Goal: Task Accomplishment & Management: Manage account settings

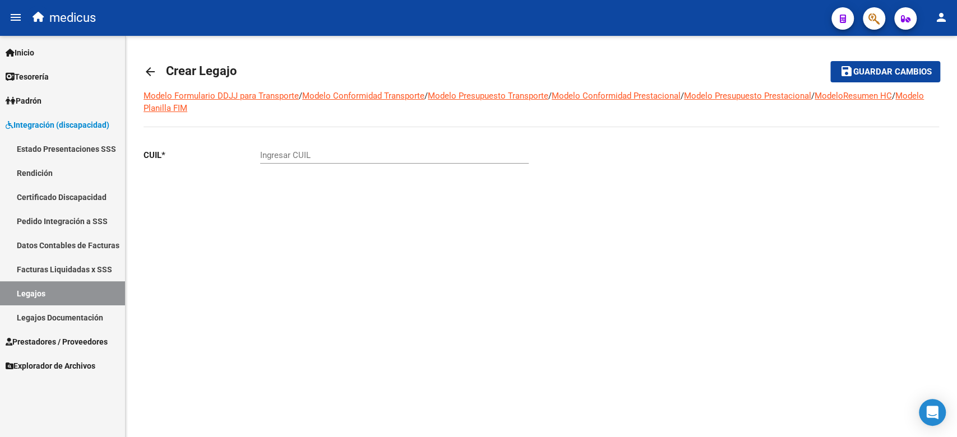
click at [450, 238] on div "arrow_back Crear Legajo save Guardar cambios Modelo Formulario DDJJ para Transp…" at bounding box center [541, 148] width 831 height 224
click at [103, 294] on link "Legajos" at bounding box center [62, 293] width 125 height 24
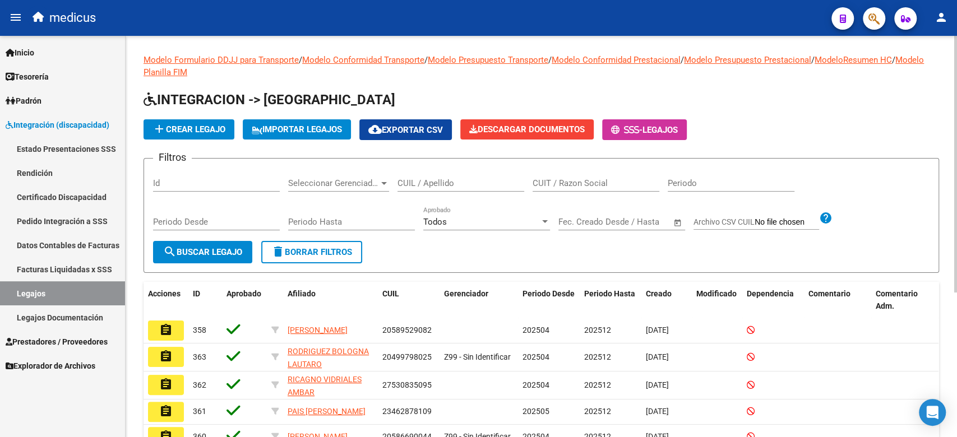
click at [515, 220] on div "Todos" at bounding box center [481, 222] width 117 height 10
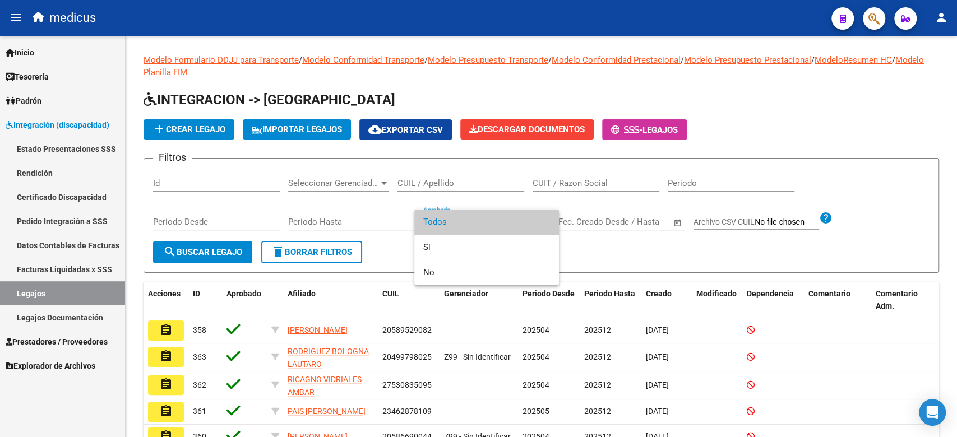
click at [449, 175] on div at bounding box center [478, 218] width 957 height 437
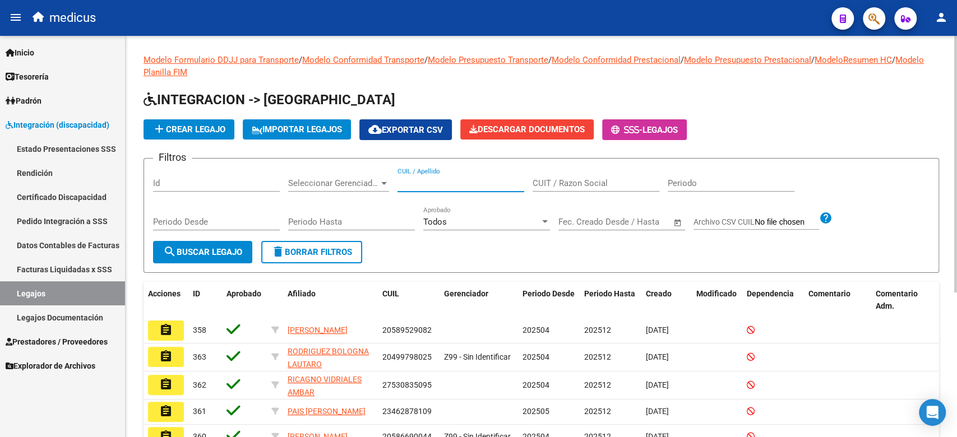
click at [449, 179] on input "CUIL / Apellido" at bounding box center [461, 183] width 127 height 10
paste input "23503562464"
type input "23503562464"
click at [171, 248] on mat-icon "search" at bounding box center [169, 251] width 13 height 13
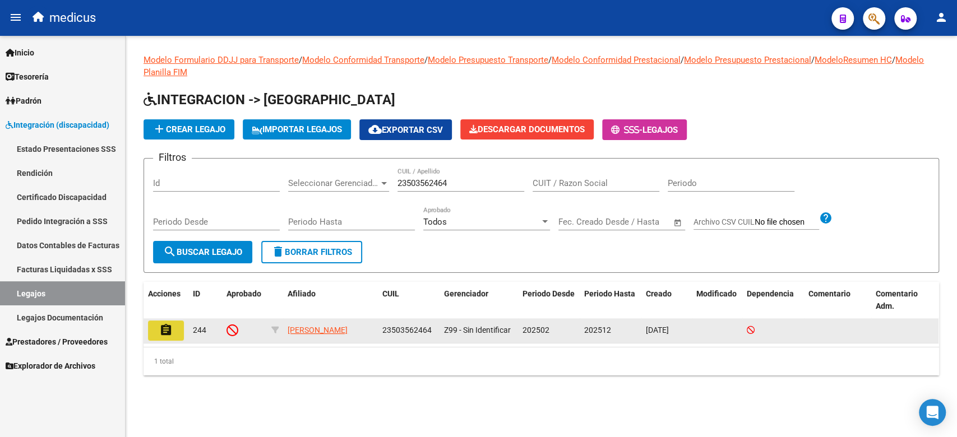
click at [182, 332] on button "assignment" at bounding box center [166, 331] width 36 height 20
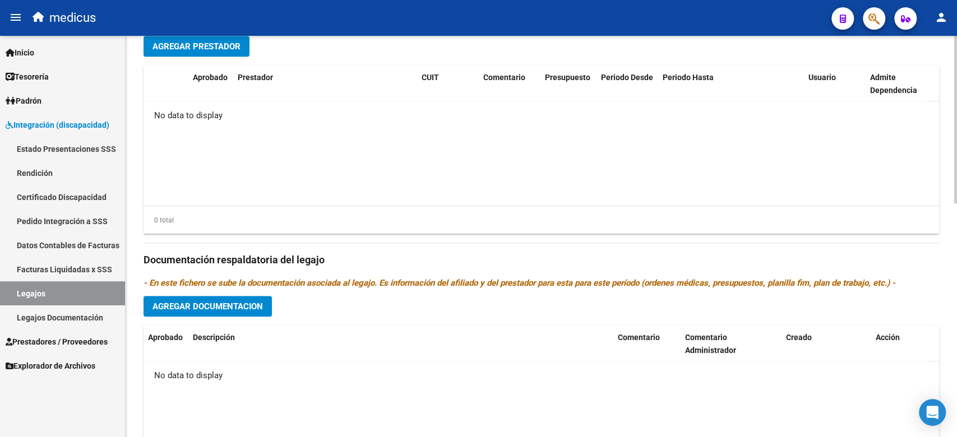
scroll to position [560, 0]
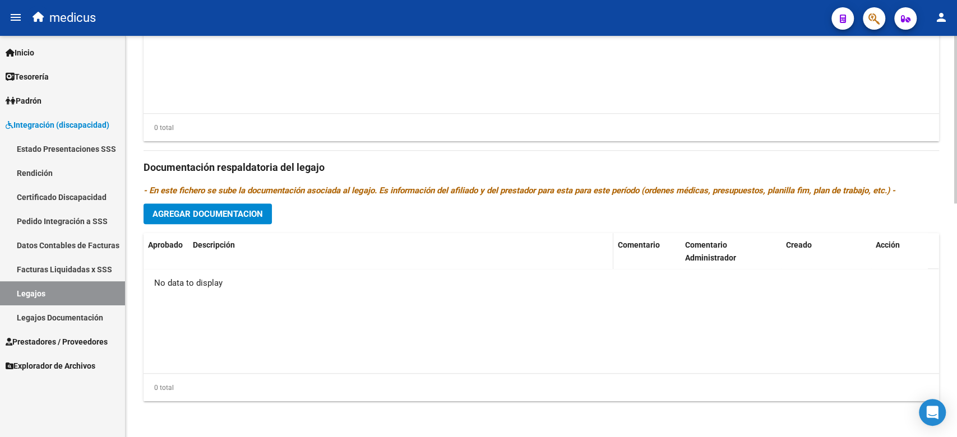
click at [271, 262] on datatable-header-cell "Descripción" at bounding box center [400, 251] width 425 height 37
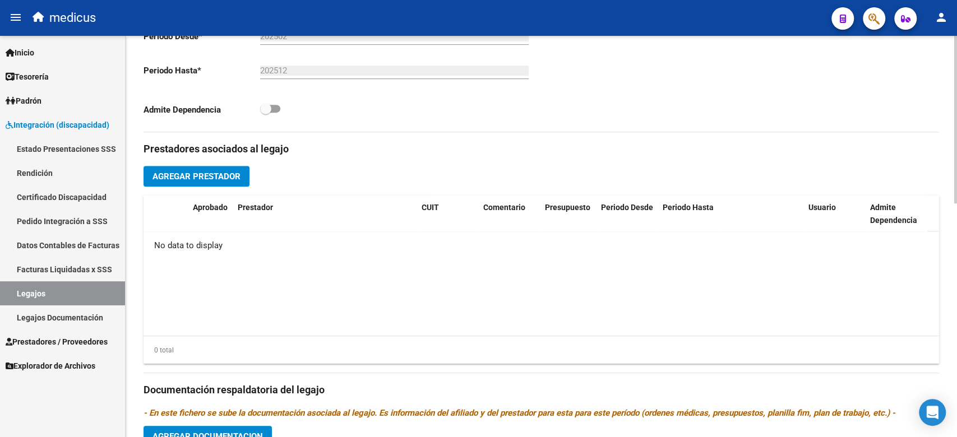
scroll to position [260, 0]
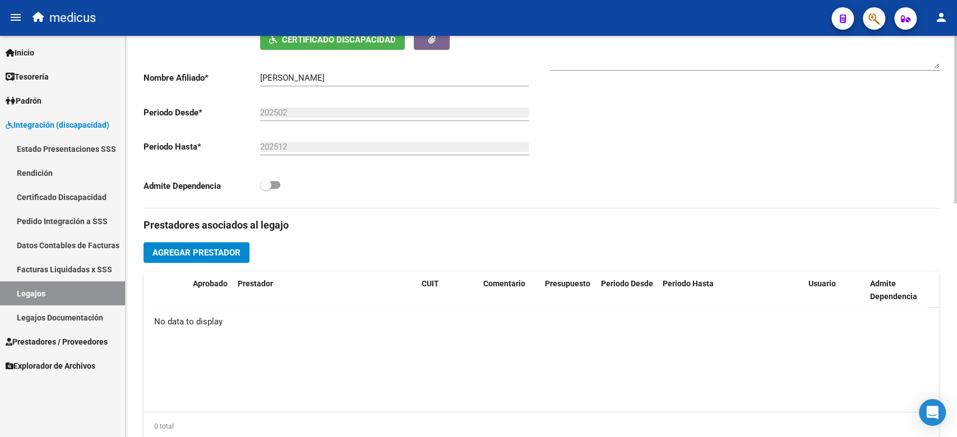
click at [215, 249] on span "Agregar Prestador" at bounding box center [196, 253] width 88 height 10
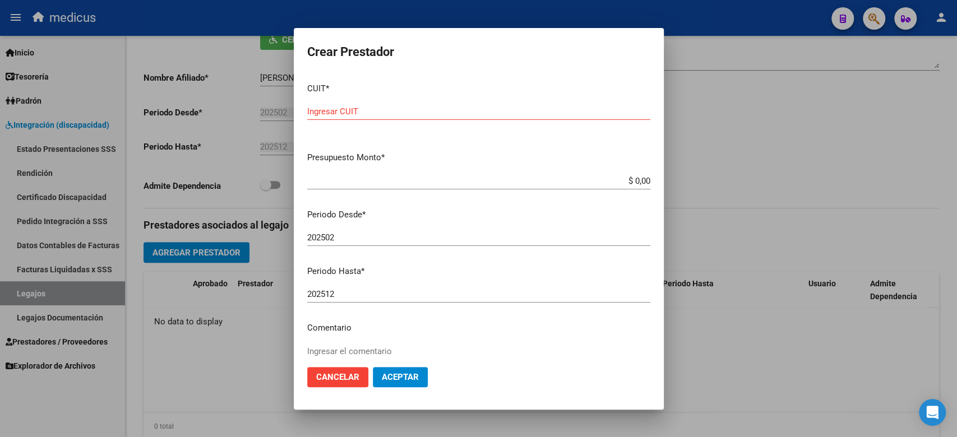
click at [444, 105] on div "Ingresar CUIT" at bounding box center [478, 111] width 343 height 17
paste input "30-71360390-9"
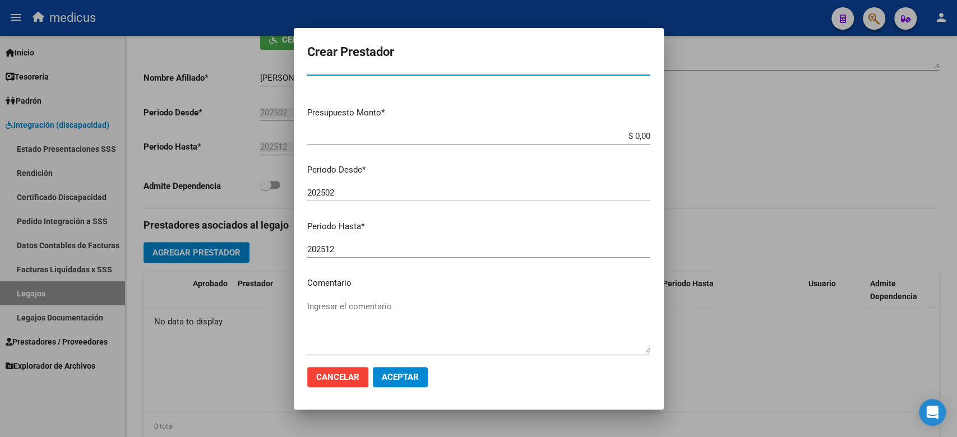
scroll to position [99, 0]
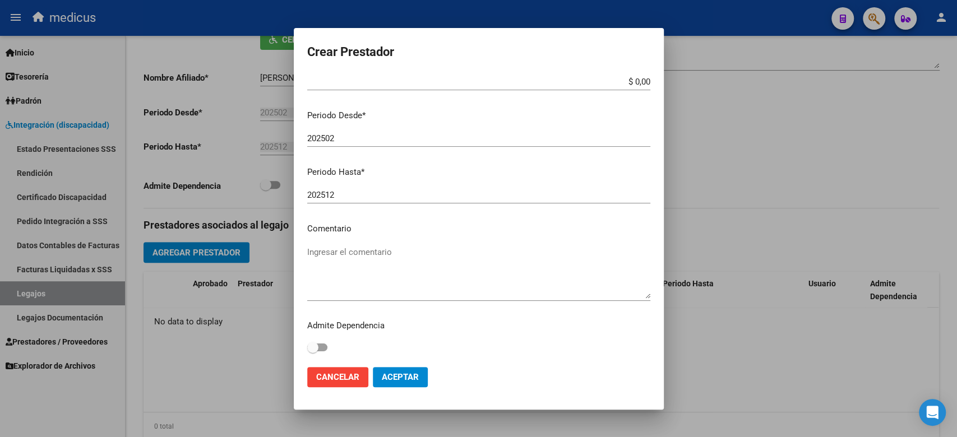
type input "30-71360390-9"
click at [353, 242] on mat-dialog-content "CUIT * 30-71360390-9 Ingresar CUIT ARCA Padrón Presupuesto Monto * $ 0,00 Ingre…" at bounding box center [479, 216] width 370 height 284
click at [358, 258] on textarea "Ingresar el comentario" at bounding box center [478, 272] width 343 height 53
type textarea "MAIE"
click at [401, 368] on button "Aceptar" at bounding box center [400, 377] width 55 height 20
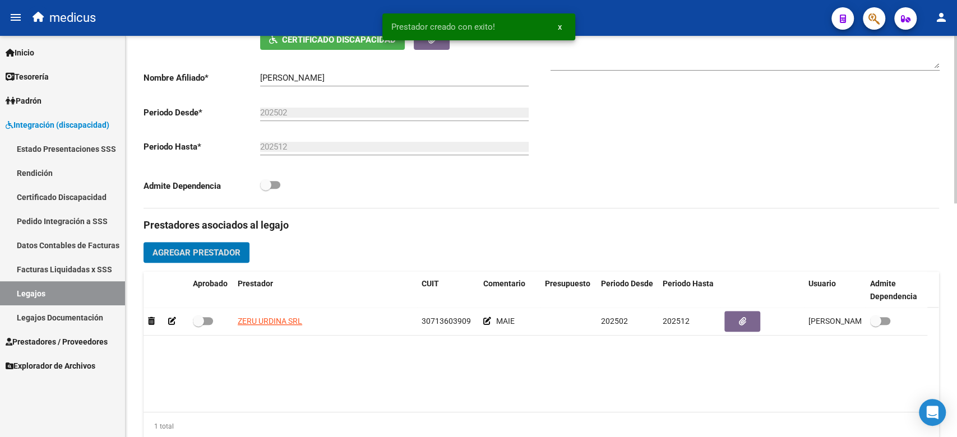
click at [200, 246] on button "Agregar Prestador" at bounding box center [197, 252] width 106 height 21
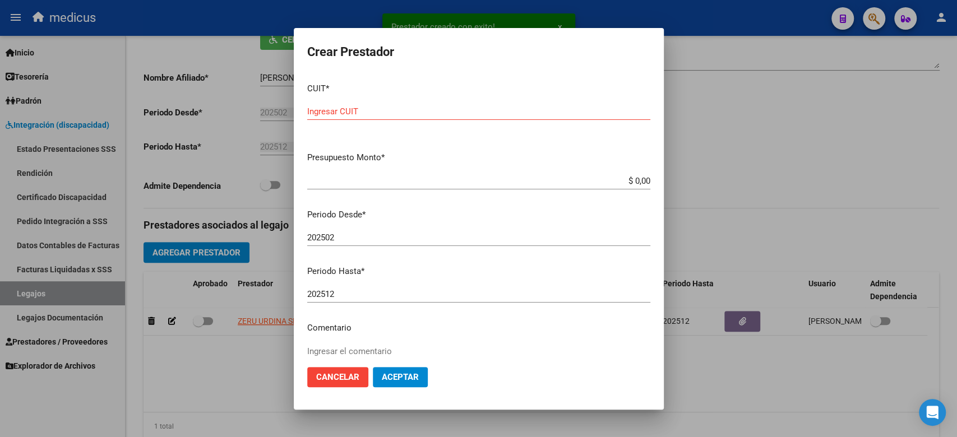
click at [418, 105] on div "Ingresar CUIT" at bounding box center [478, 111] width 343 height 17
click at [416, 105] on div "Ingresar CUIT" at bounding box center [478, 111] width 343 height 17
paste input "27-26372381-9"
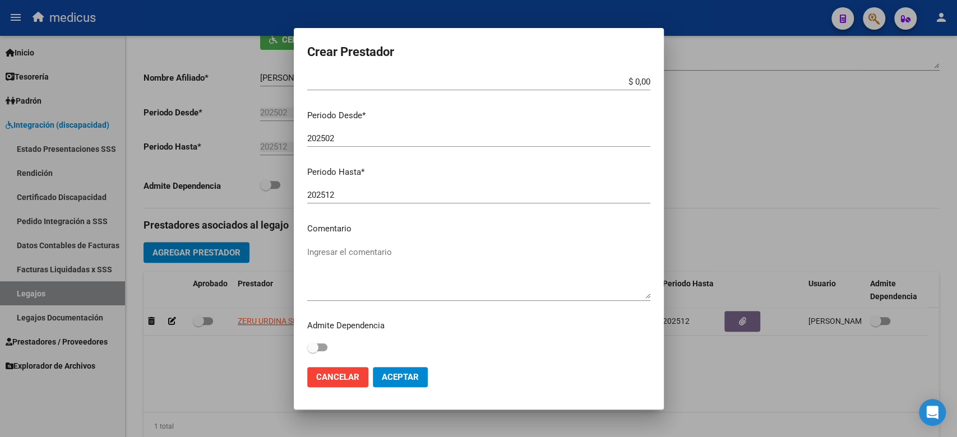
type input "27-26372381-9"
click at [364, 254] on textarea "Ingresar el comentario" at bounding box center [478, 272] width 343 height 53
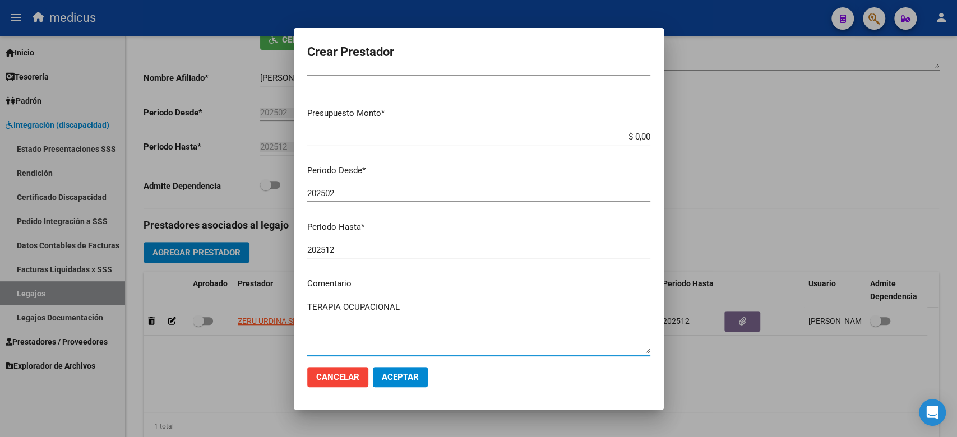
scroll to position [0, 0]
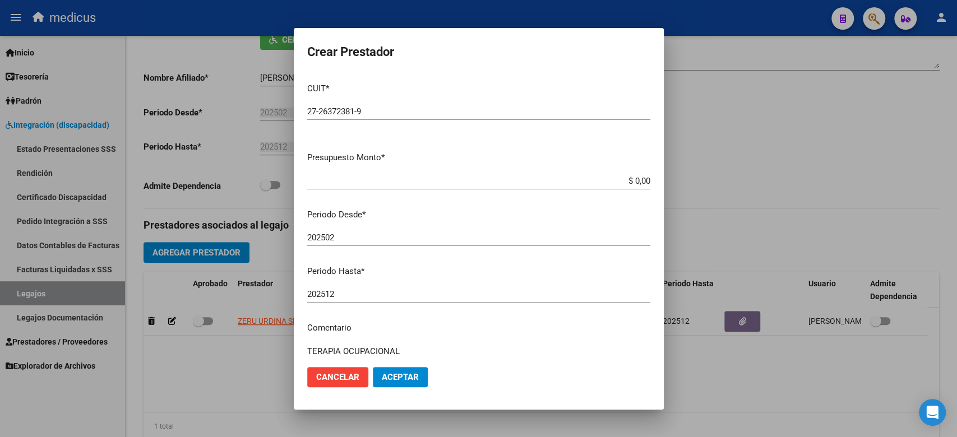
type textarea "TERAPIA OCUPACIONAL"
click at [440, 246] on div "202502 Ingresar el periodo" at bounding box center [478, 237] width 343 height 17
drag, startPoint x: 621, startPoint y: 182, endPoint x: 651, endPoint y: 188, distance: 31.3
click at [652, 183] on mat-dialog-content "CUIT * 27-26372381-9 Ingresar CUIT ARCA Padrón Presupuesto Monto * $ 0,00 Ingre…" at bounding box center [479, 216] width 370 height 284
paste input "98.964,88"
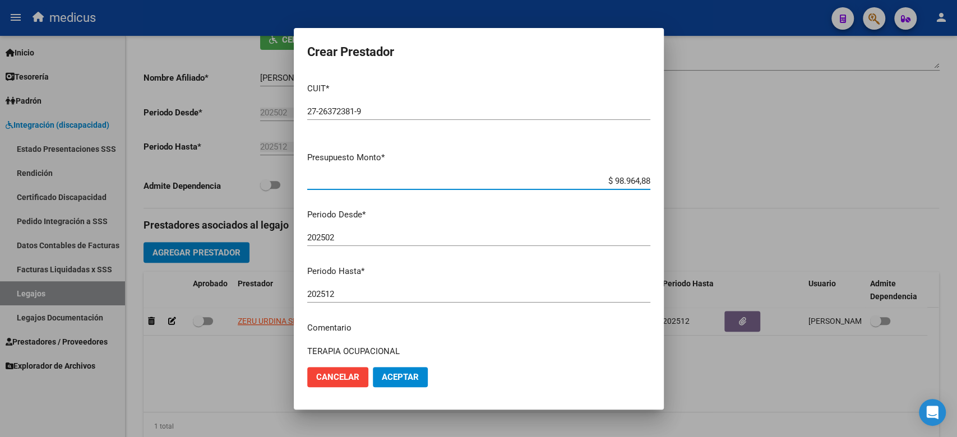
type input "$ 98.964,88"
click at [404, 376] on span "Aceptar" at bounding box center [400, 377] width 37 height 10
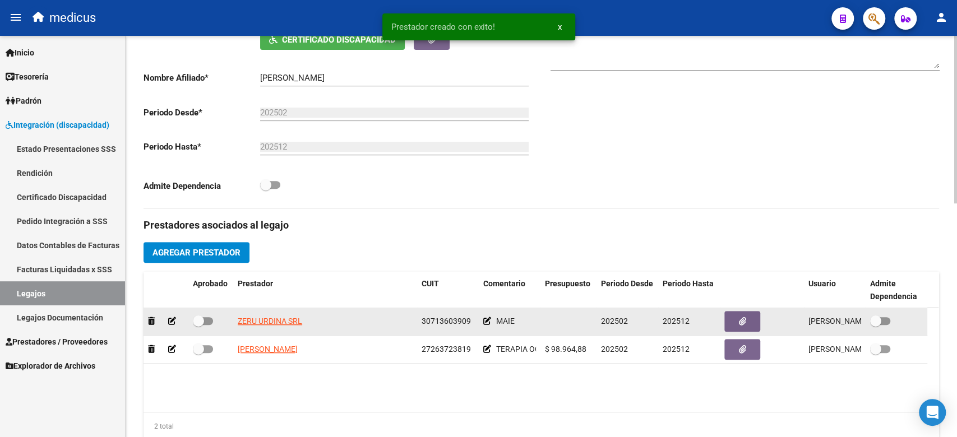
click at [169, 320] on icon at bounding box center [172, 321] width 8 height 8
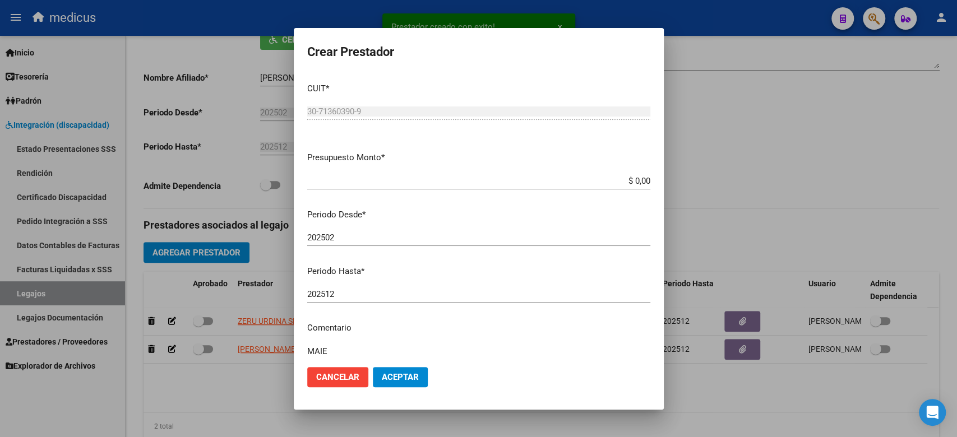
click at [485, 200] on mat-dialog-content "CUIT * 30-71360390-9 Ingresar CUIT ARCA Padrón Presupuesto Monto * $ 0,00 Ingre…" at bounding box center [479, 216] width 370 height 284
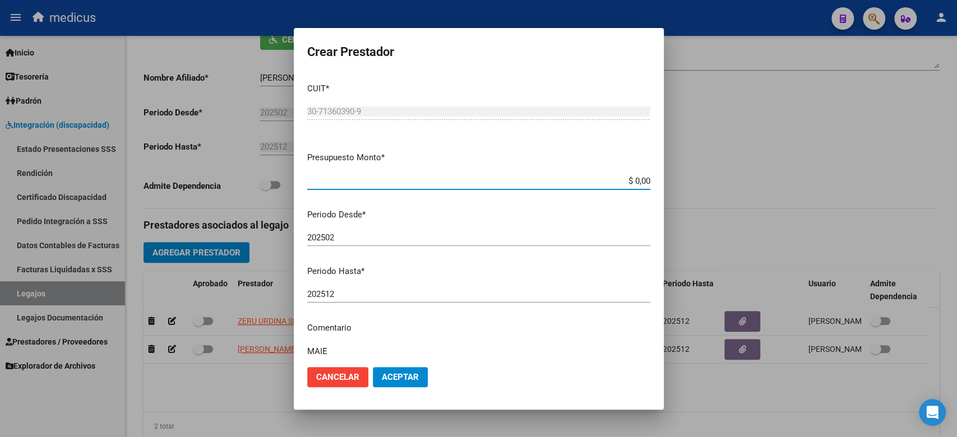
drag, startPoint x: 581, startPoint y: 181, endPoint x: 658, endPoint y: 181, distance: 77.4
click at [658, 181] on mat-dialog-content "CUIT * 30-71360390-9 Ingresar CUIT ARCA Padrón Presupuesto Monto * $ 0,00 Ingre…" at bounding box center [479, 216] width 370 height 284
paste input "475.830,36"
type input "$ 475.830,36"
click at [386, 378] on span "Aceptar" at bounding box center [400, 377] width 37 height 10
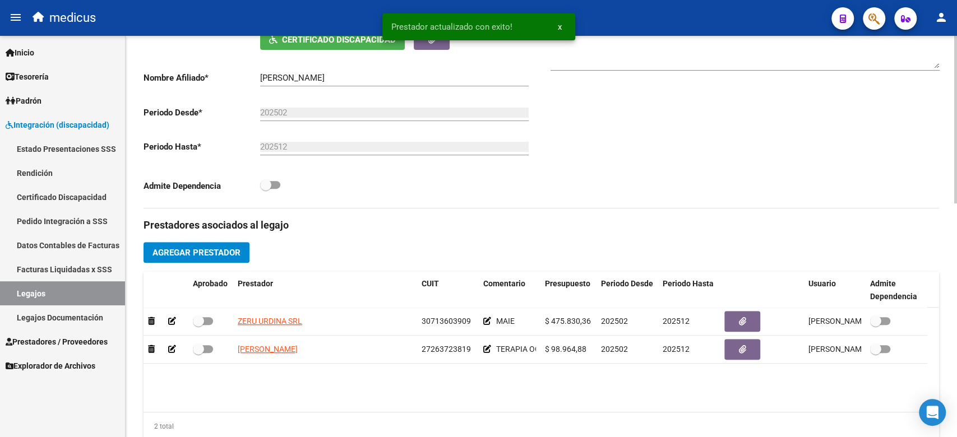
click at [225, 249] on span "Agregar Prestador" at bounding box center [196, 253] width 88 height 10
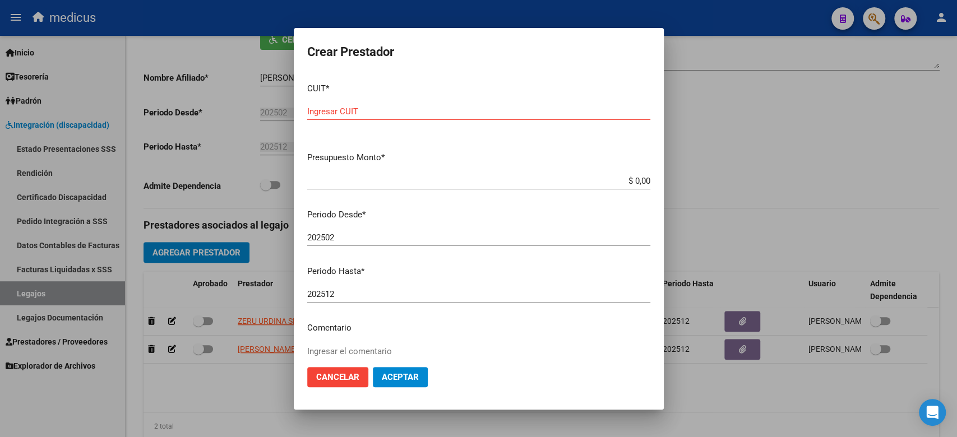
drag, startPoint x: 458, startPoint y: 128, endPoint x: 454, endPoint y: 114, distance: 15.3
click at [458, 128] on div "Ingresar CUIT" at bounding box center [478, 116] width 343 height 27
click at [453, 112] on input "Ingresar CUIT" at bounding box center [478, 112] width 343 height 10
paste input "27-25263004-5"
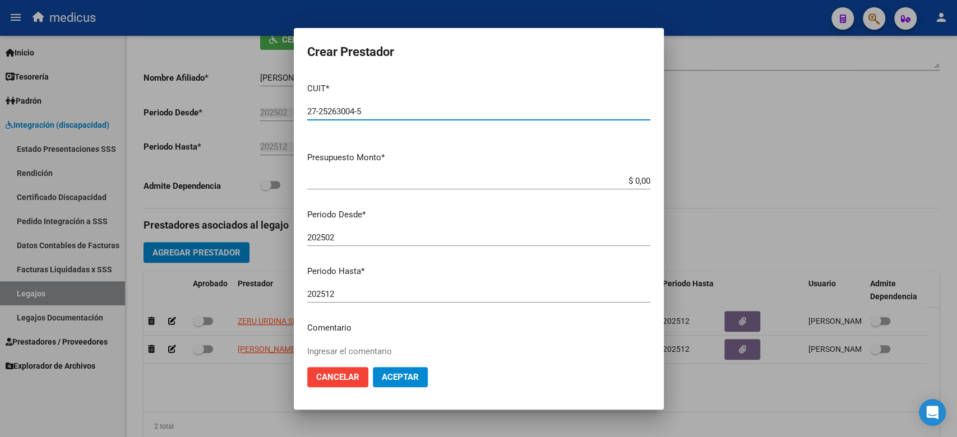
type input "27-25263004-5"
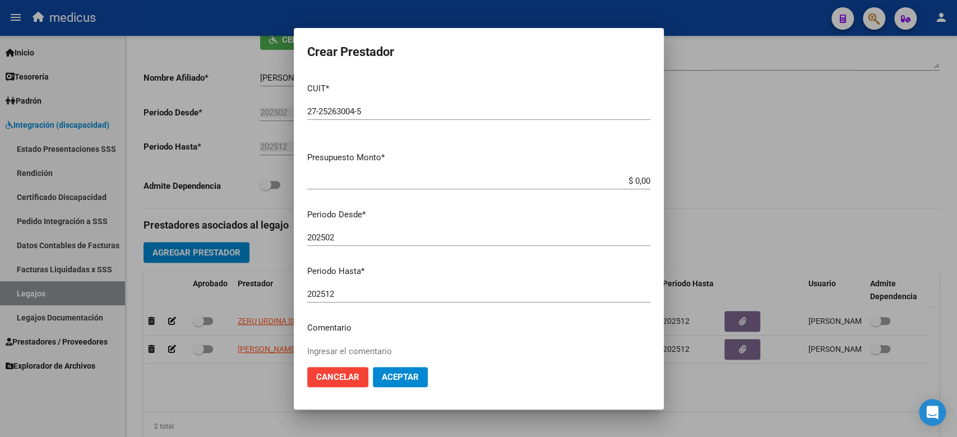
scroll to position [99, 0]
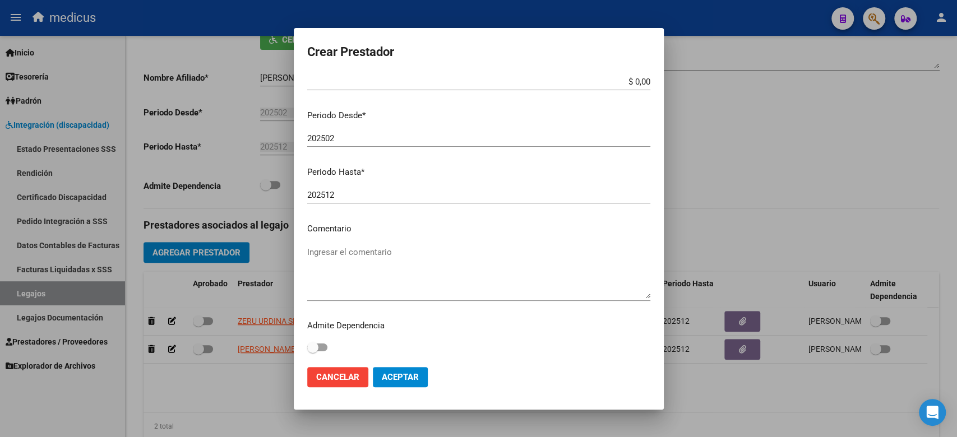
click at [373, 238] on mat-dialog-content "CUIT * 27-25263004-5 Ingresar CUIT ARCA Padrón Presupuesto Monto * $ 0,00 Ingre…" at bounding box center [479, 216] width 370 height 284
paste textarea "PSICOLOGIA"
click at [389, 257] on textarea "PSICOLOGIA" at bounding box center [478, 272] width 343 height 53
type textarea "PSICOLOGIA"
click at [437, 258] on textarea "PSICOLOGIA" at bounding box center [478, 272] width 343 height 53
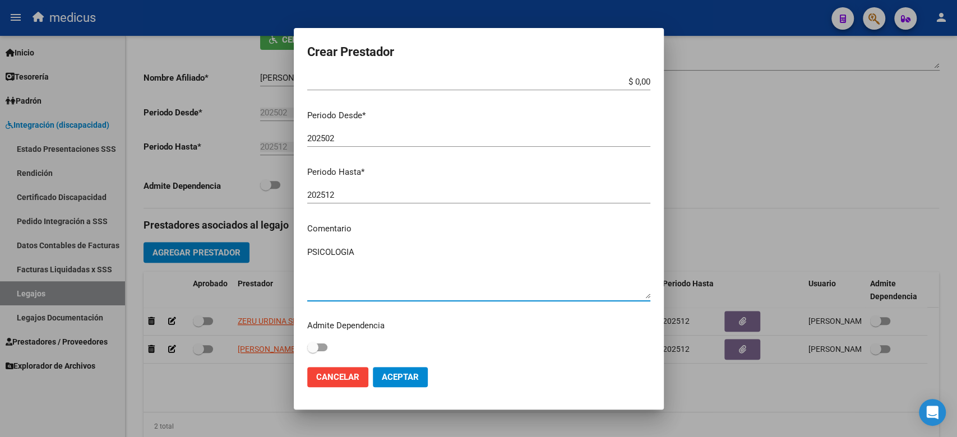
scroll to position [0, 0]
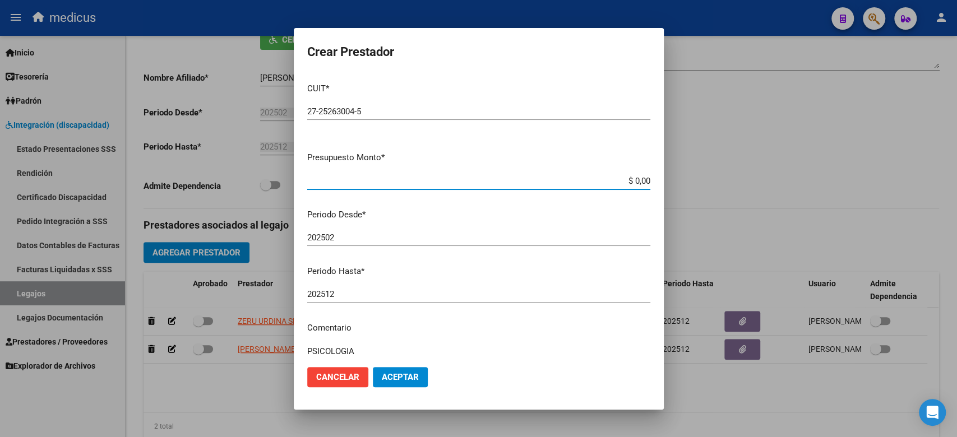
drag, startPoint x: 612, startPoint y: 184, endPoint x: 652, endPoint y: 183, distance: 39.8
click at [652, 183] on mat-dialog-content "CUIT * 27-25263004-5 Ingresar CUIT ARCA Padrón Presupuesto Monto * $ 0,00 Ingre…" at bounding box center [479, 216] width 370 height 284
paste input "98.964,88"
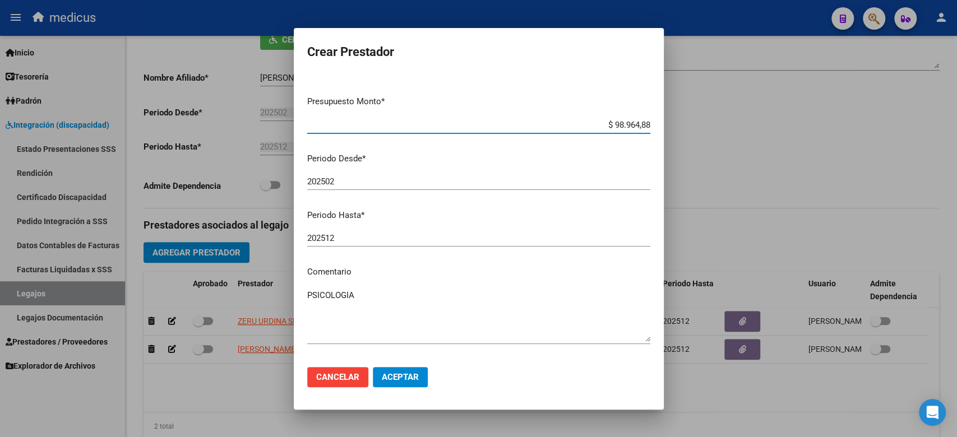
scroll to position [99, 0]
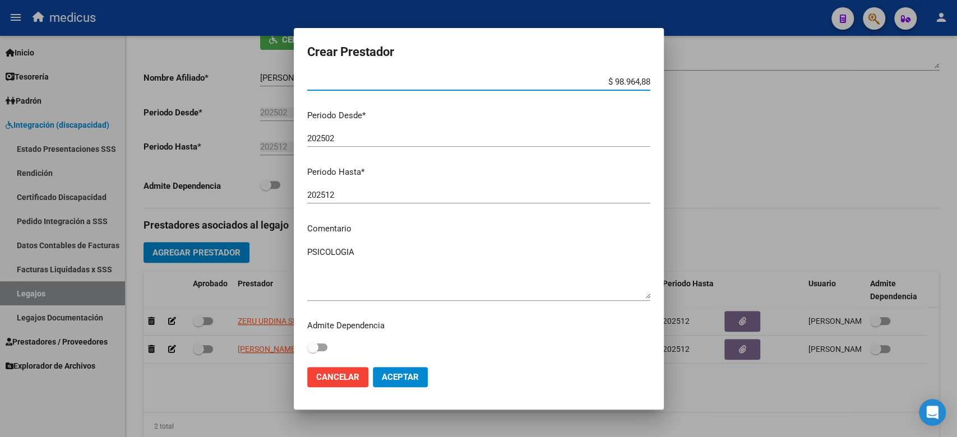
type input "$ 98.964,88"
click at [405, 379] on span "Aceptar" at bounding box center [400, 377] width 37 height 10
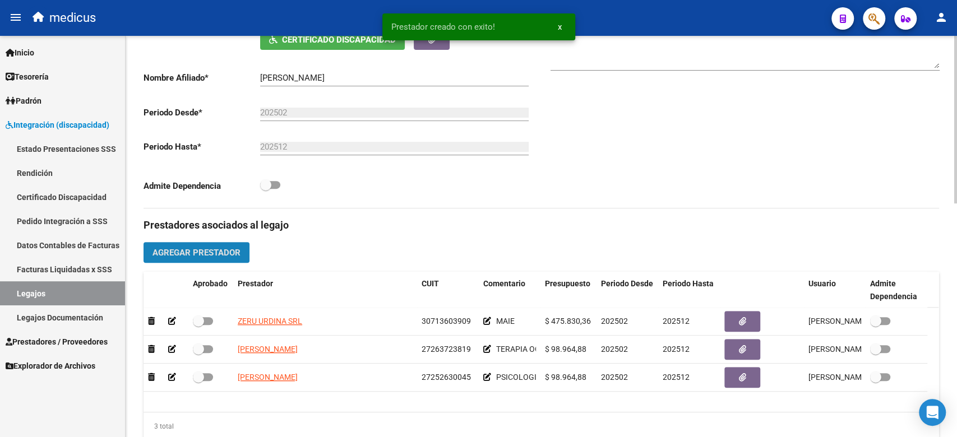
click at [204, 249] on span "Agregar Prestador" at bounding box center [196, 253] width 88 height 10
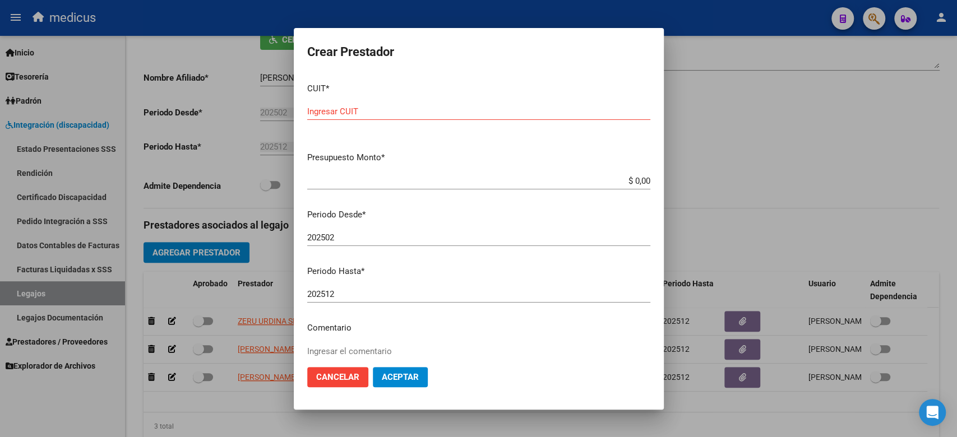
click at [465, 241] on input "202502" at bounding box center [478, 238] width 343 height 10
click at [431, 112] on input "Ingresar CUIT" at bounding box center [478, 112] width 343 height 10
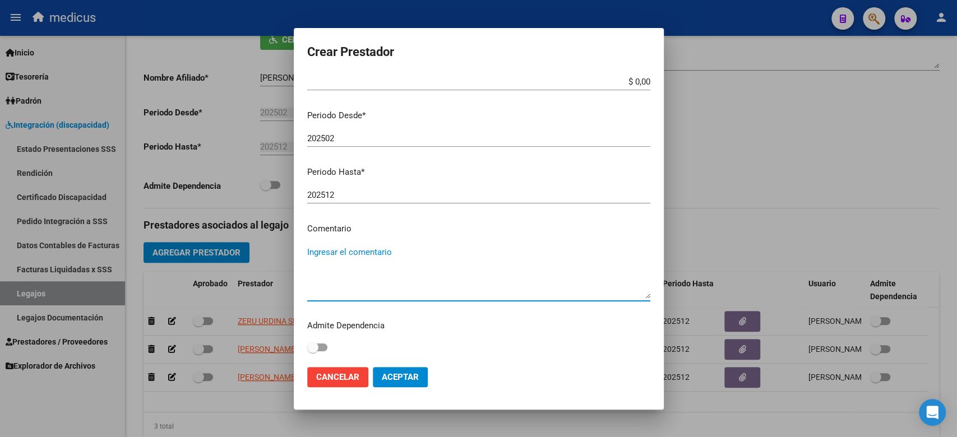
click at [424, 260] on textarea "Ingresar el comentario" at bounding box center [478, 272] width 343 height 53
paste textarea "PSICOPEDAGOGIA"
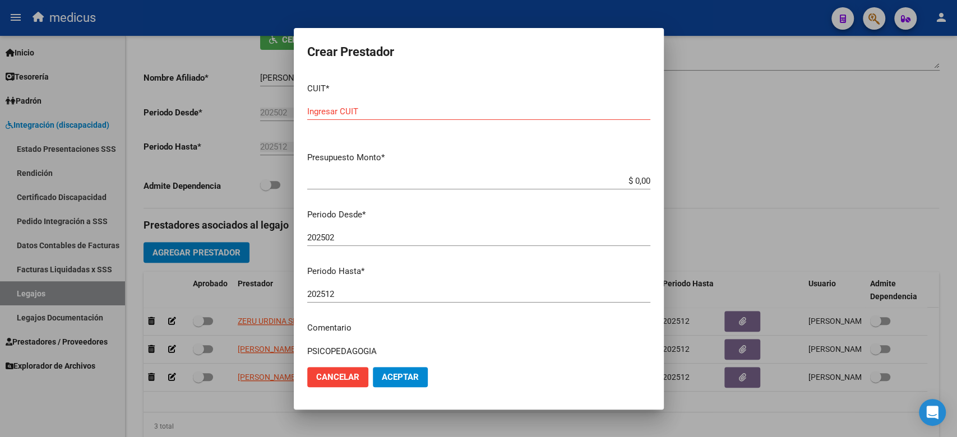
type textarea "PSICOPEDAGOGIA"
click at [498, 204] on mat-dialog-content "CUIT * Ingresar CUIT Presupuesto Monto * $ 0,00 Ingresar el monto Periodo Desde…" at bounding box center [479, 216] width 370 height 284
click at [479, 119] on div "Ingresar CUIT" at bounding box center [478, 111] width 343 height 17
click at [477, 110] on input "Ingresar CUIT" at bounding box center [478, 112] width 343 height 10
paste input "27-23090515-6"
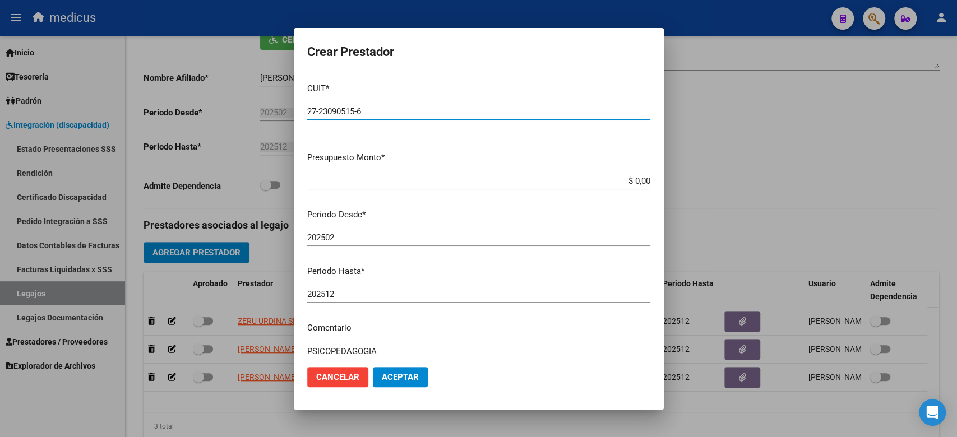
type input "27-23090515-6"
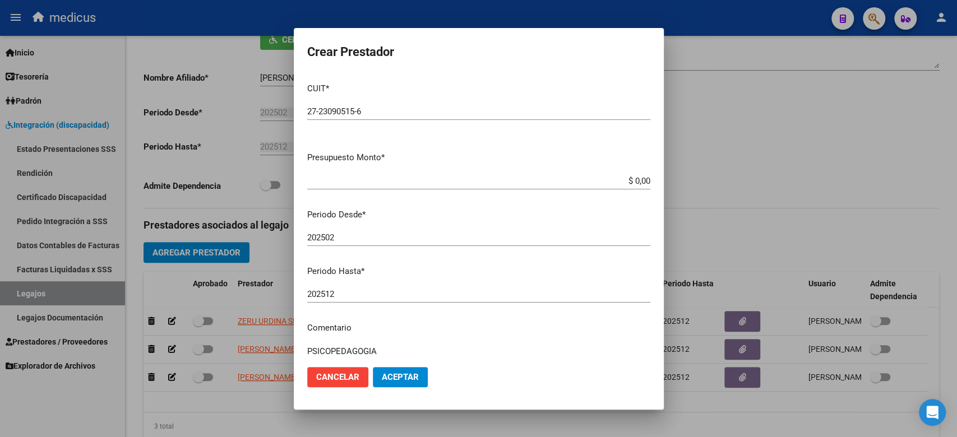
click at [481, 229] on div "202502 Ingresar el periodo" at bounding box center [478, 237] width 343 height 17
drag, startPoint x: 626, startPoint y: 179, endPoint x: 738, endPoint y: 179, distance: 112.7
click at [738, 179] on div "Crear Prestador CUIT * 27-23090515-6 Ingresar CUIT ARCA Padrón Presupuesto Mont…" at bounding box center [478, 218] width 957 height 437
paste input "98.964,88"
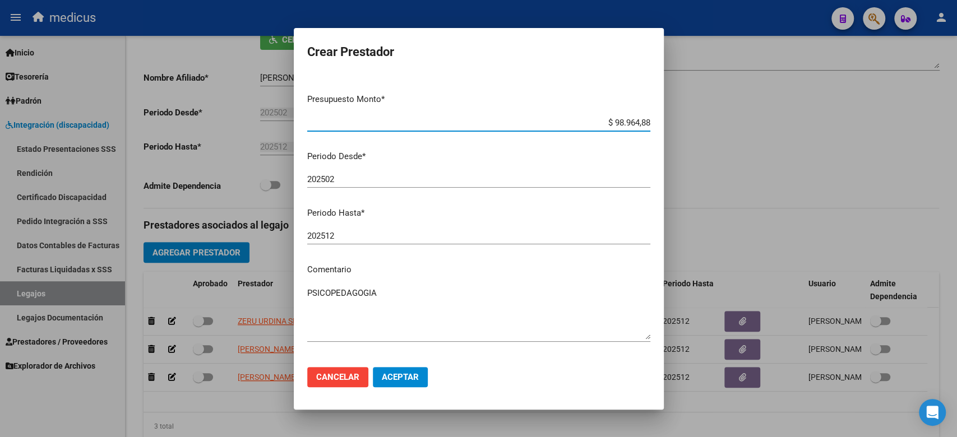
scroll to position [99, 0]
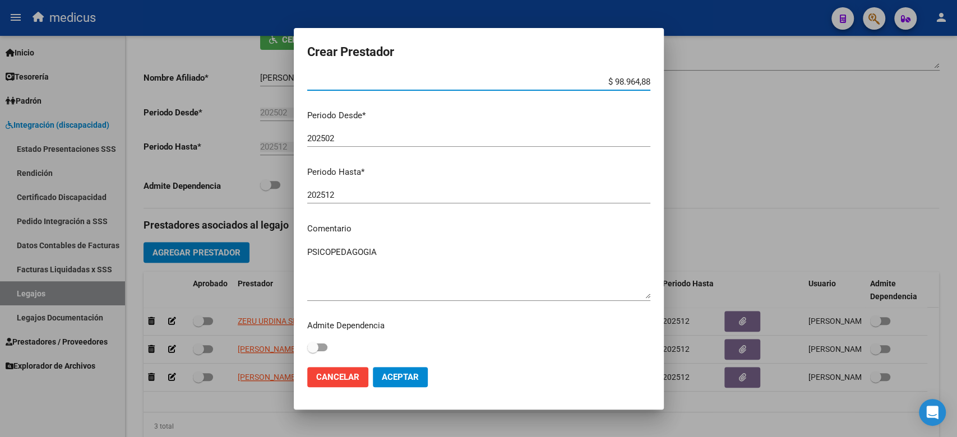
type input "$ 98.964,88"
click at [403, 382] on button "Aceptar" at bounding box center [400, 377] width 55 height 20
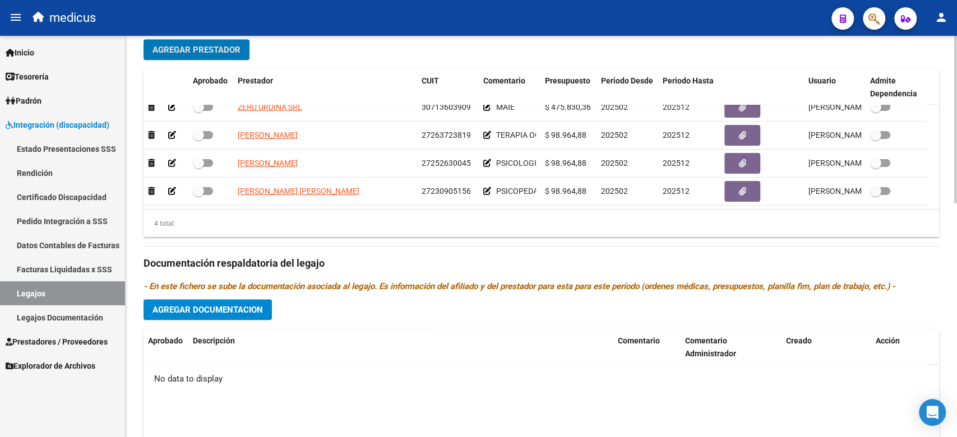
scroll to position [484, 0]
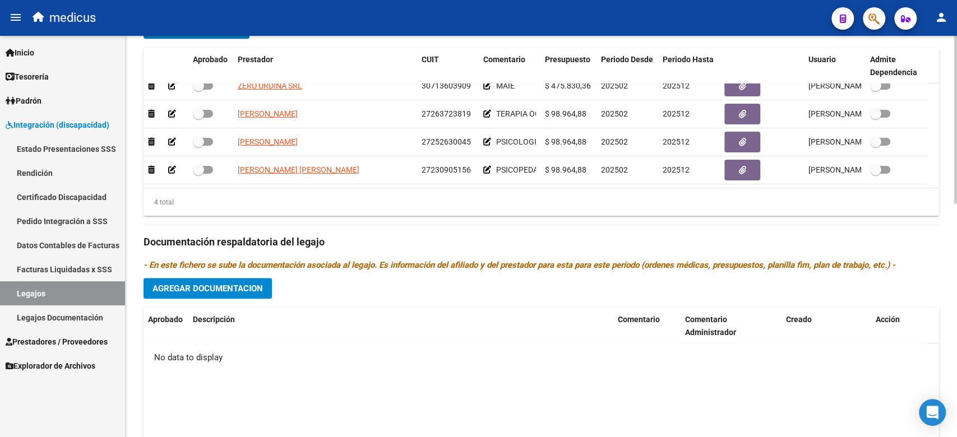
click at [236, 289] on span "Agregar Documentacion" at bounding box center [207, 289] width 110 height 10
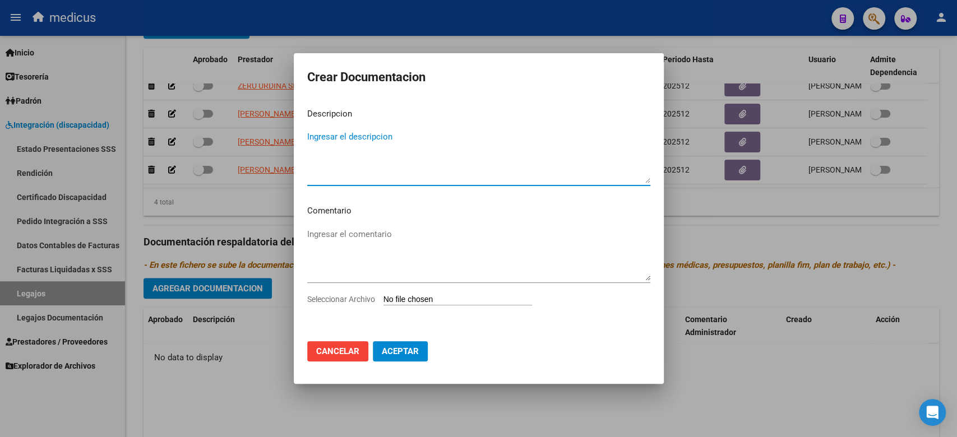
click at [362, 161] on textarea "Ingresar el descripcion" at bounding box center [478, 157] width 343 height 53
click at [438, 301] on input "Seleccionar Archivo" at bounding box center [457, 300] width 149 height 11
type input "C:\fakepath\INTEGRACION.pdf"
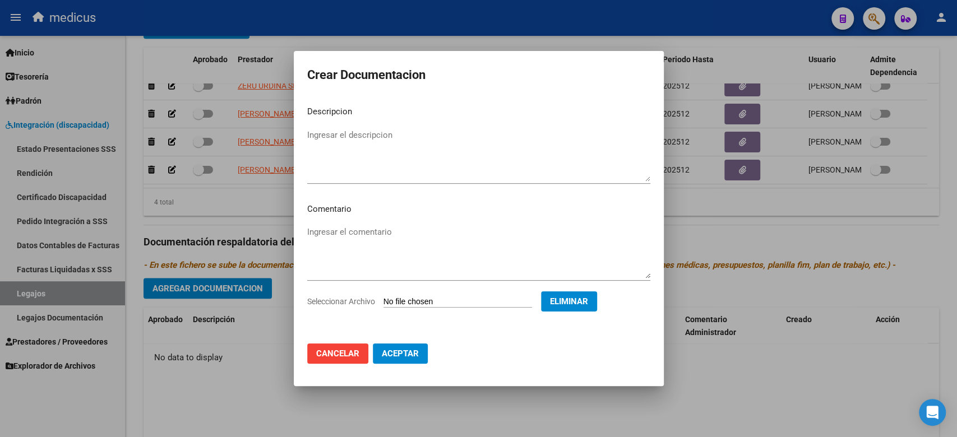
click at [364, 135] on textarea "Ingresar el descripcion" at bounding box center [478, 155] width 343 height 53
type textarea "Legajo de MAIE"
click at [405, 357] on span "Aceptar" at bounding box center [400, 354] width 37 height 10
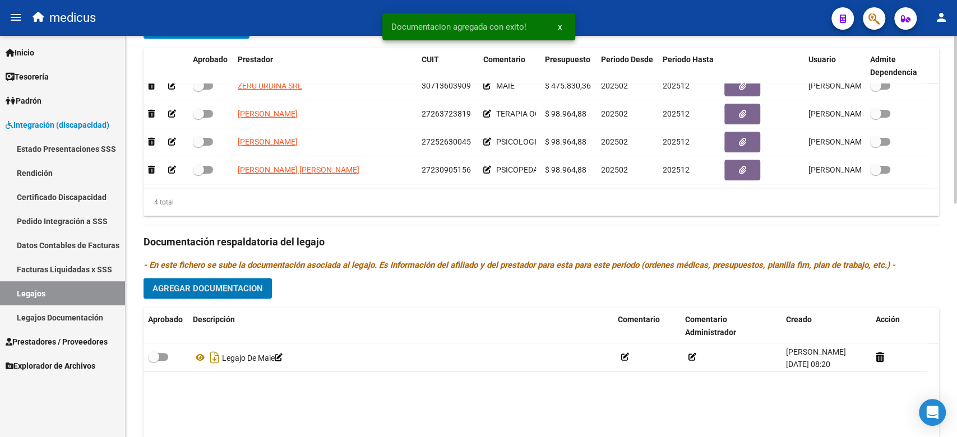
click at [203, 289] on span "Agregar Documentacion" at bounding box center [207, 289] width 110 height 10
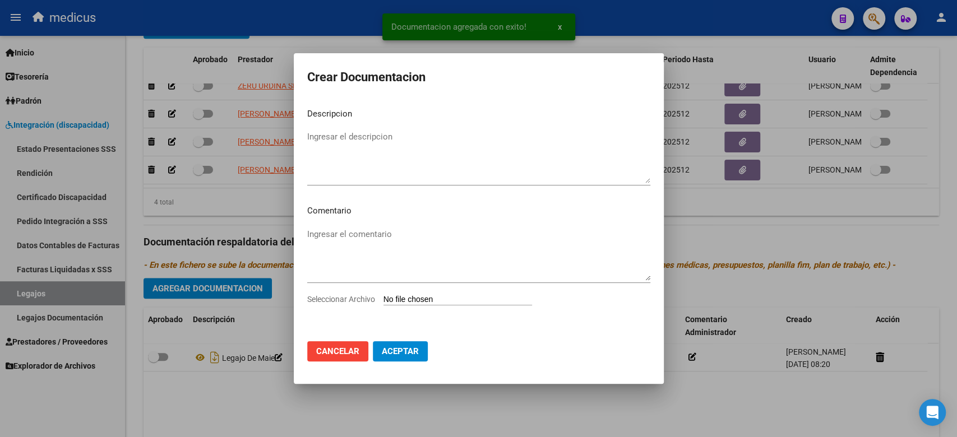
click at [414, 301] on input "Seleccionar Archivo" at bounding box center [457, 300] width 149 height 11
type input "C:\fakepath\PSICOLOGIA.pdf"
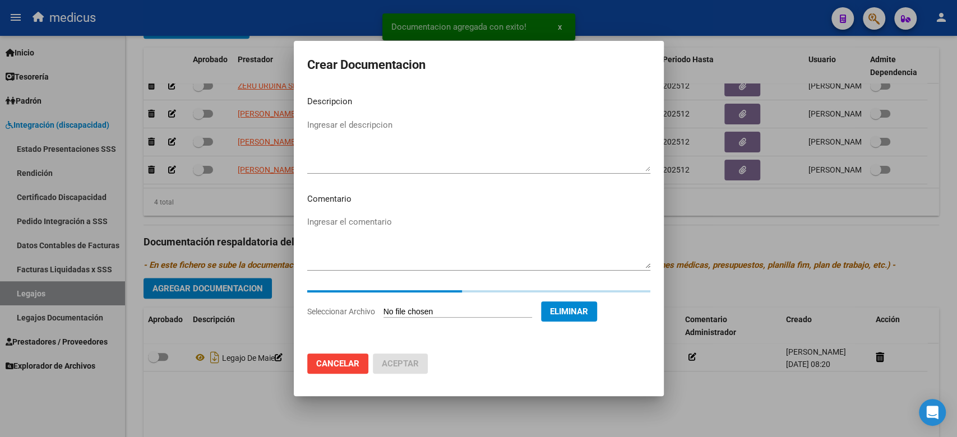
click at [391, 136] on textarea "Ingresar el descripcion" at bounding box center [478, 145] width 343 height 53
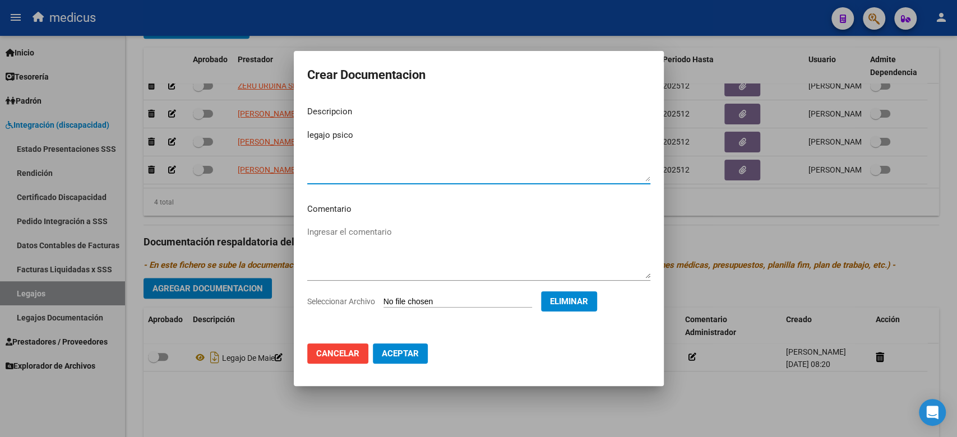
type textarea "legajo psico"
click at [396, 370] on mat-dialog-actions "Cancelar Aceptar" at bounding box center [478, 354] width 343 height 38
click at [399, 356] on span "Aceptar" at bounding box center [400, 354] width 37 height 10
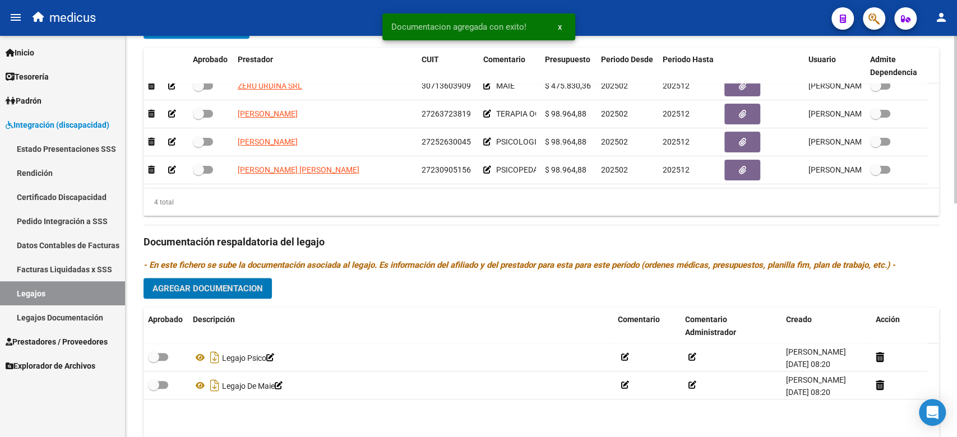
click at [229, 285] on span "Agregar Documentacion" at bounding box center [207, 289] width 110 height 10
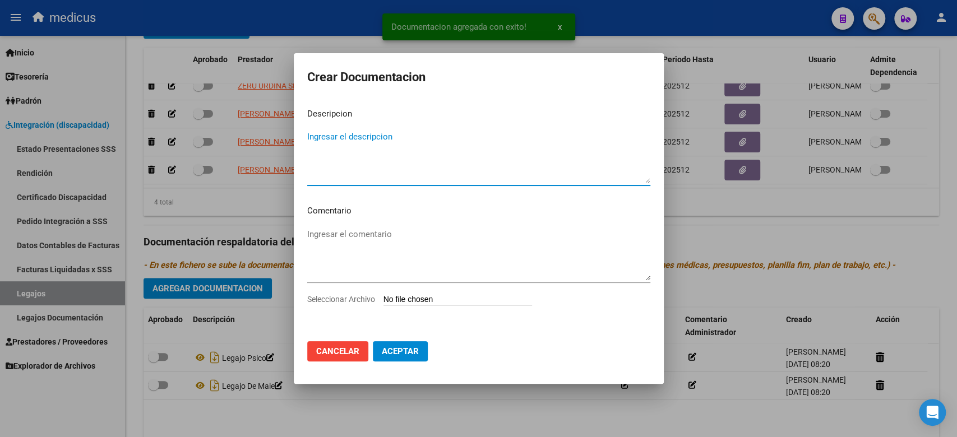
click at [417, 300] on input "Seleccionar Archivo" at bounding box center [457, 300] width 149 height 11
type input "C:\fakepath\PSICOPE.pdf"
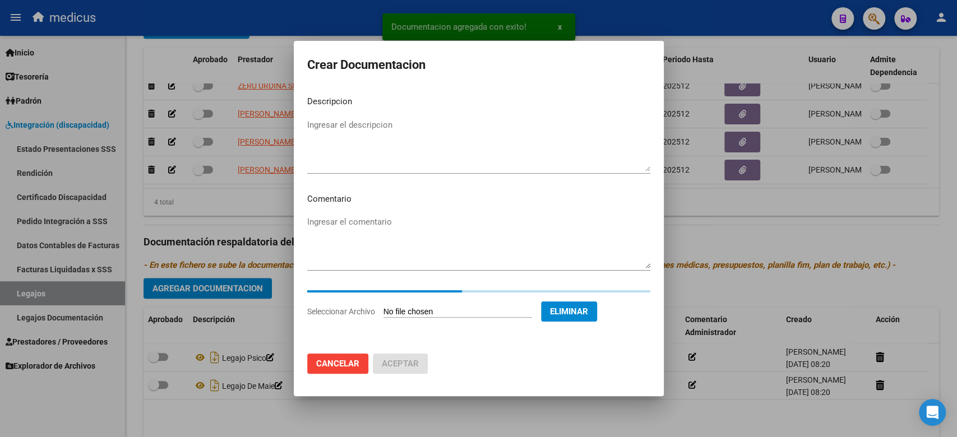
click at [416, 128] on textarea "Ingresar el descripcion" at bounding box center [478, 145] width 343 height 53
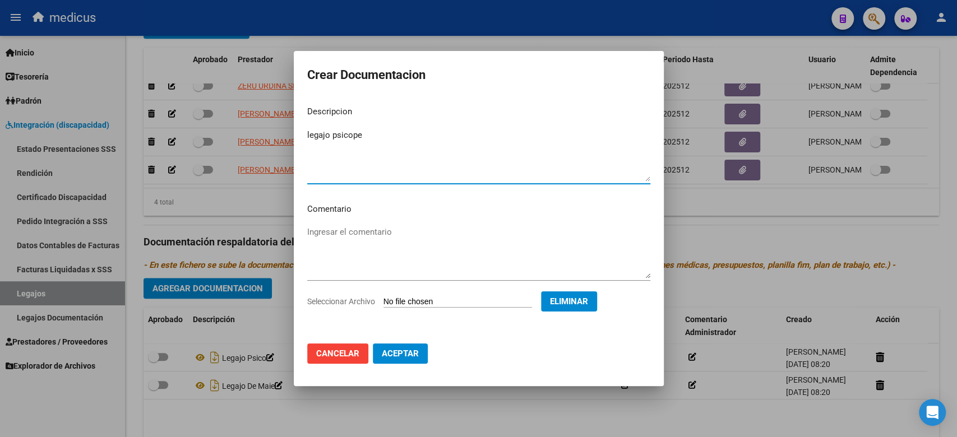
type textarea "legajo psicope"
click at [393, 354] on span "Aceptar" at bounding box center [400, 354] width 37 height 10
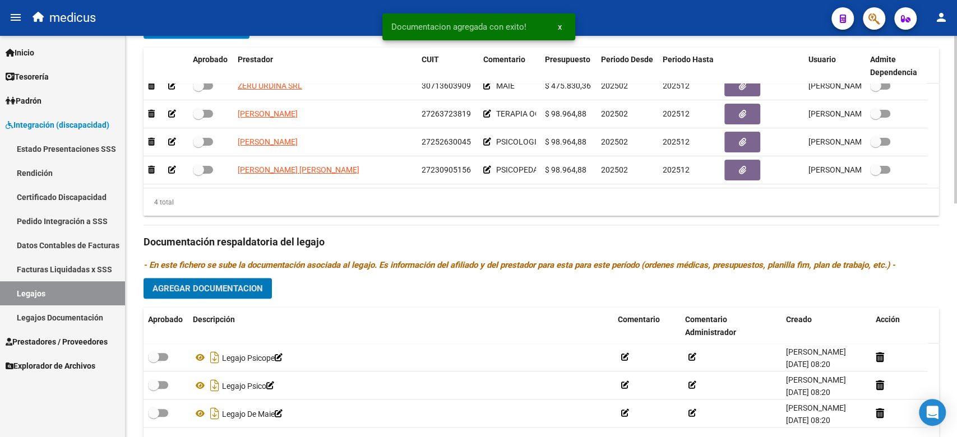
click at [255, 289] on span "Agregar Documentacion" at bounding box center [207, 289] width 110 height 10
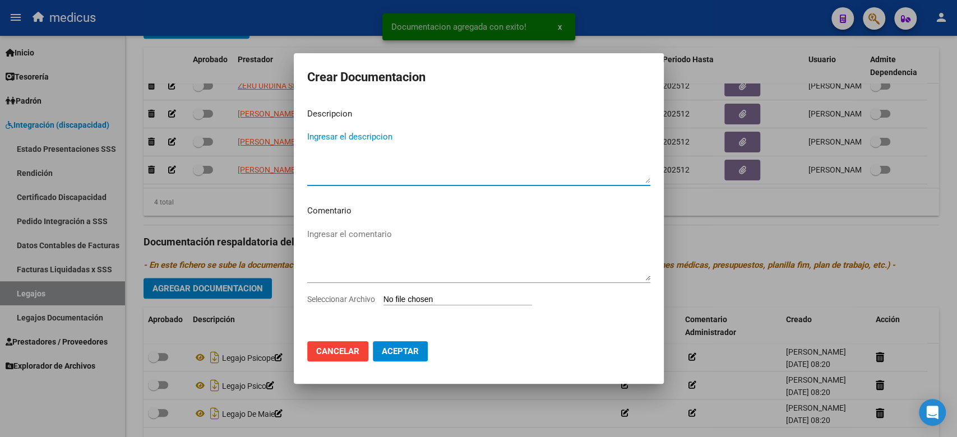
click at [438, 297] on input "Seleccionar Archivo" at bounding box center [457, 300] width 149 height 11
type input "C:\fakepath\TERAPIA OC.pdf"
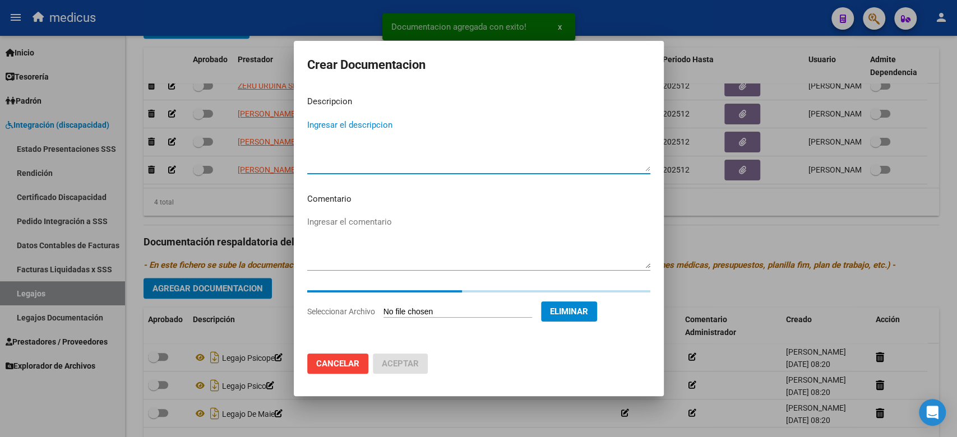
click at [405, 133] on textarea "Ingresar el descripcion" at bounding box center [478, 145] width 343 height 53
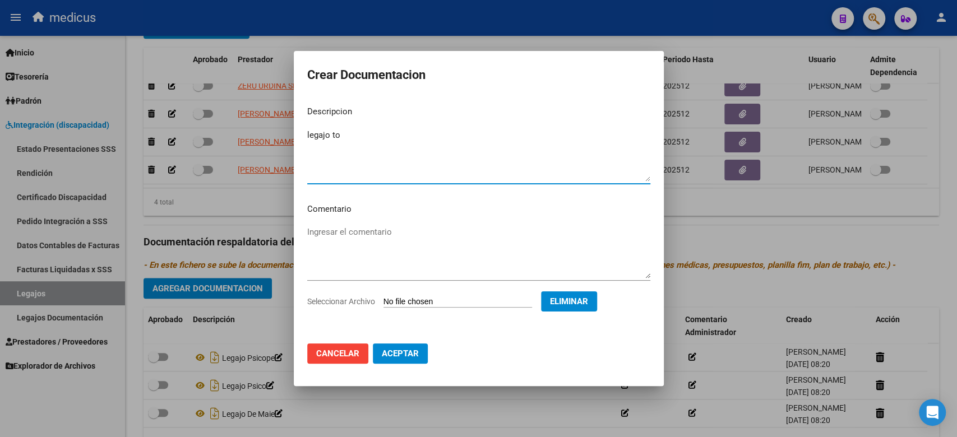
type textarea "legajo to"
drag, startPoint x: 395, startPoint y: 345, endPoint x: 379, endPoint y: 345, distance: 15.7
click at [395, 345] on button "Aceptar" at bounding box center [400, 354] width 55 height 20
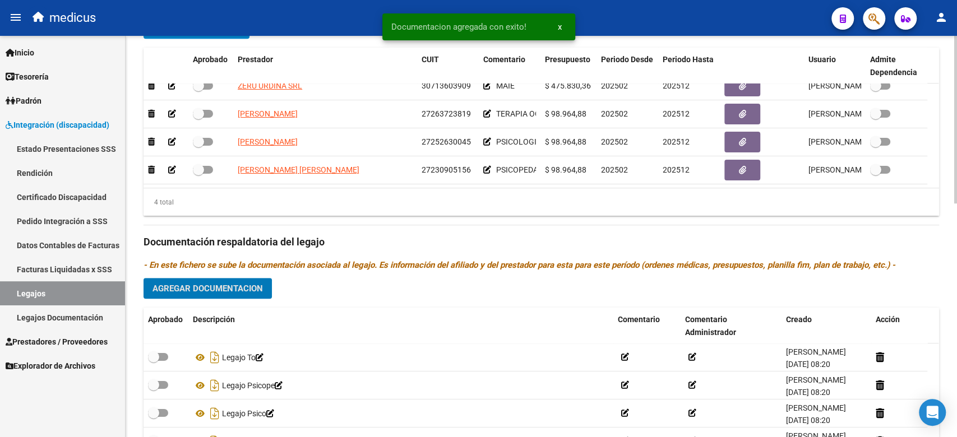
click at [210, 280] on button "Agregar Documentacion" at bounding box center [208, 288] width 128 height 21
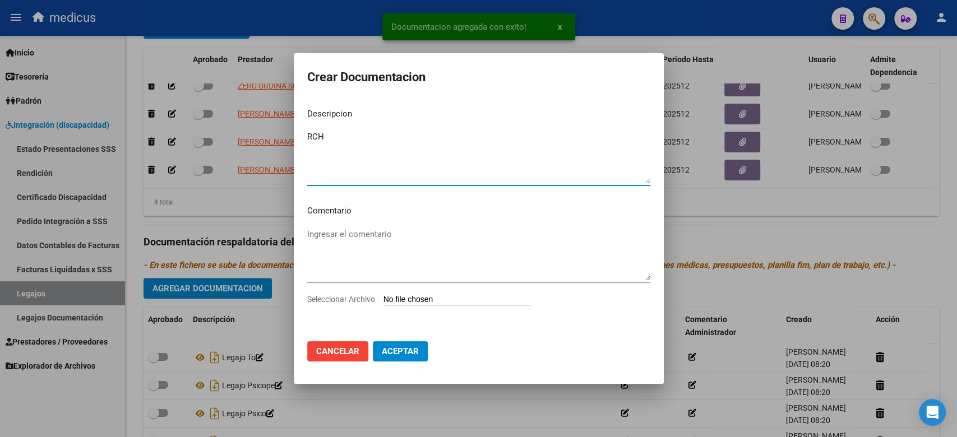
type textarea "RCH"
click at [415, 298] on input "Seleccionar Archivo" at bounding box center [457, 300] width 149 height 11
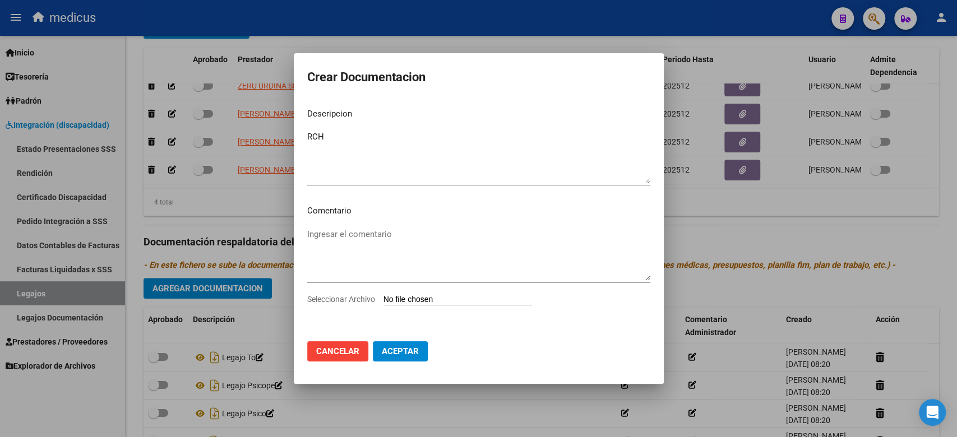
type input "C:\fakepath\RHC.pdf"
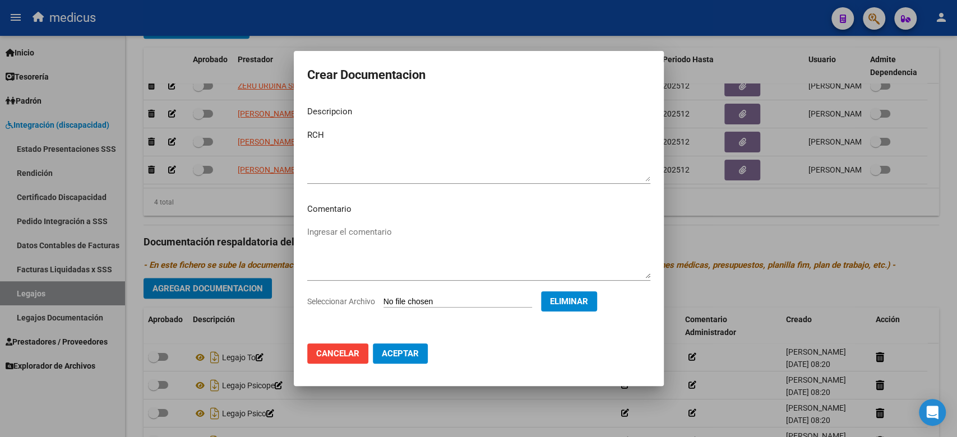
click at [416, 353] on span "Aceptar" at bounding box center [400, 354] width 37 height 10
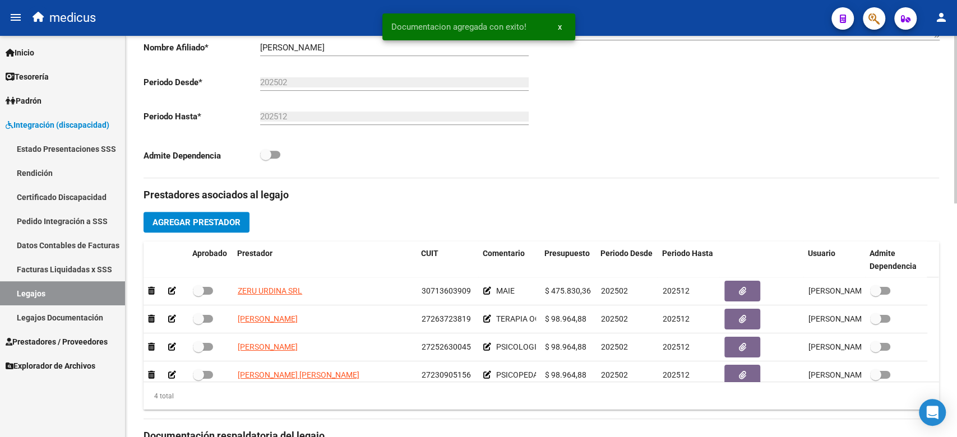
scroll to position [335, 0]
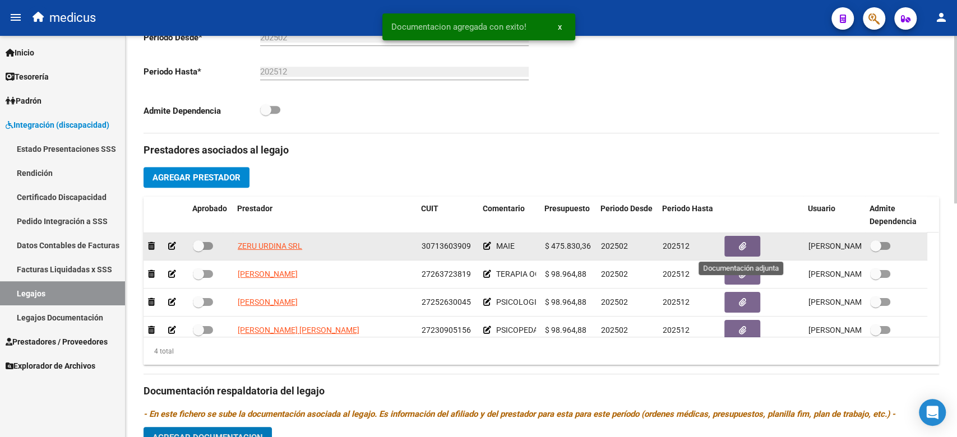
click at [740, 242] on icon "button" at bounding box center [742, 246] width 7 height 8
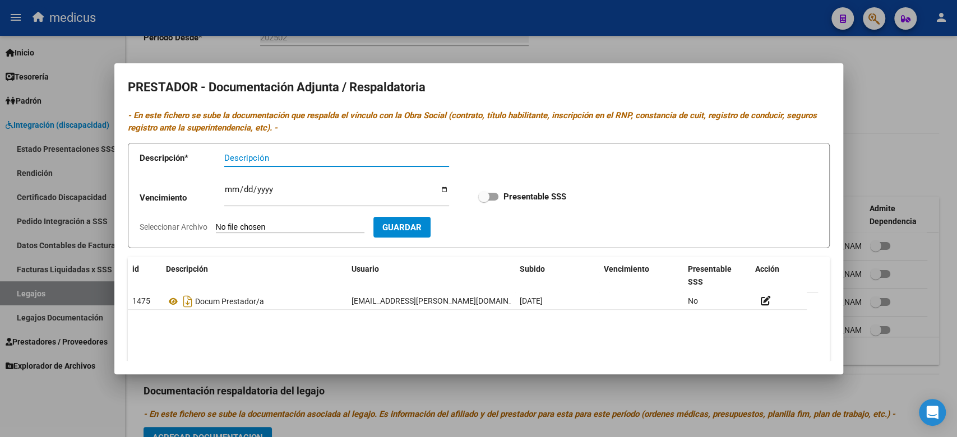
click at [327, 227] on input "Seleccionar Archivo" at bounding box center [290, 228] width 149 height 11
type input "C:\fakepath\ANDIS.pdf"
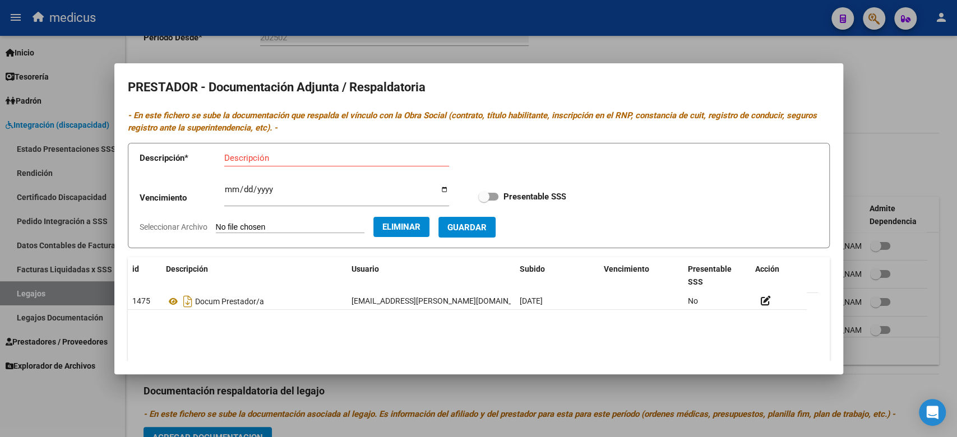
click at [332, 159] on input "Descripción" at bounding box center [336, 158] width 225 height 10
type input "ANDIS"
click at [487, 232] on span "Guardar" at bounding box center [466, 228] width 39 height 10
checkbox input "true"
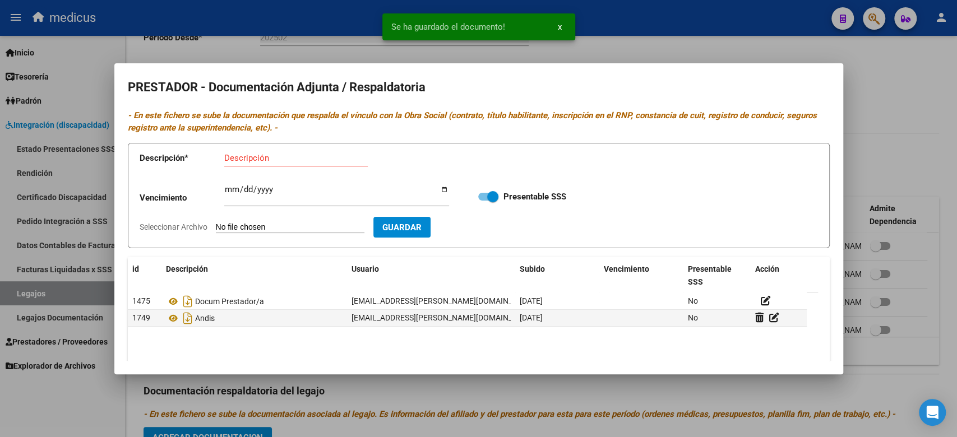
click at [291, 224] on input "Seleccionar Archivo" at bounding box center [290, 228] width 149 height 11
type input "C:\fakepath\CBU.pdf"
click at [279, 161] on input "Descripción" at bounding box center [296, 158] width 144 height 10
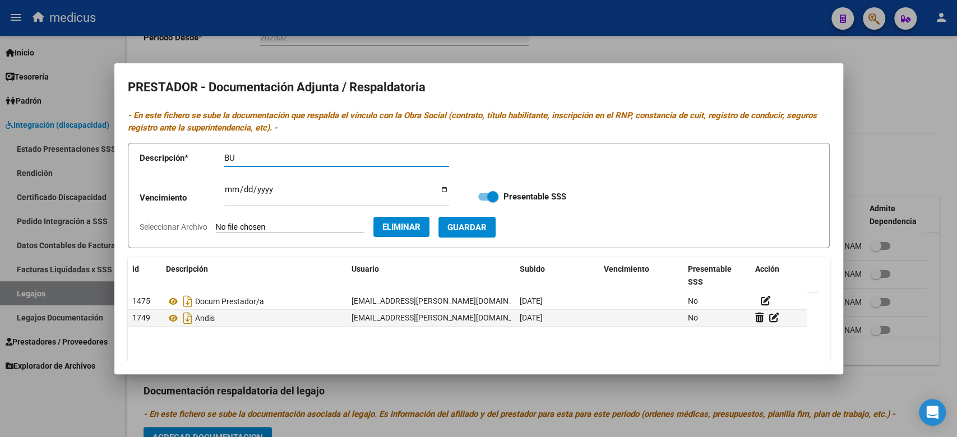
type input "B"
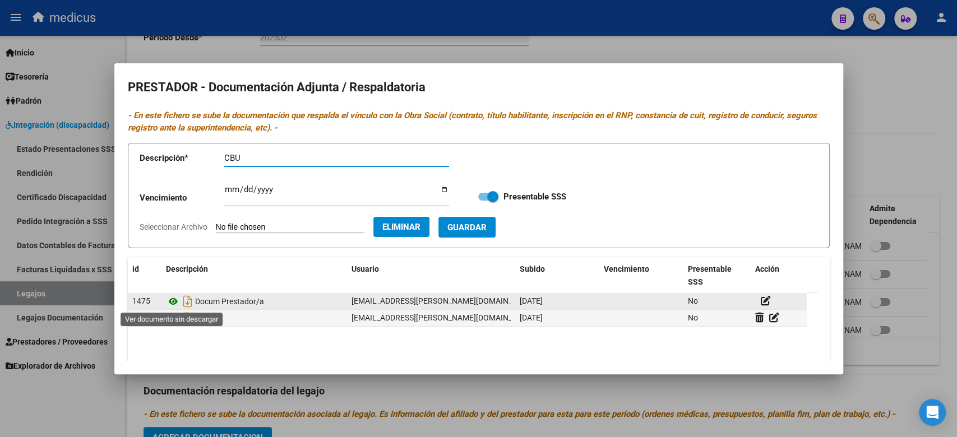
type input "CBU"
click at [174, 298] on icon at bounding box center [173, 301] width 15 height 13
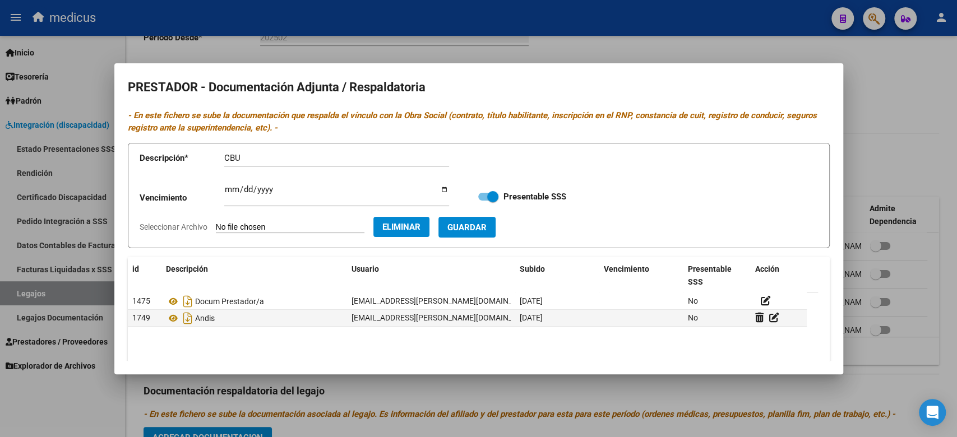
click at [420, 225] on span "Eliminar" at bounding box center [401, 227] width 38 height 10
click at [709, 36] on div at bounding box center [478, 218] width 957 height 437
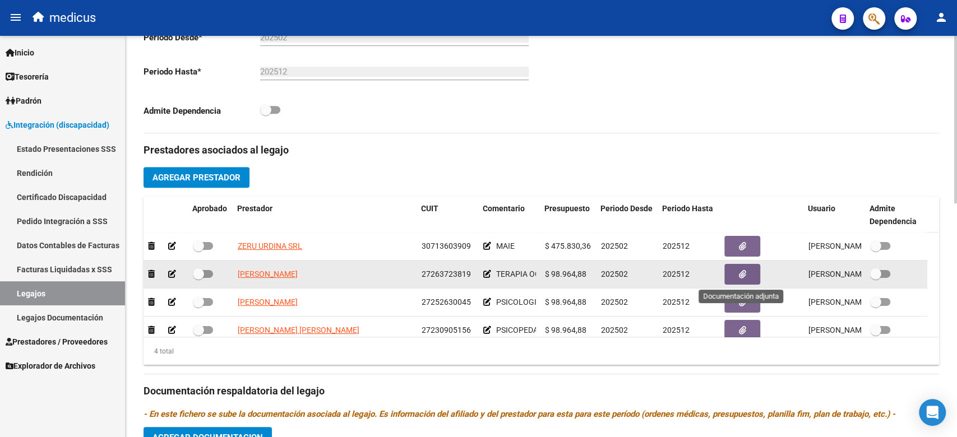
click at [732, 277] on button "button" at bounding box center [742, 274] width 36 height 21
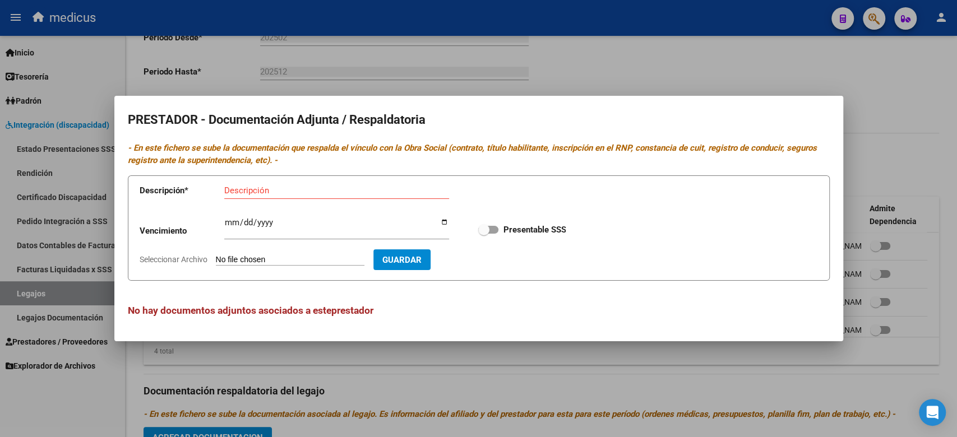
click at [563, 61] on div at bounding box center [478, 218] width 957 height 437
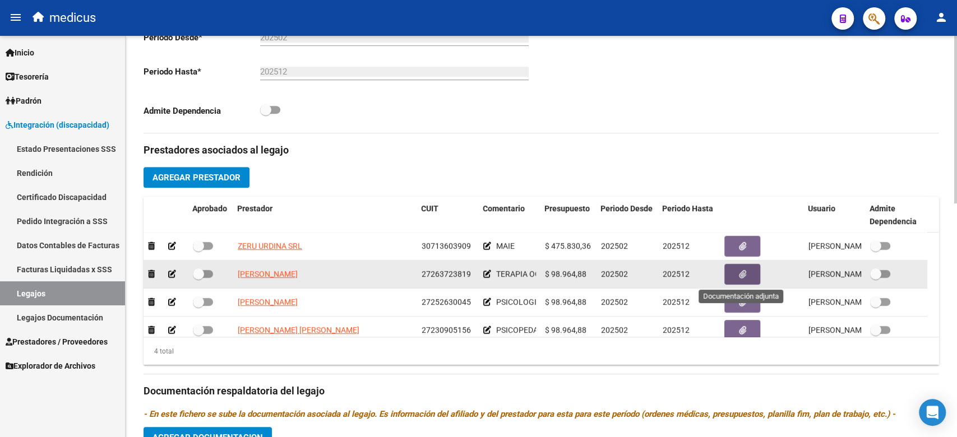
click at [739, 269] on span "button" at bounding box center [742, 274] width 7 height 10
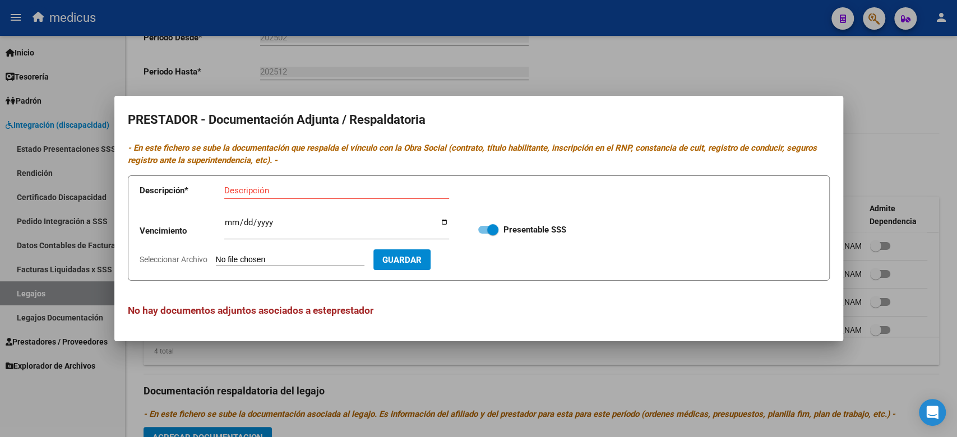
click at [276, 251] on form "Descripción * Descripción Vencimiento Ingresar vencimiento Presentable SSS Sele…" at bounding box center [479, 228] width 702 height 106
click at [276, 256] on input "Seleccionar Archivo" at bounding box center [290, 260] width 149 height 11
type input "C:\fakepath\AFIP.pdf"
click at [327, 196] on div "Descripción" at bounding box center [336, 190] width 225 height 17
click at [326, 195] on input "Descripción" at bounding box center [336, 191] width 225 height 10
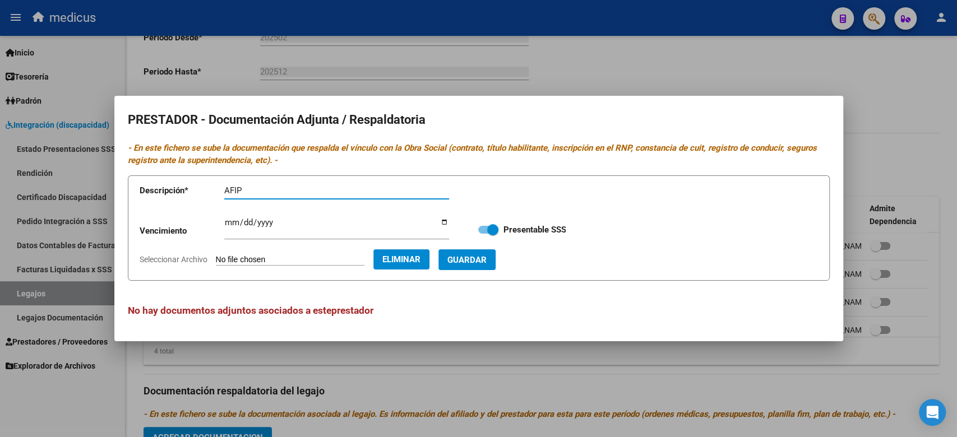
type input "AFIP"
click at [487, 258] on span "Guardar" at bounding box center [466, 260] width 39 height 10
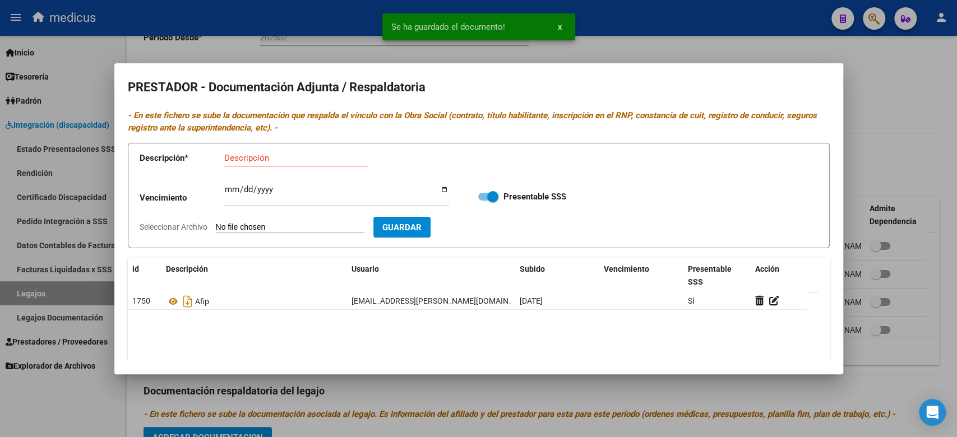
click at [261, 218] on form "Descripción * Descripción Vencimiento Ingresar vencimiento Presentable SSS Sele…" at bounding box center [479, 196] width 702 height 106
click at [309, 156] on input "Descripción" at bounding box center [296, 158] width 144 height 10
type input "OM"
click at [265, 232] on input "Seleccionar Archivo" at bounding box center [290, 228] width 149 height 11
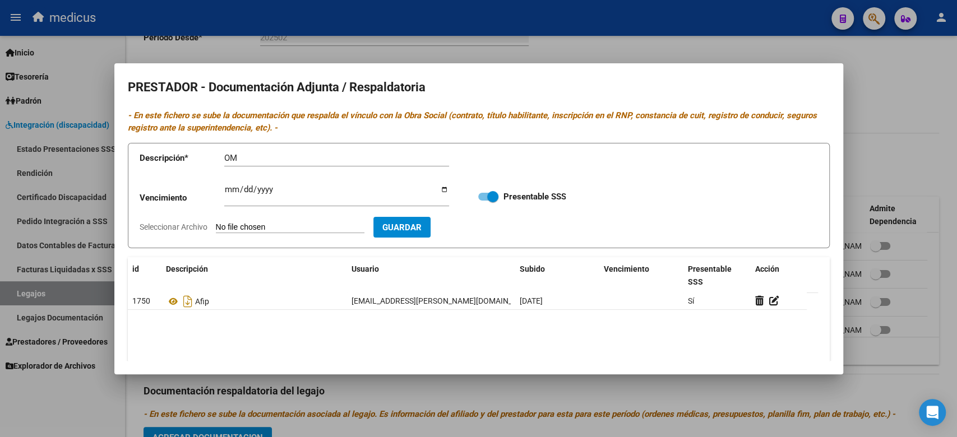
type input "C:\fakepath\OM.pdf"
click at [486, 229] on span "Guardar" at bounding box center [466, 228] width 39 height 10
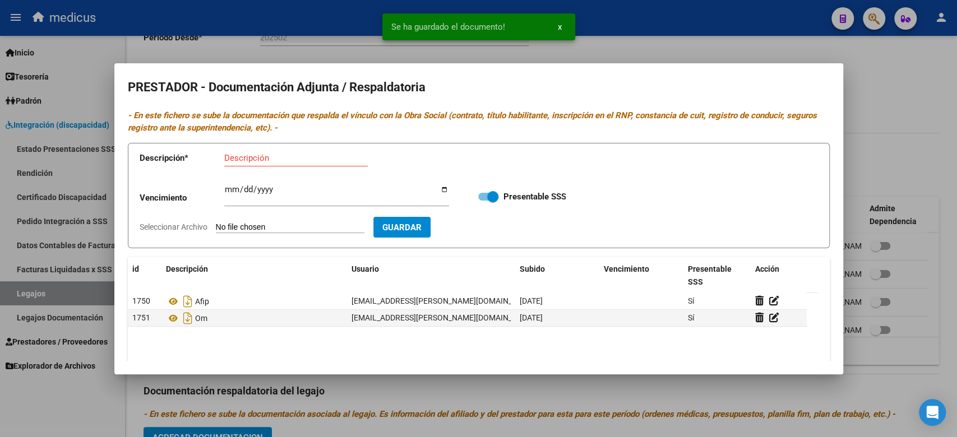
click at [295, 227] on input "Seleccionar Archivo" at bounding box center [290, 228] width 149 height 11
type input "C:\fakepath\PAPPOLLA_CBU.pdf"
click at [272, 159] on input "Descripción" at bounding box center [296, 158] width 144 height 10
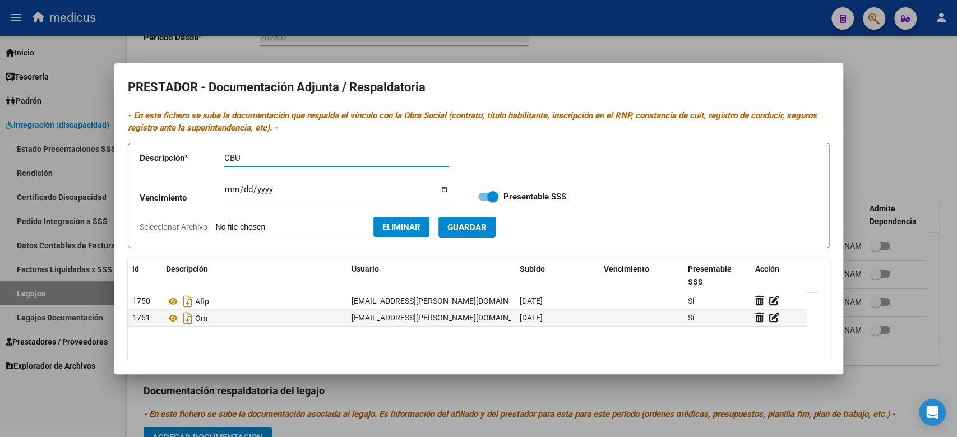
type input "CBU"
click at [487, 227] on span "Guardar" at bounding box center [466, 228] width 39 height 10
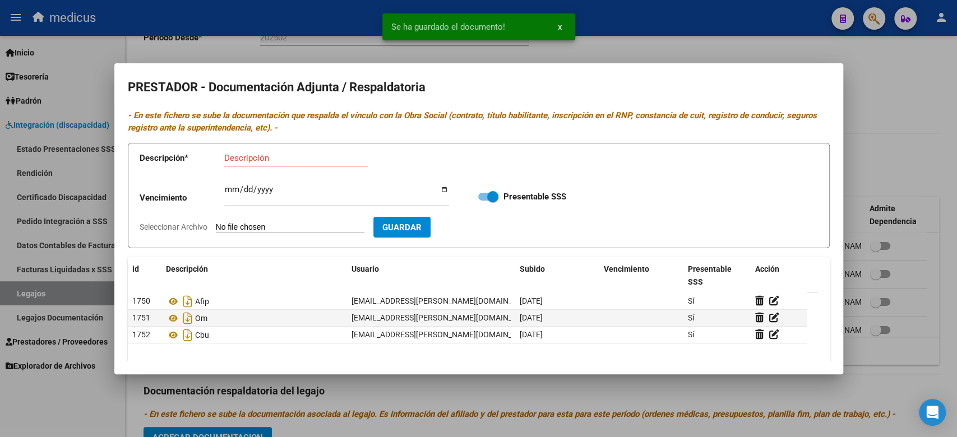
click at [313, 228] on input "Seleccionar Archivo" at bounding box center [290, 228] width 149 height 11
type input "C:\fakepath\RNP.pdf"
click at [277, 150] on div "Descripción" at bounding box center [296, 158] width 144 height 17
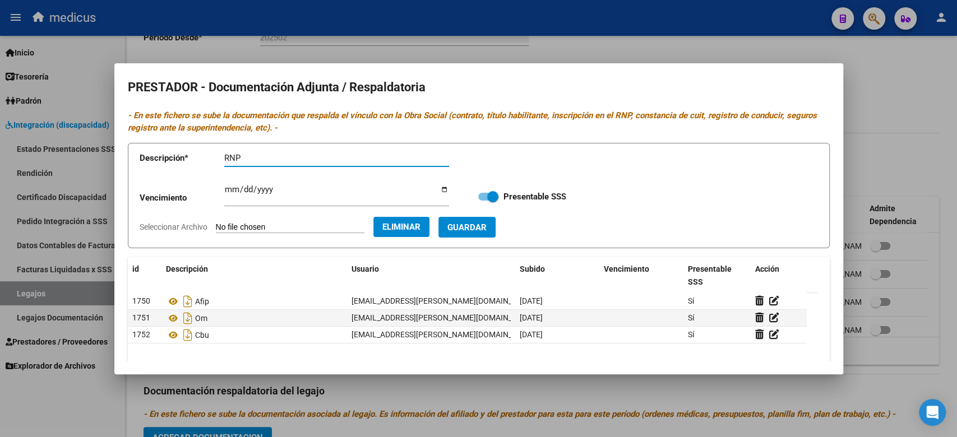
type input "RNP"
click at [491, 221] on button "Guardar" at bounding box center [466, 227] width 57 height 21
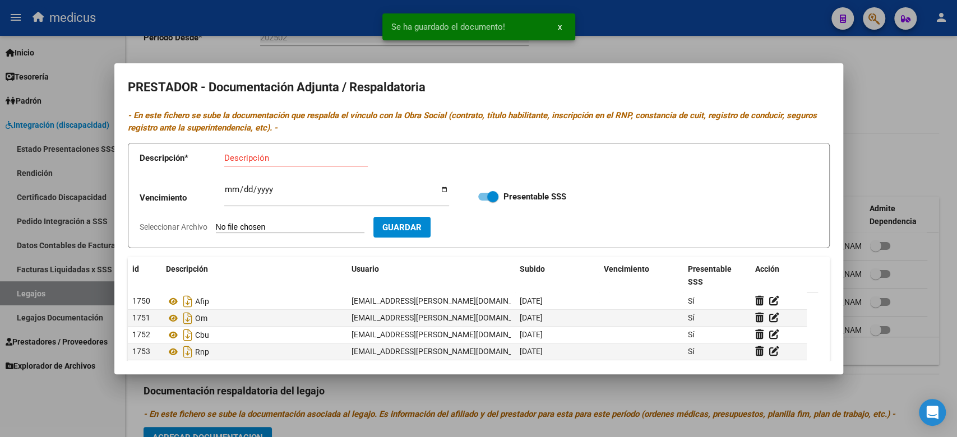
click at [309, 157] on input "Descripción" at bounding box center [296, 158] width 144 height 10
click at [297, 225] on input "Seleccionar Archivo" at bounding box center [290, 228] width 149 height 11
type input "C:\fakepath\TITULO.pdf"
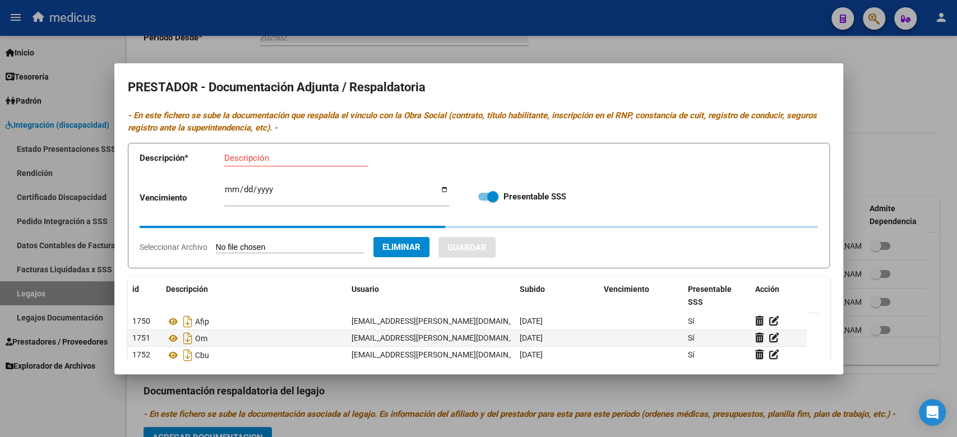
click at [301, 156] on input "Descripción" at bounding box center [296, 158] width 144 height 10
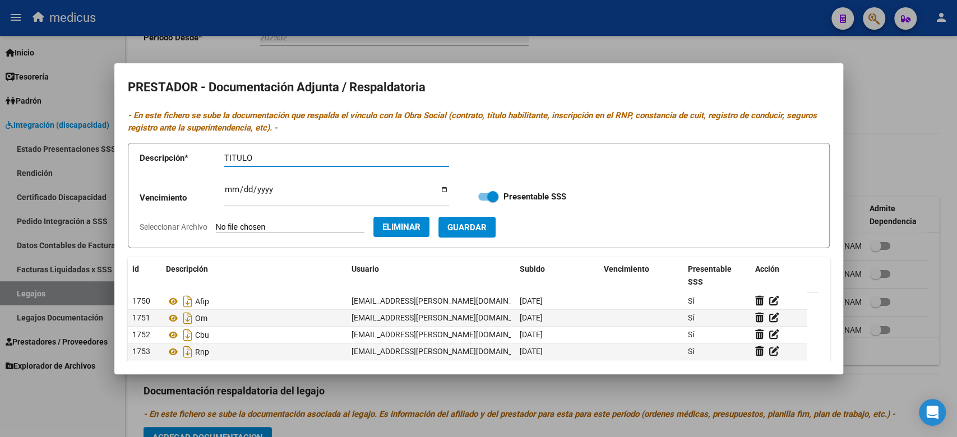
type input "TITULO"
click at [487, 223] on span "Guardar" at bounding box center [466, 228] width 39 height 10
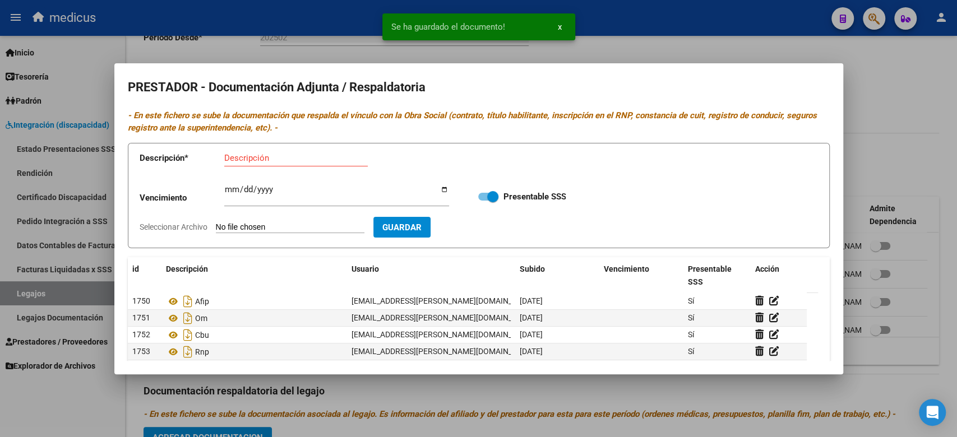
click at [558, 49] on div "Se ha guardado el documento! x" at bounding box center [479, 27] width 220 height 54
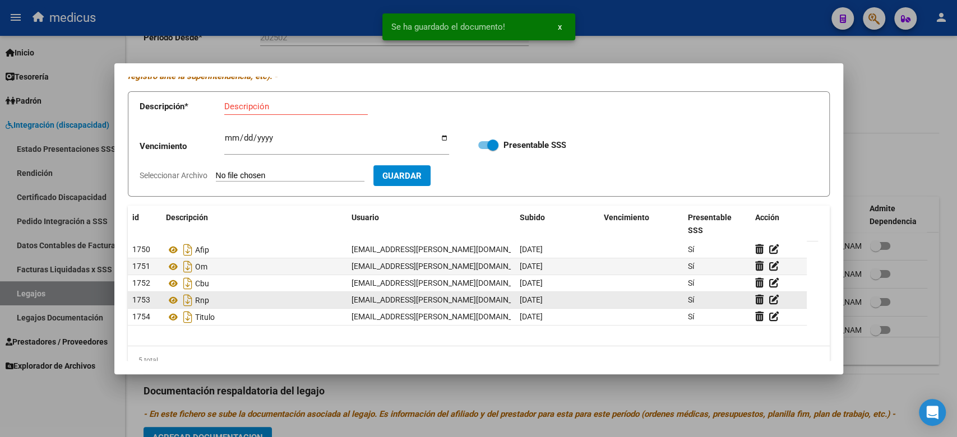
scroll to position [73, 0]
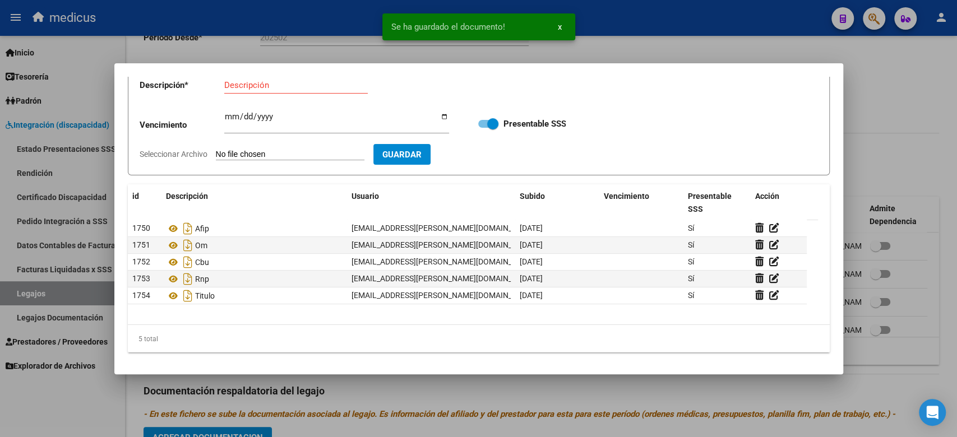
click at [887, 249] on div at bounding box center [478, 218] width 957 height 437
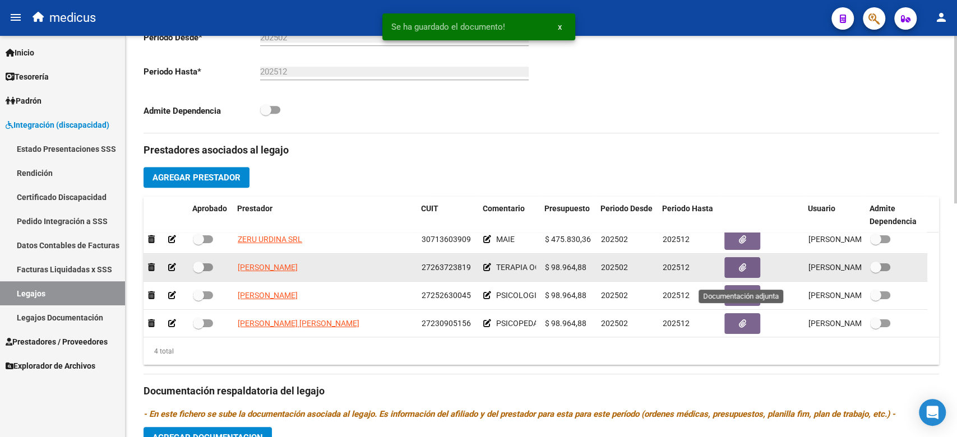
scroll to position [0, 0]
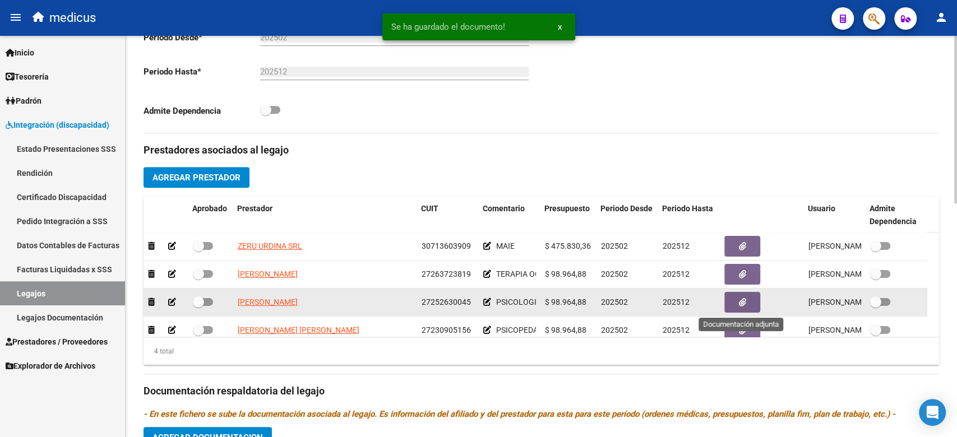
click at [736, 303] on button "button" at bounding box center [742, 302] width 36 height 21
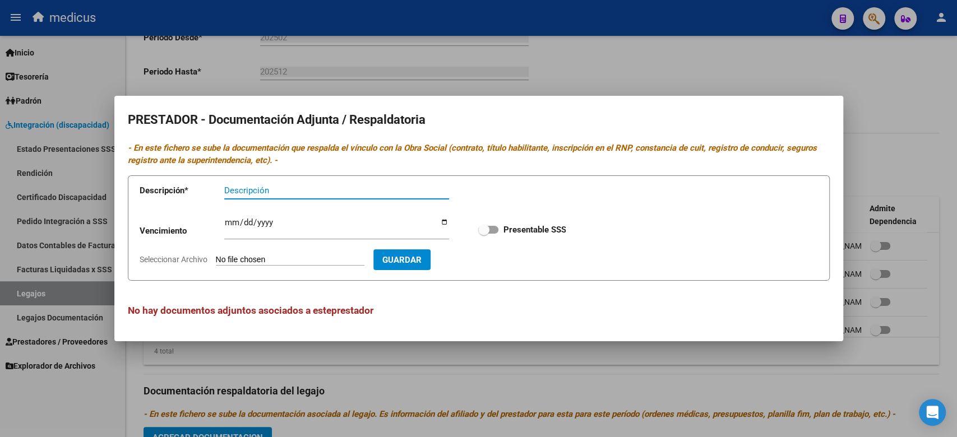
click at [281, 258] on input "Seleccionar Archivo" at bounding box center [290, 260] width 149 height 11
click at [561, 403] on div at bounding box center [478, 218] width 957 height 437
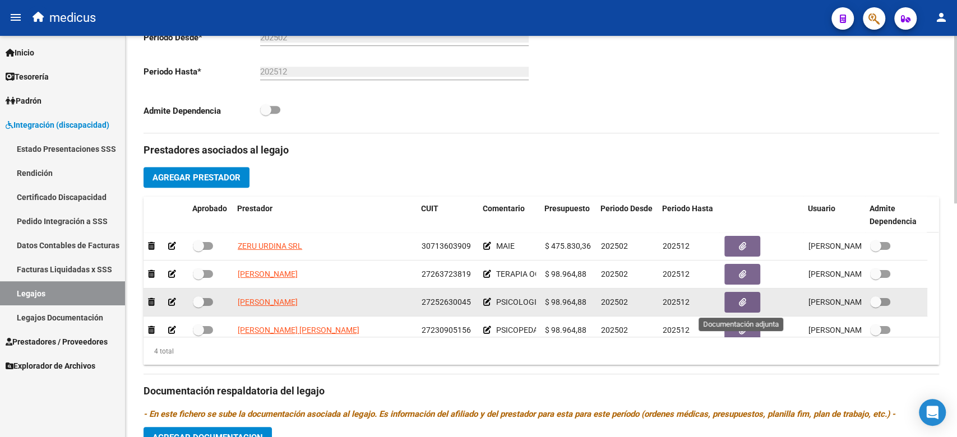
click at [736, 306] on button "button" at bounding box center [742, 302] width 36 height 21
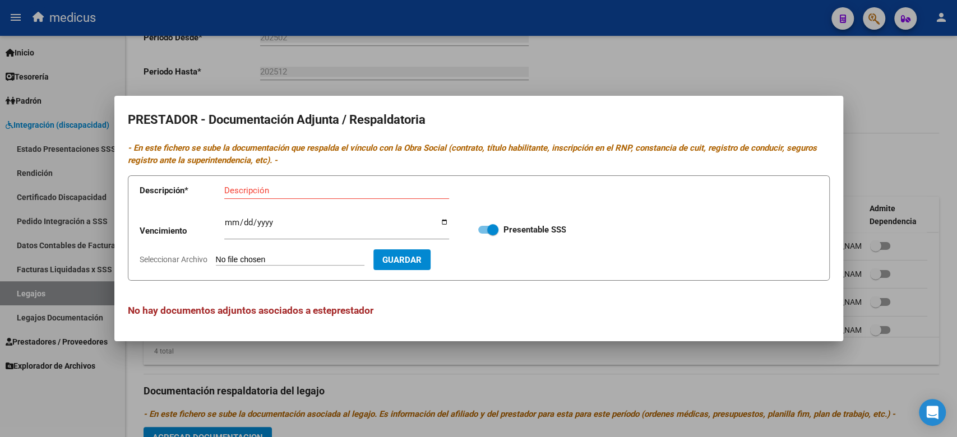
click at [372, 197] on div "Descripción" at bounding box center [336, 190] width 225 height 17
click at [256, 260] on input "Seleccionar Archivo" at bounding box center [290, 260] width 149 height 11
type input "C:\fakepath\AFIP.pdf"
click at [281, 177] on app-form-text-field "Descripción * Descripción" at bounding box center [303, 193] width 326 height 34
click at [285, 187] on input "Descripción" at bounding box center [336, 191] width 225 height 10
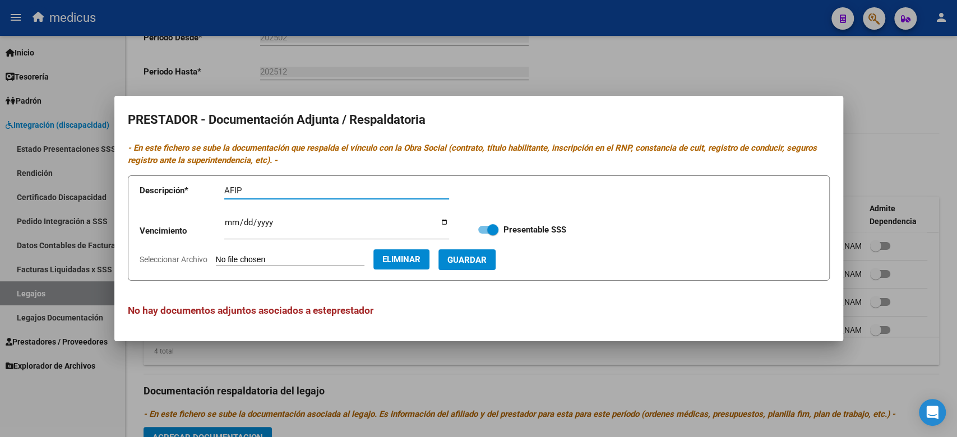
type input "AFIP"
click at [480, 266] on button "Guardar" at bounding box center [466, 259] width 57 height 21
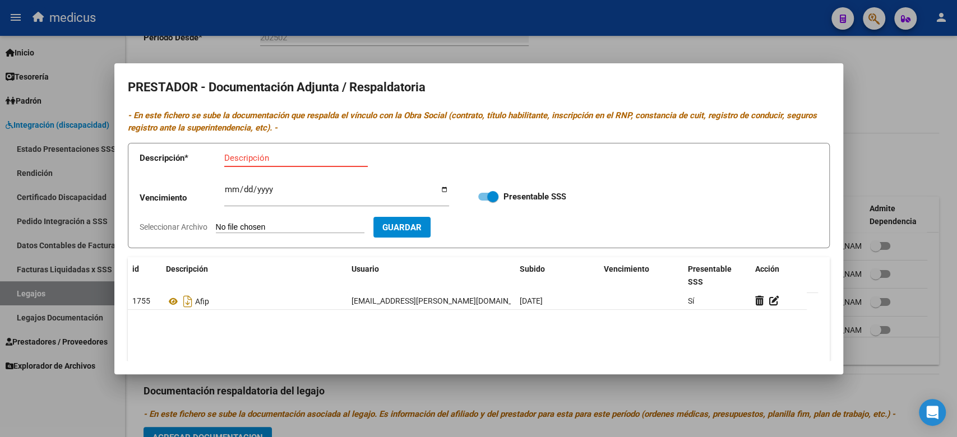
click at [260, 159] on input "Descripción" at bounding box center [296, 158] width 144 height 10
click at [265, 228] on input "Seleccionar Archivo" at bounding box center [290, 228] width 149 height 11
type input "C:\fakepath\CBU.pdf"
click at [280, 154] on input "Descripción" at bounding box center [296, 158] width 144 height 10
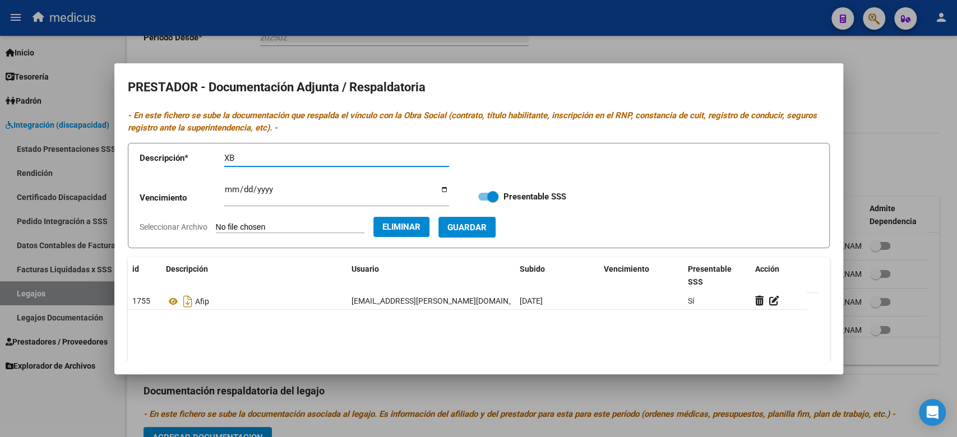
type input "X"
type input "CBU"
click at [484, 223] on span "Guardar" at bounding box center [466, 228] width 39 height 10
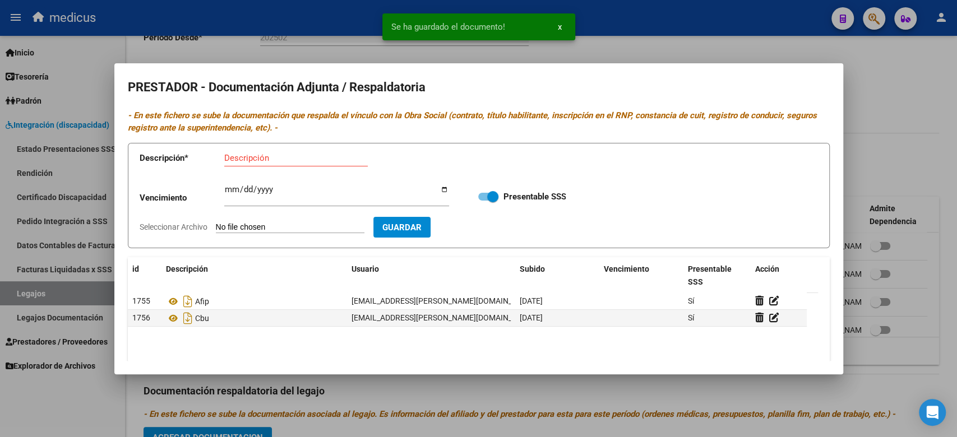
click at [280, 222] on app-file-uploader "Seleccionar Archivo" at bounding box center [257, 227] width 234 height 10
click at [283, 223] on input "Seleccionar Archivo" at bounding box center [290, 228] width 149 height 11
type input "C:\fakepath\OM.pdf"
click at [340, 156] on input "Descripción" at bounding box center [296, 158] width 144 height 10
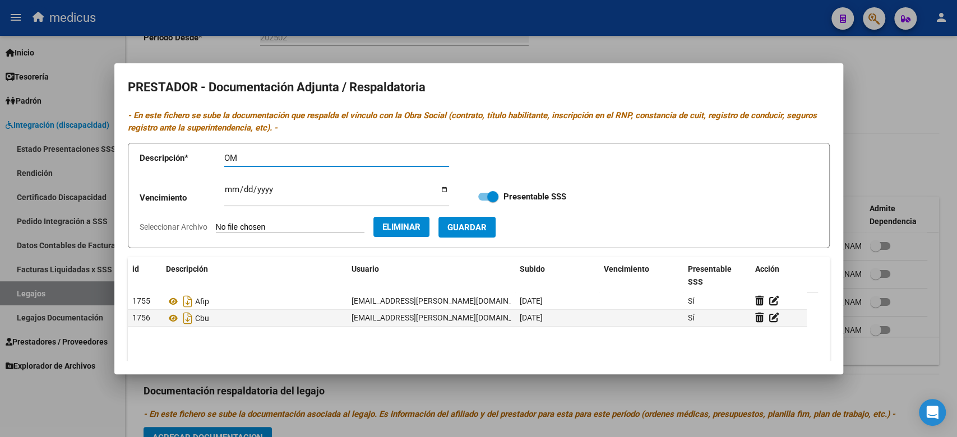
type input "OM"
click at [478, 228] on span "Guardar" at bounding box center [466, 228] width 39 height 10
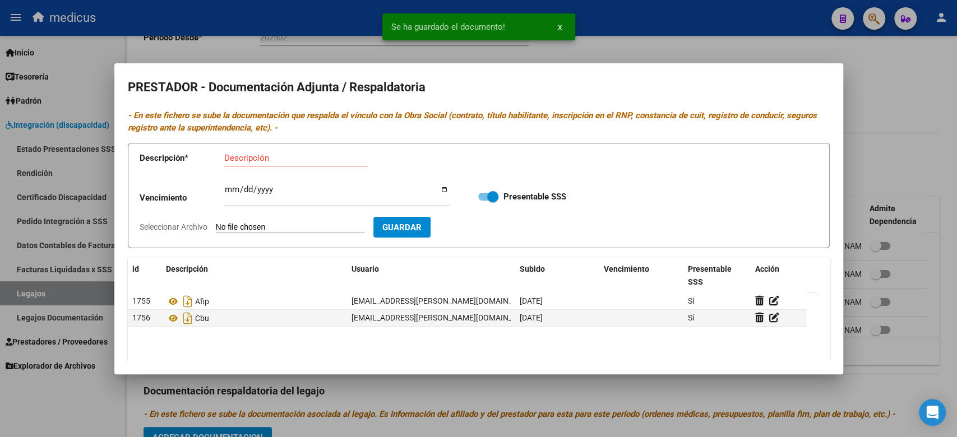
click at [313, 226] on input "Seleccionar Archivo" at bounding box center [290, 228] width 149 height 11
type input "C:\fakepath\PRESUP.pdf"
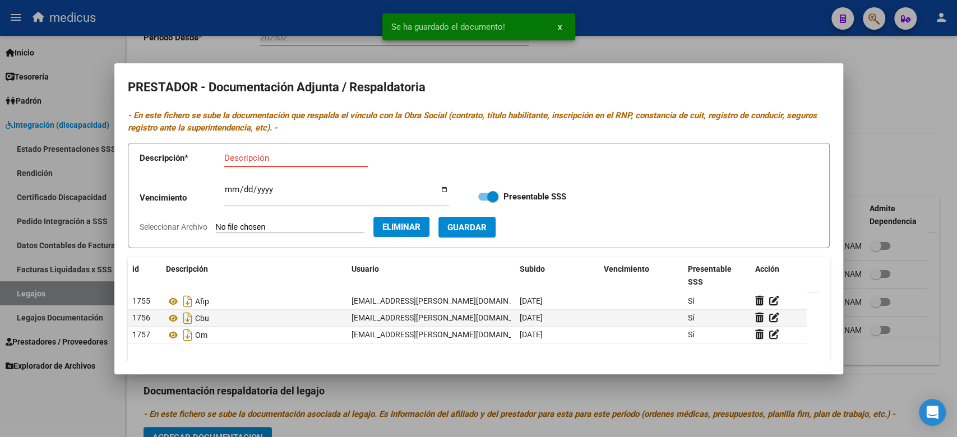
click at [307, 159] on input "Descripción" at bounding box center [296, 158] width 144 height 10
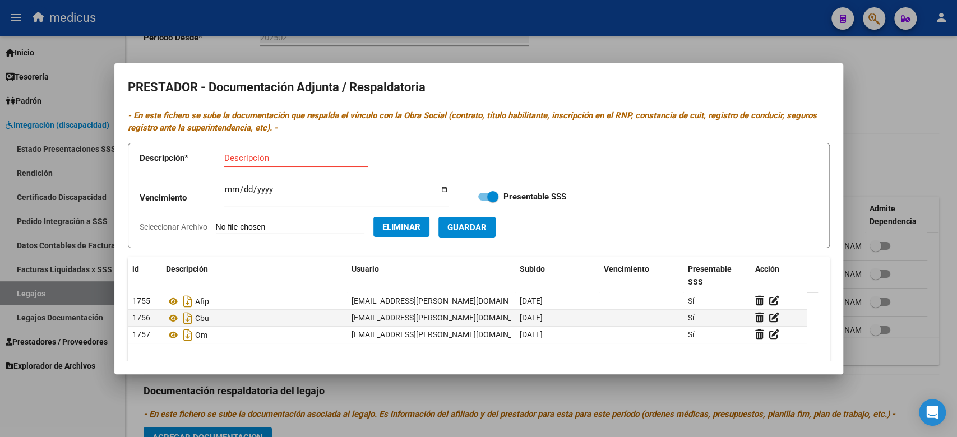
click at [428, 220] on button "Eliminar" at bounding box center [401, 227] width 56 height 20
click at [284, 159] on input "Descripción" at bounding box center [296, 158] width 144 height 10
click at [303, 225] on input "Seleccionar Archivo" at bounding box center [290, 228] width 149 height 11
type input "C:\fakepath\RNP.pdf"
click at [265, 158] on input "Descripción" at bounding box center [296, 158] width 144 height 10
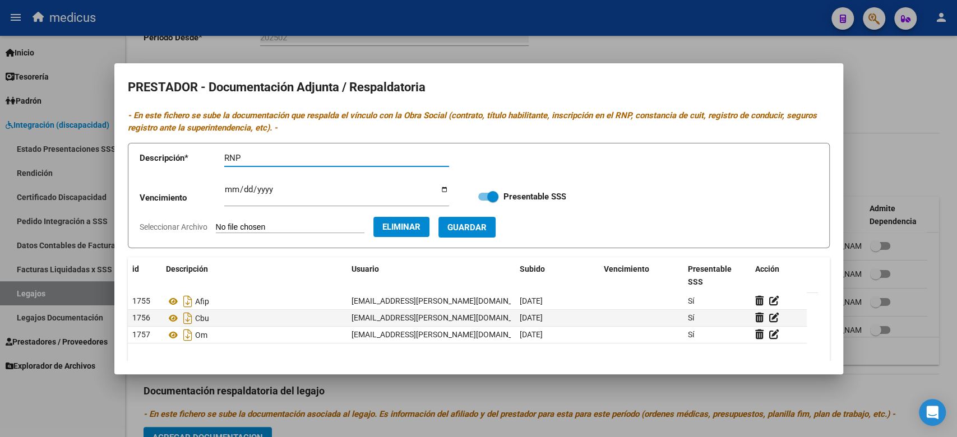
type input "RNP"
click at [487, 223] on span "Guardar" at bounding box center [466, 228] width 39 height 10
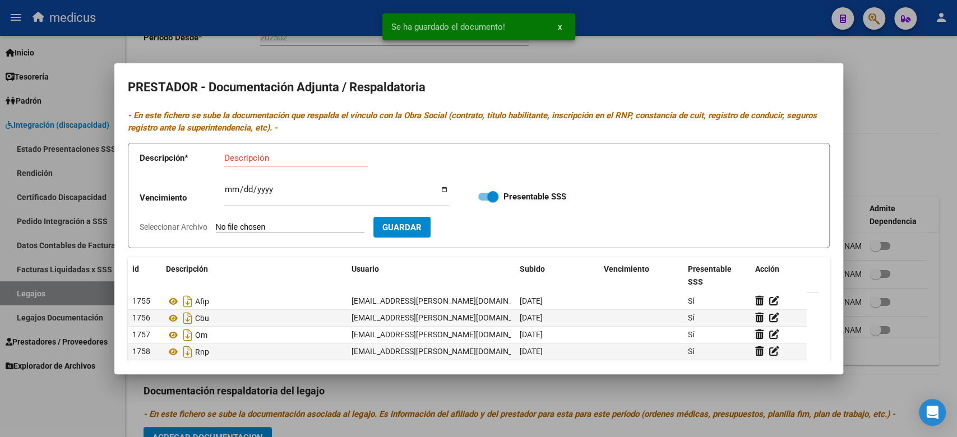
click at [262, 227] on input "Seleccionar Archivo" at bounding box center [290, 228] width 149 height 11
type input "C:\fakepath\TITULO.pdf"
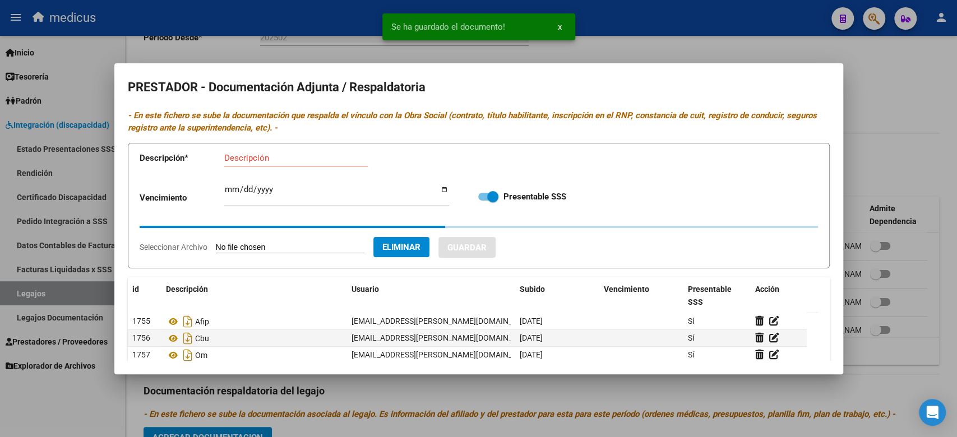
click at [256, 160] on input "Descripción" at bounding box center [296, 158] width 144 height 10
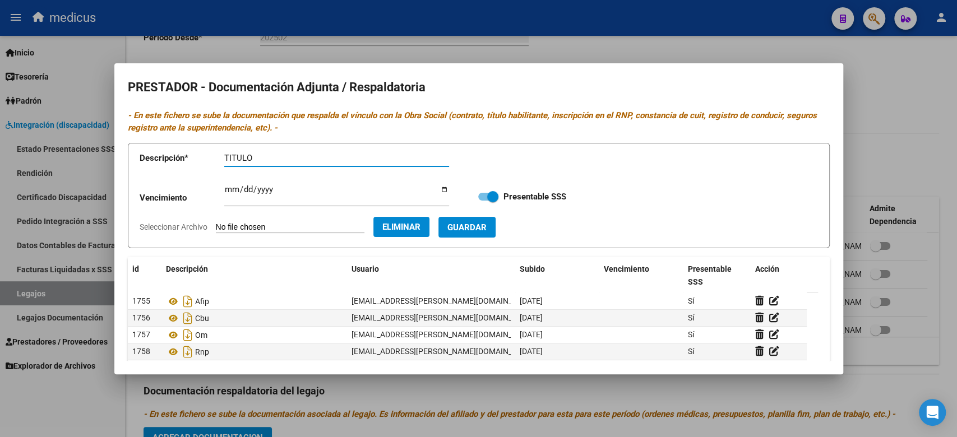
type input "TITULO"
click at [487, 225] on span "Guardar" at bounding box center [466, 228] width 39 height 10
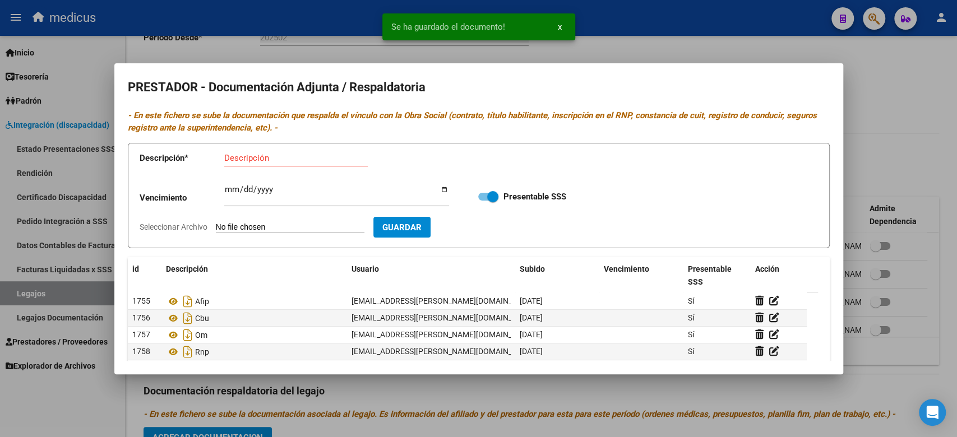
click at [610, 43] on div at bounding box center [478, 218] width 957 height 437
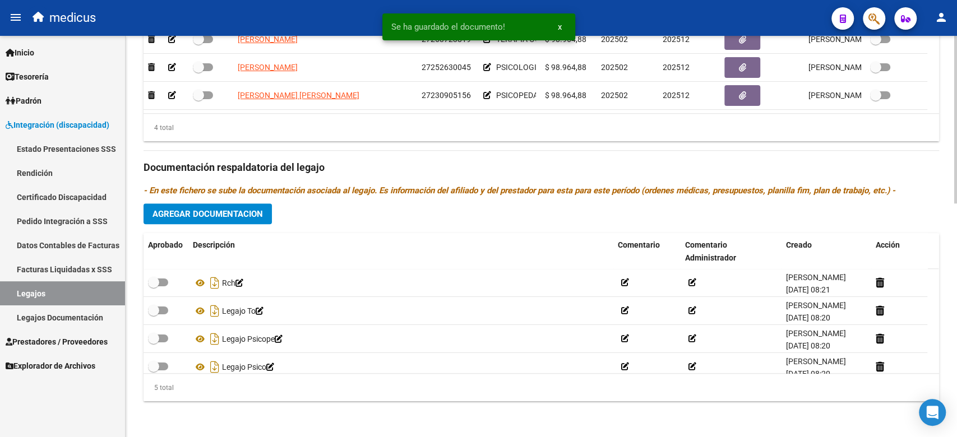
scroll to position [335, 0]
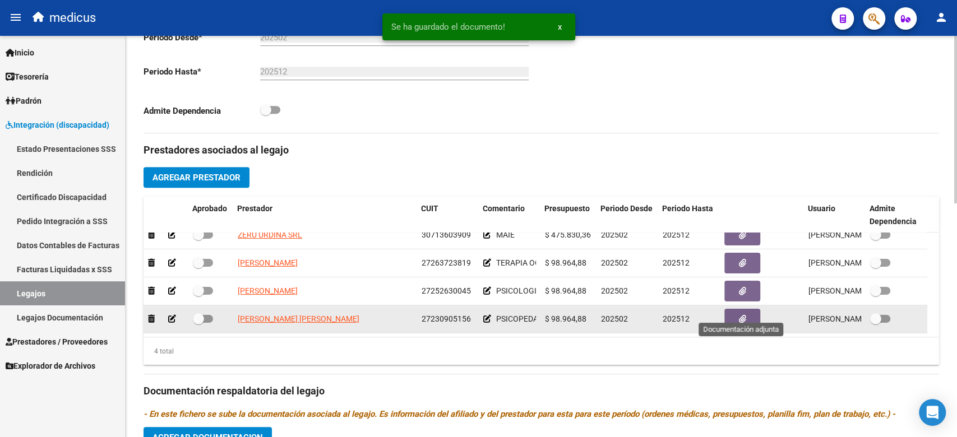
click at [747, 309] on button "button" at bounding box center [742, 319] width 36 height 21
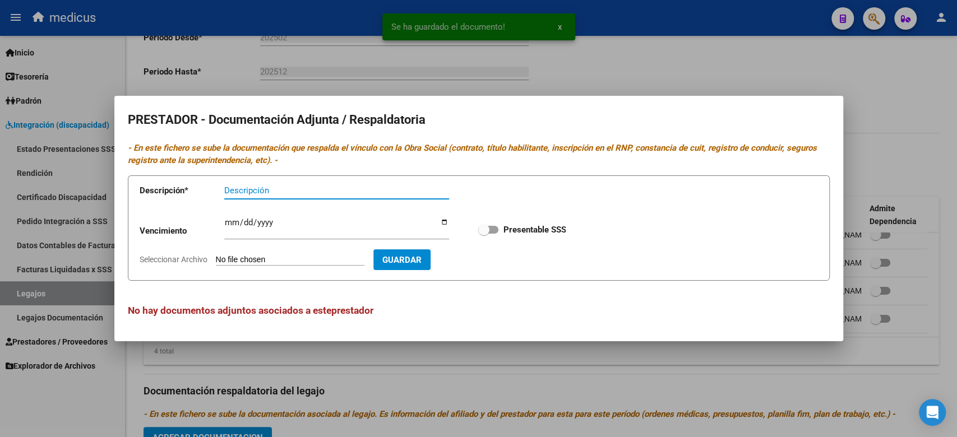
click at [509, 55] on div at bounding box center [478, 218] width 957 height 437
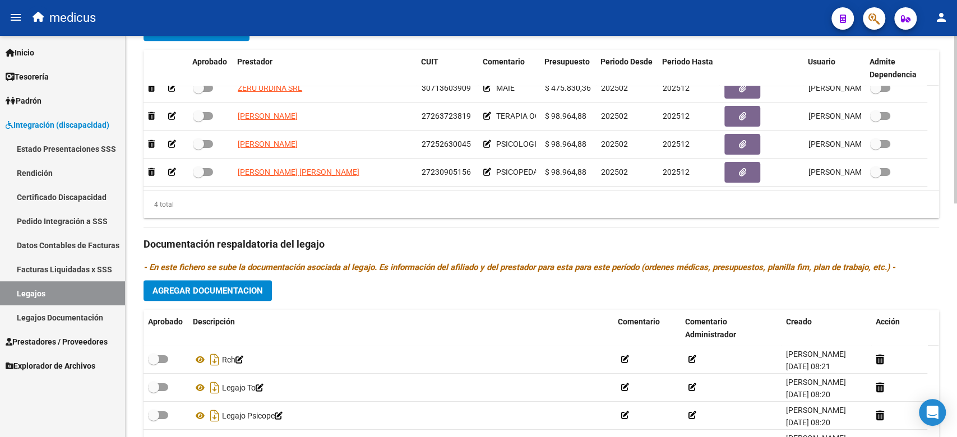
scroll to position [410, 0]
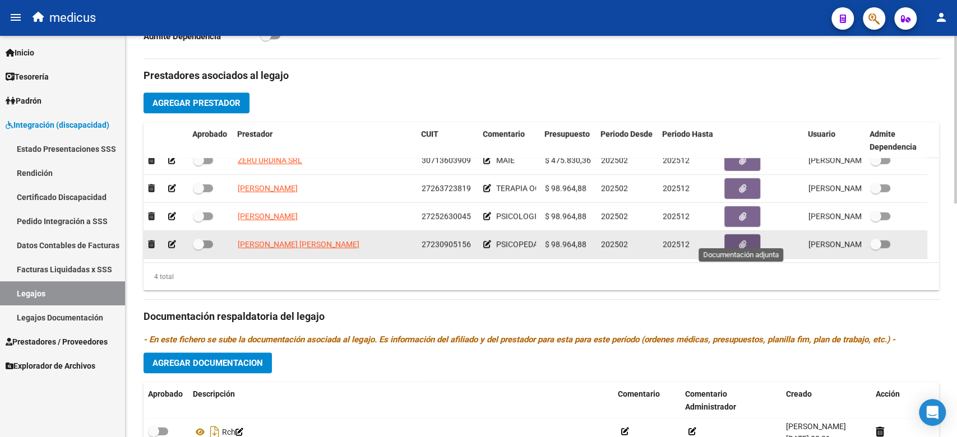
click at [754, 234] on button "button" at bounding box center [742, 244] width 36 height 21
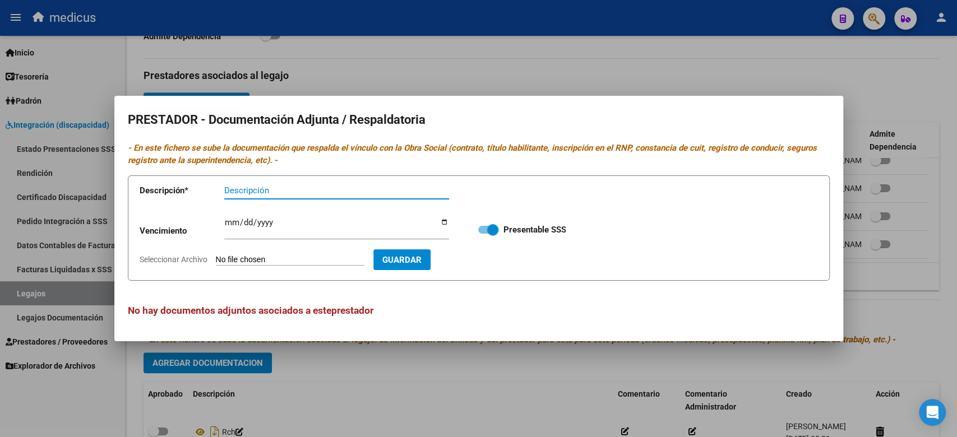
click at [279, 263] on input "Seleccionar Archivo" at bounding box center [290, 260] width 149 height 11
type input "C:\fakepath\AFIP.pdf"
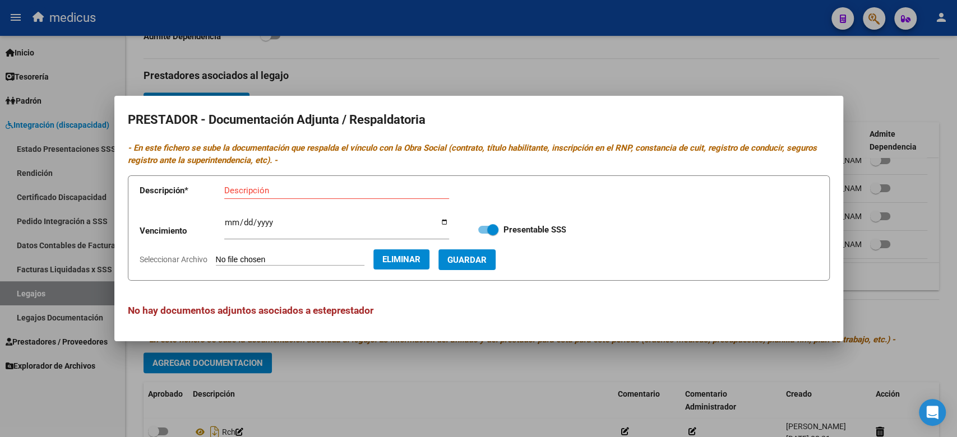
click at [298, 188] on input "Descripción" at bounding box center [336, 191] width 225 height 10
type input "AFIP"
click at [487, 257] on span "Guardar" at bounding box center [466, 260] width 39 height 10
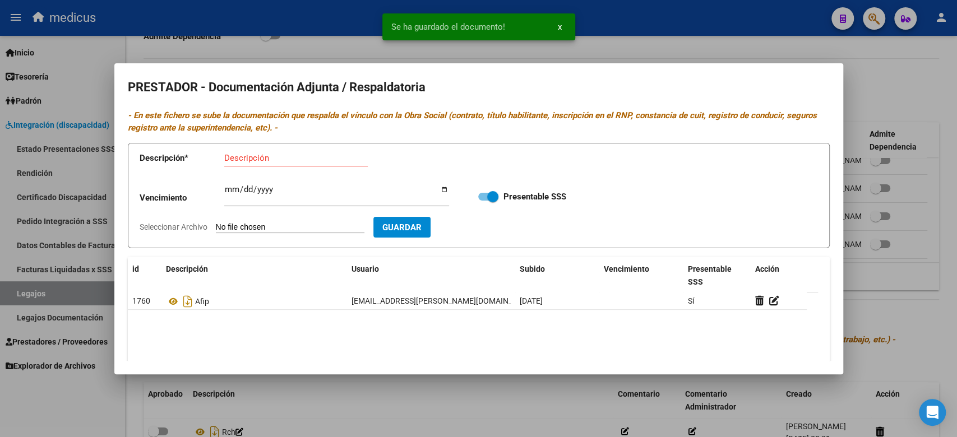
click at [264, 227] on input "Seleccionar Archivo" at bounding box center [290, 228] width 149 height 11
type input "C:\fakepath\9 CBU del Banco Provincia.pdf"
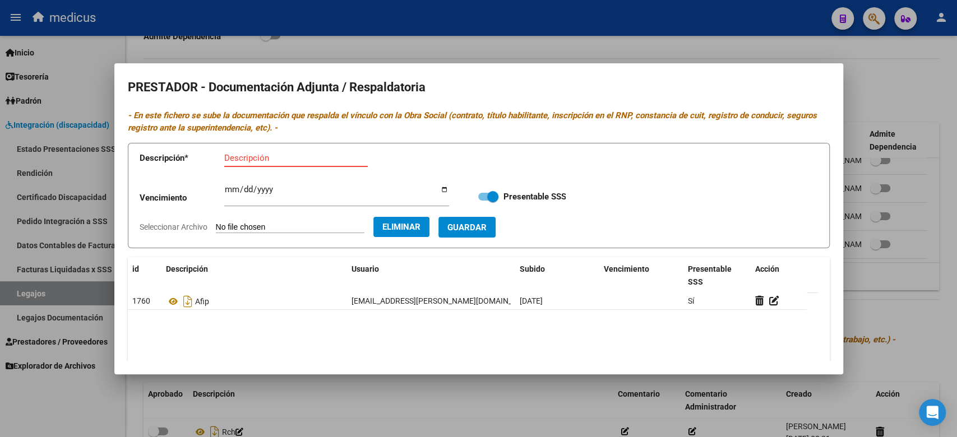
click at [254, 155] on input "Descripción" at bounding box center [296, 158] width 144 height 10
type input "CBU"
click at [457, 220] on form "Descripción * CBU Descripción Vencimiento Ingresar vencimiento Presentable SSS …" at bounding box center [479, 196] width 702 height 106
click at [496, 219] on button "Guardar" at bounding box center [466, 227] width 57 height 21
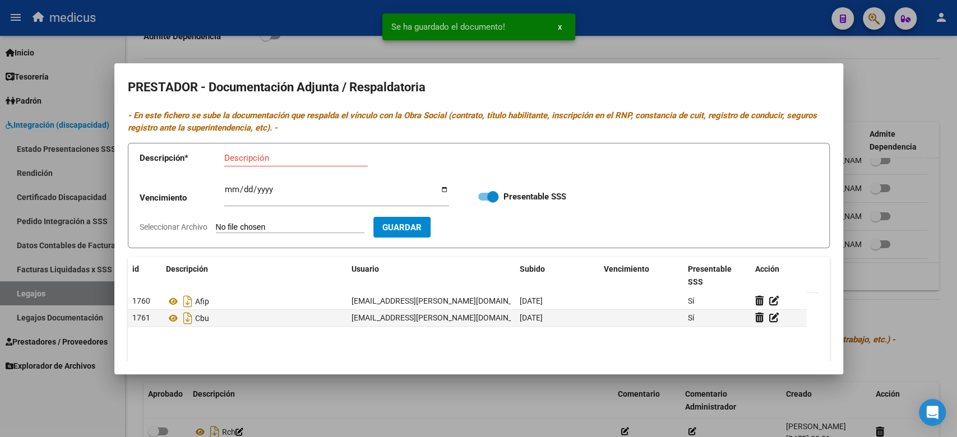
click at [323, 223] on input "Seleccionar Archivo" at bounding box center [290, 228] width 149 height 11
type input "C:\fakepath\RNP.pdf"
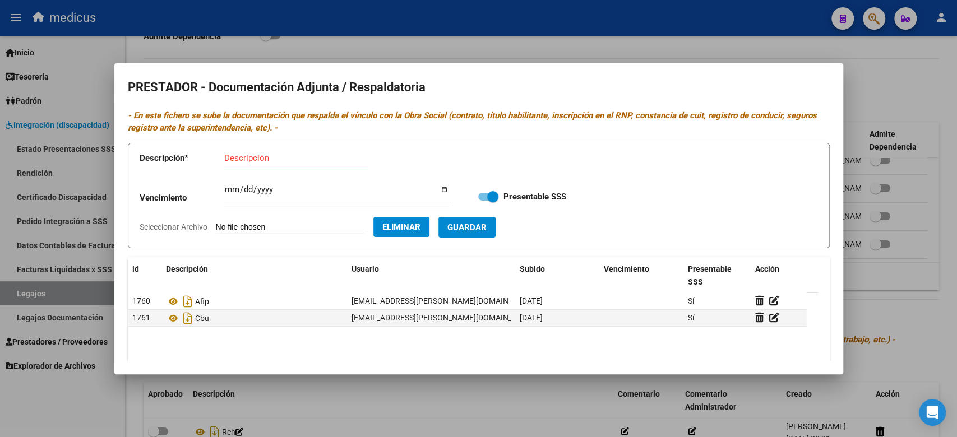
click at [270, 160] on input "Descripción" at bounding box center [296, 158] width 144 height 10
type input "RNP"
click at [487, 230] on span "Guardar" at bounding box center [466, 228] width 39 height 10
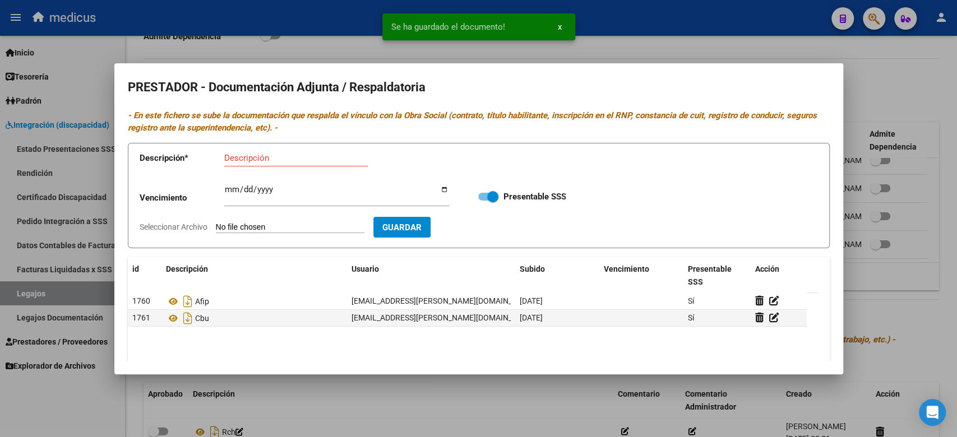
click at [260, 158] on input "Descripción" at bounding box center [296, 158] width 144 height 10
click at [296, 228] on input "Seleccionar Archivo" at bounding box center [290, 228] width 149 height 11
type input "C:\fakepath\TITULO.pdf"
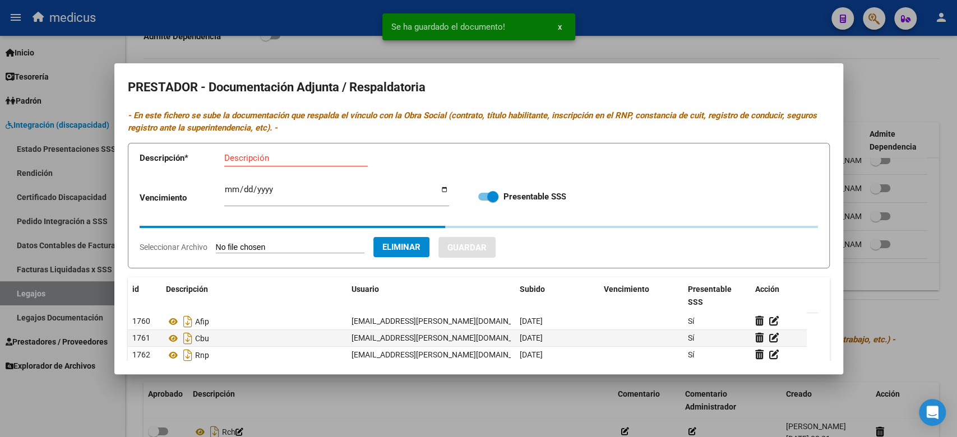
click at [242, 159] on input "Descripción" at bounding box center [296, 158] width 144 height 10
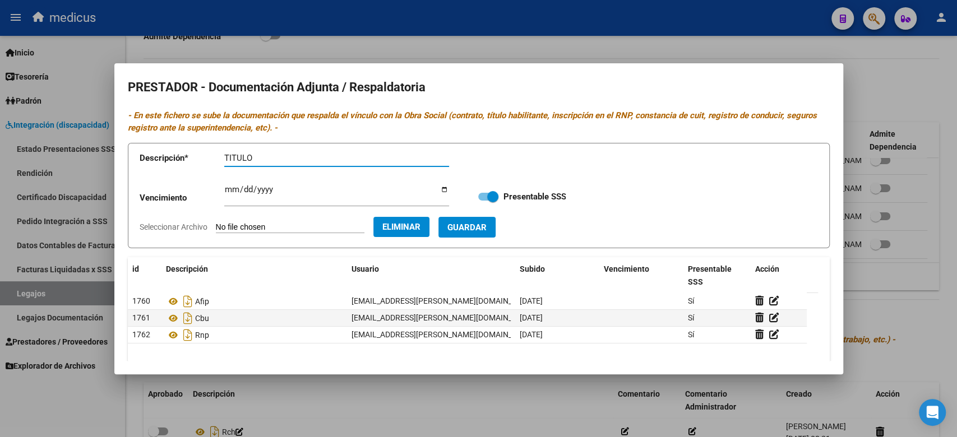
type input "TITULO"
click at [487, 229] on span "Guardar" at bounding box center [466, 228] width 39 height 10
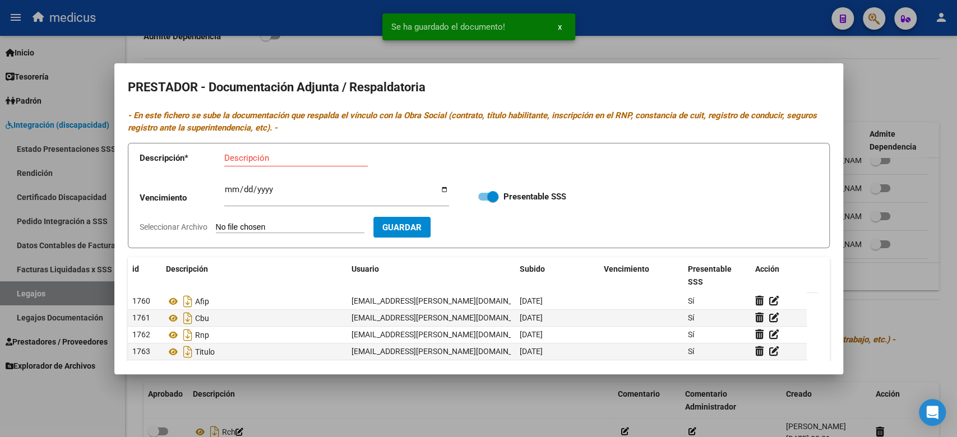
click at [746, 50] on div at bounding box center [478, 218] width 957 height 437
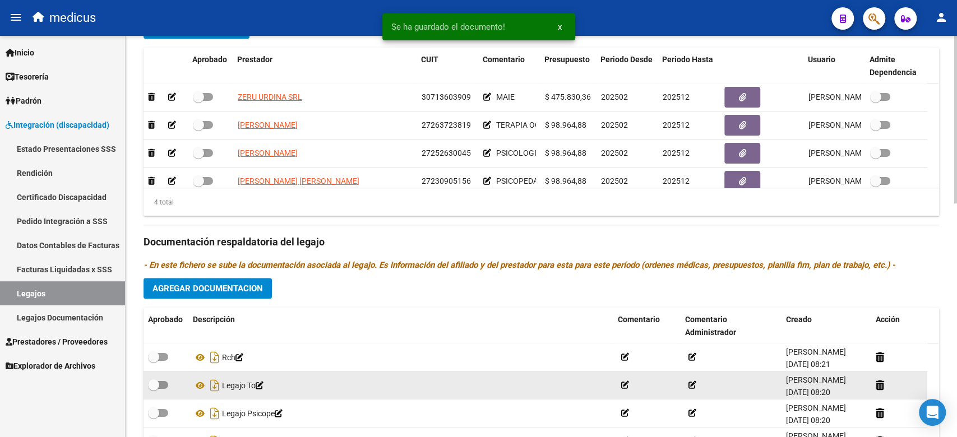
scroll to position [560, 0]
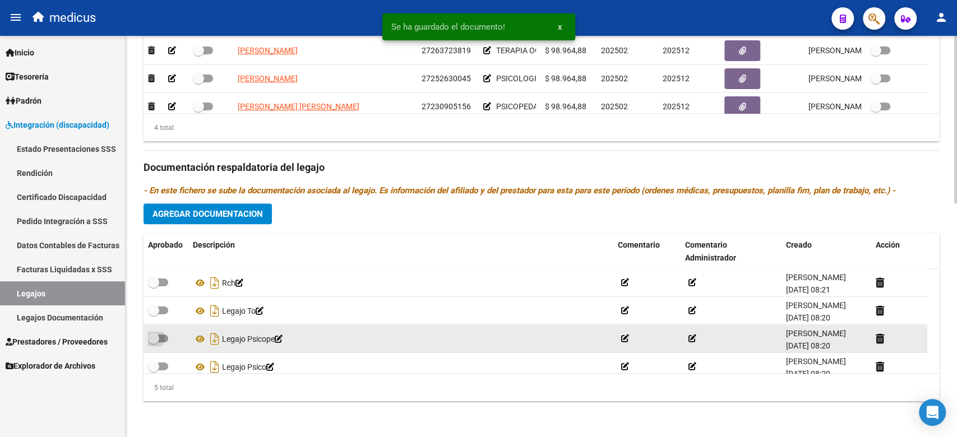
click at [165, 335] on span at bounding box center [158, 339] width 20 height 8
click at [154, 343] on input "checkbox" at bounding box center [153, 343] width 1 height 1
checkbox input "true"
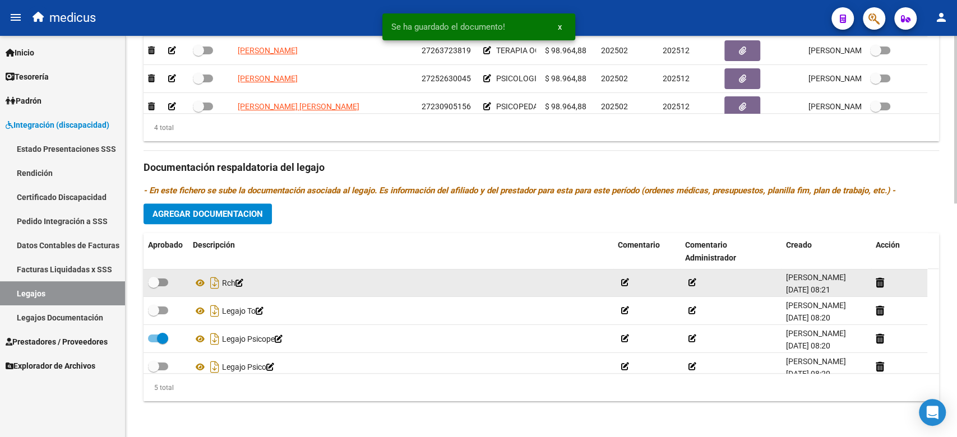
drag, startPoint x: 160, startPoint y: 309, endPoint x: 158, endPoint y: 285, distance: 24.2
click at [160, 308] on span at bounding box center [158, 311] width 20 height 8
click at [154, 315] on input "checkbox" at bounding box center [153, 315] width 1 height 1
checkbox input "true"
click at [158, 284] on span at bounding box center [153, 282] width 11 height 11
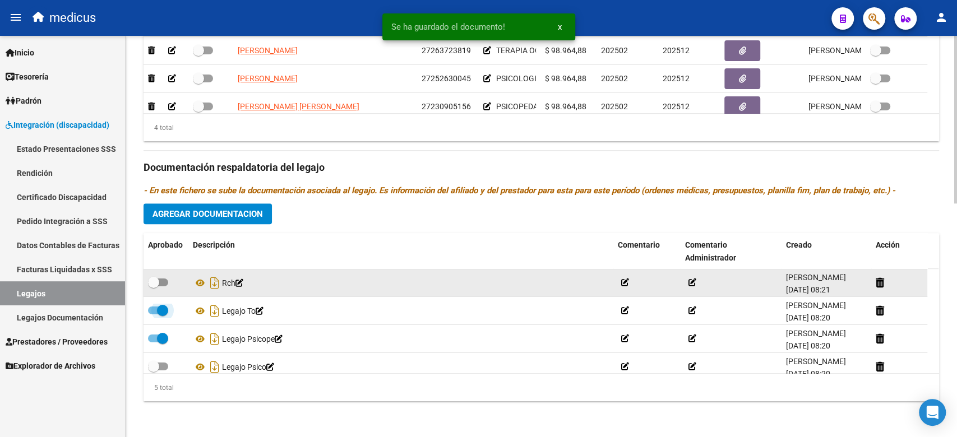
click at [154, 286] on input "checkbox" at bounding box center [153, 286] width 1 height 1
checkbox input "true"
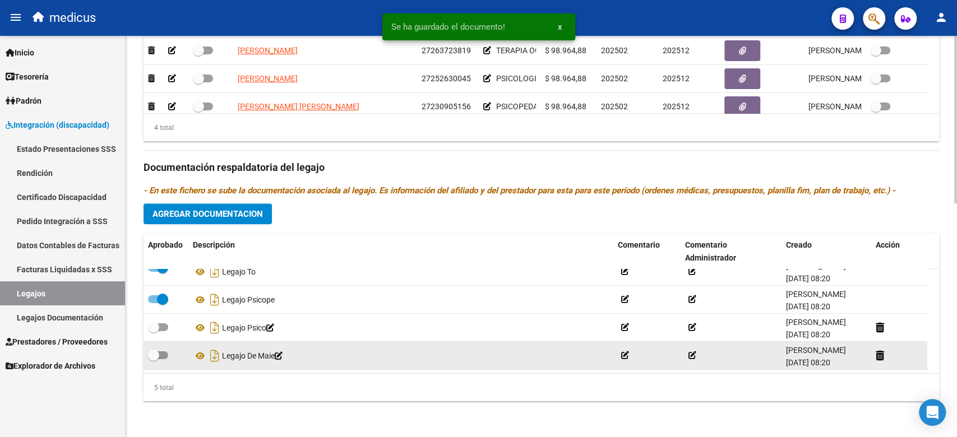
scroll to position [3, 0]
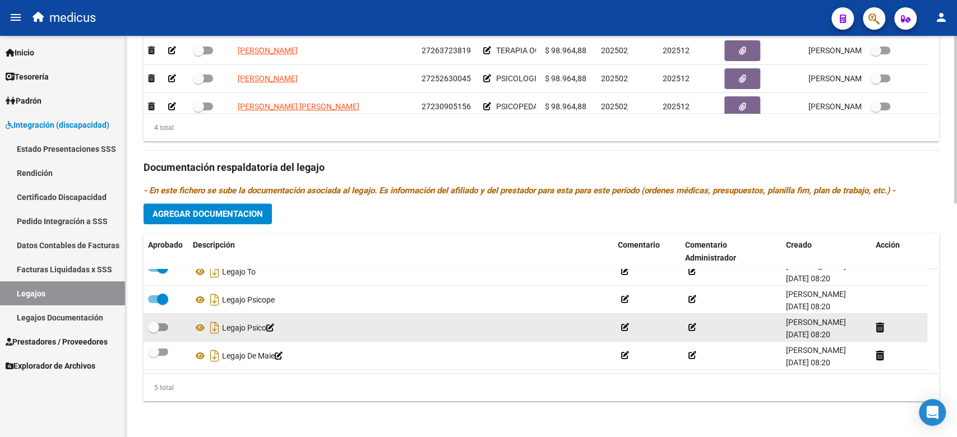
click at [167, 323] on span at bounding box center [158, 327] width 20 height 8
click at [154, 331] on input "checkbox" at bounding box center [153, 331] width 1 height 1
checkbox input "true"
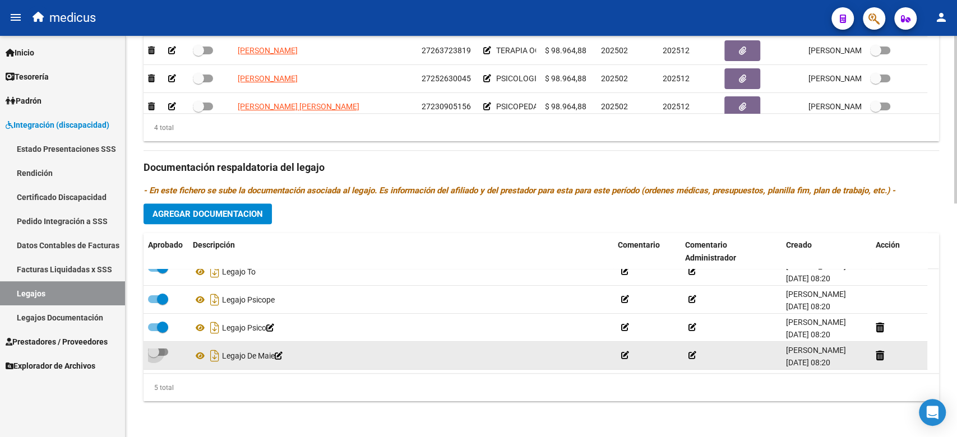
click at [163, 348] on span at bounding box center [158, 352] width 20 height 8
click at [154, 356] on input "checkbox" at bounding box center [153, 356] width 1 height 1
checkbox input "true"
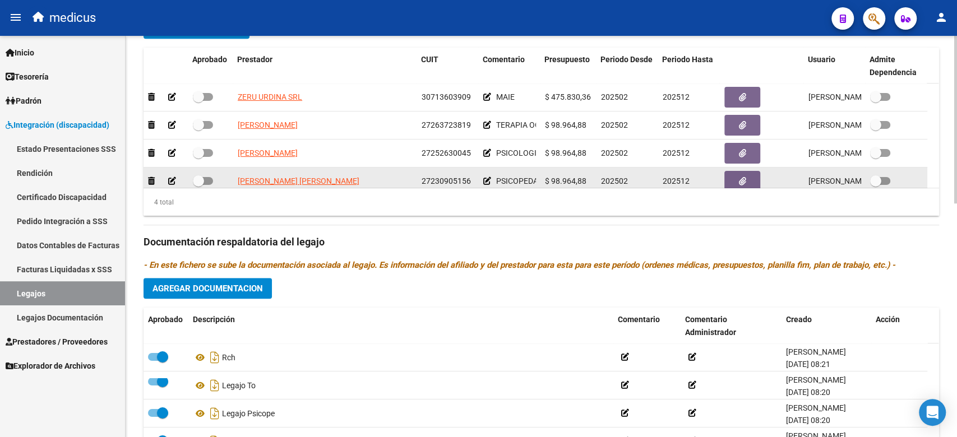
scroll to position [335, 0]
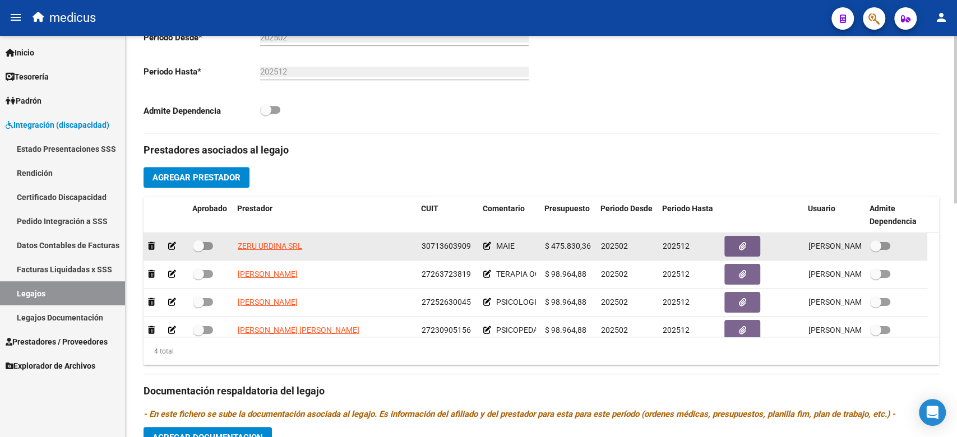
click at [211, 244] on span at bounding box center [203, 246] width 20 height 8
click at [198, 250] on input "checkbox" at bounding box center [198, 250] width 1 height 1
checkbox input "true"
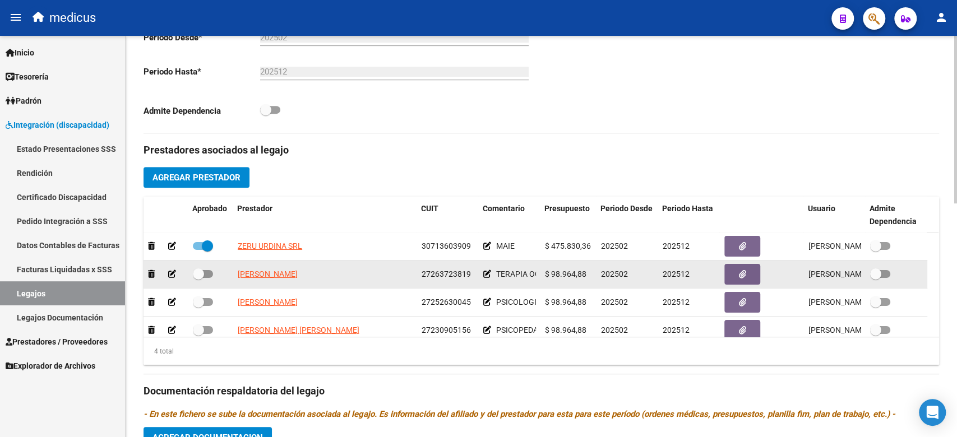
click at [206, 282] on datatable-body-cell at bounding box center [210, 274] width 45 height 27
click at [205, 276] on span at bounding box center [203, 274] width 20 height 8
click at [198, 278] on input "checkbox" at bounding box center [198, 278] width 1 height 1
checkbox input "true"
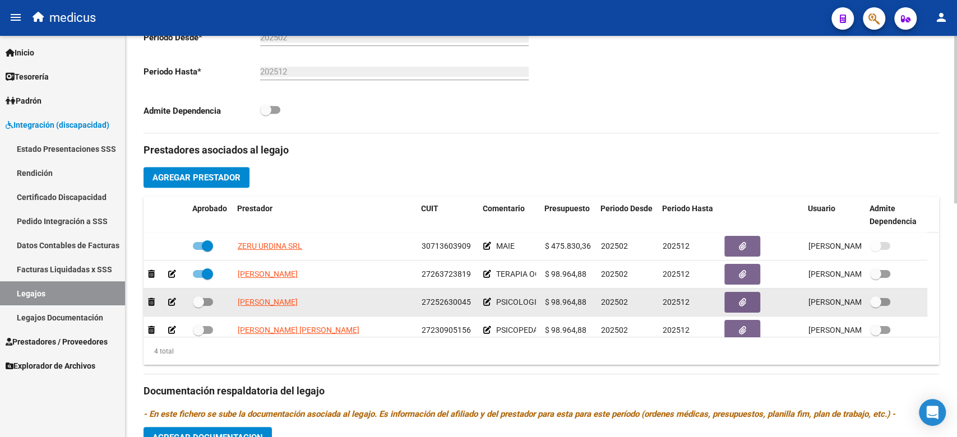
click at [204, 303] on span at bounding box center [203, 302] width 20 height 8
click at [198, 306] on input "checkbox" at bounding box center [198, 306] width 1 height 1
checkbox input "true"
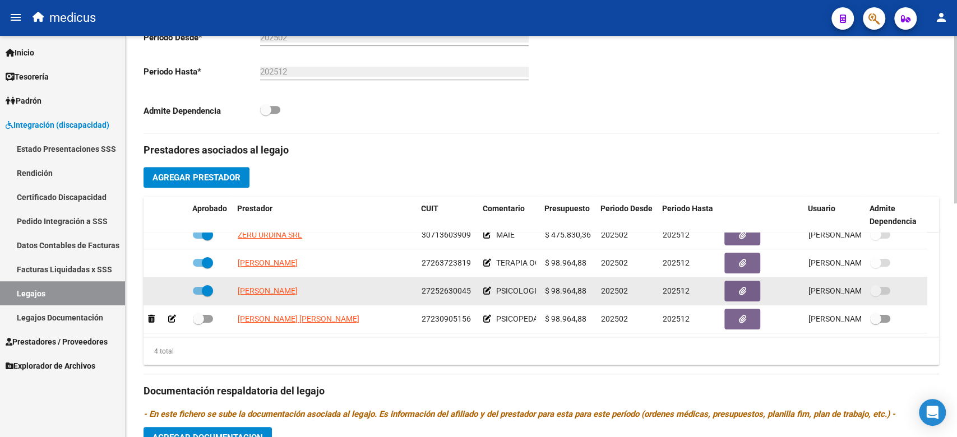
scroll to position [22, 0]
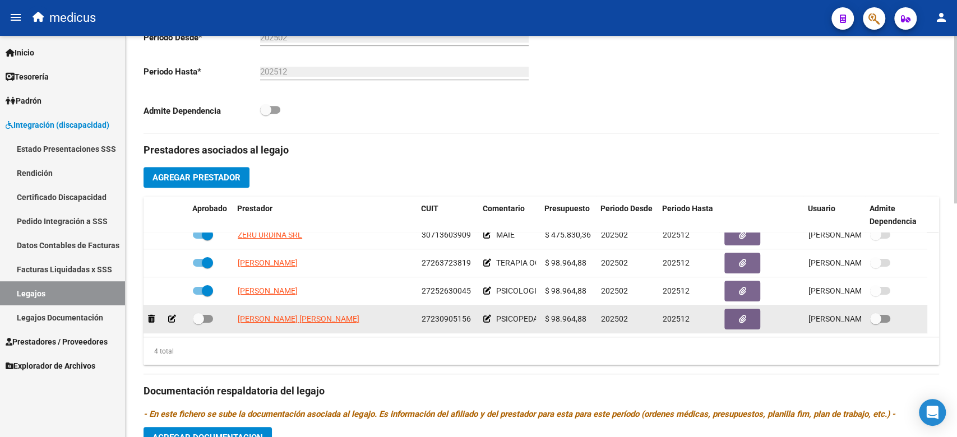
click at [209, 315] on span at bounding box center [203, 319] width 20 height 8
click at [198, 323] on input "checkbox" at bounding box center [198, 323] width 1 height 1
checkbox input "true"
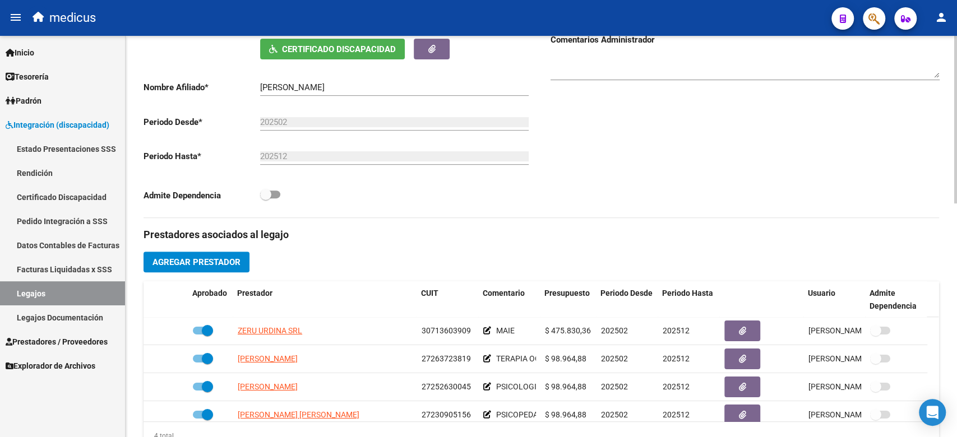
scroll to position [111, 0]
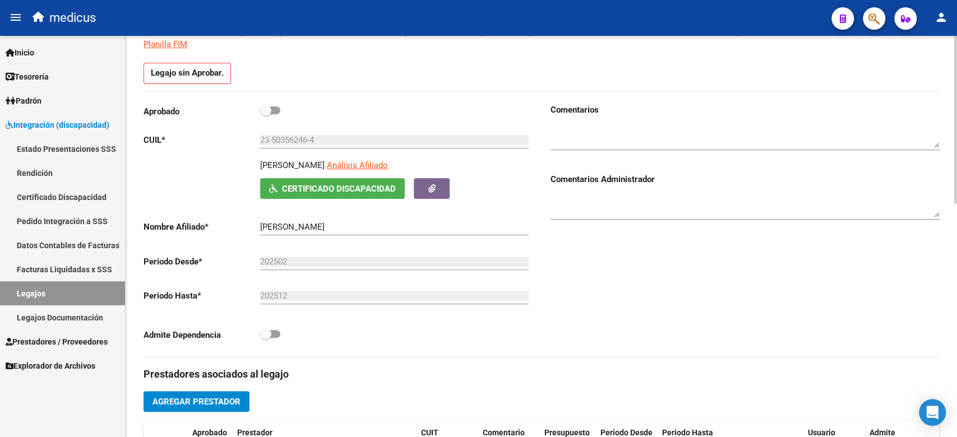
click at [272, 119] on div "Aprobado" at bounding box center [338, 114] width 389 height 21
click at [266, 109] on span at bounding box center [265, 110] width 11 height 11
click at [266, 114] on input "checkbox" at bounding box center [265, 114] width 1 height 1
checkbox input "true"
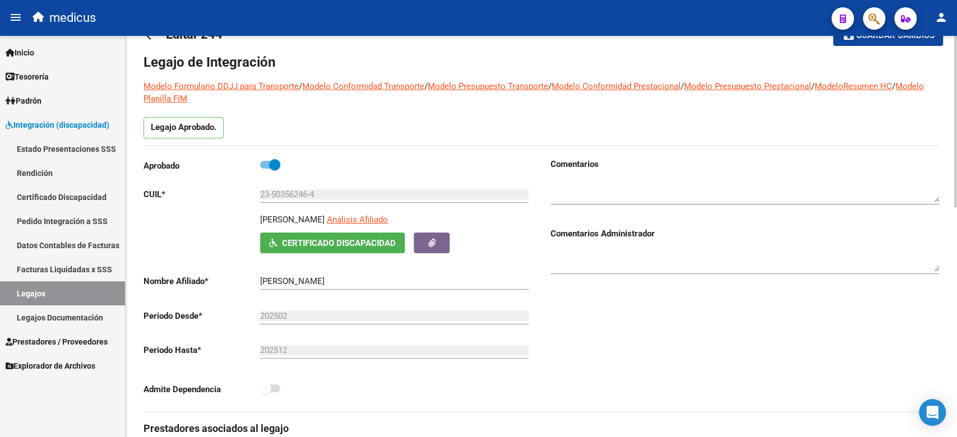
scroll to position [0, 0]
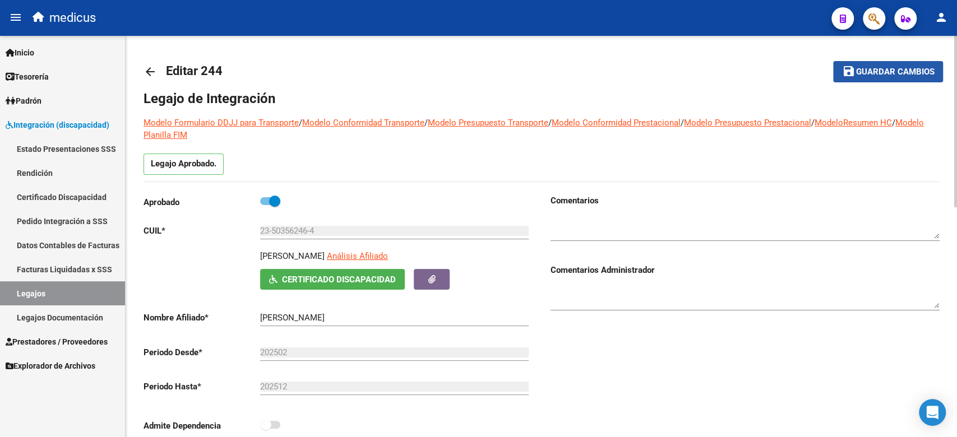
click at [882, 72] on span "Guardar cambios" at bounding box center [895, 72] width 78 height 10
click at [152, 70] on mat-icon "arrow_back" at bounding box center [150, 71] width 13 height 13
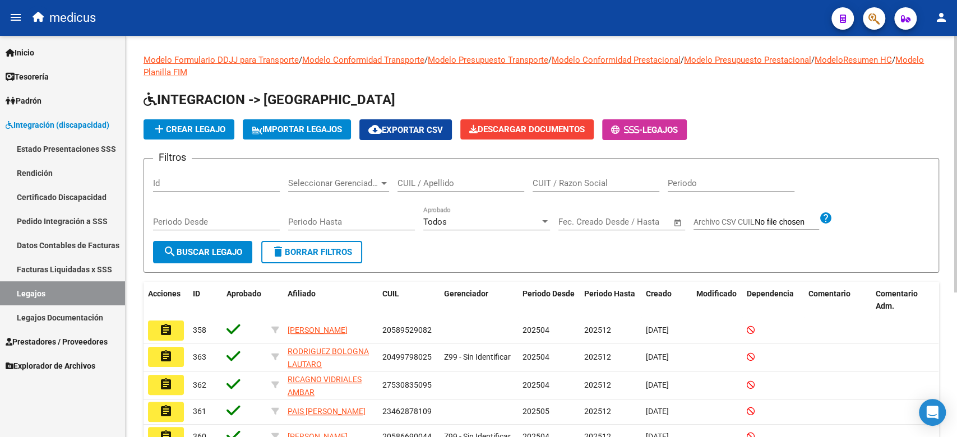
click at [450, 178] on input "CUIL / Apellido" at bounding box center [461, 183] width 127 height 10
paste input "23555013299"
type input "23555013299"
click at [234, 257] on button "search Buscar Legajo" at bounding box center [202, 252] width 99 height 22
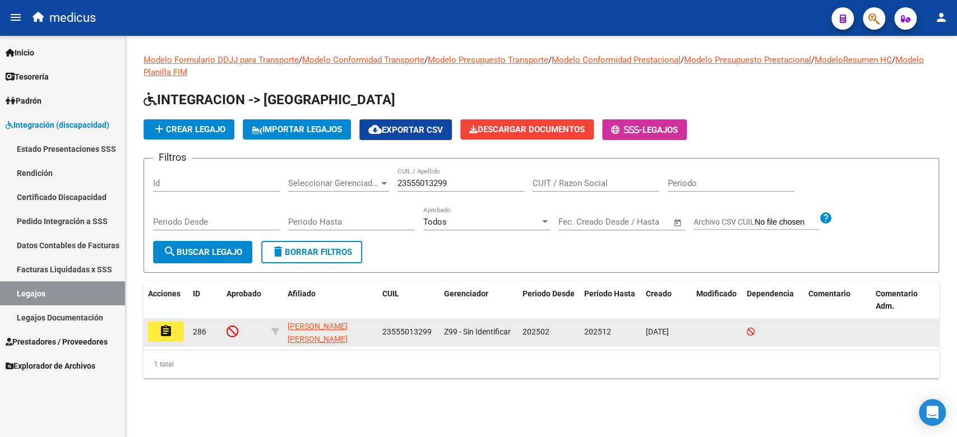
click at [200, 335] on span "286" at bounding box center [199, 331] width 13 height 9
drag, startPoint x: 189, startPoint y: 335, endPoint x: 178, endPoint y: 329, distance: 12.6
click at [184, 332] on div "assignment 286 [PERSON_NAME] [PERSON_NAME] 23555013299 Z99 - Sin Identificar 20…" at bounding box center [541, 332] width 795 height 28
click at [175, 327] on button "assignment" at bounding box center [166, 332] width 36 height 20
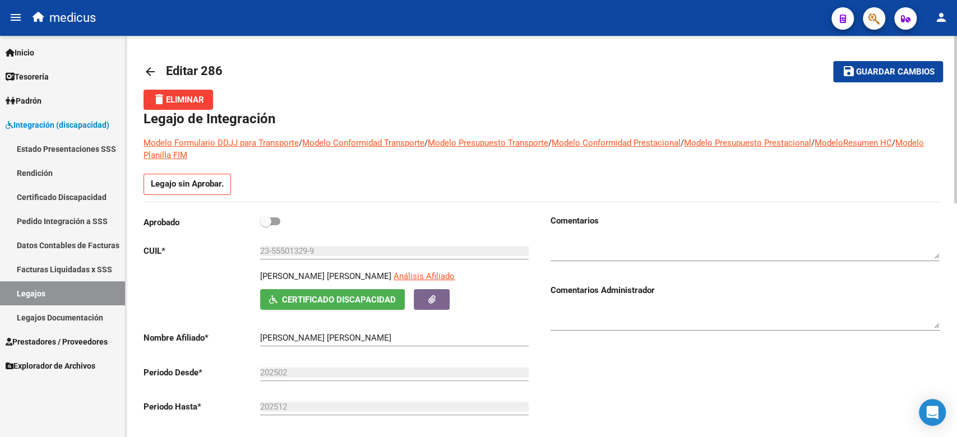
click at [415, 239] on div "23-55501329-9 Ingresar CUIL" at bounding box center [394, 247] width 269 height 24
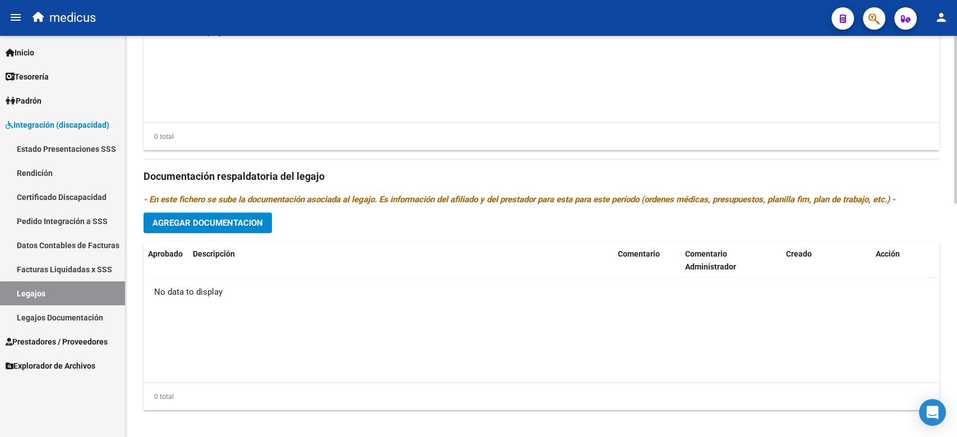
scroll to position [560, 0]
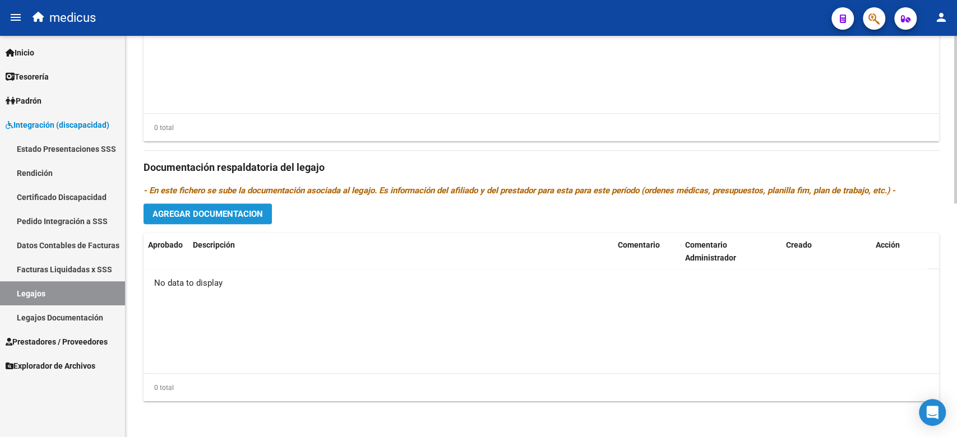
click at [260, 214] on span "Agregar Documentacion" at bounding box center [207, 214] width 110 height 10
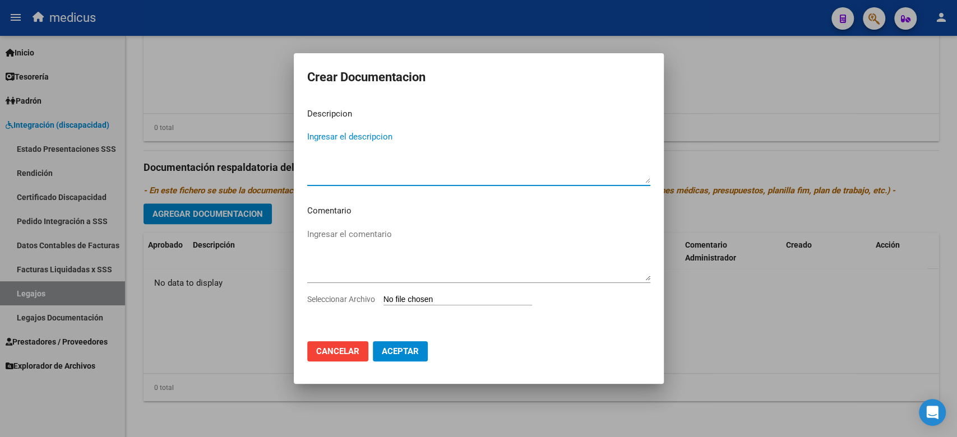
click at [416, 298] on input "Seleccionar Archivo" at bounding box center [457, 300] width 149 height 11
type input "C:\fakepath\PSICOPEDAGOGIA.pdf"
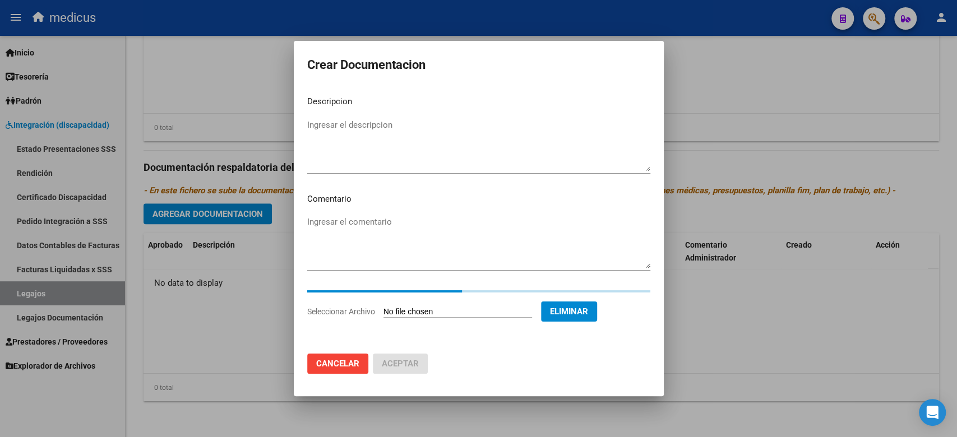
click at [373, 134] on textarea "Ingresar el descripcion" at bounding box center [478, 145] width 343 height 53
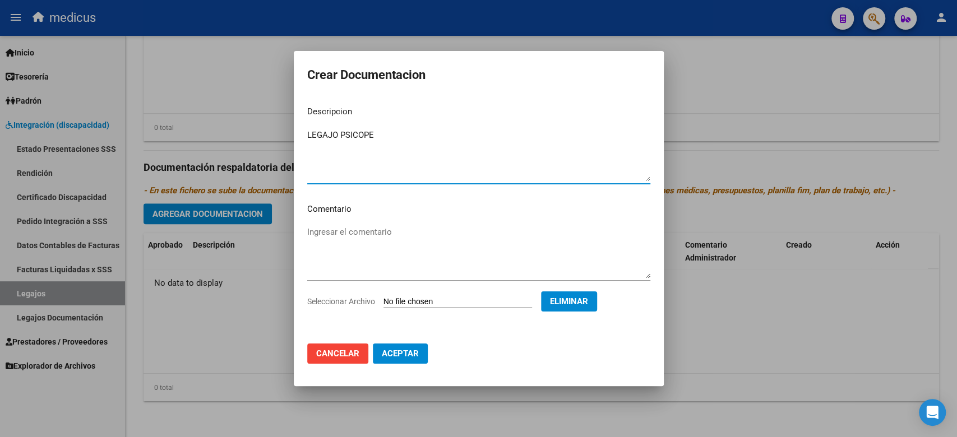
type textarea "LEGAJO PSICOPE"
click at [401, 361] on button "Aceptar" at bounding box center [400, 354] width 55 height 20
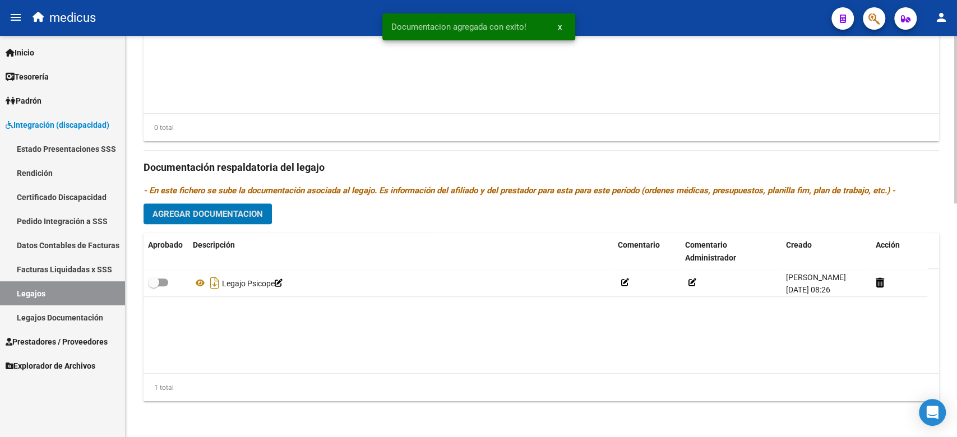
click at [203, 211] on span "Agregar Documentacion" at bounding box center [207, 214] width 110 height 10
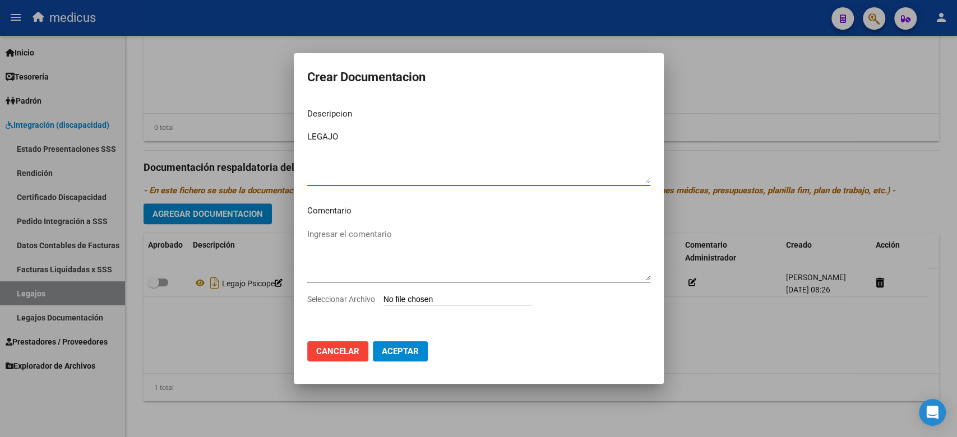
type textarea "LEGAJO"
click at [431, 297] on input "Seleccionar Archivo" at bounding box center [457, 300] width 149 height 11
type input "C:\fakepath\PSICOLOGIA.pdf"
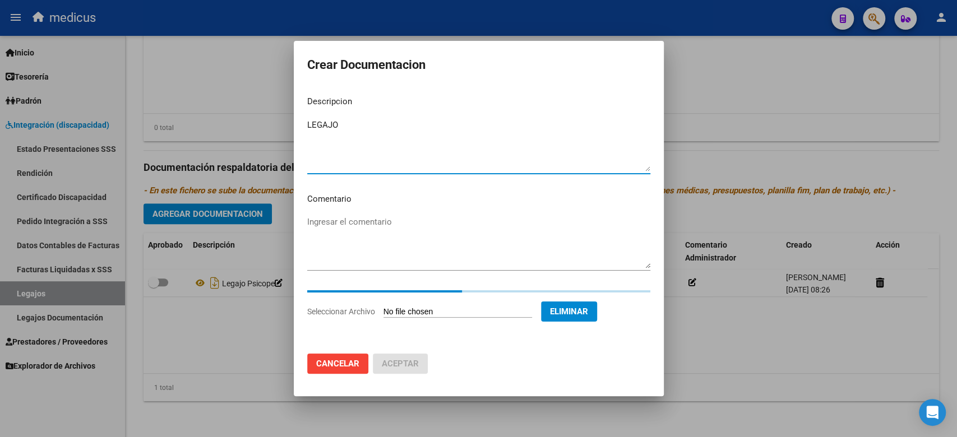
click at [390, 136] on textarea "LEGAJO" at bounding box center [478, 145] width 343 height 53
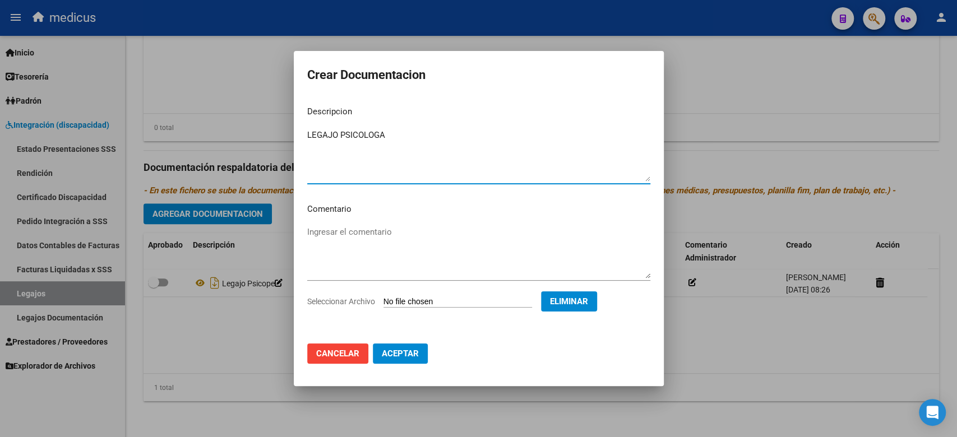
type textarea "LEGAJO PSICOLOGA"
click at [418, 350] on button "Aceptar" at bounding box center [400, 354] width 55 height 20
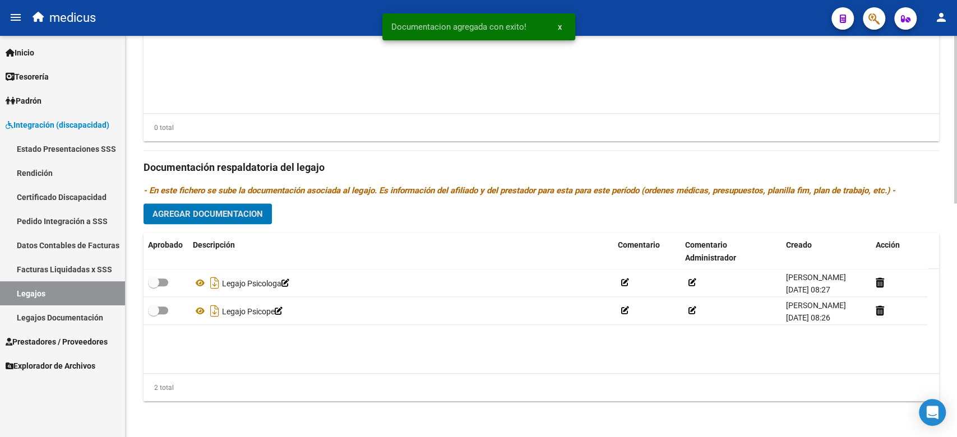
click at [223, 214] on span "Agregar Documentacion" at bounding box center [207, 214] width 110 height 10
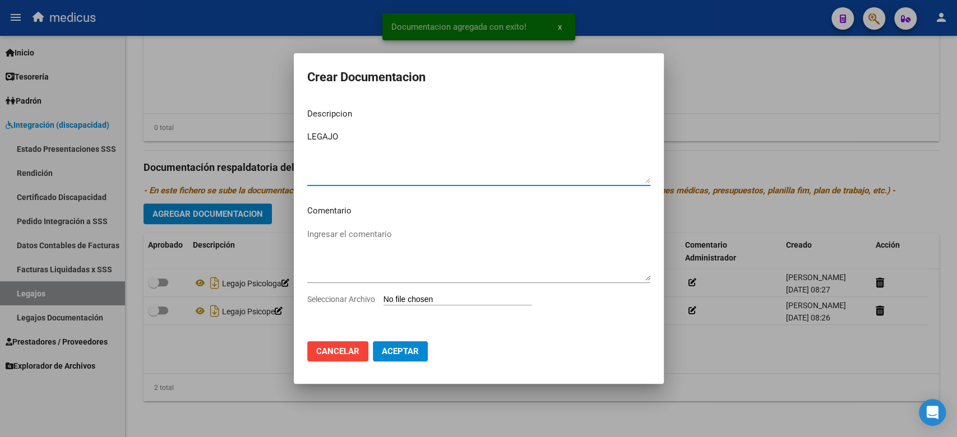
type textarea "LEGAJO"
click at [428, 297] on input "Seleccionar Archivo" at bounding box center [457, 300] width 149 height 11
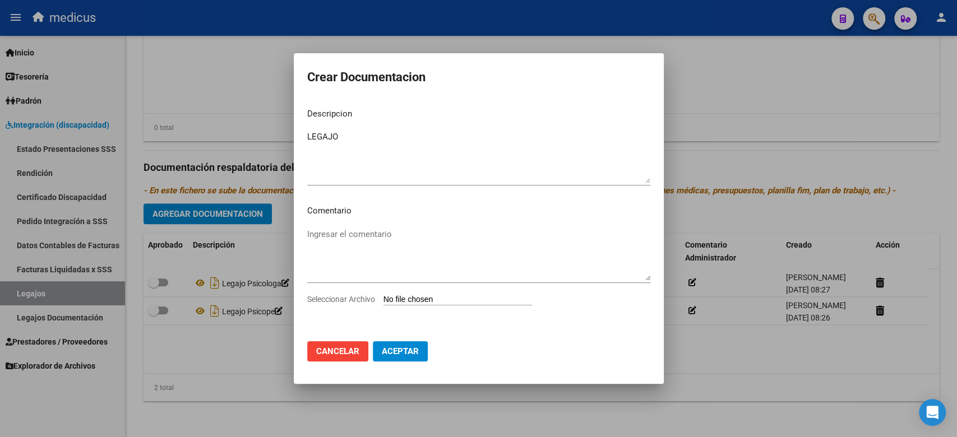
type input "C:\fakepath\FONOAUDIOLOGIA.pdf"
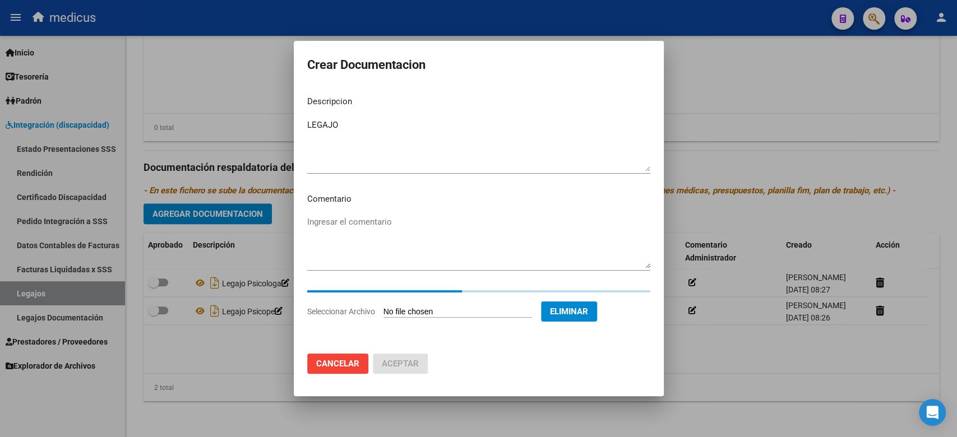
click at [408, 222] on textarea "Ingresar el comentario" at bounding box center [478, 242] width 343 height 53
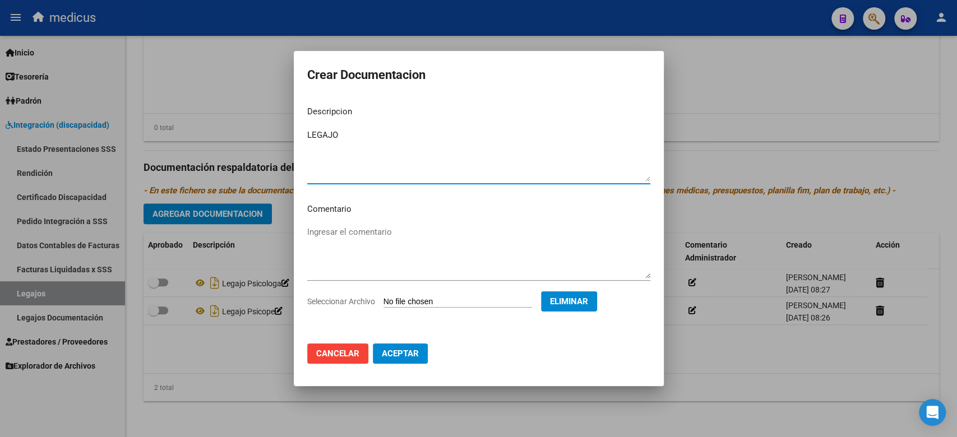
click at [422, 132] on textarea "LEGAJO" at bounding box center [478, 155] width 343 height 53
type textarea "LEGAJO FONO"
click at [410, 345] on button "Aceptar" at bounding box center [400, 354] width 55 height 20
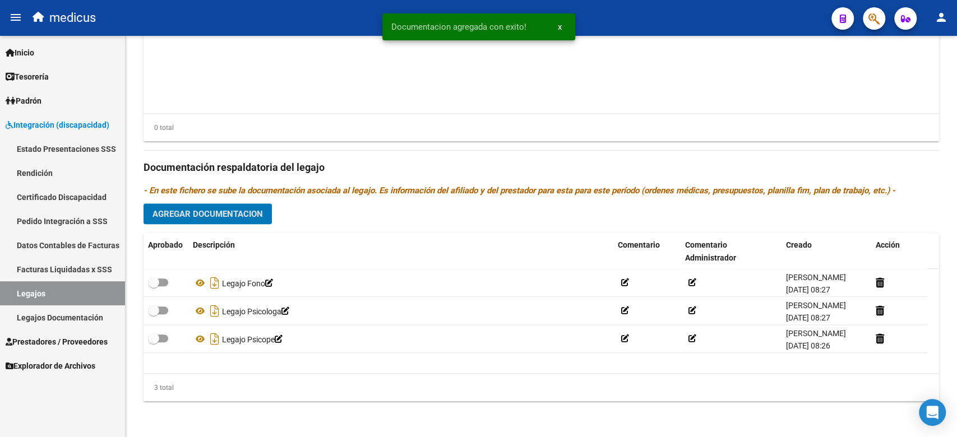
click at [247, 214] on span "Agregar Documentacion" at bounding box center [207, 214] width 110 height 10
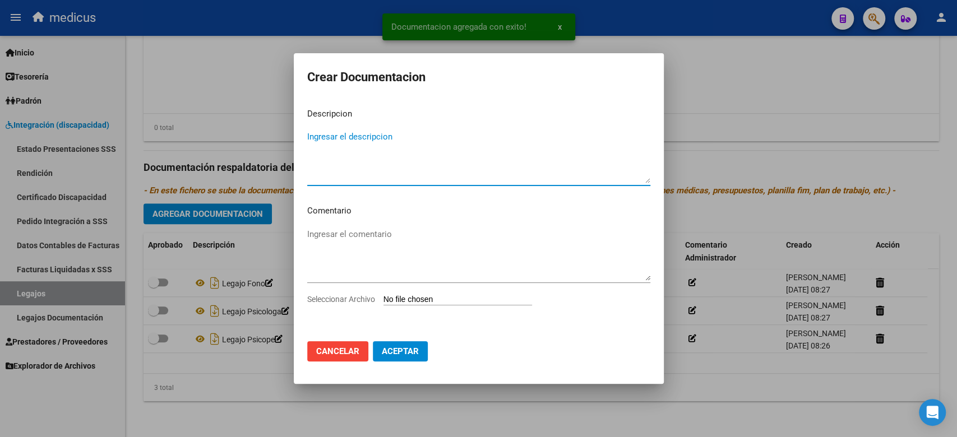
click at [409, 303] on input "Seleccionar Archivo" at bounding box center [457, 300] width 149 height 11
type input "C:\fakepath\DOCUM.pdf"
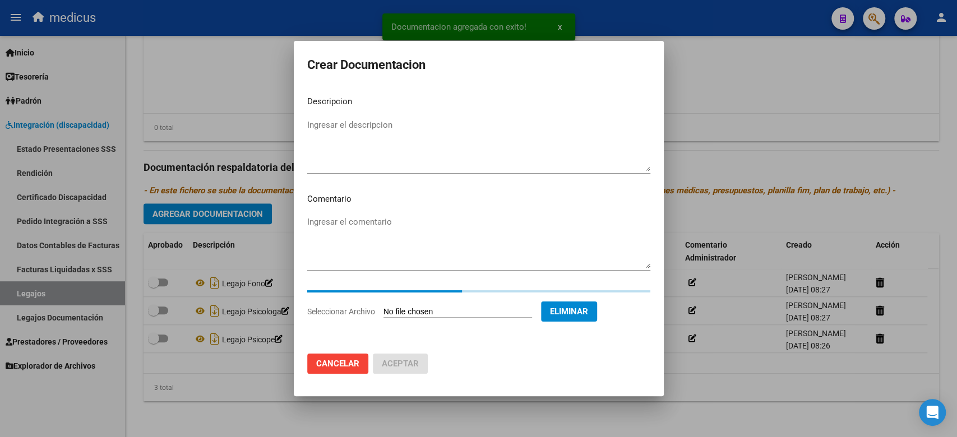
click at [426, 135] on textarea "Ingresar el descripcion" at bounding box center [478, 145] width 343 height 53
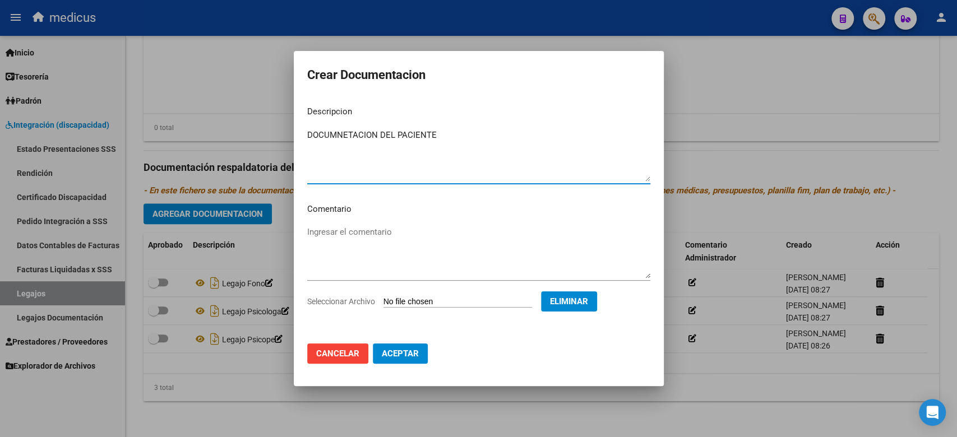
type textarea "DOCUMNETACION DEL PACIENTE"
click at [404, 355] on span "Aceptar" at bounding box center [400, 354] width 37 height 10
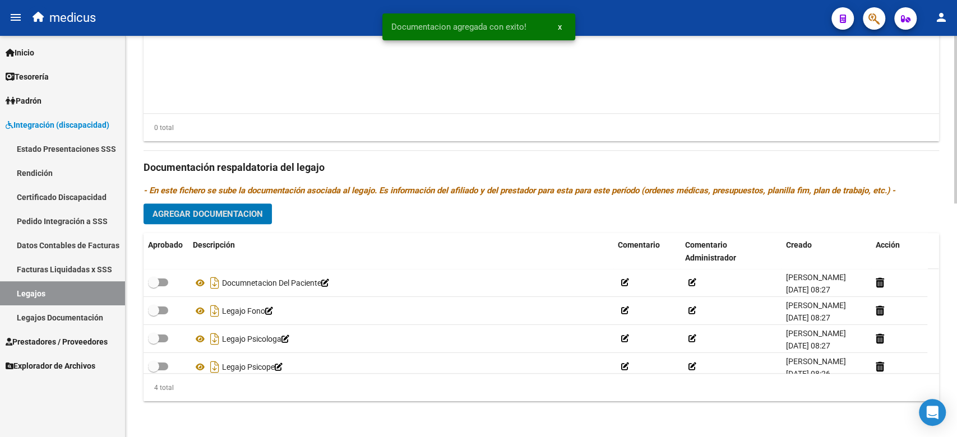
click at [248, 212] on span "Agregar Documentacion" at bounding box center [207, 214] width 110 height 10
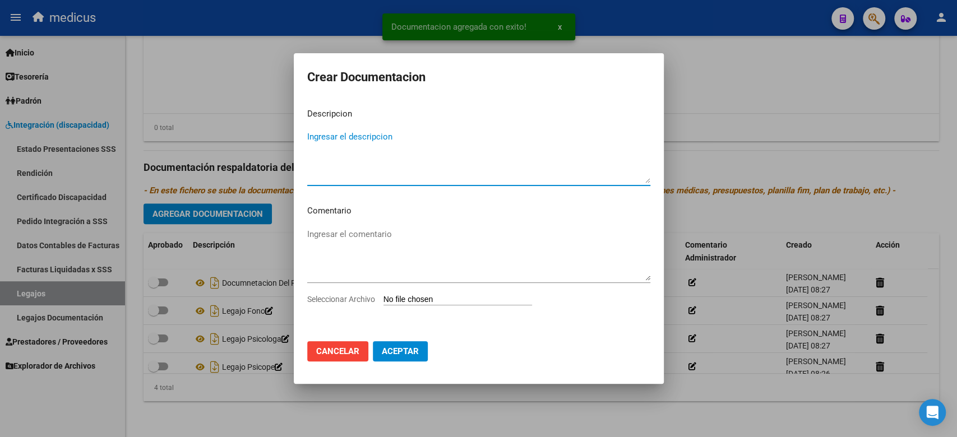
click at [443, 297] on input "Seleccionar Archivo" at bounding box center [457, 300] width 149 height 11
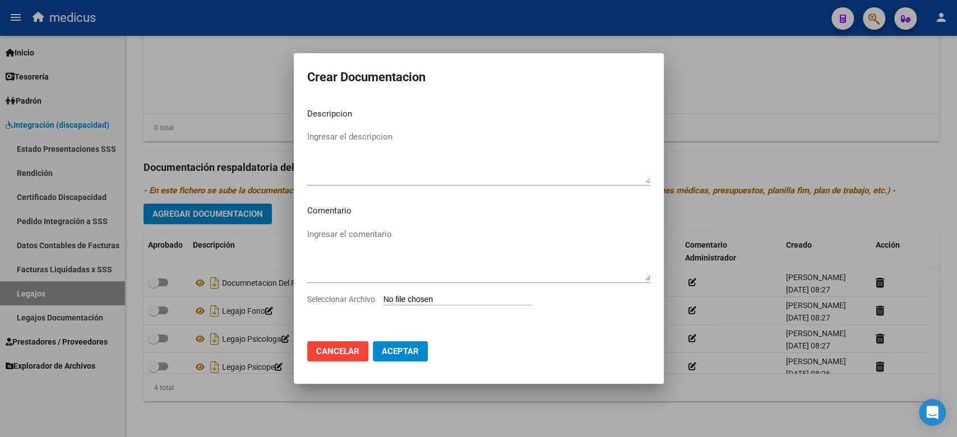
click at [348, 351] on span "Cancelar" at bounding box center [337, 351] width 43 height 10
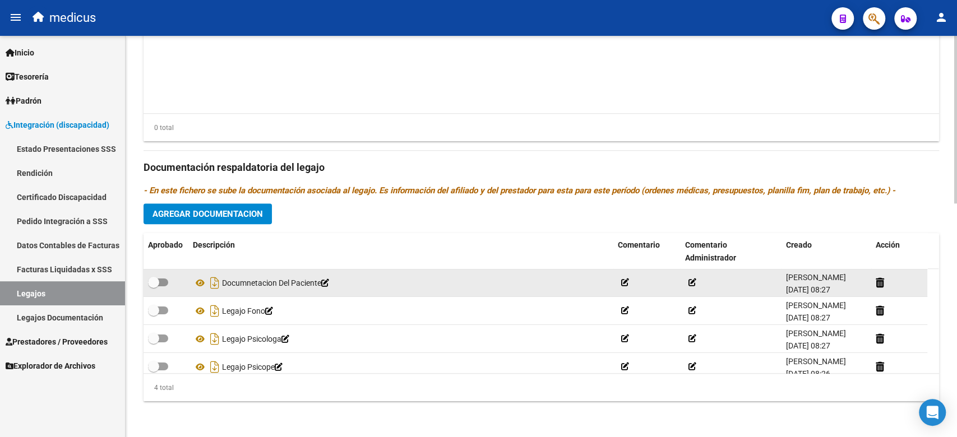
click at [296, 283] on div "Documnetacion Del Paciente" at bounding box center [401, 283] width 416 height 18
click at [272, 280] on div "Documnetacion Del Paciente" at bounding box center [401, 283] width 416 height 18
click at [329, 282] on icon at bounding box center [325, 283] width 8 height 8
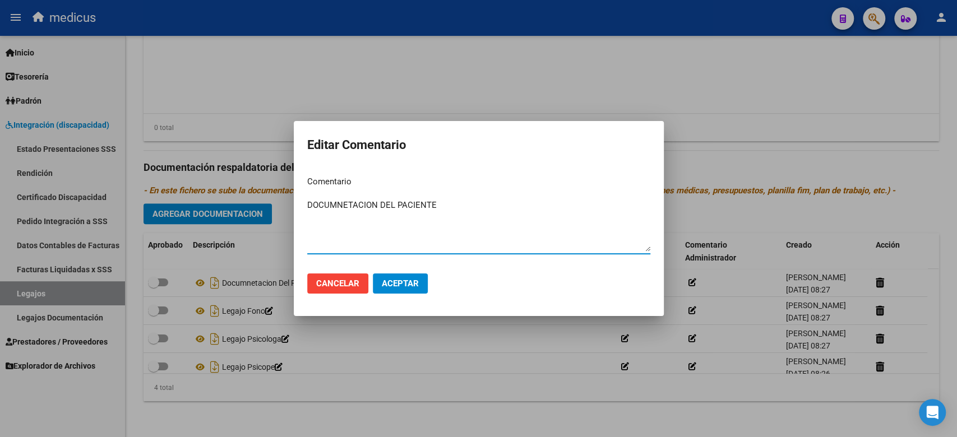
click at [340, 206] on textarea "DOCUMNETACION DEL PACIENTE" at bounding box center [478, 225] width 343 height 53
type textarea "DOCUMENTACION DEL PACIENTE"
click at [396, 280] on span "Aceptar" at bounding box center [400, 284] width 37 height 10
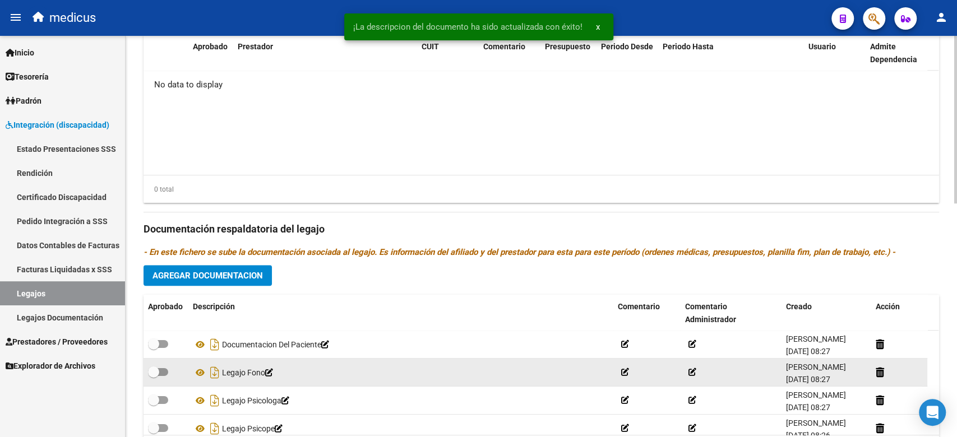
scroll to position [410, 0]
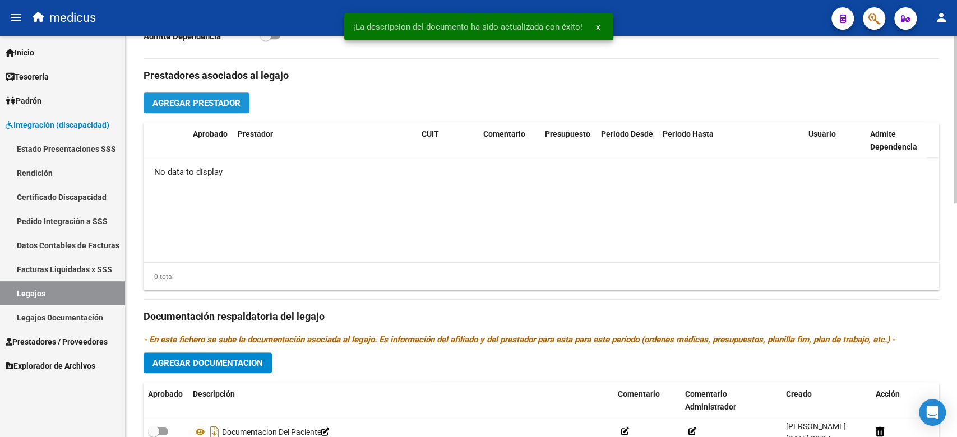
click at [195, 101] on span "Agregar Prestador" at bounding box center [196, 103] width 88 height 10
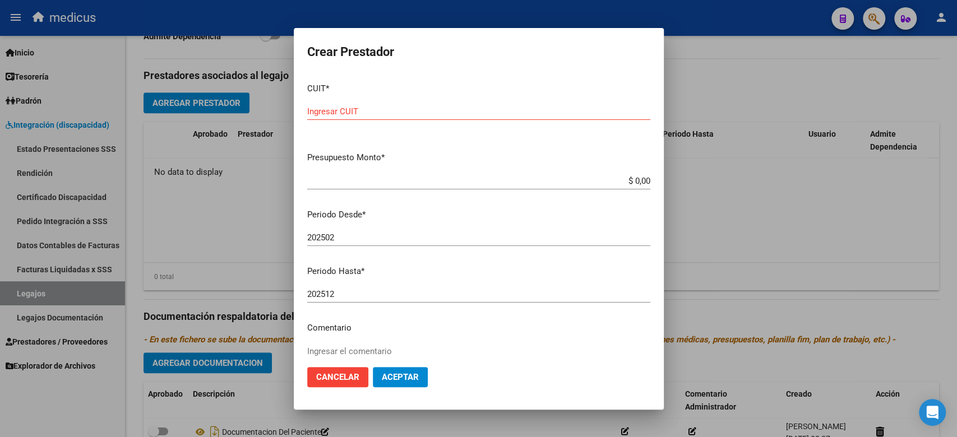
click at [451, 114] on input "Ingresar CUIT" at bounding box center [478, 112] width 343 height 10
paste input "27-29872693-4"
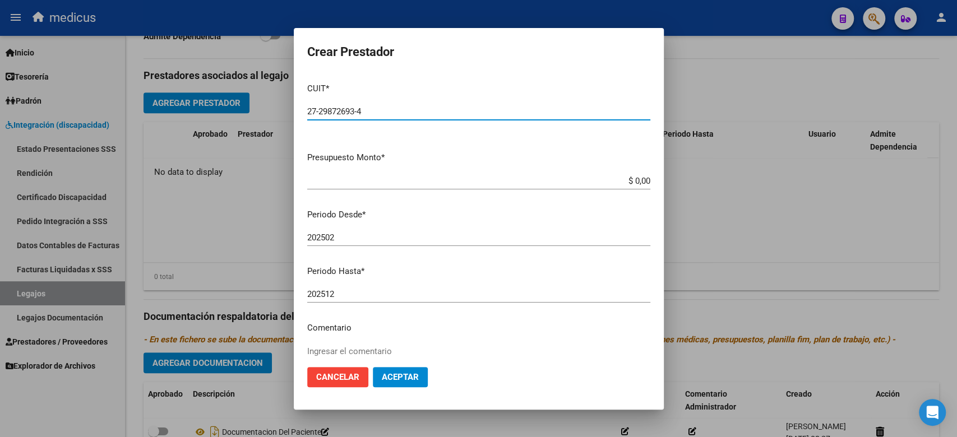
type input "27-29872693-4"
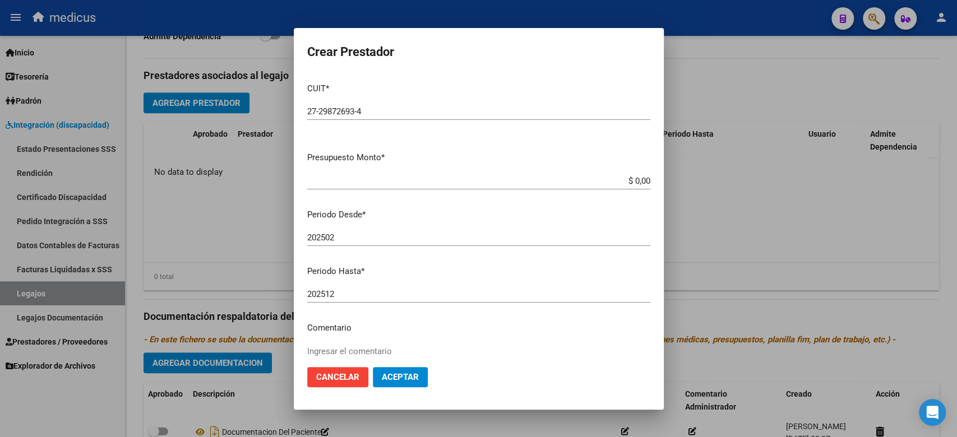
drag, startPoint x: 478, startPoint y: 246, endPoint x: 492, endPoint y: 240, distance: 15.8
click at [478, 246] on div "202502 Ingresar el periodo" at bounding box center [478, 242] width 343 height 27
drag, startPoint x: 601, startPoint y: 183, endPoint x: 664, endPoint y: 182, distance: 62.8
click at [664, 182] on div "Crear Prestador CUIT * 27-29872693-4 Ingresar CUIT ARCA Padrón Presupuesto Mont…" at bounding box center [478, 218] width 957 height 437
paste input "98.964,88"
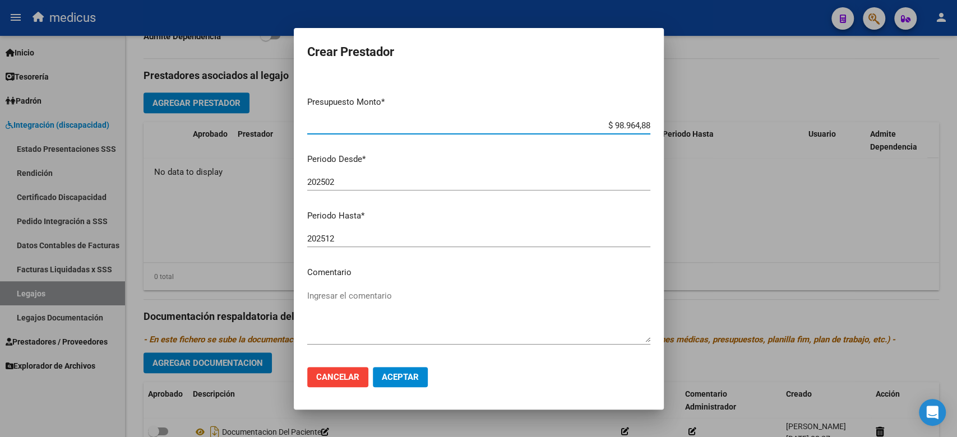
scroll to position [99, 0]
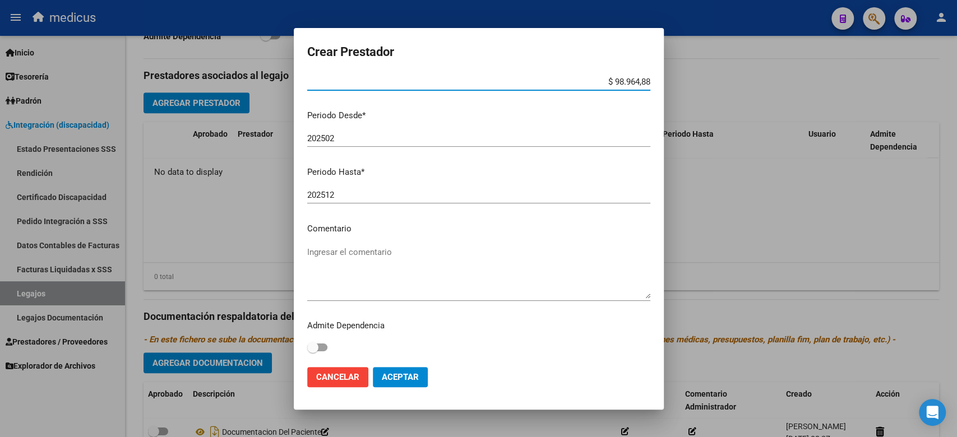
type input "$ 98.964,88"
click at [378, 252] on textarea "Ingresar el comentario" at bounding box center [478, 272] width 343 height 53
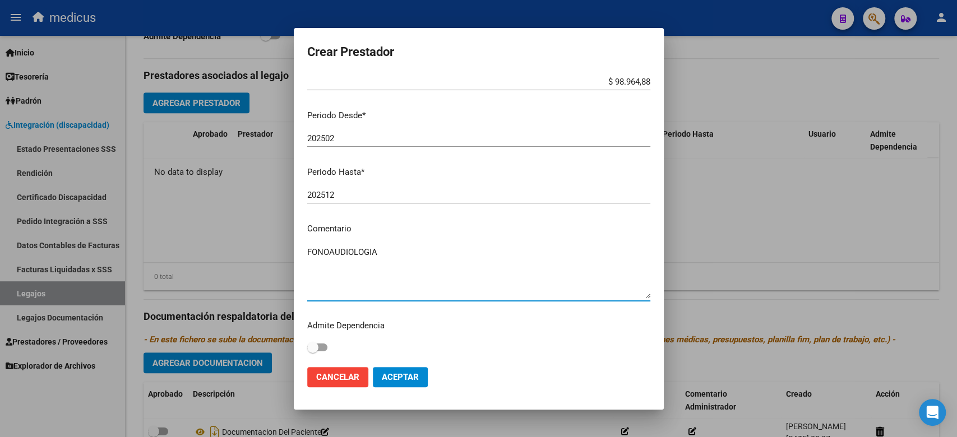
type textarea "FONOAUDIOLOGIA"
click at [394, 375] on span "Aceptar" at bounding box center [400, 377] width 37 height 10
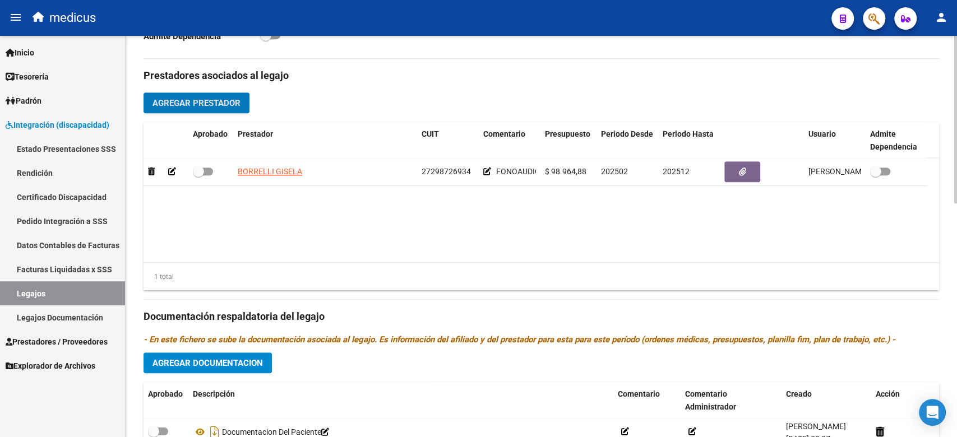
click at [197, 96] on button "Agregar Prestador" at bounding box center [197, 103] width 106 height 21
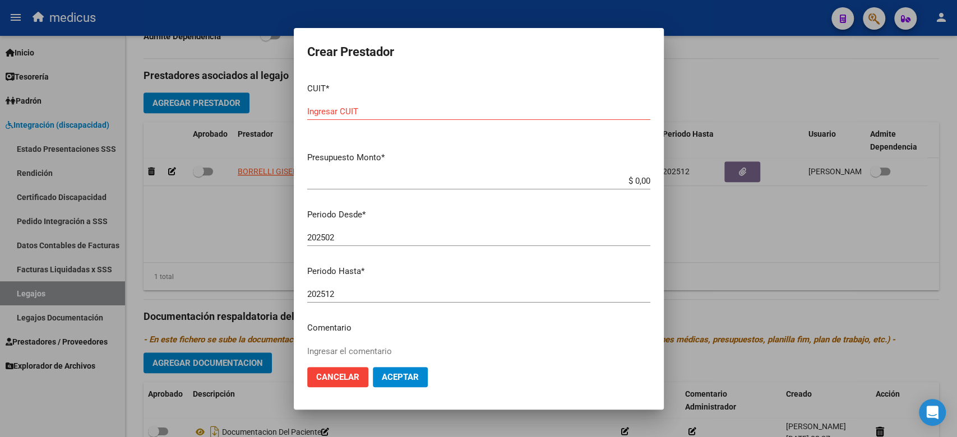
click at [420, 110] on input "Ingresar CUIT" at bounding box center [478, 112] width 343 height 10
paste input "27-38678438-3"
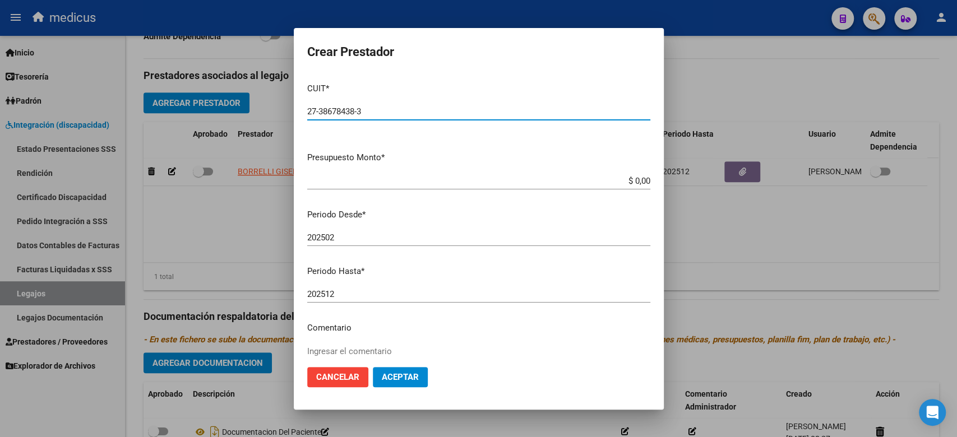
type input "27-38678438-3"
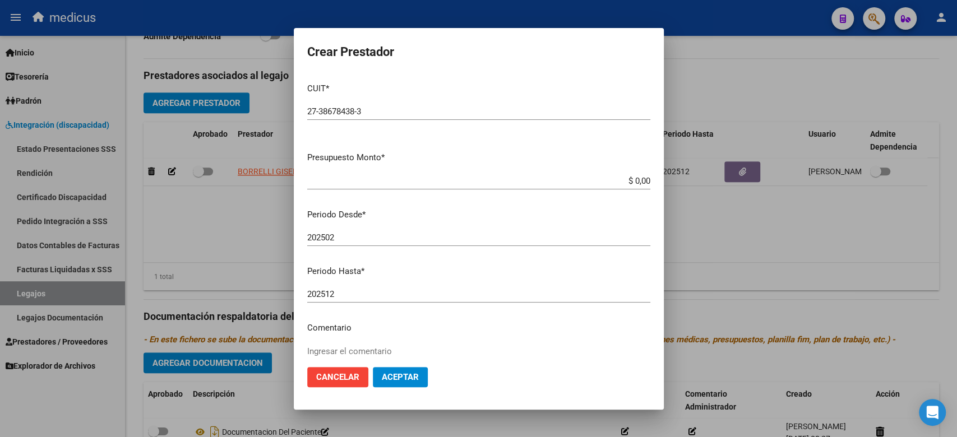
click at [455, 242] on input "202502" at bounding box center [478, 238] width 343 height 10
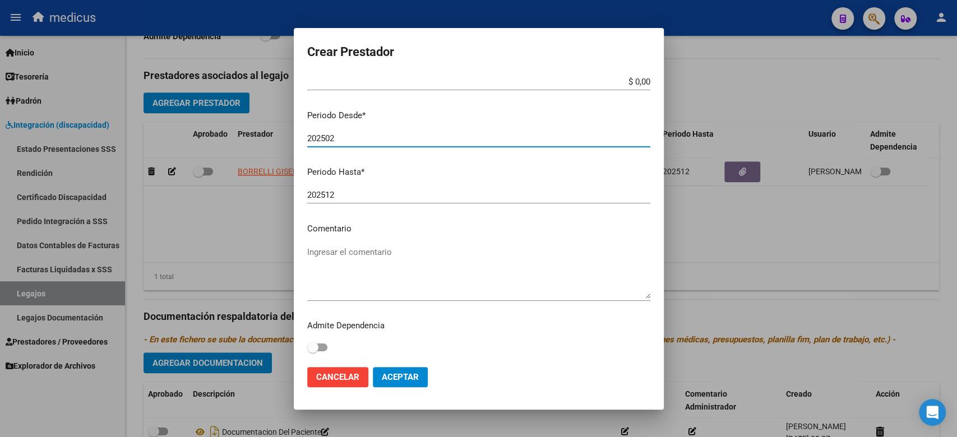
click at [404, 269] on textarea "Ingresar el comentario" at bounding box center [478, 272] width 343 height 53
paste textarea "Psicopedagogía"
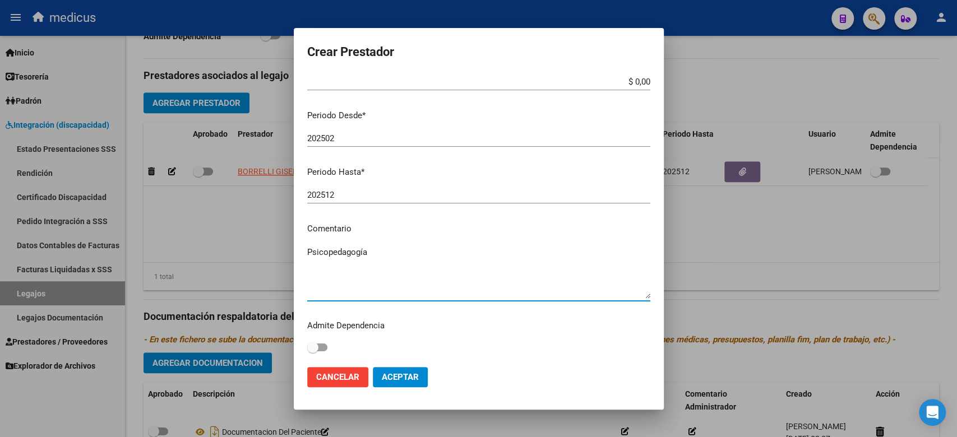
type textarea "Psicopedagogía"
click at [512, 220] on mat-dialog-content "CUIT * 27-38678438-3 Ingresar CUIT ARCA Padrón Presupuesto Monto * $ 0,00 Ingre…" at bounding box center [479, 216] width 370 height 284
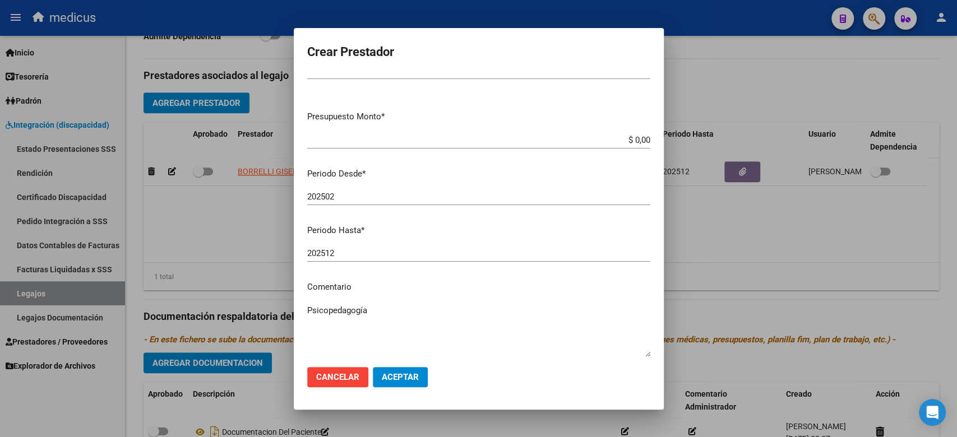
scroll to position [0, 0]
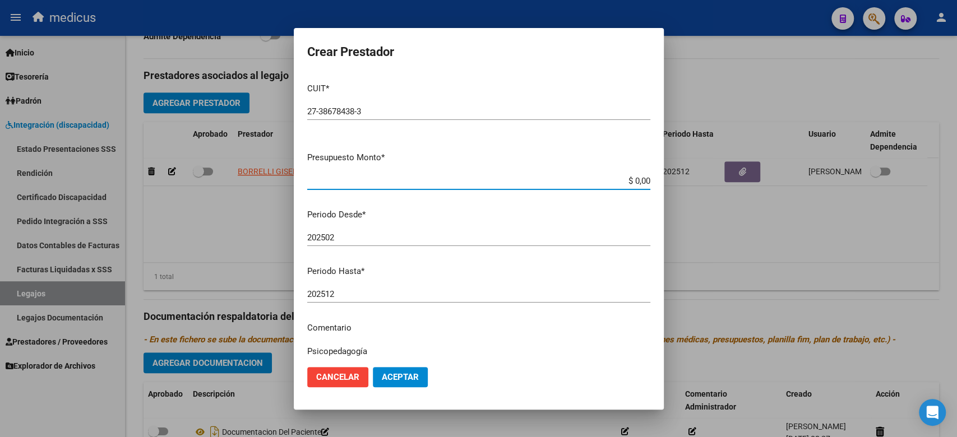
drag, startPoint x: 611, startPoint y: 177, endPoint x: 657, endPoint y: 178, distance: 46.5
click at [657, 178] on mat-dialog-content "CUIT * 27-38678438-3 Ingresar CUIT ARCA Padrón Presupuesto Monto * $ 0,00 Ingre…" at bounding box center [479, 216] width 370 height 284
paste input "98.964,88"
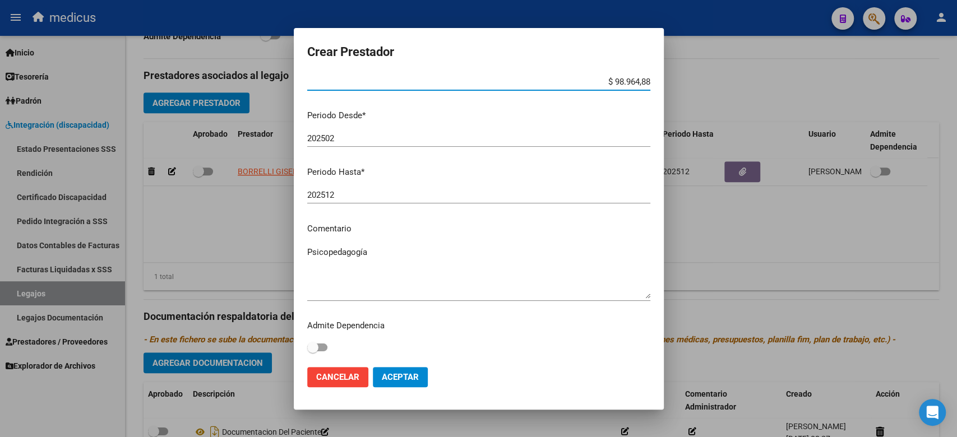
type input "$ 98.964,88"
click at [408, 382] on span "Aceptar" at bounding box center [400, 377] width 37 height 10
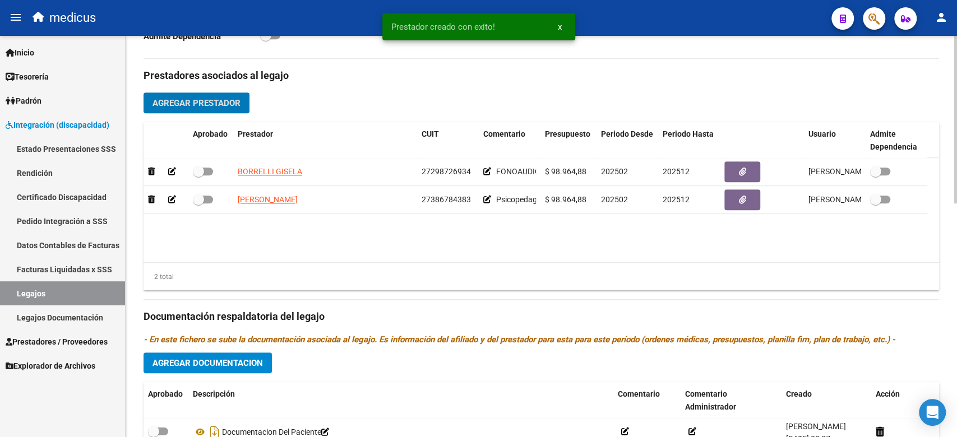
click at [214, 105] on span "Agregar Prestador" at bounding box center [196, 103] width 88 height 10
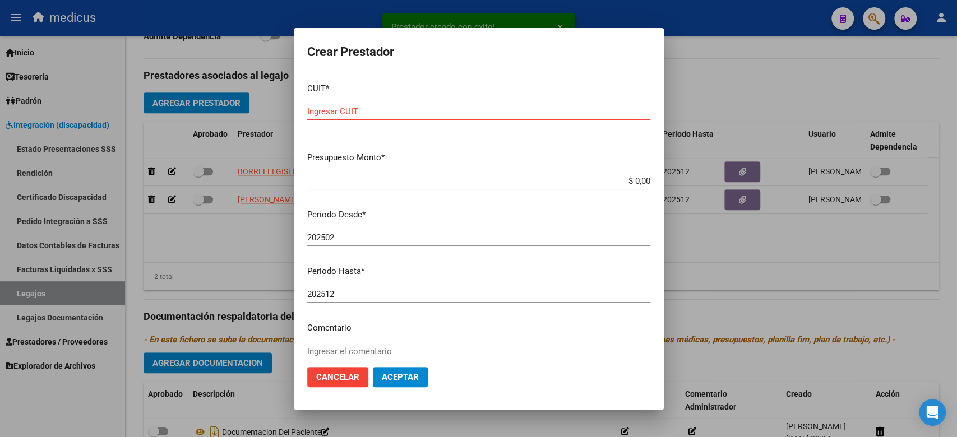
drag, startPoint x: 498, startPoint y: 225, endPoint x: 558, endPoint y: 184, distance: 72.3
click at [498, 225] on mat-dialog-content "CUIT * Ingresar CUIT Presupuesto Monto * $ 0,00 Ingresar el monto Periodo Desde…" at bounding box center [479, 216] width 370 height 284
drag, startPoint x: 592, startPoint y: 179, endPoint x: 686, endPoint y: 180, distance: 94.2
click at [686, 180] on div "Prestador creado con exito! x Crear Prestador CUIT * Ingresar CUIT Presupuesto …" at bounding box center [478, 218] width 957 height 437
paste input "98.964,88"
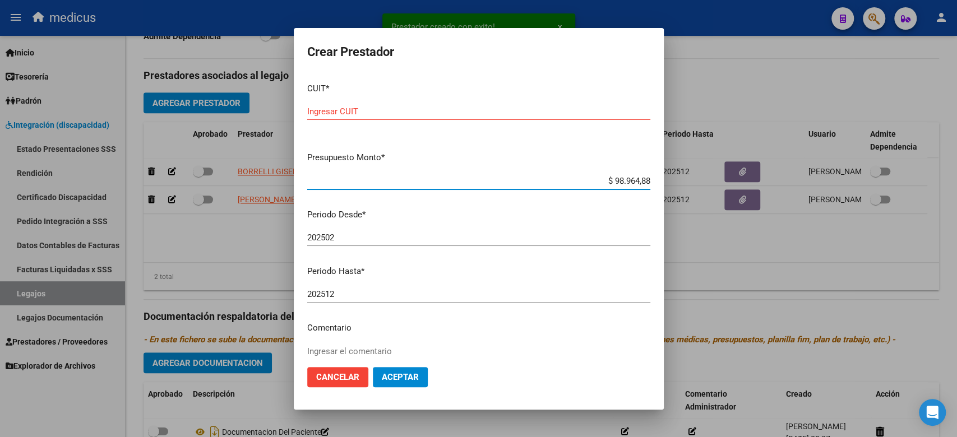
type input "$ 98.964,88"
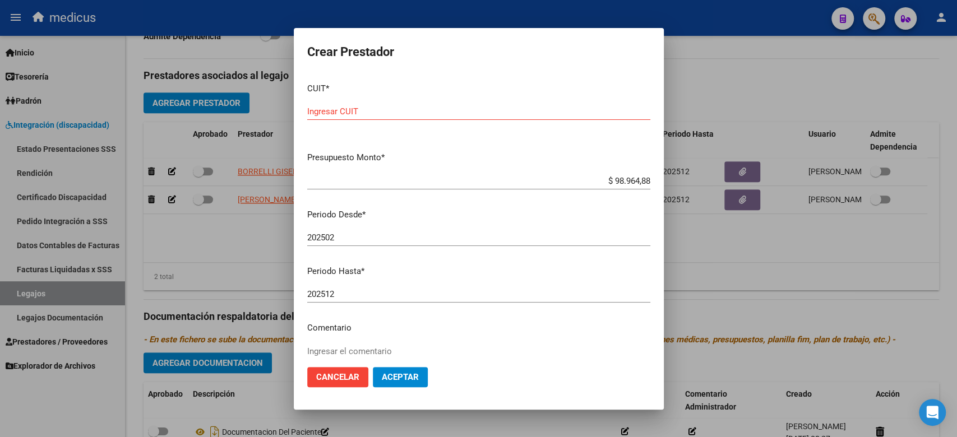
click at [438, 110] on input "Ingresar CUIT" at bounding box center [478, 112] width 343 height 10
paste input "27-37217134-6"
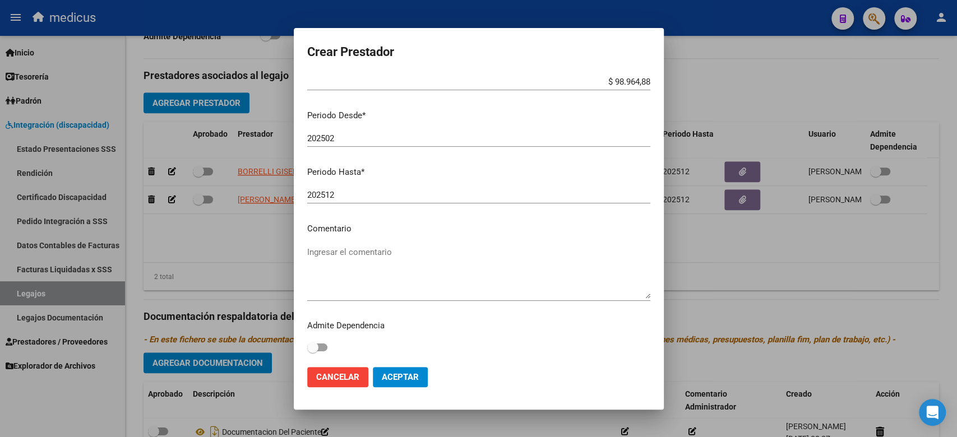
type input "27-37217134-6"
click at [390, 275] on textarea "Ingresar el comentario" at bounding box center [478, 272] width 343 height 53
click at [466, 253] on textarea "Ingresar el comentario" at bounding box center [478, 272] width 343 height 53
paste textarea "Psicología"
type textarea "Psicología"
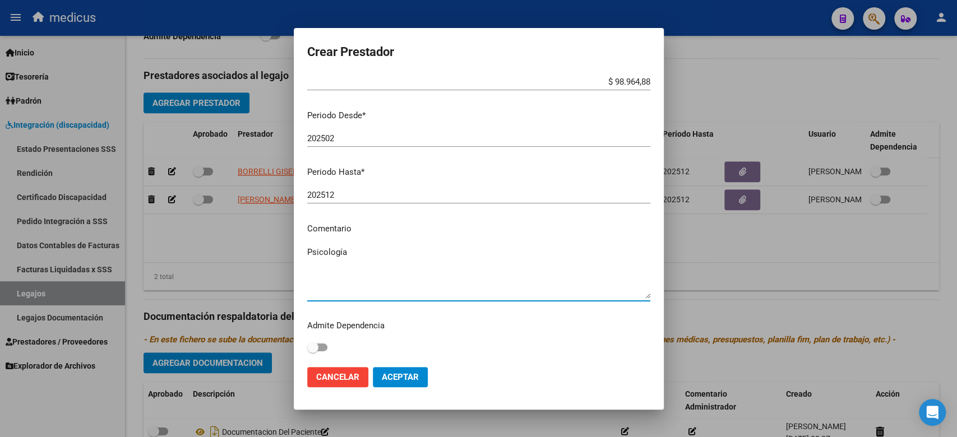
click at [421, 367] on button "Aceptar" at bounding box center [400, 377] width 55 height 20
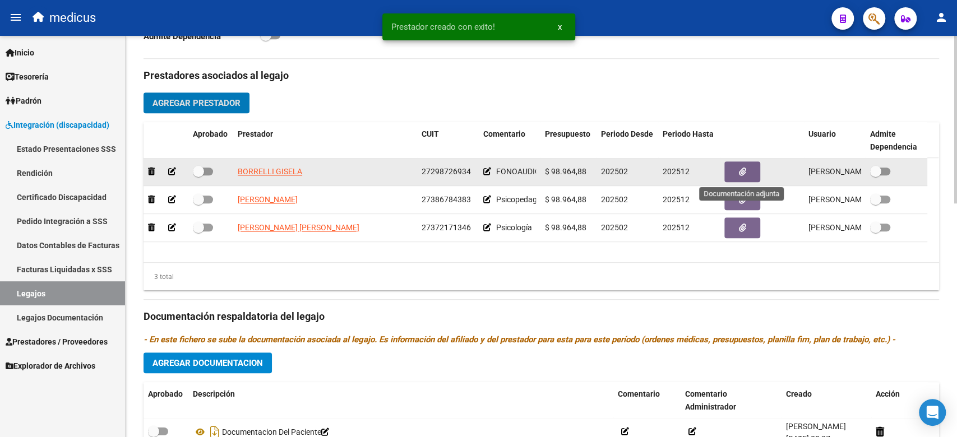
click at [741, 171] on icon "button" at bounding box center [742, 172] width 7 height 8
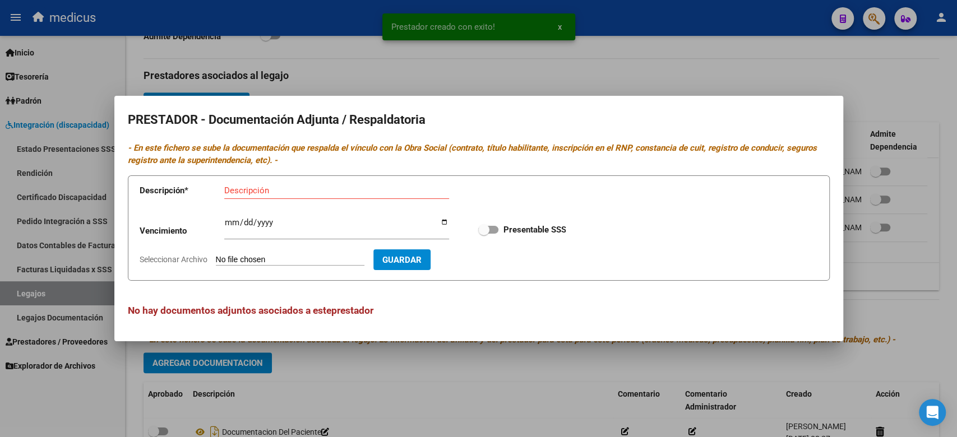
click at [290, 258] on input "Seleccionar Archivo" at bounding box center [290, 260] width 149 height 11
type input "C:\fakepath\DOCUM.pdf"
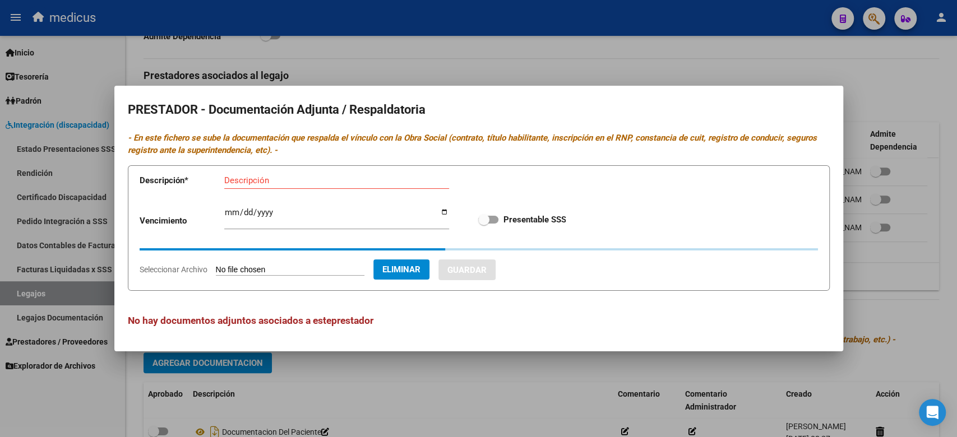
click at [284, 176] on input "Descripción" at bounding box center [336, 180] width 225 height 10
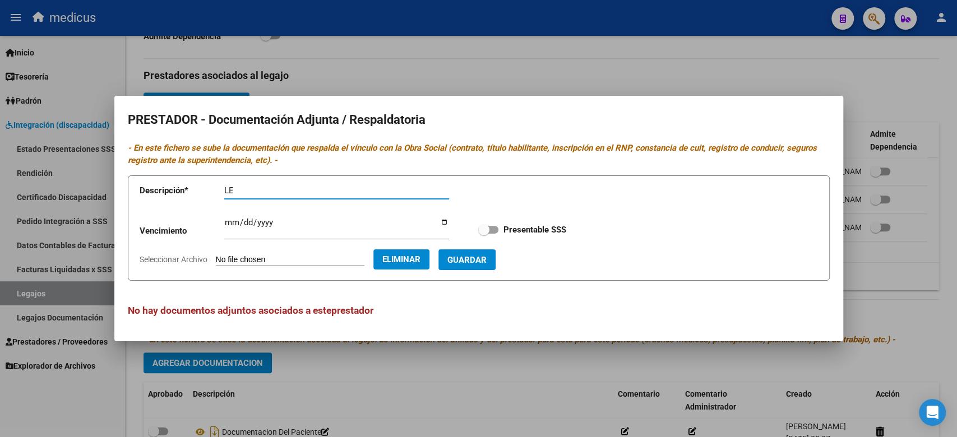
type input "L"
type input "DOCUMENTACION CONJUNTA"
click at [486, 259] on span "Guardar" at bounding box center [466, 260] width 39 height 10
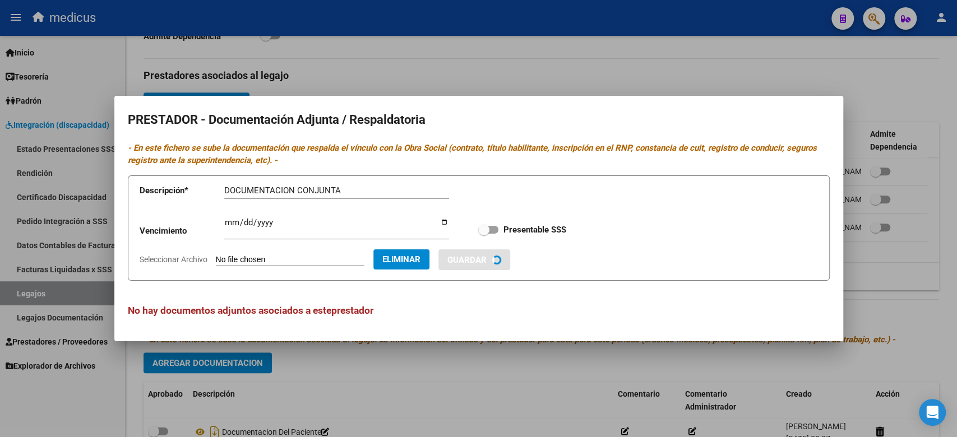
checkbox input "true"
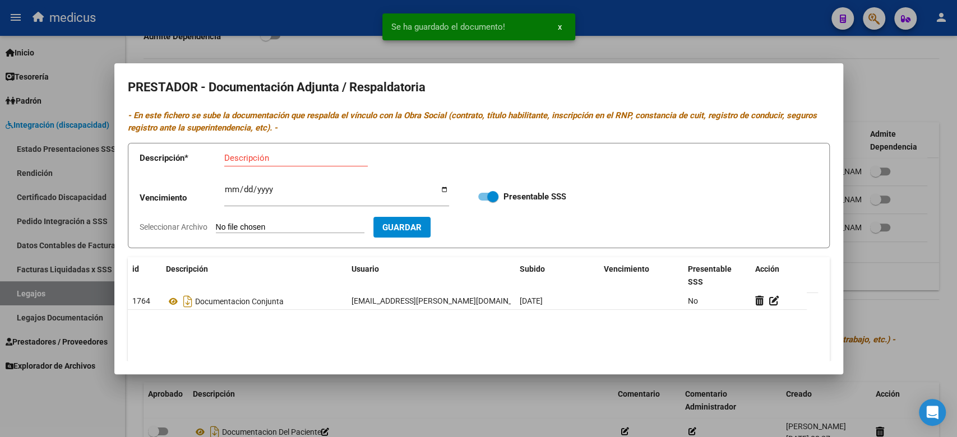
click at [888, 141] on div at bounding box center [478, 218] width 957 height 437
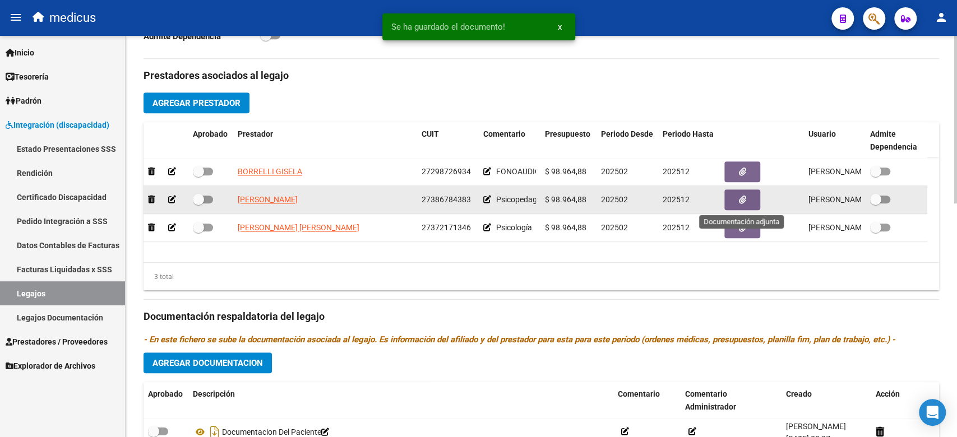
click at [748, 194] on button "button" at bounding box center [742, 200] width 36 height 21
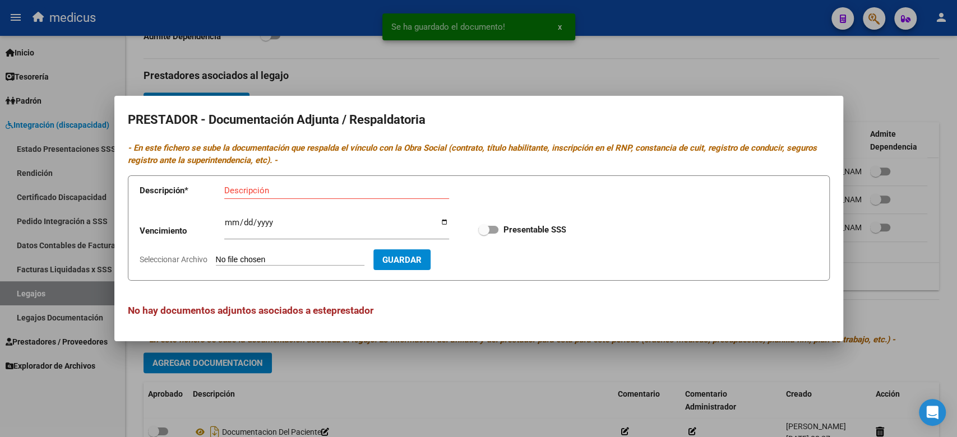
click at [659, 80] on div at bounding box center [478, 218] width 957 height 437
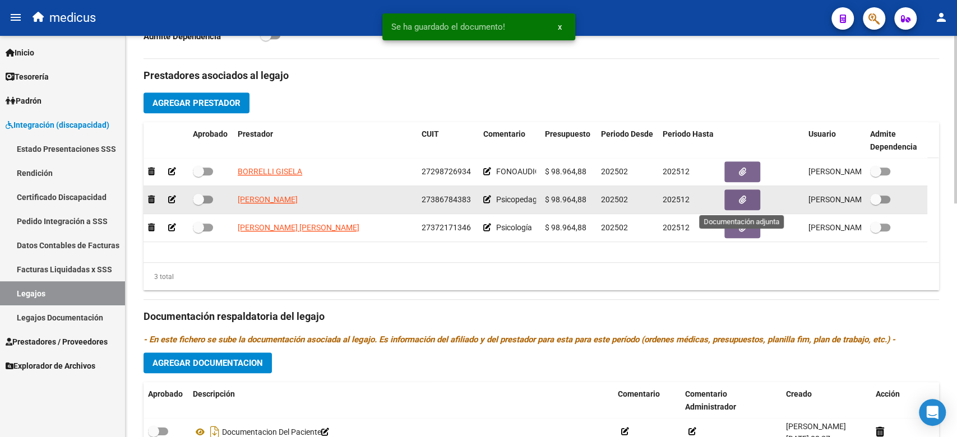
click at [737, 203] on button "button" at bounding box center [742, 200] width 36 height 21
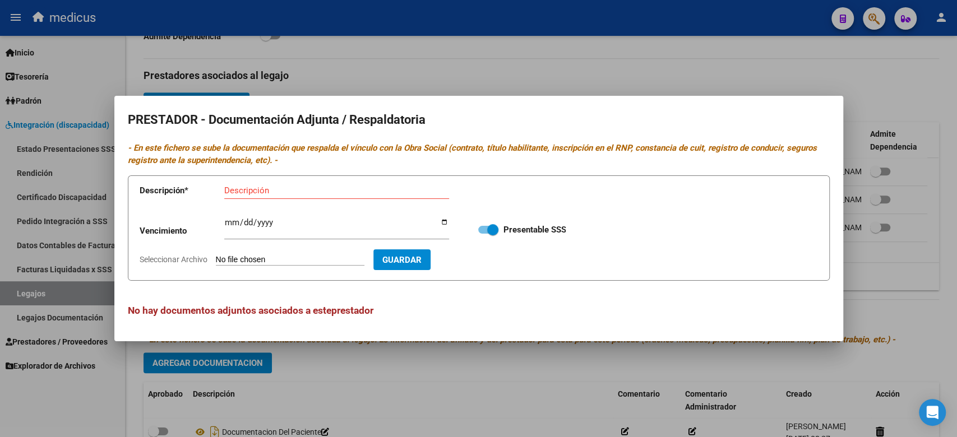
click at [292, 257] on input "Seleccionar Archivo" at bounding box center [290, 260] width 149 height 11
type input "C:\fakepath\DOCUMENTACION.pdf"
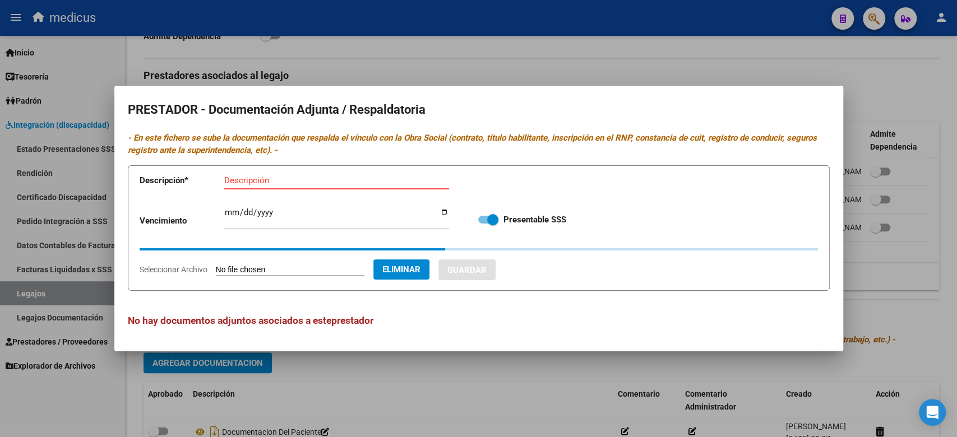
click at [282, 178] on input "Descripción" at bounding box center [336, 180] width 225 height 10
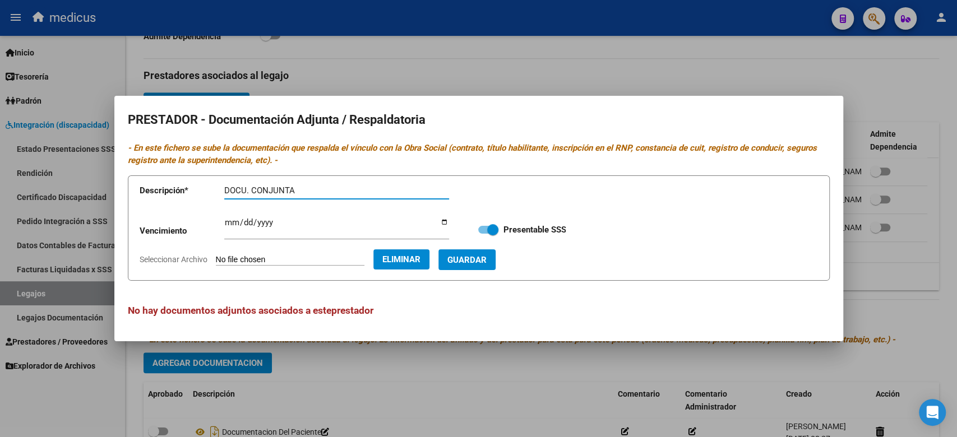
type input "DOCU. CONJUNTA"
click at [487, 255] on span "Guardar" at bounding box center [466, 260] width 39 height 10
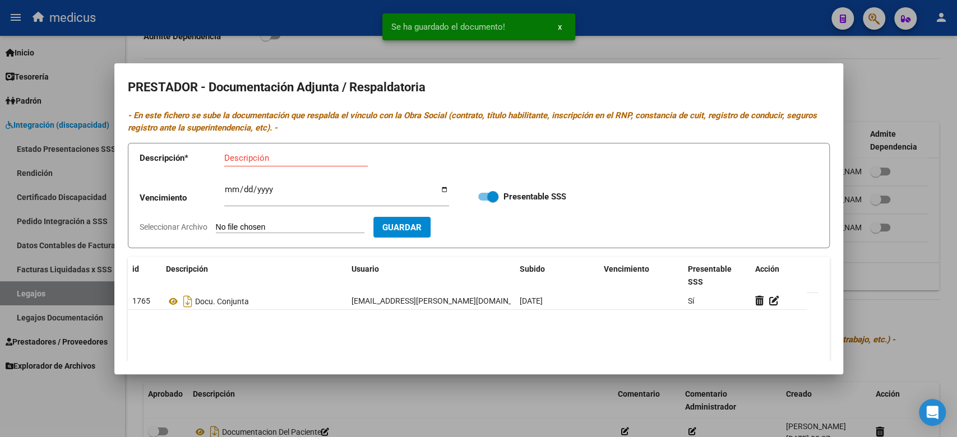
click at [752, 38] on div at bounding box center [478, 218] width 957 height 437
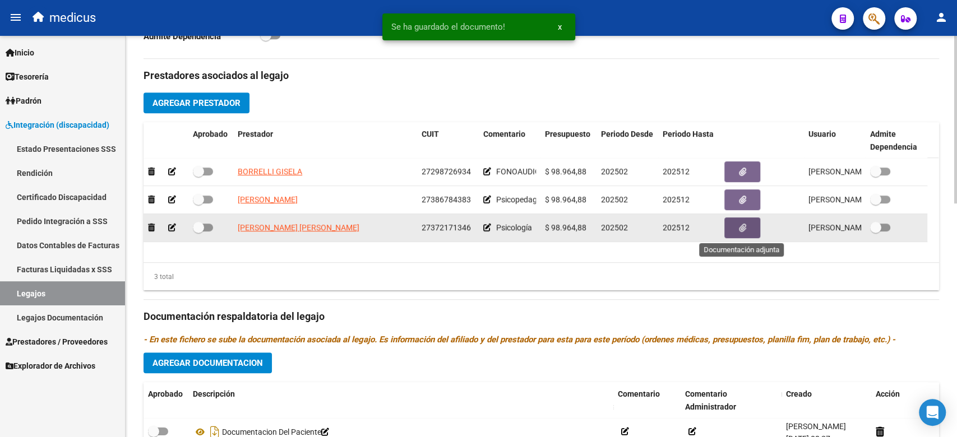
click at [733, 227] on button "button" at bounding box center [742, 228] width 36 height 21
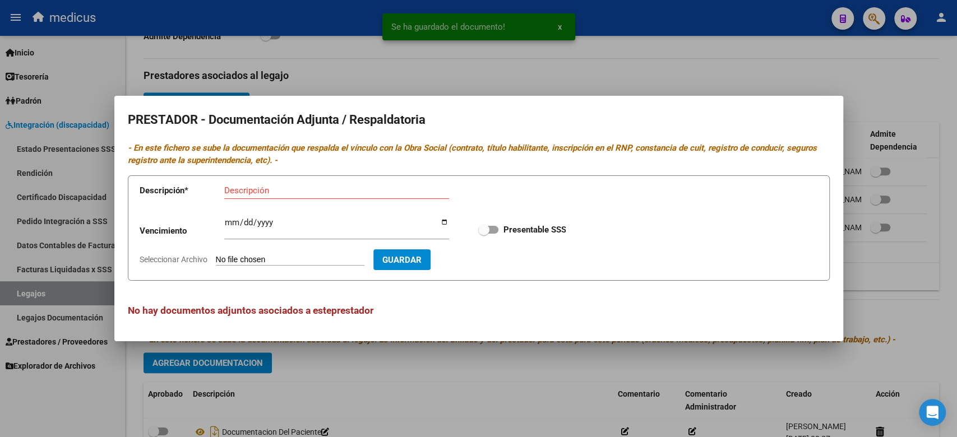
click at [279, 251] on form "Descripción * Descripción Vencimiento Ingresar vencimiento Presentable SSS Sele…" at bounding box center [479, 228] width 702 height 106
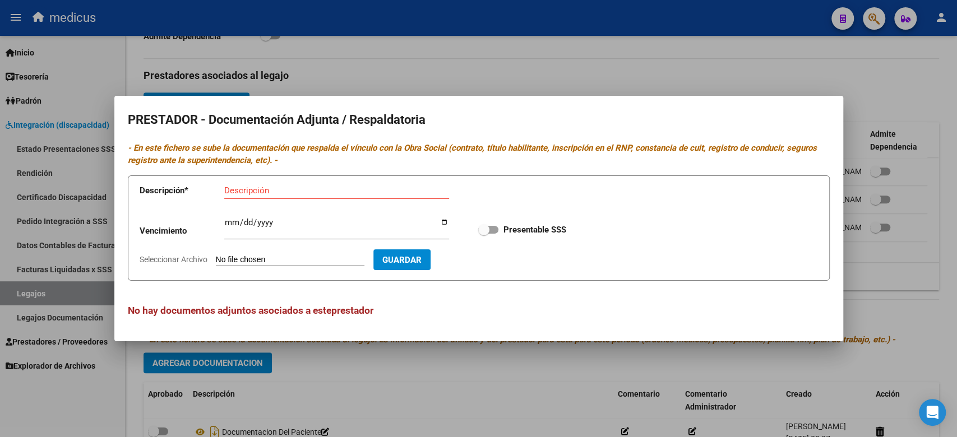
click at [279, 256] on input "Seleccionar Archivo" at bounding box center [290, 260] width 149 height 11
type input "C:\fakepath\DOCUMENTACION.pdf"
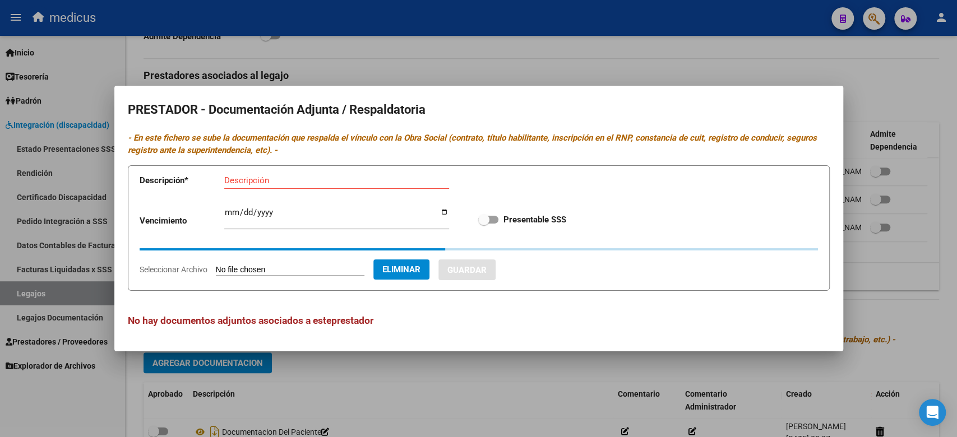
click at [316, 177] on input "Descripción" at bounding box center [336, 180] width 225 height 10
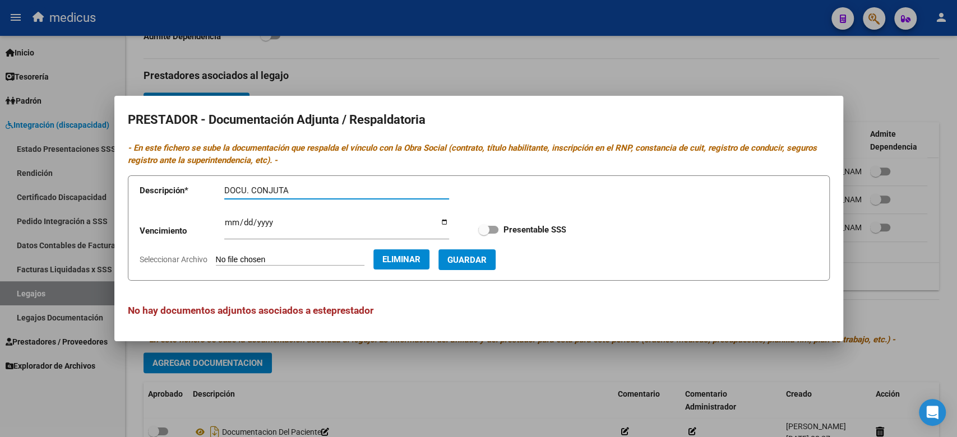
type input "DOCU. CONJUTA"
click at [487, 257] on span "Guardar" at bounding box center [466, 260] width 39 height 10
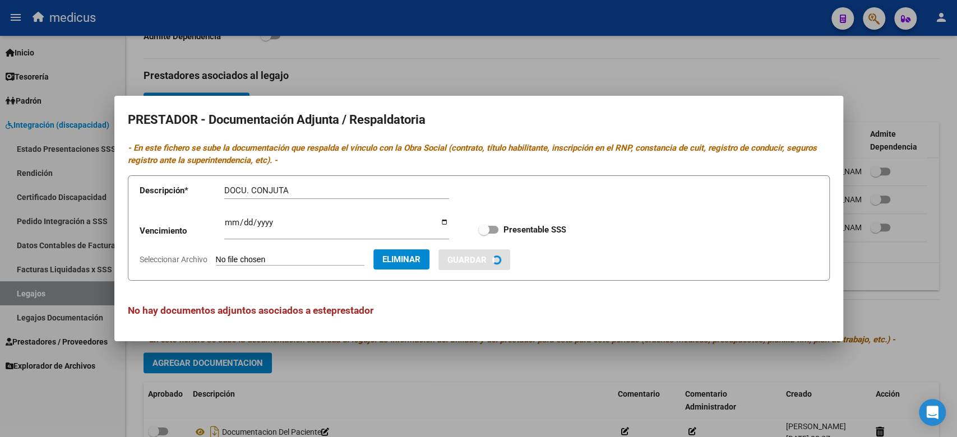
checkbox input "true"
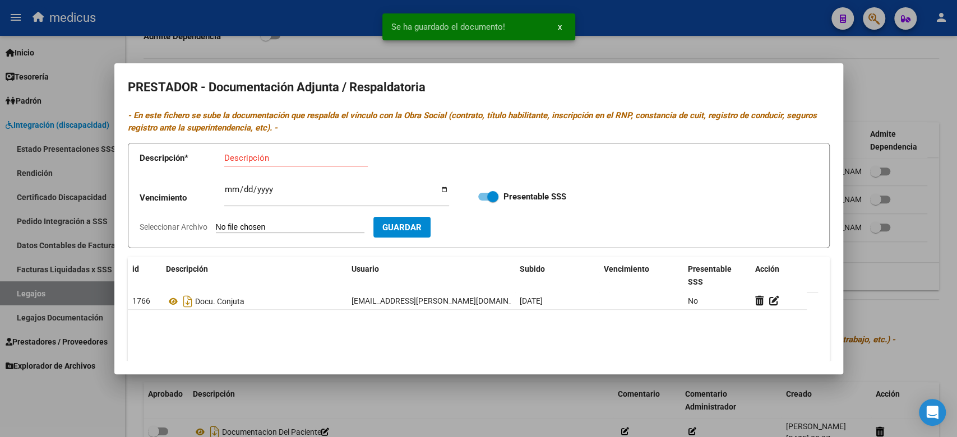
click at [686, 45] on div at bounding box center [478, 218] width 957 height 437
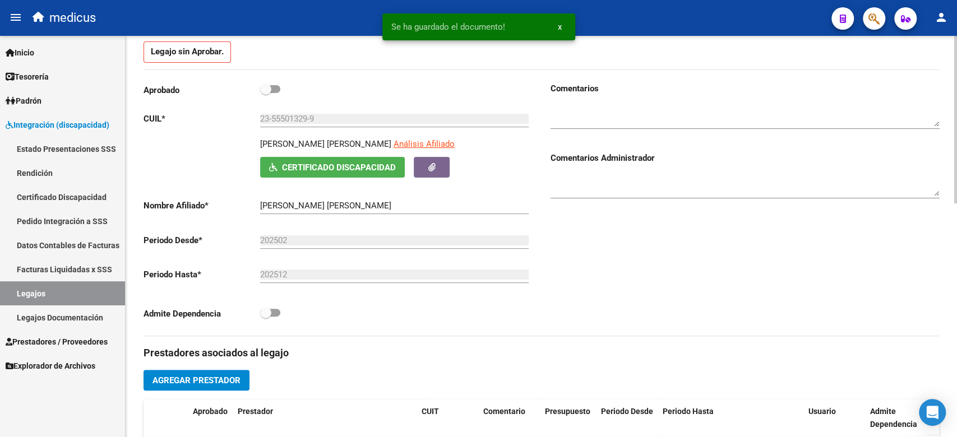
scroll to position [0, 0]
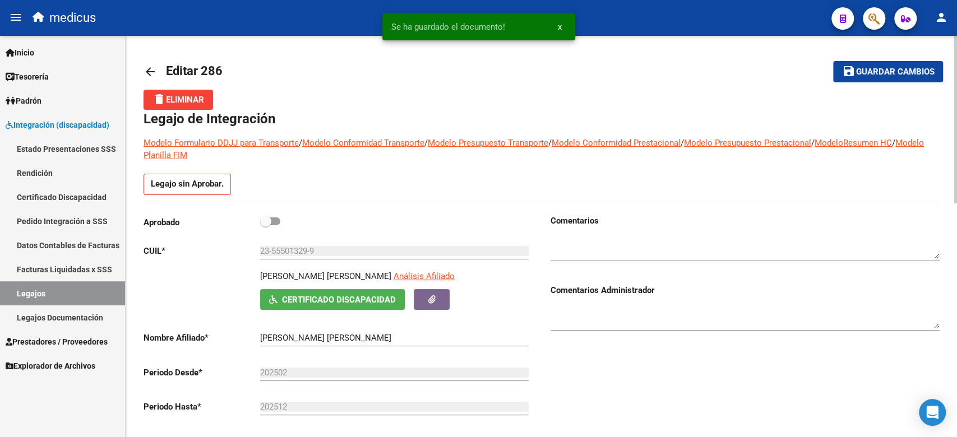
click at [274, 218] on span at bounding box center [270, 222] width 20 height 8
click at [266, 225] on input "checkbox" at bounding box center [265, 225] width 1 height 1
checkbox input "true"
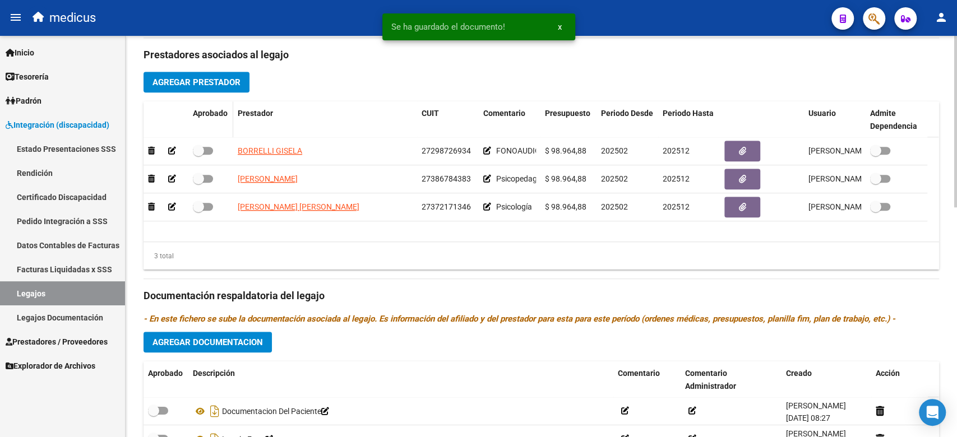
scroll to position [390, 0]
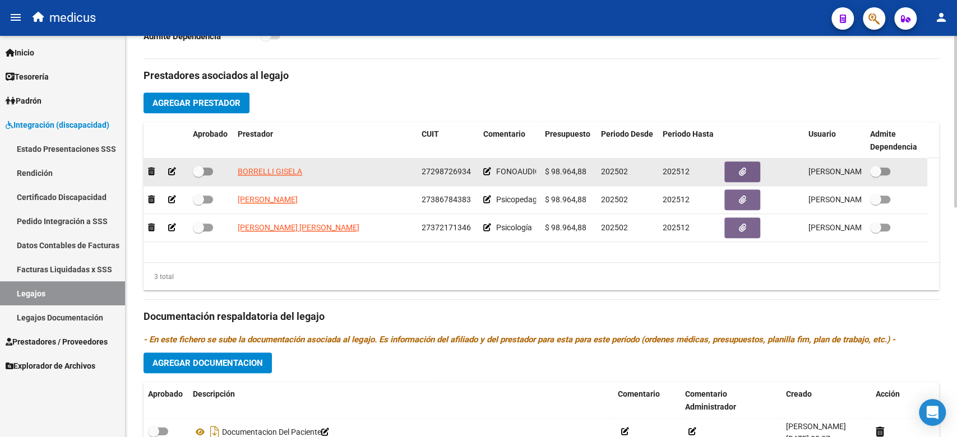
click at [205, 168] on span at bounding box center [203, 172] width 20 height 8
click at [198, 175] on input "checkbox" at bounding box center [198, 175] width 1 height 1
checkbox input "true"
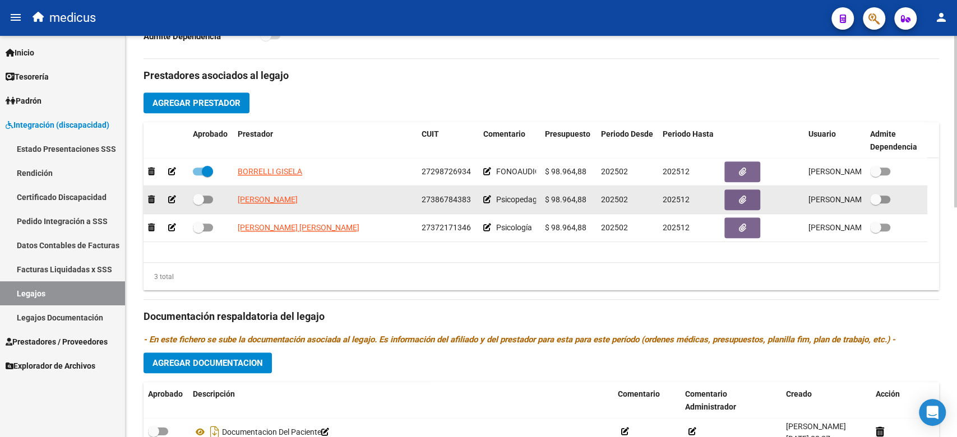
click at [213, 208] on datatable-body-cell at bounding box center [210, 199] width 45 height 27
click at [208, 201] on span at bounding box center [203, 200] width 20 height 8
click at [198, 204] on input "checkbox" at bounding box center [198, 204] width 1 height 1
checkbox input "true"
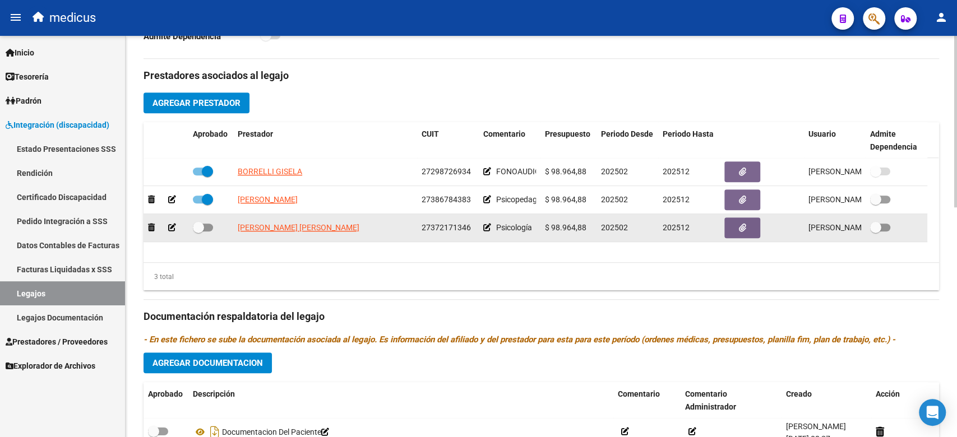
click at [208, 218] on datatable-body-cell at bounding box center [210, 227] width 45 height 27
click at [208, 223] on label at bounding box center [203, 227] width 20 height 13
click at [198, 232] on input "checkbox" at bounding box center [198, 232] width 1 height 1
checkbox input "true"
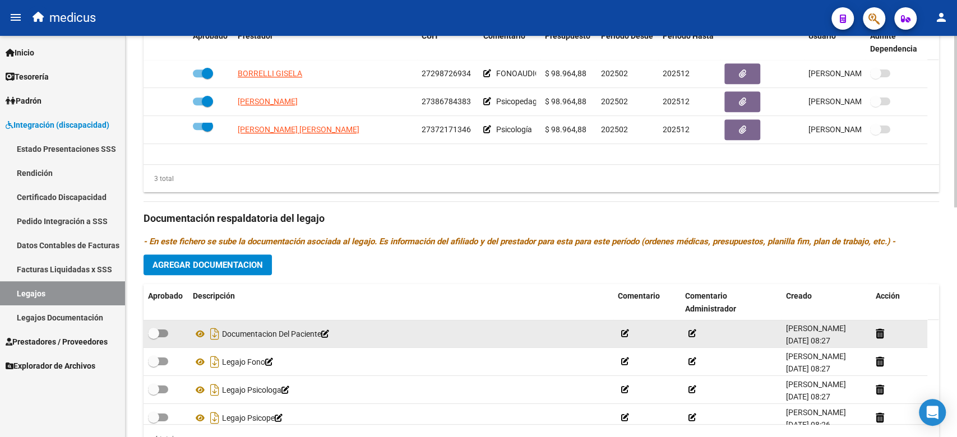
scroll to position [539, 0]
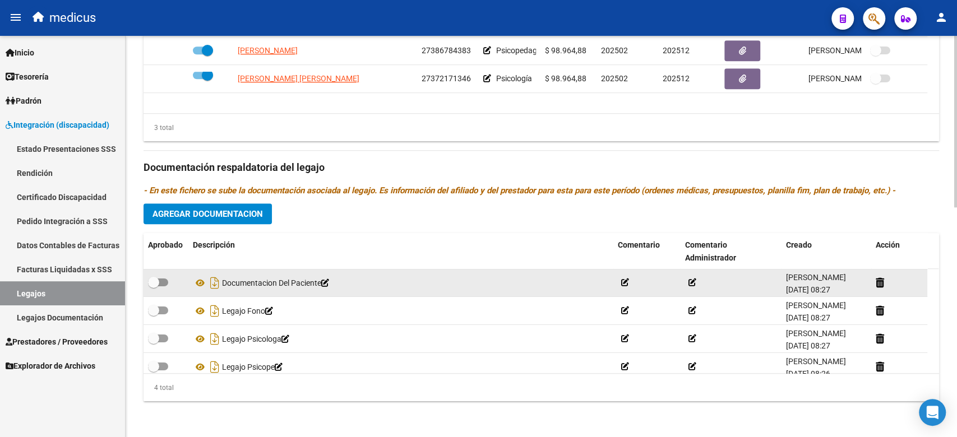
click at [162, 282] on span at bounding box center [158, 283] width 20 height 8
click at [154, 286] on input "checkbox" at bounding box center [153, 286] width 1 height 1
checkbox input "true"
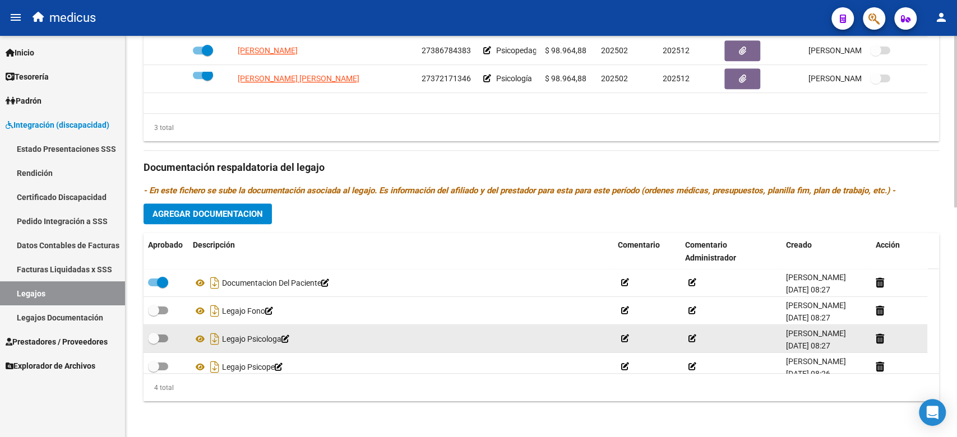
drag, startPoint x: 159, startPoint y: 300, endPoint x: 148, endPoint y: 343, distance: 44.5
click at [158, 304] on datatable-body-cell at bounding box center [166, 310] width 45 height 27
click at [148, 343] on span at bounding box center [153, 338] width 11 height 11
click at [153, 343] on input "checkbox" at bounding box center [153, 343] width 1 height 1
checkbox input "true"
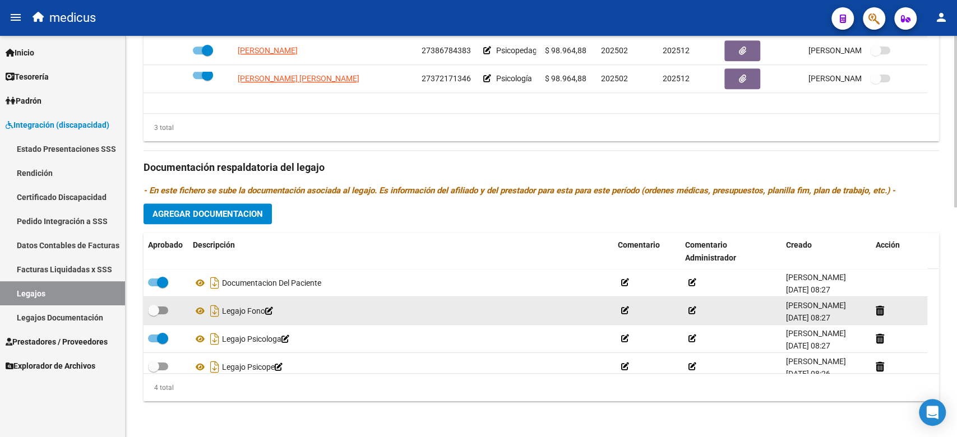
click at [152, 314] on span at bounding box center [153, 310] width 11 height 11
click at [153, 315] on input "checkbox" at bounding box center [153, 315] width 1 height 1
checkbox input "true"
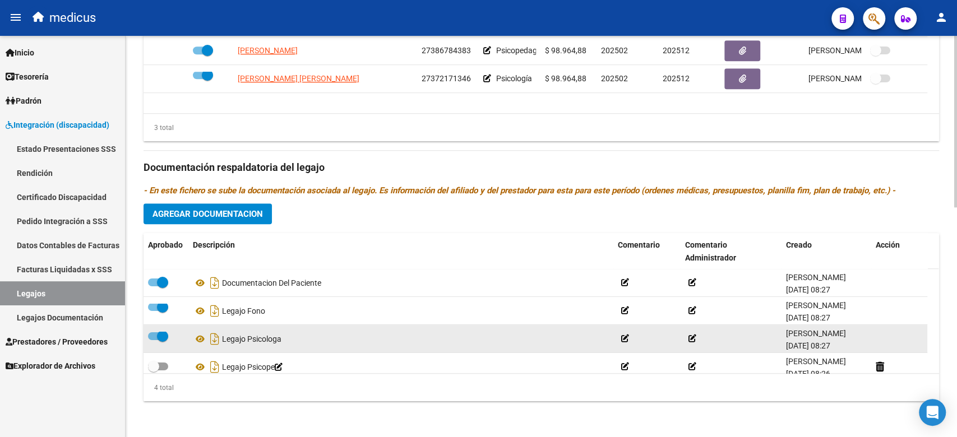
scroll to position [3, 0]
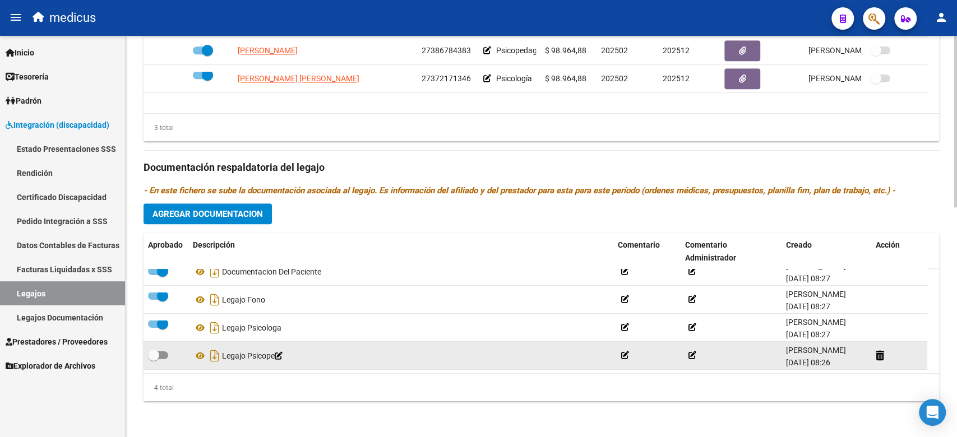
click at [154, 350] on span at bounding box center [153, 355] width 11 height 11
click at [154, 359] on input "checkbox" at bounding box center [153, 359] width 1 height 1
checkbox input "true"
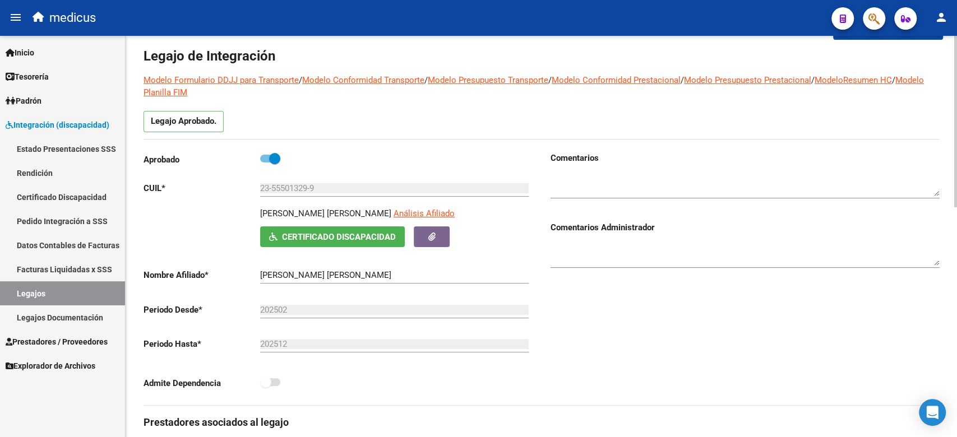
scroll to position [0, 0]
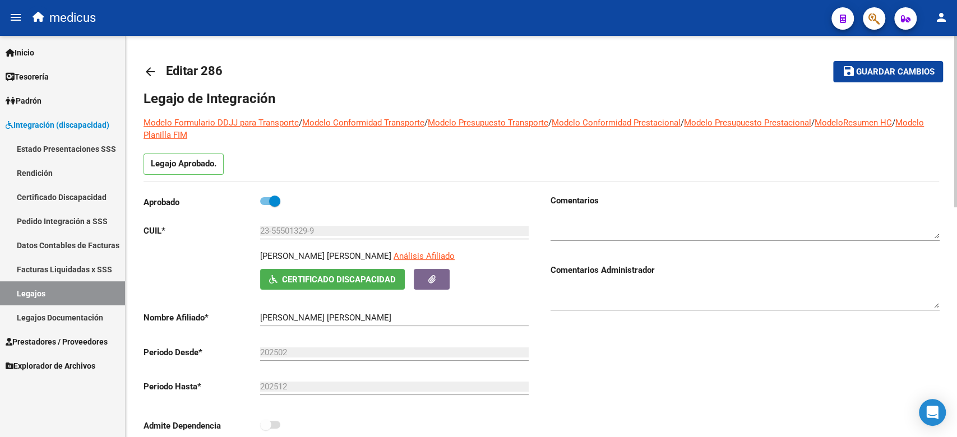
click at [876, 58] on mat-toolbar-row "save Guardar cambios" at bounding box center [860, 72] width 167 height 36
click at [876, 73] on span "Guardar cambios" at bounding box center [895, 72] width 78 height 10
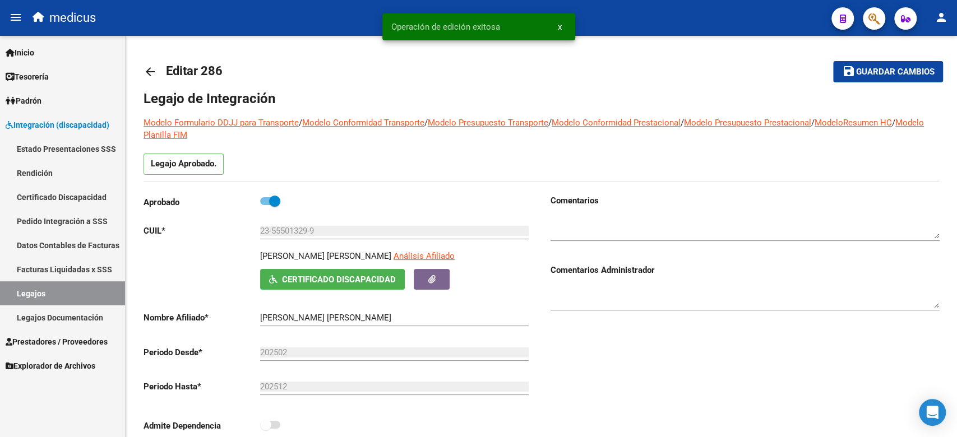
click at [90, 288] on link "Legajos" at bounding box center [62, 293] width 125 height 24
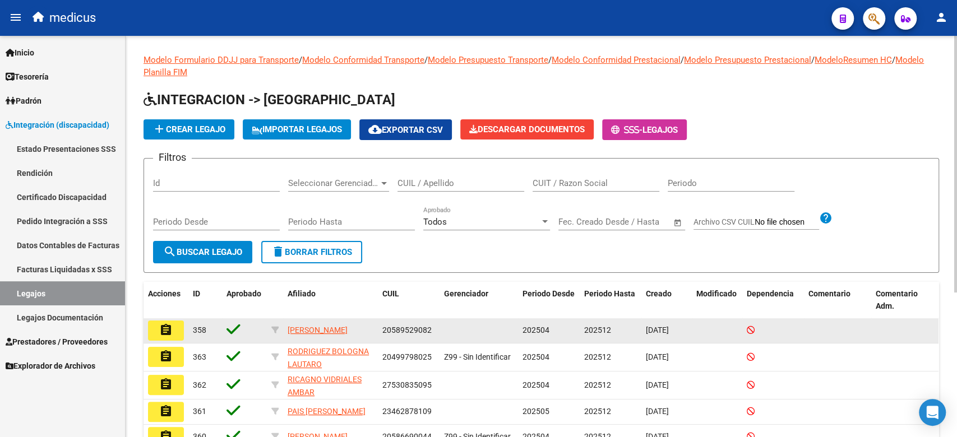
drag, startPoint x: 881, startPoint y: 342, endPoint x: 860, endPoint y: 332, distance: 23.3
click at [881, 342] on datatable-body-cell at bounding box center [904, 330] width 67 height 25
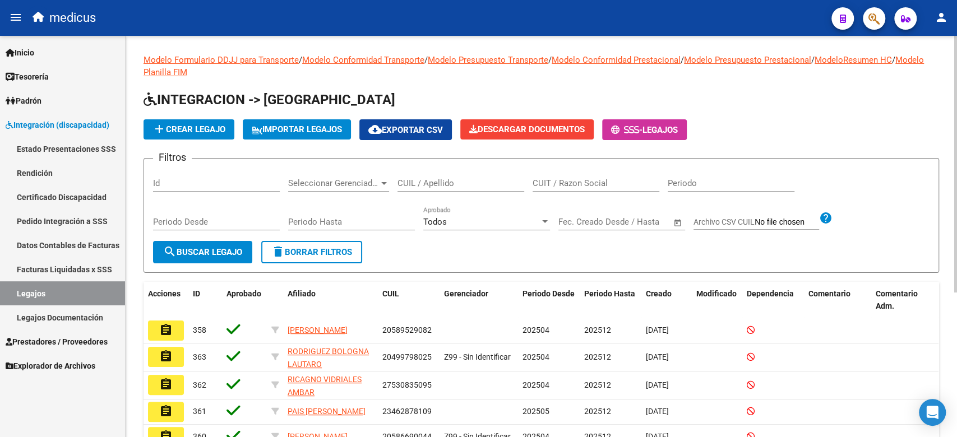
click at [887, 232] on div "Filtros Id Seleccionar Gerenciador Seleccionar Gerenciador CUIL / Apellido CUIT…" at bounding box center [541, 204] width 777 height 73
click at [469, 177] on div "CUIL / Apellido" at bounding box center [461, 180] width 127 height 24
click at [209, 252] on span "search Buscar Legajo" at bounding box center [202, 252] width 79 height 10
click at [429, 187] on input "CUIL / Apellido" at bounding box center [461, 183] width 127 height 10
paste input "23544159089"
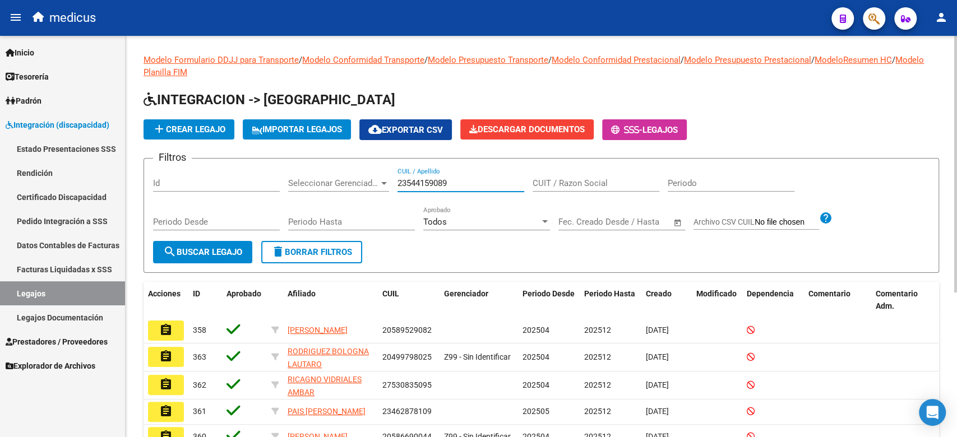
type input "23544159089"
click at [192, 258] on button "search Buscar Legajo" at bounding box center [202, 252] width 99 height 22
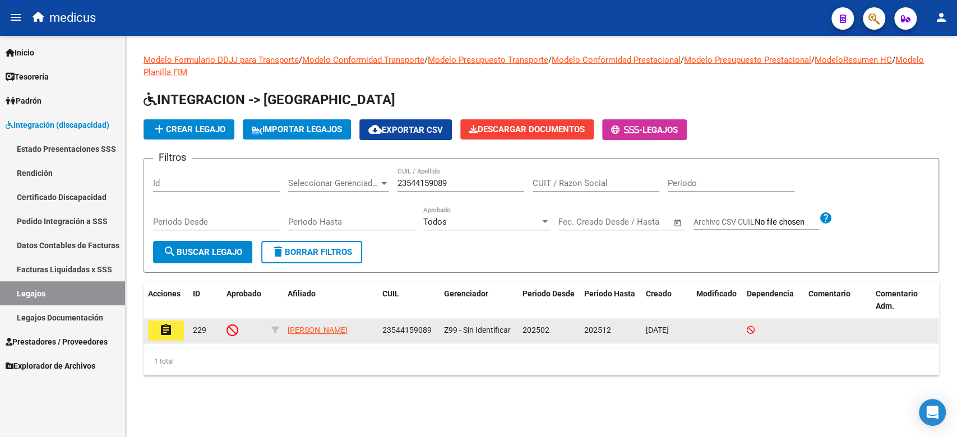
click at [197, 331] on span "229" at bounding box center [199, 330] width 13 height 9
click at [174, 325] on button "assignment" at bounding box center [166, 331] width 36 height 20
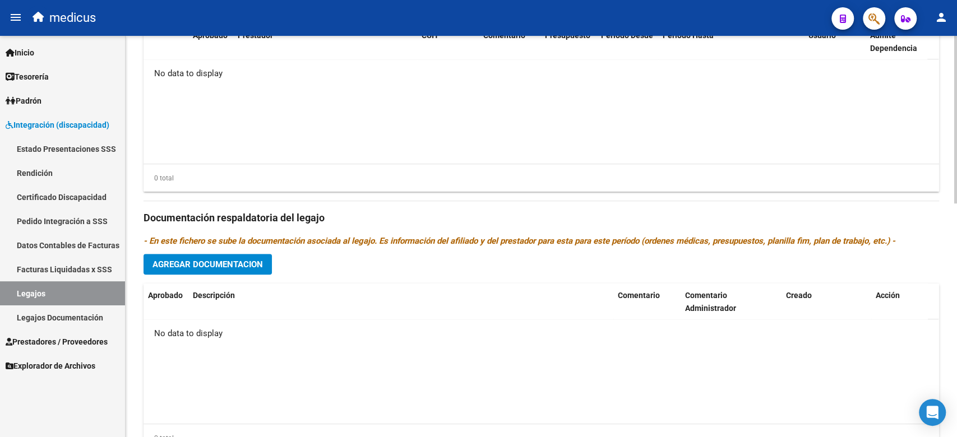
scroll to position [560, 0]
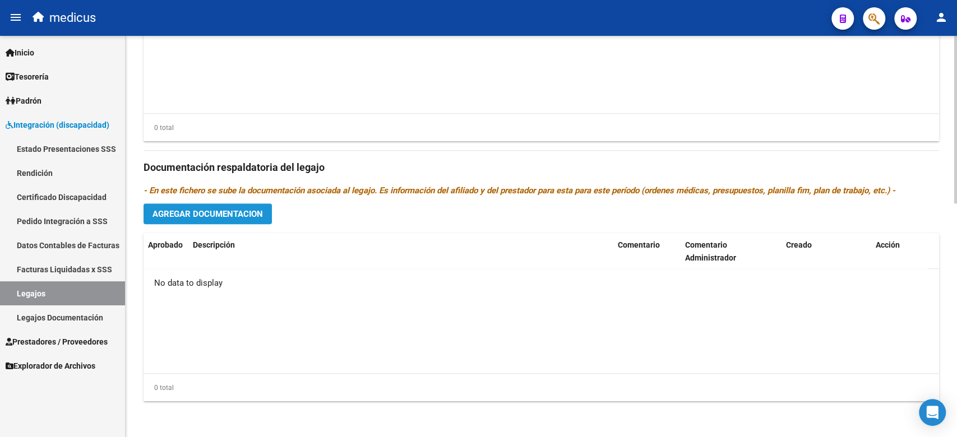
click at [201, 219] on span "Agregar Documentacion" at bounding box center [207, 214] width 110 height 10
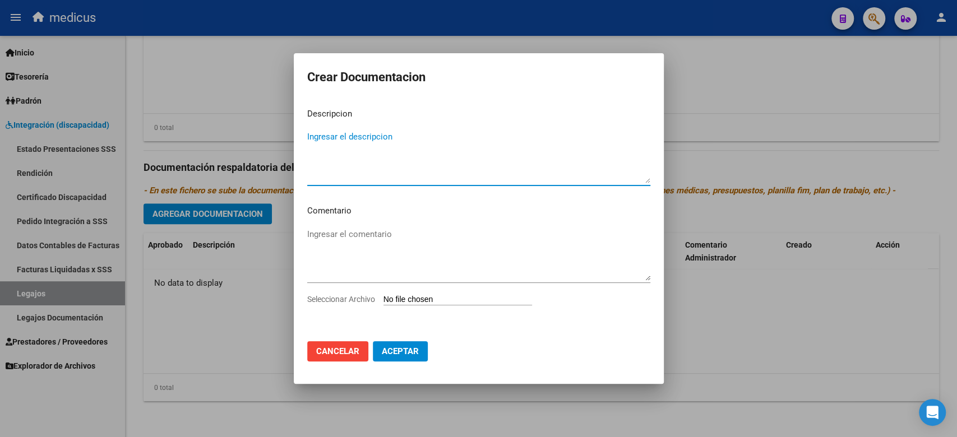
click at [408, 301] on input "Seleccionar Archivo" at bounding box center [457, 300] width 149 height 11
type input "C:\fakepath\RHC.pdf"
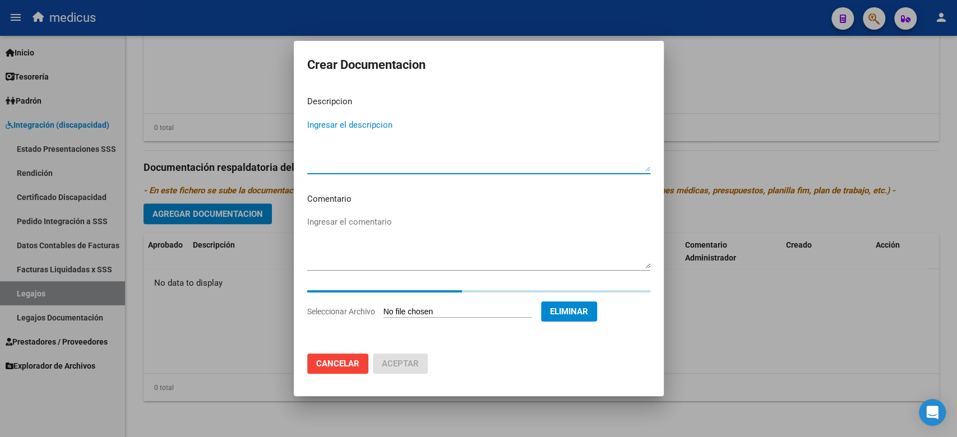
click at [422, 136] on textarea "Ingresar el descripcion" at bounding box center [478, 145] width 343 height 53
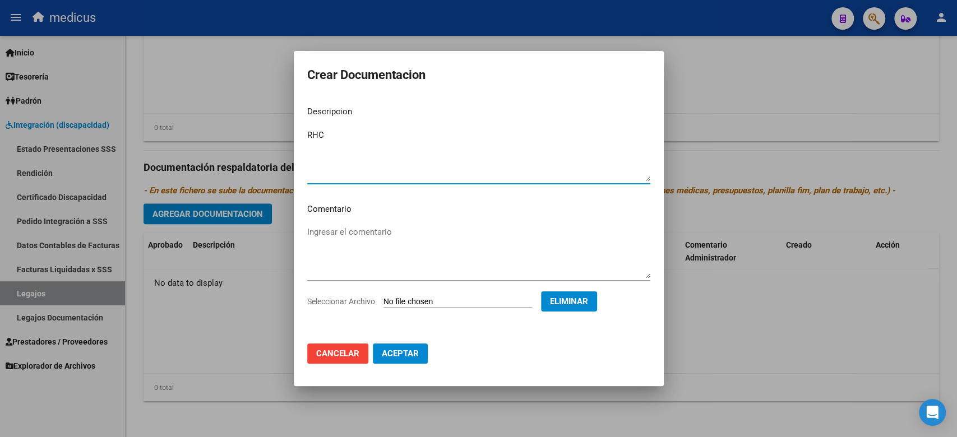
type textarea "RHC"
click at [381, 359] on button "Aceptar" at bounding box center [400, 354] width 55 height 20
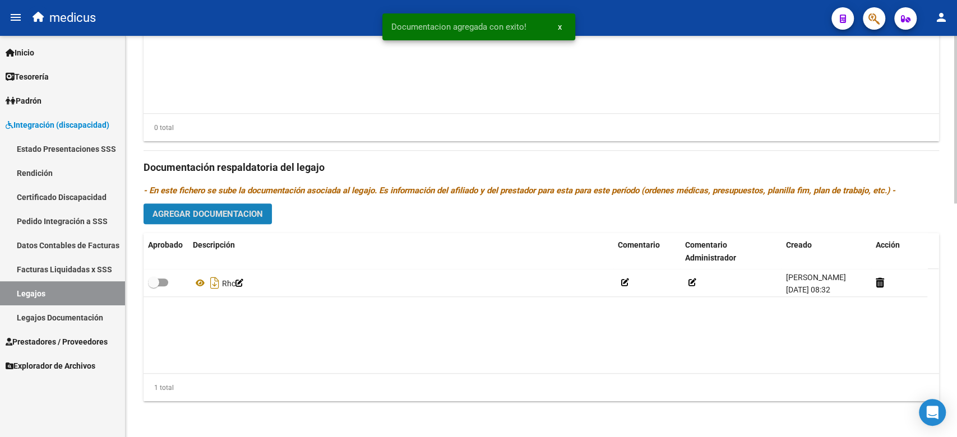
click at [230, 213] on span "Agregar Documentacion" at bounding box center [207, 214] width 110 height 10
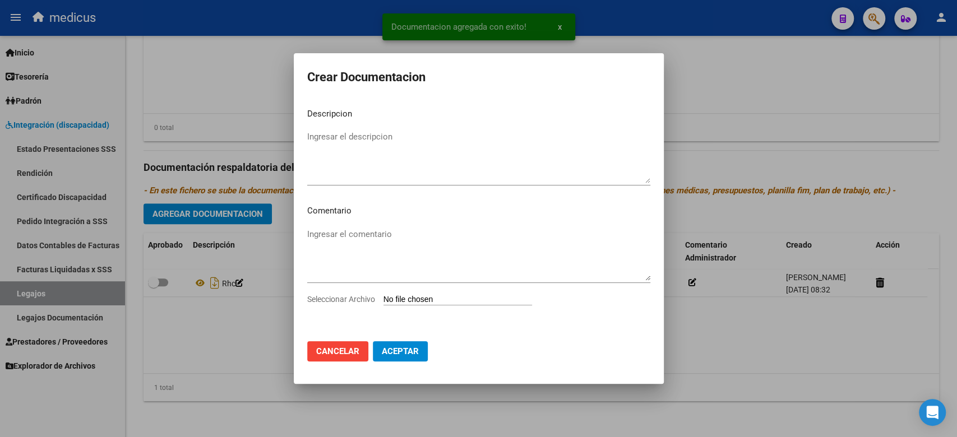
click at [408, 301] on input "Seleccionar Archivo" at bounding box center [457, 300] width 149 height 11
type input "C:\fakepath\TERAPIA OC.pdf"
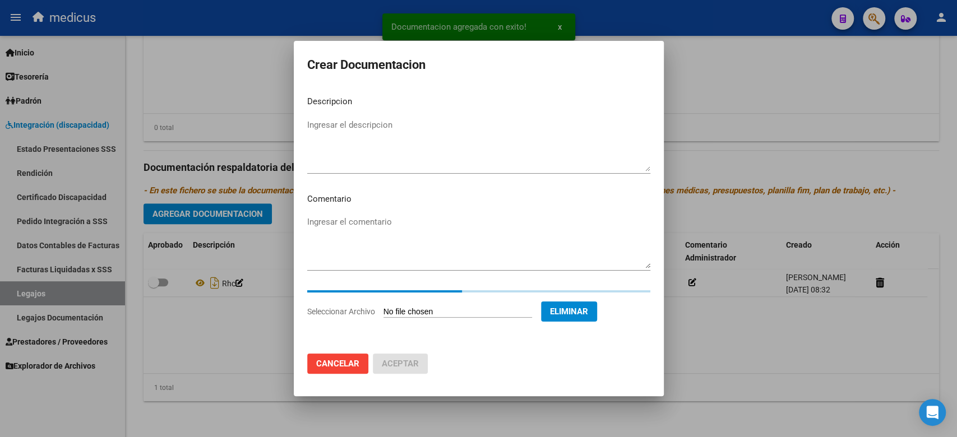
click at [409, 130] on textarea "Ingresar el descripcion" at bounding box center [478, 145] width 343 height 53
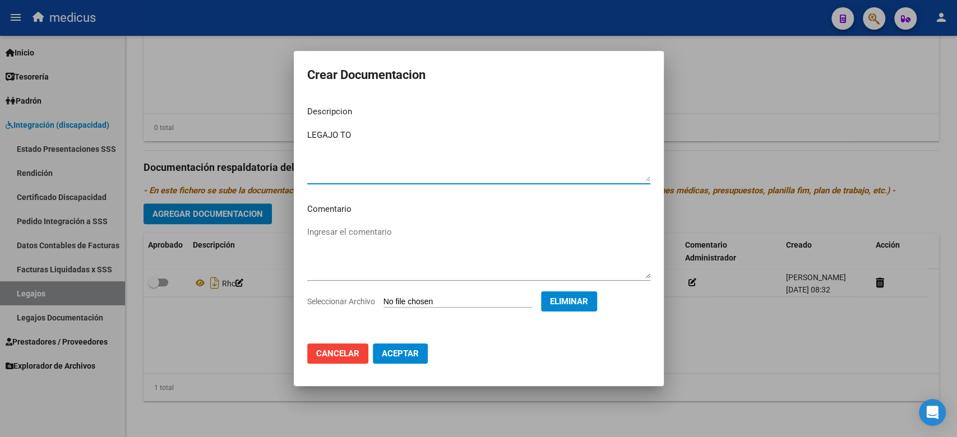
type textarea "LEGAJO TO"
click at [388, 355] on span "Aceptar" at bounding box center [400, 354] width 37 height 10
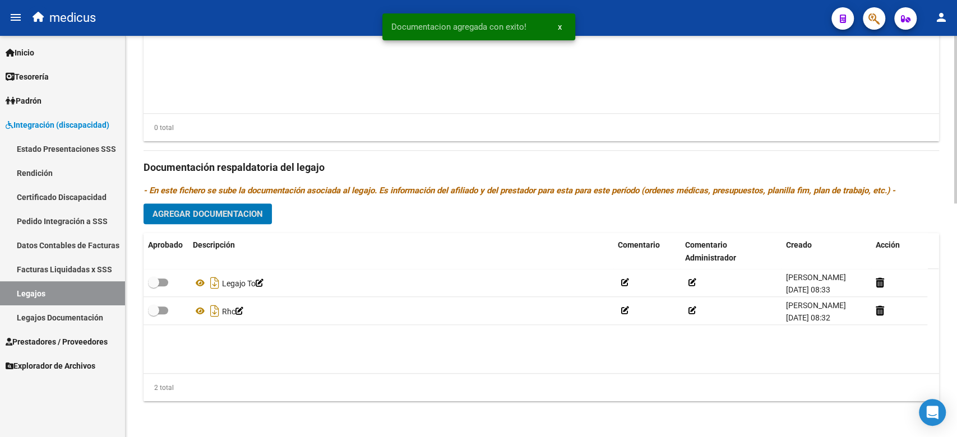
click at [201, 217] on span "Agregar Documentacion" at bounding box center [207, 214] width 110 height 10
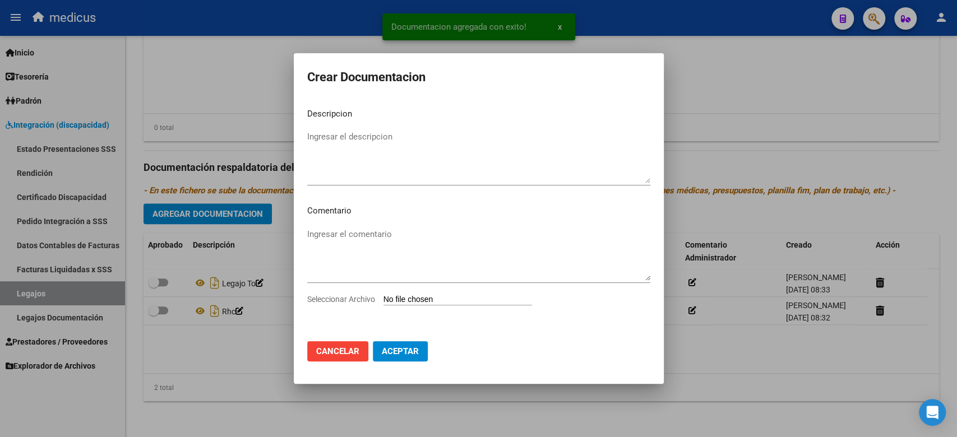
click at [420, 297] on input "Seleccionar Archivo" at bounding box center [457, 300] width 149 height 11
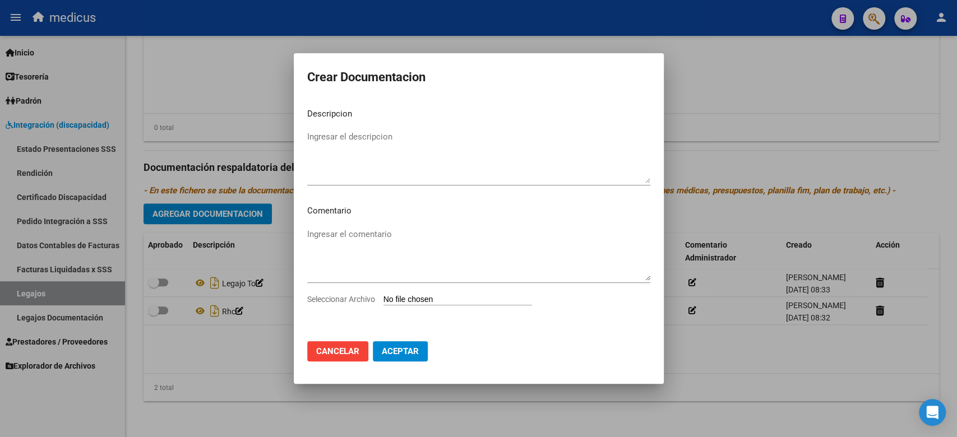
type input "C:\fakepath\CONF.pdf"
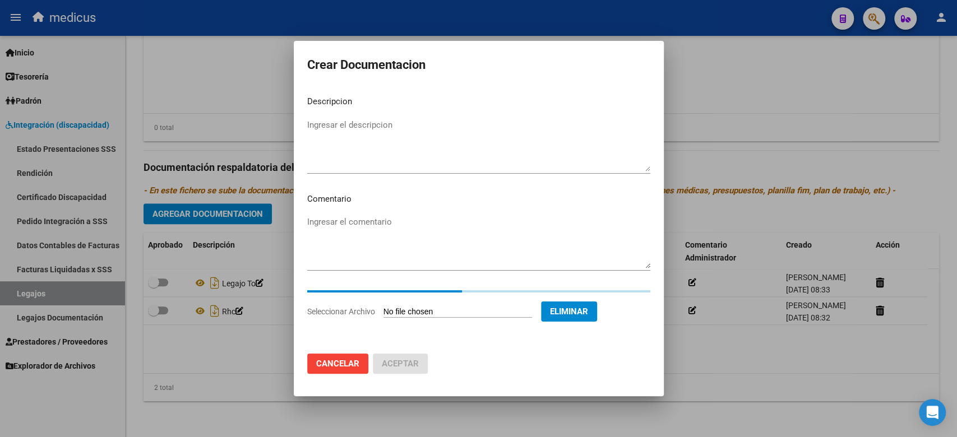
click at [368, 118] on mat-dialog-content "Descripcion Ingresar el descripcion Comentario Ingresar el comentario Seleccion…" at bounding box center [479, 216] width 370 height 258
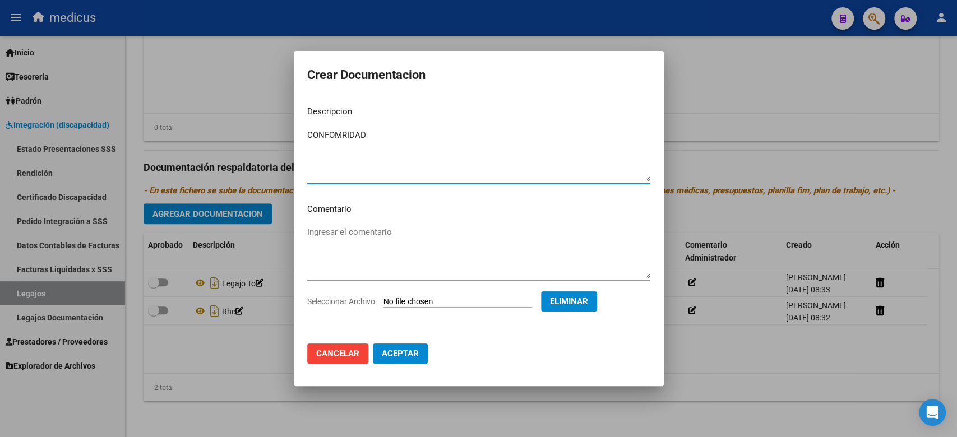
type textarea "CONFOMRIDAD"
click at [407, 350] on span "Aceptar" at bounding box center [400, 354] width 37 height 10
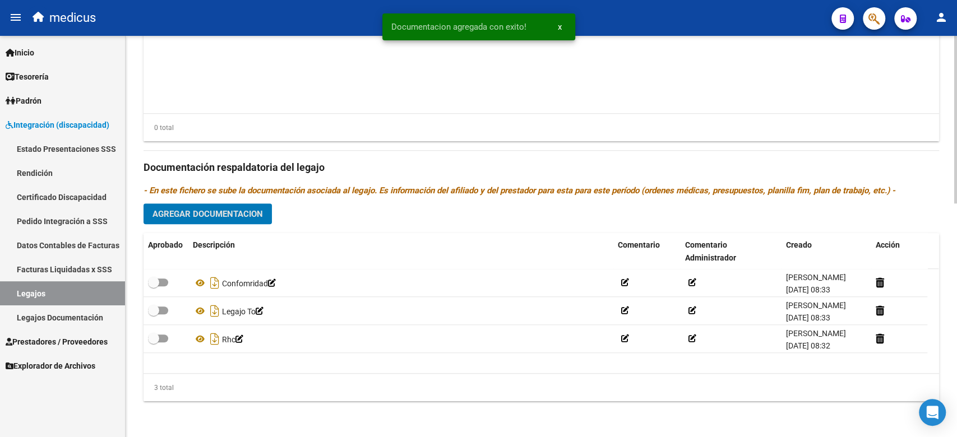
click at [240, 215] on span "Agregar Documentacion" at bounding box center [207, 214] width 110 height 10
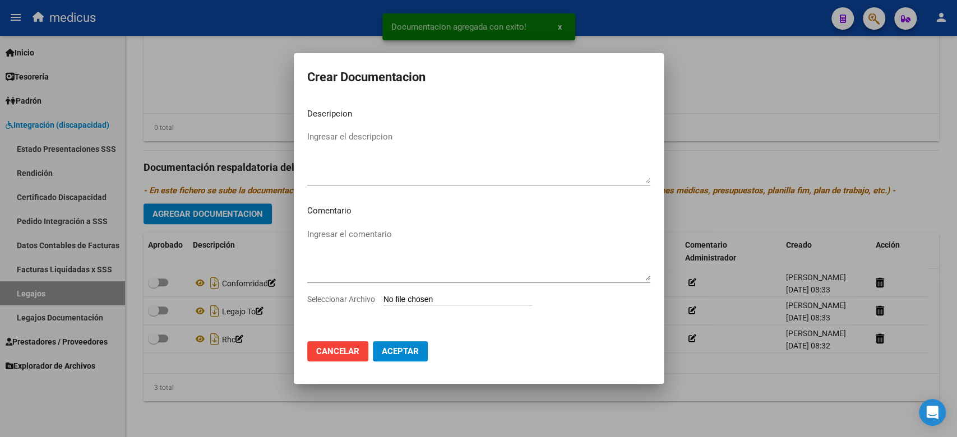
click at [457, 297] on input "Seleccionar Archivo" at bounding box center [457, 300] width 149 height 11
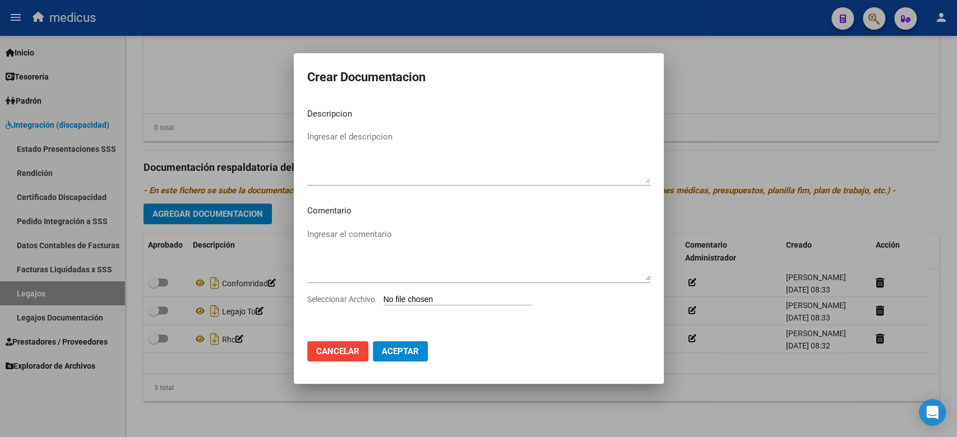
click at [405, 302] on input "Seleccionar Archivo" at bounding box center [457, 300] width 149 height 11
type input "C:\fakepath\COMPLETO.pdf"
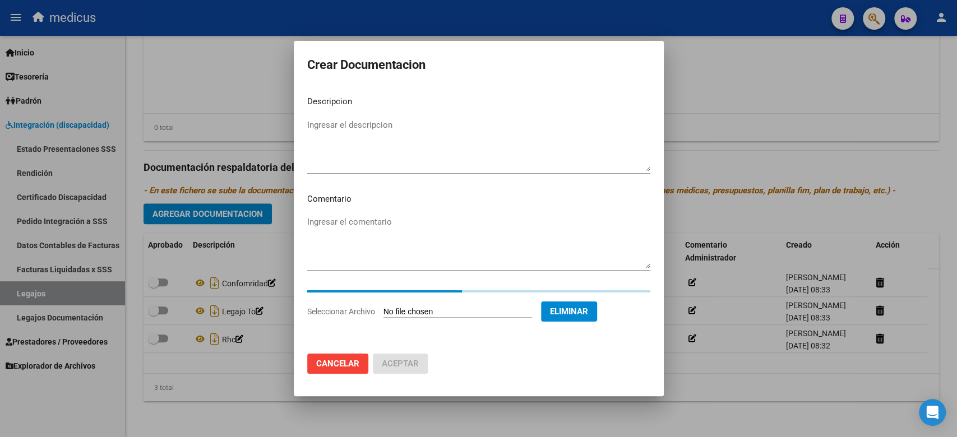
click at [381, 133] on textarea "Ingresar el descripcion" at bounding box center [478, 145] width 343 height 53
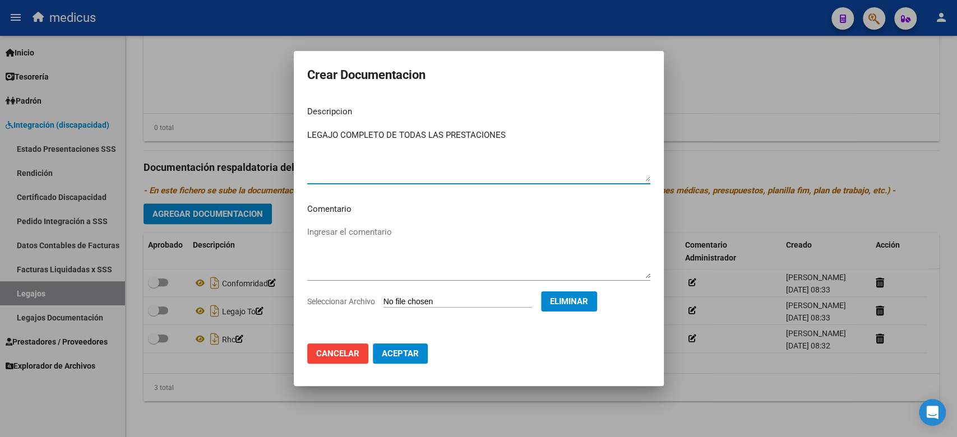
type textarea "LEGAJO COMPLETO DE TODAS LAS PRESTACIONES"
click at [385, 355] on span "Aceptar" at bounding box center [400, 354] width 37 height 10
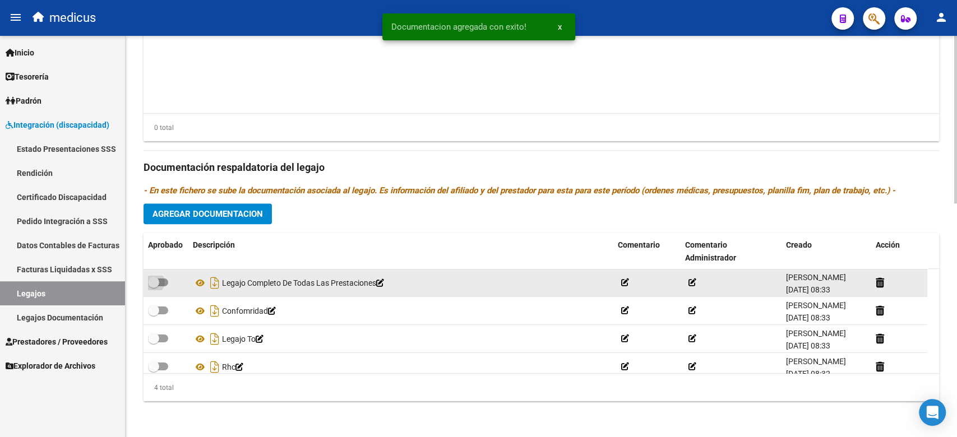
click at [155, 281] on span at bounding box center [153, 282] width 11 height 11
click at [154, 286] on input "checkbox" at bounding box center [153, 286] width 1 height 1
checkbox input "true"
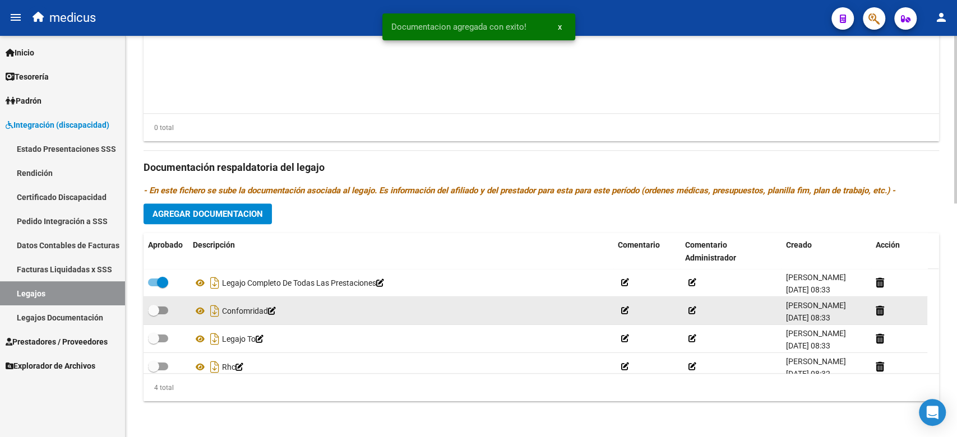
click at [167, 304] on label at bounding box center [158, 310] width 20 height 13
click at [154, 315] on input "checkbox" at bounding box center [153, 315] width 1 height 1
checkbox input "true"
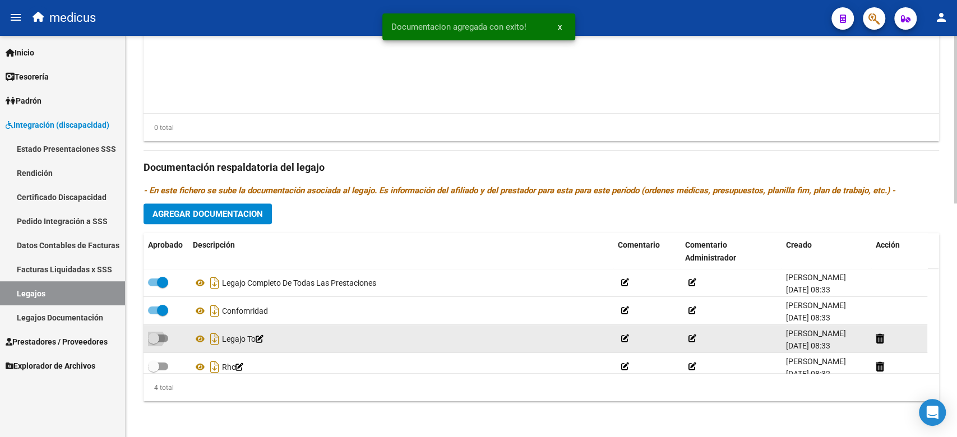
click at [159, 339] on span at bounding box center [153, 338] width 11 height 11
click at [154, 343] on input "checkbox" at bounding box center [153, 343] width 1 height 1
checkbox input "true"
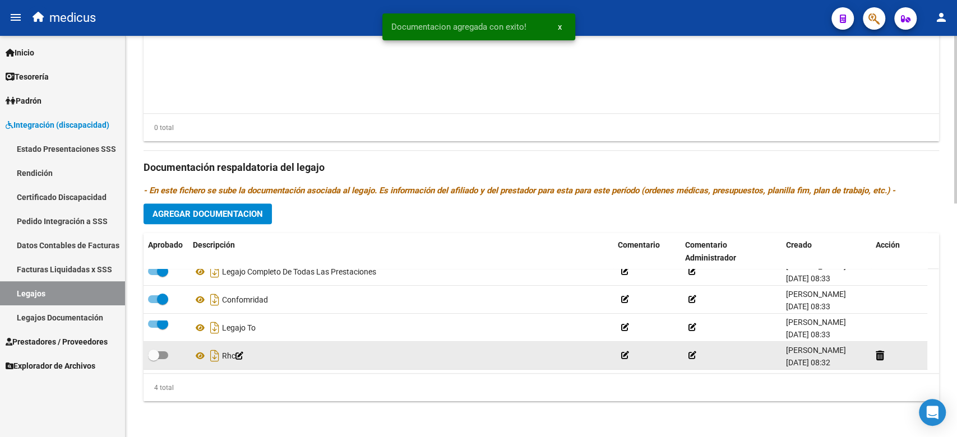
click at [166, 352] on span at bounding box center [158, 356] width 20 height 8
click at [154, 359] on input "checkbox" at bounding box center [153, 359] width 1 height 1
checkbox input "true"
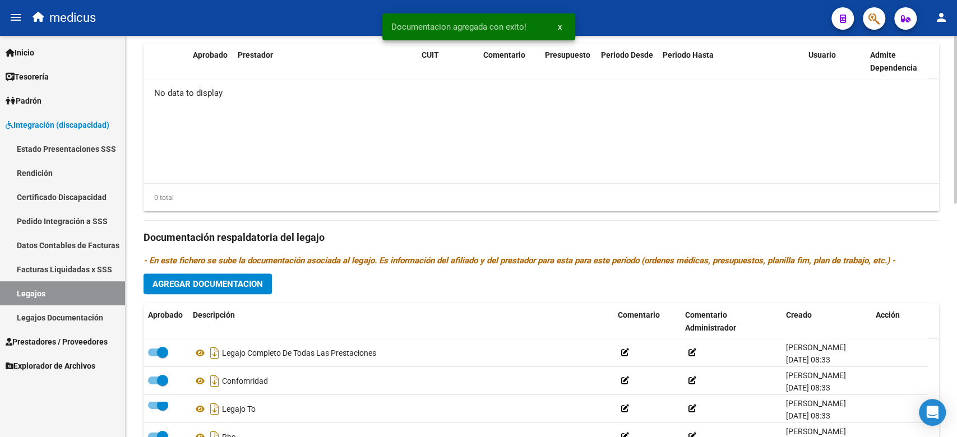
scroll to position [410, 0]
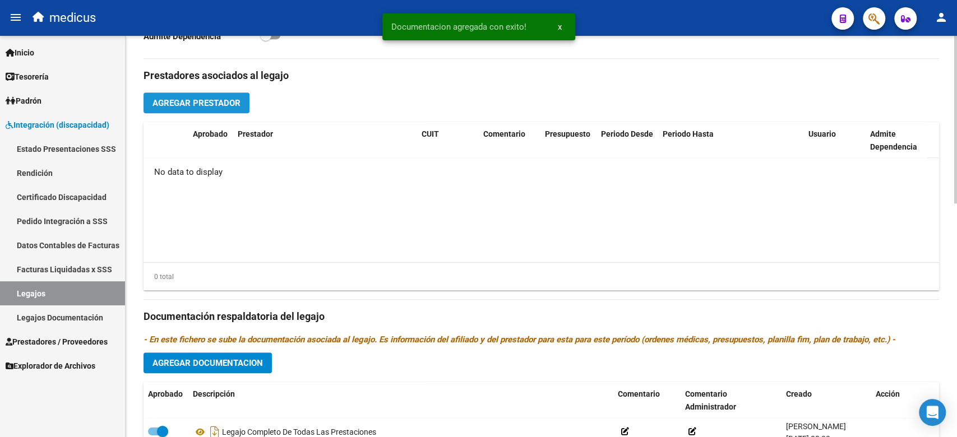
click at [214, 102] on span "Agregar Prestador" at bounding box center [196, 103] width 88 height 10
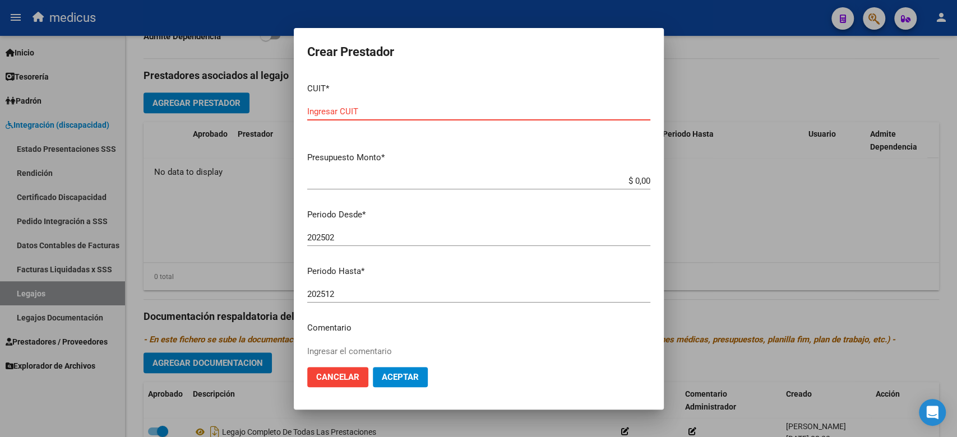
click at [388, 105] on div "Ingresar CUIT" at bounding box center [478, 111] width 343 height 17
paste input "27-24314072-8"
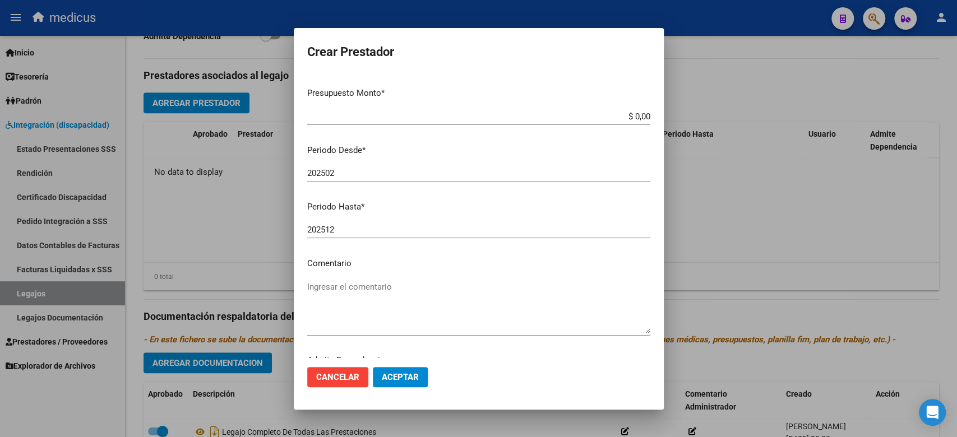
scroll to position [99, 0]
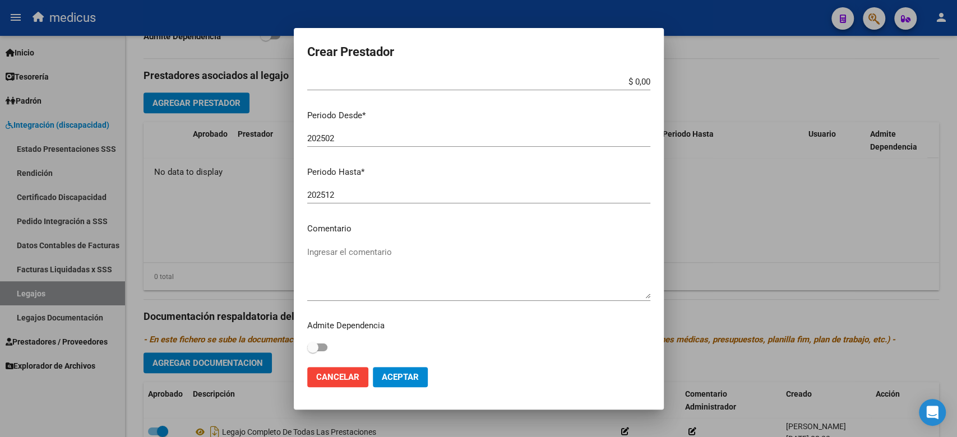
type input "27-24314072-8"
click at [369, 267] on textarea "Ingresar el comentario" at bounding box center [478, 272] width 343 height 53
click at [363, 266] on textarea "Ingresar el comentario" at bounding box center [478, 272] width 343 height 53
paste textarea "MII: PSICOPEDAGOGIA"
type textarea "MII: PSICOPEDAGOGIA 16 SESIONES"
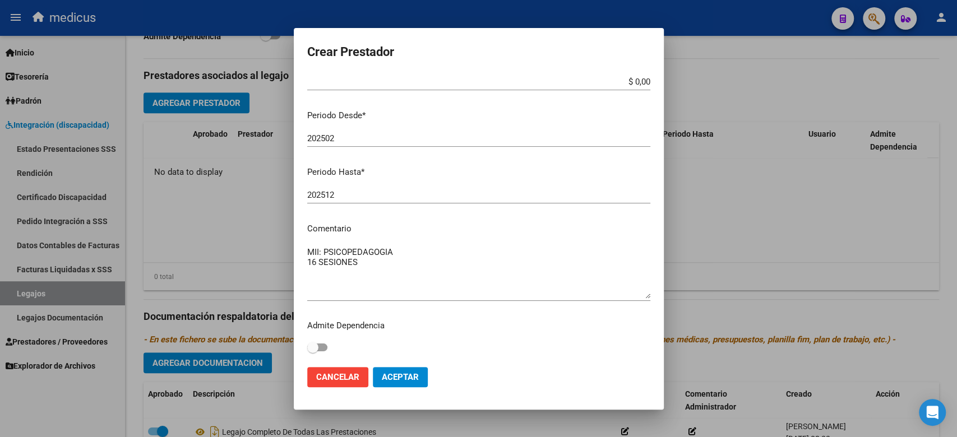
drag, startPoint x: 411, startPoint y: 175, endPoint x: 418, endPoint y: 177, distance: 7.6
click at [411, 175] on p "Periodo Hasta *" at bounding box center [478, 172] width 343 height 13
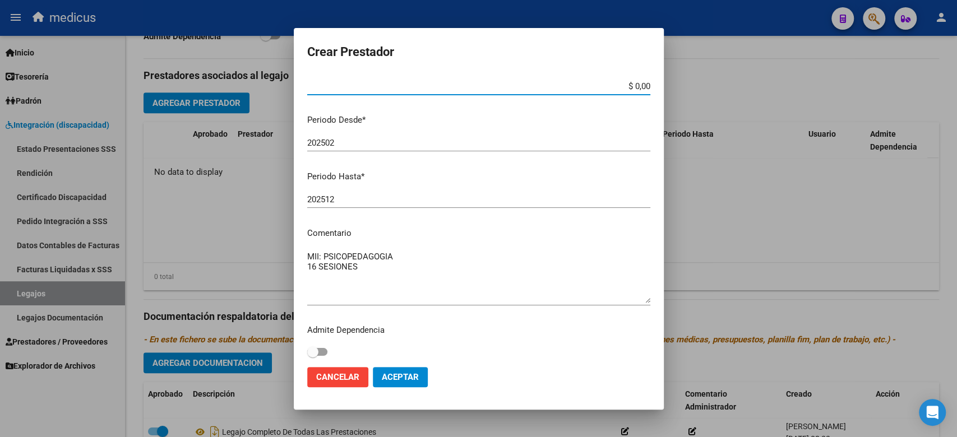
drag, startPoint x: 608, startPoint y: 80, endPoint x: 686, endPoint y: 85, distance: 78.6
click at [686, 85] on div "Crear Prestador CUIT * 27-24314072-8 Ingresar CUIT ARCA Padrón Presupuesto Mont…" at bounding box center [478, 218] width 957 height 437
paste input "197.929,76"
type input "$ 197.929,76"
click at [395, 377] on span "Aceptar" at bounding box center [400, 377] width 37 height 10
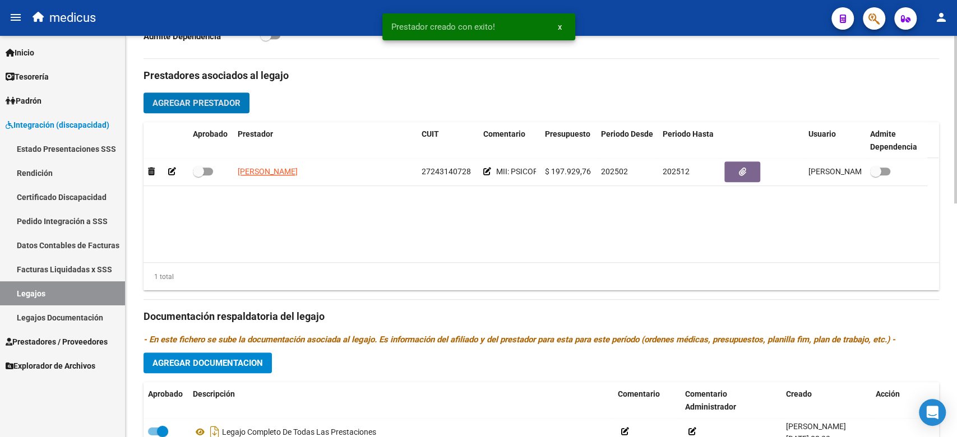
click at [201, 90] on div "Prestadores asociados al legajo Agregar Prestador Aprobado Prestador CUIT Comen…" at bounding box center [542, 309] width 796 height 501
click at [202, 101] on span "Agregar Prestador" at bounding box center [196, 103] width 88 height 10
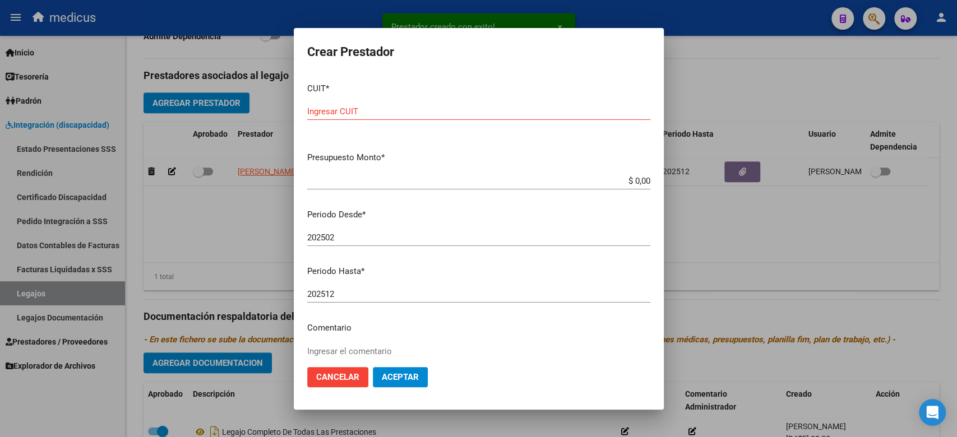
click at [399, 193] on div "$ 0,00 Ingresar el monto" at bounding box center [478, 186] width 343 height 27
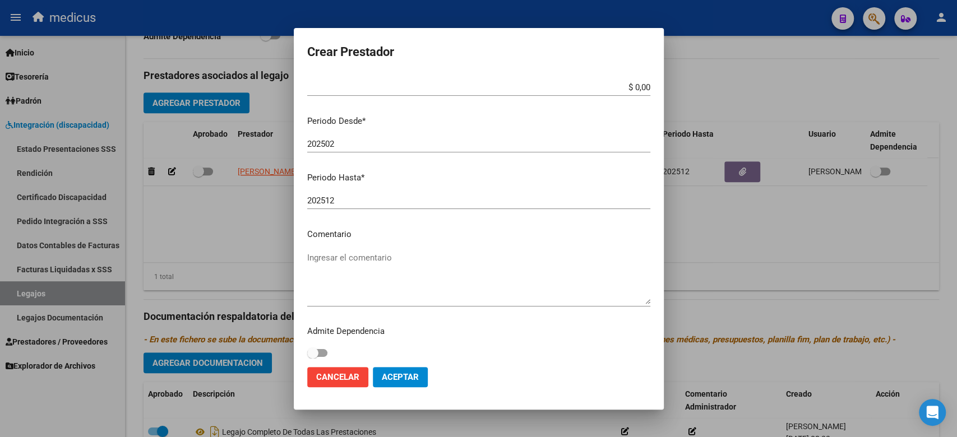
scroll to position [99, 0]
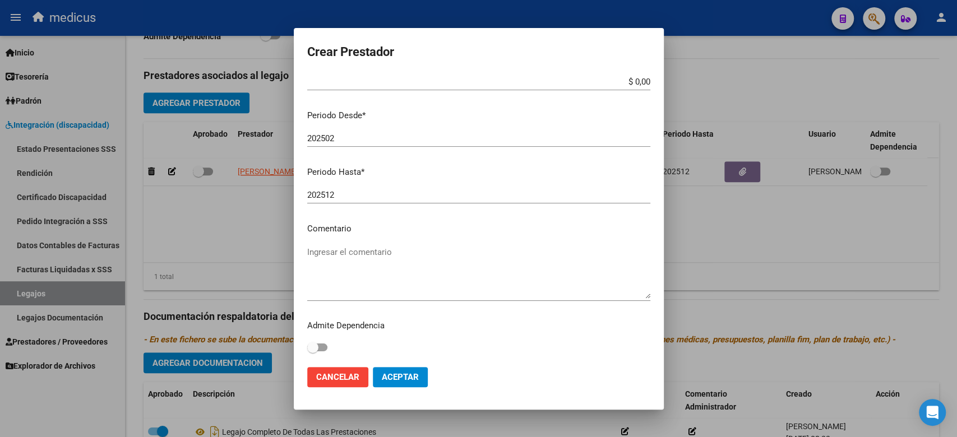
click at [393, 257] on app-form-text-field "Comentario Ingresar el comentario" at bounding box center [483, 260] width 352 height 75
click at [386, 264] on textarea "Ingresar el comentario" at bounding box center [478, 272] width 343 height 53
paste textarea "MII: TERAPIA OCUPACIONAL"
type textarea "MII: TERAPIA OCUPACIONAL"
click at [436, 252] on textarea "MII: TERAPIA OCUPACIONAL" at bounding box center [478, 272] width 343 height 53
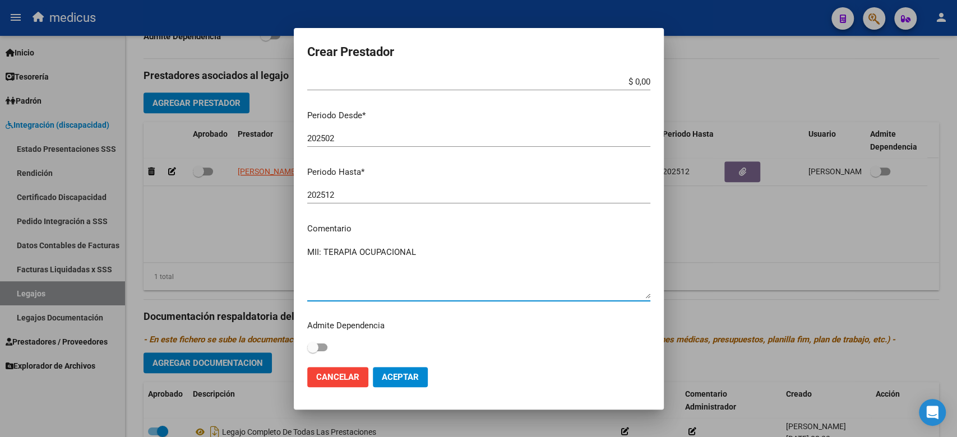
scroll to position [0, 0]
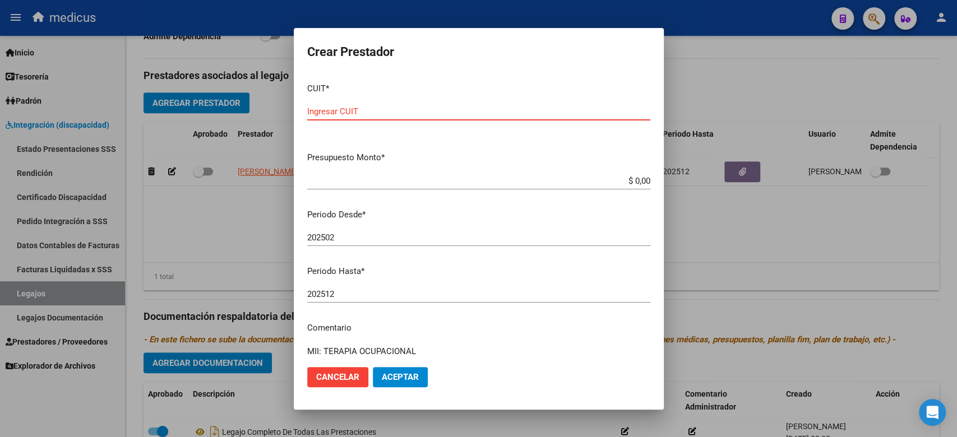
click at [405, 114] on input "Ingresar CUIT" at bounding box center [478, 112] width 343 height 10
paste input "27-39245456-5"
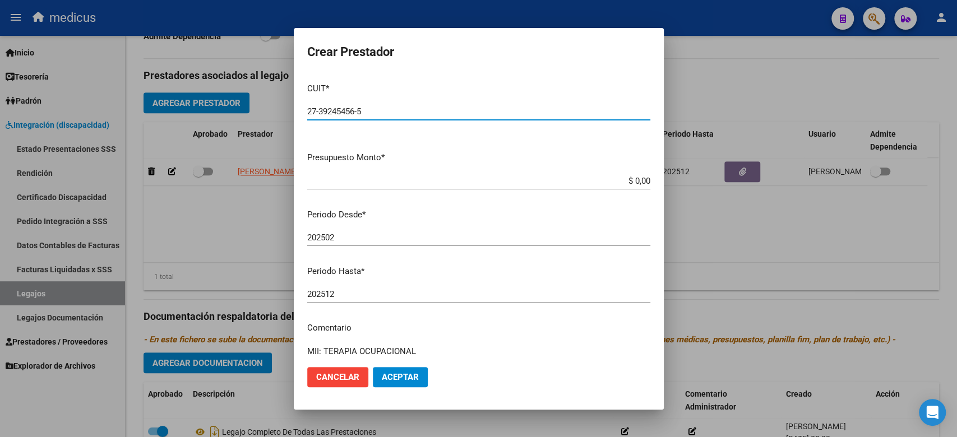
type input "27-39245456-5"
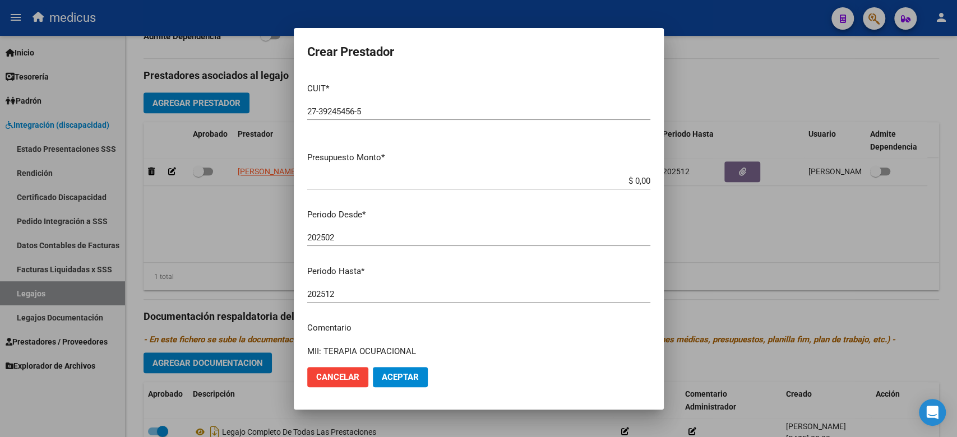
click at [467, 150] on mat-dialog-content "CUIT * 27-39245456-5 Ingresar CUIT ARCA Padrón Presupuesto Monto * $ 0,00 Ingre…" at bounding box center [479, 216] width 370 height 284
drag, startPoint x: 561, startPoint y: 180, endPoint x: 650, endPoint y: 184, distance: 89.8
click at [650, 184] on mat-dialog-content "CUIT * 27-39245456-5 Ingresar CUIT ARCA Padrón Presupuesto Monto * $ 0,00 Ingre…" at bounding box center [479, 216] width 370 height 284
paste input "98.964,88"
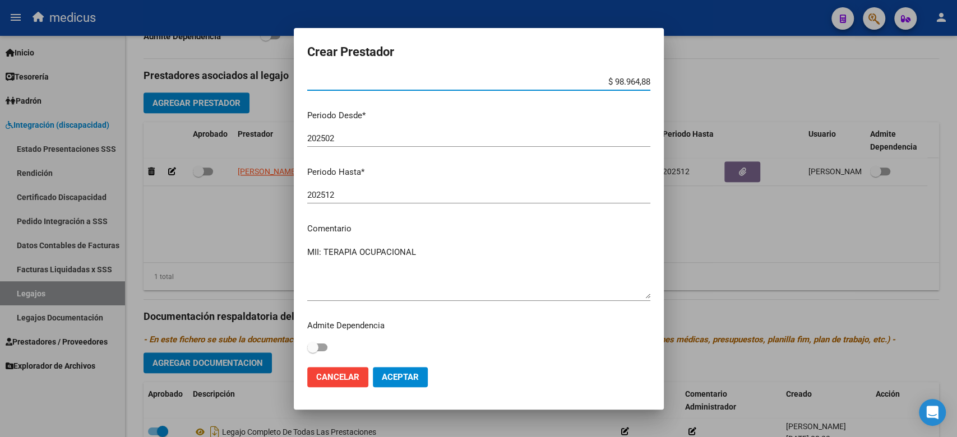
type input "$ 98.964,88"
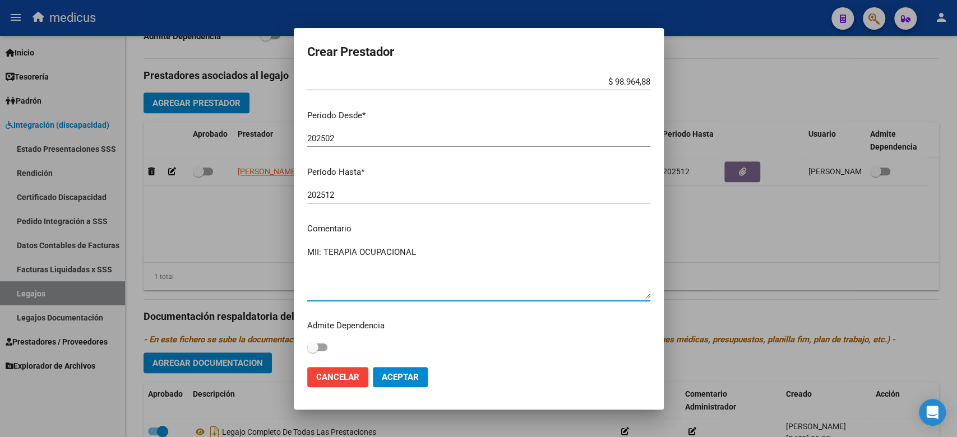
click at [503, 265] on textarea "MII: TERAPIA OCUPACIONAL" at bounding box center [478, 272] width 343 height 53
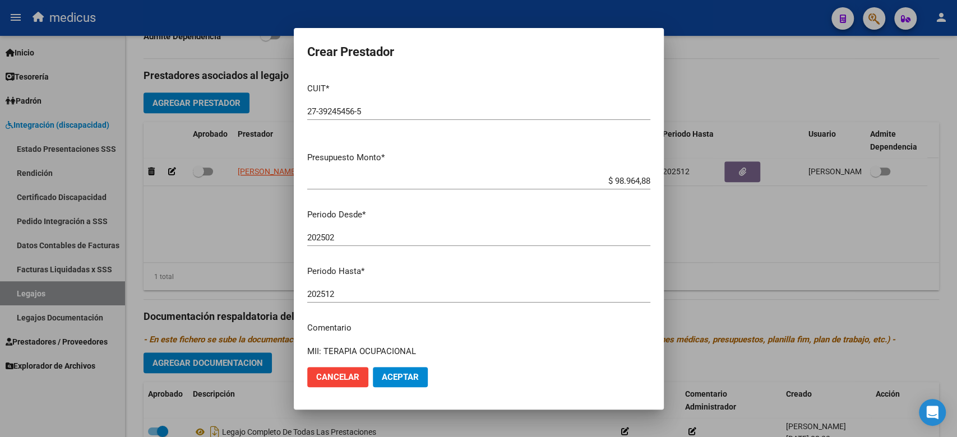
type textarea "MII: TERAPIA OCUPACIONAL 8 SESIONES"
click at [420, 381] on button "Aceptar" at bounding box center [400, 377] width 55 height 20
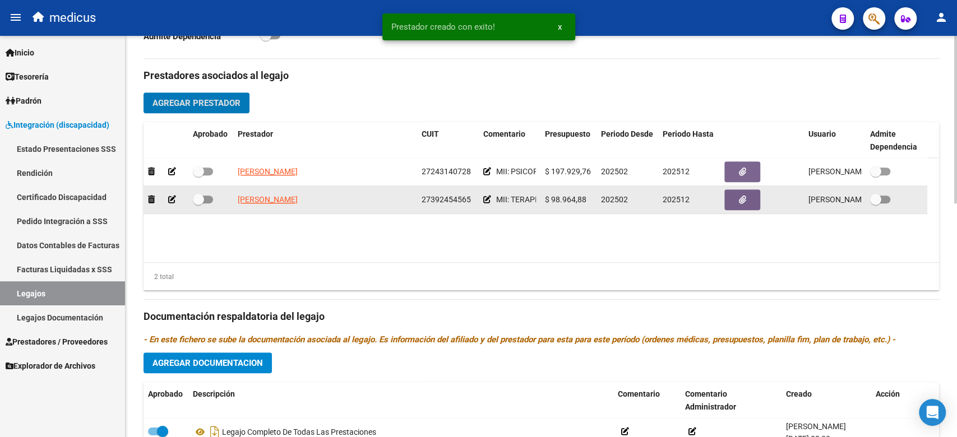
click at [201, 194] on span at bounding box center [198, 199] width 11 height 11
click at [198, 204] on input "checkbox" at bounding box center [198, 204] width 1 height 1
checkbox input "true"
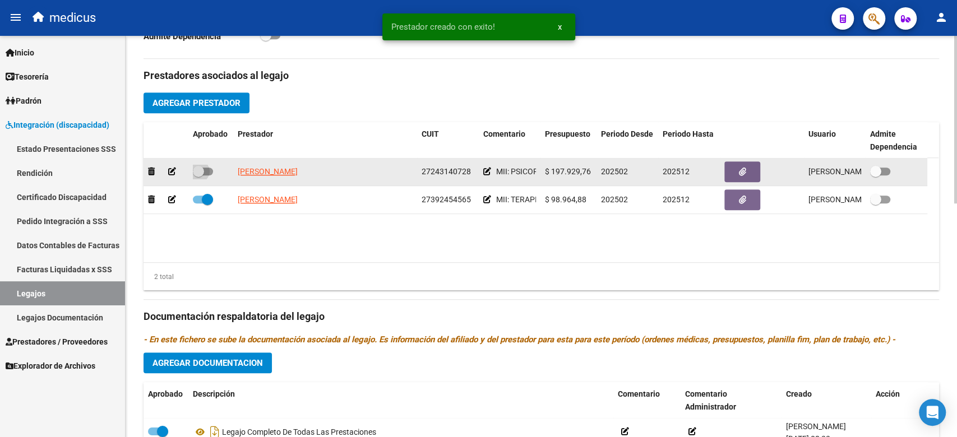
click at [202, 173] on span at bounding box center [198, 171] width 11 height 11
click at [198, 175] on input "checkbox" at bounding box center [198, 175] width 1 height 1
checkbox input "true"
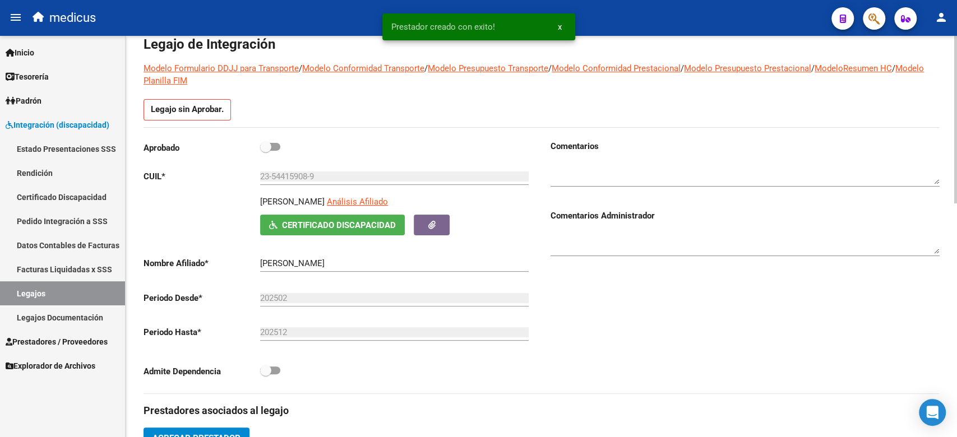
click at [285, 147] on div "Aprobado" at bounding box center [338, 150] width 389 height 21
click at [277, 146] on span at bounding box center [270, 147] width 20 height 8
click at [266, 151] on input "checkbox" at bounding box center [265, 151] width 1 height 1
checkbox input "true"
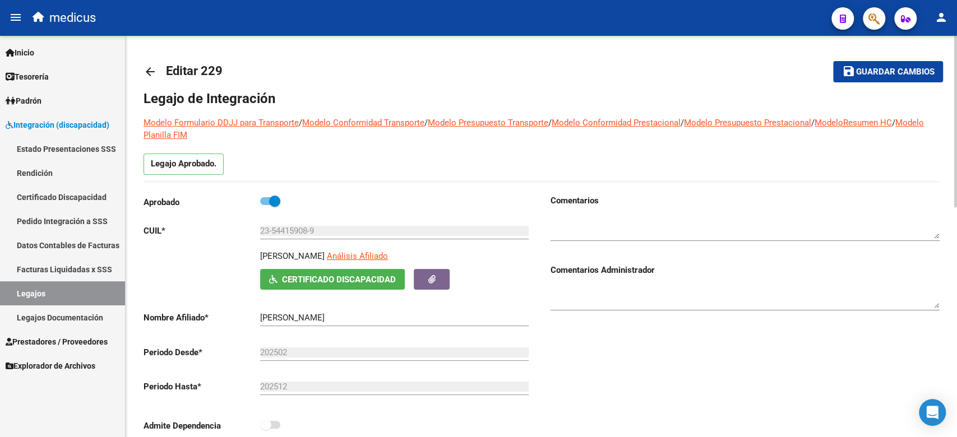
click at [894, 70] on span "Guardar cambios" at bounding box center [895, 72] width 78 height 10
click at [877, 70] on span "Guardar cambios" at bounding box center [895, 72] width 78 height 10
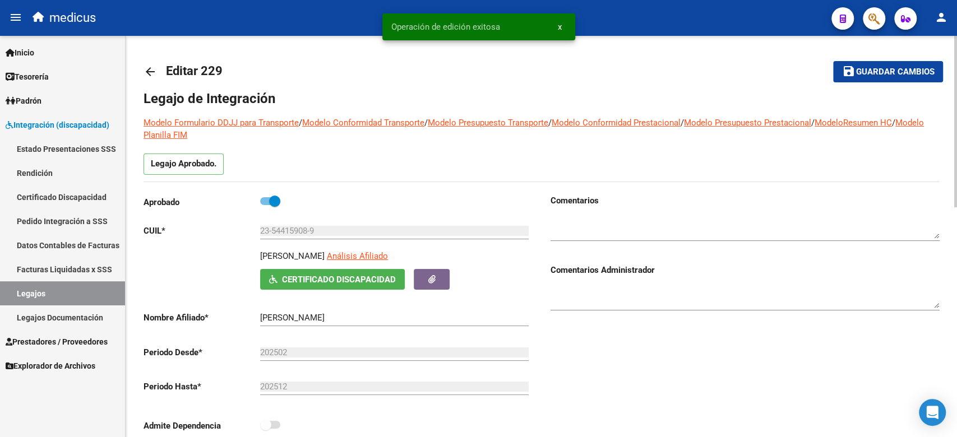
click at [148, 73] on mat-icon "arrow_back" at bounding box center [150, 71] width 13 height 13
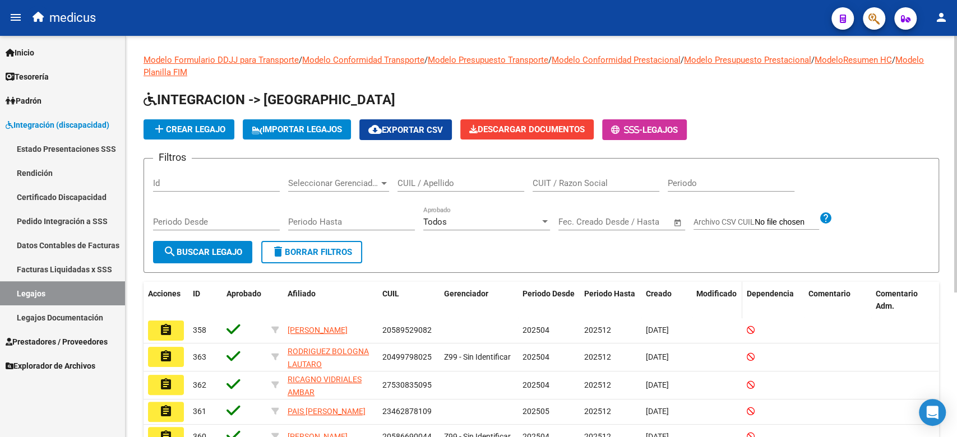
click at [705, 300] on datatable-header-cell "Modificado" at bounding box center [717, 300] width 50 height 37
click at [445, 186] on input "CUIL / Apellido" at bounding box center [461, 183] width 127 height 10
click at [344, 181] on span "Seleccionar Gerenciador" at bounding box center [333, 183] width 91 height 10
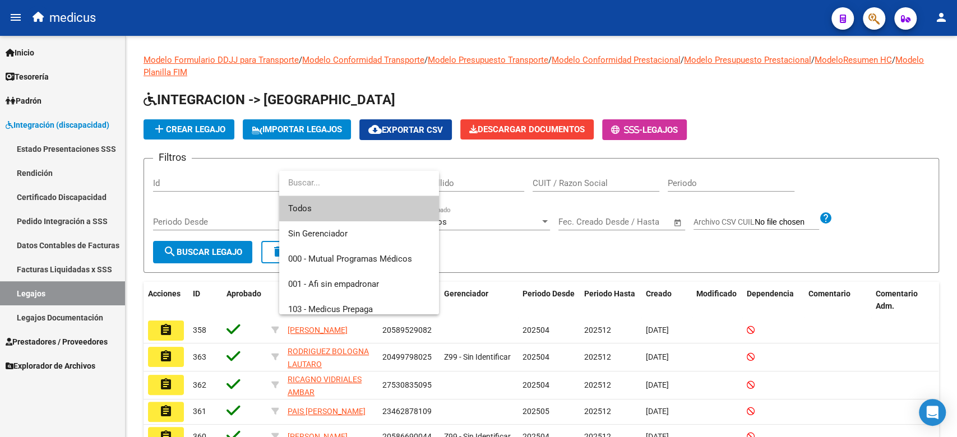
click at [512, 191] on div at bounding box center [478, 218] width 957 height 437
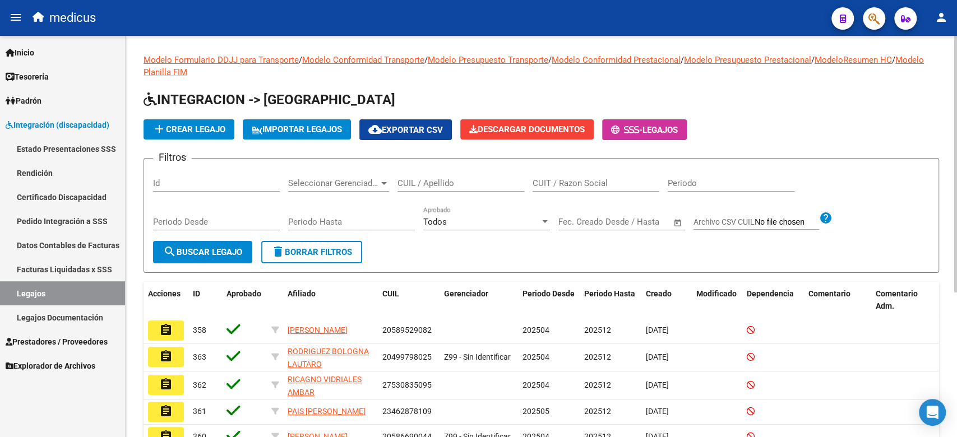
click at [463, 187] on input "CUIL / Apellido" at bounding box center [461, 183] width 127 height 10
paste input "[PERSON_NAME]"
type input "[PERSON_NAME]"
drag, startPoint x: 471, startPoint y: 182, endPoint x: 398, endPoint y: 183, distance: 72.9
click at [398, 183] on input "[PERSON_NAME]" at bounding box center [461, 183] width 127 height 10
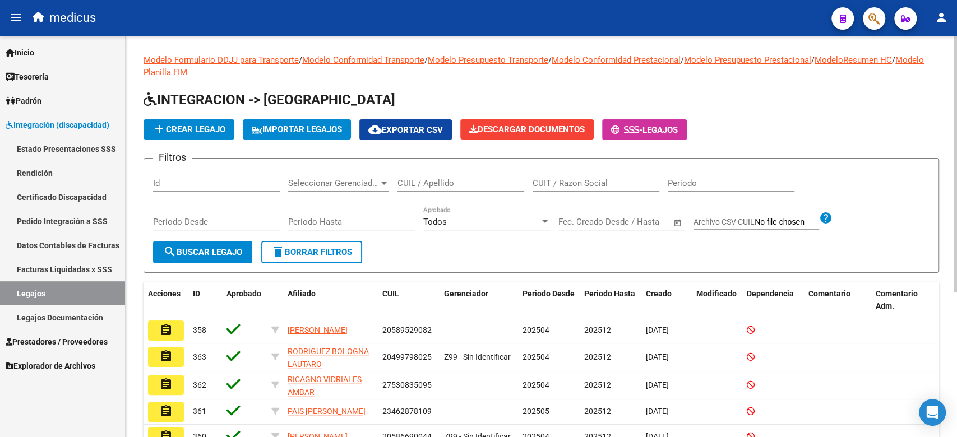
click at [453, 219] on div "Todos" at bounding box center [481, 222] width 117 height 10
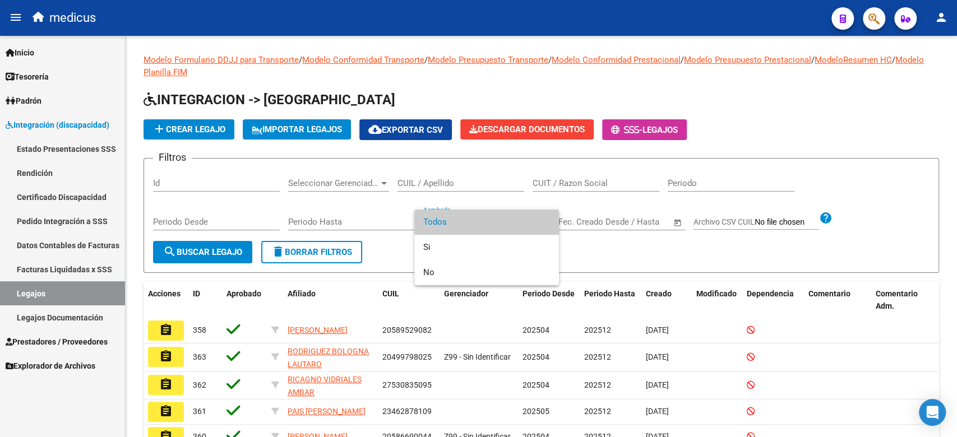
click at [457, 182] on div at bounding box center [478, 218] width 957 height 437
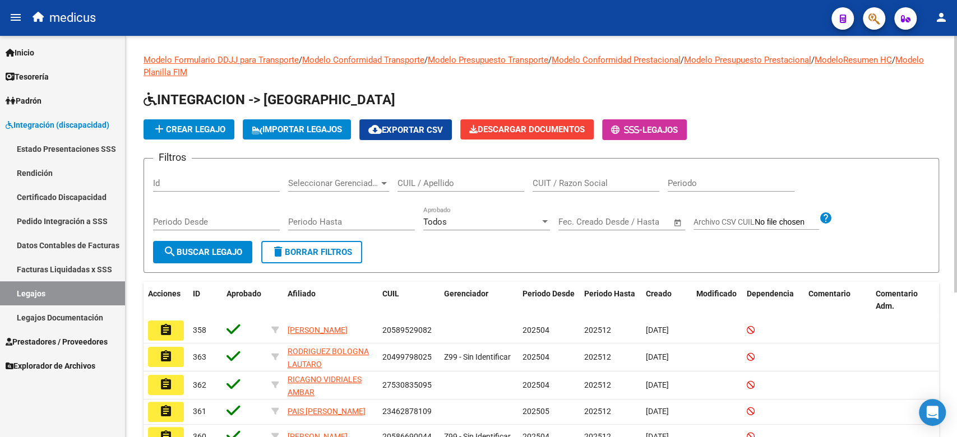
click at [456, 181] on input "CUIL / Apellido" at bounding box center [461, 183] width 127 height 10
paste input "20508010614"
type input "20508010614"
click at [242, 249] on span "search Buscar Legajo" at bounding box center [202, 252] width 79 height 10
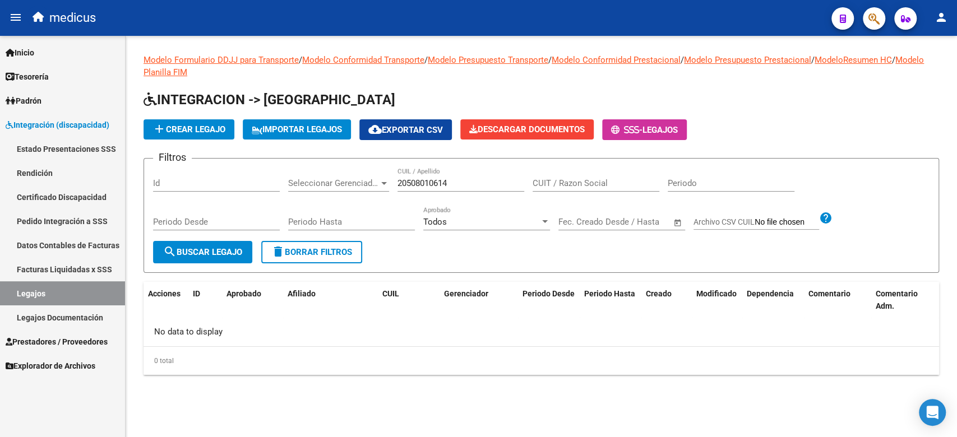
click at [197, 130] on span "add Crear Legajo" at bounding box center [188, 129] width 73 height 10
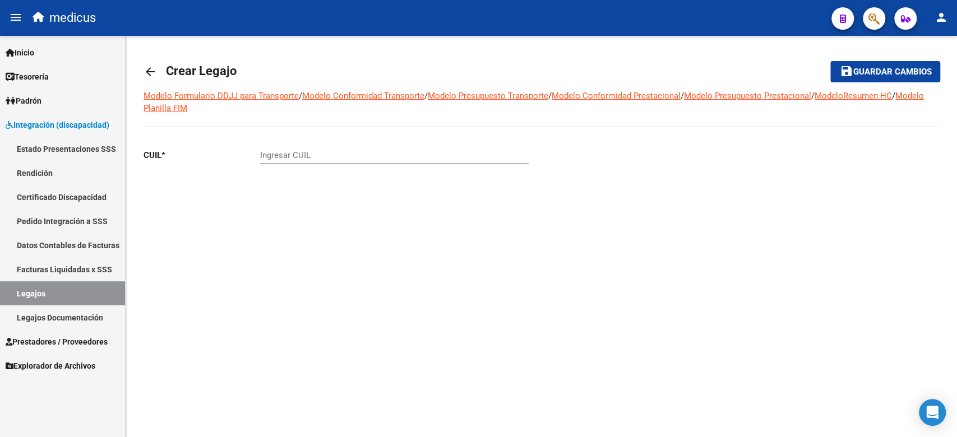
click at [457, 211] on div "CUIL * Ingresar CUIL" at bounding box center [338, 182] width 389 height 84
click at [370, 150] on input "Ingresar CUIL" at bounding box center [394, 155] width 269 height 10
paste input "20-50801061-4"
type input "20-50801061-4"
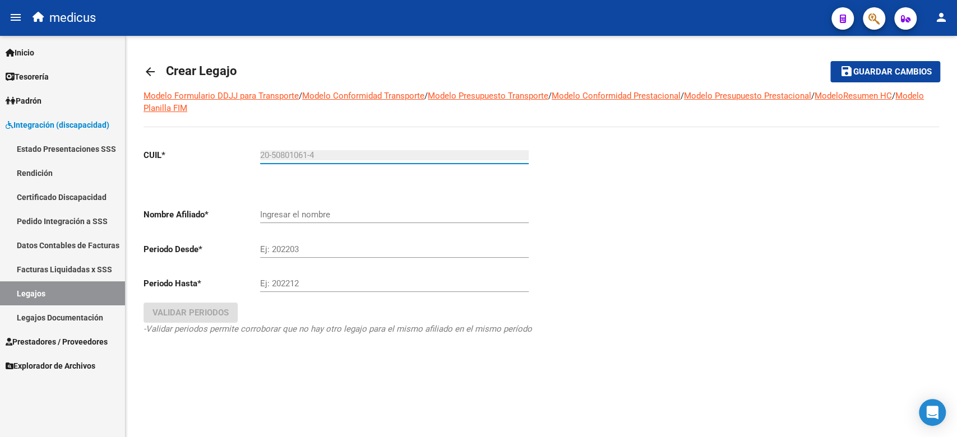
type input "[PERSON_NAME]"
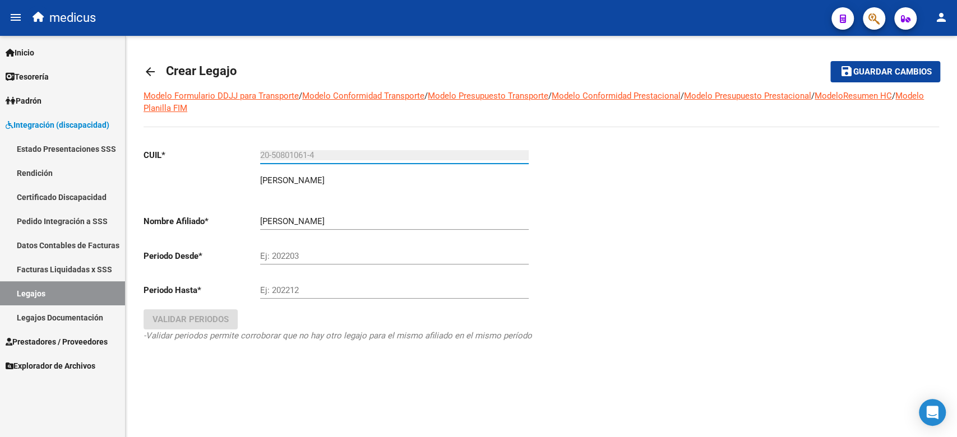
type input "20-50801061-4"
click at [362, 249] on div "Ej: 202203" at bounding box center [394, 253] width 269 height 24
drag, startPoint x: 486, startPoint y: 351, endPoint x: 412, endPoint y: 315, distance: 82.2
click at [486, 351] on div "CUIL * 20-50801061-4 Ingresar CUIL [PERSON_NAME] [PERSON_NAME] Nombre Afiliado …" at bounding box center [338, 257] width 389 height 234
click at [318, 252] on input "Ej: 202203" at bounding box center [394, 256] width 269 height 10
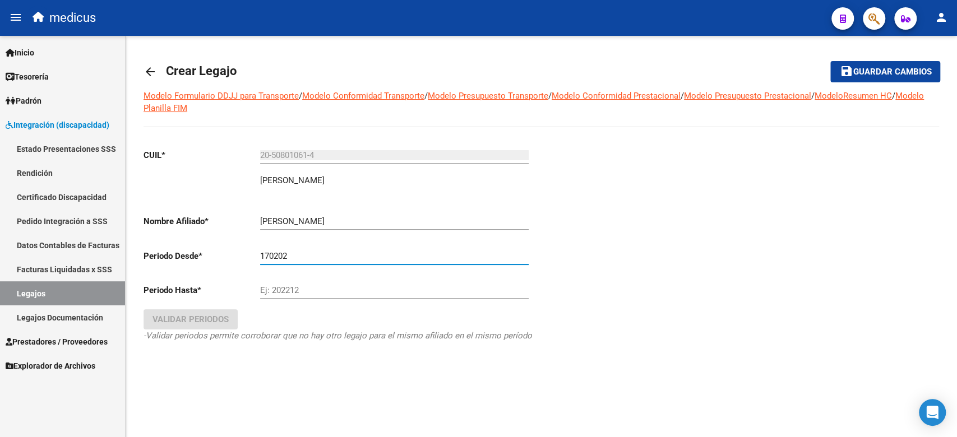
type input "170202"
click at [276, 256] on input "170202" at bounding box center [394, 256] width 269 height 10
click at [298, 255] on input "170202" at bounding box center [394, 256] width 269 height 10
drag, startPoint x: 298, startPoint y: 255, endPoint x: 231, endPoint y: 253, distance: 66.8
click at [231, 253] on app-form-text-field "Periodo Desde * 170202 Ej: 202203" at bounding box center [336, 256] width 385 height 10
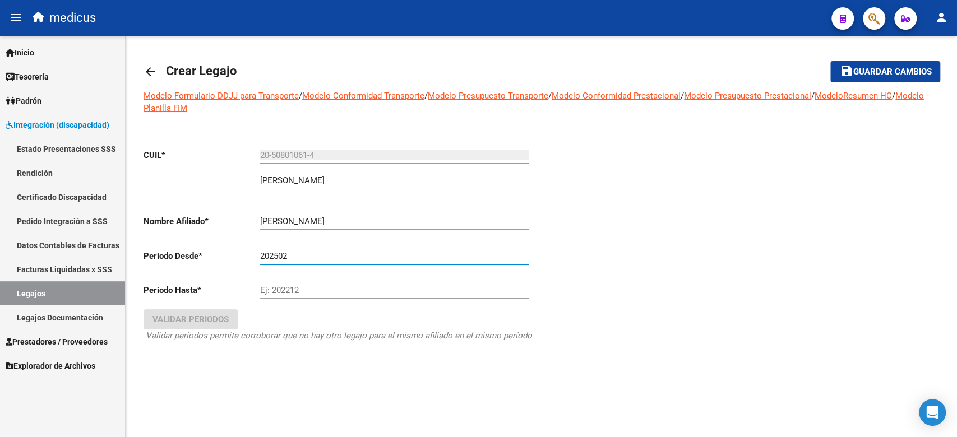
click at [313, 260] on input "202502" at bounding box center [394, 256] width 269 height 10
click at [318, 289] on input "Ej: 202212" at bounding box center [394, 290] width 269 height 10
click at [392, 386] on div "arrow_back Crear Legajo save Guardar cambios Modelo Formulario DDJJ para Transp…" at bounding box center [541, 222] width 831 height 373
click at [309, 253] on input "202502" at bounding box center [394, 256] width 269 height 10
type input "202503"
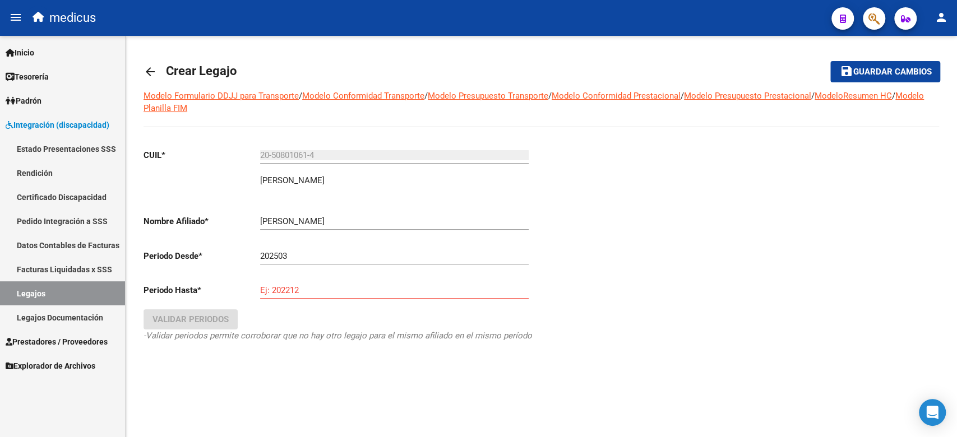
click at [318, 284] on div "Ej: 202212" at bounding box center [394, 287] width 269 height 24
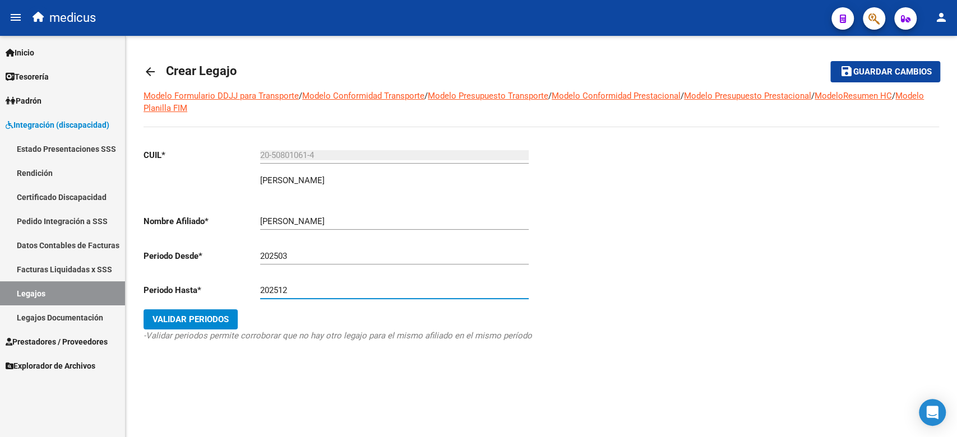
type input "202512"
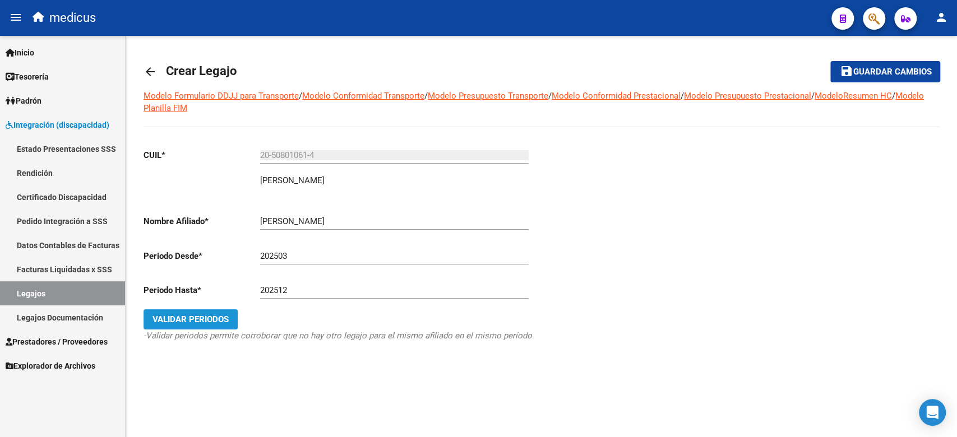
click at [215, 322] on span "Validar Periodos" at bounding box center [190, 320] width 76 height 10
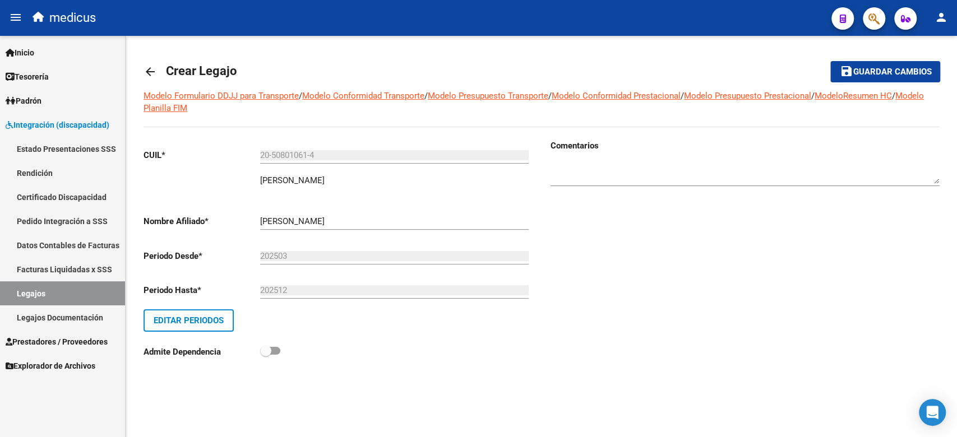
click at [877, 71] on span "Guardar cambios" at bounding box center [892, 72] width 78 height 10
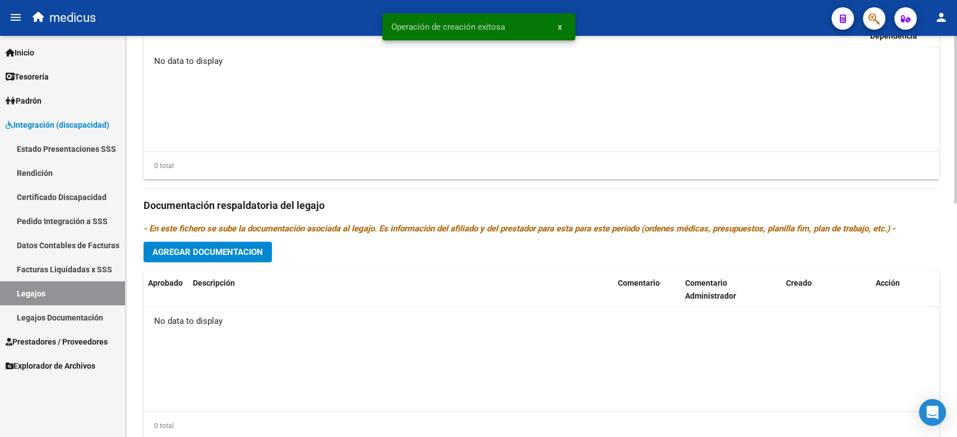
scroll to position [560, 0]
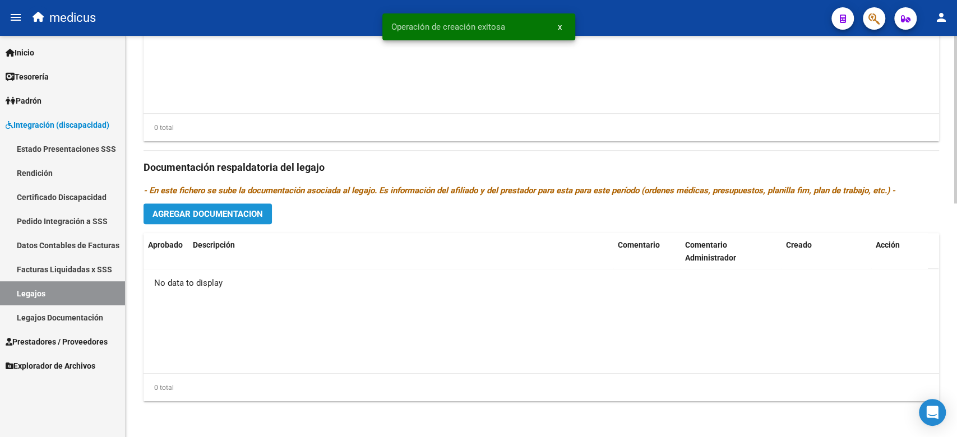
click at [168, 212] on span "Agregar Documentacion" at bounding box center [207, 214] width 110 height 10
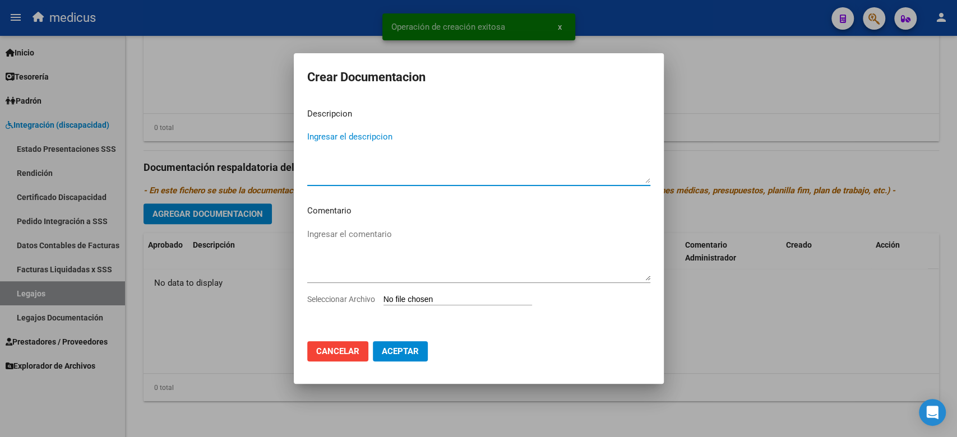
click at [385, 163] on textarea "Ingresar el descripcion" at bounding box center [478, 157] width 343 height 53
click at [440, 407] on div at bounding box center [478, 218] width 957 height 437
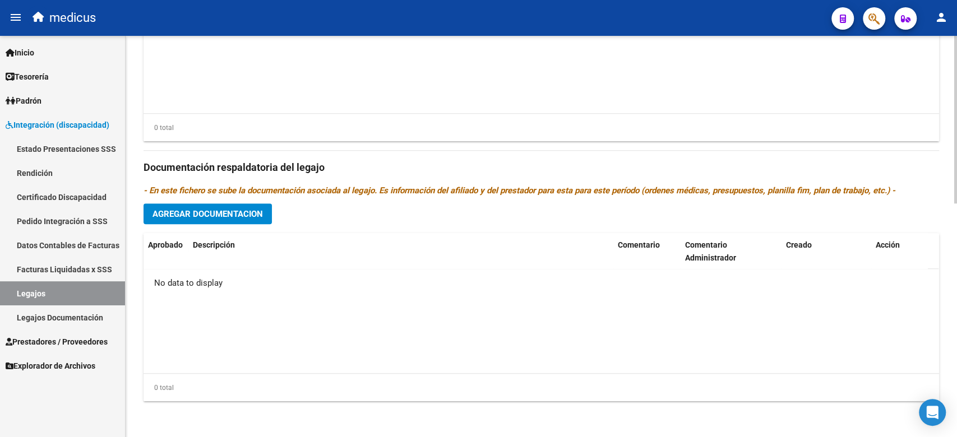
drag, startPoint x: 525, startPoint y: 321, endPoint x: 317, endPoint y: 286, distance: 211.0
click at [525, 321] on datatable-body "No data to display" at bounding box center [541, 321] width 795 height 104
click at [252, 220] on button "Agregar Documentacion" at bounding box center [208, 214] width 128 height 21
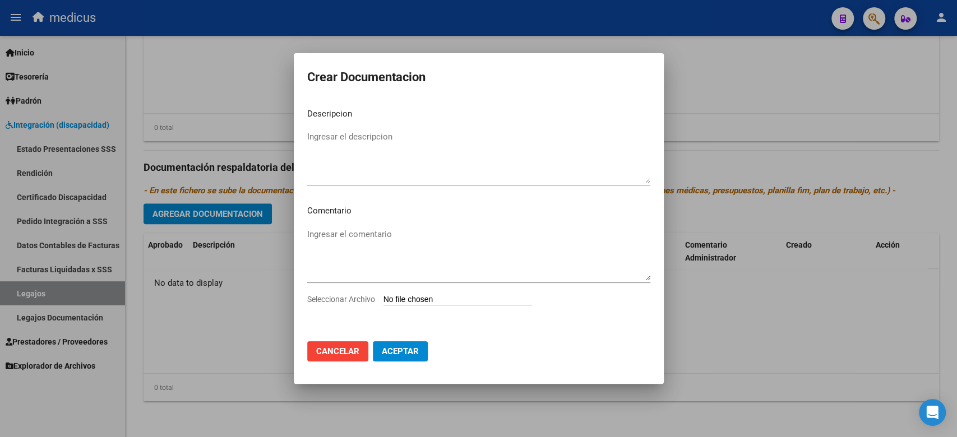
click at [429, 304] on input "Seleccionar Archivo" at bounding box center [457, 300] width 149 height 11
type input "C:\fakepath\FIM.pdf"
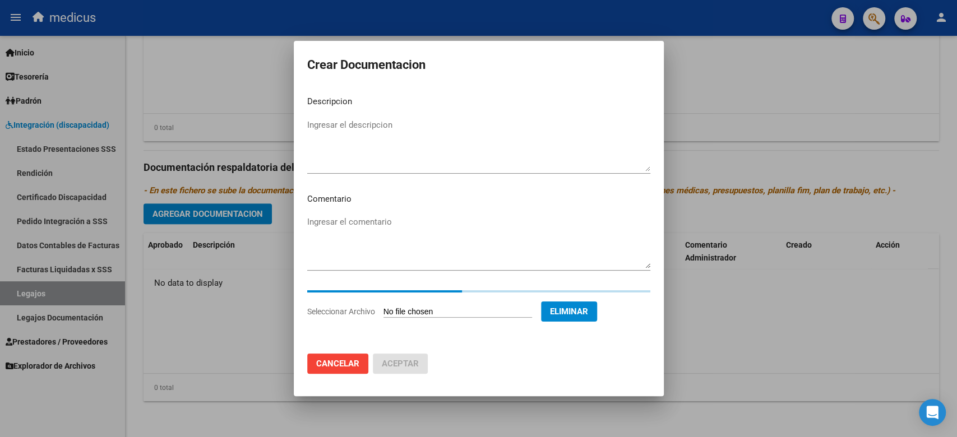
click at [393, 215] on div "Ingresar el comentario" at bounding box center [478, 242] width 343 height 57
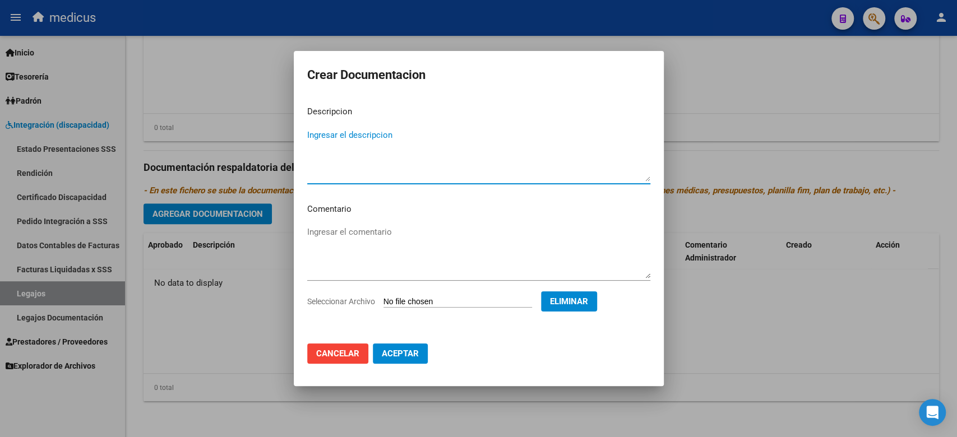
click at [398, 148] on textarea "Ingresar el descripcion" at bounding box center [478, 155] width 343 height 53
type textarea "FIM"
drag, startPoint x: 411, startPoint y: 354, endPoint x: 377, endPoint y: 339, distance: 36.9
click at [411, 353] on span "Aceptar" at bounding box center [400, 354] width 37 height 10
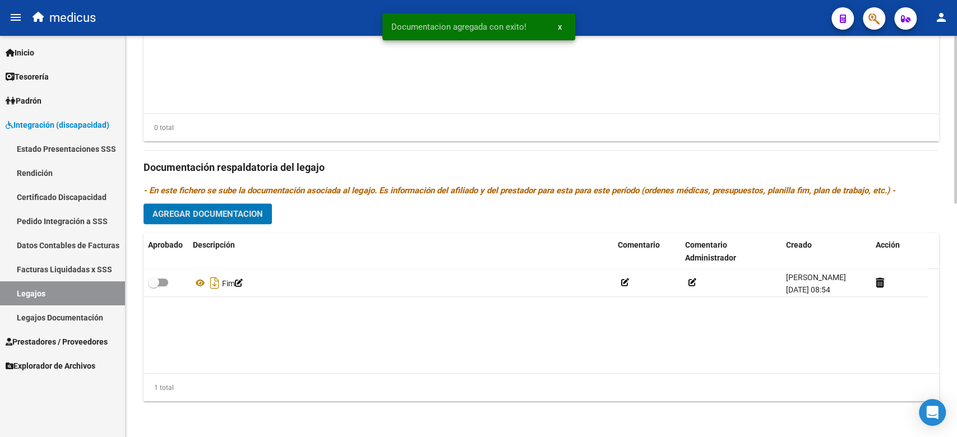
click at [184, 211] on span "Agregar Documentacion" at bounding box center [207, 214] width 110 height 10
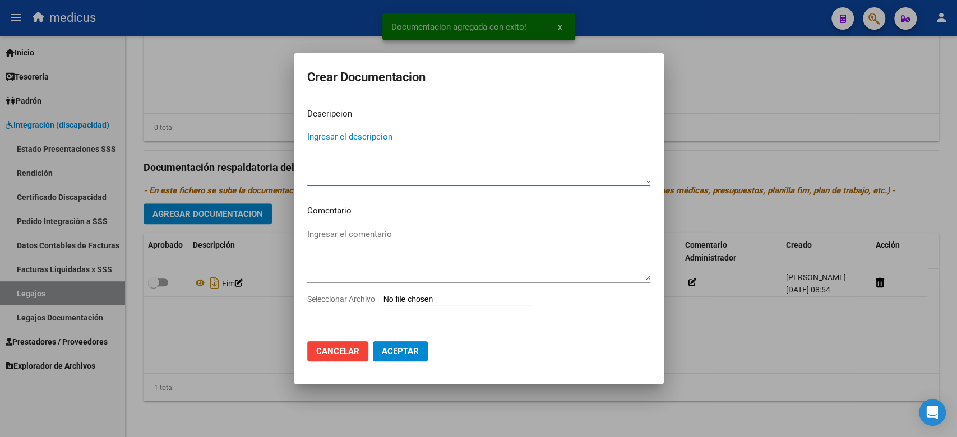
click at [418, 298] on input "Seleccionar Archivo" at bounding box center [457, 300] width 149 height 11
type input "C:\fakepath\RHC.pdf"
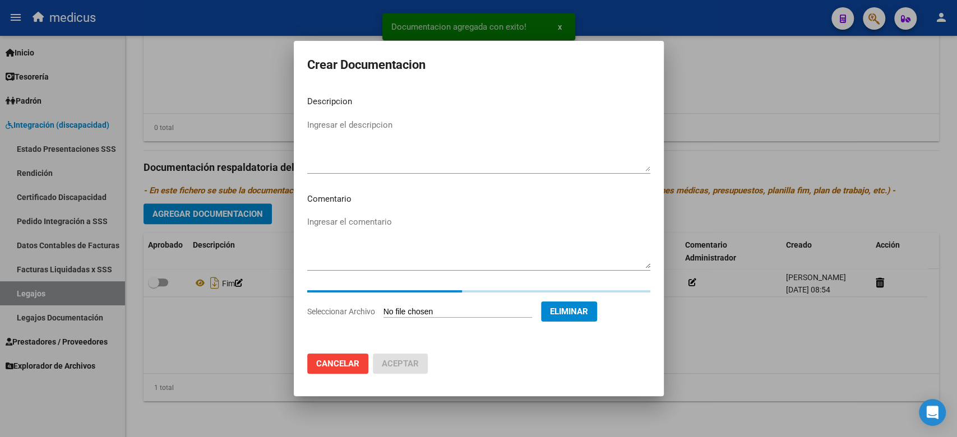
click at [423, 224] on div "Ingresar el comentario" at bounding box center [478, 242] width 343 height 57
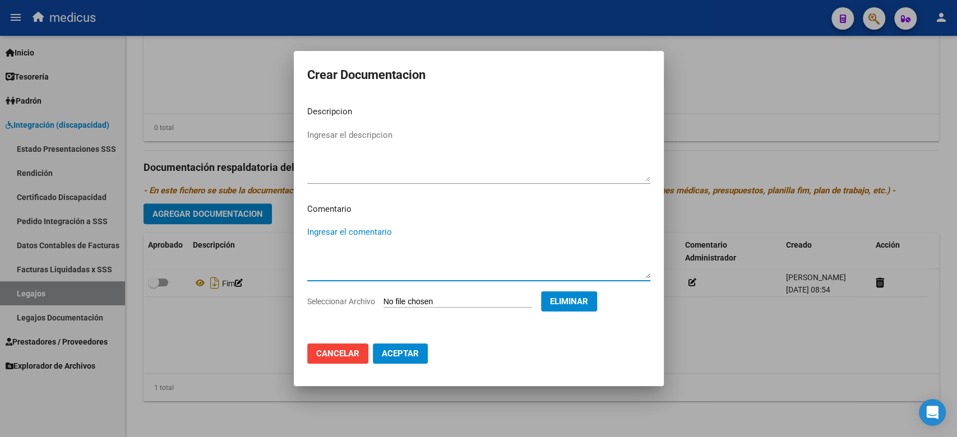
type textarea "L"
click at [440, 131] on textarea "Ingresar el descripcion" at bounding box center [478, 155] width 343 height 53
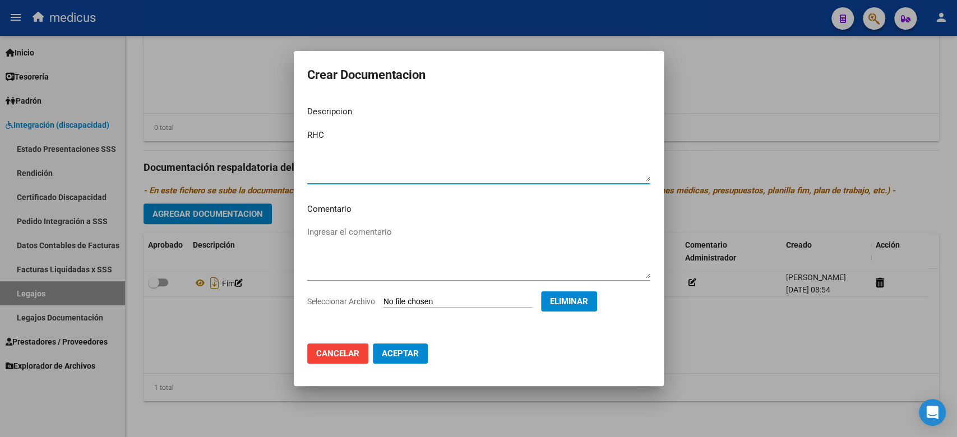
type textarea "RHC"
click at [395, 350] on span "Aceptar" at bounding box center [400, 354] width 37 height 10
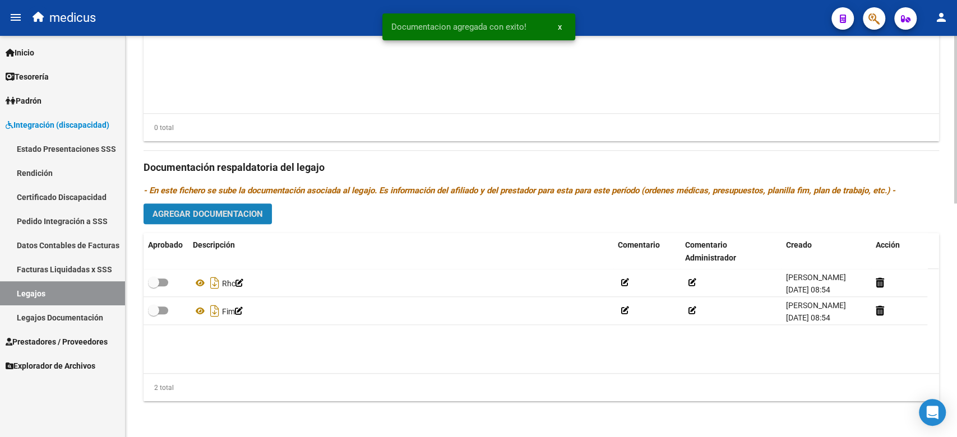
click at [222, 209] on span "Agregar Documentacion" at bounding box center [207, 214] width 110 height 10
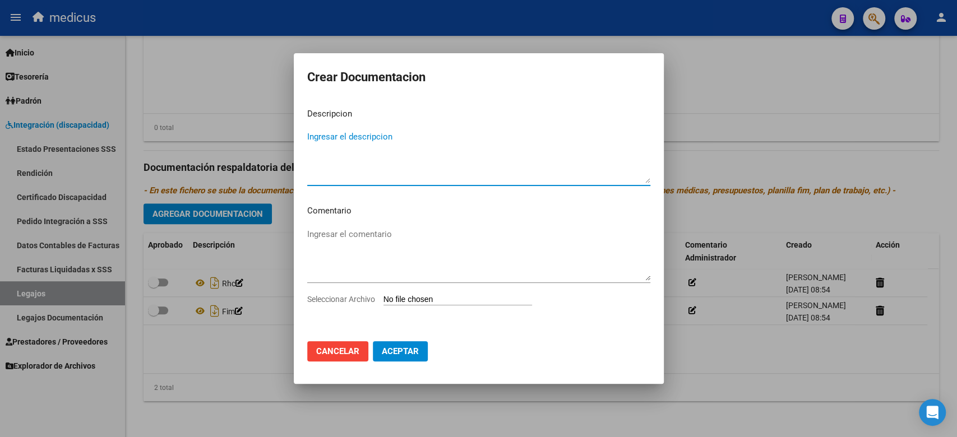
click at [431, 295] on input "Seleccionar Archivo" at bounding box center [457, 300] width 149 height 11
type input "C:\fakepath\CONFORMIDAD.pdf"
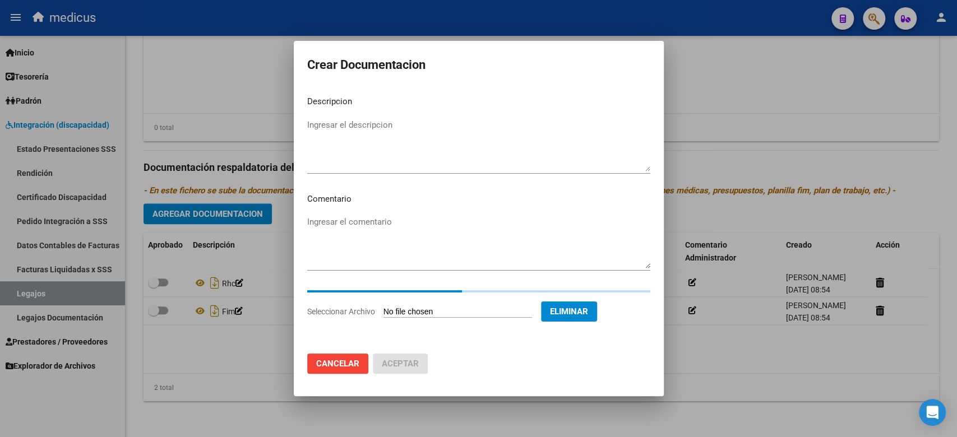
click at [488, 144] on textarea "Ingresar el descripcion" at bounding box center [478, 145] width 343 height 53
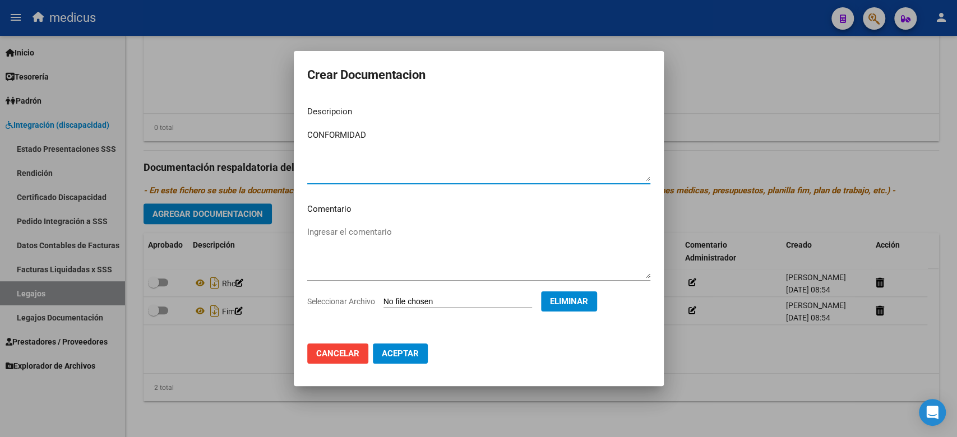
type textarea "CONFORMIDAD"
click at [392, 345] on button "Aceptar" at bounding box center [400, 354] width 55 height 20
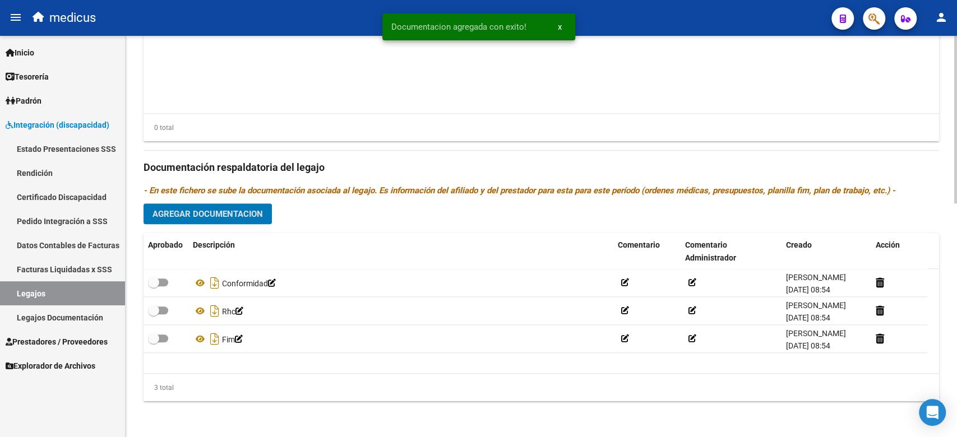
click at [181, 216] on span "Agregar Documentacion" at bounding box center [207, 214] width 110 height 10
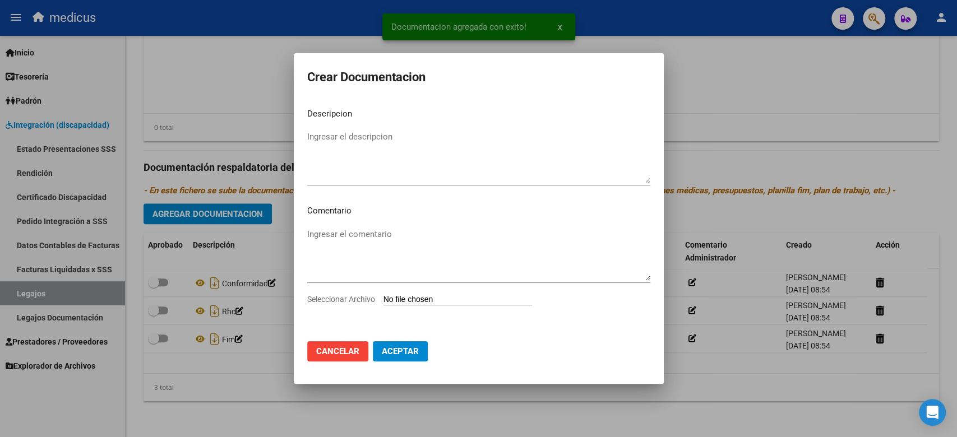
click at [440, 302] on input "Seleccionar Archivo" at bounding box center [457, 300] width 149 height 11
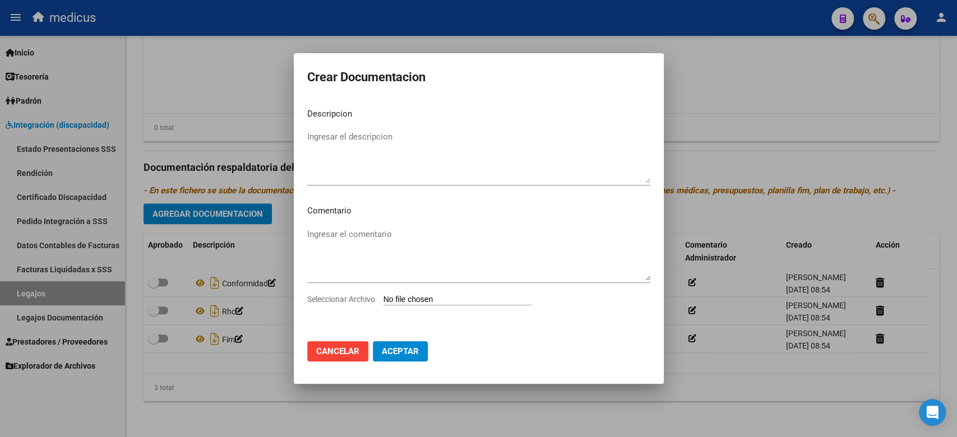
type input "C:\fakepath\COMPLETO.pdf"
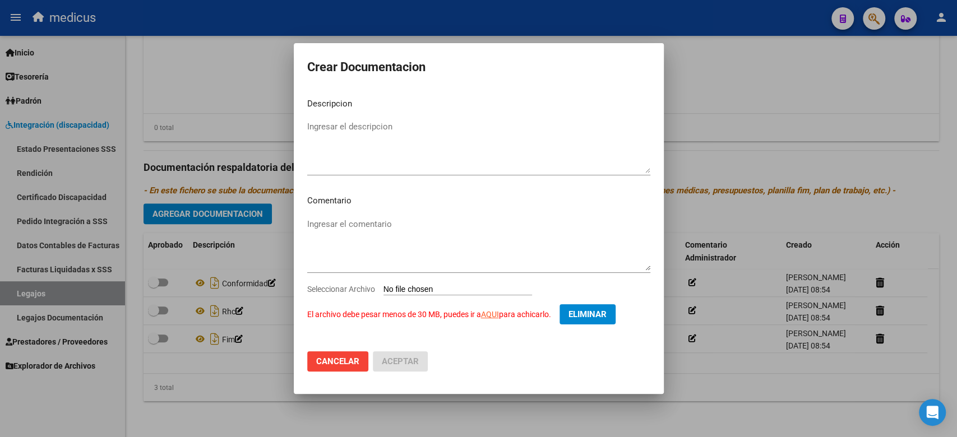
click at [453, 133] on textarea "Ingresar el descripcion" at bounding box center [478, 147] width 343 height 53
type textarea "LEG"
click at [581, 313] on span "Eliminar" at bounding box center [588, 314] width 38 height 10
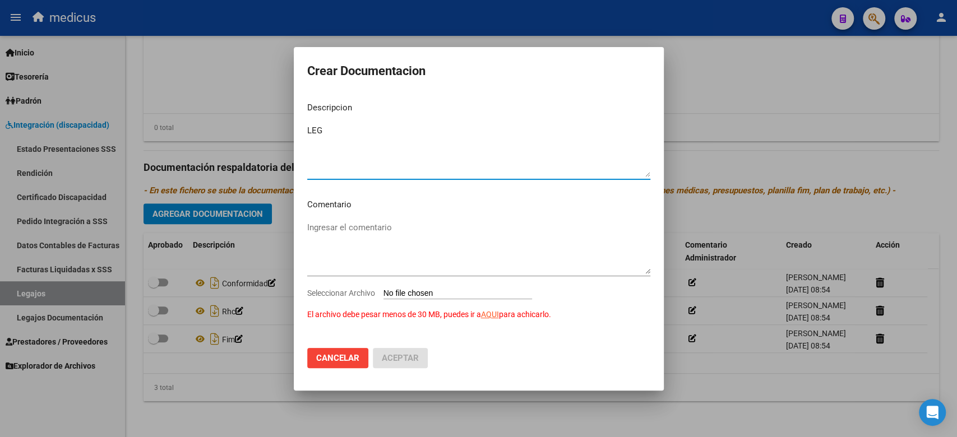
click at [363, 127] on textarea "LEG" at bounding box center [478, 150] width 343 height 53
drag, startPoint x: 363, startPoint y: 127, endPoint x: 274, endPoint y: 123, distance: 89.8
click at [274, 123] on div "Crear Documentacion Descripcion LEG Ingresar el descripcion Comentario Ingresar…" at bounding box center [478, 218] width 957 height 437
click at [424, 289] on input "Seleccionar Archivo El archivo debe pesar menos de 30 MB, puedes ir a AQUI para…" at bounding box center [457, 294] width 149 height 11
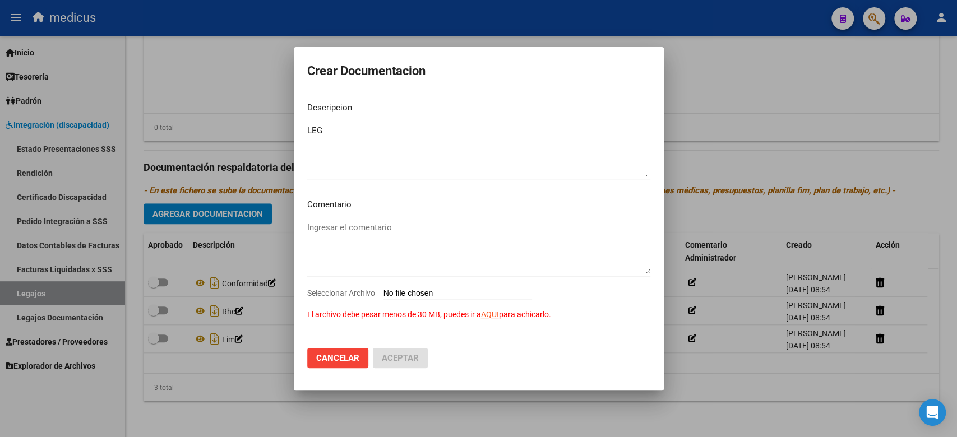
click at [354, 357] on span "Cancelar" at bounding box center [337, 358] width 43 height 10
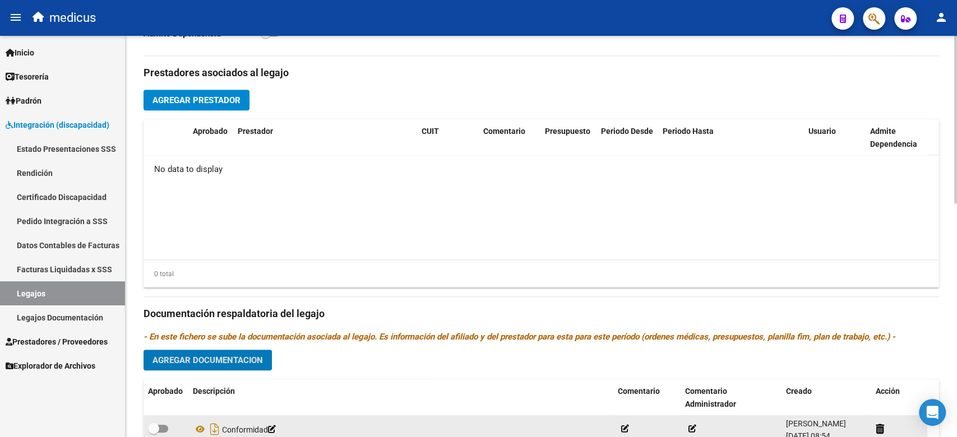
scroll to position [335, 0]
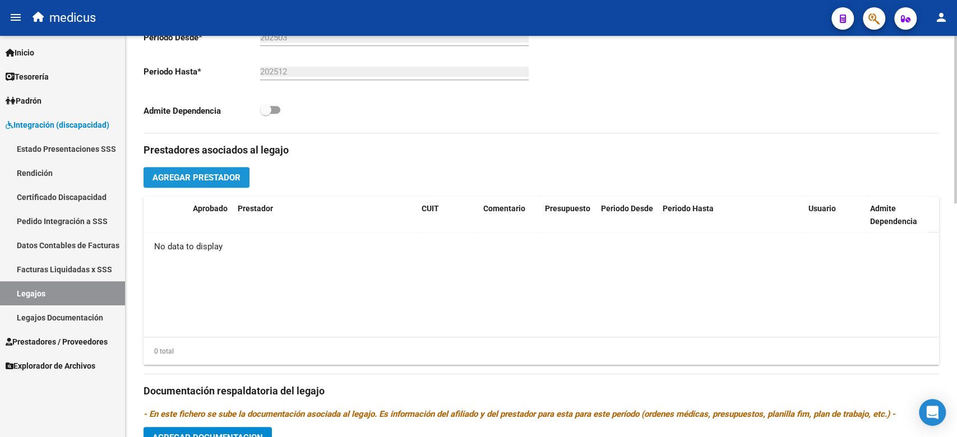
click at [238, 182] on span "Agregar Prestador" at bounding box center [196, 178] width 88 height 10
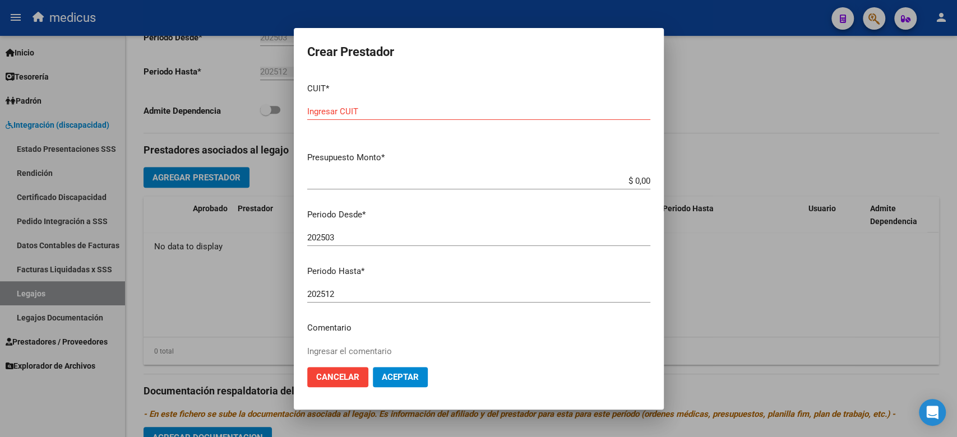
click at [486, 101] on div "CUIT * Ingresar CUIT" at bounding box center [478, 109] width 343 height 70
click at [459, 109] on input "Ingresar CUIT" at bounding box center [478, 112] width 343 height 10
paste input "27-11068426-1"
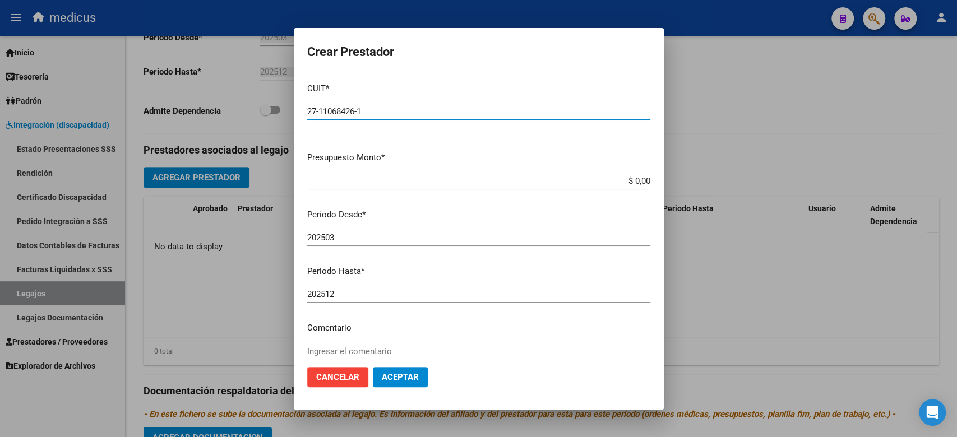
type input "27-11068426-1"
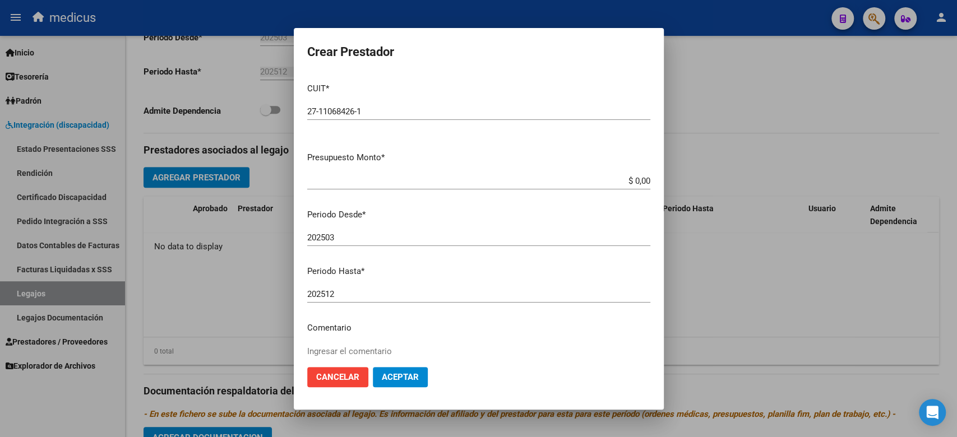
click at [434, 216] on p "Periodo Desde *" at bounding box center [478, 215] width 343 height 13
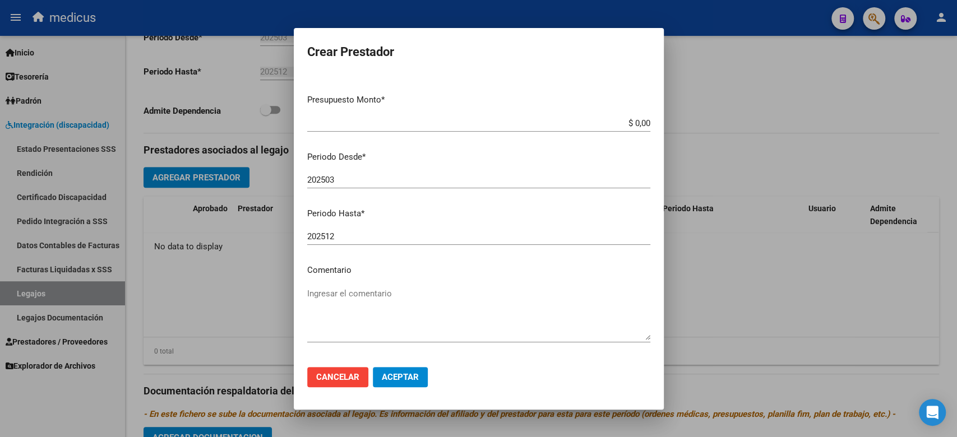
scroll to position [99, 0]
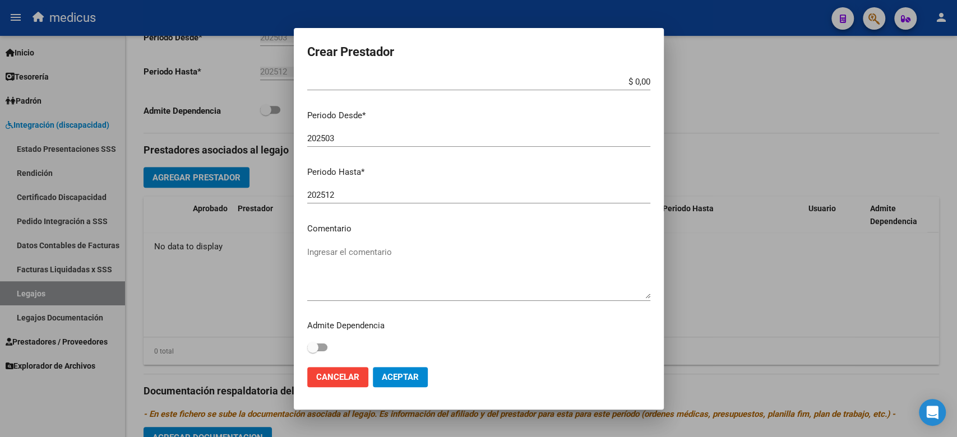
click at [373, 237] on mat-dialog-content "CUIT * 27-11068426-1 Ingresar CUIT ARCA Padrón Presupuesto Monto * $ 0,00 Ingre…" at bounding box center [479, 216] width 370 height 284
click at [369, 254] on textarea "Ingresar el comentario" at bounding box center [478, 272] width 343 height 53
paste textarea "MAIE"
type textarea "MAIE"
click at [516, 253] on textarea "MAIE" at bounding box center [478, 272] width 343 height 53
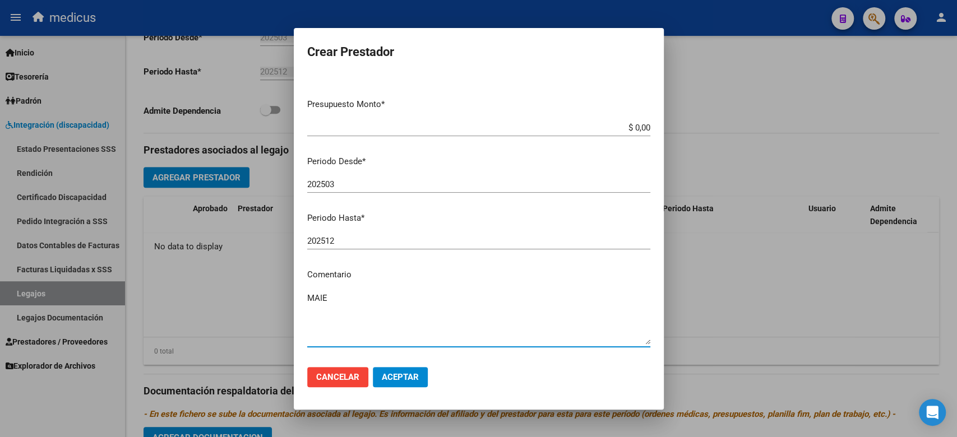
scroll to position [0, 0]
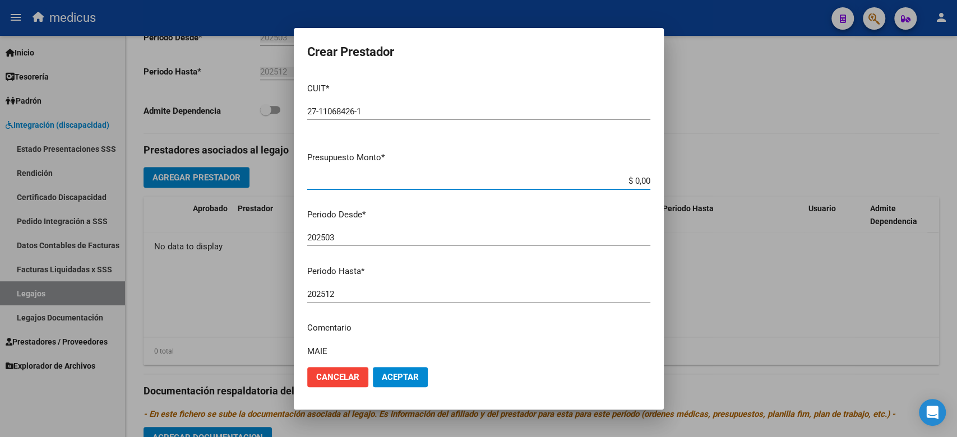
drag, startPoint x: 602, startPoint y: 182, endPoint x: 661, endPoint y: 184, distance: 58.9
click at [661, 184] on mat-dialog-content "CUIT * 27-11068426-1 Ingresar CUIT ARCA Padrón Presupuesto Monto * $ 0,00 Ingre…" at bounding box center [479, 216] width 370 height 284
paste input "475.830,36"
type input "$ 475.830,36"
click at [395, 376] on span "Aceptar" at bounding box center [400, 377] width 37 height 10
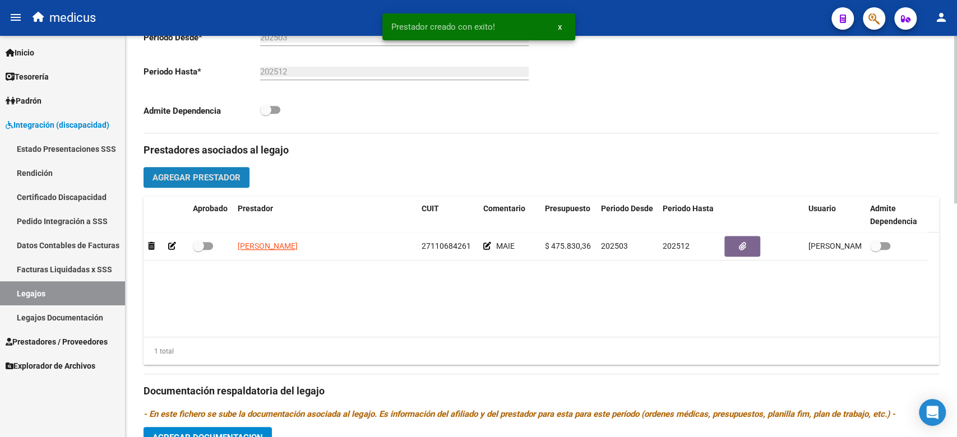
click at [216, 177] on span "Agregar Prestador" at bounding box center [196, 178] width 88 height 10
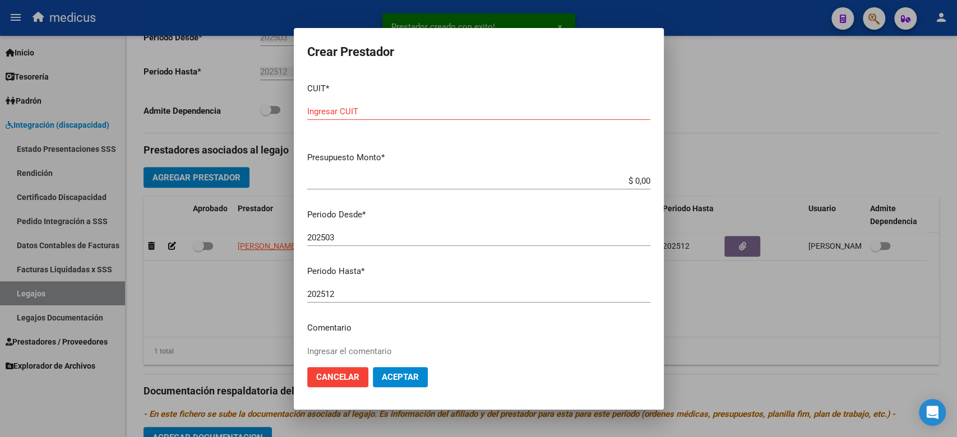
drag, startPoint x: 466, startPoint y: 183, endPoint x: 471, endPoint y: 197, distance: 14.9
click at [466, 183] on input "$ 0,00" at bounding box center [478, 181] width 343 height 10
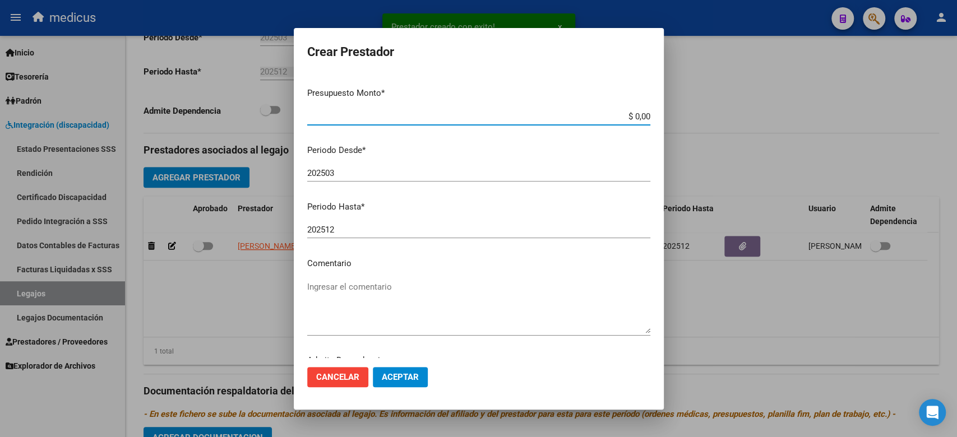
scroll to position [99, 0]
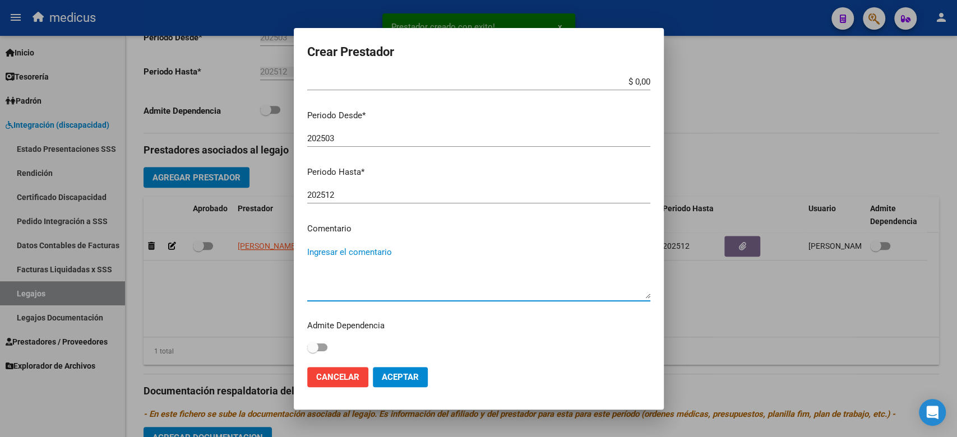
click at [379, 267] on textarea "Ingresar el comentario" at bounding box center [478, 272] width 343 height 53
paste textarea "20335565496"
type textarea "20335565496"
drag, startPoint x: 337, startPoint y: 247, endPoint x: 159, endPoint y: 274, distance: 180.3
click at [159, 274] on div "Crear Prestador CUIT * Ingresar CUIT Presupuesto Monto * $ 0,00 Ingresar el mon…" at bounding box center [478, 218] width 957 height 437
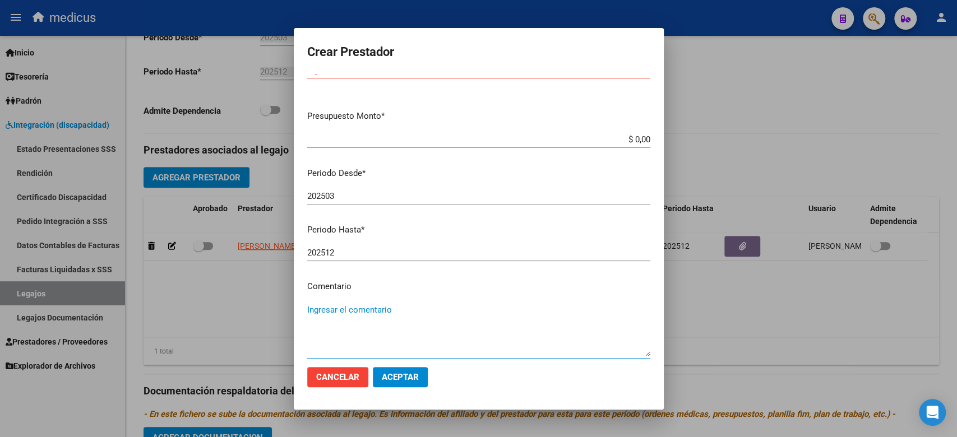
scroll to position [0, 0]
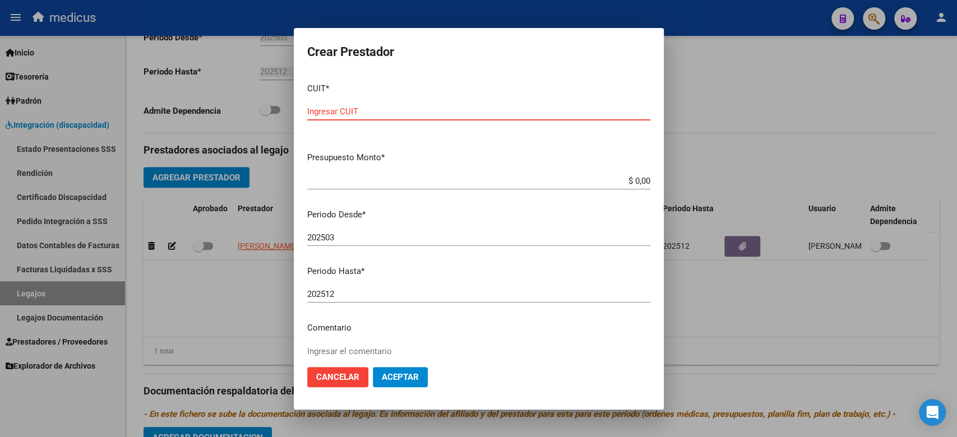
click at [349, 110] on input "Ingresar CUIT" at bounding box center [478, 112] width 343 height 10
paste input "20-33556549-6"
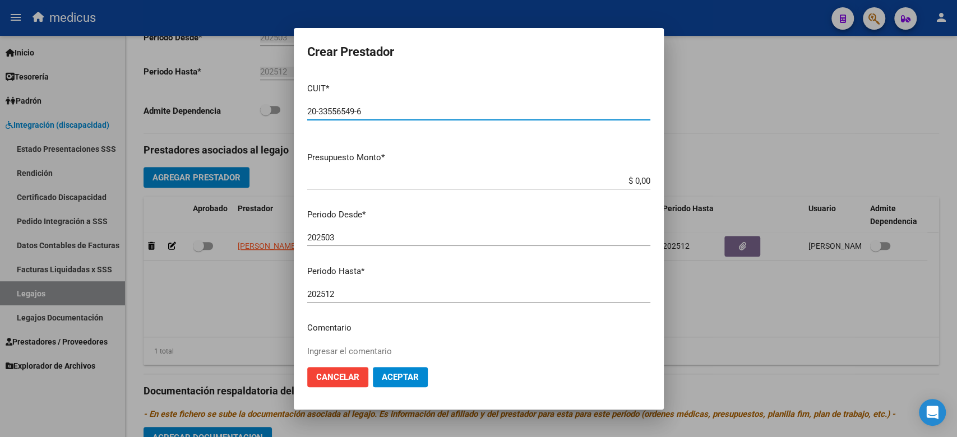
type input "20-33556549-6"
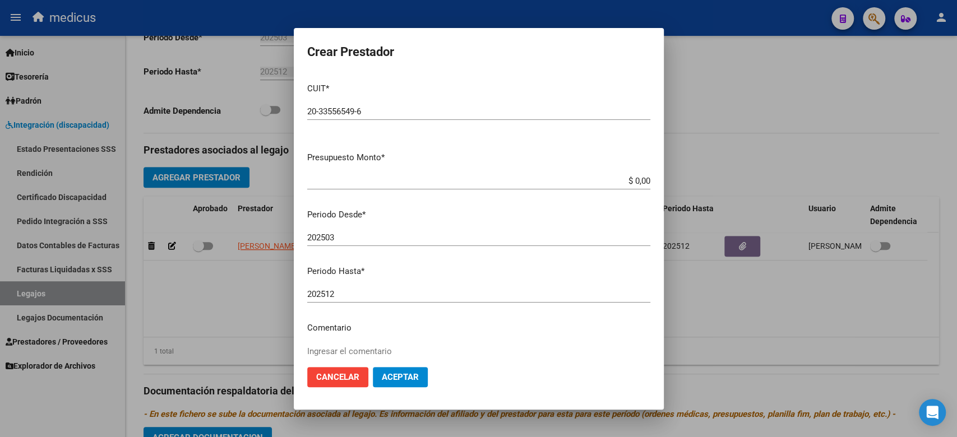
drag, startPoint x: 650, startPoint y: 167, endPoint x: 645, endPoint y: 167, distance: 5.6
click at [646, 167] on mat-dialog-content "CUIT * 20-33556549-6 Ingresar CUIT ARCA Padrón Presupuesto Monto * $ 0,00 Ingre…" at bounding box center [479, 216] width 370 height 284
drag, startPoint x: 611, startPoint y: 179, endPoint x: 673, endPoint y: 177, distance: 62.3
click at [674, 177] on div "Crear Prestador CUIT * 20-33556549-6 Ingresar CUIT ARCA Padrón Presupuesto Mont…" at bounding box center [478, 218] width 957 height 437
paste input "450.527,62"
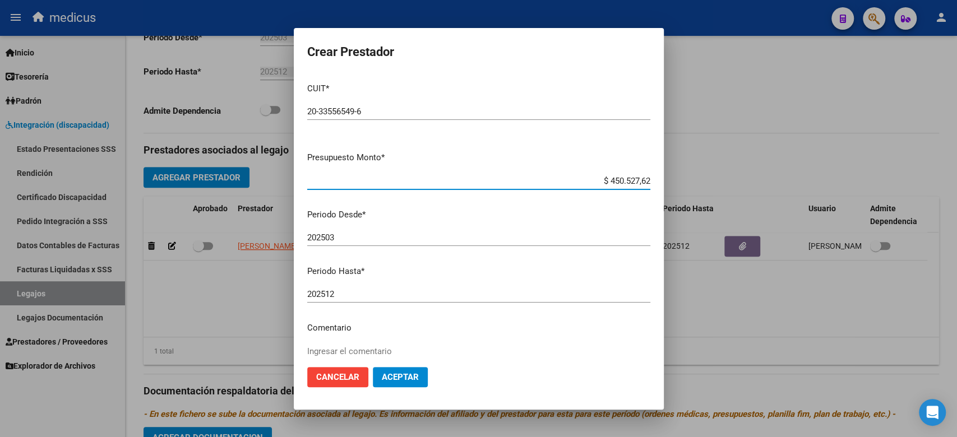
type input "$ 450.527,62"
click at [482, 227] on mat-dialog-content "CUIT * 20-33556549-6 Ingresar CUIT ARCA Padrón Presupuesto Monto * $ 450.527,62…" at bounding box center [479, 216] width 370 height 284
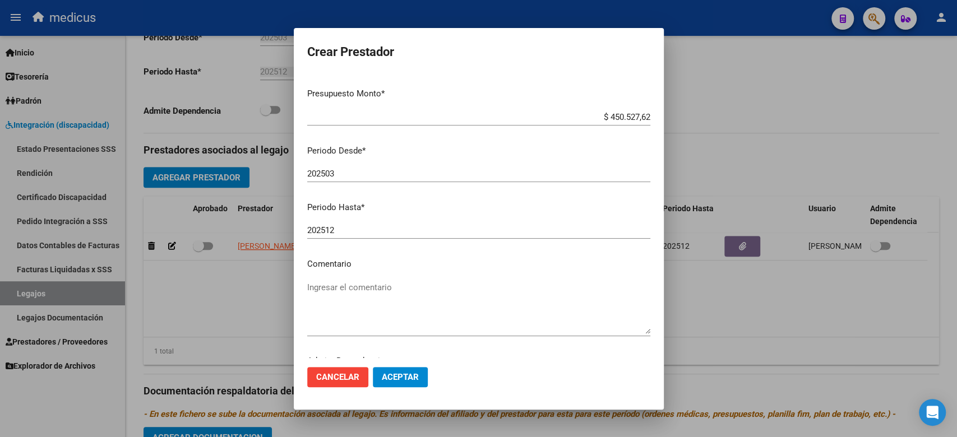
scroll to position [99, 0]
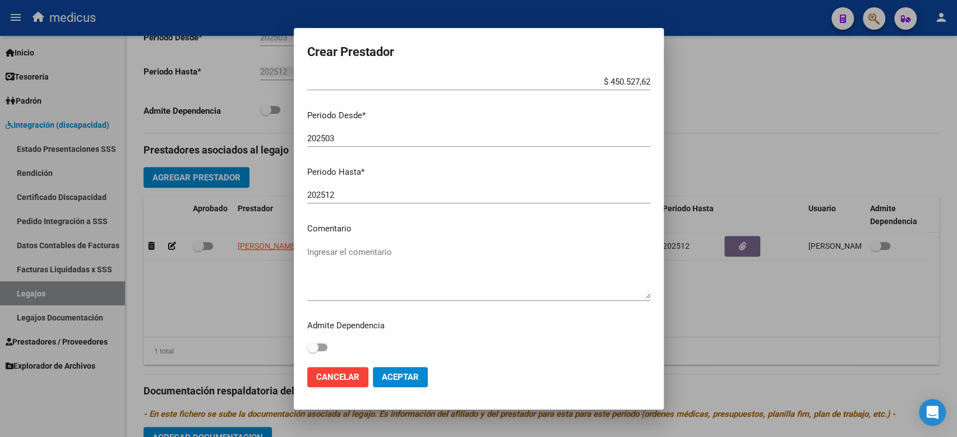
click at [397, 260] on textarea "Ingresar el comentario" at bounding box center [478, 272] width 343 height 53
paste textarea "TRANSPORTE"
type textarea "TRANSPORTE"
click at [400, 375] on span "Aceptar" at bounding box center [400, 377] width 37 height 10
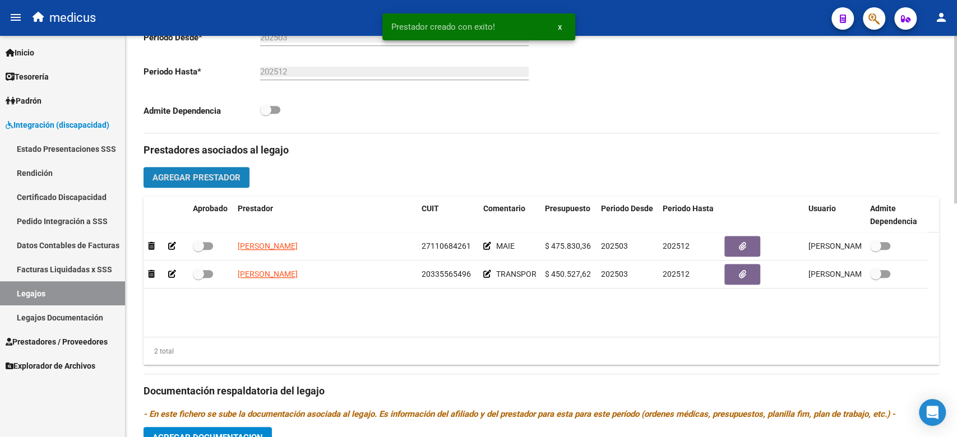
click at [181, 176] on span "Agregar Prestador" at bounding box center [196, 178] width 88 height 10
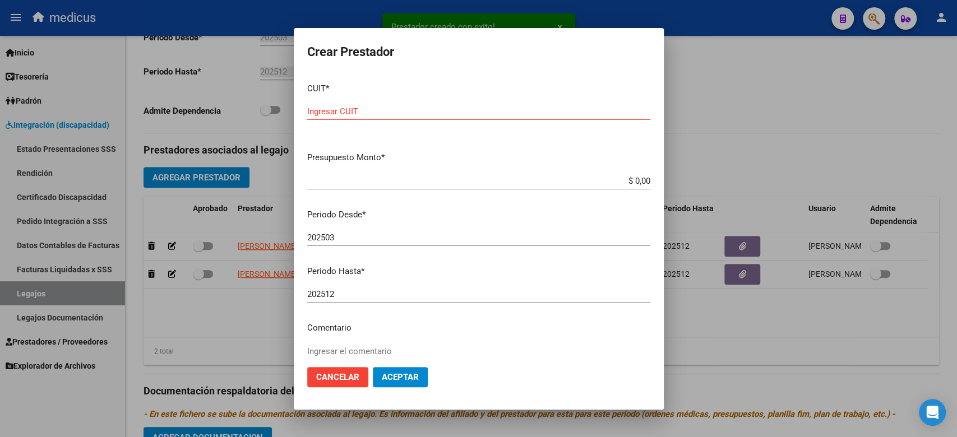
click at [450, 247] on div "202503 Ingresar el periodo" at bounding box center [478, 242] width 343 height 27
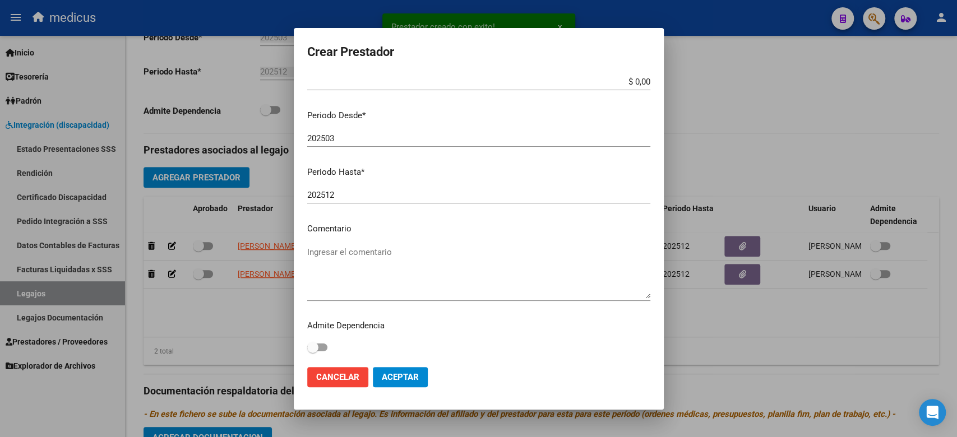
click at [361, 269] on textarea "Ingresar el comentario" at bounding box center [478, 272] width 343 height 53
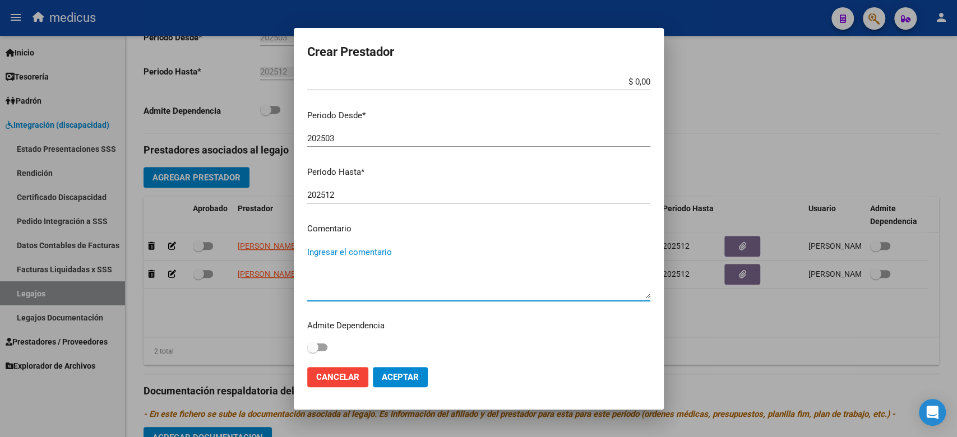
paste textarea "MII: PSICOLOGIA"
type textarea "MII: PSICOLOGIA"
click at [494, 279] on textarea "MII: PSICOLOGIA" at bounding box center [478, 272] width 343 height 53
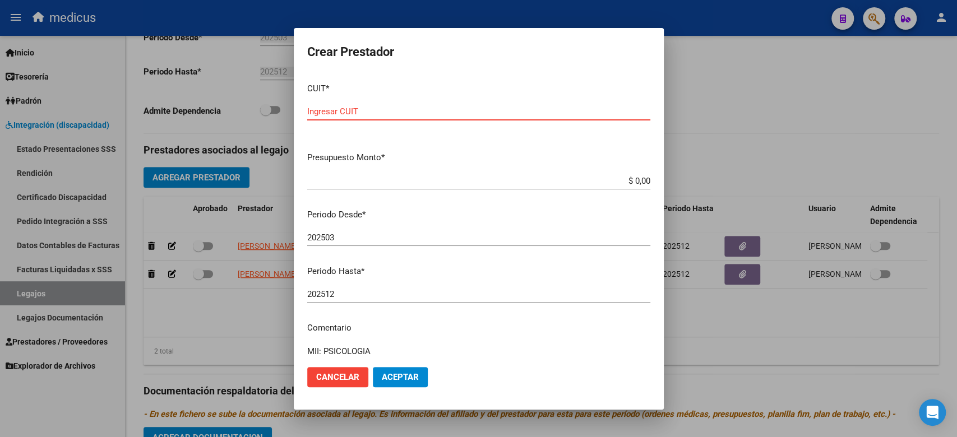
click at [382, 112] on input "Ingresar CUIT" at bounding box center [478, 112] width 343 height 10
paste input "27-33897590-8"
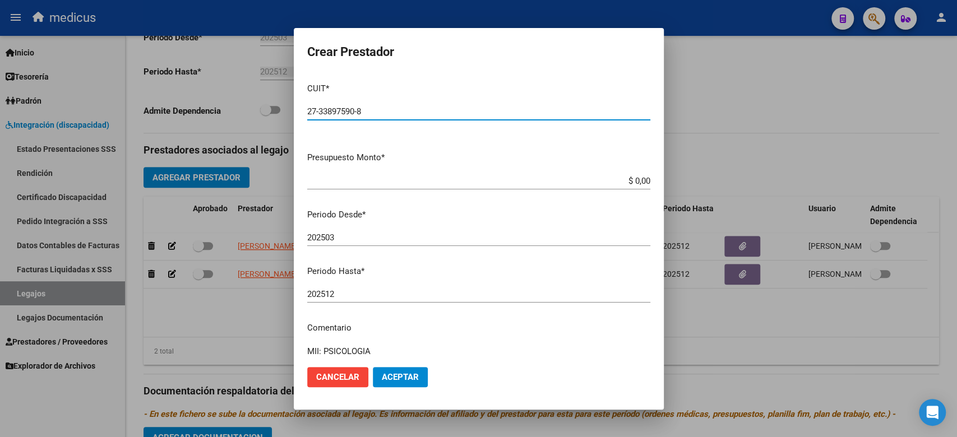
type input "27-33897590-8"
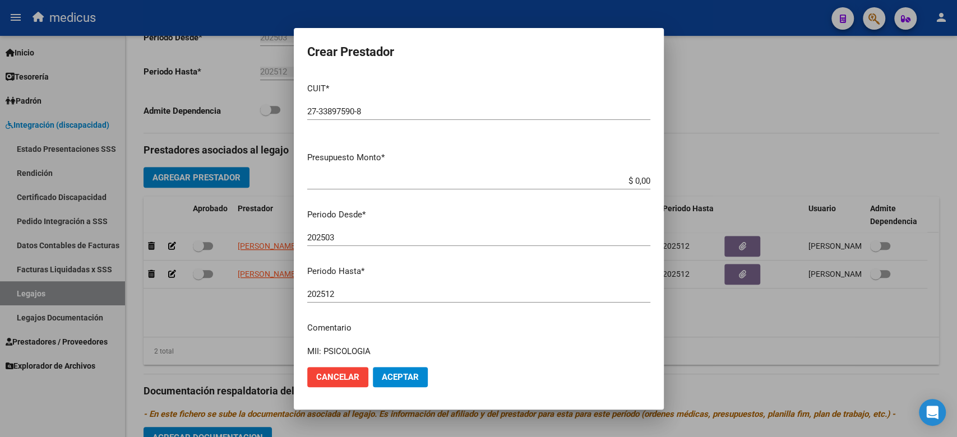
click at [512, 247] on div "202503 Ingresar el periodo" at bounding box center [478, 242] width 343 height 27
drag, startPoint x: 535, startPoint y: 186, endPoint x: 643, endPoint y: 182, distance: 108.3
click at [643, 182] on app-form-text-field "Presupuesto Monto * $ 0,00 Ingresar el monto" at bounding box center [483, 168] width 352 height 35
paste input "197.929,76"
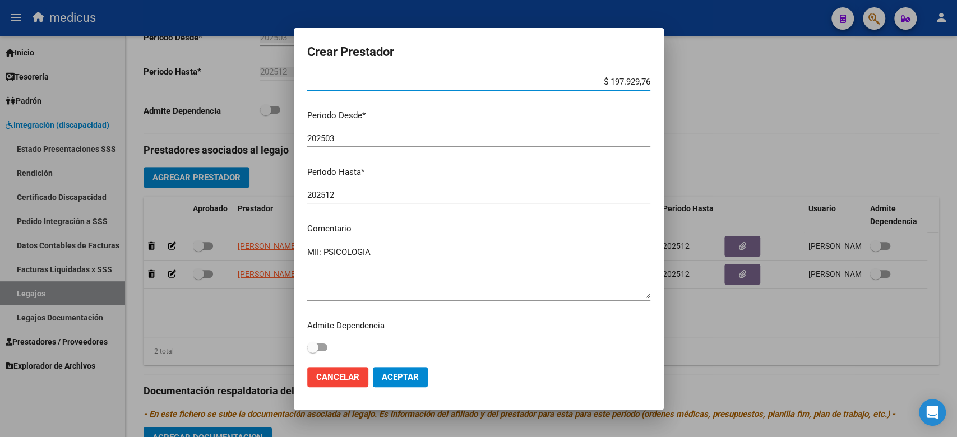
type input "$ 197.929,76"
click at [390, 379] on span "Aceptar" at bounding box center [400, 377] width 37 height 10
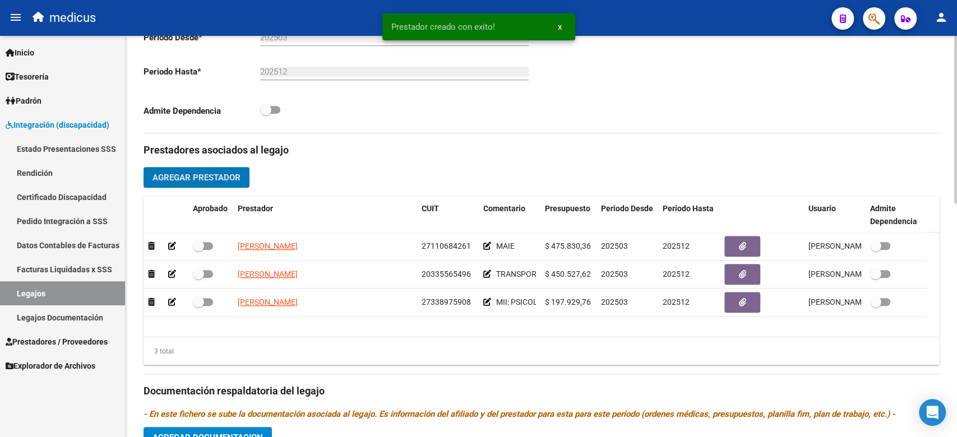
click at [204, 178] on span "Agregar Prestador" at bounding box center [196, 178] width 88 height 10
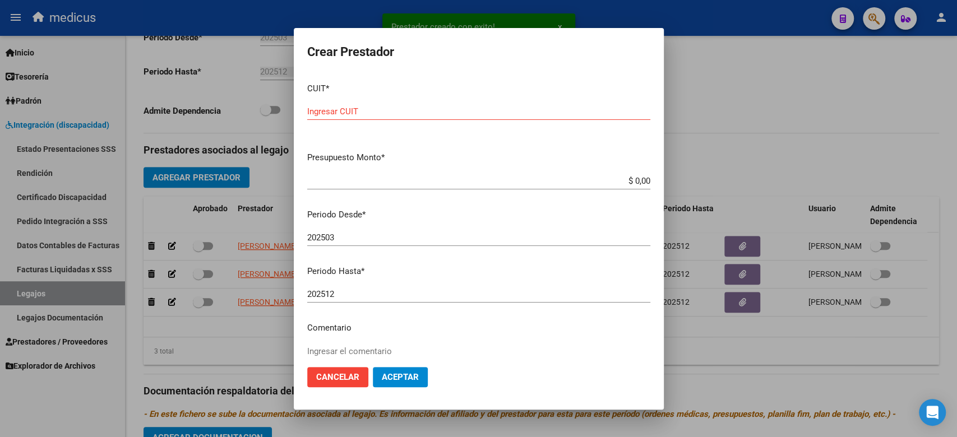
drag, startPoint x: 447, startPoint y: 193, endPoint x: 440, endPoint y: 172, distance: 22.5
click at [447, 193] on div "$ 0,00 Ingresar el monto" at bounding box center [478, 186] width 343 height 27
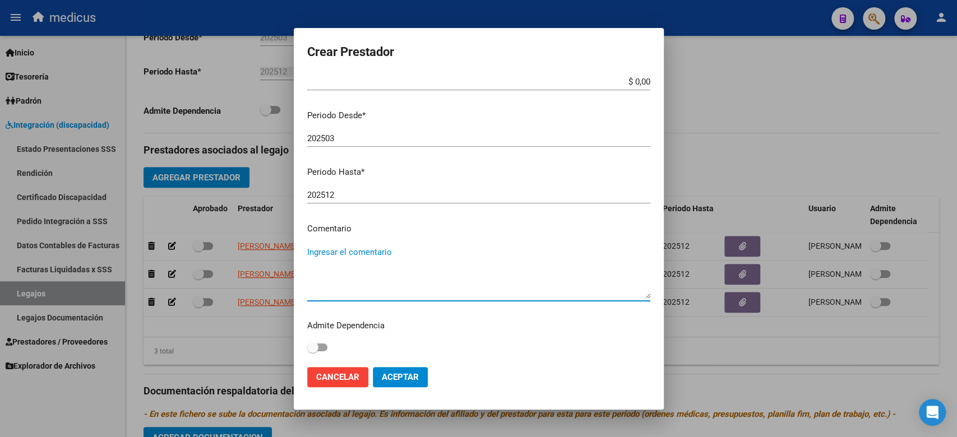
click at [340, 260] on textarea "Ingresar el comentario" at bounding box center [478, 272] width 343 height 53
paste textarea "MII: PSICOPEDAGOGIA"
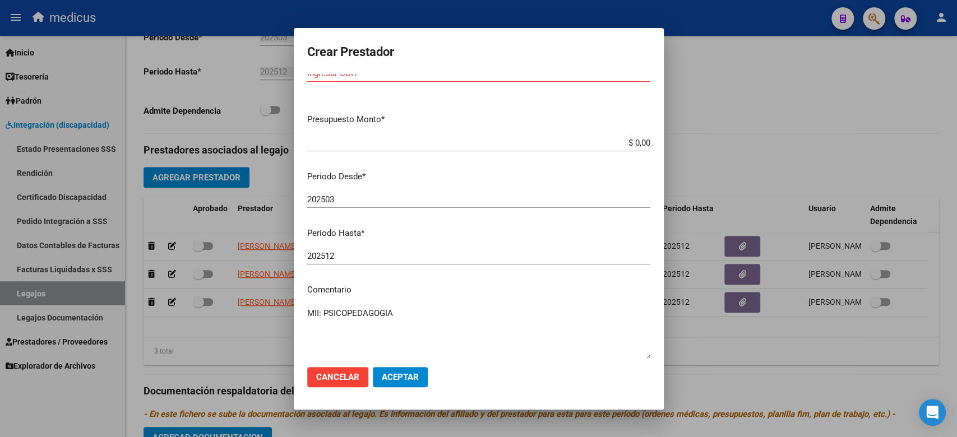
scroll to position [0, 0]
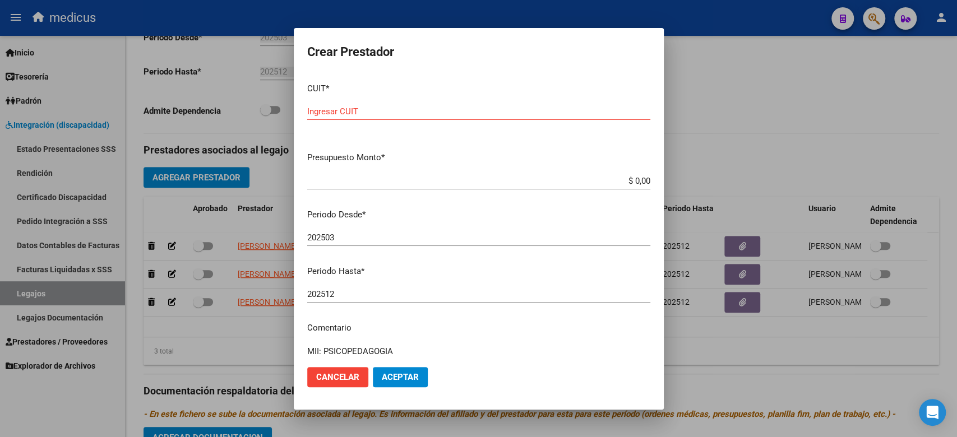
type textarea "MII: PSICOPEDAGOGIA"
click at [464, 252] on div "202503 Ingresar el periodo" at bounding box center [478, 242] width 343 height 27
click at [353, 109] on input "Ingresar CUIT" at bounding box center [478, 112] width 343 height 10
paste input "27-35605726-6"
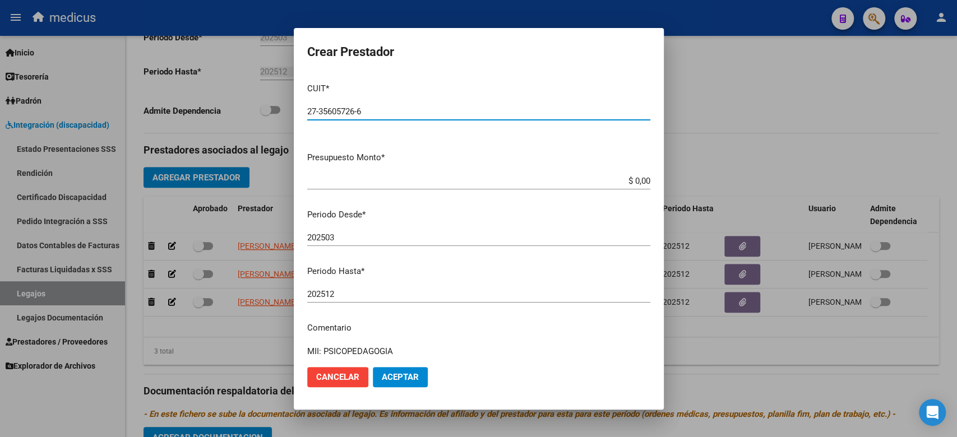
type input "27-35605726-6"
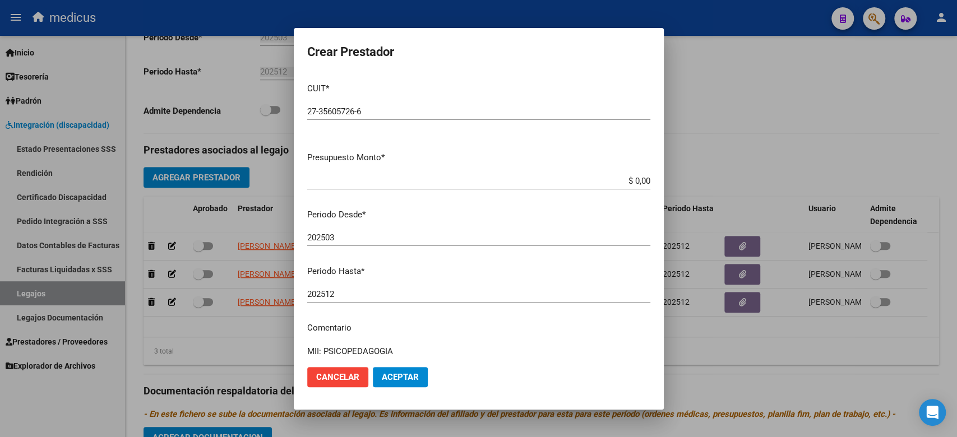
drag, startPoint x: 541, startPoint y: 218, endPoint x: 567, endPoint y: 197, distance: 32.7
click at [541, 218] on p "Periodo Desde *" at bounding box center [478, 215] width 343 height 13
drag, startPoint x: 599, startPoint y: 175, endPoint x: 680, endPoint y: 183, distance: 81.1
click at [680, 183] on div "Crear Prestador CUIT * 27-35605726-6 Ingresar CUIT ARCA Padrón Presupuesto Mont…" at bounding box center [478, 218] width 957 height 437
paste input "197.929,76"
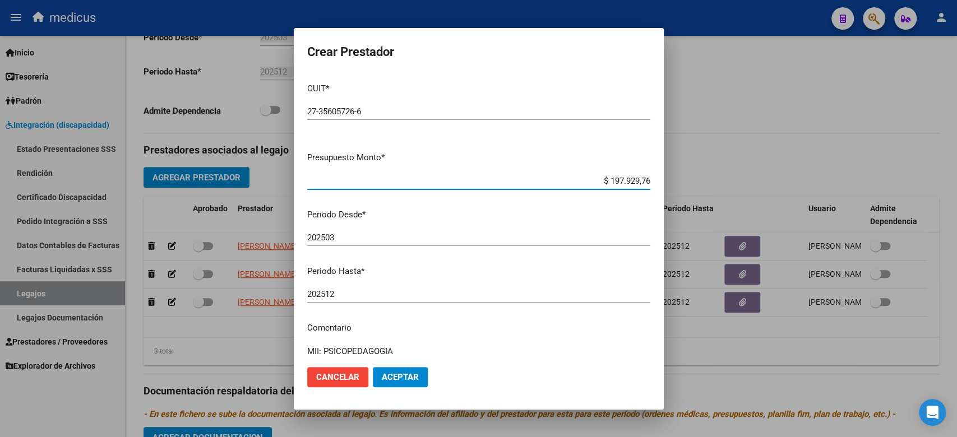
scroll to position [99, 0]
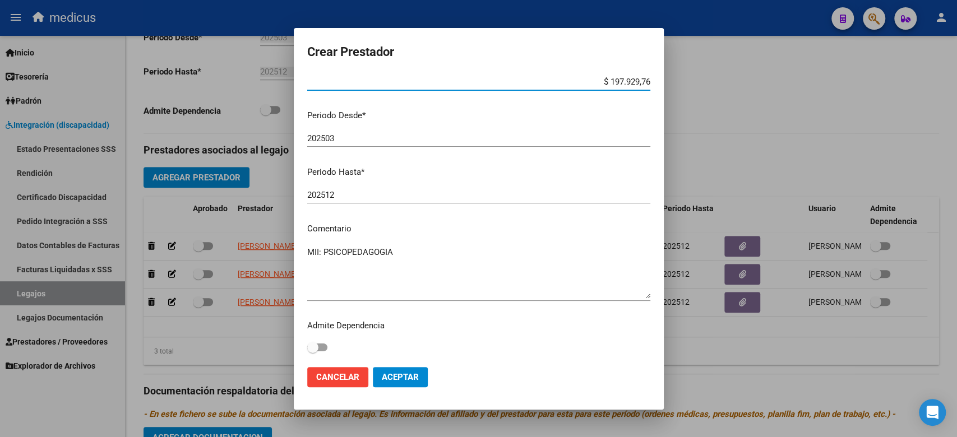
type input "$ 197.929,76"
click at [396, 371] on button "Aceptar" at bounding box center [400, 377] width 55 height 20
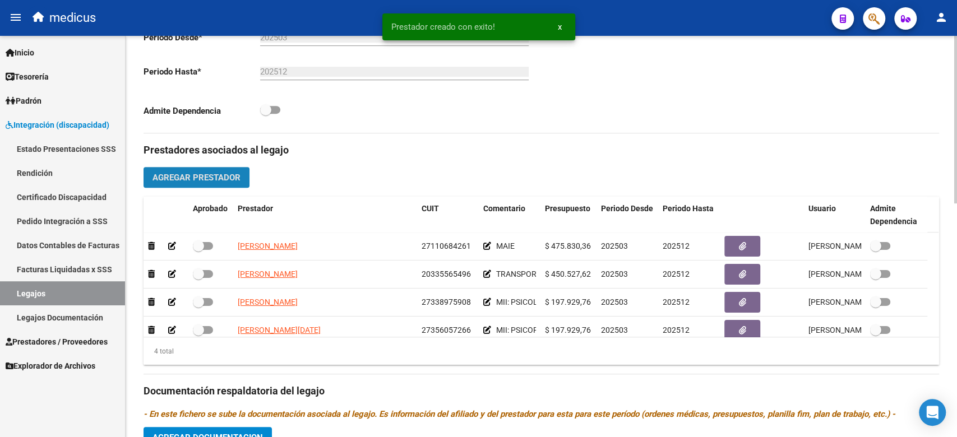
click at [229, 180] on span "Agregar Prestador" at bounding box center [196, 178] width 88 height 10
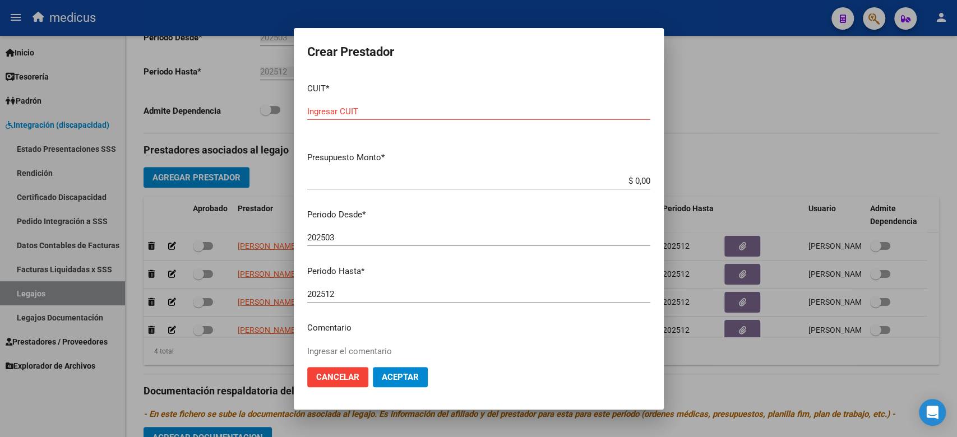
click at [509, 266] on p "Periodo Hasta *" at bounding box center [478, 271] width 343 height 13
click at [349, 379] on span "Cancelar" at bounding box center [337, 377] width 43 height 10
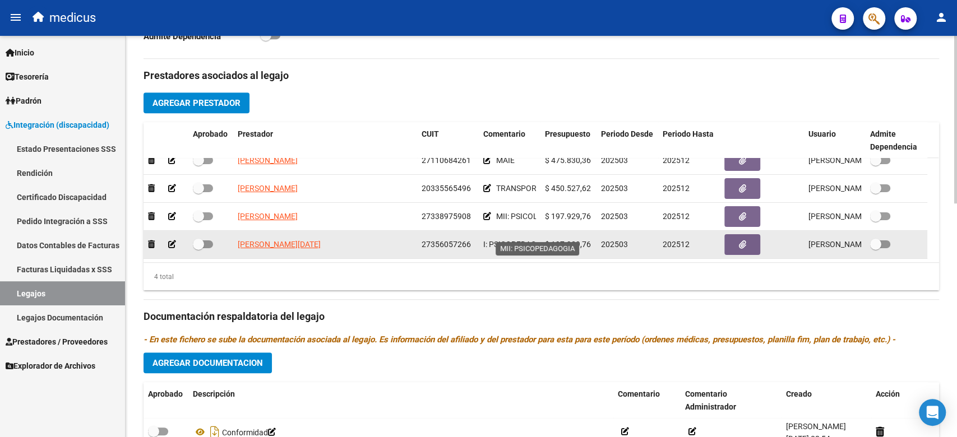
scroll to position [0, 40]
drag, startPoint x: 507, startPoint y: 233, endPoint x: 534, endPoint y: 233, distance: 26.9
click at [534, 240] on span "MII: PSICOPEDAGOGIA" at bounding box center [496, 244] width 81 height 9
click at [743, 241] on icon "button" at bounding box center [742, 245] width 7 height 8
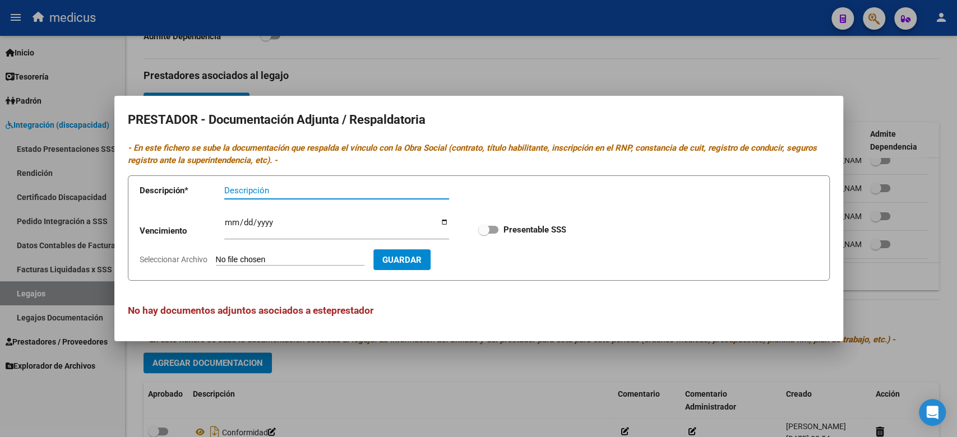
click at [264, 257] on input "Seleccionar Archivo" at bounding box center [290, 260] width 149 height 11
type input "C:\fakepath\AFIP.pdf"
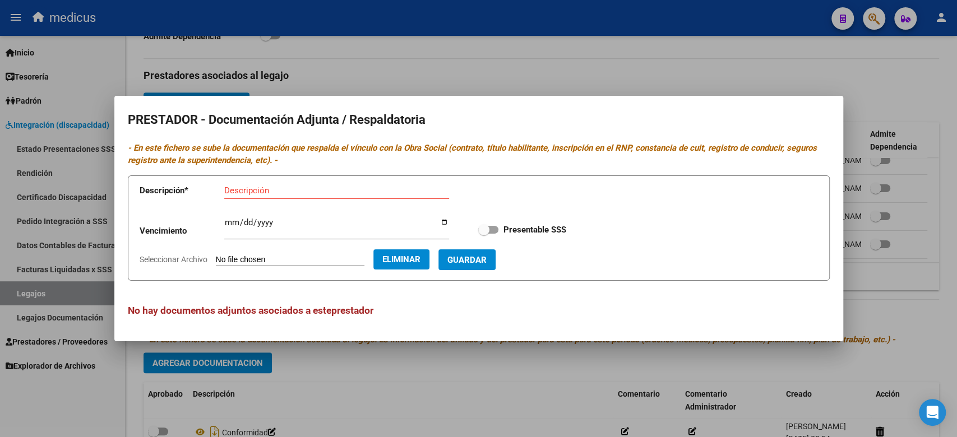
click at [386, 187] on input "Descripción" at bounding box center [336, 191] width 225 height 10
type input "AFIP"
click at [481, 255] on span "Guardar" at bounding box center [466, 260] width 39 height 10
checkbox input "true"
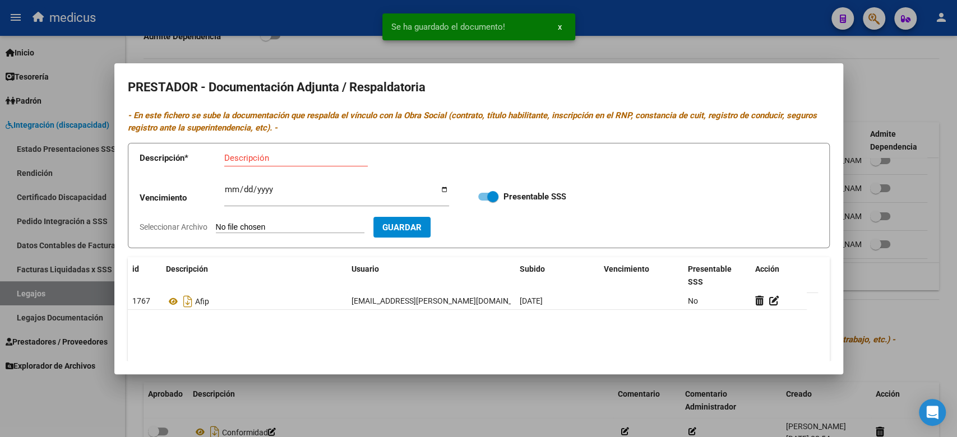
click at [306, 227] on input "Seleccionar Archivo" at bounding box center [290, 228] width 149 height 11
type input "C:\fakepath\CBU.pdf"
click at [290, 157] on input "Descripción" at bounding box center [296, 158] width 144 height 10
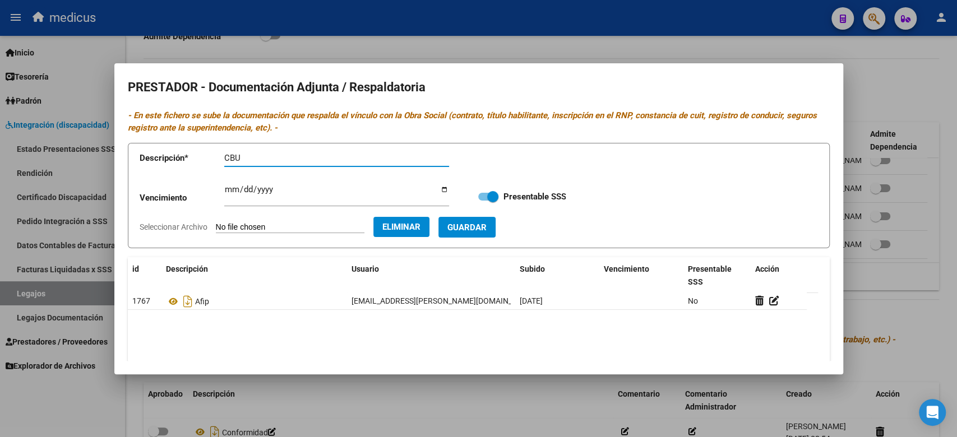
type input "CBU"
click at [468, 234] on button "Guardar" at bounding box center [466, 227] width 57 height 21
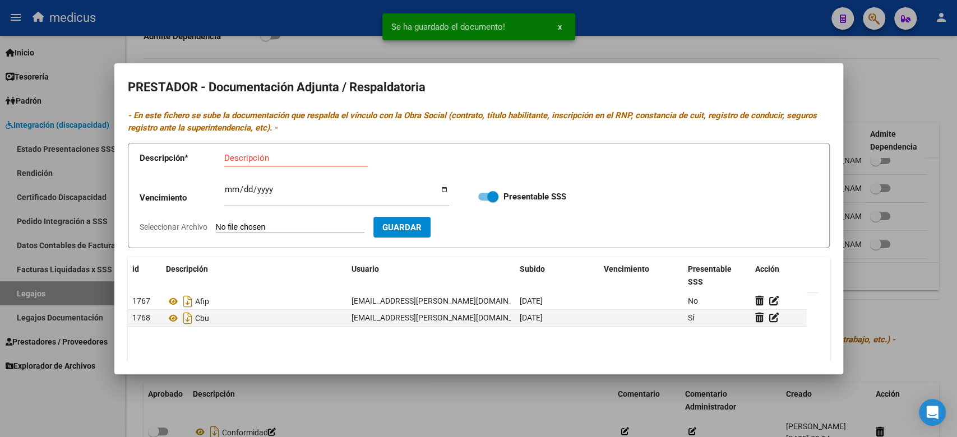
click at [274, 159] on input "Descripción" at bounding box center [296, 158] width 144 height 10
click at [295, 227] on input "Seleccionar Archivo" at bounding box center [290, 228] width 149 height 11
type input "C:\fakepath\OM.pdf"
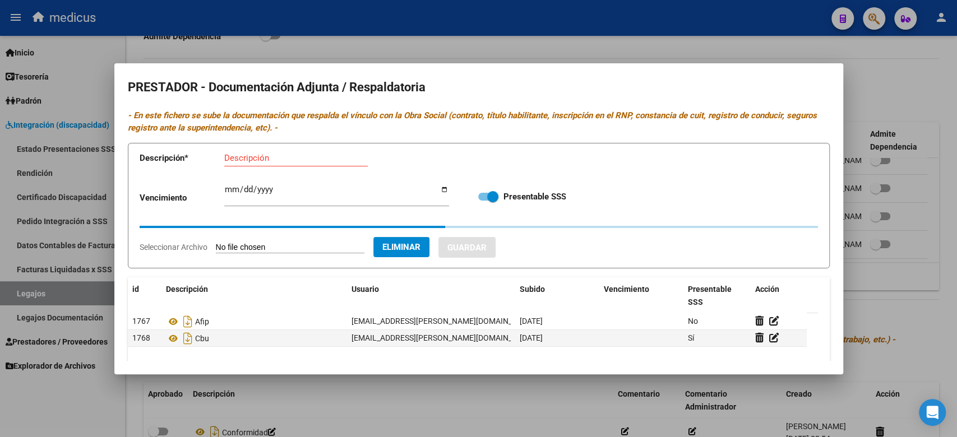
click at [322, 155] on input "Descripción" at bounding box center [296, 158] width 144 height 10
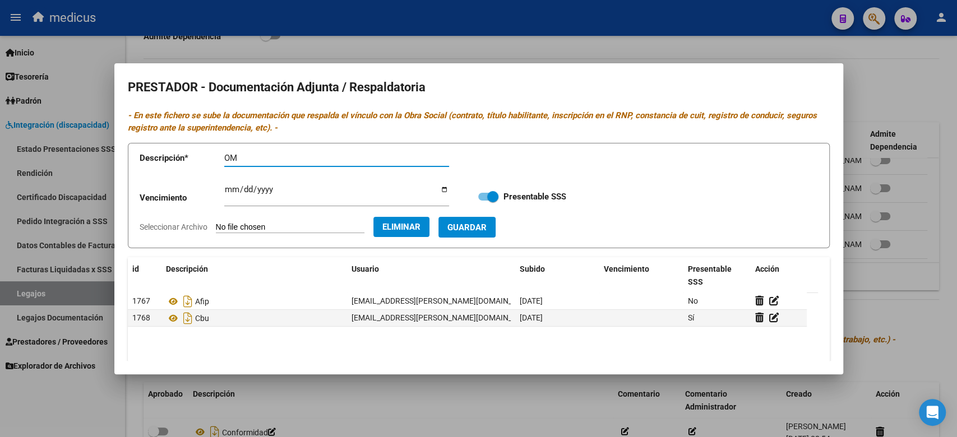
type input "OM"
click at [487, 223] on span "Guardar" at bounding box center [466, 228] width 39 height 10
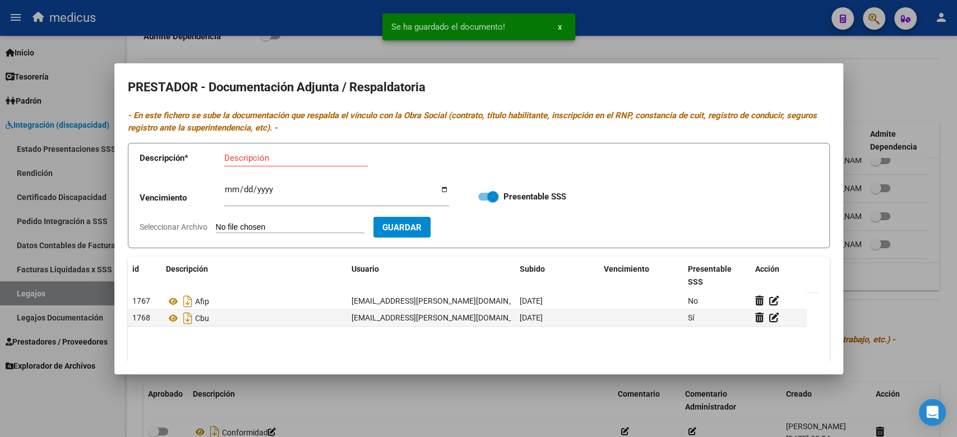
click at [239, 223] on input "Seleccionar Archivo" at bounding box center [290, 228] width 149 height 11
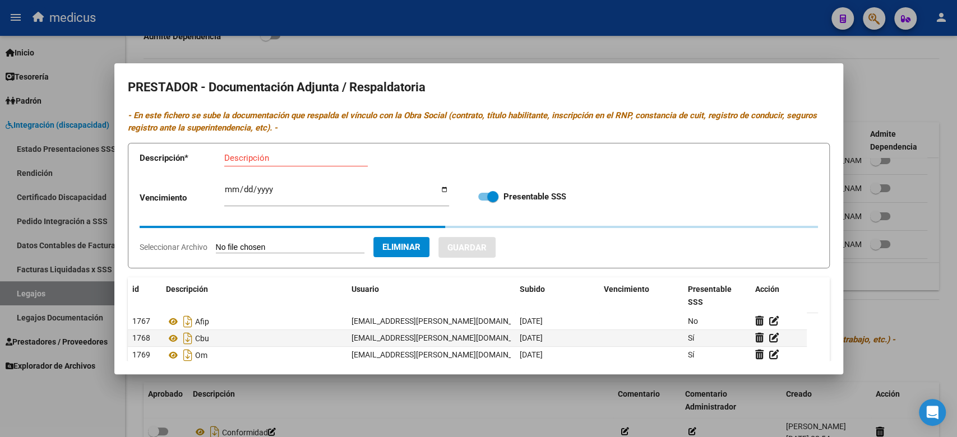
click at [309, 160] on input "Descripción" at bounding box center [296, 158] width 144 height 10
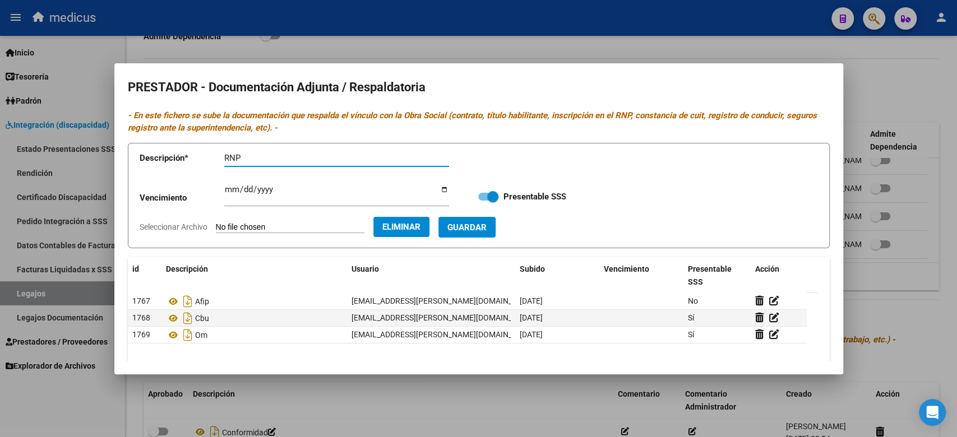
click at [502, 215] on div "Vencimiento Ingresar vencimiento Presentable SSS" at bounding box center [479, 197] width 678 height 40
click at [487, 224] on span "Guardar" at bounding box center [466, 228] width 39 height 10
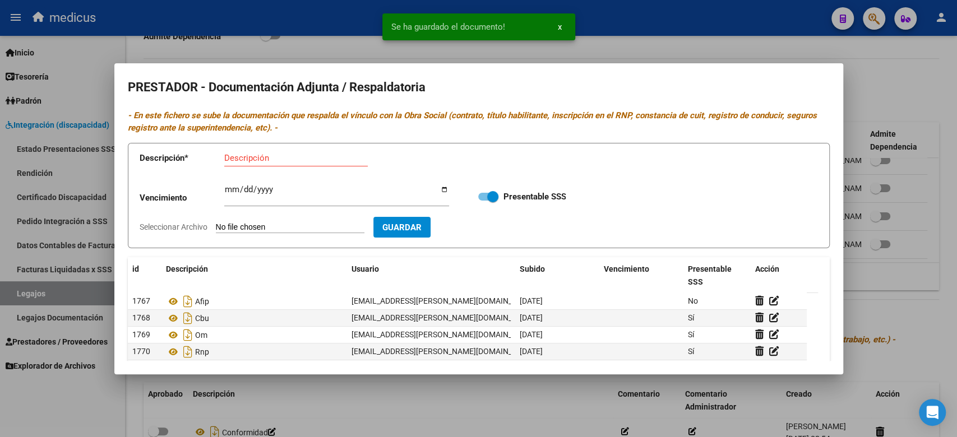
click at [274, 225] on input "Seleccionar Archivo" at bounding box center [290, 228] width 149 height 11
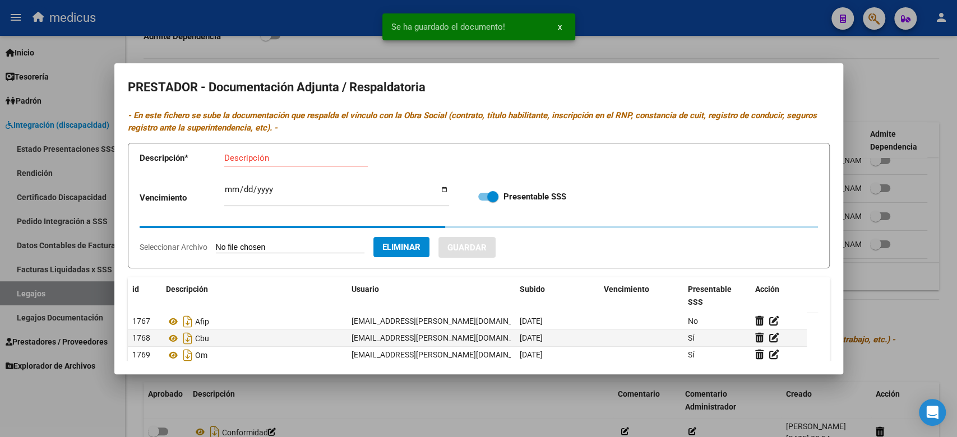
click at [297, 153] on input "Descripción" at bounding box center [296, 158] width 144 height 10
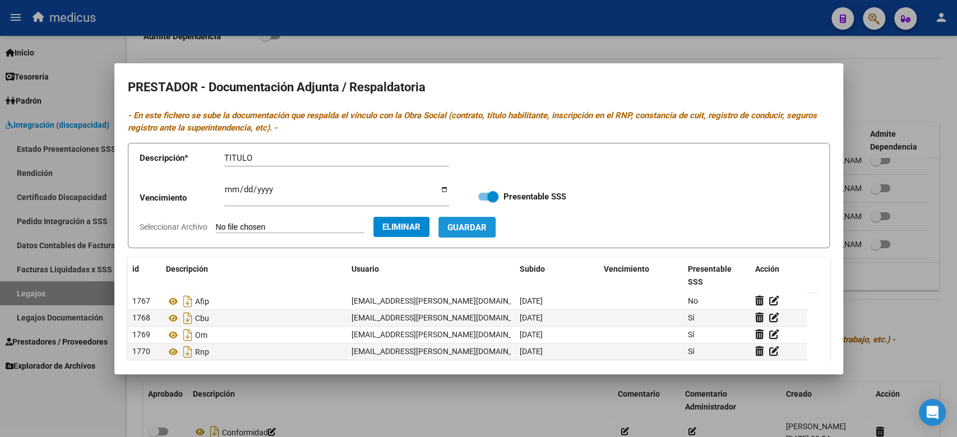
click at [487, 223] on span "Guardar" at bounding box center [466, 228] width 39 height 10
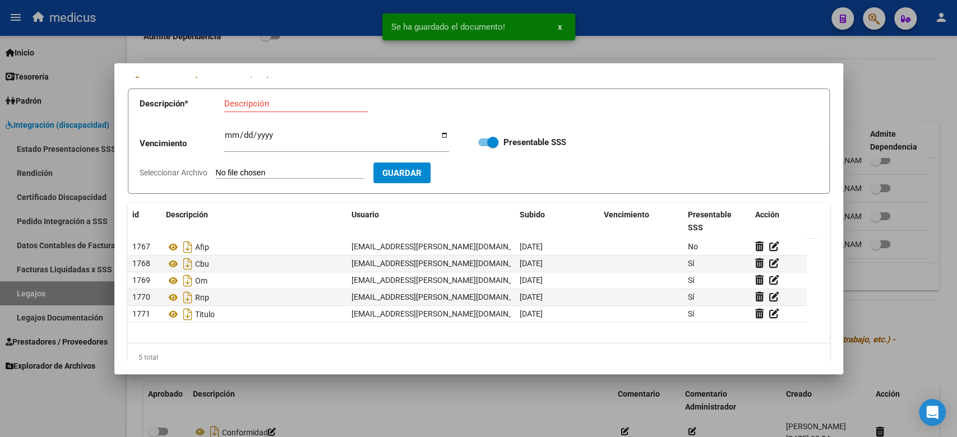
scroll to position [73, 0]
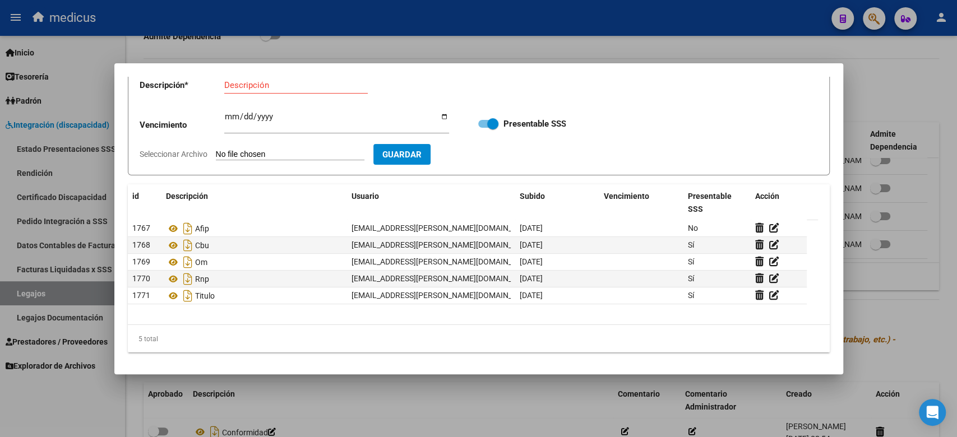
click at [301, 155] on input "Seleccionar Archivo" at bounding box center [290, 155] width 149 height 11
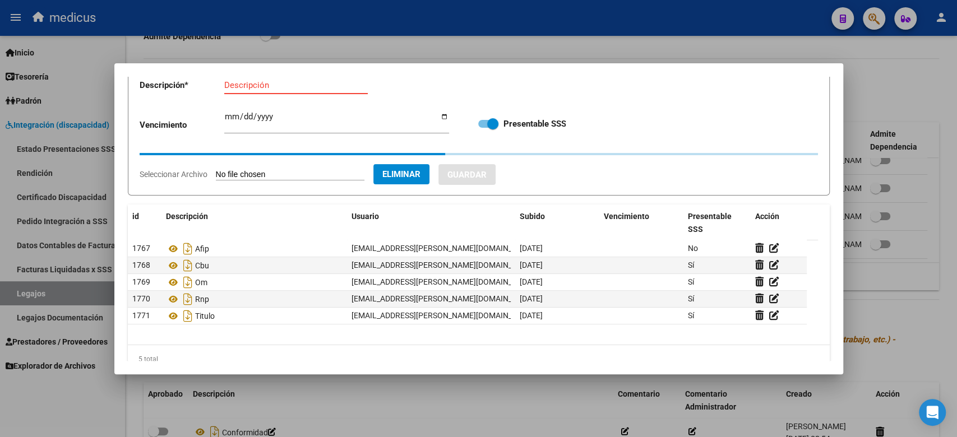
click at [271, 85] on input "Descripción" at bounding box center [296, 85] width 144 height 10
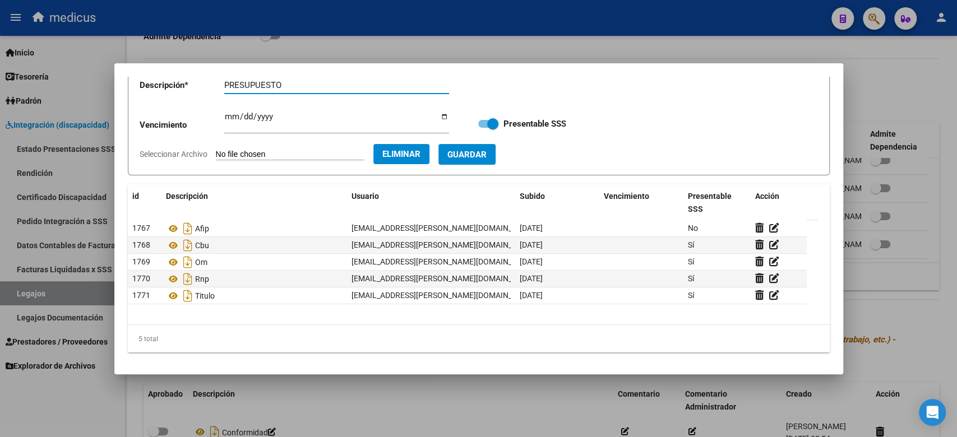
click at [496, 145] on button "Guardar" at bounding box center [466, 154] width 57 height 21
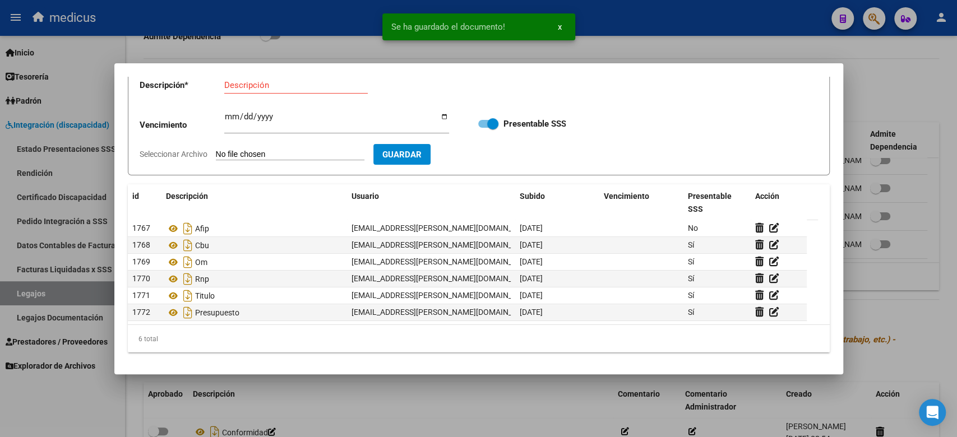
click at [240, 149] on app-file-uploader "Seleccionar Archivo" at bounding box center [257, 154] width 234 height 10
click at [252, 150] on input "Seleccionar Archivo" at bounding box center [290, 155] width 149 height 11
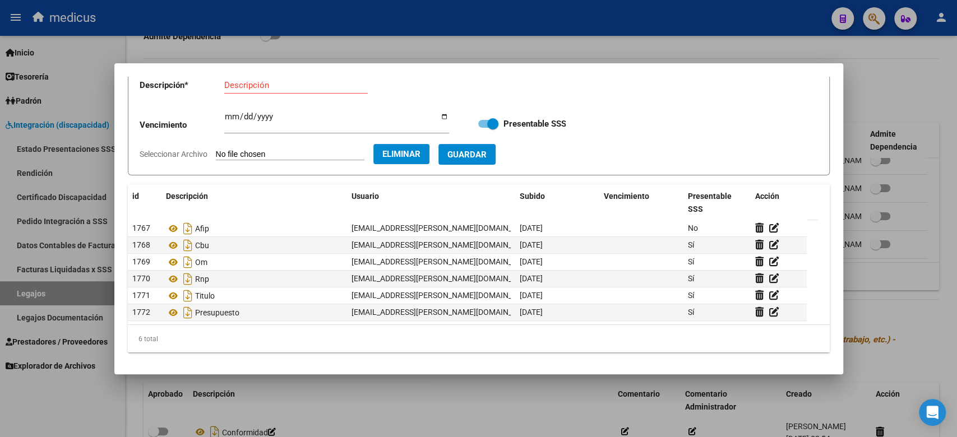
click at [260, 88] on input "Descripción" at bounding box center [296, 85] width 144 height 10
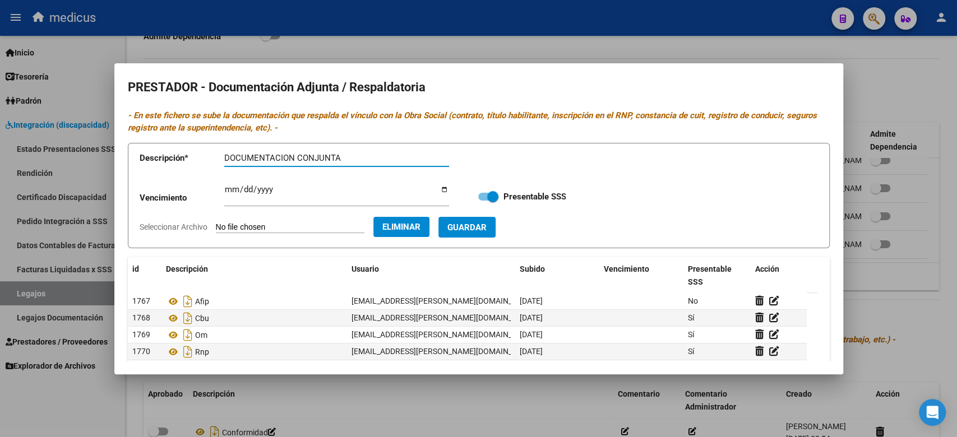
click at [477, 223] on span "Guardar" at bounding box center [466, 228] width 39 height 10
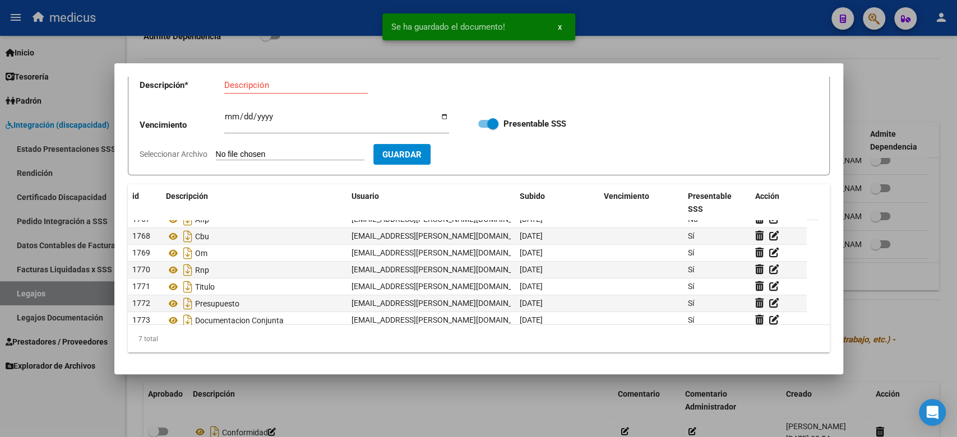
scroll to position [17, 0]
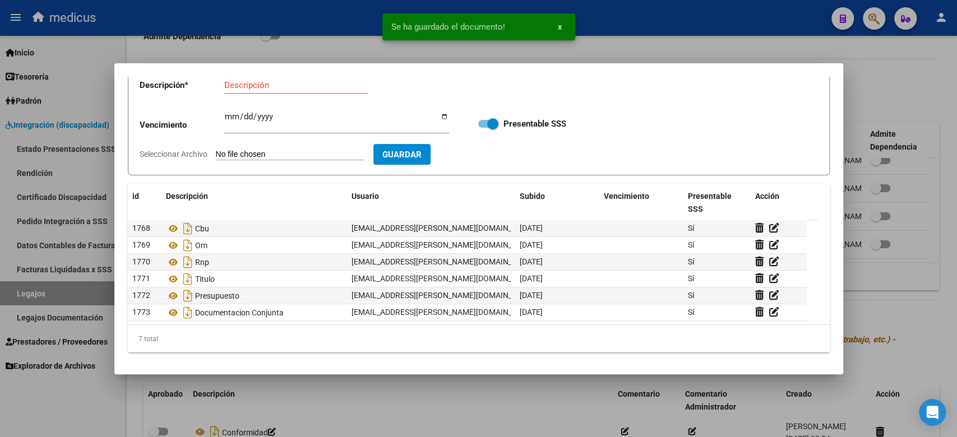
click at [807, 38] on div at bounding box center [478, 218] width 957 height 437
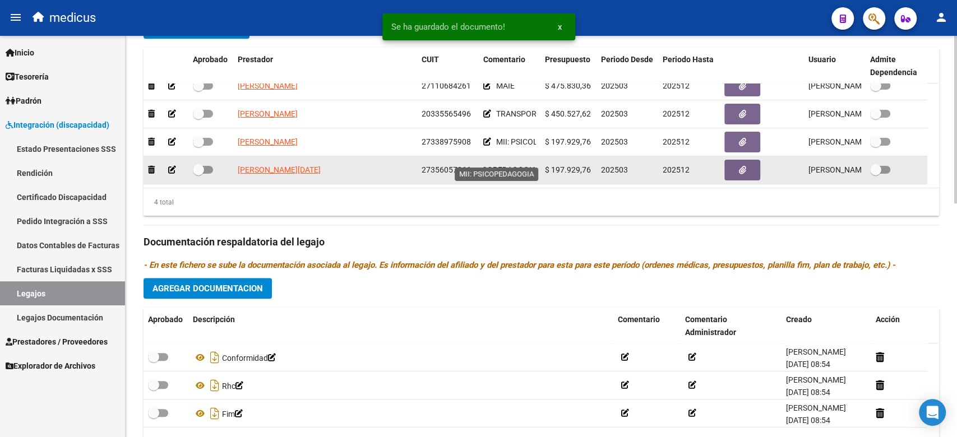
scroll to position [0, 0]
drag, startPoint x: 528, startPoint y: 156, endPoint x: 460, endPoint y: 160, distance: 67.4
click at [460, 160] on div "[PERSON_NAME][DATE] 27356057266 MII: PSICOPEDAGOGIA $ 197.929,76 202503 202512 …" at bounding box center [536, 170] width 784 height 28
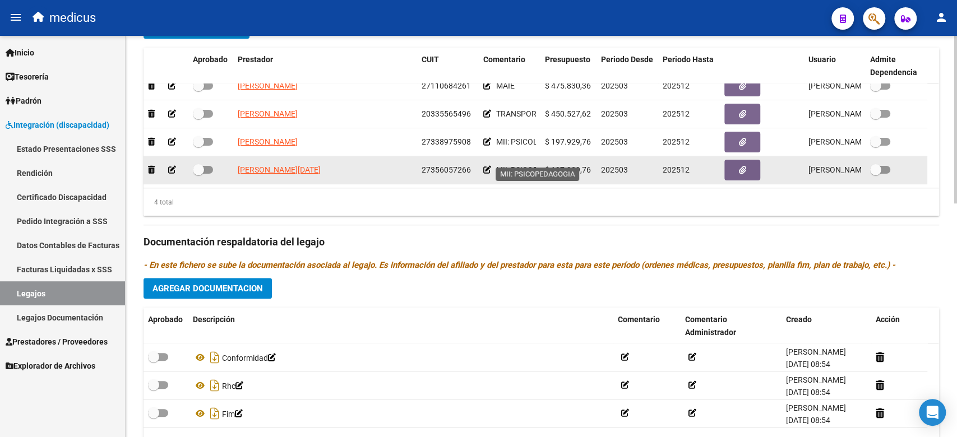
click at [534, 165] on span "MII: PSICOPEDAGOGIA" at bounding box center [536, 169] width 81 height 9
click at [747, 160] on button "button" at bounding box center [742, 170] width 36 height 21
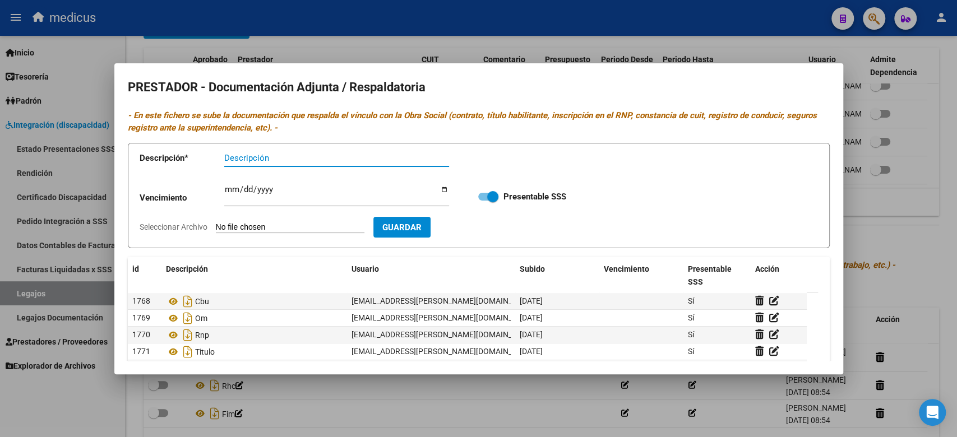
click at [783, 46] on div at bounding box center [478, 218] width 957 height 437
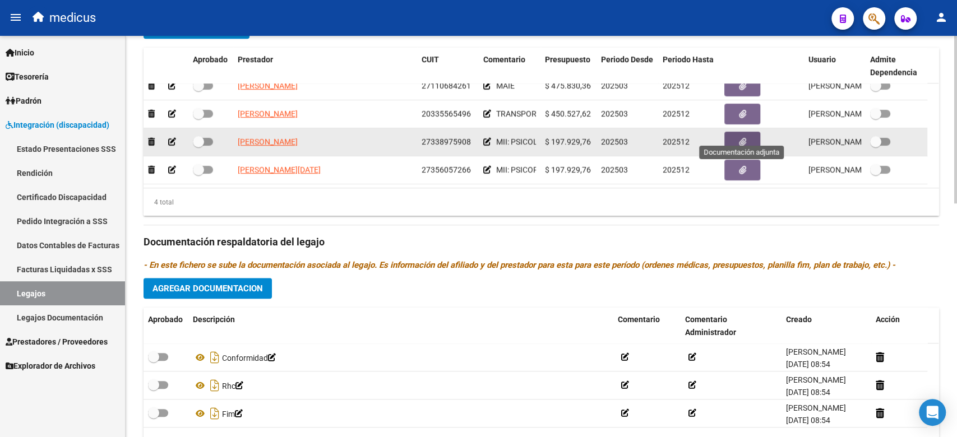
click at [745, 138] on icon "button" at bounding box center [742, 142] width 7 height 8
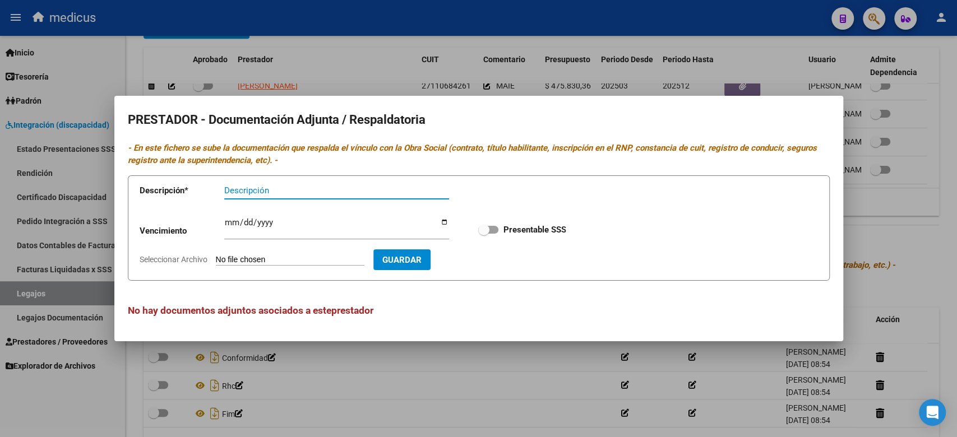
click at [294, 257] on input "Seleccionar Archivo" at bounding box center [290, 260] width 149 height 11
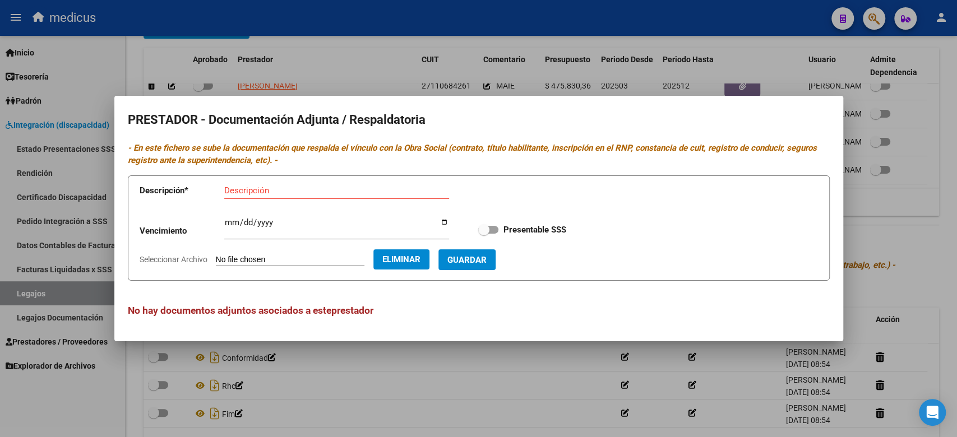
click at [305, 184] on div "Descripción" at bounding box center [336, 190] width 225 height 17
click at [496, 253] on button "Guardar" at bounding box center [466, 259] width 57 height 21
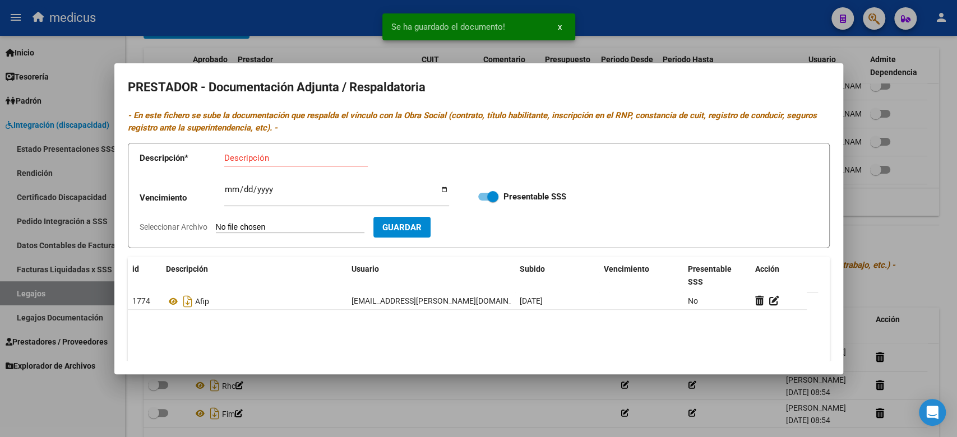
click at [258, 280] on datatable-header-cell "Descripción" at bounding box center [254, 275] width 186 height 37
click at [247, 230] on input "Seleccionar Archivo" at bounding box center [290, 228] width 149 height 11
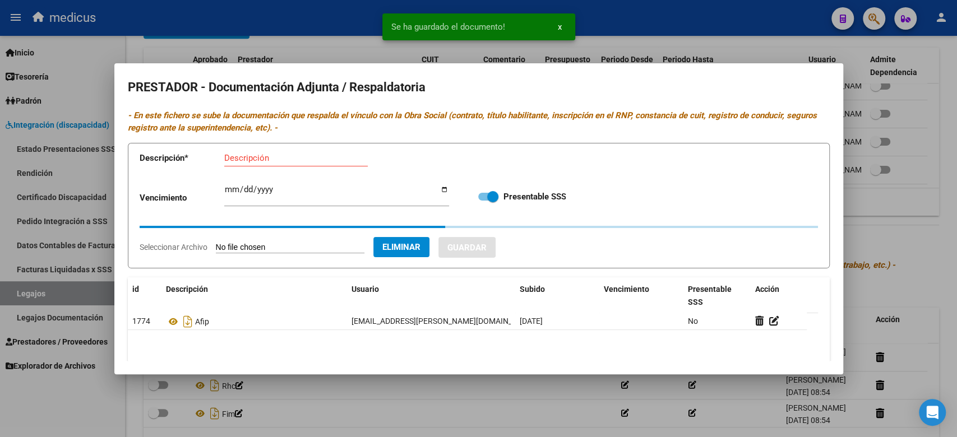
drag, startPoint x: 249, startPoint y: 153, endPoint x: 213, endPoint y: 149, distance: 36.7
click at [247, 153] on input "Descripción" at bounding box center [296, 158] width 144 height 10
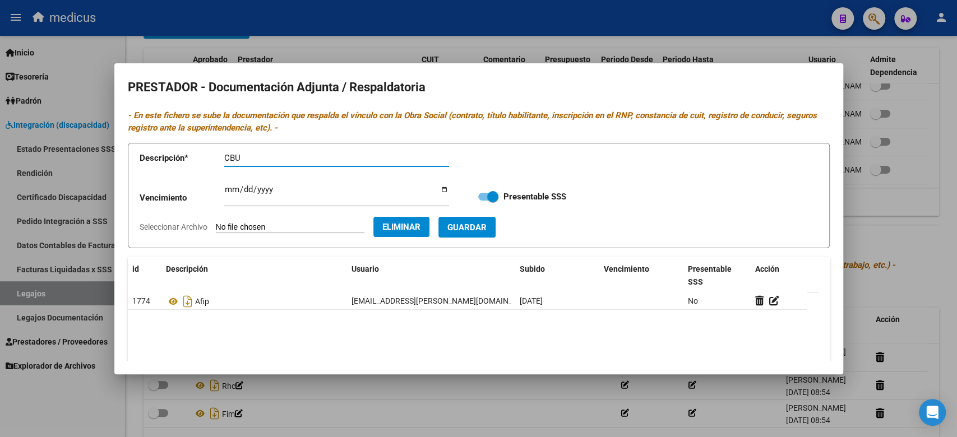
click at [487, 227] on span "Guardar" at bounding box center [466, 228] width 39 height 10
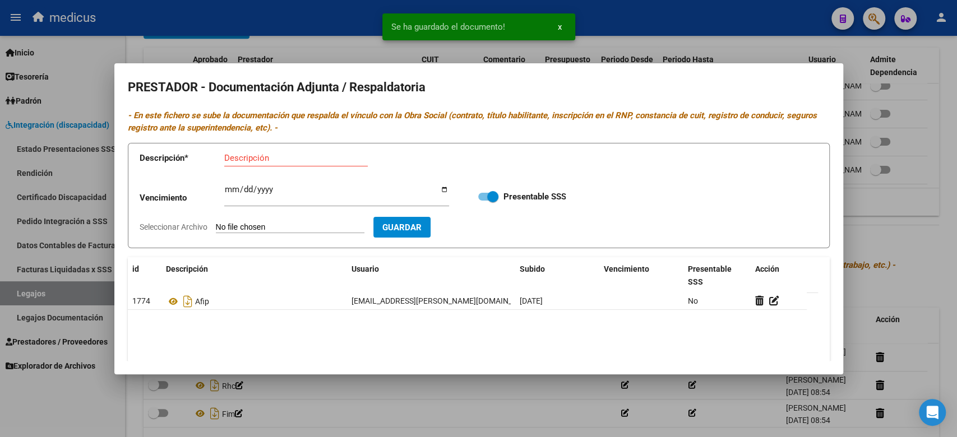
click at [246, 225] on input "Seleccionar Archivo" at bounding box center [290, 228] width 149 height 11
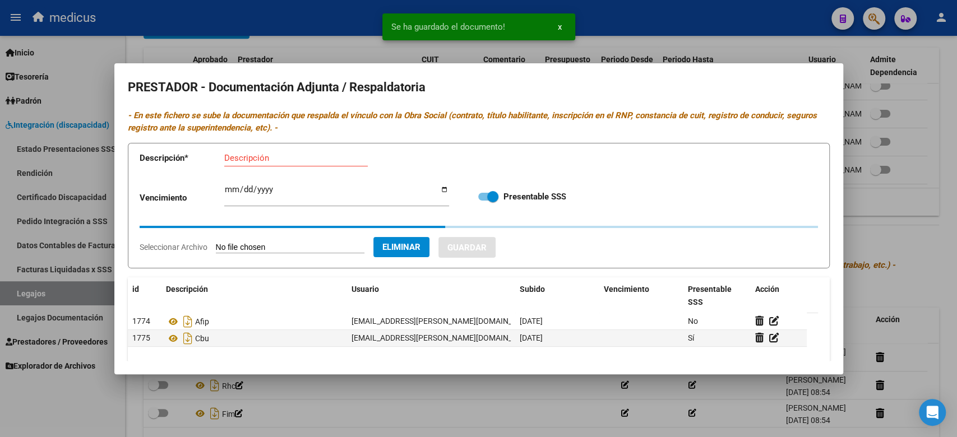
click at [297, 154] on input "Descripción" at bounding box center [296, 158] width 144 height 10
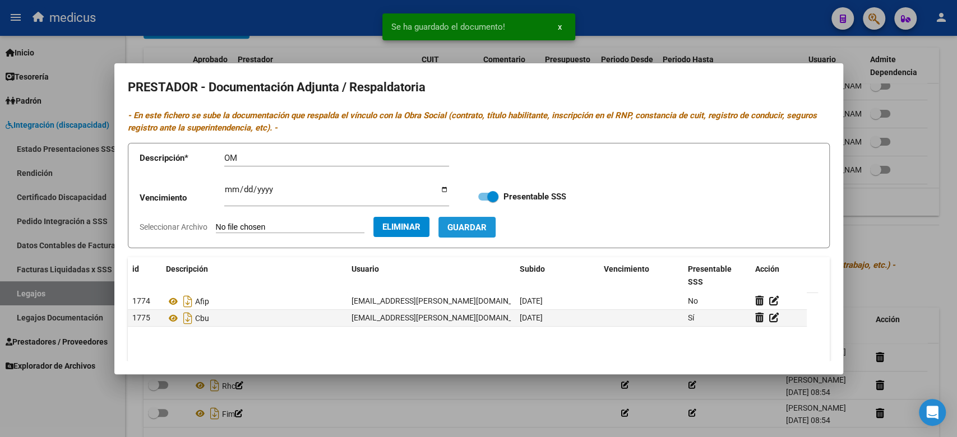
click at [492, 220] on button "Guardar" at bounding box center [466, 227] width 57 height 21
click at [272, 225] on input "Seleccionar Archivo" at bounding box center [290, 228] width 149 height 11
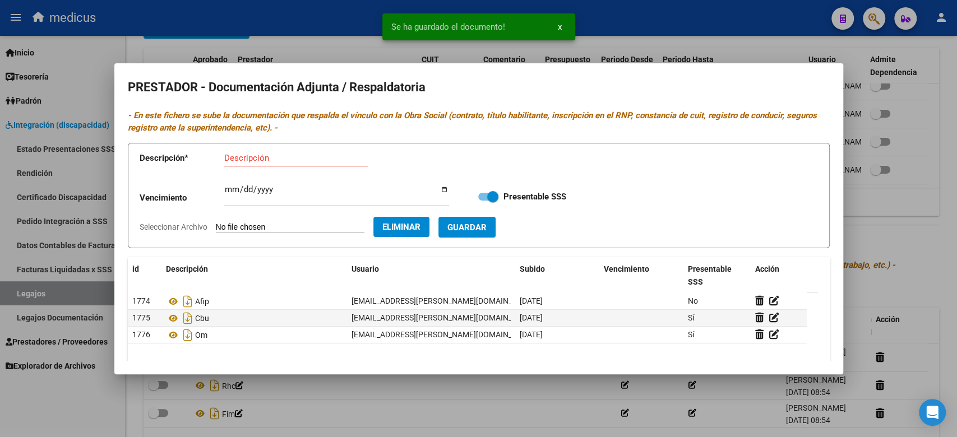
click at [424, 233] on button "Eliminar" at bounding box center [401, 227] width 56 height 20
click at [275, 228] on input "Seleccionar Archivo" at bounding box center [290, 228] width 149 height 11
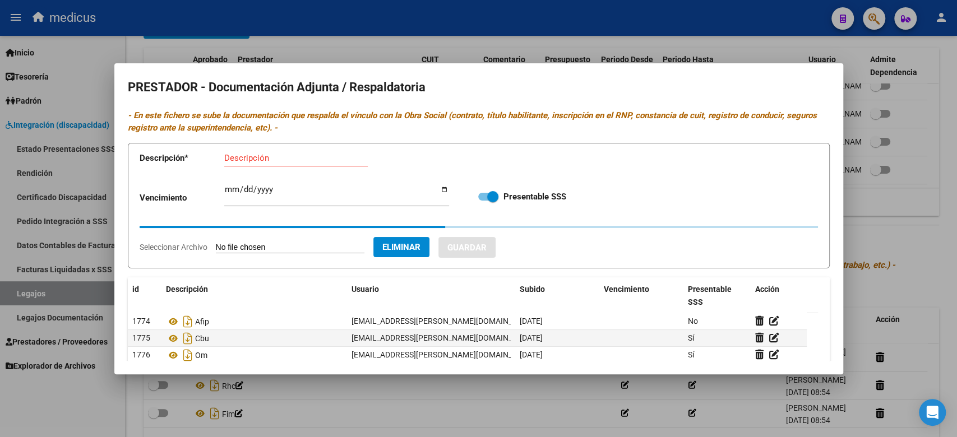
click at [265, 160] on input "Descripción" at bounding box center [296, 158] width 144 height 10
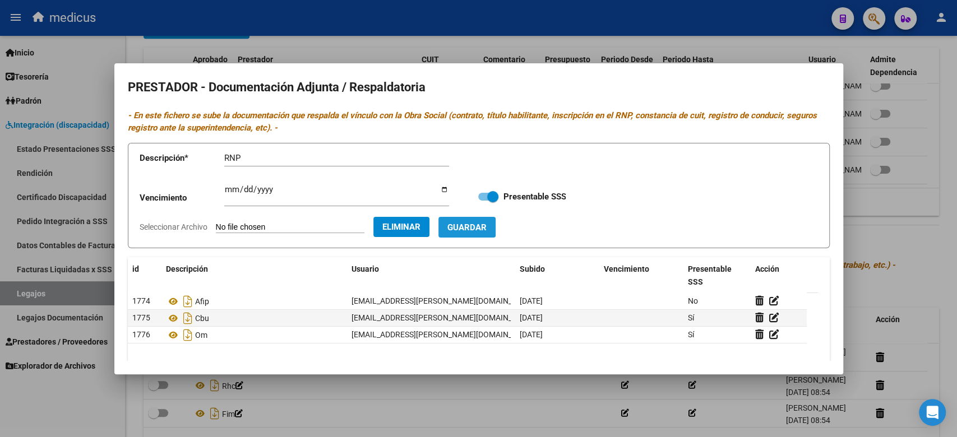
click at [480, 222] on span "Guardar" at bounding box center [466, 227] width 39 height 10
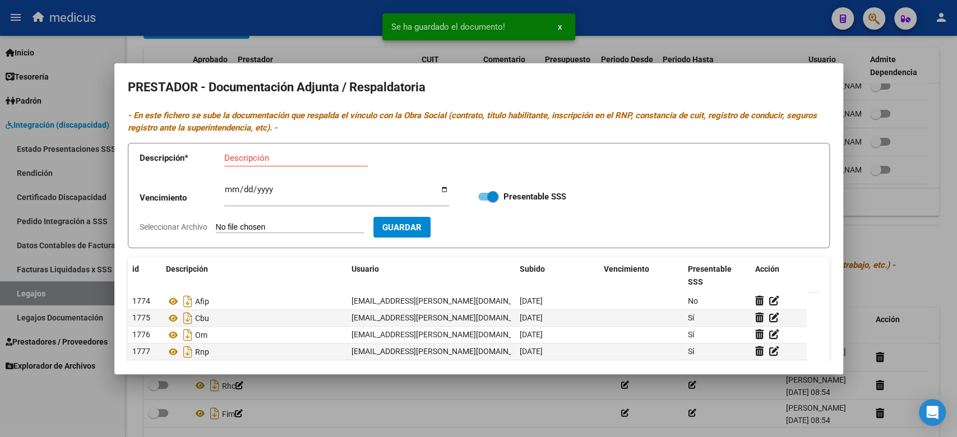
click at [251, 227] on input "Seleccionar Archivo" at bounding box center [290, 228] width 149 height 11
click at [334, 153] on input "Descripción" at bounding box center [296, 158] width 144 height 10
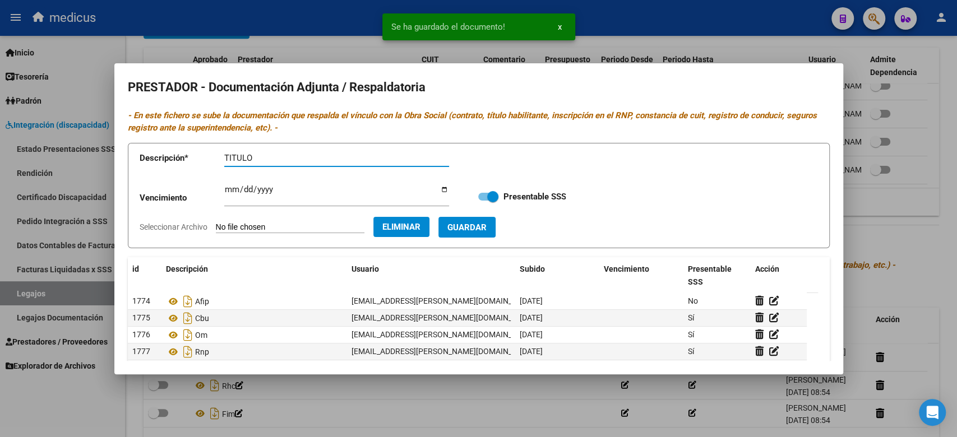
click at [487, 224] on span "Guardar" at bounding box center [466, 228] width 39 height 10
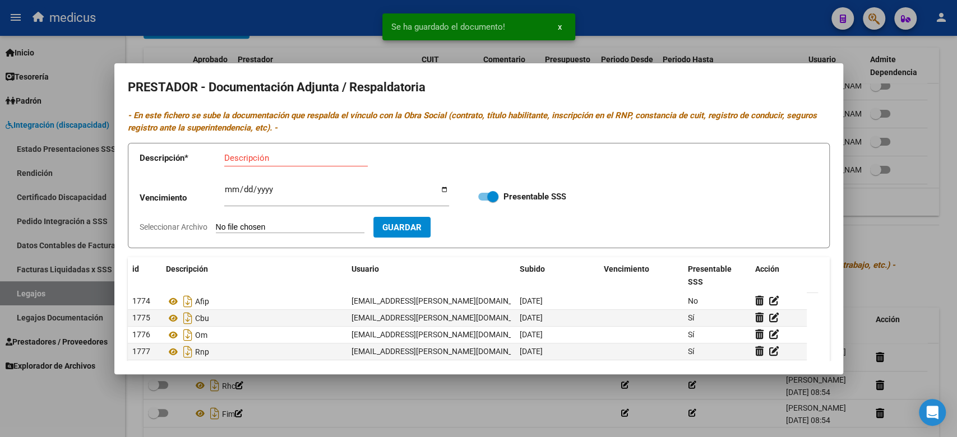
click at [283, 150] on div "Descripción" at bounding box center [296, 158] width 144 height 17
click at [274, 225] on input "Seleccionar Archivo" at bounding box center [290, 228] width 149 height 11
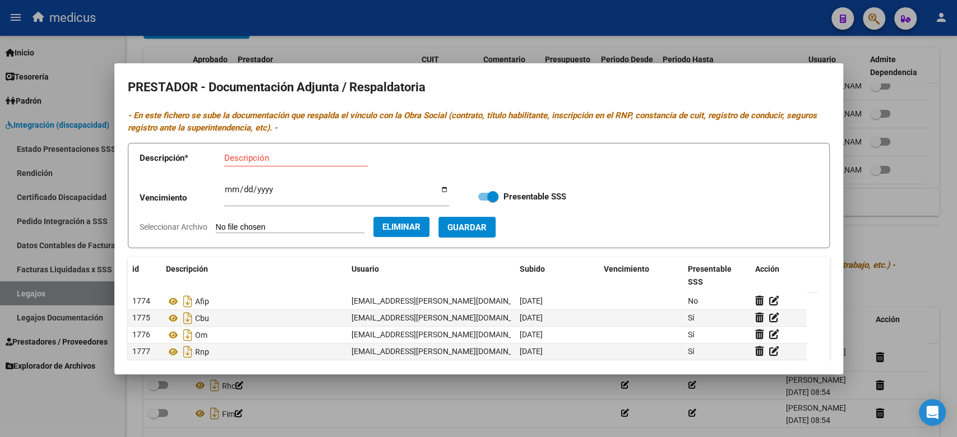
click at [283, 153] on input "Descripción" at bounding box center [296, 158] width 144 height 10
click at [479, 232] on span "Guardar" at bounding box center [466, 228] width 39 height 10
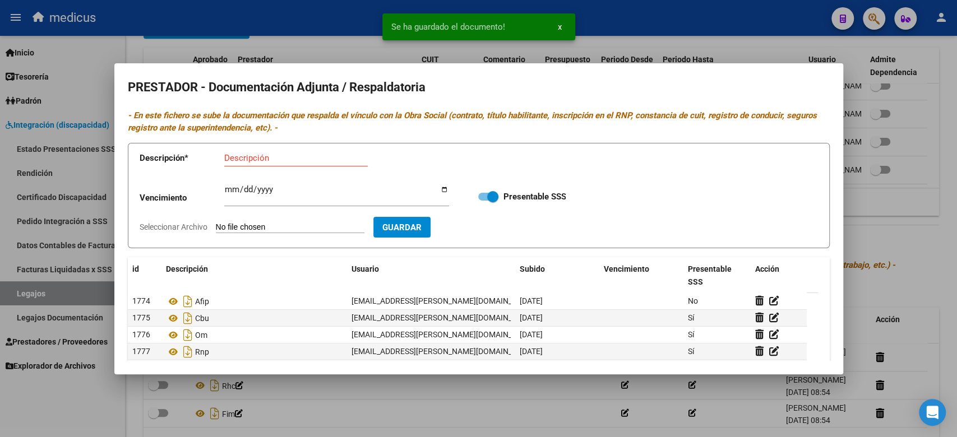
click at [912, 166] on div at bounding box center [478, 218] width 957 height 437
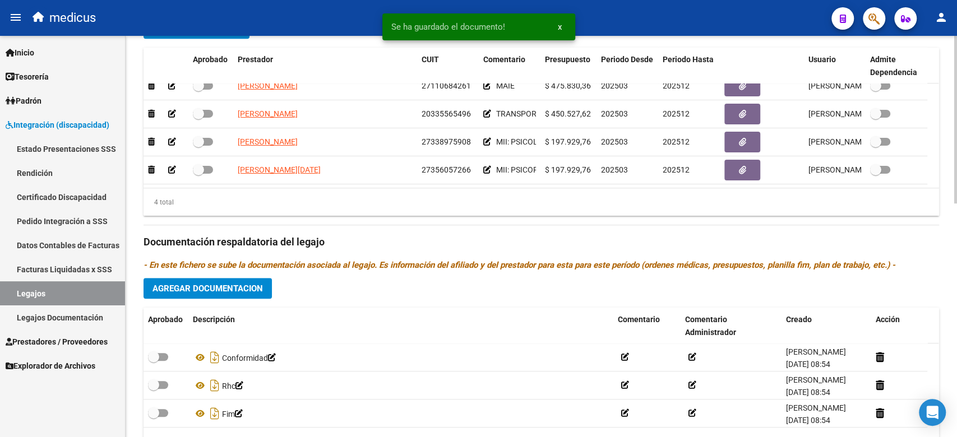
scroll to position [335, 0]
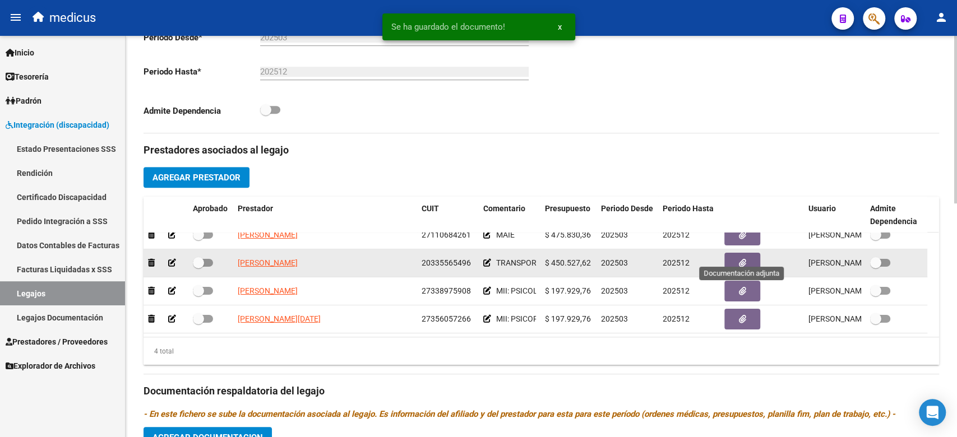
click at [743, 259] on icon "button" at bounding box center [742, 263] width 7 height 8
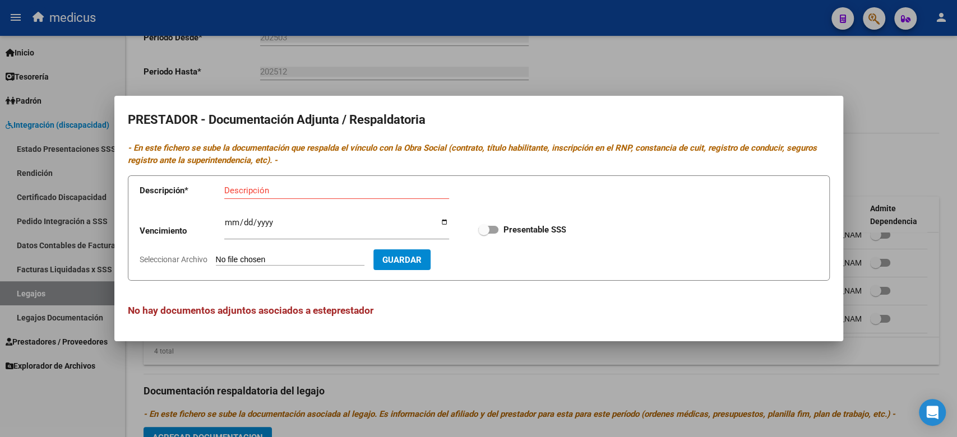
click at [290, 262] on input "Seleccionar Archivo" at bounding box center [290, 260] width 149 height 11
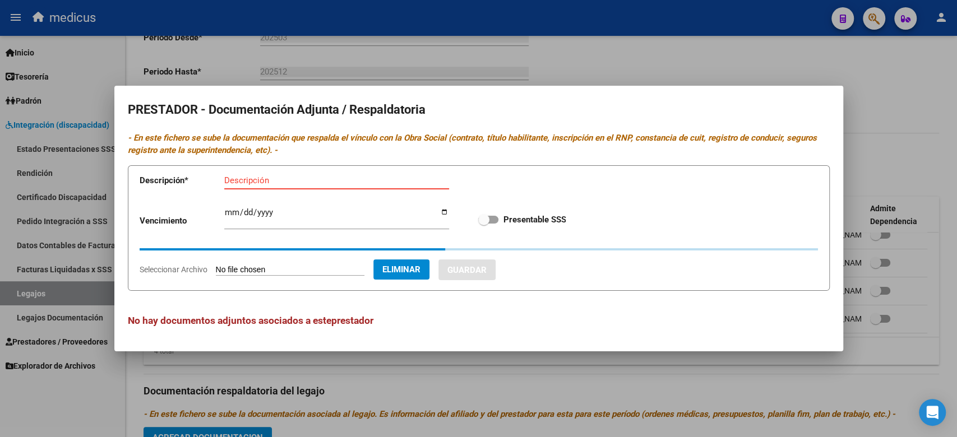
click at [268, 180] on app-form-text-field "Descripción * Descripción" at bounding box center [303, 183] width 326 height 34
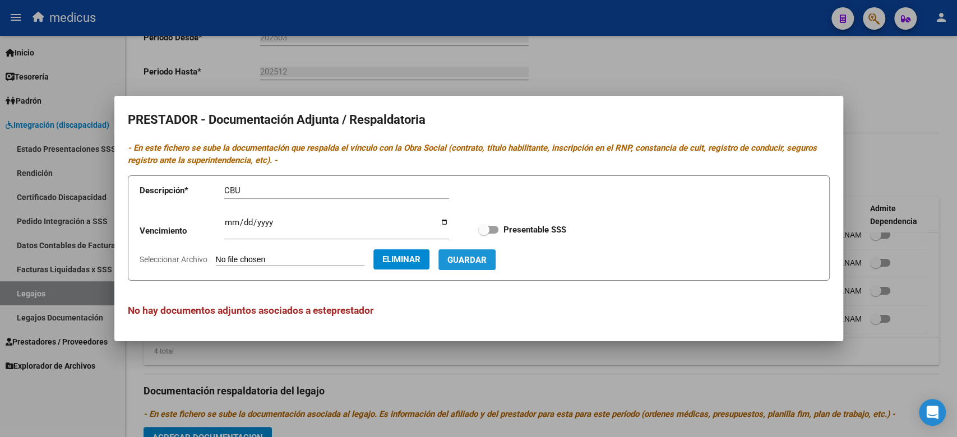
click at [478, 251] on button "Guardar" at bounding box center [466, 259] width 57 height 21
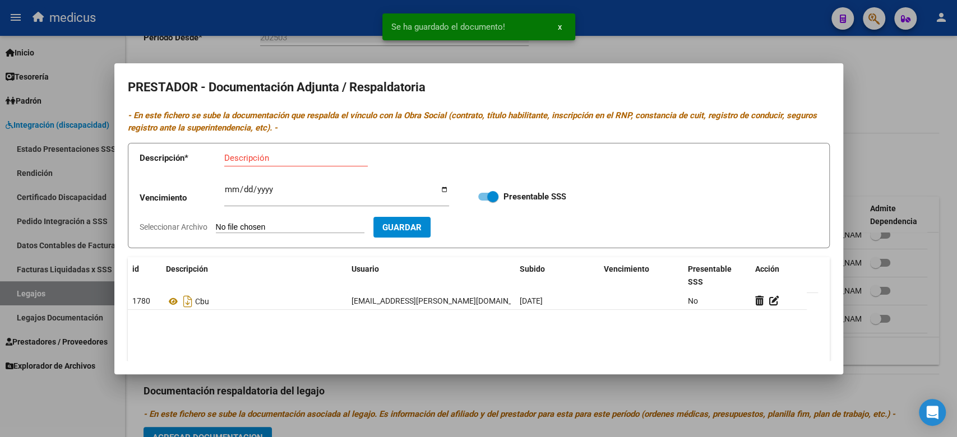
click at [277, 227] on input "Seleccionar Archivo" at bounding box center [290, 228] width 149 height 11
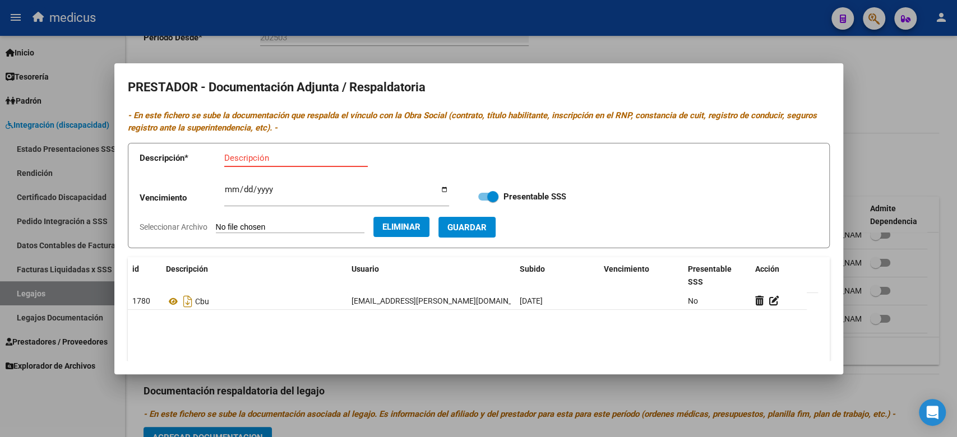
click at [265, 156] on input "Descripción" at bounding box center [296, 158] width 144 height 10
click at [487, 230] on span "Guardar" at bounding box center [466, 228] width 39 height 10
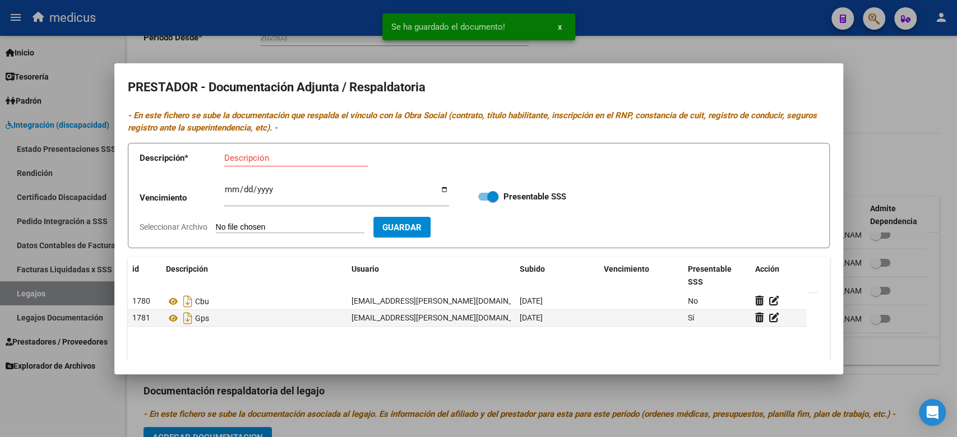
click at [237, 227] on input "Seleccionar Archivo" at bounding box center [290, 228] width 149 height 11
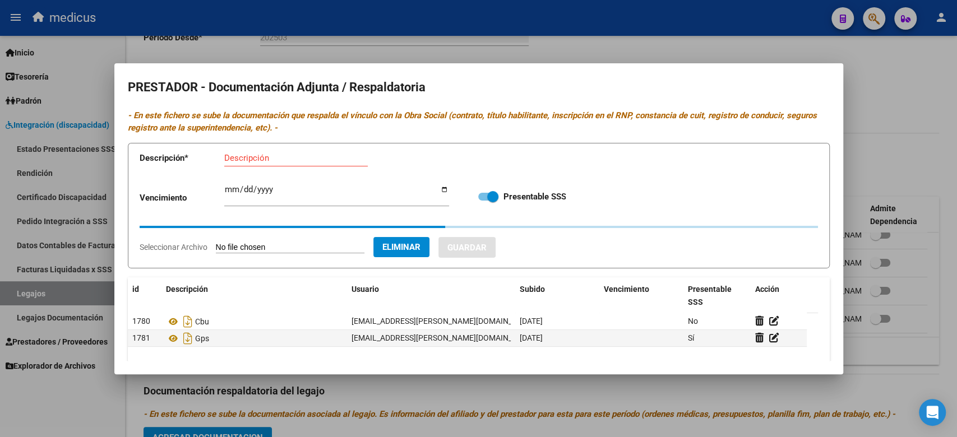
click at [306, 158] on input "Descripción" at bounding box center [296, 158] width 144 height 10
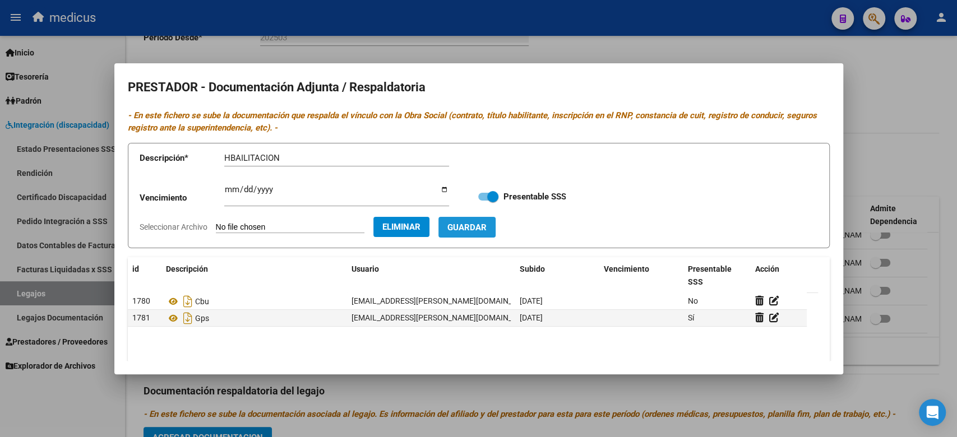
click at [496, 219] on button "Guardar" at bounding box center [466, 227] width 57 height 21
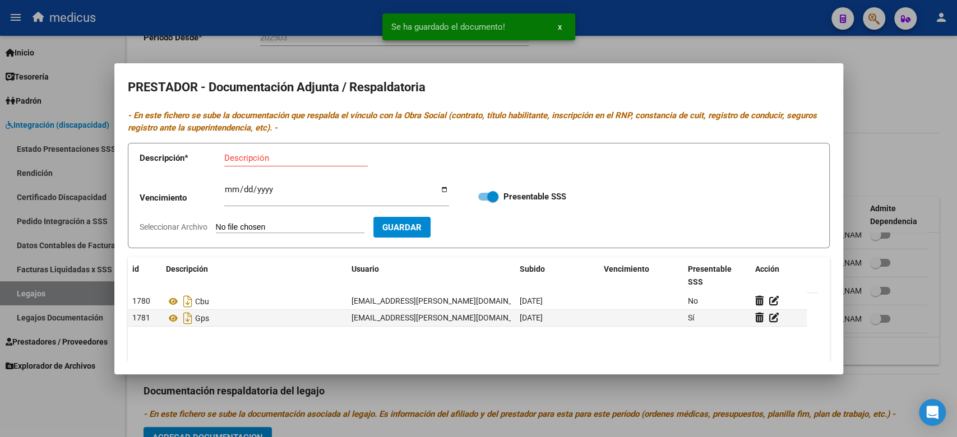
click at [270, 223] on input "Seleccionar Archivo" at bounding box center [290, 228] width 149 height 11
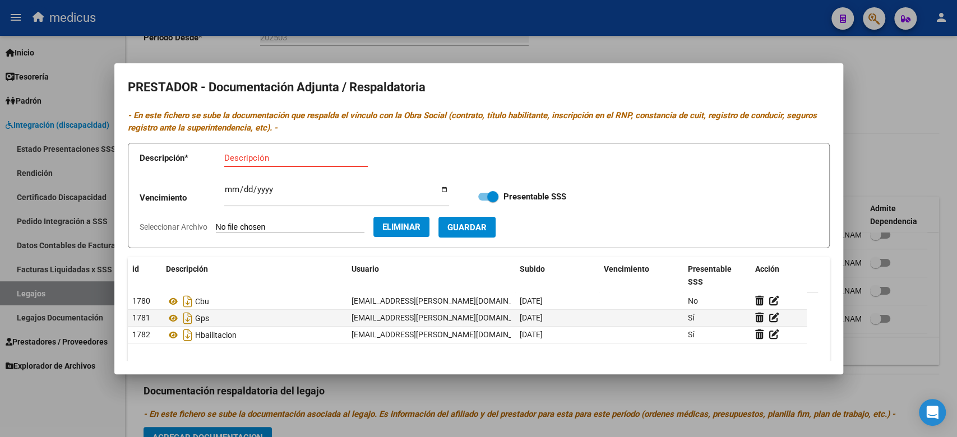
click at [307, 161] on input "Descripción" at bounding box center [296, 158] width 144 height 10
click at [483, 226] on span "Guardar" at bounding box center [466, 228] width 39 height 10
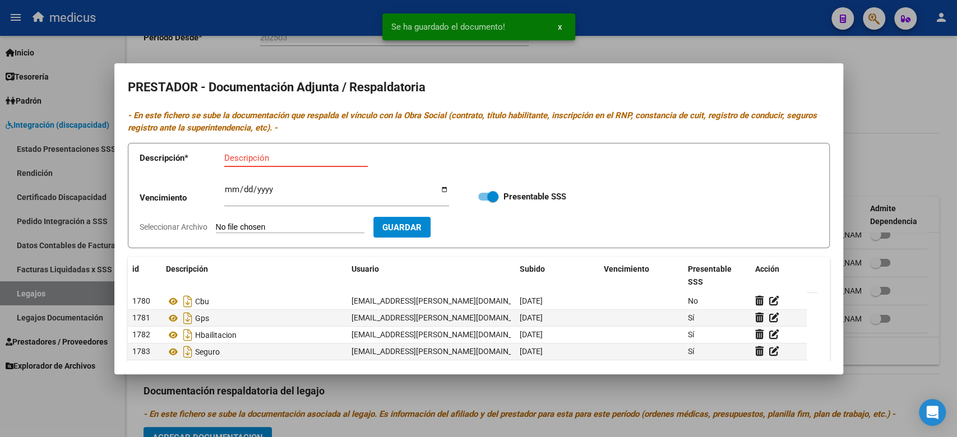
click at [303, 156] on input "Descripción" at bounding box center [296, 158] width 144 height 10
click at [295, 227] on input "Seleccionar Archivo" at bounding box center [290, 228] width 149 height 11
click at [420, 231] on span "Eliminar" at bounding box center [401, 227] width 38 height 10
click at [308, 225] on input "Seleccionar Archivo" at bounding box center [290, 228] width 149 height 11
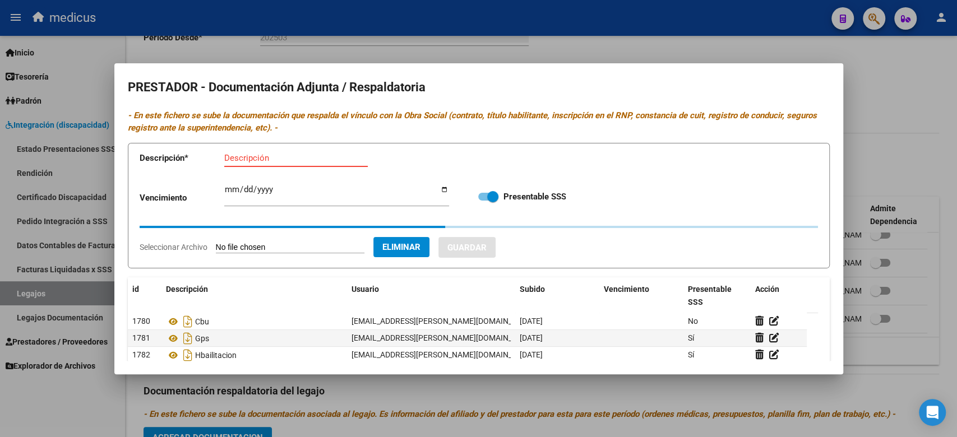
click at [259, 161] on input "Descripción" at bounding box center [296, 158] width 144 height 10
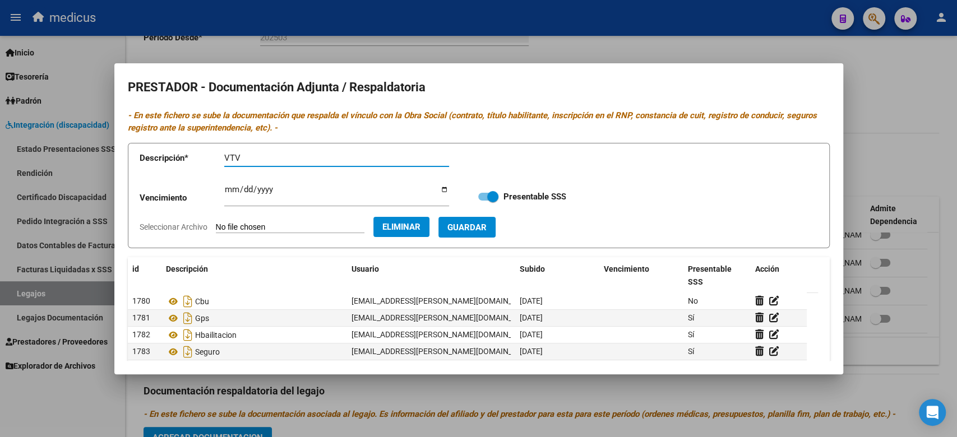
click at [487, 224] on span "Guardar" at bounding box center [466, 228] width 39 height 10
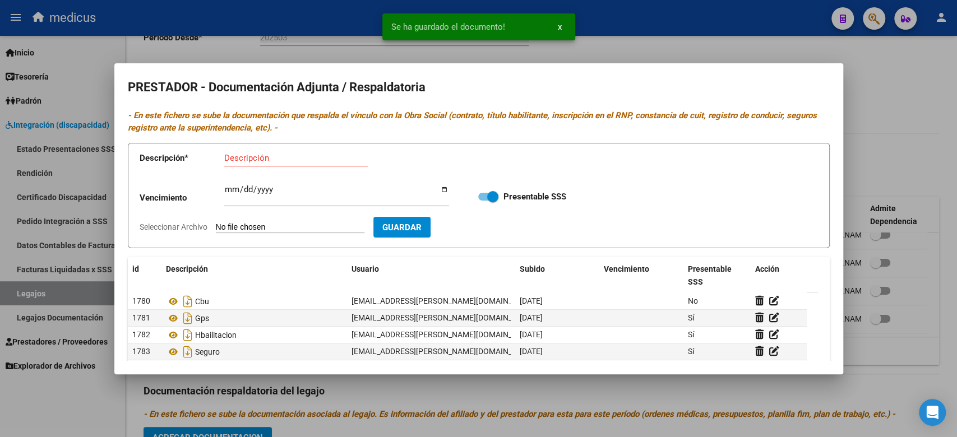
click at [296, 227] on input "Seleccionar Archivo" at bounding box center [290, 228] width 149 height 11
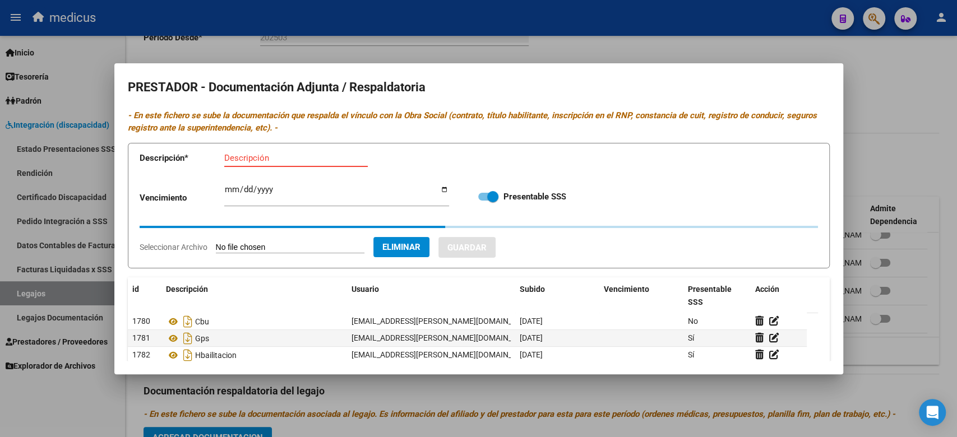
click at [255, 159] on input "Descripción" at bounding box center [296, 158] width 144 height 10
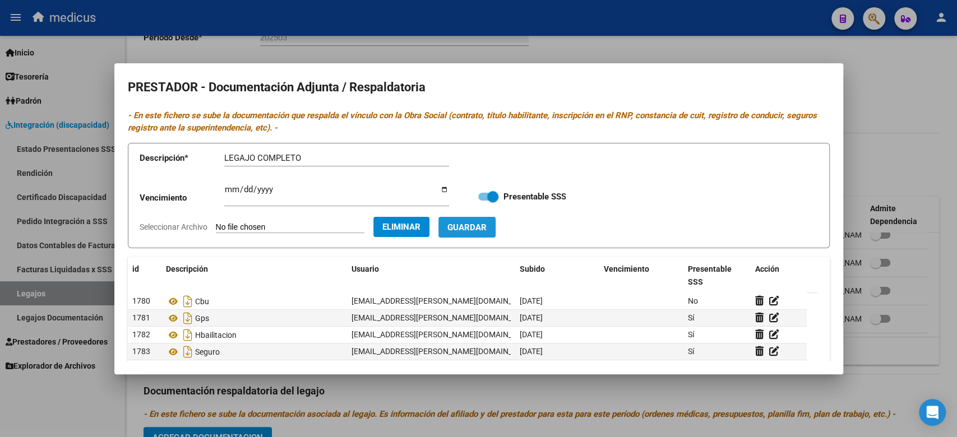
click at [496, 234] on button "Guardar" at bounding box center [466, 227] width 57 height 21
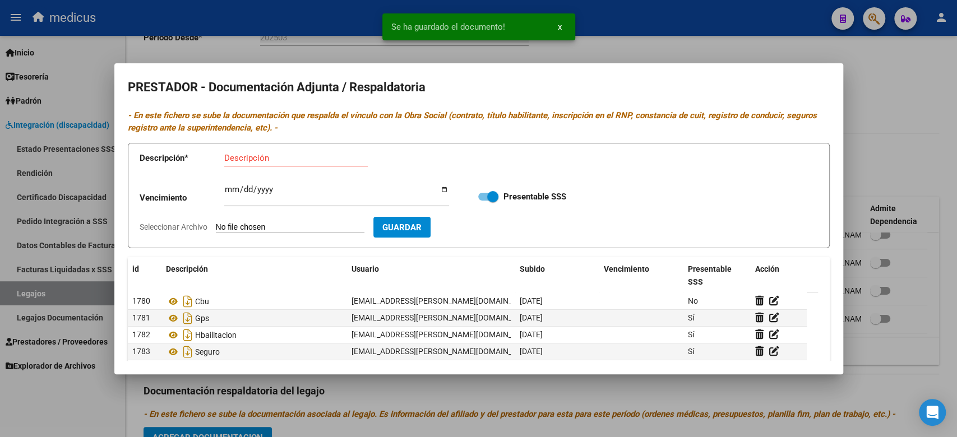
click at [617, 56] on div at bounding box center [478, 218] width 957 height 437
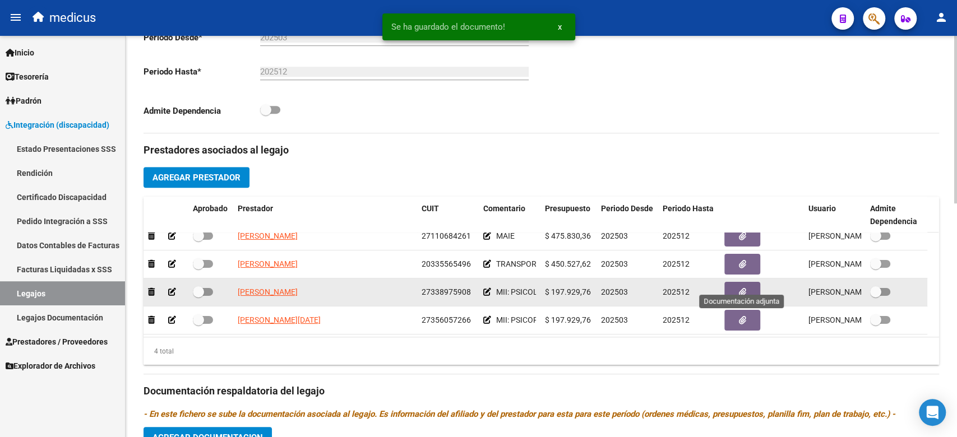
scroll to position [0, 0]
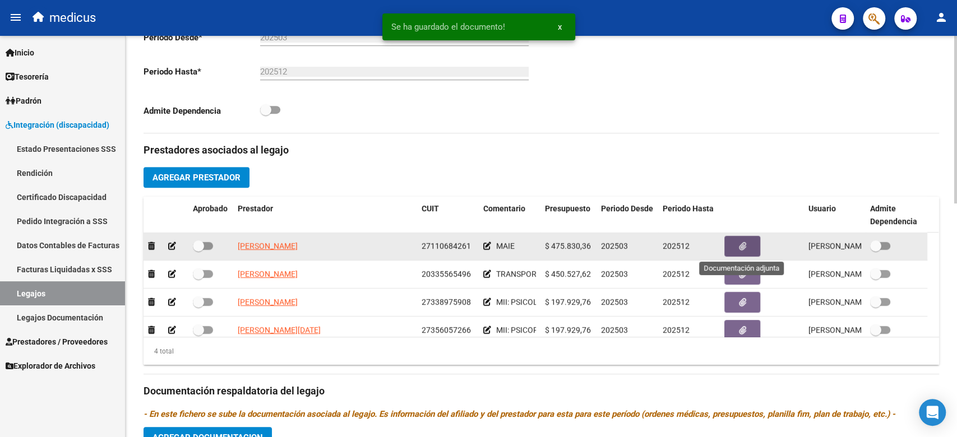
click at [733, 254] on button "button" at bounding box center [742, 246] width 36 height 21
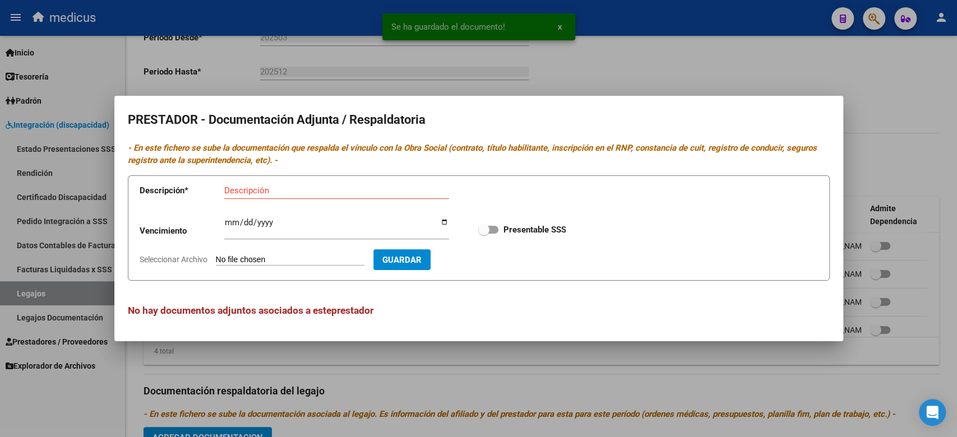
click at [262, 256] on input "Seleccionar Archivo" at bounding box center [290, 260] width 149 height 11
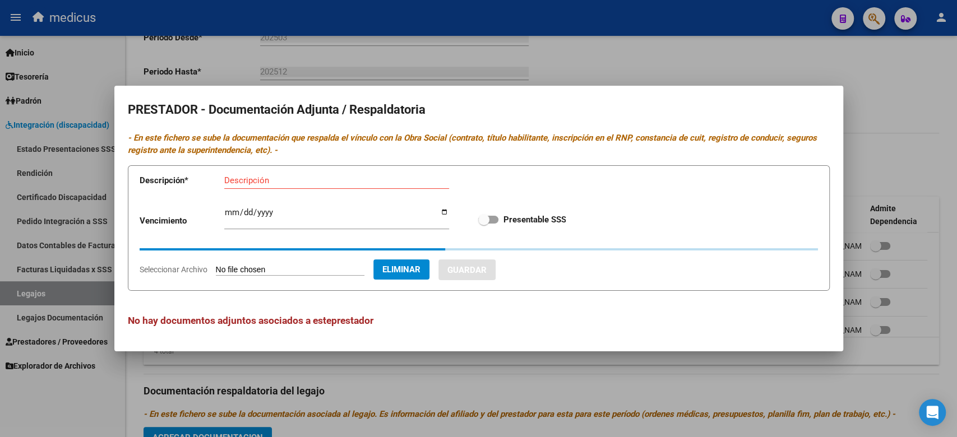
click at [271, 178] on input "Descripción" at bounding box center [336, 180] width 225 height 10
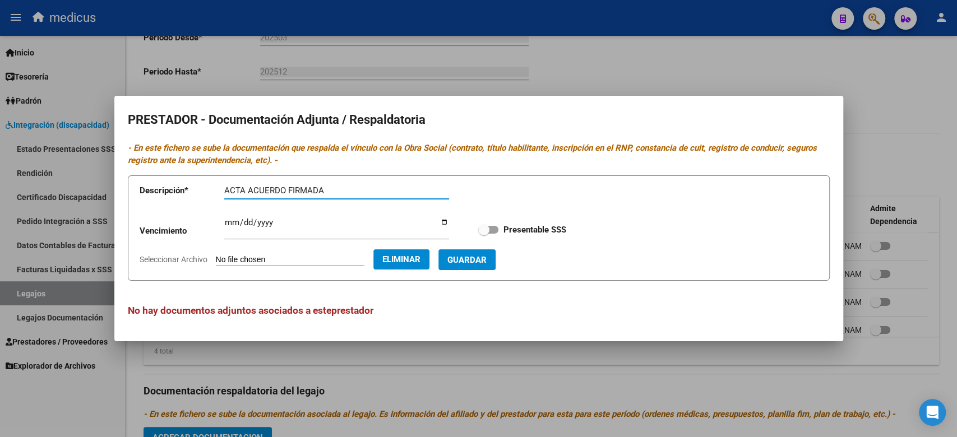
click at [496, 257] on button "Guardar" at bounding box center [466, 259] width 57 height 21
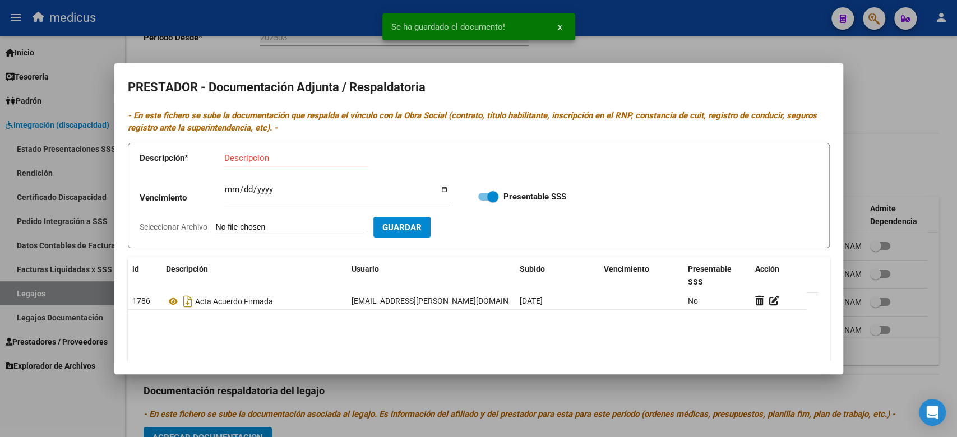
click at [269, 226] on input "Seleccionar Archivo" at bounding box center [290, 228] width 149 height 11
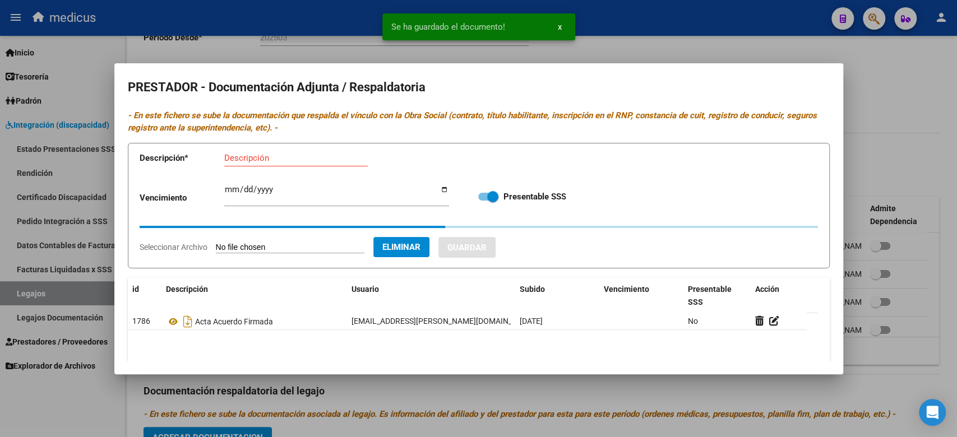
click at [269, 153] on input "Descripción" at bounding box center [296, 158] width 144 height 10
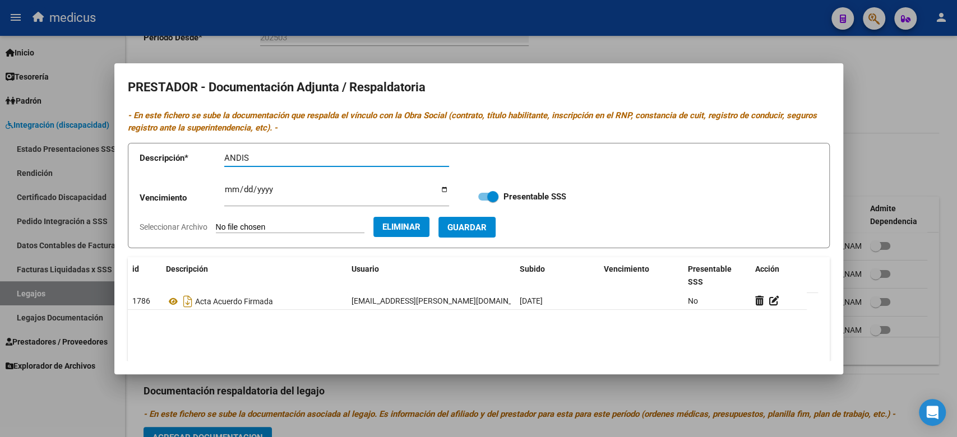
click at [496, 239] on form "Descripción * ANDIS Descripción Vencimiento Ingresar vencimiento Presentable SS…" at bounding box center [479, 196] width 702 height 106
click at [487, 229] on span "Guardar" at bounding box center [466, 228] width 39 height 10
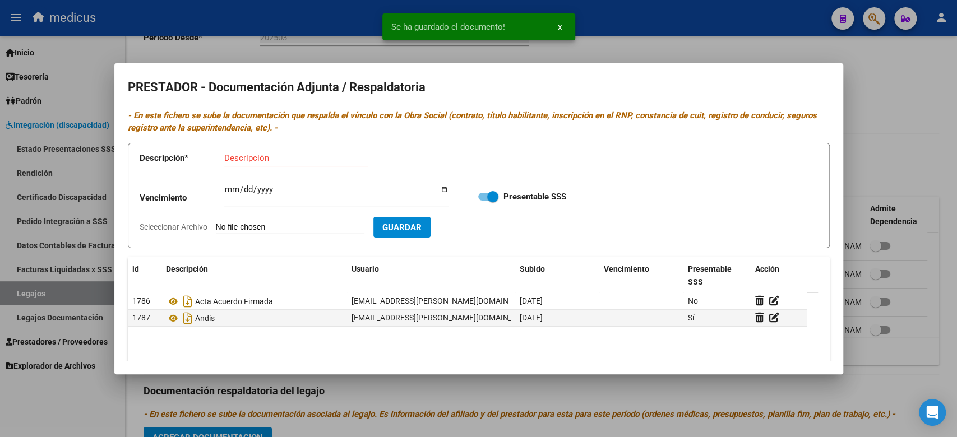
click at [253, 154] on input "Descripción" at bounding box center [296, 158] width 144 height 10
click at [271, 227] on input "Seleccionar Archivo" at bounding box center [290, 228] width 149 height 11
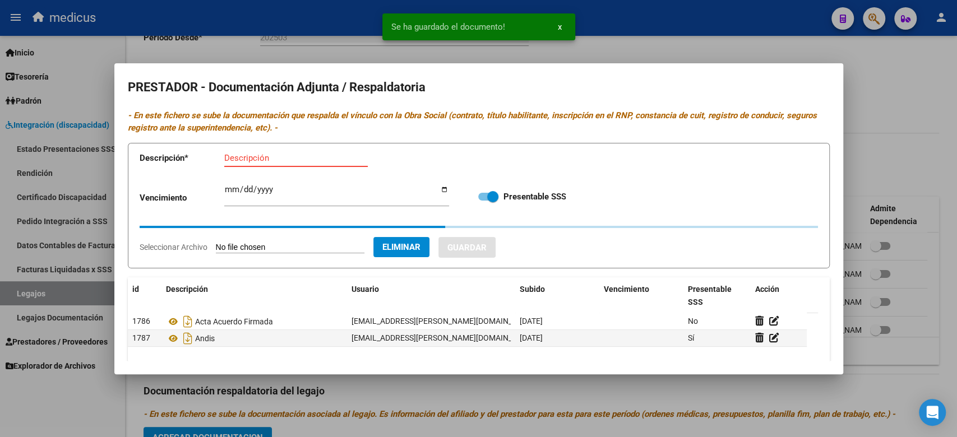
click at [295, 159] on input "Descripción" at bounding box center [296, 158] width 144 height 10
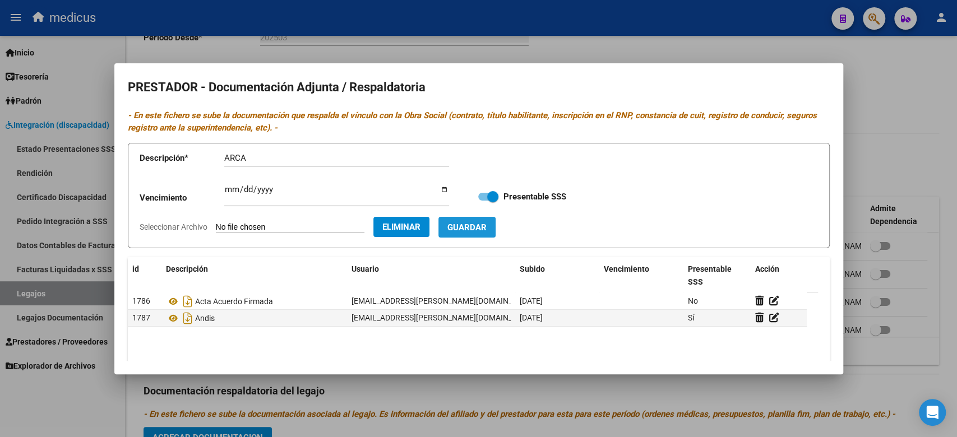
click at [496, 219] on button "Guardar" at bounding box center [466, 227] width 57 height 21
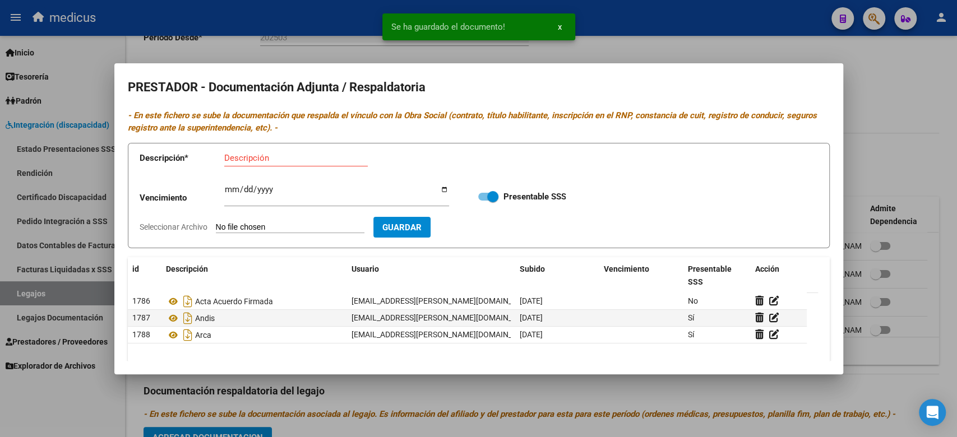
click at [291, 229] on input "Seleccionar Archivo" at bounding box center [290, 228] width 149 height 11
click at [276, 162] on input "Descripción" at bounding box center [296, 158] width 144 height 10
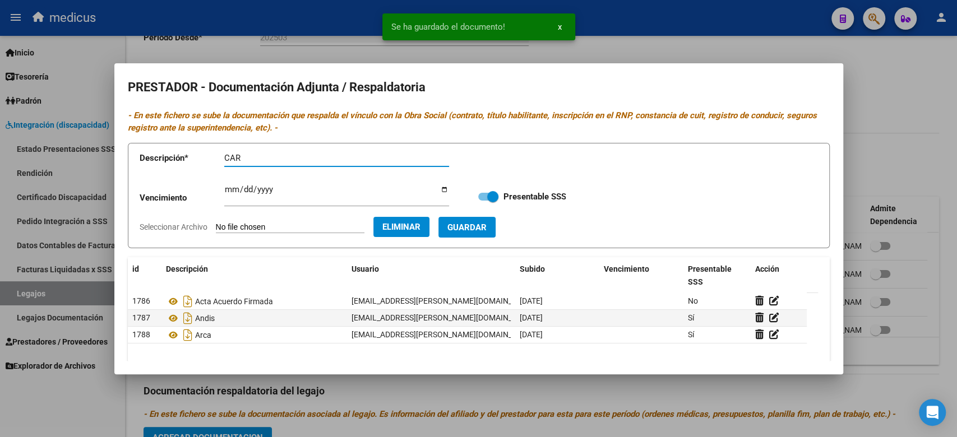
click at [480, 229] on span "Guardar" at bounding box center [466, 228] width 39 height 10
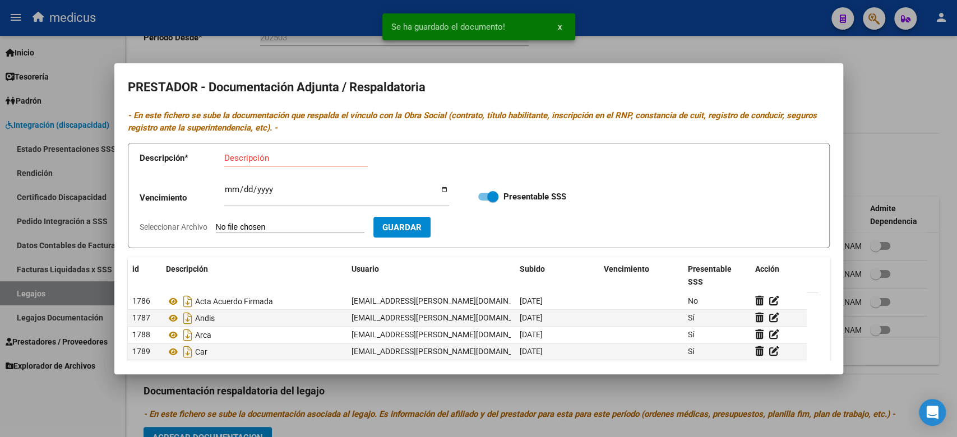
click at [238, 224] on input "Seleccionar Archivo" at bounding box center [290, 228] width 149 height 11
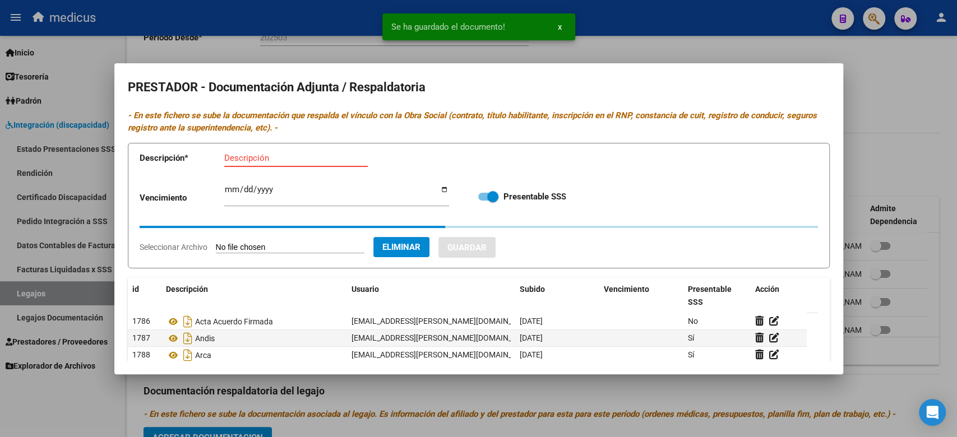
click at [313, 157] on input "Descripción" at bounding box center [296, 158] width 144 height 10
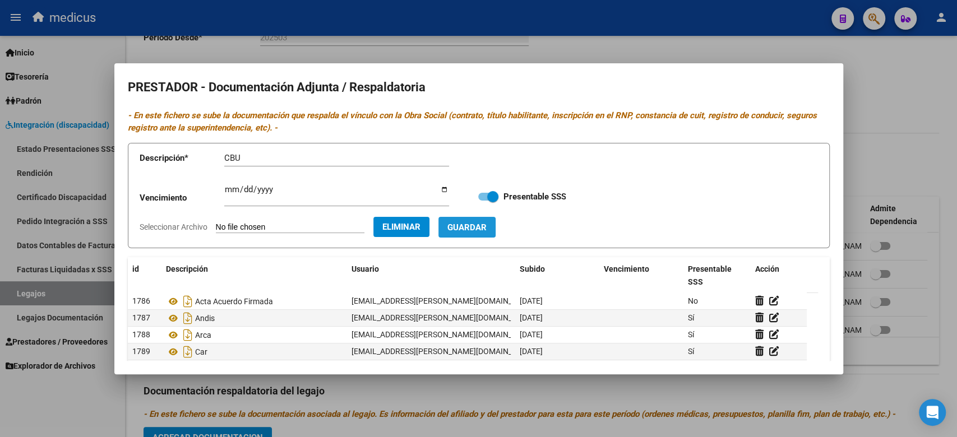
click at [479, 223] on span "Guardar" at bounding box center [466, 228] width 39 height 10
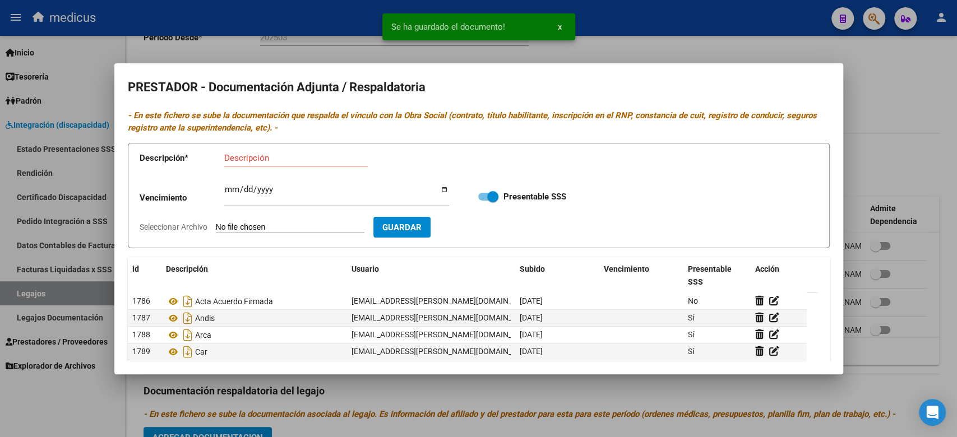
click at [245, 222] on app-file-uploader "Seleccionar Archivo" at bounding box center [257, 227] width 234 height 10
click at [257, 228] on input "Seleccionar Archivo" at bounding box center [290, 228] width 149 height 11
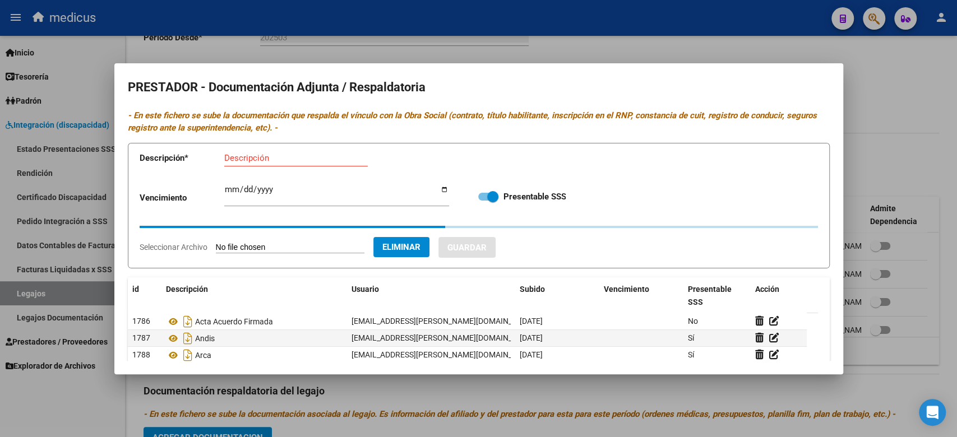
click at [307, 160] on input "Descripción" at bounding box center [296, 158] width 144 height 10
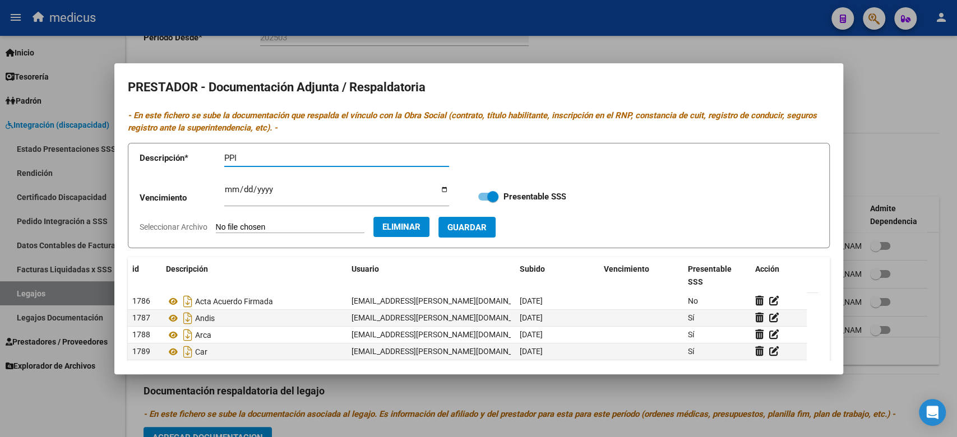
click at [487, 230] on span "Guardar" at bounding box center [466, 228] width 39 height 10
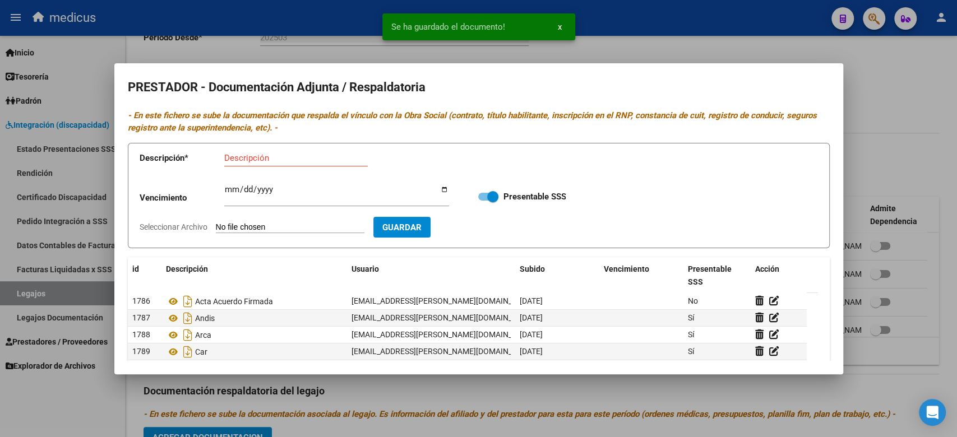
click at [302, 223] on input "Seleccionar Archivo" at bounding box center [290, 228] width 149 height 11
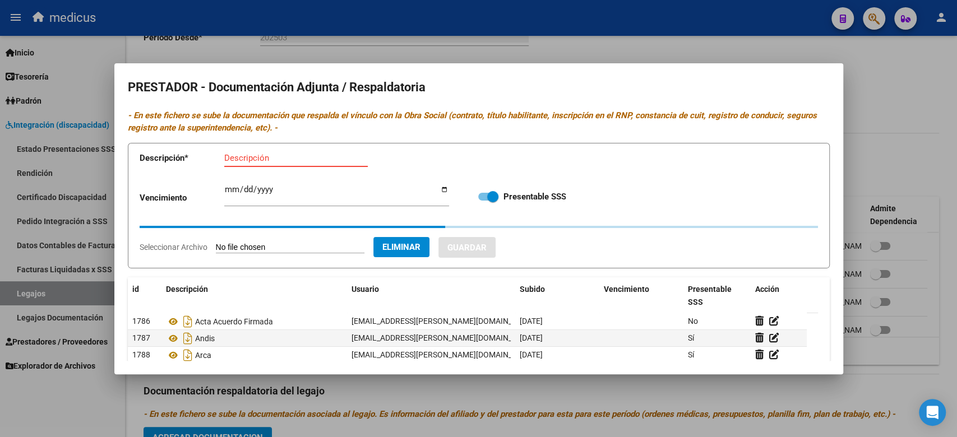
drag, startPoint x: 273, startPoint y: 160, endPoint x: 316, endPoint y: 189, distance: 51.3
click at [274, 159] on input "Descripción" at bounding box center [296, 158] width 144 height 10
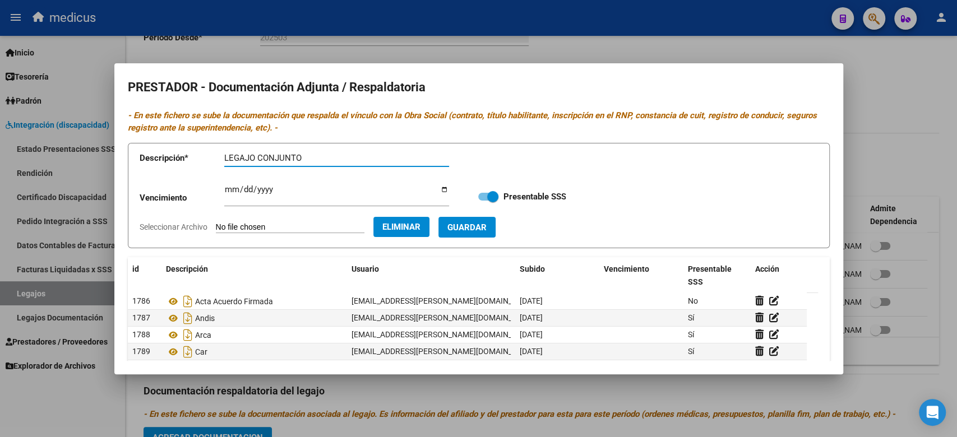
click at [483, 232] on span "Guardar" at bounding box center [466, 228] width 39 height 10
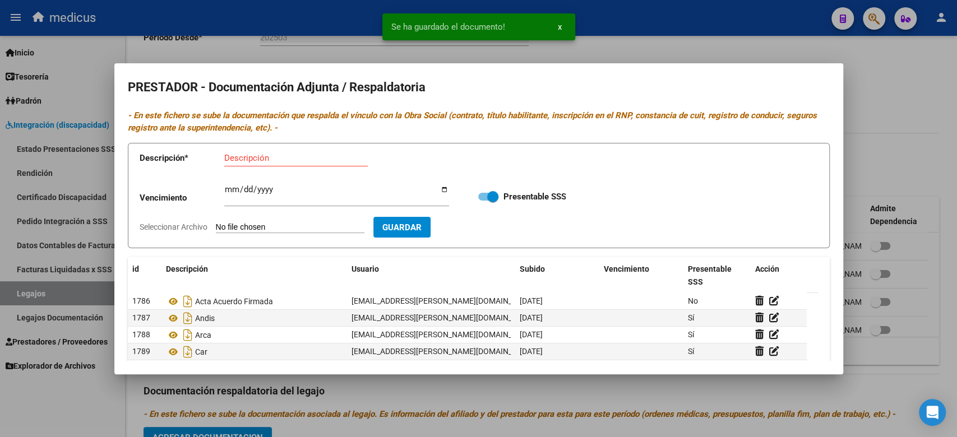
click at [901, 141] on div at bounding box center [478, 218] width 957 height 437
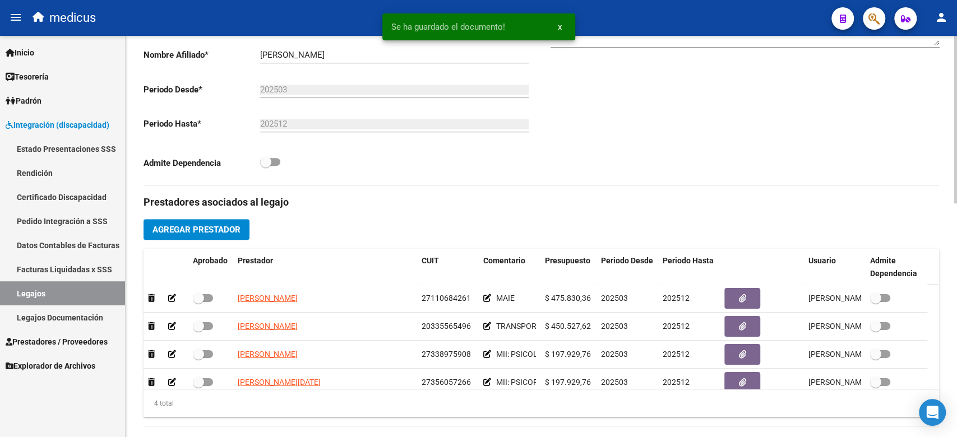
scroll to position [560, 0]
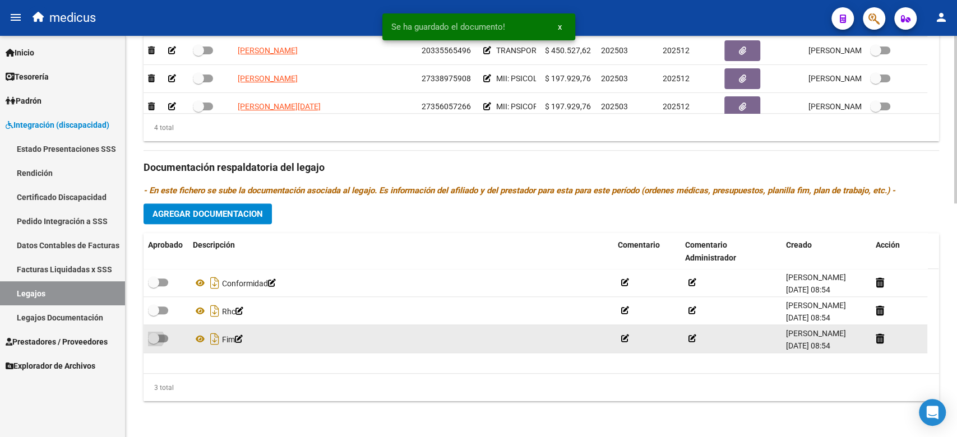
click at [159, 334] on label at bounding box center [158, 338] width 20 height 13
click at [154, 343] on input "checkbox" at bounding box center [153, 343] width 1 height 1
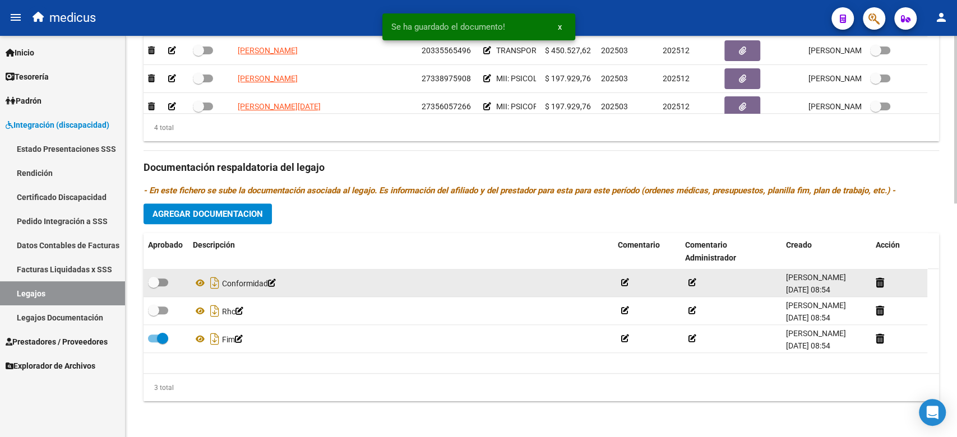
click at [166, 292] on datatable-body-cell at bounding box center [166, 282] width 45 height 27
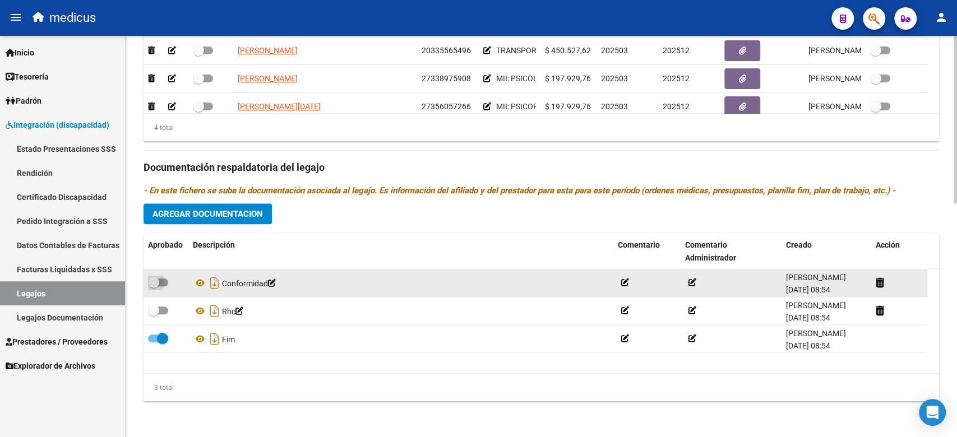
click at [162, 284] on span at bounding box center [158, 283] width 20 height 8
click at [154, 286] on input "checkbox" at bounding box center [153, 286] width 1 height 1
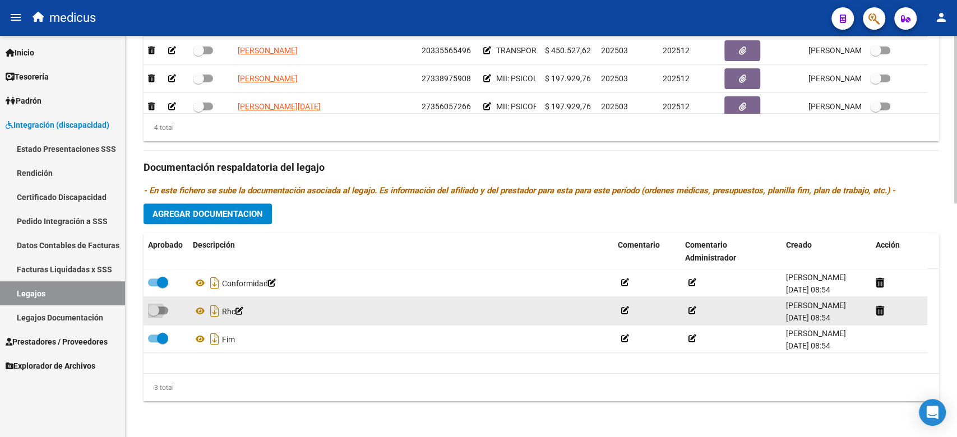
click at [165, 307] on span at bounding box center [158, 311] width 20 height 8
click at [154, 315] on input "checkbox" at bounding box center [153, 315] width 1 height 1
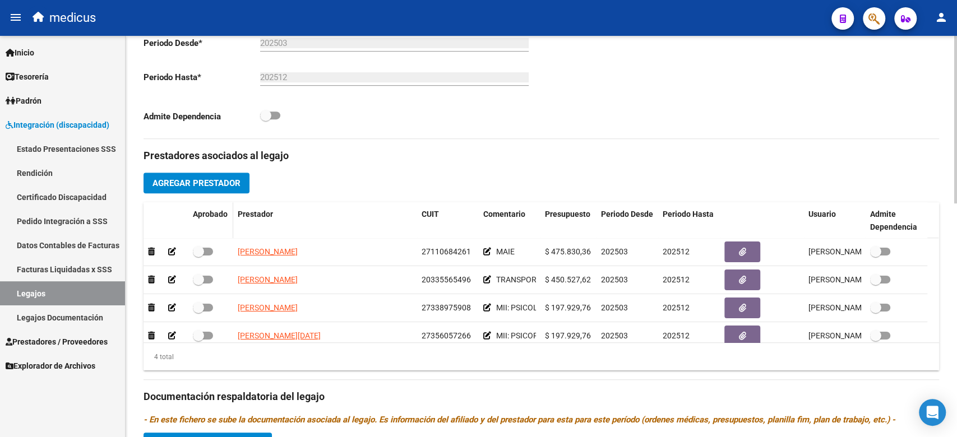
scroll to position [260, 0]
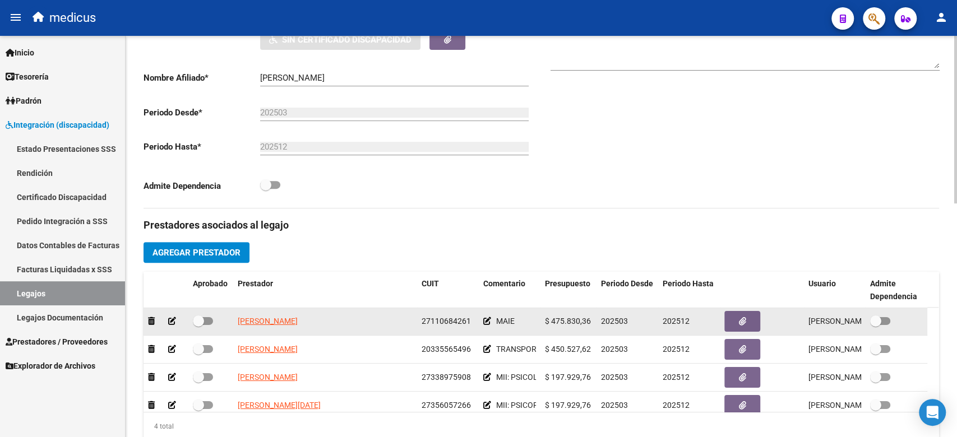
click at [196, 325] on span at bounding box center [198, 321] width 11 height 11
click at [198, 325] on input "checkbox" at bounding box center [198, 325] width 1 height 1
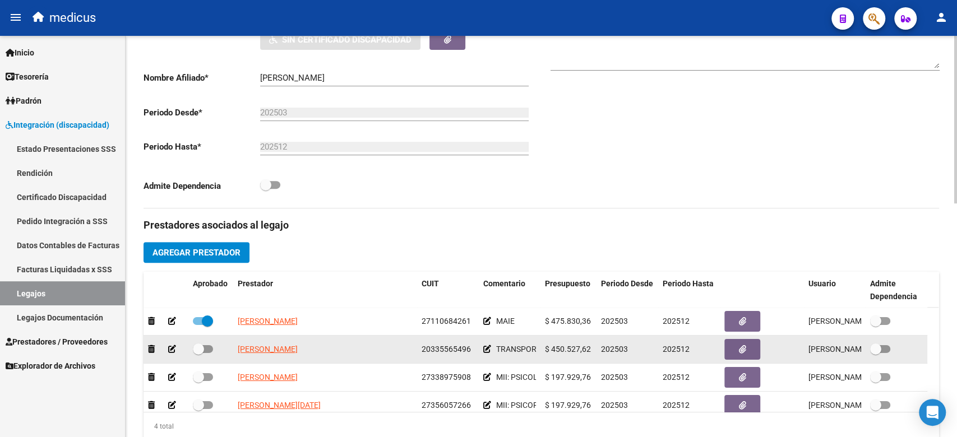
click at [206, 349] on span at bounding box center [203, 349] width 20 height 8
click at [198, 353] on input "checkbox" at bounding box center [198, 353] width 1 height 1
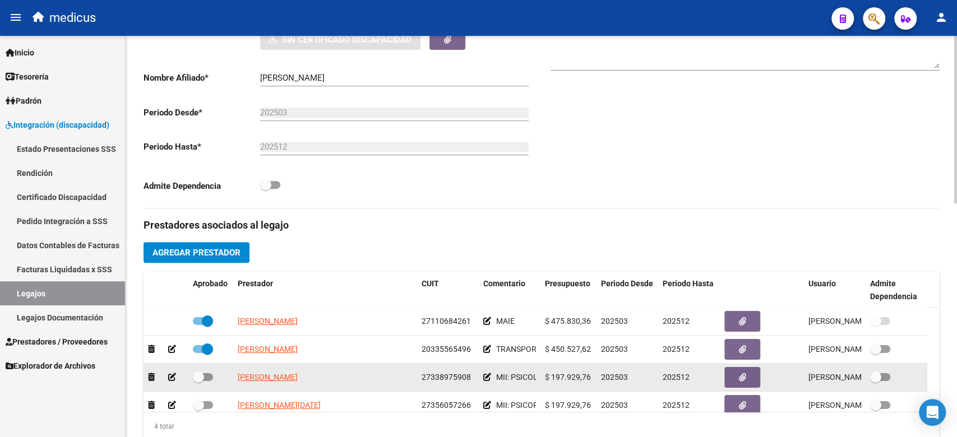
drag, startPoint x: 218, startPoint y: 371, endPoint x: 207, endPoint y: 383, distance: 16.3
click at [218, 375] on div at bounding box center [211, 378] width 36 height 15
click at [206, 381] on span at bounding box center [203, 377] width 20 height 8
click at [198, 381] on input "checkbox" at bounding box center [198, 381] width 1 height 1
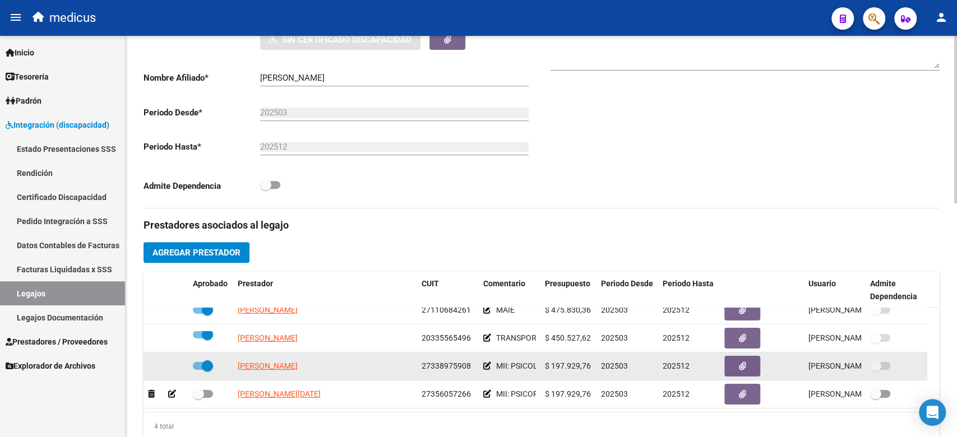
scroll to position [22, 0]
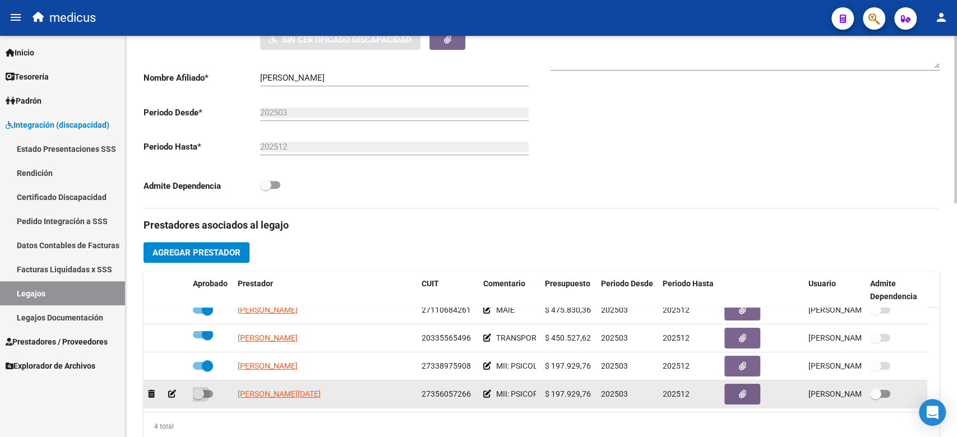
click at [212, 387] on label at bounding box center [203, 393] width 20 height 13
click at [198, 398] on input "checkbox" at bounding box center [198, 398] width 1 height 1
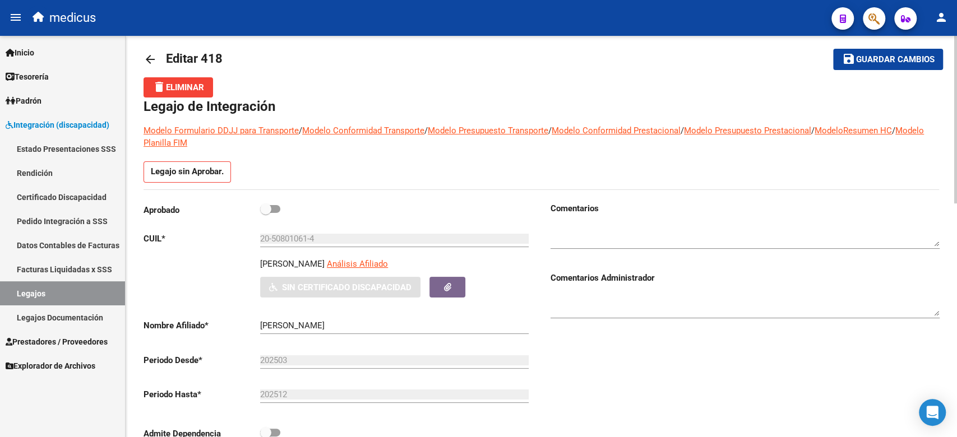
scroll to position [0, 0]
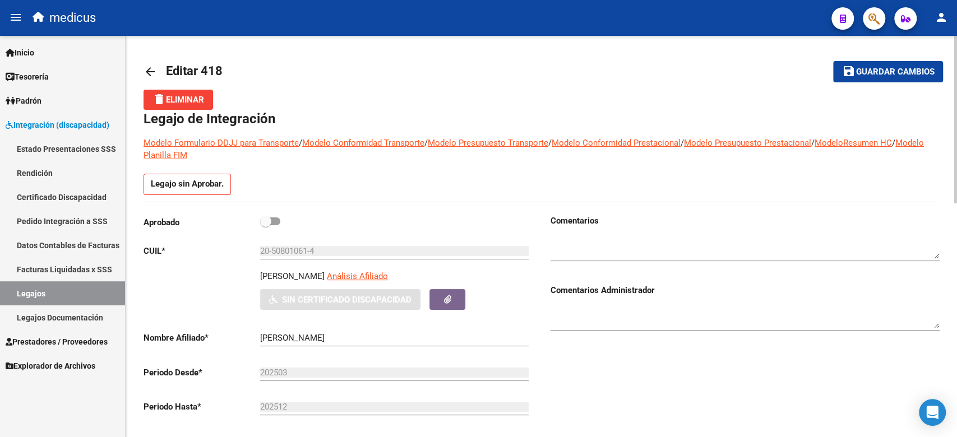
click at [276, 231] on div "Aprobado" at bounding box center [338, 225] width 389 height 21
click at [270, 222] on span at bounding box center [265, 221] width 11 height 11
click at [266, 225] on input "checkbox" at bounding box center [265, 225] width 1 height 1
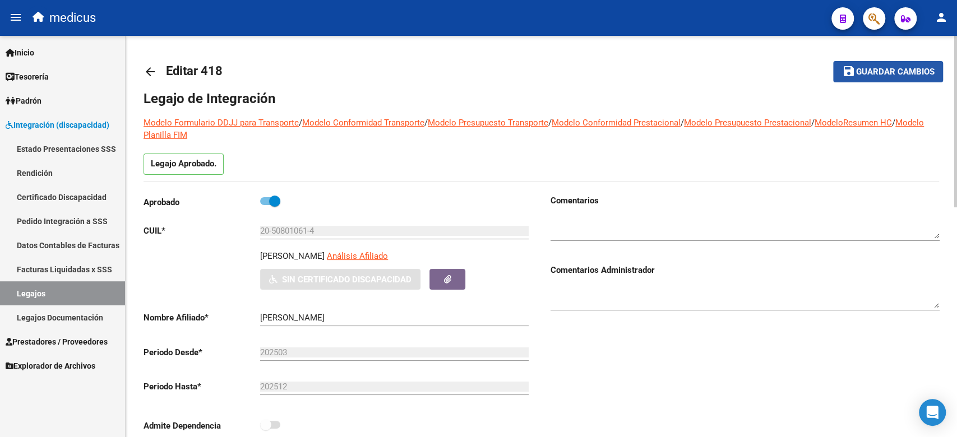
click at [877, 70] on span "Guardar cambios" at bounding box center [895, 72] width 78 height 10
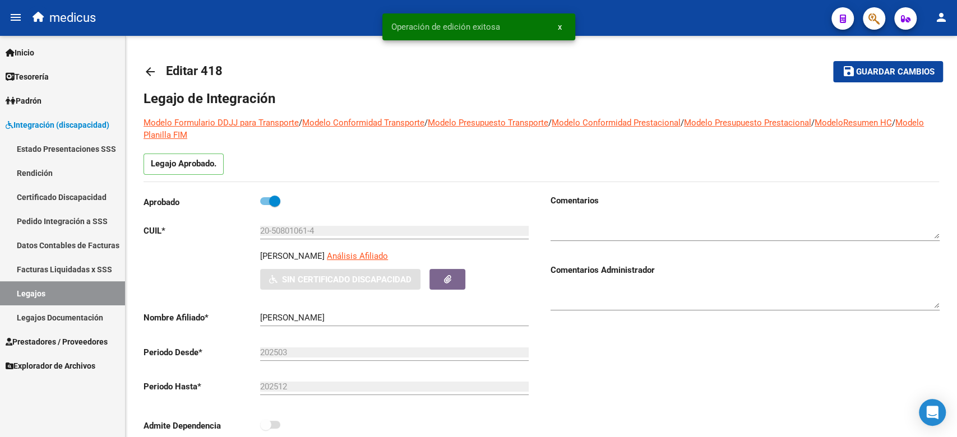
click at [53, 188] on link "Certificado Discapacidad" at bounding box center [62, 197] width 125 height 24
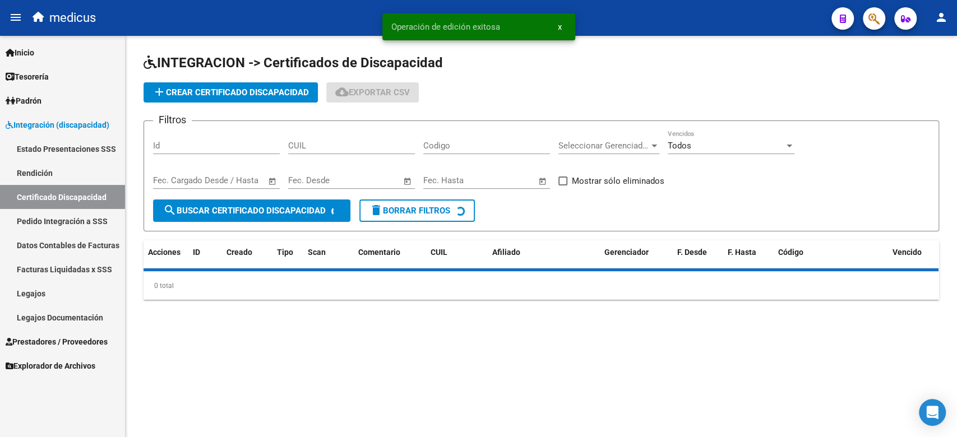
click at [243, 94] on span "add Crear Certificado Discapacidad" at bounding box center [230, 92] width 156 height 10
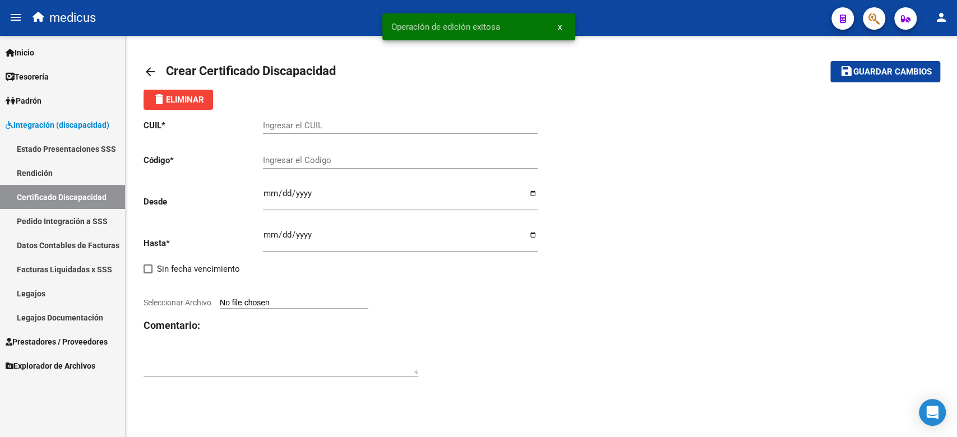
drag, startPoint x: 533, startPoint y: 183, endPoint x: 522, endPoint y: 172, distance: 15.9
click at [533, 183] on div "Ingresar fec. Desde" at bounding box center [400, 194] width 275 height 31
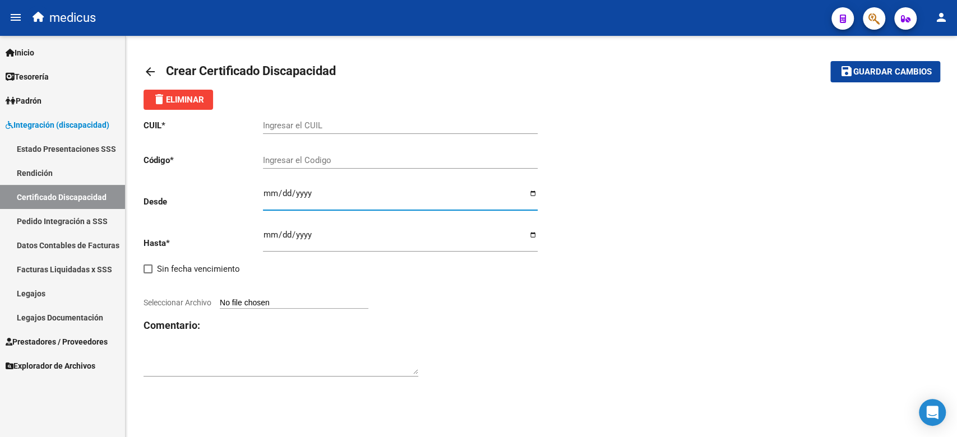
click at [418, 130] on input "Ingresar el CUIL" at bounding box center [400, 126] width 275 height 10
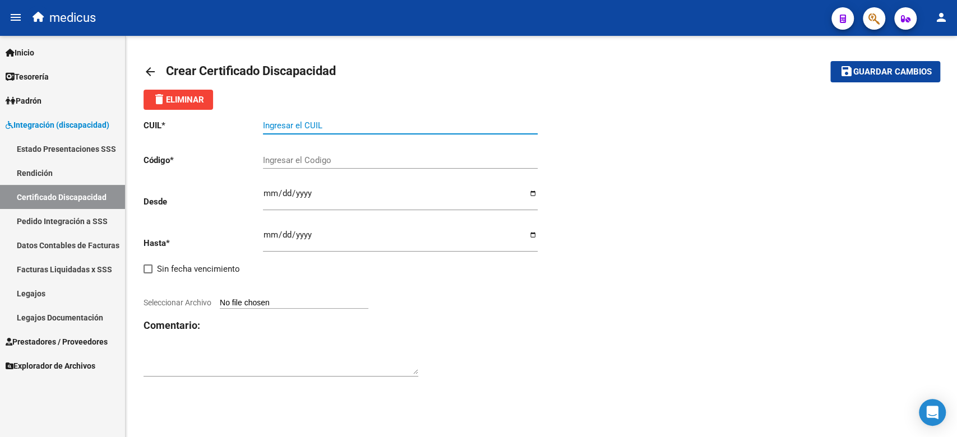
paste input "20-50801061-4"
click at [492, 280] on div "CUIL * 20-50801061-4 Ingresar el CUIL Código * Ingresar el Codigo Desde [GEOGRA…" at bounding box center [343, 249] width 398 height 278
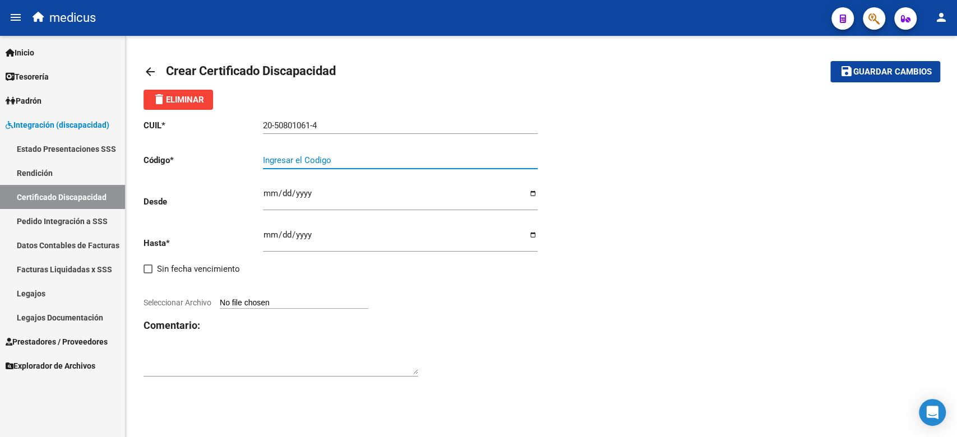
click at [345, 159] on input "Ingresar el Codigo" at bounding box center [400, 160] width 275 height 10
paste input "ARG02000508010612023021720330217CIU536"
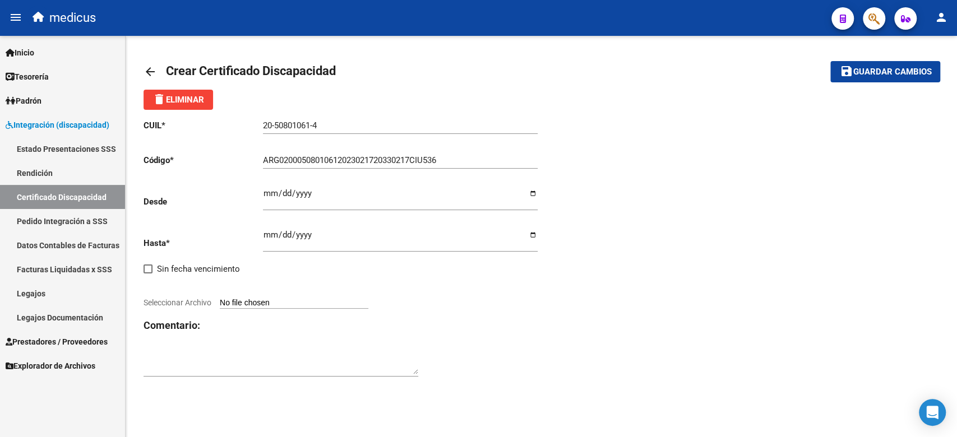
drag, startPoint x: 482, startPoint y: 309, endPoint x: 441, endPoint y: 288, distance: 46.1
click at [482, 309] on div "CUIL * 20-50801061-4 Ingresar el CUIL Código * ARG02000508010612023021720330217…" at bounding box center [343, 249] width 398 height 278
click at [270, 193] on input "Ingresar fec. Desde" at bounding box center [400, 198] width 275 height 18
click at [266, 238] on input "Ingresar fec. Hasta" at bounding box center [400, 239] width 275 height 18
click at [295, 299] on input "Seleccionar Archivo" at bounding box center [294, 303] width 149 height 11
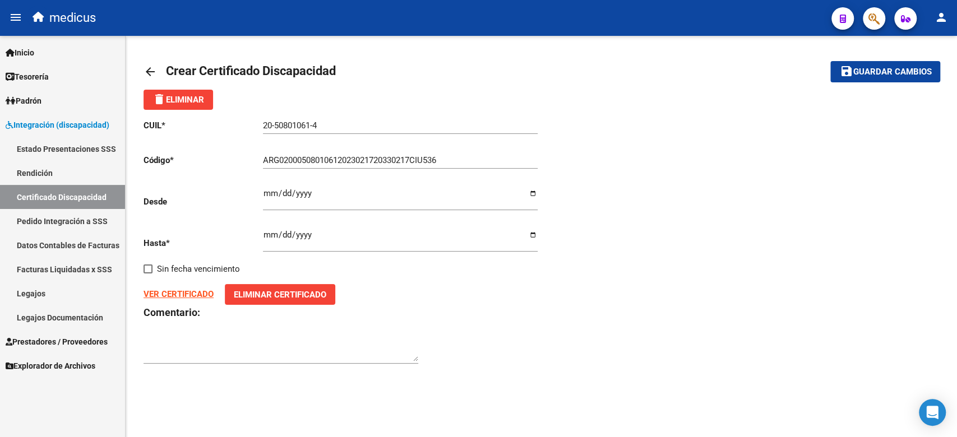
click at [845, 76] on mat-icon "save" at bounding box center [845, 70] width 13 height 13
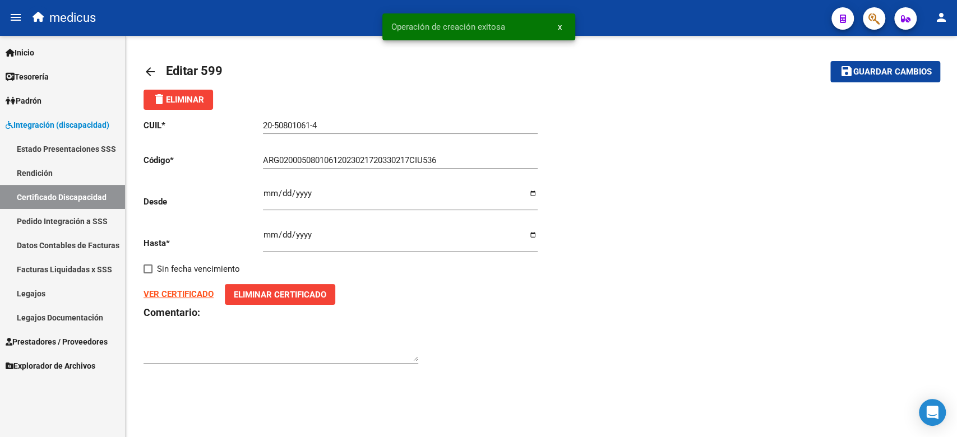
click at [76, 289] on link "Legajos" at bounding box center [62, 293] width 125 height 24
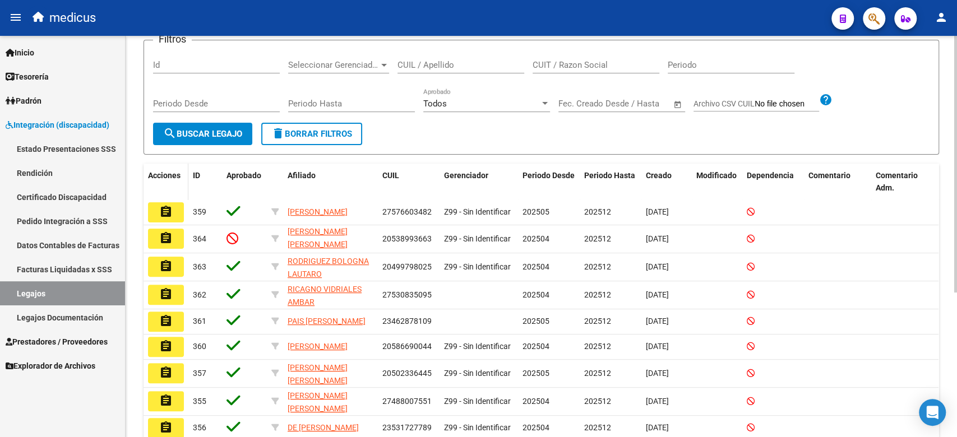
scroll to position [76, 0]
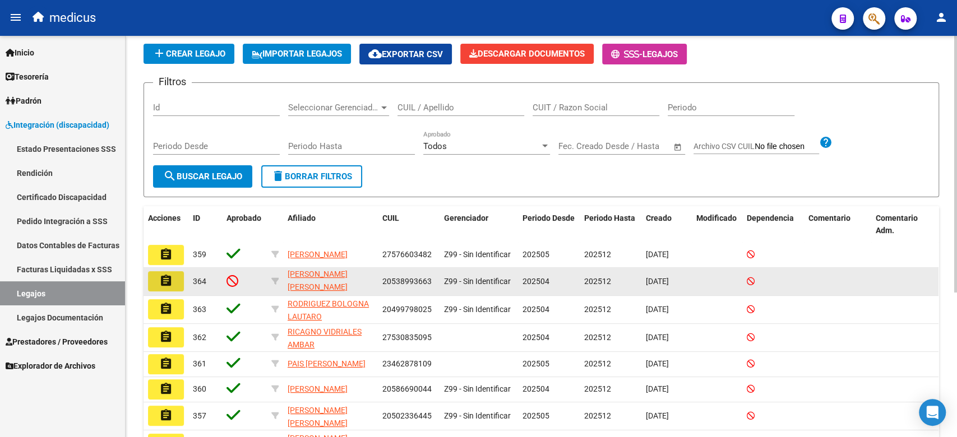
click at [174, 281] on button "assignment" at bounding box center [166, 281] width 36 height 20
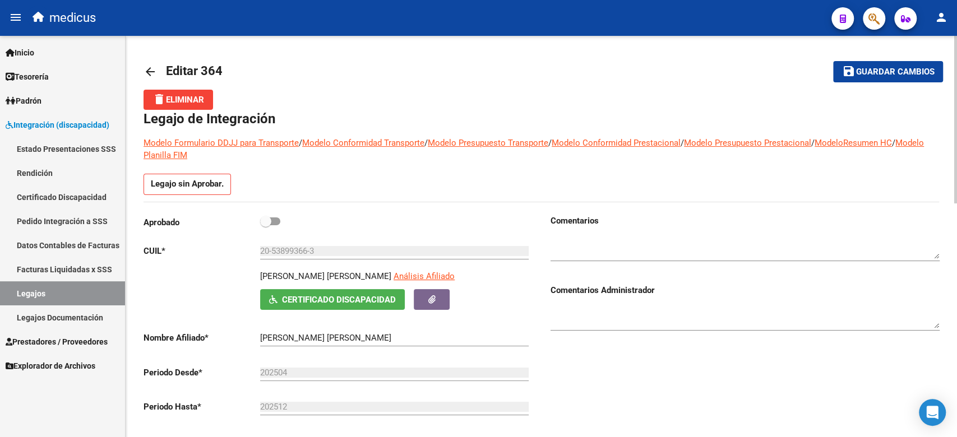
click at [155, 66] on mat-icon "arrow_back" at bounding box center [150, 71] width 13 height 13
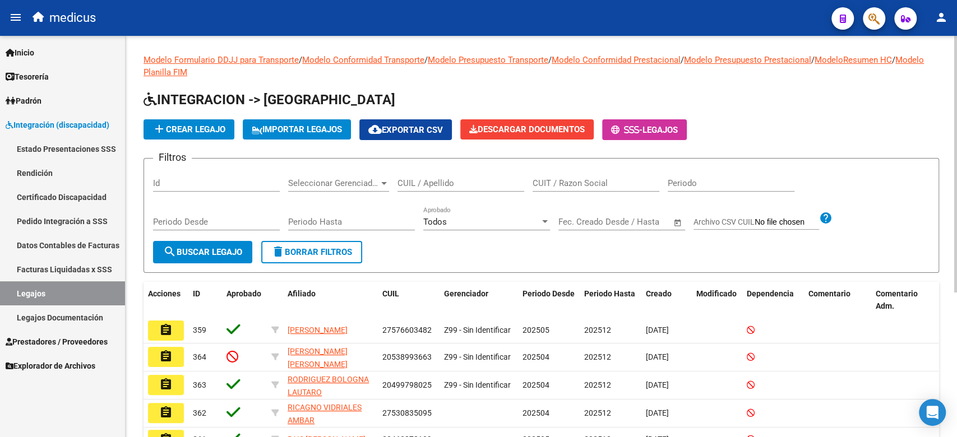
click at [550, 178] on input "CUIT / Razon Social" at bounding box center [596, 183] width 127 height 10
click at [529, 223] on div "Todos" at bounding box center [481, 222] width 117 height 10
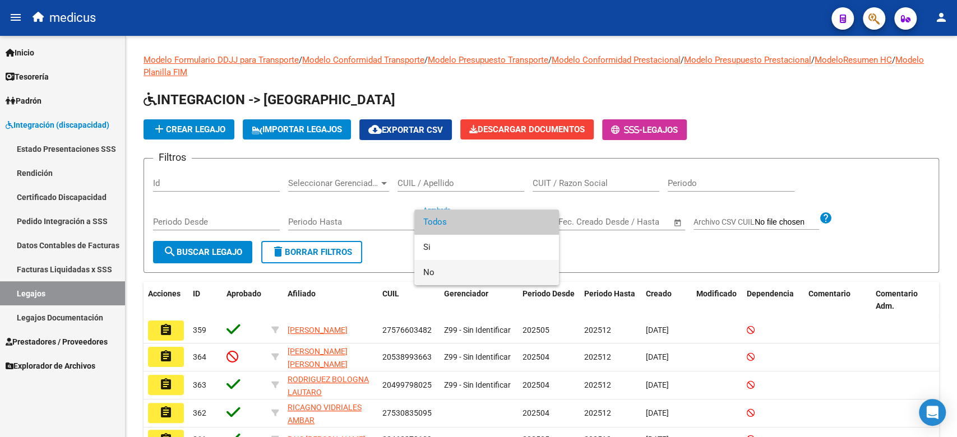
click at [503, 268] on span "No" at bounding box center [486, 272] width 127 height 25
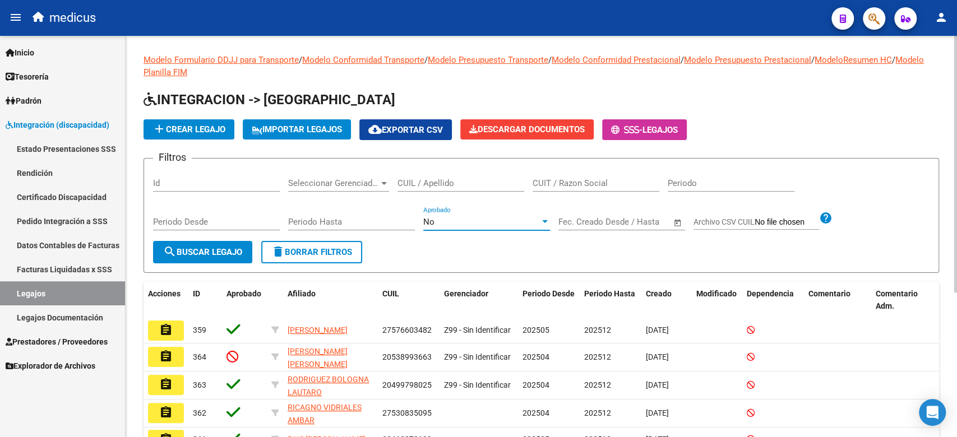
click at [189, 249] on span "search Buscar Legajo" at bounding box center [202, 252] width 79 height 10
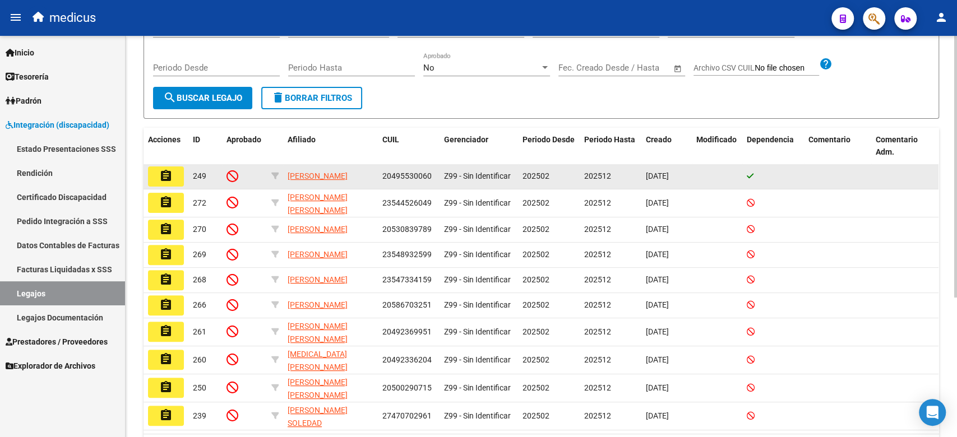
scroll to position [214, 0]
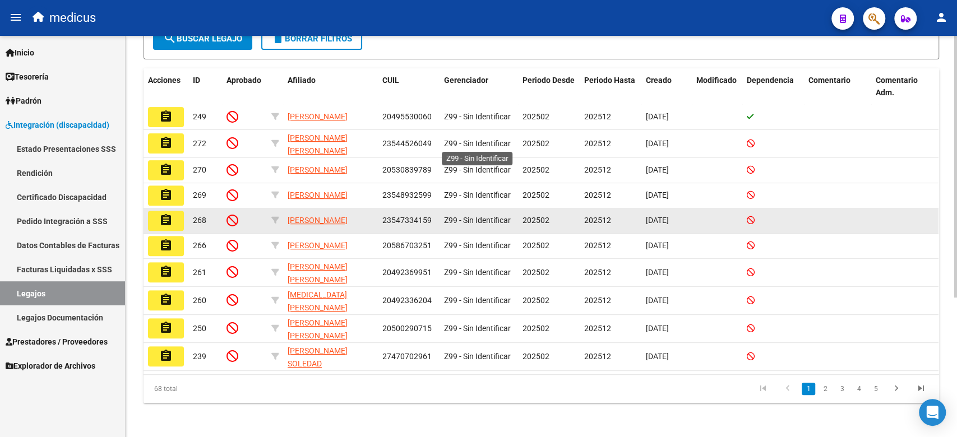
drag, startPoint x: 283, startPoint y: 382, endPoint x: 454, endPoint y: 230, distance: 228.0
click at [455, 139] on div "Acciones ID Aprobado Afiliado CUIL Gerenciador Periodo Desde Periodo Hasta Crea…" at bounding box center [542, 235] width 796 height 335
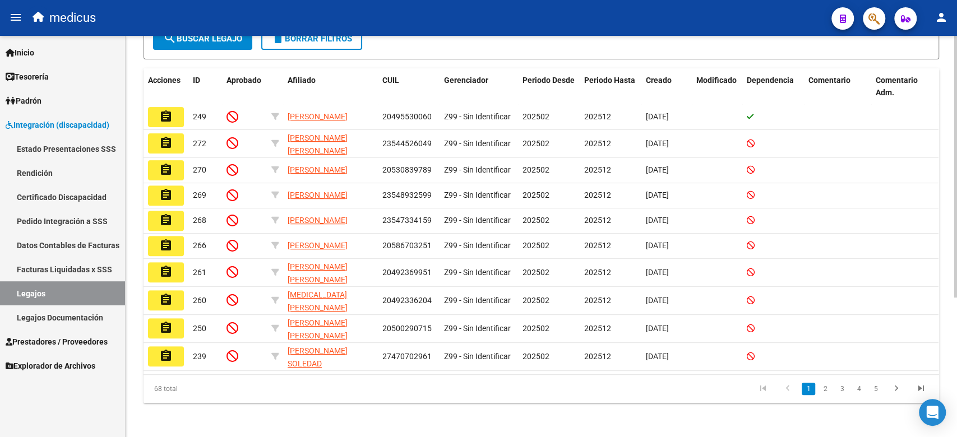
click at [472, 404] on div "Modelo Formulario DDJJ para Transporte / Modelo Conformidad Transporte / Modelo…" at bounding box center [541, 130] width 831 height 617
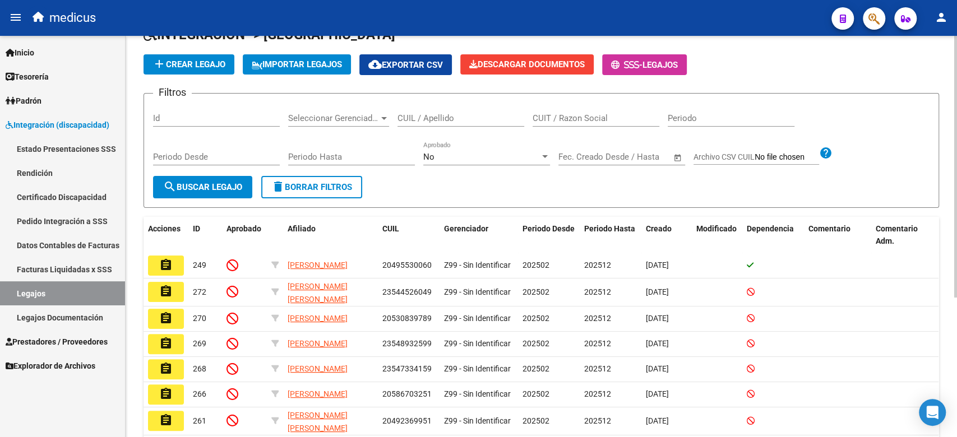
scroll to position [0, 0]
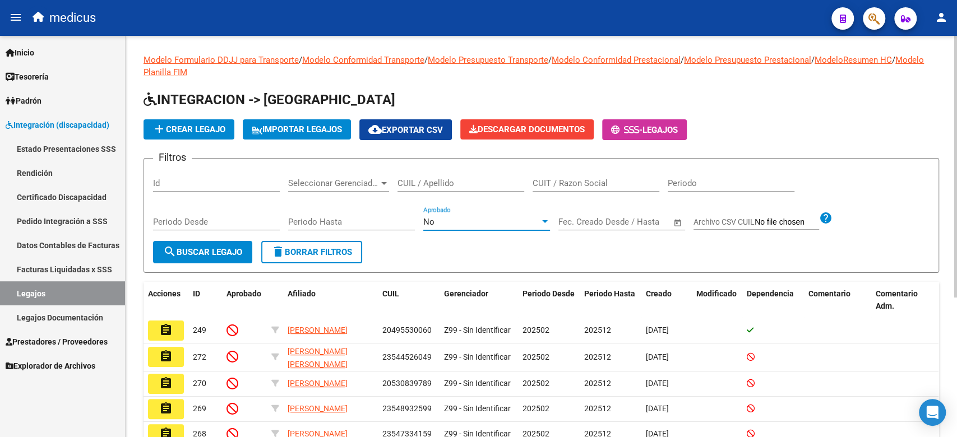
click at [455, 226] on div "No" at bounding box center [481, 222] width 117 height 10
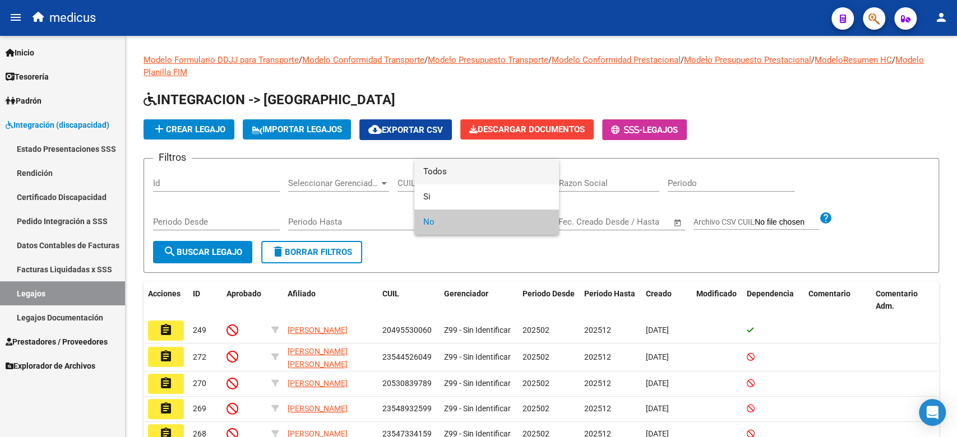
click at [429, 167] on span "Todos" at bounding box center [486, 171] width 127 height 25
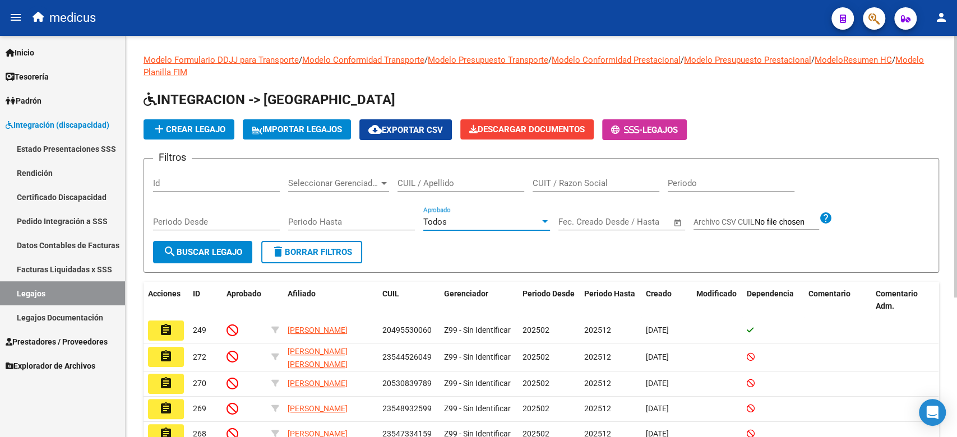
click at [205, 248] on span "search Buscar Legajo" at bounding box center [202, 252] width 79 height 10
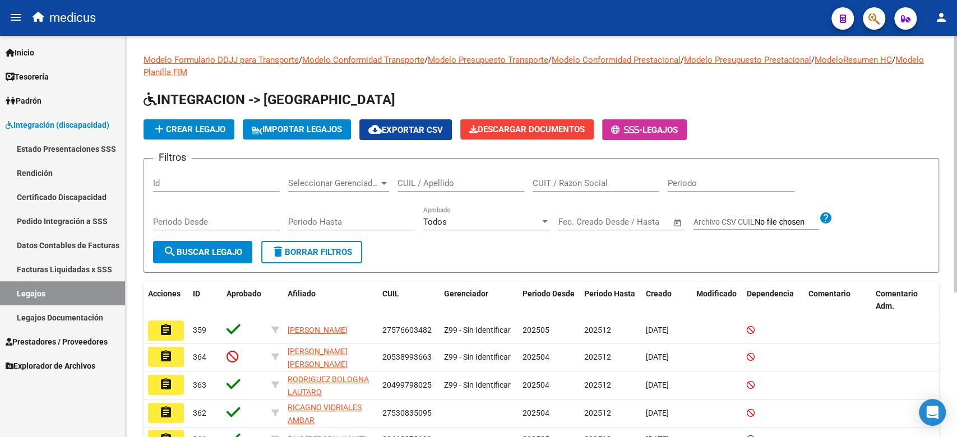
click at [459, 256] on form "Filtros Id Seleccionar Gerenciador Seleccionar Gerenciador CUIL / Apellido CUIT…" at bounding box center [542, 215] width 796 height 115
drag, startPoint x: 471, startPoint y: 177, endPoint x: 466, endPoint y: 187, distance: 11.3
click at [471, 179] on div "CUIL / Apellido" at bounding box center [461, 180] width 127 height 24
paste input "27586699712"
click at [206, 252] on span "search Buscar Legajo" at bounding box center [202, 252] width 79 height 10
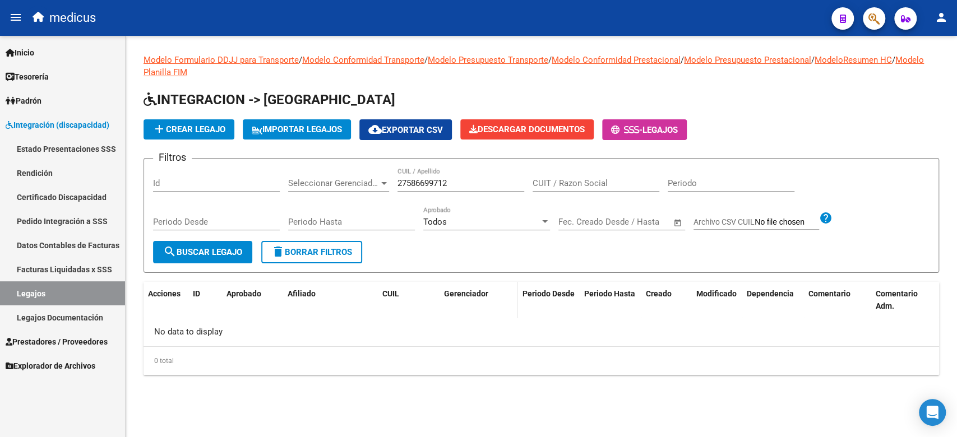
click at [452, 289] on span "Gerenciador" at bounding box center [466, 293] width 44 height 9
drag, startPoint x: 370, startPoint y: 207, endPoint x: 241, endPoint y: 198, distance: 129.2
click at [241, 198] on div "Filtros Id Seleccionar Gerenciador Seleccionar Gerenciador 27586699712 CUIL / A…" at bounding box center [541, 204] width 777 height 73
click at [399, 301] on datatable-header-cell "CUIL" at bounding box center [409, 300] width 62 height 37
drag, startPoint x: 514, startPoint y: 331, endPoint x: 515, endPoint y: 320, distance: 11.8
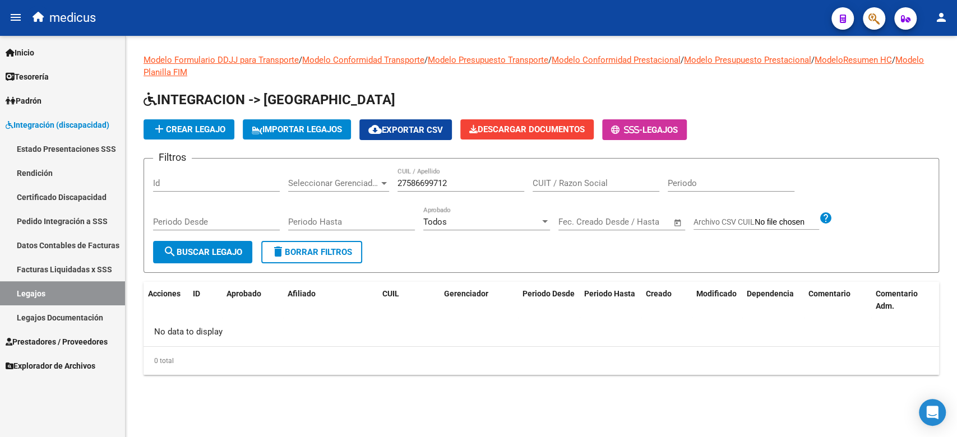
click at [515, 332] on div "No data to display" at bounding box center [541, 332] width 795 height 28
click at [480, 183] on input "27586699712" at bounding box center [461, 183] width 127 height 10
click at [211, 130] on span "add Crear Legajo" at bounding box center [188, 129] width 73 height 10
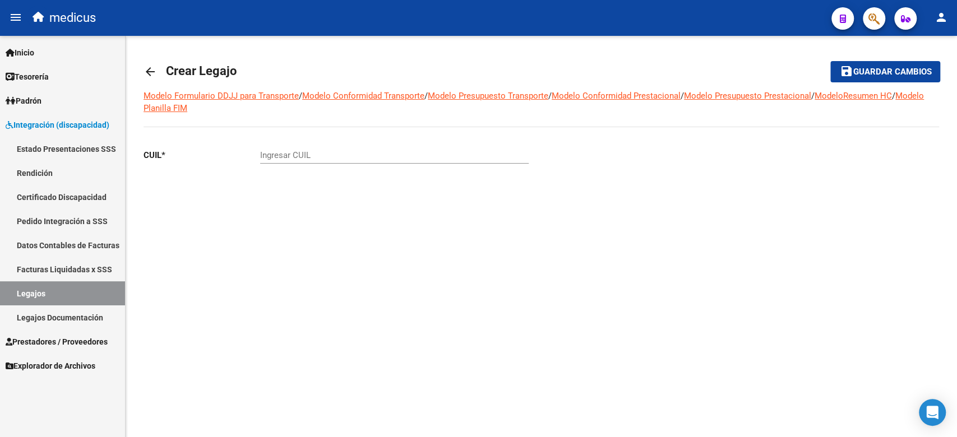
click at [340, 153] on input "Ingresar CUIL" at bounding box center [394, 155] width 269 height 10
drag, startPoint x: 588, startPoint y: 248, endPoint x: 435, endPoint y: 163, distance: 175.0
click at [575, 233] on div "arrow_back Crear Legajo save Guardar cambios Modelo Formulario DDJJ para Transp…" at bounding box center [541, 148] width 831 height 224
click at [400, 151] on input "Ingresar CUIL" at bounding box center [394, 155] width 269 height 10
paste input "27-58669971-2"
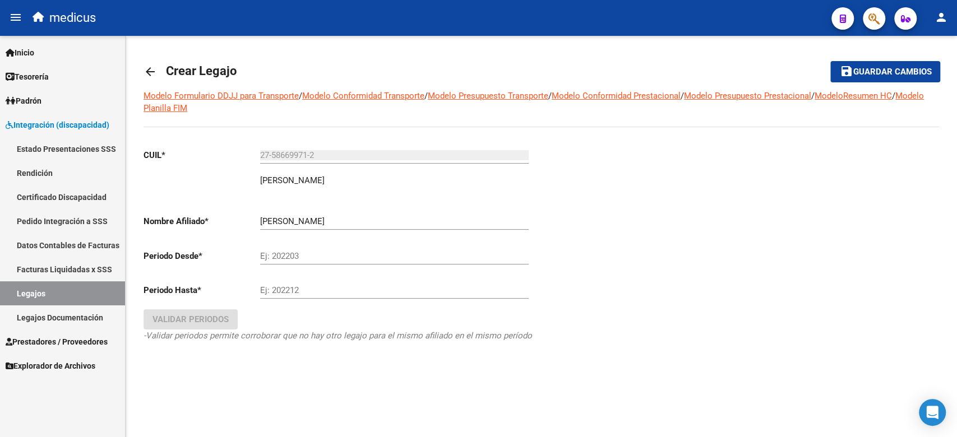
drag, startPoint x: 529, startPoint y: 346, endPoint x: 411, endPoint y: 277, distance: 136.9
click at [529, 346] on div "CUIL * 27-58669971-2 Ingresar CUIL [PERSON_NAME] [PERSON_NAME] Nombre Afiliado …" at bounding box center [338, 257] width 389 height 234
click at [325, 255] on input "Ej: 202203" at bounding box center [394, 256] width 269 height 10
drag, startPoint x: 315, startPoint y: 283, endPoint x: 315, endPoint y: 290, distance: 7.8
click at [315, 290] on div "Ej: 202212" at bounding box center [394, 287] width 269 height 24
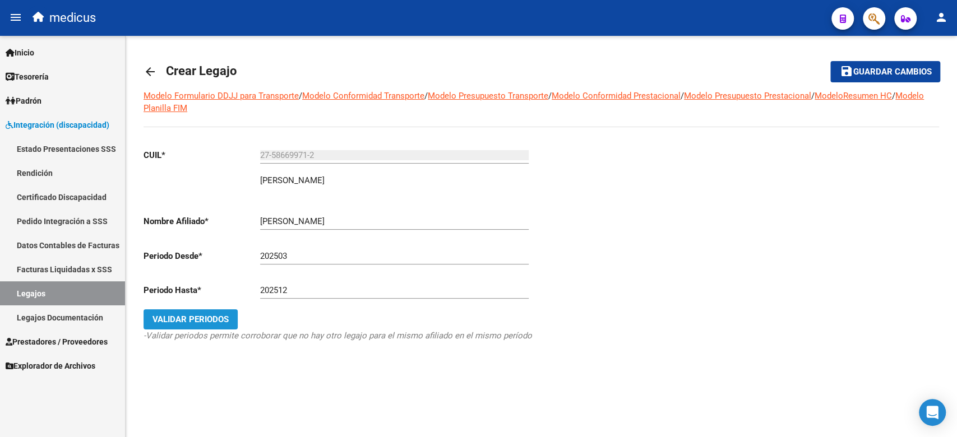
click at [223, 327] on button "Validar Periodos" at bounding box center [191, 319] width 94 height 20
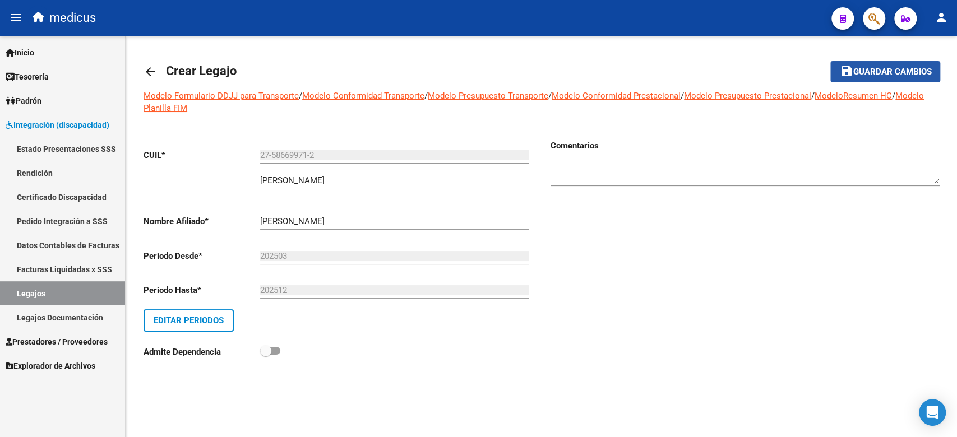
click at [867, 68] on span "Guardar cambios" at bounding box center [892, 72] width 78 height 10
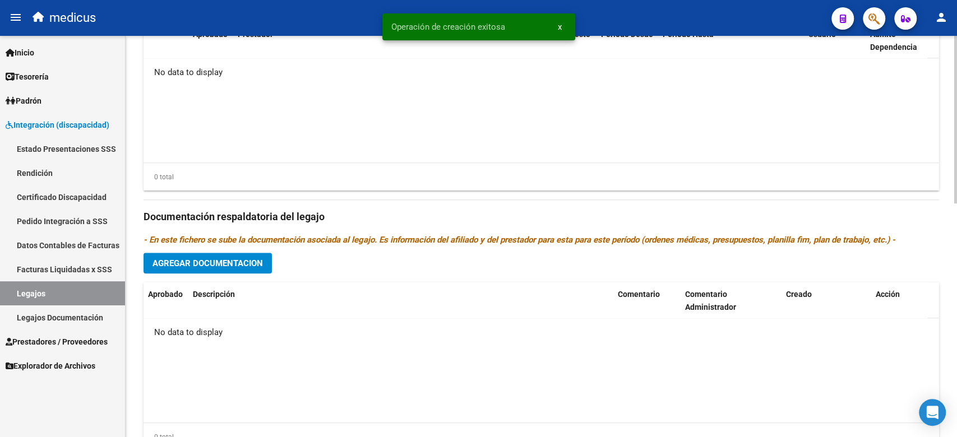
scroll to position [560, 0]
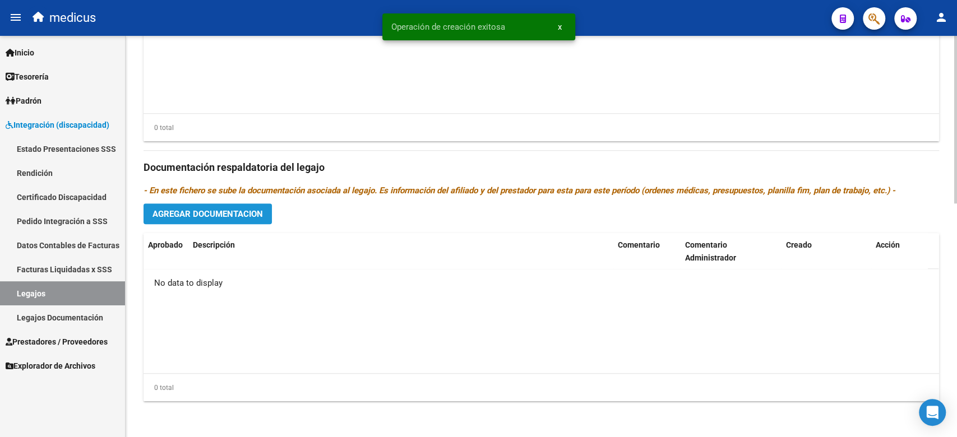
click at [212, 204] on button "Agregar Documentacion" at bounding box center [208, 214] width 128 height 21
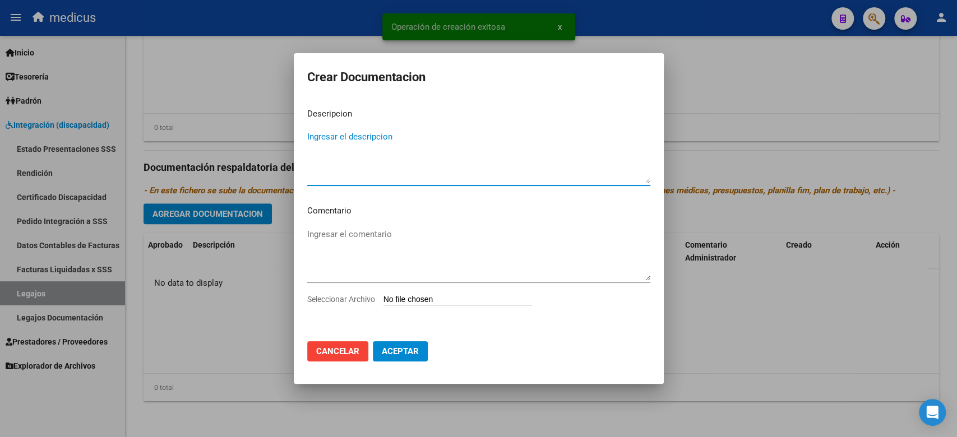
click at [433, 303] on input "Seleccionar Archivo" at bounding box center [457, 300] width 149 height 11
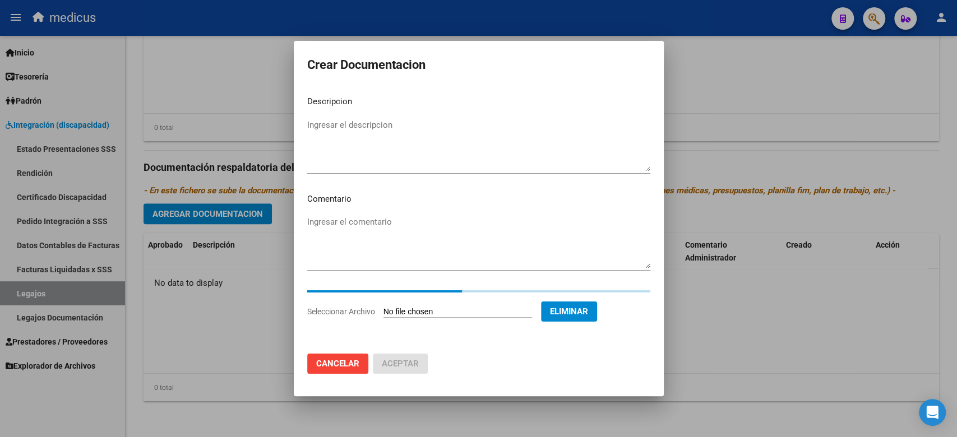
click at [375, 126] on mat-dialog-content "Descripcion Ingresar el descripcion Comentario Ingresar el comentario Seleccion…" at bounding box center [479, 216] width 370 height 258
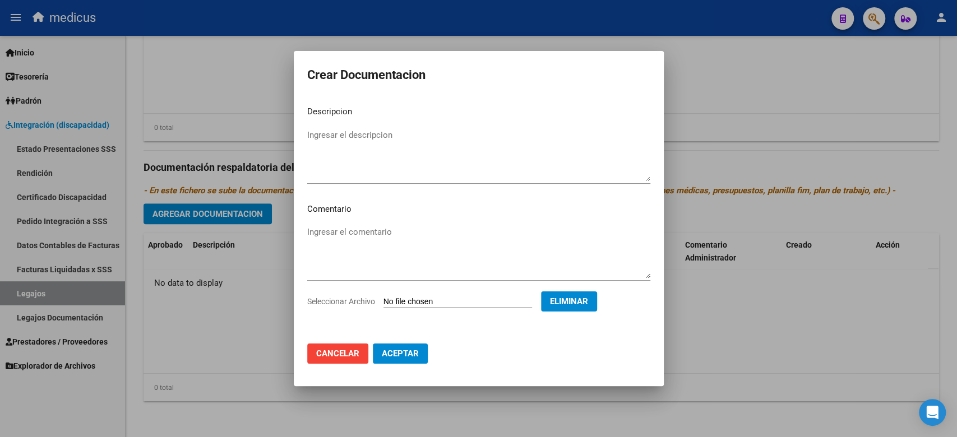
click at [373, 131] on textarea "Ingresar el descripcion" at bounding box center [478, 155] width 343 height 53
click at [414, 361] on button "Aceptar" at bounding box center [400, 354] width 55 height 20
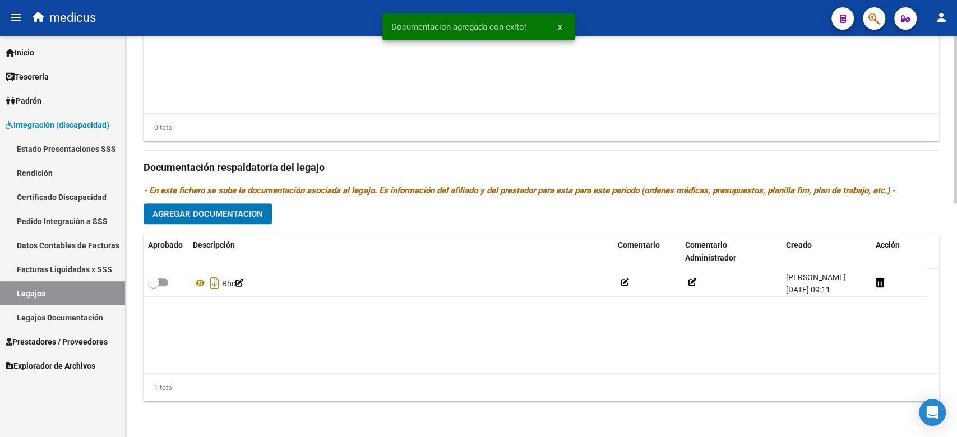
click at [226, 216] on span "Agregar Documentacion" at bounding box center [207, 214] width 110 height 10
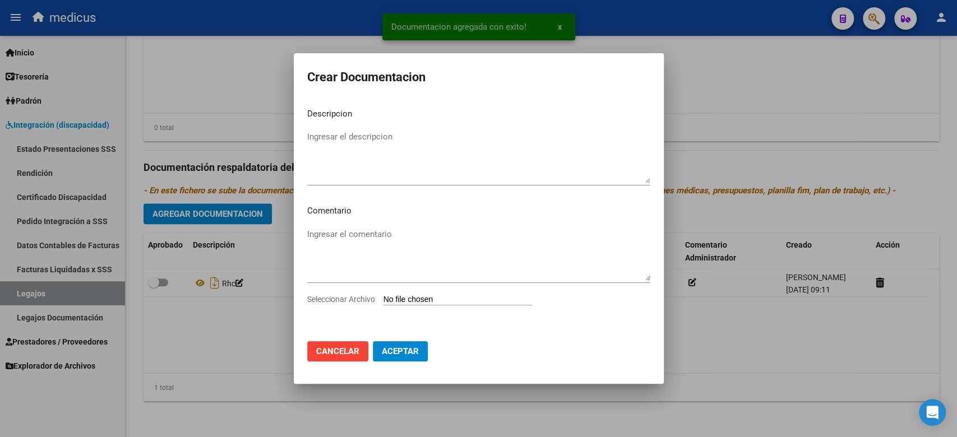
click at [413, 295] on input "Seleccionar Archivo" at bounding box center [457, 300] width 149 height 11
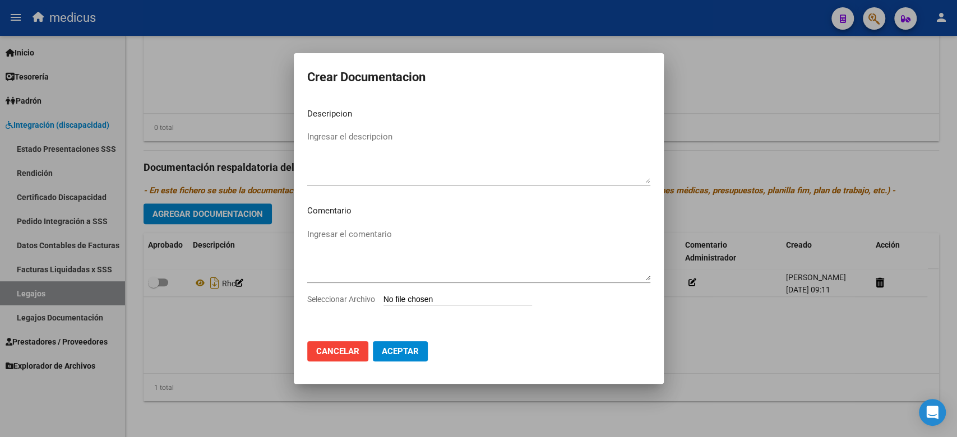
click at [412, 302] on input "Seleccionar Archivo" at bounding box center [457, 300] width 149 height 11
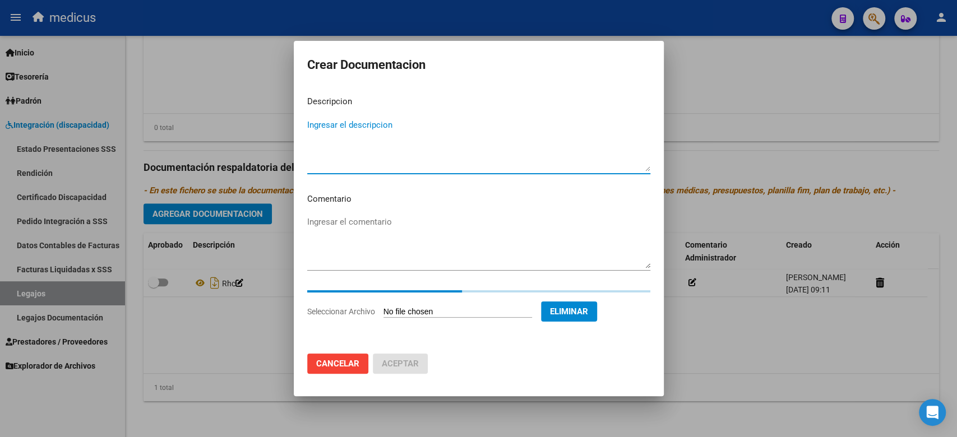
click at [375, 121] on textarea "Ingresar el descripcion" at bounding box center [478, 145] width 343 height 53
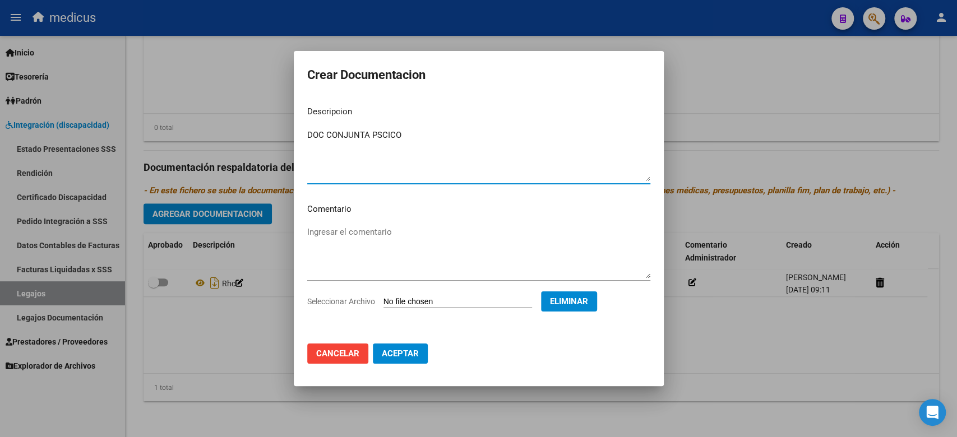
click at [399, 343] on mat-dialog-actions "Cancelar Aceptar" at bounding box center [478, 354] width 343 height 38
click at [401, 350] on span "Aceptar" at bounding box center [400, 354] width 37 height 10
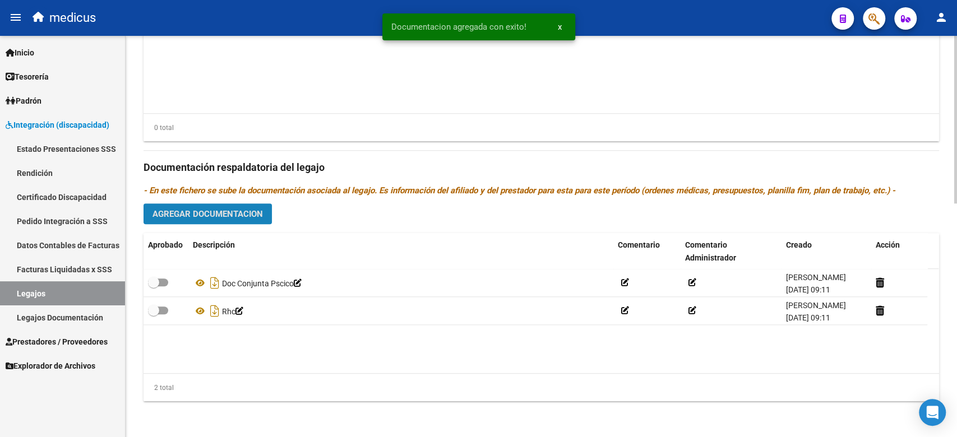
click at [242, 221] on button "Agregar Documentacion" at bounding box center [208, 214] width 128 height 21
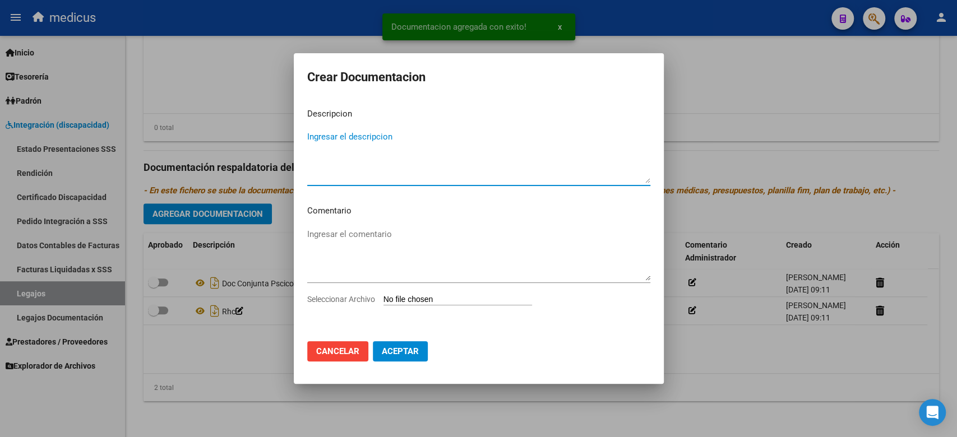
click at [418, 297] on input "Seleccionar Archivo" at bounding box center [457, 300] width 149 height 11
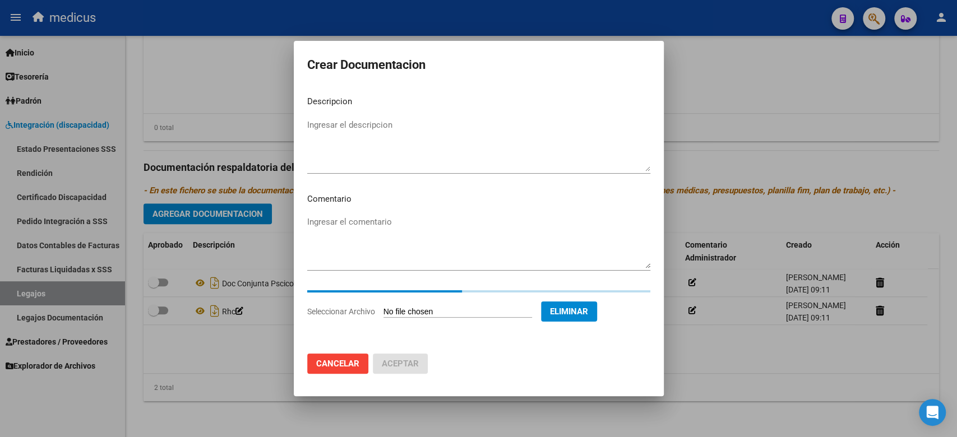
click at [412, 136] on textarea "Ingresar el descripcion" at bounding box center [478, 145] width 343 height 53
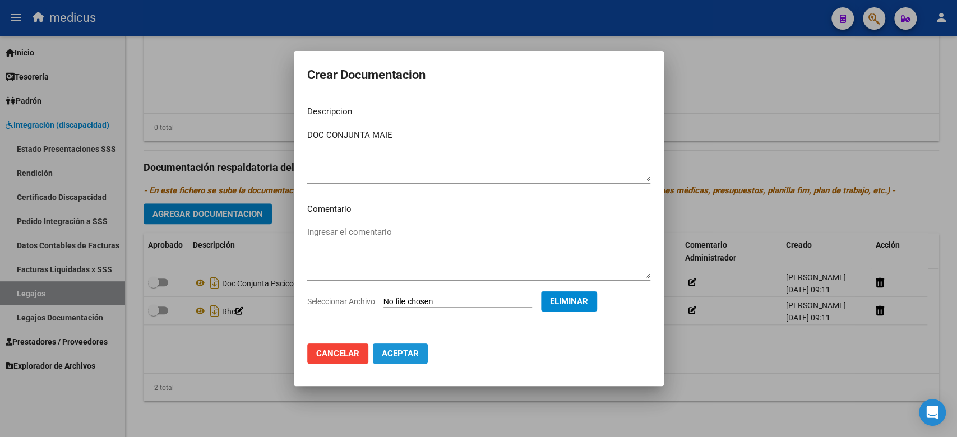
click at [410, 353] on span "Aceptar" at bounding box center [400, 354] width 37 height 10
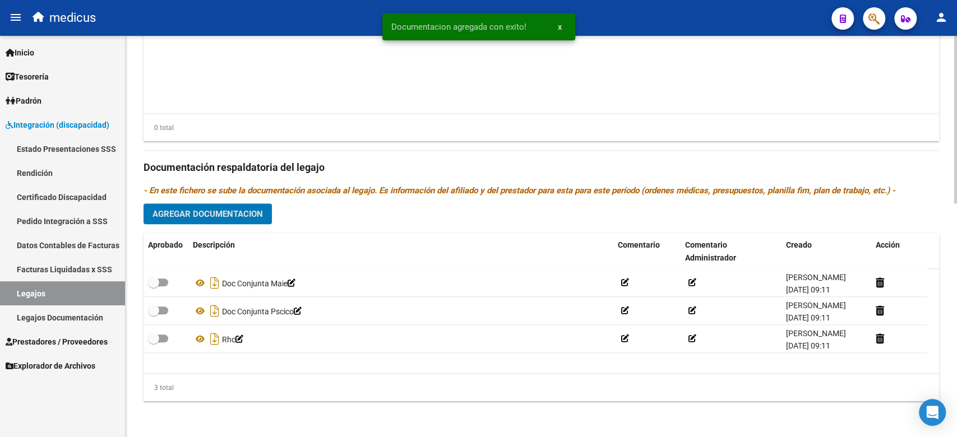
click at [235, 213] on span "Agregar Documentacion" at bounding box center [207, 214] width 110 height 10
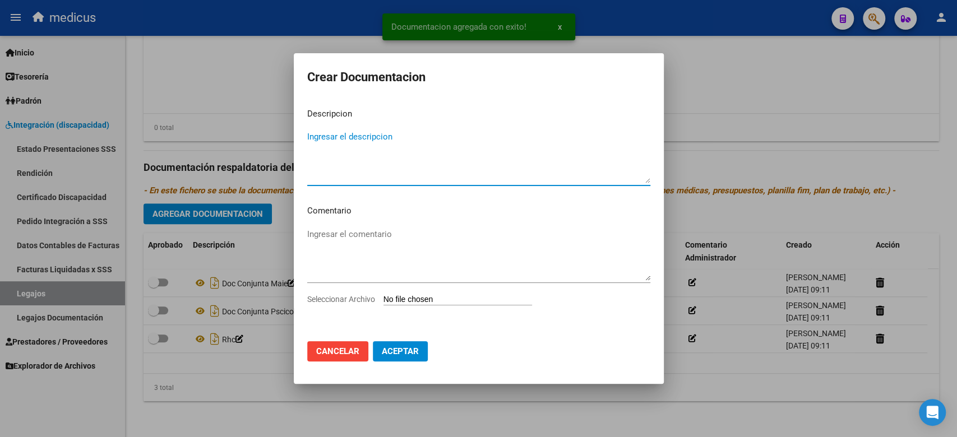
click at [409, 301] on input "Seleccionar Archivo" at bounding box center [457, 300] width 149 height 11
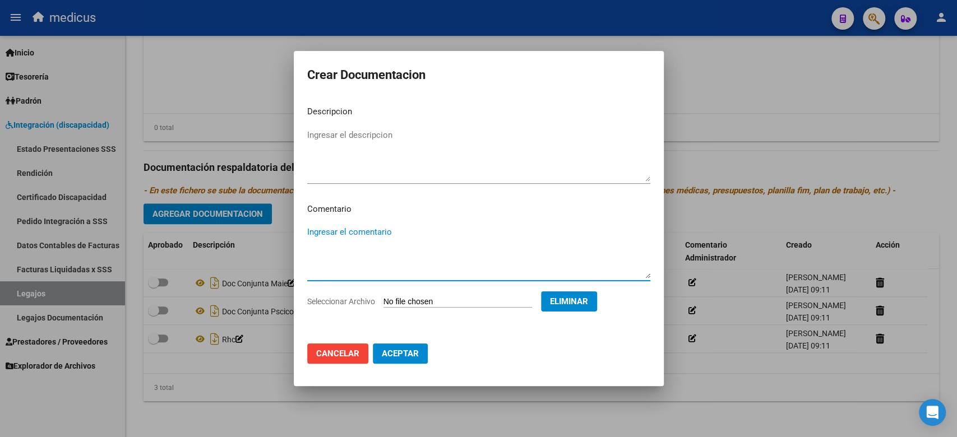
click at [385, 216] on mat-dialog-content "Descripcion Ingresar el descripcion Comentario Ingresar el comentario Seleccion…" at bounding box center [479, 216] width 370 height 238
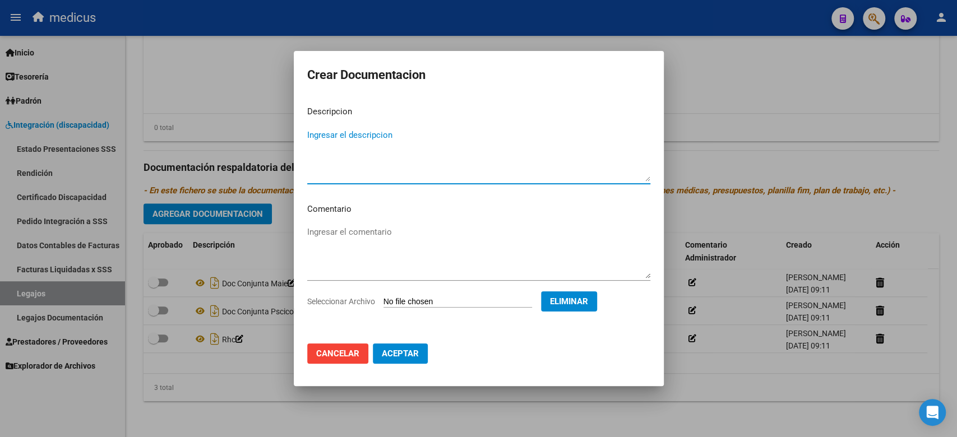
click at [382, 142] on textarea "Ingresar el descripcion" at bounding box center [478, 155] width 343 height 53
click at [408, 356] on span "Aceptar" at bounding box center [400, 354] width 37 height 10
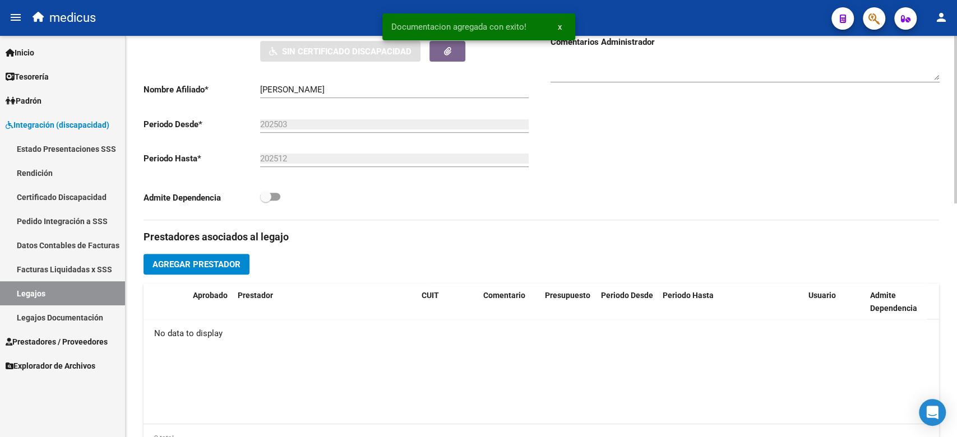
scroll to position [410, 0]
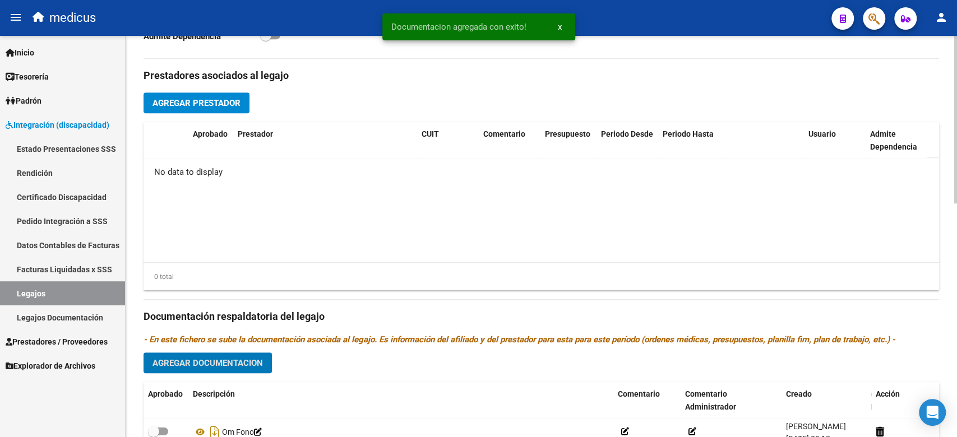
click at [211, 99] on span "Agregar Prestador" at bounding box center [196, 103] width 88 height 10
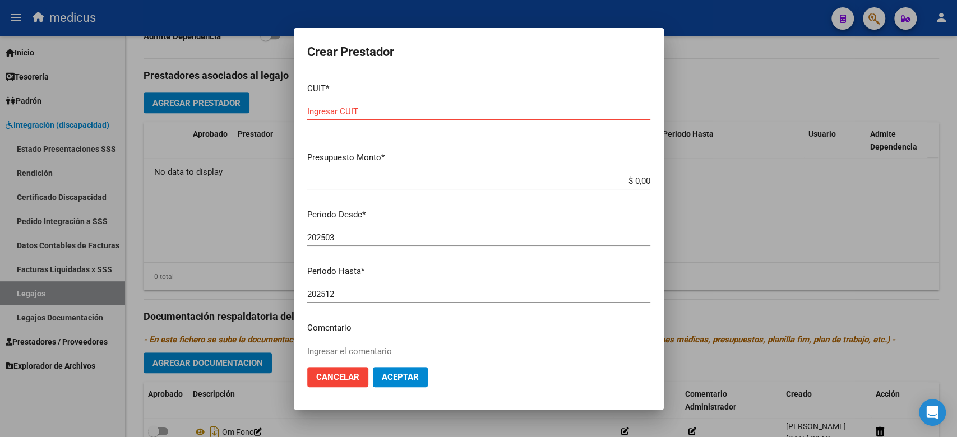
click at [451, 114] on input "Ingresar CUIT" at bounding box center [478, 112] width 343 height 10
paste input "27-58669971-2"
drag, startPoint x: 498, startPoint y: 156, endPoint x: 479, endPoint y: 137, distance: 26.6
click at [498, 156] on p "Presupuesto Monto *" at bounding box center [478, 157] width 343 height 13
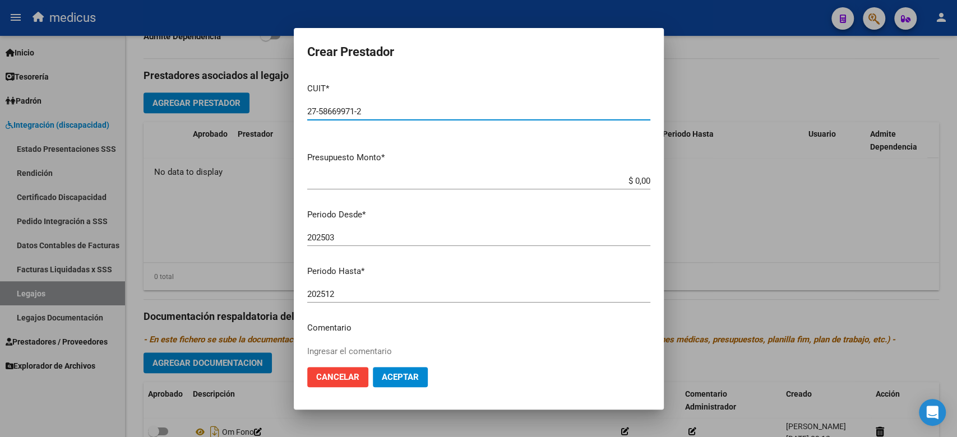
drag, startPoint x: 403, startPoint y: 107, endPoint x: 295, endPoint y: 112, distance: 107.8
click at [295, 112] on mat-dialog-content "CUIT * 27-58669971-2 Ingresar CUIT ARCA Padrón Presupuesto Monto * $ 0,00 Ingre…" at bounding box center [479, 216] width 370 height 284
paste input "25182166-1"
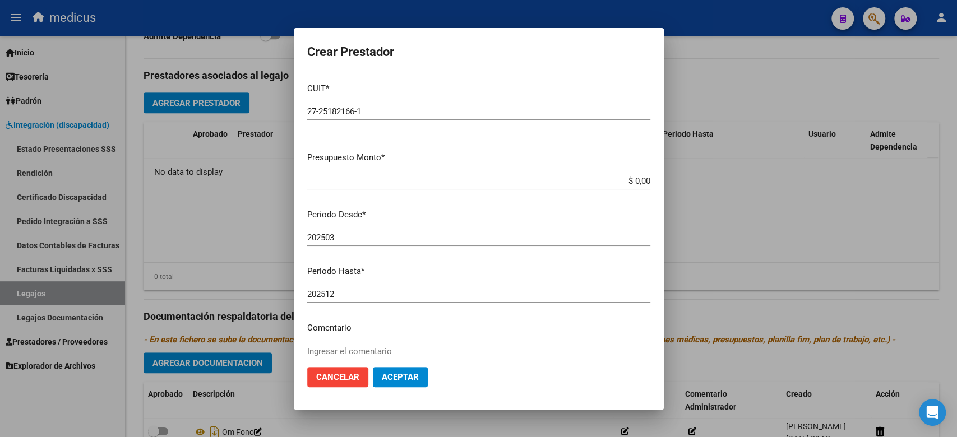
click at [571, 181] on input "$ 0,00" at bounding box center [478, 181] width 343 height 10
drag, startPoint x: 586, startPoint y: 182, endPoint x: 661, endPoint y: 186, distance: 75.2
click at [661, 186] on mat-dialog-content "CUIT * 27-25182166-1 Ingresar CUIT ARCA Padrón Presupuesto Monto * $ 0,00 Ingre…" at bounding box center [479, 216] width 370 height 284
paste input "475.830,36"
click at [528, 212] on p "Periodo Desde *" at bounding box center [478, 215] width 343 height 13
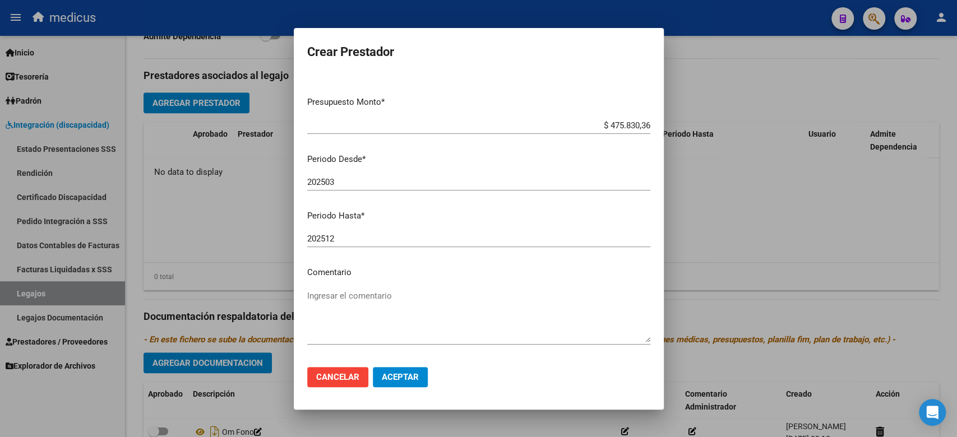
scroll to position [99, 0]
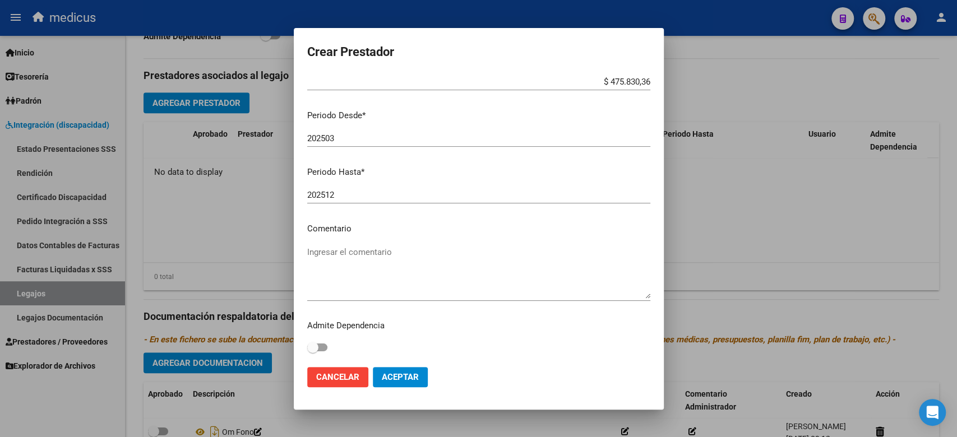
click at [394, 233] on p "Comentario" at bounding box center [478, 229] width 343 height 13
click at [383, 258] on textarea "Ingresar el comentario" at bounding box center [478, 272] width 343 height 53
paste textarea "MAIE"
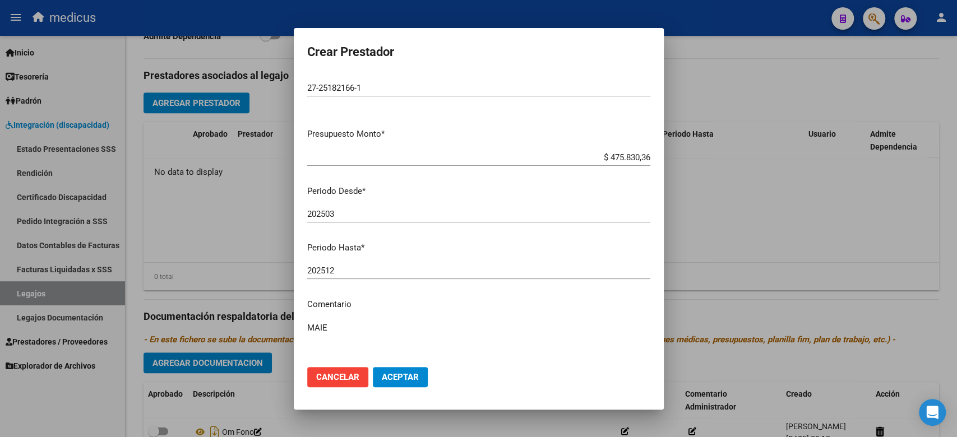
scroll to position [0, 0]
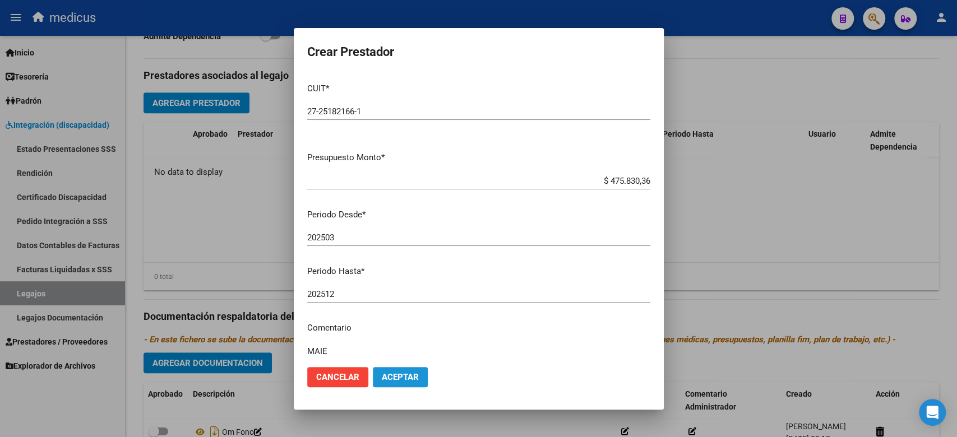
click at [399, 381] on span "Aceptar" at bounding box center [400, 377] width 37 height 10
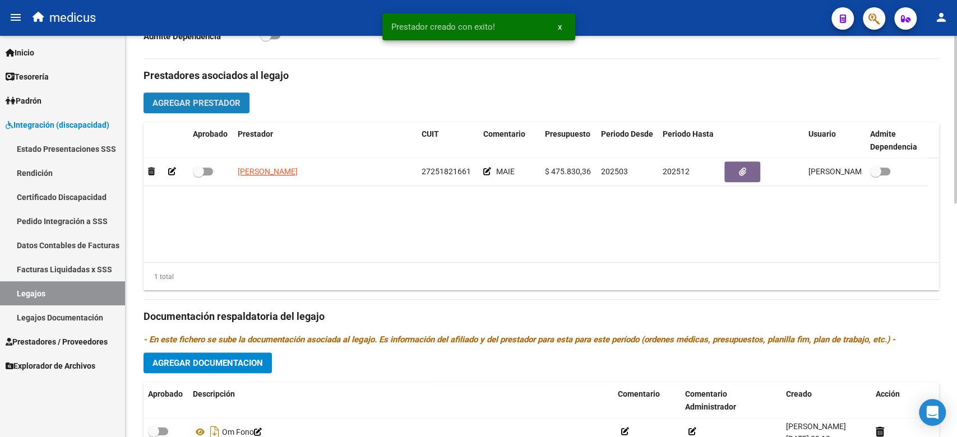
click at [219, 94] on button "Agregar Prestador" at bounding box center [197, 103] width 106 height 21
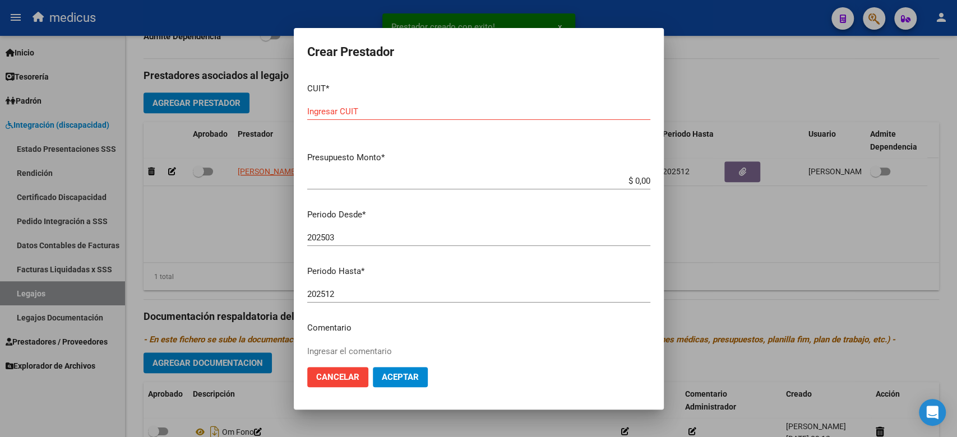
drag, startPoint x: 514, startPoint y: 199, endPoint x: 470, endPoint y: 165, distance: 55.2
click at [514, 199] on div "$ 0,00 Ingresar el monto" at bounding box center [478, 186] width 343 height 27
click at [403, 112] on input "Ingresar CUIT" at bounding box center [478, 112] width 343 height 10
paste input "27-38783928-9"
click at [573, 204] on mat-dialog-content "CUIT * 27-38783928-9 Ingresar CUIT ARCA Padrón Presupuesto Monto * $ 0,00 Ingre…" at bounding box center [479, 216] width 370 height 284
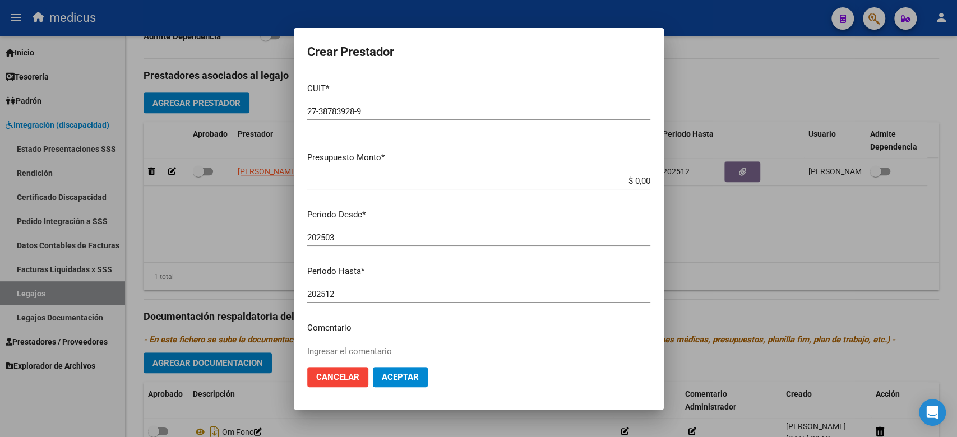
drag, startPoint x: 589, startPoint y: 178, endPoint x: 714, endPoint y: 178, distance: 125.0
click at [714, 178] on div "Crear Prestador CUIT * 27-38783928-9 Ingresar CUIT ARCA Padrón Presupuesto Mont…" at bounding box center [478, 218] width 957 height 437
paste input "148.447,32"
click at [519, 213] on p "Periodo Desde *" at bounding box center [478, 215] width 343 height 13
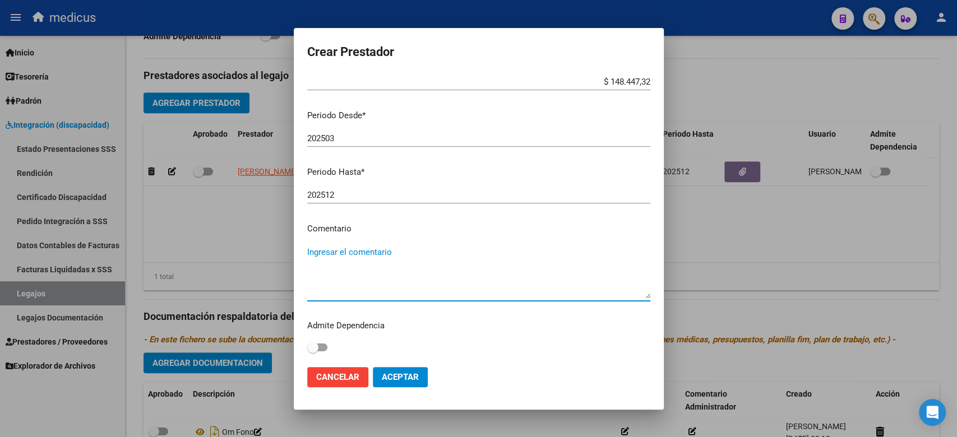
click at [355, 263] on textarea "Ingresar el comentario" at bounding box center [478, 272] width 343 height 53
paste textarea "MII: PSICOPEDAGOGIA"
click at [397, 369] on button "Aceptar" at bounding box center [400, 377] width 55 height 20
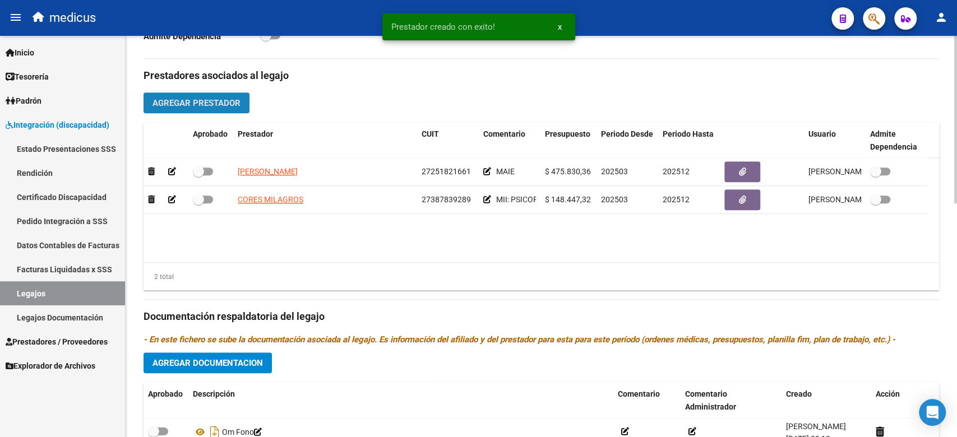
click at [210, 95] on button "Agregar Prestador" at bounding box center [197, 103] width 106 height 21
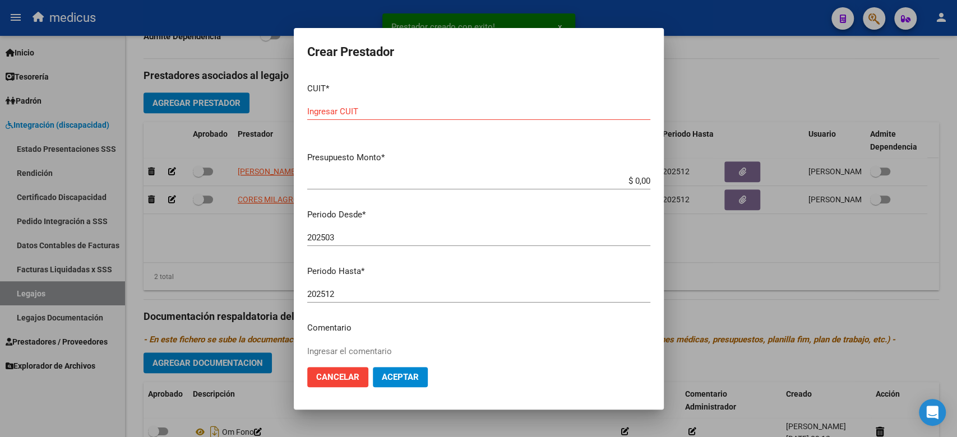
click at [467, 216] on p "Periodo Desde *" at bounding box center [478, 215] width 343 height 13
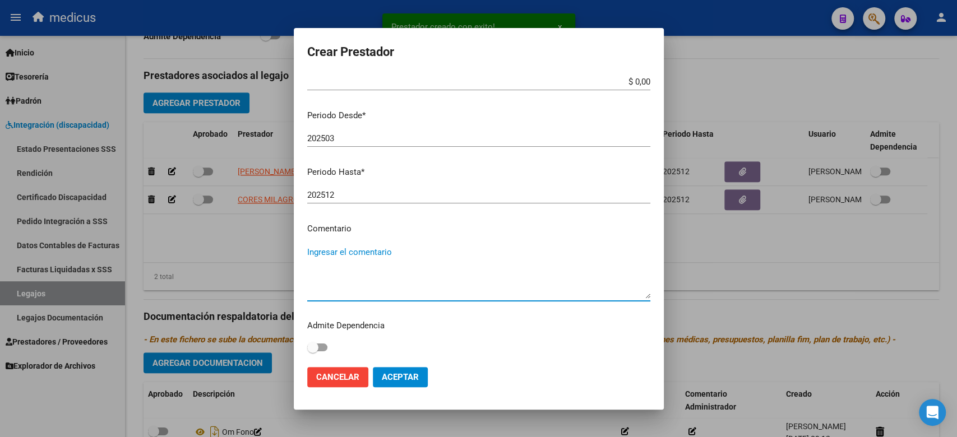
click at [350, 256] on textarea "Ingresar el comentario" at bounding box center [478, 272] width 343 height 53
paste textarea "MII: FONOAUDIOLOGIA"
click at [533, 267] on textarea "MII: FONOAUDIOLOGIA" at bounding box center [478, 272] width 343 height 53
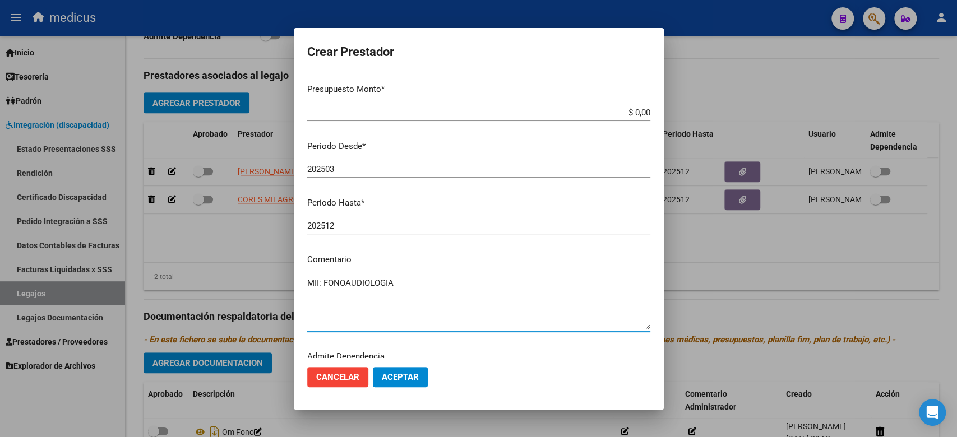
scroll to position [0, 0]
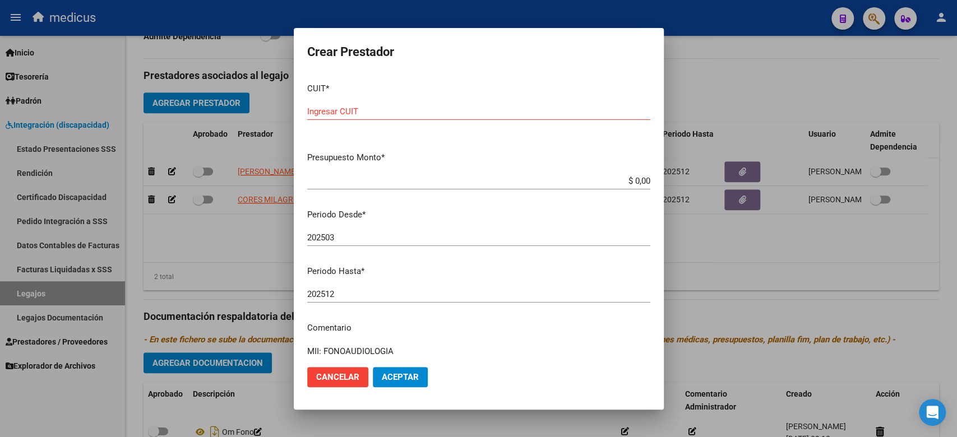
click at [454, 116] on div "Ingresar CUIT" at bounding box center [478, 111] width 343 height 17
paste input "27-25568857-5"
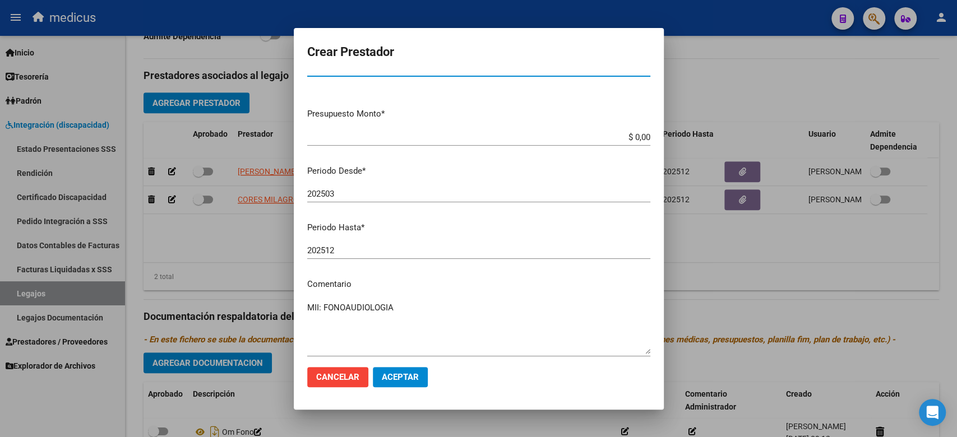
scroll to position [99, 0]
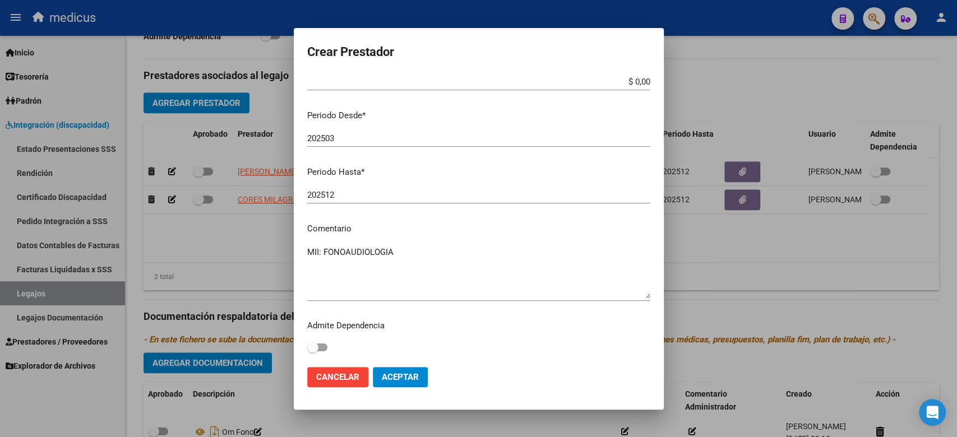
drag, startPoint x: 516, startPoint y: 237, endPoint x: 544, endPoint y: 177, distance: 66.5
click at [516, 237] on mat-dialog-content "CUIT * 27-25568857-5 Ingresar CUIT ARCA Padrón Presupuesto Monto * $ 0,00 Ingre…" at bounding box center [479, 216] width 370 height 284
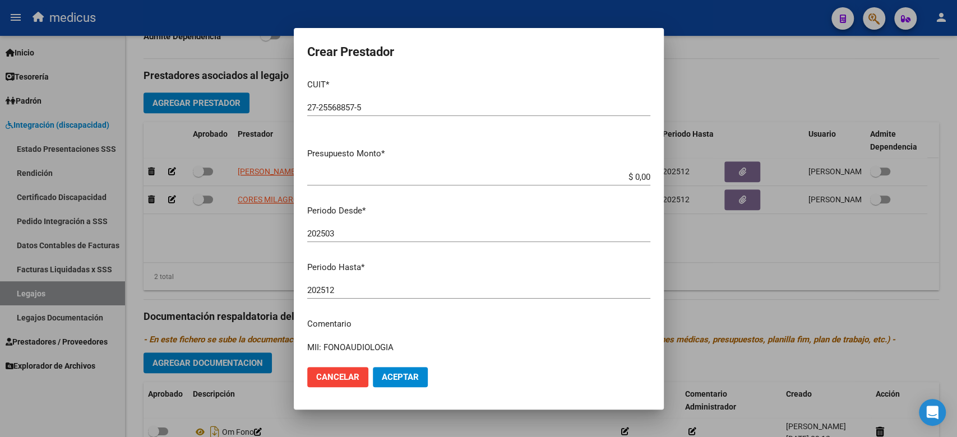
scroll to position [0, 0]
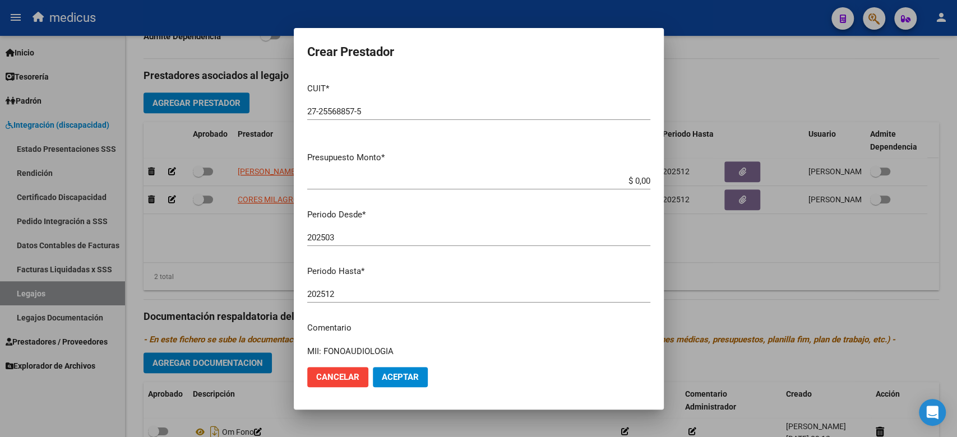
drag, startPoint x: 599, startPoint y: 174, endPoint x: 638, endPoint y: 177, distance: 38.8
click at [638, 177] on div "$ 0,00 Ingresar el monto" at bounding box center [478, 181] width 343 height 17
drag, startPoint x: 613, startPoint y: 183, endPoint x: 636, endPoint y: 183, distance: 23.0
click at [636, 183] on input "$ 0,00" at bounding box center [478, 181] width 343 height 10
paste input "148.447,32"
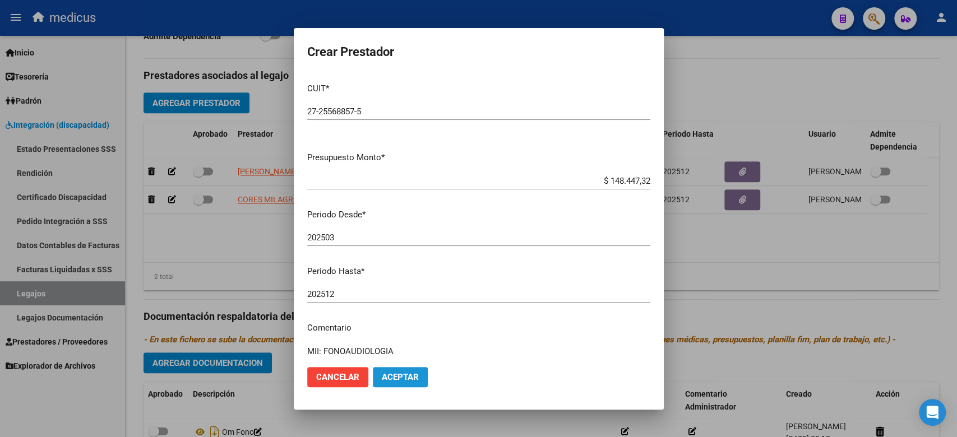
click at [399, 370] on button "Aceptar" at bounding box center [400, 377] width 55 height 20
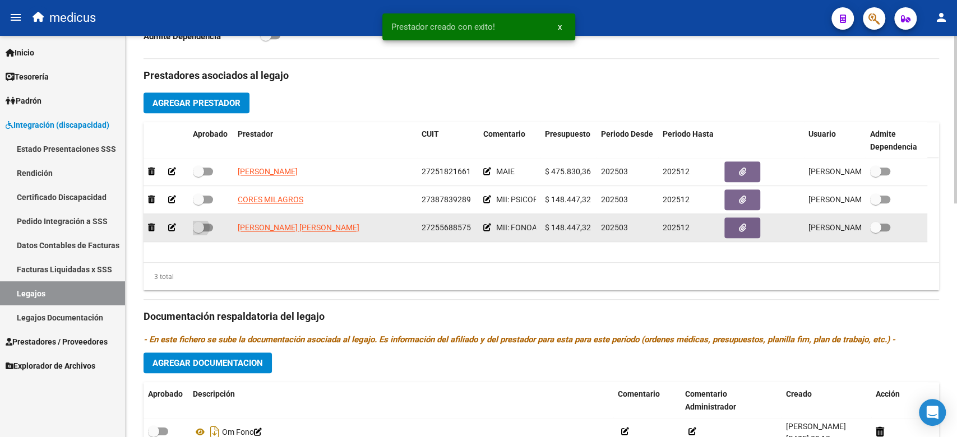
click at [206, 231] on span at bounding box center [203, 228] width 20 height 8
click at [198, 232] on input "checkbox" at bounding box center [198, 232] width 1 height 1
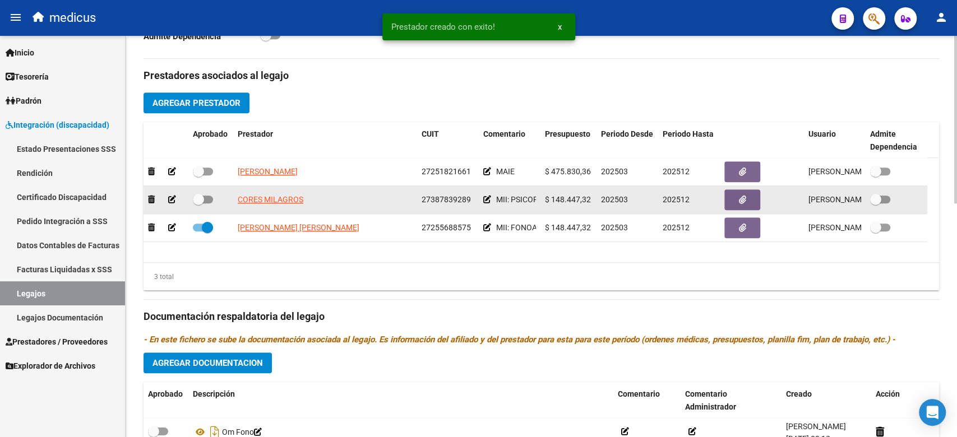
click at [201, 195] on span at bounding box center [198, 199] width 11 height 11
click at [198, 204] on input "checkbox" at bounding box center [198, 204] width 1 height 1
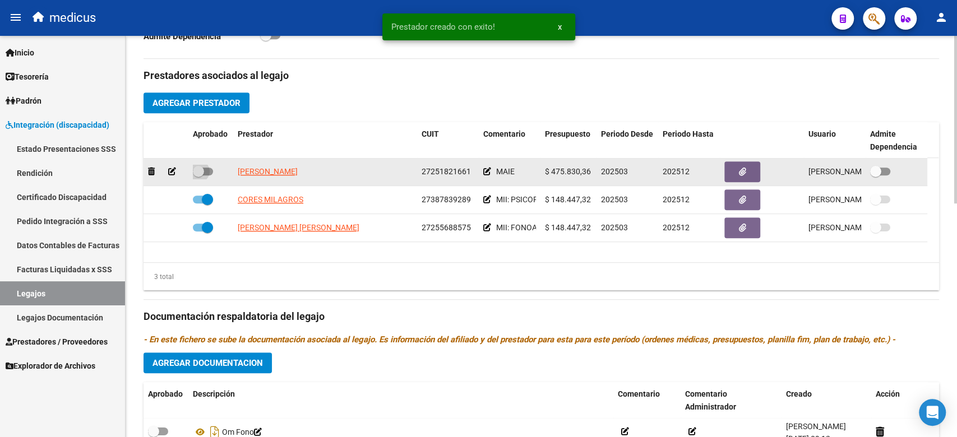
click at [208, 169] on span at bounding box center [203, 172] width 20 height 8
click at [198, 175] on input "checkbox" at bounding box center [198, 175] width 1 height 1
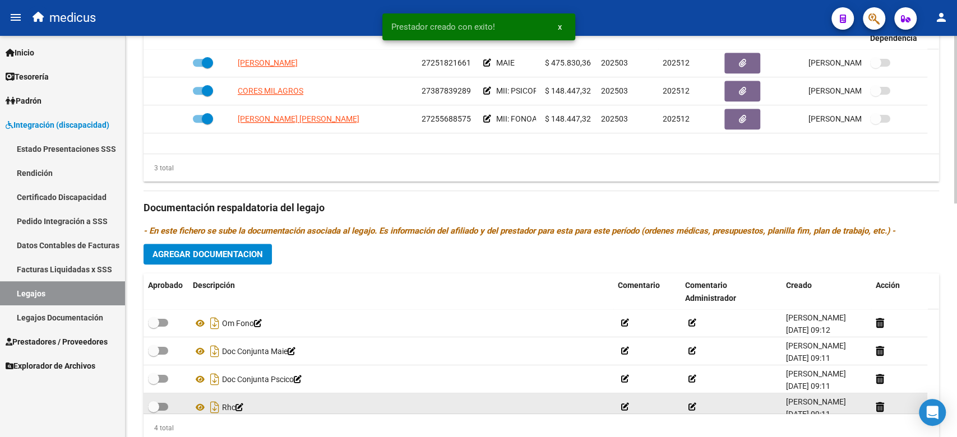
scroll to position [560, 0]
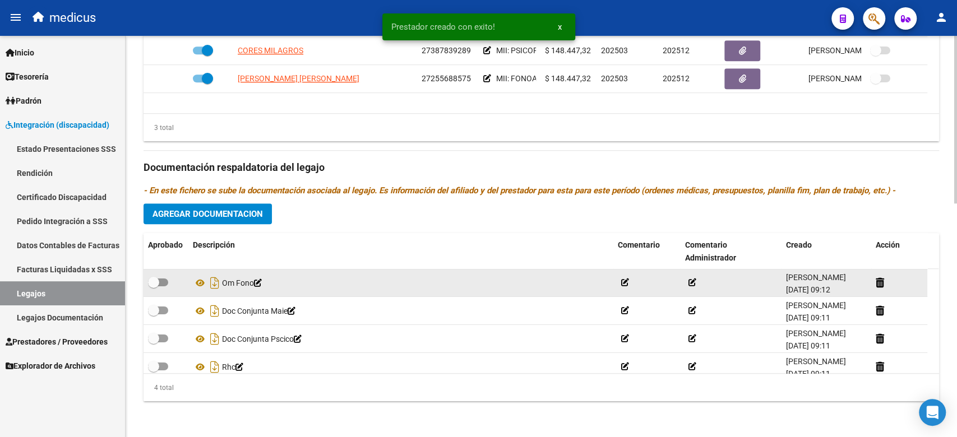
click at [177, 278] on div at bounding box center [166, 283] width 36 height 15
click at [165, 283] on span at bounding box center [158, 283] width 20 height 8
click at [154, 286] on input "checkbox" at bounding box center [153, 286] width 1 height 1
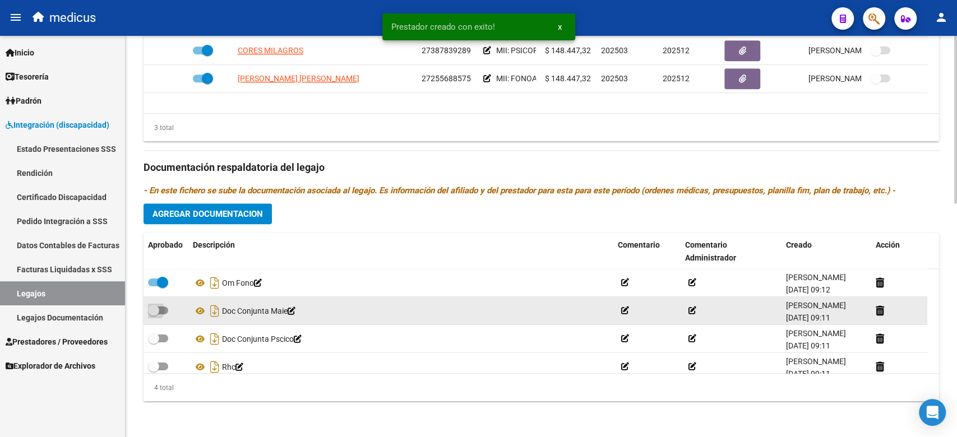
click at [161, 306] on label at bounding box center [158, 310] width 20 height 13
click at [154, 315] on input "checkbox" at bounding box center [153, 315] width 1 height 1
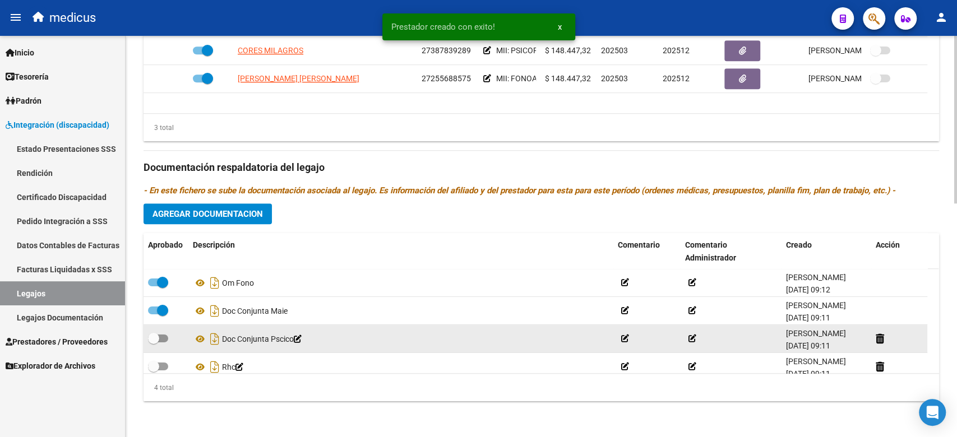
click at [159, 339] on span at bounding box center [158, 339] width 20 height 8
click at [154, 343] on input "checkbox" at bounding box center [153, 343] width 1 height 1
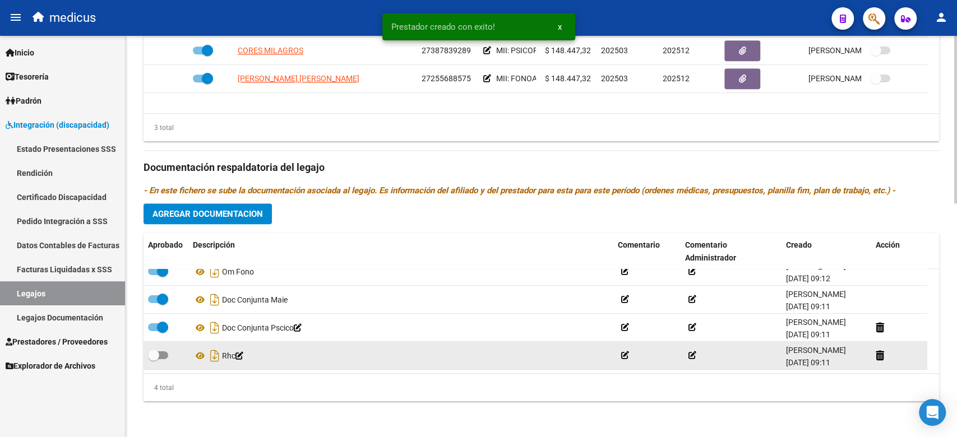
scroll to position [22, 0]
click at [157, 350] on span at bounding box center [153, 355] width 11 height 11
click at [154, 359] on input "checkbox" at bounding box center [153, 359] width 1 height 1
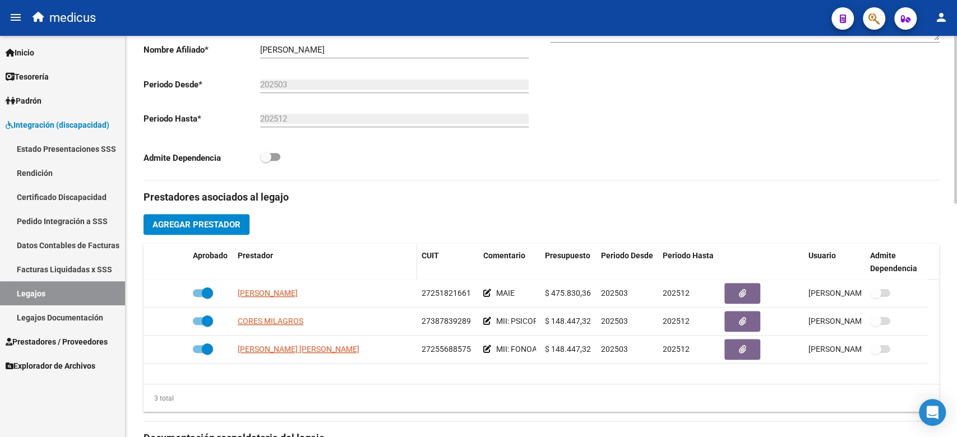
scroll to position [260, 0]
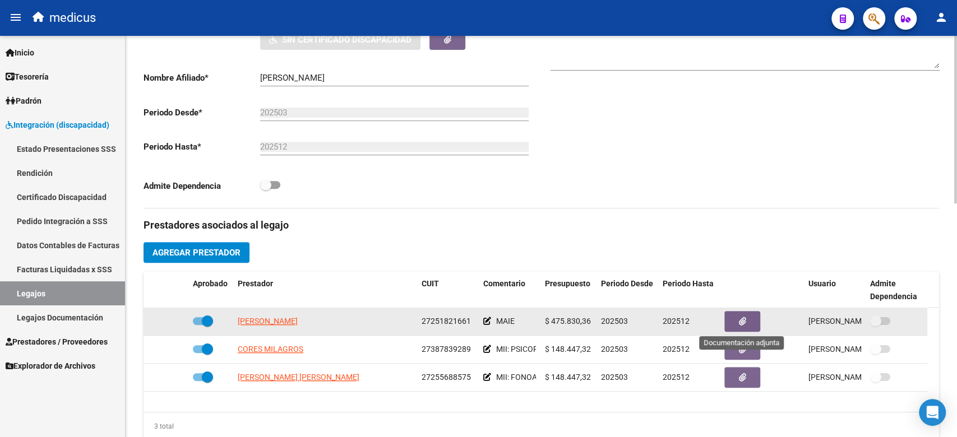
click at [744, 326] on icon "button" at bounding box center [742, 321] width 7 height 8
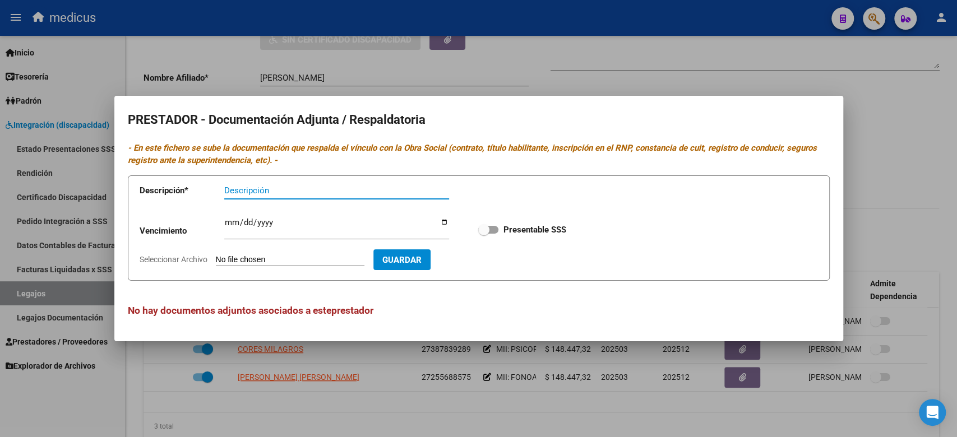
click at [286, 258] on input "Seleccionar Archivo" at bounding box center [290, 260] width 149 height 11
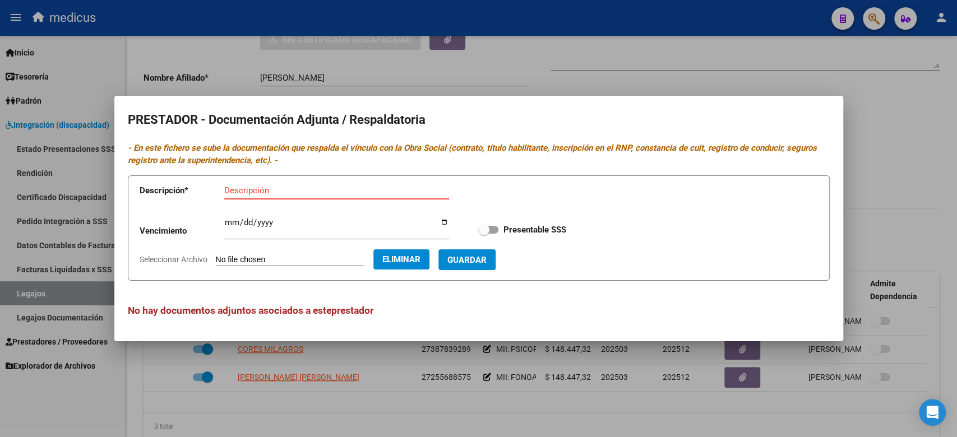
click at [266, 194] on input "Descripción" at bounding box center [336, 191] width 225 height 10
click at [485, 265] on span "Guardar" at bounding box center [466, 260] width 39 height 10
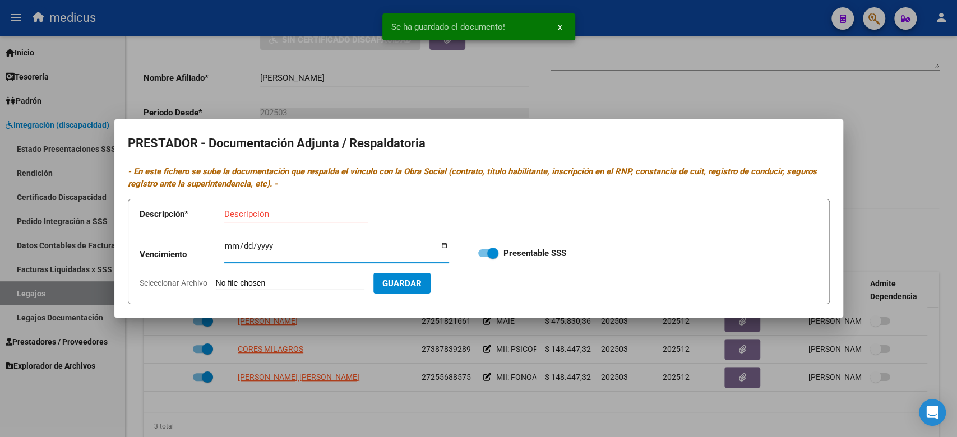
click at [241, 258] on input "Ingresar vencimiento" at bounding box center [336, 251] width 225 height 18
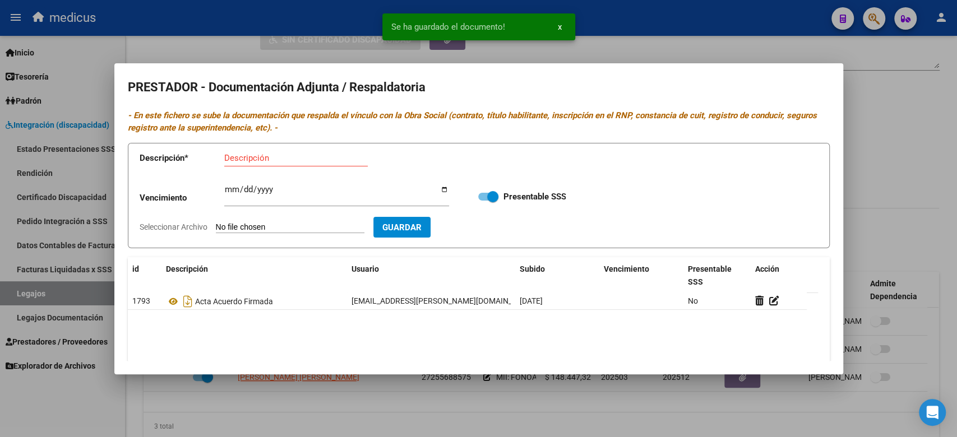
click at [236, 227] on input "Seleccionar Archivo" at bounding box center [290, 228] width 149 height 11
click at [271, 150] on div "Descripción" at bounding box center [296, 158] width 144 height 17
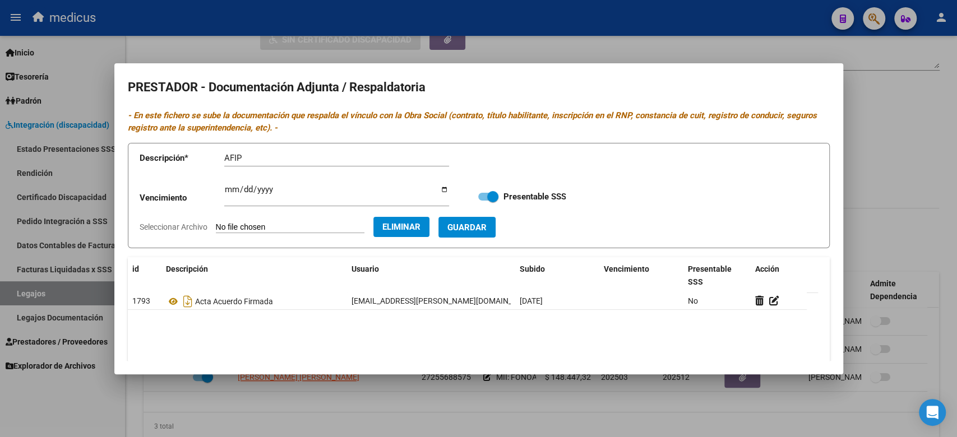
click at [486, 216] on div "Vencimiento Ingresar vencimiento Presentable SSS" at bounding box center [479, 197] width 678 height 40
click at [484, 224] on span "Guardar" at bounding box center [466, 228] width 39 height 10
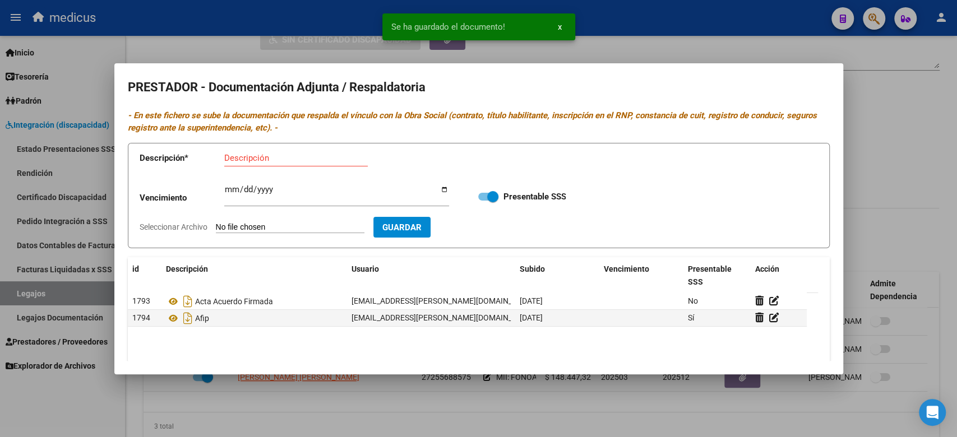
click at [297, 227] on input "Seleccionar Archivo" at bounding box center [290, 228] width 149 height 11
click at [285, 153] on input "Descripción" at bounding box center [296, 158] width 144 height 10
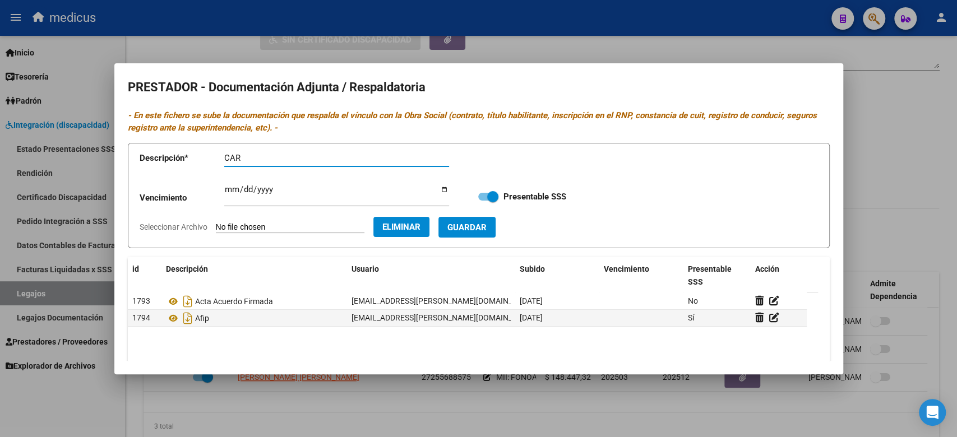
click at [479, 223] on span "Guardar" at bounding box center [466, 228] width 39 height 10
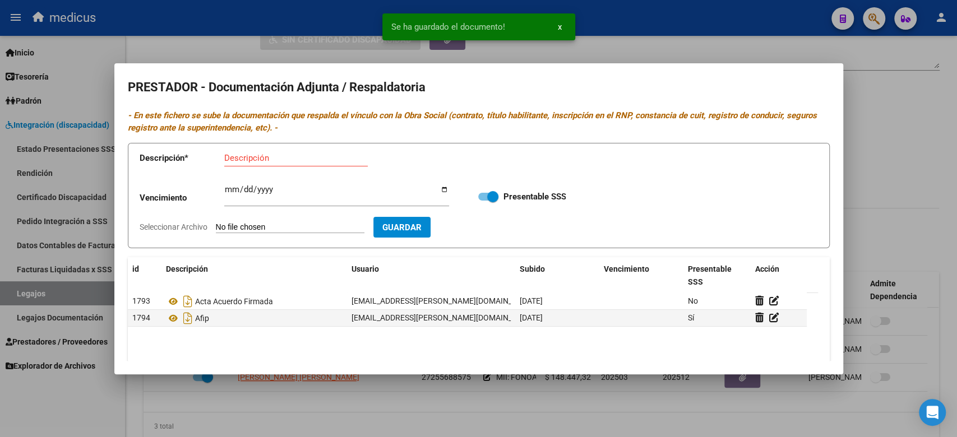
click at [291, 228] on input "Seleccionar Archivo" at bounding box center [290, 228] width 149 height 11
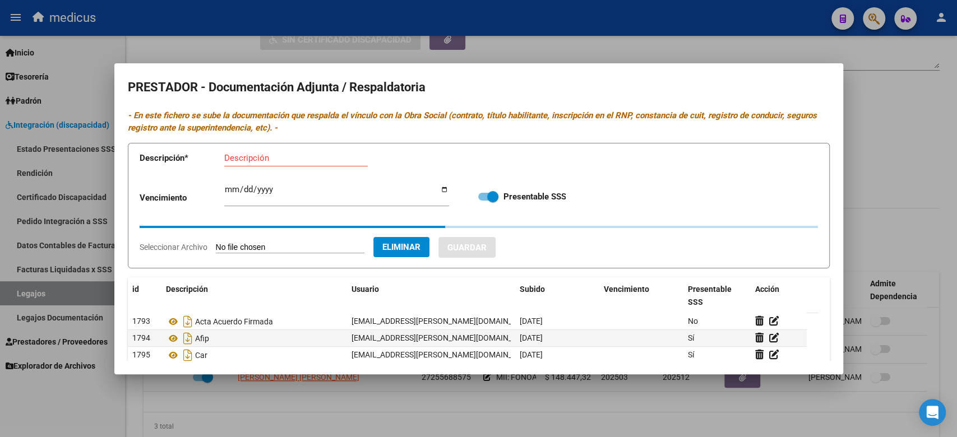
click at [255, 159] on input "Descripción" at bounding box center [296, 158] width 144 height 10
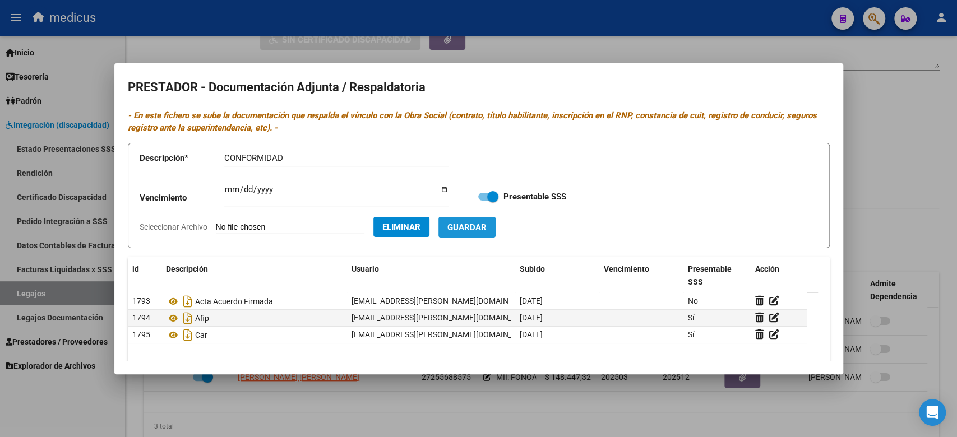
click at [493, 220] on button "Guardar" at bounding box center [466, 227] width 57 height 21
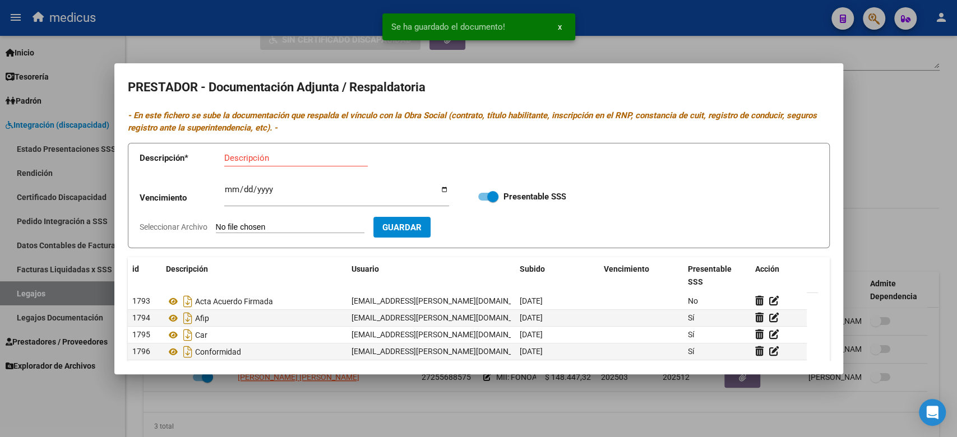
click at [297, 224] on input "Seleccionar Archivo" at bounding box center [290, 228] width 149 height 11
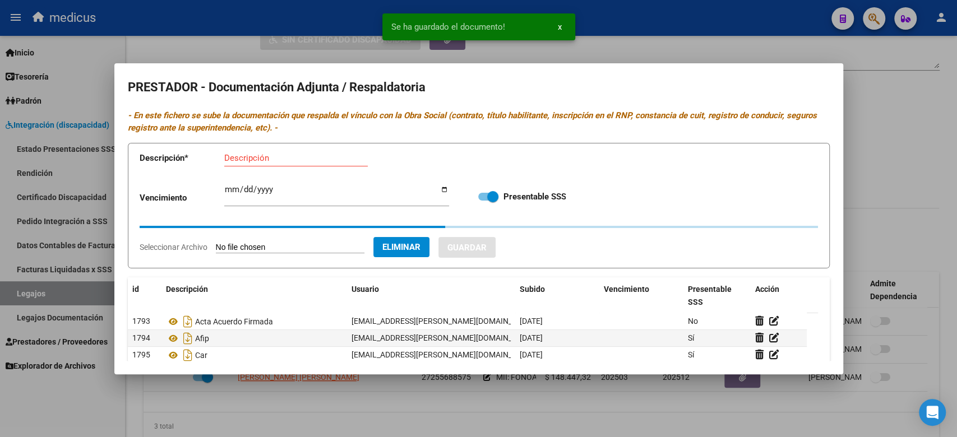
click at [256, 159] on input "Descripción" at bounding box center [296, 158] width 144 height 10
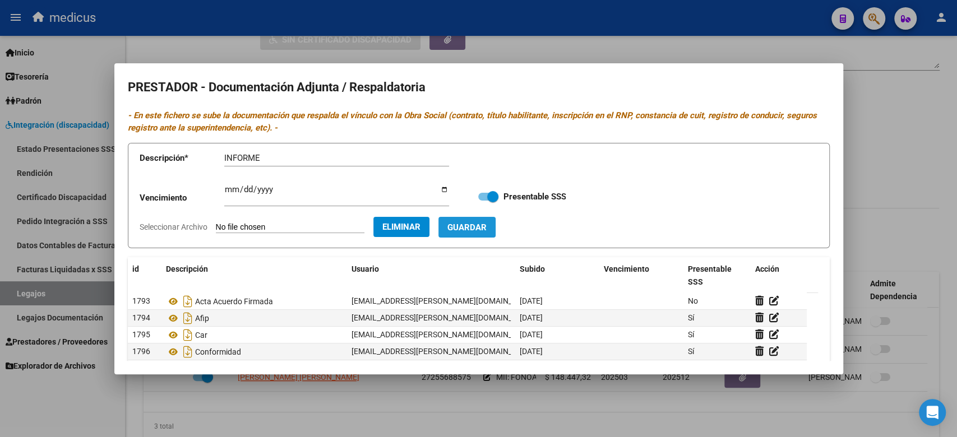
click at [488, 235] on button "Guardar" at bounding box center [466, 227] width 57 height 21
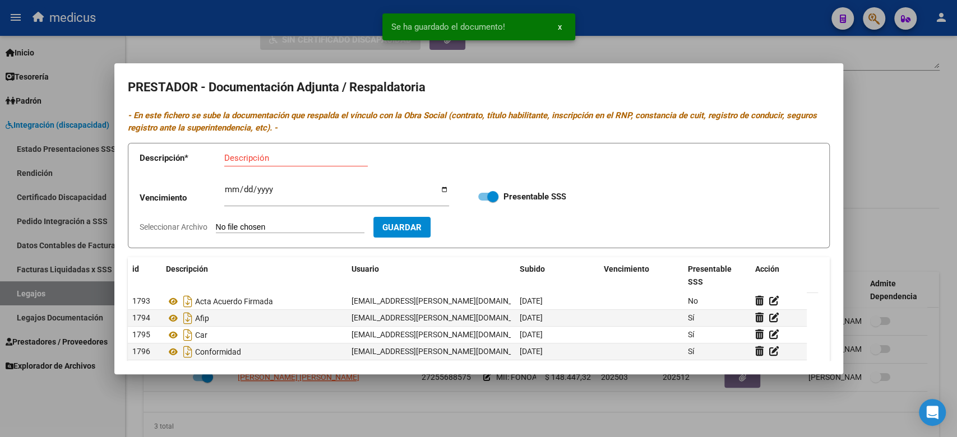
click at [286, 218] on form "Descripción * Descripción Vencimiento Ingresar vencimiento Presentable SSS Sele…" at bounding box center [479, 196] width 702 height 106
click at [284, 224] on input "Seleccionar Archivo" at bounding box center [290, 228] width 149 height 11
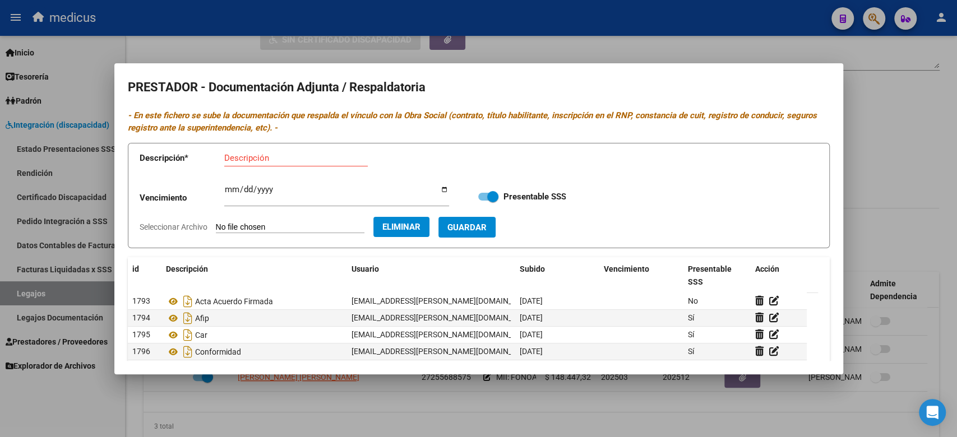
click at [324, 155] on input "Descripción" at bounding box center [296, 158] width 144 height 10
click at [470, 229] on button "Guardar" at bounding box center [466, 227] width 57 height 21
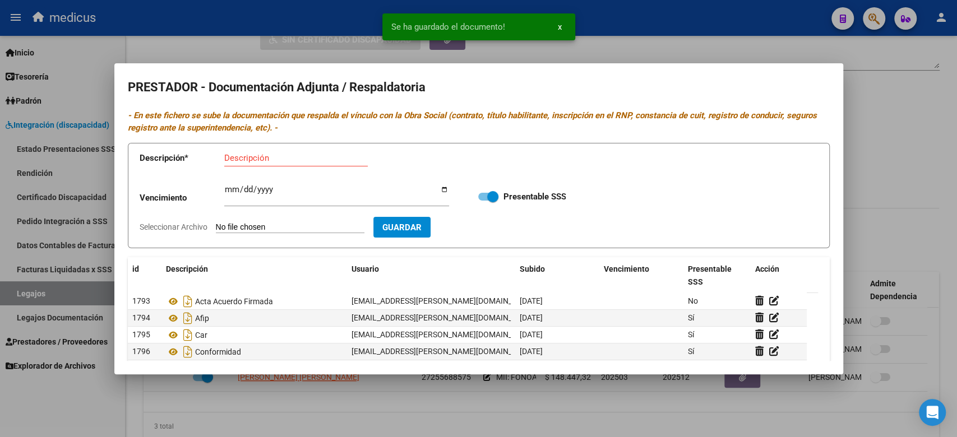
click at [283, 161] on input "Descripción" at bounding box center [296, 158] width 144 height 10
click at [302, 223] on input "Seleccionar Archivo" at bounding box center [290, 228] width 149 height 11
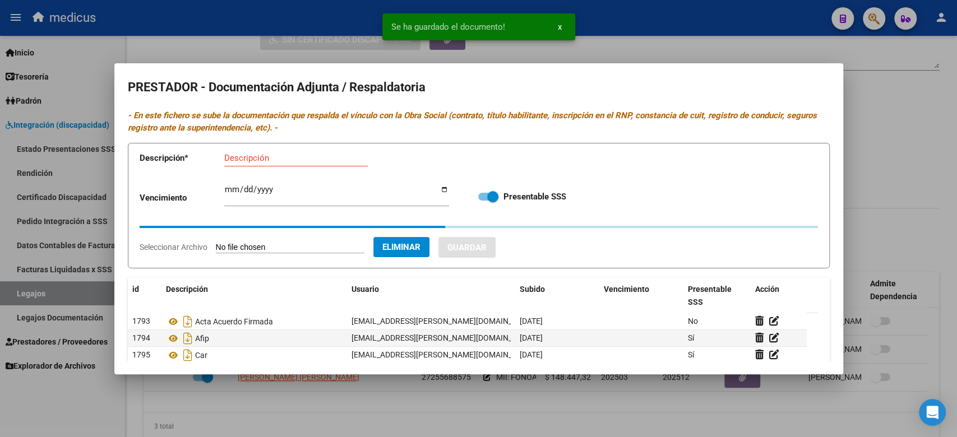
click at [243, 155] on input "Descripción" at bounding box center [296, 158] width 144 height 10
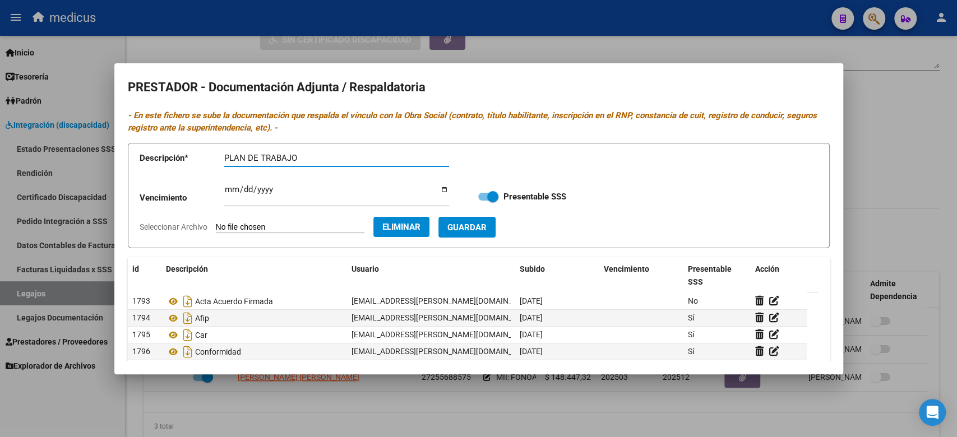
click at [492, 235] on button "Guardar" at bounding box center [466, 227] width 57 height 21
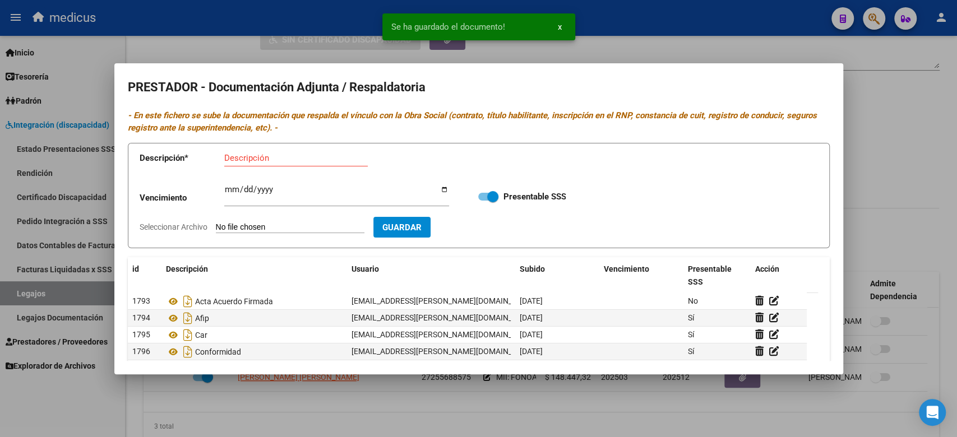
click at [242, 223] on input "Seleccionar Archivo" at bounding box center [290, 228] width 149 height 11
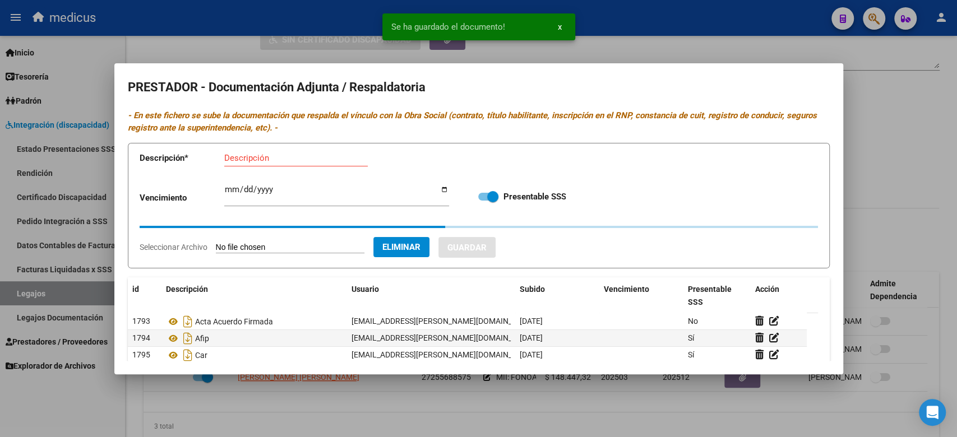
click at [238, 147] on app-form-text-field "Descripción * Descripción" at bounding box center [303, 161] width 326 height 34
click at [245, 159] on input "Descripción" at bounding box center [296, 158] width 144 height 10
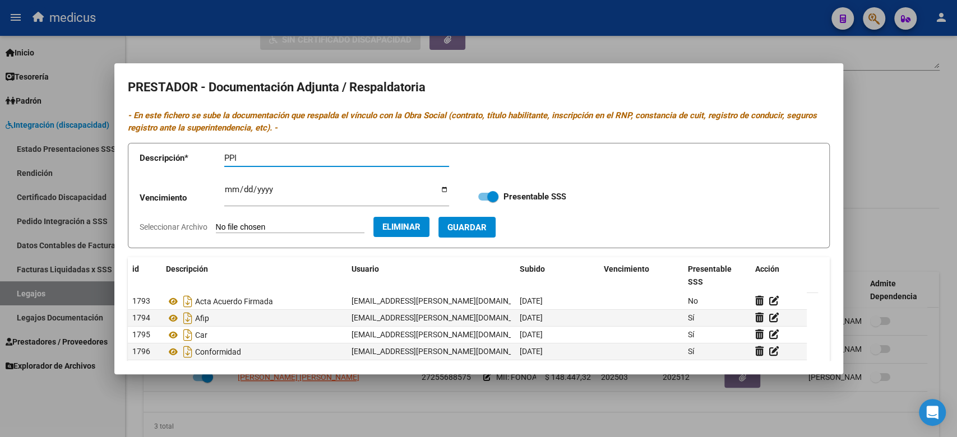
click at [460, 221] on form "Descripción * PPI Descripción Vencimiento Ingresar vencimiento Presentable SSS …" at bounding box center [479, 196] width 702 height 106
click at [474, 225] on span "Guardar" at bounding box center [466, 228] width 39 height 10
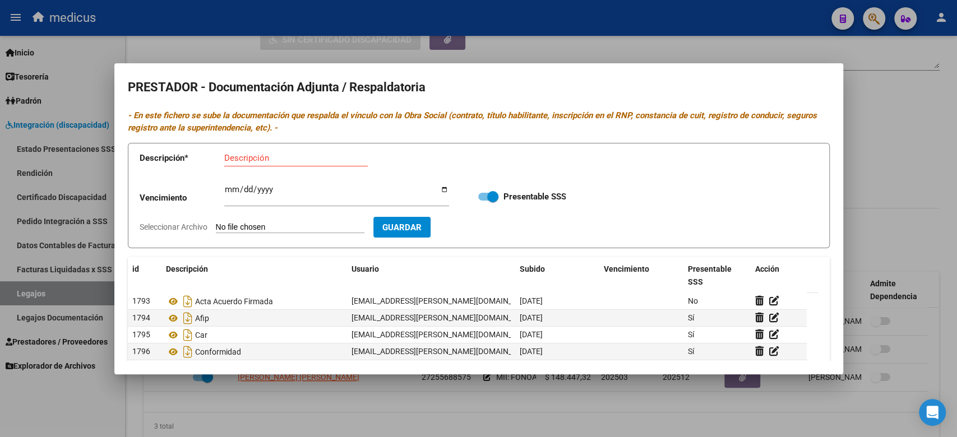
click at [267, 227] on input "Seleccionar Archivo" at bounding box center [290, 228] width 149 height 11
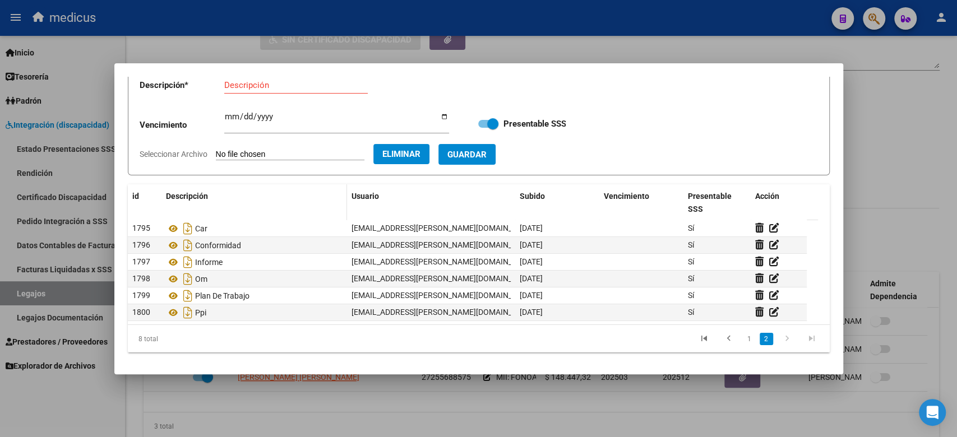
scroll to position [0, 0]
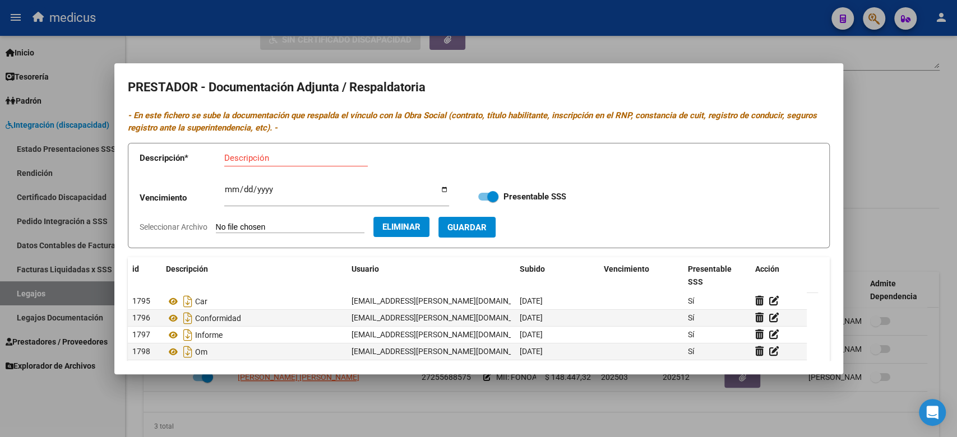
click at [265, 159] on input "Descripción" at bounding box center [296, 158] width 144 height 10
click at [487, 227] on span "Guardar" at bounding box center [466, 228] width 39 height 10
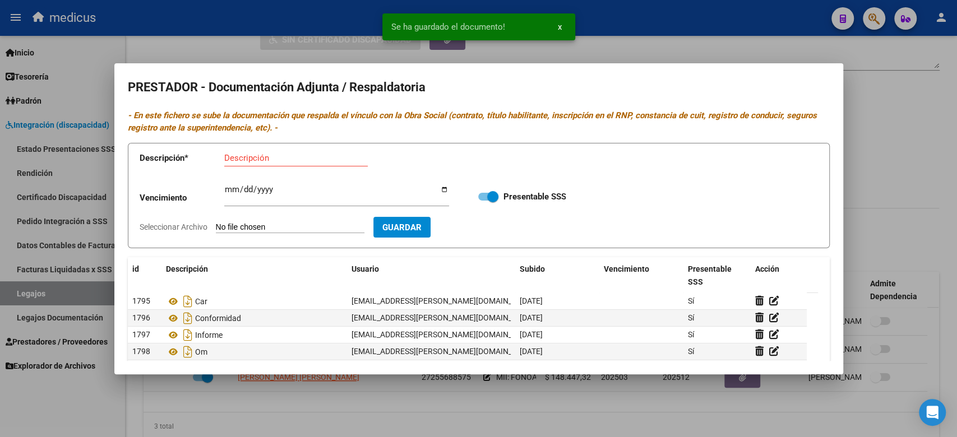
click at [296, 219] on form "Descripción * Descripción Vencimiento Ingresar vencimiento Presentable SSS Sele…" at bounding box center [479, 196] width 702 height 106
click at [297, 223] on input "Seleccionar Archivo" at bounding box center [290, 228] width 149 height 11
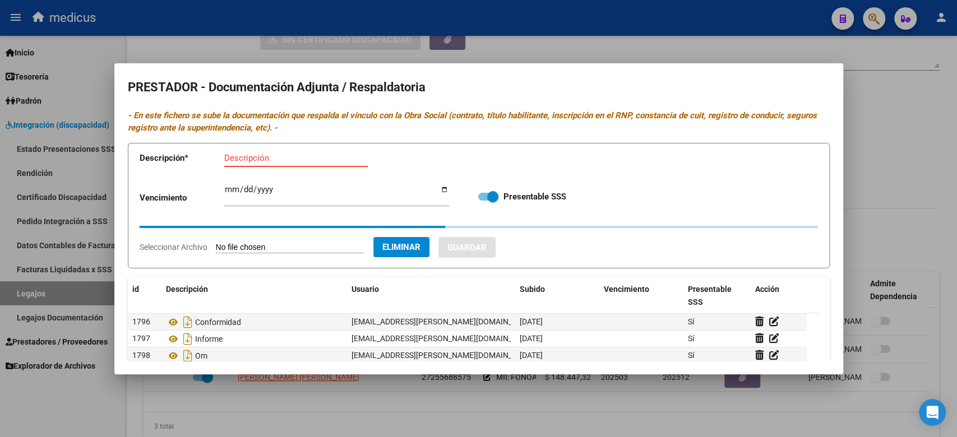
click at [252, 161] on input "Descripción" at bounding box center [296, 158] width 144 height 10
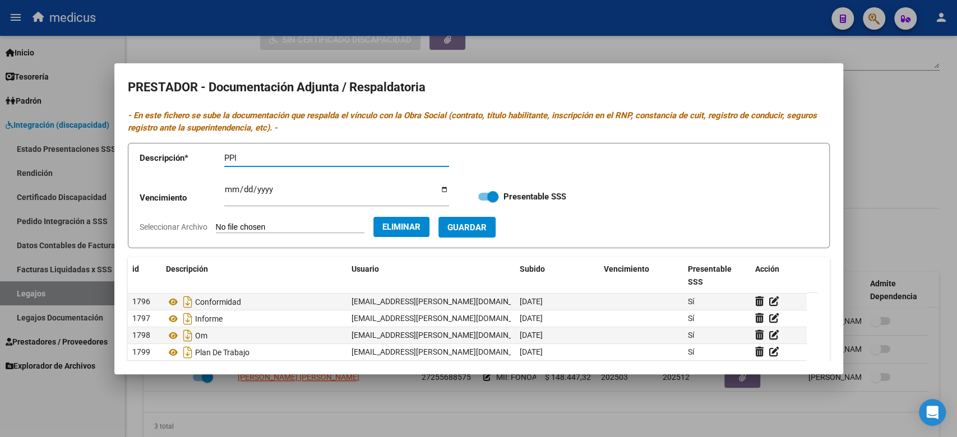
click at [496, 219] on button "Guardar" at bounding box center [466, 227] width 57 height 21
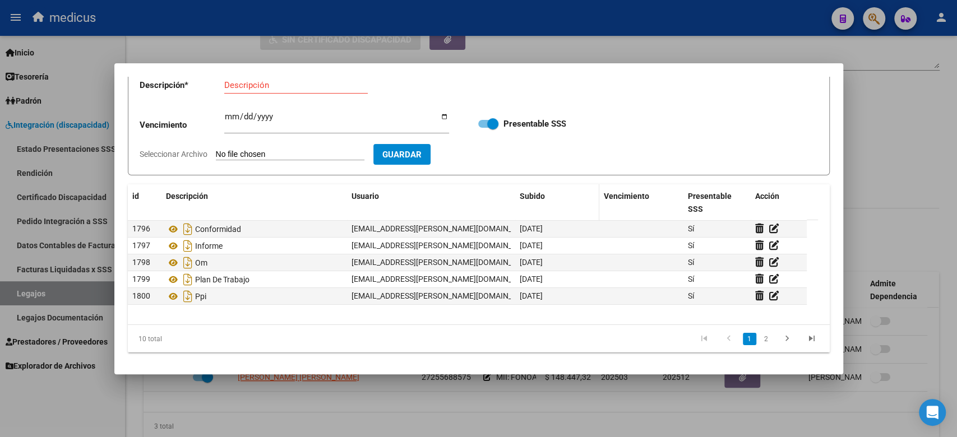
scroll to position [0, 0]
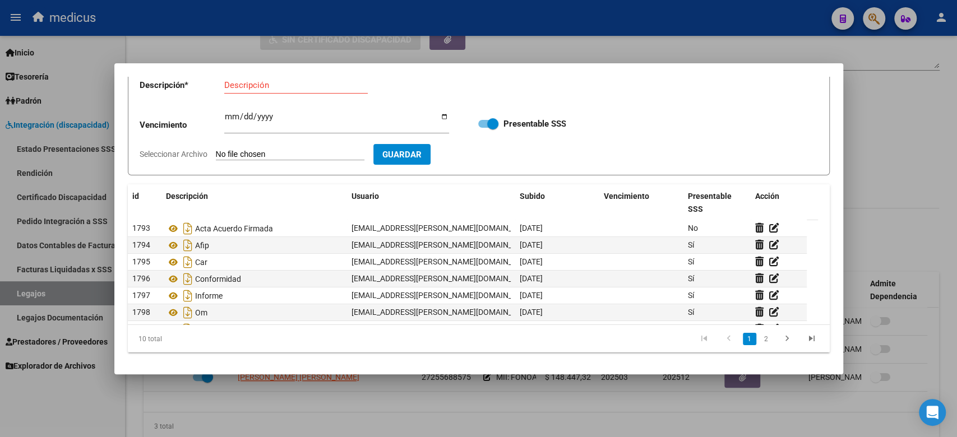
click at [876, 201] on div at bounding box center [478, 218] width 957 height 437
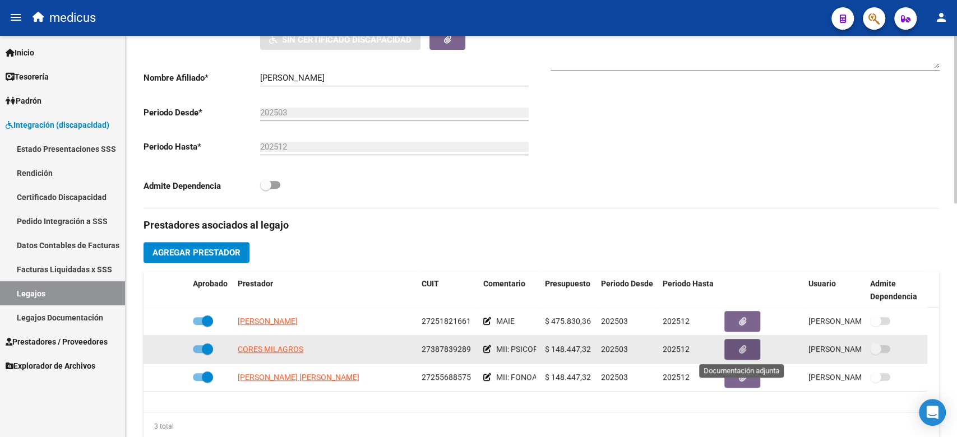
click at [740, 348] on icon "button" at bounding box center [742, 349] width 7 height 8
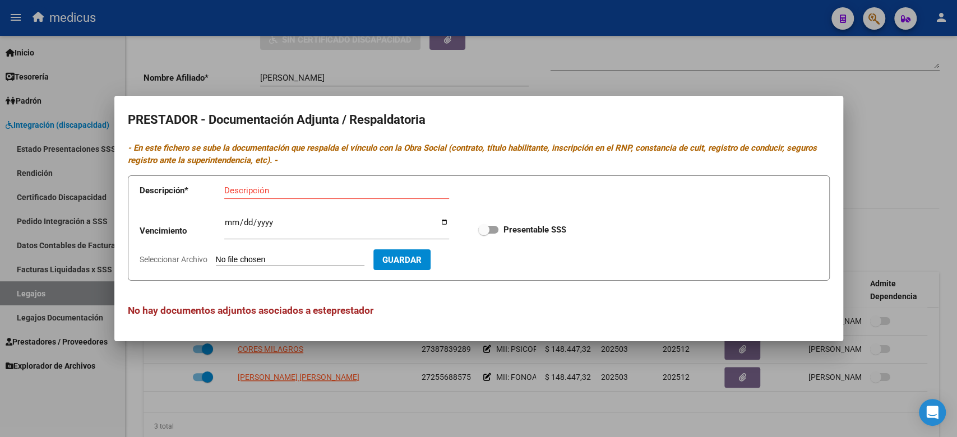
click at [542, 353] on div at bounding box center [478, 218] width 957 height 437
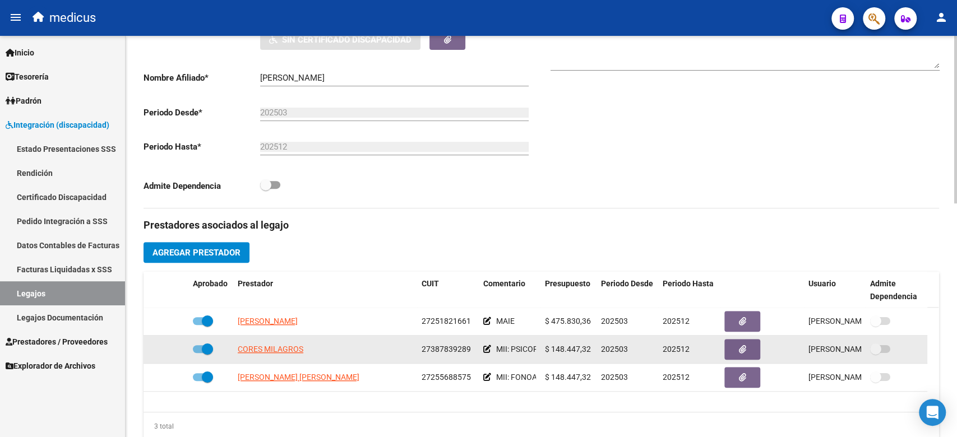
scroll to position [0, 40]
drag, startPoint x: 519, startPoint y: 343, endPoint x: 533, endPoint y: 344, distance: 13.5
click at [533, 344] on div "MII: PSICOPEDAGOGIA" at bounding box center [509, 349] width 53 height 13
click at [752, 341] on button "button" at bounding box center [742, 349] width 36 height 21
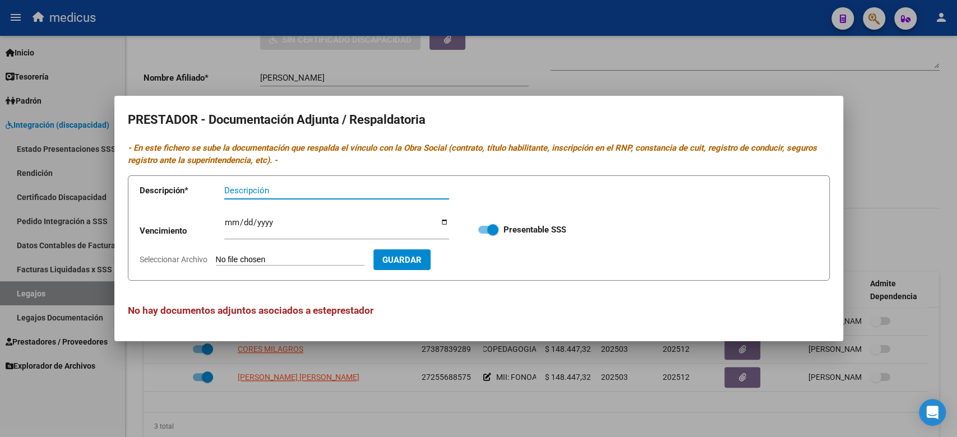
click at [276, 258] on input "Seleccionar Archivo" at bounding box center [290, 260] width 149 height 11
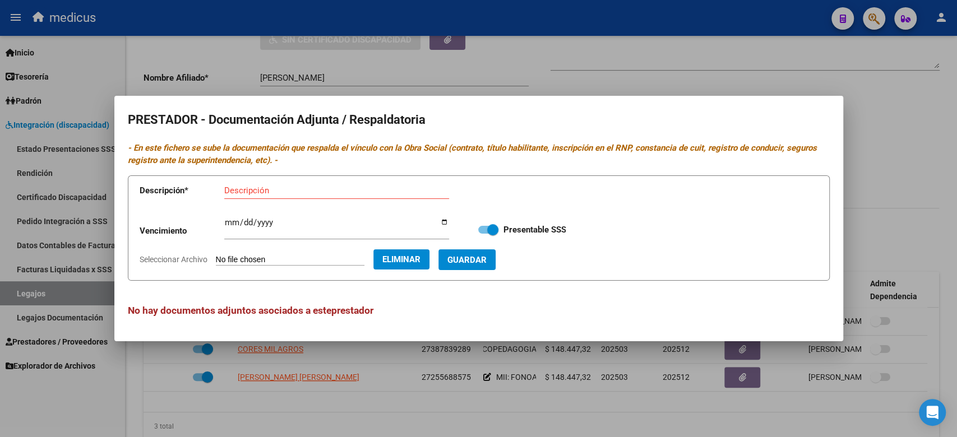
click at [275, 178] on app-form-text-field "Descripción * Descripción" at bounding box center [303, 193] width 326 height 34
click at [282, 191] on input "Descripción" at bounding box center [336, 191] width 225 height 10
click at [484, 256] on span "Guardar" at bounding box center [466, 260] width 39 height 10
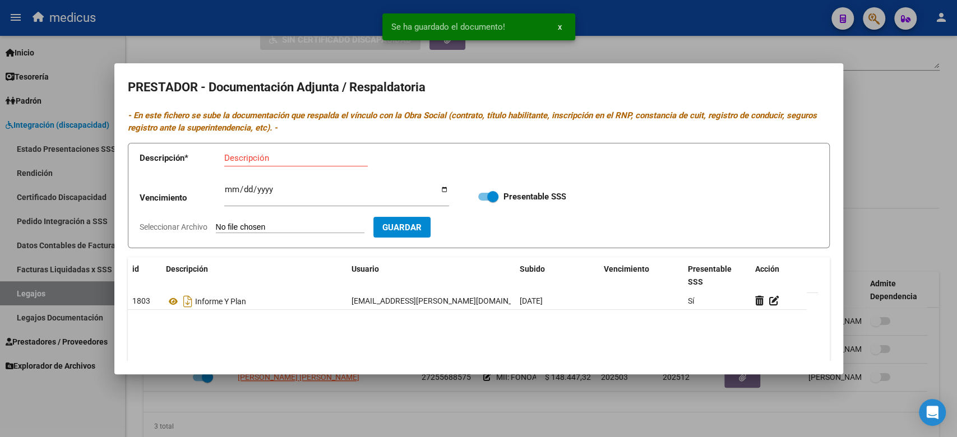
click at [274, 228] on input "Seleccionar Archivo" at bounding box center [290, 228] width 149 height 11
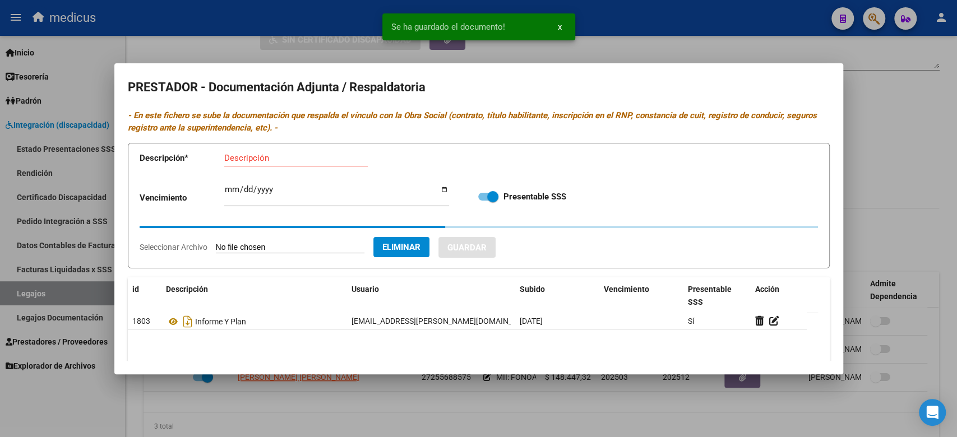
click at [280, 154] on input "Descripción" at bounding box center [296, 158] width 144 height 10
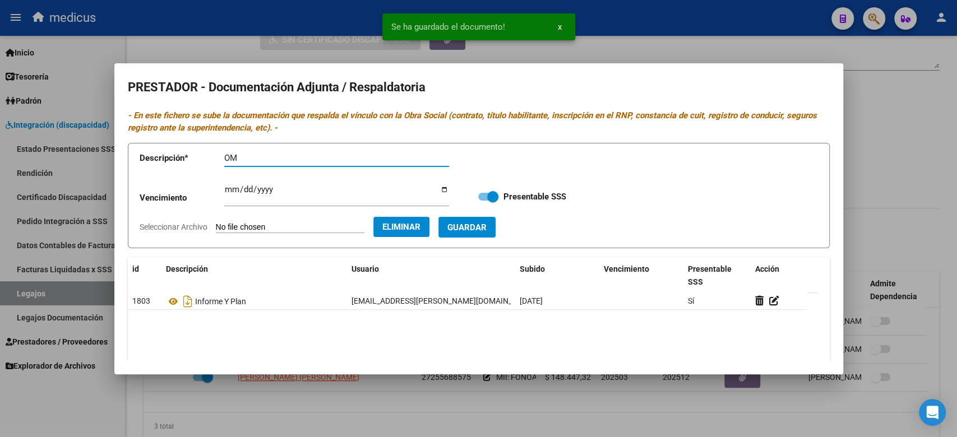
click at [469, 227] on button "Guardar" at bounding box center [466, 227] width 57 height 21
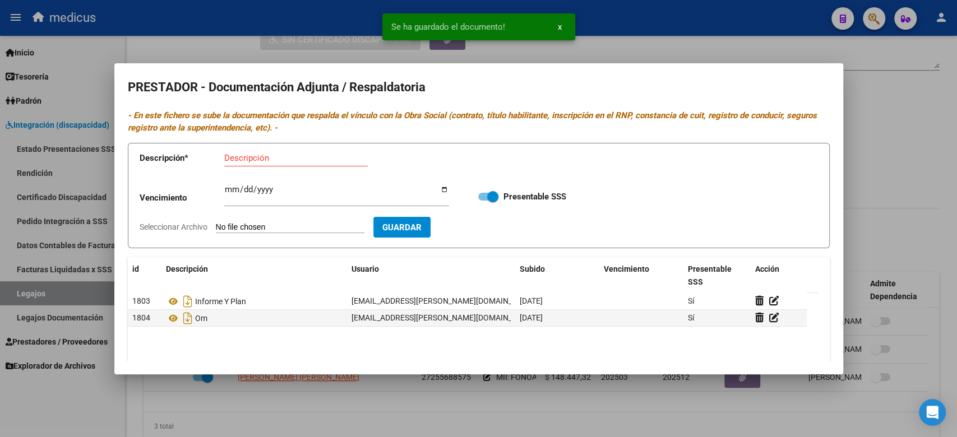
click at [247, 221] on form "Descripción * Descripción Vencimiento Ingresar vencimiento Presentable SSS Sele…" at bounding box center [479, 196] width 702 height 106
click at [251, 222] on app-file-uploader "Seleccionar Archivo" at bounding box center [257, 227] width 234 height 10
click at [299, 230] on input "Seleccionar Archivo" at bounding box center [290, 228] width 149 height 11
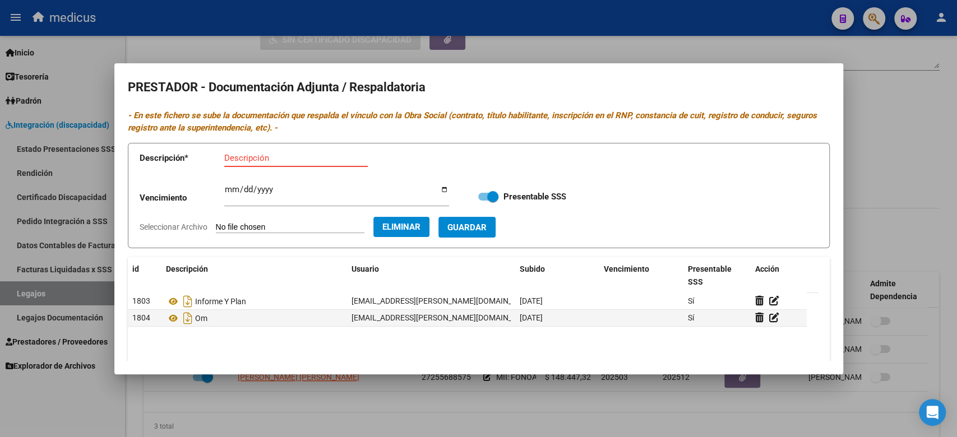
click at [297, 155] on input "Descripción" at bounding box center [296, 158] width 144 height 10
click at [493, 233] on button "Guardar" at bounding box center [466, 227] width 57 height 21
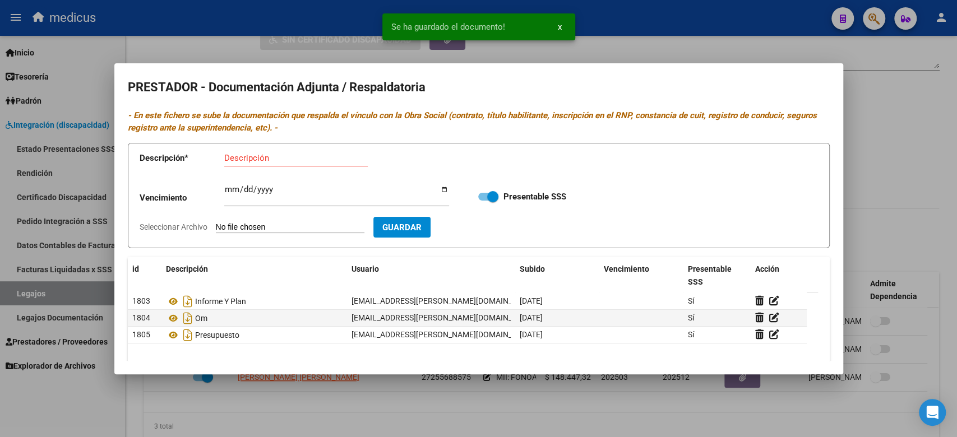
click at [299, 223] on input "Seleccionar Archivo" at bounding box center [290, 228] width 149 height 11
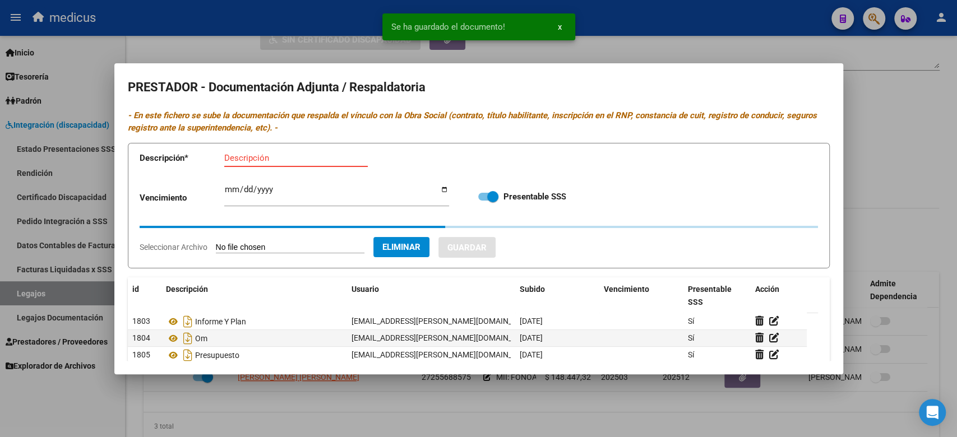
click at [335, 155] on input "Descripción" at bounding box center [296, 158] width 144 height 10
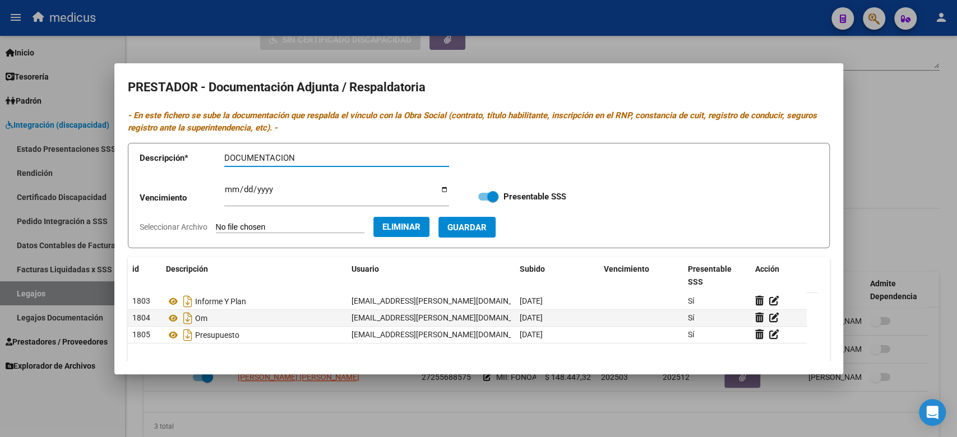
drag, startPoint x: 292, startPoint y: 163, endPoint x: 312, endPoint y: 222, distance: 62.8
click at [304, 200] on form "Descripción * DOCUMENTACION Descripción Vencimiento Ingresar vencimiento Presen…" at bounding box center [479, 196] width 702 height 106
click at [496, 237] on button "Guardar" at bounding box center [466, 227] width 57 height 21
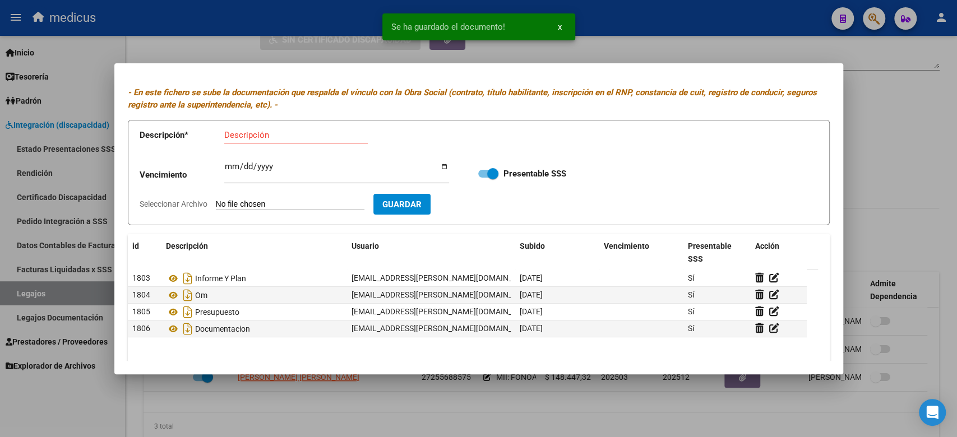
scroll to position [0, 0]
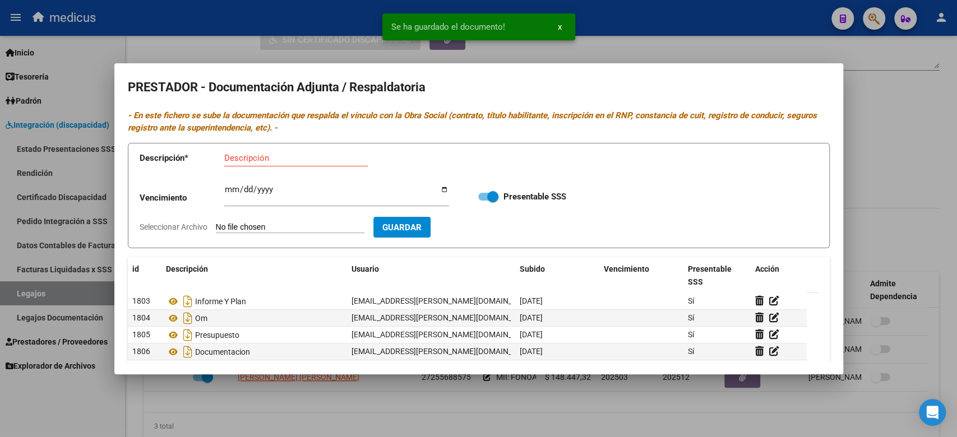
click at [915, 160] on div at bounding box center [478, 218] width 957 height 437
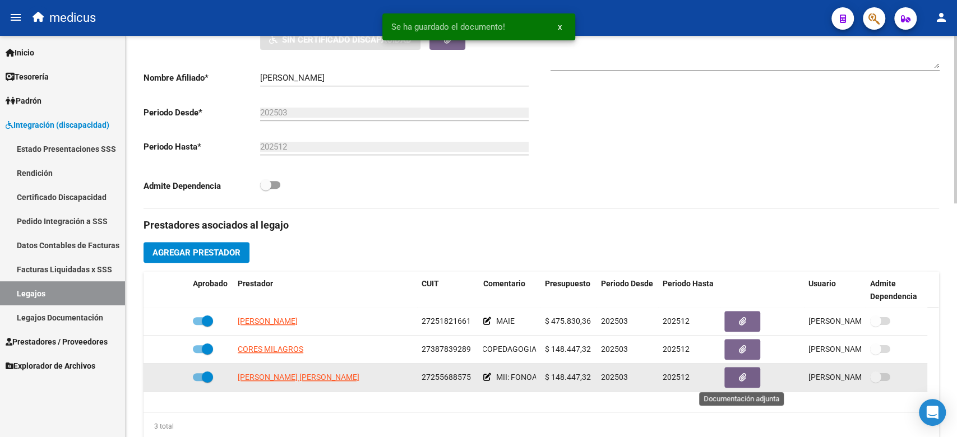
click at [743, 375] on icon "button" at bounding box center [742, 377] width 7 height 8
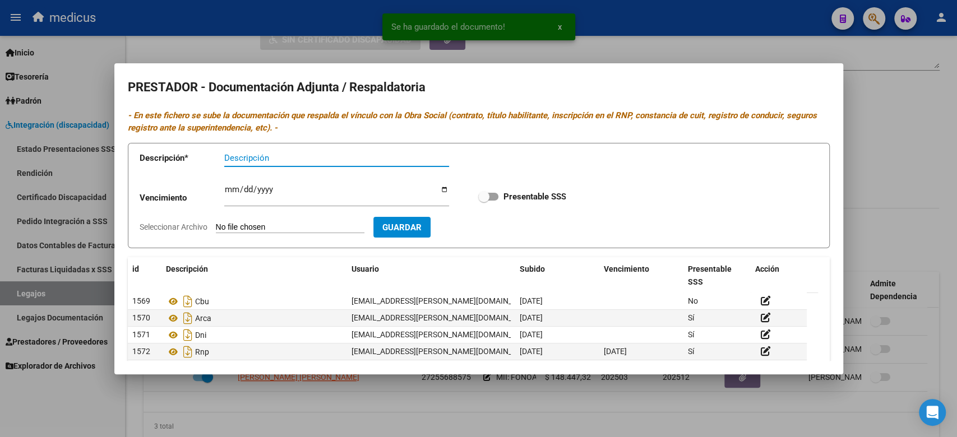
click at [266, 220] on form "Descripción * Descripción Vencimiento Ingresar vencimiento Presentable SSS Sele…" at bounding box center [479, 196] width 702 height 106
click at [270, 233] on form "Descripción * Descripción Vencimiento Ingresar vencimiento Presentable SSS Sele…" at bounding box center [479, 196] width 702 height 106
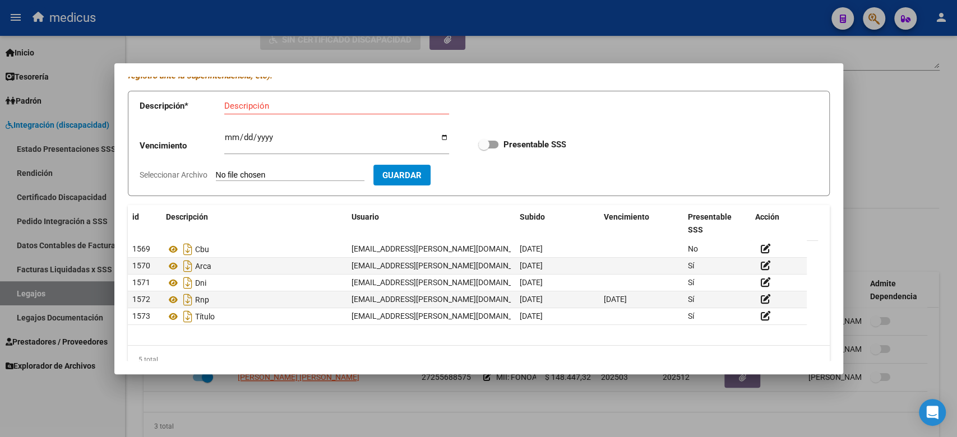
scroll to position [73, 0]
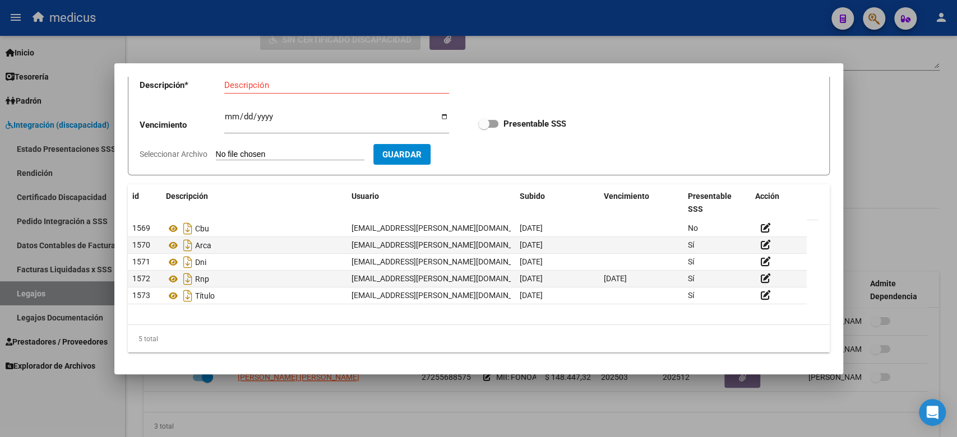
click at [355, 394] on div at bounding box center [478, 218] width 957 height 437
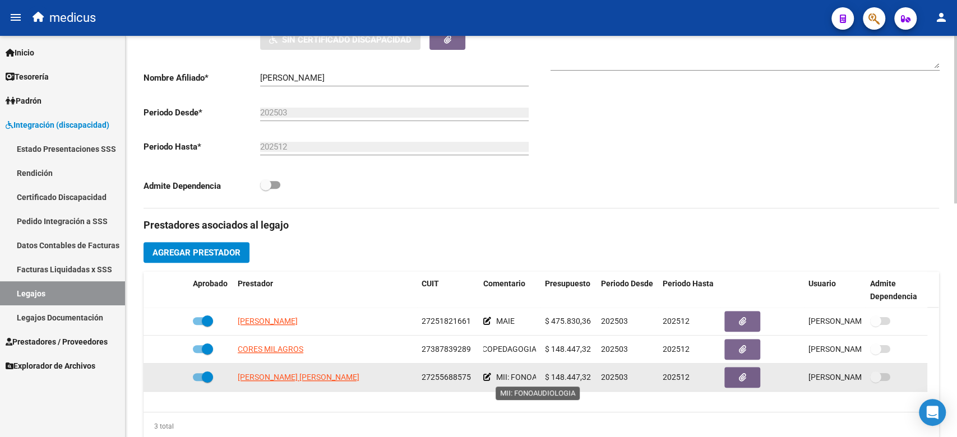
scroll to position [0, 41]
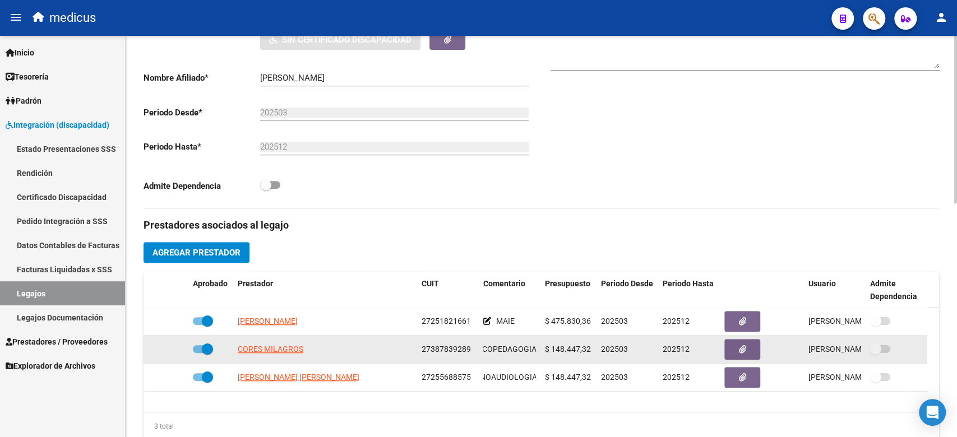
drag, startPoint x: 514, startPoint y: 380, endPoint x: 534, endPoint y: 352, distance: 34.5
click at [603, 372] on div "[PERSON_NAME] [PERSON_NAME] 27255688575 MII: FONOAUDIOLOGIA $ 148.447,32 202503…" at bounding box center [536, 378] width 784 height 28
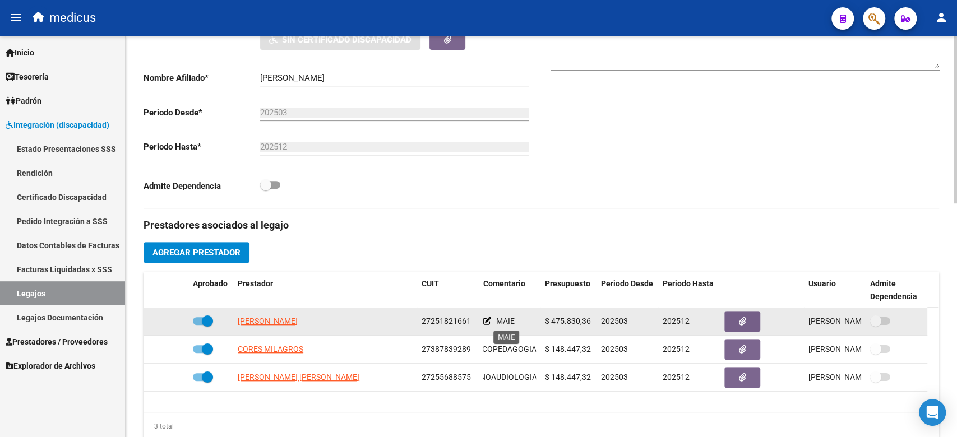
drag, startPoint x: 520, startPoint y: 350, endPoint x: 501, endPoint y: 323, distance: 32.5
click at [501, 323] on datatable-scroller "[PERSON_NAME] 27251821661 MAIE $ 475.830,36 202503 202512 [PERSON_NAME] [DATE] …" at bounding box center [541, 350] width 795 height 84
click at [501, 323] on span "MAIE" at bounding box center [505, 321] width 19 height 9
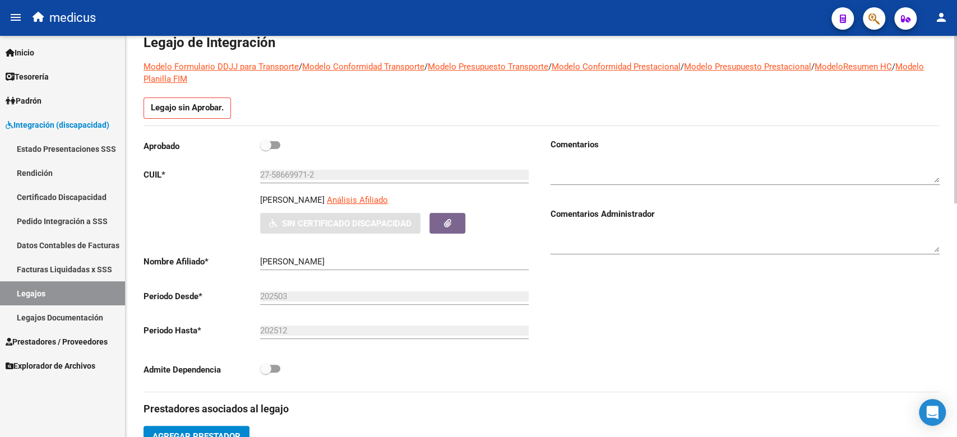
scroll to position [0, 0]
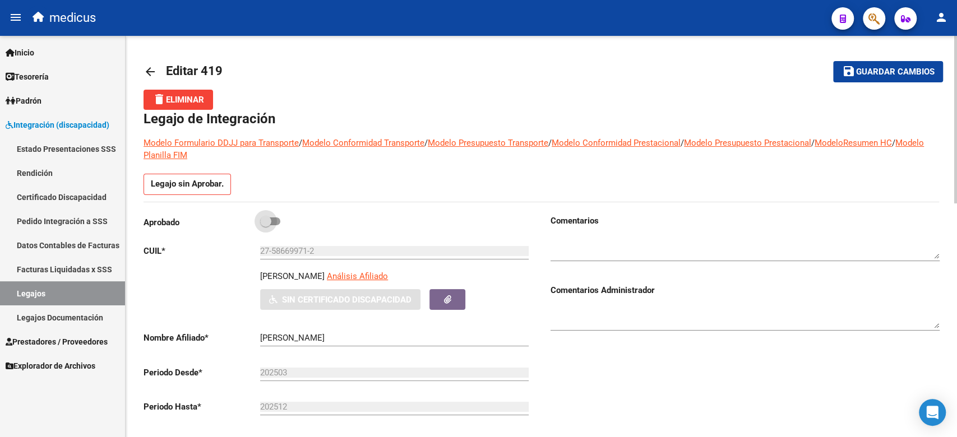
click at [262, 223] on span at bounding box center [265, 221] width 11 height 11
click at [265, 225] on input "checkbox" at bounding box center [265, 225] width 1 height 1
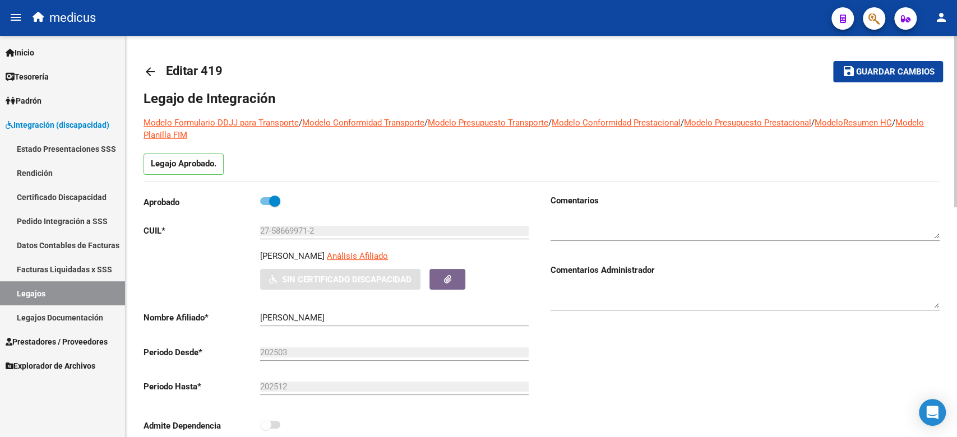
click at [877, 71] on span "Guardar cambios" at bounding box center [895, 72] width 78 height 10
click at [43, 189] on link "Certificado Discapacidad" at bounding box center [62, 197] width 125 height 24
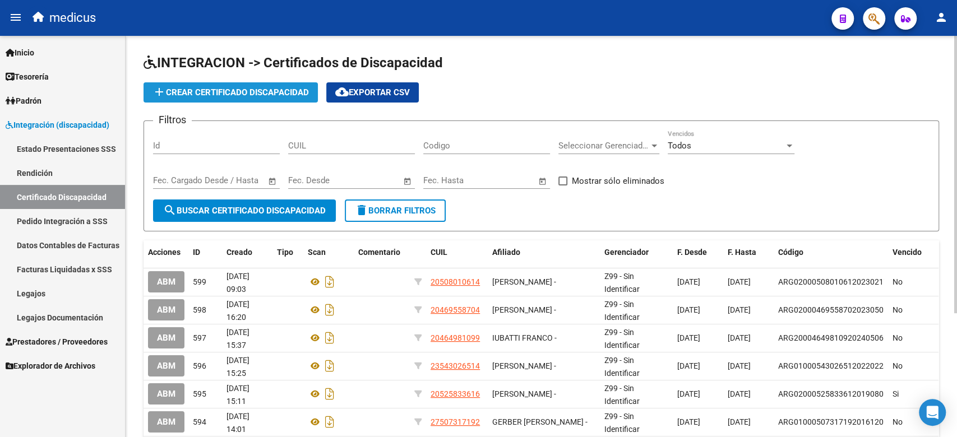
click at [220, 99] on button "add Crear Certificado Discapacidad" at bounding box center [231, 92] width 174 height 20
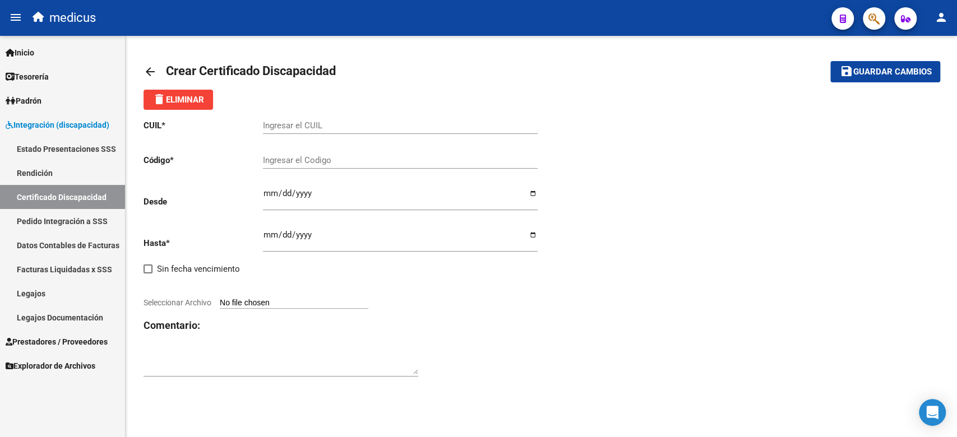
click at [308, 119] on div "Ingresar el CUIL" at bounding box center [400, 122] width 275 height 24
click at [532, 251] on div "Ingresar fec. Hasta" at bounding box center [400, 236] width 275 height 31
click at [386, 126] on input "Ingresar el CUIL" at bounding box center [400, 126] width 275 height 10
paste input "27-58669971-2"
drag, startPoint x: 541, startPoint y: 303, endPoint x: 466, endPoint y: 244, distance: 95.0
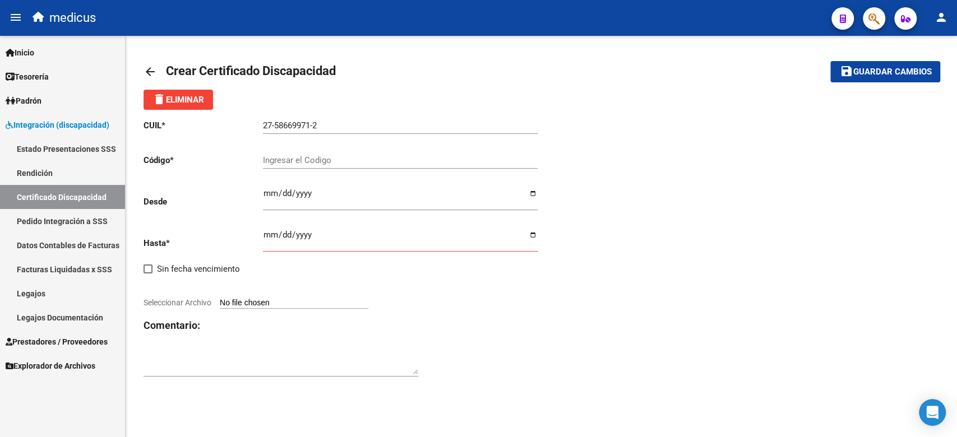
click at [541, 303] on div "CUIL * 27-58669971-2 Ingresar el CUIL Código * Ingresar el Codigo Desde Ingresa…" at bounding box center [542, 249] width 796 height 278
click at [376, 164] on input "Ingresar el Codigo" at bounding box center [400, 160] width 275 height 10
paste input "ARG010058669971202504032030043CIU13650"
click at [544, 349] on div "CUIL * 27-58669971-2 Ingresar el CUIL Código * ARG010058669971202504032030043CI…" at bounding box center [542, 249] width 796 height 278
click at [265, 188] on div "Ingresar fec. Desde" at bounding box center [400, 194] width 275 height 31
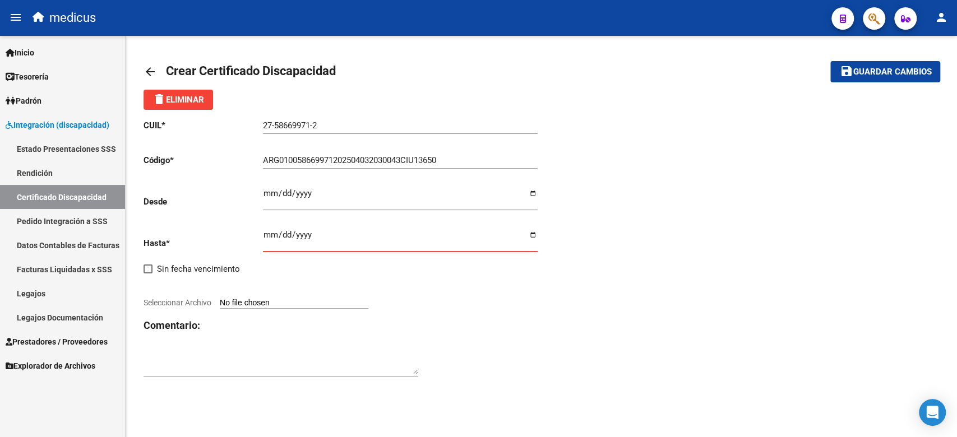
click at [270, 235] on input "Ingresar fec. Hasta" at bounding box center [400, 239] width 275 height 18
drag, startPoint x: 449, startPoint y: 303, endPoint x: 438, endPoint y: 290, distance: 17.5
click at [449, 303] on div "CUIL * 27-58669971-2 Ingresar el CUIL Código * ARG010058669971202504032030043CI…" at bounding box center [343, 249] width 398 height 278
click at [306, 241] on input "Ingresar fec. Hasta" at bounding box center [400, 239] width 275 height 18
click at [288, 232] on input "Ingresar fec. Hasta" at bounding box center [400, 239] width 275 height 18
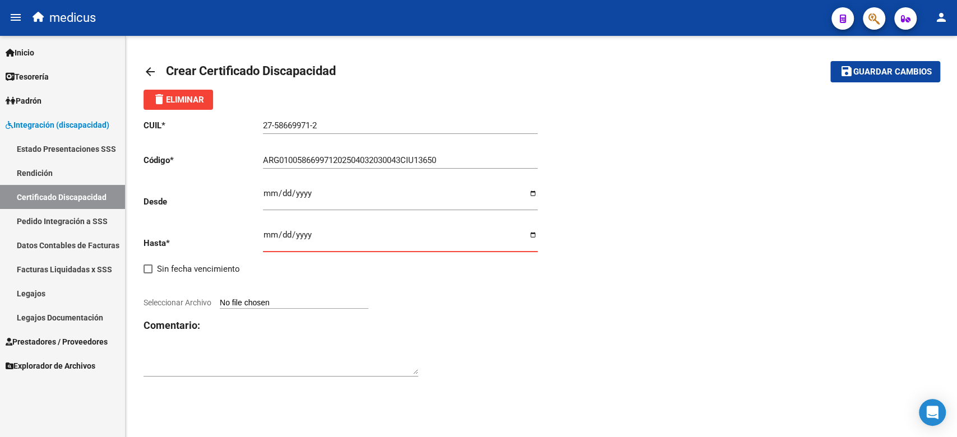
click at [301, 233] on input "Ingresar fec. Hasta" at bounding box center [400, 239] width 275 height 18
click at [296, 301] on input "Seleccionar Archivo" at bounding box center [294, 303] width 149 height 11
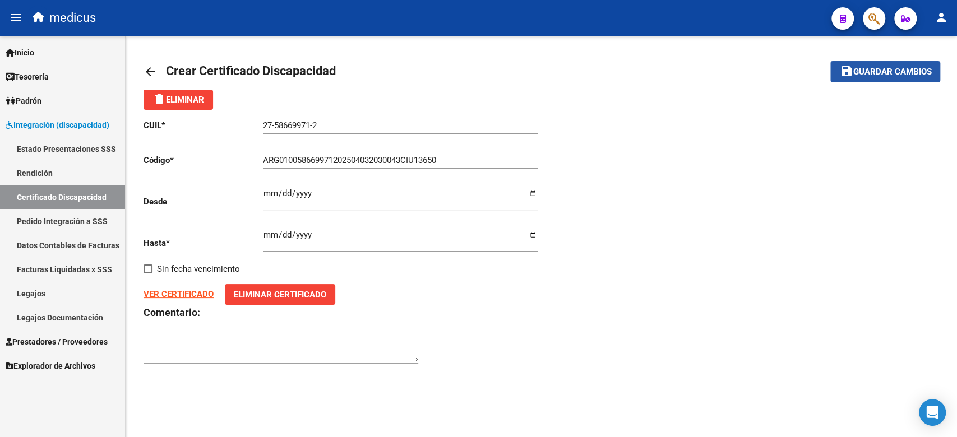
click at [888, 77] on button "save Guardar cambios" at bounding box center [885, 71] width 110 height 21
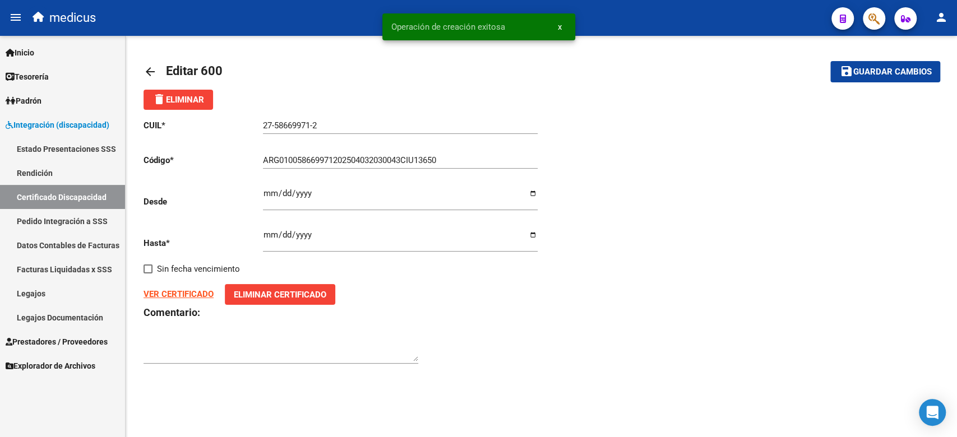
click at [561, 27] on span "x" at bounding box center [560, 27] width 4 height 10
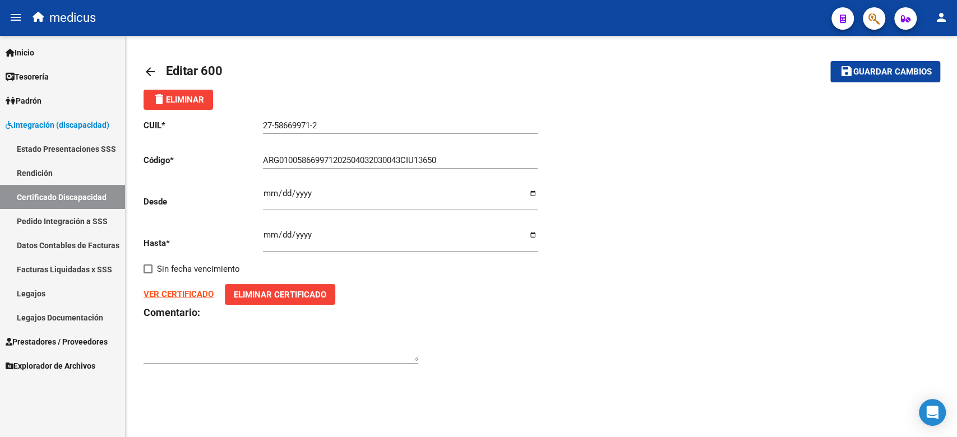
click at [899, 68] on span "Guardar cambios" at bounding box center [892, 72] width 78 height 10
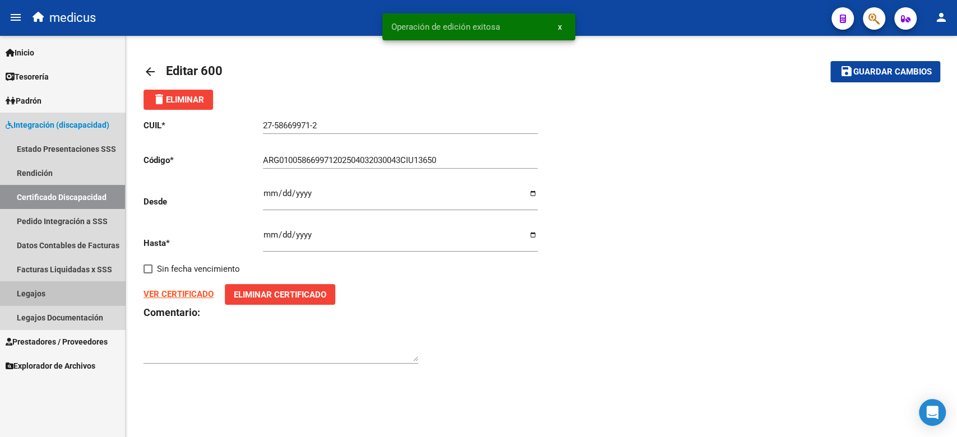
click at [47, 288] on link "Legajos" at bounding box center [62, 293] width 125 height 24
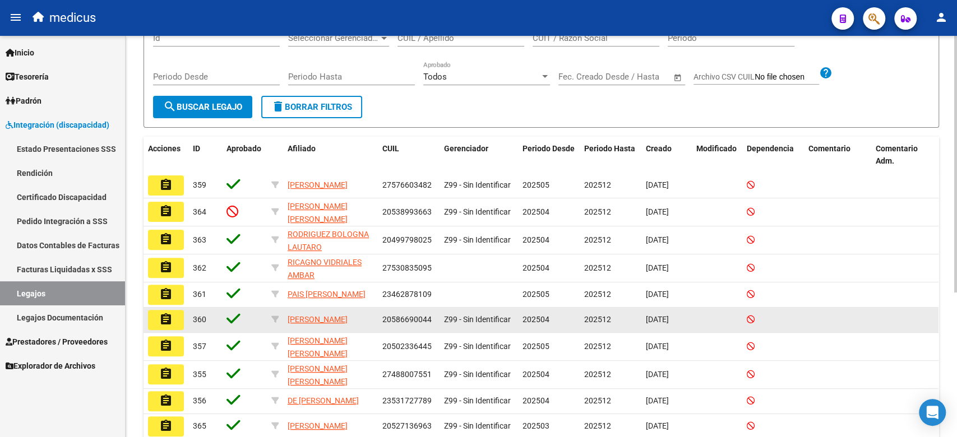
scroll to position [76, 0]
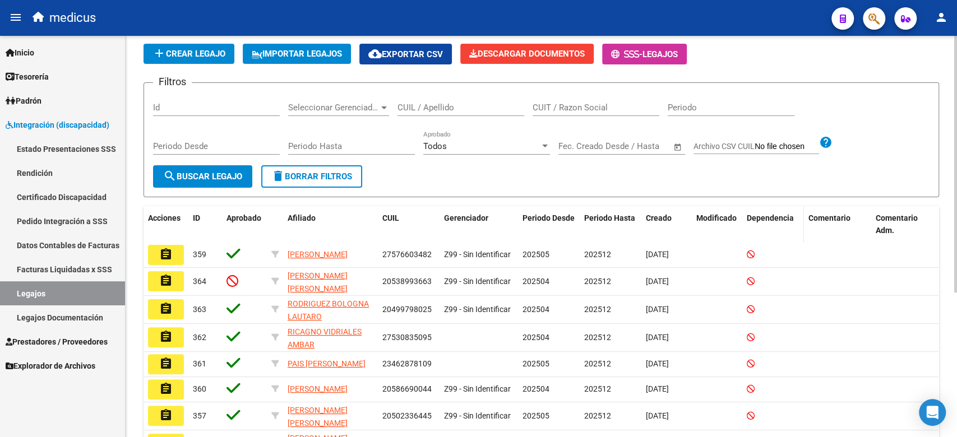
click at [760, 221] on span "Dependencia" at bounding box center [770, 218] width 47 height 9
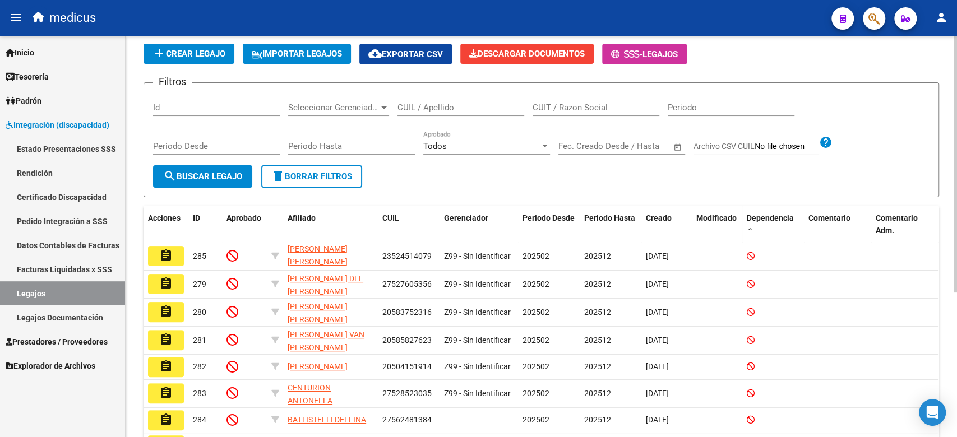
click at [725, 221] on span "Modificado" at bounding box center [716, 218] width 40 height 9
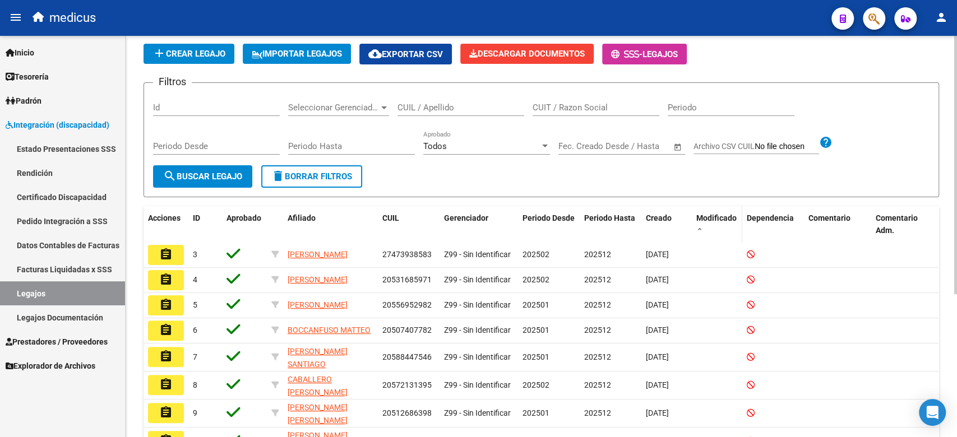
click at [717, 219] on span "Modificado" at bounding box center [716, 218] width 40 height 9
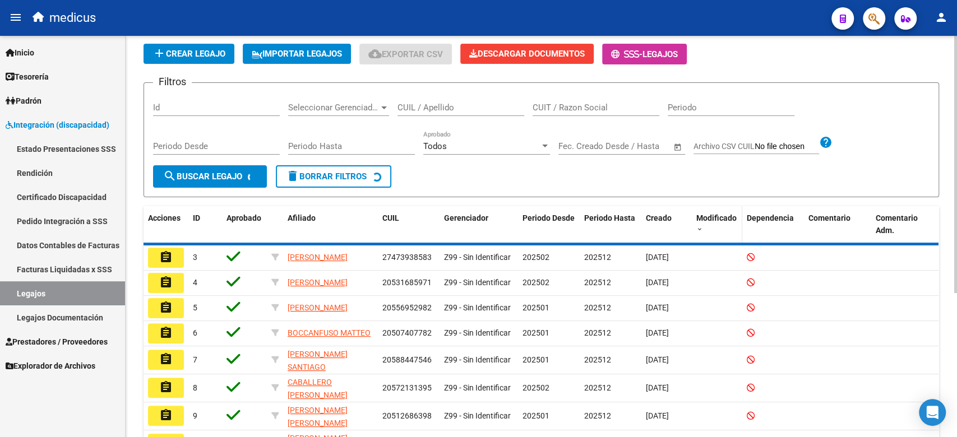
scroll to position [0, 0]
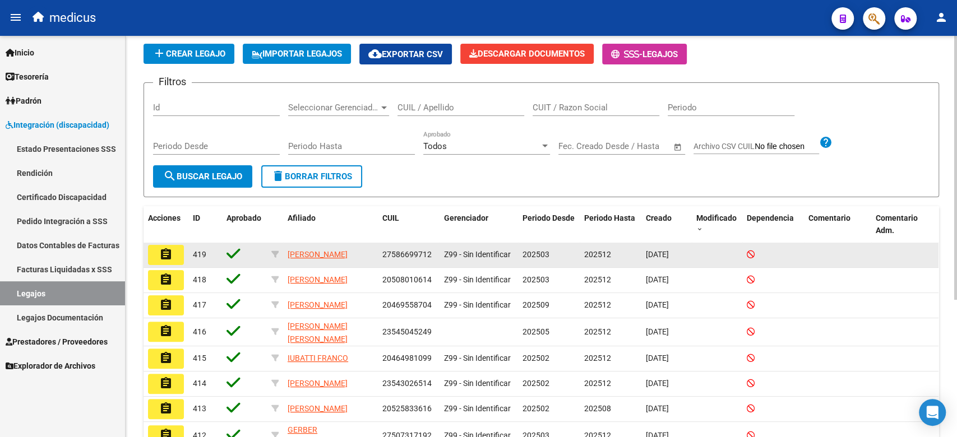
drag, startPoint x: 668, startPoint y: 280, endPoint x: 650, endPoint y: 262, distance: 25.4
click at [650, 262] on datatable-scroller "assignment 419 [PERSON_NAME] 27586699712 Z99 - Sin Identificar 202503 202512 [D…" at bounding box center [541, 373] width 795 height 261
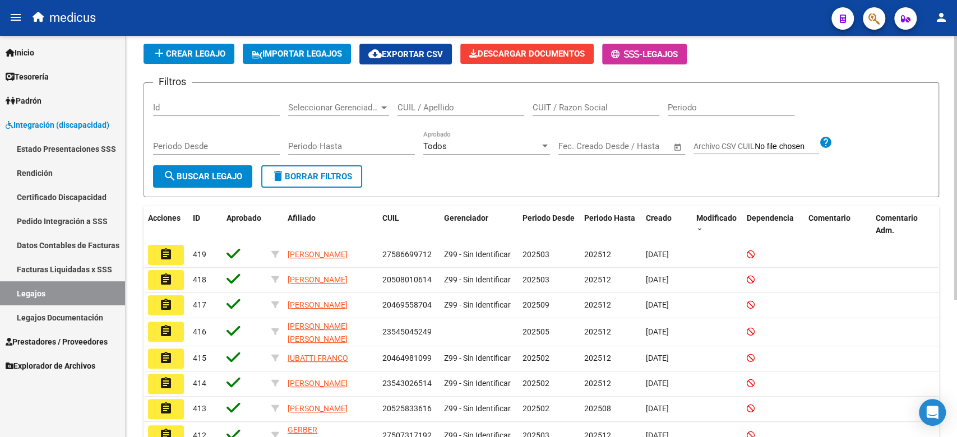
click at [660, 185] on form "Filtros Id Seleccionar Gerenciador Seleccionar Gerenciador CUIL / Apellido CUIT…" at bounding box center [542, 139] width 796 height 115
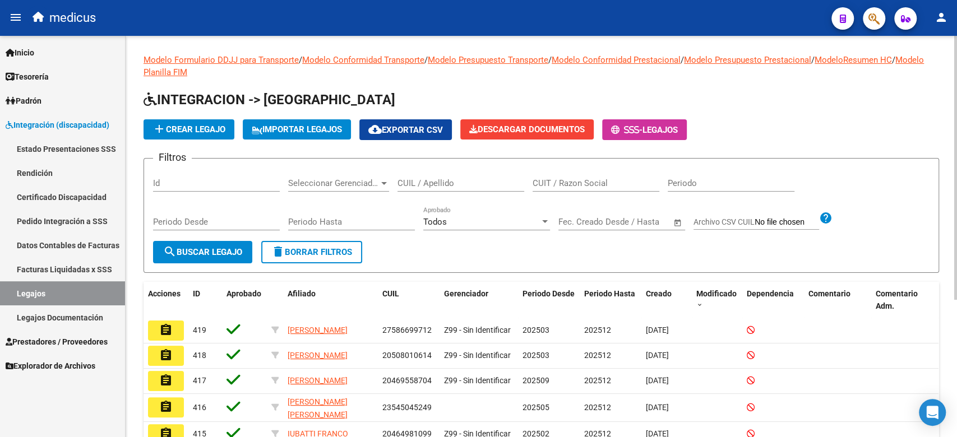
click at [450, 181] on input "CUIL / Apellido" at bounding box center [461, 183] width 127 height 10
paste input "20544270819"
click at [197, 247] on span "search Buscar Legajo" at bounding box center [202, 252] width 79 height 10
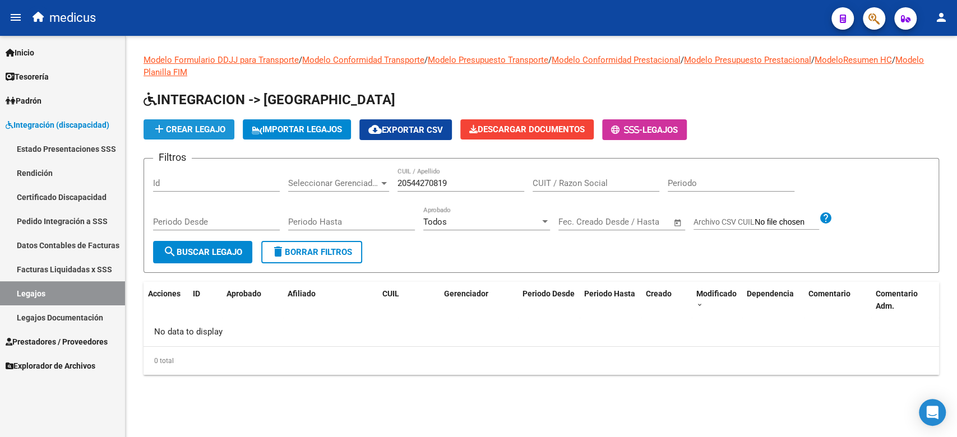
click at [200, 135] on button "add Crear Legajo" at bounding box center [189, 129] width 91 height 20
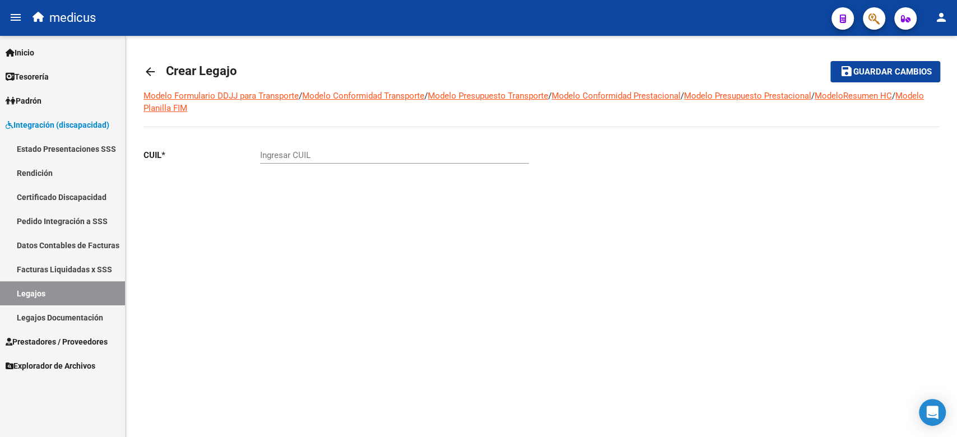
click at [450, 221] on div "CUIL * Ingresar CUIL" at bounding box center [338, 182] width 389 height 84
click at [395, 150] on input "Ingresar CUIL" at bounding box center [394, 155] width 269 height 10
paste input "20-54427081-9"
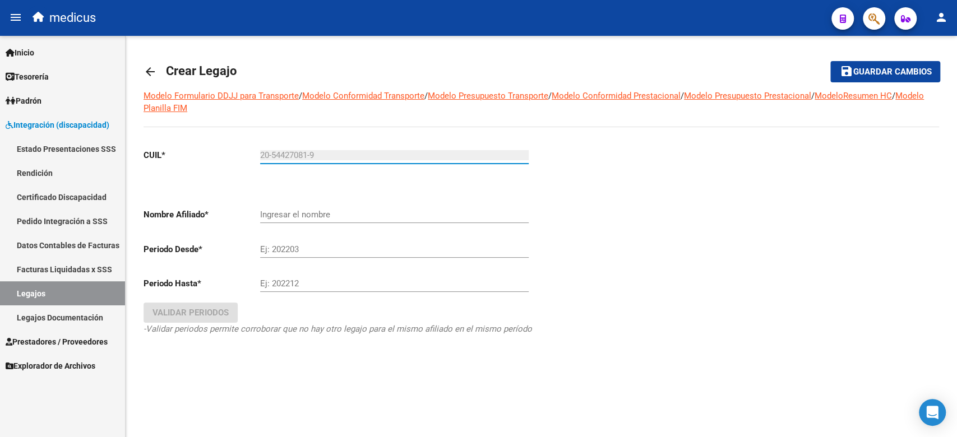
click at [295, 219] on input "Ingresar el nombre" at bounding box center [394, 215] width 269 height 10
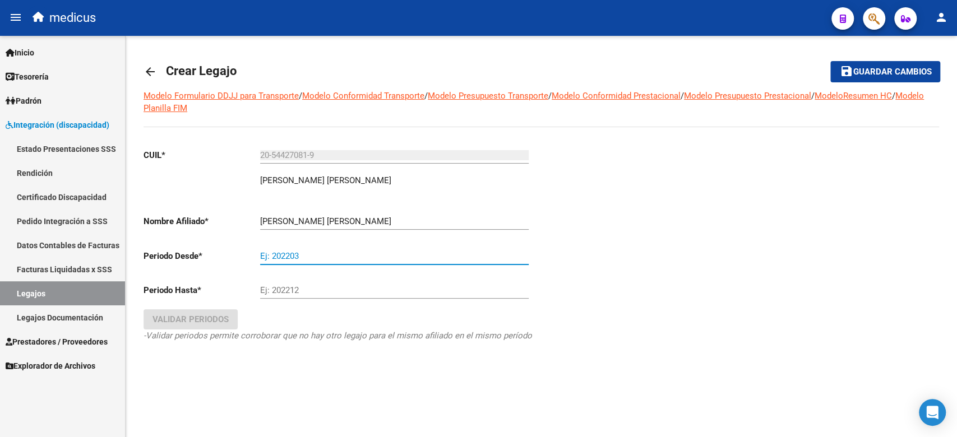
click at [316, 254] on input "Ej: 202203" at bounding box center [394, 256] width 269 height 10
click at [486, 377] on div "CUIL * 20-54427081-9 Ingresar CUIL [PERSON_NAME] [PERSON_NAME] Nombre Afiliado …" at bounding box center [343, 261] width 398 height 243
click at [314, 255] on input "Ej: 202203" at bounding box center [394, 256] width 269 height 10
click at [307, 290] on input "Ej: 202212" at bounding box center [394, 290] width 269 height 10
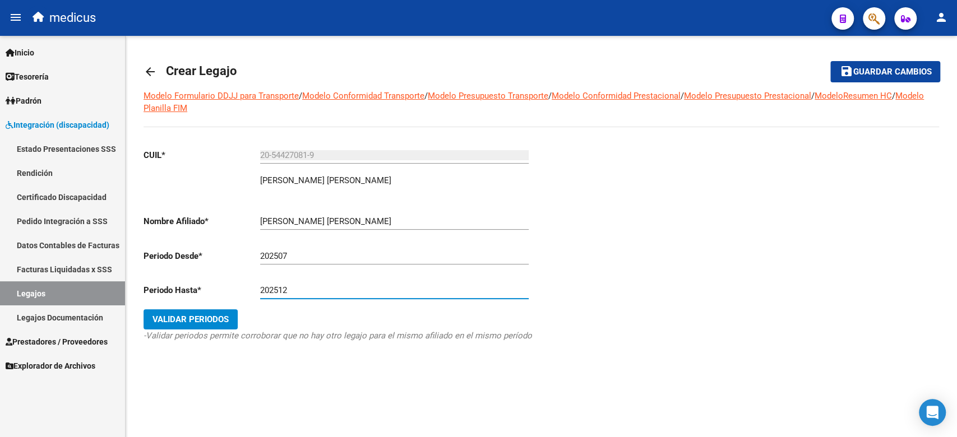
click at [193, 321] on span "Validar Periodos" at bounding box center [190, 320] width 76 height 10
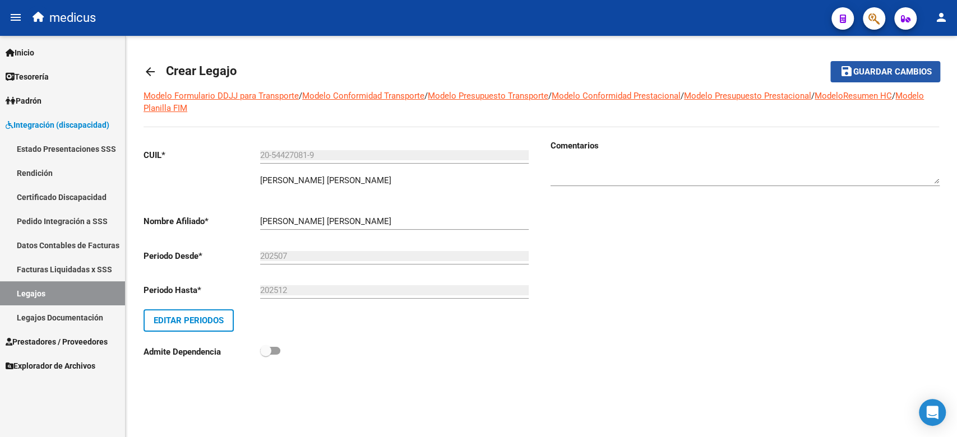
click at [902, 70] on span "Guardar cambios" at bounding box center [892, 72] width 78 height 10
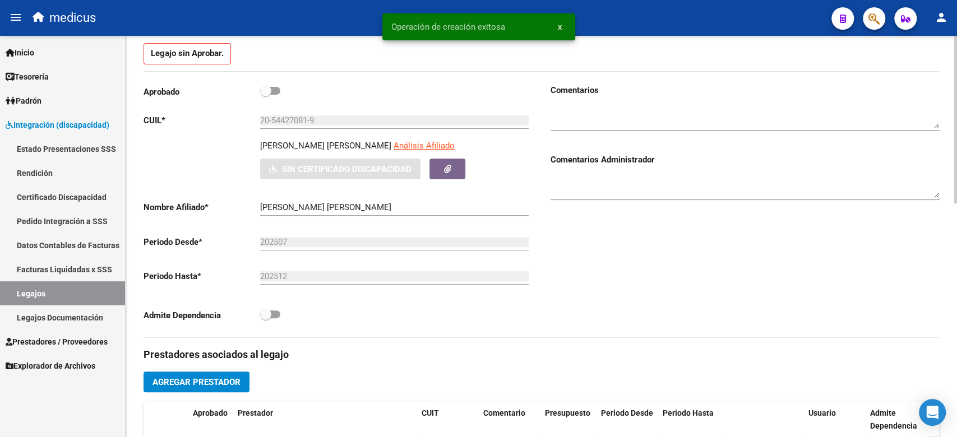
scroll to position [224, 0]
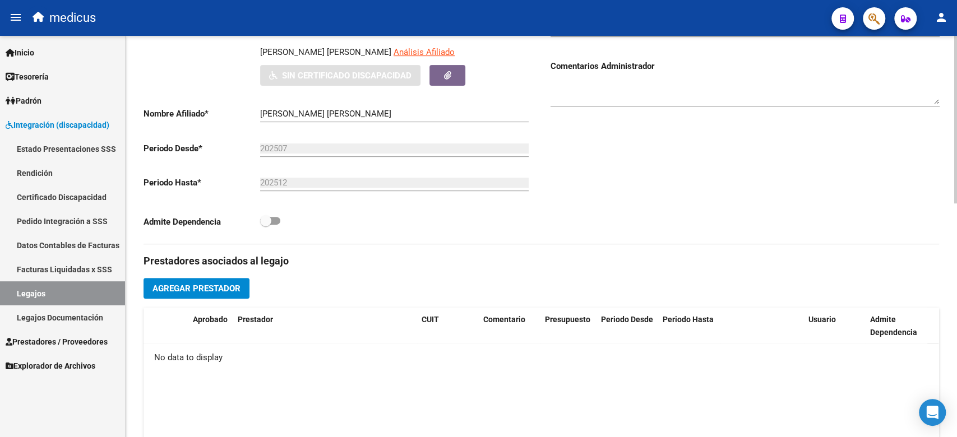
click at [515, 257] on h3 "Prestadores asociados al legajo" at bounding box center [542, 261] width 796 height 16
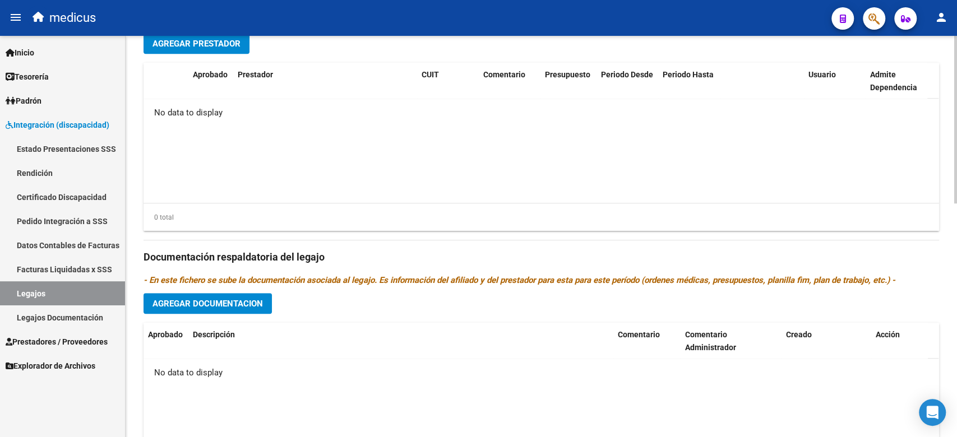
scroll to position [560, 0]
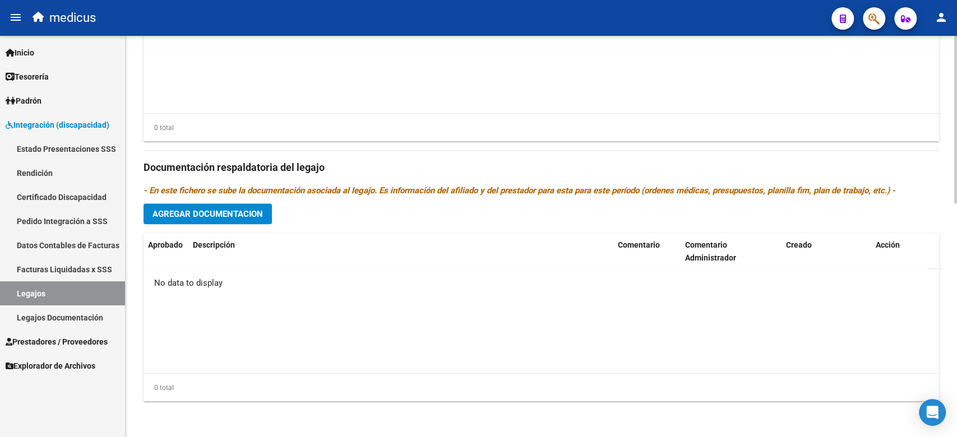
click at [239, 224] on button "Agregar Documentacion" at bounding box center [208, 214] width 128 height 21
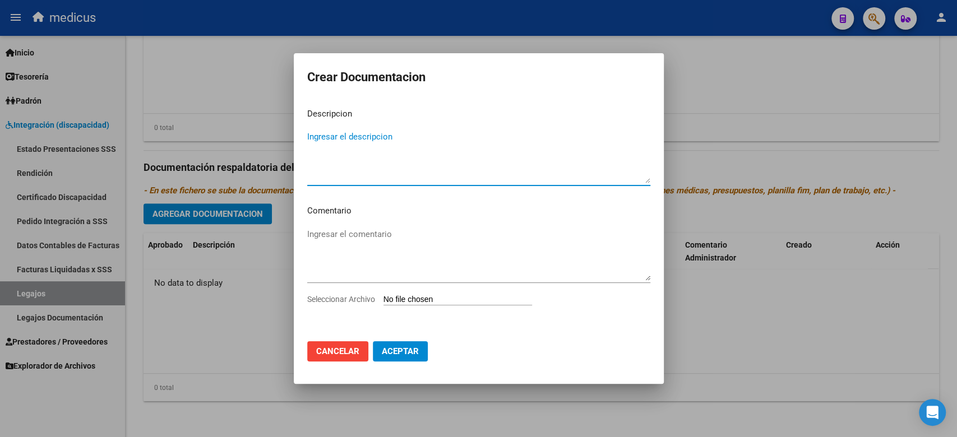
click at [341, 105] on mat-dialog-content "Descripcion Ingresar el descripcion Comentario Ingresar el comentario Seleccion…" at bounding box center [479, 216] width 370 height 234
click at [358, 179] on textarea "Ingresar el descripcion" at bounding box center [478, 157] width 343 height 53
click at [373, 150] on textarea "Ingresar el descripcion" at bounding box center [478, 157] width 343 height 53
click at [394, 302] on input "Seleccionar Archivo" at bounding box center [457, 300] width 149 height 11
click at [461, 152] on textarea "Ingresar el descripcion" at bounding box center [478, 157] width 343 height 53
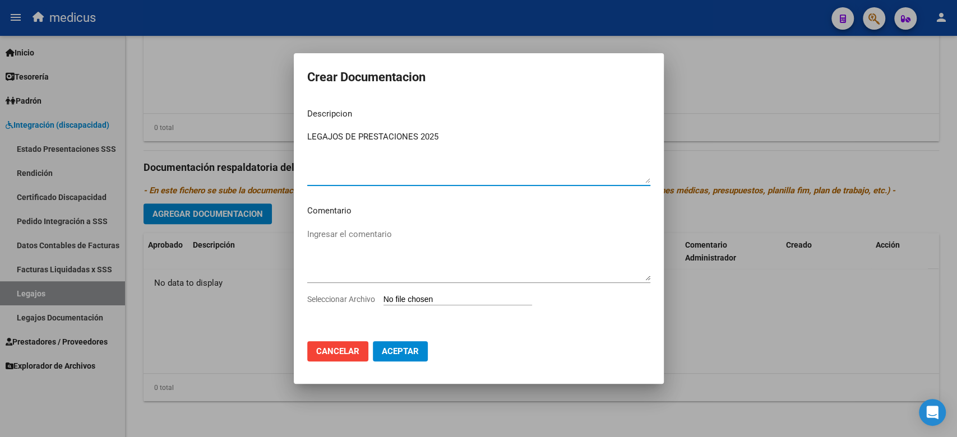
click at [348, 248] on textarea "Ingresar el comentario" at bounding box center [478, 254] width 343 height 53
click at [398, 350] on span "Aceptar" at bounding box center [400, 351] width 37 height 10
click at [400, 353] on span "Aceptar" at bounding box center [400, 351] width 37 height 10
click at [406, 348] on span "Aceptar" at bounding box center [400, 351] width 37 height 10
click at [350, 355] on span "Cancelar" at bounding box center [337, 351] width 43 height 10
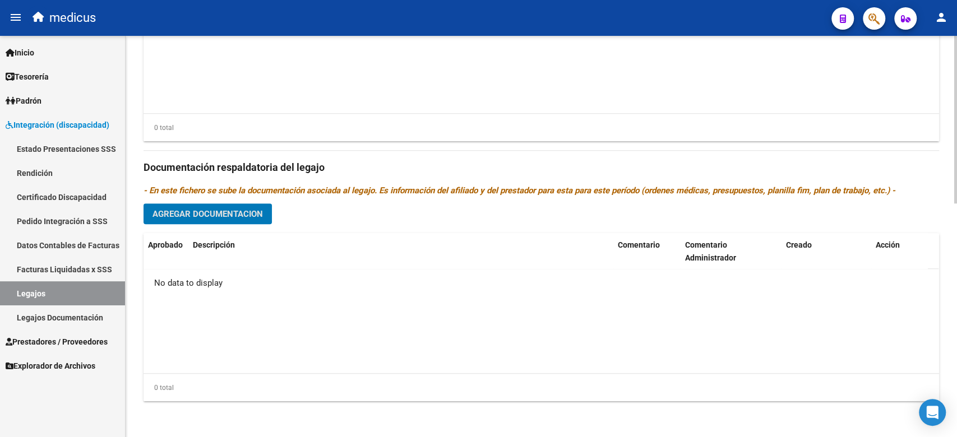
scroll to position [335, 0]
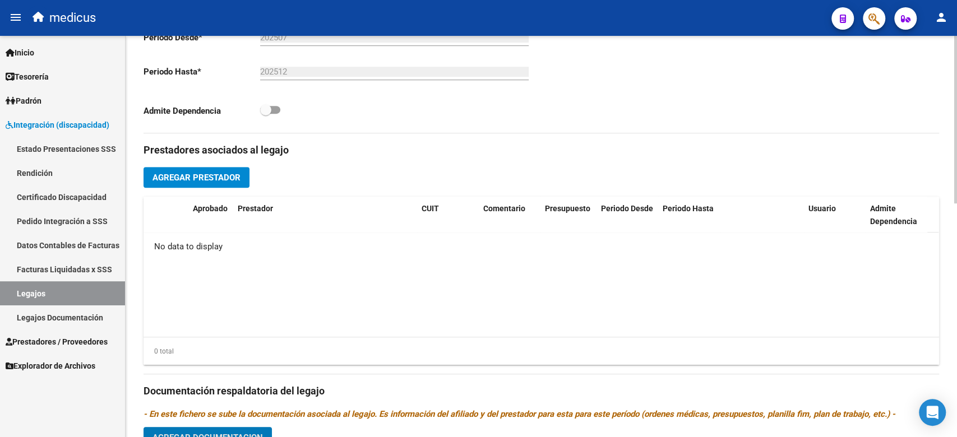
click at [214, 177] on span "Agregar Prestador" at bounding box center [196, 178] width 88 height 10
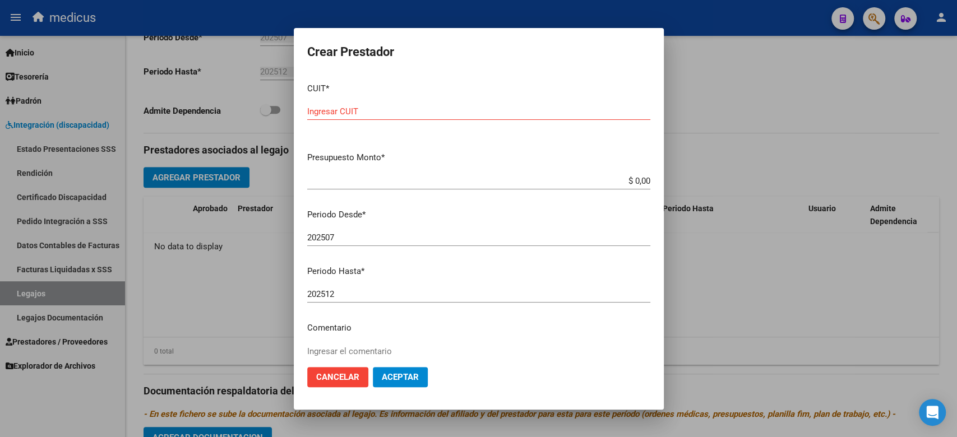
click at [515, 112] on input "Ingresar CUIT" at bounding box center [478, 112] width 343 height 10
click at [452, 110] on input "Ingresar CUIT" at bounding box center [478, 112] width 343 height 10
paste input "33-61000649-9"
click at [530, 198] on div "$ 0,00 Ingresar el monto" at bounding box center [478, 186] width 343 height 27
drag, startPoint x: 601, startPoint y: 185, endPoint x: 644, endPoint y: 181, distance: 43.4
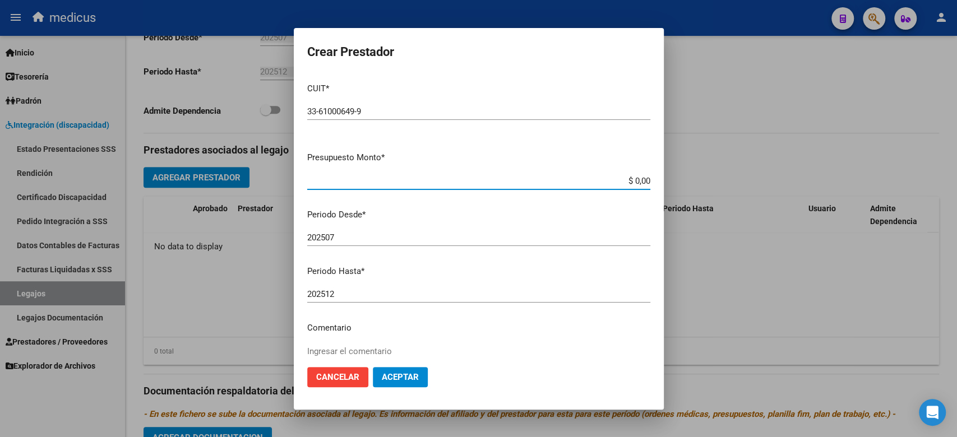
click at [644, 181] on app-form-text-field "Presupuesto Monto * $ 0,00 Ingresar el monto" at bounding box center [483, 168] width 352 height 35
click at [636, 181] on input "$ 0,00" at bounding box center [478, 181] width 343 height 10
drag, startPoint x: 636, startPoint y: 181, endPoint x: 567, endPoint y: 186, distance: 69.2
click at [567, 186] on div "$ 0,00 Ingresar el monto" at bounding box center [478, 181] width 343 height 17
paste input "729.225,79"
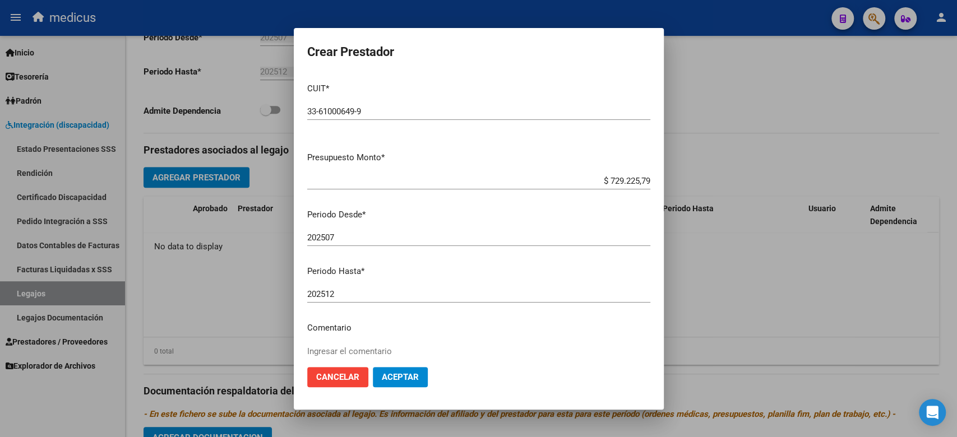
click at [539, 238] on input "202507" at bounding box center [478, 238] width 343 height 10
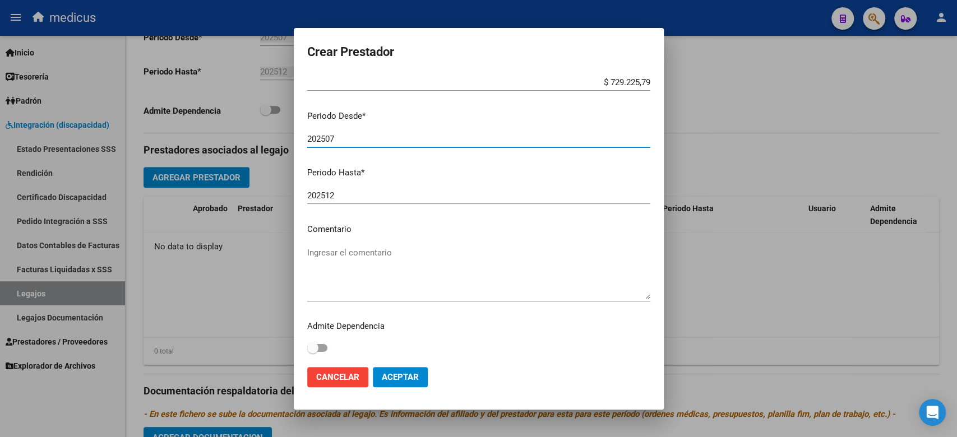
scroll to position [99, 0]
click at [398, 240] on mat-dialog-content "CUIT * 33-61000649-9 Ingresar CUIT ARCA Padrón Presupuesto Monto * $ 729.225,79…" at bounding box center [479, 216] width 370 height 284
click at [395, 252] on textarea "Ingresar el comentario" at bounding box center [478, 272] width 343 height 53
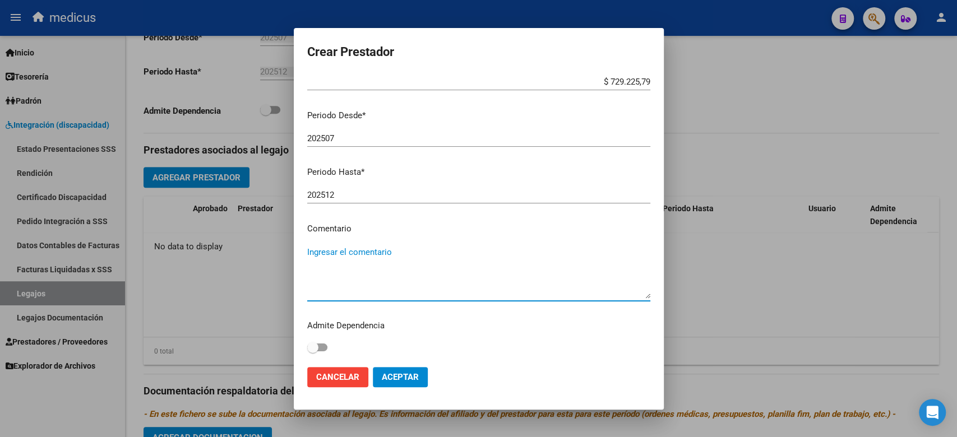
paste textarea "ESCOLARIDAD ESPECIAL JD"
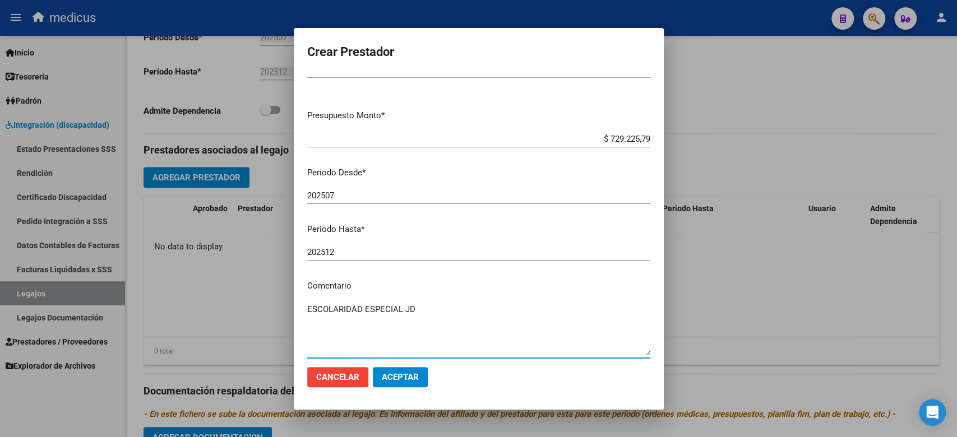
scroll to position [0, 0]
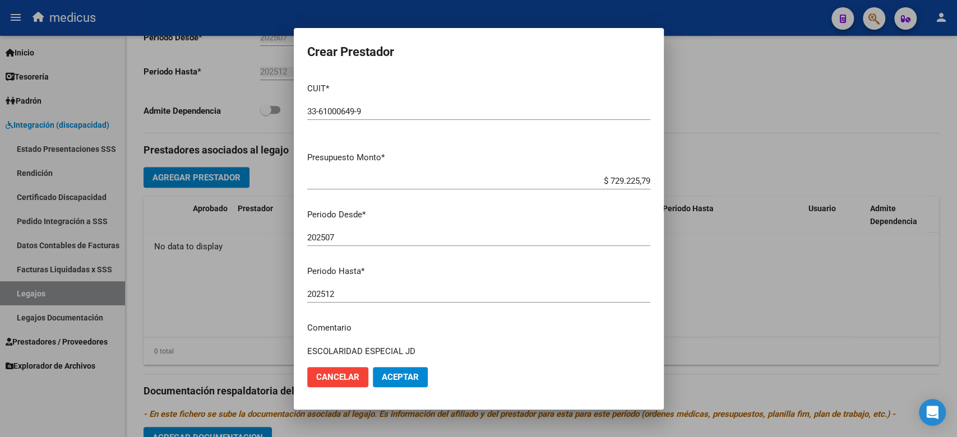
click at [390, 370] on button "Aceptar" at bounding box center [400, 377] width 55 height 20
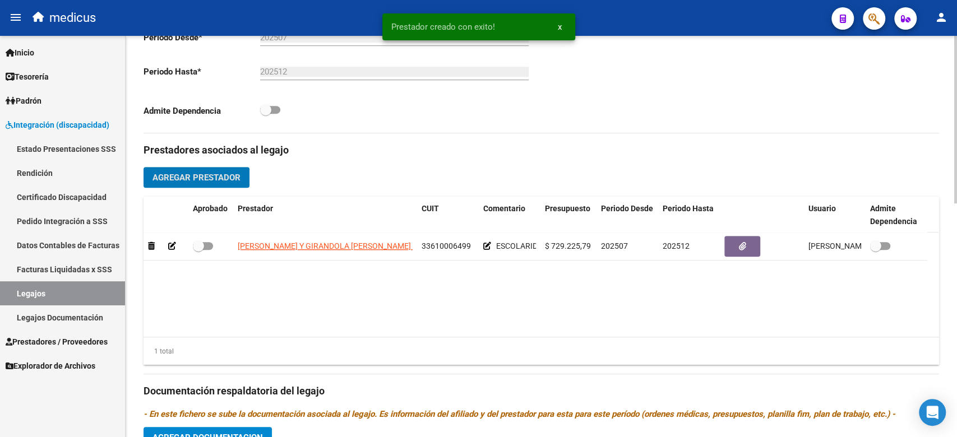
click at [229, 177] on span "Agregar Prestador" at bounding box center [196, 178] width 88 height 10
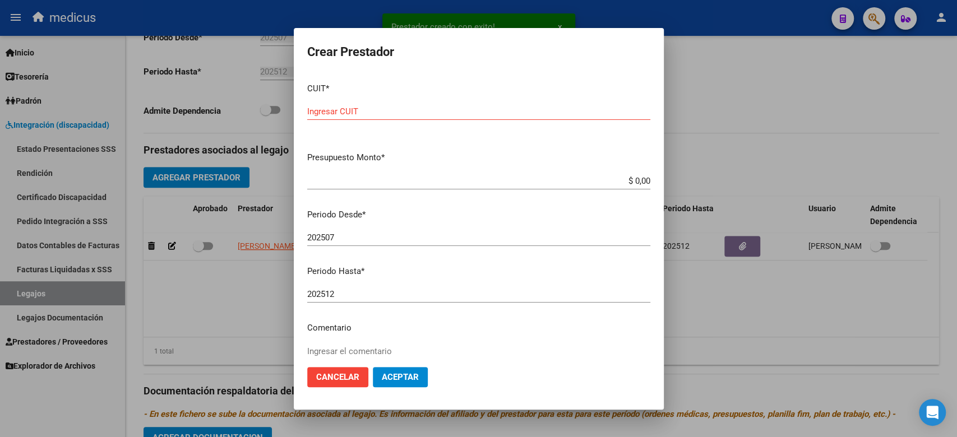
click at [514, 258] on mat-dialog-content "CUIT * Ingresar CUIT Presupuesto Monto * $ 0,00 Ingresar el monto Periodo Desde…" at bounding box center [479, 216] width 370 height 284
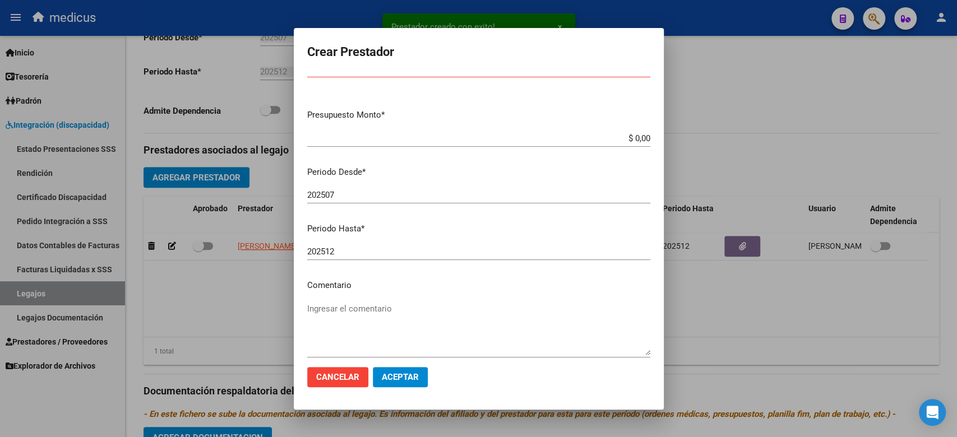
scroll to position [99, 0]
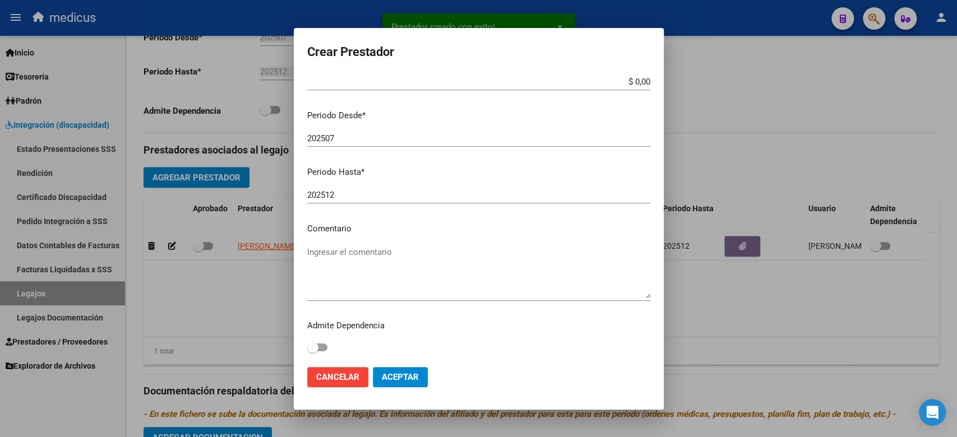
click at [389, 276] on textarea "Ingresar el comentario" at bounding box center [478, 272] width 343 height 53
paste textarea "MII: TERAPIA OCUPACIONAL"
click at [510, 238] on mat-dialog-content "CUIT * Ingresar CUIT Presupuesto Monto * $ 0,00 Ingresar el monto Periodo Desde…" at bounding box center [479, 216] width 370 height 284
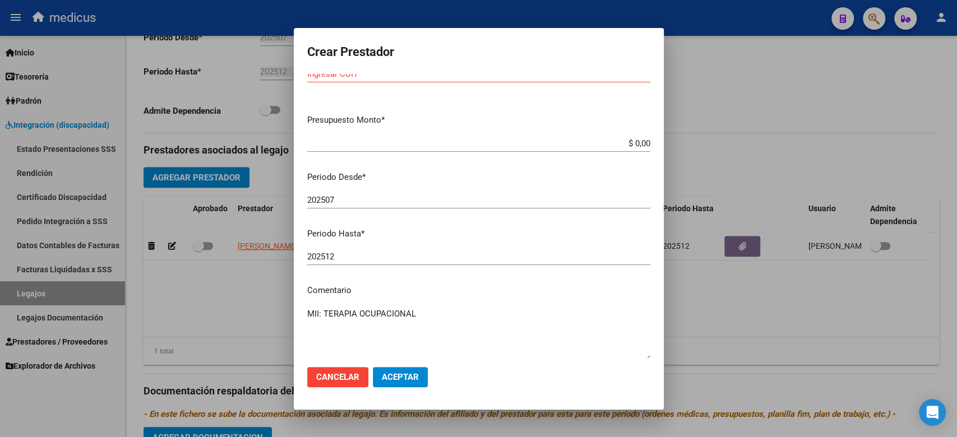
scroll to position [0, 0]
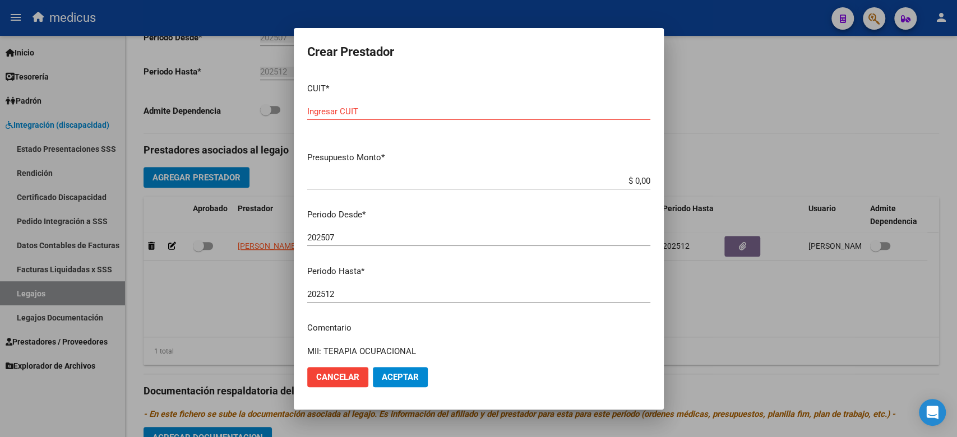
click at [400, 100] on div "CUIT * Ingresar CUIT" at bounding box center [478, 109] width 343 height 70
click at [400, 110] on input "Ingresar CUIT" at bounding box center [478, 112] width 343 height 10
paste input "27-95817434-4"
click at [557, 198] on div "$ 0,00 Ingresar el monto" at bounding box center [478, 186] width 343 height 27
drag, startPoint x: 589, startPoint y: 182, endPoint x: 680, endPoint y: 183, distance: 90.8
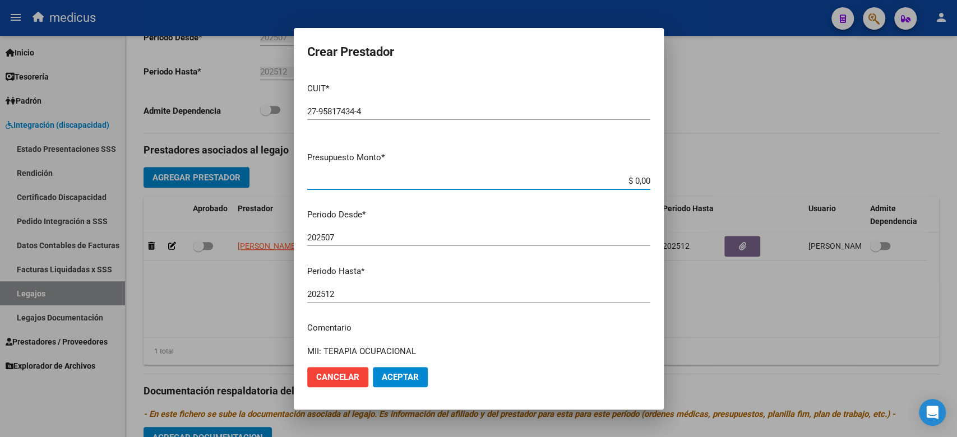
click at [680, 183] on div "Crear Prestador CUIT * 27-95817434-4 Ingresar CUIT ARCA Padrón Presupuesto Mont…" at bounding box center [478, 218] width 957 height 437
paste input "98.964,88"
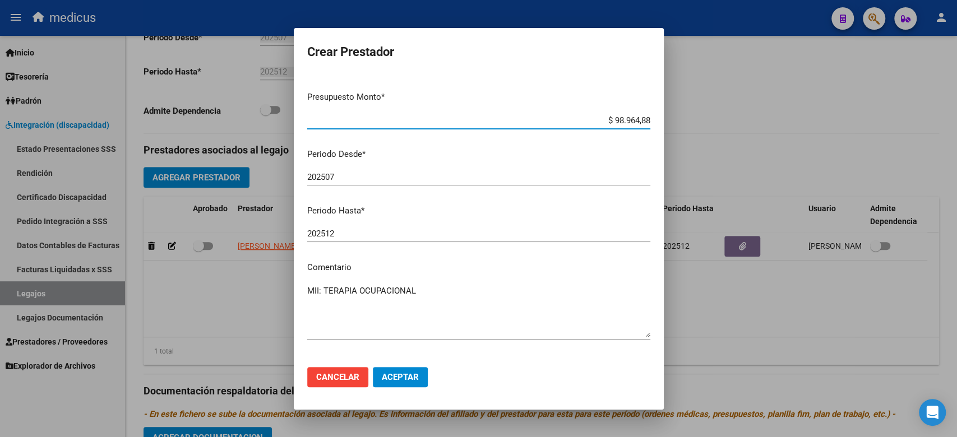
scroll to position [99, 0]
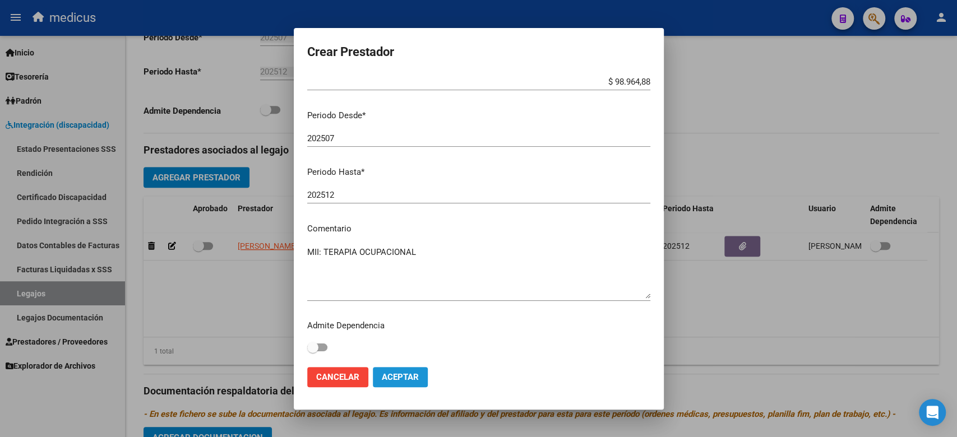
click at [400, 379] on span "Aceptar" at bounding box center [400, 377] width 37 height 10
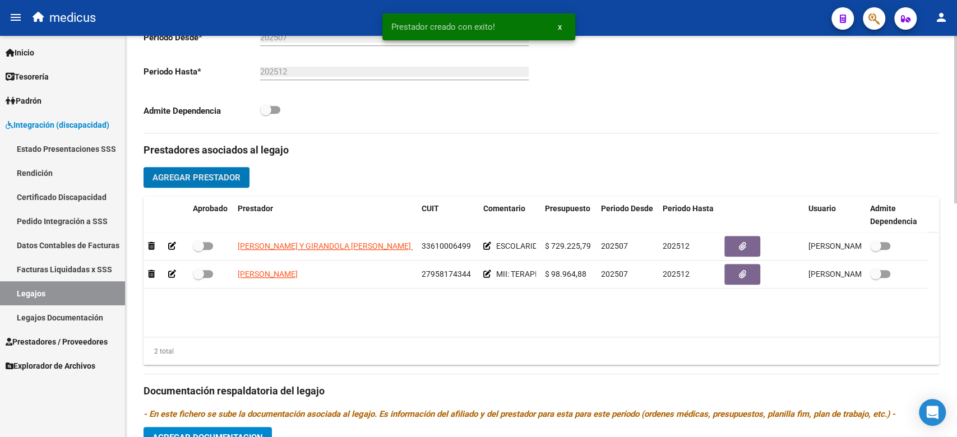
click at [206, 178] on span "Agregar Prestador" at bounding box center [196, 178] width 88 height 10
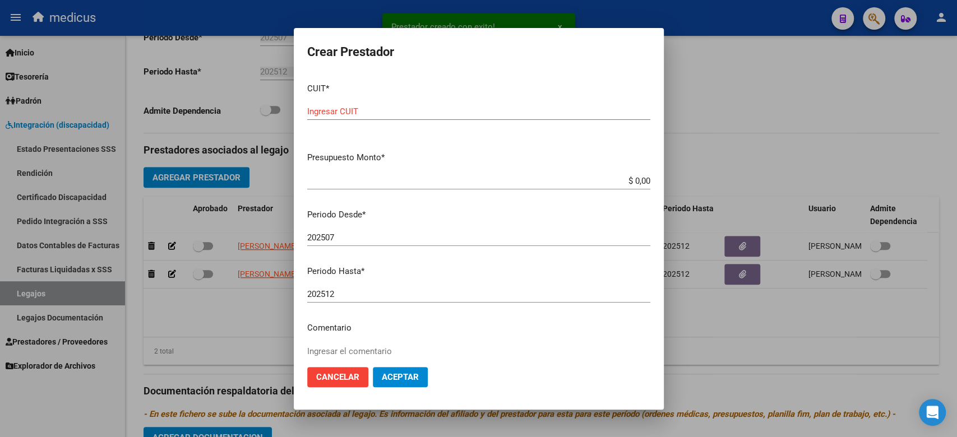
click at [437, 230] on div "202507 Ingresar el periodo" at bounding box center [478, 237] width 343 height 17
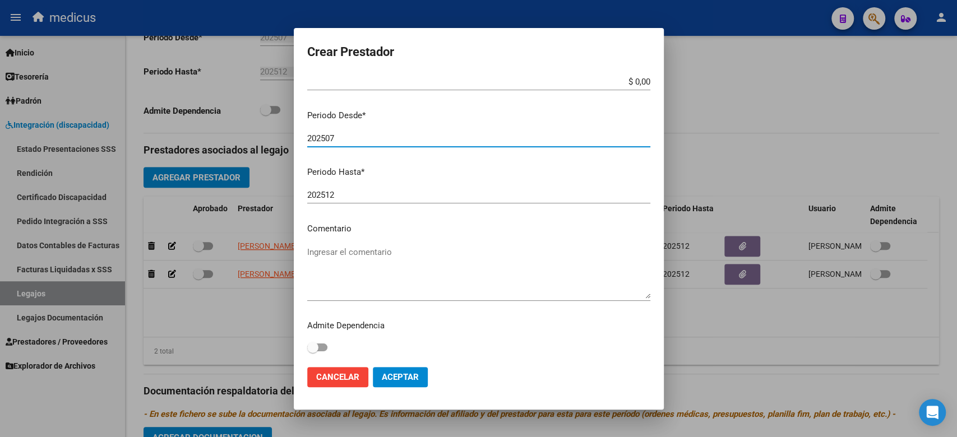
click at [369, 273] on textarea "Ingresar el comentario" at bounding box center [478, 272] width 343 height 53
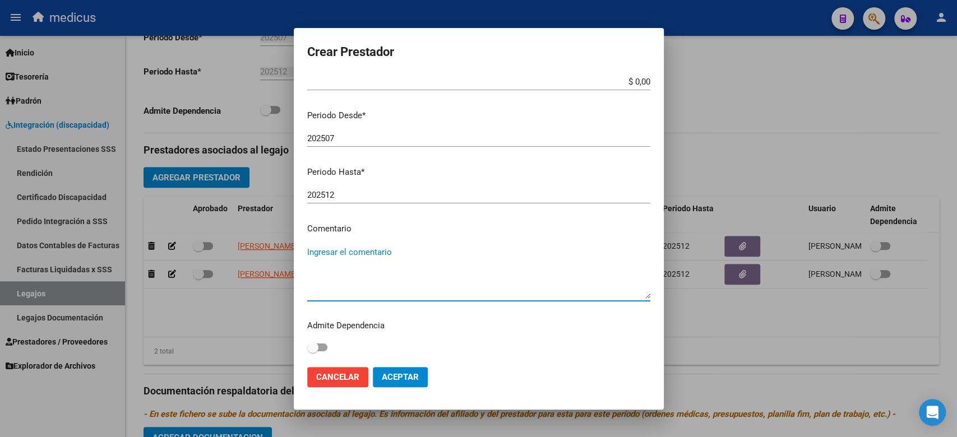
paste textarea "MII: PSICOLOGIA"
click at [471, 238] on mat-dialog-content "CUIT * Ingresar CUIT Presupuesto Monto * $ 0,00 Ingresar el monto Periodo Desde…" at bounding box center [479, 216] width 370 height 284
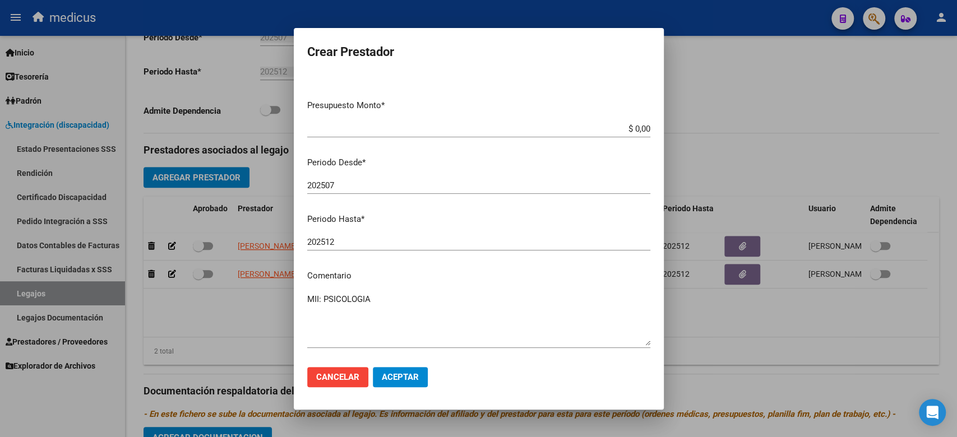
scroll to position [0, 0]
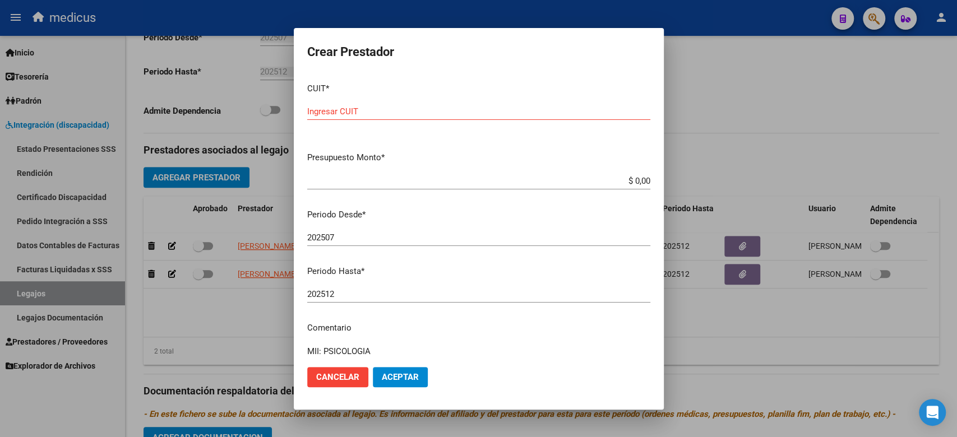
click at [363, 115] on input "Ingresar CUIT" at bounding box center [478, 112] width 343 height 10
paste input "27-42024339-7"
drag, startPoint x: 473, startPoint y: 245, endPoint x: 527, endPoint y: 197, distance: 72.7
click at [473, 245] on div "202507 Ingresar el periodo" at bounding box center [478, 237] width 343 height 17
drag, startPoint x: 549, startPoint y: 179, endPoint x: 655, endPoint y: 179, distance: 106.0
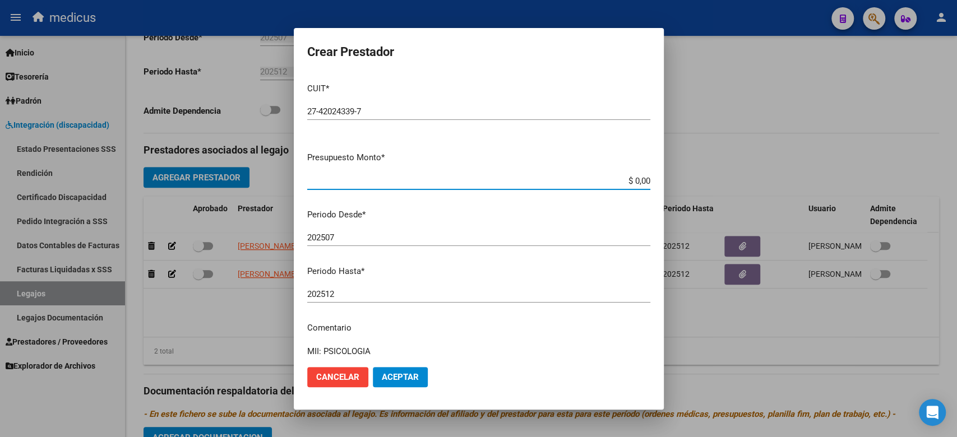
click at [655, 179] on mat-dialog-content "CUIT * 27-42024339-7 Ingresar CUIT ARCA Padrón Presupuesto Monto * $ 0,00 Ingre…" at bounding box center [479, 216] width 370 height 284
paste input "98.964,88"
click at [404, 370] on button "Aceptar" at bounding box center [400, 377] width 55 height 20
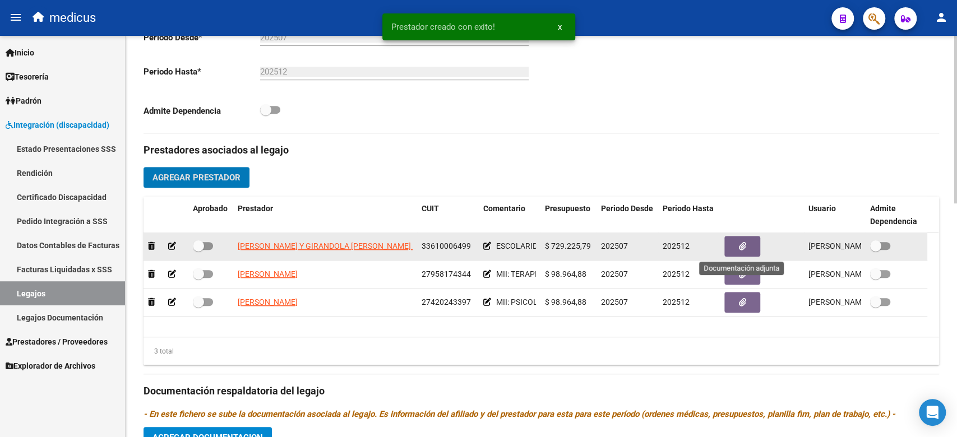
click at [753, 249] on button "button" at bounding box center [742, 246] width 36 height 21
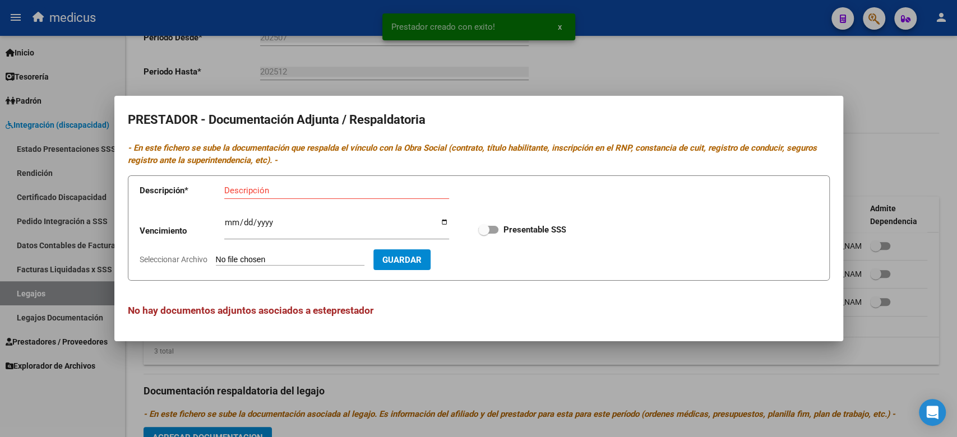
click at [437, 322] on mat-dialog-content "PRESTADOR - Documentación Adjunta / Respaldatoria - En este fichero se sube la …" at bounding box center [478, 218] width 729 height 219
click at [449, 343] on div at bounding box center [478, 218] width 957 height 437
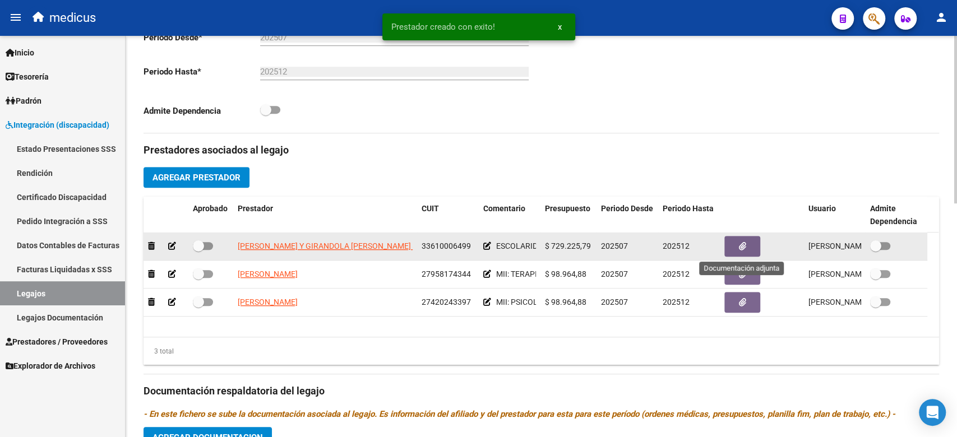
click at [754, 240] on button "button" at bounding box center [742, 246] width 36 height 21
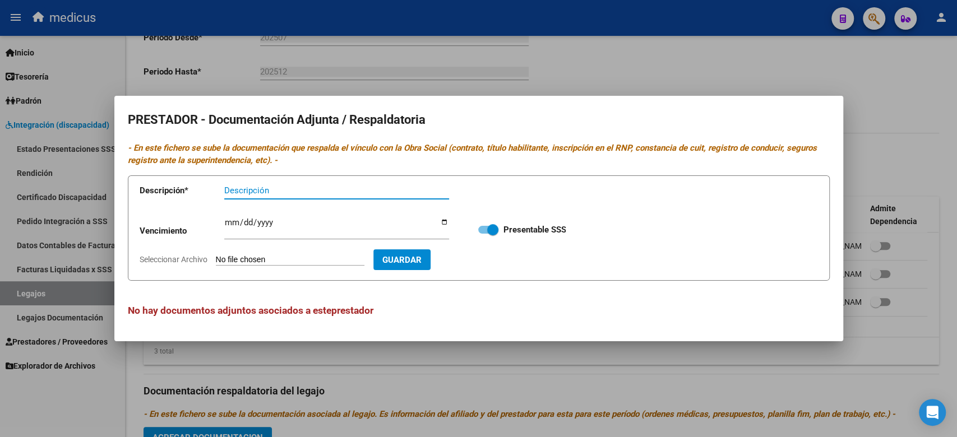
click at [286, 261] on input "Seleccionar Archivo" at bounding box center [290, 260] width 149 height 11
click at [498, 367] on div at bounding box center [478, 218] width 957 height 437
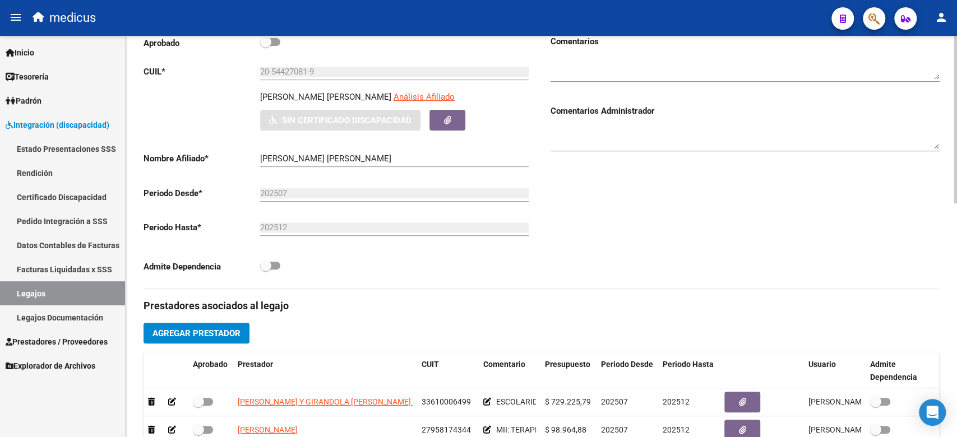
scroll to position [373, 0]
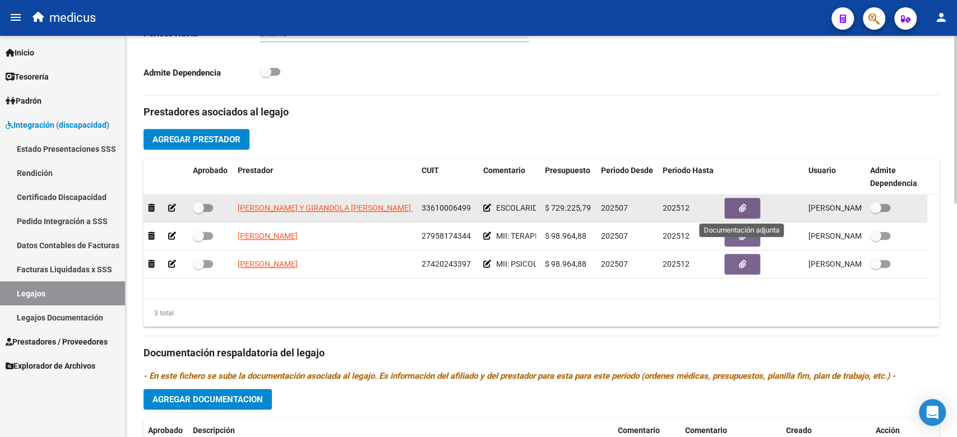
click at [740, 204] on span "button" at bounding box center [742, 209] width 7 height 10
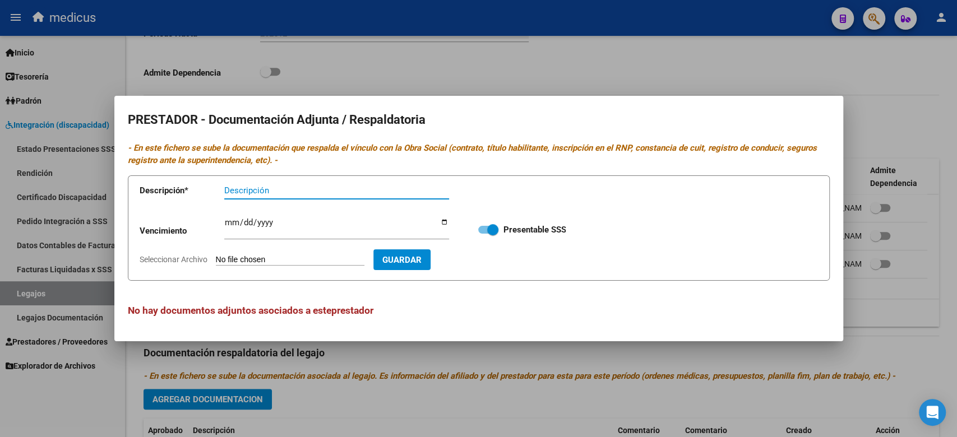
click at [270, 258] on input "Seleccionar Archivo" at bounding box center [290, 260] width 149 height 11
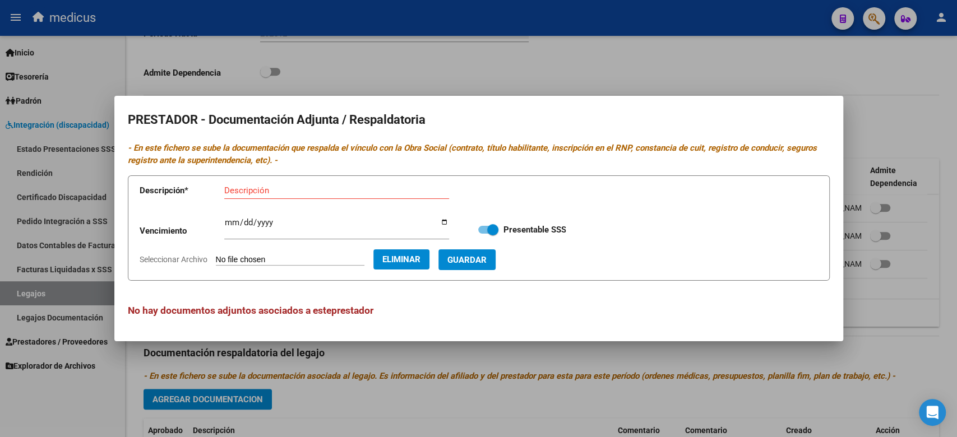
click at [256, 363] on div at bounding box center [478, 218] width 957 height 437
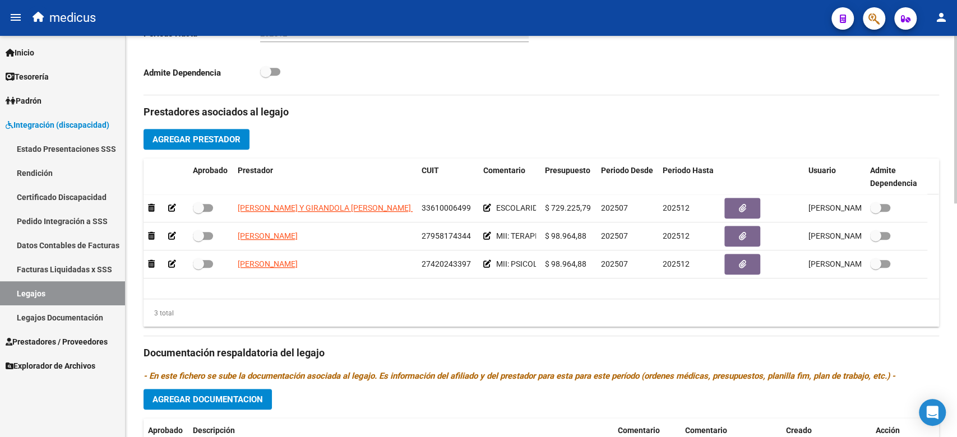
click at [502, 326] on div "3 total" at bounding box center [542, 313] width 796 height 28
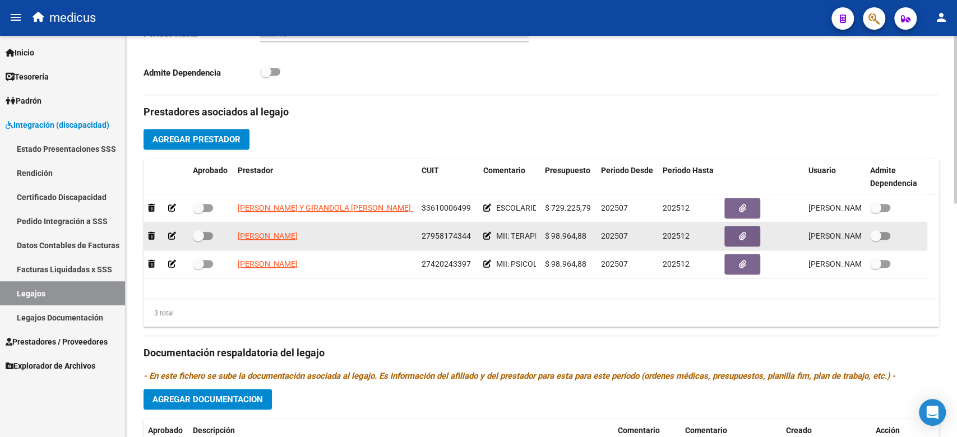
scroll to position [0, 62]
drag, startPoint x: 505, startPoint y: 240, endPoint x: 570, endPoint y: 247, distance: 64.8
click at [570, 247] on div "[PERSON_NAME] YELEIDES 27958174344 MII: TERAPIA OCUPACIONAL $ 98.964,88 202507 …" at bounding box center [536, 237] width 784 height 28
click at [511, 238] on span "MII: TERAPIA OCUPACIONAL" at bounding box center [485, 236] width 101 height 9
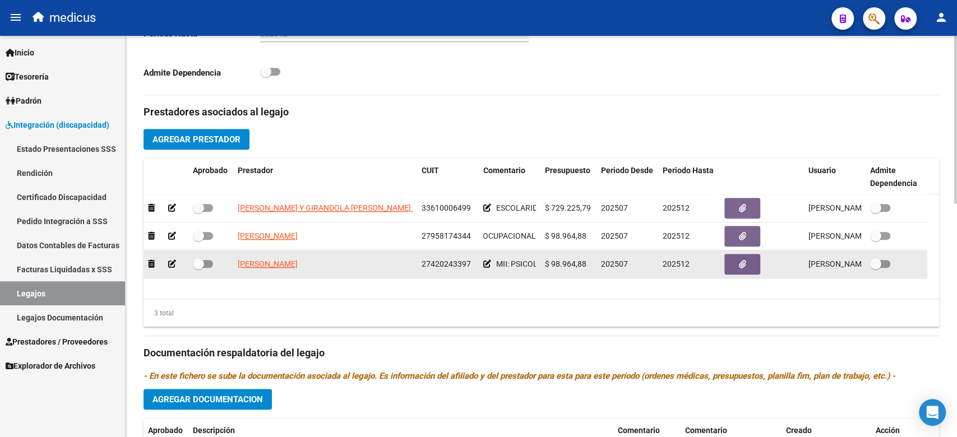
scroll to position [0, 20]
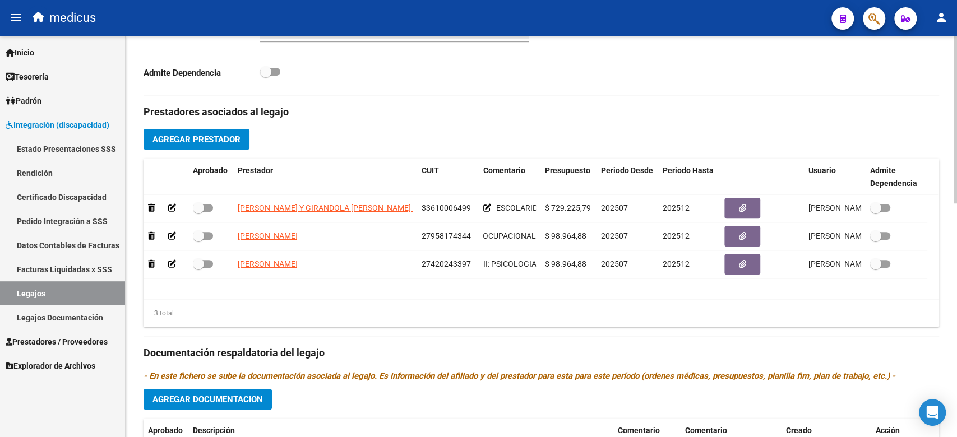
drag, startPoint x: 507, startPoint y: 266, endPoint x: 529, endPoint y: 315, distance: 53.5
click at [556, 266] on div "[PERSON_NAME] 27420243397 MII: PSICOLOGIA $ 98.964,88 202507 202512 [PERSON_NAM…" at bounding box center [536, 265] width 784 height 28
click at [468, 357] on h3 "Documentación respaldatoria del legajo" at bounding box center [542, 353] width 796 height 16
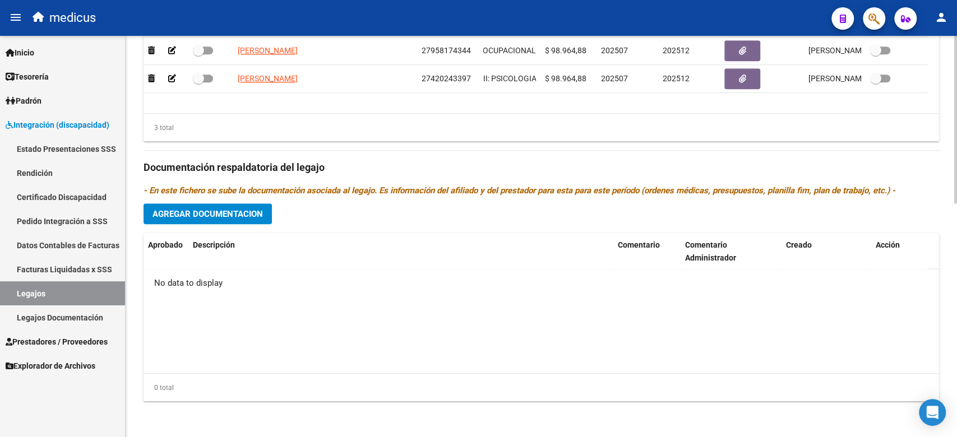
scroll to position [260, 0]
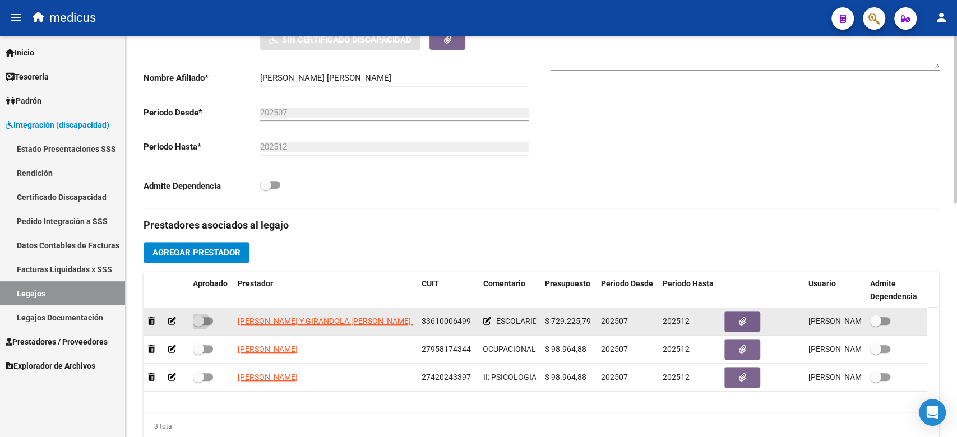
click at [197, 326] on span at bounding box center [198, 321] width 11 height 11
click at [198, 326] on input "checkbox" at bounding box center [198, 325] width 1 height 1
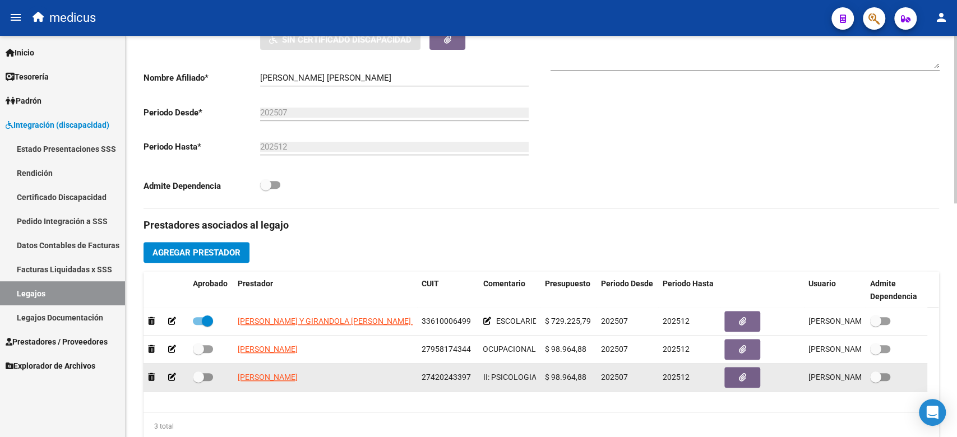
drag, startPoint x: 202, startPoint y: 351, endPoint x: 203, endPoint y: 366, distance: 14.6
click at [203, 358] on datatable-body-cell at bounding box center [210, 349] width 45 height 27
click at [203, 382] on span at bounding box center [198, 377] width 11 height 11
click at [198, 382] on input "checkbox" at bounding box center [198, 381] width 1 height 1
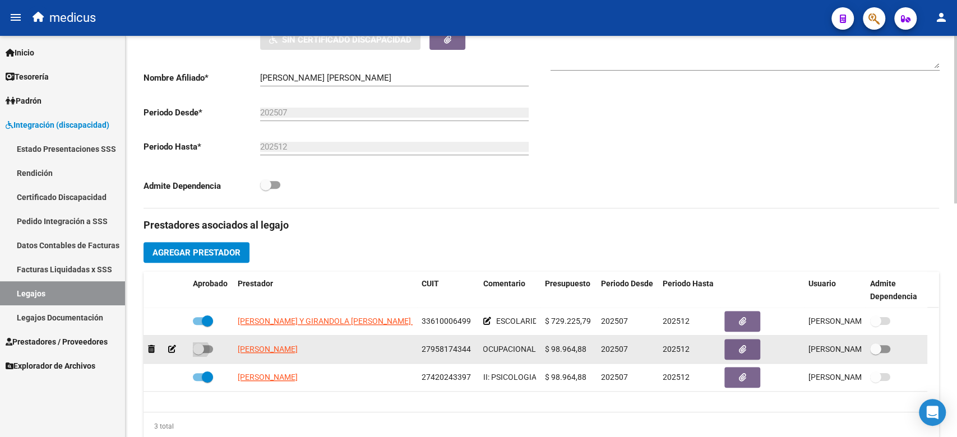
click at [202, 354] on span at bounding box center [198, 349] width 11 height 11
click at [198, 354] on input "checkbox" at bounding box center [198, 353] width 1 height 1
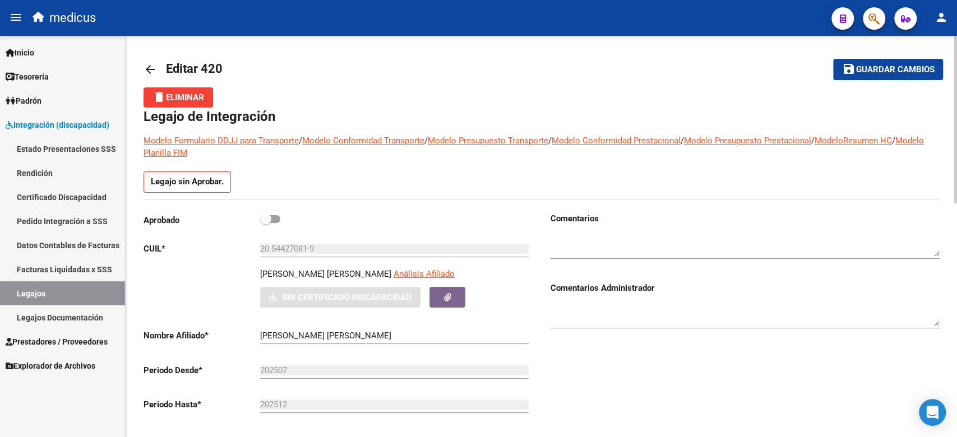
scroll to position [0, 0]
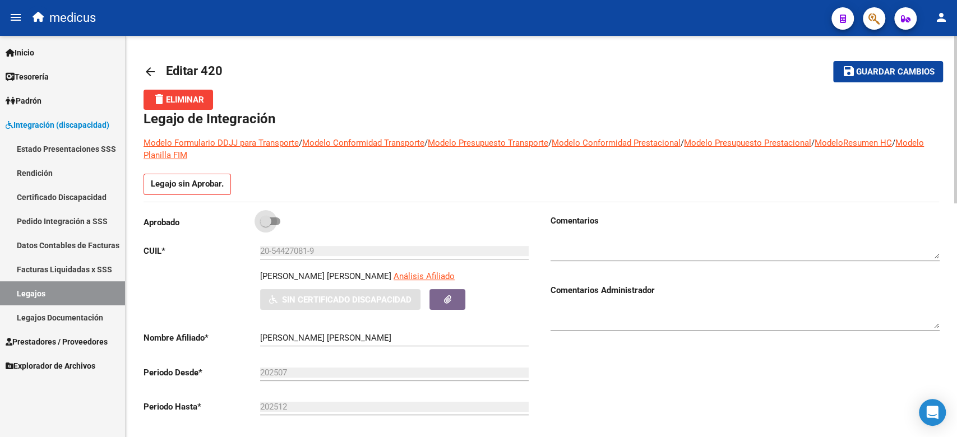
click at [276, 227] on label at bounding box center [270, 221] width 20 height 13
click at [266, 226] on input "checkbox" at bounding box center [265, 225] width 1 height 1
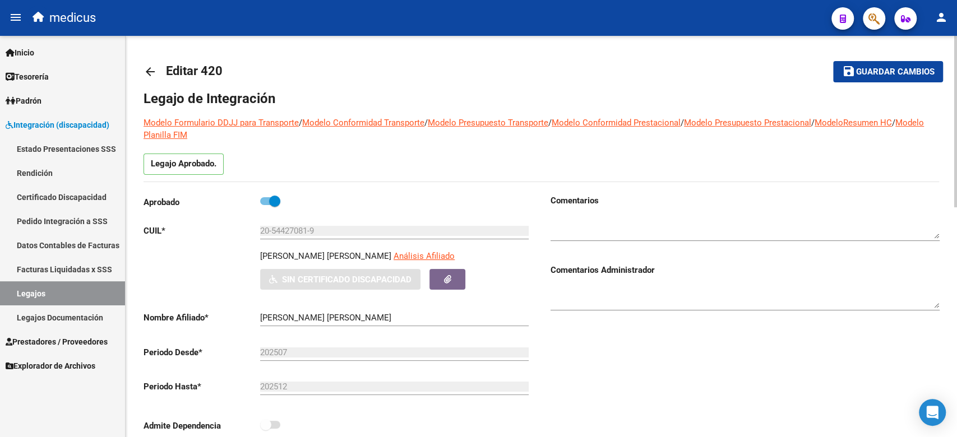
click at [861, 68] on span "Guardar cambios" at bounding box center [895, 72] width 78 height 10
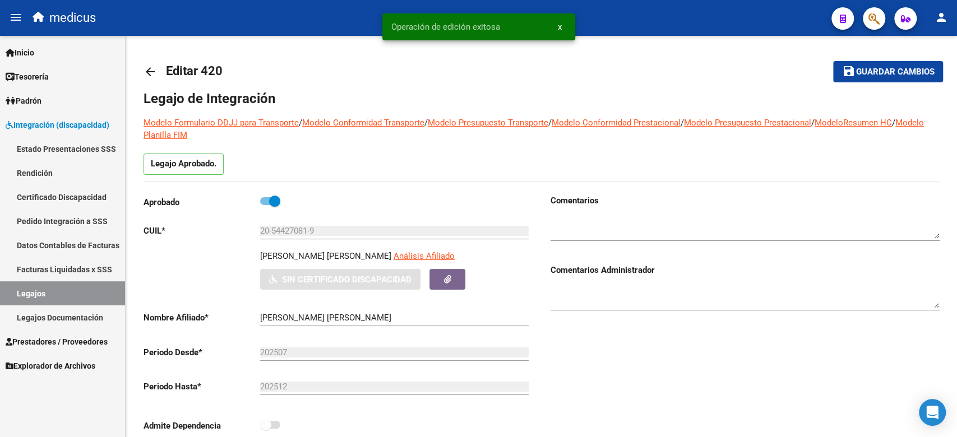
click at [83, 294] on link "Legajos" at bounding box center [62, 293] width 125 height 24
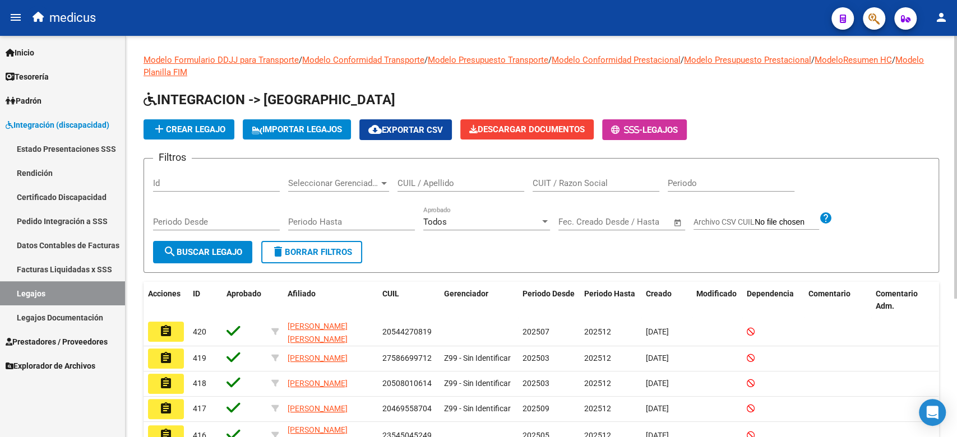
click at [373, 193] on div "Seleccionar Gerenciador Seleccionar Gerenciador" at bounding box center [338, 185] width 101 height 35
drag, startPoint x: 566, startPoint y: 208, endPoint x: 532, endPoint y: 188, distance: 39.9
click at [563, 206] on div "Fecha inicio – Fecha fin Fec. Creado Desde / Hasta" at bounding box center [614, 218] width 113 height 24
click at [486, 186] on input "CUIL / Apellido" at bounding box center [461, 183] width 127 height 10
paste input "27536750040"
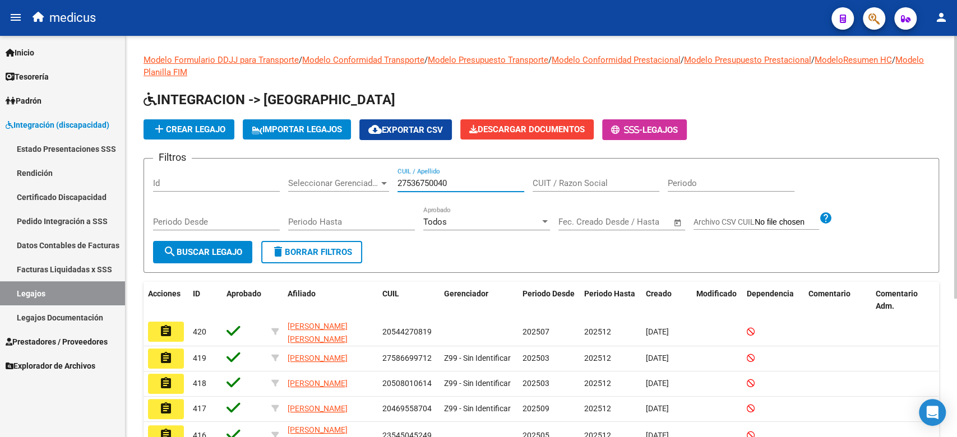
click at [235, 250] on span "search Buscar Legajo" at bounding box center [202, 252] width 79 height 10
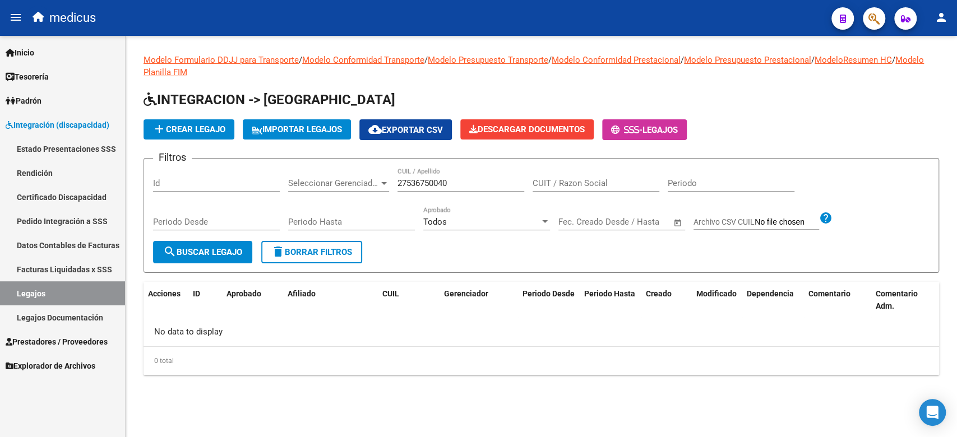
click at [208, 128] on span "add Crear Legajo" at bounding box center [188, 129] width 73 height 10
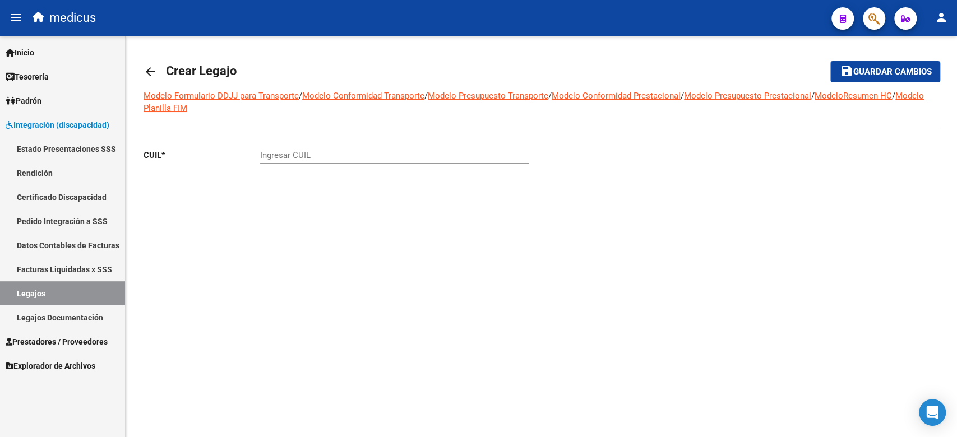
click at [295, 154] on input "Ingresar CUIL" at bounding box center [394, 155] width 269 height 10
paste input "27-53675004-0"
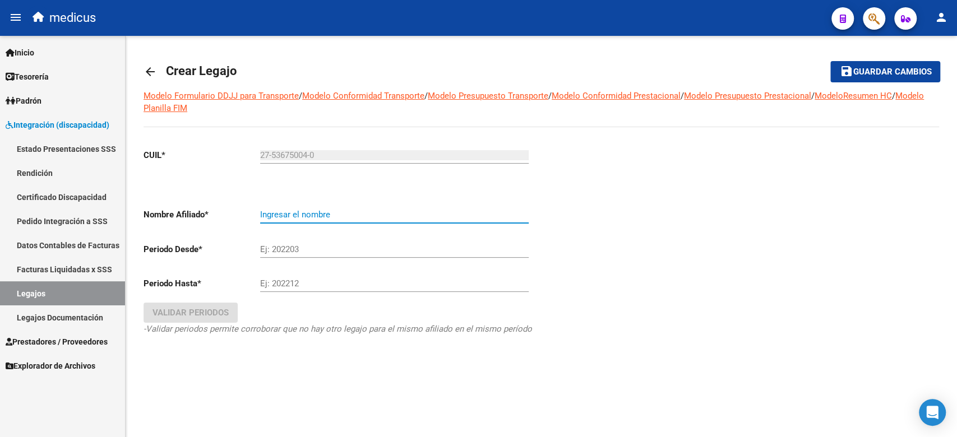
click at [314, 210] on input "Ingresar el nombre" at bounding box center [394, 215] width 269 height 10
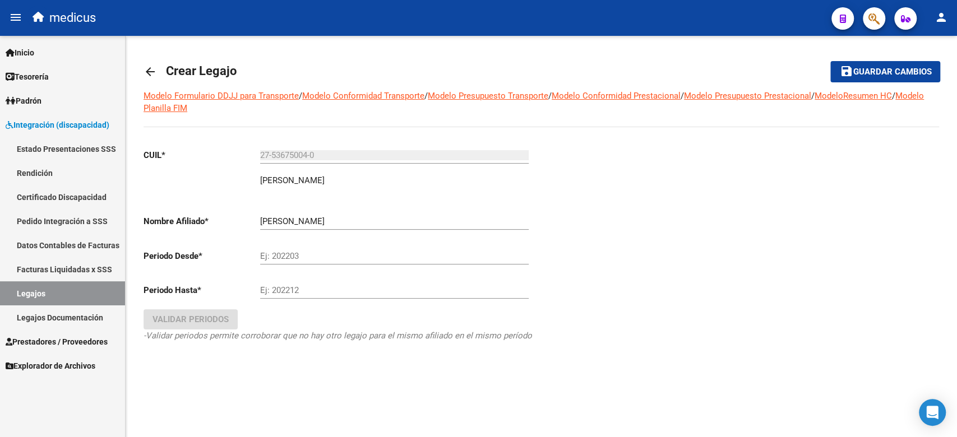
click at [312, 241] on div "Ej: 202203" at bounding box center [394, 253] width 269 height 24
click at [314, 256] on input "Ej: 202203" at bounding box center [394, 256] width 269 height 10
click at [309, 287] on input "Ej: 202212" at bounding box center [394, 290] width 269 height 10
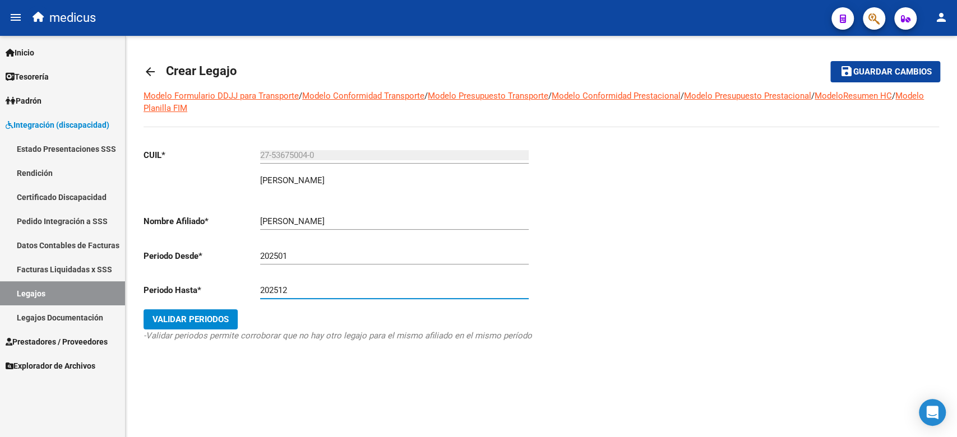
click at [218, 321] on span "Validar Periodos" at bounding box center [190, 320] width 76 height 10
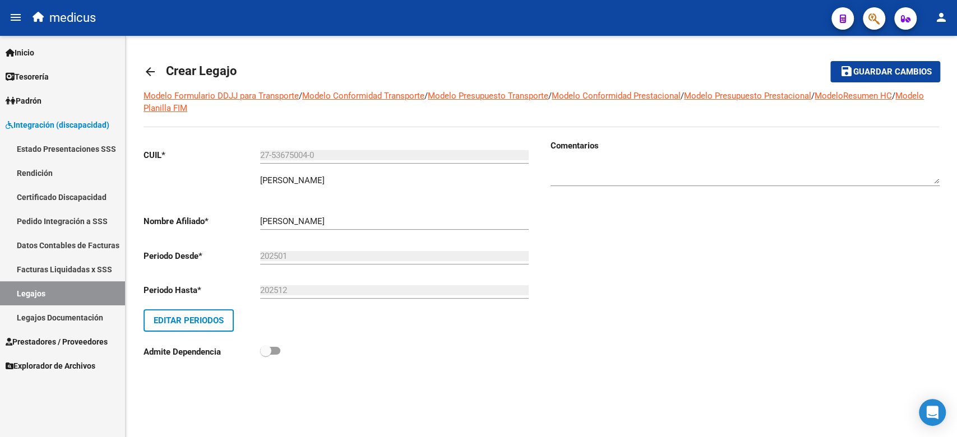
click at [868, 74] on span "Guardar cambios" at bounding box center [892, 72] width 78 height 10
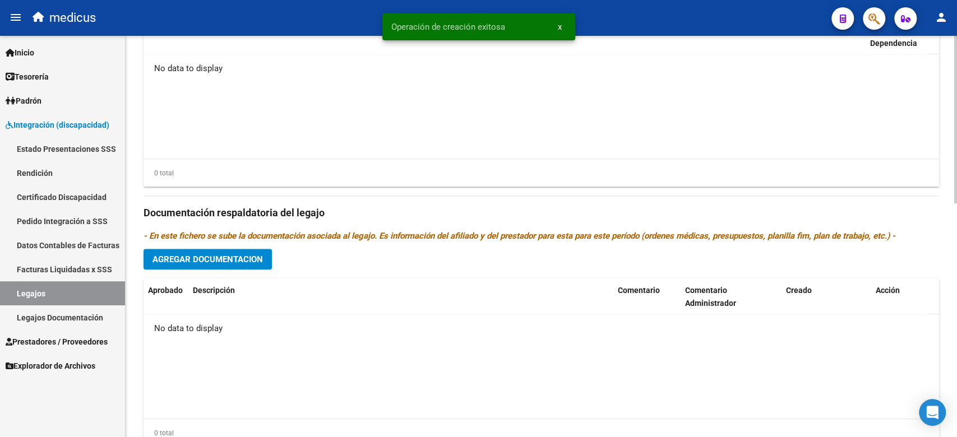
scroll to position [560, 0]
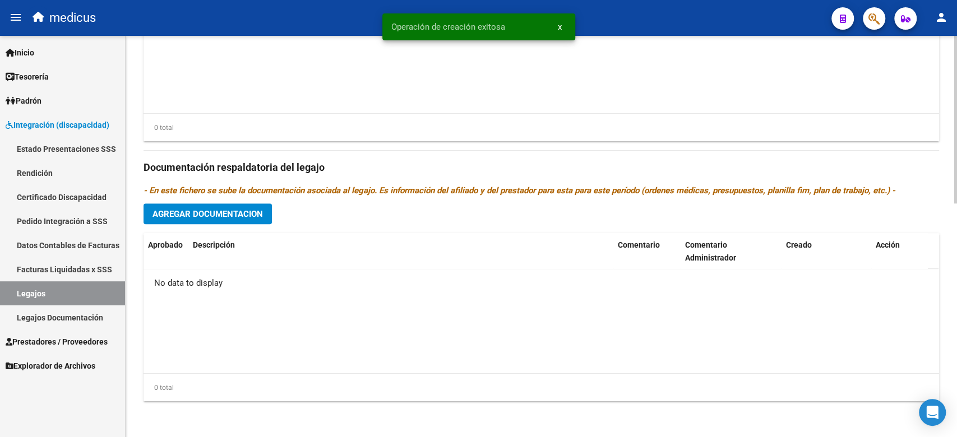
click at [222, 216] on span "Agregar Documentacion" at bounding box center [207, 214] width 110 height 10
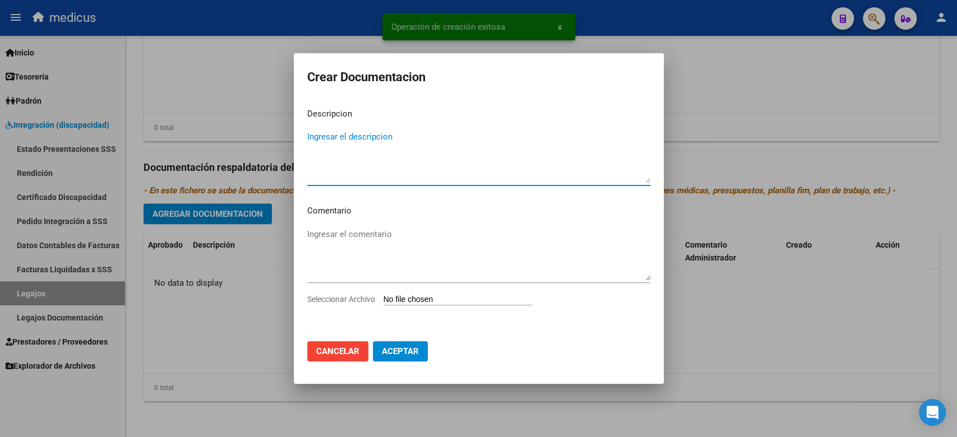
click at [408, 298] on input "Seleccionar Archivo" at bounding box center [457, 300] width 149 height 11
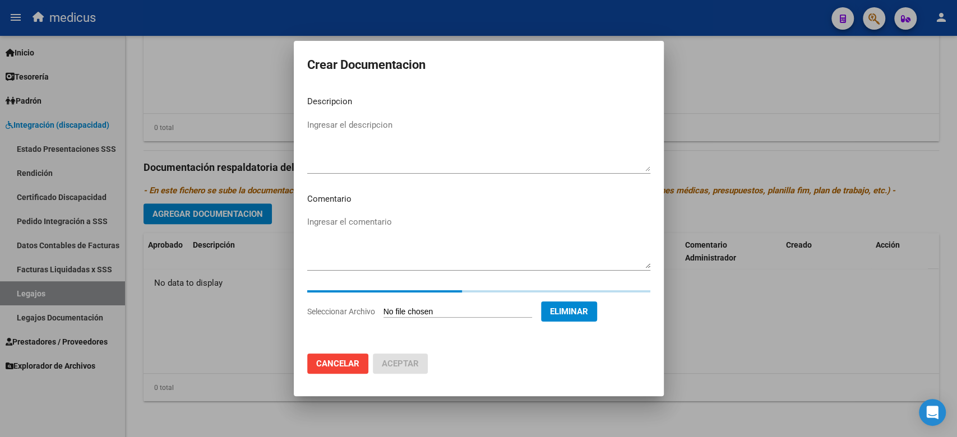
click at [412, 132] on textarea "Ingresar el descripcion" at bounding box center [478, 145] width 343 height 53
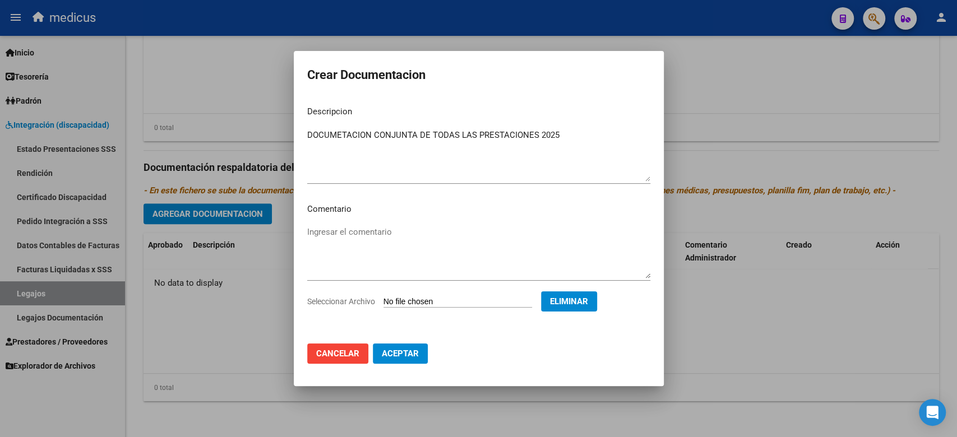
click at [383, 223] on mat-dialog-content "Descripcion DOCUMETACION CONJUNTA DE TODAS LAS PRESTACIONES 2025 Ingresar el de…" at bounding box center [479, 216] width 370 height 238
click at [379, 257] on textarea "Ingresar el comentario" at bounding box center [478, 252] width 343 height 53
drag, startPoint x: 520, startPoint y: 225, endPoint x: 398, endPoint y: 239, distance: 123.0
click at [520, 227] on textarea "Ingresar el comentario" at bounding box center [478, 252] width 343 height 53
click at [377, 237] on textarea "Ingresar el comentario" at bounding box center [478, 252] width 343 height 53
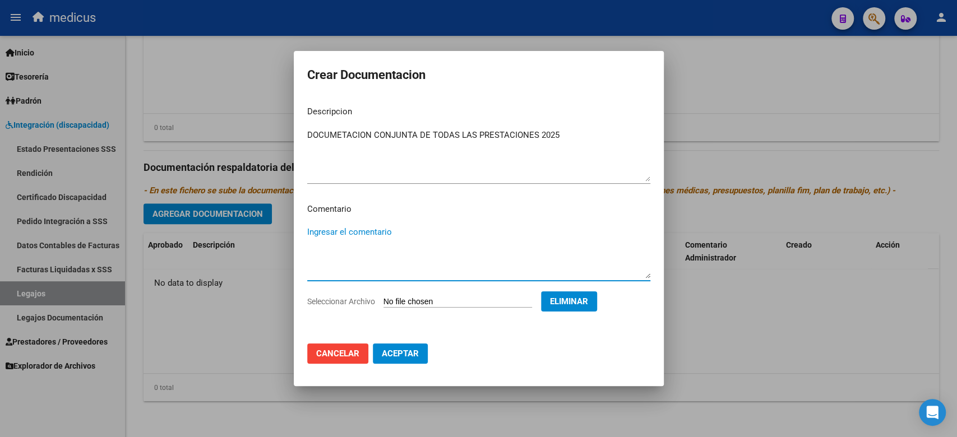
paste textarea "MII: MUSICOTERAPIA 30649568266 $ 435.376,56 MII: FONOAUDIOLOGIA MII: KINESIOLOG…"
click at [368, 232] on textarea "MII: MUSICOTERAPIA 30649568266 $ 435.376,56 MII: FONOAUDIOLOGIA MII: KINESIOLOG…" at bounding box center [478, 252] width 343 height 53
drag, startPoint x: 390, startPoint y: 234, endPoint x: 538, endPoint y: 229, distance: 148.1
click at [538, 229] on textarea "MII: MUSICOTERAPIA 30649568266 $ 435.376,56 MII: FONOAUDIOLOGIA MII: KINESIOLOG…" at bounding box center [478, 252] width 343 height 53
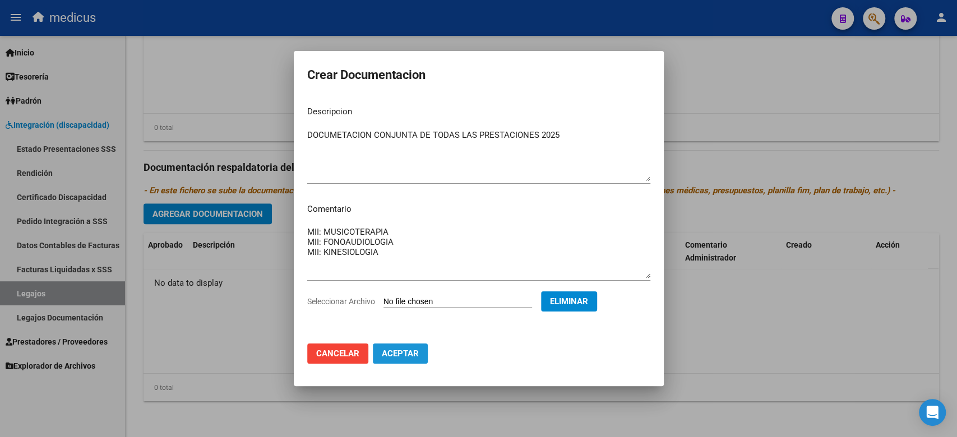
click at [401, 356] on span "Aceptar" at bounding box center [400, 354] width 37 height 10
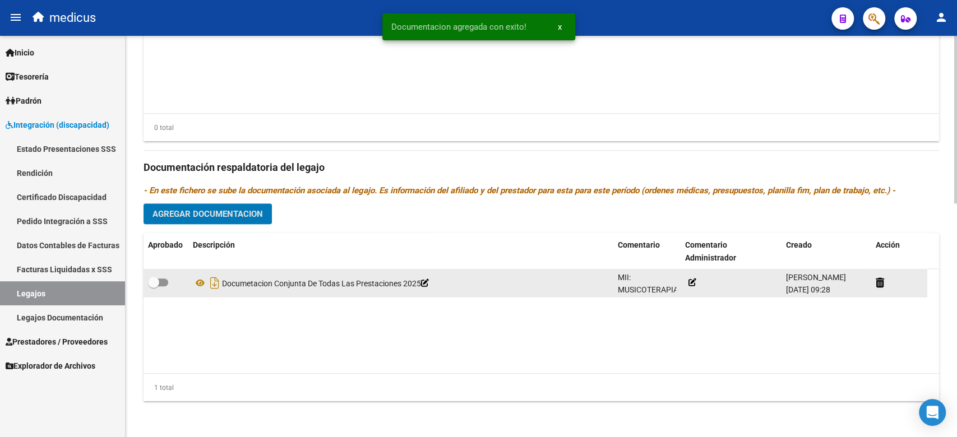
click at [158, 285] on span at bounding box center [153, 282] width 11 height 11
click at [154, 286] on input "checkbox" at bounding box center [153, 286] width 1 height 1
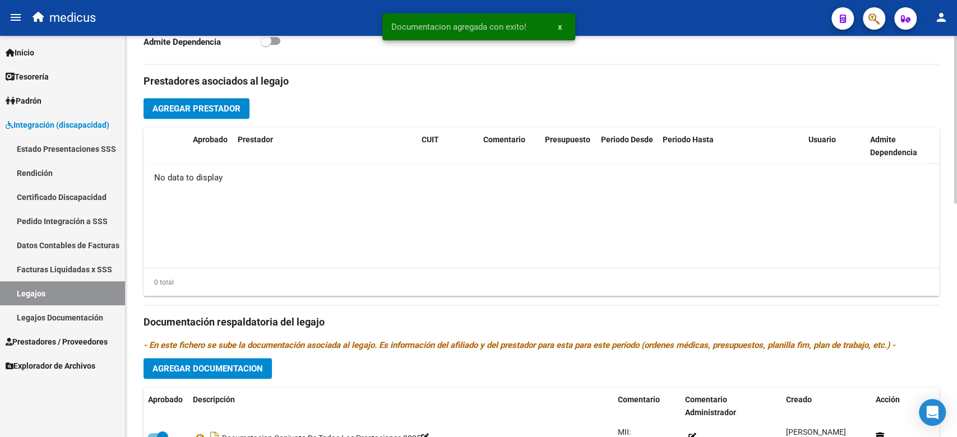
scroll to position [335, 0]
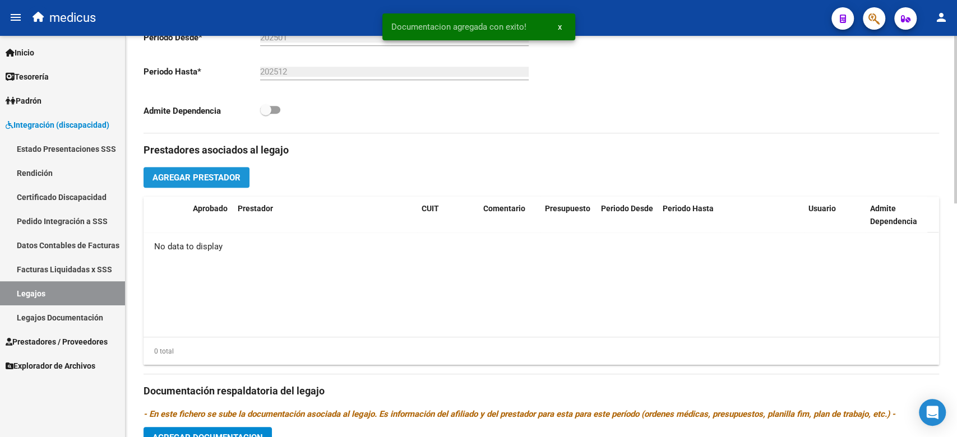
click at [186, 182] on span "Agregar Prestador" at bounding box center [196, 178] width 88 height 10
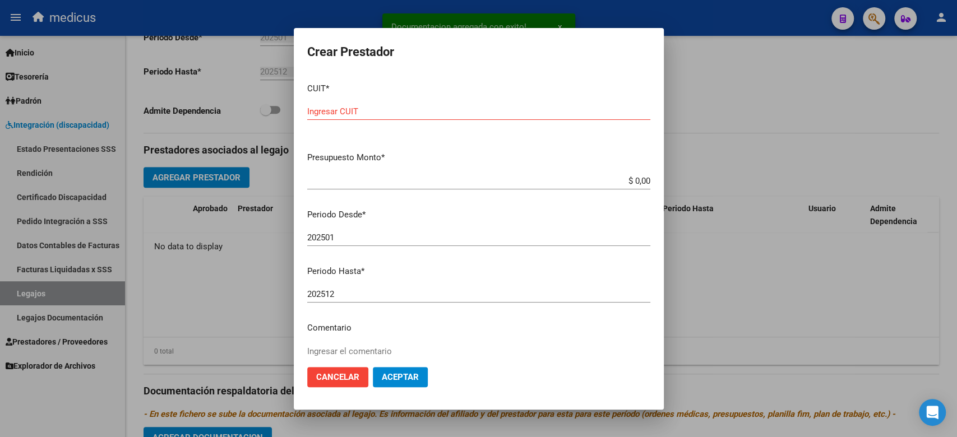
click at [475, 157] on p "Presupuesto Monto *" at bounding box center [478, 157] width 343 height 13
click at [516, 123] on div "Ingresar CUIT" at bounding box center [478, 116] width 343 height 27
click at [475, 114] on input "Ingresar CUIT" at bounding box center [478, 112] width 343 height 10
paste input "30-64956826-6"
click at [606, 178] on input "$ 0,00" at bounding box center [478, 181] width 343 height 10
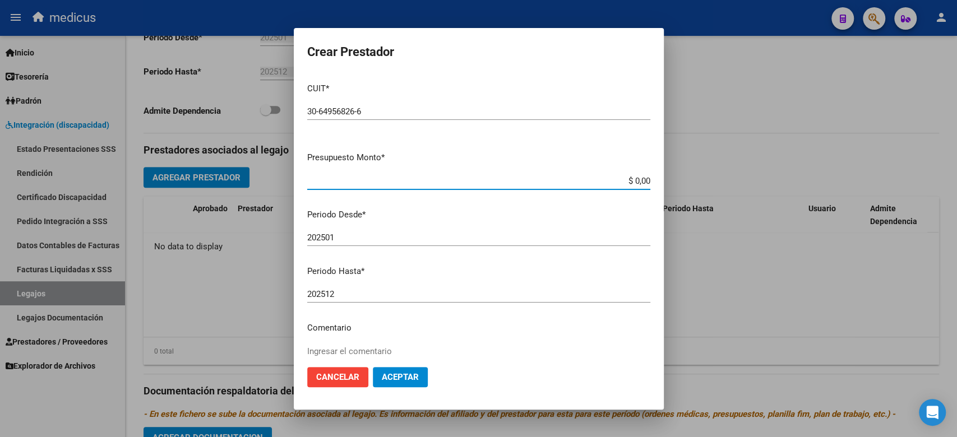
drag, startPoint x: 606, startPoint y: 178, endPoint x: 646, endPoint y: 187, distance: 41.2
click at [641, 184] on app-form-text-field "Presupuesto Monto * $ 0,00 Ingresar el monto" at bounding box center [483, 168] width 352 height 35
paste input "435.376,56"
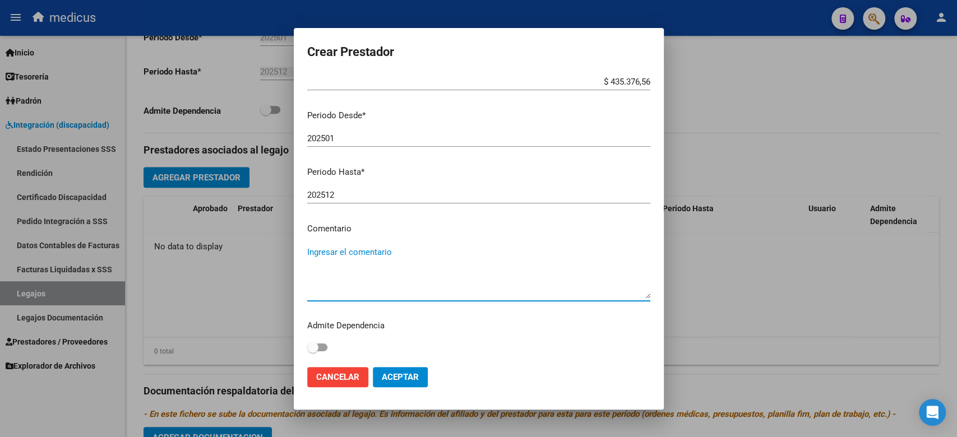
drag, startPoint x: 372, startPoint y: 277, endPoint x: 372, endPoint y: 290, distance: 12.9
click at [371, 277] on textarea "Ingresar el comentario" at bounding box center [478, 272] width 343 height 53
click at [452, 242] on mat-dialog-content "CUIT * 30-64956826-6 Ingresar CUIT ARCA Padrón Presupuesto Monto * $ 435.376,56…" at bounding box center [479, 216] width 370 height 284
click at [413, 251] on textarea "Ingresar el comentario" at bounding box center [478, 272] width 343 height 53
paste textarea "MII: MUSICOTERAPIA 30649568266 $ 435.376,56 MII: FONOAUDIOLOGIA MII: KINESIOLOG…"
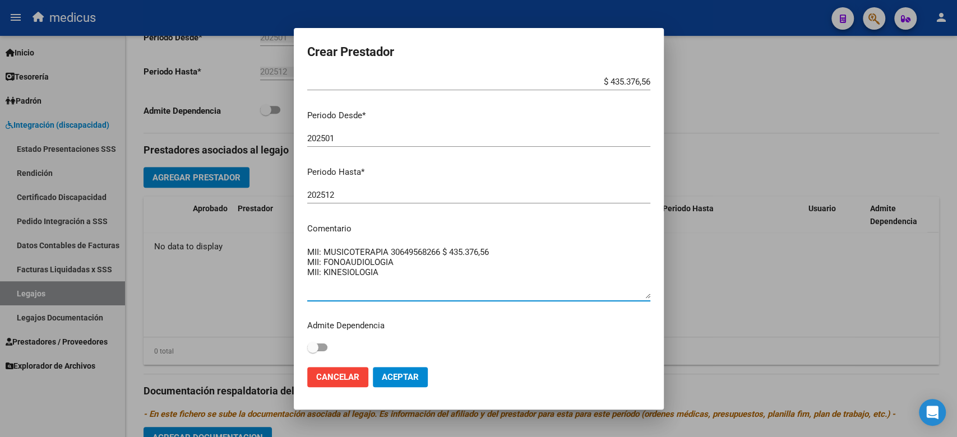
click at [434, 270] on textarea "MII: MUSICOTERAPIA 30649568266 $ 435.376,56 MII: FONOAUDIOLOGIA MII: KINESIOLOG…" at bounding box center [478, 272] width 343 height 53
drag, startPoint x: 500, startPoint y: 247, endPoint x: 391, endPoint y: 252, distance: 109.5
click at [391, 252] on textarea "MII: MUSICOTERAPIA 30649568266 $ 435.376,56 MII: FONOAUDIOLOGIA MII: KINESIOLOG…" at bounding box center [478, 272] width 343 height 53
click at [387, 366] on mat-dialog-actions "Cancelar Aceptar" at bounding box center [478, 377] width 343 height 38
click at [399, 375] on span "Aceptar" at bounding box center [400, 377] width 37 height 10
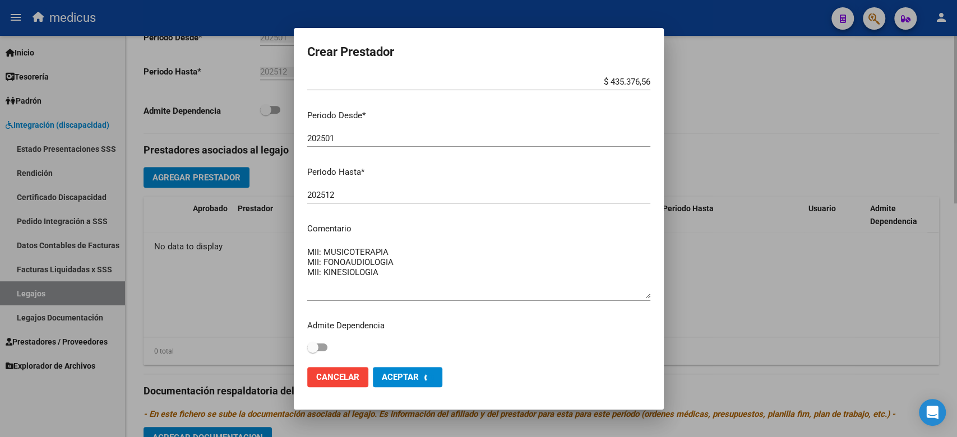
scroll to position [0, 0]
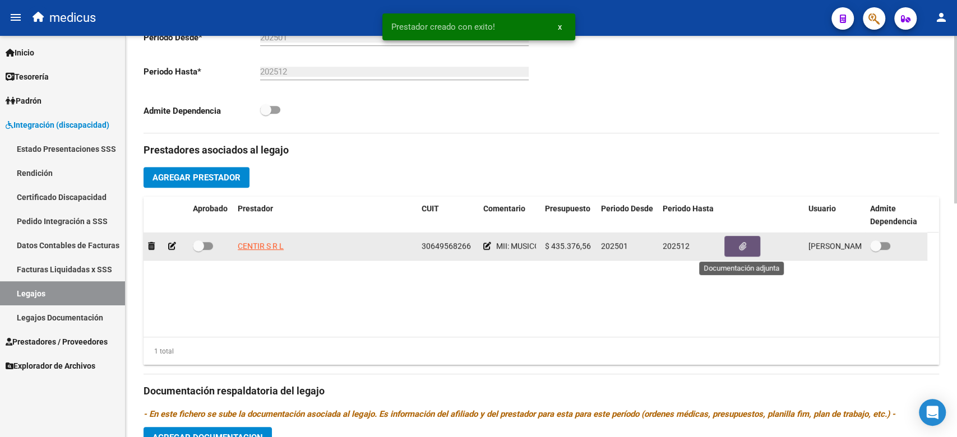
click at [744, 249] on icon "button" at bounding box center [742, 246] width 7 height 8
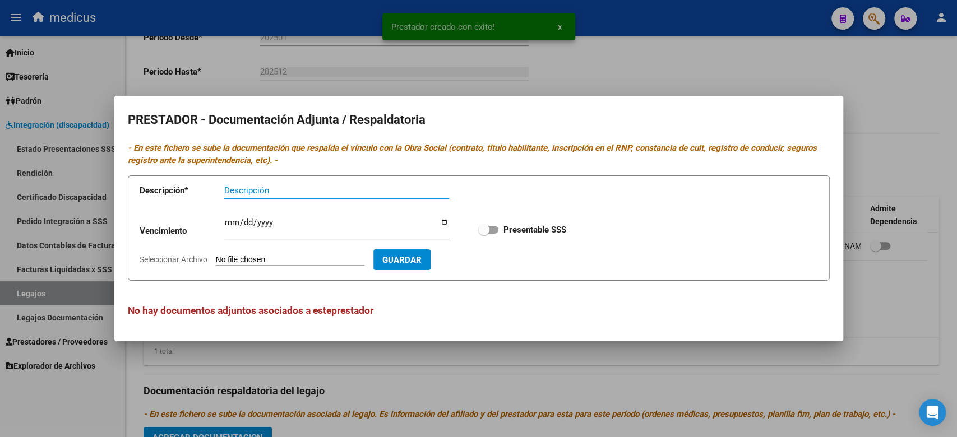
click at [279, 251] on form "Descripción * Descripción Vencimiento Ingresar vencimiento Presentable SSS Sele…" at bounding box center [479, 228] width 702 height 106
click at [281, 260] on input "Seleccionar Archivo" at bounding box center [290, 260] width 149 height 11
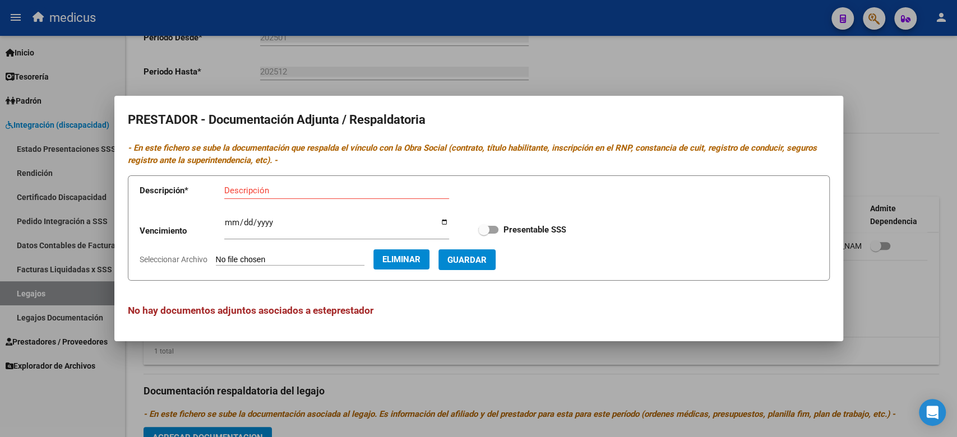
click at [274, 183] on div "Descripción" at bounding box center [336, 190] width 225 height 17
click at [479, 264] on span "Guardar" at bounding box center [466, 260] width 39 height 10
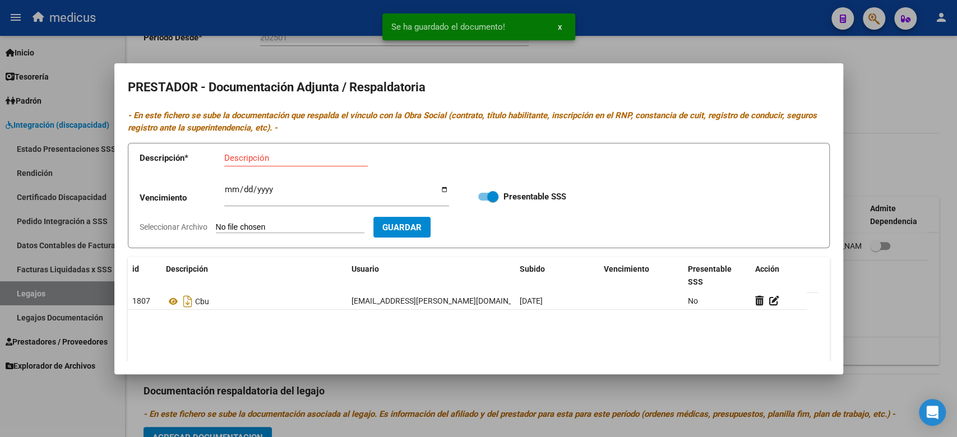
click at [285, 285] on datatable-header-cell "Descripción" at bounding box center [254, 275] width 186 height 37
click at [286, 231] on input "Seleccionar Archivo" at bounding box center [290, 228] width 149 height 11
click at [341, 151] on div "Descripción" at bounding box center [296, 158] width 144 height 17
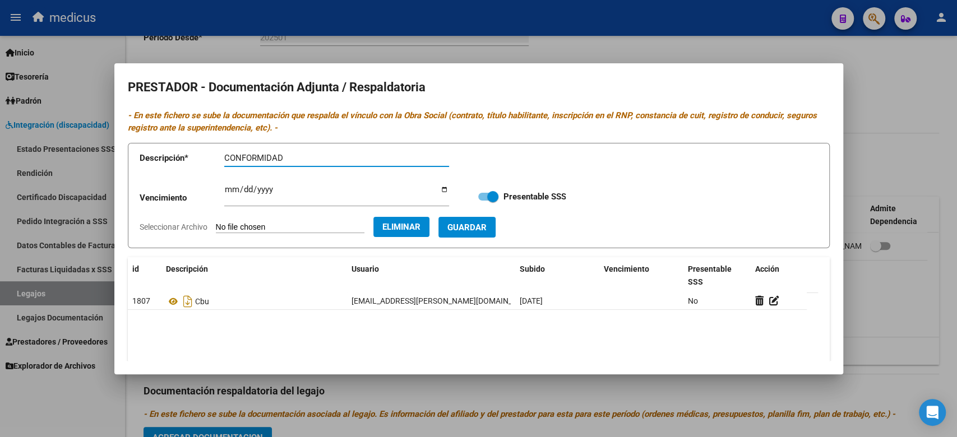
click at [487, 222] on span "Guardar" at bounding box center [466, 227] width 39 height 10
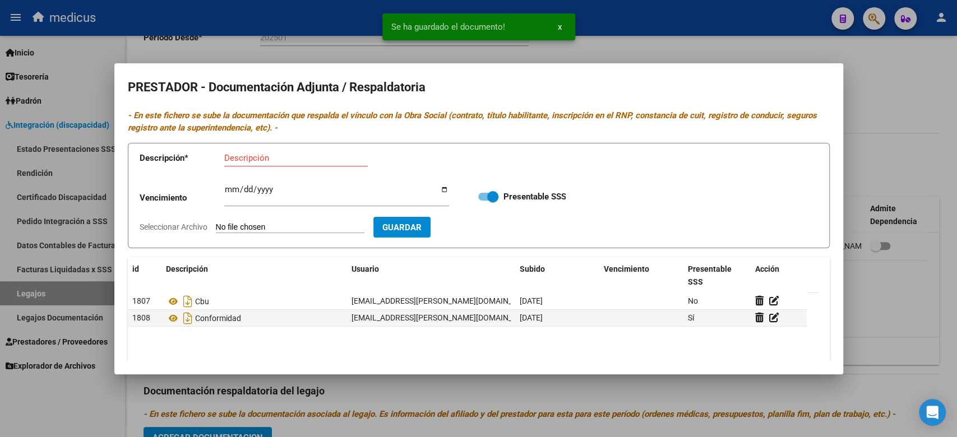
click at [230, 225] on input "Seleccionar Archivo" at bounding box center [290, 228] width 149 height 11
click at [289, 155] on input "Descripción" at bounding box center [296, 158] width 144 height 10
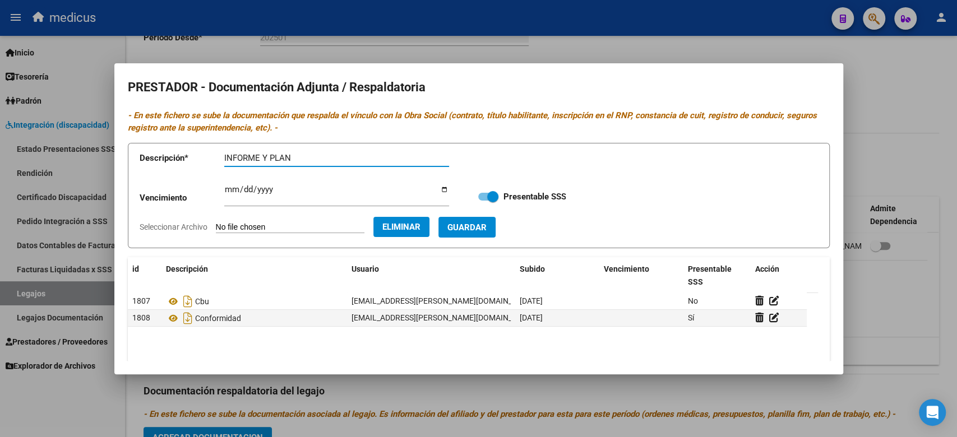
click at [476, 230] on span "Guardar" at bounding box center [466, 228] width 39 height 10
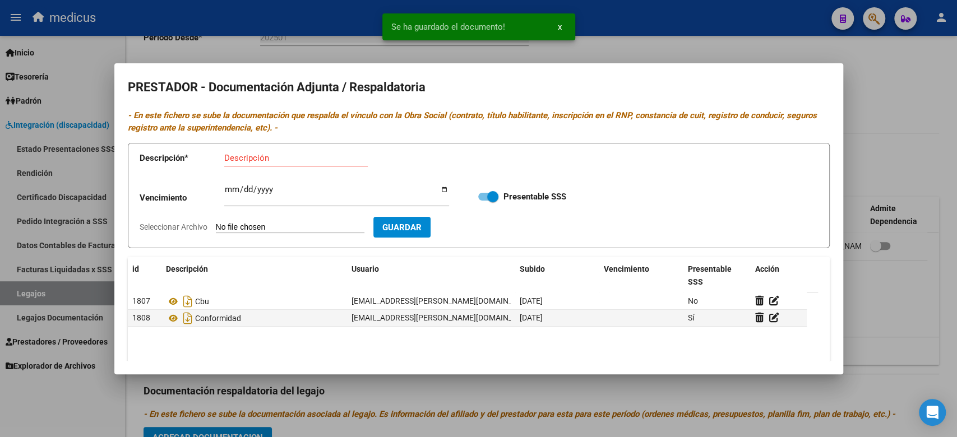
click at [289, 229] on input "Seleccionar Archivo" at bounding box center [290, 228] width 149 height 11
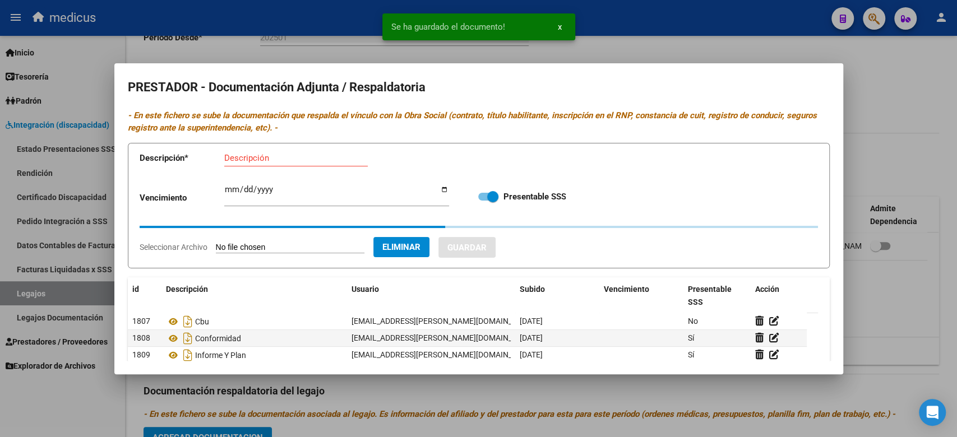
drag, startPoint x: 272, startPoint y: 159, endPoint x: 288, endPoint y: 156, distance: 16.5
click at [274, 159] on input "Descripción" at bounding box center [296, 158] width 144 height 10
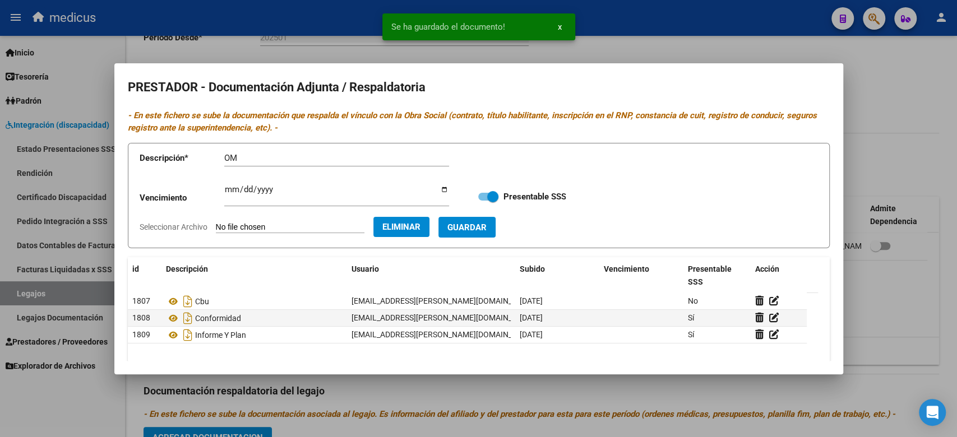
click at [486, 238] on form "Descripción * OM Descripción Vencimiento Ingresar vencimiento Presentable SSS S…" at bounding box center [479, 196] width 702 height 106
click at [486, 228] on span "Guardar" at bounding box center [466, 228] width 39 height 10
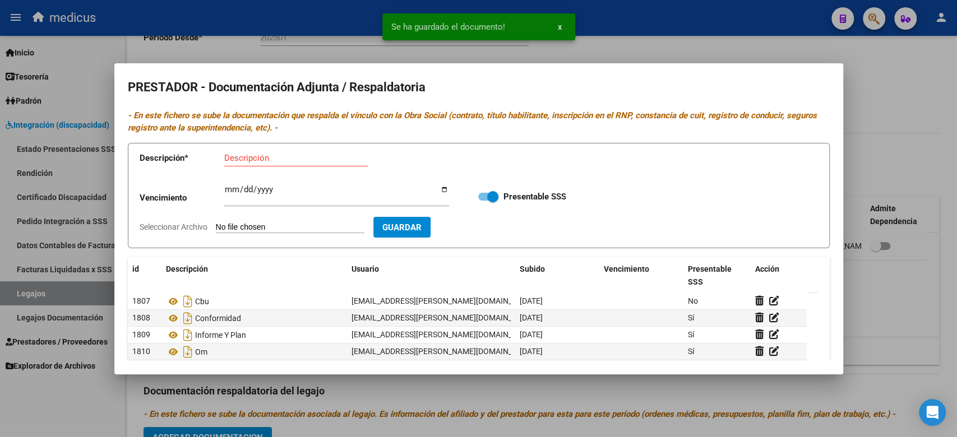
click at [287, 225] on input "Seleccionar Archivo" at bounding box center [290, 228] width 149 height 11
click at [317, 151] on div "Descripción" at bounding box center [296, 158] width 144 height 17
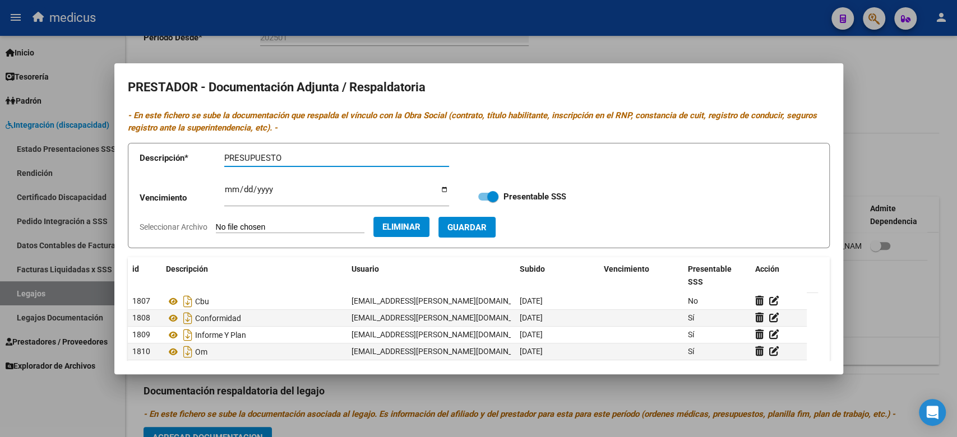
click at [487, 227] on span "Guardar" at bounding box center [466, 228] width 39 height 10
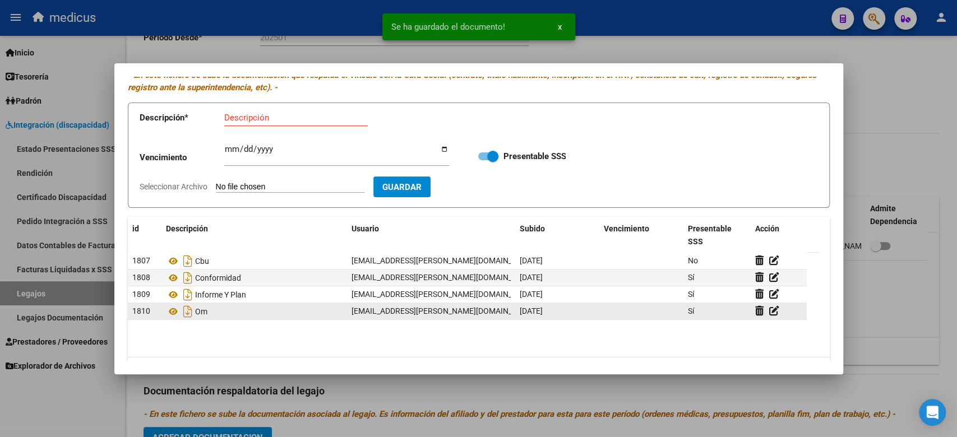
scroll to position [73, 0]
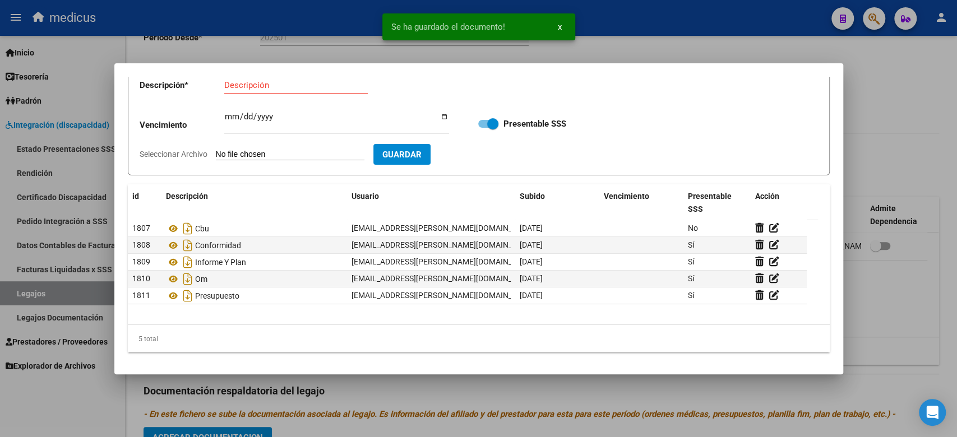
click at [897, 276] on div at bounding box center [478, 218] width 957 height 437
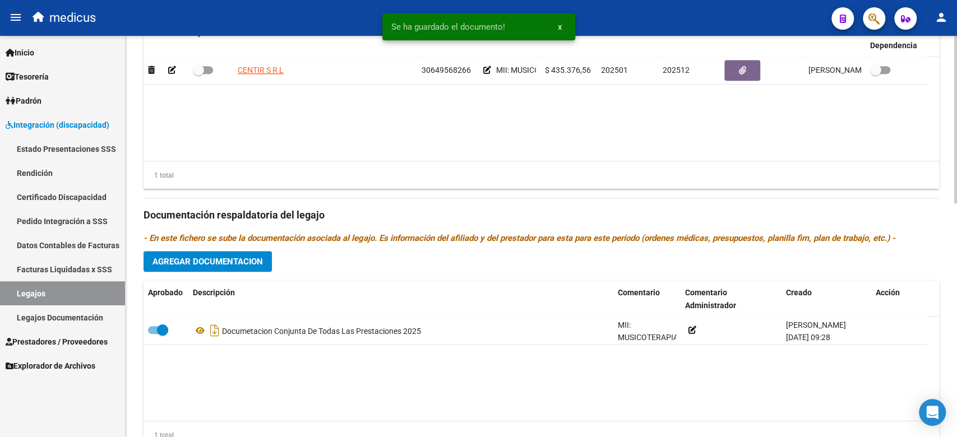
scroll to position [560, 0]
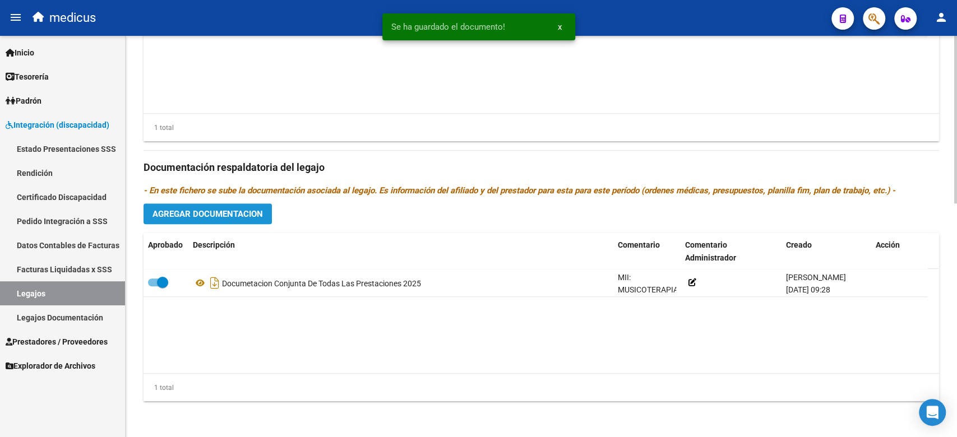
click at [216, 207] on button "Agregar Documentacion" at bounding box center [208, 214] width 128 height 21
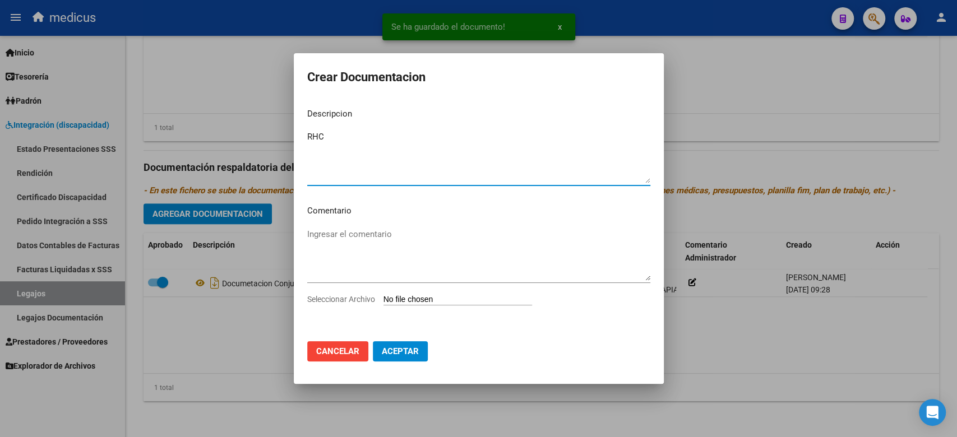
click at [404, 298] on input "Seleccionar Archivo" at bounding box center [457, 300] width 149 height 11
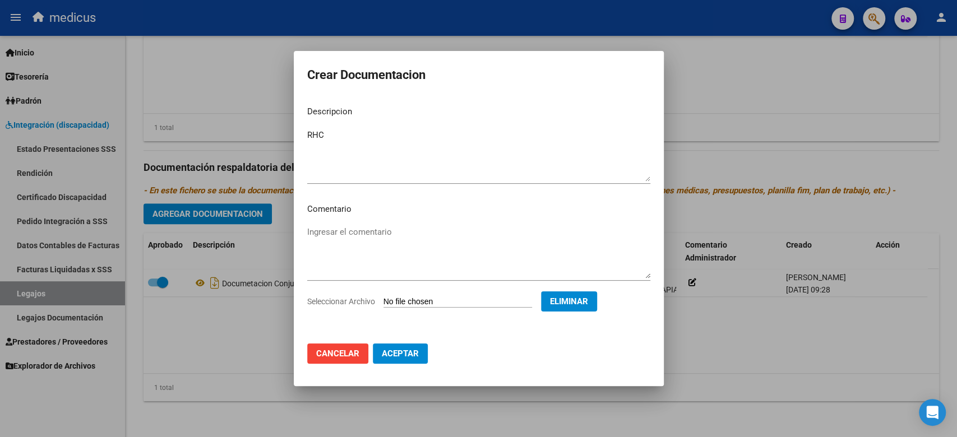
click at [404, 358] on span "Aceptar" at bounding box center [400, 354] width 37 height 10
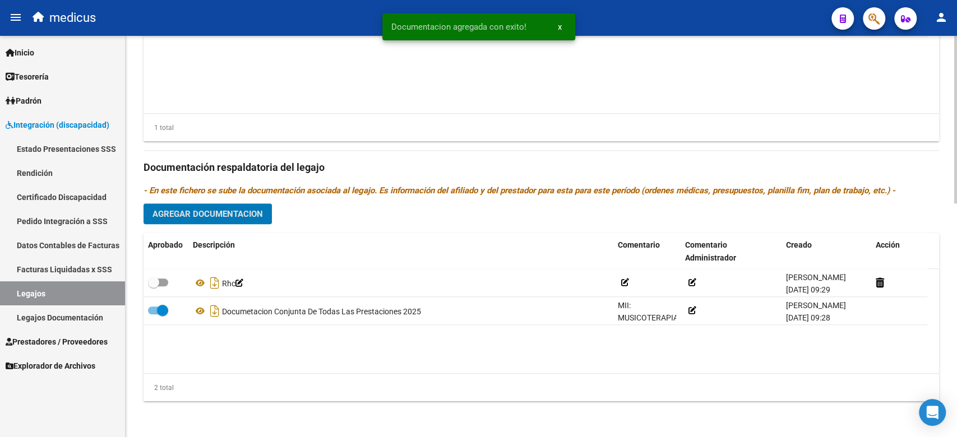
click at [219, 214] on span "Agregar Documentacion" at bounding box center [207, 214] width 110 height 10
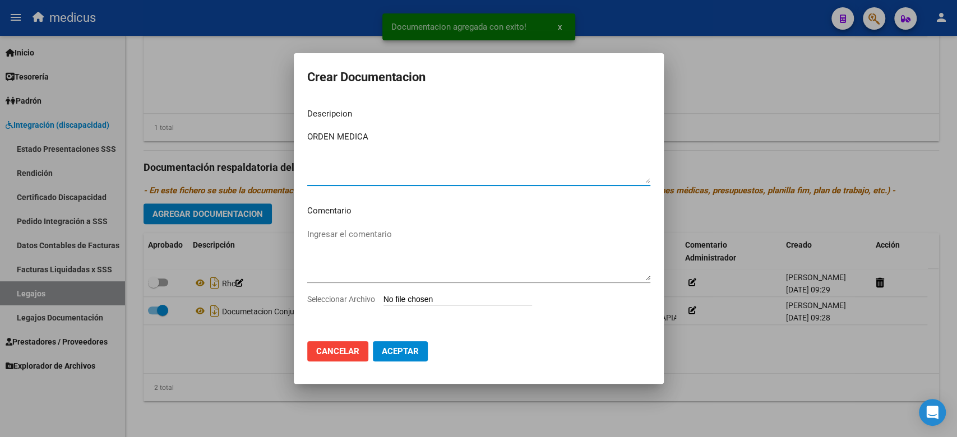
click at [417, 302] on input "Seleccionar Archivo" at bounding box center [457, 300] width 149 height 11
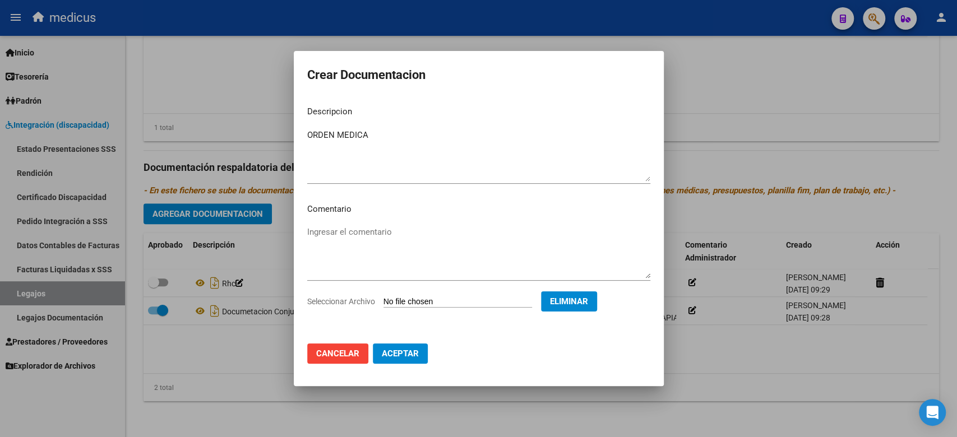
click at [410, 363] on button "Aceptar" at bounding box center [400, 354] width 55 height 20
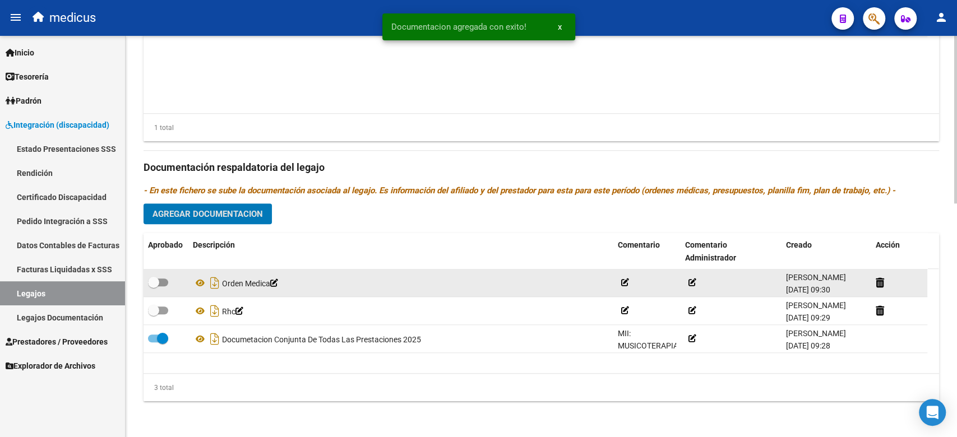
click at [153, 280] on span at bounding box center [153, 282] width 11 height 11
click at [153, 286] on input "checkbox" at bounding box center [153, 286] width 1 height 1
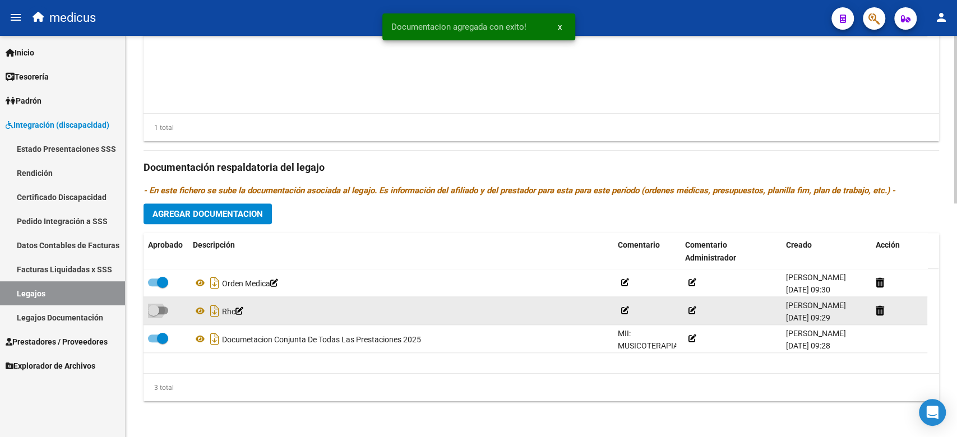
click at [161, 310] on span at bounding box center [158, 311] width 20 height 8
click at [154, 315] on input "checkbox" at bounding box center [153, 315] width 1 height 1
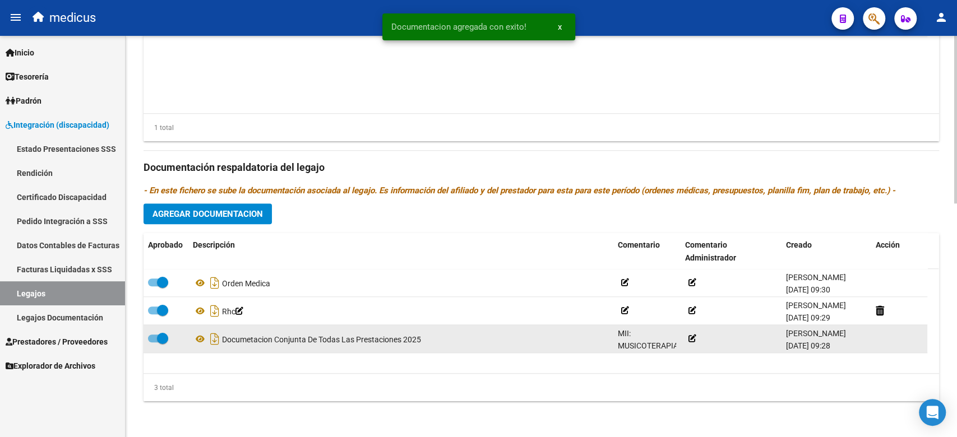
scroll to position [186, 0]
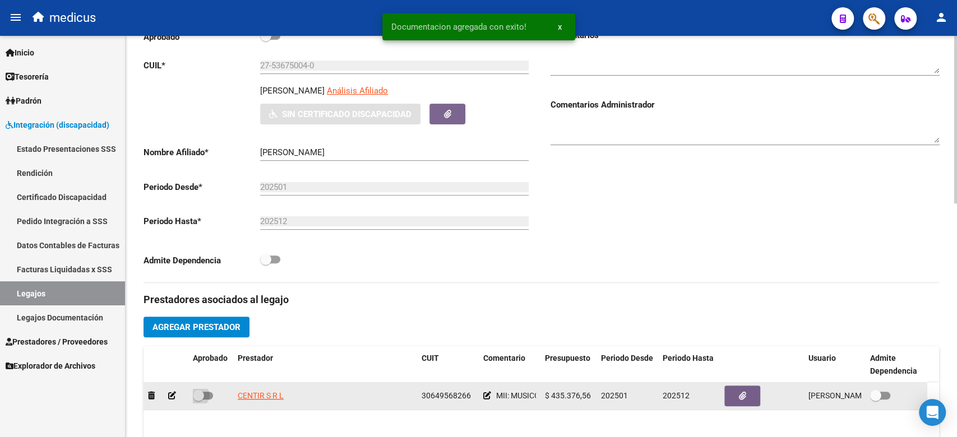
click at [196, 392] on span at bounding box center [198, 395] width 11 height 11
click at [198, 400] on input "checkbox" at bounding box center [198, 400] width 1 height 1
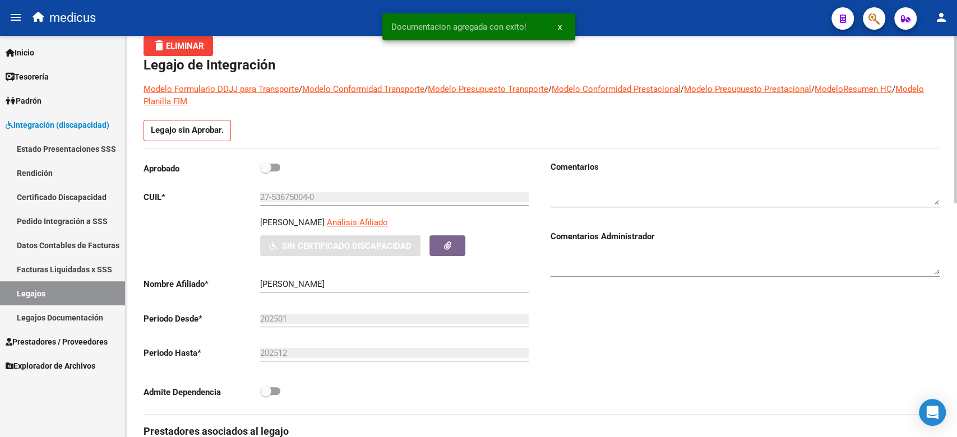
scroll to position [0, 0]
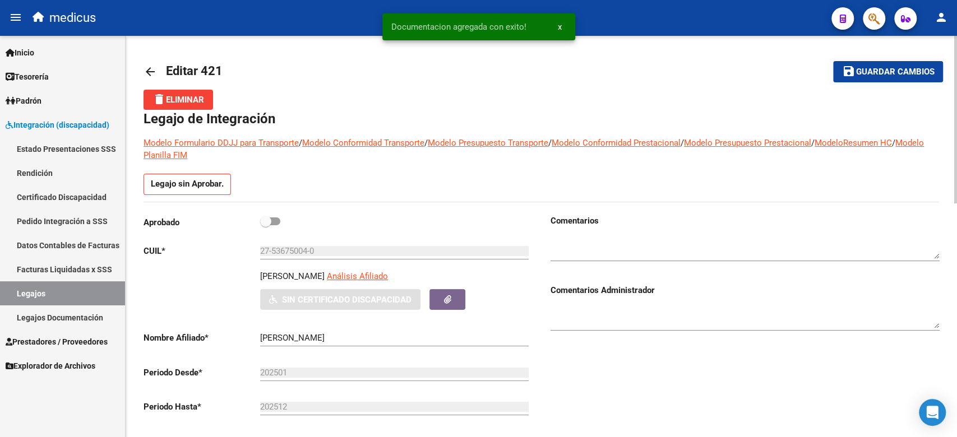
click at [272, 218] on span at bounding box center [270, 222] width 20 height 8
click at [266, 225] on input "checkbox" at bounding box center [265, 225] width 1 height 1
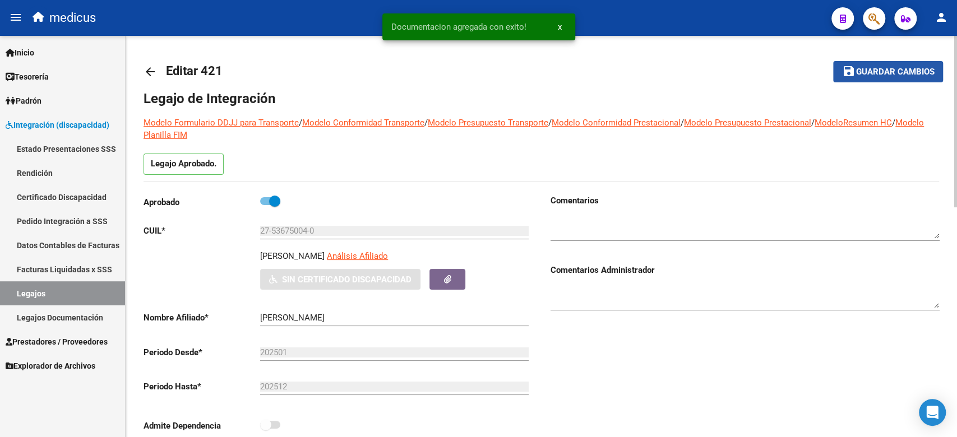
click at [876, 66] on span "save Guardar cambios" at bounding box center [888, 71] width 92 height 10
click at [59, 196] on link "Certificado Discapacidad" at bounding box center [62, 197] width 125 height 24
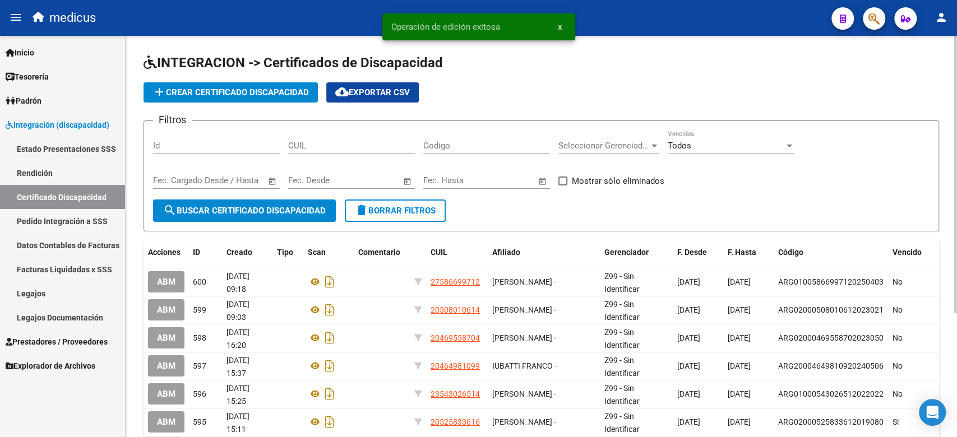
click at [248, 103] on app-list-header "INTEGRACION -> Certificados de Discapacidad add Crear Certificado Discapacidad …" at bounding box center [542, 143] width 796 height 178
click at [245, 92] on span "add Crear Certificado Discapacidad" at bounding box center [230, 92] width 156 height 10
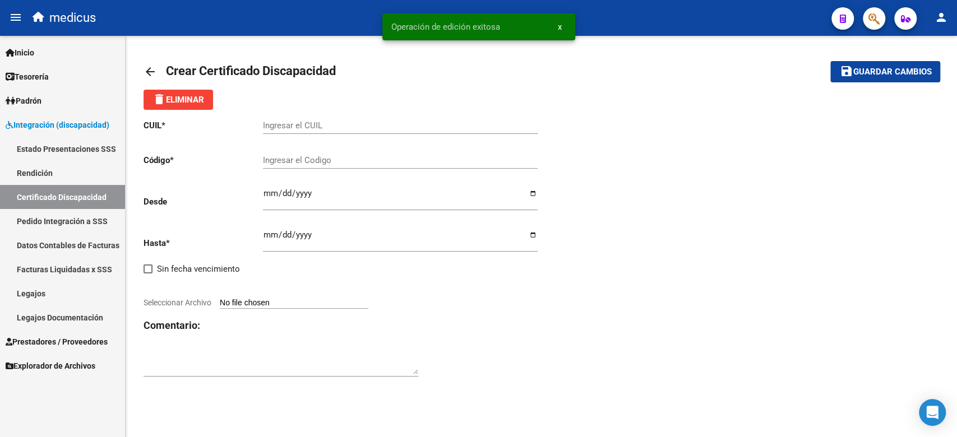
drag, startPoint x: 497, startPoint y: 173, endPoint x: 427, endPoint y: 150, distance: 74.1
click at [497, 172] on div "Ingresar el Codigo" at bounding box center [400, 162] width 275 height 35
click at [376, 128] on input "Ingresar el CUIL" at bounding box center [400, 126] width 275 height 10
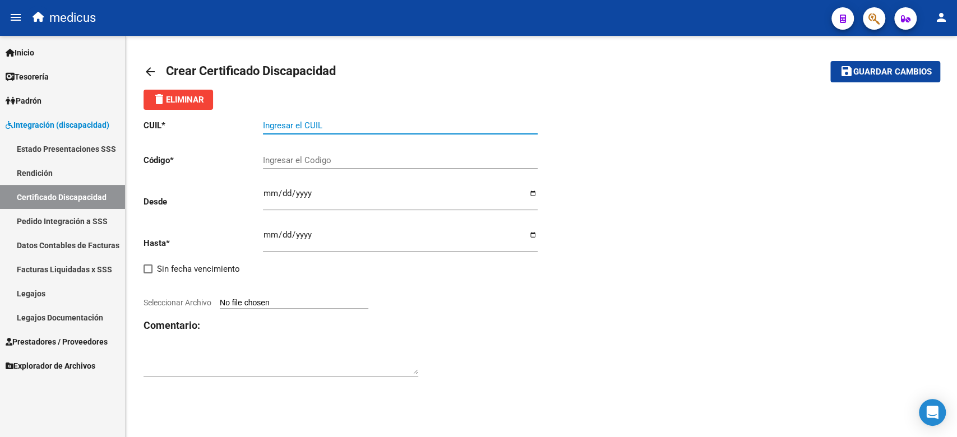
paste input "27-53675004-0"
click at [327, 153] on div "Ingresar el Codigo" at bounding box center [400, 157] width 275 height 24
click at [296, 150] on div "Ingresar el Codigo" at bounding box center [400, 157] width 275 height 24
paste input "ARG01000536750042022042920270429AND297"
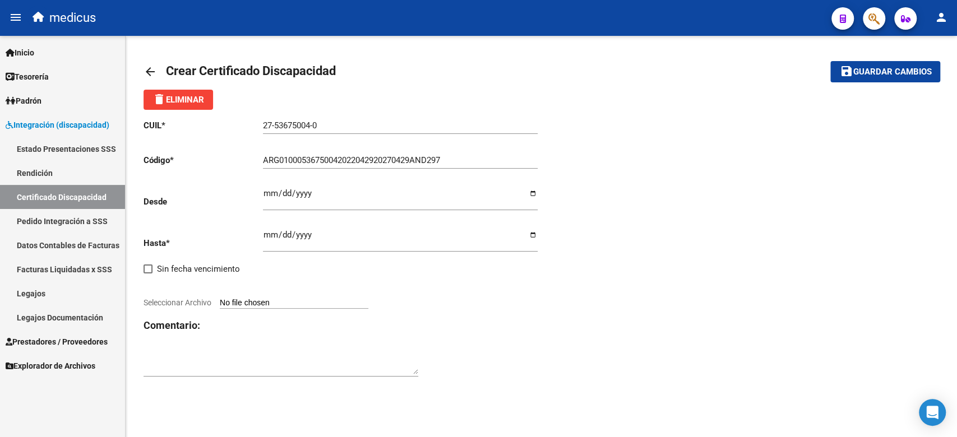
drag, startPoint x: 472, startPoint y: 329, endPoint x: 471, endPoint y: 322, distance: 7.4
click at [472, 329] on h3 "Comentario:" at bounding box center [343, 326] width 398 height 16
click at [257, 200] on p "Desde" at bounding box center [203, 202] width 119 height 12
click at [269, 191] on input "Ingresar fec. Desde" at bounding box center [400, 198] width 275 height 18
click at [463, 330] on h3 "Comentario:" at bounding box center [343, 326] width 398 height 16
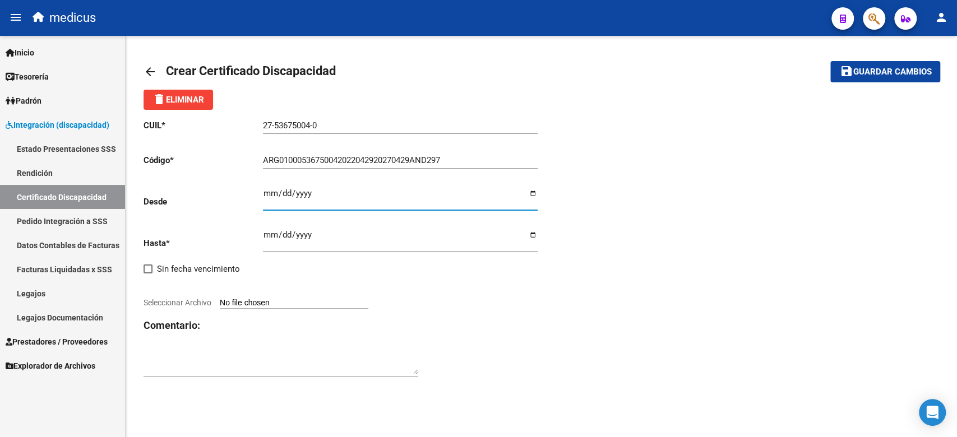
click at [302, 195] on input "[DATE]" at bounding box center [400, 198] width 275 height 18
click at [260, 235] on div "CUIL * 27-53675004-0 Ingresar el CUIL Código * ARG01000536750042022042920270429…" at bounding box center [343, 249] width 398 height 278
click at [265, 235] on input "Ingresar fec. Hasta" at bounding box center [400, 239] width 275 height 18
click at [497, 385] on div "CUIL * 27-53675004-0 Ingresar el CUIL Código * ARG01000536750042022042920270429…" at bounding box center [343, 249] width 398 height 278
click at [309, 306] on input "Seleccionar Archivo" at bounding box center [294, 303] width 149 height 11
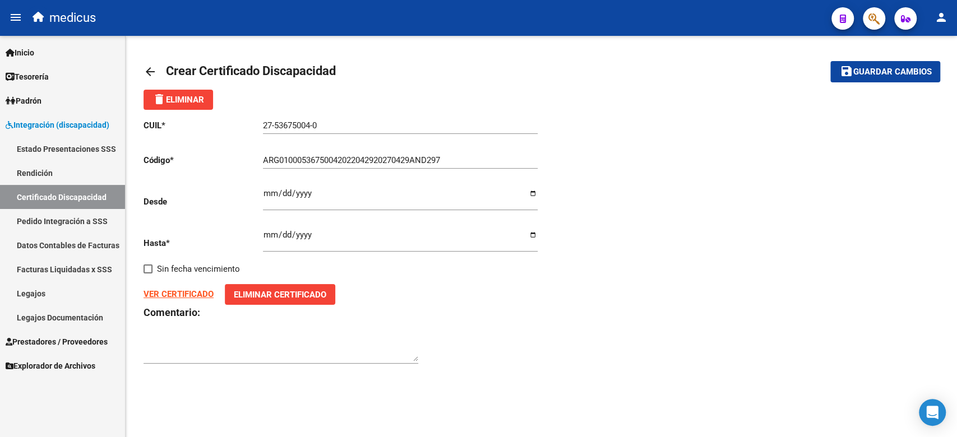
click at [842, 73] on mat-icon "save" at bounding box center [845, 70] width 13 height 13
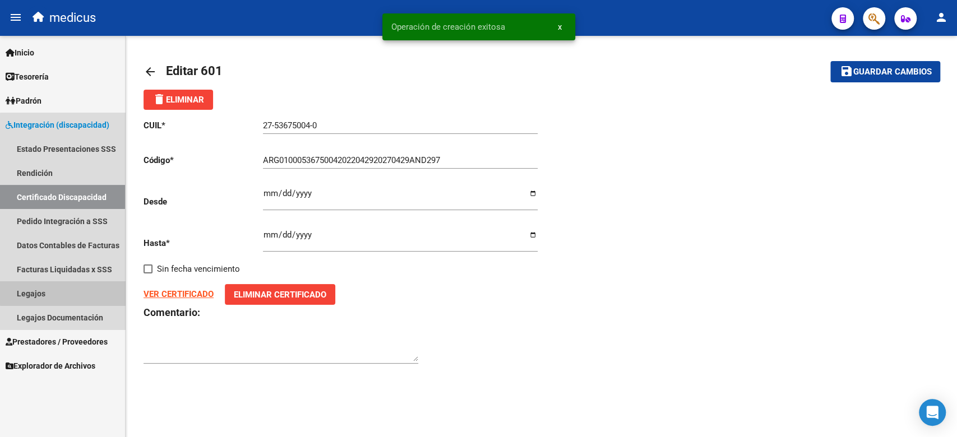
click at [78, 292] on link "Legajos" at bounding box center [62, 293] width 125 height 24
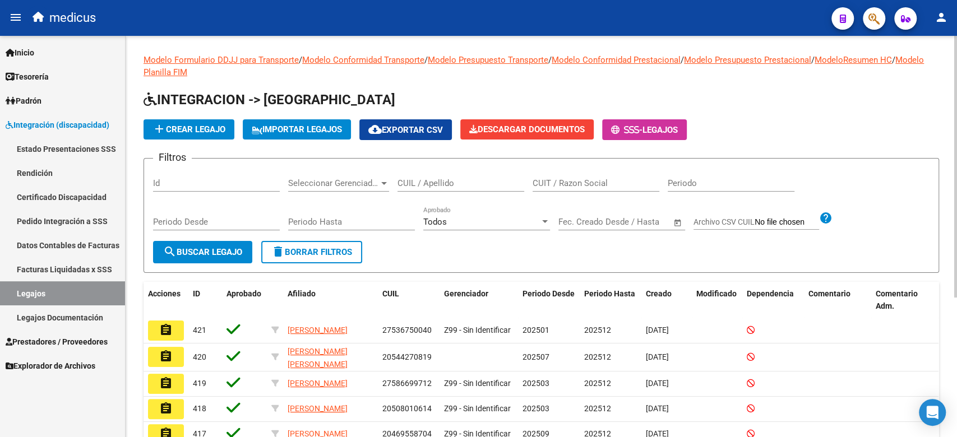
drag, startPoint x: 583, startPoint y: 96, endPoint x: 558, endPoint y: 117, distance: 32.3
click at [583, 96] on h1 "INTEGRACION -> [GEOGRAPHIC_DATA]" at bounding box center [542, 101] width 796 height 20
click at [227, 138] on button "add Crear Legajo" at bounding box center [189, 129] width 91 height 20
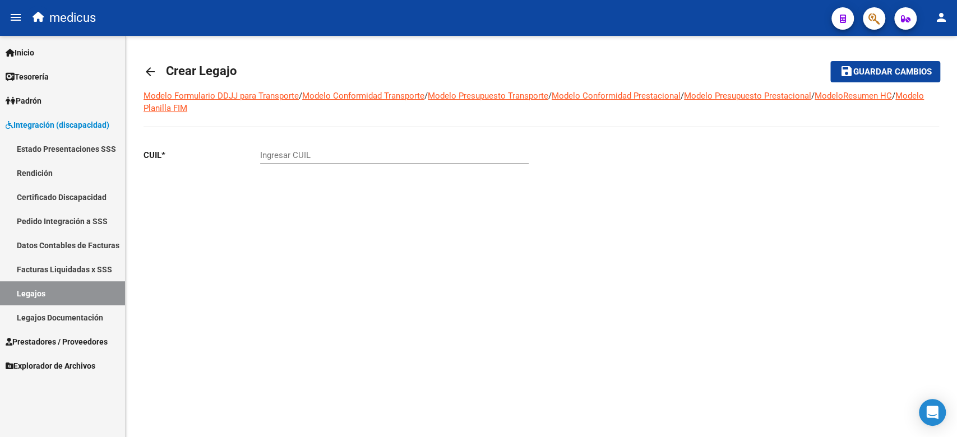
drag, startPoint x: 480, startPoint y: 231, endPoint x: 449, endPoint y: 169, distance: 69.5
click at [479, 220] on div "CUIL * Ingresar CUIL" at bounding box center [343, 186] width 398 height 93
click at [429, 155] on input "Ingresar CUIL" at bounding box center [394, 155] width 269 height 10
paste input "20-57760606-5"
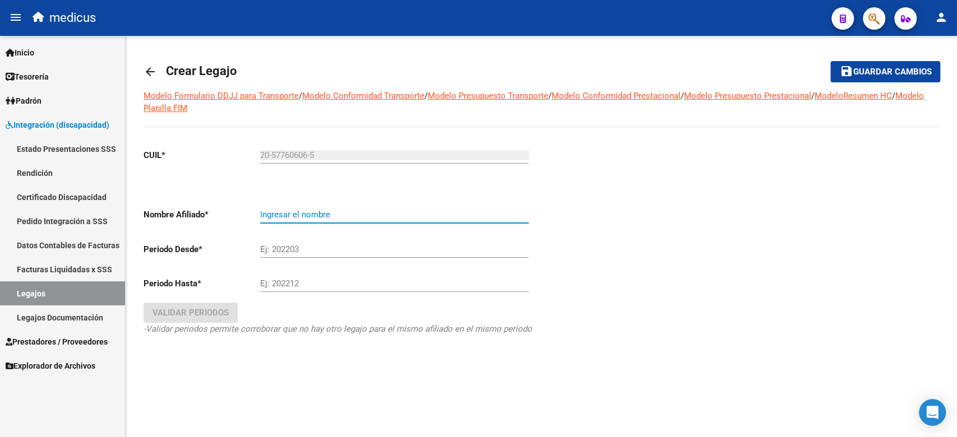
click at [363, 213] on input "Ingresar el nombre" at bounding box center [394, 215] width 269 height 10
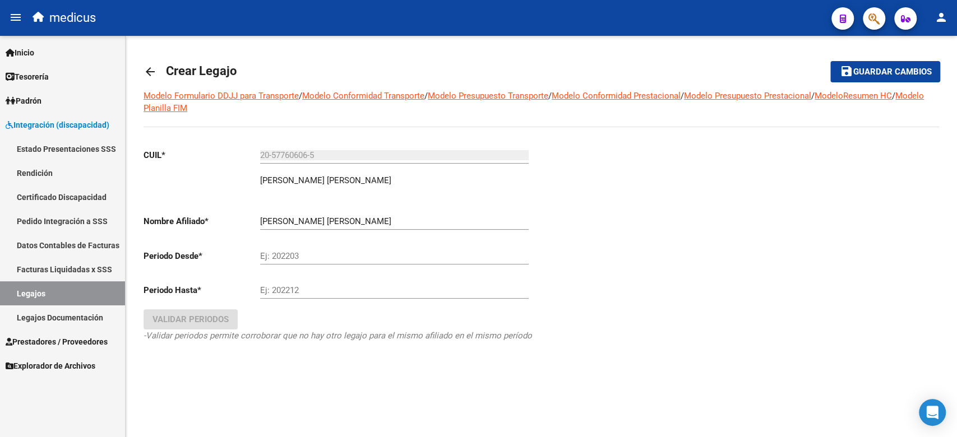
click at [455, 301] on div "Ej: 202212" at bounding box center [394, 292] width 269 height 35
click at [326, 256] on input "Ej: 202203" at bounding box center [394, 256] width 269 height 10
click at [321, 287] on input "Ej: 202212" at bounding box center [394, 290] width 269 height 10
drag, startPoint x: 212, startPoint y: 308, endPoint x: 215, endPoint y: 316, distance: 9.1
click at [211, 310] on div "CUIL * 20-57760606-5 Ingresar [PERSON_NAME] LYAM [PERSON_NAME] Nombre Afiliado …" at bounding box center [338, 257] width 389 height 234
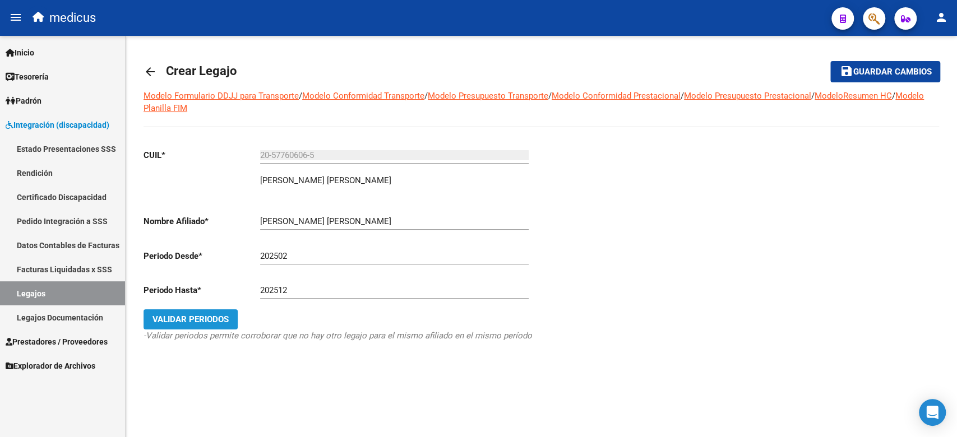
click at [215, 316] on span "Validar Periodos" at bounding box center [190, 320] width 76 height 10
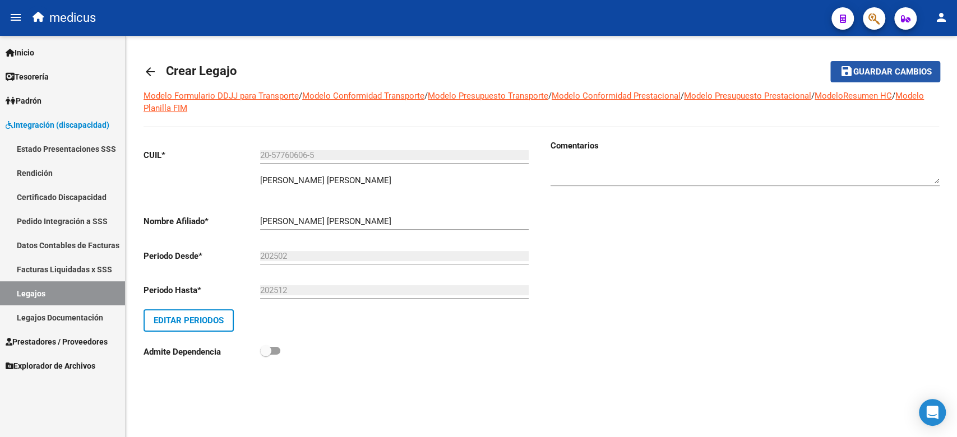
click at [891, 71] on span "Guardar cambios" at bounding box center [892, 72] width 78 height 10
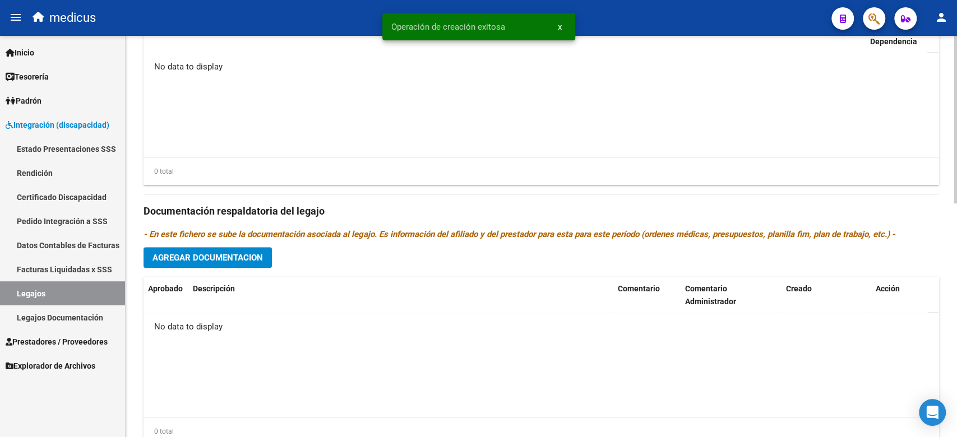
scroll to position [560, 0]
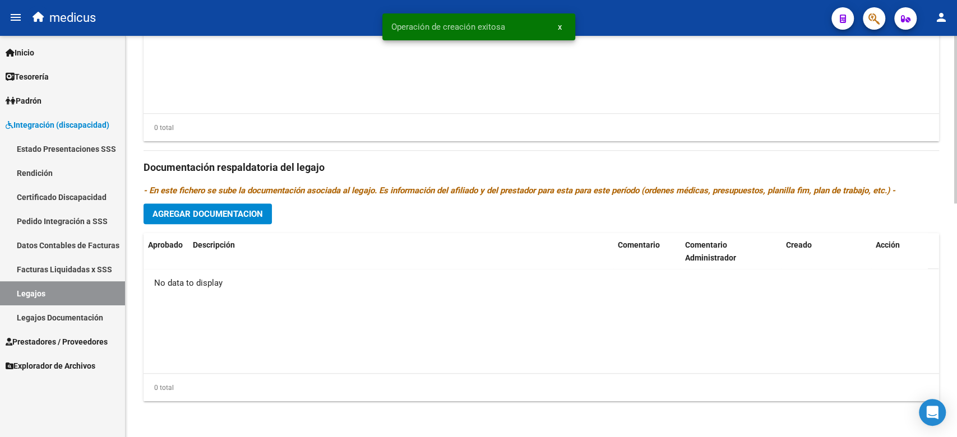
click at [236, 216] on span "Agregar Documentacion" at bounding box center [207, 214] width 110 height 10
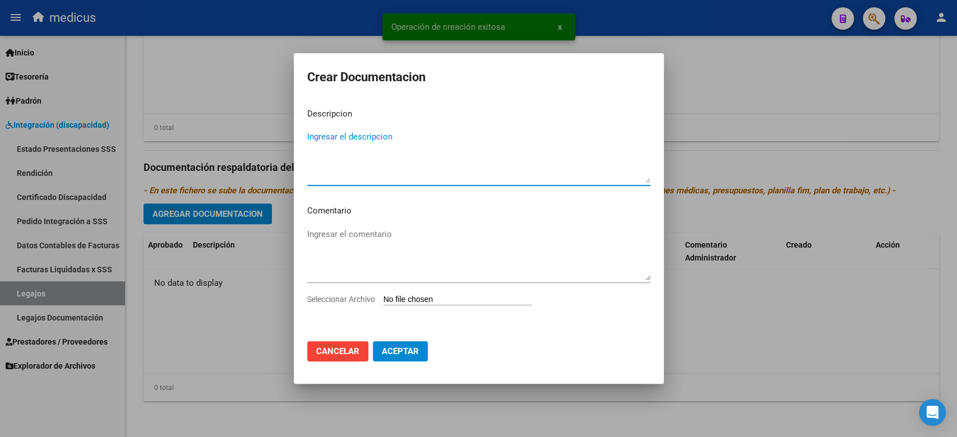
click at [365, 169] on textarea "Ingresar el descripcion" at bounding box center [478, 157] width 343 height 53
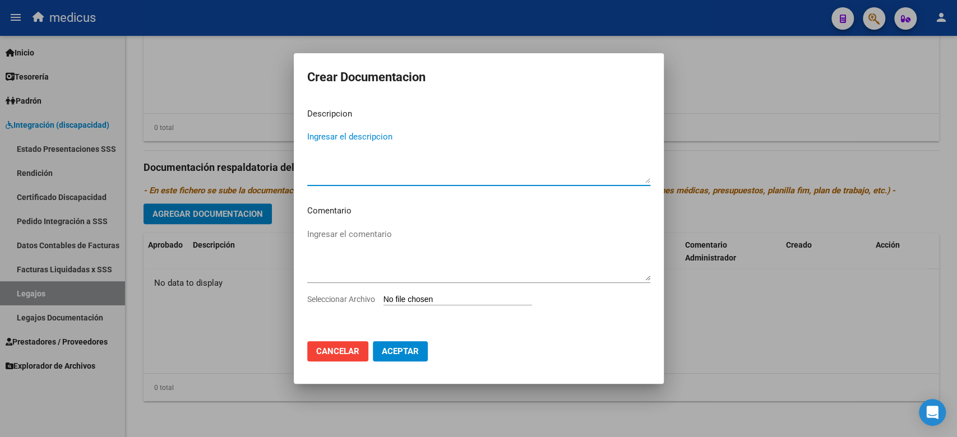
click at [409, 297] on input "Seleccionar Archivo" at bounding box center [457, 300] width 149 height 11
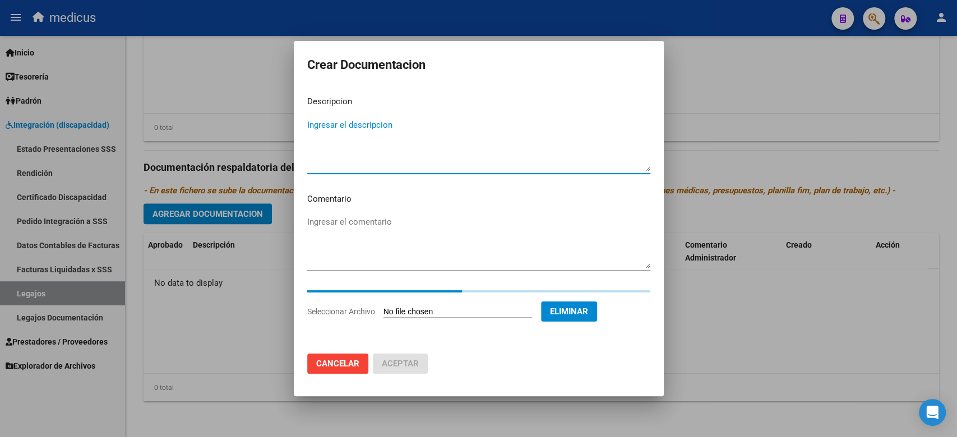
click at [406, 122] on textarea "Ingresar el descripcion" at bounding box center [478, 145] width 343 height 53
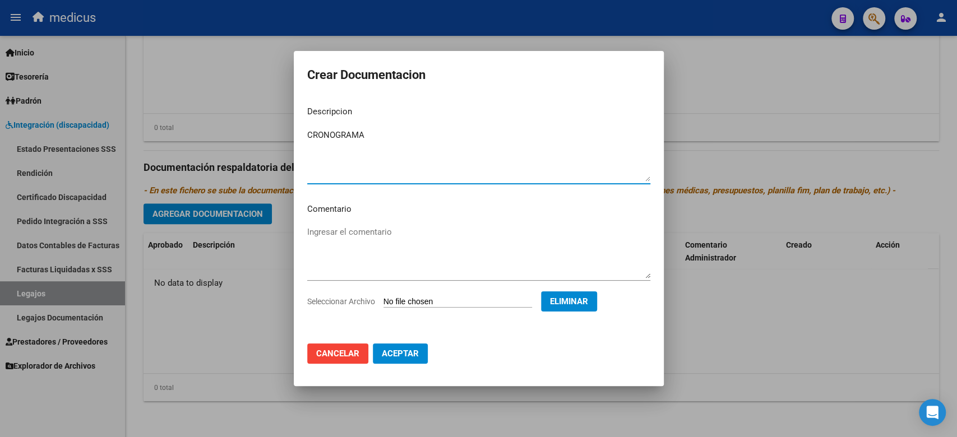
click at [381, 361] on button "Aceptar" at bounding box center [400, 354] width 55 height 20
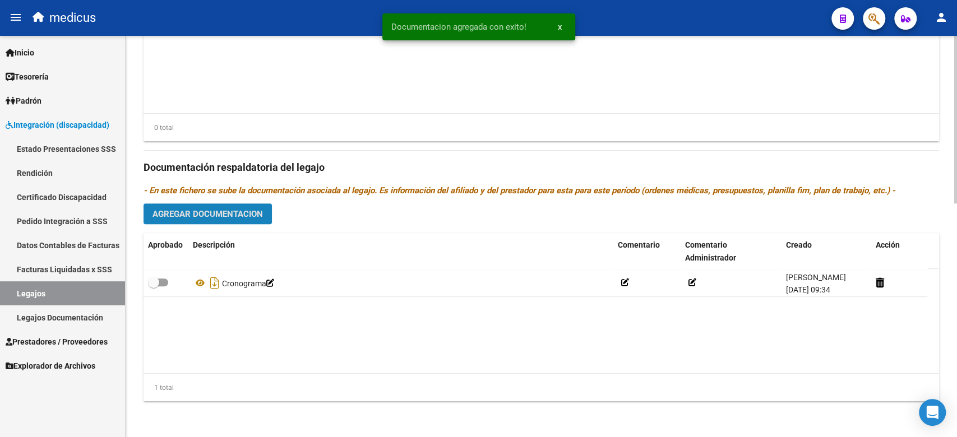
click at [241, 218] on span "Agregar Documentacion" at bounding box center [207, 214] width 110 height 10
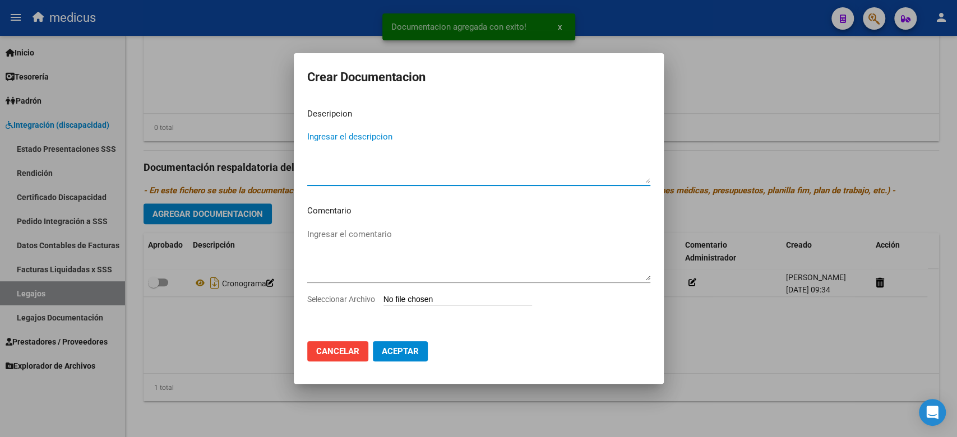
click at [407, 299] on input "Seleccionar Archivo" at bounding box center [457, 300] width 149 height 11
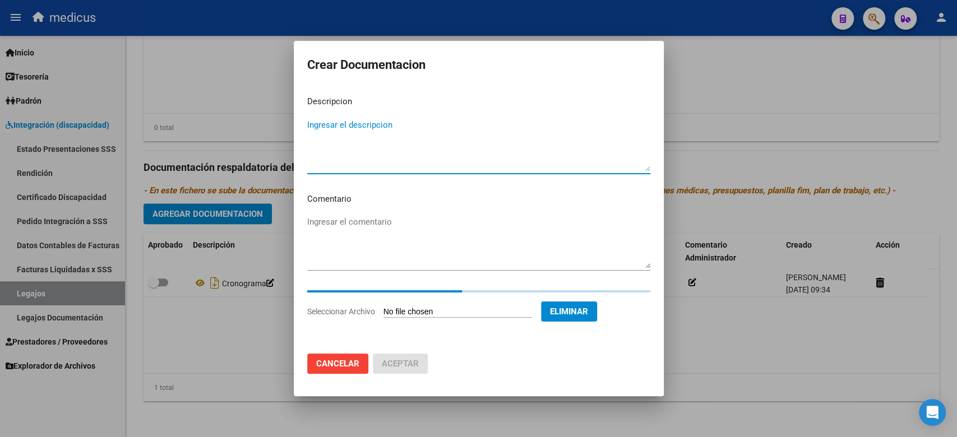
click at [408, 134] on textarea "Ingresar el descripcion" at bounding box center [478, 145] width 343 height 53
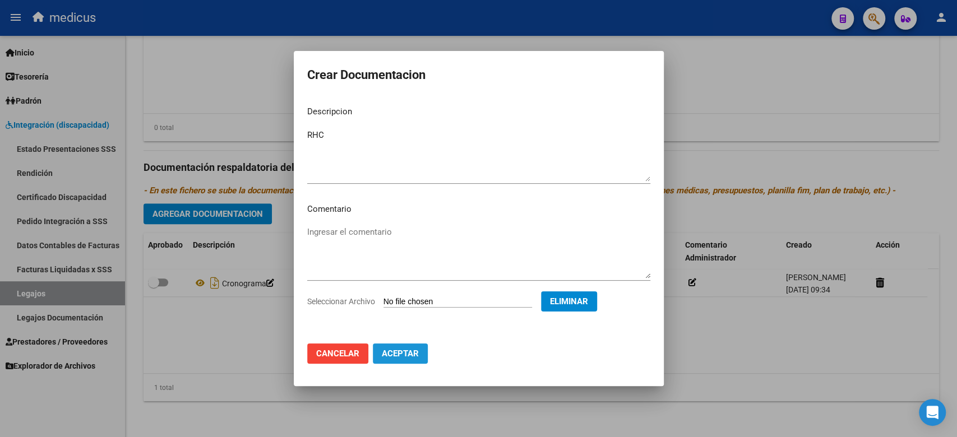
click at [399, 359] on button "Aceptar" at bounding box center [400, 354] width 55 height 20
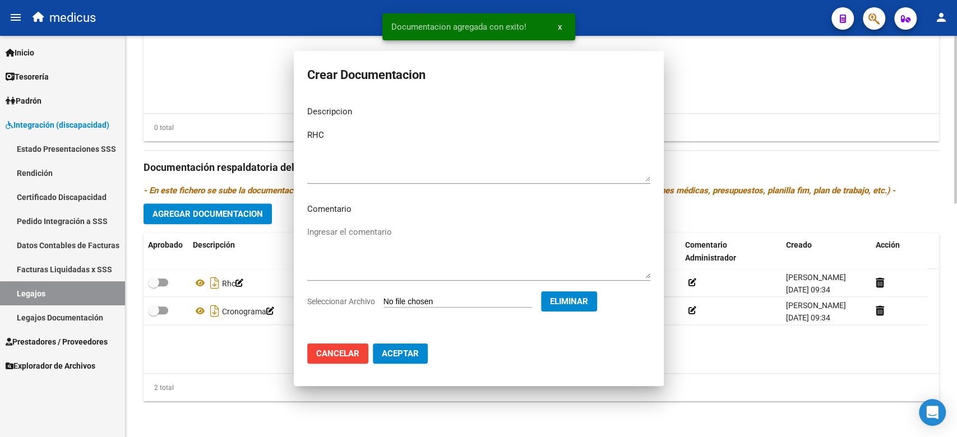
click at [179, 210] on span "Agregar Documentacion" at bounding box center [207, 214] width 110 height 10
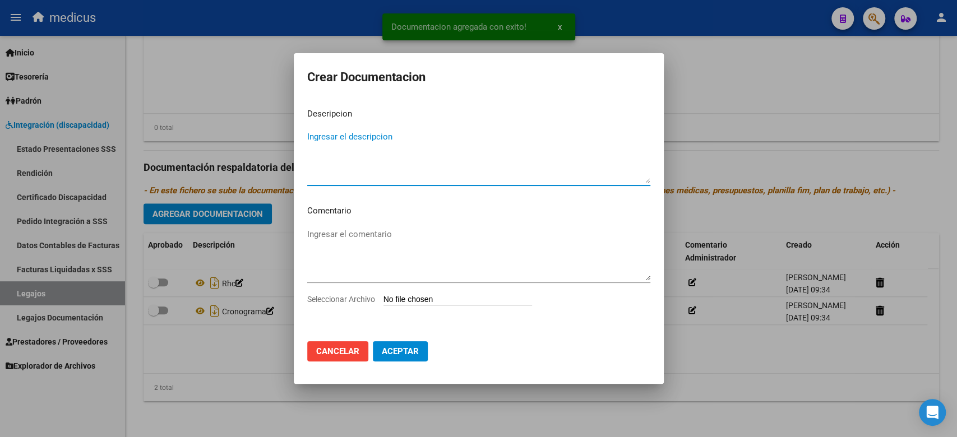
click at [450, 294] on app-file-uploader "Seleccionar Archivo" at bounding box center [424, 299] width 234 height 10
click at [444, 303] on input "Seleccionar Archivo" at bounding box center [457, 300] width 149 height 11
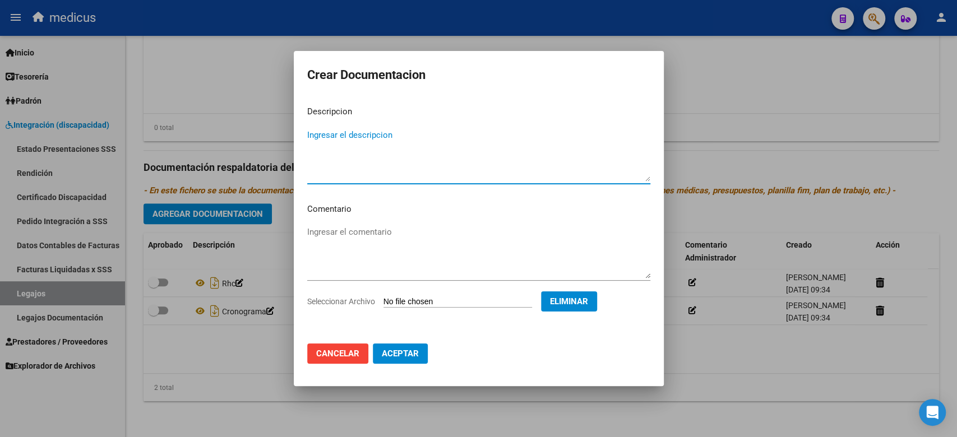
click at [386, 141] on textarea "Ingresar el descripcion" at bounding box center [478, 155] width 343 height 53
click at [401, 347] on button "Aceptar" at bounding box center [400, 354] width 55 height 20
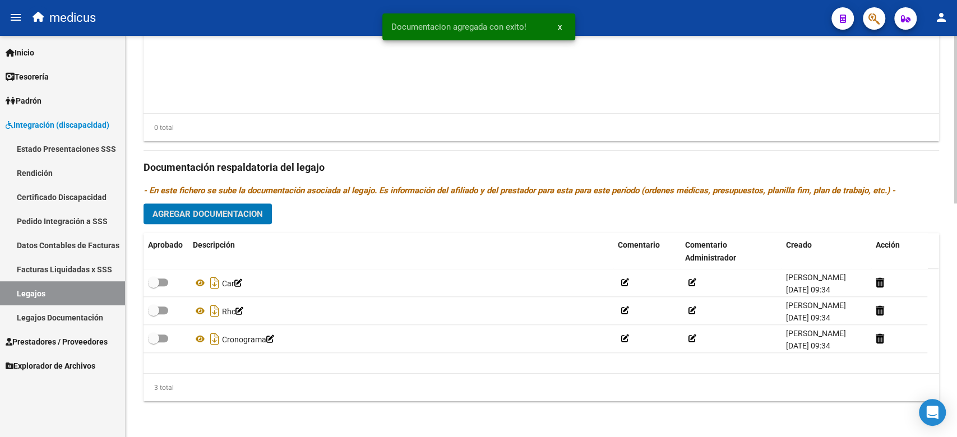
click at [256, 200] on div "Prestadores asociados al legajo Agregar Prestador Aprobado Prestador CUIT Comen…" at bounding box center [542, 160] width 796 height 501
click at [265, 213] on button "Agregar Documentacion" at bounding box center [208, 214] width 128 height 21
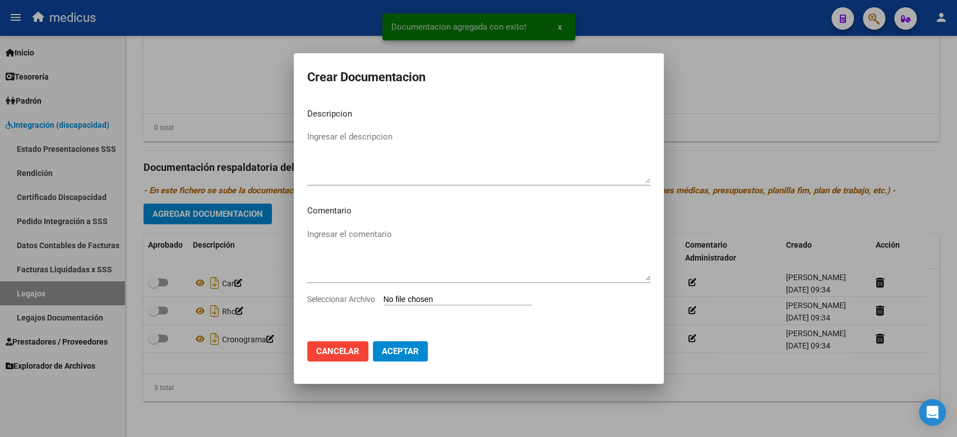
click at [398, 297] on input "Seleccionar Archivo" at bounding box center [457, 300] width 149 height 11
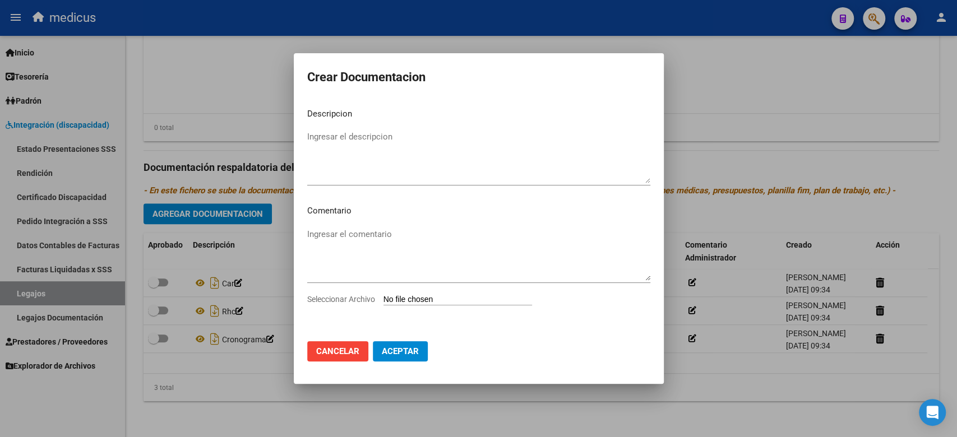
click at [349, 352] on span "Cancelar" at bounding box center [337, 351] width 43 height 10
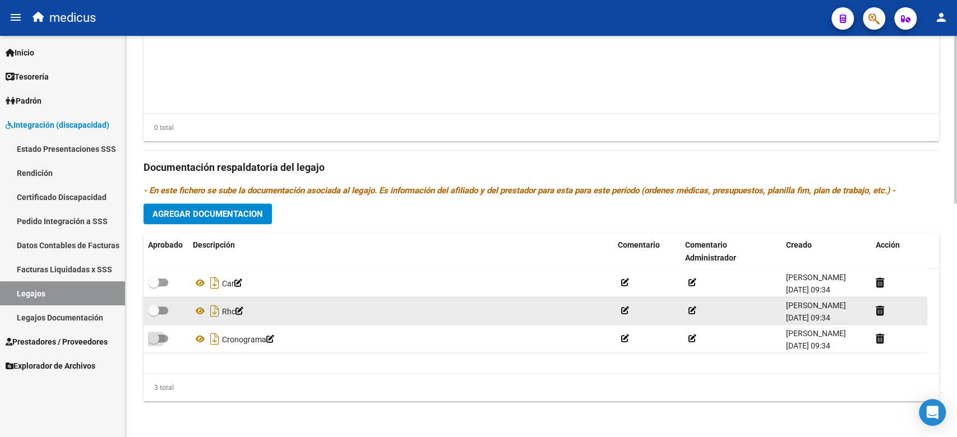
drag, startPoint x: 163, startPoint y: 339, endPoint x: 161, endPoint y: 311, distance: 27.5
click at [163, 339] on span at bounding box center [158, 339] width 20 height 8
click at [154, 343] on input "checkbox" at bounding box center [153, 343] width 1 height 1
click at [161, 301] on datatable-body-cell at bounding box center [166, 310] width 45 height 27
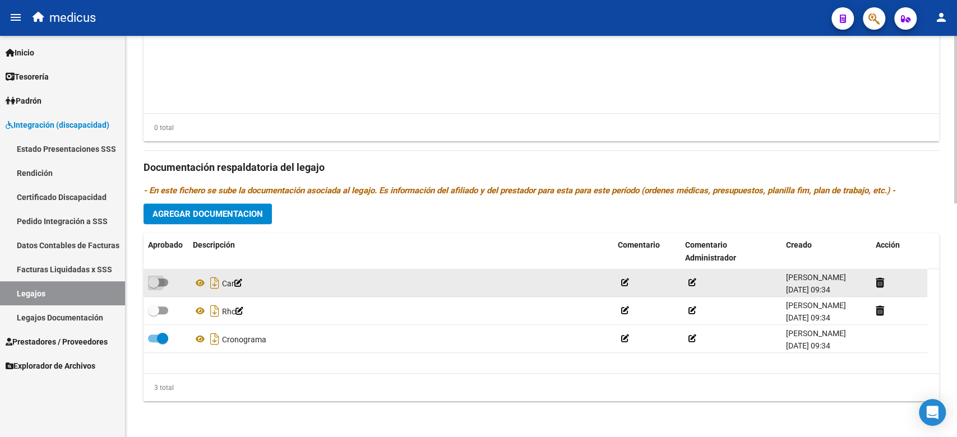
click at [162, 280] on span at bounding box center [158, 283] width 20 height 8
click at [154, 286] on input "checkbox" at bounding box center [153, 286] width 1 height 1
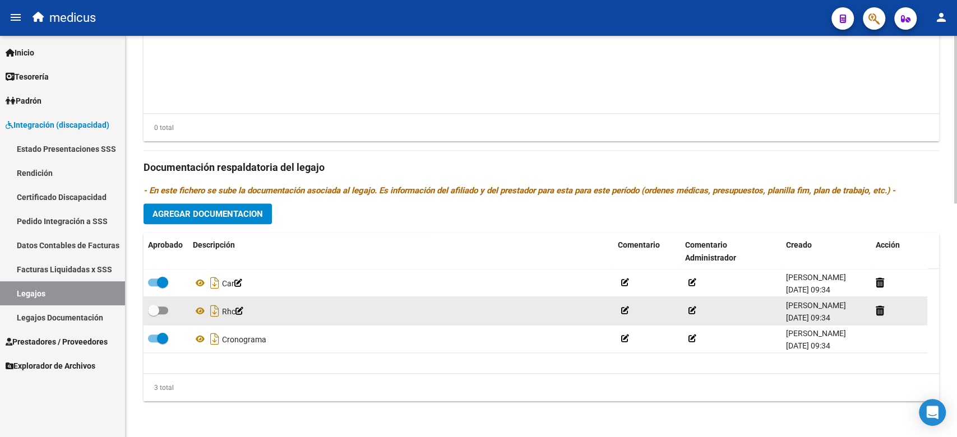
click at [165, 304] on label at bounding box center [158, 310] width 20 height 13
click at [154, 315] on input "checkbox" at bounding box center [153, 315] width 1 height 1
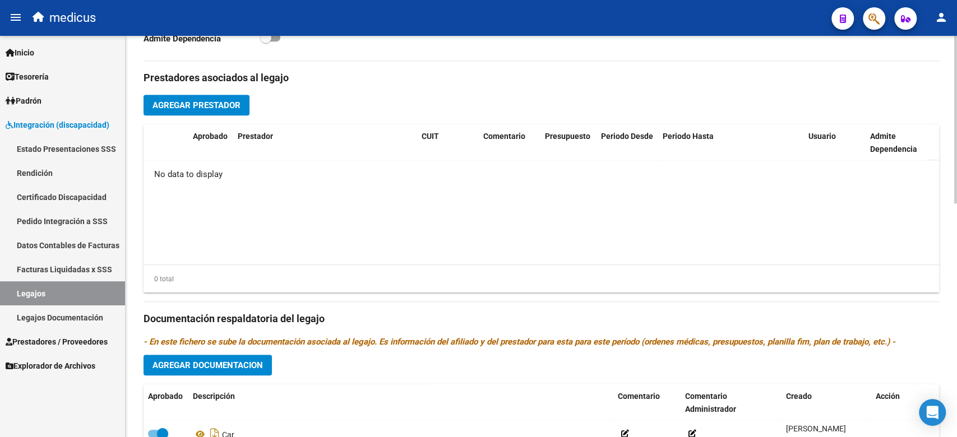
scroll to position [335, 0]
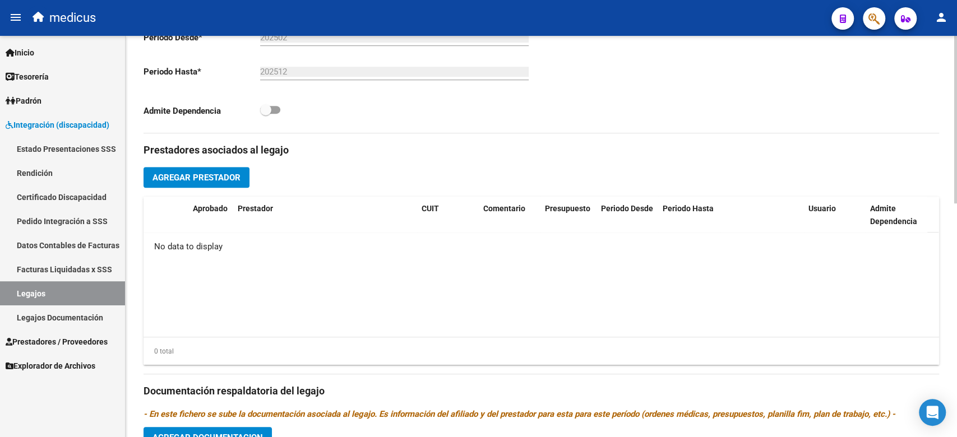
click at [219, 176] on span "Agregar Prestador" at bounding box center [196, 178] width 88 height 10
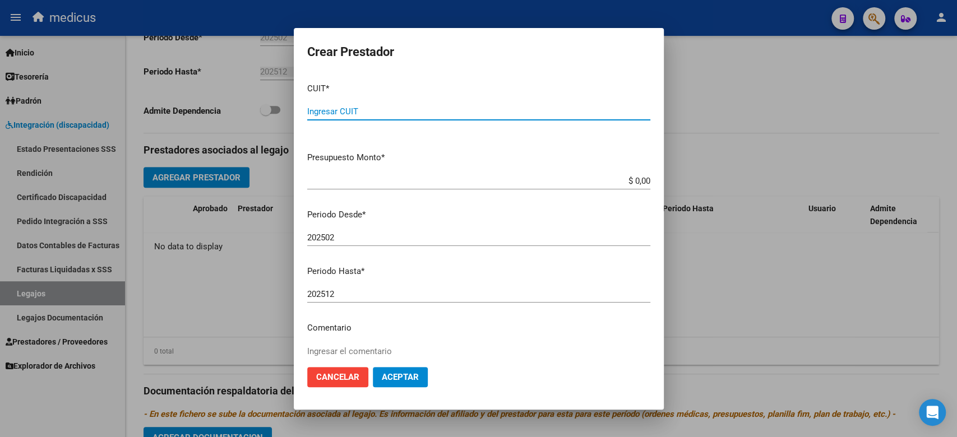
click at [345, 109] on input "Ingresar CUIT" at bounding box center [478, 112] width 343 height 10
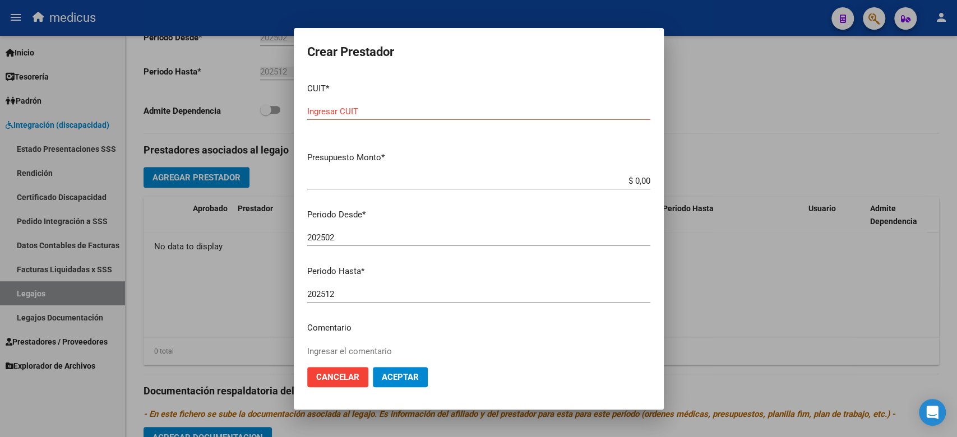
click at [543, 109] on input "Ingresar CUIT" at bounding box center [478, 112] width 343 height 10
click at [472, 104] on div "Ingresar CUIT" at bounding box center [478, 111] width 343 height 17
paste input "27-27120260-7"
click at [509, 219] on p "Periodo Desde *" at bounding box center [478, 215] width 343 height 13
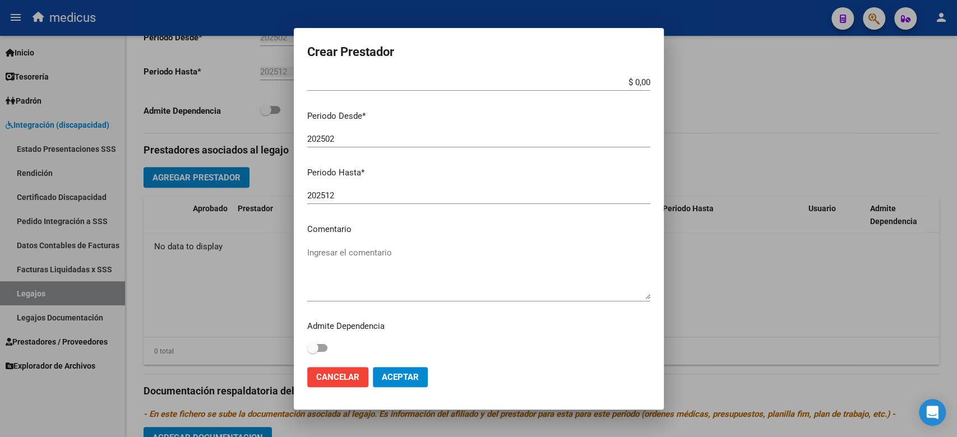
scroll to position [99, 0]
click at [456, 230] on p "Comentario" at bounding box center [478, 229] width 343 height 13
click at [453, 247] on textarea "Ingresar el comentario" at bounding box center [478, 272] width 343 height 53
paste textarea "FONOAUDIOLOGIA"
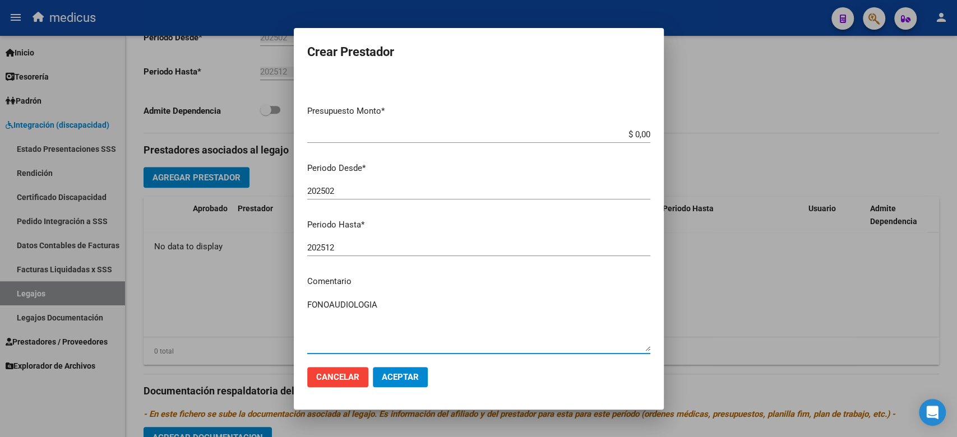
scroll to position [0, 0]
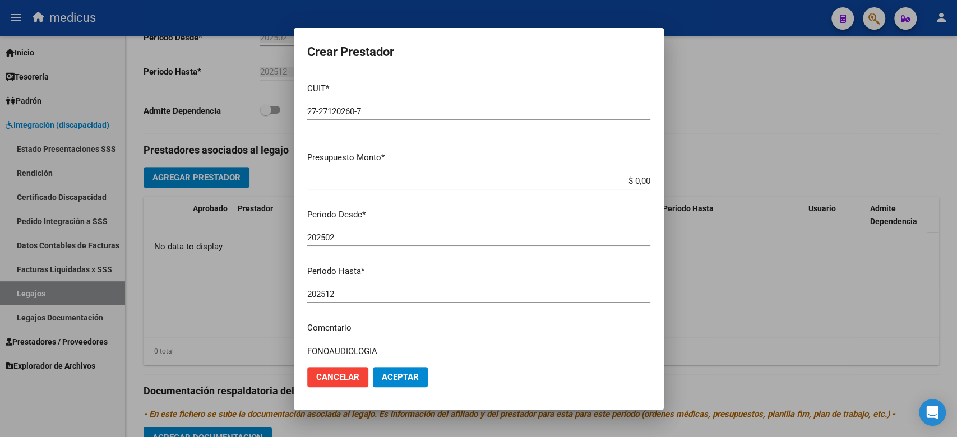
click at [537, 199] on div "$ 0,00 Ingresar el monto" at bounding box center [478, 186] width 343 height 27
drag, startPoint x: 548, startPoint y: 184, endPoint x: 670, endPoint y: 184, distance: 122.2
click at [670, 184] on div "Crear Prestador CUIT * 27-27120260-7 Ingresar CUIT ARCA Padrón Presupuesto Mont…" at bounding box center [478, 218] width 957 height 437
paste input "98.964,88"
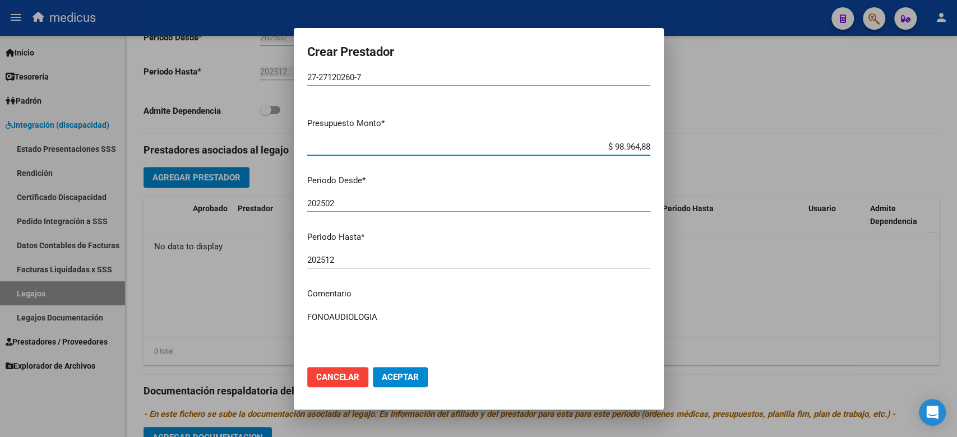
scroll to position [99, 0]
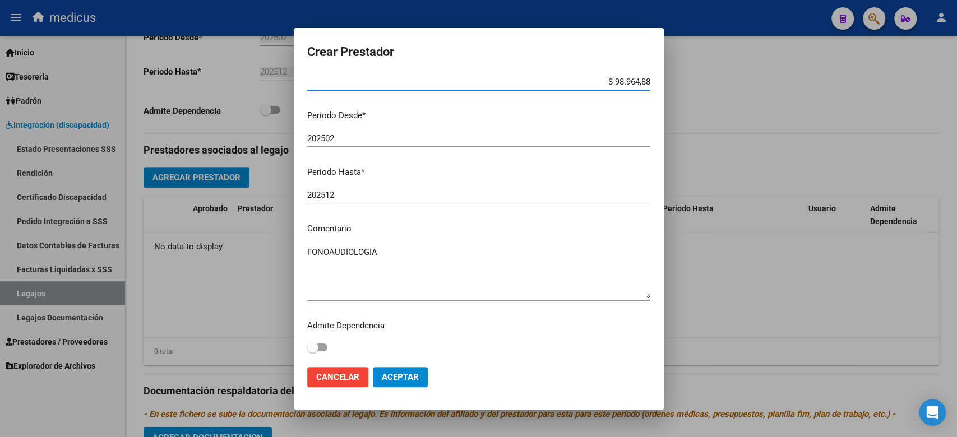
click at [389, 369] on button "Aceptar" at bounding box center [400, 377] width 55 height 20
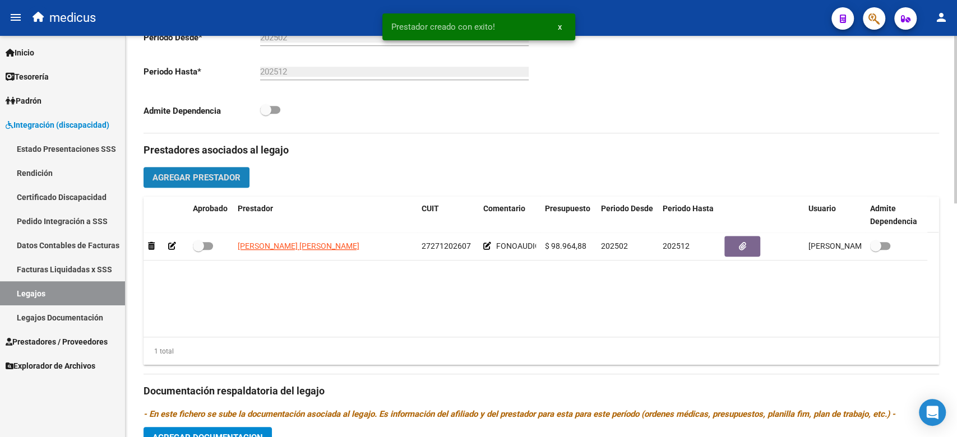
click at [207, 178] on span "Agregar Prestador" at bounding box center [196, 178] width 88 height 10
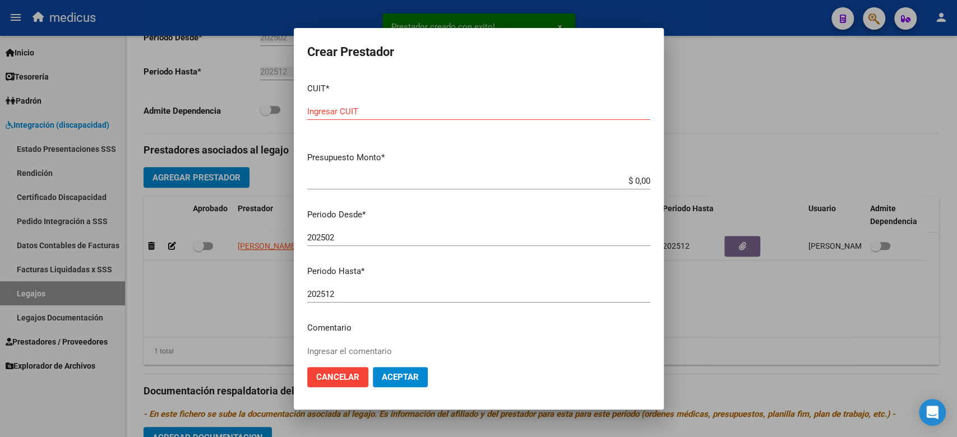
click at [448, 220] on p "Periodo Desde *" at bounding box center [478, 215] width 343 height 13
click at [363, 117] on div "Ingresar CUIT" at bounding box center [478, 111] width 343 height 17
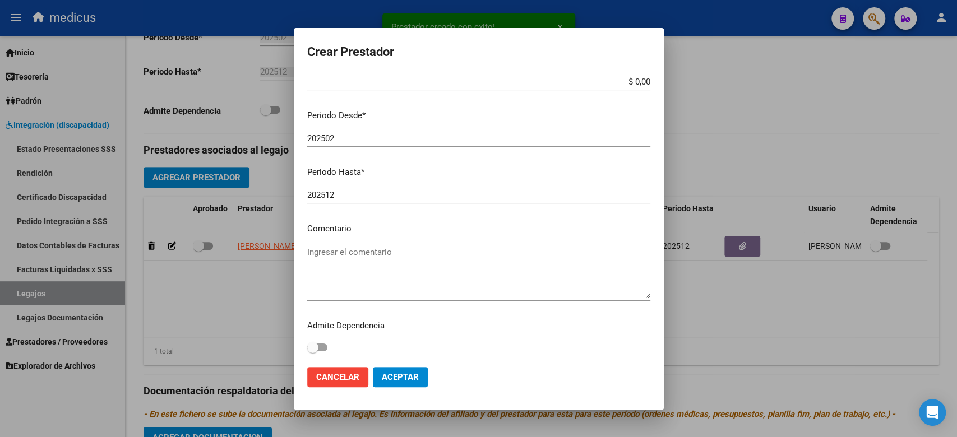
click at [363, 256] on textarea "Ingresar el comentario" at bounding box center [478, 272] width 343 height 53
paste textarea "MUSICOTERAPIA"
drag, startPoint x: 504, startPoint y: 206, endPoint x: 514, endPoint y: 198, distance: 12.3
click at [504, 206] on div "202512 Ingresar el periodo" at bounding box center [478, 200] width 343 height 27
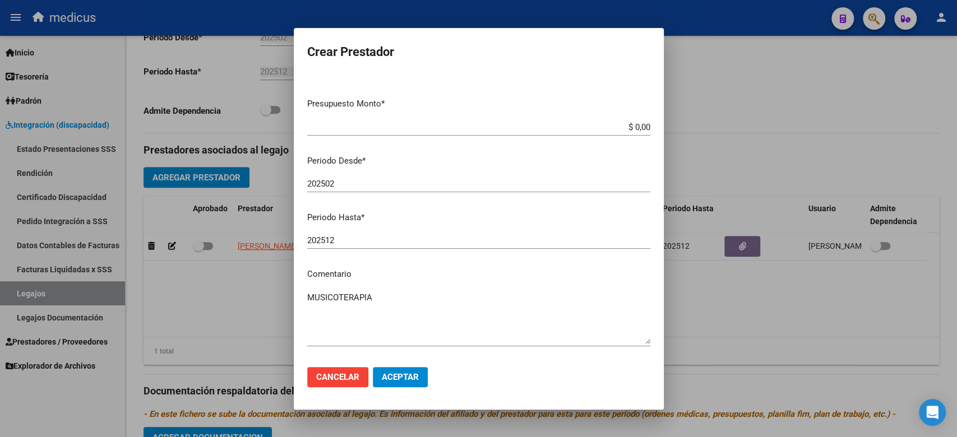
scroll to position [0, 0]
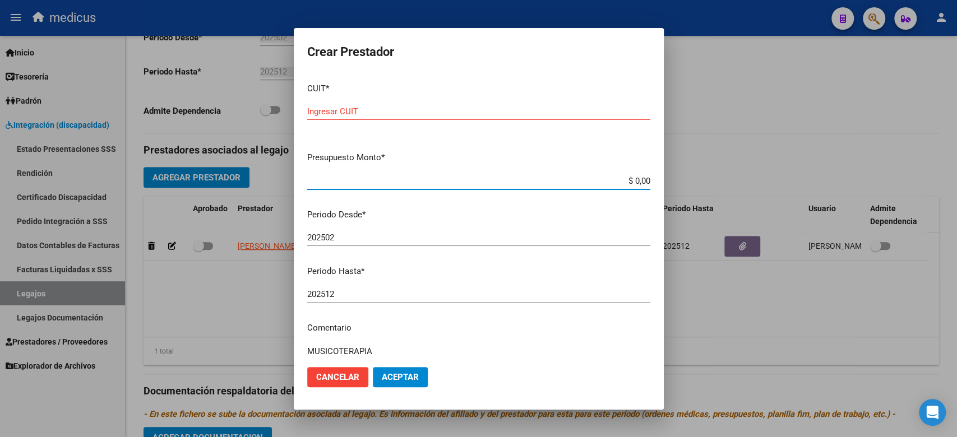
drag, startPoint x: 600, startPoint y: 184, endPoint x: 660, endPoint y: 184, distance: 60.0
click at [660, 184] on mat-dialog-content "CUIT * Ingresar CUIT Presupuesto Monto * $ 0,00 Ingresar el monto Periodo Desde…" at bounding box center [479, 216] width 370 height 284
paste input "27343382885"
click at [450, 192] on div "$ 273.433.828,85 Ingresar el monto" at bounding box center [478, 186] width 343 height 27
click at [349, 108] on input "Ingresar CUIT" at bounding box center [478, 112] width 343 height 10
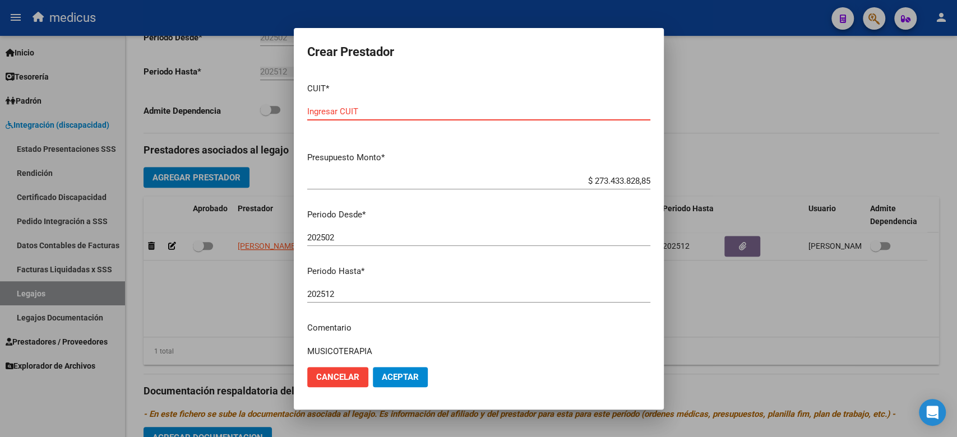
paste input "27-34338288-5"
click at [560, 174] on mat-dialog-content "CUIT * 27-34338288-5 Ingresar CUIT ARCA Padrón Presupuesto Monto * $ 273.433.82…" at bounding box center [479, 216] width 370 height 284
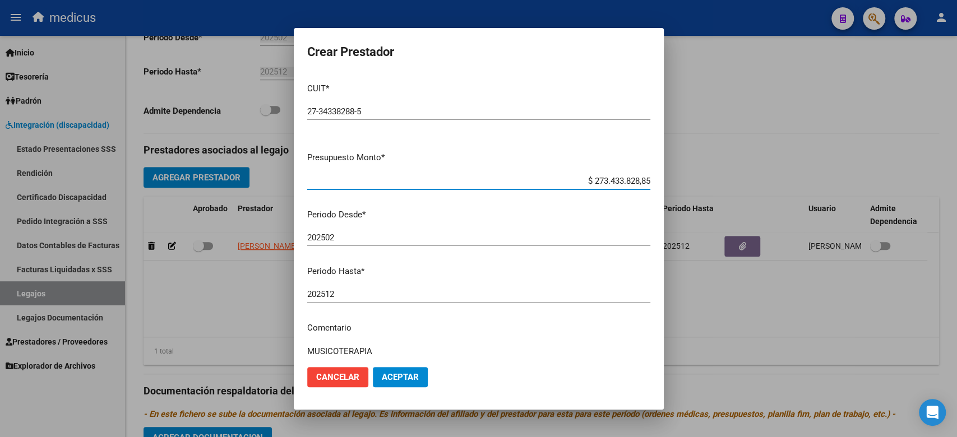
drag, startPoint x: 566, startPoint y: 177, endPoint x: 695, endPoint y: 186, distance: 128.7
click at [695, 186] on div "Crear Prestador CUIT * 27-34338288-5 Ingresar CUIT ARCA Padrón Presupuesto Mont…" at bounding box center [478, 218] width 957 height 437
click at [542, 214] on p "Periodo Desde *" at bounding box center [478, 215] width 343 height 13
drag, startPoint x: 554, startPoint y: 183, endPoint x: 714, endPoint y: 182, distance: 159.2
click at [714, 182] on div "Crear Prestador CUIT * 27-34338288-5 Ingresar CUIT ARCA Padrón Presupuesto Mont…" at bounding box center [478, 218] width 957 height 437
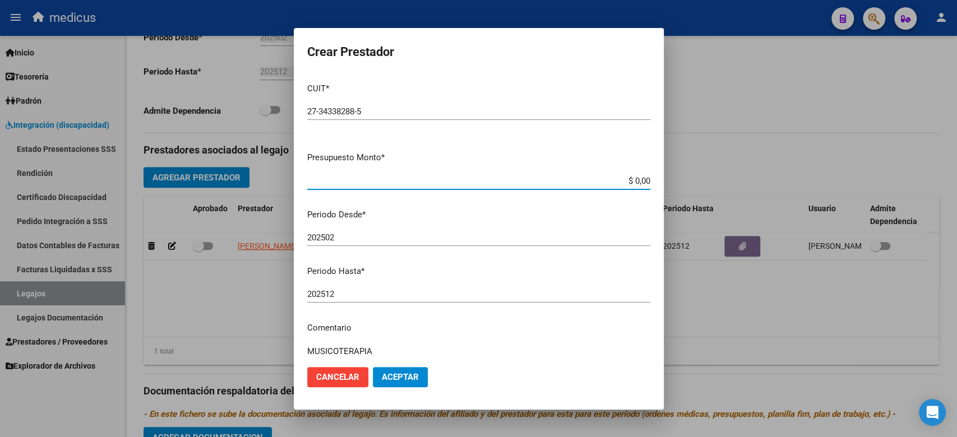
paste input "98.964,88"
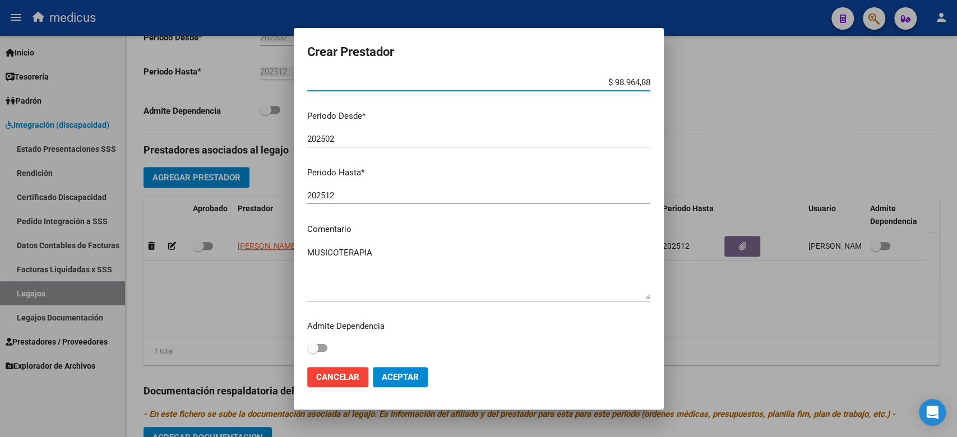
scroll to position [99, 0]
click at [394, 371] on button "Aceptar" at bounding box center [400, 377] width 55 height 20
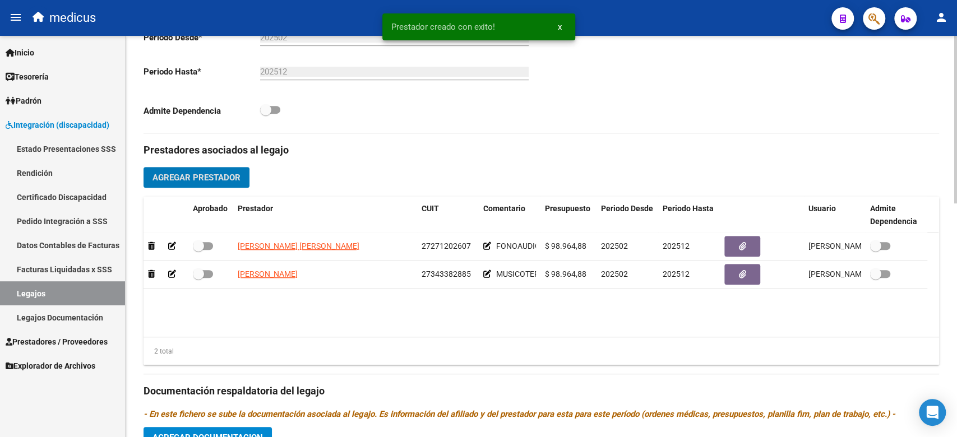
click at [207, 180] on span "Agregar Prestador" at bounding box center [196, 178] width 88 height 10
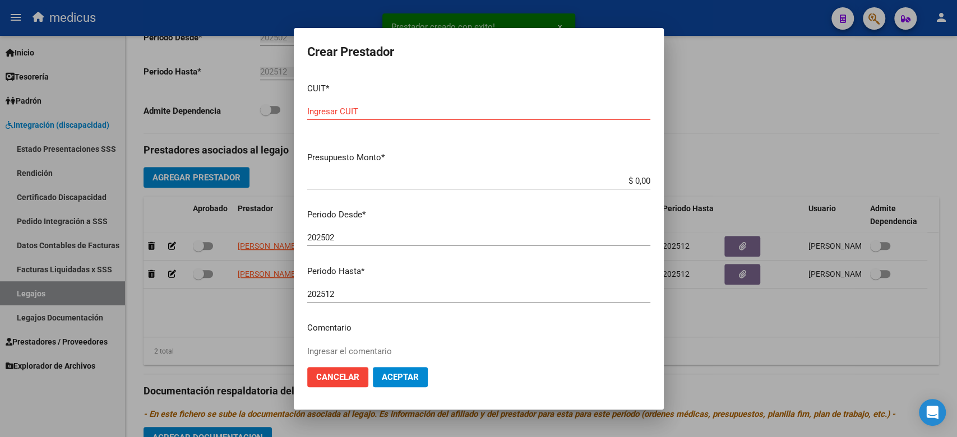
drag, startPoint x: 540, startPoint y: 187, endPoint x: 576, endPoint y: 182, distance: 36.8
click at [574, 182] on div "$ 0,00 Ingresar el monto" at bounding box center [478, 181] width 343 height 17
drag, startPoint x: 576, startPoint y: 182, endPoint x: 579, endPoint y: 249, distance: 67.9
click at [676, 181] on div "Prestador creado con exito! x Crear Prestador CUIT * Ingresar CUIT Presupuesto …" at bounding box center [478, 218] width 957 height 437
paste input "98.964,88"
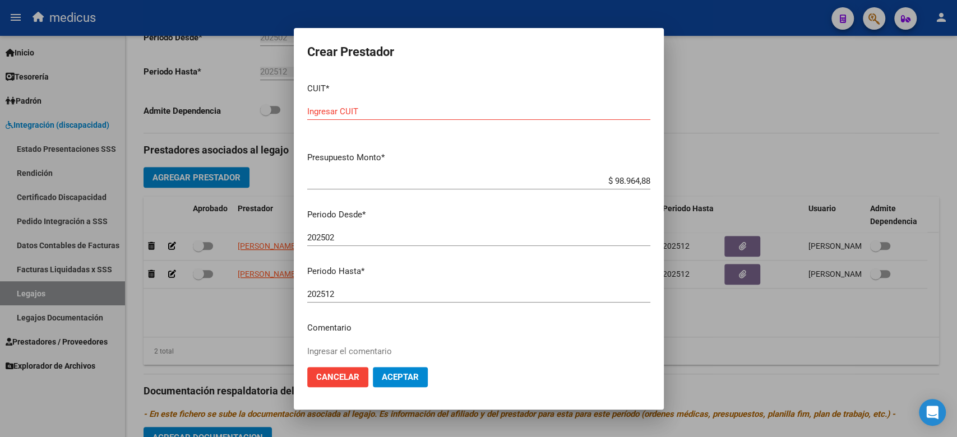
drag, startPoint x: 475, startPoint y: 265, endPoint x: 469, endPoint y: 248, distance: 17.2
click at [475, 265] on p "Periodo Hasta *" at bounding box center [478, 271] width 343 height 13
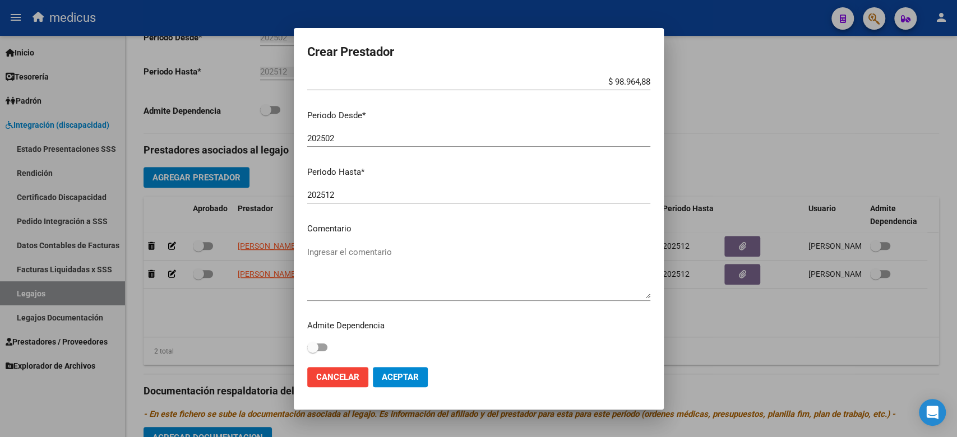
click at [386, 228] on p "Comentario" at bounding box center [478, 229] width 343 height 13
click at [389, 248] on textarea "Ingresar el comentario" at bounding box center [478, 272] width 343 height 53
paste textarea "MII: TERAPIA OCUPACIONAL"
drag, startPoint x: 552, startPoint y: 223, endPoint x: 512, endPoint y: 239, distance: 43.0
click at [552, 223] on p "Comentario" at bounding box center [478, 229] width 343 height 13
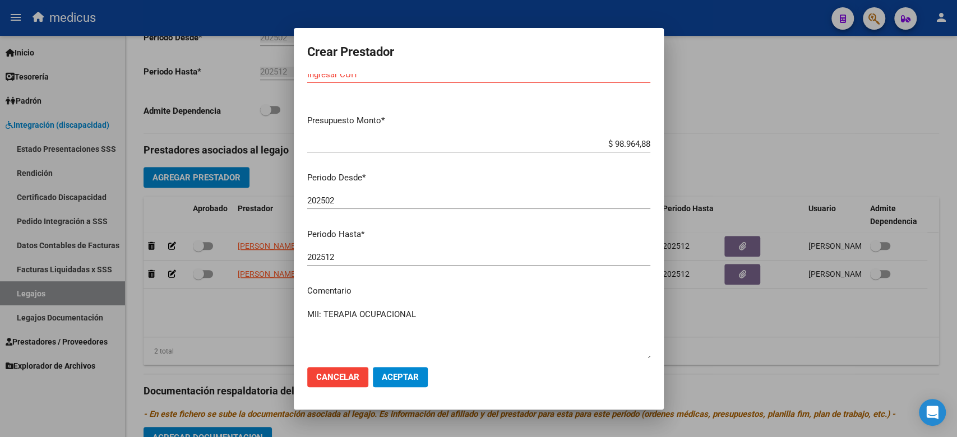
scroll to position [0, 0]
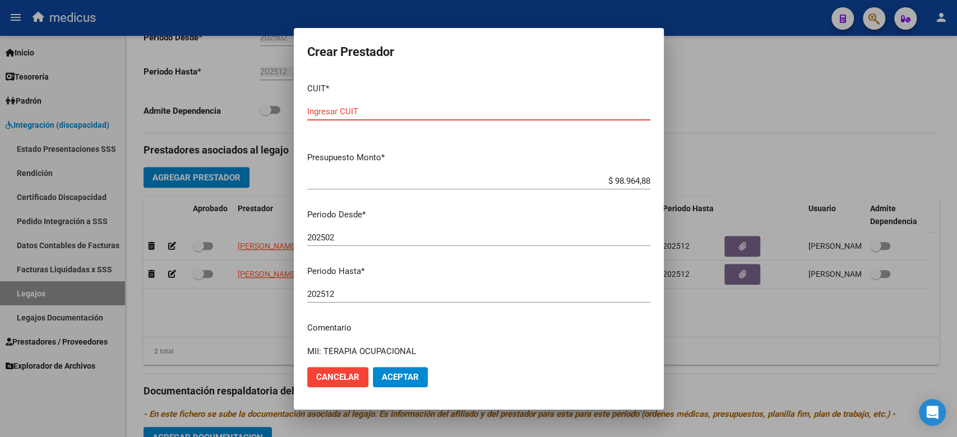
click at [377, 107] on input "Ingresar CUIT" at bounding box center [478, 112] width 343 height 10
paste input "20-57760606-5"
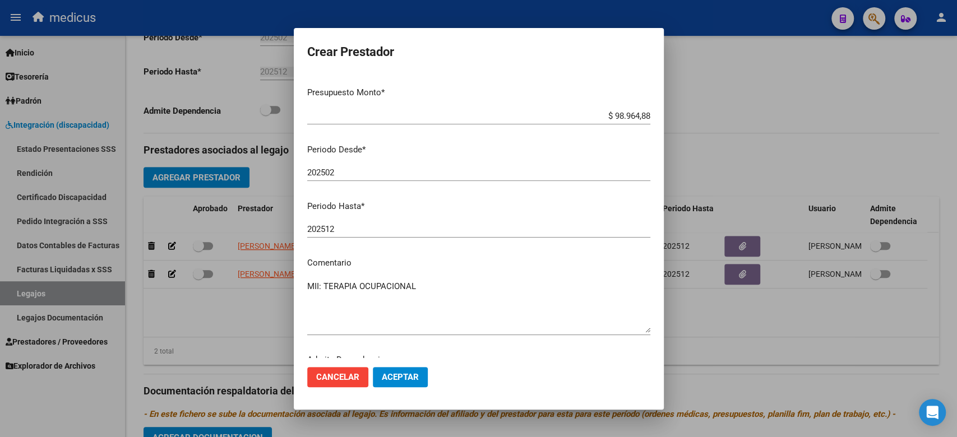
scroll to position [99, 0]
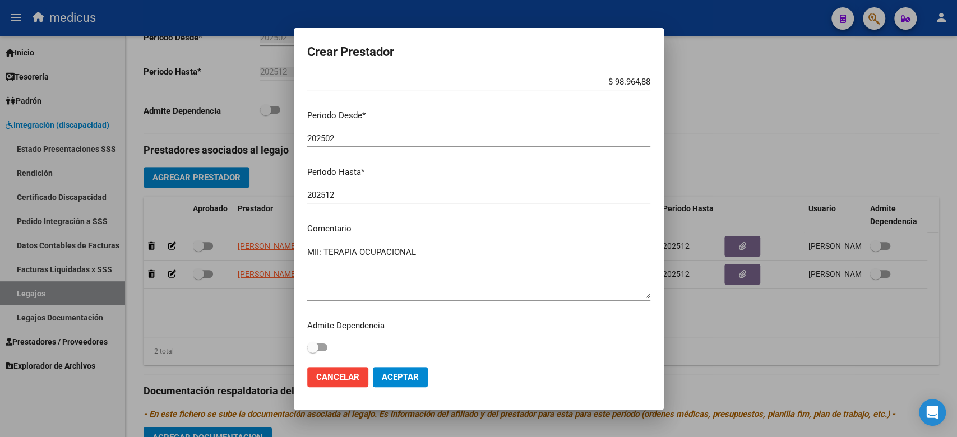
click at [404, 379] on span "Aceptar" at bounding box center [400, 377] width 37 height 10
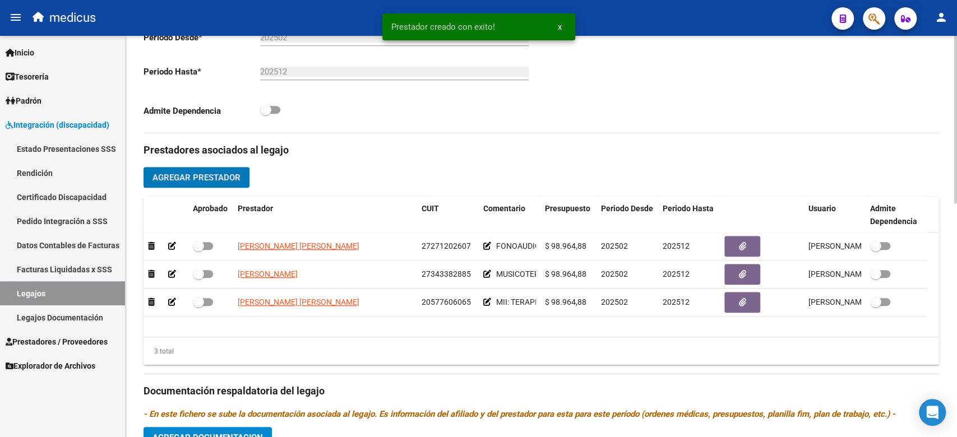
click at [209, 178] on span "Agregar Prestador" at bounding box center [196, 178] width 88 height 10
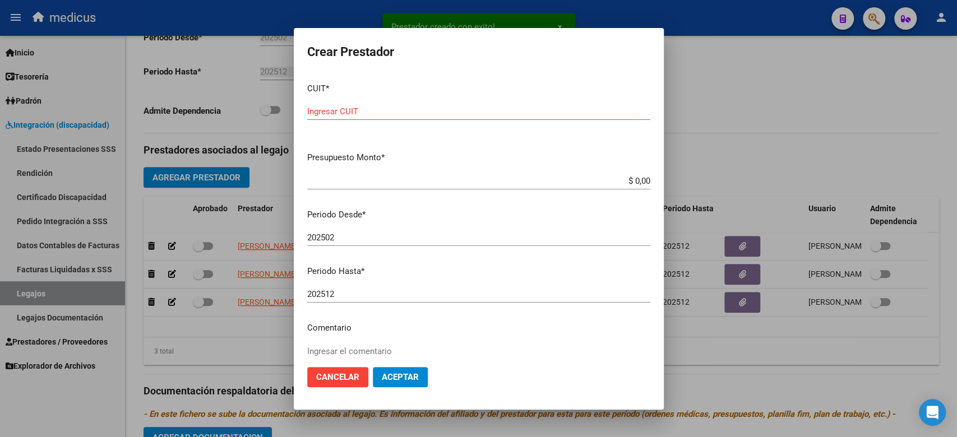
click at [562, 210] on p "Periodo Desde *" at bounding box center [478, 215] width 343 height 13
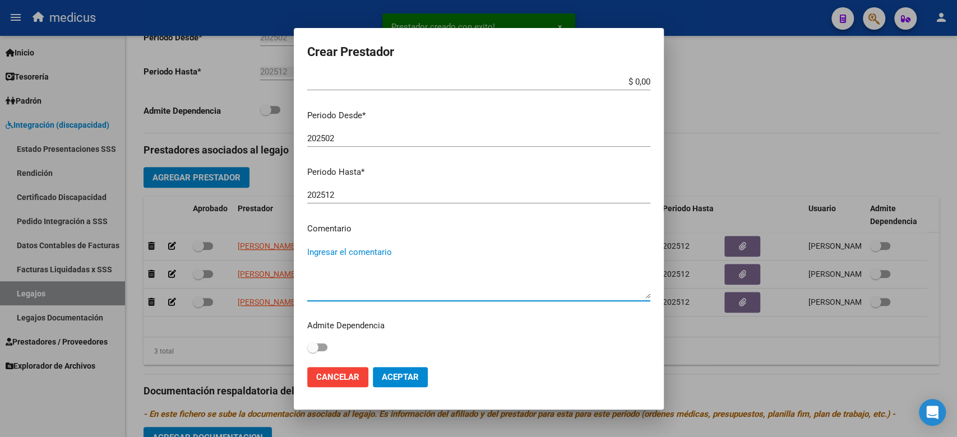
click at [397, 256] on textarea "Ingresar el comentario" at bounding box center [478, 272] width 343 height 53
paste textarea "MII. PSICOLOGIA ( TCC)"
click at [475, 256] on textarea "MII. PSICOLOGIA ( TCC)" at bounding box center [478, 272] width 343 height 53
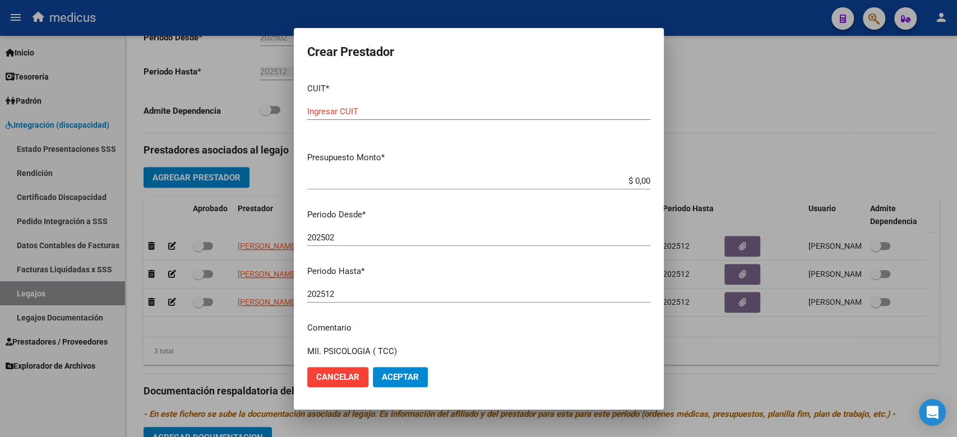
click at [346, 110] on input "Ingresar CUIT" at bounding box center [478, 112] width 343 height 10
paste input "27-31937235-6"
drag, startPoint x: 560, startPoint y: 253, endPoint x: 561, endPoint y: 176, distance: 77.4
click at [561, 253] on div "202502 Ingresar el periodo" at bounding box center [478, 242] width 343 height 27
drag, startPoint x: 561, startPoint y: 174, endPoint x: 722, endPoint y: 177, distance: 161.5
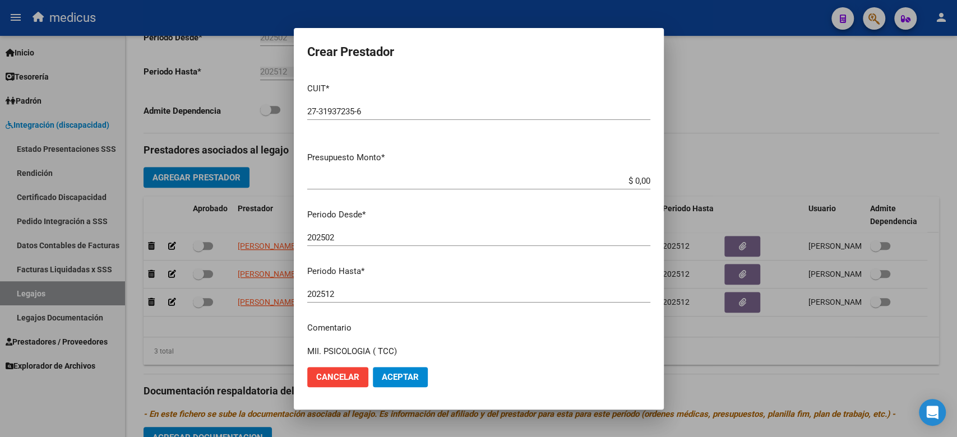
click at [722, 177] on div "Crear Prestador CUIT * 27-31937235-6 Ingresar CUIT ARCA Padrón Presupuesto Mont…" at bounding box center [478, 218] width 957 height 437
click at [632, 182] on input "$ 0,00" at bounding box center [478, 181] width 343 height 10
drag, startPoint x: 597, startPoint y: 182, endPoint x: 660, endPoint y: 182, distance: 62.8
click at [660, 182] on mat-dialog-content "CUIT * 27-31937235-6 Ingresar CUIT ARCA Padrón Presupuesto Monto * $ 0,00 Ingre…" at bounding box center [479, 216] width 370 height 284
paste input "136.076,71"
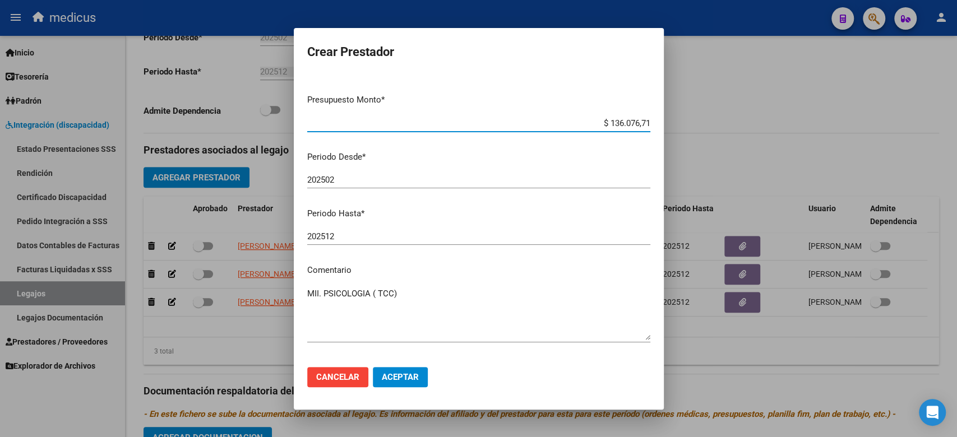
scroll to position [99, 0]
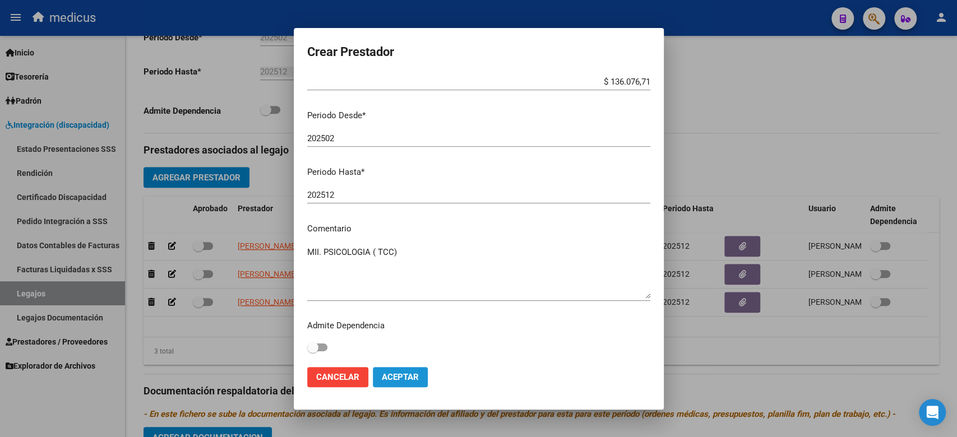
click at [417, 377] on span "Aceptar" at bounding box center [400, 377] width 37 height 10
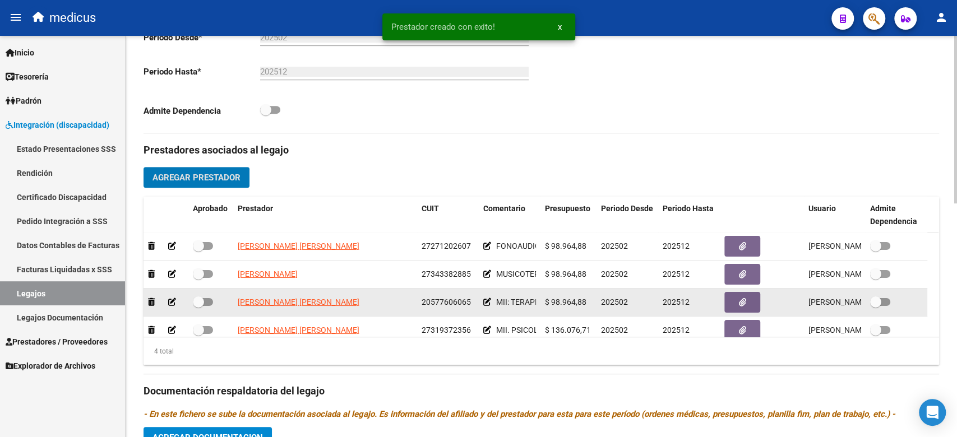
click at [198, 302] on span at bounding box center [198, 302] width 11 height 11
click at [198, 306] on input "checkbox" at bounding box center [198, 306] width 1 height 1
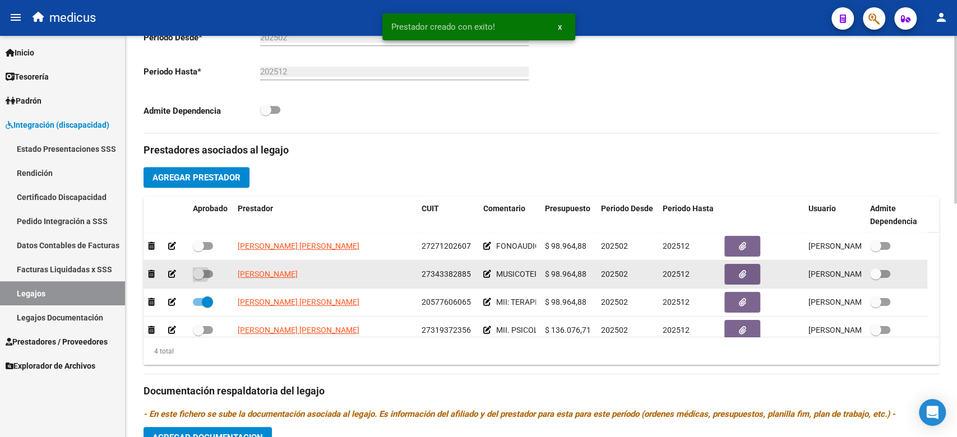
click at [198, 268] on label at bounding box center [203, 273] width 20 height 13
click at [198, 278] on input "checkbox" at bounding box center [198, 278] width 1 height 1
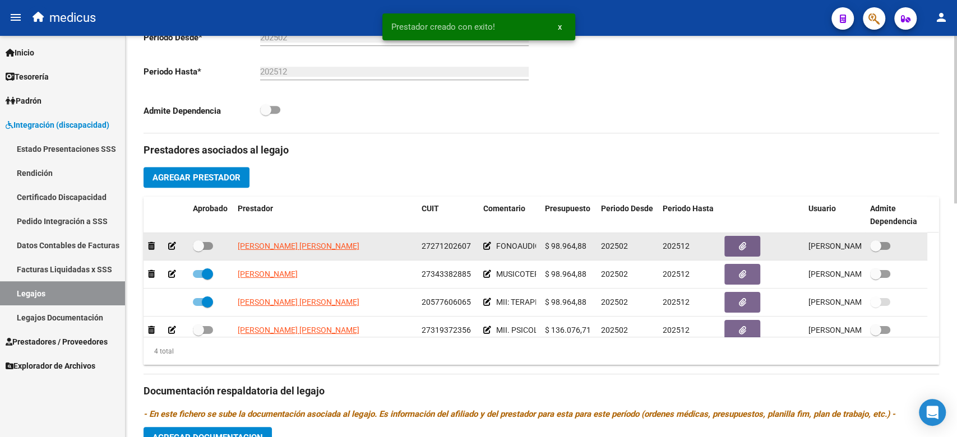
click at [204, 246] on span at bounding box center [198, 246] width 11 height 11
click at [198, 250] on input "checkbox" at bounding box center [198, 250] width 1 height 1
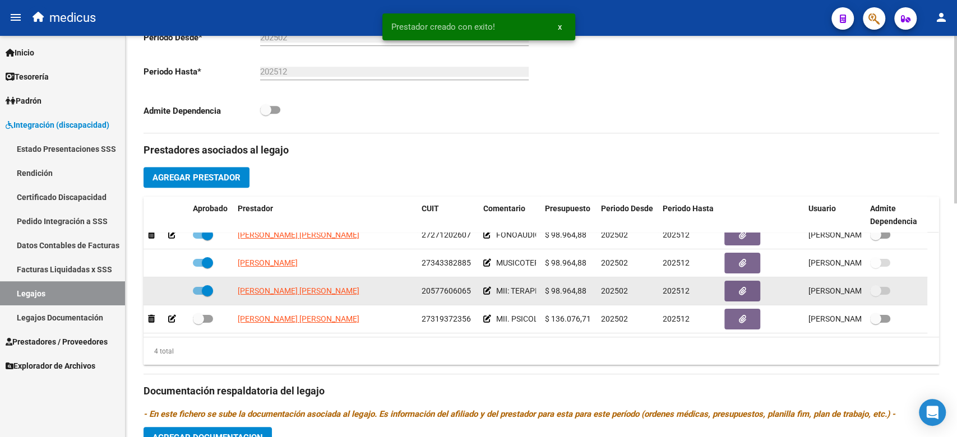
scroll to position [22, 0]
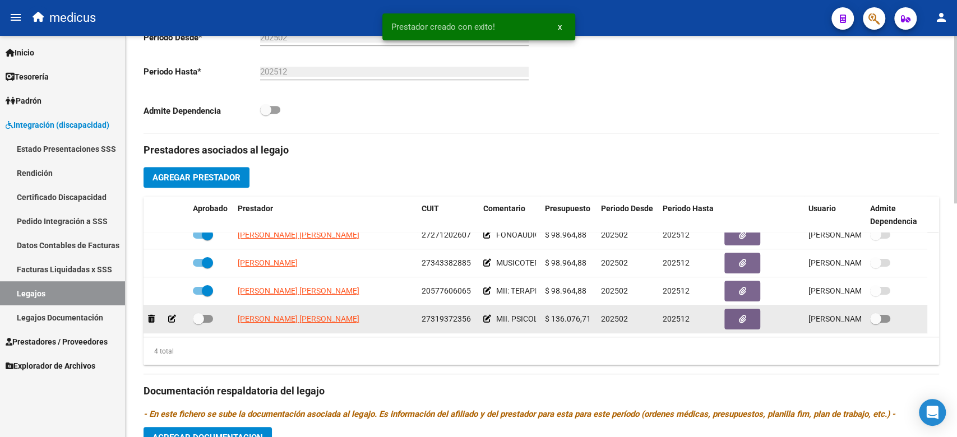
click at [207, 315] on span at bounding box center [203, 319] width 20 height 8
click at [198, 323] on input "checkbox" at bounding box center [198, 323] width 1 height 1
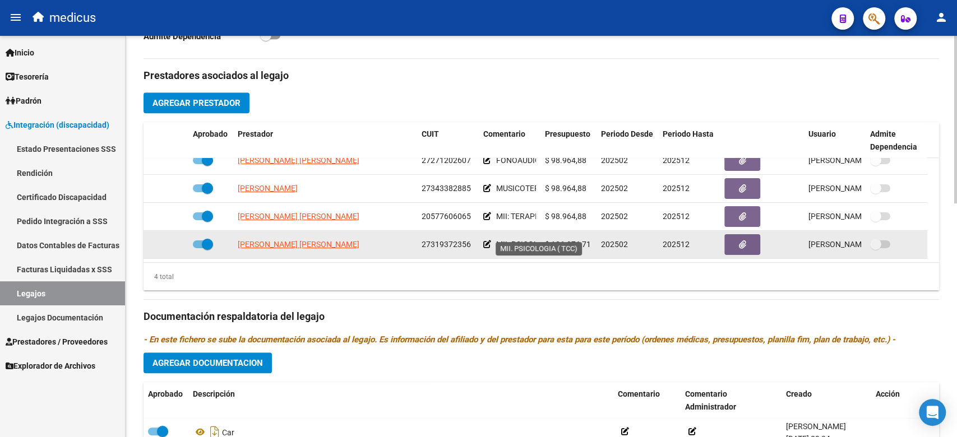
scroll to position [0, 0]
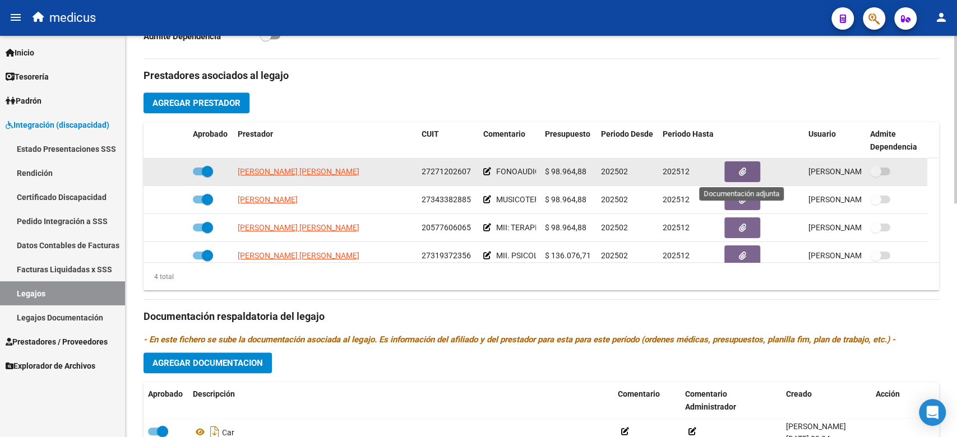
click at [746, 164] on button "button" at bounding box center [742, 171] width 36 height 21
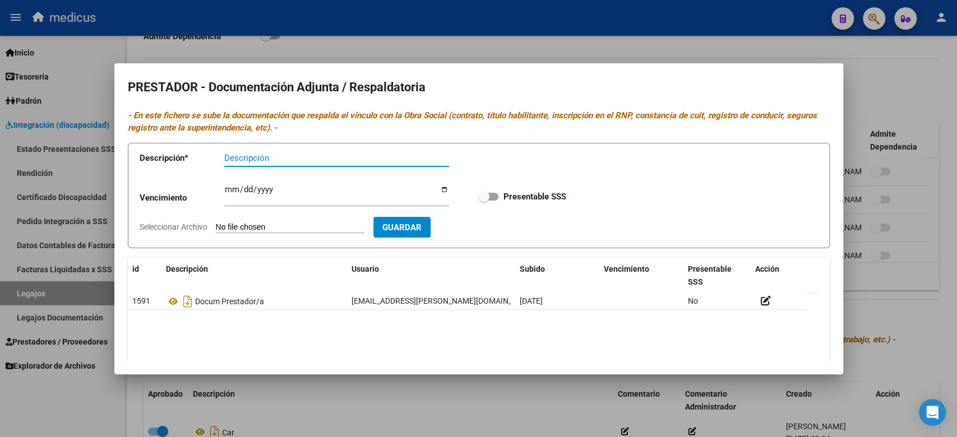
click at [292, 223] on input "Seleccionar Archivo" at bounding box center [290, 228] width 149 height 11
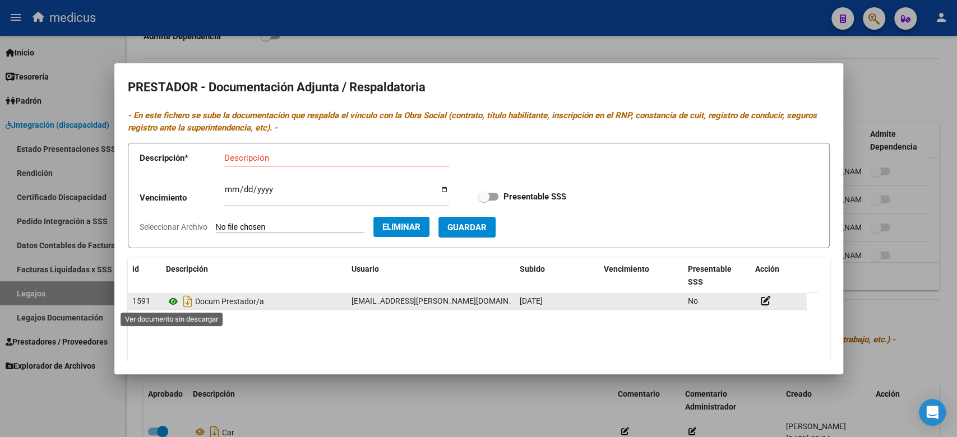
click at [171, 301] on icon at bounding box center [173, 301] width 15 height 13
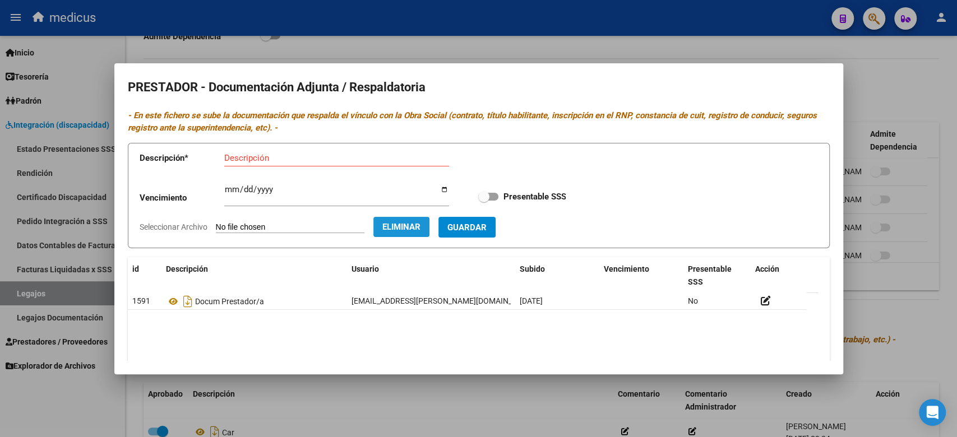
click at [420, 222] on span "Eliminar" at bounding box center [401, 227] width 38 height 10
click at [900, 307] on div at bounding box center [478, 218] width 957 height 437
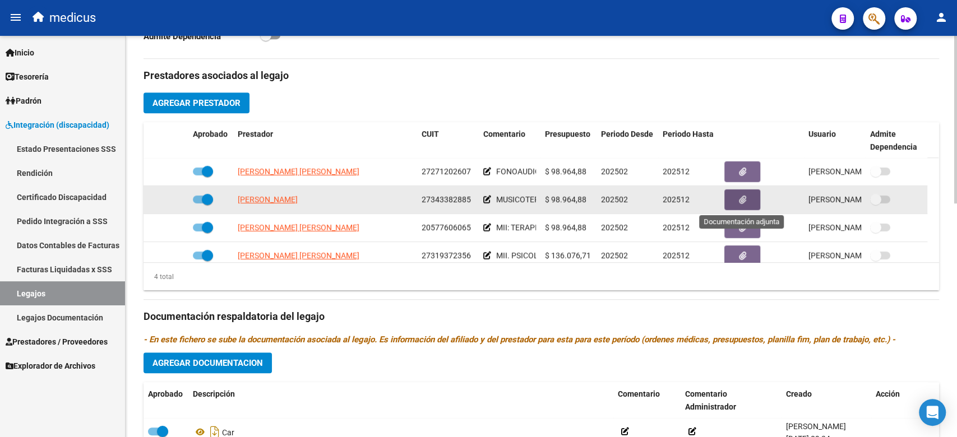
click at [740, 190] on button "button" at bounding box center [742, 200] width 36 height 21
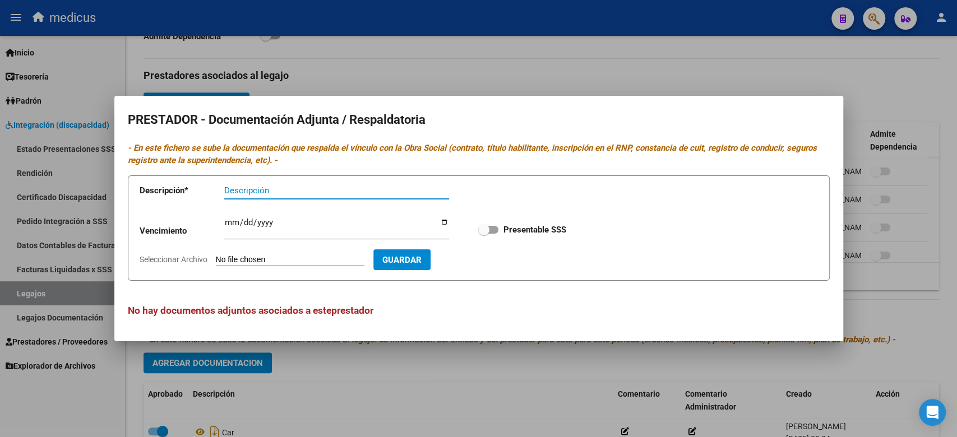
click at [278, 257] on input "Seleccionar Archivo" at bounding box center [290, 260] width 149 height 11
click at [621, 367] on div at bounding box center [478, 218] width 957 height 437
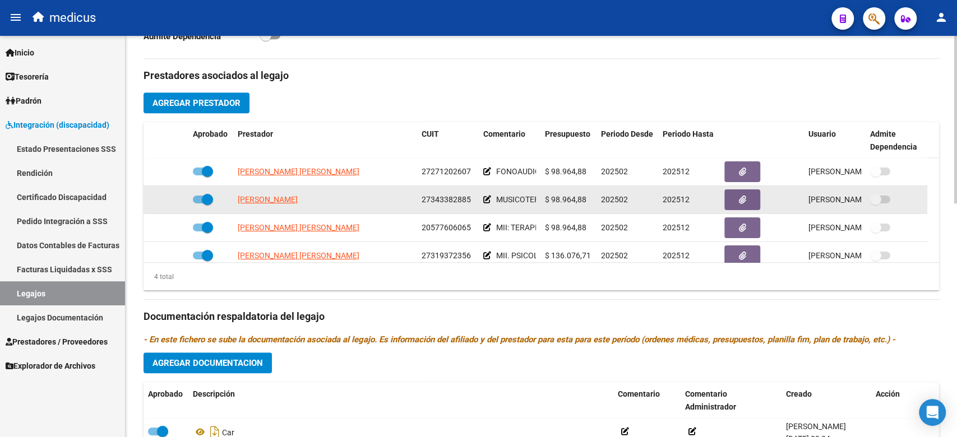
scroll to position [0, 21]
drag, startPoint x: 495, startPoint y: 201, endPoint x: 557, endPoint y: 198, distance: 62.3
click at [554, 199] on div "[PERSON_NAME] 27343382885 [MEDICAL_DATA] $ 98.964,88 202502 202512 [PERSON_NAME…" at bounding box center [536, 200] width 784 height 28
click at [569, 198] on span "$ 98.964,88" at bounding box center [565, 199] width 41 height 9
click at [736, 198] on button "button" at bounding box center [742, 200] width 36 height 21
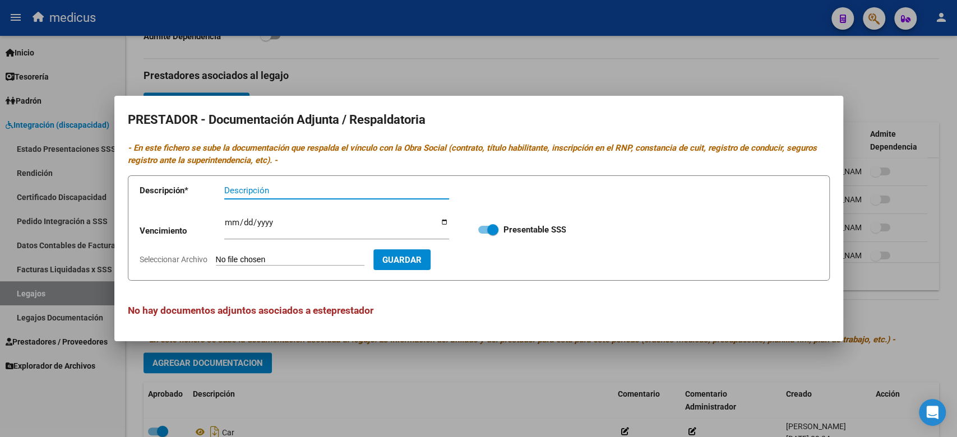
click at [278, 260] on input "Seleccionar Archivo" at bounding box center [290, 260] width 149 height 11
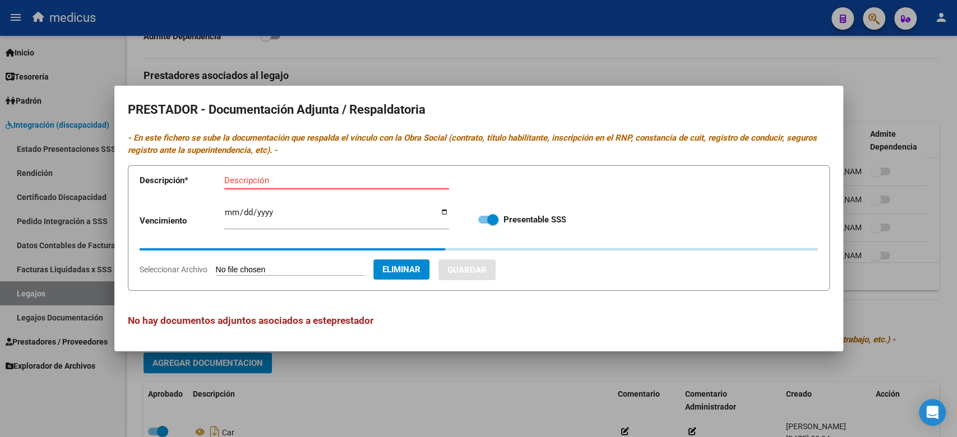
click at [300, 181] on input "Descripción" at bounding box center [336, 180] width 225 height 10
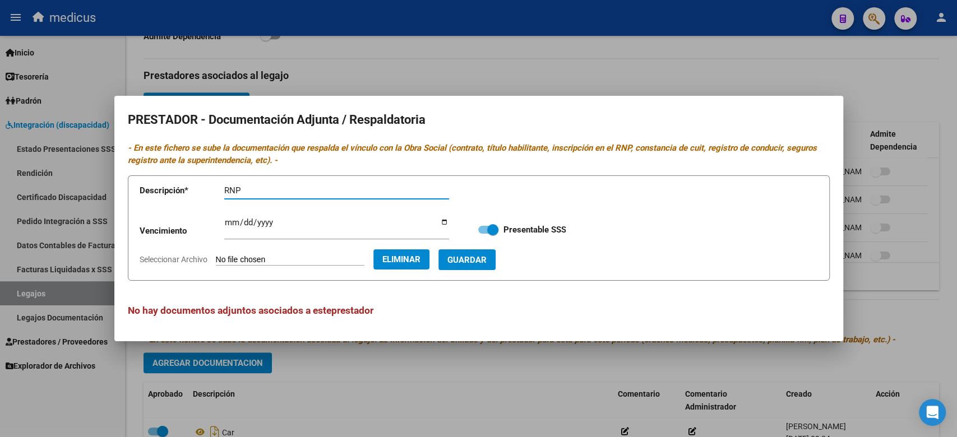
click at [480, 259] on span "Guardar" at bounding box center [466, 260] width 39 height 10
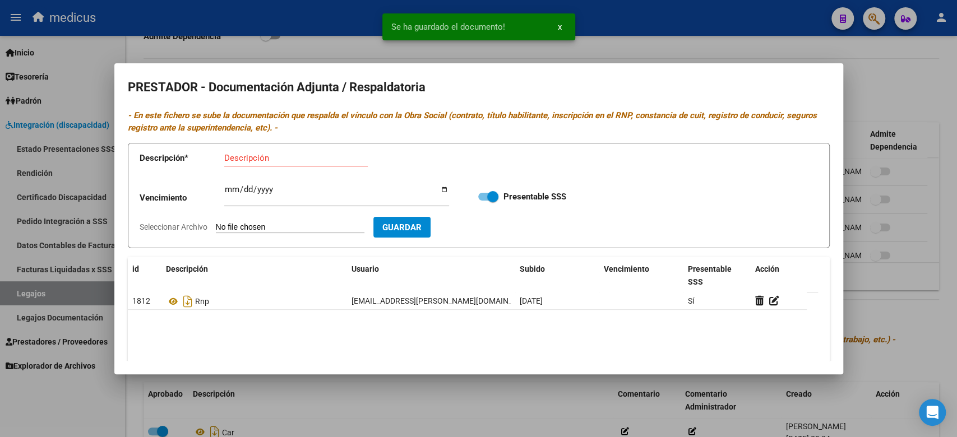
click at [262, 227] on input "Seleccionar Archivo" at bounding box center [290, 228] width 149 height 11
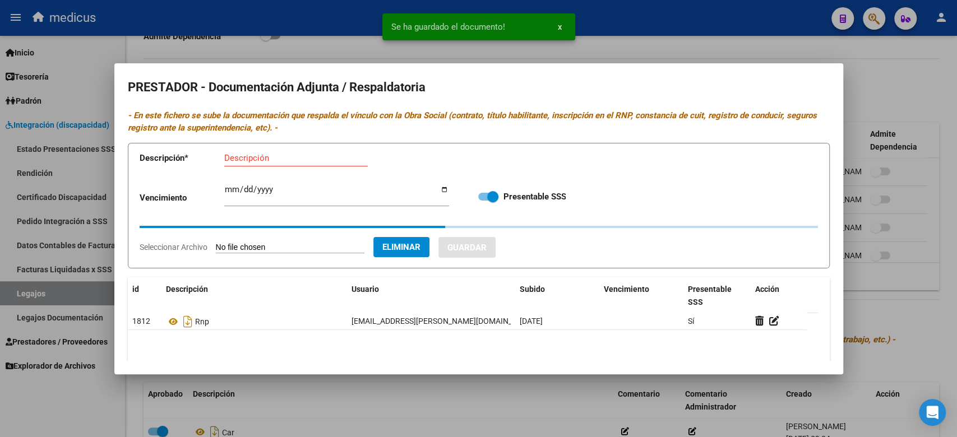
click at [283, 156] on input "Descripción" at bounding box center [296, 158] width 144 height 10
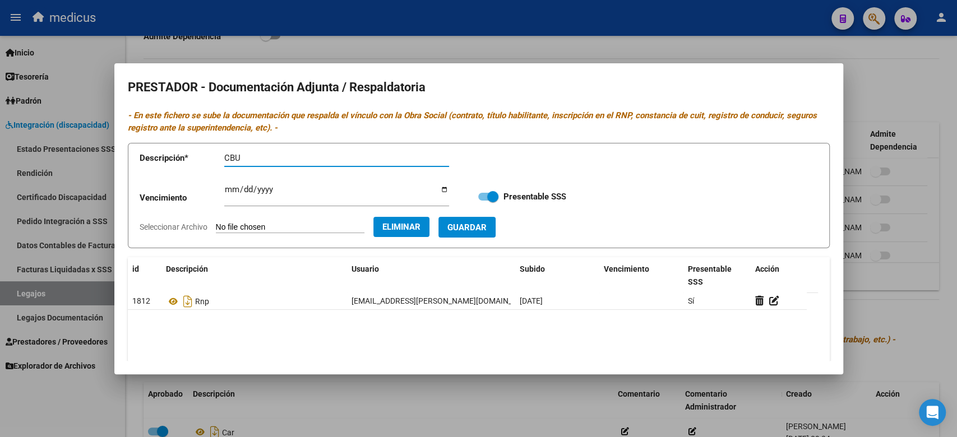
click at [487, 229] on span "Guardar" at bounding box center [466, 228] width 39 height 10
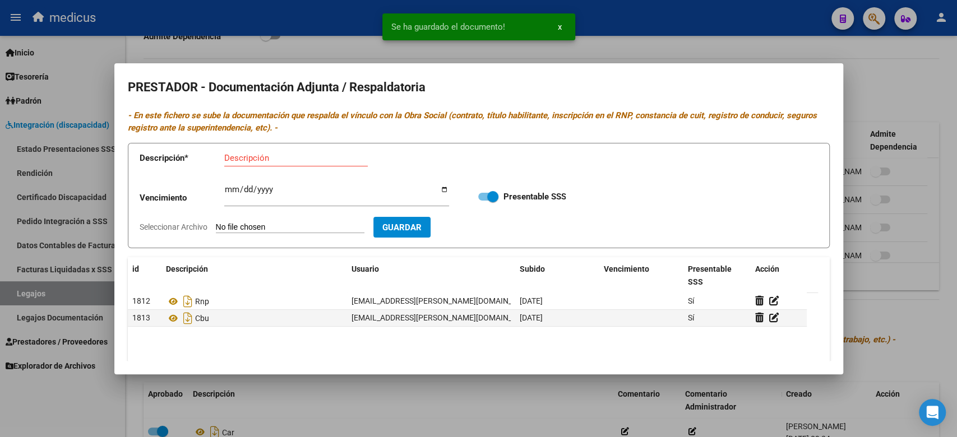
click at [263, 230] on input "Seleccionar Archivo" at bounding box center [290, 228] width 149 height 11
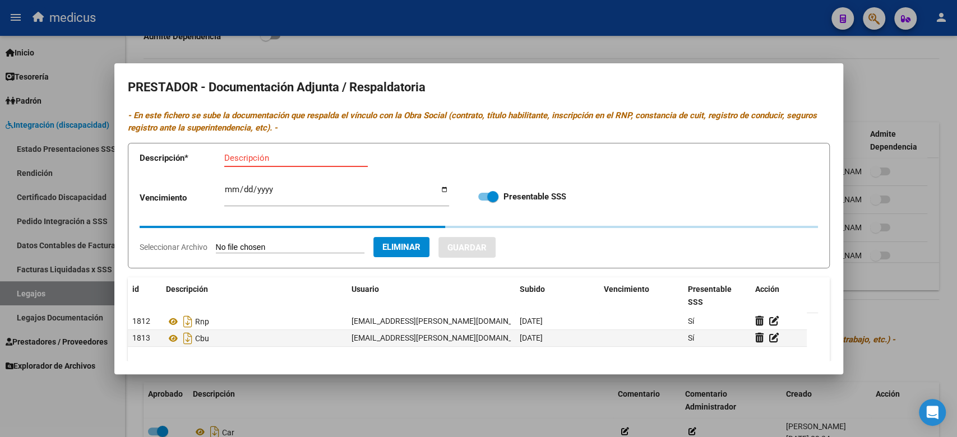
click at [273, 154] on input "Descripción" at bounding box center [296, 158] width 144 height 10
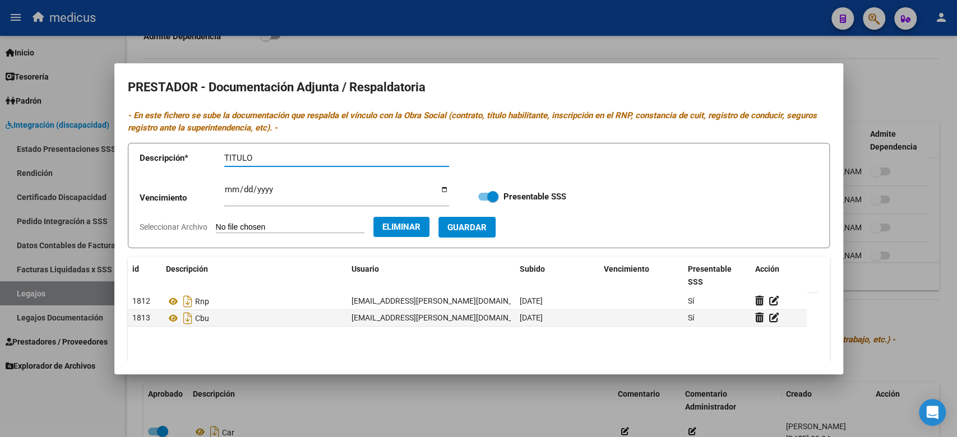
click at [496, 228] on button "Guardar" at bounding box center [466, 227] width 57 height 21
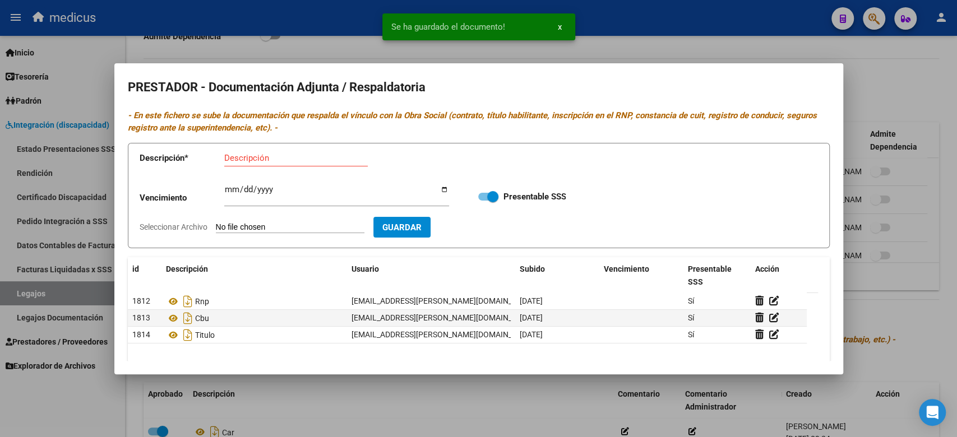
click at [307, 231] on input "Seleccionar Archivo" at bounding box center [290, 228] width 149 height 11
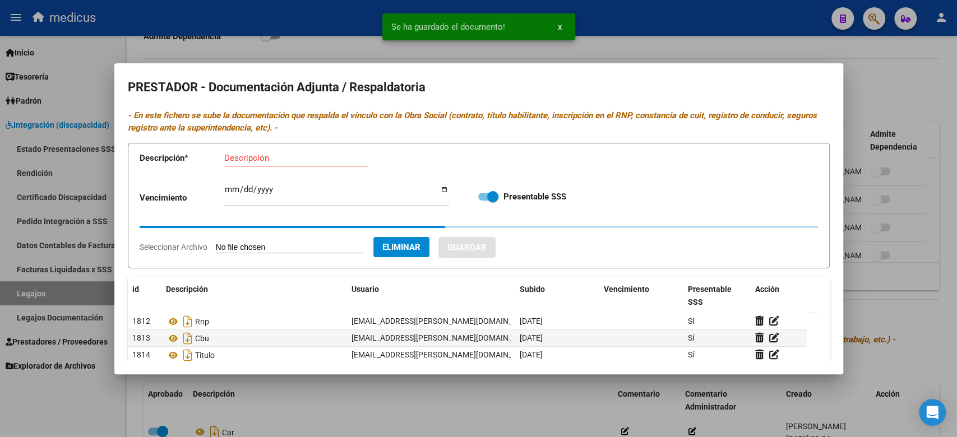
click at [341, 157] on input "Descripción" at bounding box center [296, 158] width 144 height 10
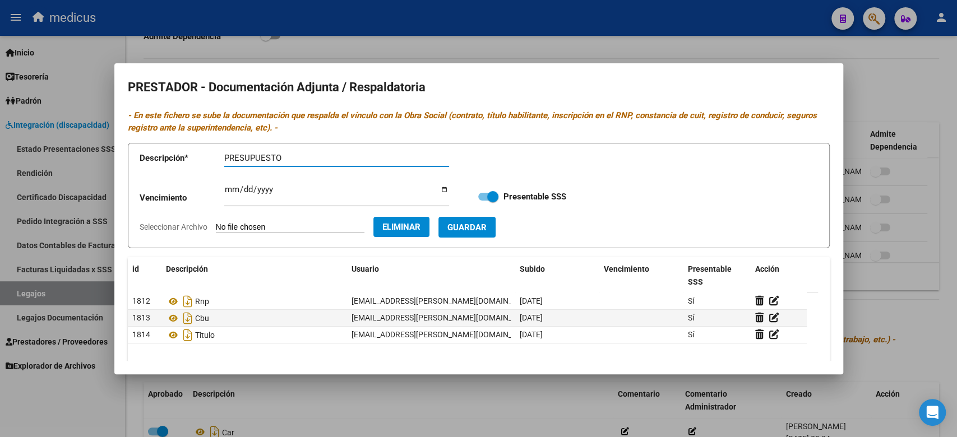
click at [487, 230] on span "Guardar" at bounding box center [466, 228] width 39 height 10
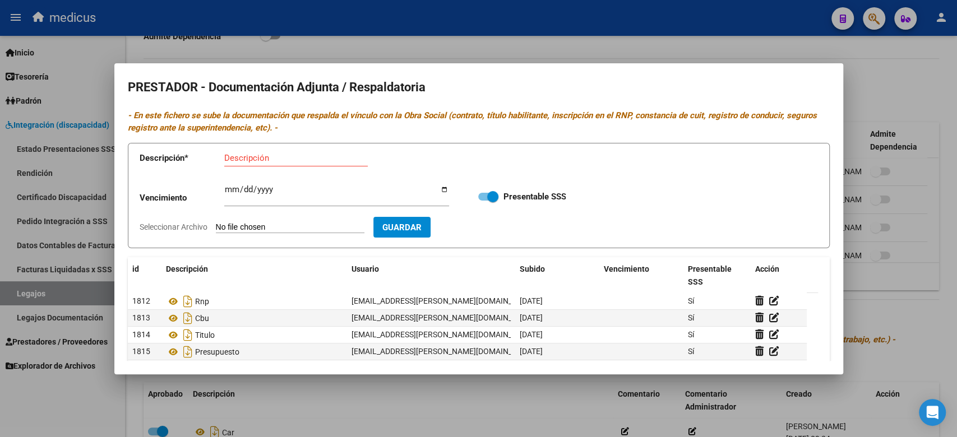
click at [292, 224] on input "Seleccionar Archivo" at bounding box center [290, 228] width 149 height 11
click at [283, 157] on input "Descripción" at bounding box center [296, 158] width 144 height 10
click at [496, 221] on button "Guardar" at bounding box center [466, 227] width 57 height 21
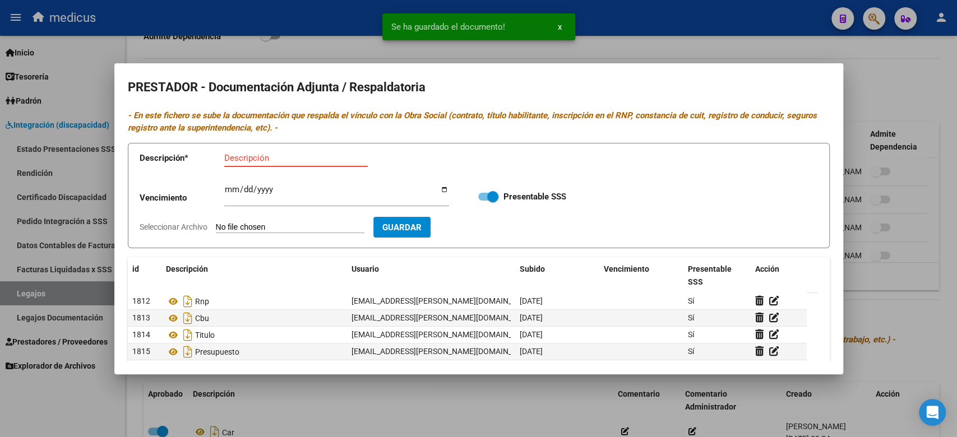
click at [256, 155] on input "Descripción" at bounding box center [296, 158] width 144 height 10
click at [274, 223] on input "Seleccionar Archivo" at bounding box center [290, 228] width 149 height 11
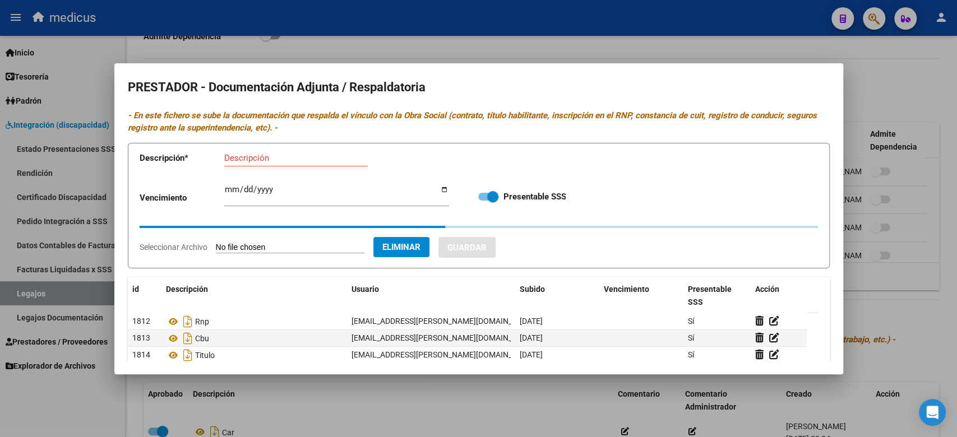
click at [296, 159] on input "Descripción" at bounding box center [296, 158] width 144 height 10
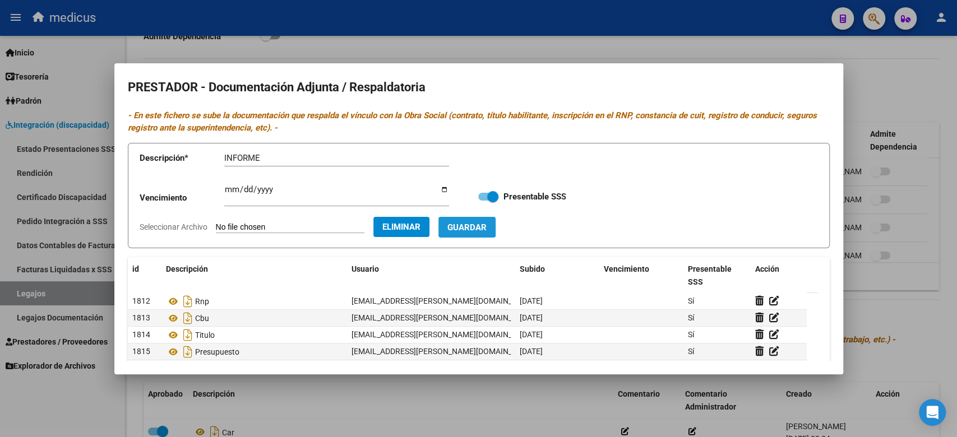
drag, startPoint x: 471, startPoint y: 225, endPoint x: 463, endPoint y: 216, distance: 12.7
click at [472, 225] on span "Guardar" at bounding box center [466, 228] width 39 height 10
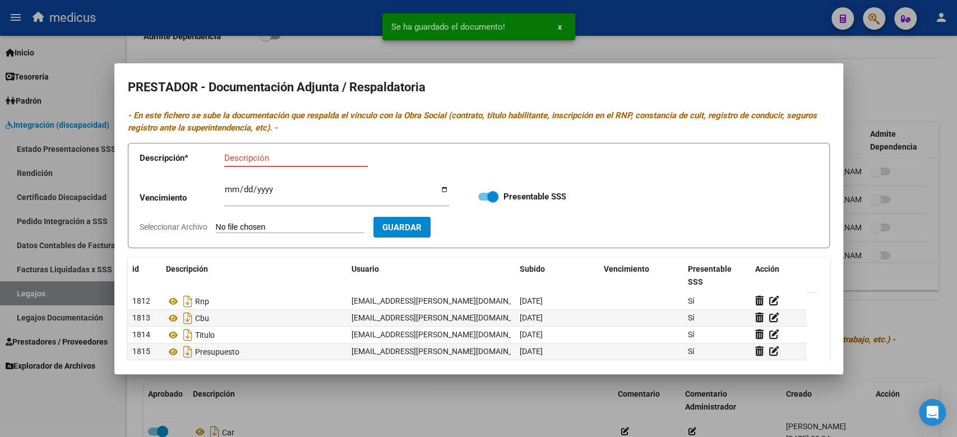
click at [334, 156] on input "Descripción" at bounding box center [296, 158] width 144 height 10
click at [301, 222] on app-file-uploader "Seleccionar Archivo" at bounding box center [257, 227] width 234 height 10
click at [305, 226] on input "Seleccionar Archivo" at bounding box center [290, 228] width 149 height 11
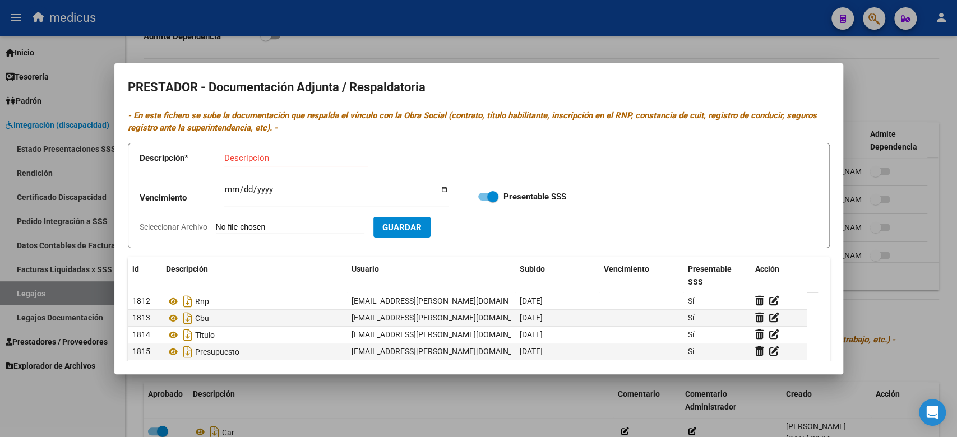
scroll to position [73, 0]
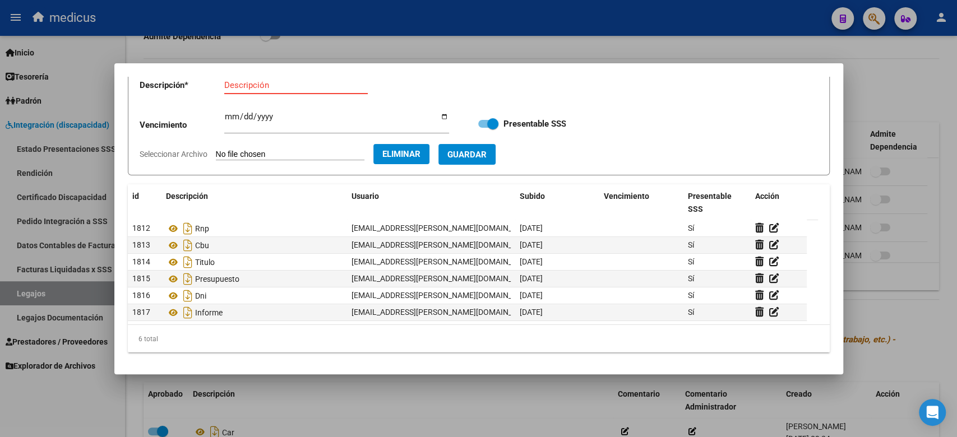
click at [272, 88] on input "Descripción" at bounding box center [296, 85] width 144 height 10
click at [496, 147] on button "Guardar" at bounding box center [466, 154] width 57 height 21
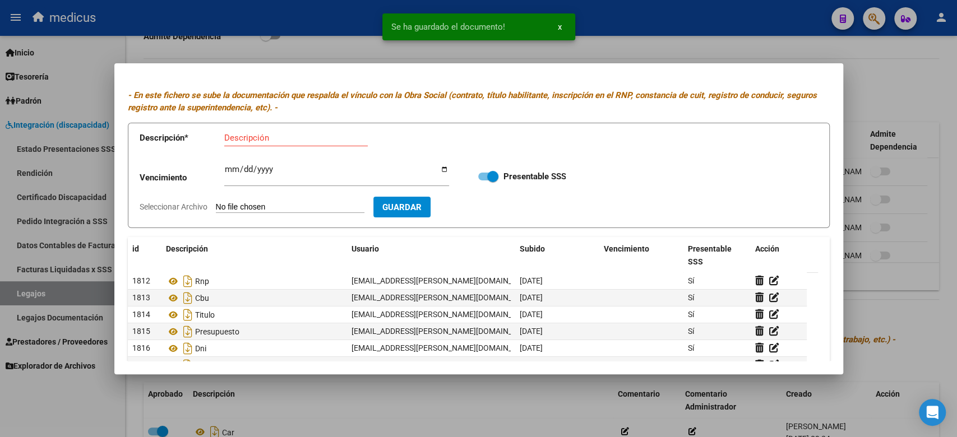
scroll to position [0, 0]
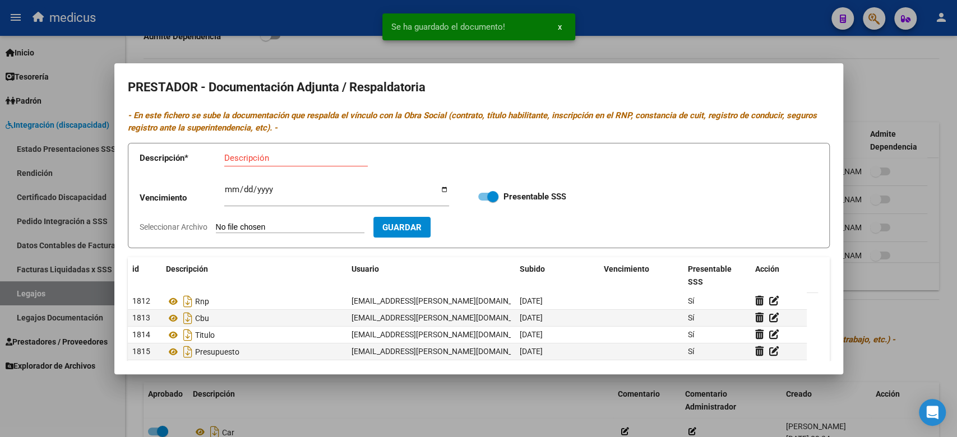
click at [859, 252] on div at bounding box center [478, 218] width 957 height 437
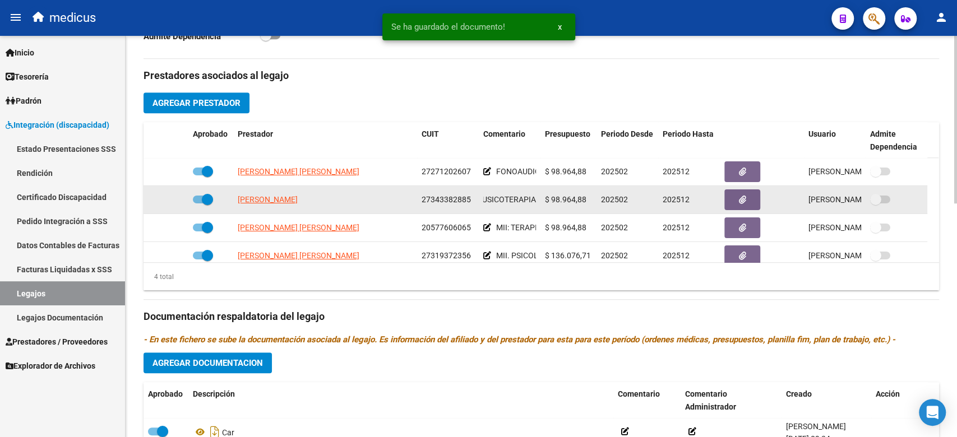
drag, startPoint x: 500, startPoint y: 196, endPoint x: 539, endPoint y: 191, distance: 39.6
click at [539, 191] on datatable-body-cell "MUSICOTERAPIA" at bounding box center [510, 199] width 62 height 27
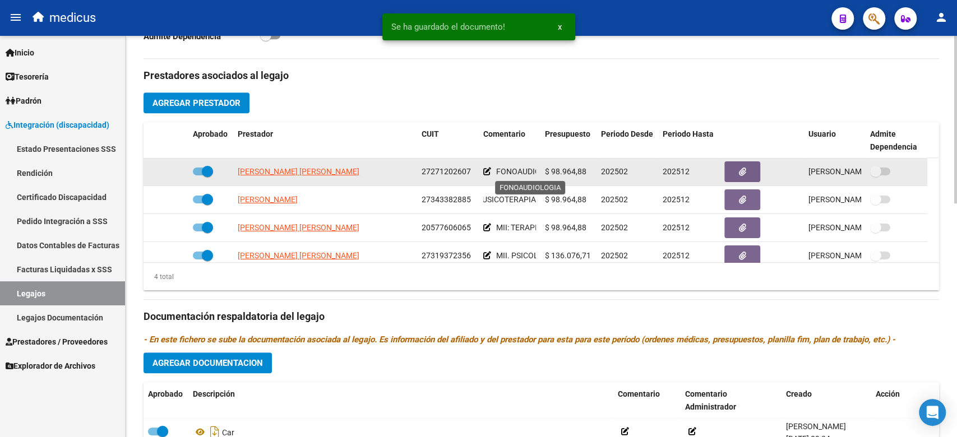
scroll to position [0, 26]
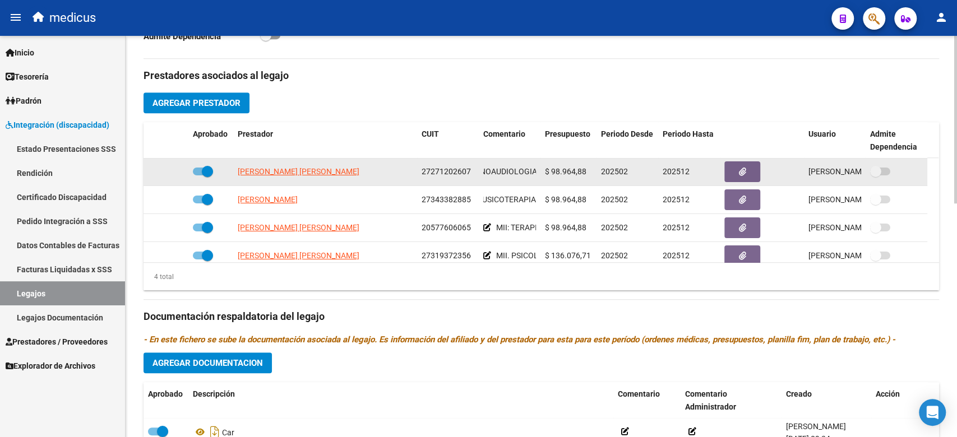
click at [595, 170] on div "[PERSON_NAME] [PERSON_NAME] 27271202607 FONOAUDIOLOGIA $ 98.964,88 202502 20251…" at bounding box center [536, 172] width 784 height 28
click at [515, 169] on span "FONOAUDIOLOGIA" at bounding box center [503, 171] width 67 height 9
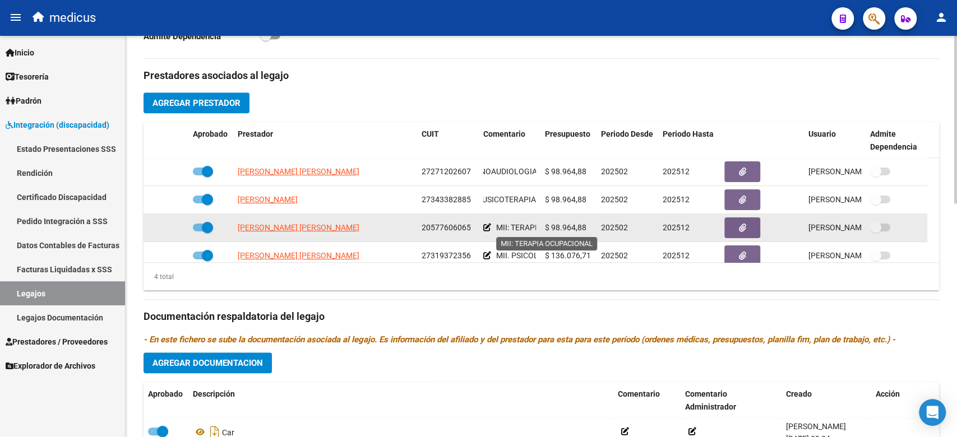
scroll to position [0, 62]
drag, startPoint x: 512, startPoint y: 229, endPoint x: 547, endPoint y: 229, distance: 35.3
click at [547, 229] on div "[PERSON_NAME] LYAM [PERSON_NAME] 20577606065 MII: TERAPIA OCUPACIONAL $ 98.964,…" at bounding box center [536, 228] width 784 height 28
click at [523, 230] on span "MII: TERAPIA OCUPACIONAL" at bounding box center [485, 227] width 101 height 9
click at [742, 232] on icon "button" at bounding box center [742, 228] width 7 height 8
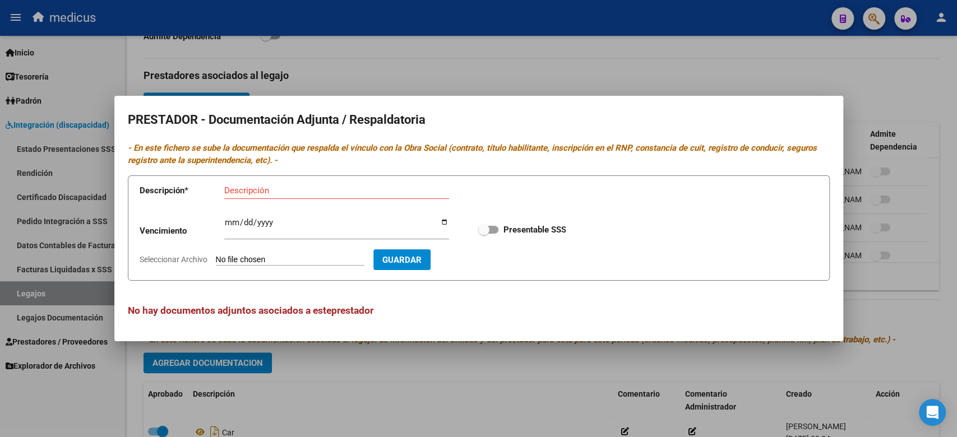
click at [288, 261] on input "Seleccionar Archivo" at bounding box center [290, 260] width 149 height 11
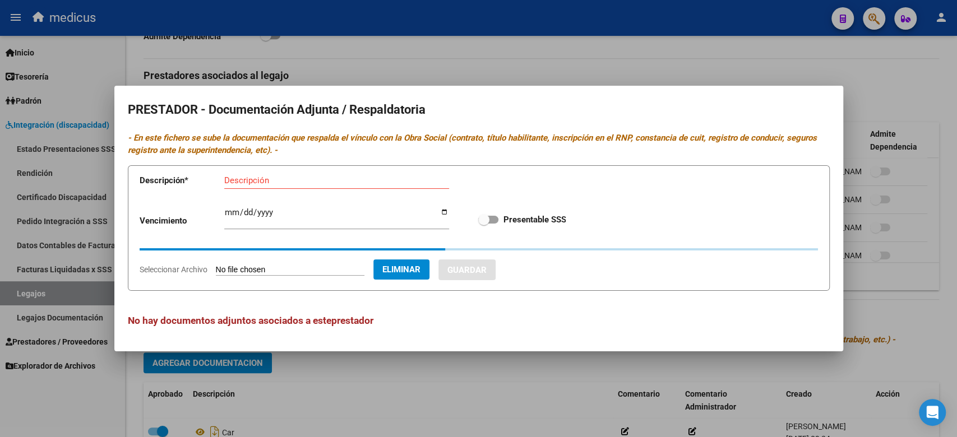
click at [271, 179] on input "Descripción" at bounding box center [336, 180] width 225 height 10
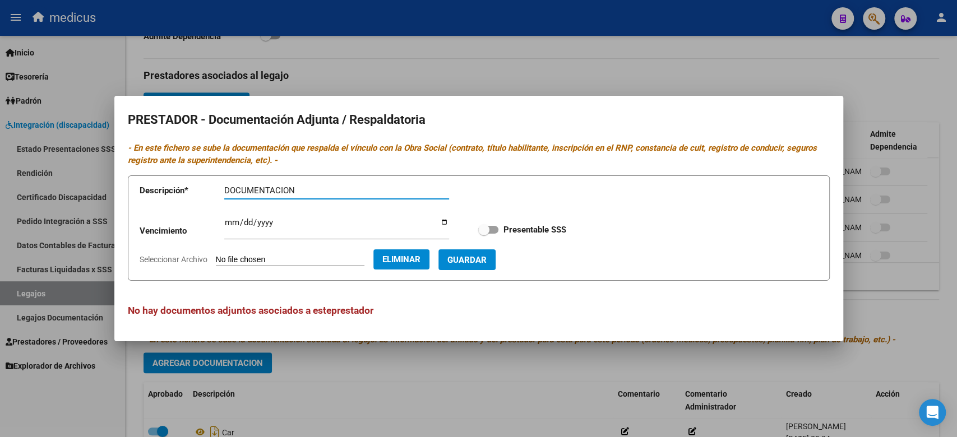
click at [472, 262] on span "Guardar" at bounding box center [466, 260] width 39 height 10
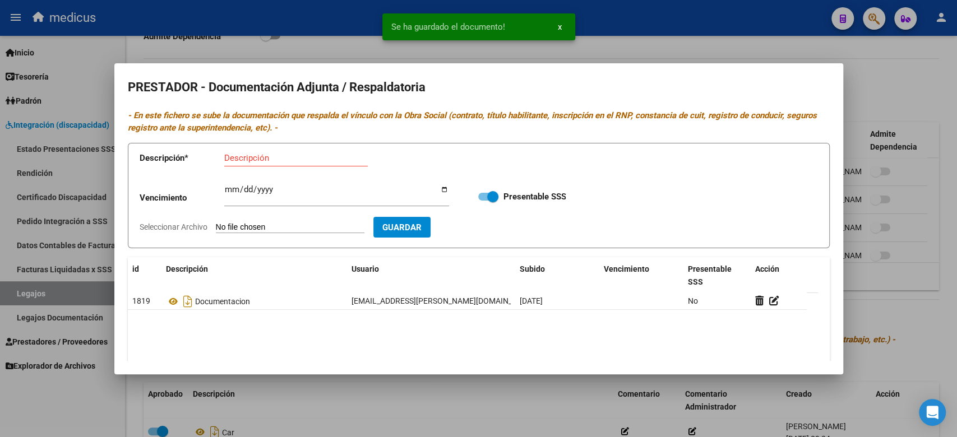
click at [255, 225] on input "Seleccionar Archivo" at bounding box center [290, 228] width 149 height 11
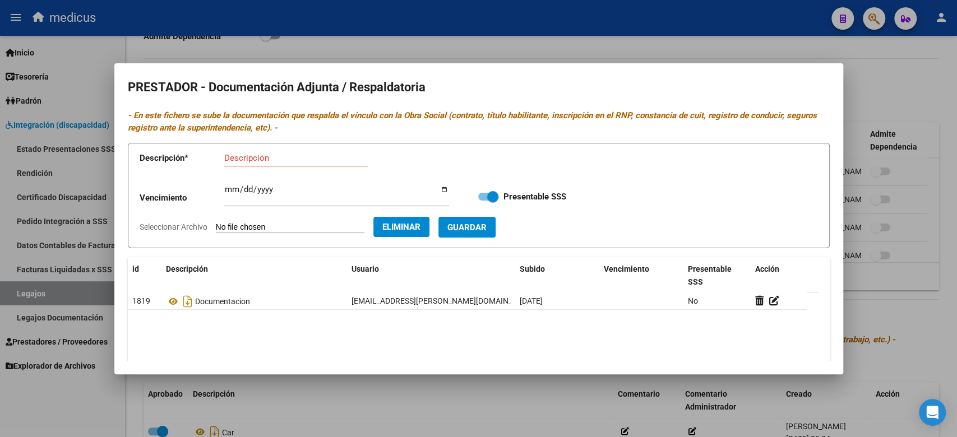
click at [269, 150] on div "Descripción" at bounding box center [296, 158] width 144 height 17
click at [480, 241] on form "Descripción * TITULO Descripción Vencimiento Ingresar vencimiento Presentable S…" at bounding box center [479, 196] width 702 height 106
click at [486, 228] on span "Guardar" at bounding box center [466, 228] width 39 height 10
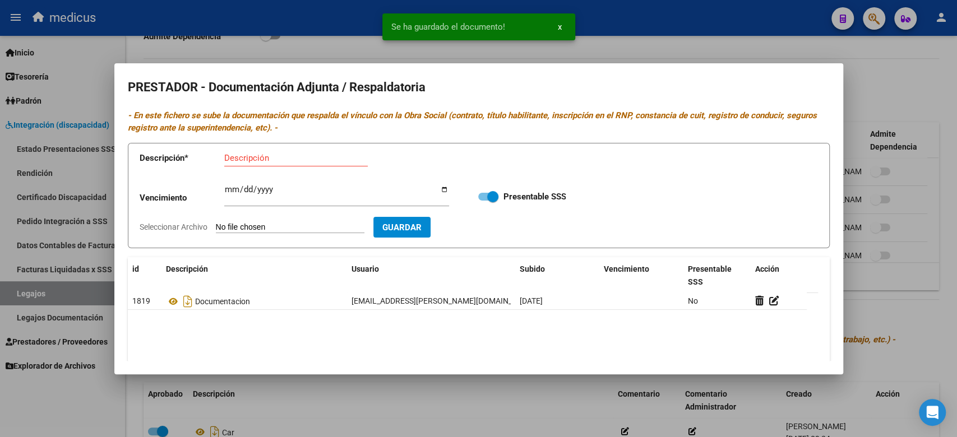
click at [284, 229] on input "Seleccionar Archivo" at bounding box center [290, 228] width 149 height 11
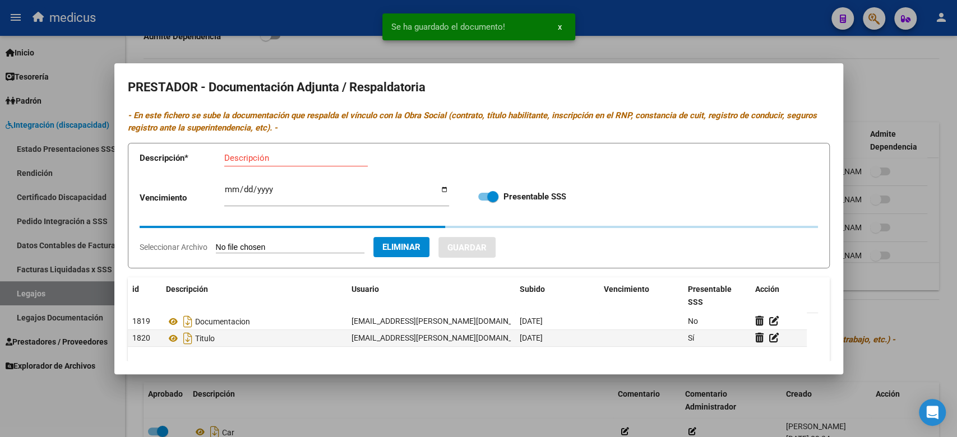
click at [269, 164] on div "Descripción" at bounding box center [296, 158] width 144 height 17
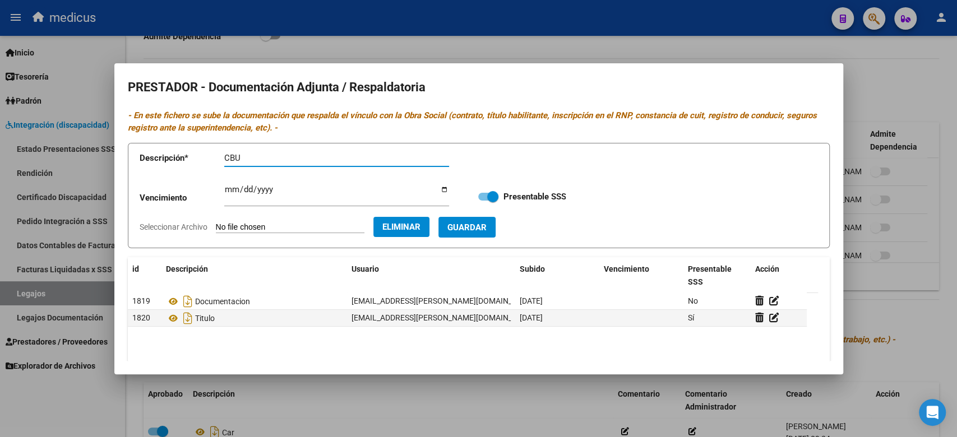
click at [484, 223] on span "Guardar" at bounding box center [466, 228] width 39 height 10
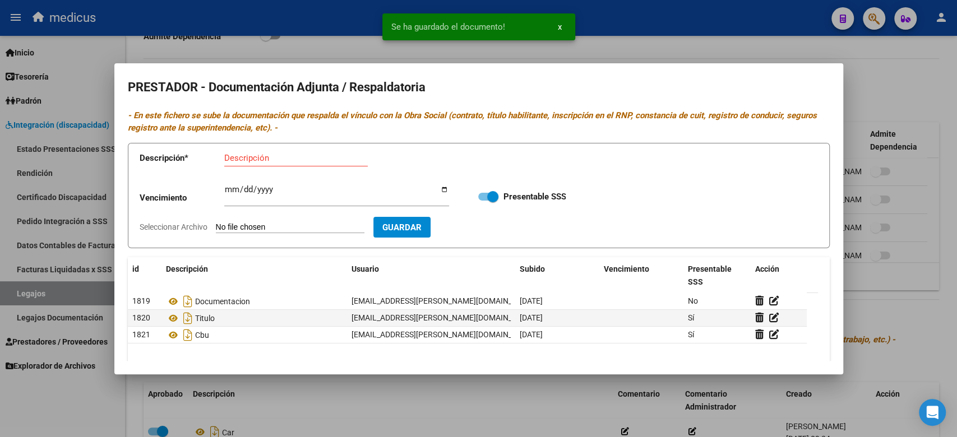
click at [875, 209] on div at bounding box center [478, 218] width 957 height 437
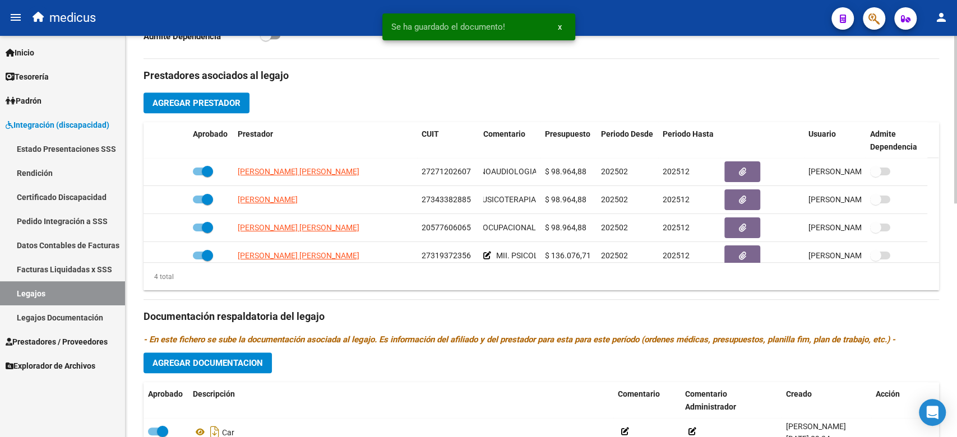
scroll to position [22, 0]
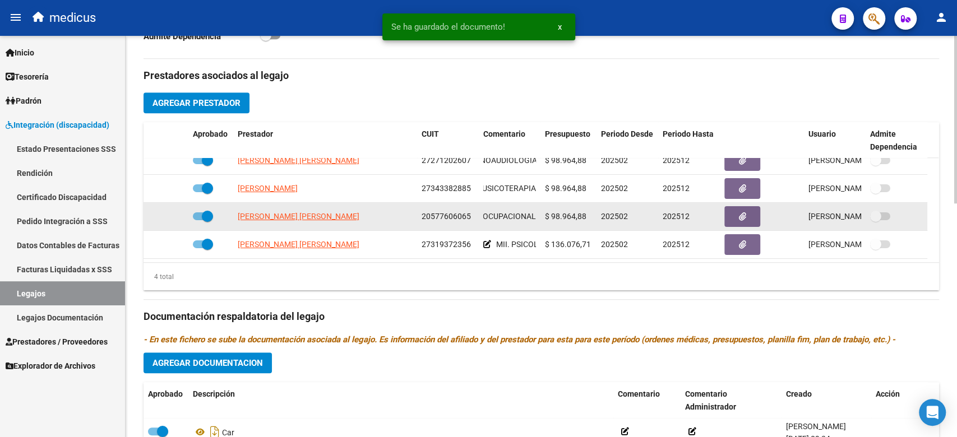
drag, startPoint x: 576, startPoint y: 174, endPoint x: 570, endPoint y: 214, distance: 40.2
click at [573, 244] on datatable-scroller "[PERSON_NAME] [PERSON_NAME] 27271202607 FONOAUDIOLOGIA $ 98.964,88 202502 20251…" at bounding box center [541, 203] width 795 height 112
click at [570, 214] on datatable-body-cell "$ 98.964,88" at bounding box center [568, 216] width 56 height 27
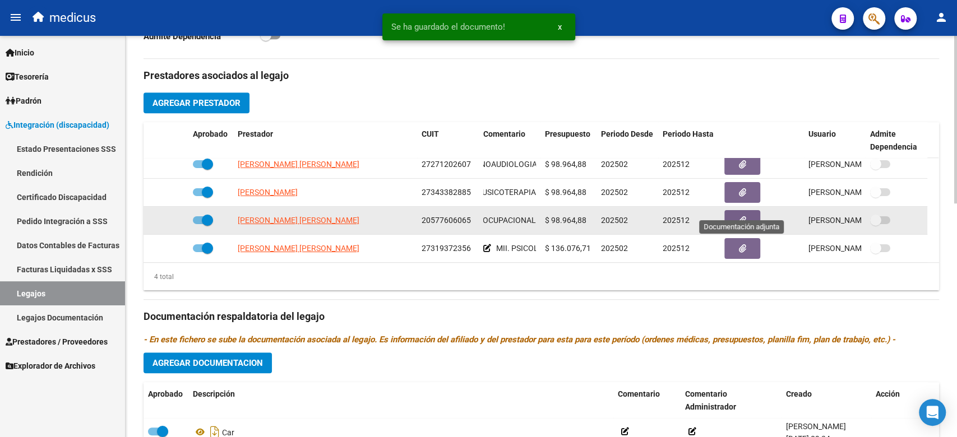
scroll to position [0, 0]
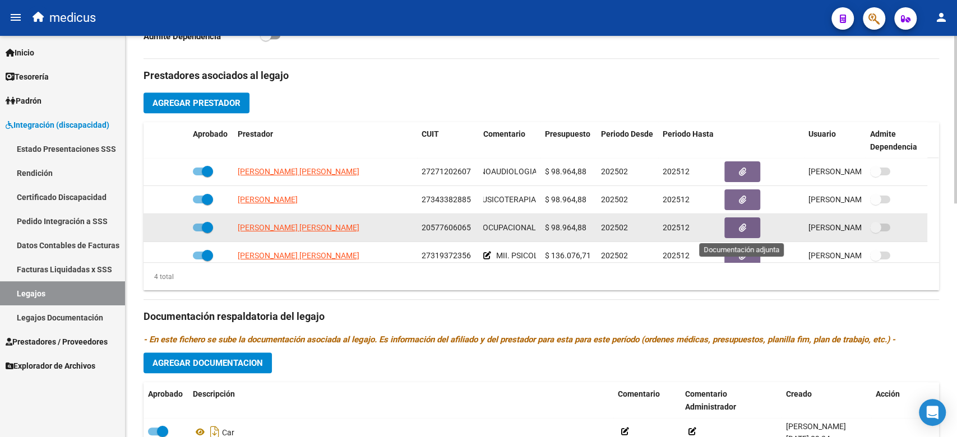
click at [733, 228] on button "button" at bounding box center [742, 228] width 36 height 21
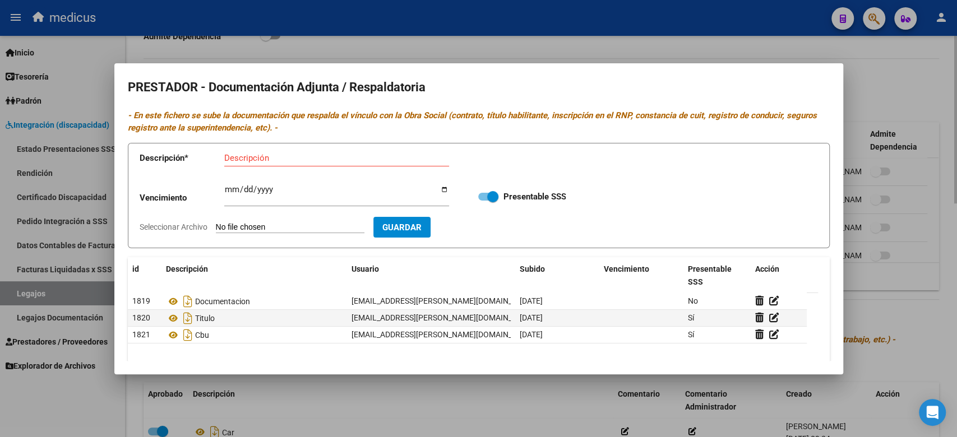
drag, startPoint x: 596, startPoint y: 31, endPoint x: 609, endPoint y: 47, distance: 20.7
click at [596, 31] on div at bounding box center [478, 218] width 957 height 437
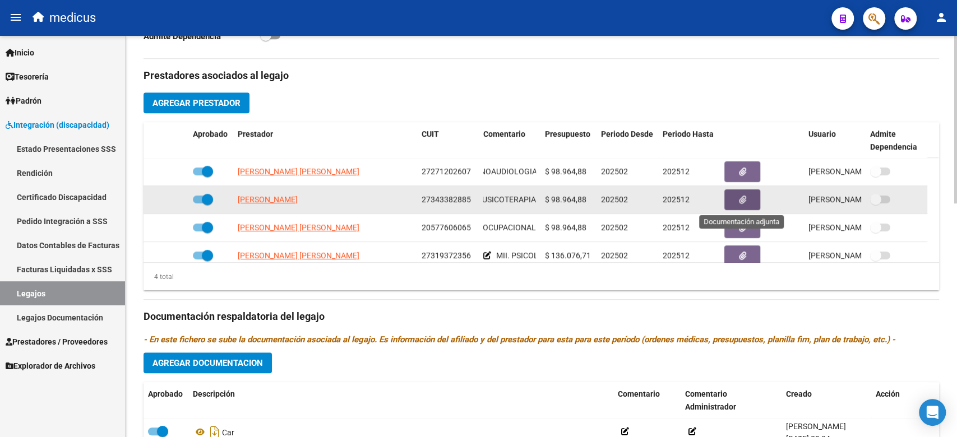
click at [737, 200] on button "button" at bounding box center [742, 200] width 36 height 21
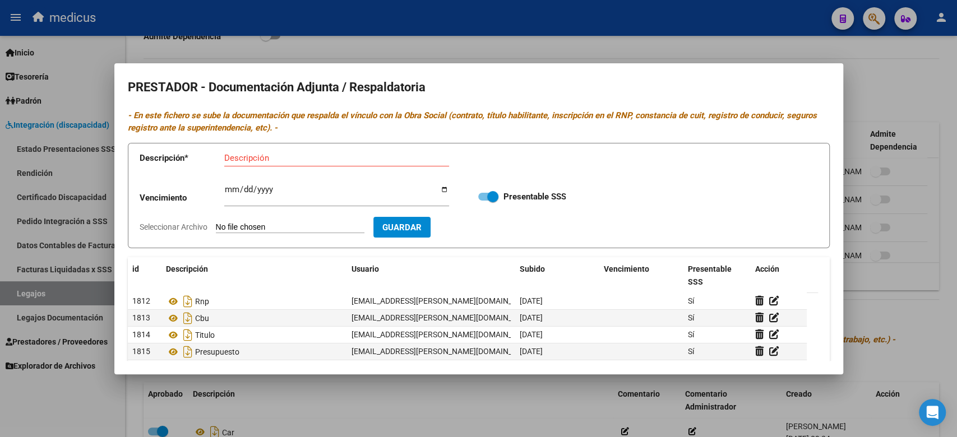
click at [626, 65] on mat-dialog-container "PRESTADOR - Documentación Adjunta / Respaldatoria - En este fichero se sube la …" at bounding box center [478, 218] width 729 height 311
click at [871, 71] on div at bounding box center [478, 218] width 957 height 437
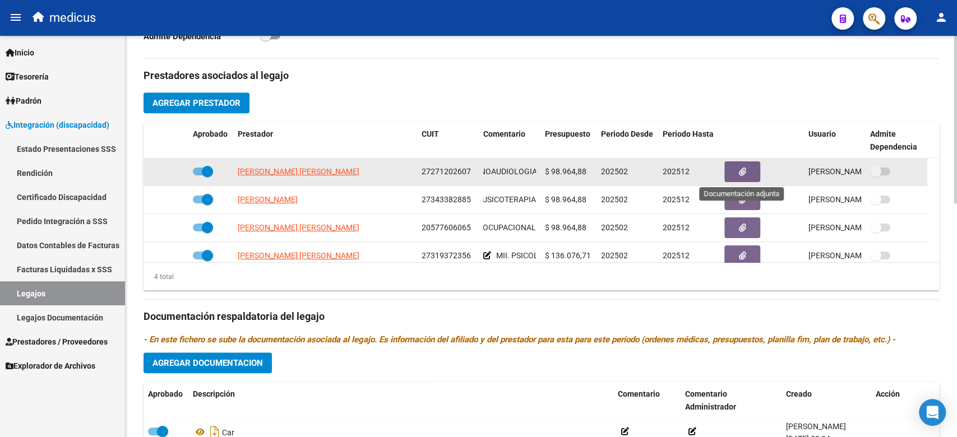
click at [736, 163] on button "button" at bounding box center [742, 171] width 36 height 21
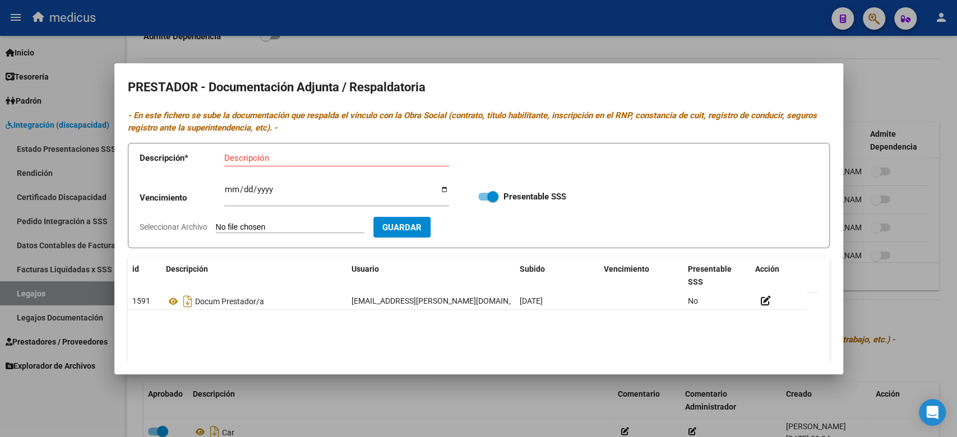
click at [668, 49] on div at bounding box center [478, 218] width 957 height 437
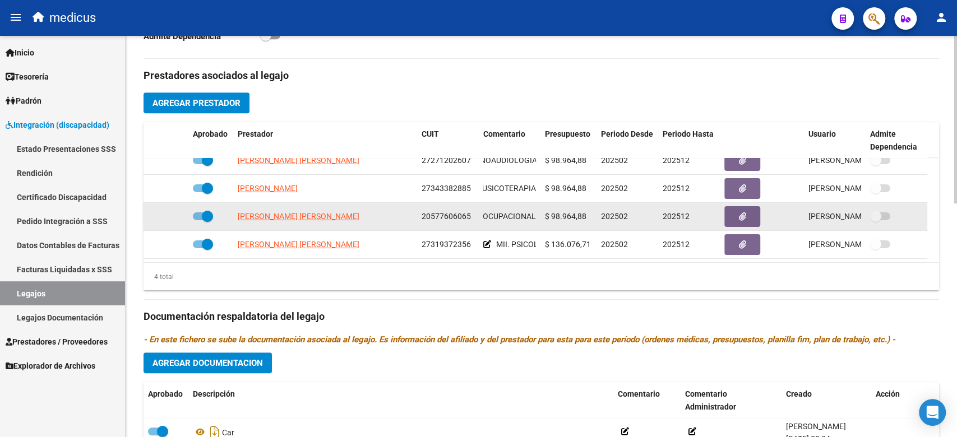
scroll to position [22, 0]
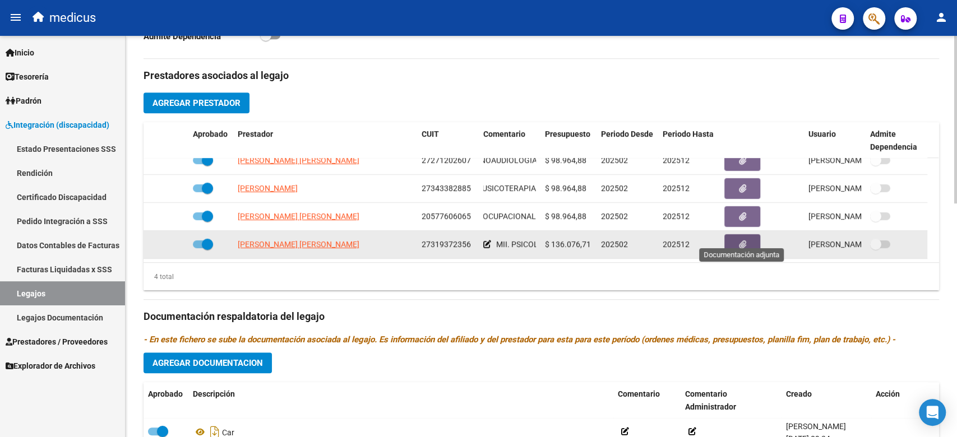
click at [747, 234] on button "button" at bounding box center [742, 244] width 36 height 21
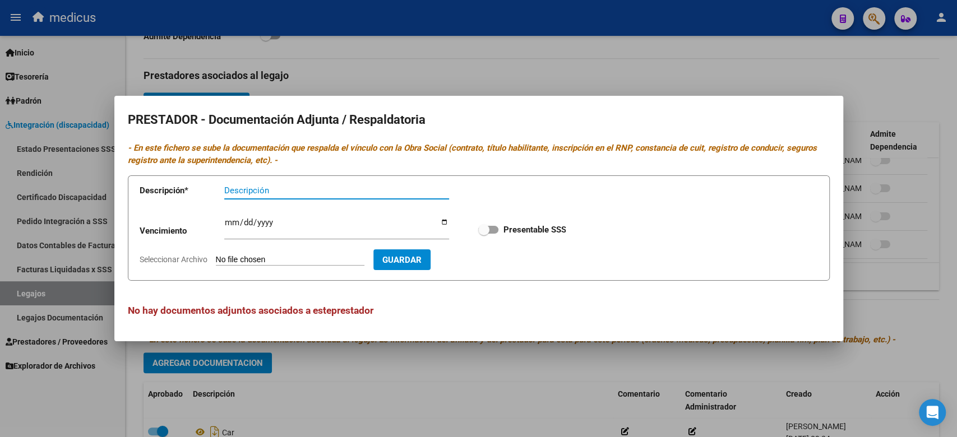
click at [469, 87] on div at bounding box center [478, 218] width 957 height 437
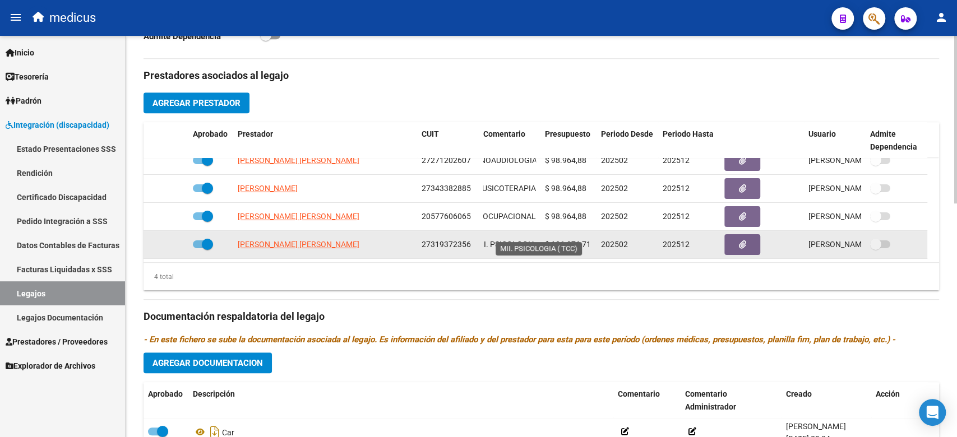
click at [530, 240] on span "MII. PSICOLOGIA ( TCC)" at bounding box center [517, 244] width 84 height 9
click at [742, 241] on icon "button" at bounding box center [742, 245] width 7 height 8
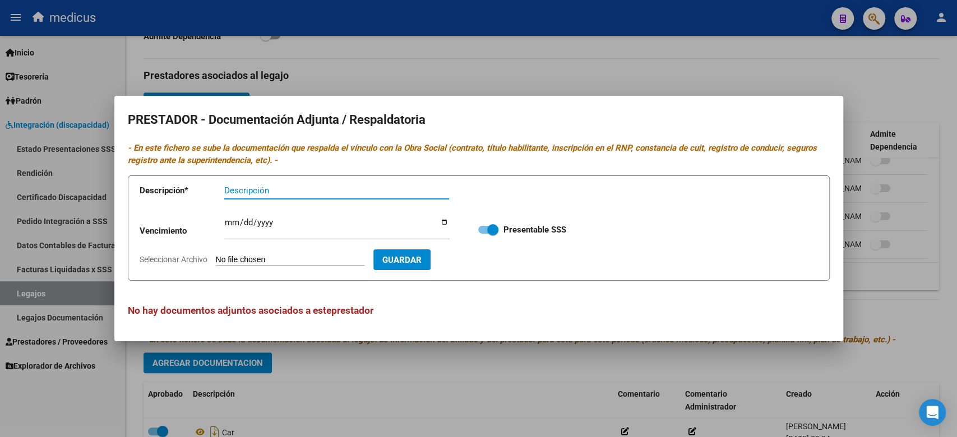
click at [283, 258] on input "Seleccionar Archivo" at bounding box center [290, 260] width 149 height 11
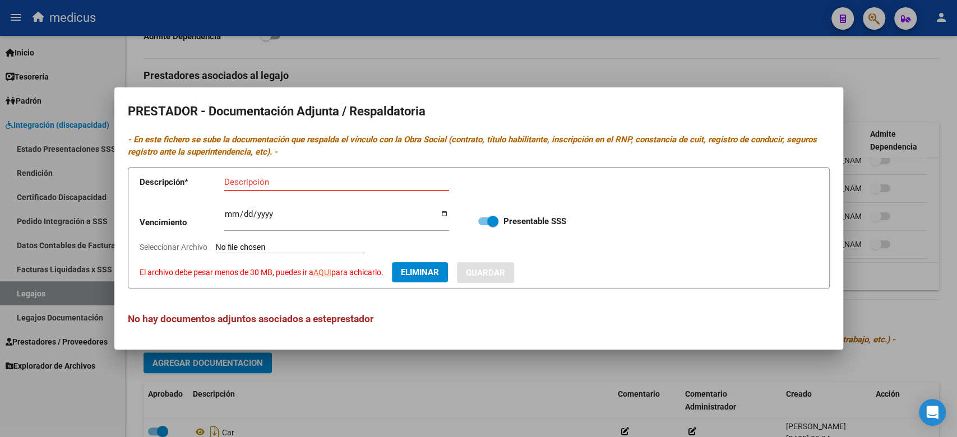
click at [280, 182] on input "Descripción" at bounding box center [336, 182] width 225 height 10
click at [418, 273] on span "Eliminar" at bounding box center [420, 272] width 38 height 10
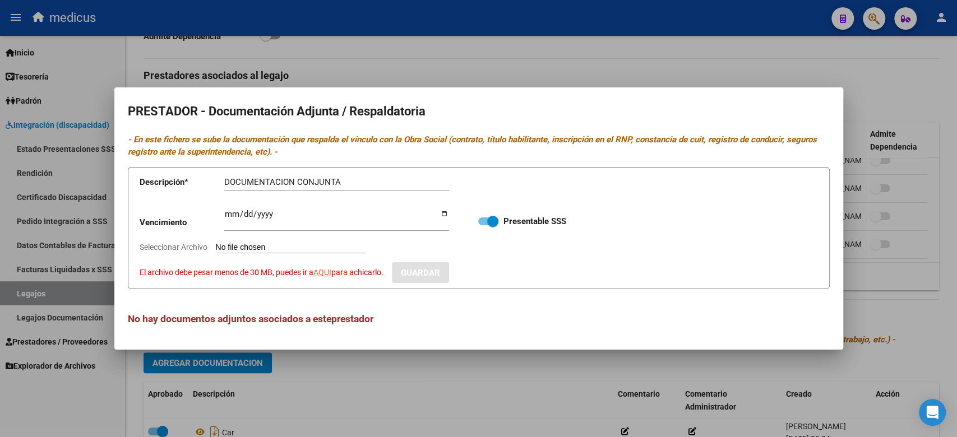
click at [262, 251] on input "Seleccionar Archivo El archivo debe pesar menos de 30 MB, puedes ir a AQUI para…" at bounding box center [290, 248] width 149 height 11
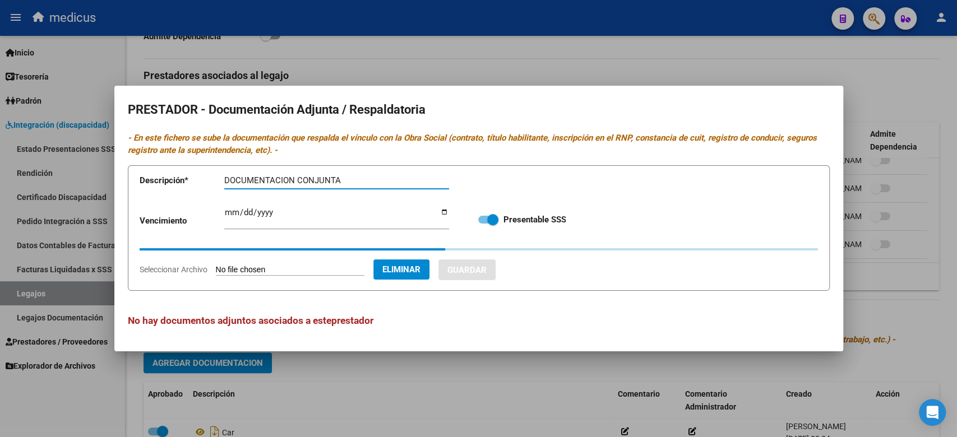
drag, startPoint x: 346, startPoint y: 178, endPoint x: 146, endPoint y: 180, distance: 200.2
click at [140, 179] on app-form-text-field "Descripción * DOCUMENTACION CONJUNTA Descripción" at bounding box center [303, 183] width 326 height 34
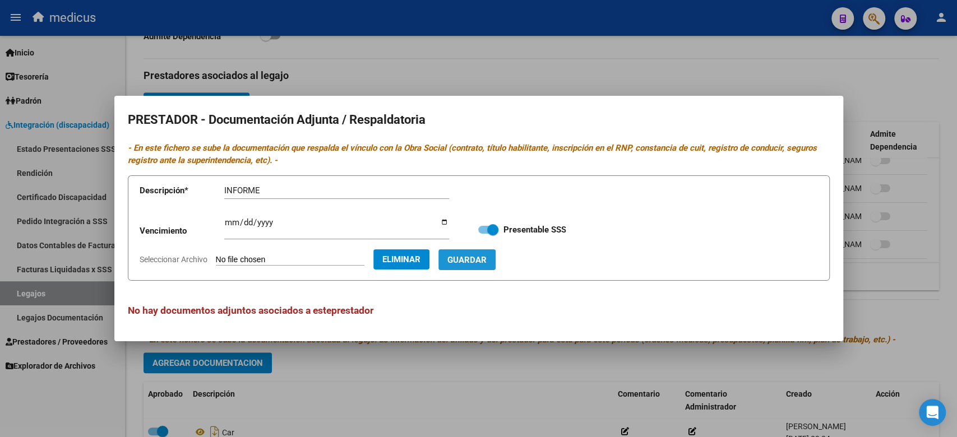
click at [486, 268] on button "Guardar" at bounding box center [466, 259] width 57 height 21
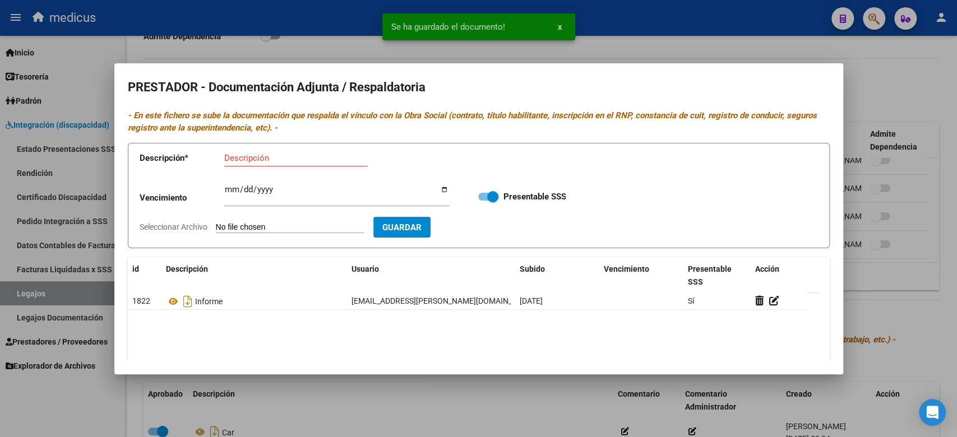
click at [272, 225] on input "Seleccionar Archivo" at bounding box center [290, 228] width 149 height 11
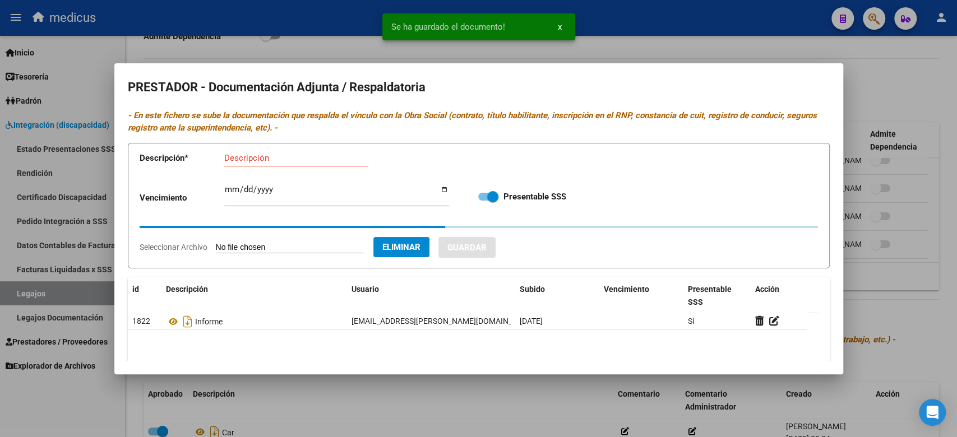
click at [272, 156] on input "Descripción" at bounding box center [296, 158] width 144 height 10
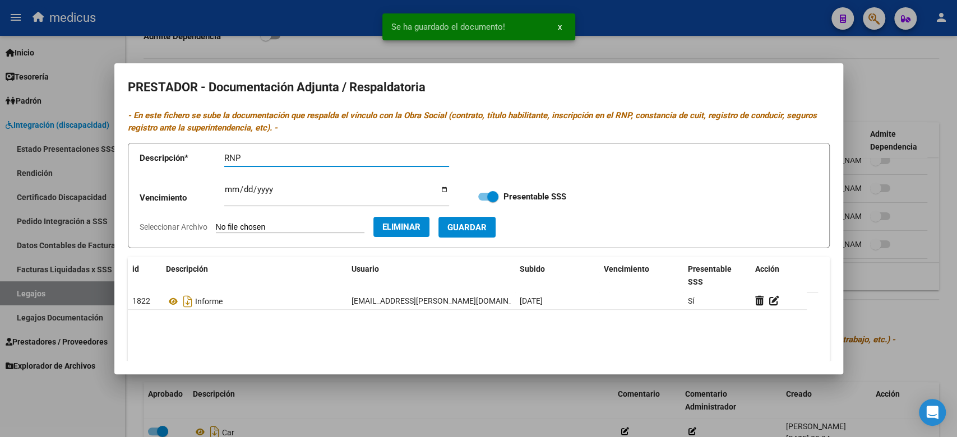
click at [487, 227] on span "Guardar" at bounding box center [466, 228] width 39 height 10
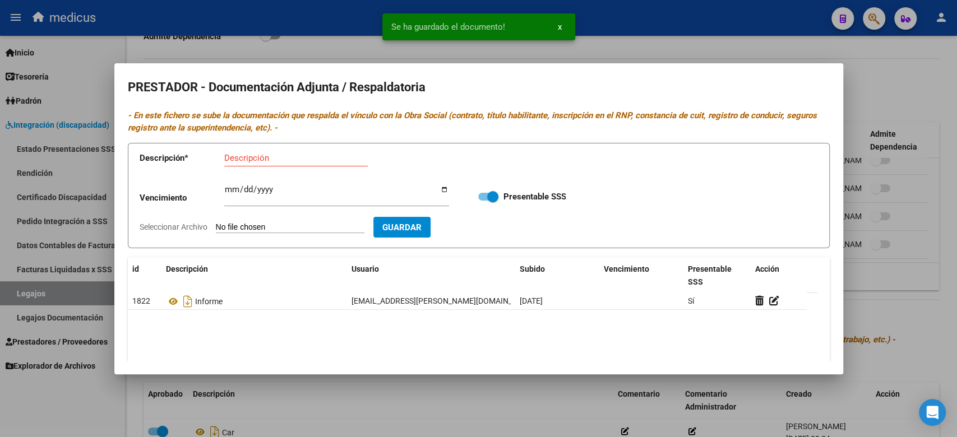
click at [253, 226] on input "Seleccionar Archivo" at bounding box center [290, 228] width 149 height 11
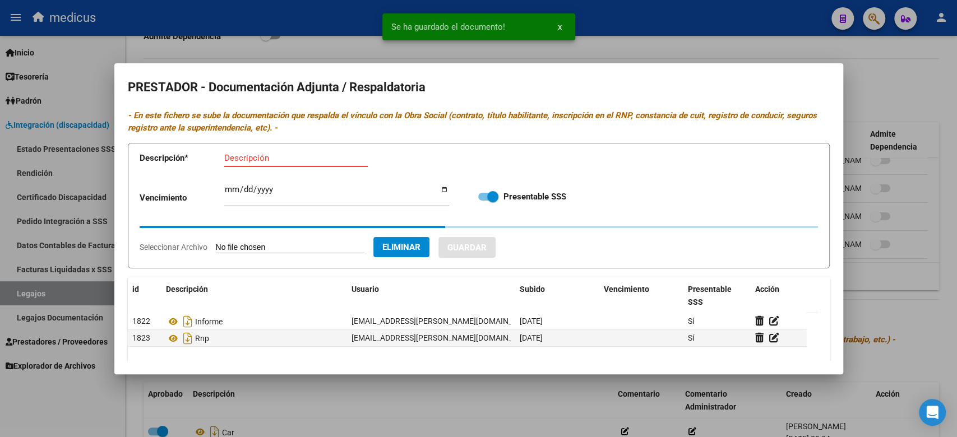
click at [252, 158] on input "Descripción" at bounding box center [296, 158] width 144 height 10
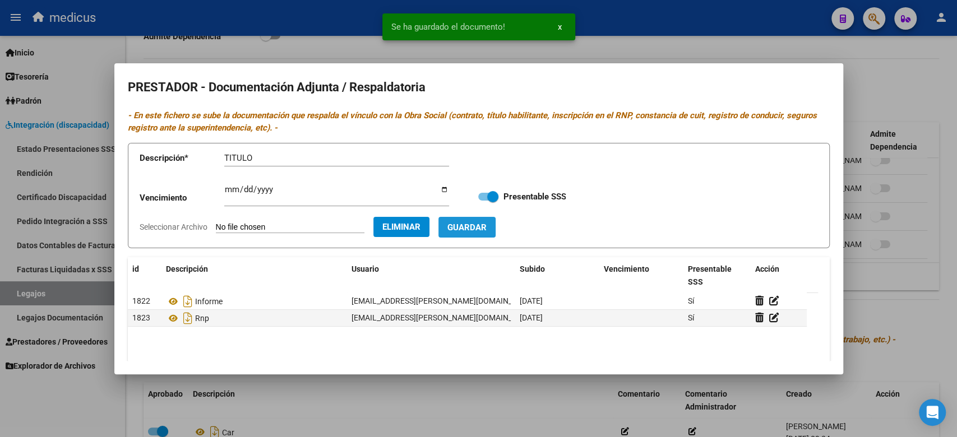
click at [487, 225] on span "Guardar" at bounding box center [466, 228] width 39 height 10
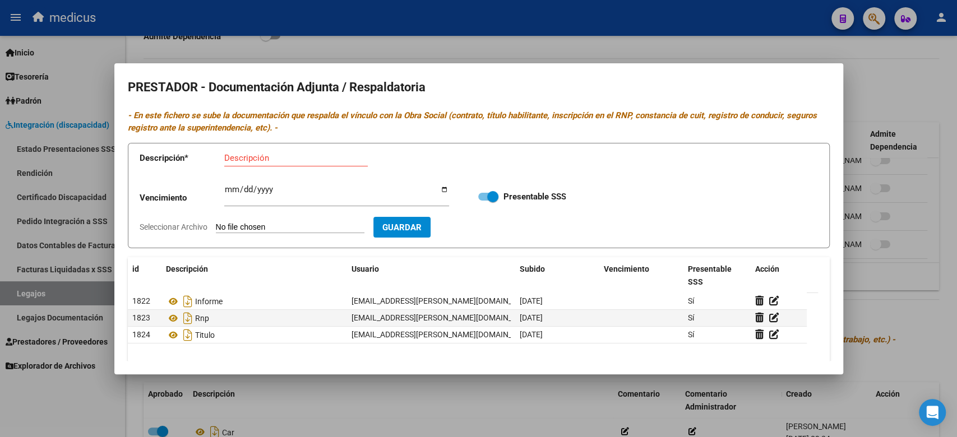
click at [865, 102] on div at bounding box center [478, 218] width 957 height 437
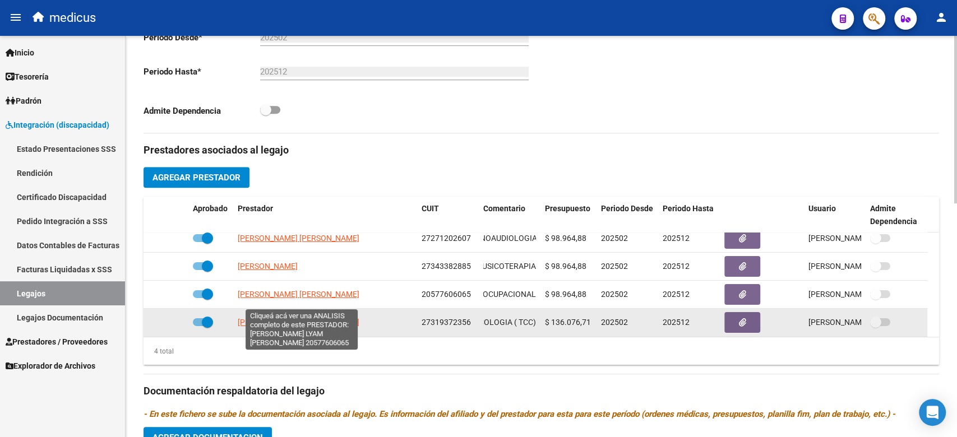
scroll to position [0, 0]
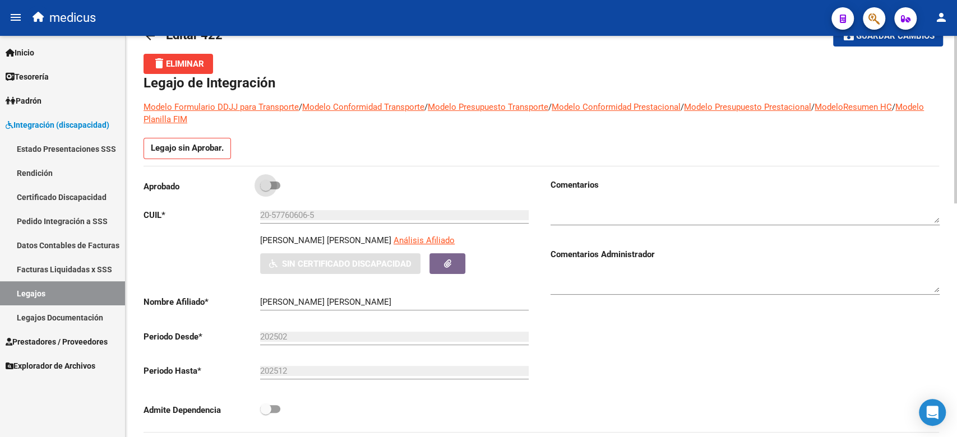
click at [269, 183] on span at bounding box center [265, 185] width 11 height 11
click at [266, 190] on input "checkbox" at bounding box center [265, 190] width 1 height 1
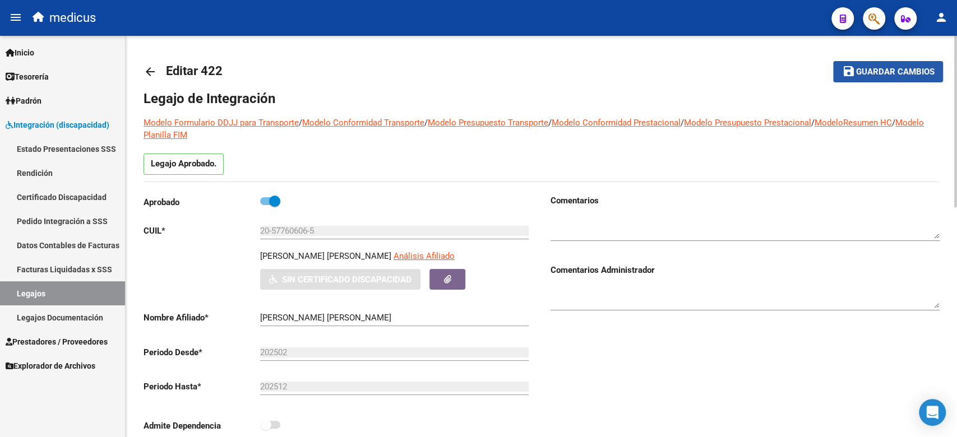
click at [848, 67] on mat-icon "save" at bounding box center [848, 70] width 13 height 13
click at [852, 63] on button "save Guardar cambios" at bounding box center [888, 71] width 110 height 21
click at [47, 196] on link "Certificado Discapacidad" at bounding box center [62, 197] width 125 height 24
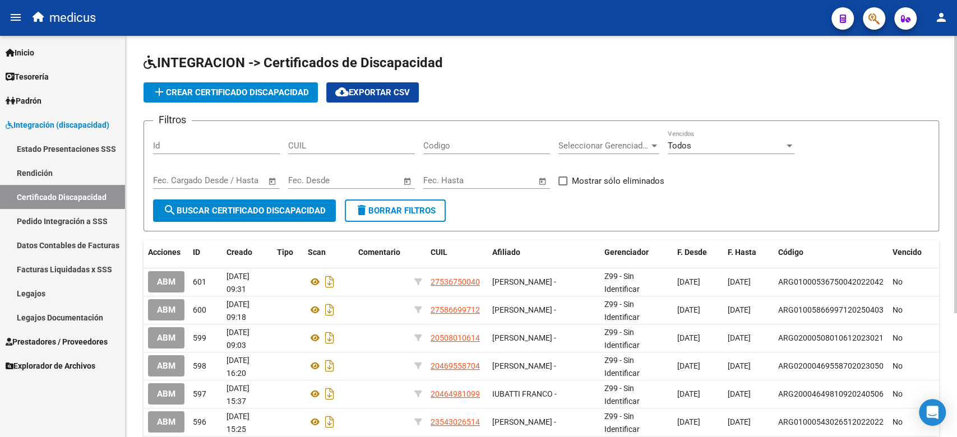
drag, startPoint x: 410, startPoint y: 142, endPoint x: 452, endPoint y: 142, distance: 41.5
click at [418, 142] on div "Filtros Id CUIL Codigo Seleccionar Gerenciador Seleccionar Gerenciador Todos Ve…" at bounding box center [541, 165] width 777 height 70
click at [457, 142] on input "Codigo" at bounding box center [486, 146] width 127 height 10
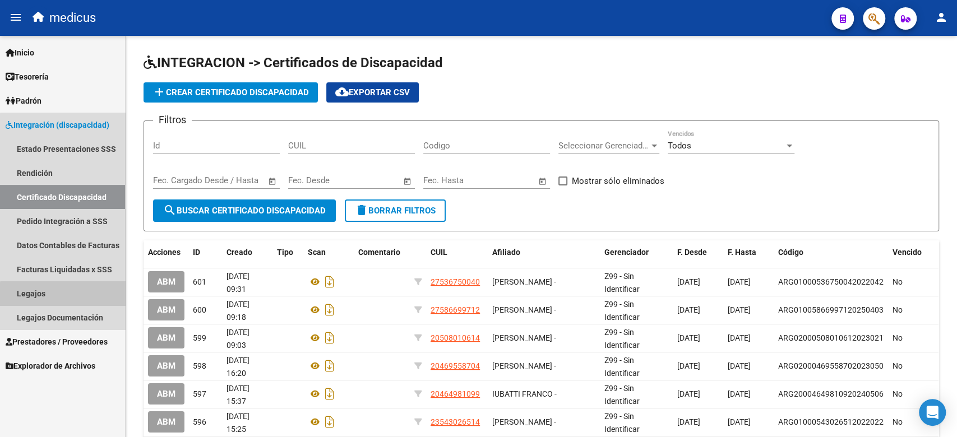
click at [85, 296] on link "Legajos" at bounding box center [62, 293] width 125 height 24
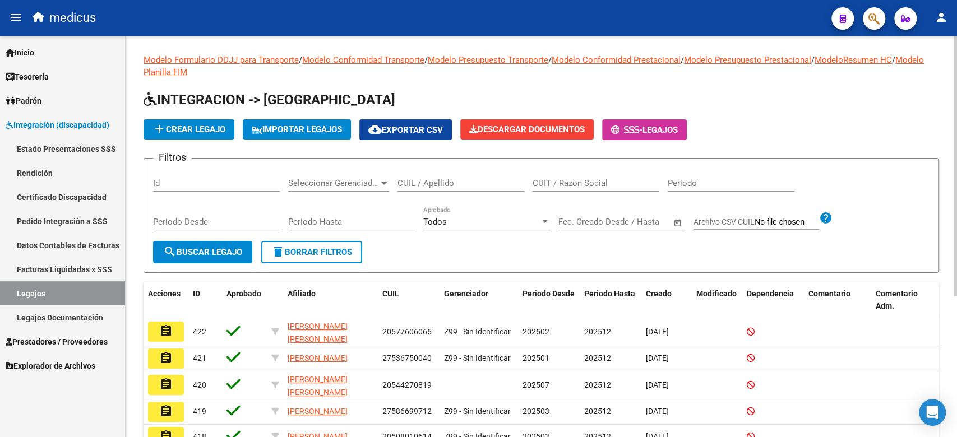
click at [437, 185] on input "CUIL / Apellido" at bounding box center [461, 183] width 127 height 10
paste input "27572973390"
click at [214, 250] on span "search Buscar Legajo" at bounding box center [202, 252] width 79 height 10
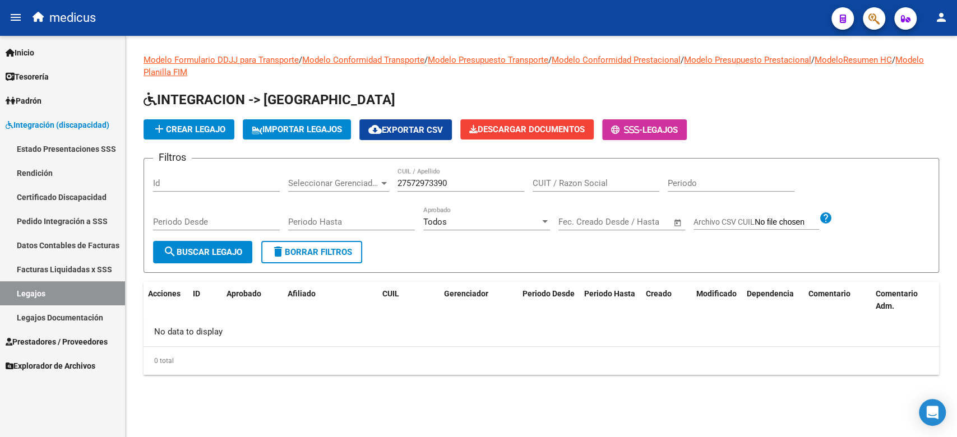
click at [198, 137] on button "add Crear Legajo" at bounding box center [189, 129] width 91 height 20
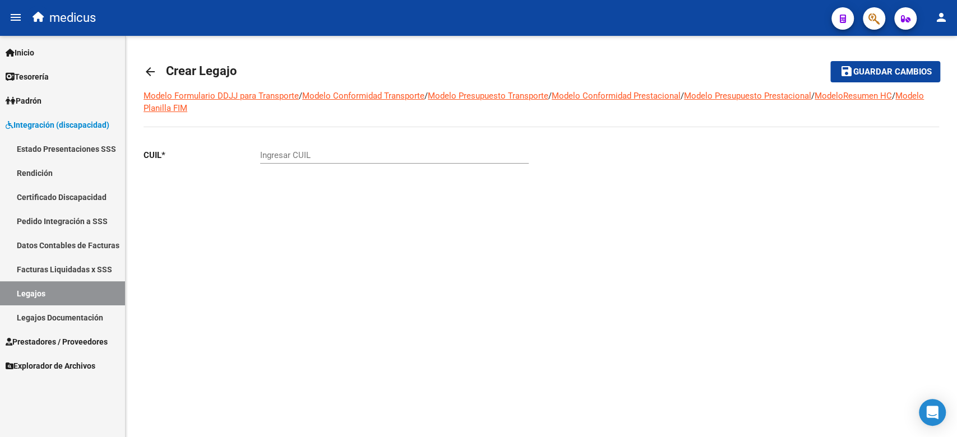
click at [381, 158] on input "Ingresar CUIL" at bounding box center [394, 155] width 269 height 10
paste input "27-57297339-0"
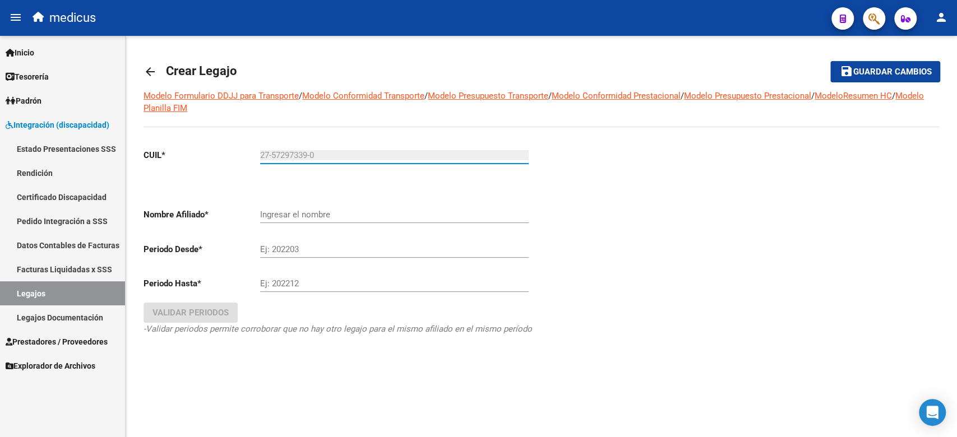
click at [313, 212] on input "Ingresar el nombre" at bounding box center [394, 215] width 269 height 10
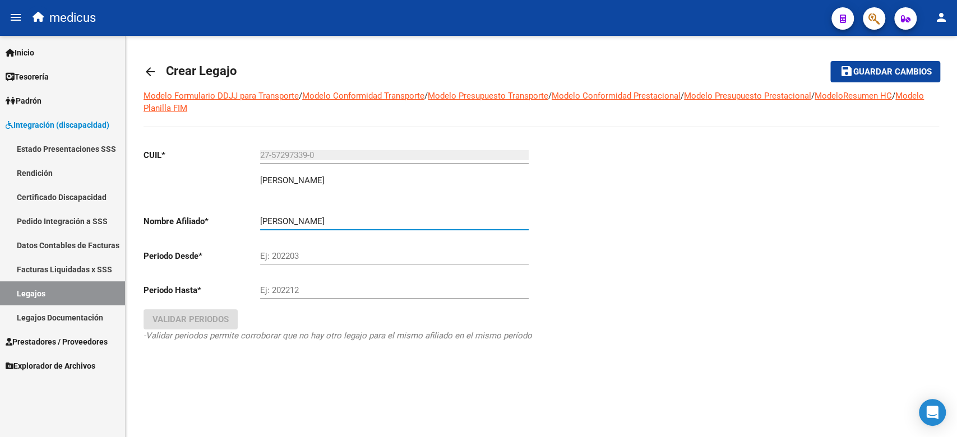
click at [312, 244] on div "Ej: 202203" at bounding box center [394, 253] width 269 height 24
click at [310, 290] on input "Ej: 202212" at bounding box center [394, 290] width 269 height 10
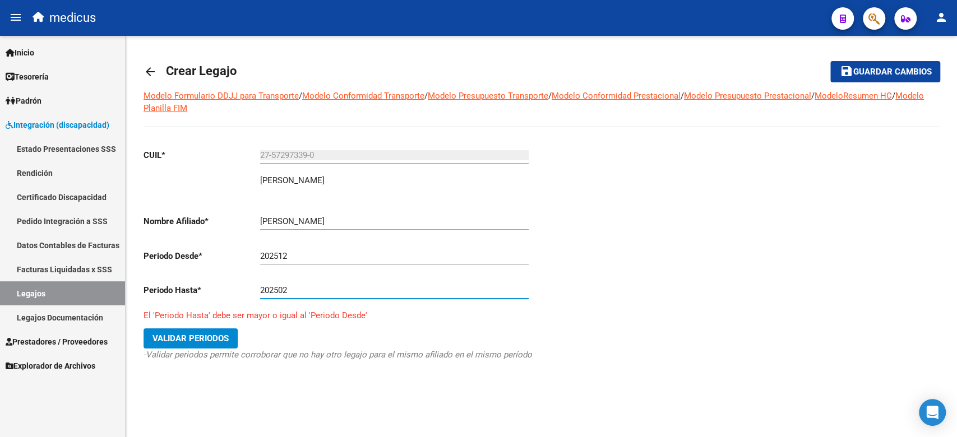
click at [216, 335] on span "Validar Periodos" at bounding box center [190, 339] width 76 height 10
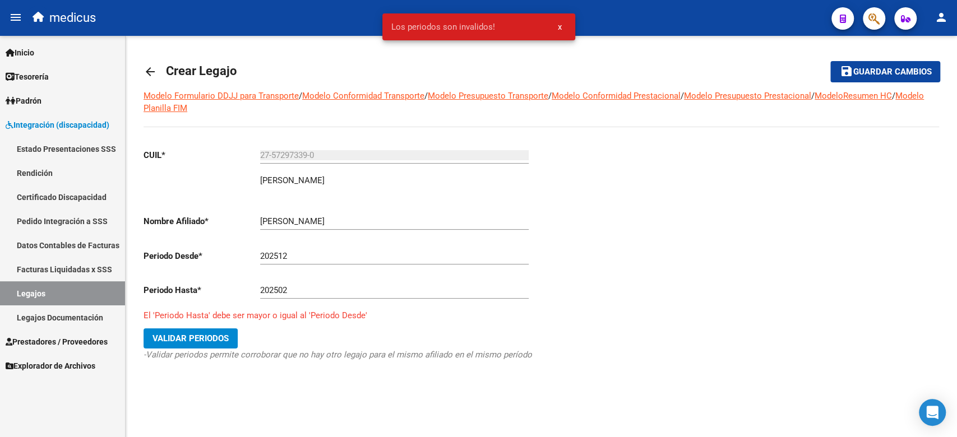
click at [378, 297] on div "202502 Ej: 202212" at bounding box center [394, 287] width 269 height 24
click at [311, 255] on input "202512" at bounding box center [394, 256] width 269 height 10
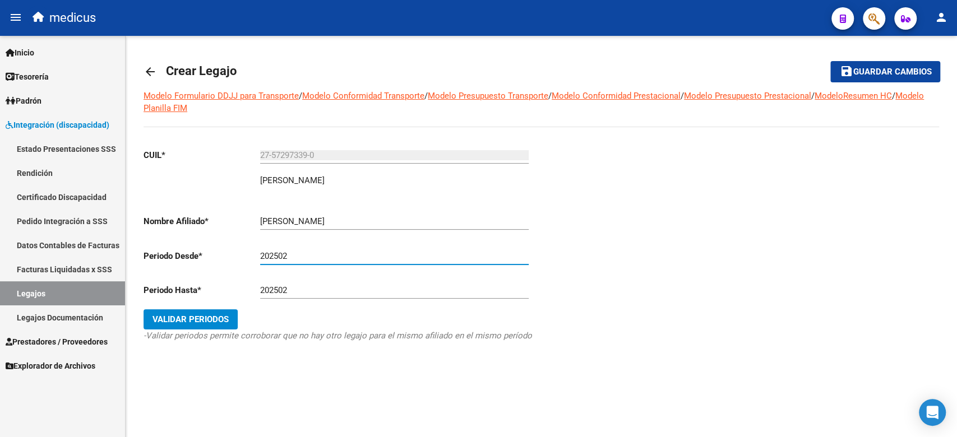
click at [309, 288] on input "202502" at bounding box center [394, 290] width 269 height 10
click at [215, 313] on button "Validar Periodos" at bounding box center [191, 319] width 94 height 20
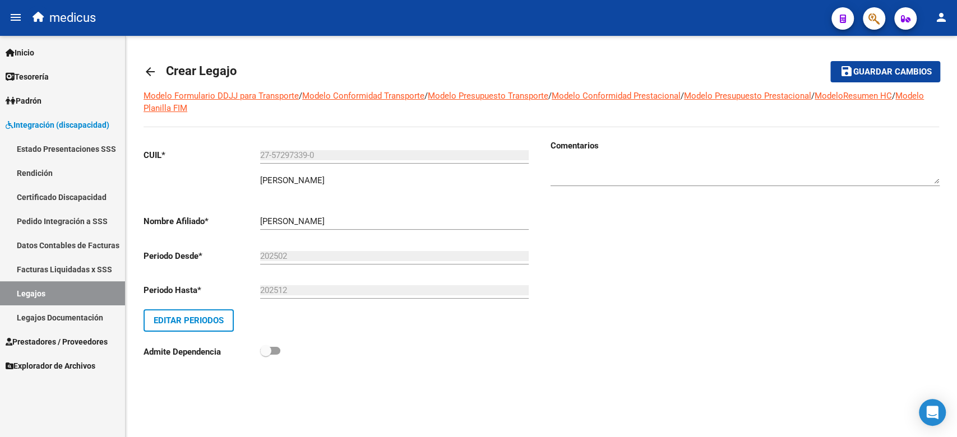
click at [911, 71] on span "Guardar cambios" at bounding box center [892, 72] width 78 height 10
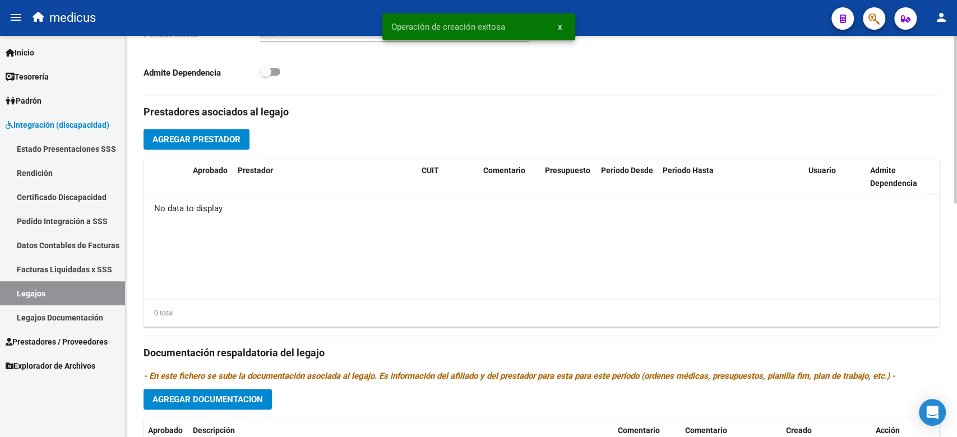
scroll to position [560, 0]
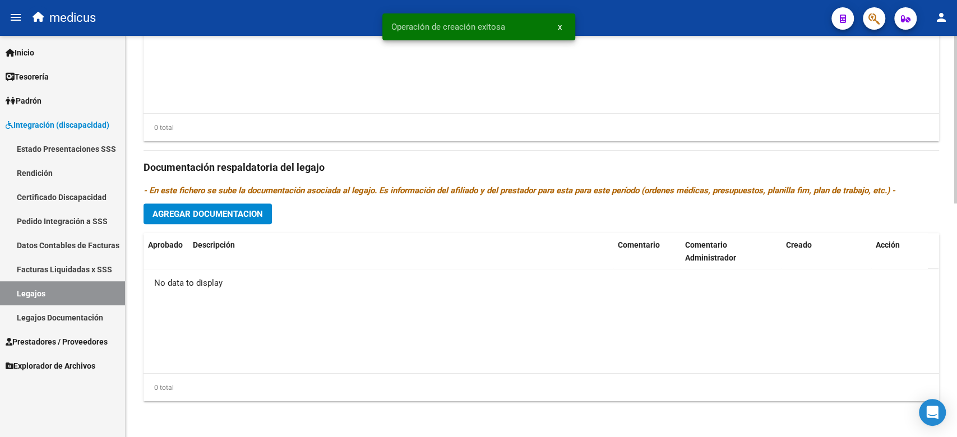
click at [203, 219] on span "Agregar Documentacion" at bounding box center [207, 214] width 110 height 10
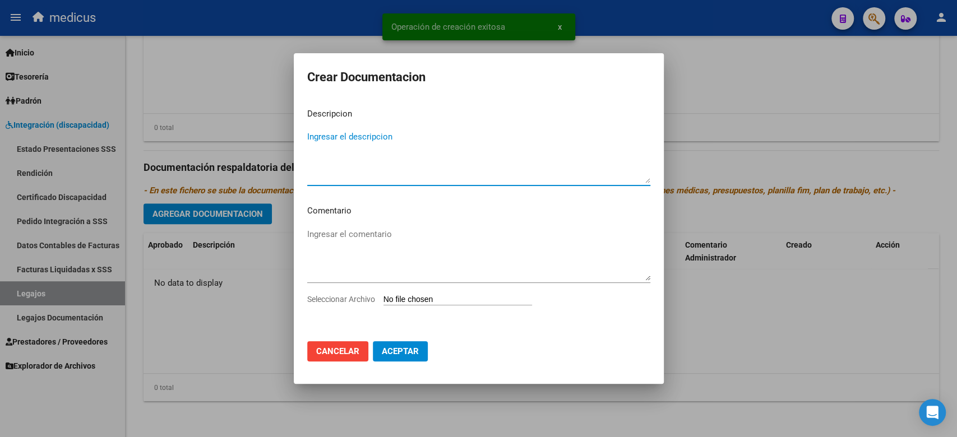
click at [370, 144] on textarea "Ingresar el descripcion" at bounding box center [478, 157] width 343 height 53
click at [416, 300] on input "Seleccionar Archivo" at bounding box center [457, 300] width 149 height 11
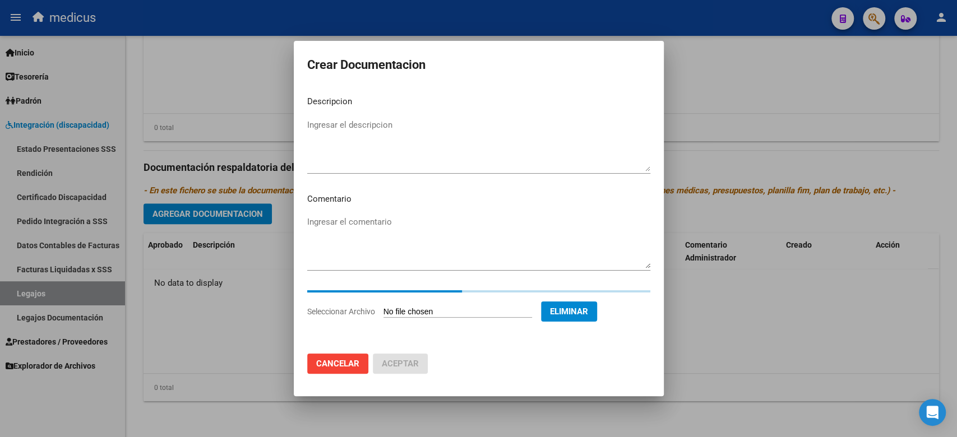
click at [366, 131] on textarea "Ingresar el descripcion" at bounding box center [478, 145] width 343 height 53
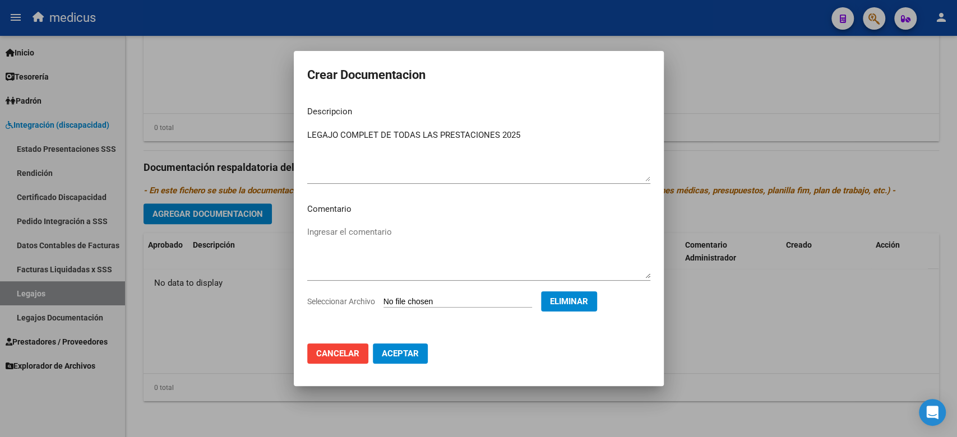
drag, startPoint x: 396, startPoint y: 200, endPoint x: 410, endPoint y: 239, distance: 41.5
click at [409, 239] on mat-dialog-content "Descripcion LEGAJO COMPLET DE TODAS LAS PRESTACIONES 2025 Ingresar el descripci…" at bounding box center [479, 216] width 370 height 238
click at [414, 239] on textarea "Ingresar el comentario" at bounding box center [478, 252] width 343 height 53
click at [382, 131] on textarea "LEGAJO COMPLET DE TODAS LAS PRESTACIONES 2025" at bounding box center [478, 155] width 343 height 53
click at [377, 251] on textarea "Ingresar el comentario" at bounding box center [478, 252] width 343 height 53
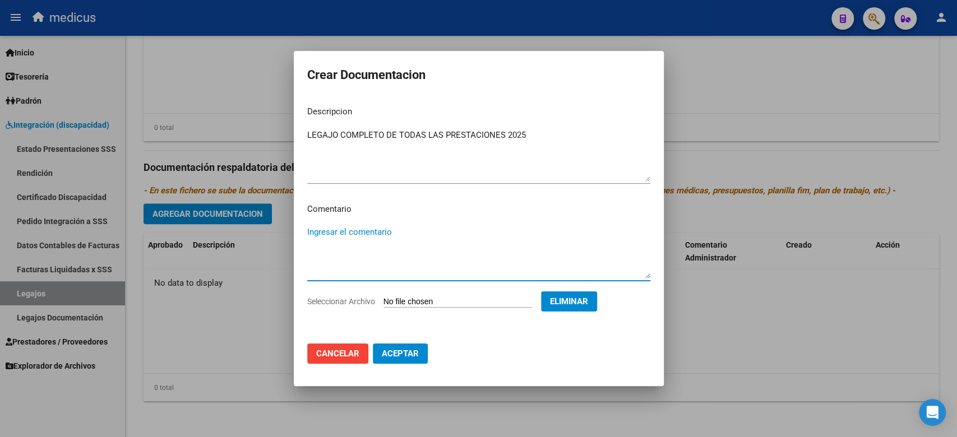
click at [454, 226] on textarea "Ingresar el comentario" at bounding box center [478, 252] width 343 height 53
click at [442, 220] on mat-dialog-content "Descripcion LEGAJO COMPLETO DE TODAS LAS PRESTACIONES 2025 Ingresar el descripc…" at bounding box center [479, 216] width 370 height 238
click at [471, 241] on textarea "Ingresar el comentario" at bounding box center [478, 252] width 343 height 53
paste textarea "MAIE 30716231107 $ 475.830,36 MII: MUSICOTERAPIA 27302644964 MII: PSICOLOGIA 20…"
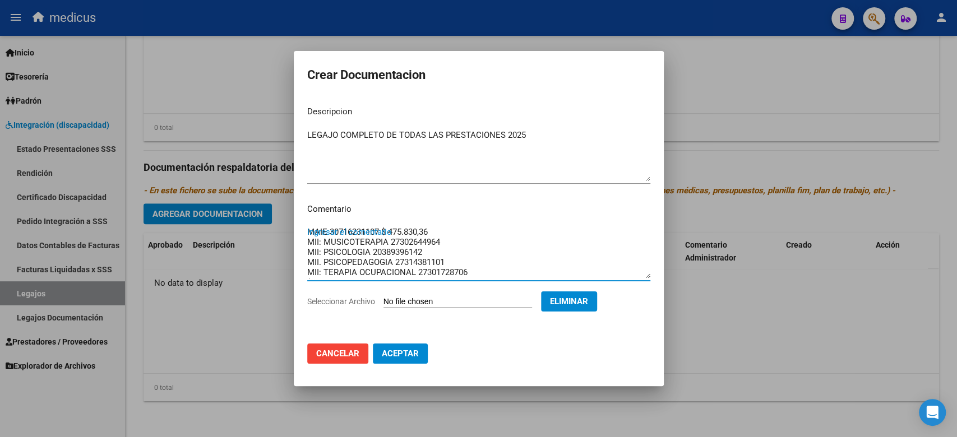
scroll to position [9, 0]
click at [471, 242] on textarea "MAIE 30716231107 $ 475.830,36 MII: MUSICOTERAPIA 27302644964 MII: PSICOLOGIA 20…" at bounding box center [478, 252] width 343 height 53
drag, startPoint x: 363, startPoint y: 270, endPoint x: 280, endPoint y: 279, distance: 84.1
click at [280, 279] on div "Crear Documentacion Descripcion LEGAJO COMPLETO DE TODAS LAS PRESTACIONES 2025 …" at bounding box center [478, 218] width 957 height 437
drag, startPoint x: 475, startPoint y: 265, endPoint x: 424, endPoint y: 262, distance: 51.1
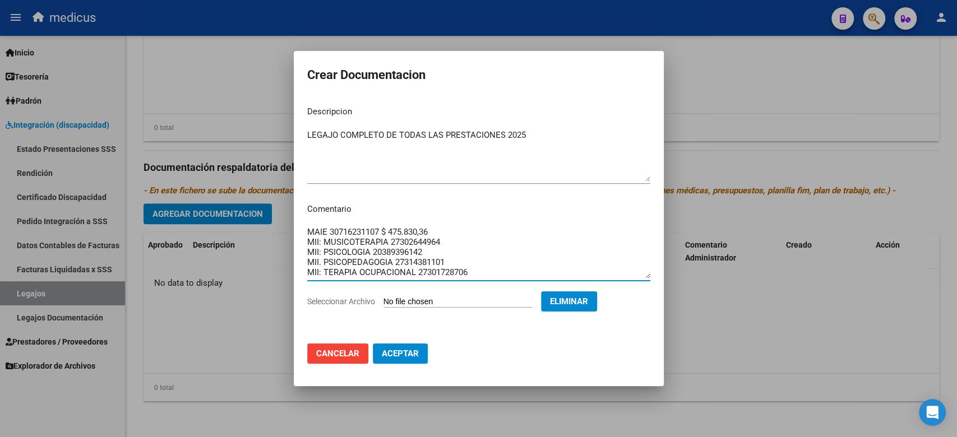
click at [424, 262] on textarea "MAIE 30716231107 $ 475.830,36 MII: MUSICOTERAPIA 27302644964 MII: PSICOLOGIA 20…" at bounding box center [478, 252] width 343 height 53
drag, startPoint x: 416, startPoint y: 262, endPoint x: 495, endPoint y: 264, distance: 79.1
click at [495, 264] on textarea "MAIE 30716231107 $ 475.830,36 MII: MUSICOTERAPIA 27302644964 MII: PSICOLOGIA 20…" at bounding box center [478, 252] width 343 height 53
click at [440, 249] on textarea "MAIE 30716231107 $ 475.830,36 MII: MUSICOTERAPIA 27302644964 MII: PSICOLOGIA 20…" at bounding box center [478, 252] width 343 height 53
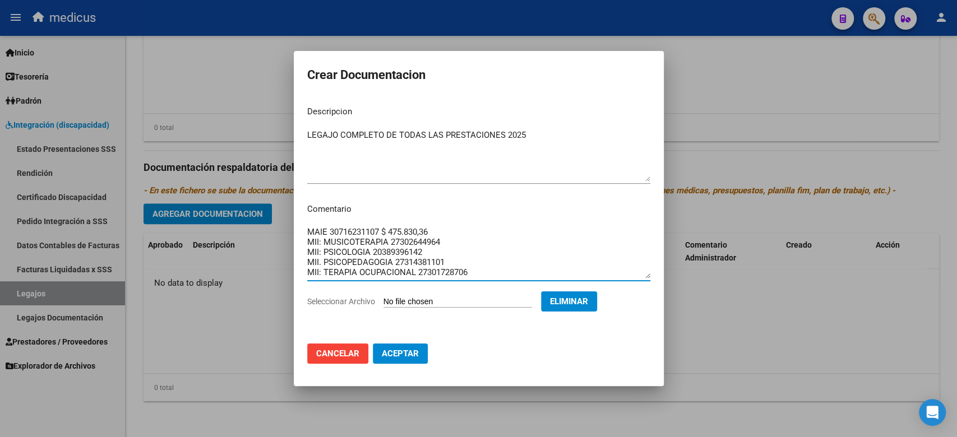
drag, startPoint x: 436, startPoint y: 234, endPoint x: 382, endPoint y: 235, distance: 53.3
click at [382, 235] on textarea "MAIE 30716231107 $ 475.830,36 MII: MUSICOTERAPIA 27302644964 MII: PSICOLOGIA 20…" at bounding box center [478, 252] width 343 height 53
drag, startPoint x: 440, startPoint y: 240, endPoint x: 389, endPoint y: 243, distance: 51.1
click at [389, 243] on textarea "MAIE 30716231107 MII: MUSICOTERAPIA 27302644964 MII: PSICOLOGIA 20389396142 MII…" at bounding box center [478, 252] width 343 height 53
drag, startPoint x: 386, startPoint y: 233, endPoint x: 330, endPoint y: 234, distance: 55.5
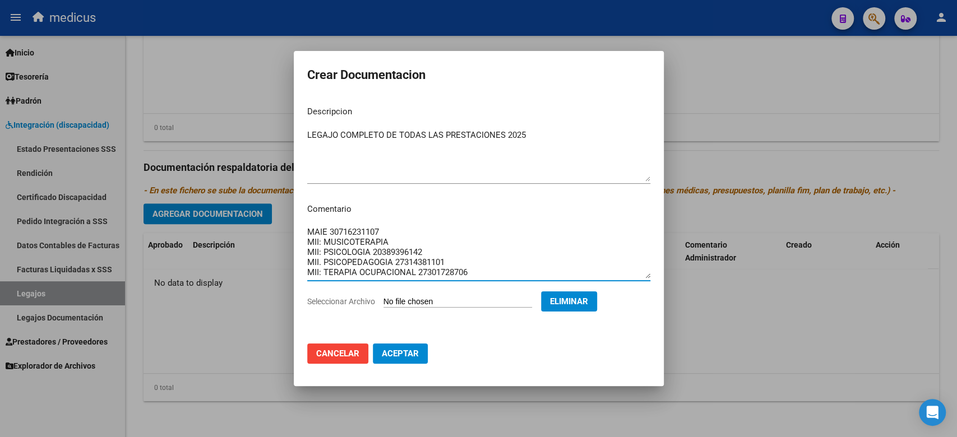
click at [330, 234] on textarea "MAIE 30716231107 MII: MUSICOTERAPIA MII: PSICOLOGIA 20389396142 MII. PSICOPEDAG…" at bounding box center [478, 252] width 343 height 53
drag, startPoint x: 452, startPoint y: 252, endPoint x: 397, endPoint y: 256, distance: 55.0
click at [374, 256] on textarea "MAIE MII: MUSICOTERAPIA MII: PSICOLOGIA 20389396142 MII. PSICOPEDAGOGIA 2731438…" at bounding box center [478, 252] width 343 height 53
drag, startPoint x: 453, startPoint y: 253, endPoint x: 400, endPoint y: 258, distance: 52.9
click at [400, 258] on textarea "MAIE MII: MUSICOTERAPIA MII: PSICOLOGIA MII. PSICOPEDAGOGIA 27314381101 MII: TE…" at bounding box center [478, 252] width 343 height 53
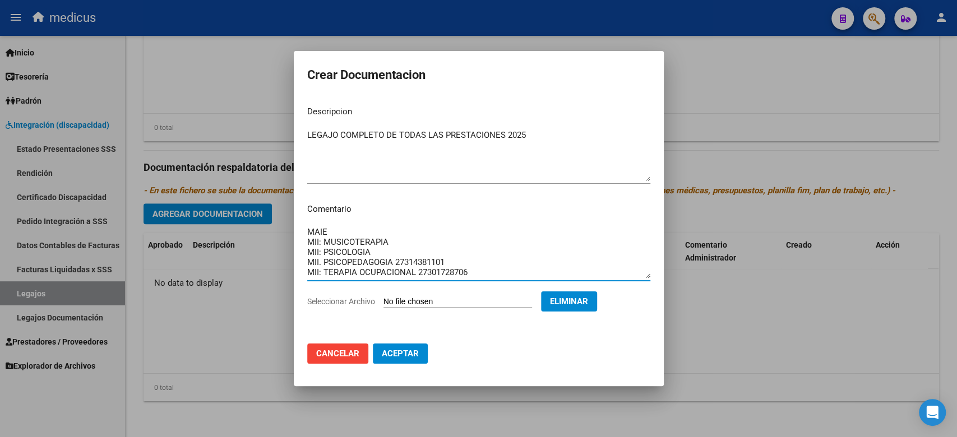
click at [399, 261] on textarea "MAIE MII: MUSICOTERAPIA MII: PSICOLOGIA MII. PSICOPEDAGOGIA 27314381101 MII: TE…" at bounding box center [478, 252] width 343 height 53
drag, startPoint x: 397, startPoint y: 262, endPoint x: 456, endPoint y: 256, distance: 59.7
click at [456, 256] on textarea "MAIE MII: MUSICOTERAPIA MII: PSICOLOGIA MII. PSICOPEDAGOGIA 27314381101 MII: TE…" at bounding box center [478, 252] width 343 height 53
click at [454, 260] on textarea "MAIE MII: MUSICOTERAPIA MII: PSICOLOGIA MII. PSICOPEDAGOGIA 27314381101 MII: TE…" at bounding box center [478, 252] width 343 height 53
drag, startPoint x: 442, startPoint y: 262, endPoint x: 394, endPoint y: 266, distance: 48.4
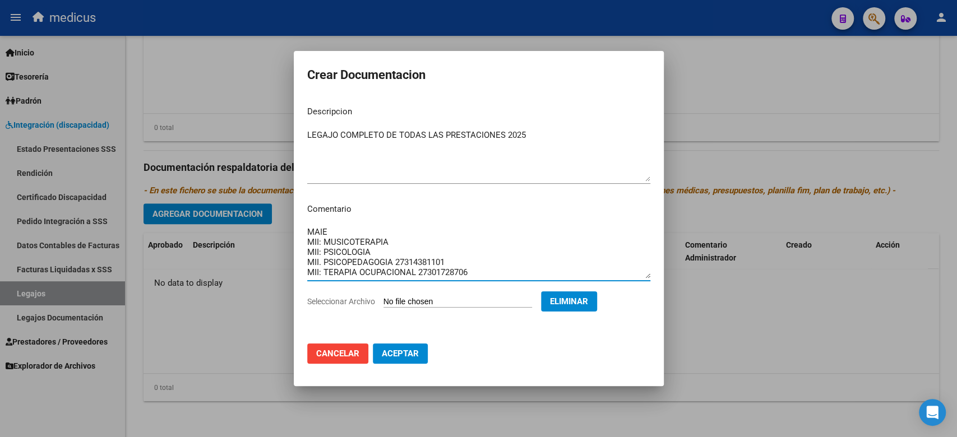
click at [394, 266] on textarea "MAIE MII: MUSICOTERAPIA MII: PSICOLOGIA MII. PSICOPEDAGOGIA 27314381101 MII: TE…" at bounding box center [478, 252] width 343 height 53
drag, startPoint x: 488, startPoint y: 265, endPoint x: 417, endPoint y: 270, distance: 71.4
click at [418, 269] on textarea "MAIE MII: MUSICOTERAPIA MII: PSICOLOGIA MII. PSICOPEDAGOGIA MII: TERAPIA OCUPAC…" at bounding box center [478, 252] width 343 height 53
click at [417, 270] on textarea "MAIE MII: MUSICOTERAPIA MII: PSICOLOGIA MII. PSICOPEDAGOGIA MII: TERAPIA OCUPAC…" at bounding box center [478, 252] width 343 height 53
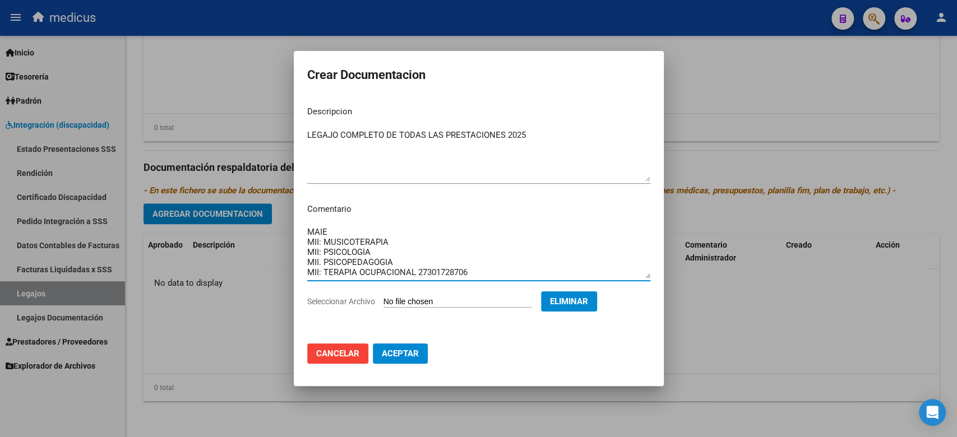
drag, startPoint x: 418, startPoint y: 262, endPoint x: 463, endPoint y: 262, distance: 44.9
click at [463, 262] on textarea "MAIE MII: MUSICOTERAPIA MII: PSICOLOGIA MII. PSICOPEDAGOGIA MII: TERAPIA OCUPAC…" at bounding box center [478, 252] width 343 height 53
click at [478, 262] on textarea "MAIE MII: MUSICOTERAPIA MII: PSICOLOGIA MII. PSICOPEDAGOGIA MII: TERAPIA OCUPAC…" at bounding box center [478, 252] width 343 height 53
click at [410, 345] on button "Aceptar" at bounding box center [400, 354] width 55 height 20
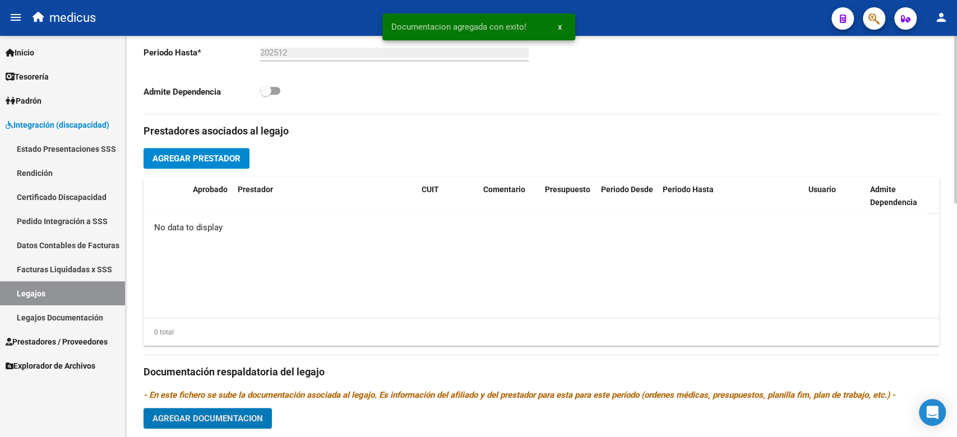
scroll to position [335, 0]
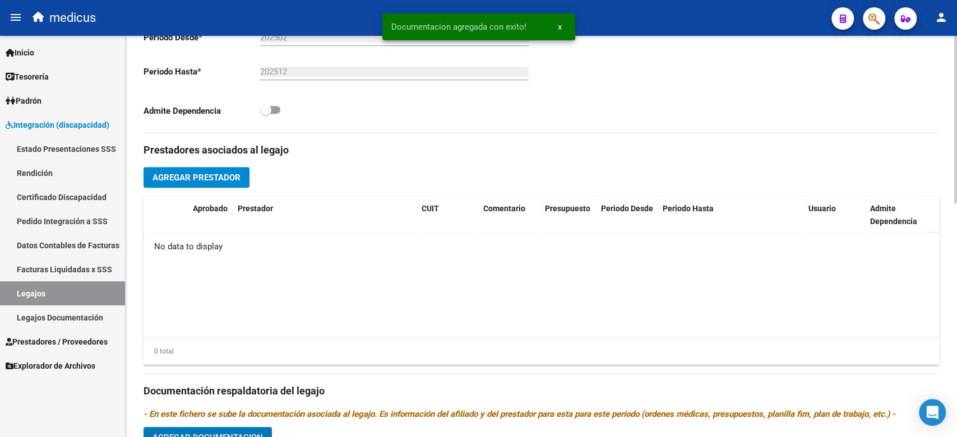
click at [195, 169] on button "Agregar Prestador" at bounding box center [197, 177] width 106 height 21
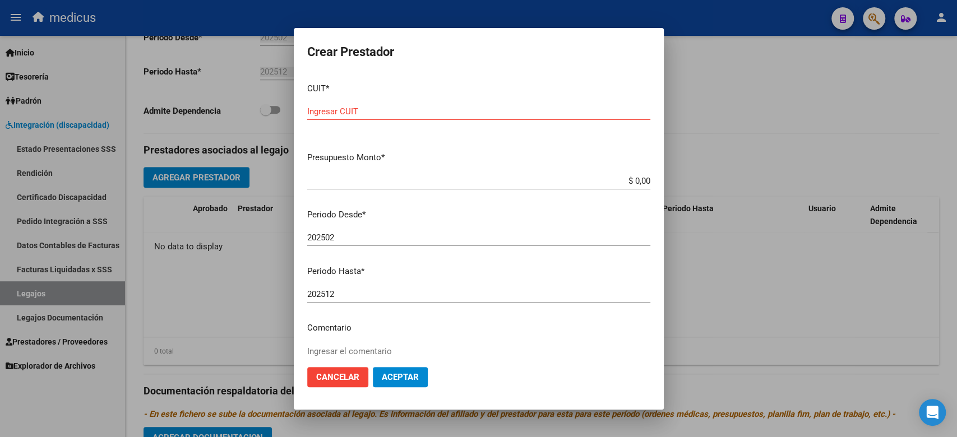
drag, startPoint x: 457, startPoint y: 156, endPoint x: 433, endPoint y: 128, distance: 37.0
click at [457, 156] on p "Presupuesto Monto *" at bounding box center [478, 157] width 343 height 13
click at [403, 113] on input "Ingresar CUIT" at bounding box center [478, 112] width 343 height 10
paste input "30-71623110-7"
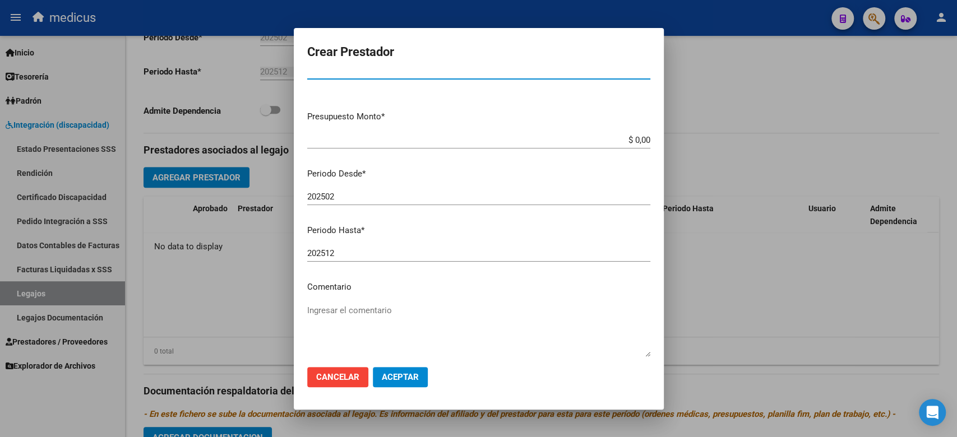
scroll to position [99, 0]
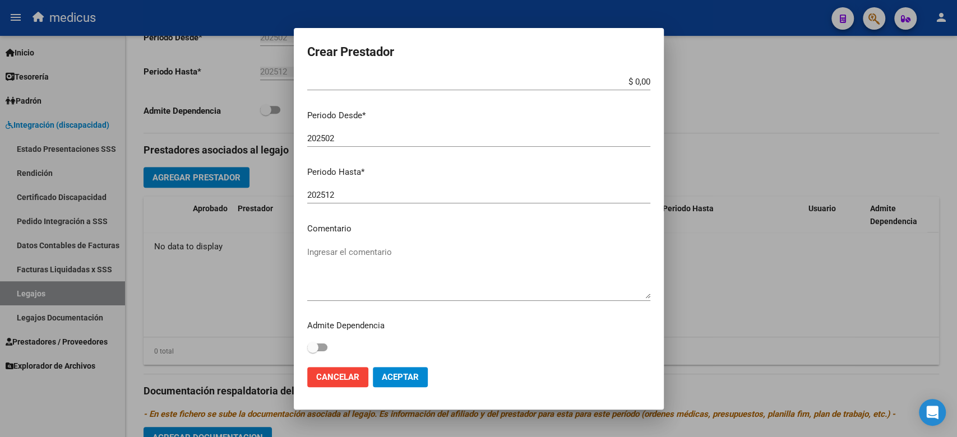
click at [497, 164] on mat-dialog-content "CUIT * 30-71623110-7 Ingresar CUIT ARCA Padrón Presupuesto Monto * $ 0,00 Ingre…" at bounding box center [479, 216] width 370 height 284
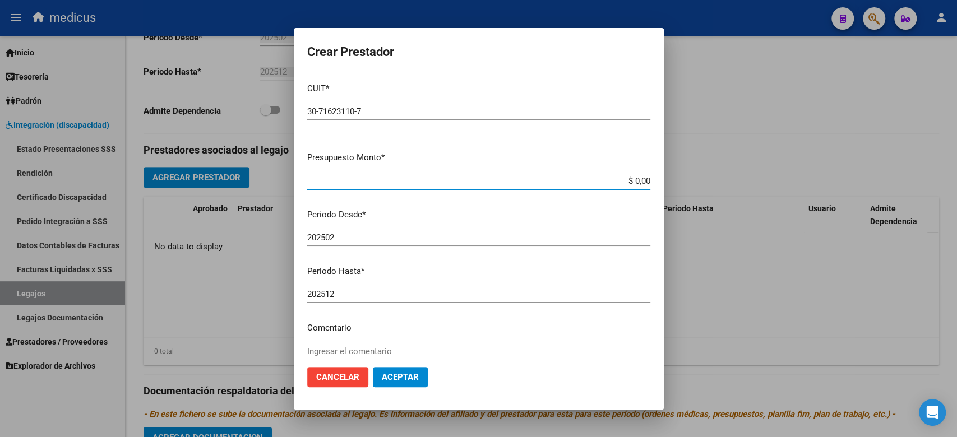
drag, startPoint x: 572, startPoint y: 181, endPoint x: 694, endPoint y: 188, distance: 121.9
click at [694, 188] on div "Crear Prestador CUIT * 30-71623110-7 Ingresar CUIT ARCA Padrón Presupuesto Mont…" at bounding box center [478, 218] width 957 height 437
paste input "475.830,36"
click at [535, 197] on div "$ 475.830,36 Ingresar el monto" at bounding box center [478, 186] width 343 height 27
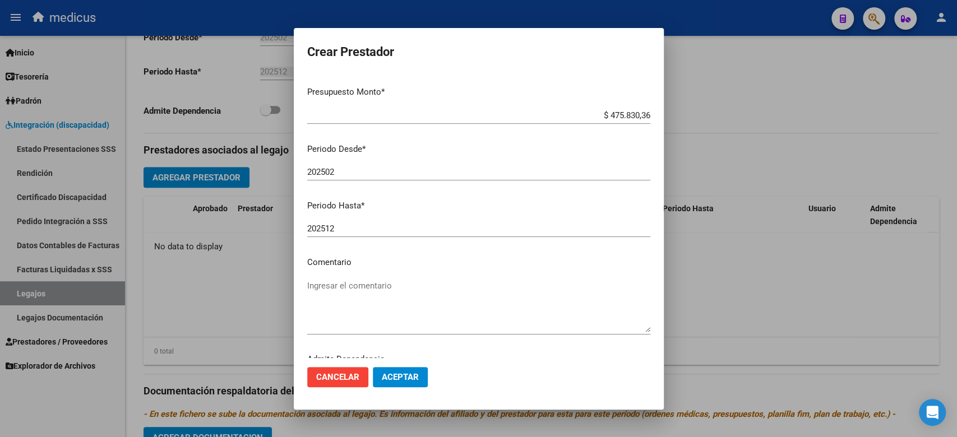
scroll to position [99, 0]
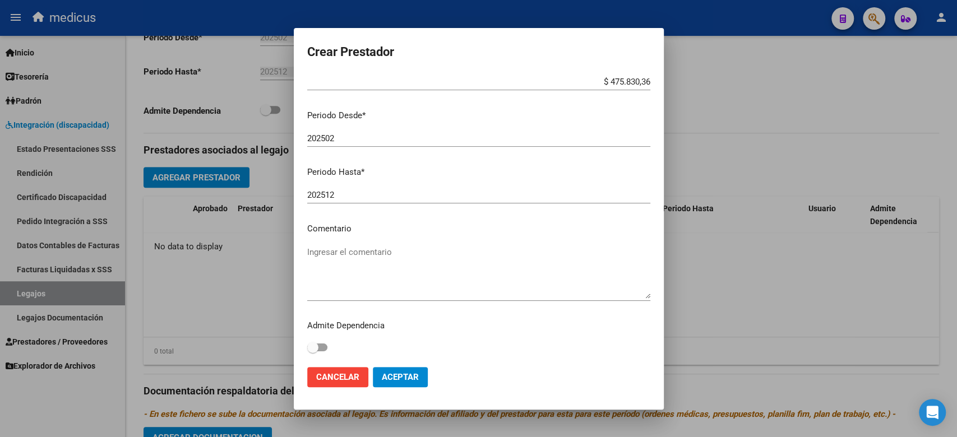
click at [355, 233] on p "Comentario" at bounding box center [478, 229] width 343 height 13
click at [367, 261] on textarea "Ingresar el comentario" at bounding box center [478, 272] width 343 height 53
paste textarea "MAIE"
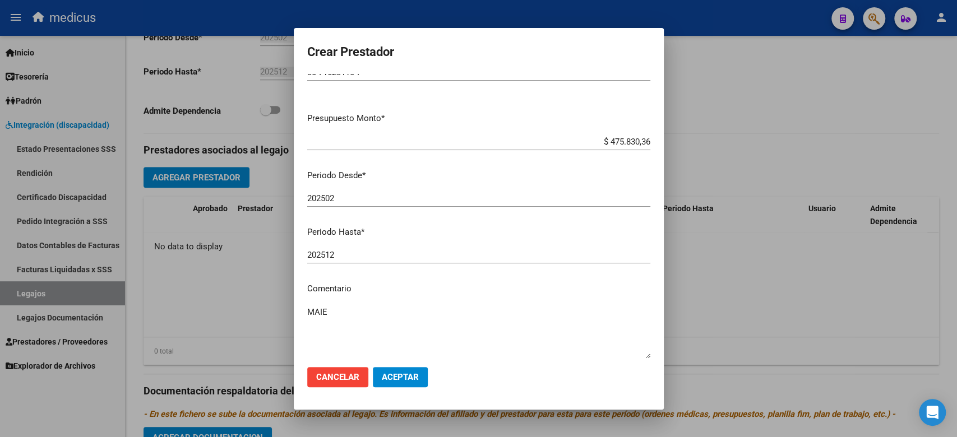
scroll to position [0, 0]
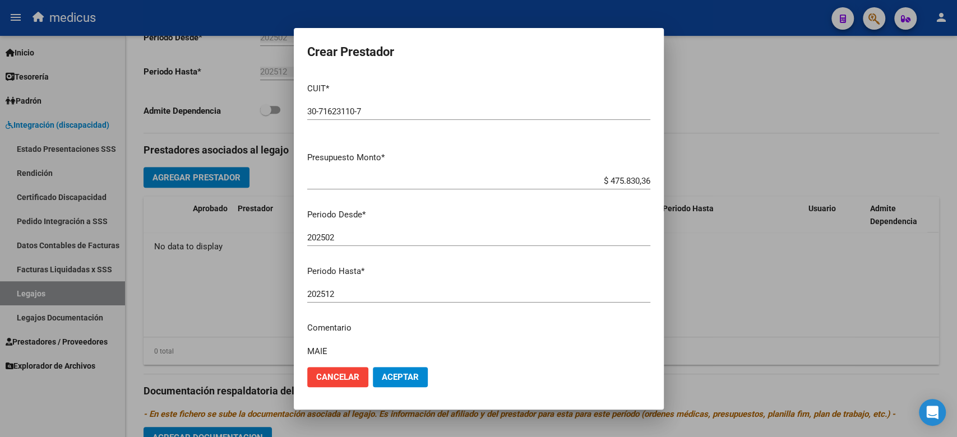
click at [399, 370] on button "Aceptar" at bounding box center [400, 377] width 55 height 20
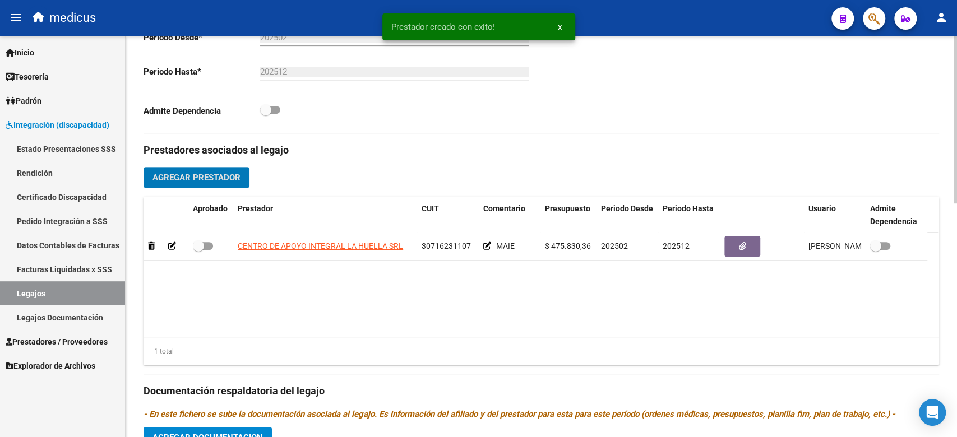
click at [229, 180] on span "Agregar Prestador" at bounding box center [196, 178] width 88 height 10
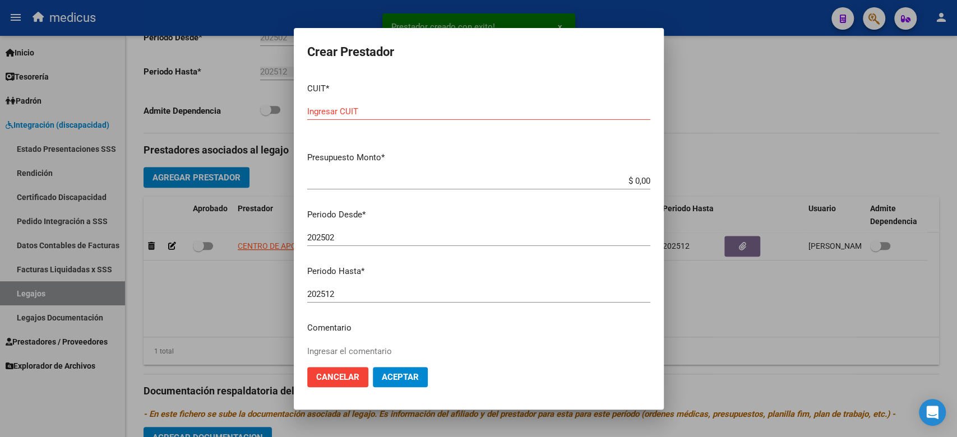
click at [525, 245] on div "202502 Ingresar el periodo" at bounding box center [478, 237] width 343 height 17
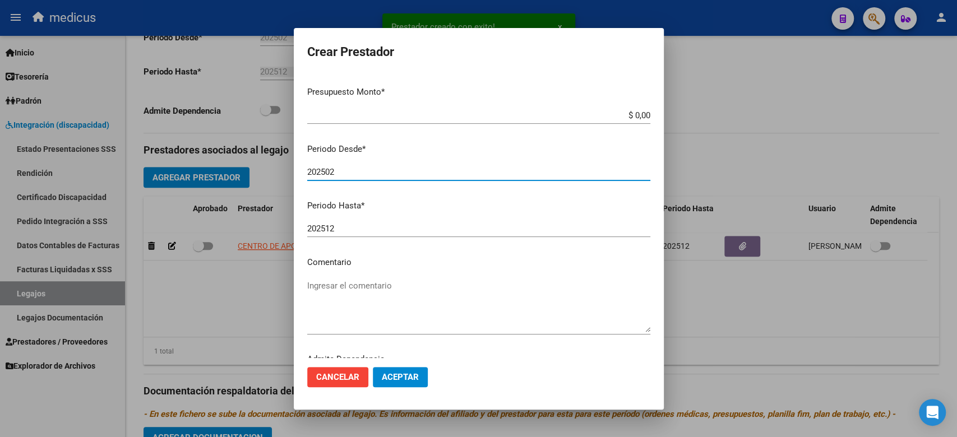
scroll to position [99, 0]
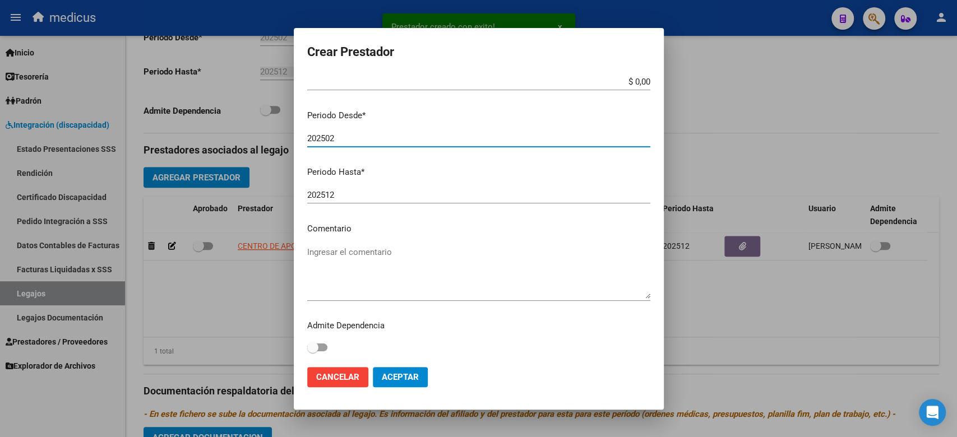
click at [375, 260] on textarea "Ingresar el comentario" at bounding box center [478, 272] width 343 height 53
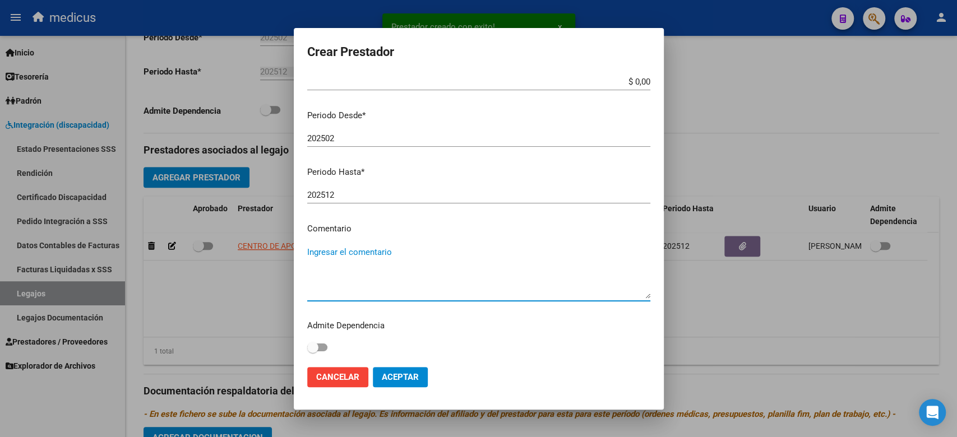
paste textarea "MII: MUSICOTERAPIA"
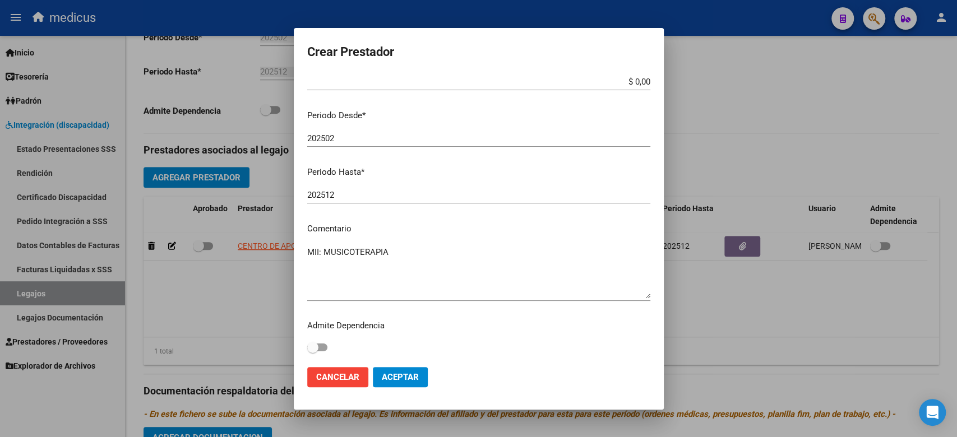
click at [503, 217] on mat-dialog-content "CUIT * Ingresar CUIT Presupuesto Monto * $ 0,00 Ingresar el monto Periodo Desde…" at bounding box center [479, 216] width 370 height 284
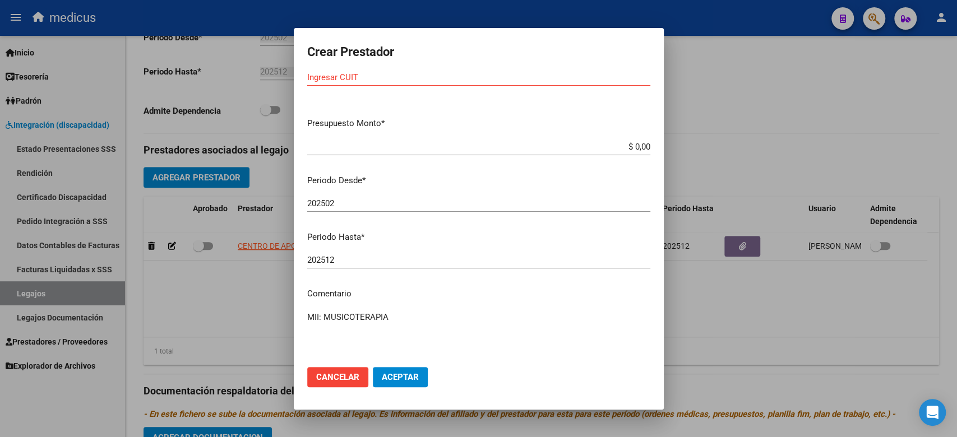
scroll to position [0, 0]
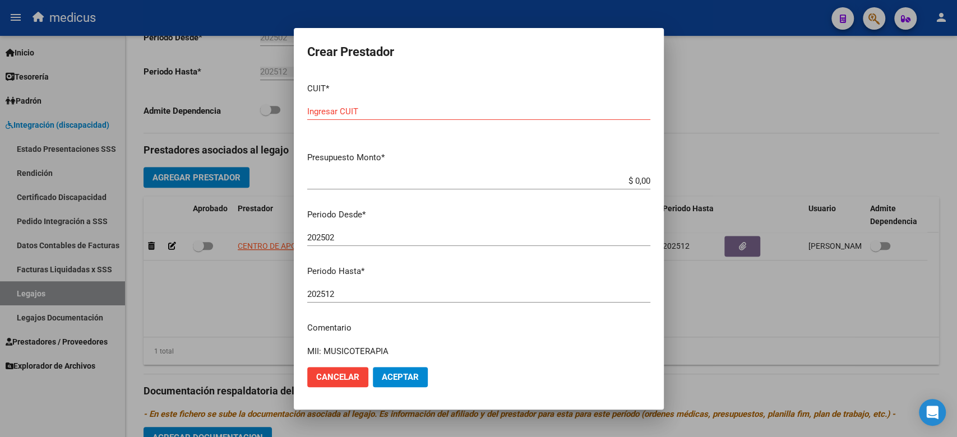
click at [345, 117] on div "Ingresar CUIT" at bounding box center [478, 111] width 343 height 17
paste input "27-30264496-4"
drag, startPoint x: 544, startPoint y: 206, endPoint x: 542, endPoint y: 191, distance: 15.8
click at [544, 206] on mat-dialog-content "CUIT * 27-30264496-4 Ingresar CUIT ARCA Padrón Presupuesto Monto * $ 0,00 Ingre…" at bounding box center [479, 216] width 370 height 284
drag, startPoint x: 542, startPoint y: 182, endPoint x: 672, endPoint y: 178, distance: 130.7
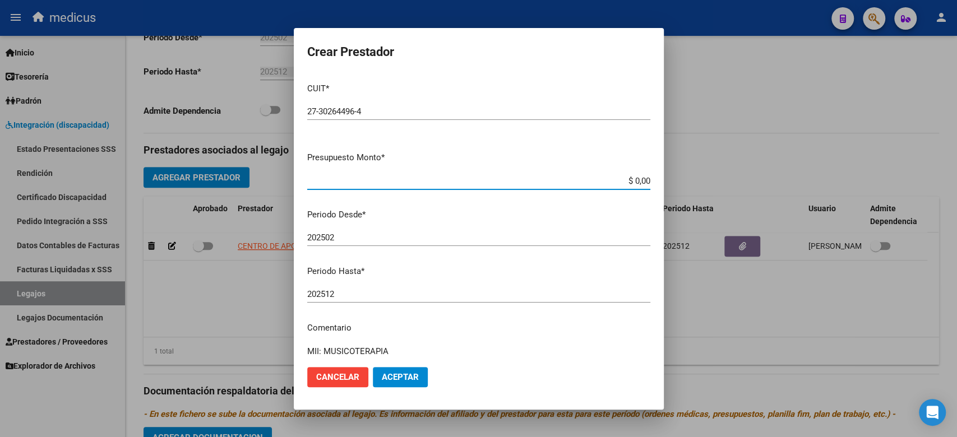
click at [672, 178] on div "Crear Prestador CUIT * 27-30264496-4 Ingresar CUIT ARCA Padrón Presupuesto Mont…" at bounding box center [478, 218] width 957 height 437
paste
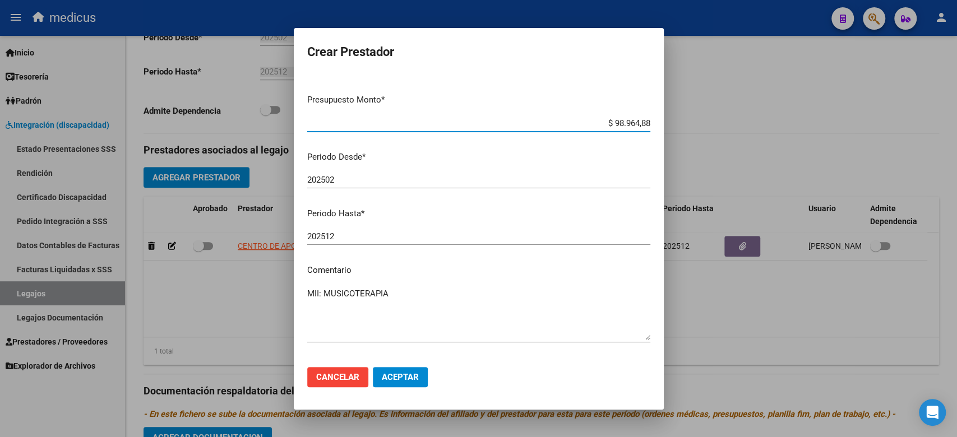
scroll to position [99, 0]
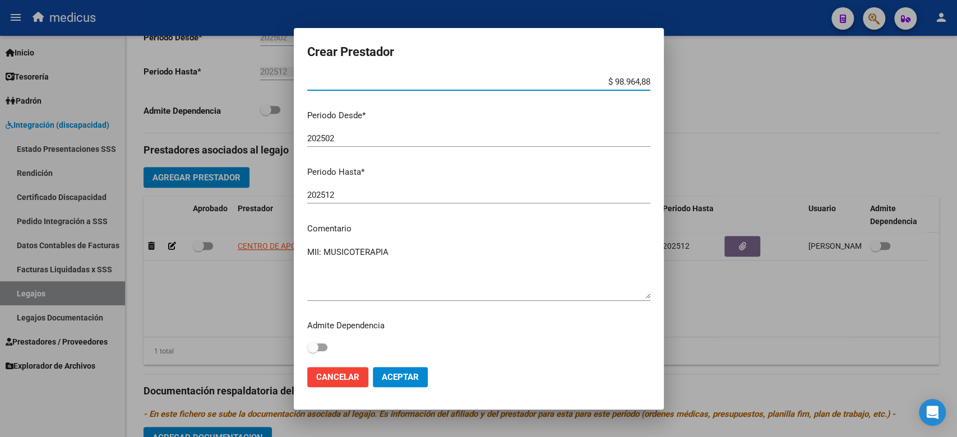
click at [405, 384] on mat-dialog-actions "Cancelar Aceptar" at bounding box center [478, 377] width 343 height 38
click at [405, 371] on button "Aceptar" at bounding box center [400, 377] width 55 height 20
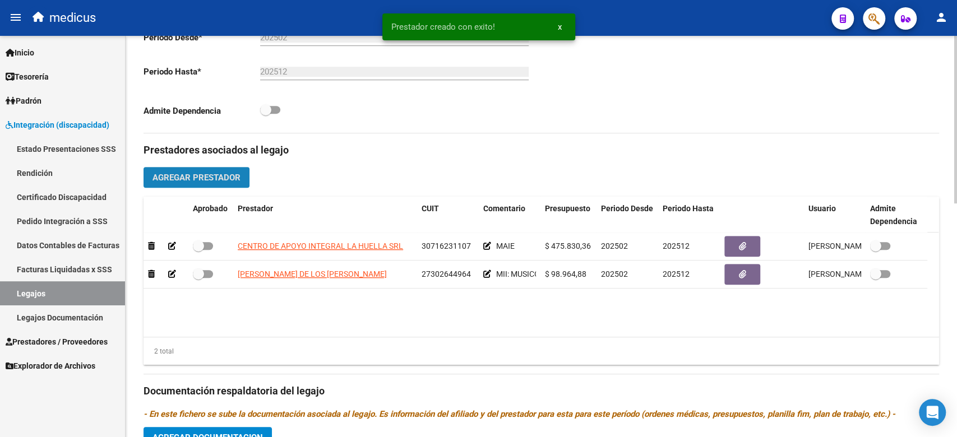
click at [224, 173] on span "Agregar Prestador" at bounding box center [196, 178] width 88 height 10
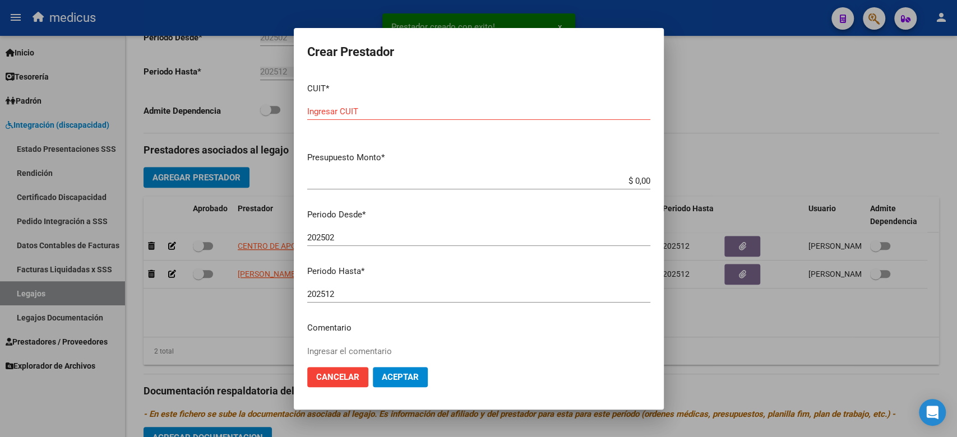
drag, startPoint x: 438, startPoint y: 201, endPoint x: 386, endPoint y: 130, distance: 89.0
click at [435, 197] on mat-dialog-content "CUIT * Ingresar CUIT Presupuesto Monto * $ 0,00 Ingresar el monto Periodo Desde…" at bounding box center [479, 216] width 370 height 284
click at [376, 112] on input "Ingresar CUIT" at bounding box center [478, 112] width 343 height 10
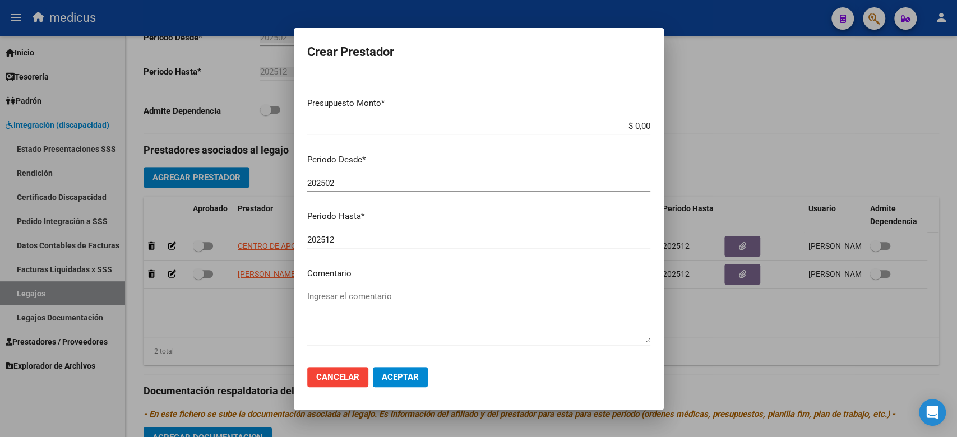
scroll to position [107, 0]
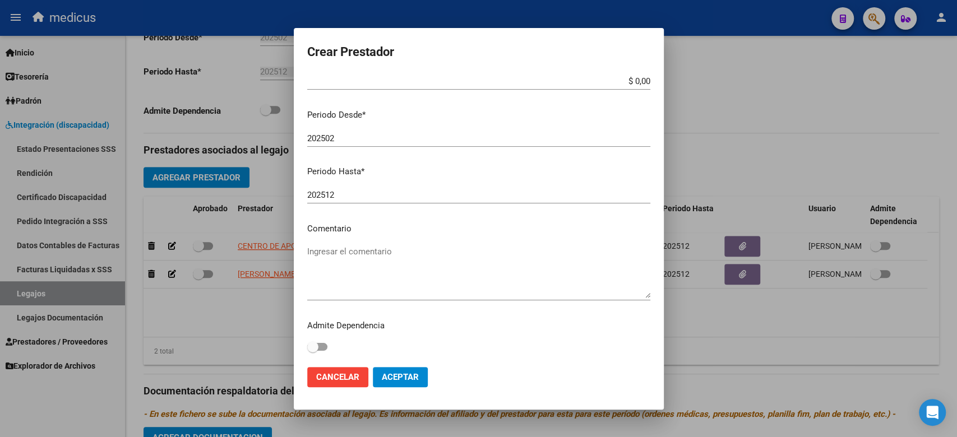
click at [341, 269] on textarea "Ingresar el comentario" at bounding box center [478, 272] width 343 height 53
click at [442, 199] on input "202512" at bounding box center [478, 195] width 343 height 10
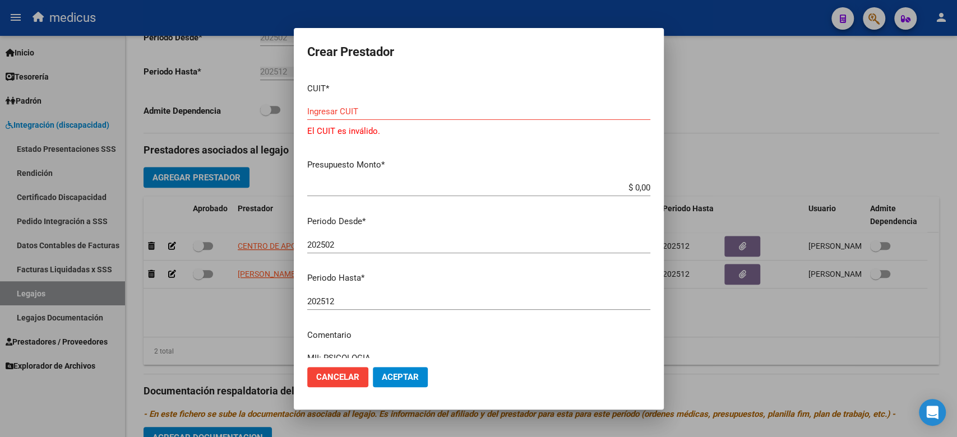
click at [348, 110] on input "Ingresar CUIT" at bounding box center [478, 112] width 343 height 10
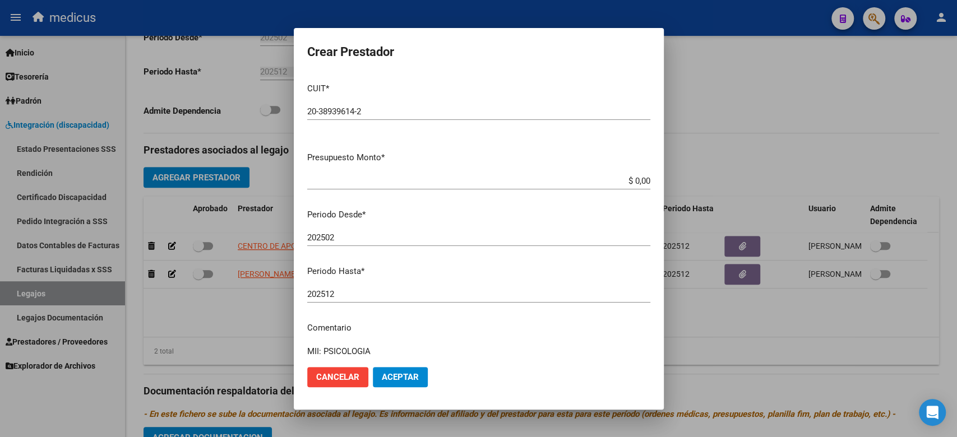
click at [554, 195] on div "$ 0,00 Ingresar el monto" at bounding box center [478, 186] width 343 height 27
drag, startPoint x: 585, startPoint y: 177, endPoint x: 674, endPoint y: 179, distance: 89.2
click at [674, 179] on div "Crear Prestador CUIT * 20-38939614-2 Ingresar CUIT ARCA Padrón Presupuesto Mont…" at bounding box center [478, 218] width 957 height 437
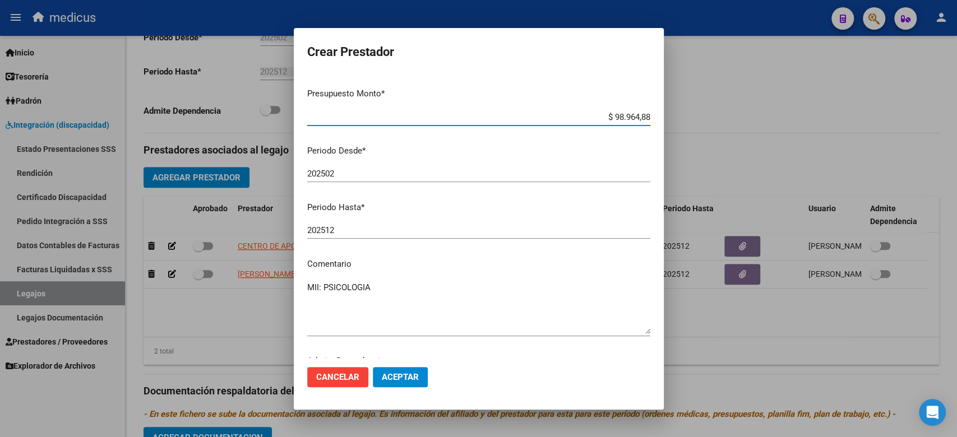
scroll to position [99, 0]
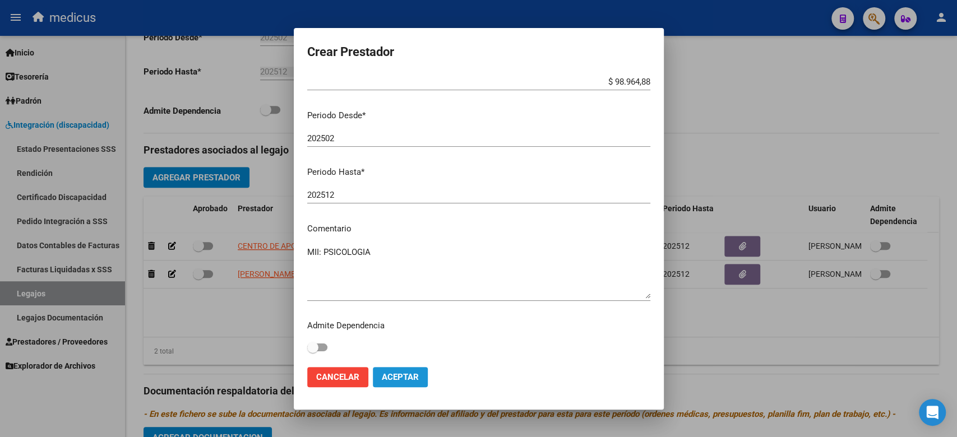
click at [401, 381] on span "Aceptar" at bounding box center [400, 377] width 37 height 10
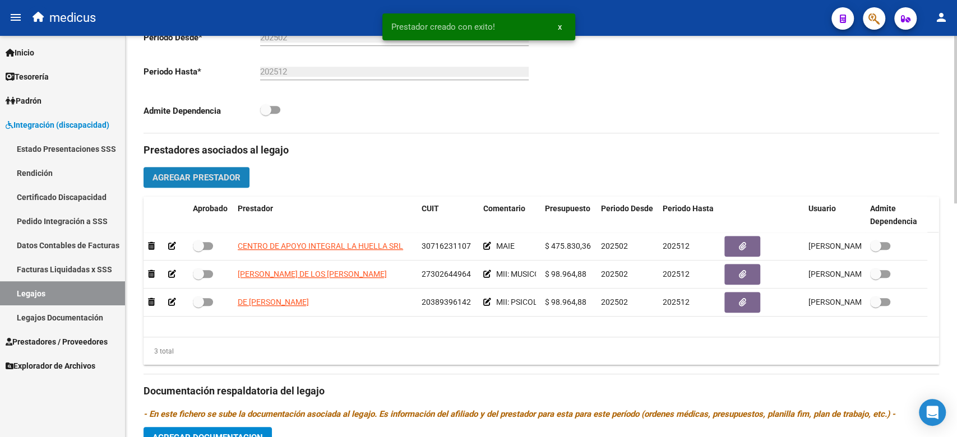
click at [168, 169] on button "Agregar Prestador" at bounding box center [197, 177] width 106 height 21
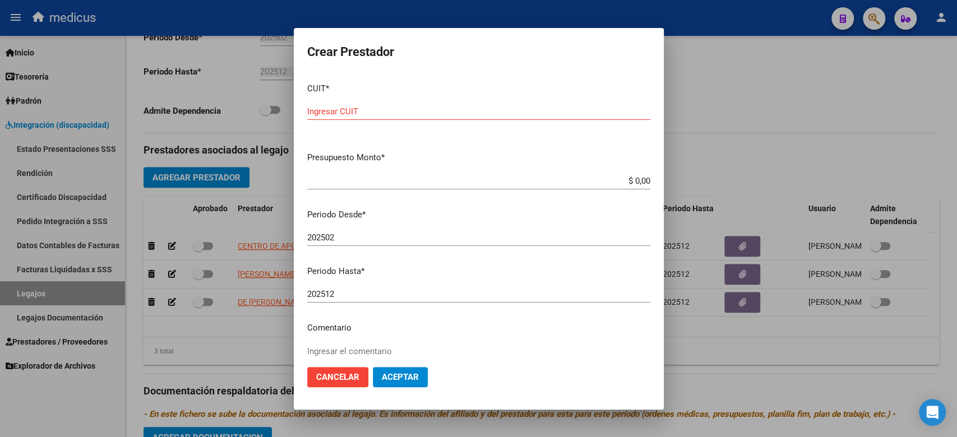
drag, startPoint x: 517, startPoint y: 285, endPoint x: 494, endPoint y: 223, distance: 66.2
click at [517, 285] on mat-dialog-content "CUIT * Ingresar CUIT Presupuesto Monto * $ 0,00 Ingresar el monto Periodo Desde…" at bounding box center [479, 216] width 370 height 284
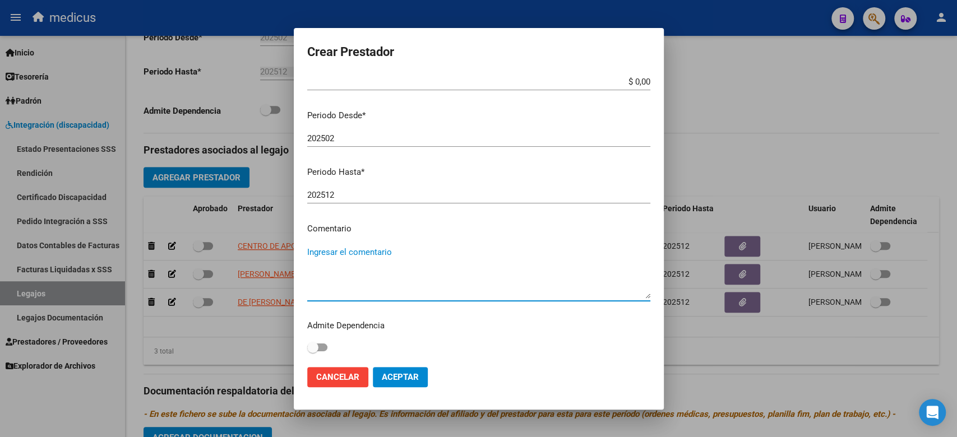
click at [361, 278] on textarea "Ingresar el comentario" at bounding box center [478, 272] width 343 height 53
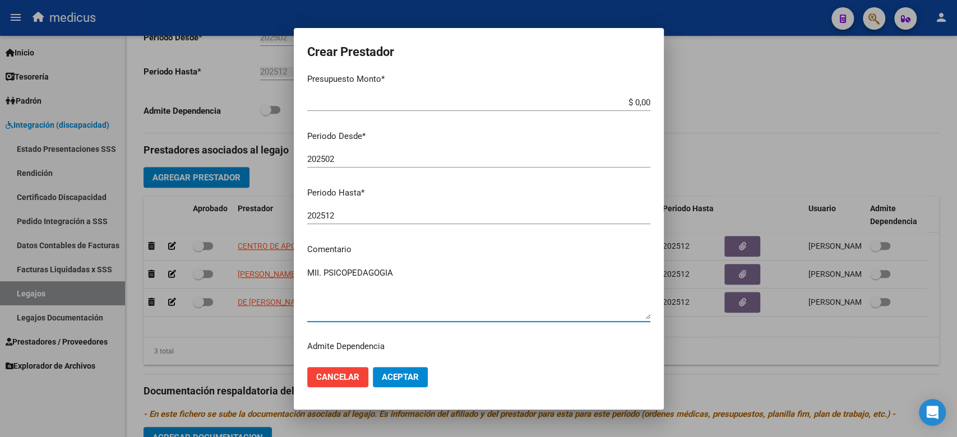
scroll to position [25, 0]
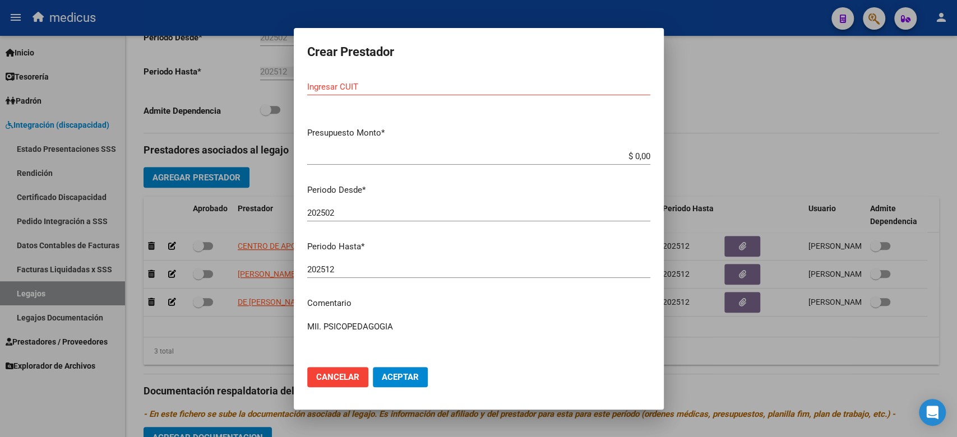
click at [460, 233] on mat-dialog-content "CUIT * Ingresar CUIT Presupuesto Monto * $ 0,00 Ingresar el monto Periodo Desde…" at bounding box center [479, 216] width 370 height 284
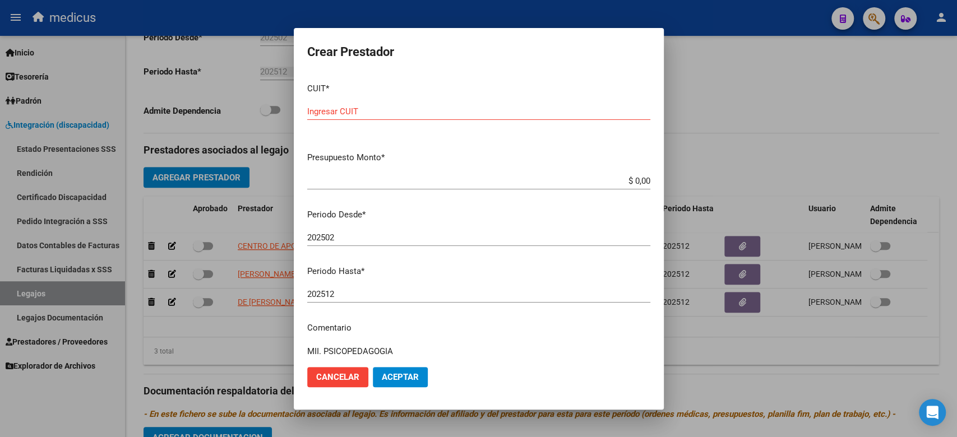
click at [351, 120] on div "Ingresar CUIT" at bounding box center [478, 116] width 343 height 27
click at [350, 114] on input "Ingresar CUIT" at bounding box center [478, 112] width 343 height 10
drag, startPoint x: 495, startPoint y: 213, endPoint x: 510, endPoint y: 201, distance: 18.7
click at [495, 212] on p "Periodo Desde *" at bounding box center [478, 215] width 343 height 13
drag, startPoint x: 540, startPoint y: 181, endPoint x: 650, endPoint y: 181, distance: 110.4
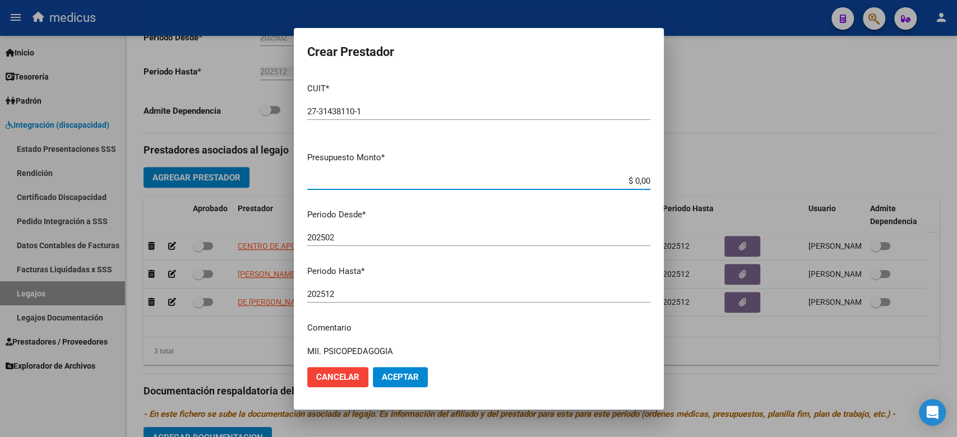
click at [650, 181] on mat-dialog-content "CUIT * 27-31438110-1 Ingresar CUIT ARCA Padrón Presupuesto Monto * $ 0,00 Ingre…" at bounding box center [479, 216] width 370 height 284
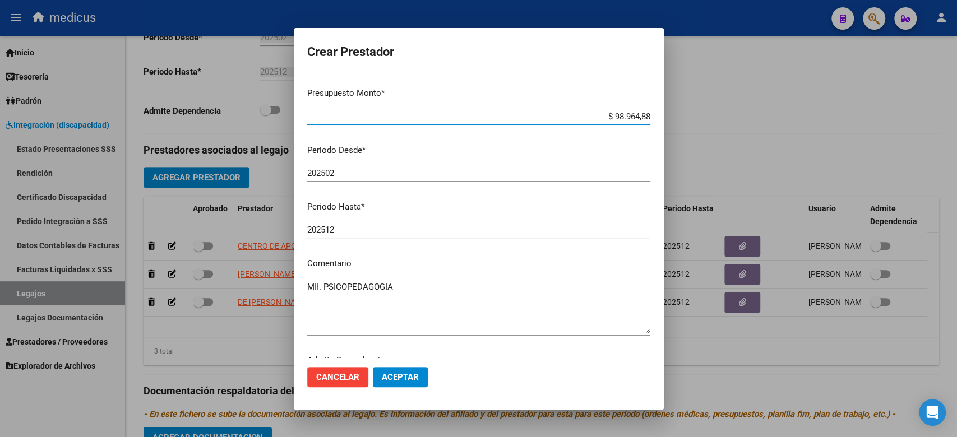
scroll to position [99, 0]
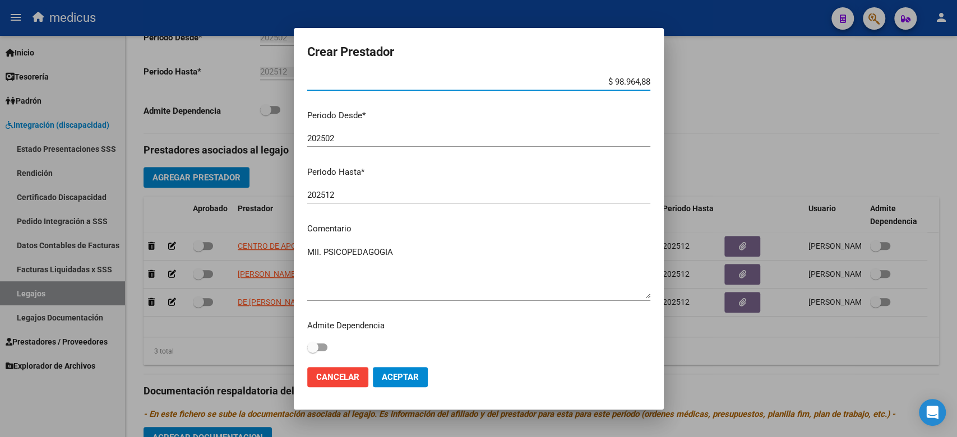
click at [401, 381] on span "Aceptar" at bounding box center [400, 377] width 37 height 10
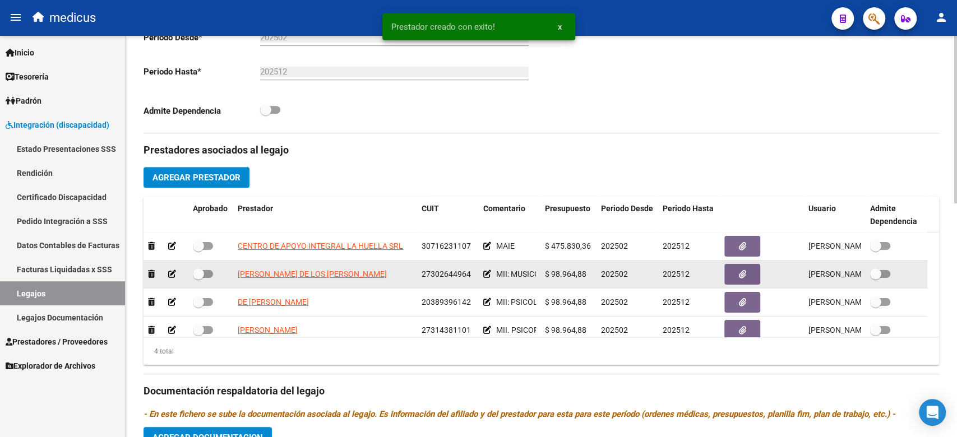
drag, startPoint x: 494, startPoint y: 245, endPoint x: 505, endPoint y: 269, distance: 25.8
click at [498, 253] on datatable-body-cell "MAIE" at bounding box center [510, 246] width 62 height 27
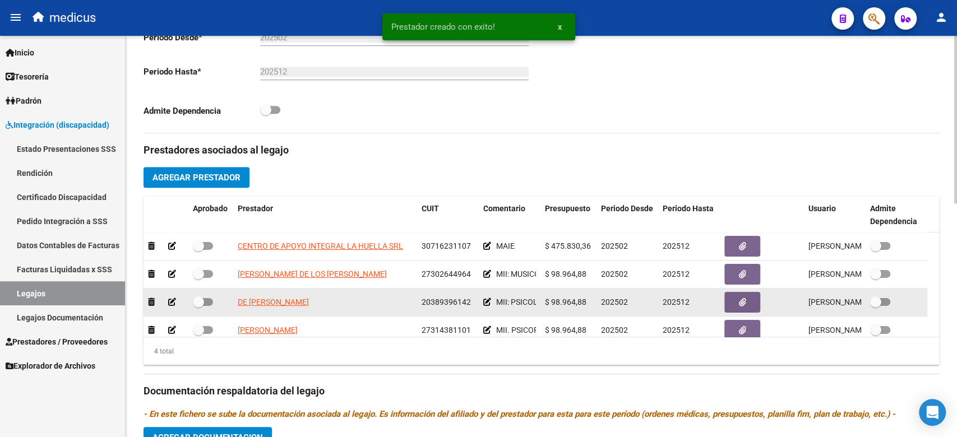
click at [511, 303] on span "MII: PSICOLOGIA" at bounding box center [526, 302] width 60 height 9
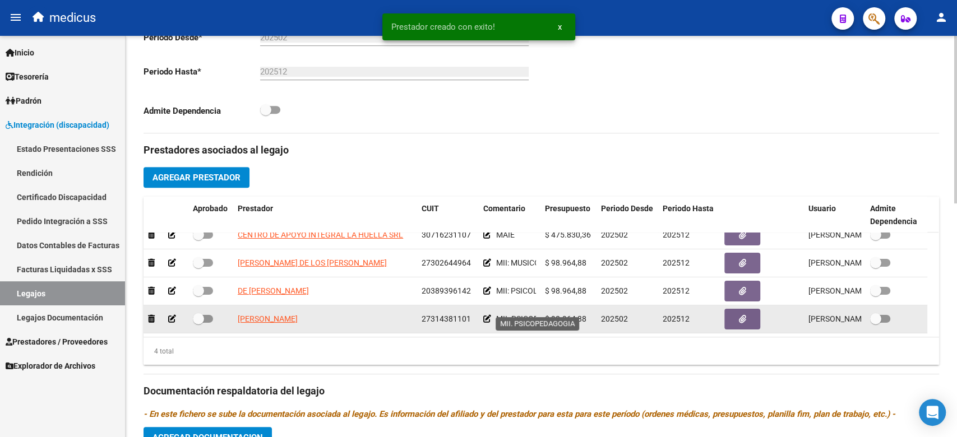
scroll to position [0, 41]
drag, startPoint x: 521, startPoint y: 305, endPoint x: 530, endPoint y: 304, distance: 9.5
click at [529, 315] on span "MII. PSICOPEDAGOGIA" at bounding box center [501, 319] width 81 height 9
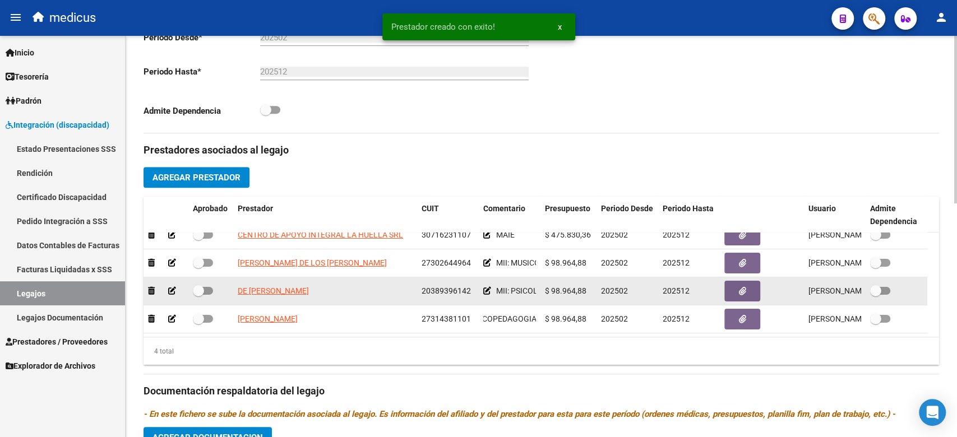
scroll to position [0, 20]
drag, startPoint x: 517, startPoint y: 285, endPoint x: 533, endPoint y: 285, distance: 15.7
click at [533, 285] on div "MII: PSICOLOGIA" at bounding box center [509, 291] width 53 height 13
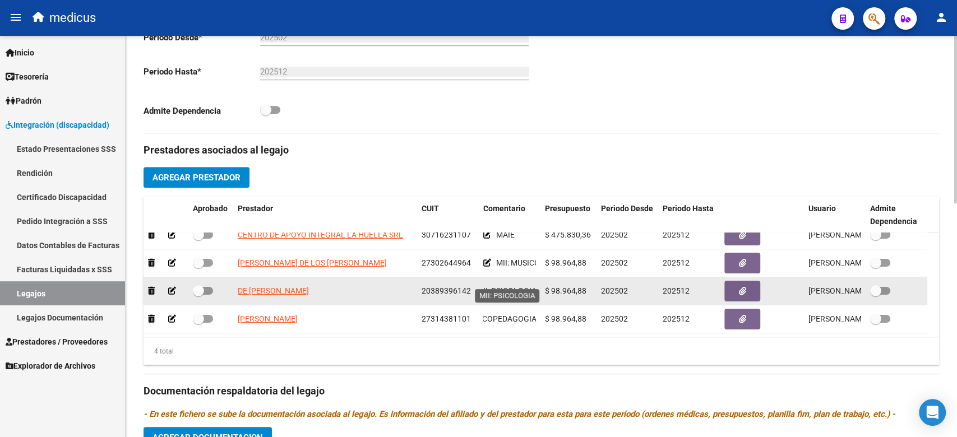
click at [514, 286] on span "MII: PSICOLOGIA" at bounding box center [507, 290] width 60 height 9
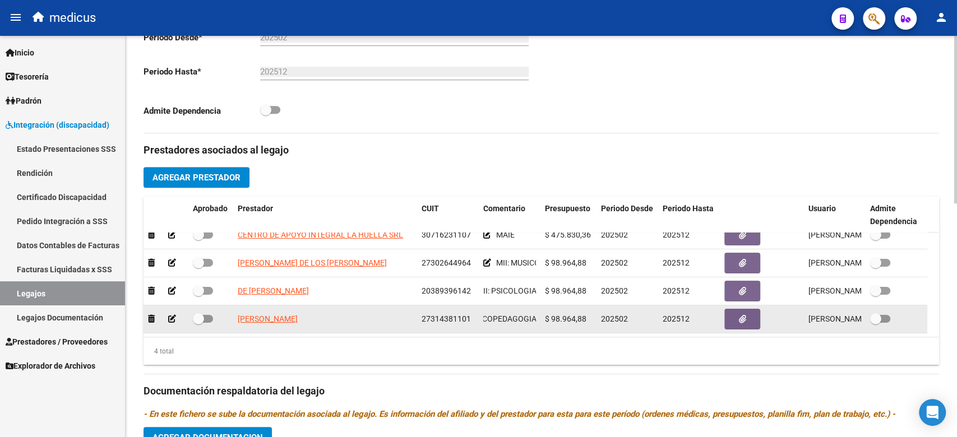
click at [509, 313] on div "MII. PSICOPEDAGOGIA" at bounding box center [509, 319] width 53 height 13
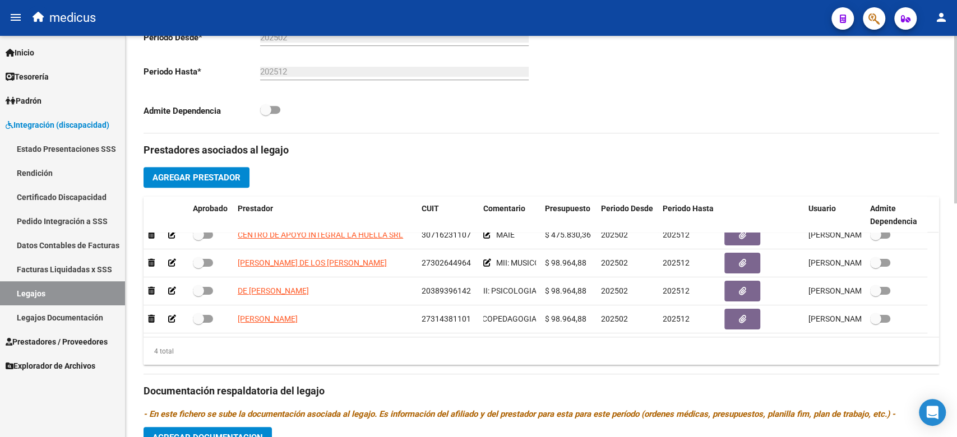
click at [187, 179] on span "Agregar Prestador" at bounding box center [196, 178] width 88 height 10
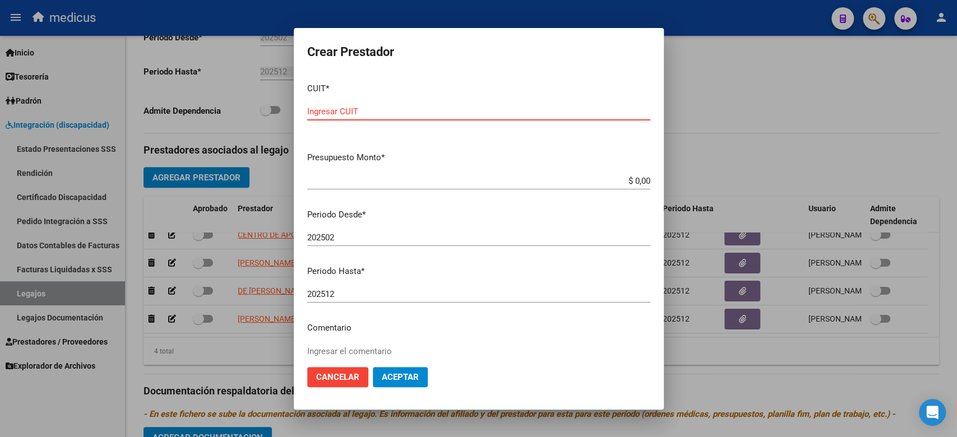
click at [453, 114] on input "Ingresar CUIT" at bounding box center [478, 112] width 343 height 10
click at [449, 111] on input "Ingresar CUIT" at bounding box center [478, 112] width 343 height 10
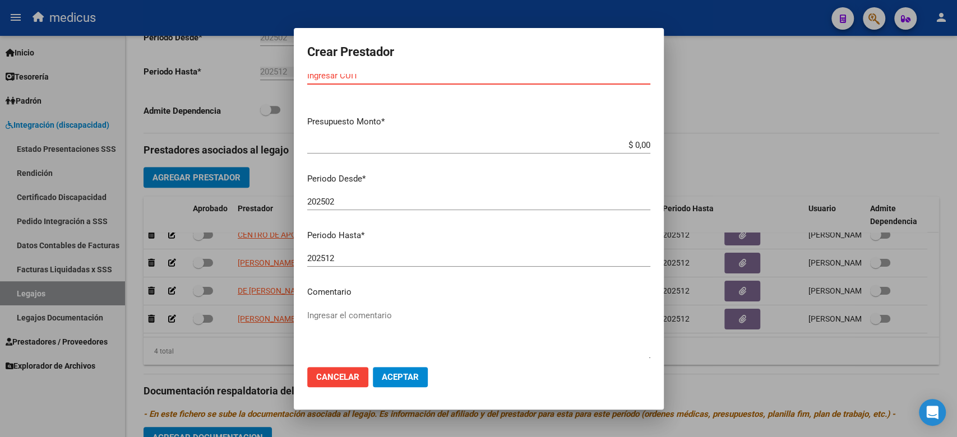
scroll to position [99, 0]
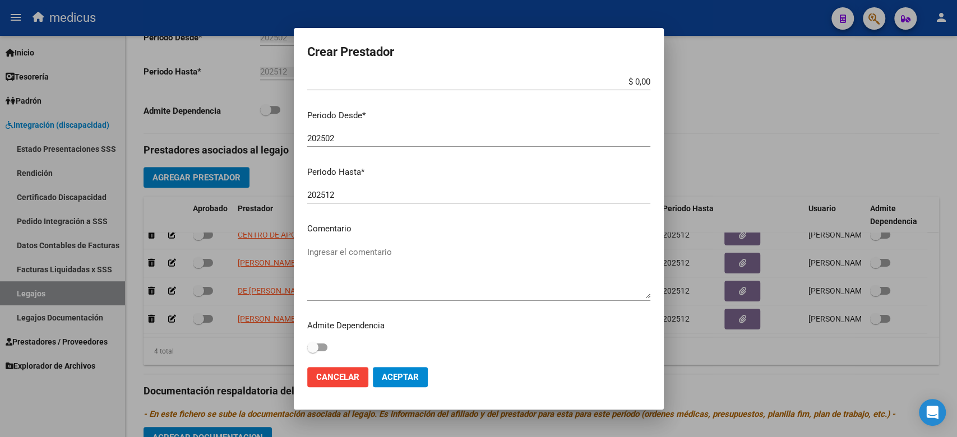
click at [363, 258] on textarea "Ingresar el comentario" at bounding box center [478, 272] width 343 height 53
click at [480, 237] on mat-dialog-content "CUIT * Ingresar CUIT Presupuesto Monto * $ 0,00 Ingresar el monto Periodo Desde…" at bounding box center [479, 216] width 370 height 284
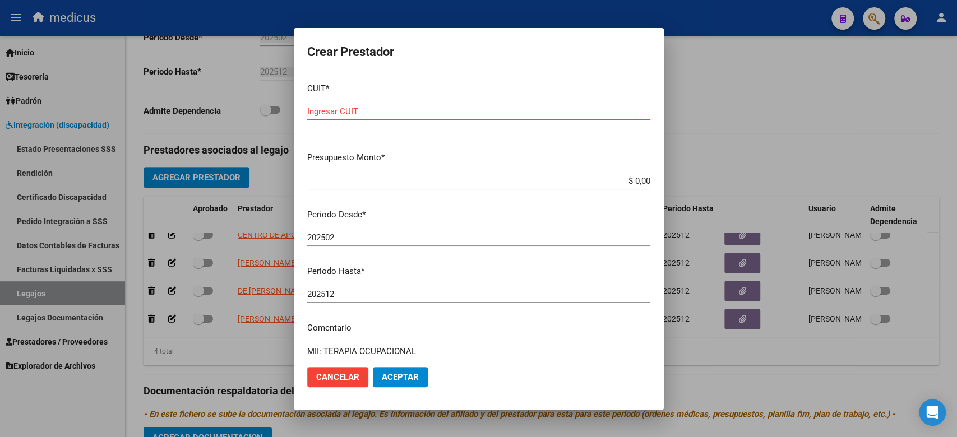
drag, startPoint x: 353, startPoint y: 113, endPoint x: 342, endPoint y: 117, distance: 11.9
click at [352, 113] on input "Ingresar CUIT" at bounding box center [478, 112] width 343 height 10
drag, startPoint x: 498, startPoint y: 214, endPoint x: 513, endPoint y: 191, distance: 27.5
click at [499, 212] on p "Periodo Desde *" at bounding box center [478, 215] width 343 height 13
drag, startPoint x: 583, startPoint y: 182, endPoint x: 655, endPoint y: 181, distance: 71.8
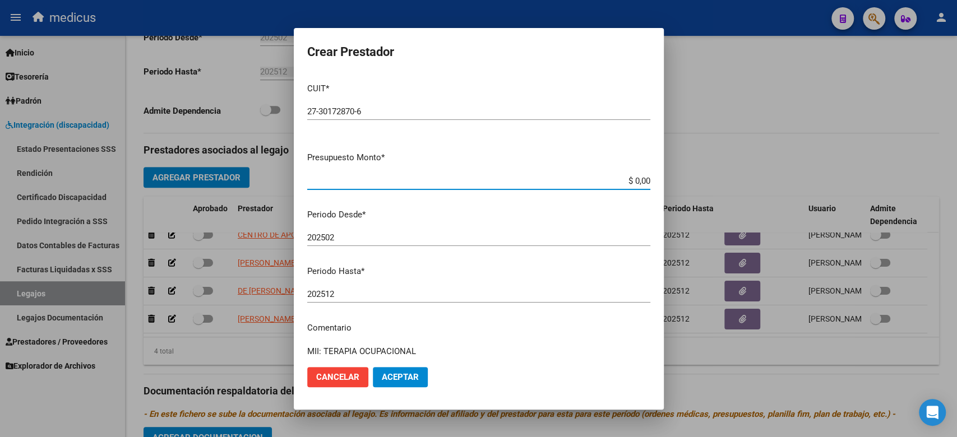
click at [655, 181] on mat-dialog-content "CUIT * 27-30172870-6 Ingresar CUIT ARCA Padrón Presupuesto Monto * $ 0,00 Ingre…" at bounding box center [479, 216] width 370 height 284
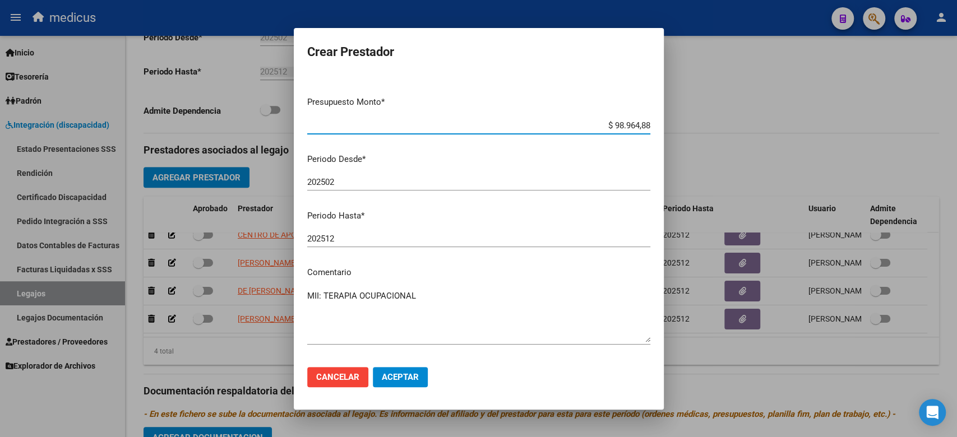
scroll to position [99, 0]
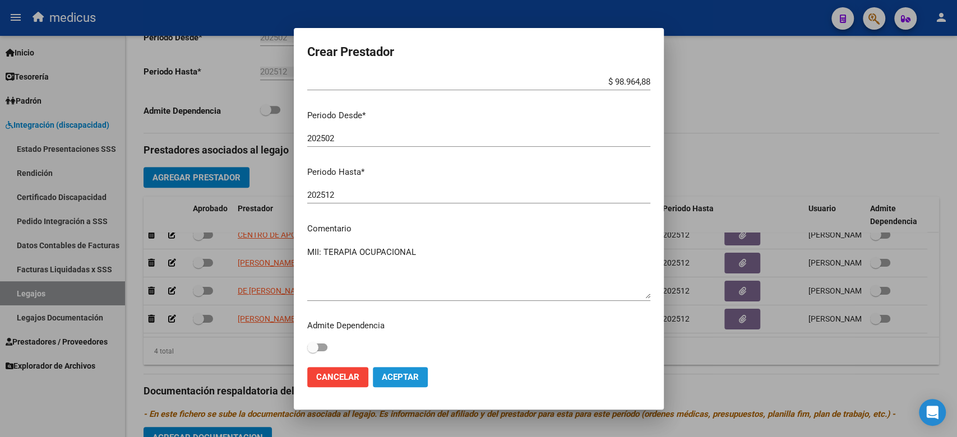
click at [390, 373] on span "Aceptar" at bounding box center [400, 377] width 37 height 10
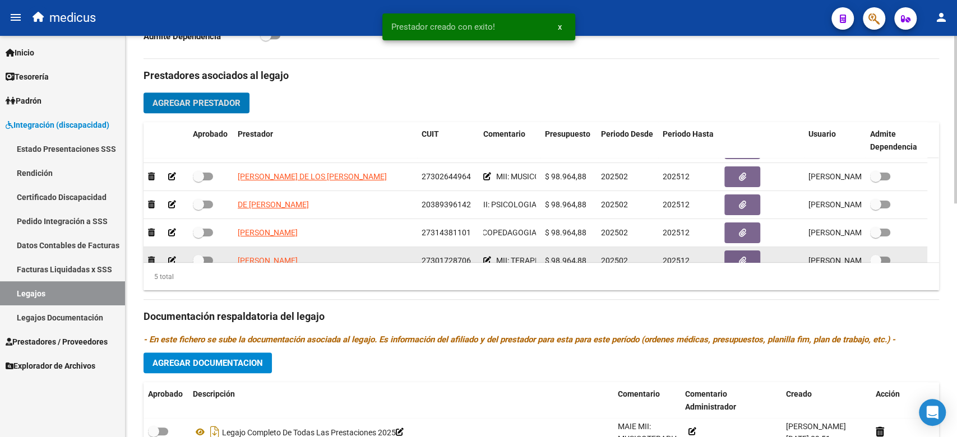
scroll to position [0, 0]
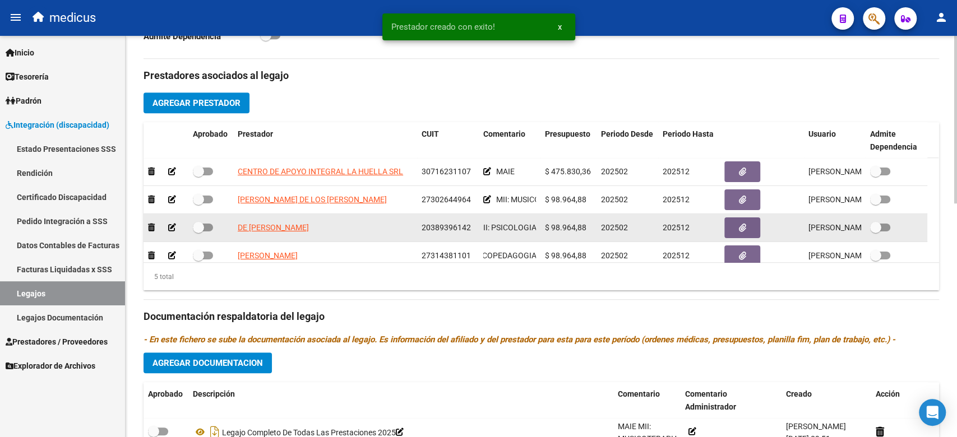
drag, startPoint x: 521, startPoint y: 232, endPoint x: 372, endPoint y: 232, distance: 149.1
click at [372, 232] on div "DE [PERSON_NAME] 20389396142 MII: PSICOLOGIA $ 98.964,88 202502 202512 [PERSON_…" at bounding box center [536, 228] width 784 height 28
click at [404, 223] on div "DE [PERSON_NAME]" at bounding box center [325, 227] width 175 height 13
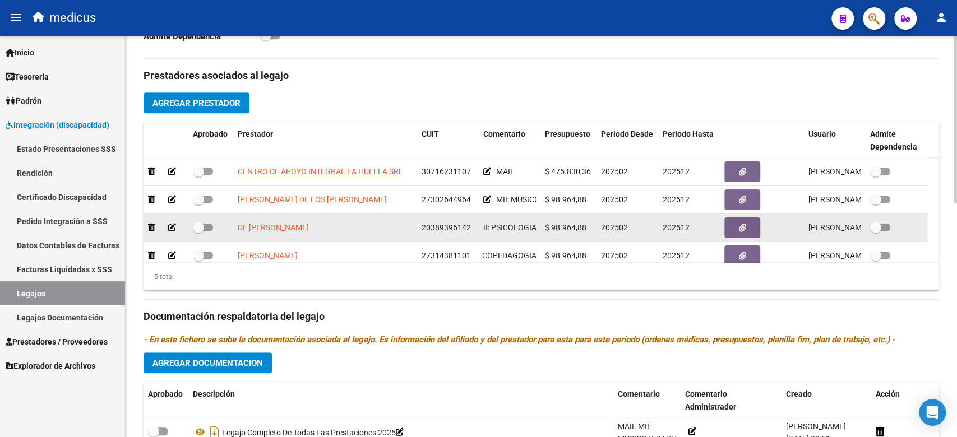
click at [456, 222] on div "20389396142" at bounding box center [448, 227] width 53 height 13
drag, startPoint x: 496, startPoint y: 227, endPoint x: 442, endPoint y: 227, distance: 53.3
click at [442, 227] on div "DE [PERSON_NAME] 20389396142 MII: PSICOLOGIA $ 98.964,88 202502 202512 [PERSON_…" at bounding box center [536, 228] width 784 height 28
click at [442, 227] on span "20389396142" at bounding box center [446, 227] width 49 height 9
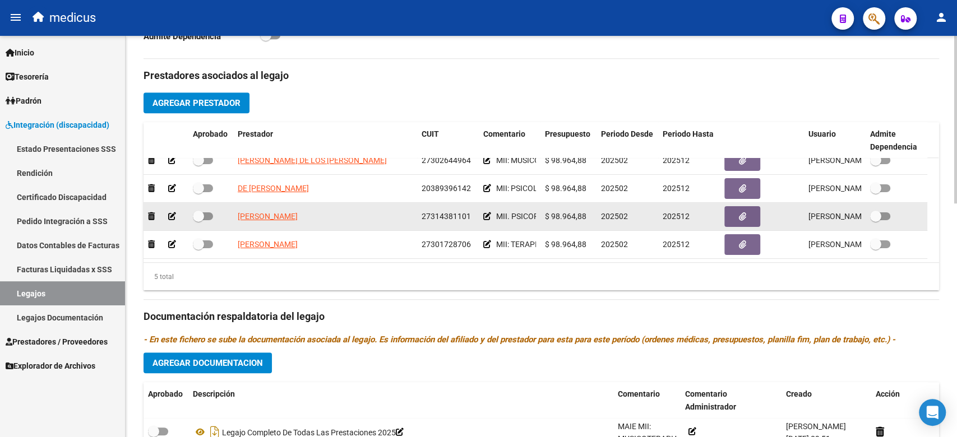
drag, startPoint x: 502, startPoint y: 203, endPoint x: 433, endPoint y: 208, distance: 69.7
click at [433, 208] on div "[PERSON_NAME] 27314381101 MII. PSICOPEDAGOGIA $ 98.964,88 202502 202512 [PERSON…" at bounding box center [536, 217] width 784 height 28
click at [438, 212] on span "27314381101" at bounding box center [446, 216] width 49 height 9
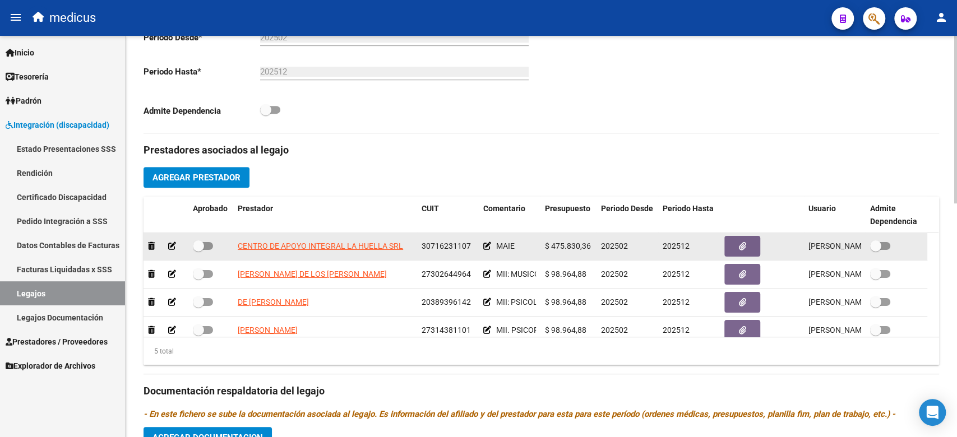
click at [208, 246] on span at bounding box center [203, 246] width 20 height 8
click at [198, 250] on input "checkbox" at bounding box center [198, 250] width 1 height 1
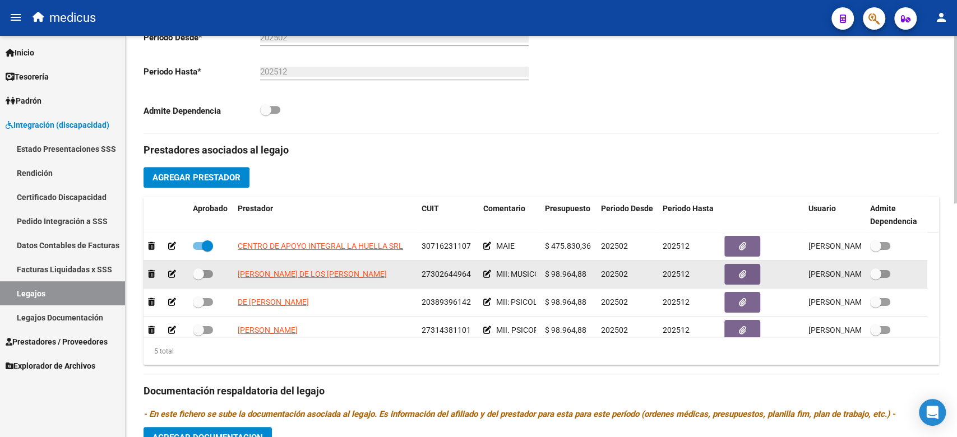
click at [220, 276] on div at bounding box center [211, 274] width 36 height 15
click at [210, 277] on span at bounding box center [203, 274] width 20 height 8
click at [198, 278] on input "checkbox" at bounding box center [198, 278] width 1 height 1
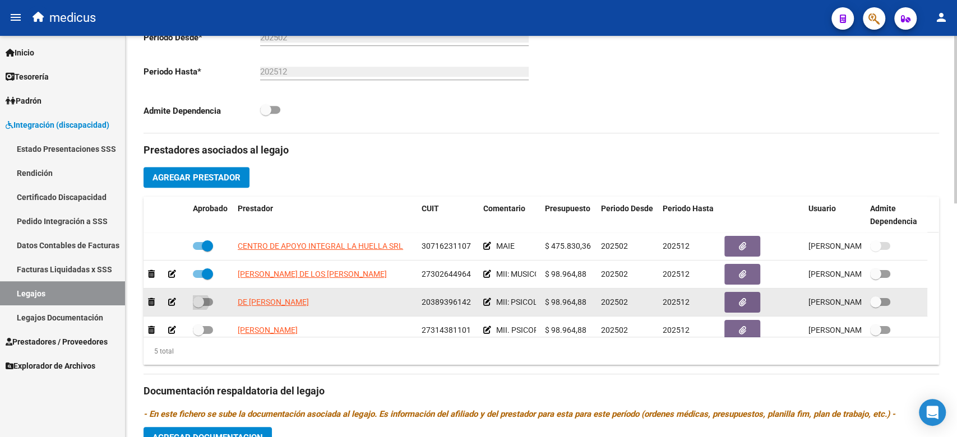
click at [207, 300] on span at bounding box center [203, 302] width 20 height 8
click at [198, 306] on input "checkbox" at bounding box center [198, 306] width 1 height 1
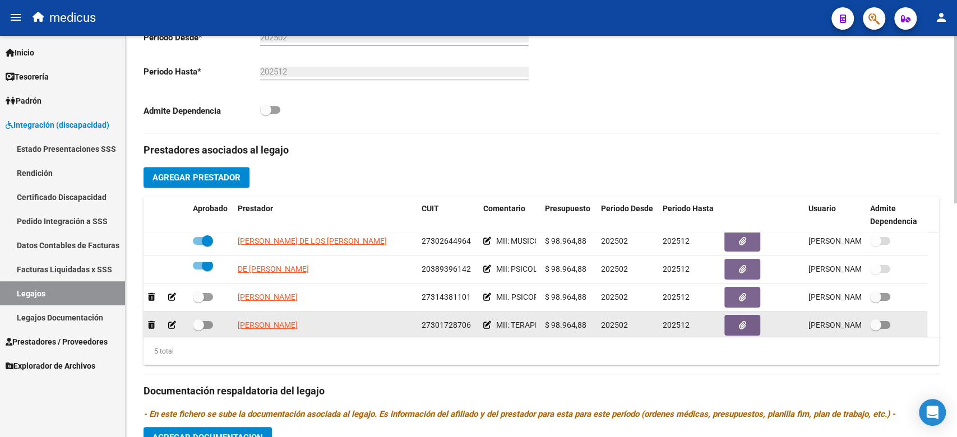
scroll to position [50, 0]
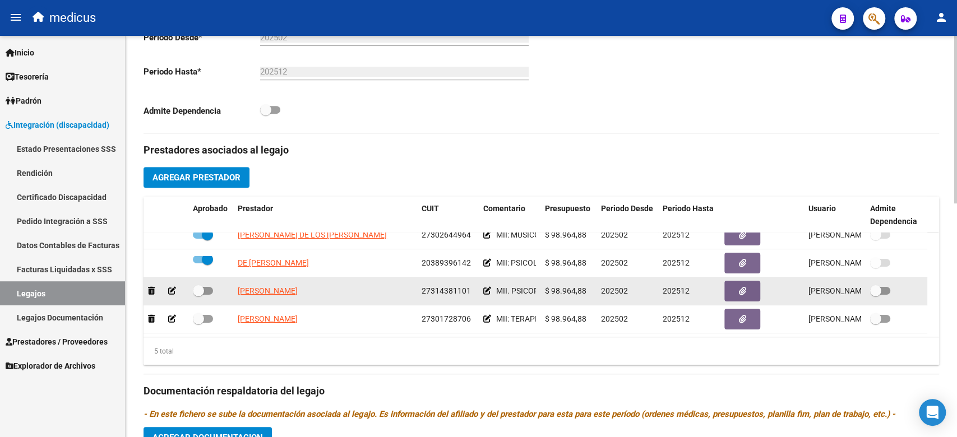
click at [204, 287] on div at bounding box center [211, 291] width 36 height 15
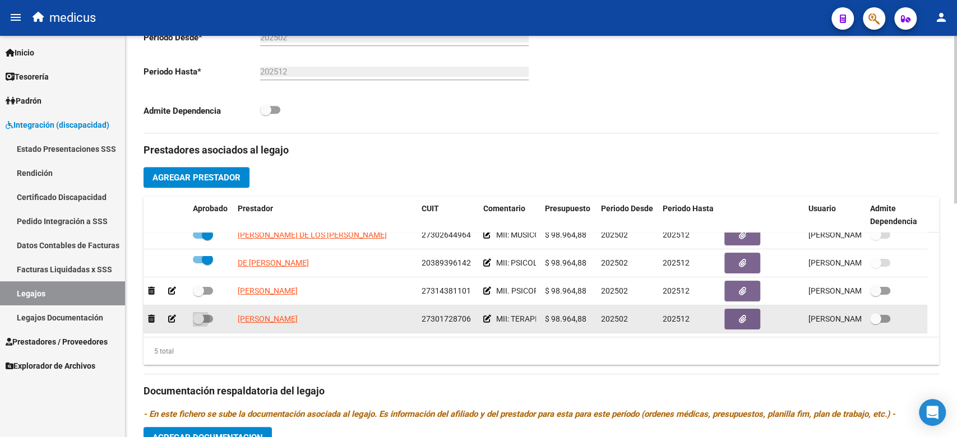
click at [206, 312] on label at bounding box center [203, 318] width 20 height 13
click at [198, 323] on input "checkbox" at bounding box center [198, 323] width 1 height 1
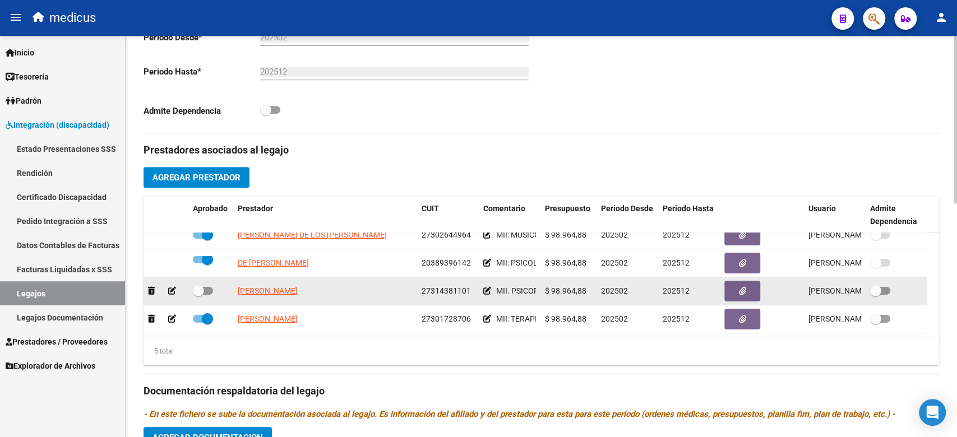
click at [202, 285] on span at bounding box center [198, 290] width 11 height 11
click at [198, 295] on input "checkbox" at bounding box center [198, 295] width 1 height 1
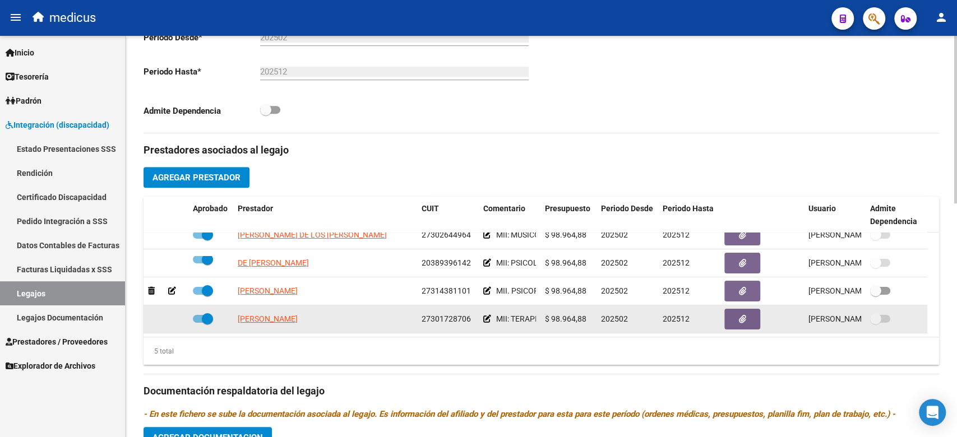
scroll to position [560, 0]
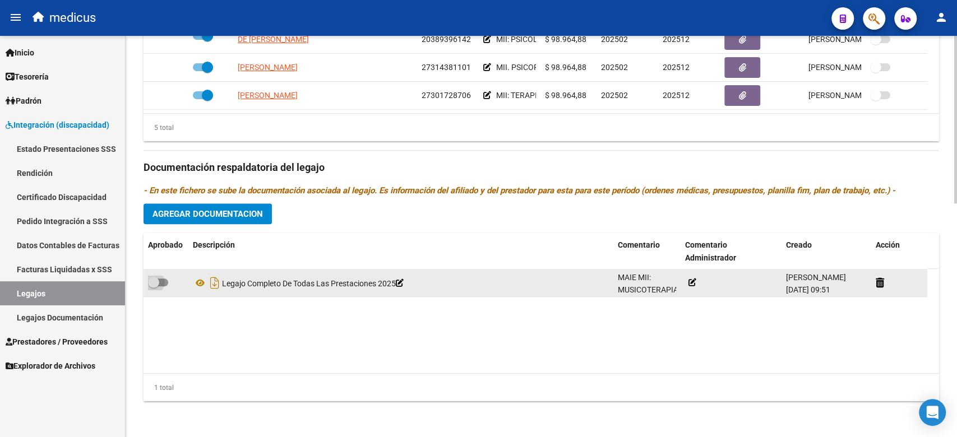
click at [164, 283] on span at bounding box center [158, 283] width 20 height 8
click at [154, 286] on input "checkbox" at bounding box center [153, 286] width 1 height 1
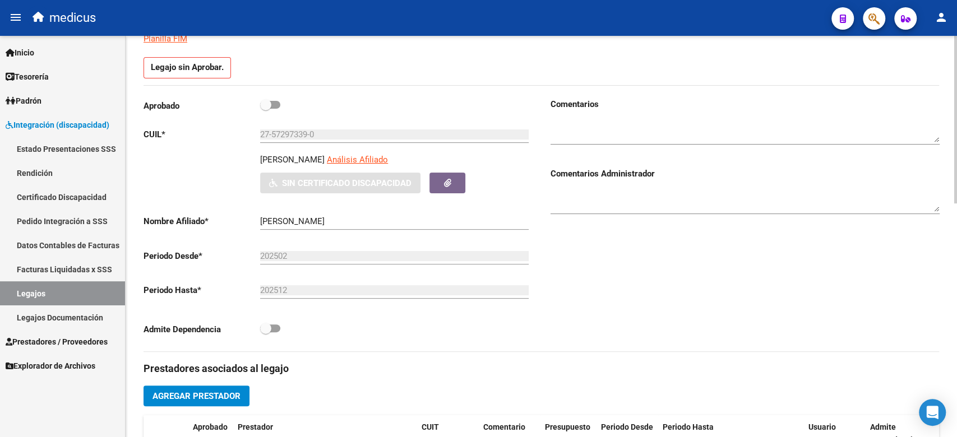
scroll to position [36, 0]
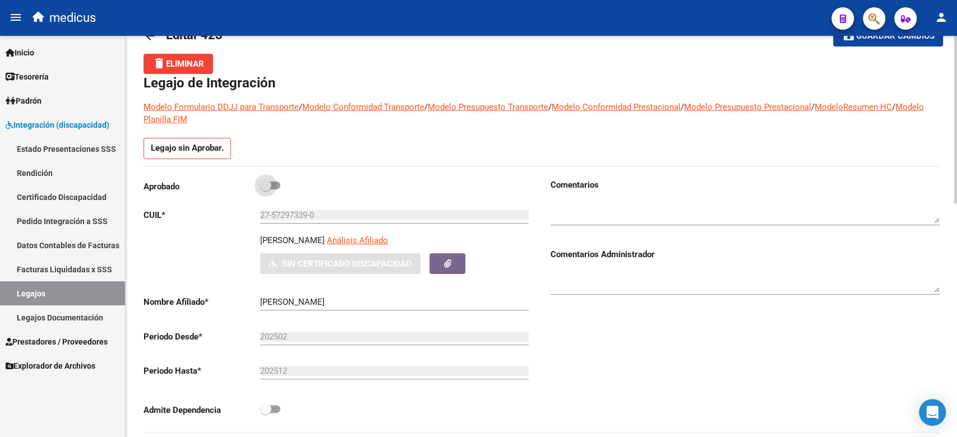
click at [273, 184] on span at bounding box center [270, 186] width 20 height 8
click at [266, 190] on input "checkbox" at bounding box center [265, 190] width 1 height 1
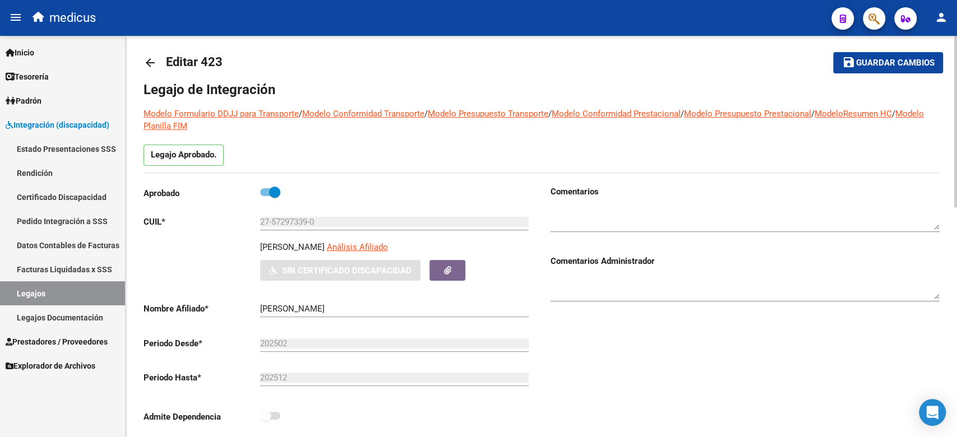
scroll to position [0, 0]
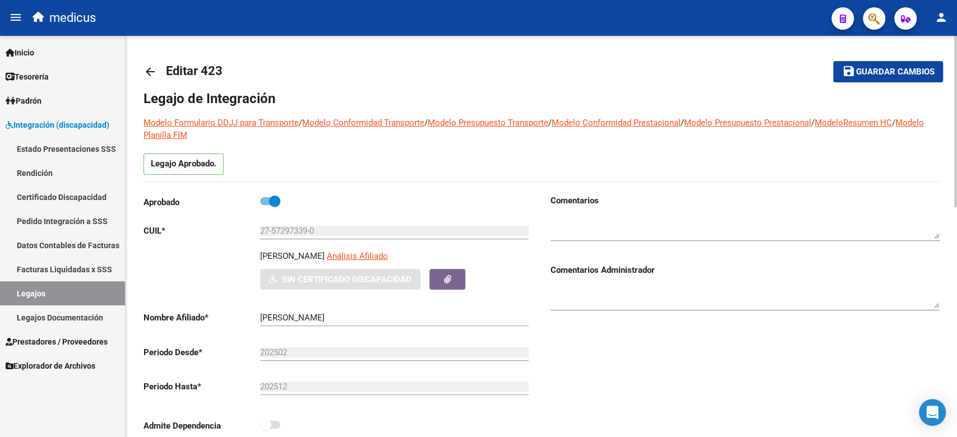
click at [845, 68] on mat-icon "save" at bounding box center [848, 70] width 13 height 13
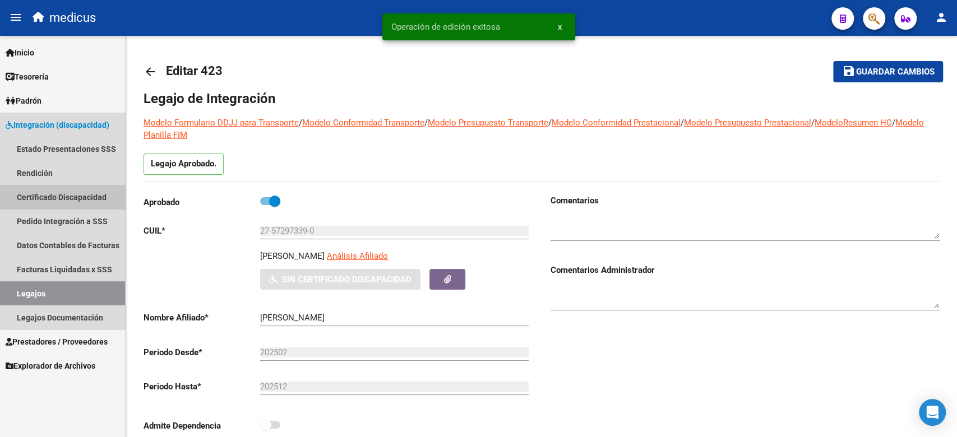
click at [68, 198] on link "Certificado Discapacidad" at bounding box center [62, 197] width 125 height 24
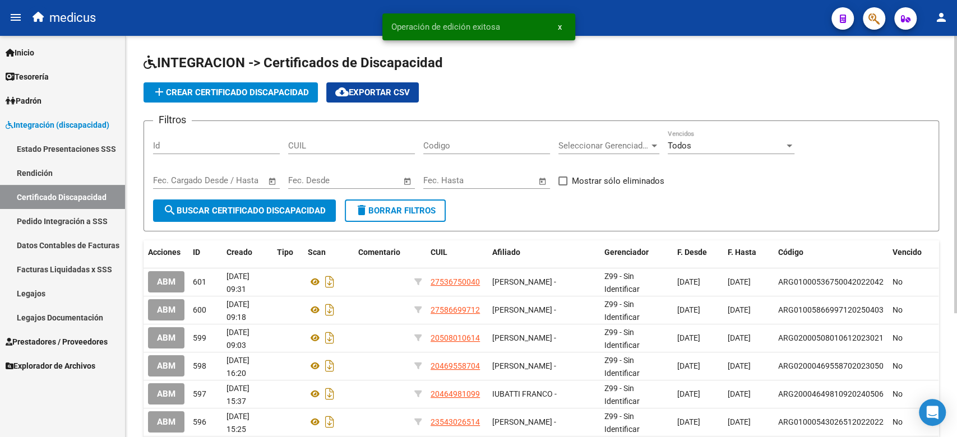
click at [237, 96] on span "add Crear Certificado Discapacidad" at bounding box center [230, 92] width 156 height 10
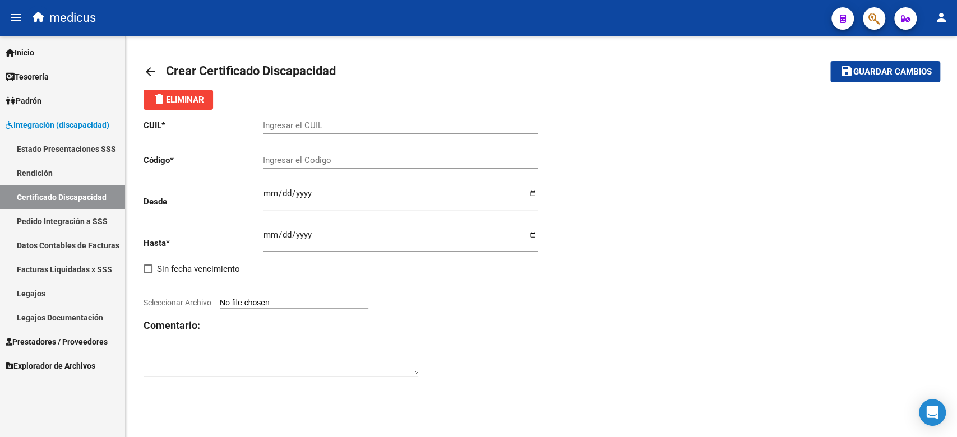
click at [491, 343] on div "CUIL * Ingresar el CUIL Código * Ingresar el Codigo Desde Ingresar fec. Desde H…" at bounding box center [343, 249] width 398 height 278
click at [308, 128] on input "Ingresar el CUIL" at bounding box center [400, 126] width 275 height 10
click at [457, 355] on div "CUIL * 27-57297339-0 Ingresar el CUIL Código * Ingresar el Codigo Desde Ingresa…" at bounding box center [343, 249] width 398 height 278
click at [572, 352] on div "CUIL * 27-57297339-0 Ingresar el CUIL Código * Ingresar el Codigo Desde Ingresa…" at bounding box center [542, 249] width 796 height 278
drag, startPoint x: 290, startPoint y: 156, endPoint x: 372, endPoint y: 276, distance: 144.8
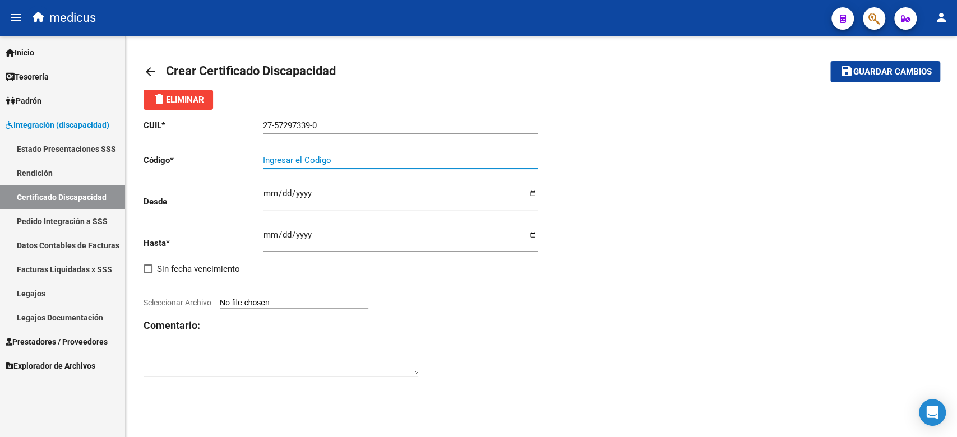
click at [290, 158] on input "Ingresar el Codigo" at bounding box center [400, 160] width 275 height 10
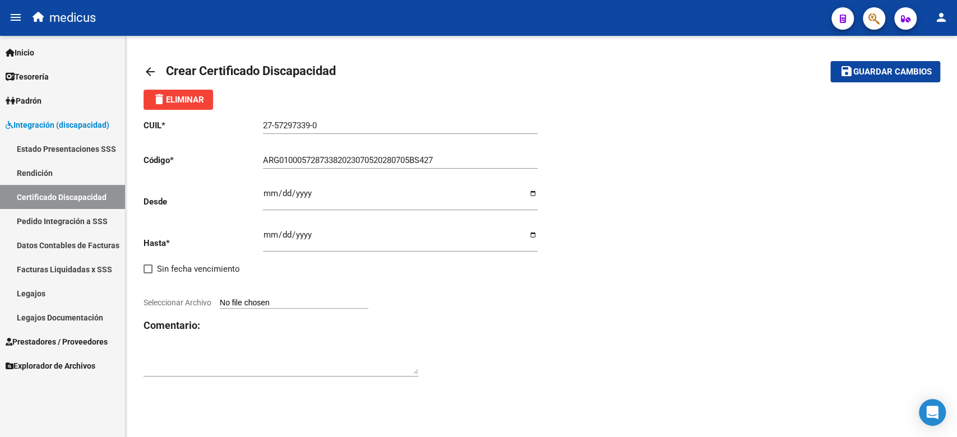
drag, startPoint x: 502, startPoint y: 307, endPoint x: 500, endPoint y: 302, distance: 5.8
click at [502, 307] on div "CUIL * 27-57297339-0 Ingresar el CUIL Código * ARG01000572873382023070520280705…" at bounding box center [343, 249] width 398 height 278
click at [268, 189] on input "Ingresar fec. Desde" at bounding box center [400, 198] width 275 height 18
click at [301, 192] on input "0020-07-01" at bounding box center [400, 198] width 275 height 18
click at [269, 232] on input "Ingresar fec. Hasta" at bounding box center [400, 239] width 275 height 18
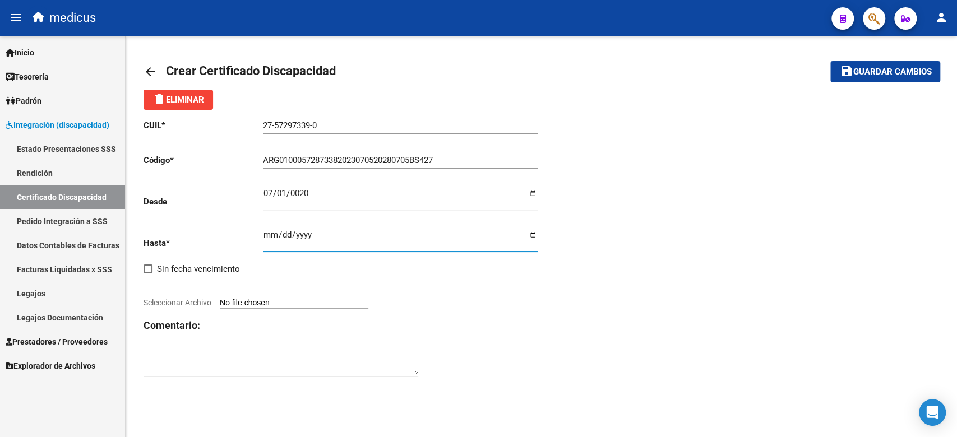
click at [292, 304] on input "Seleccionar Archivo" at bounding box center [294, 303] width 149 height 11
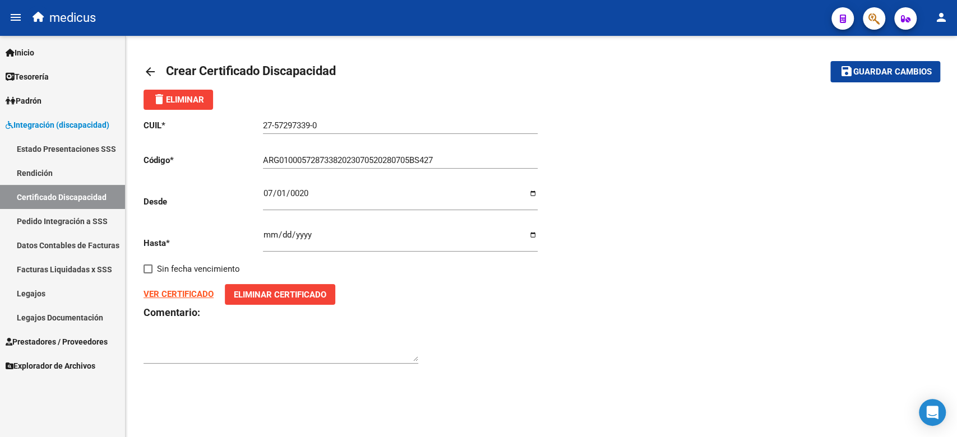
click at [864, 71] on span "Guardar cambios" at bounding box center [892, 72] width 78 height 10
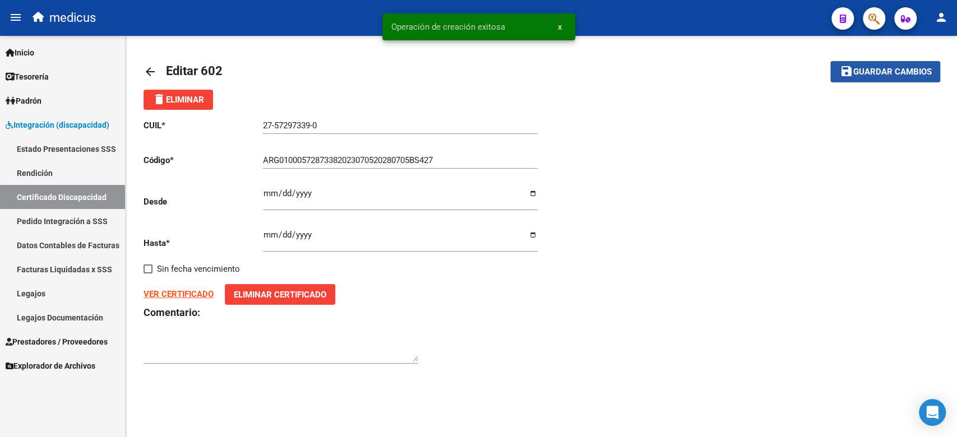
click at [853, 69] on span "Guardar cambios" at bounding box center [892, 72] width 78 height 10
click at [159, 72] on link "arrow_back" at bounding box center [155, 71] width 22 height 26
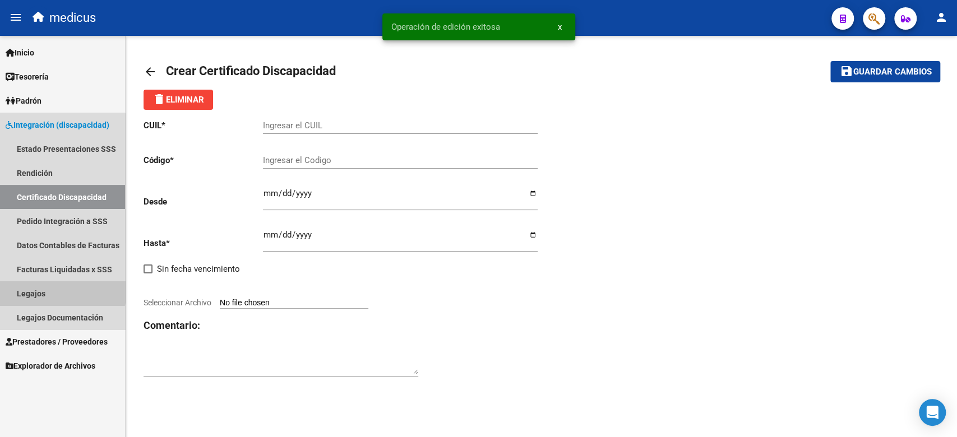
click at [56, 290] on link "Legajos" at bounding box center [62, 293] width 125 height 24
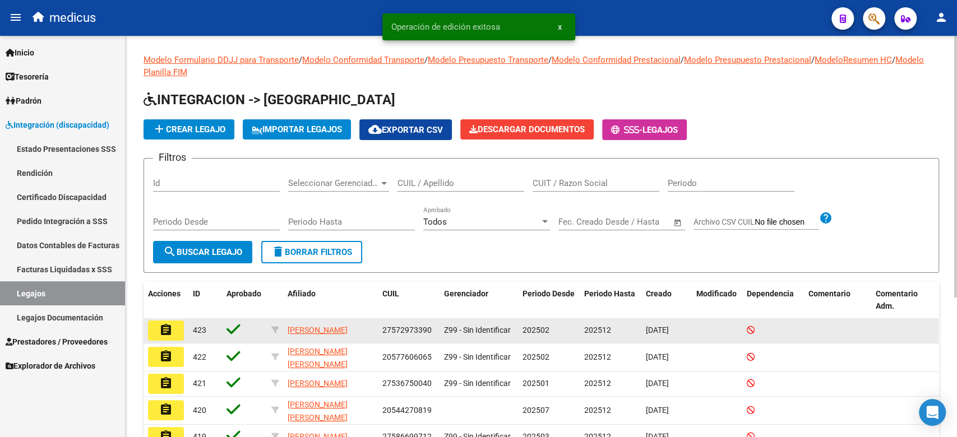
click at [172, 330] on mat-icon "assignment" at bounding box center [165, 329] width 13 height 13
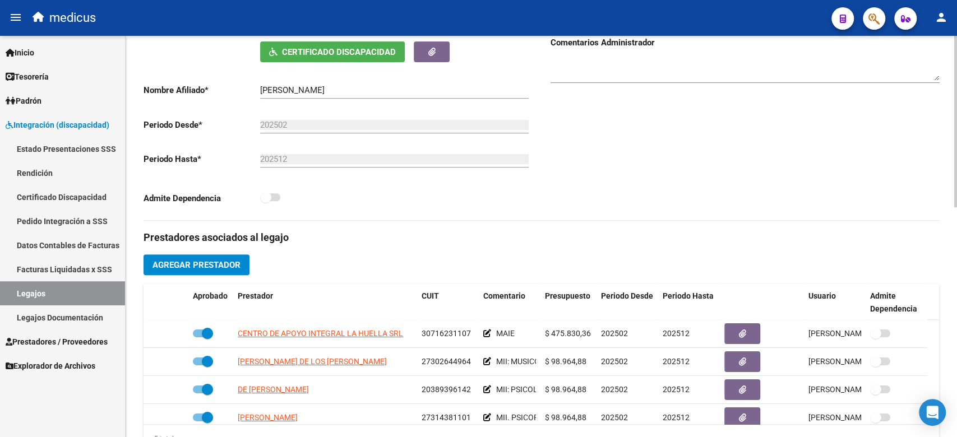
scroll to position [75, 0]
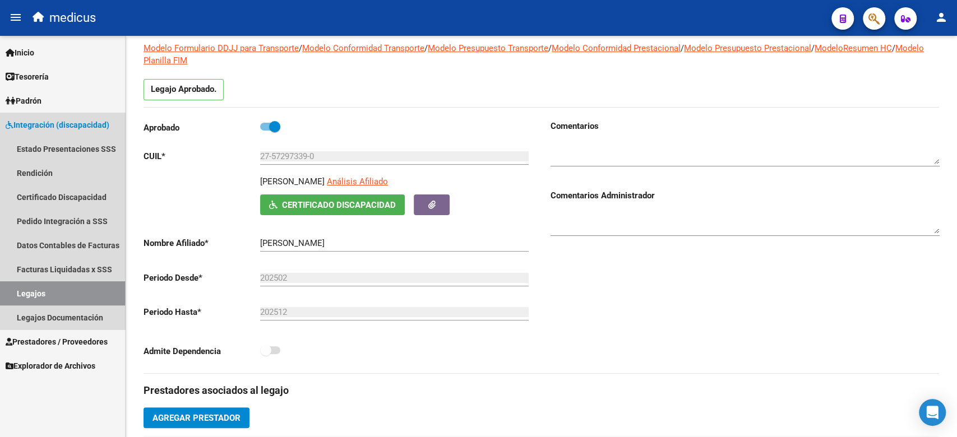
click at [55, 291] on link "Legajos" at bounding box center [62, 293] width 125 height 24
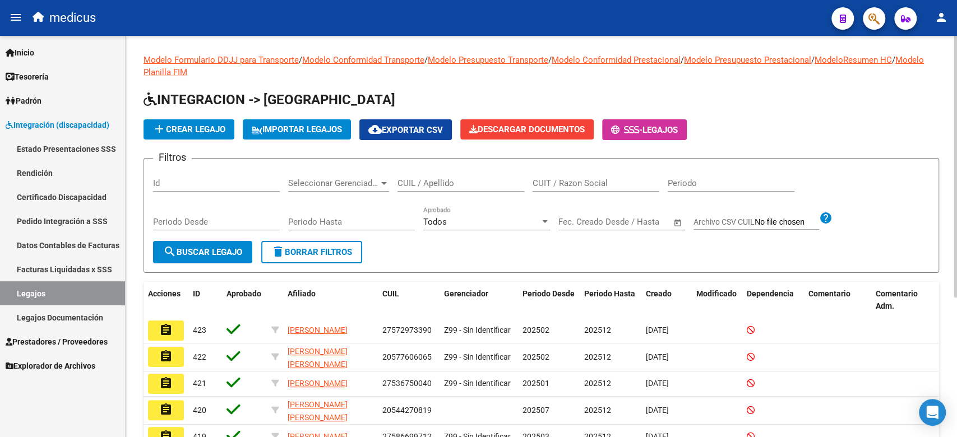
click at [197, 132] on span "add Crear Legajo" at bounding box center [188, 129] width 73 height 10
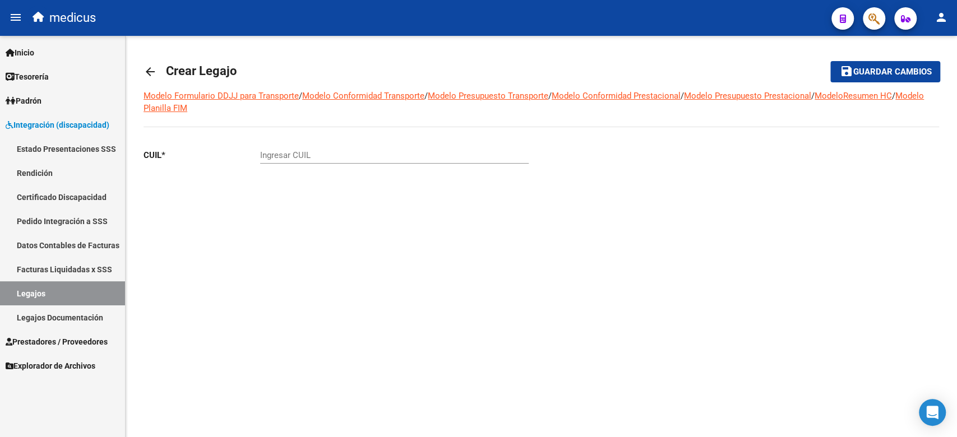
click at [150, 69] on mat-icon "arrow_back" at bounding box center [150, 71] width 13 height 13
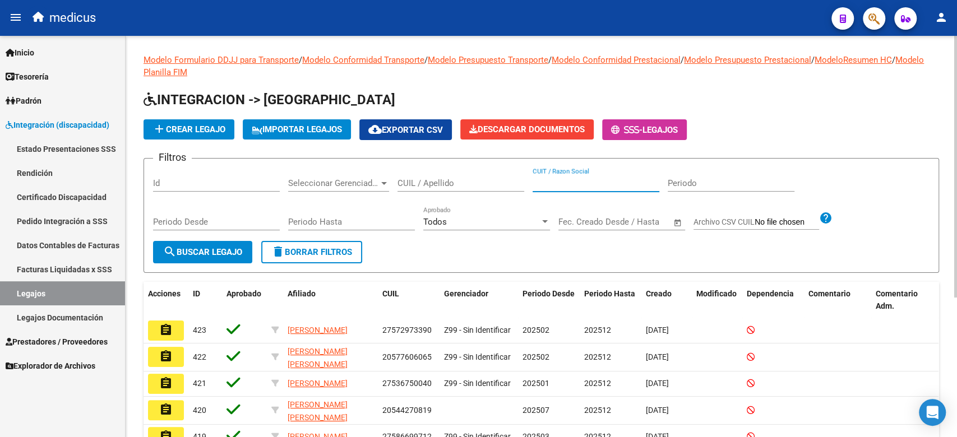
click at [563, 181] on input "CUIT / Razon Social" at bounding box center [596, 183] width 127 height 10
click at [440, 181] on input "CUIL / Apellido" at bounding box center [461, 183] width 127 height 10
drag, startPoint x: 588, startPoint y: 178, endPoint x: 469, endPoint y: 181, distance: 118.9
click at [468, 179] on div "Filtros Id Seleccionar Gerenciador Seleccionar Gerenciador 23524514079 CUIL / A…" at bounding box center [541, 204] width 777 height 73
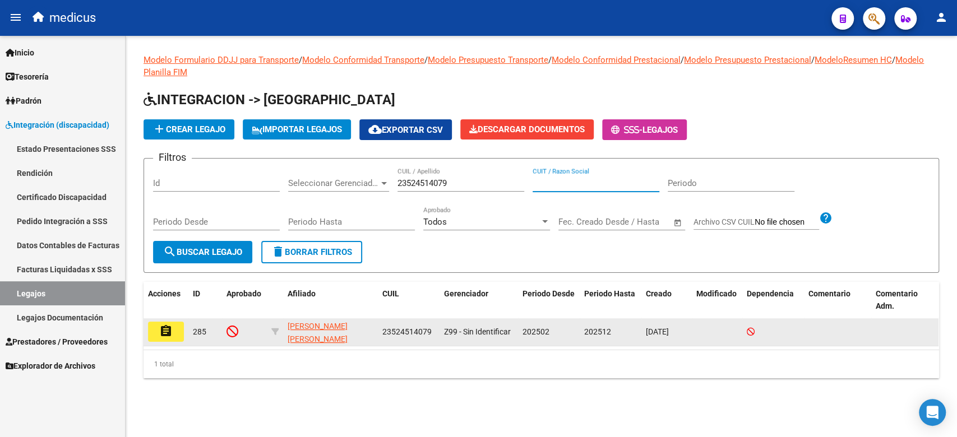
click at [169, 334] on mat-icon "assignment" at bounding box center [165, 331] width 13 height 13
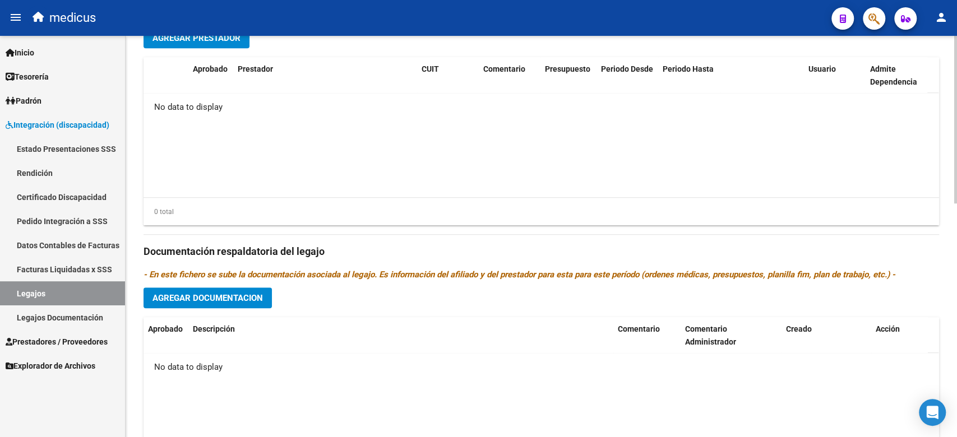
scroll to position [560, 0]
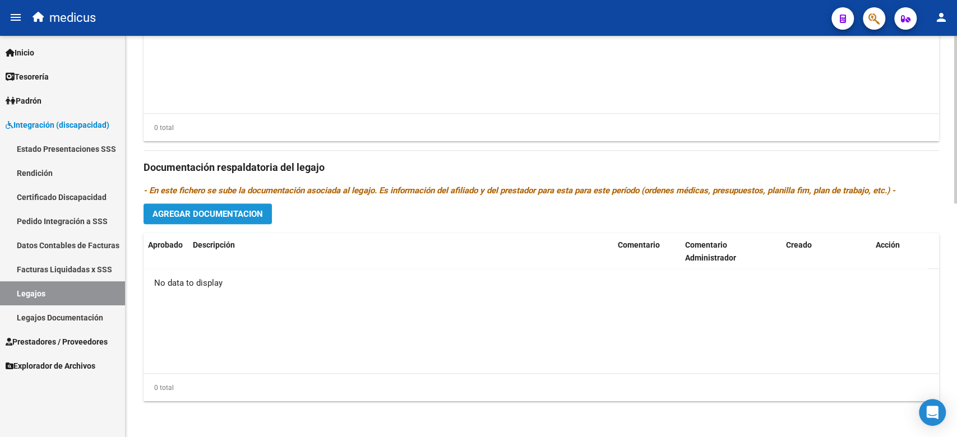
click at [235, 204] on button "Agregar Documentacion" at bounding box center [208, 214] width 128 height 21
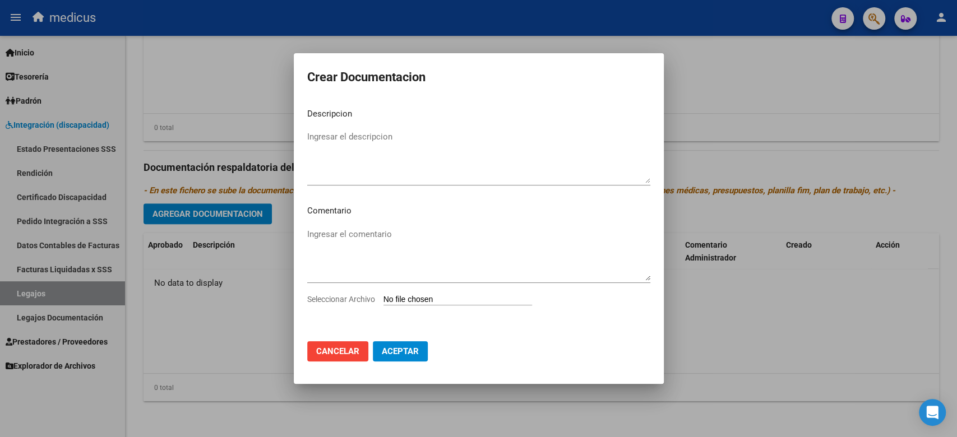
click at [392, 301] on input "Seleccionar Archivo" at bounding box center [457, 300] width 149 height 11
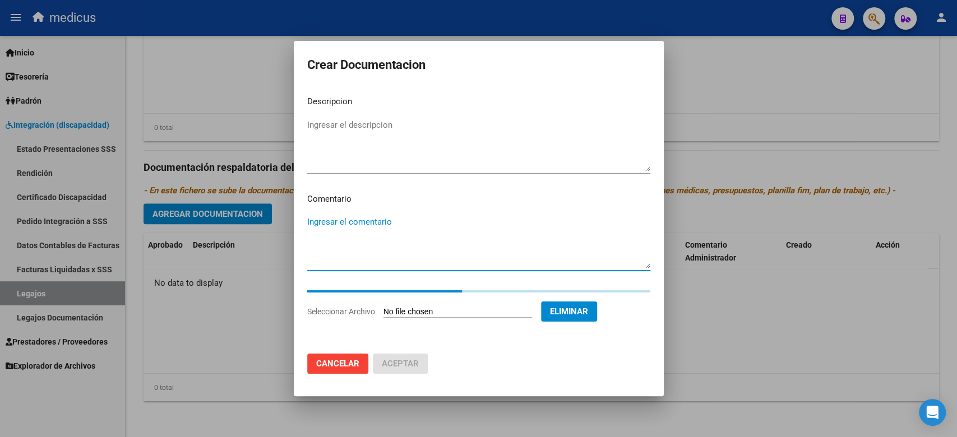
click at [404, 221] on textarea "Ingresar el comentario" at bounding box center [478, 242] width 343 height 53
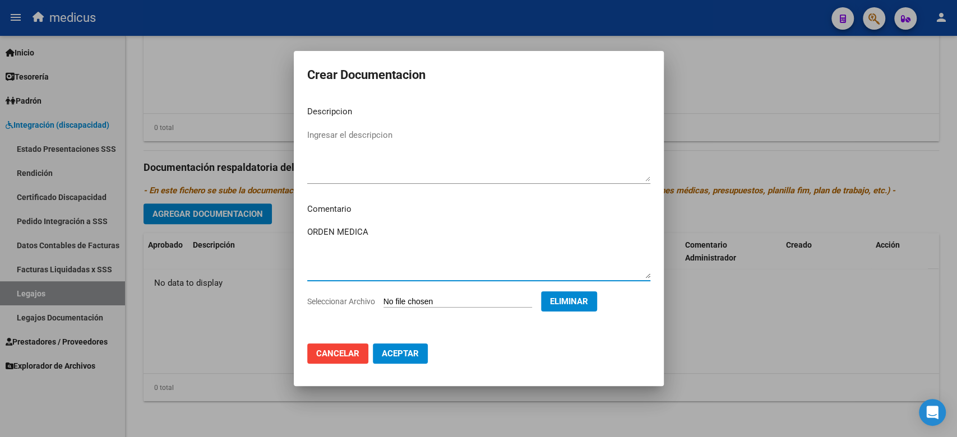
drag, startPoint x: 404, startPoint y: 233, endPoint x: 199, endPoint y: 246, distance: 205.0
click at [199, 246] on div "Crear Documentacion Descripcion Ingresar el descripcion Comentario ORDEN MEDICA…" at bounding box center [478, 218] width 957 height 437
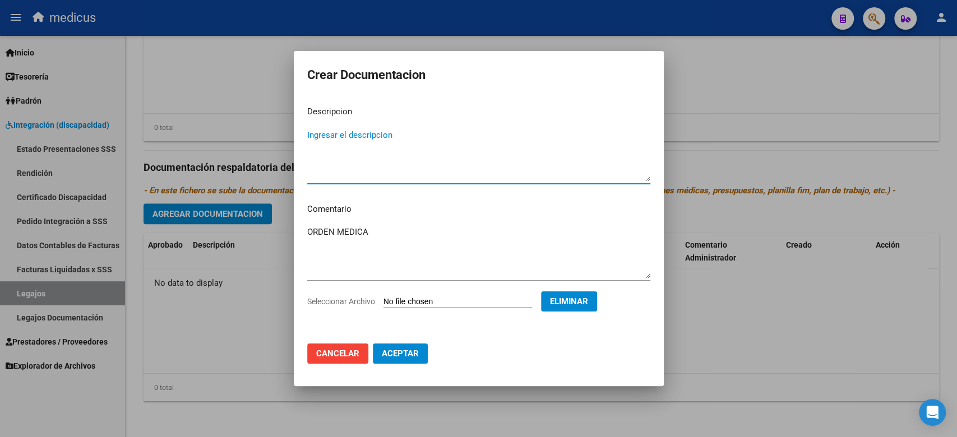
click at [329, 146] on textarea "Ingresar el descripcion" at bounding box center [478, 155] width 343 height 53
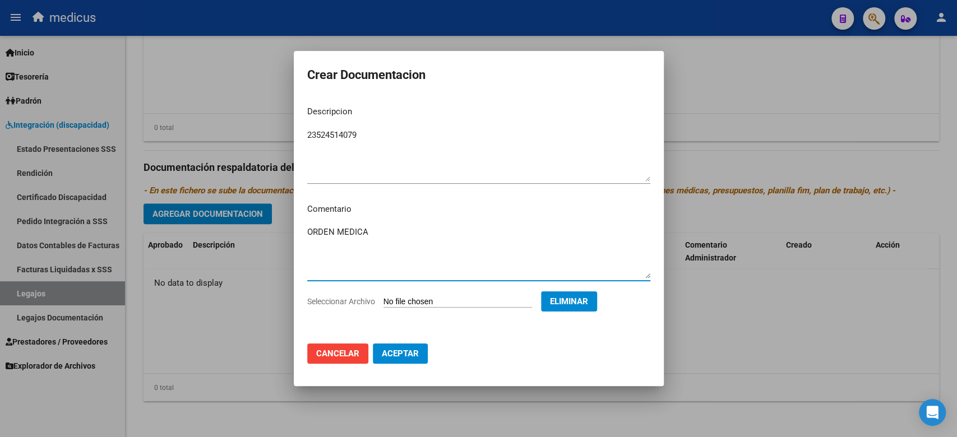
drag, startPoint x: 323, startPoint y: 234, endPoint x: 283, endPoint y: 230, distance: 40.6
click at [283, 234] on div "Crear Documentacion Descripcion 23524514079 Ingresar el descripcion Comentario …" at bounding box center [478, 218] width 957 height 437
click at [266, 127] on div "Crear Documentacion Descripcion 23524514079 Ingresar el descripcion Comentario …" at bounding box center [478, 218] width 957 height 437
drag, startPoint x: 404, startPoint y: 358, endPoint x: 338, endPoint y: 348, distance: 67.6
click at [404, 357] on span "Aceptar" at bounding box center [400, 354] width 37 height 10
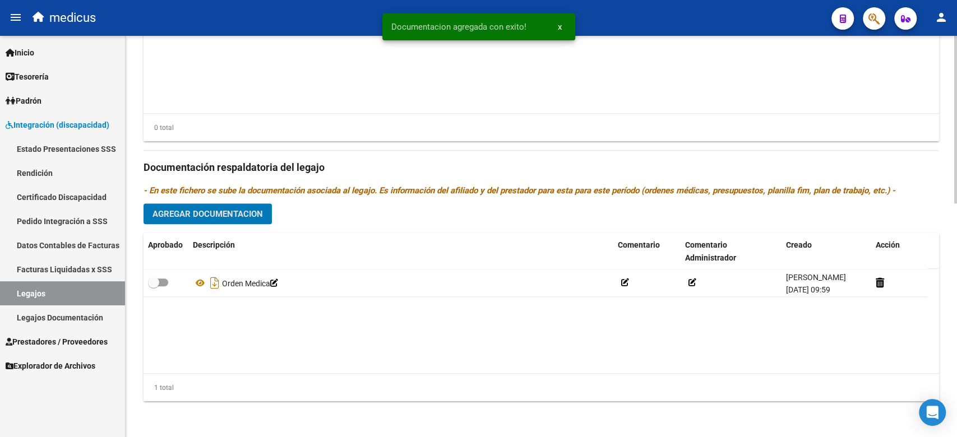
click at [160, 223] on button "Agregar Documentacion" at bounding box center [208, 214] width 128 height 21
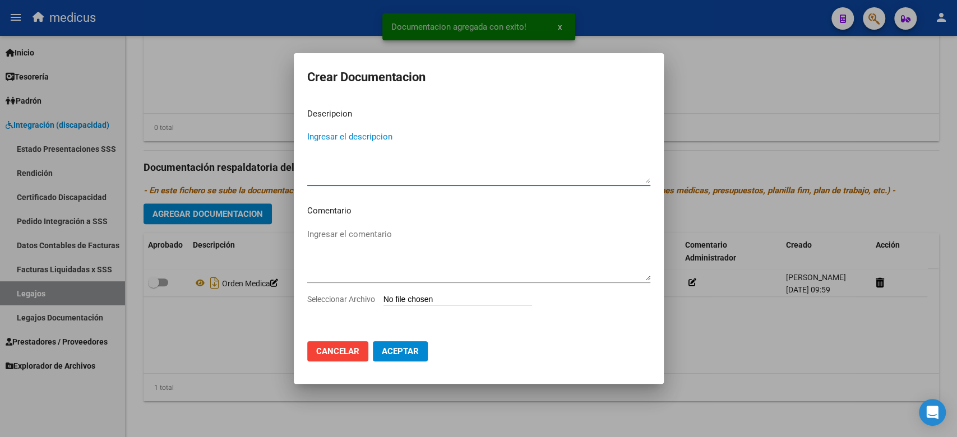
click at [417, 297] on input "Seleccionar Archivo" at bounding box center [457, 300] width 149 height 11
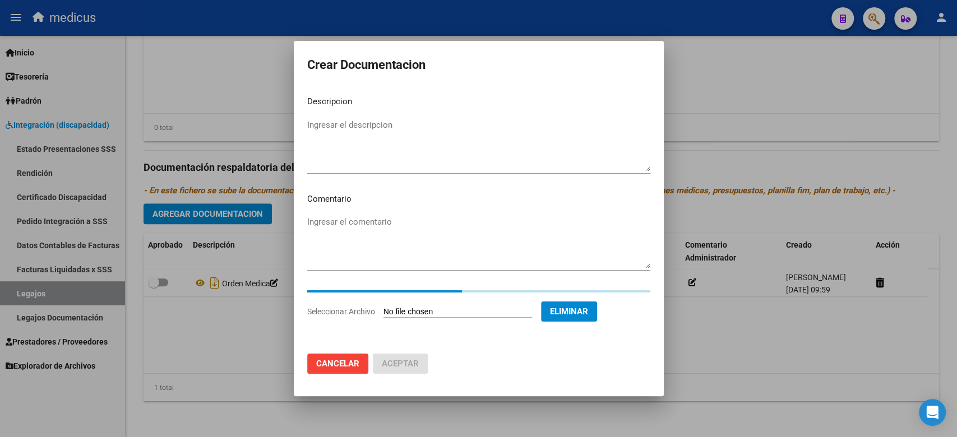
click at [387, 149] on textarea "Ingresar el descripcion" at bounding box center [478, 145] width 343 height 53
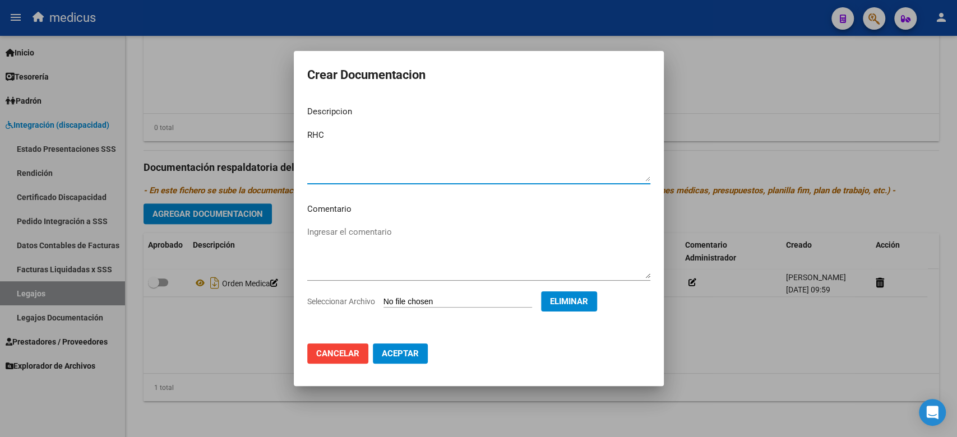
drag, startPoint x: 403, startPoint y: 352, endPoint x: 380, endPoint y: 339, distance: 25.6
click at [403, 351] on span "Aceptar" at bounding box center [400, 354] width 37 height 10
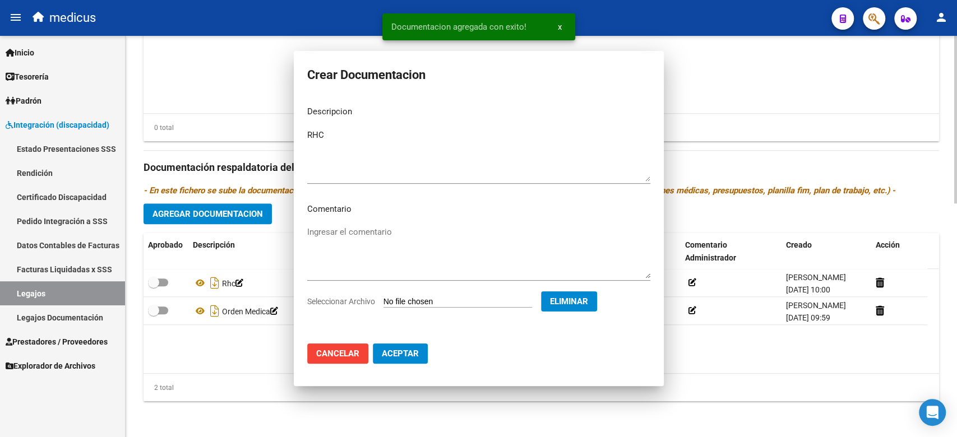
click at [197, 209] on button "Agregar Documentacion" at bounding box center [208, 214] width 128 height 21
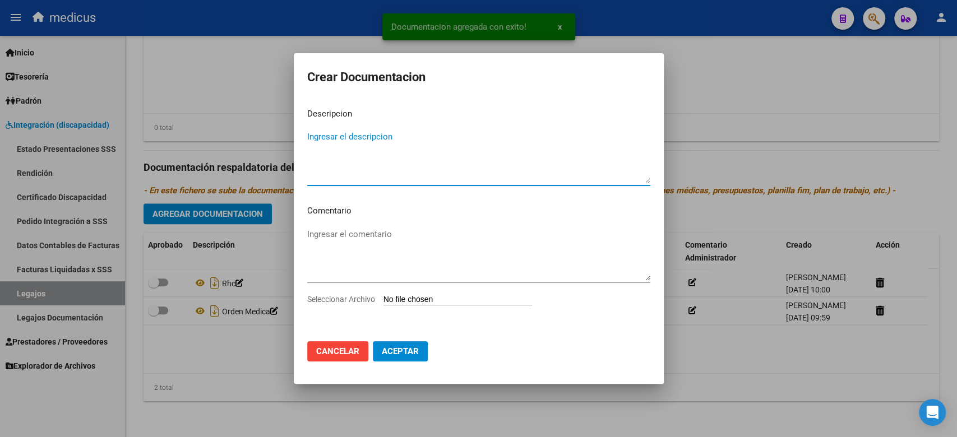
click at [420, 300] on input "Seleccionar Archivo" at bounding box center [457, 300] width 149 height 11
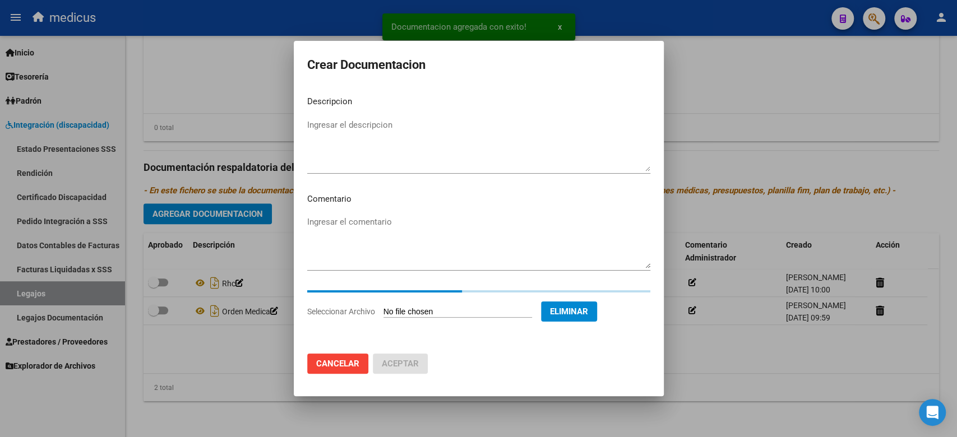
click at [420, 136] on textarea "Ingresar el descripcion" at bounding box center [478, 145] width 343 height 53
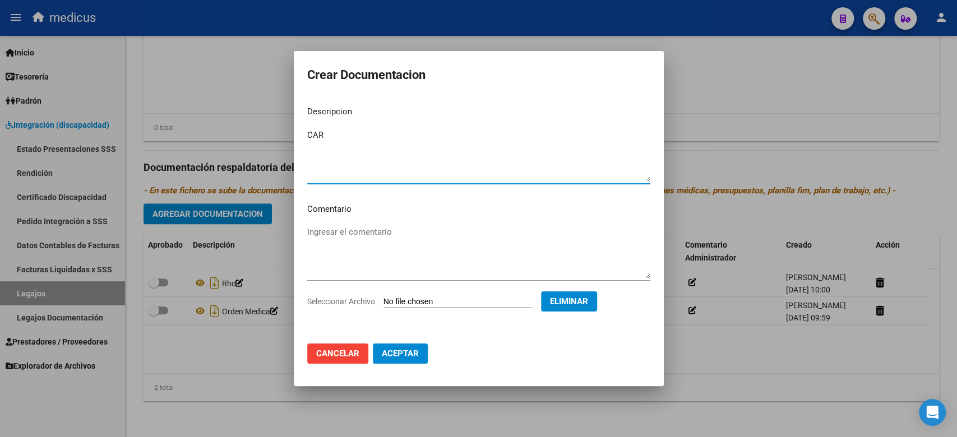
click at [404, 352] on span "Aceptar" at bounding box center [400, 354] width 37 height 10
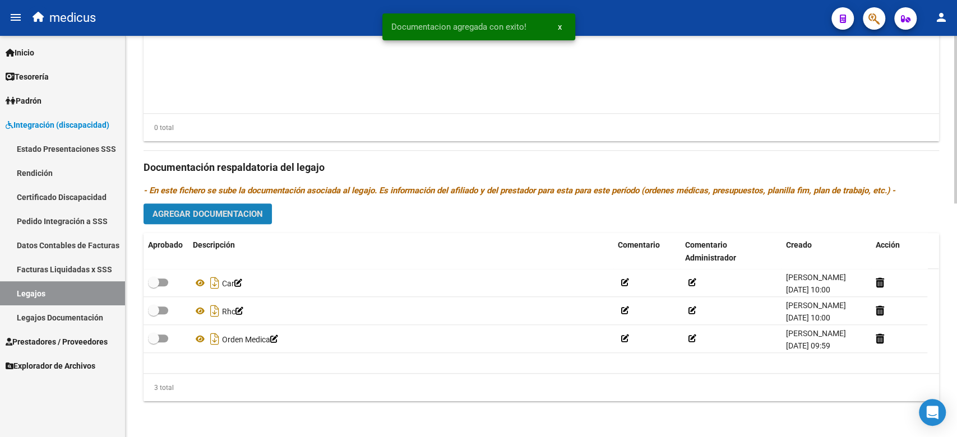
click at [247, 218] on span "Agregar Documentacion" at bounding box center [207, 214] width 110 height 10
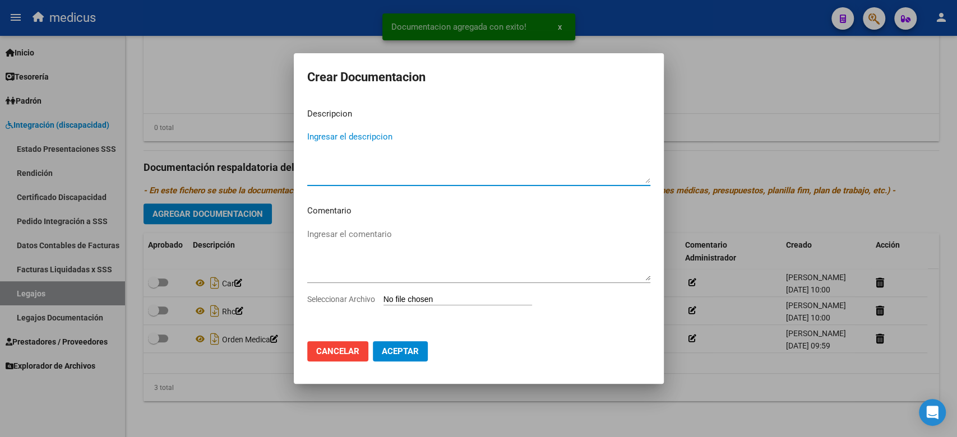
click at [444, 298] on input "Seleccionar Archivo" at bounding box center [457, 300] width 149 height 11
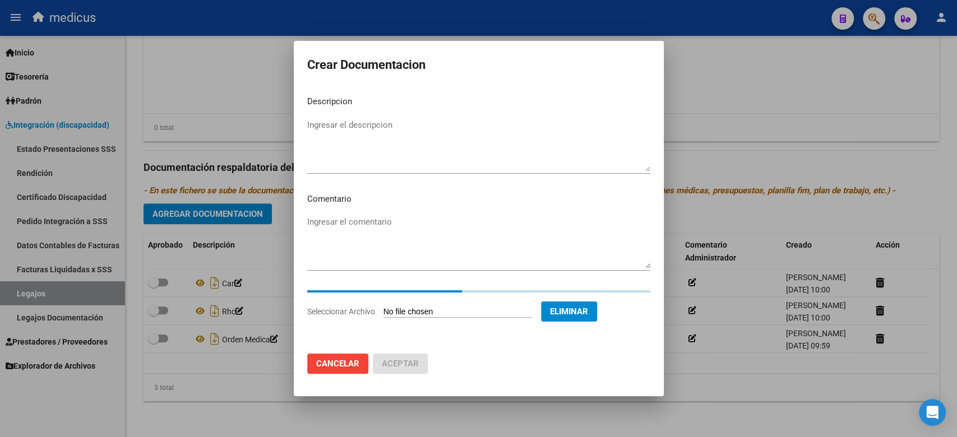
click at [424, 128] on textarea "Ingresar el descripcion" at bounding box center [478, 145] width 343 height 53
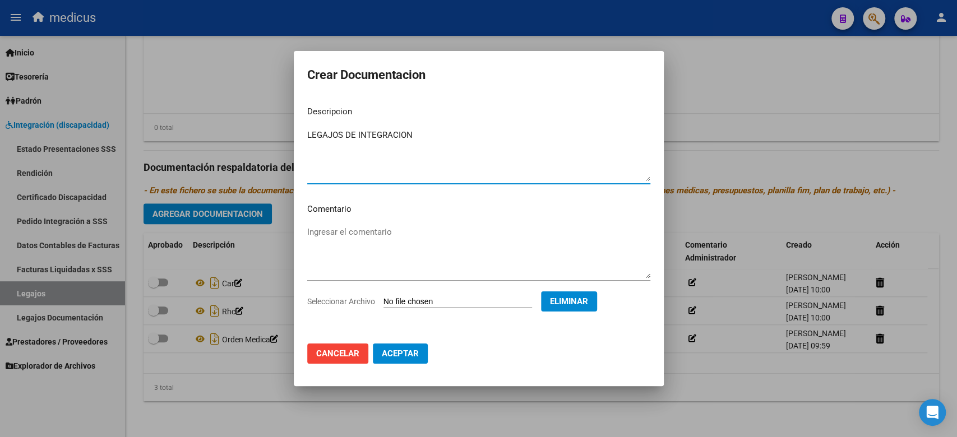
drag, startPoint x: 440, startPoint y: 132, endPoint x: 387, endPoint y: 128, distance: 52.3
click at [354, 137] on textarea "LEGAJOS DE INTEGRACION" at bounding box center [478, 155] width 343 height 53
click at [358, 137] on textarea "LEGAJOS DEMAIE COMPLETO" at bounding box center [478, 155] width 343 height 53
click at [411, 349] on span "Aceptar" at bounding box center [400, 354] width 37 height 10
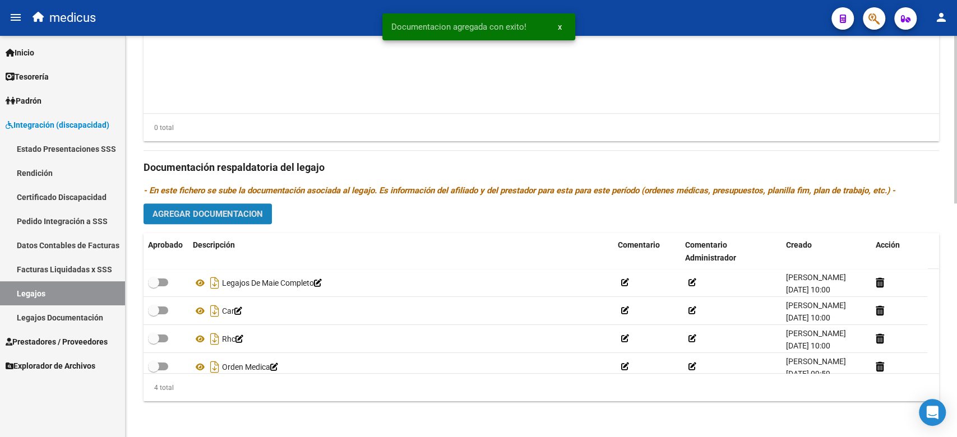
click at [243, 212] on span "Agregar Documentacion" at bounding box center [207, 214] width 110 height 10
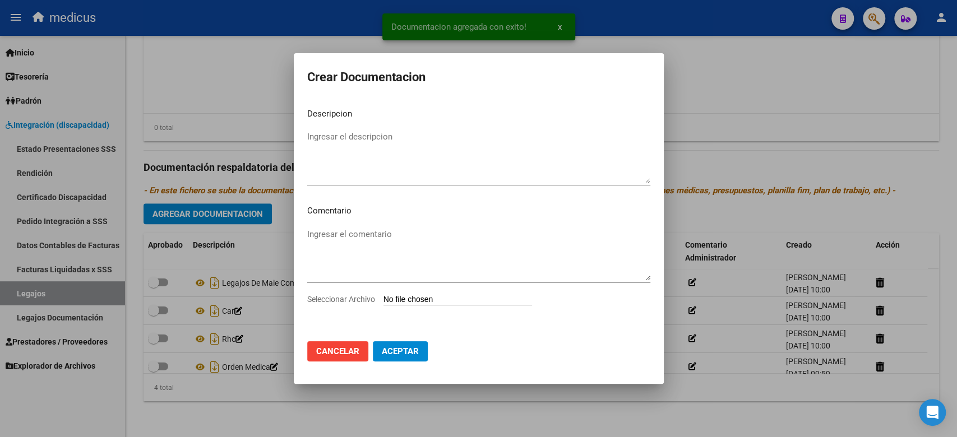
click at [422, 298] on input "Seleccionar Archivo" at bounding box center [457, 300] width 149 height 11
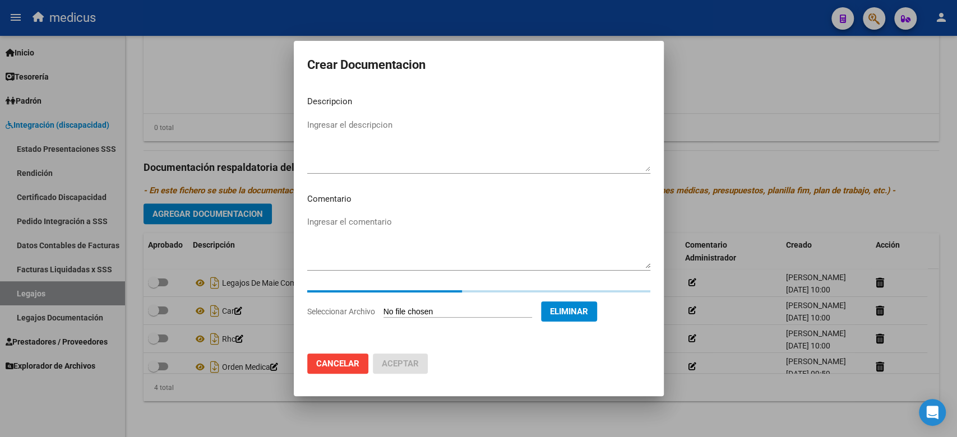
click at [381, 140] on textarea "Ingresar el descripcion" at bounding box center [478, 145] width 343 height 53
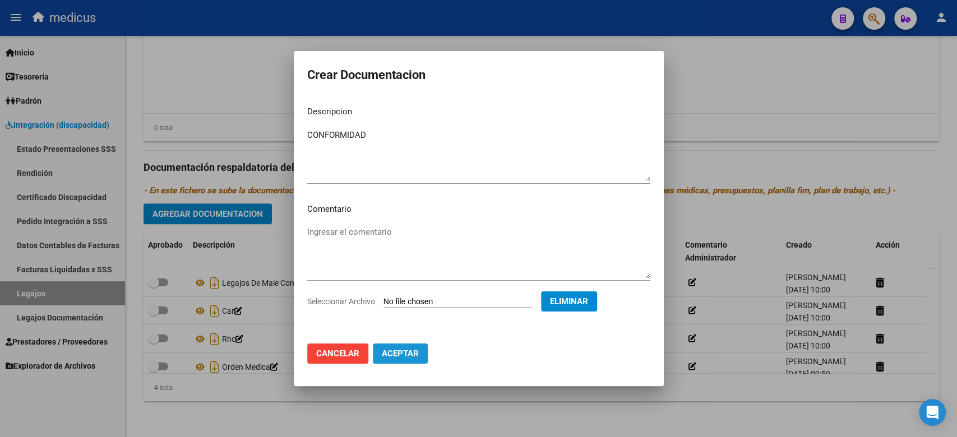
click at [390, 355] on span "Aceptar" at bounding box center [400, 354] width 37 height 10
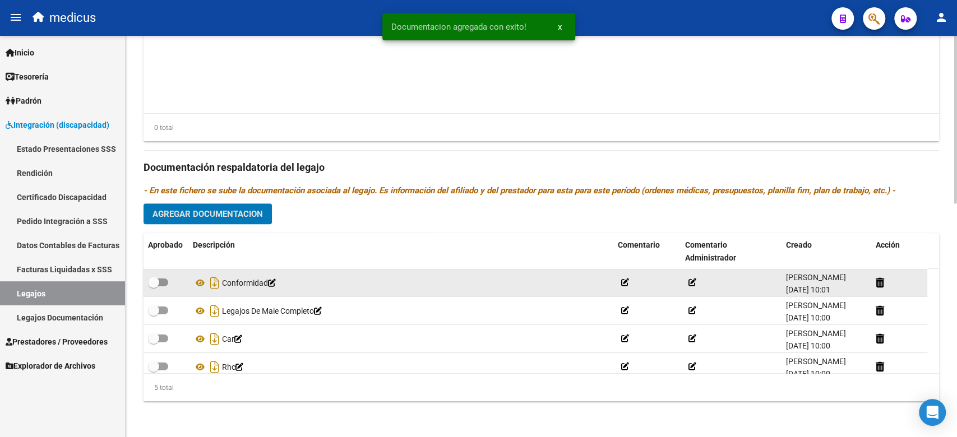
click at [160, 280] on span at bounding box center [158, 283] width 20 height 8
click at [154, 286] on input "checkbox" at bounding box center [153, 286] width 1 height 1
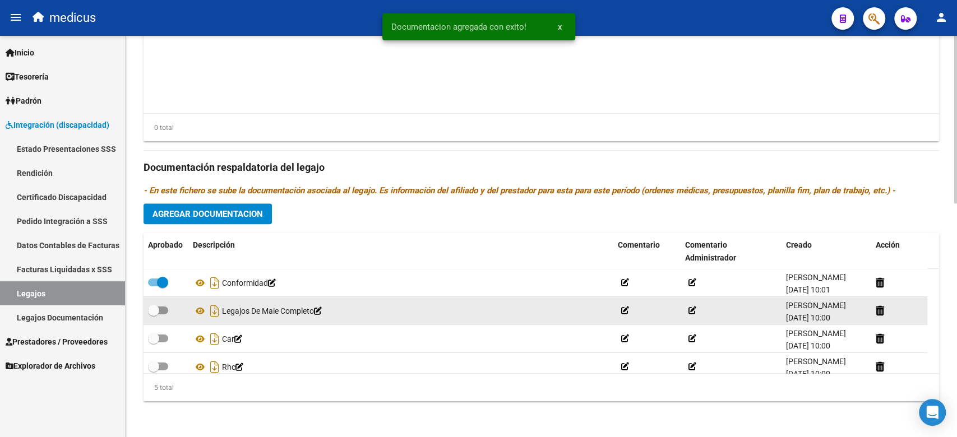
click at [157, 305] on span at bounding box center [153, 310] width 11 height 11
click at [154, 315] on input "checkbox" at bounding box center [153, 315] width 1 height 1
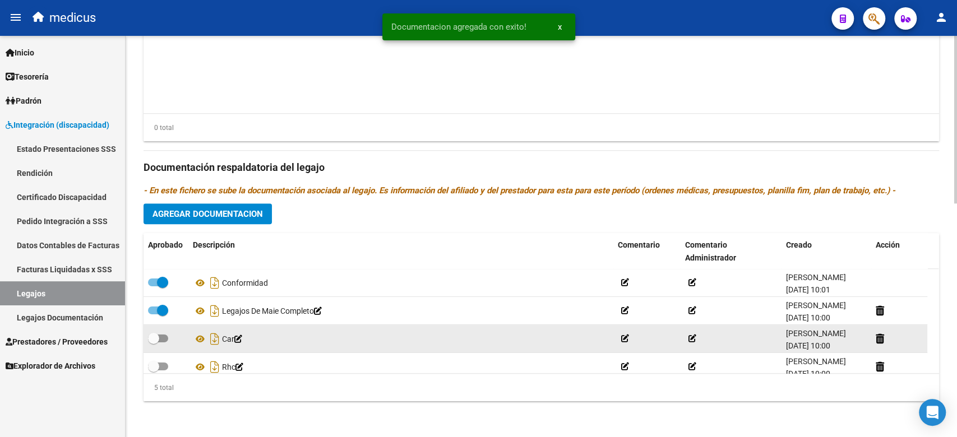
click at [158, 336] on span at bounding box center [153, 338] width 11 height 11
click at [154, 343] on input "checkbox" at bounding box center [153, 343] width 1 height 1
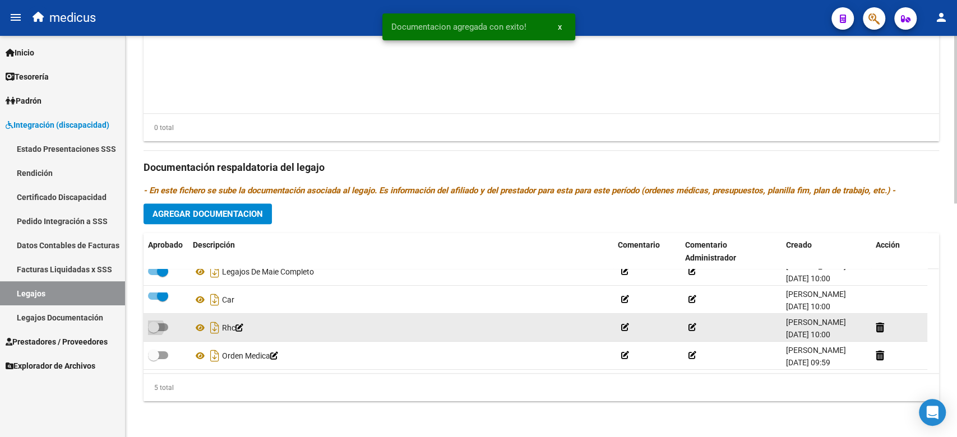
click at [162, 323] on span at bounding box center [158, 327] width 20 height 8
click at [154, 331] on input "checkbox" at bounding box center [153, 331] width 1 height 1
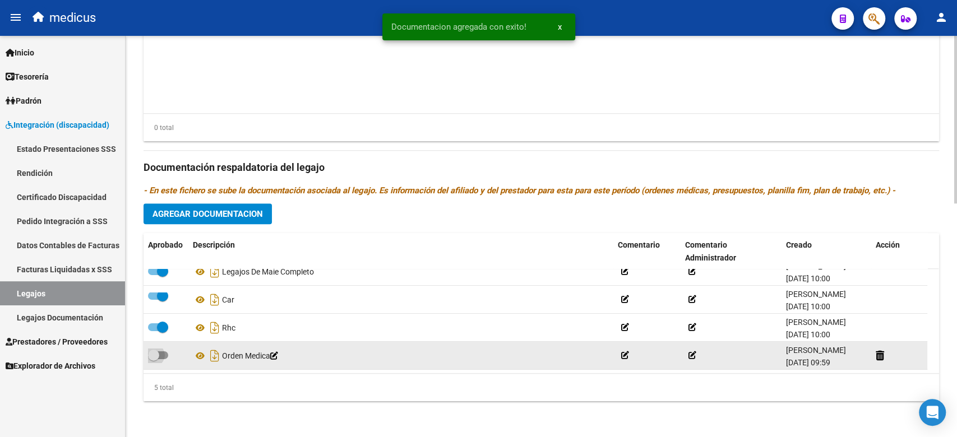
click at [162, 352] on span at bounding box center [158, 356] width 20 height 8
click at [154, 359] on input "checkbox" at bounding box center [153, 359] width 1 height 1
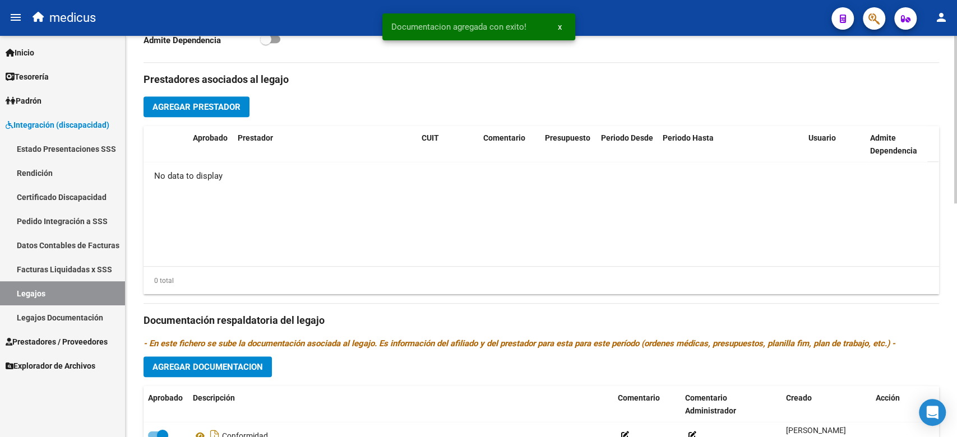
scroll to position [260, 0]
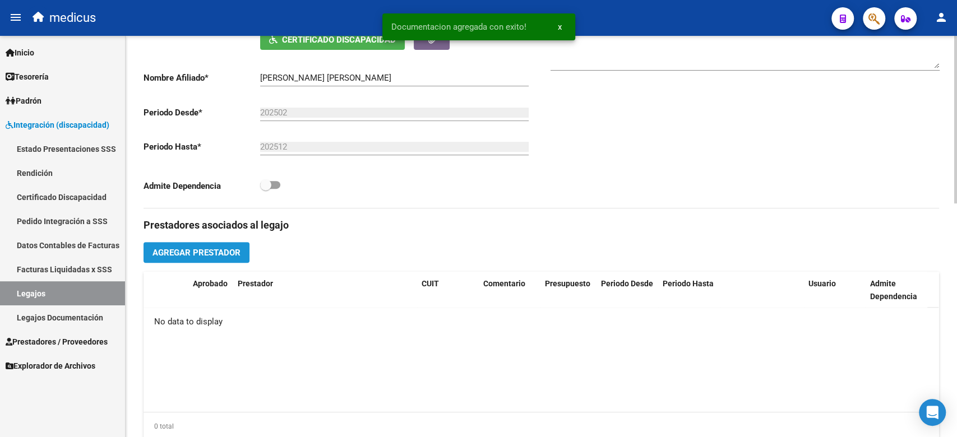
click at [234, 257] on span "Agregar Prestador" at bounding box center [196, 253] width 88 height 10
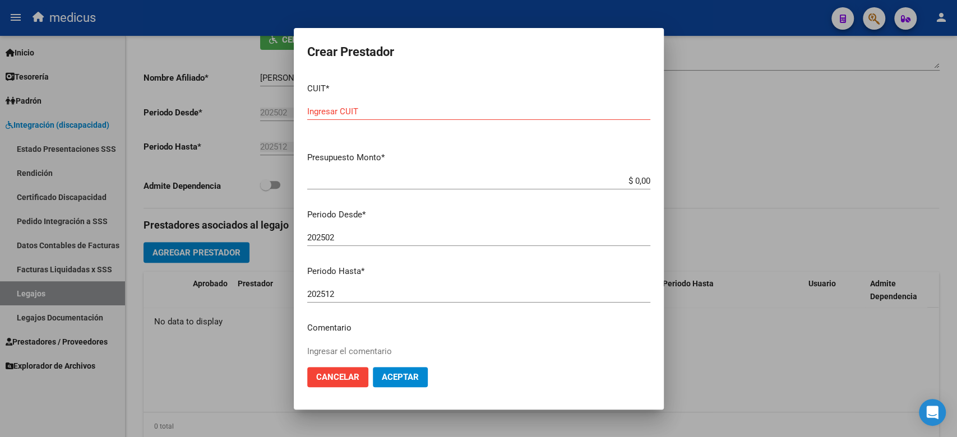
drag, startPoint x: 470, startPoint y: 173, endPoint x: 412, endPoint y: 117, distance: 80.5
click at [470, 170] on mat-dialog-content "CUIT * Ingresar CUIT Presupuesto Monto * $ 0,00 Ingresar el monto Periodo Desde…" at bounding box center [479, 216] width 370 height 284
click at [400, 107] on input "Ingresar CUIT" at bounding box center [478, 112] width 343 height 10
drag, startPoint x: 477, startPoint y: 399, endPoint x: 468, endPoint y: 394, distance: 9.8
click at [477, 399] on mat-dialog-container "Crear Prestador CUIT * 30-71229980-7 Ingresar CUIT ARCA Padrón Presupuesto Mont…" at bounding box center [479, 219] width 370 height 382
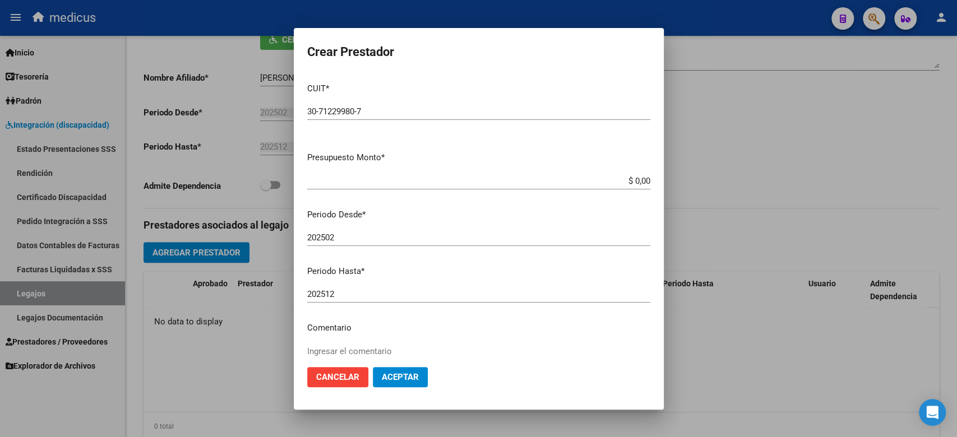
click at [488, 164] on p "Presupuesto Monto *" at bounding box center [478, 157] width 343 height 13
drag, startPoint x: 663, startPoint y: 184, endPoint x: 691, endPoint y: 184, distance: 27.5
click at [691, 184] on div "Crear Prestador CUIT * 30-71229980-7 Ingresar CUIT ARCA Padrón Presupuesto Mont…" at bounding box center [478, 218] width 957 height 437
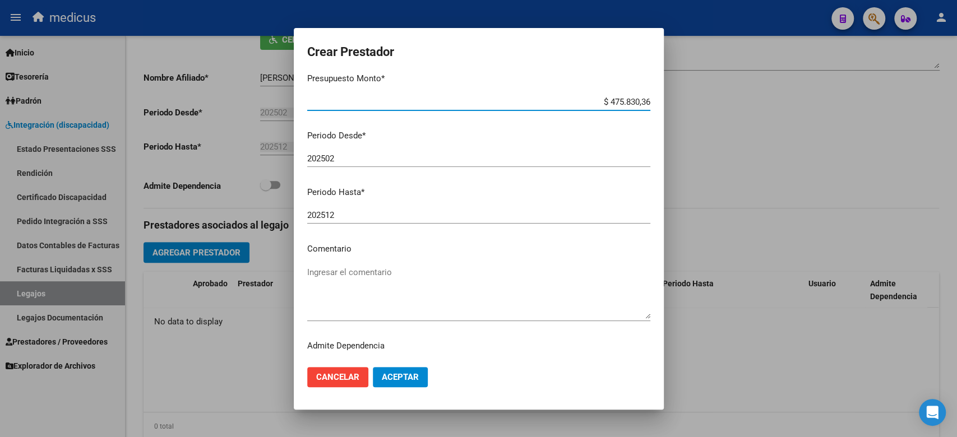
scroll to position [99, 0]
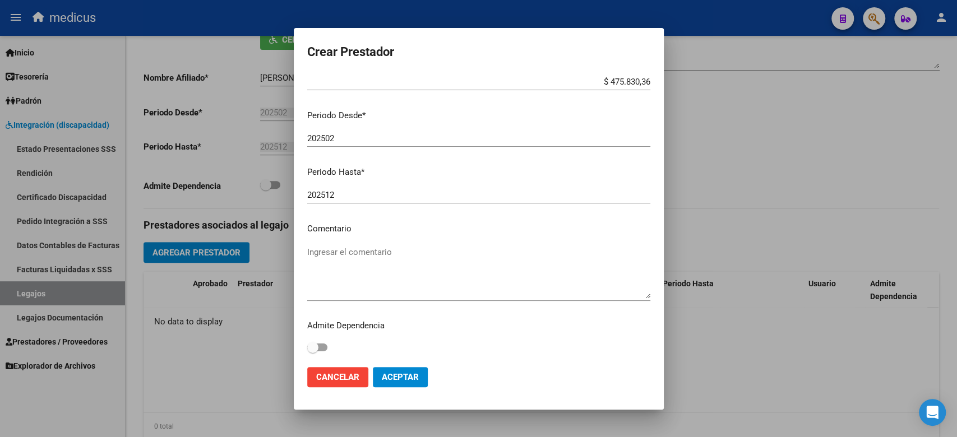
drag, startPoint x: 569, startPoint y: 217, endPoint x: 491, endPoint y: 244, distance: 82.4
click at [570, 216] on mat-dialog-content "CUIT * 30-71229980-7 Ingresar CUIT ARCA Padrón Presupuesto Monto * $ 475.830,36…" at bounding box center [479, 216] width 370 height 284
click at [471, 262] on textarea "Ingresar el comentario" at bounding box center [478, 272] width 343 height 53
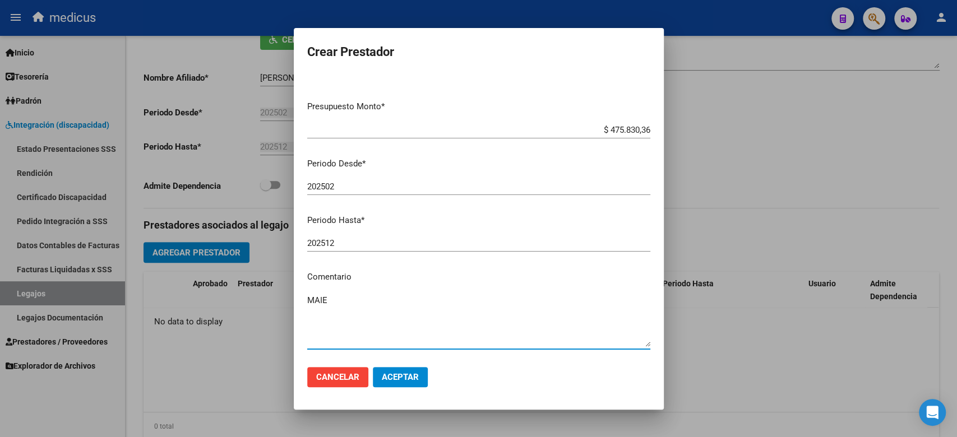
scroll to position [75, 0]
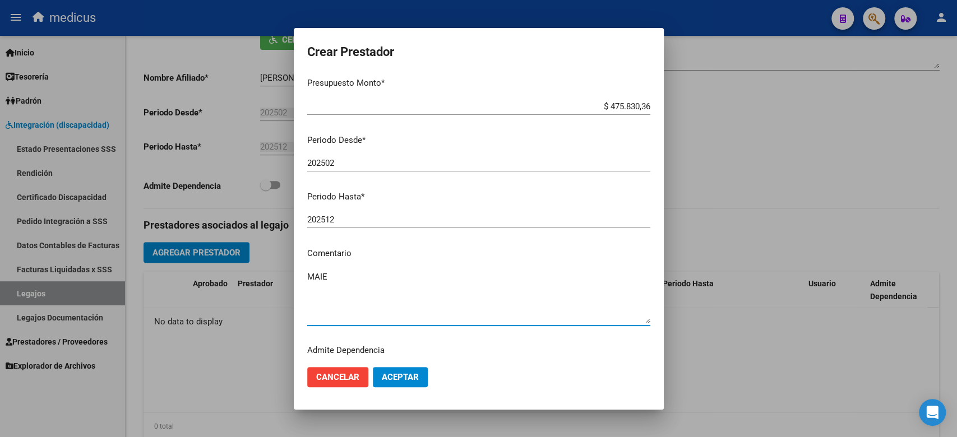
click at [416, 371] on button "Aceptar" at bounding box center [400, 377] width 55 height 20
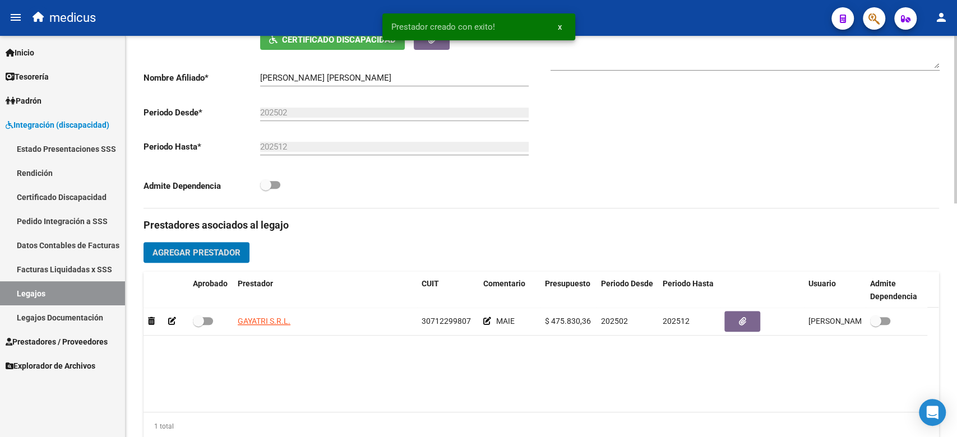
click at [215, 251] on span "Agregar Prestador" at bounding box center [196, 253] width 88 height 10
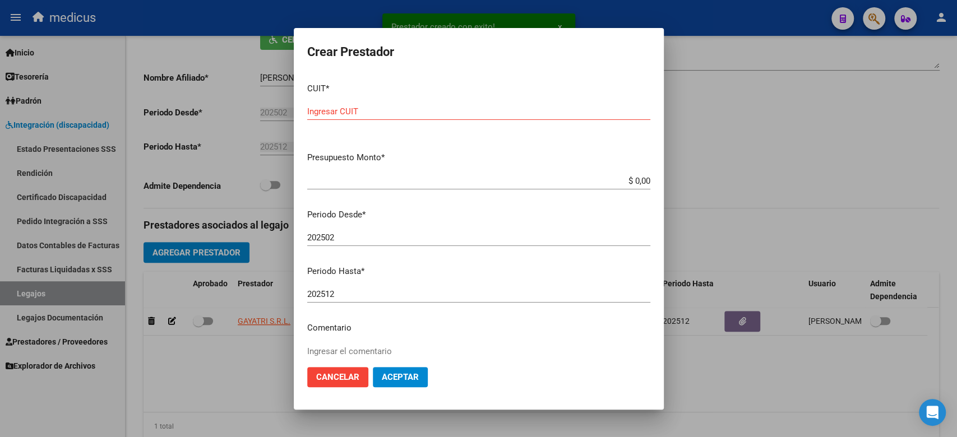
click at [516, 155] on p "Presupuesto Monto *" at bounding box center [478, 157] width 343 height 13
click at [442, 115] on input "Ingresar CUIT" at bounding box center [478, 112] width 343 height 10
click at [555, 211] on p "Periodo Desde *" at bounding box center [478, 215] width 343 height 13
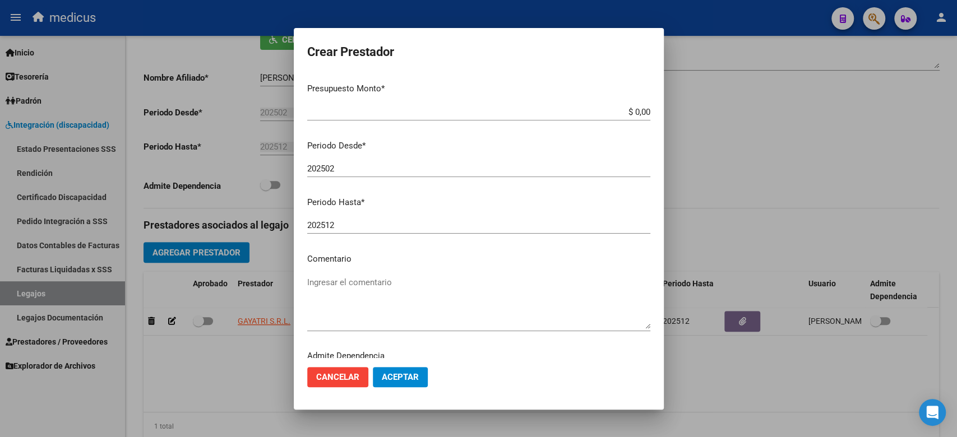
scroll to position [99, 0]
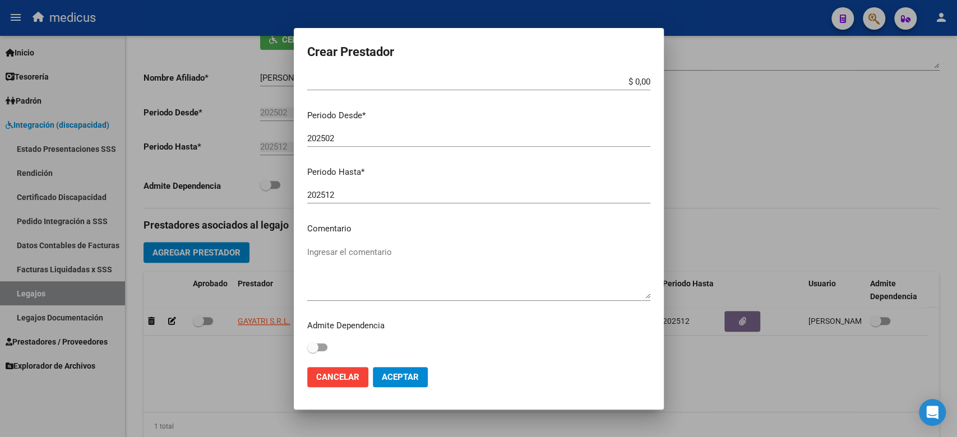
click at [399, 264] on textarea "Ingresar el comentario" at bounding box center [478, 272] width 343 height 53
drag, startPoint x: 543, startPoint y: 200, endPoint x: 610, endPoint y: 167, distance: 74.7
click at [544, 200] on div "202512 Ingresar el periodo" at bounding box center [478, 195] width 343 height 17
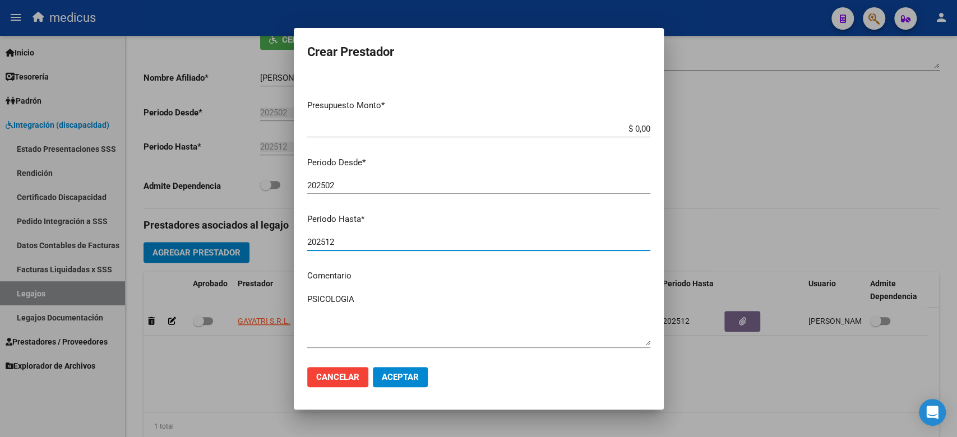
scroll to position [0, 0]
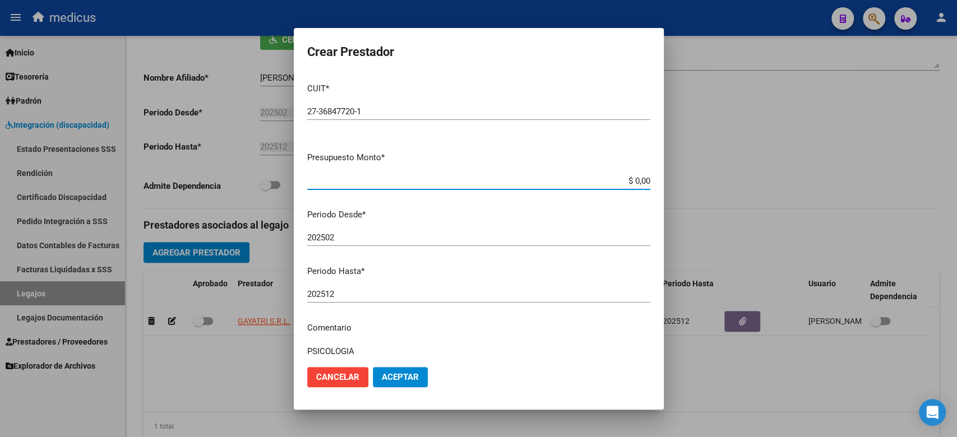
drag, startPoint x: 610, startPoint y: 178, endPoint x: 645, endPoint y: 177, distance: 35.3
click at [645, 177] on app-form-text-field "Presupuesto Monto * $ 0,00 Ingresar el monto" at bounding box center [483, 168] width 352 height 35
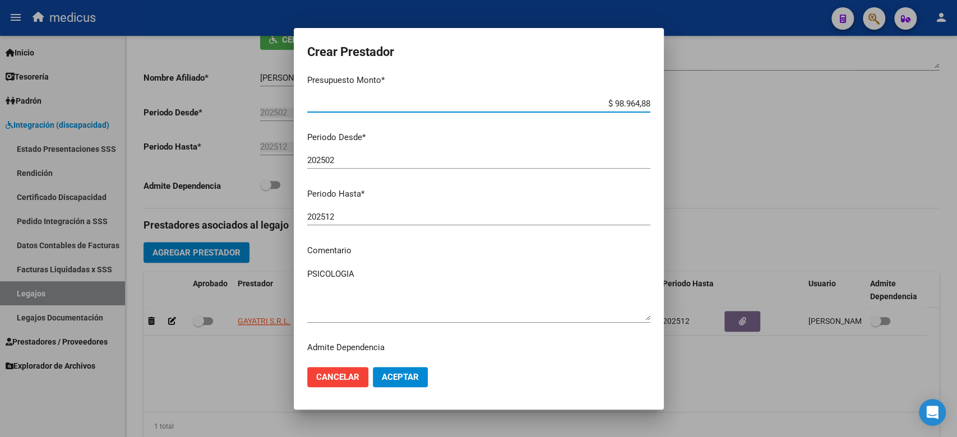
scroll to position [99, 0]
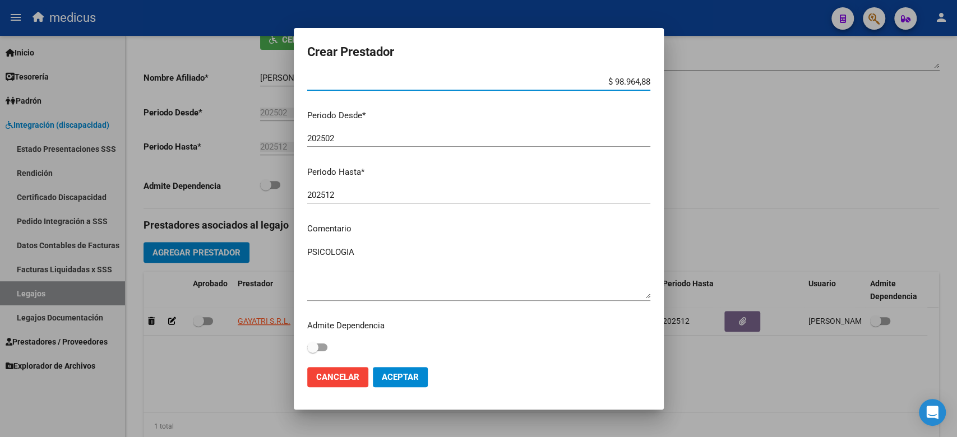
click at [397, 369] on button "Aceptar" at bounding box center [400, 377] width 55 height 20
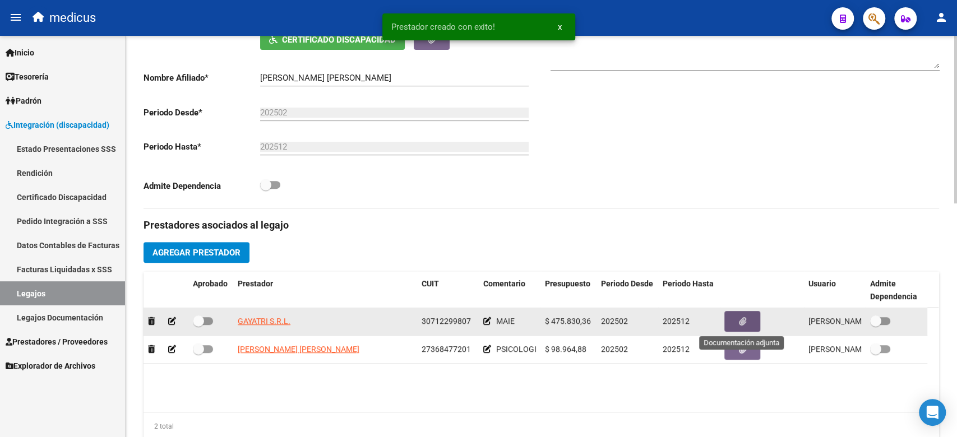
click at [739, 318] on icon "button" at bounding box center [742, 321] width 7 height 8
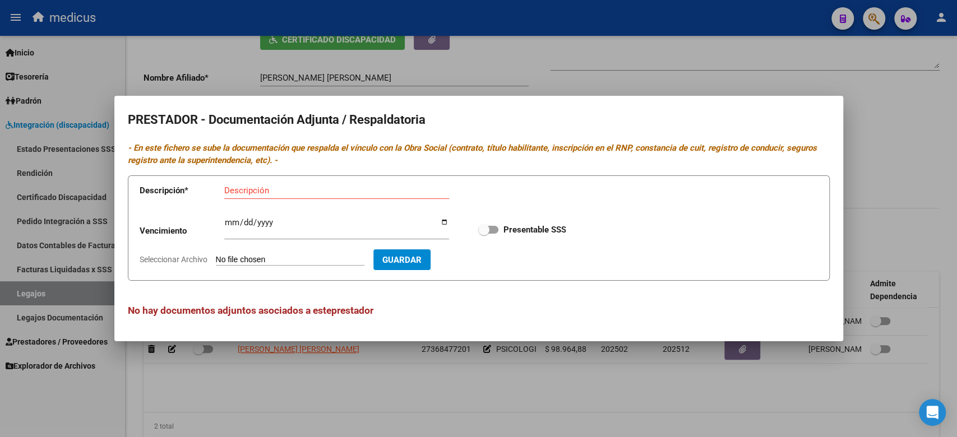
click at [302, 256] on input "Seleccionar Archivo" at bounding box center [290, 260] width 149 height 11
drag, startPoint x: 792, startPoint y: 49, endPoint x: 764, endPoint y: 76, distance: 38.9
click at [789, 49] on div at bounding box center [478, 218] width 957 height 437
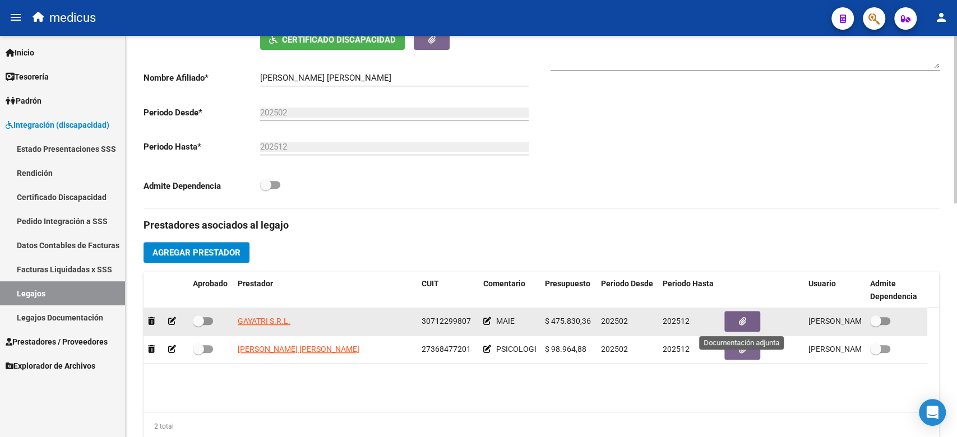
click at [752, 322] on button "button" at bounding box center [742, 321] width 36 height 21
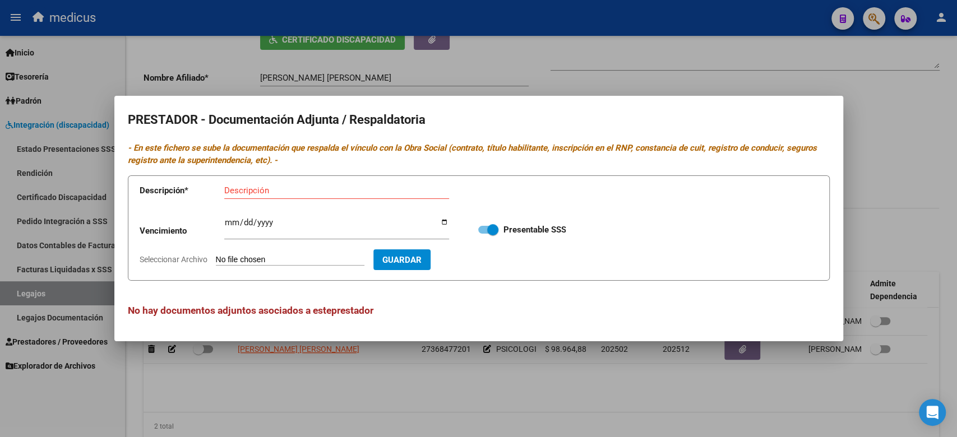
click at [303, 257] on input "Seleccionar Archivo" at bounding box center [290, 260] width 149 height 11
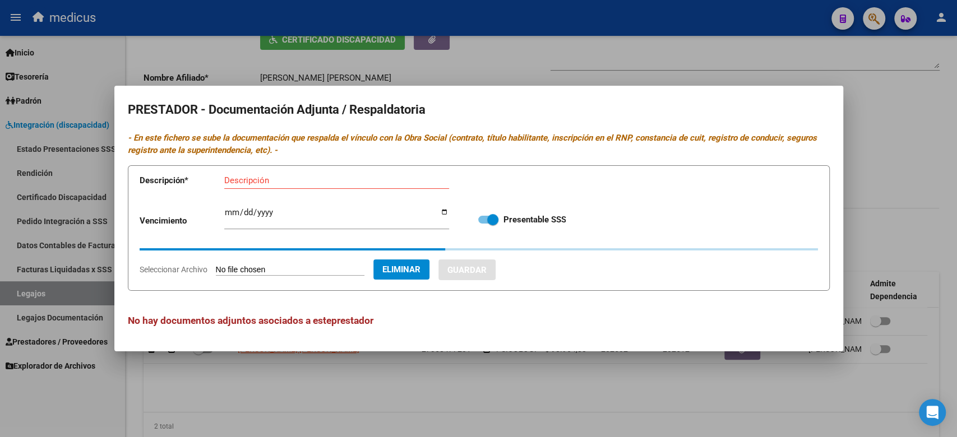
click at [306, 174] on div "Descripción" at bounding box center [336, 180] width 225 height 17
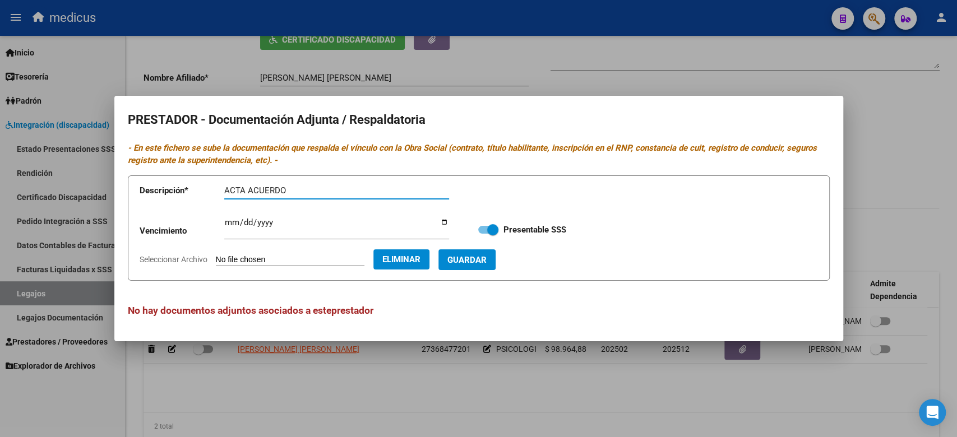
click at [523, 261] on form "Descripción * ACTA ACUERDO Descripción Vencimiento Ingresar vencimiento Present…" at bounding box center [479, 228] width 702 height 106
click at [487, 260] on span "Guardar" at bounding box center [466, 260] width 39 height 10
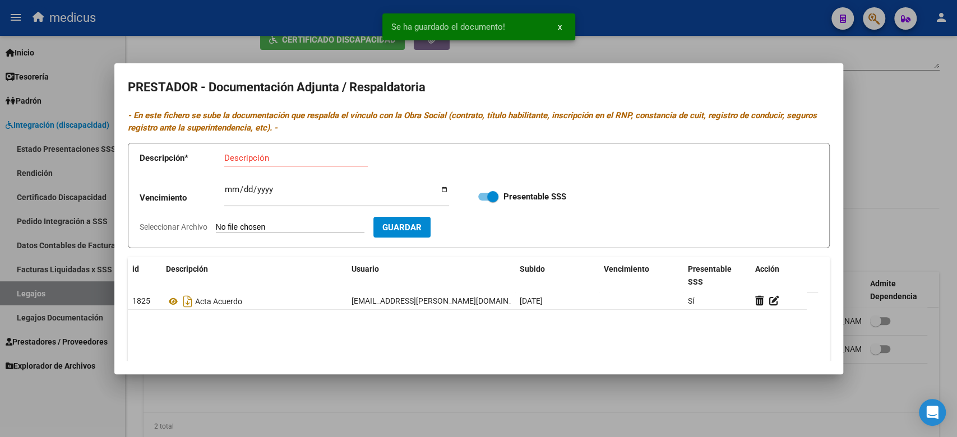
click at [269, 280] on datatable-header-cell "Descripción" at bounding box center [254, 275] width 186 height 37
click at [270, 226] on input "Seleccionar Archivo" at bounding box center [290, 228] width 149 height 11
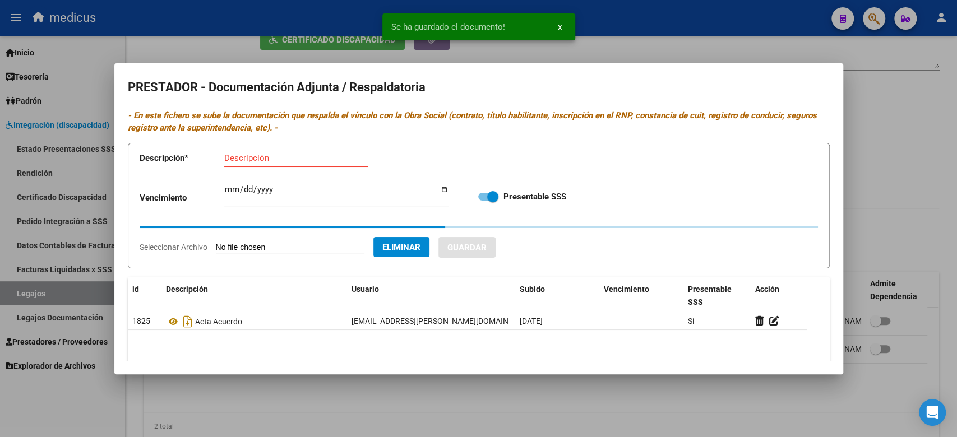
click at [259, 156] on input "Descripción" at bounding box center [296, 158] width 144 height 10
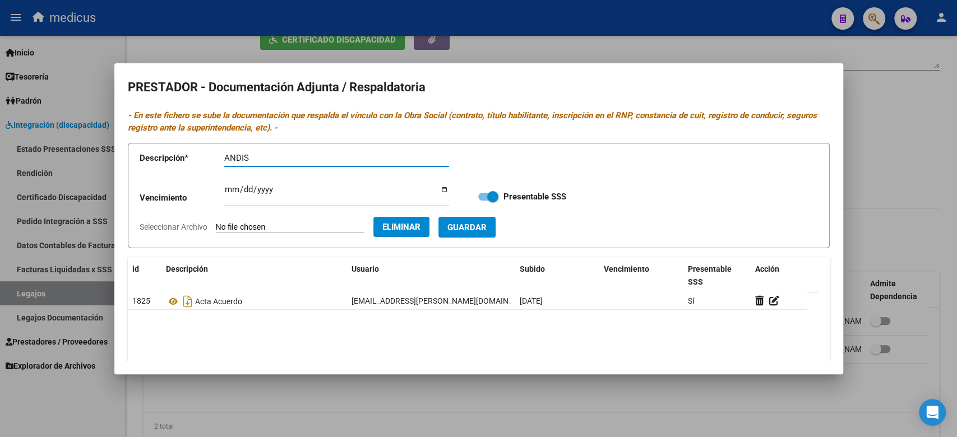
click at [480, 227] on span "Guardar" at bounding box center [466, 228] width 39 height 10
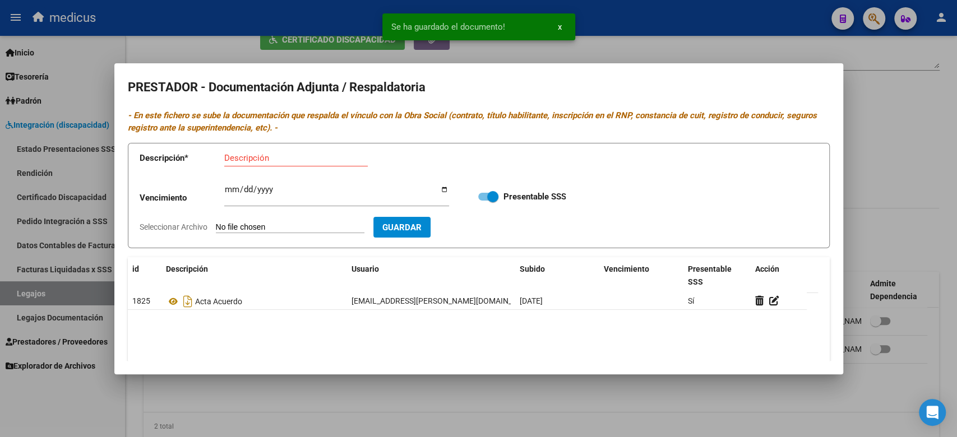
click at [289, 227] on input "Seleccionar Archivo" at bounding box center [290, 228] width 149 height 11
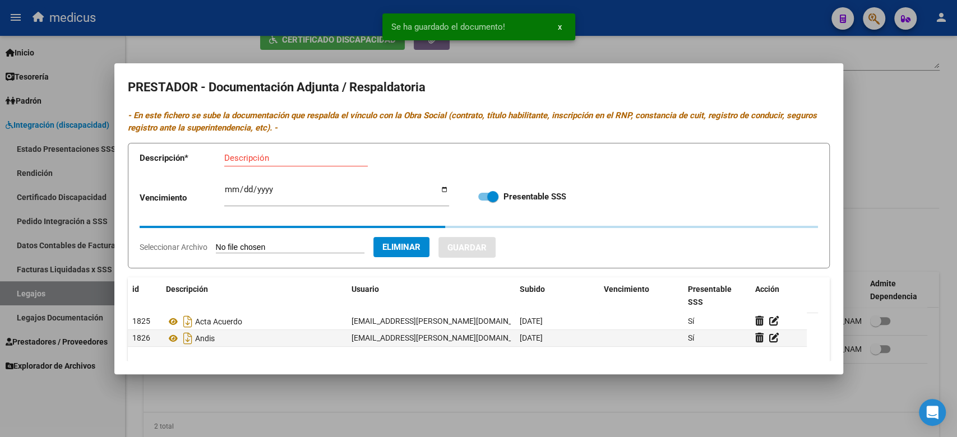
click at [283, 152] on div "Descripción" at bounding box center [296, 158] width 144 height 17
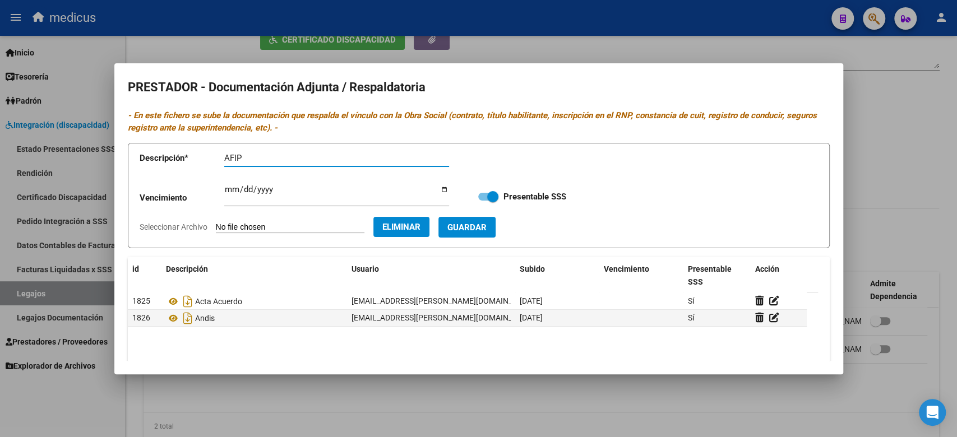
click at [487, 224] on span "Guardar" at bounding box center [466, 228] width 39 height 10
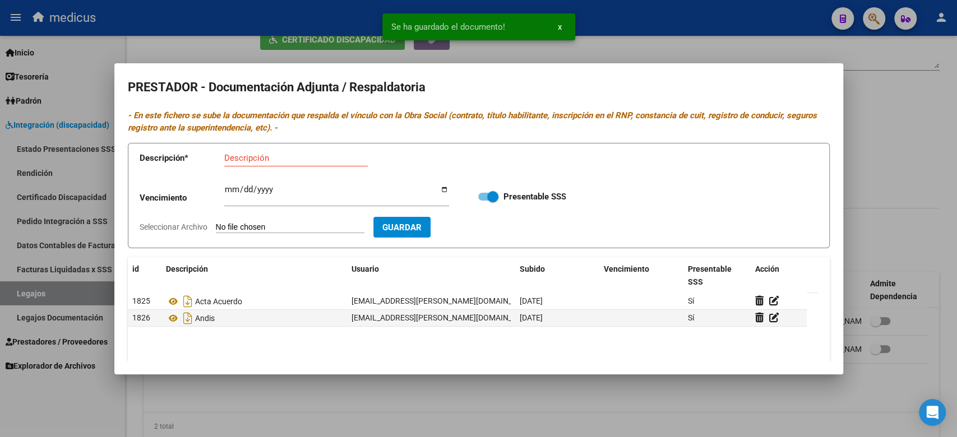
click at [257, 224] on input "Seleccionar Archivo" at bounding box center [290, 228] width 149 height 11
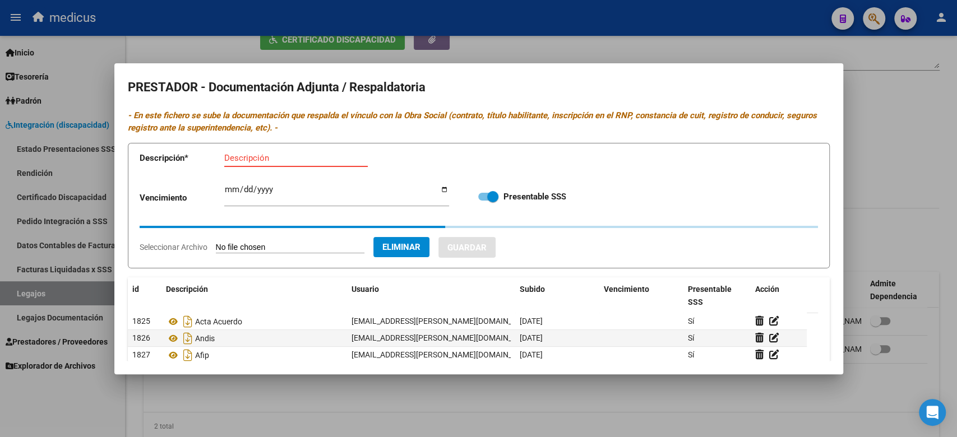
click at [254, 160] on input "Descripción" at bounding box center [296, 158] width 144 height 10
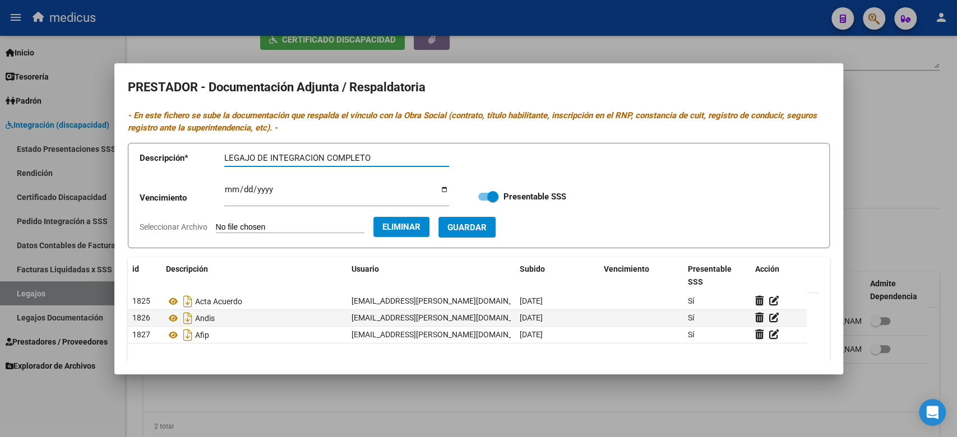
click at [468, 232] on button "Guardar" at bounding box center [466, 227] width 57 height 21
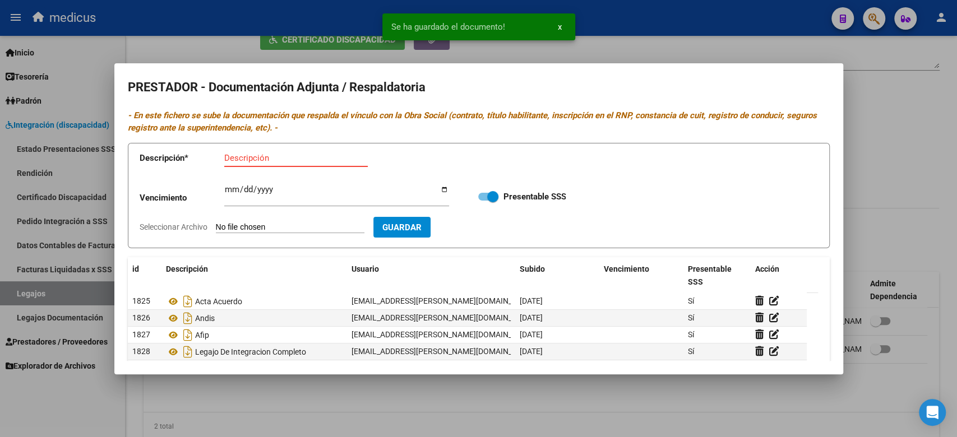
click at [335, 160] on input "Descripción" at bounding box center [296, 158] width 144 height 10
click at [312, 224] on input "Seleccionar Archivo" at bounding box center [290, 228] width 149 height 11
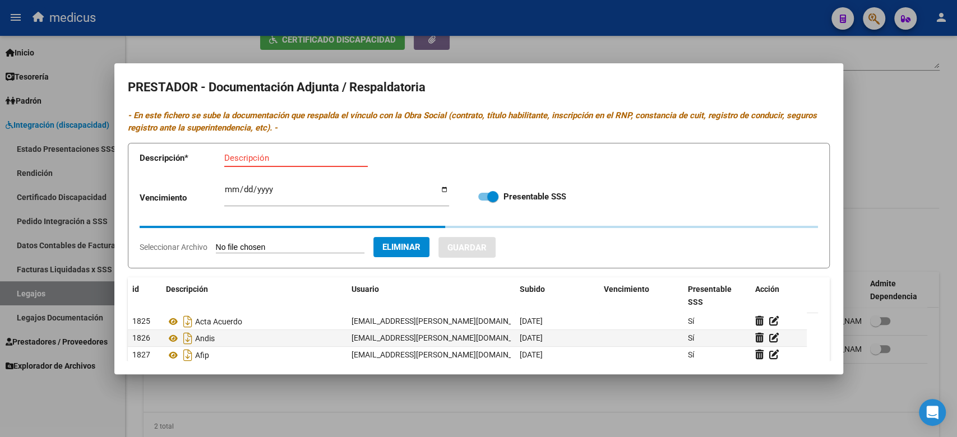
click at [299, 158] on input "Descripción" at bounding box center [296, 158] width 144 height 10
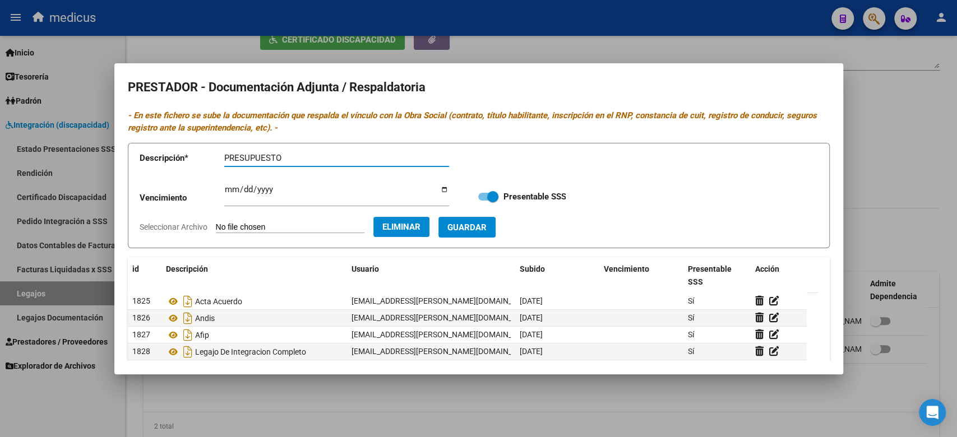
click at [487, 227] on span "Guardar" at bounding box center [466, 228] width 39 height 10
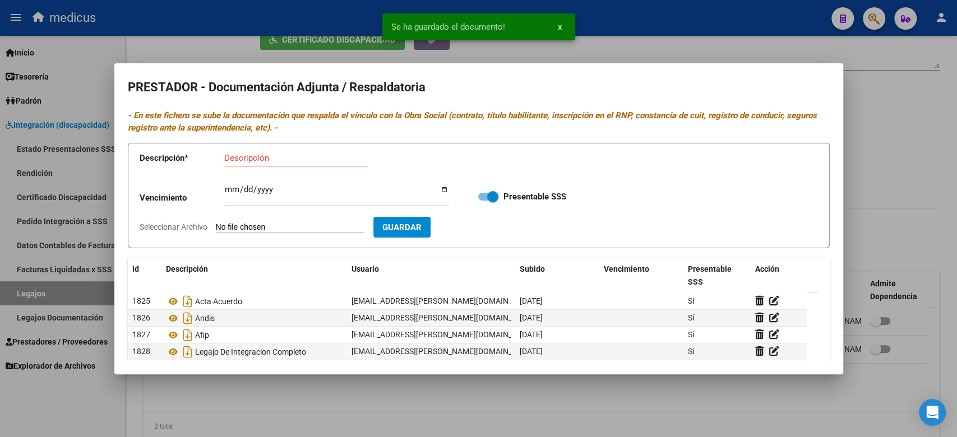
click at [611, 55] on div at bounding box center [478, 218] width 957 height 437
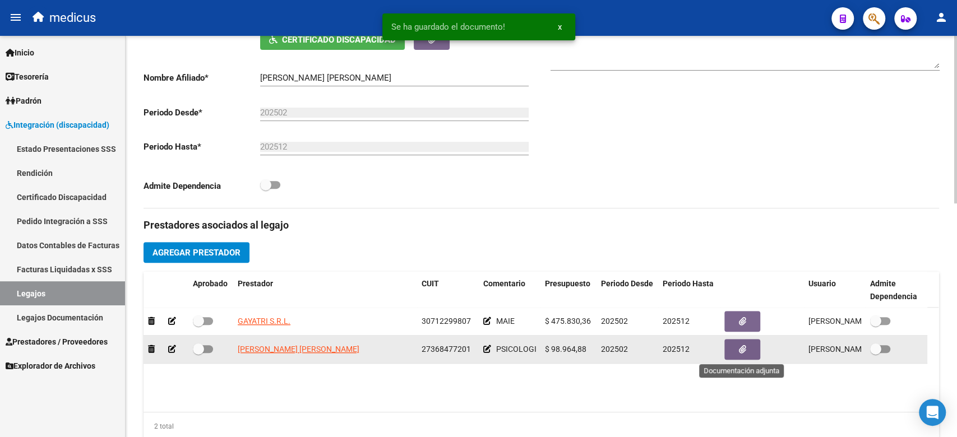
click at [729, 352] on button "button" at bounding box center [742, 349] width 36 height 21
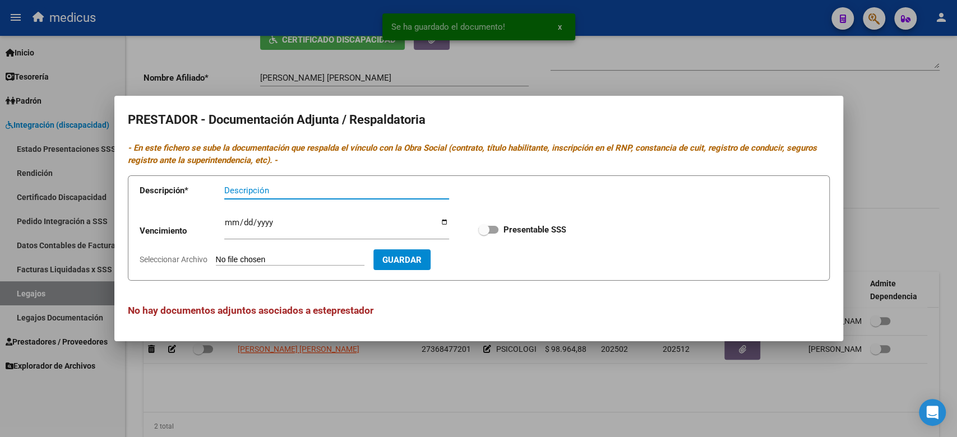
click at [261, 255] on app-file-uploader "Seleccionar Archivo" at bounding box center [257, 260] width 234 height 10
click at [306, 262] on input "Seleccionar Archivo" at bounding box center [290, 260] width 149 height 11
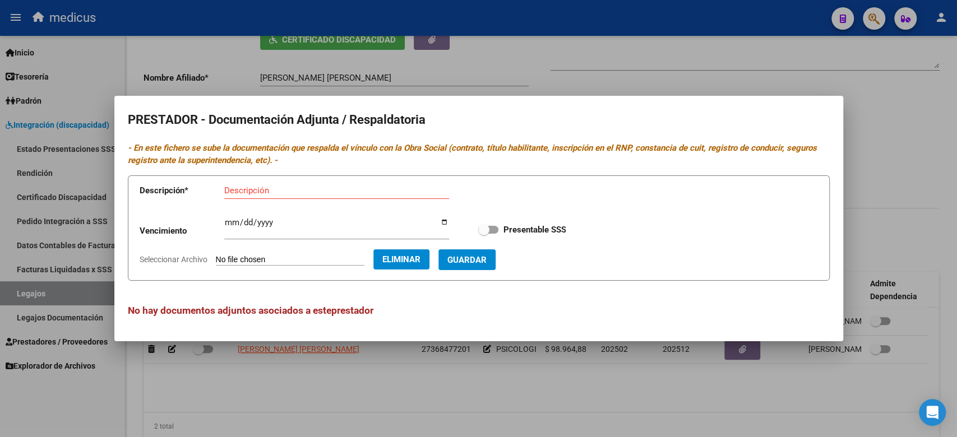
click at [252, 191] on input "Descripción" at bounding box center [336, 191] width 225 height 10
click at [492, 253] on button "Guardar" at bounding box center [466, 259] width 57 height 21
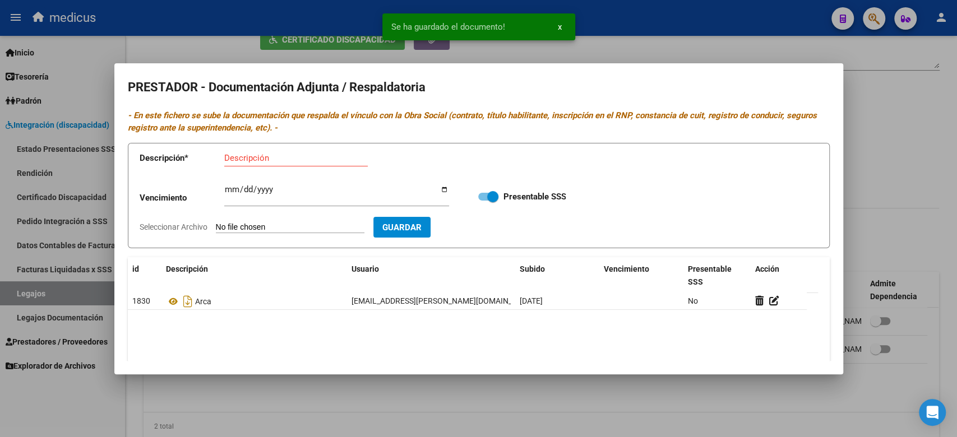
click at [283, 226] on input "Seleccionar Archivo" at bounding box center [290, 228] width 149 height 11
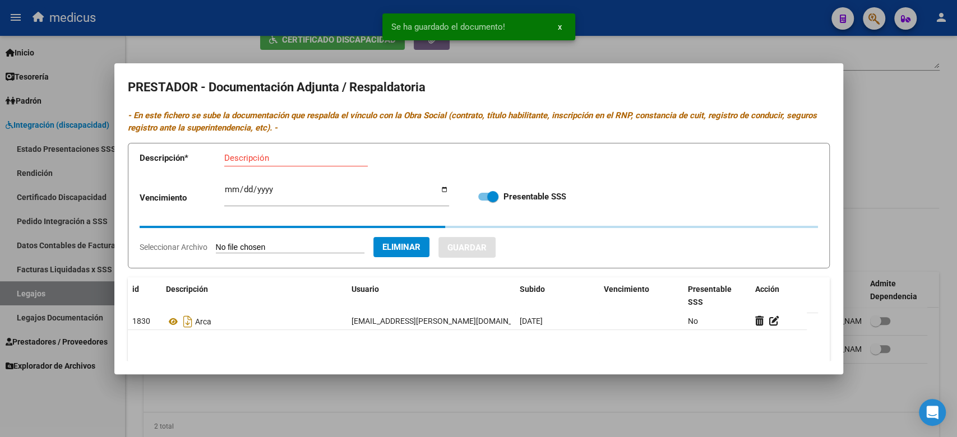
click at [253, 161] on input "Descripción" at bounding box center [296, 158] width 144 height 10
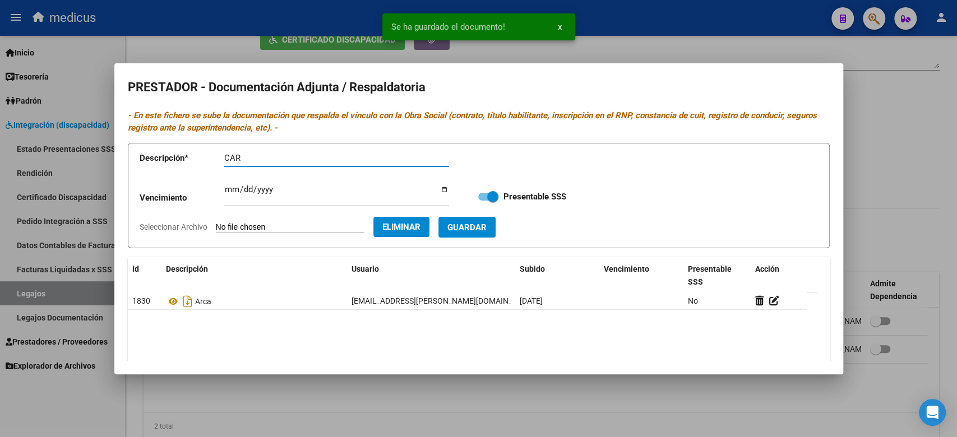
click at [487, 228] on span "Guardar" at bounding box center [466, 228] width 39 height 10
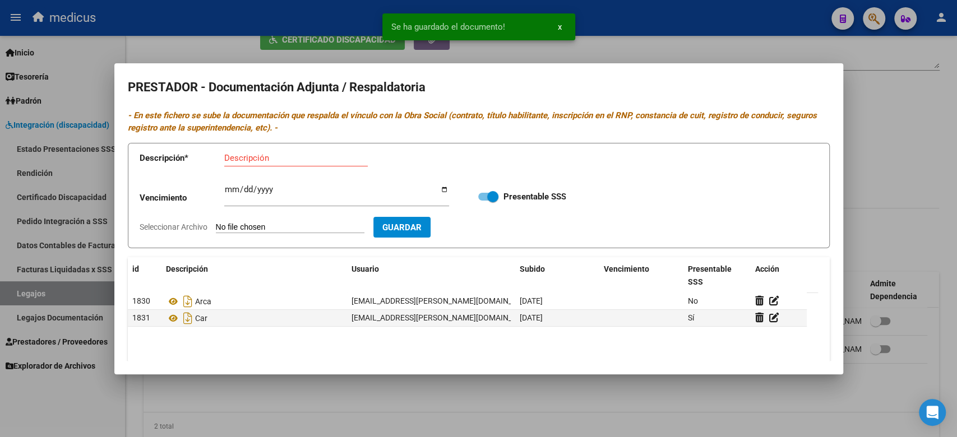
click at [266, 230] on input "Seleccionar Archivo" at bounding box center [290, 228] width 149 height 11
click at [283, 153] on input "Descripción" at bounding box center [296, 158] width 144 height 10
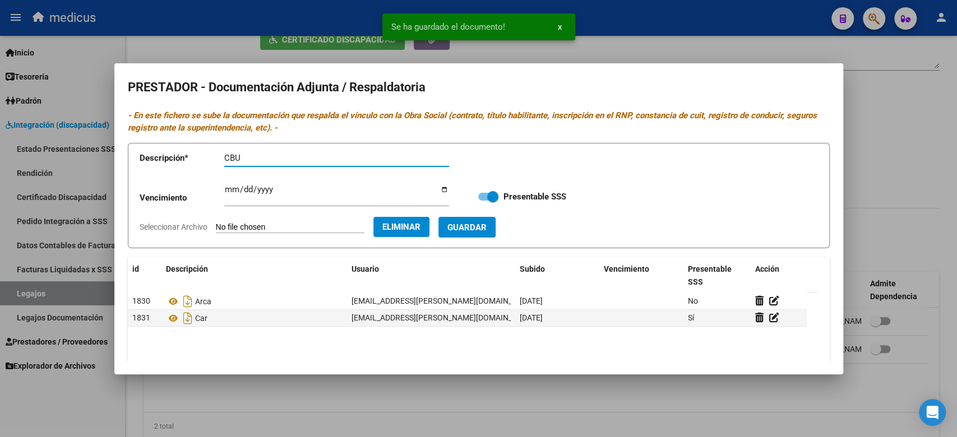
click at [487, 227] on span "Guardar" at bounding box center [466, 228] width 39 height 10
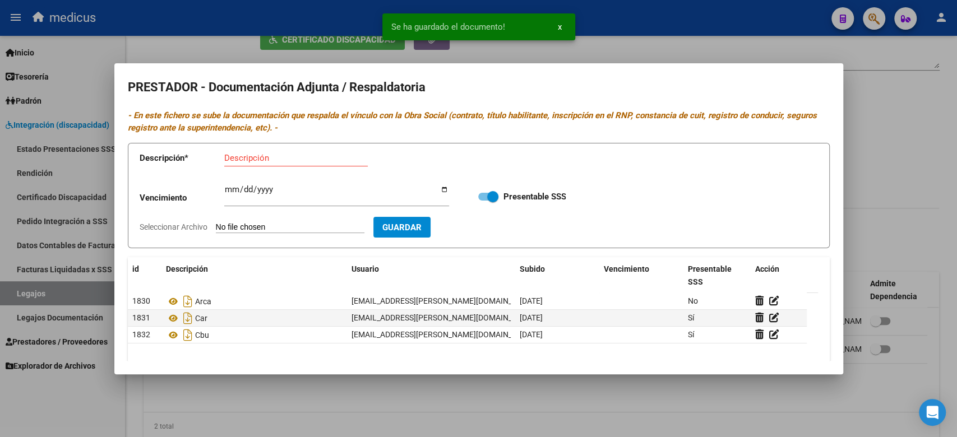
click at [237, 224] on input "Seleccionar Archivo" at bounding box center [290, 228] width 149 height 11
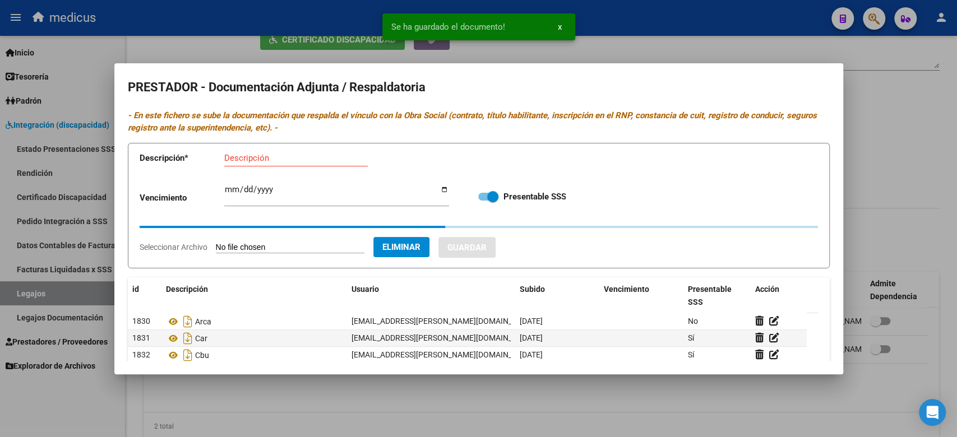
click at [322, 160] on input "Descripción" at bounding box center [296, 158] width 144 height 10
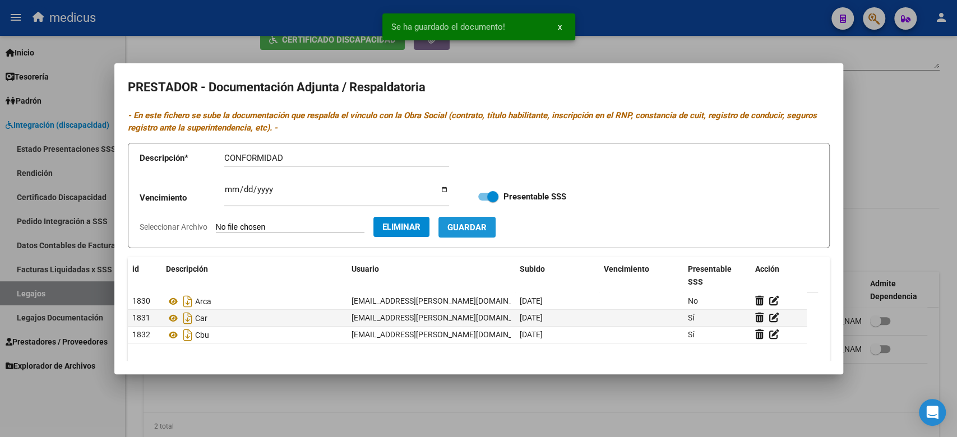
click at [487, 231] on span "Guardar" at bounding box center [466, 228] width 39 height 10
click at [232, 230] on input "Seleccionar Archivo" at bounding box center [290, 228] width 149 height 11
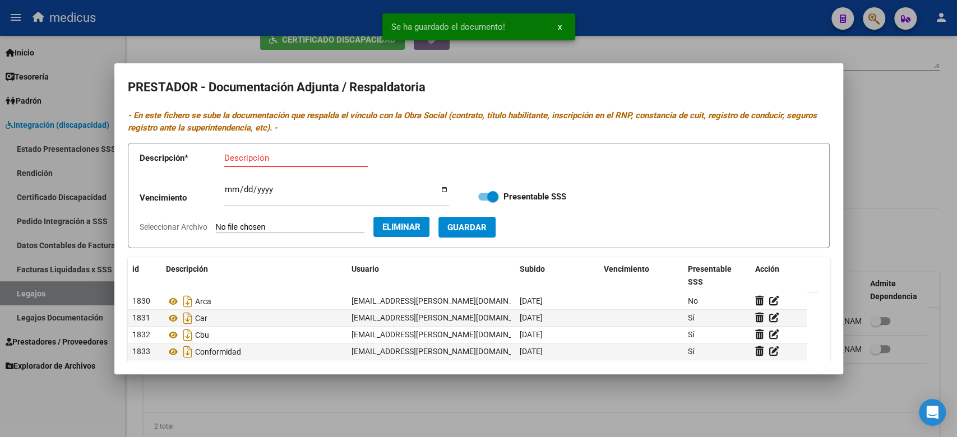
click at [280, 153] on input "Descripción" at bounding box center [296, 158] width 144 height 10
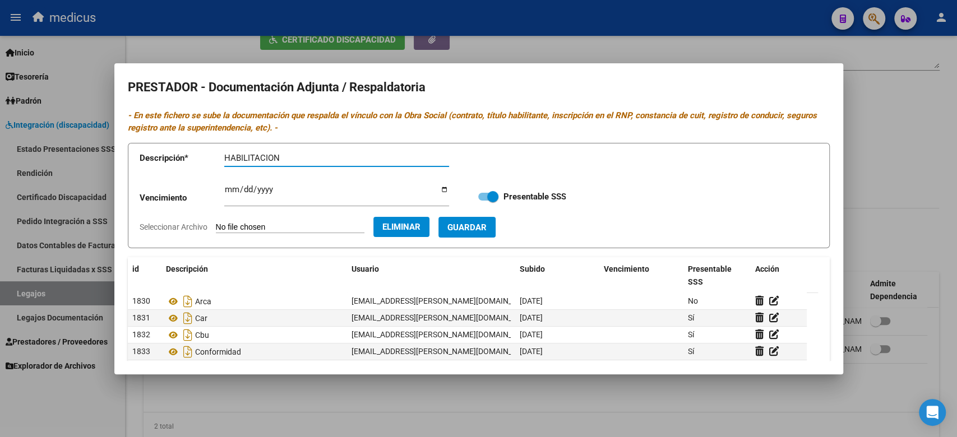
click at [477, 227] on span "Guardar" at bounding box center [466, 228] width 39 height 10
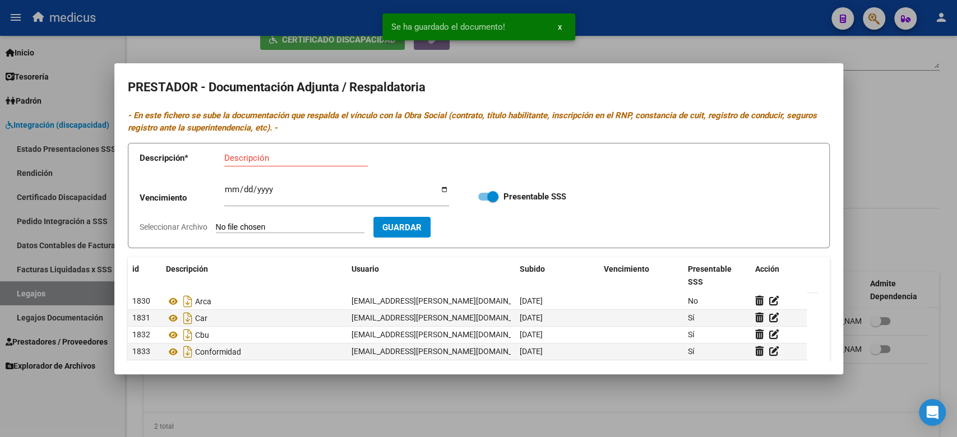
click at [257, 228] on input "Seleccionar Archivo" at bounding box center [290, 228] width 149 height 11
click at [318, 160] on input "Descripción" at bounding box center [296, 158] width 144 height 10
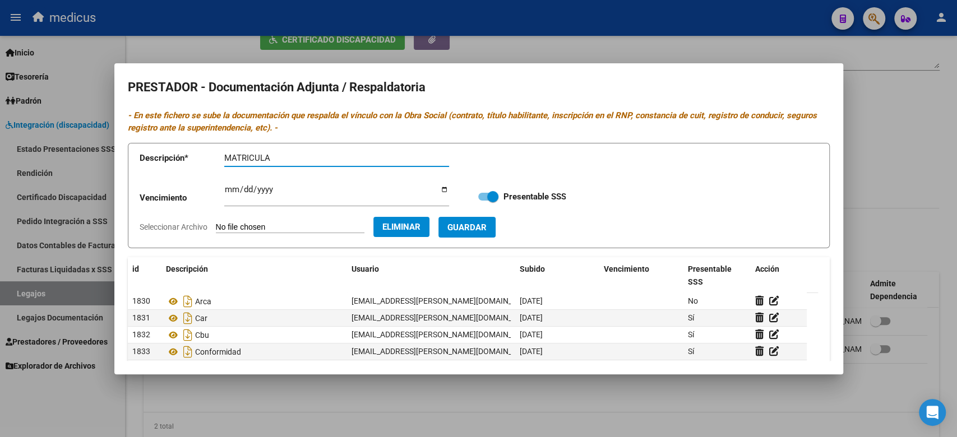
click at [487, 219] on button "Guardar" at bounding box center [466, 227] width 57 height 21
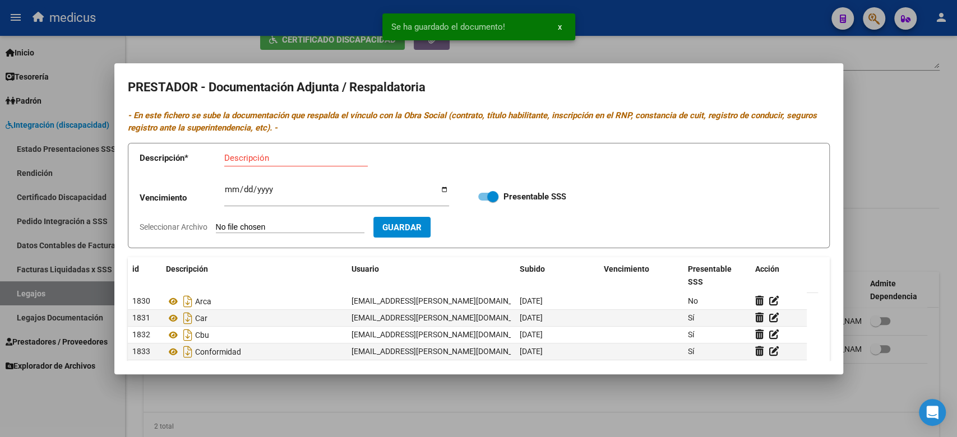
click at [247, 229] on input "Seleccionar Archivo" at bounding box center [290, 228] width 149 height 11
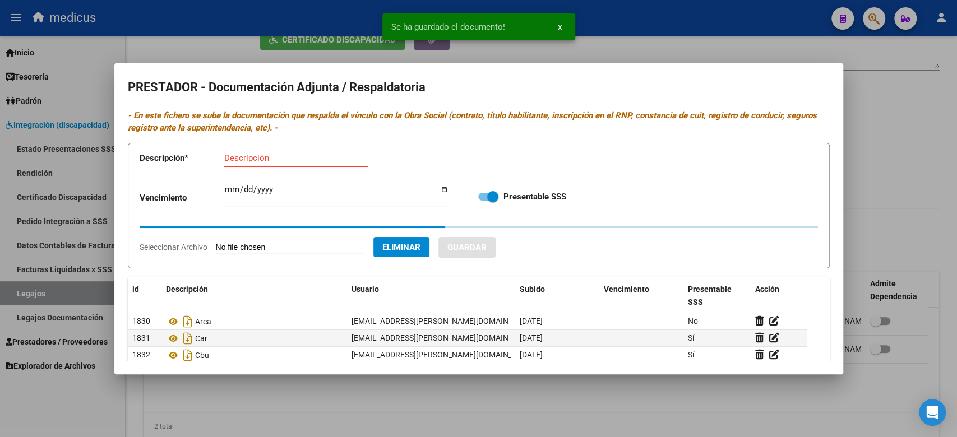
click at [312, 163] on input "Descripción" at bounding box center [296, 158] width 144 height 10
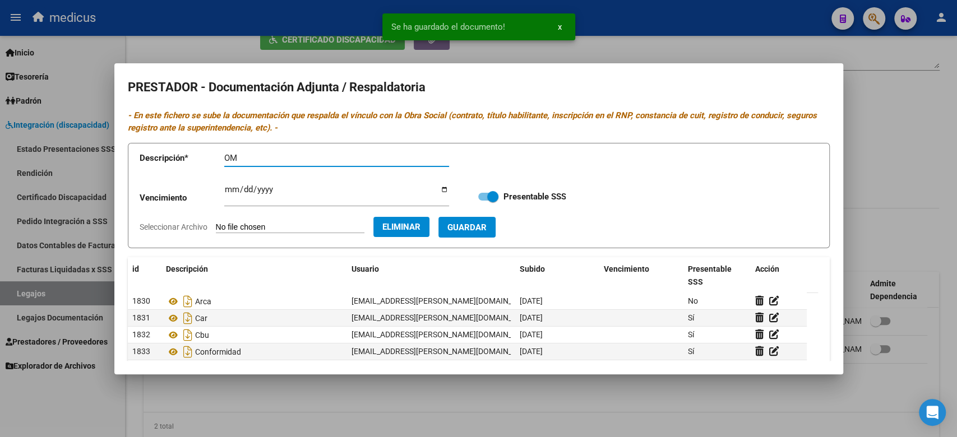
click at [487, 225] on span "Guardar" at bounding box center [466, 228] width 39 height 10
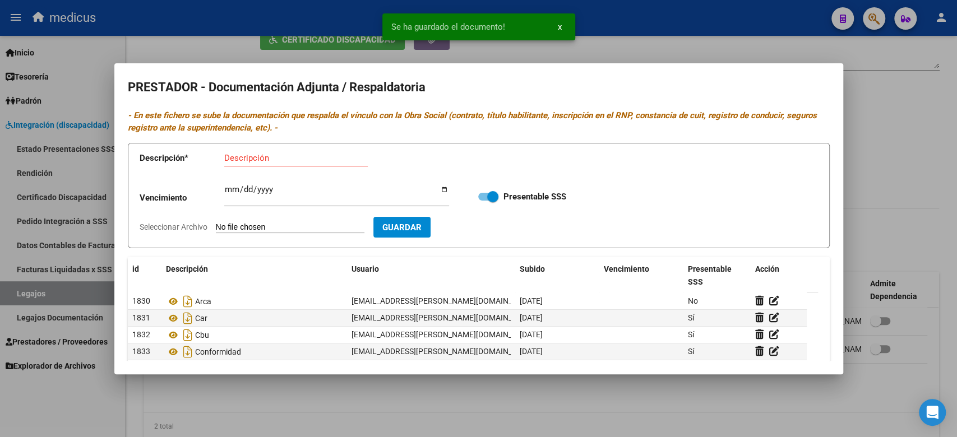
click at [259, 218] on form "Descripción * Descripción Vencimiento Ingresar vencimiento Presentable SSS Sele…" at bounding box center [479, 196] width 702 height 106
click at [262, 224] on input "Seleccionar Archivo" at bounding box center [290, 228] width 149 height 11
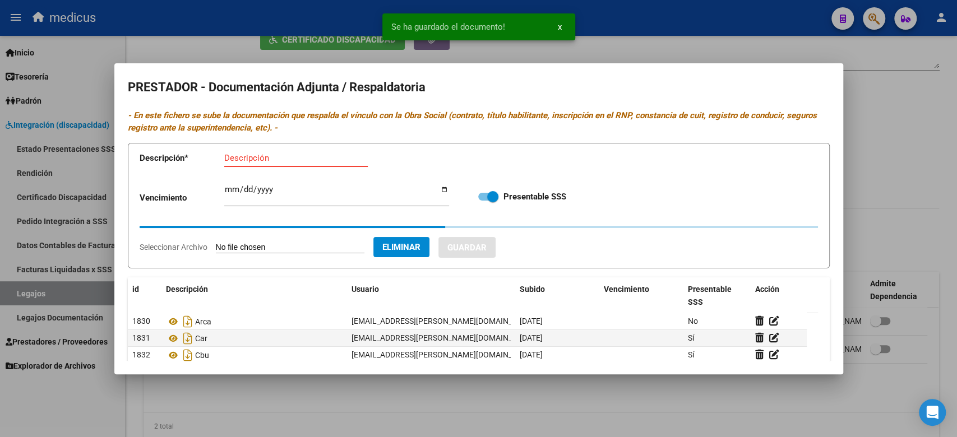
click at [256, 160] on input "Descripción" at bounding box center [296, 158] width 144 height 10
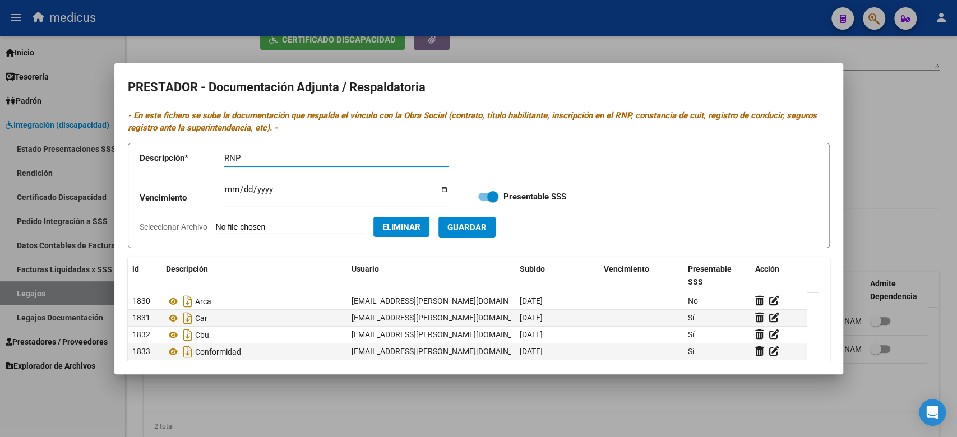
click at [530, 231] on form "Descripción * RNP Descripción Vencimiento Ingresar vencimiento Presentable SSS …" at bounding box center [479, 196] width 702 height 106
click at [496, 230] on button "Guardar" at bounding box center [466, 227] width 57 height 21
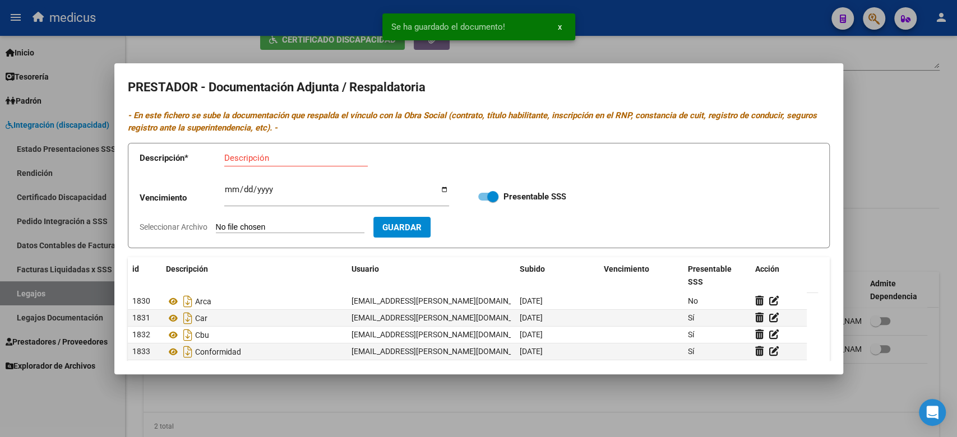
click at [236, 227] on input "Seleccionar Archivo" at bounding box center [290, 228] width 149 height 11
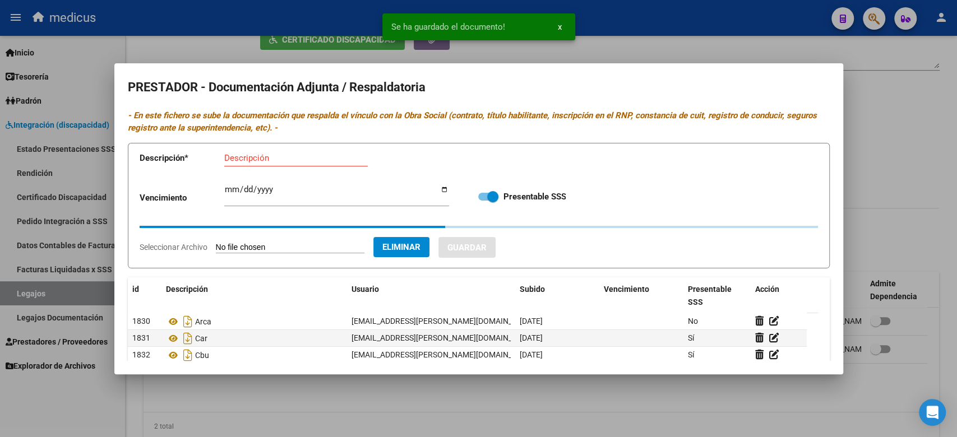
click at [299, 168] on div "Descripción" at bounding box center [296, 163] width 144 height 27
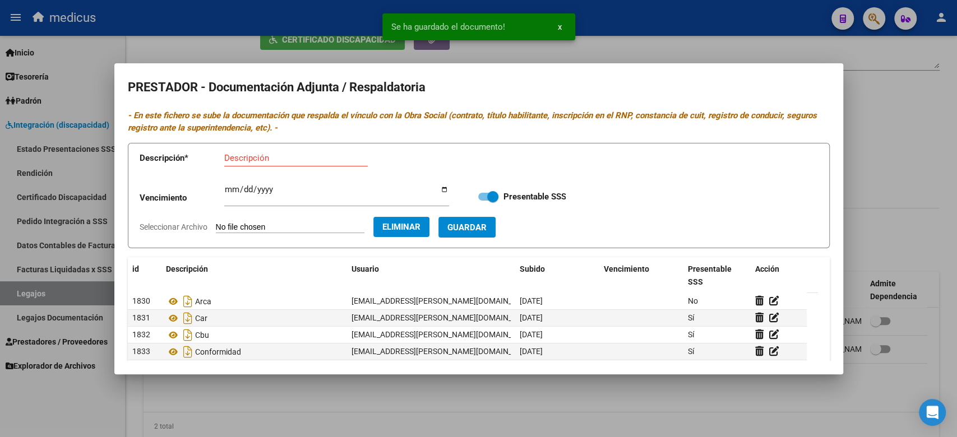
click at [298, 160] on input "Descripción" at bounding box center [296, 158] width 144 height 10
click at [482, 229] on span "Guardar" at bounding box center [466, 228] width 39 height 10
click at [905, 242] on div at bounding box center [478, 218] width 957 height 437
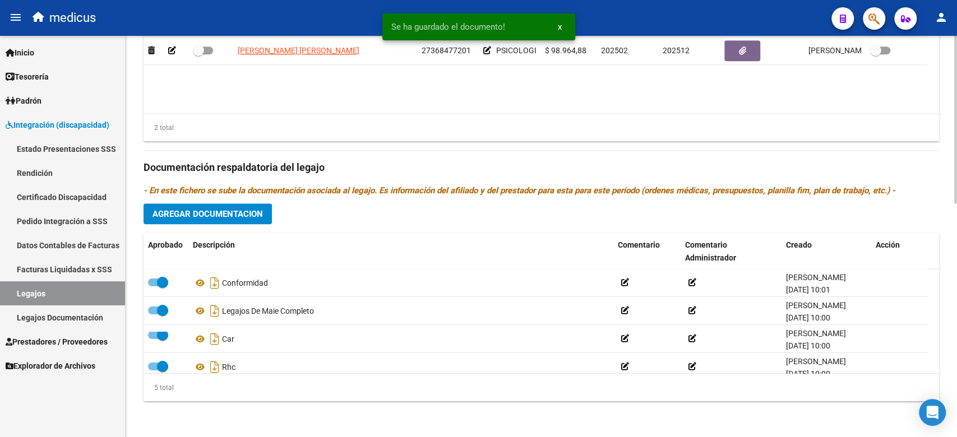
scroll to position [484, 0]
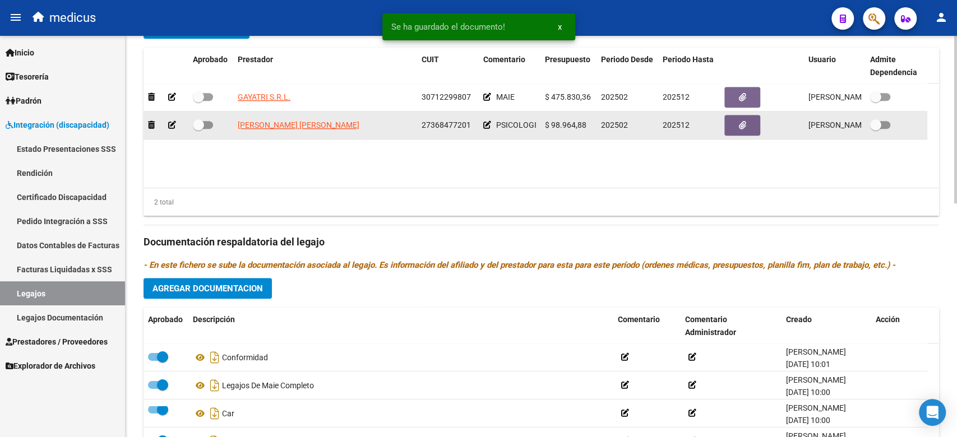
click at [205, 121] on span at bounding box center [203, 125] width 20 height 8
click at [198, 129] on input "checkbox" at bounding box center [198, 129] width 1 height 1
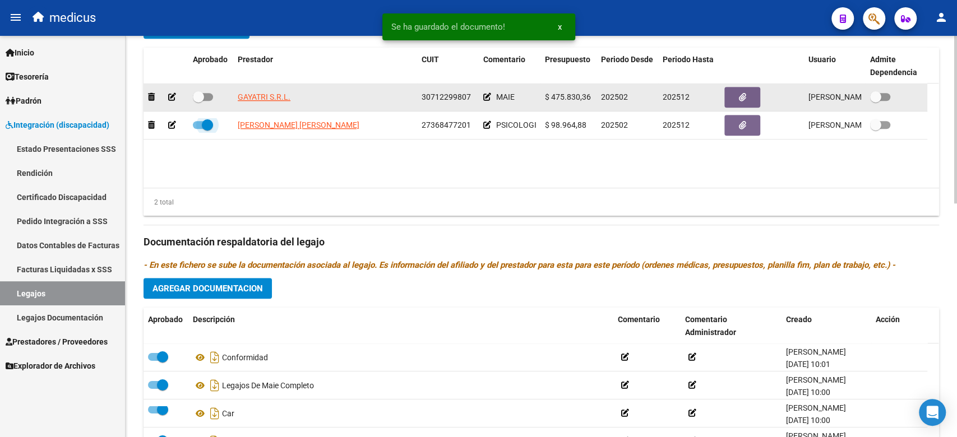
click at [207, 99] on span at bounding box center [203, 97] width 20 height 8
click at [198, 101] on input "checkbox" at bounding box center [198, 101] width 1 height 1
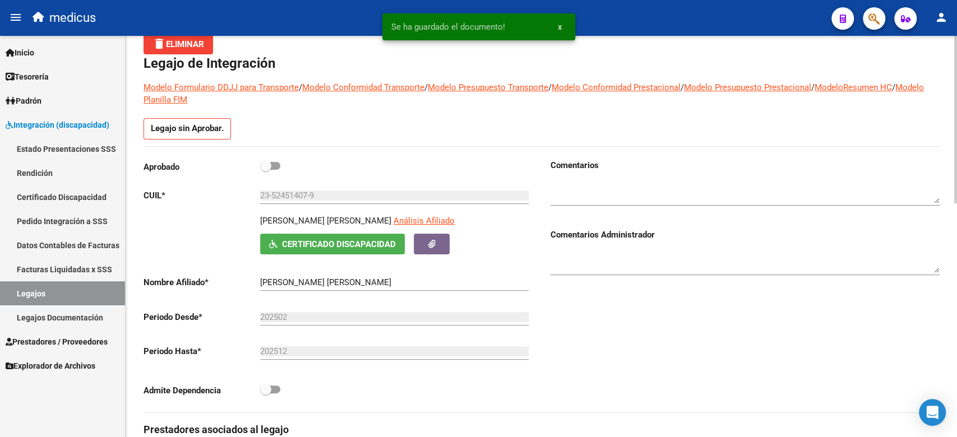
scroll to position [0, 0]
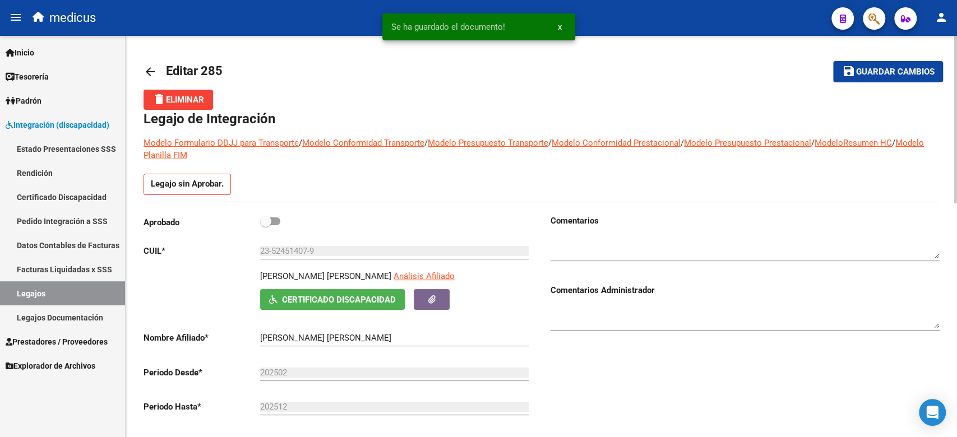
click at [270, 220] on span at bounding box center [265, 221] width 11 height 11
click at [266, 225] on input "checkbox" at bounding box center [265, 225] width 1 height 1
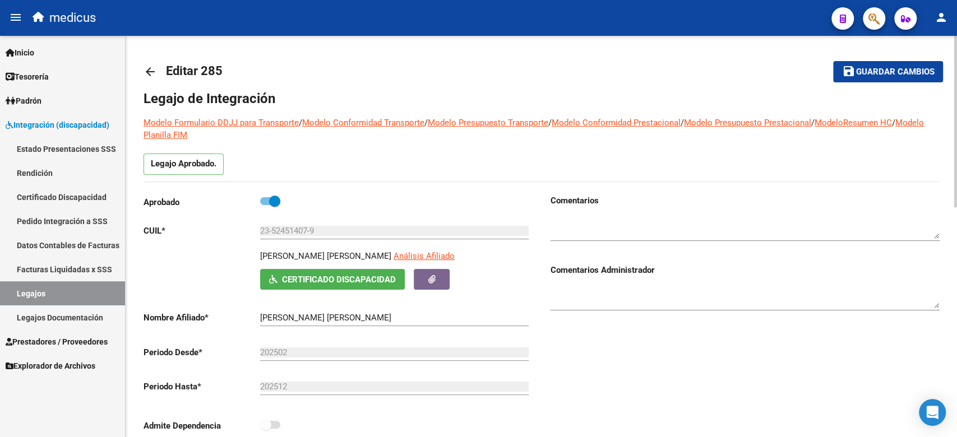
click at [862, 75] on span "Guardar cambios" at bounding box center [895, 72] width 78 height 10
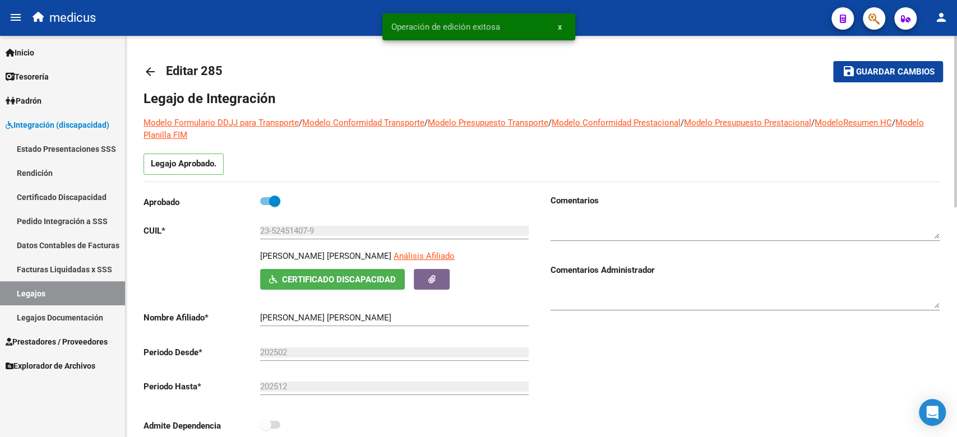
click at [870, 70] on span "Guardar cambios" at bounding box center [895, 72] width 78 height 10
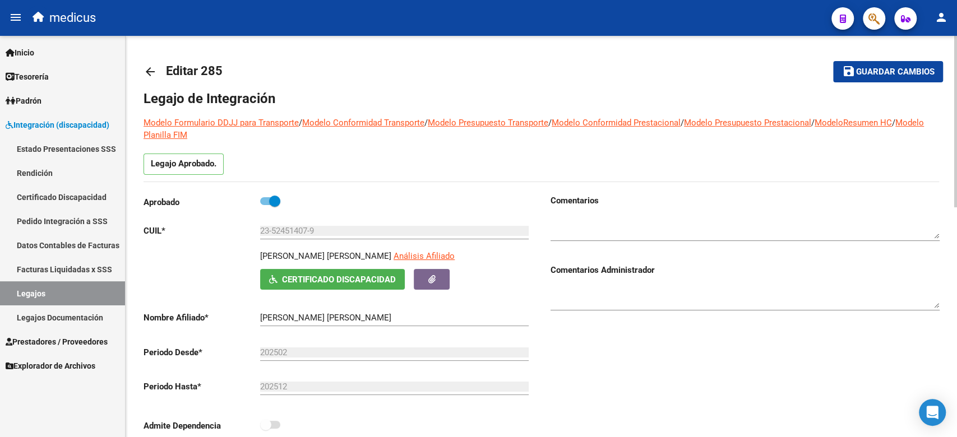
drag, startPoint x: 783, startPoint y: 424, endPoint x: 754, endPoint y: 431, distance: 29.9
click at [783, 424] on div "Comentarios Comentarios Administrador" at bounding box center [741, 321] width 398 height 253
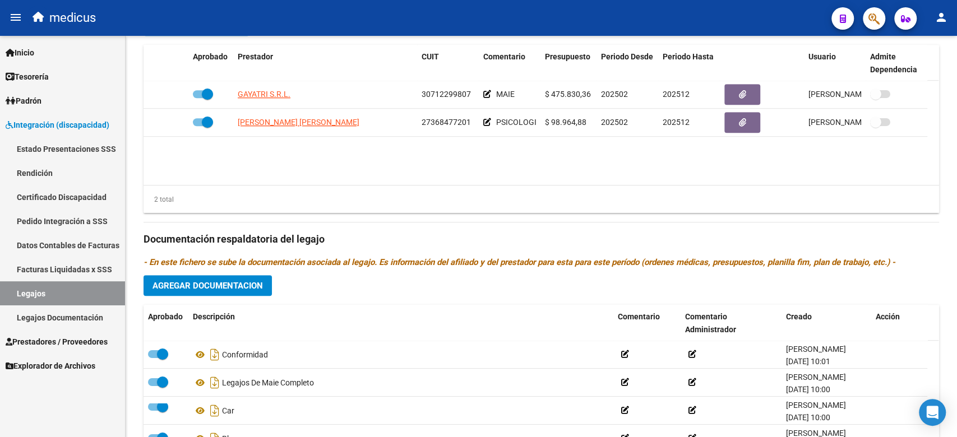
scroll to position [539, 0]
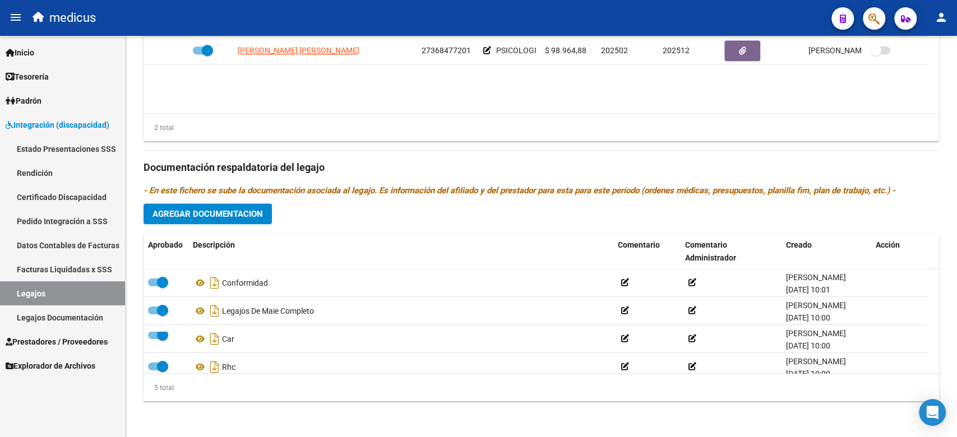
click at [67, 296] on link "Legajos" at bounding box center [62, 293] width 125 height 24
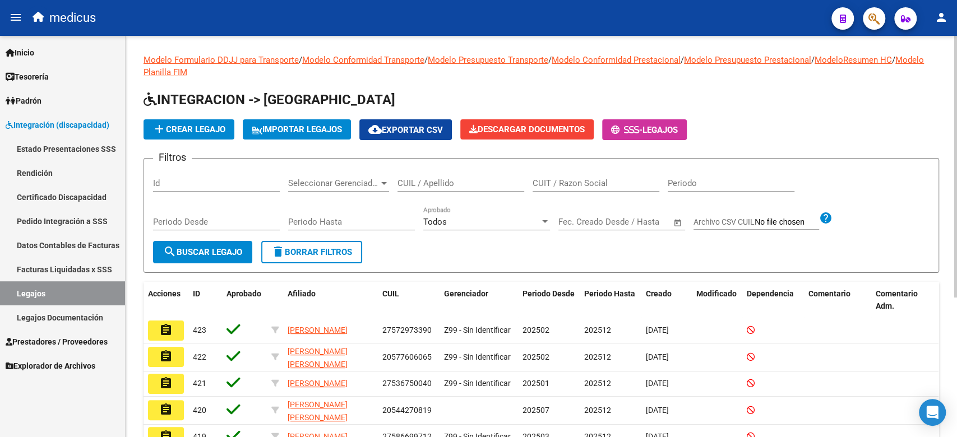
drag, startPoint x: 584, startPoint y: 181, endPoint x: 444, endPoint y: 182, distance: 140.2
click at [493, 182] on div "Filtros Id Seleccionar Gerenciador Seleccionar Gerenciador CUIL / Apellido CUIT…" at bounding box center [541, 204] width 777 height 73
click at [444, 182] on input "CUIL / Apellido" at bounding box center [461, 183] width 127 height 10
click at [218, 253] on span "search Buscar Legajo" at bounding box center [202, 252] width 79 height 10
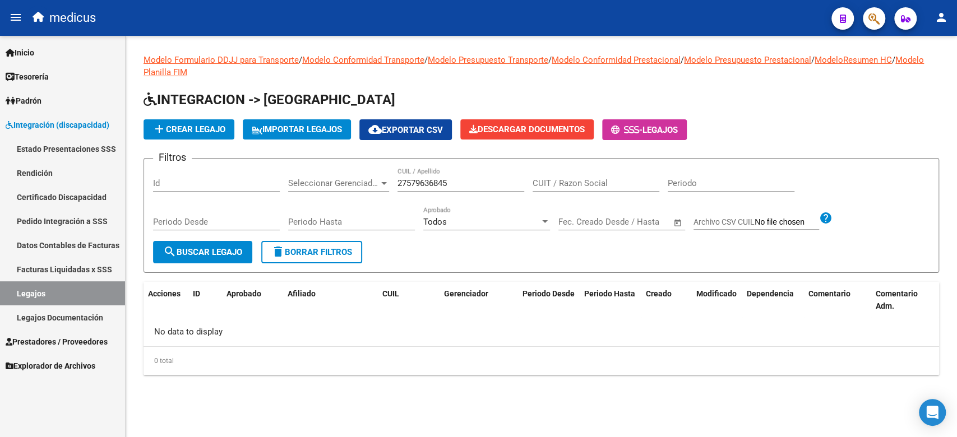
click at [220, 141] on app-list-header "INTEGRACION -> Legajos add Crear Legajo IMPORTAR LEGAJOS cloud_download Exporta…" at bounding box center [542, 182] width 796 height 182
click at [219, 136] on button "add Crear Legajo" at bounding box center [189, 129] width 91 height 20
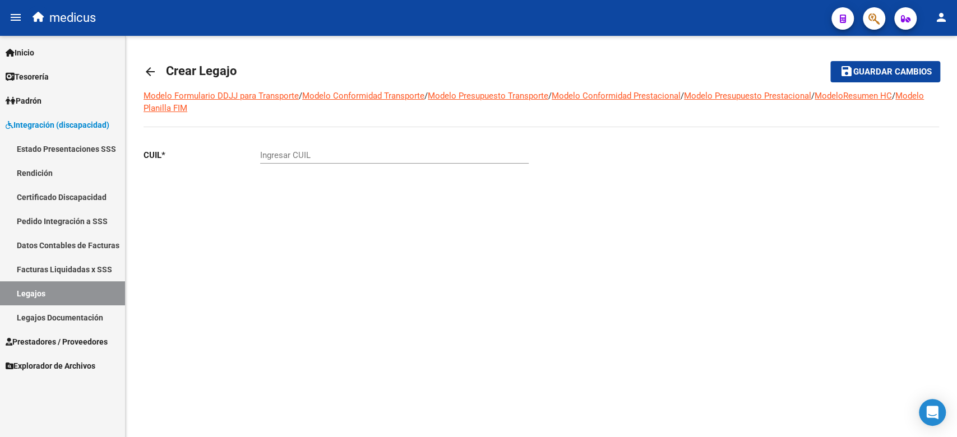
click at [282, 148] on div "Ingresar CUIL" at bounding box center [394, 152] width 269 height 24
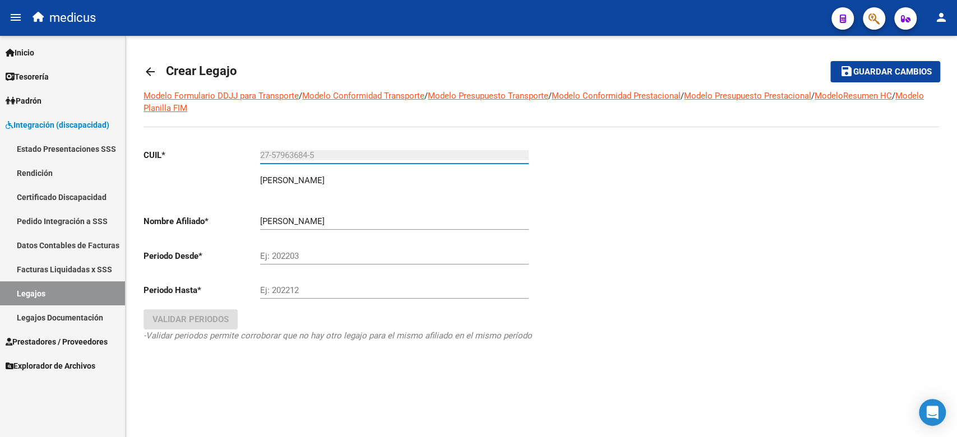
click at [304, 248] on div "Ej: 202203" at bounding box center [394, 253] width 269 height 24
drag, startPoint x: 493, startPoint y: 373, endPoint x: 437, endPoint y: 323, distance: 75.1
click at [493, 373] on div "CUIL * 27-57963684-5 Ingresar CUIL [PERSON_NAME] [PERSON_NAME] Nombre Afiliado …" at bounding box center [338, 257] width 389 height 234
click at [314, 258] on input "Ej: 202203" at bounding box center [394, 256] width 269 height 10
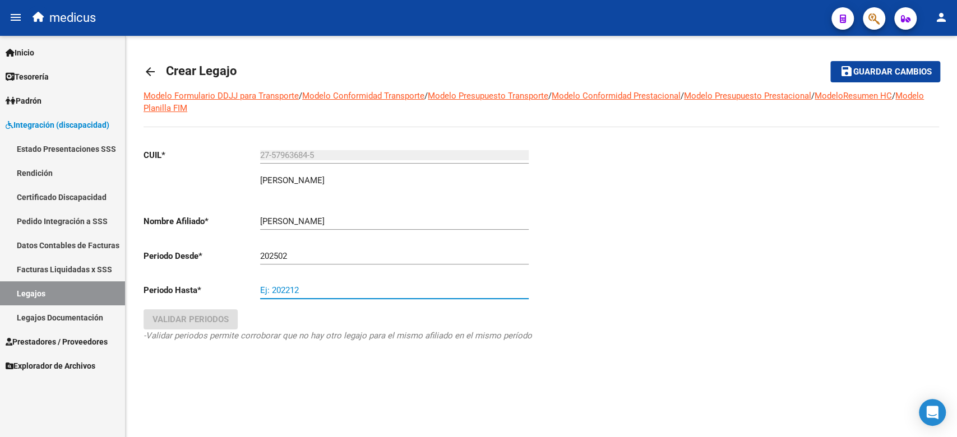
click at [313, 291] on input "Ej: 202212" at bounding box center [394, 290] width 269 height 10
click at [166, 322] on span "Validar Periodos" at bounding box center [190, 320] width 76 height 10
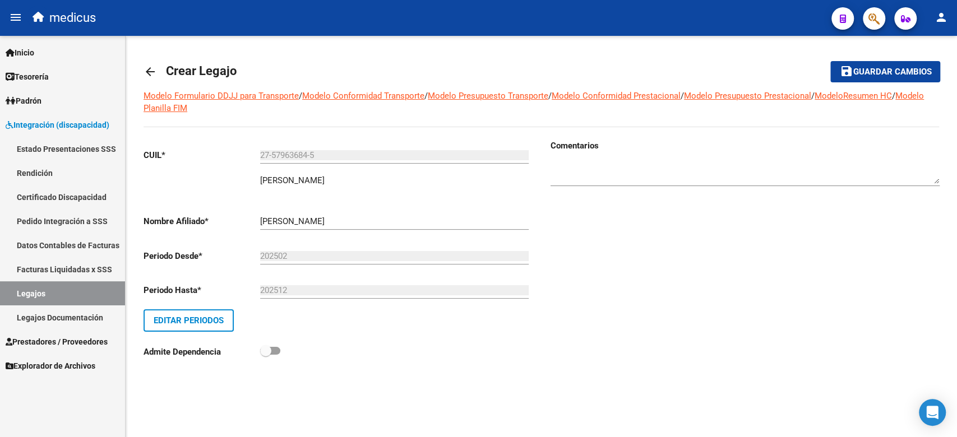
click at [828, 70] on mat-toolbar-row "save Guardar cambios" at bounding box center [857, 72] width 167 height 36
click at [833, 70] on button "save Guardar cambios" at bounding box center [885, 71] width 110 height 21
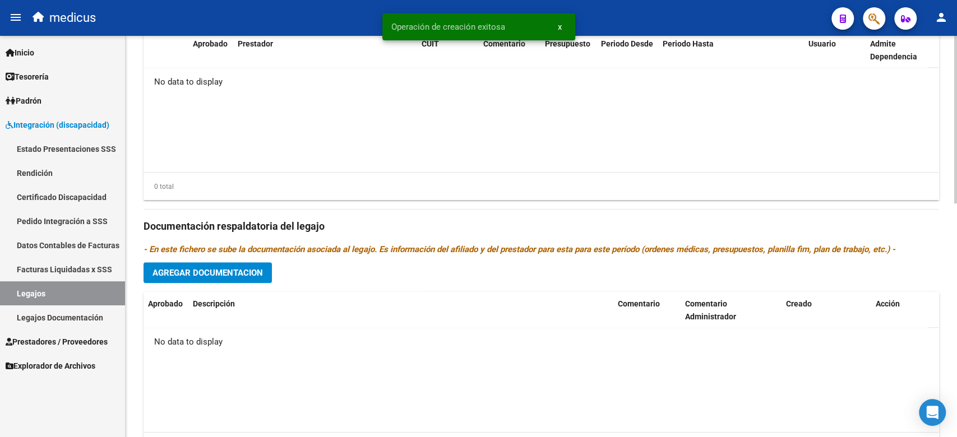
scroll to position [560, 0]
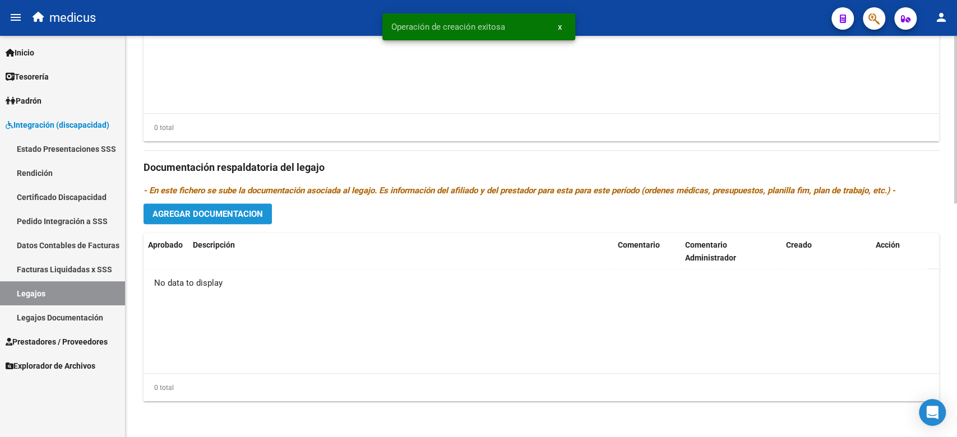
click at [228, 211] on span "Agregar Documentacion" at bounding box center [207, 214] width 110 height 10
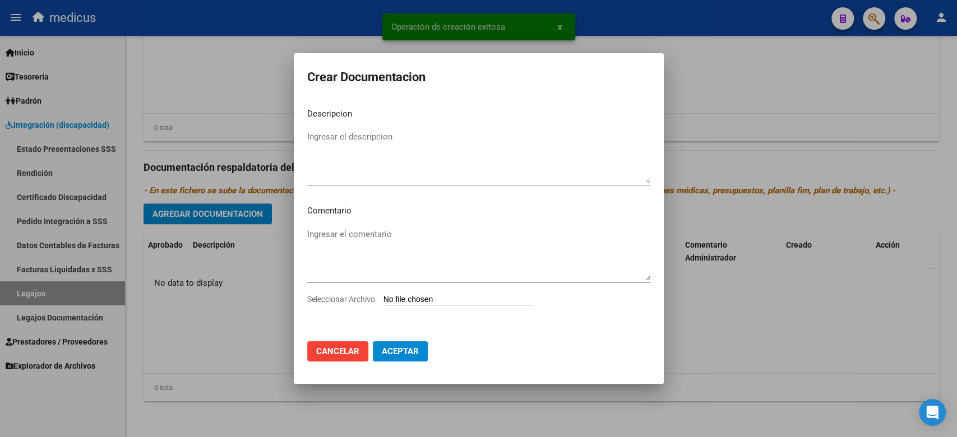
click at [410, 297] on input "Seleccionar Archivo" at bounding box center [457, 300] width 149 height 11
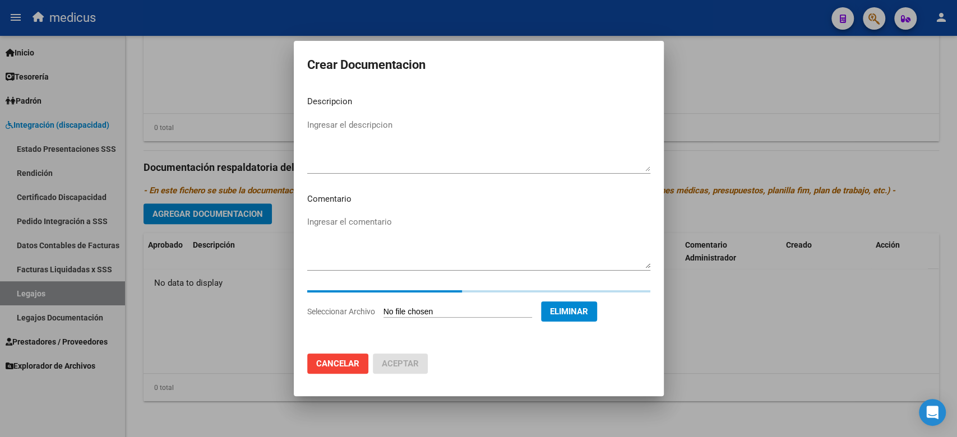
click at [382, 137] on textarea "Ingresar el descripcion" at bounding box center [478, 145] width 343 height 53
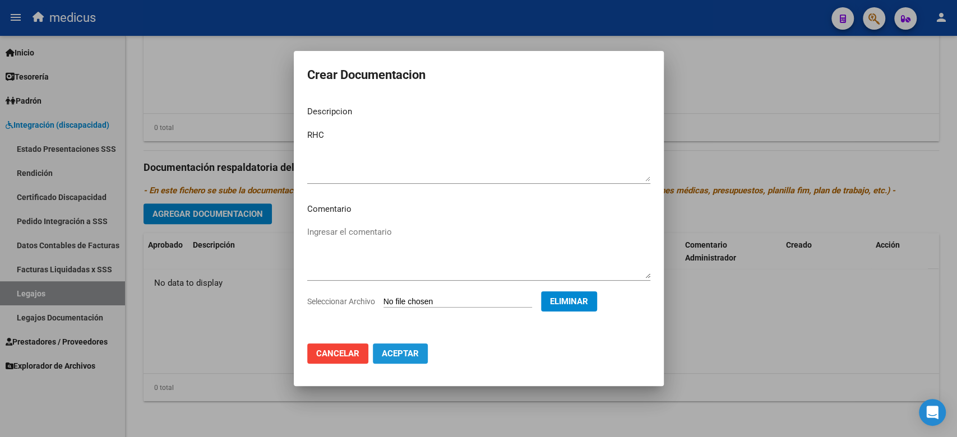
click at [398, 352] on span "Aceptar" at bounding box center [400, 354] width 37 height 10
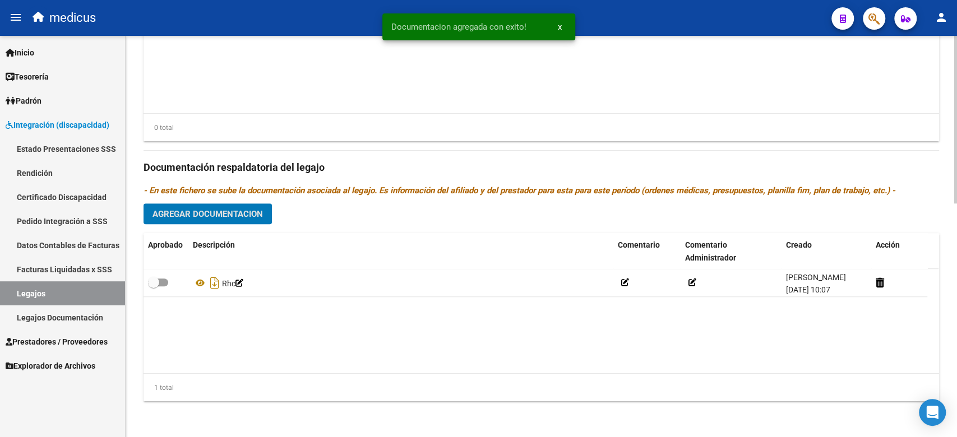
click at [178, 210] on span "Agregar Documentacion" at bounding box center [207, 214] width 110 height 10
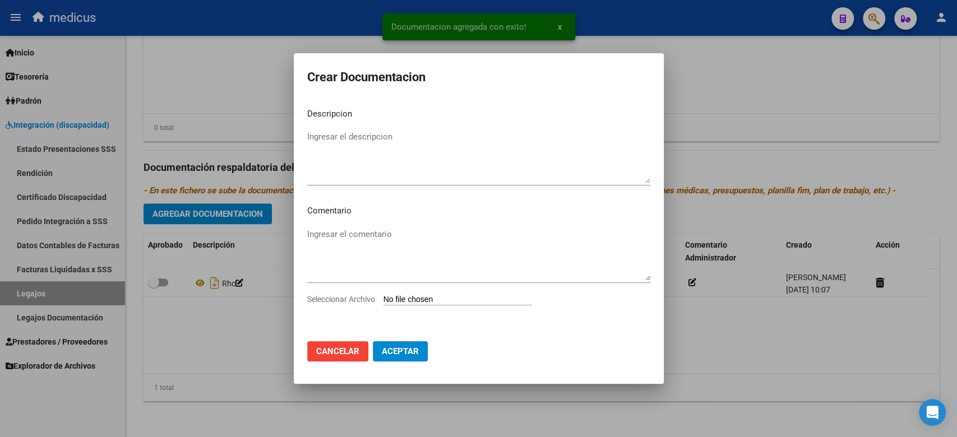
click at [431, 294] on app-file-uploader "Seleccionar Archivo" at bounding box center [424, 299] width 234 height 10
click at [431, 295] on input "Seleccionar Archivo" at bounding box center [457, 300] width 149 height 11
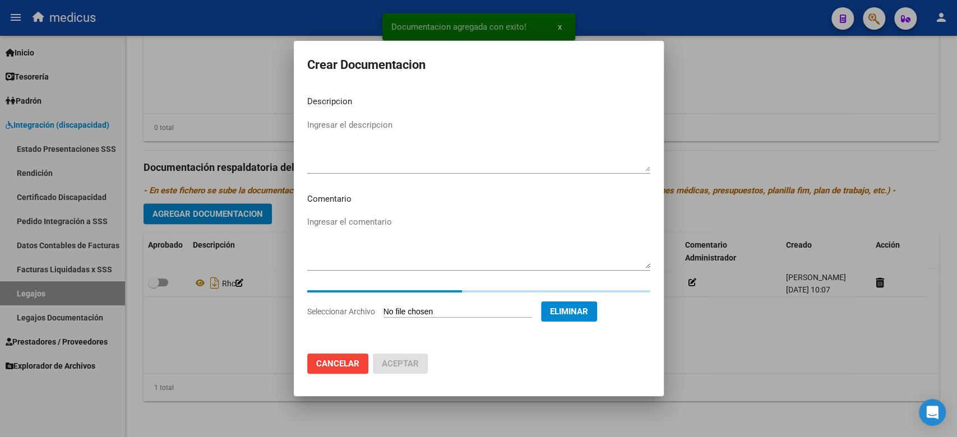
click at [441, 146] on textarea "Ingresar el descripcion" at bounding box center [478, 145] width 343 height 53
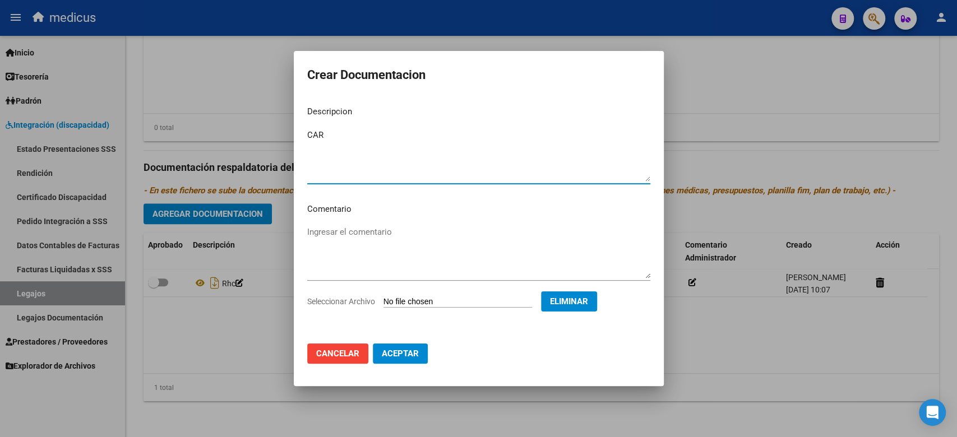
click at [399, 359] on button "Aceptar" at bounding box center [400, 354] width 55 height 20
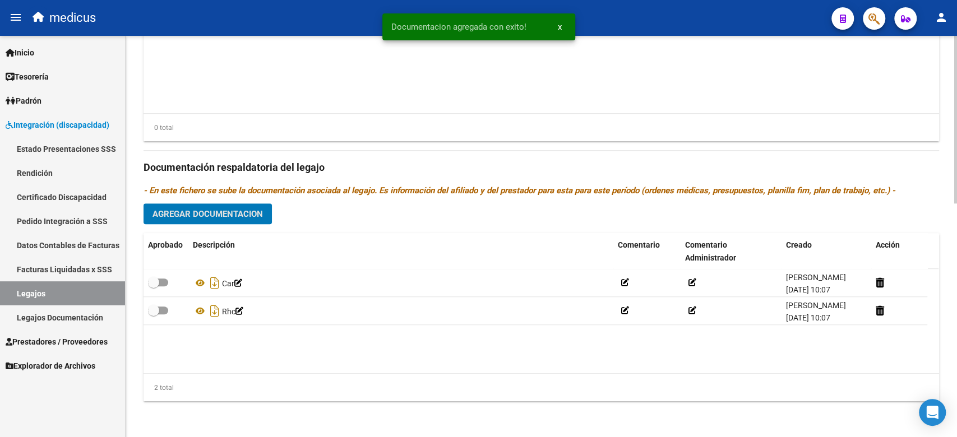
click at [234, 221] on button "Agregar Documentacion" at bounding box center [208, 214] width 128 height 21
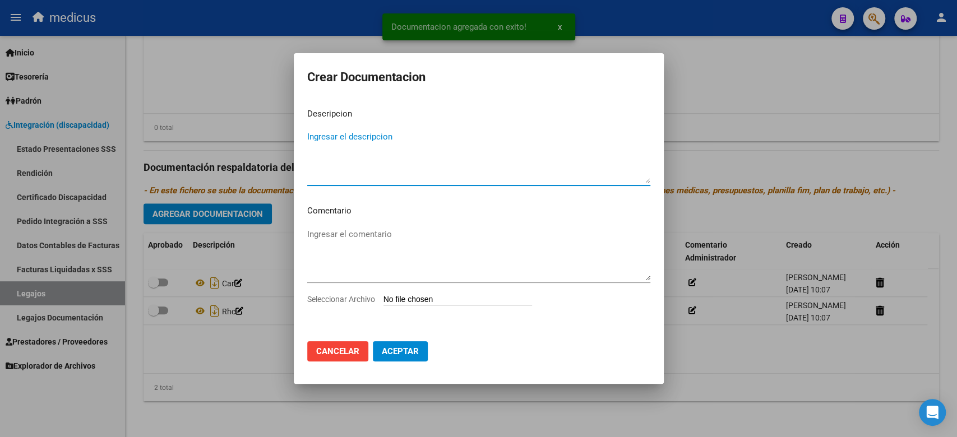
click at [435, 297] on input "Seleccionar Archivo" at bounding box center [457, 300] width 149 height 11
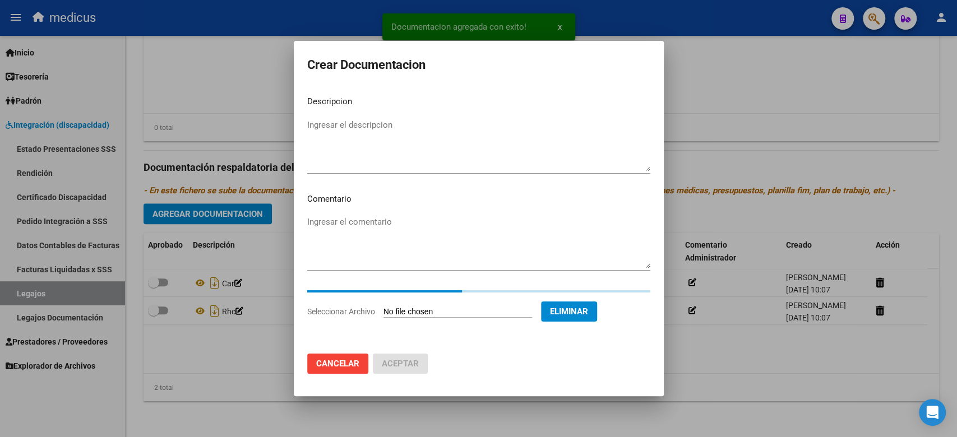
click at [349, 124] on textarea "Ingresar el descripcion" at bounding box center [478, 145] width 343 height 53
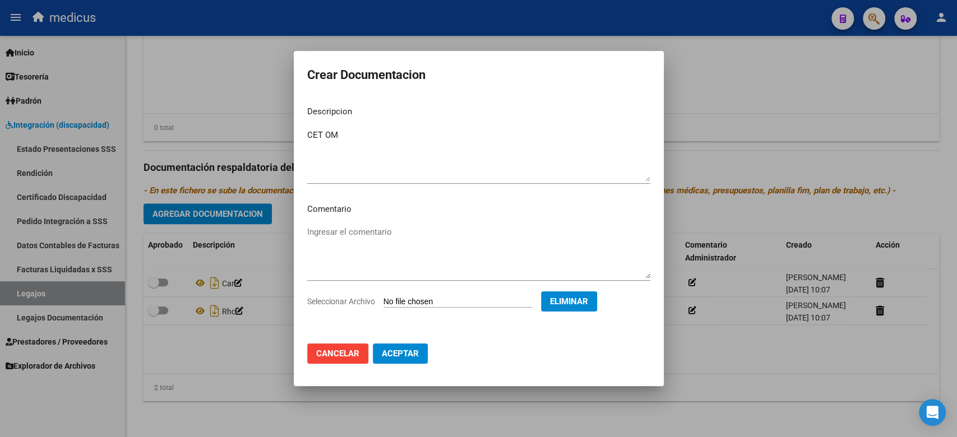
click at [401, 364] on mat-dialog-actions "Cancelar Aceptar" at bounding box center [478, 354] width 343 height 38
click at [399, 352] on span "Aceptar" at bounding box center [400, 354] width 37 height 10
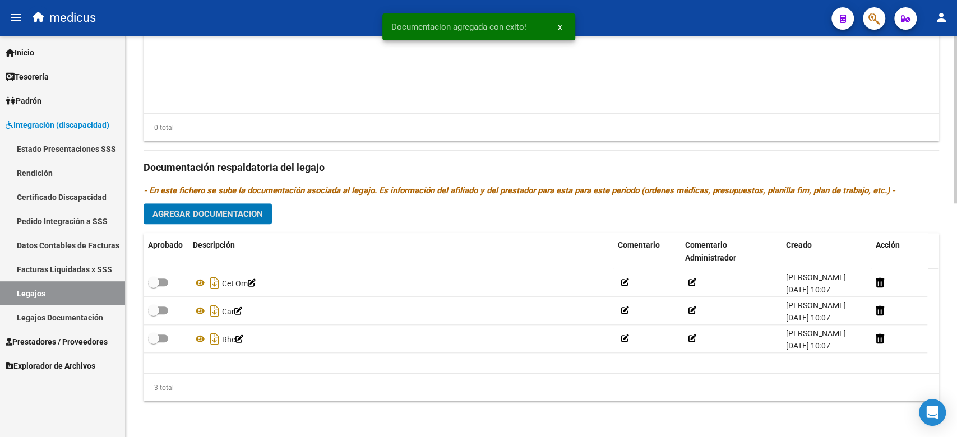
click at [200, 218] on span "Agregar Documentacion" at bounding box center [207, 214] width 110 height 10
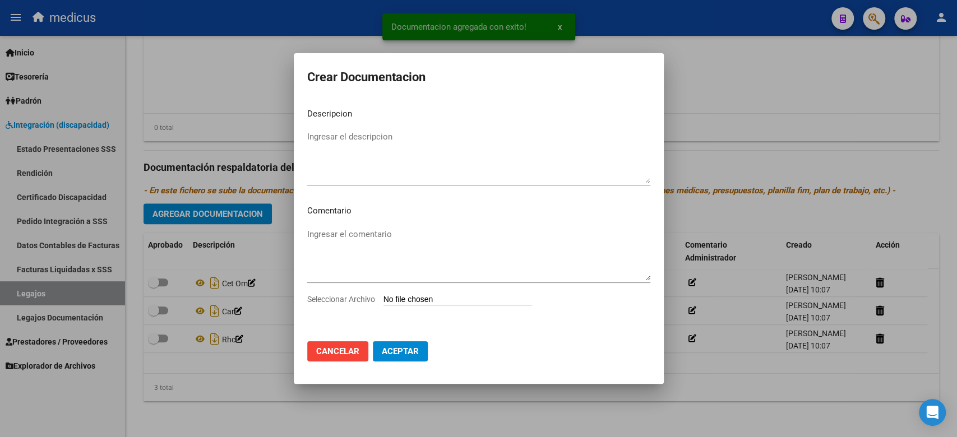
click at [404, 295] on input "Seleccionar Archivo" at bounding box center [457, 300] width 149 height 11
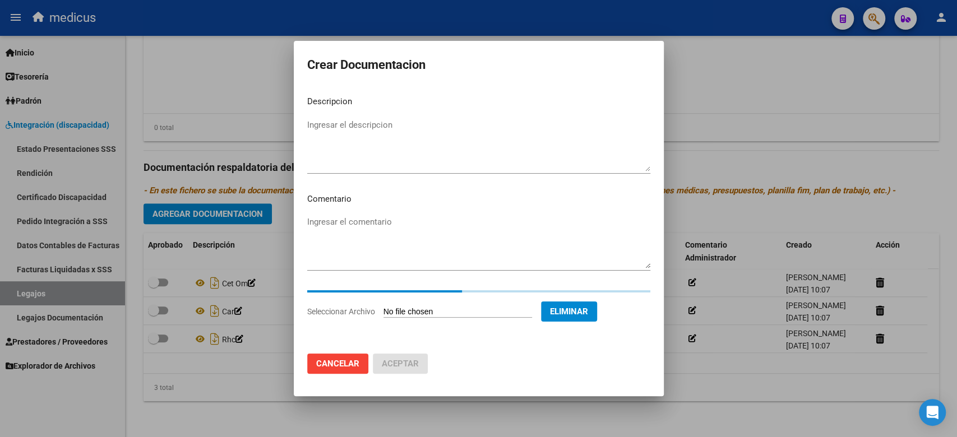
click at [442, 142] on textarea "Ingresar el descripcion" at bounding box center [478, 145] width 343 height 53
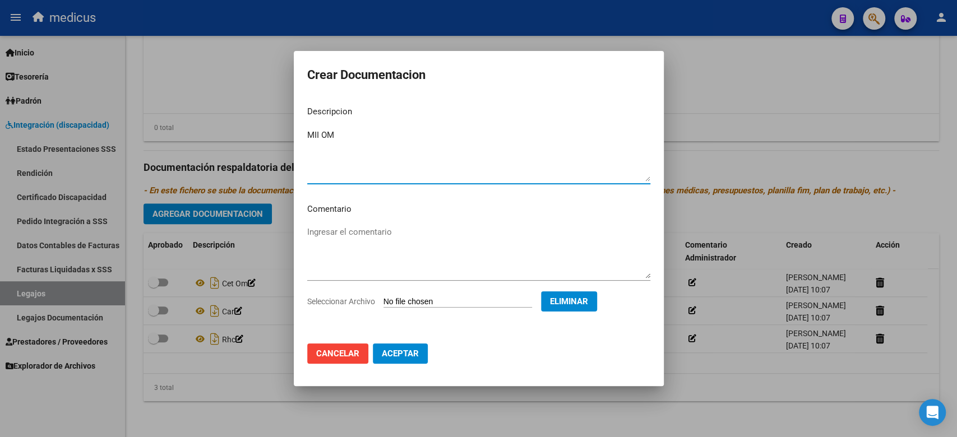
click at [410, 355] on span "Aceptar" at bounding box center [400, 354] width 37 height 10
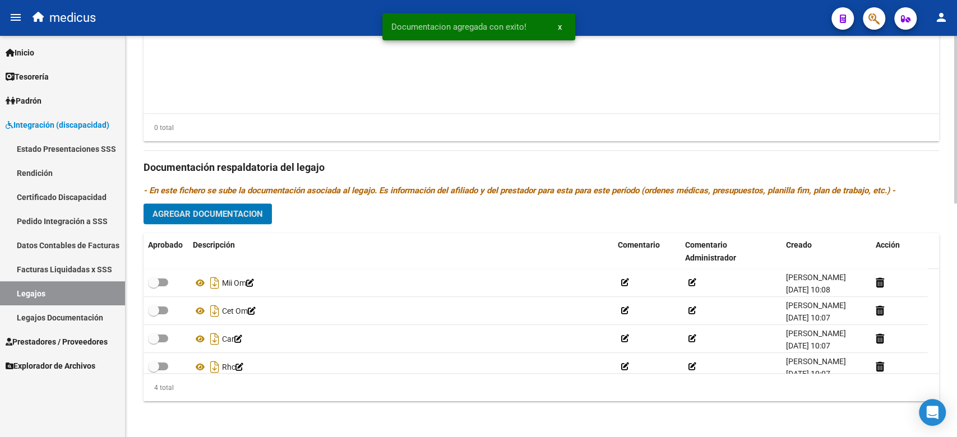
click at [203, 205] on button "Agregar Documentacion" at bounding box center [208, 214] width 128 height 21
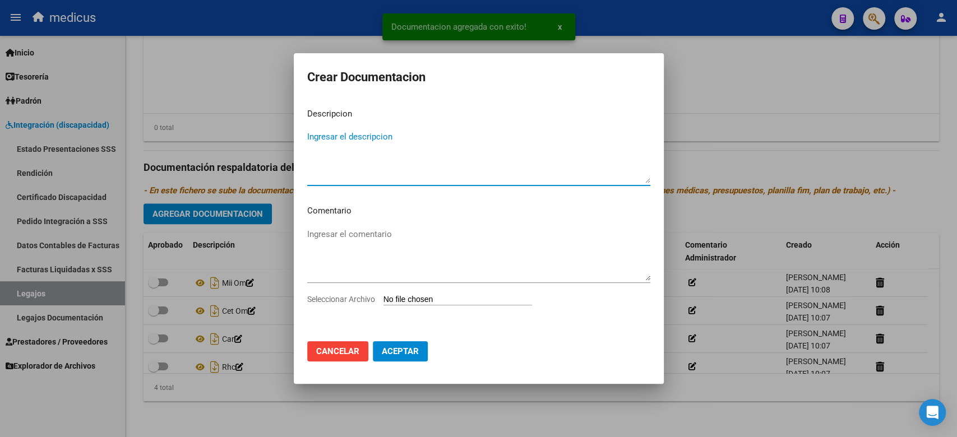
click at [413, 300] on input "Seleccionar Archivo" at bounding box center [457, 300] width 149 height 11
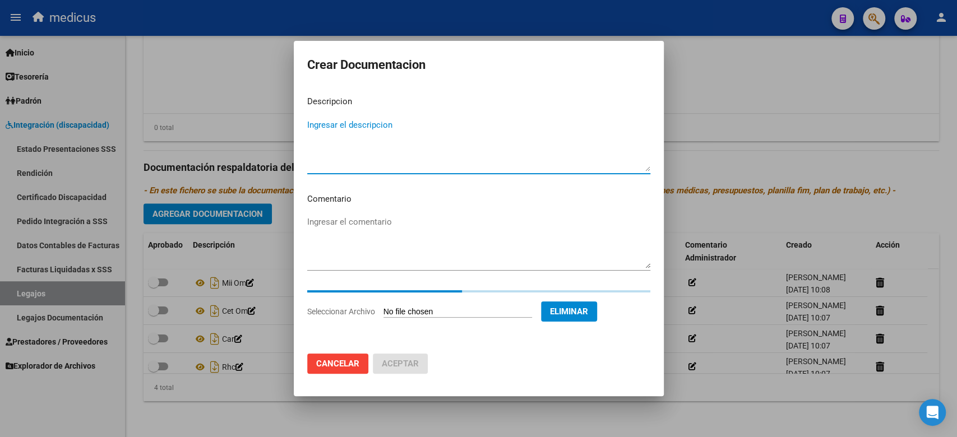
click at [425, 142] on textarea "Ingresar el descripcion" at bounding box center [478, 145] width 343 height 53
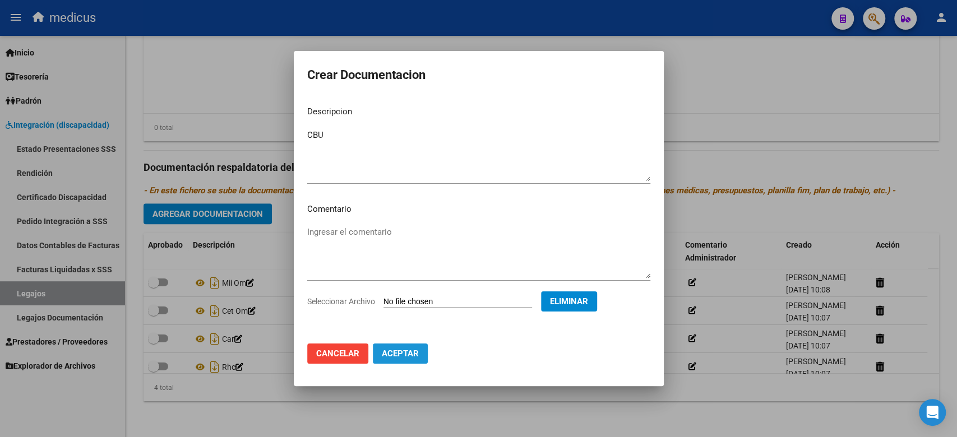
click at [396, 352] on span "Aceptar" at bounding box center [400, 354] width 37 height 10
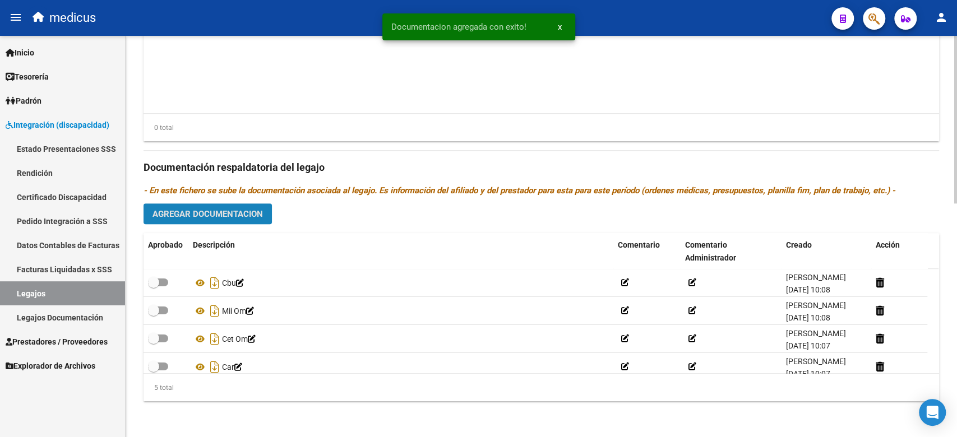
click at [212, 213] on span "Agregar Documentacion" at bounding box center [207, 214] width 110 height 10
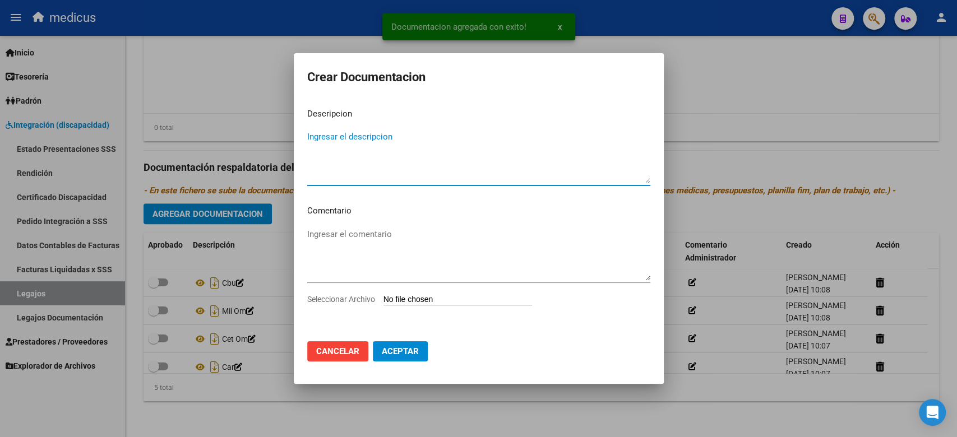
click at [406, 300] on input "Seleccionar Archivo" at bounding box center [457, 300] width 149 height 11
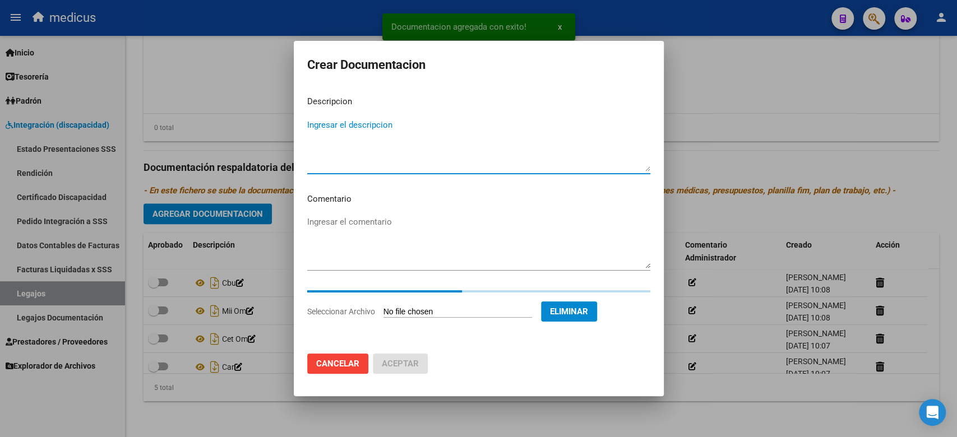
click at [436, 129] on textarea "Ingresar el descripcion" at bounding box center [478, 145] width 343 height 53
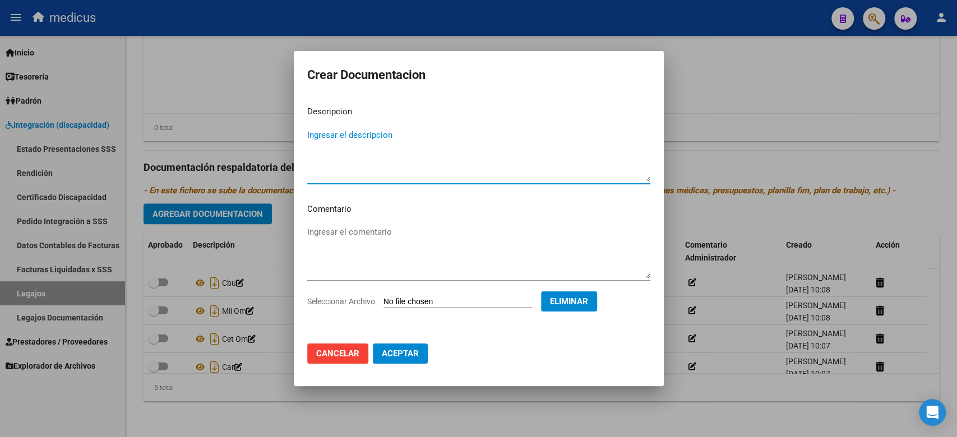
click at [354, 353] on span "Cancelar" at bounding box center [337, 354] width 43 height 10
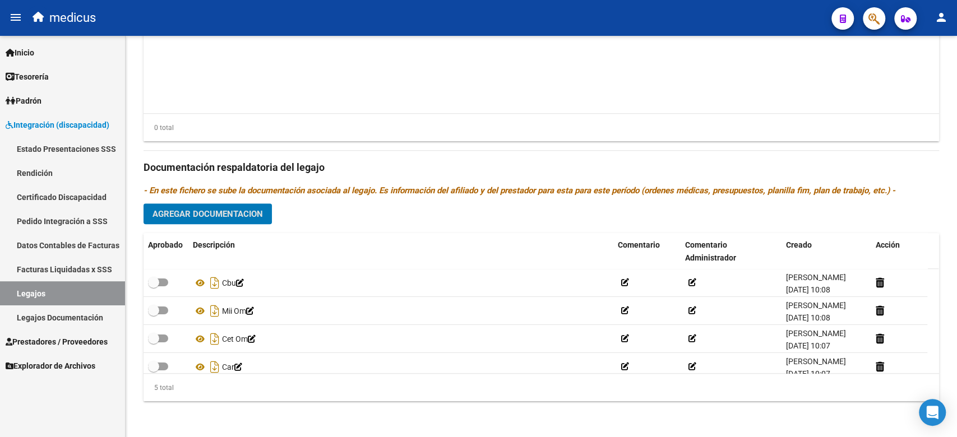
scroll to position [0, 0]
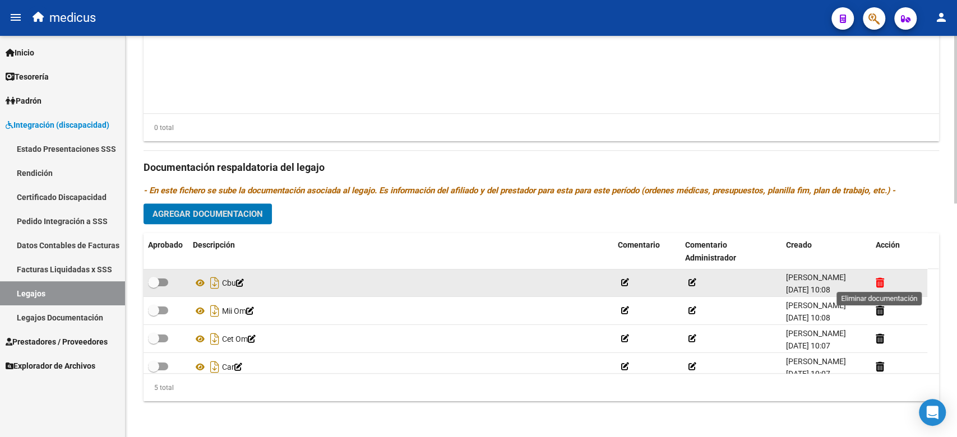
click at [879, 282] on icon at bounding box center [880, 283] width 8 height 11
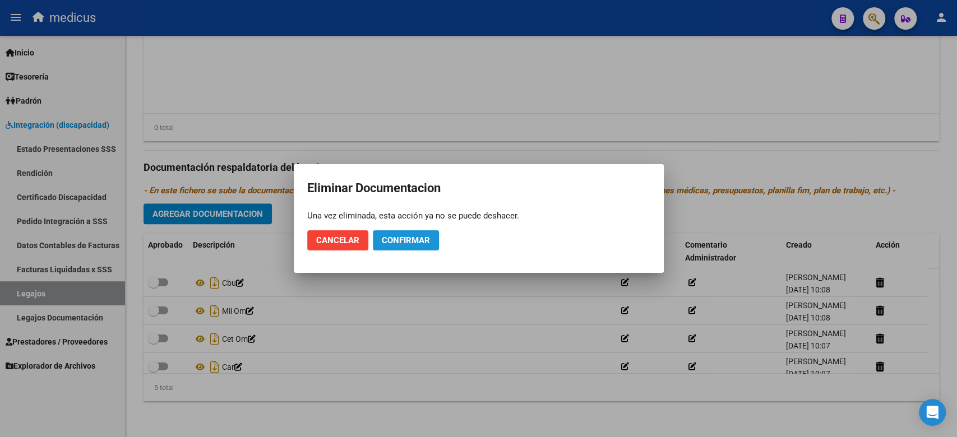
click at [403, 235] on button "Confirmar" at bounding box center [406, 240] width 66 height 20
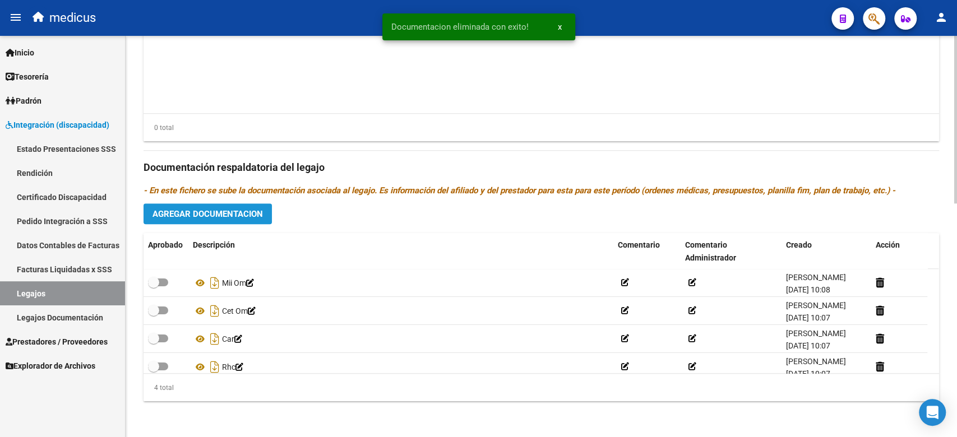
click at [191, 222] on button "Agregar Documentacion" at bounding box center [208, 214] width 128 height 21
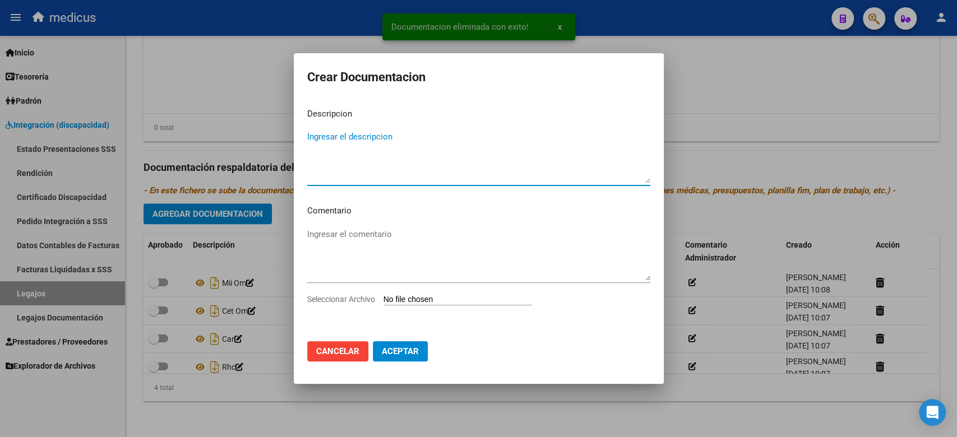
click at [404, 295] on input "Seleccionar Archivo" at bounding box center [457, 300] width 149 height 11
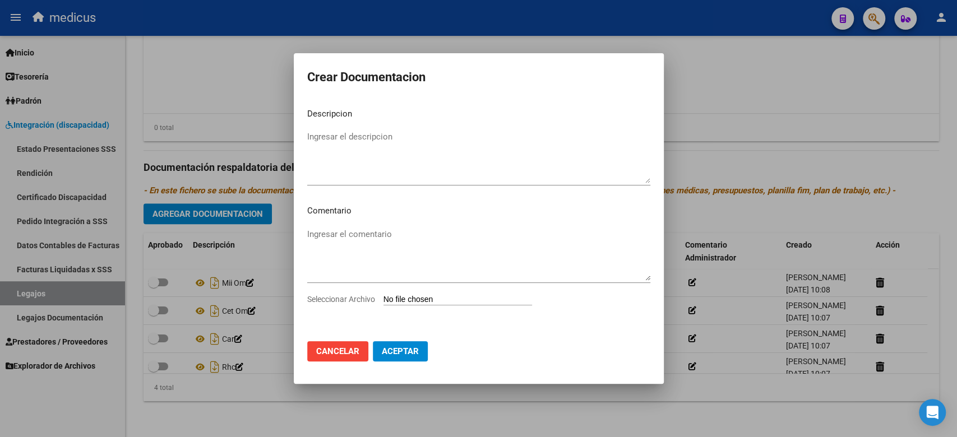
click at [345, 346] on span "Cancelar" at bounding box center [337, 351] width 43 height 10
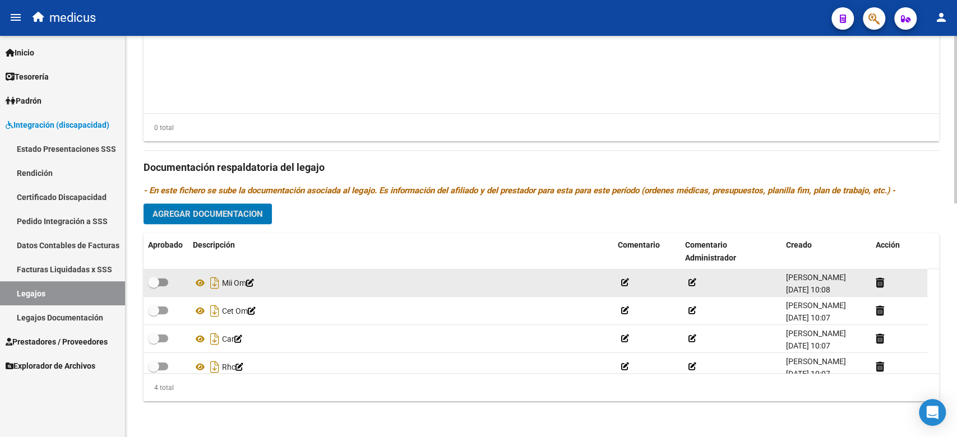
click at [162, 283] on span at bounding box center [158, 283] width 20 height 8
click at [154, 286] on input "checkbox" at bounding box center [153, 286] width 1 height 1
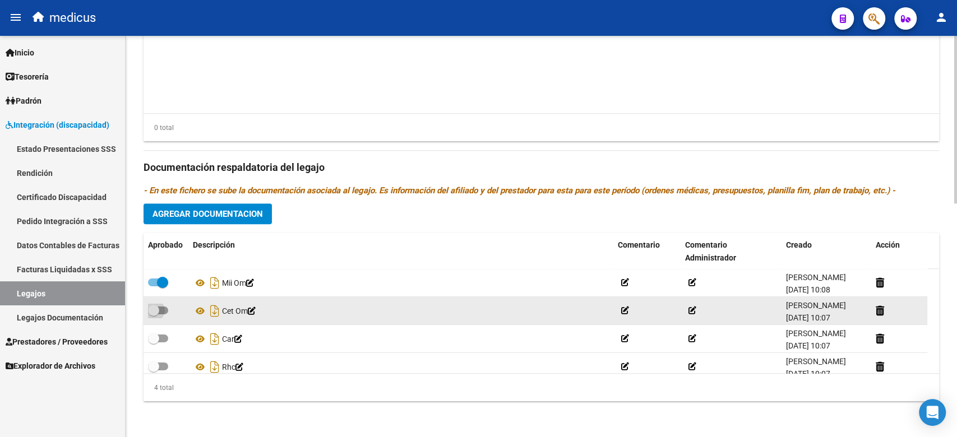
click at [159, 312] on span at bounding box center [153, 310] width 11 height 11
click at [154, 315] on input "checkbox" at bounding box center [153, 315] width 1 height 1
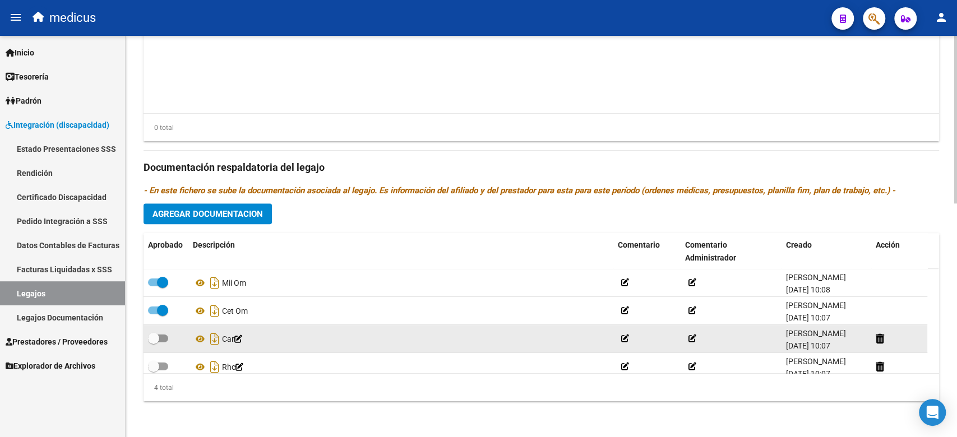
click at [164, 344] on label at bounding box center [158, 338] width 20 height 13
click at [154, 343] on input "checkbox" at bounding box center [153, 343] width 1 height 1
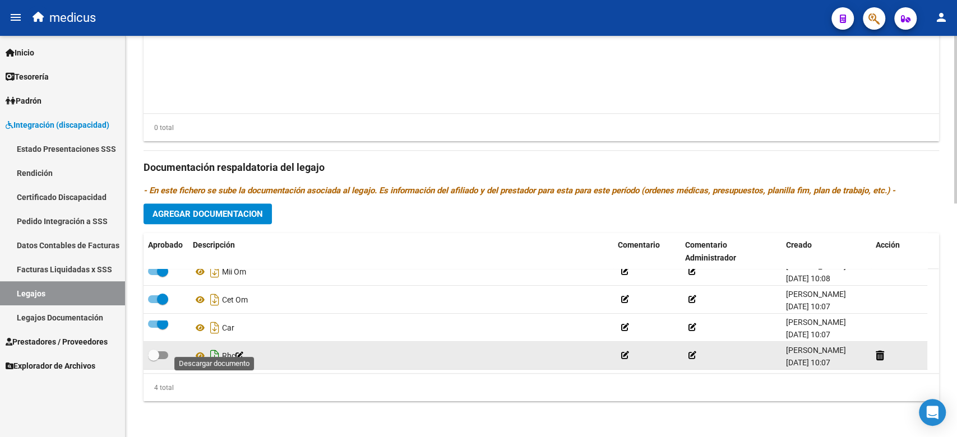
scroll to position [22, 0]
click at [158, 350] on span at bounding box center [153, 355] width 11 height 11
click at [154, 359] on input "checkbox" at bounding box center [153, 359] width 1 height 1
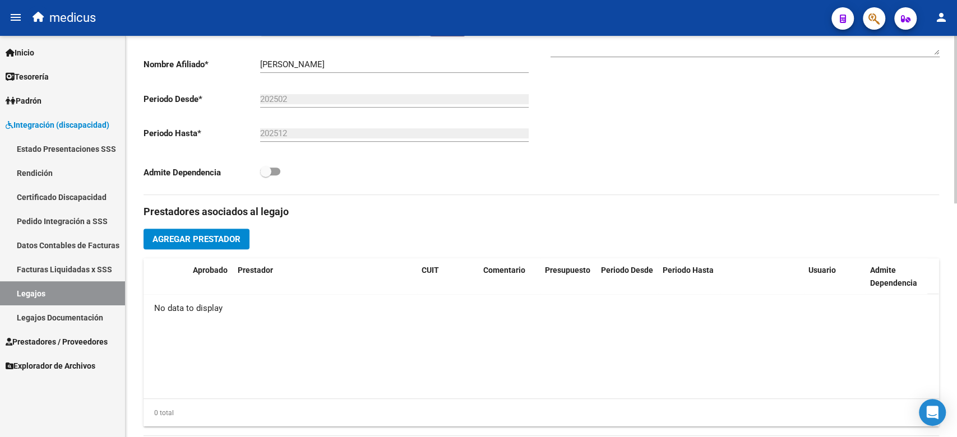
scroll to position [260, 0]
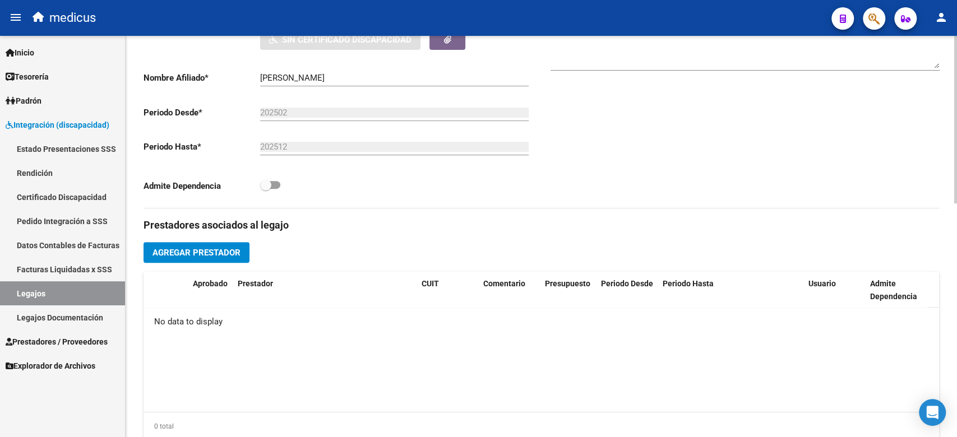
click at [219, 249] on span "Agregar Prestador" at bounding box center [196, 253] width 88 height 10
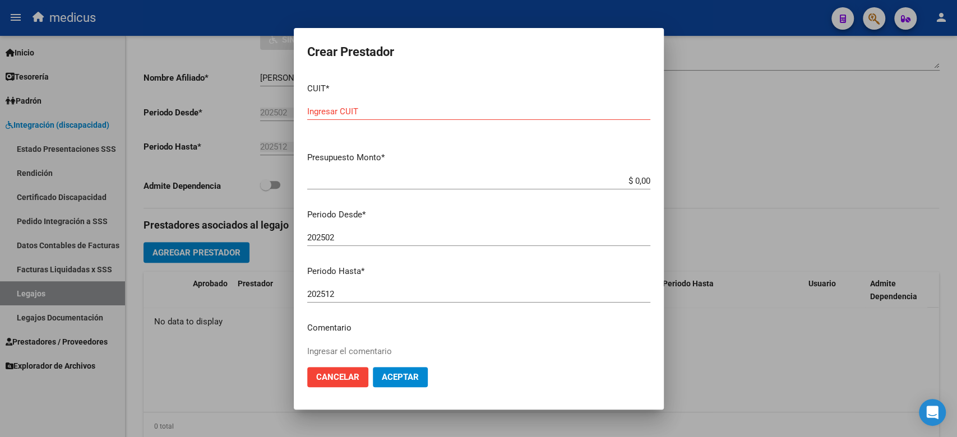
drag, startPoint x: 502, startPoint y: 158, endPoint x: 479, endPoint y: 134, distance: 33.7
click at [502, 155] on p "Presupuesto Monto *" at bounding box center [478, 157] width 343 height 13
click at [425, 110] on input "Ingresar CUIT" at bounding box center [478, 112] width 343 height 10
click at [544, 177] on input "$ 0,00" at bounding box center [478, 181] width 343 height 10
drag, startPoint x: 614, startPoint y: 183, endPoint x: 672, endPoint y: 185, distance: 57.8
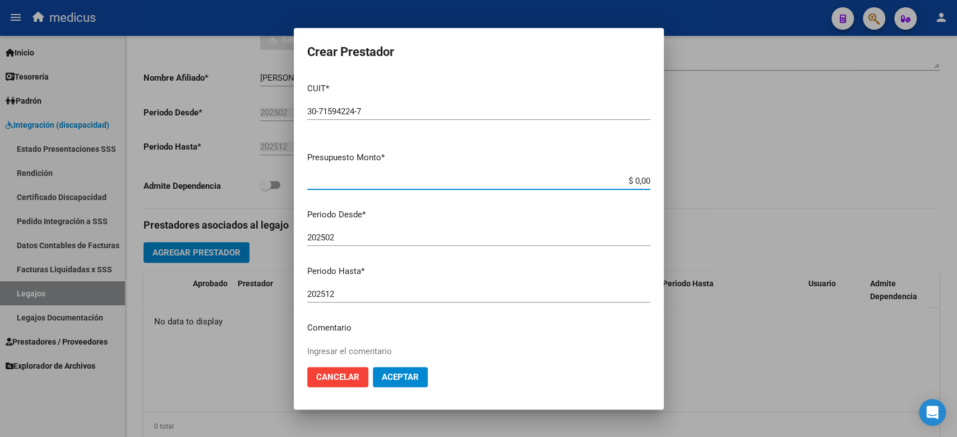
click at [672, 185] on div "Crear Prestador CUIT * 30-71594224-7 Ingresar CUIT ARCA Padrón Presupuesto Mont…" at bounding box center [478, 218] width 957 height 437
click at [381, 235] on input "202502" at bounding box center [478, 238] width 343 height 10
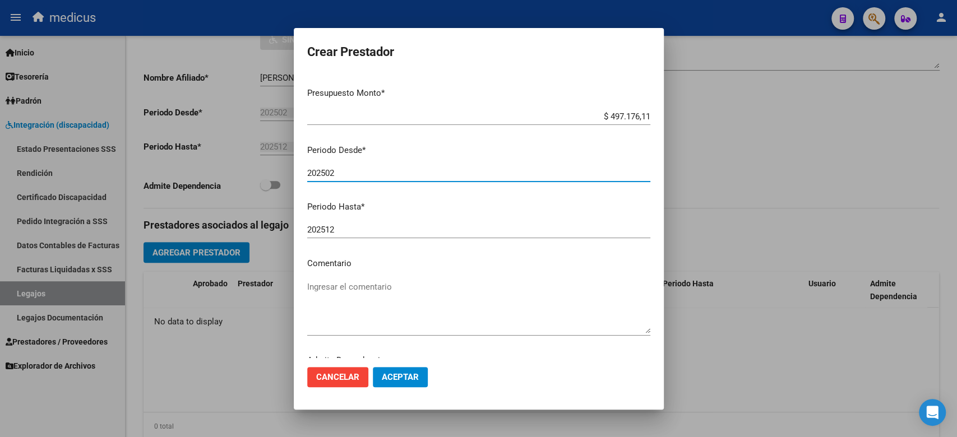
scroll to position [99, 0]
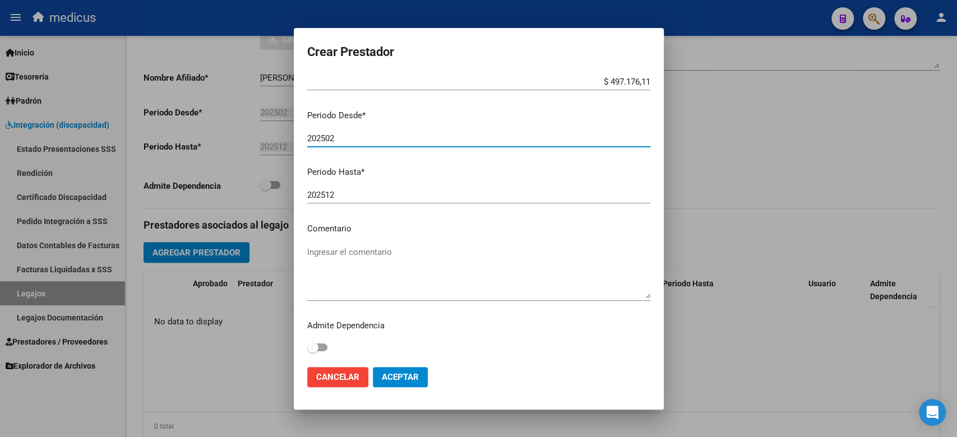
click at [353, 258] on textarea "Ingresar el comentario" at bounding box center [478, 272] width 343 height 53
drag, startPoint x: 521, startPoint y: 237, endPoint x: 453, endPoint y: 235, distance: 67.9
click at [521, 237] on mat-dialog-content "CUIT * 30-71594224-7 Ingresar CUIT ARCA Padrón Presupuesto Monto * $ 497.176,11…" at bounding box center [479, 216] width 370 height 284
click at [390, 264] on textarea "Ingresar el comentario" at bounding box center [478, 272] width 343 height 53
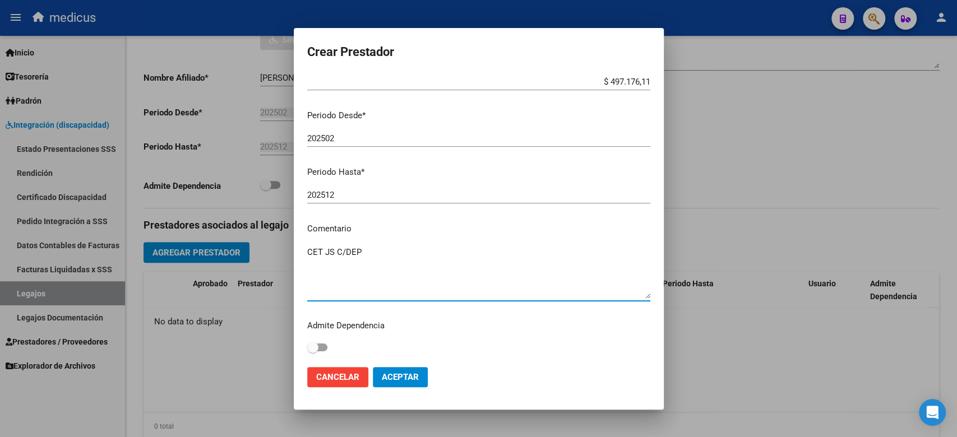
click at [394, 377] on span "Aceptar" at bounding box center [400, 377] width 37 height 10
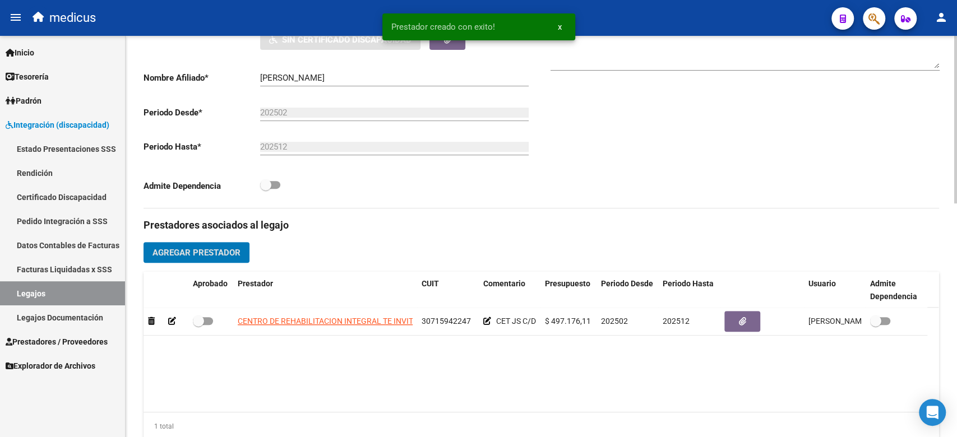
click at [219, 244] on button "Agregar Prestador" at bounding box center [197, 252] width 106 height 21
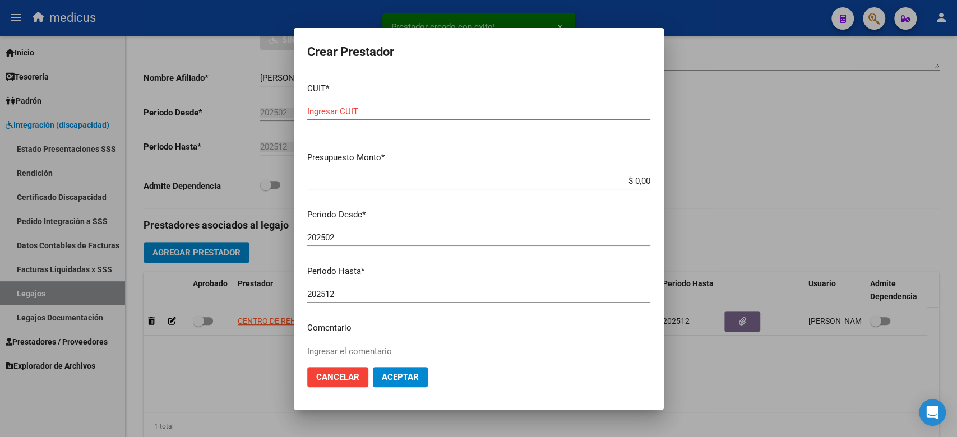
click at [570, 209] on p "Periodo Desde *" at bounding box center [478, 215] width 343 height 13
click at [509, 114] on input "Ingresar CUIT" at bounding box center [478, 112] width 343 height 10
click at [505, 231] on div "202502 Ingresar el periodo" at bounding box center [478, 237] width 343 height 17
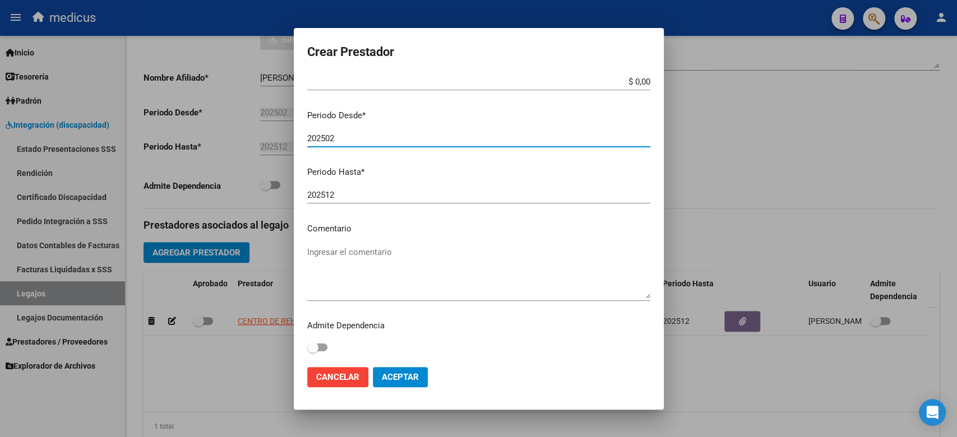
click at [384, 266] on textarea "Ingresar el comentario" at bounding box center [478, 272] width 343 height 53
click at [677, 226] on div at bounding box center [478, 218] width 957 height 437
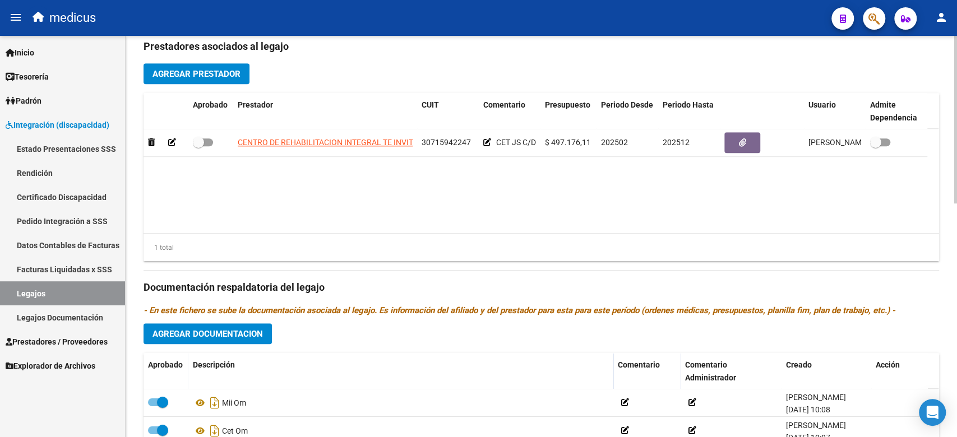
scroll to position [335, 0]
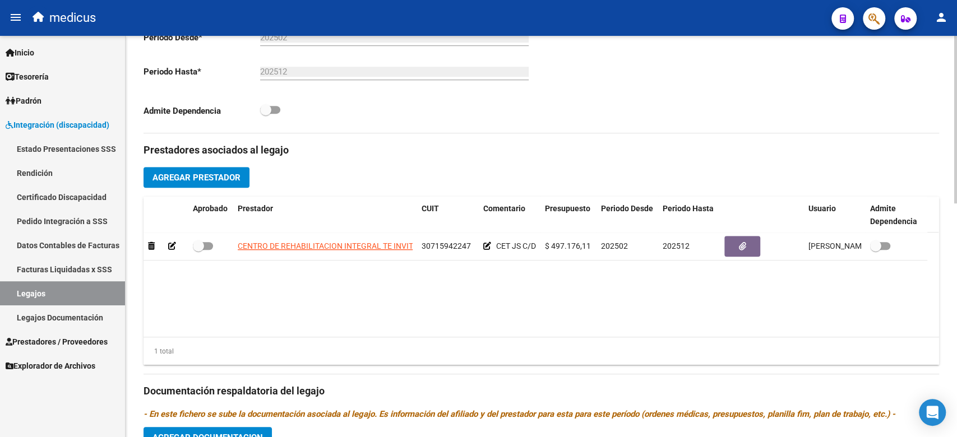
click at [220, 181] on span "Agregar Prestador" at bounding box center [196, 178] width 88 height 10
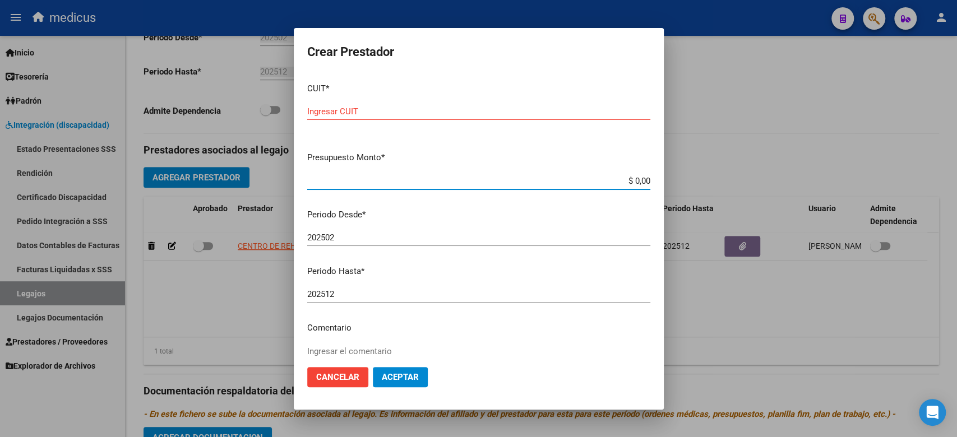
drag, startPoint x: 609, startPoint y: 181, endPoint x: 670, endPoint y: 176, distance: 60.8
click at [670, 176] on div "Crear Prestador CUIT * Ingresar CUIT Presupuesto Monto * $ 0,00 Ingresar el mon…" at bounding box center [478, 218] width 957 height 437
drag, startPoint x: 516, startPoint y: 199, endPoint x: 483, endPoint y: 152, distance: 57.6
click at [516, 198] on div "$ 435.376,56 Ingresar el monto" at bounding box center [478, 186] width 343 height 27
drag, startPoint x: 448, startPoint y: 114, endPoint x: 428, endPoint y: 161, distance: 51.0
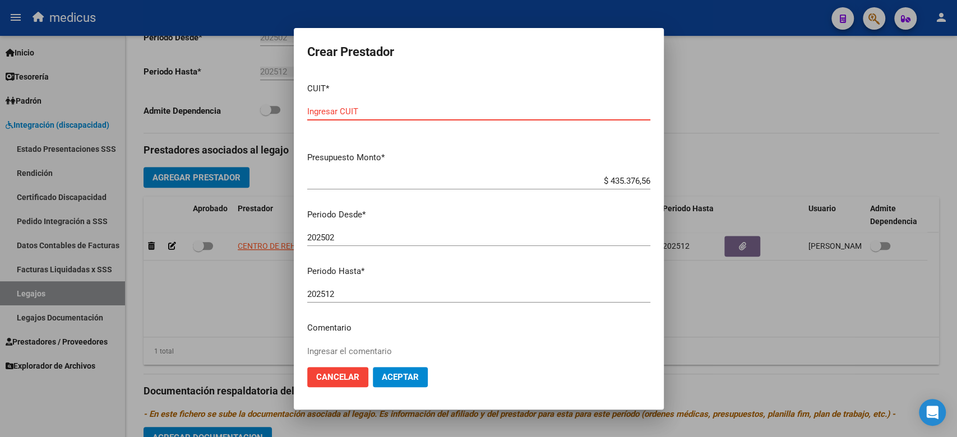
click at [447, 114] on input "Ingresar CUIT" at bounding box center [478, 112] width 343 height 10
click at [494, 209] on p "Periodo Desde *" at bounding box center [478, 215] width 343 height 13
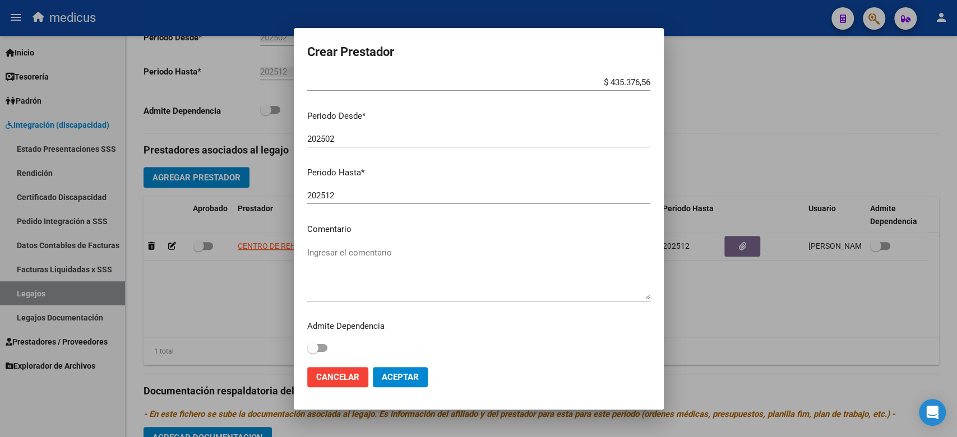
scroll to position [99, 0]
click at [375, 257] on textarea "Ingresar el comentario" at bounding box center [478, 272] width 343 height 53
click at [395, 372] on span "Aceptar" at bounding box center [400, 377] width 37 height 10
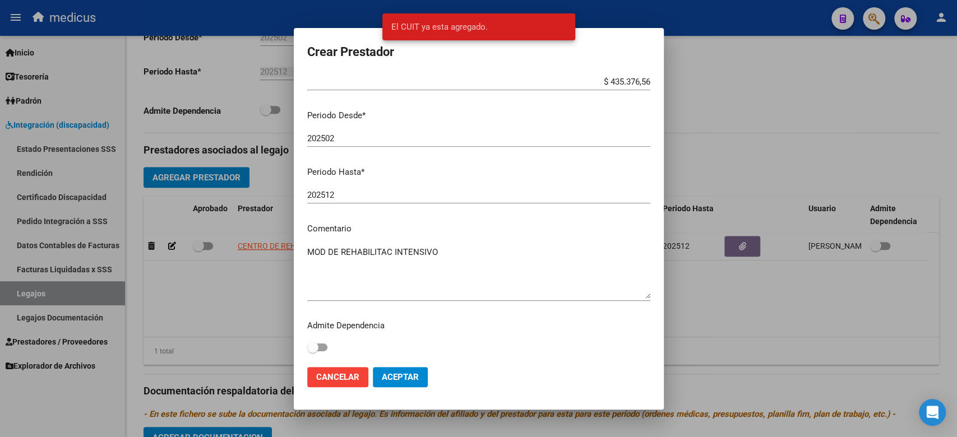
scroll to position [0, 0]
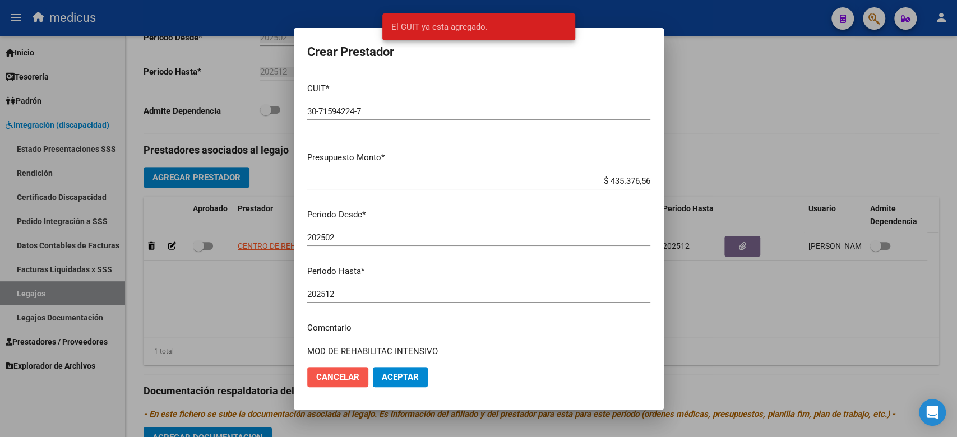
click at [351, 379] on span "Cancelar" at bounding box center [337, 377] width 43 height 10
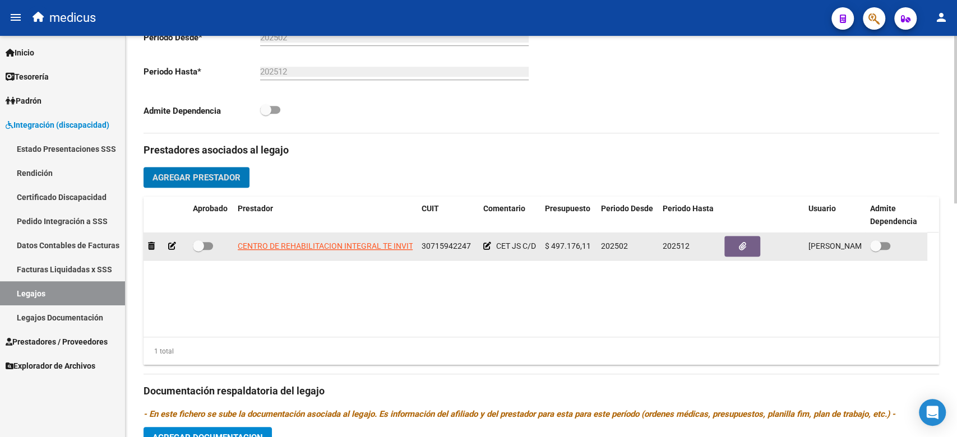
click at [489, 246] on icon at bounding box center [487, 246] width 8 height 8
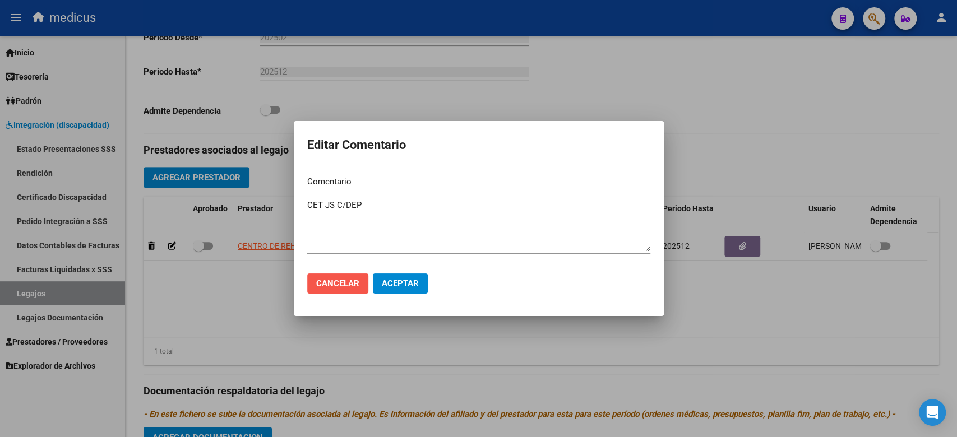
click at [345, 281] on span "Cancelar" at bounding box center [337, 284] width 43 height 10
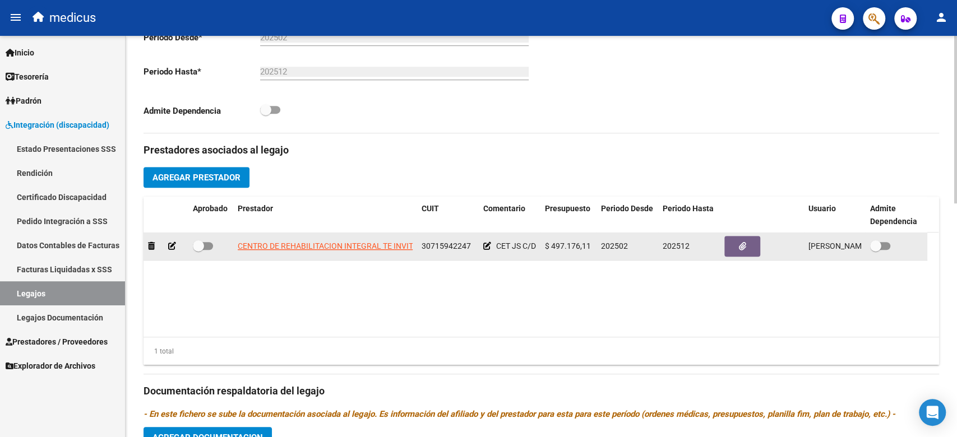
click at [168, 243] on icon at bounding box center [172, 246] width 8 height 8
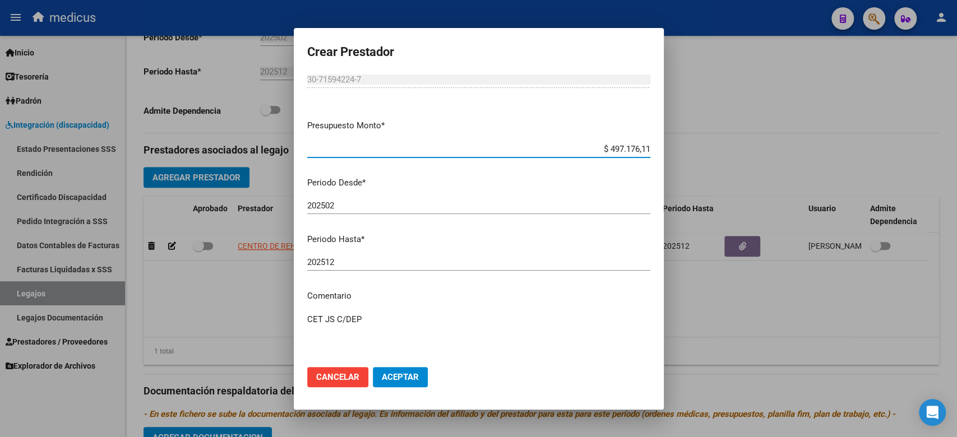
scroll to position [99, 0]
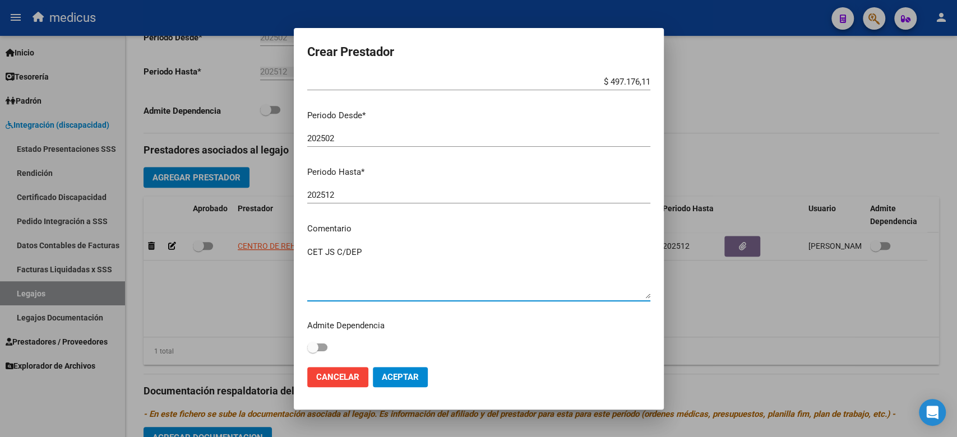
click at [382, 279] on textarea "CET JS C/DEP" at bounding box center [478, 272] width 343 height 53
drag, startPoint x: 447, startPoint y: 270, endPoint x: 401, endPoint y: 271, distance: 46.0
click at [447, 270] on textarea "CET JS C/DEP" at bounding box center [478, 272] width 343 height 53
click at [478, 226] on p "Comentario" at bounding box center [478, 229] width 343 height 13
click at [590, 85] on input "$ 497.176,11" at bounding box center [478, 82] width 343 height 10
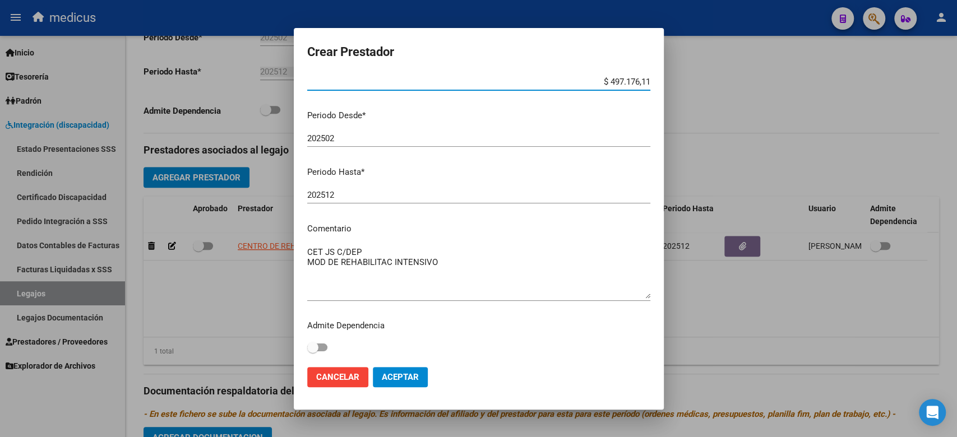
click at [747, 164] on div at bounding box center [478, 218] width 957 height 437
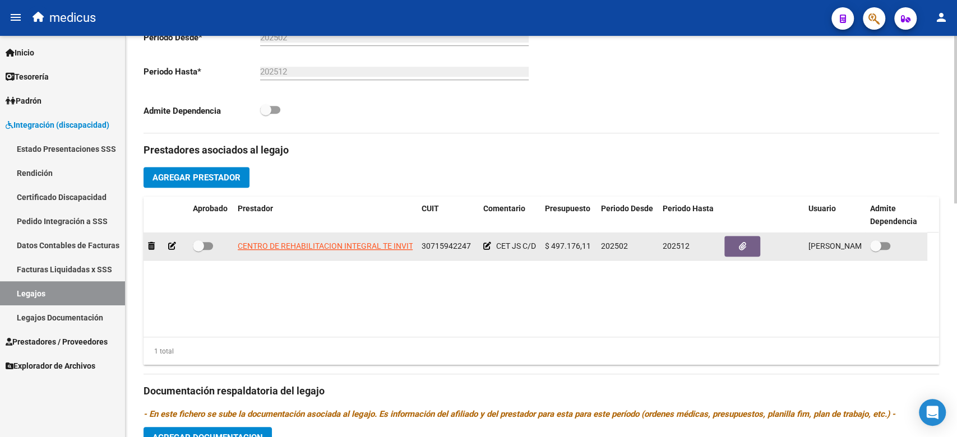
click at [170, 246] on icon at bounding box center [172, 246] width 8 height 8
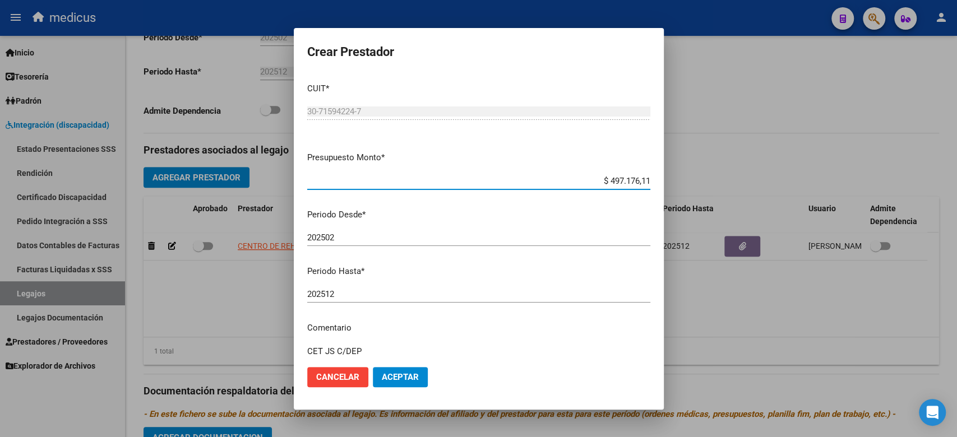
drag, startPoint x: 588, startPoint y: 186, endPoint x: 673, endPoint y: 184, distance: 85.2
click at [673, 184] on div "Crear Prestador CUIT * 30-71594224-7 Ingresar CUIT ARCA Padrón Presupuesto Mont…" at bounding box center [478, 218] width 957 height 437
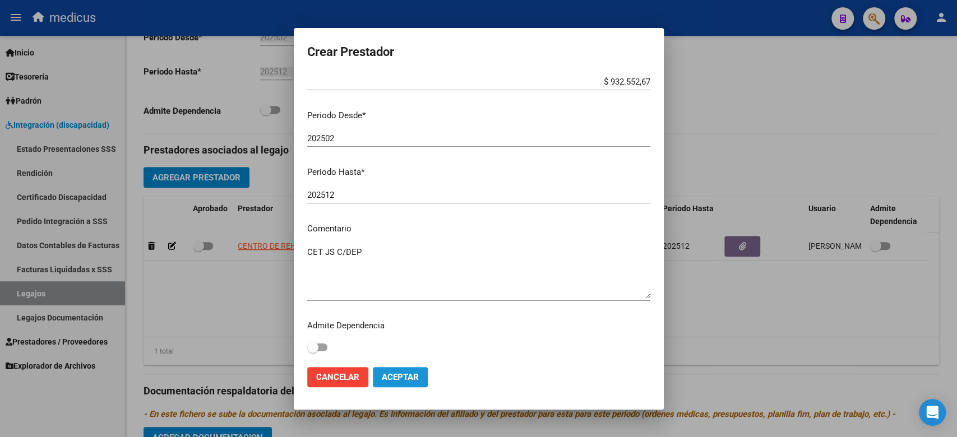
click at [406, 376] on span "Aceptar" at bounding box center [400, 377] width 37 height 10
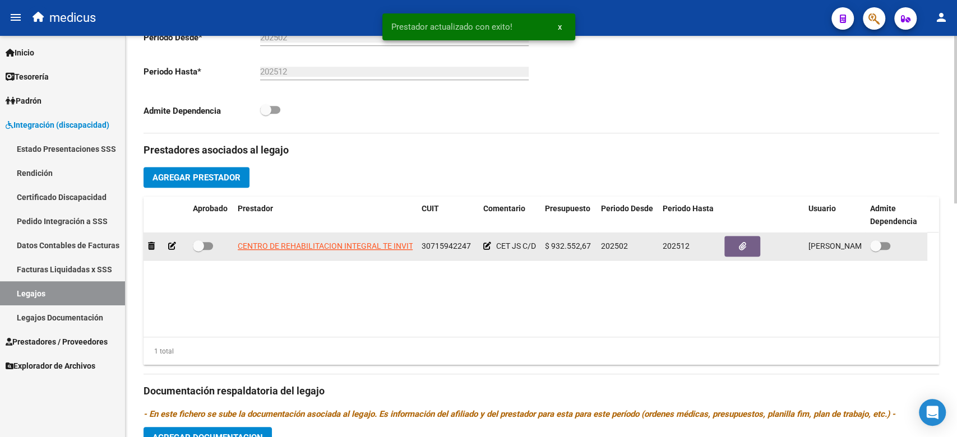
click at [196, 243] on span at bounding box center [198, 246] width 11 height 11
click at [198, 250] on input "checkbox" at bounding box center [198, 250] width 1 height 1
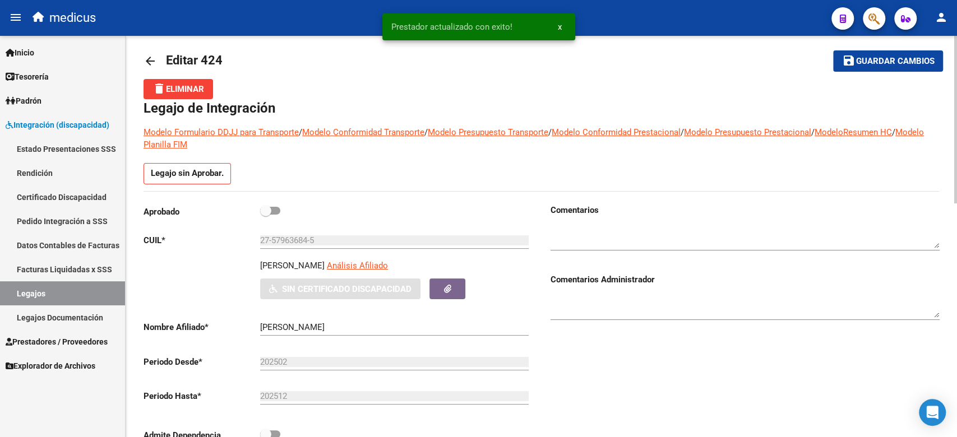
scroll to position [0, 0]
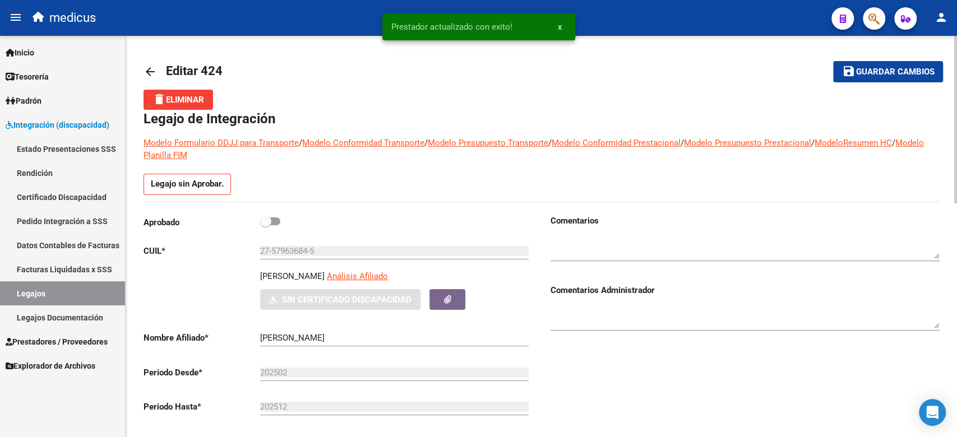
click at [279, 229] on div "Aprobado" at bounding box center [338, 225] width 389 height 21
click at [275, 221] on span at bounding box center [270, 222] width 20 height 8
click at [266, 225] on input "checkbox" at bounding box center [265, 225] width 1 height 1
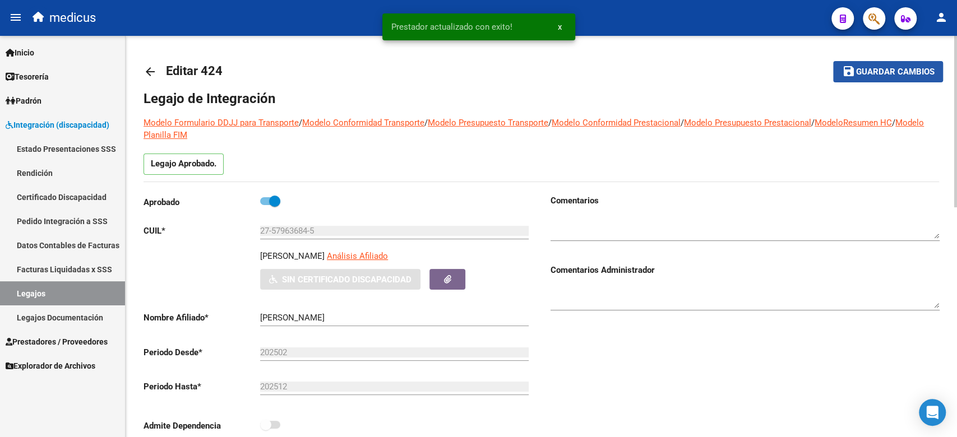
click at [865, 70] on span "Guardar cambios" at bounding box center [895, 72] width 78 height 10
click at [72, 201] on link "Certificado Discapacidad" at bounding box center [62, 197] width 125 height 24
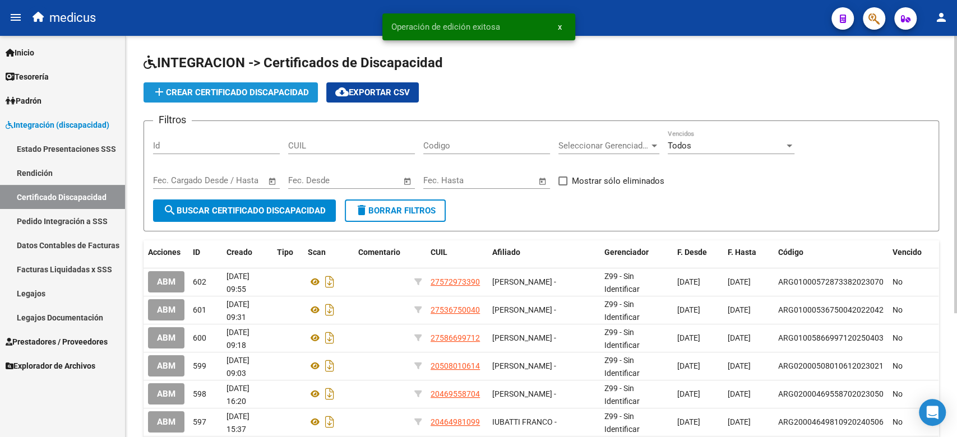
click at [197, 94] on span "add Crear Certificado Discapacidad" at bounding box center [230, 92] width 156 height 10
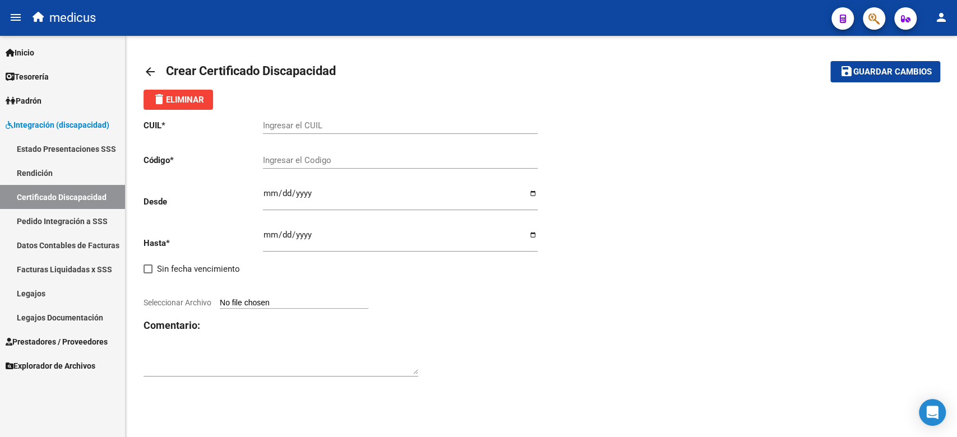
drag, startPoint x: 632, startPoint y: 305, endPoint x: 614, endPoint y: 299, distance: 19.3
click at [632, 305] on div "CUIL * Ingresar el CUIL Código * Ingresar el Codigo Desde Ingresar fec. Desde H…" at bounding box center [542, 249] width 796 height 278
click at [302, 118] on div "Ingresar el CUIL" at bounding box center [400, 122] width 275 height 24
click at [486, 368] on div "CUIL * 27-57963684-5 Ingresar el CUIL Código * Ingresar el Codigo Desde Ingresa…" at bounding box center [343, 249] width 398 height 278
click at [292, 159] on input "Ingresar el Codigo" at bounding box center [400, 160] width 275 height 10
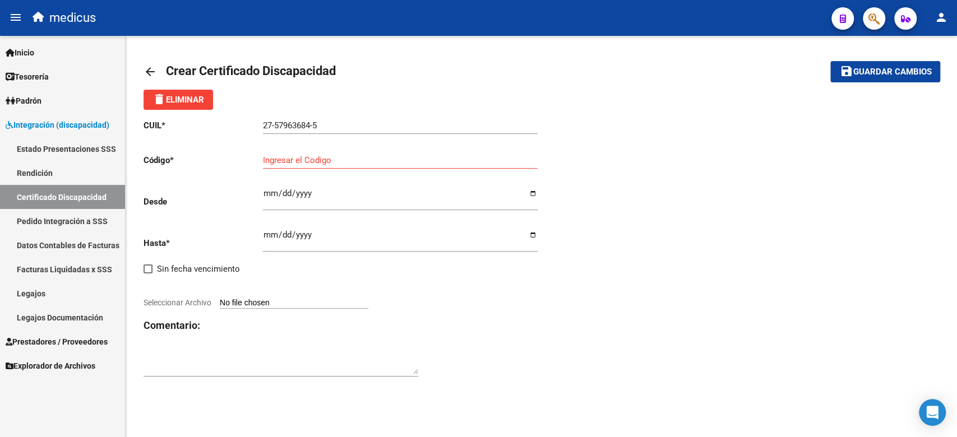
drag, startPoint x: 451, startPoint y: 295, endPoint x: 418, endPoint y: 271, distance: 41.3
click at [451, 295] on div at bounding box center [343, 290] width 398 height 12
click at [353, 188] on div "Ingresar fec. Desde" at bounding box center [400, 194] width 275 height 31
click at [334, 166] on div "Ingresar el Codigo" at bounding box center [400, 157] width 275 height 24
click at [510, 362] on div "CUIL * 27-57963684-5 Ingresar el CUIL Código * ARG01000579636842021030920260309…" at bounding box center [343, 249] width 398 height 278
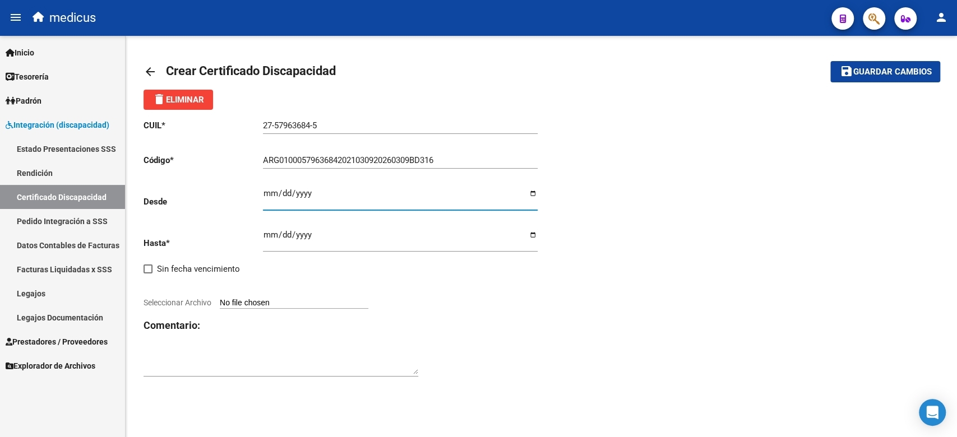
click at [275, 191] on input "Ingresar fec. Desde" at bounding box center [400, 198] width 275 height 18
click at [269, 246] on input "Ingresar fec. Hasta" at bounding box center [400, 239] width 275 height 18
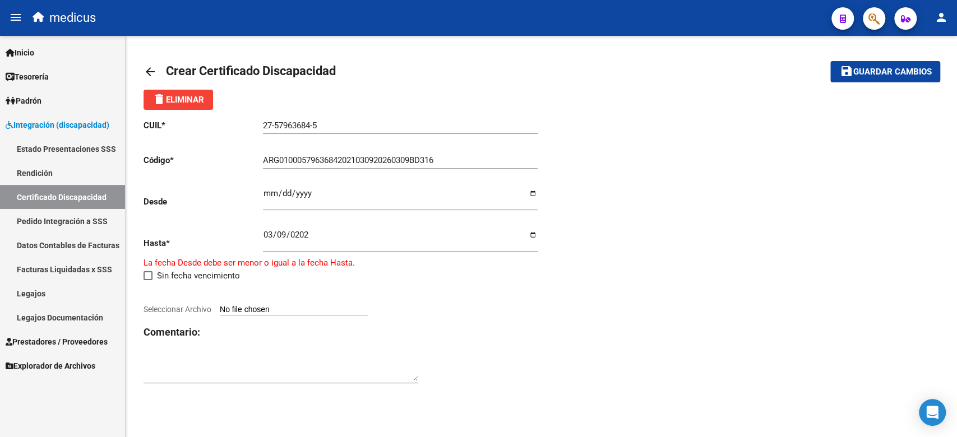
click at [491, 393] on div "CUIL * 27-57963684-5 Ingresar el CUIL Código * ARG01000579636842021030920260309…" at bounding box center [343, 252] width 398 height 284
click at [306, 237] on input "0202-03-09" at bounding box center [400, 239] width 275 height 18
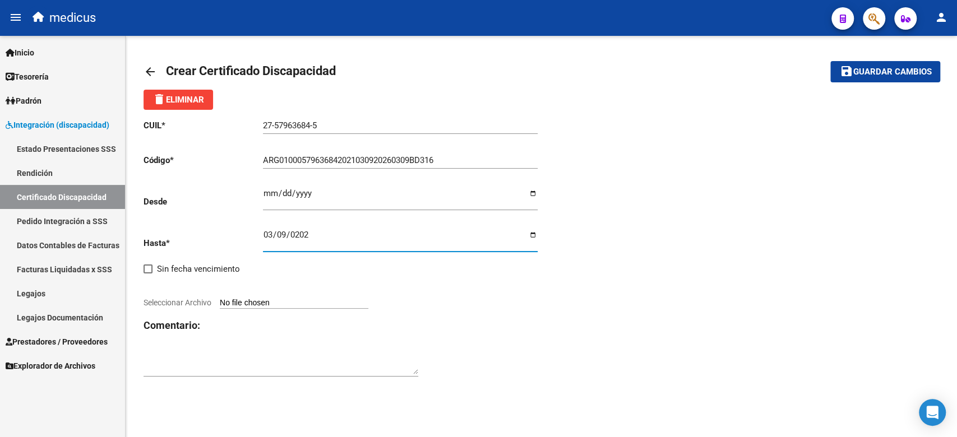
click at [298, 303] on input "Seleccionar Archivo" at bounding box center [294, 303] width 149 height 11
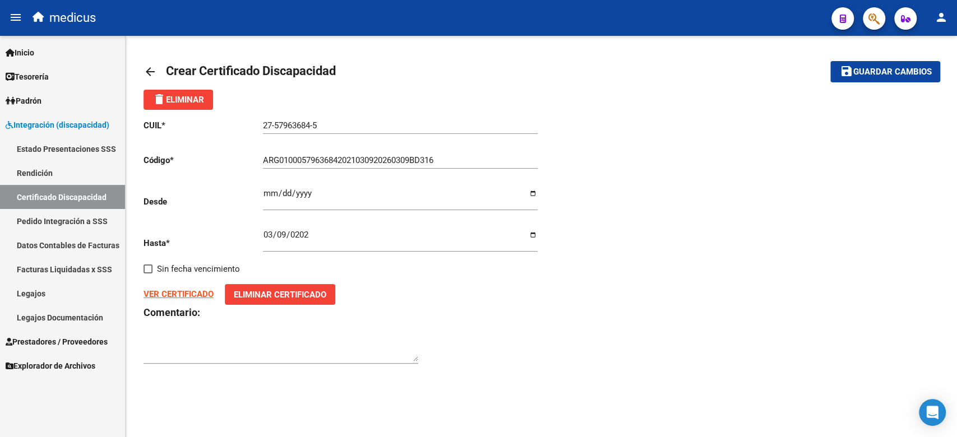
click at [851, 69] on mat-icon "save" at bounding box center [845, 70] width 13 height 13
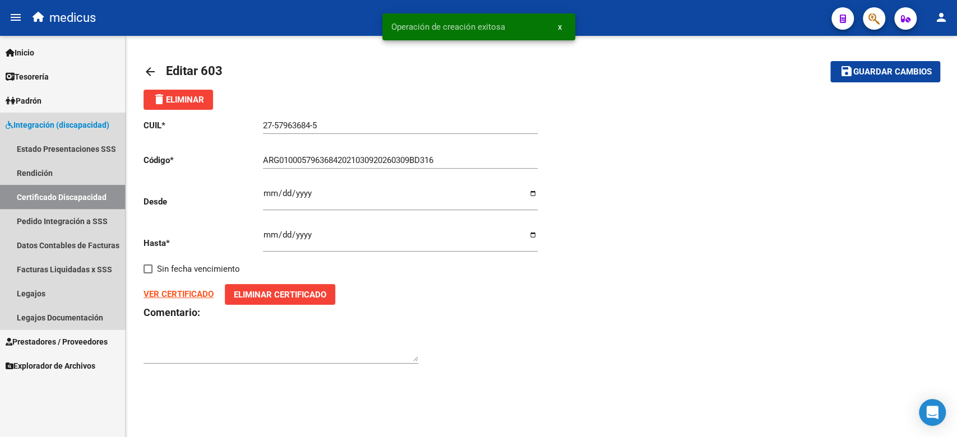
click at [72, 192] on link "Certificado Discapacidad" at bounding box center [62, 197] width 125 height 24
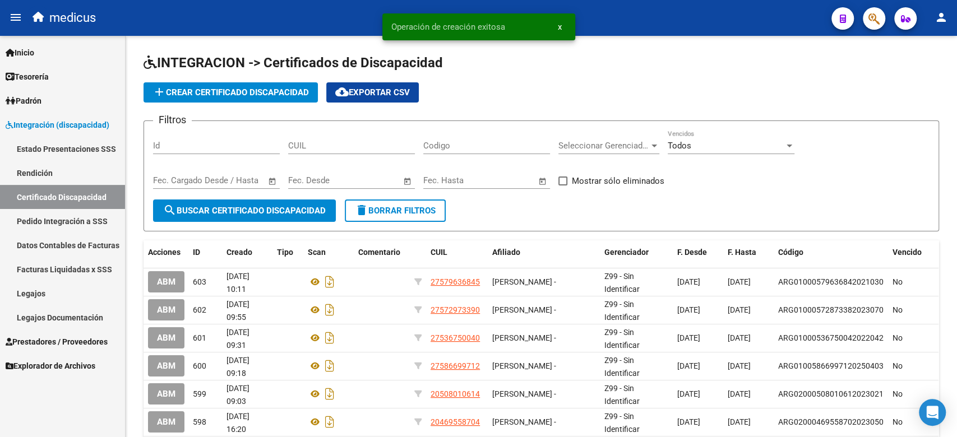
click at [72, 301] on link "Legajos" at bounding box center [62, 293] width 125 height 24
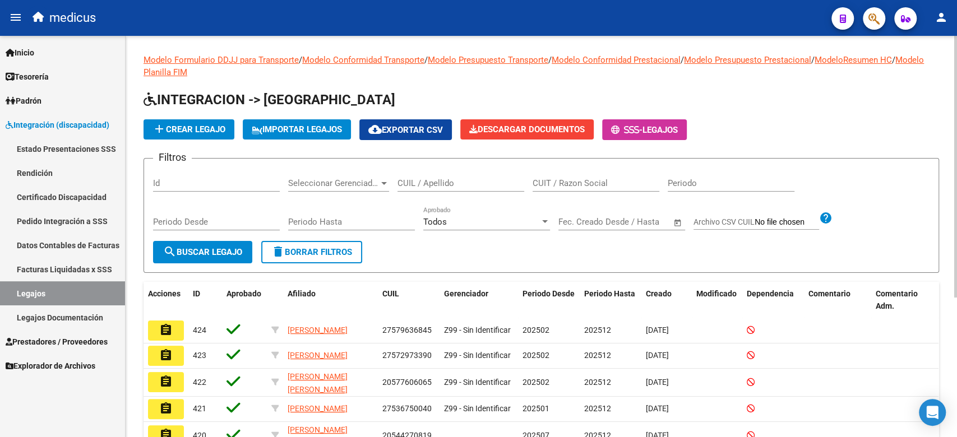
click at [599, 182] on input "CUIT / Razon Social" at bounding box center [596, 183] width 127 height 10
click at [372, 187] on span "Seleccionar Gerenciador" at bounding box center [333, 183] width 91 height 10
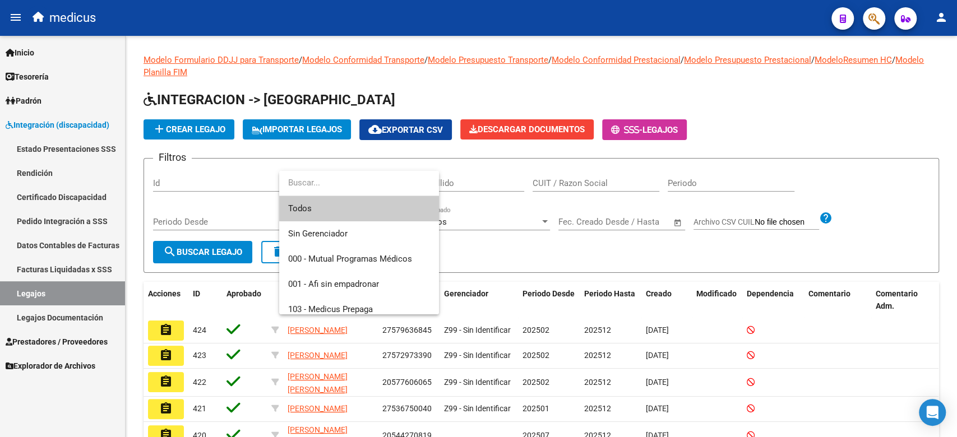
click at [390, 182] on input "dropdown search" at bounding box center [359, 182] width 160 height 25
click at [497, 192] on div at bounding box center [478, 218] width 957 height 437
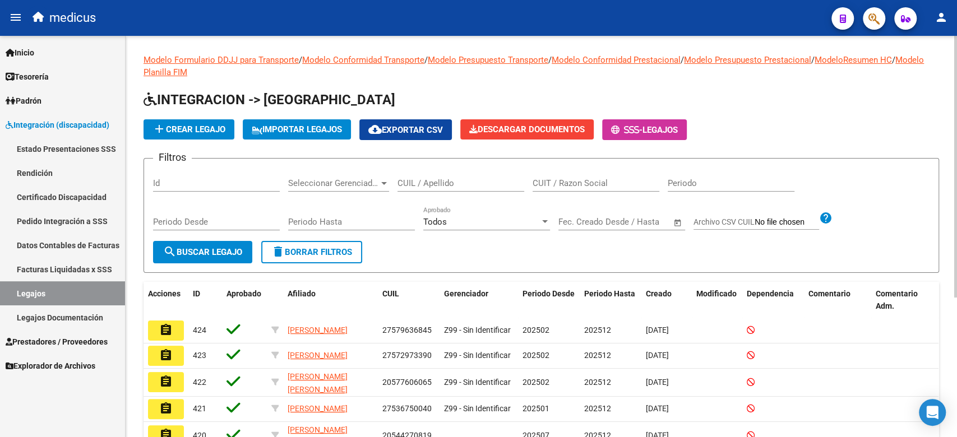
click at [462, 183] on input "CUIL / Apellido" at bounding box center [461, 183] width 127 height 10
paste input "20591271718"
type input "20591271718"
click at [203, 258] on button "search Buscar Legajo" at bounding box center [202, 252] width 99 height 22
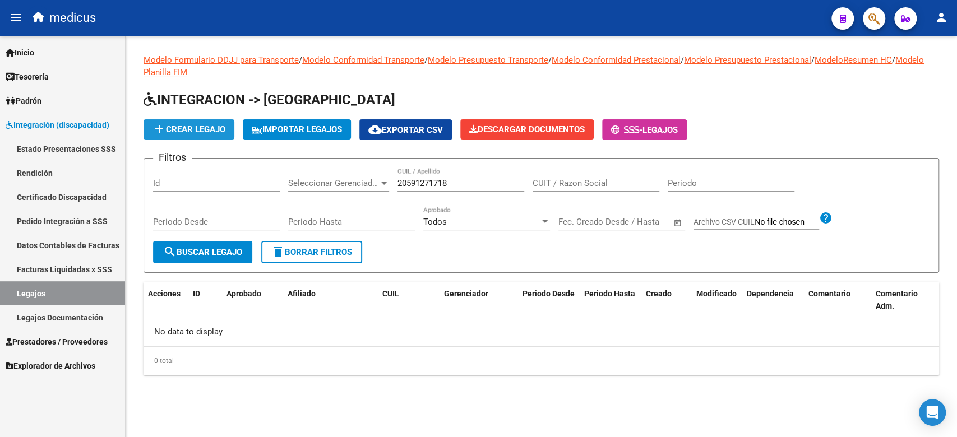
click at [203, 124] on span "add Crear Legajo" at bounding box center [188, 129] width 73 height 10
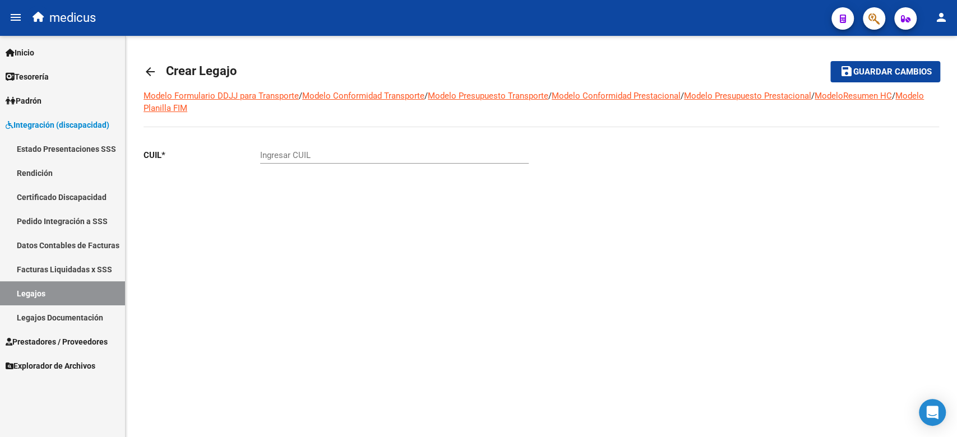
click at [292, 158] on input "Ingresar CUIL" at bounding box center [394, 155] width 269 height 10
paste input "20-59127171-8"
type input "20-59127171-8"
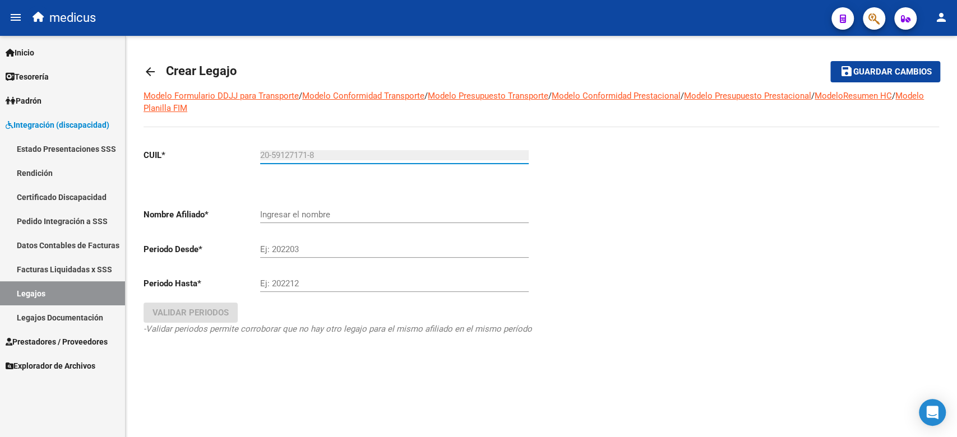
type input "VASQUEZ TEJERO FELIPE"
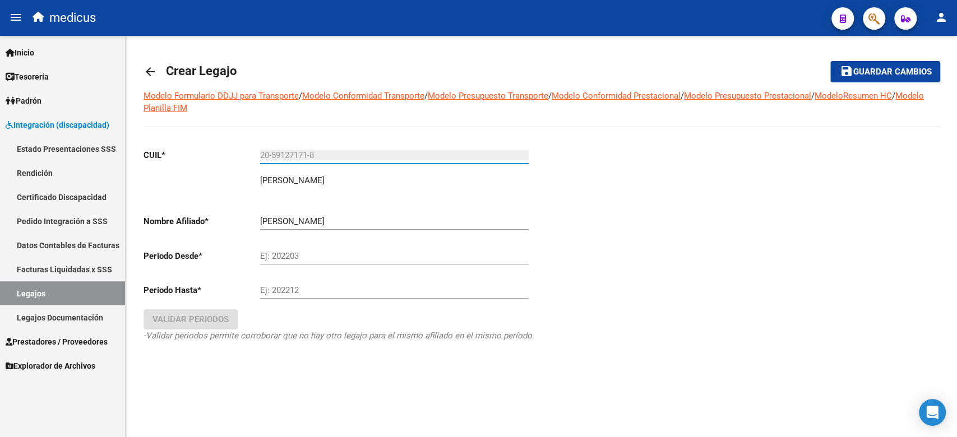
type input "20-59127171-8"
click at [313, 253] on input "Ej: 202203" at bounding box center [394, 256] width 269 height 10
type input "202508"
click at [311, 298] on div "Ej: 202212" at bounding box center [394, 287] width 269 height 24
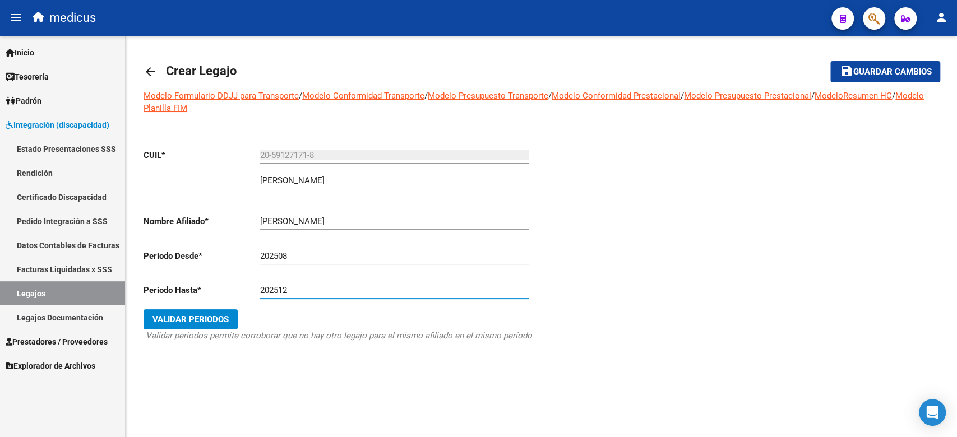
type input "202512"
click at [183, 325] on button "Validar Periodos" at bounding box center [191, 319] width 94 height 20
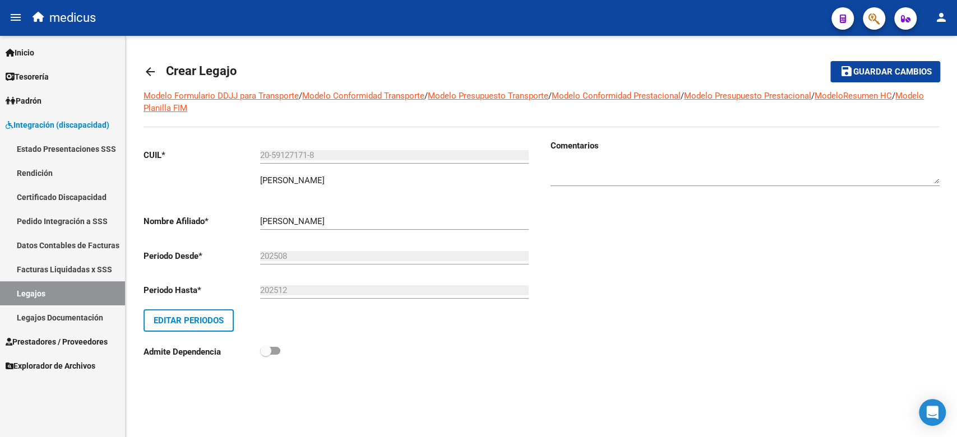
click at [851, 72] on mat-icon "save" at bounding box center [845, 70] width 13 height 13
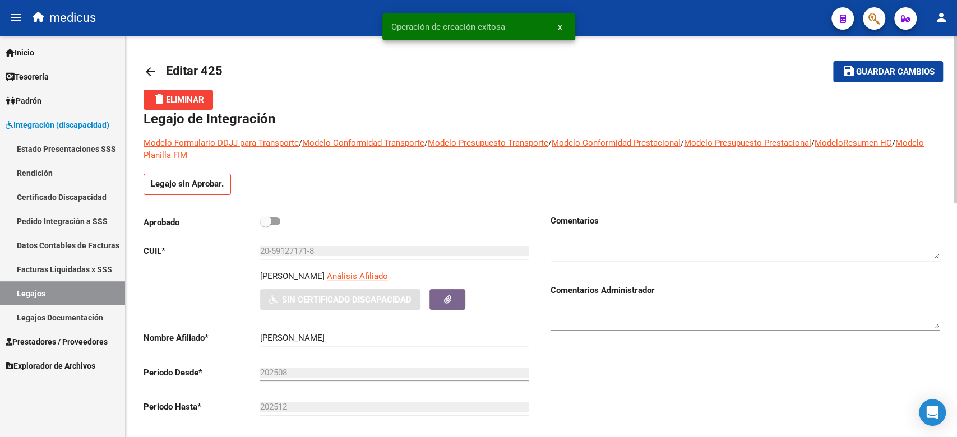
scroll to position [560, 0]
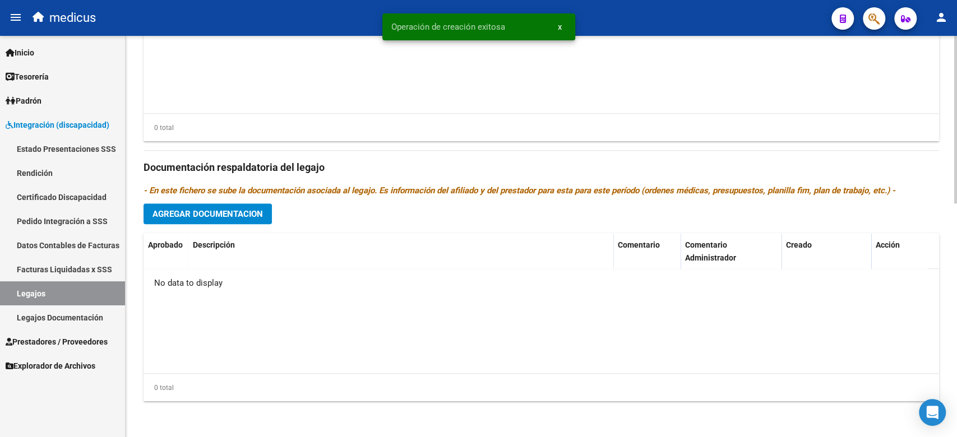
click at [251, 221] on button "Agregar Documentacion" at bounding box center [208, 214] width 128 height 21
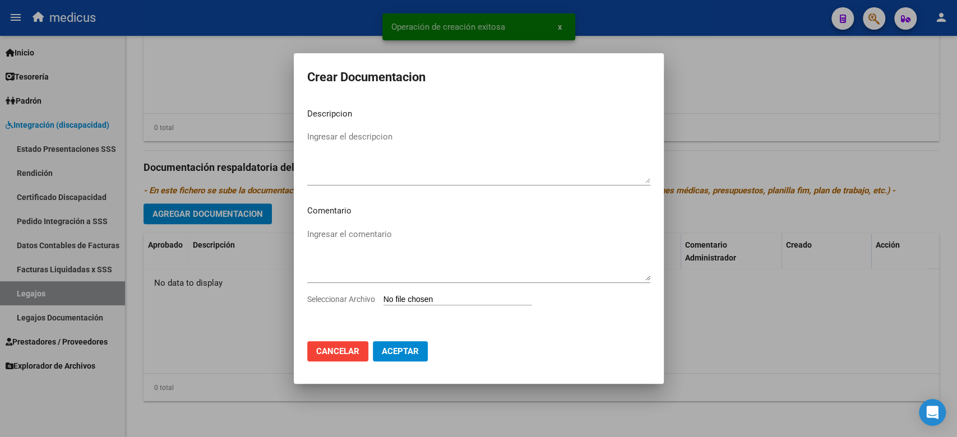
click at [410, 301] on input "Seleccionar Archivo" at bounding box center [457, 300] width 149 height 11
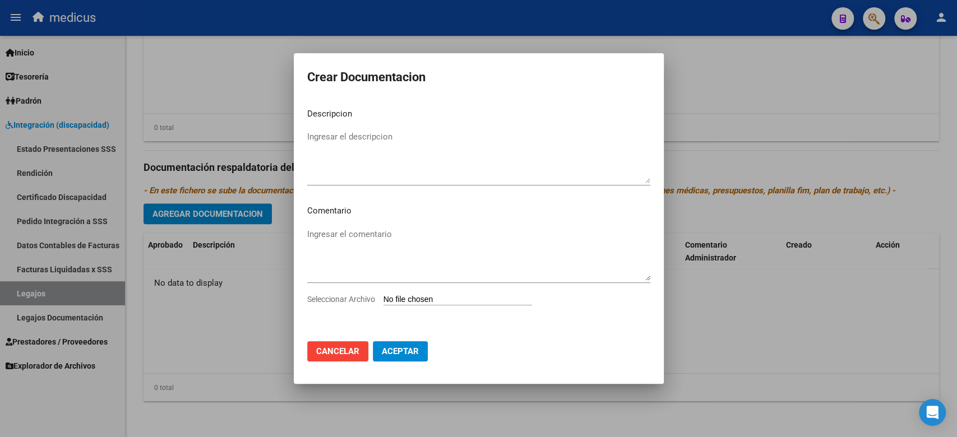
type input "C:\fakepath\RHC.pdf"
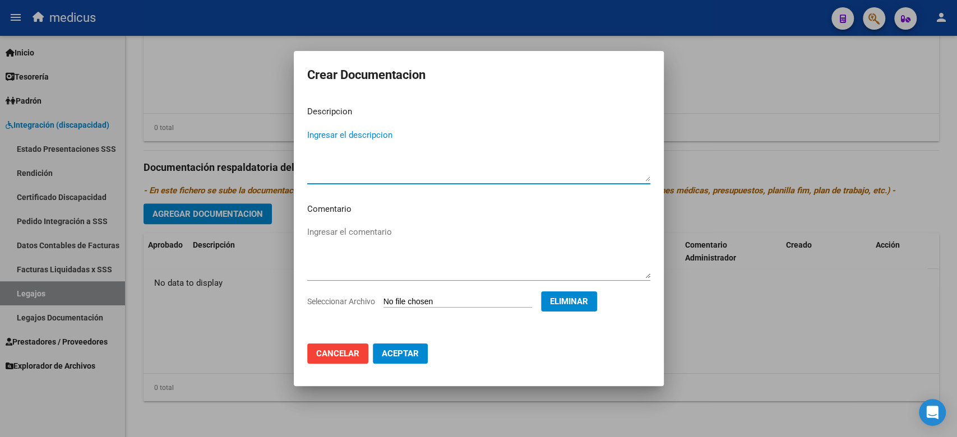
click at [359, 128] on div "Ingresar el descripcion" at bounding box center [478, 155] width 343 height 57
type textarea "RHC"
click at [386, 350] on span "Aceptar" at bounding box center [400, 354] width 37 height 10
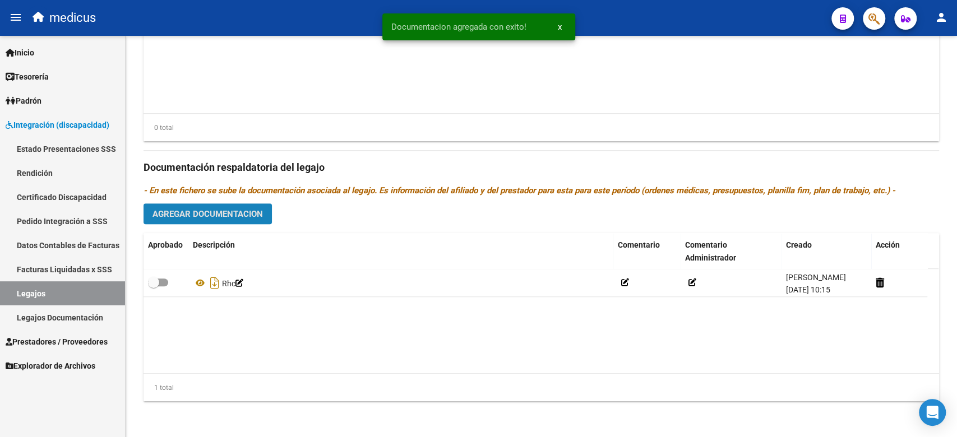
click at [179, 207] on button "Agregar Documentacion" at bounding box center [208, 214] width 128 height 21
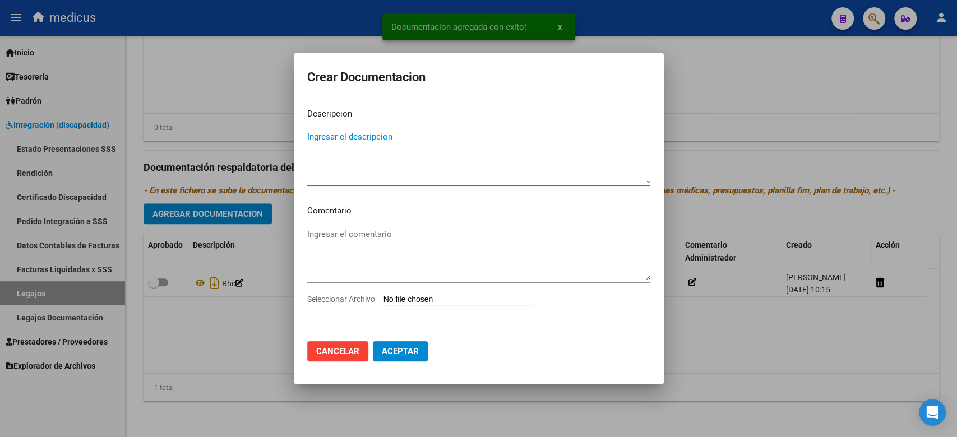
click at [400, 296] on input "Seleccionar Archivo" at bounding box center [457, 300] width 149 height 11
type input "C:\fakepath\CAR.pdf"
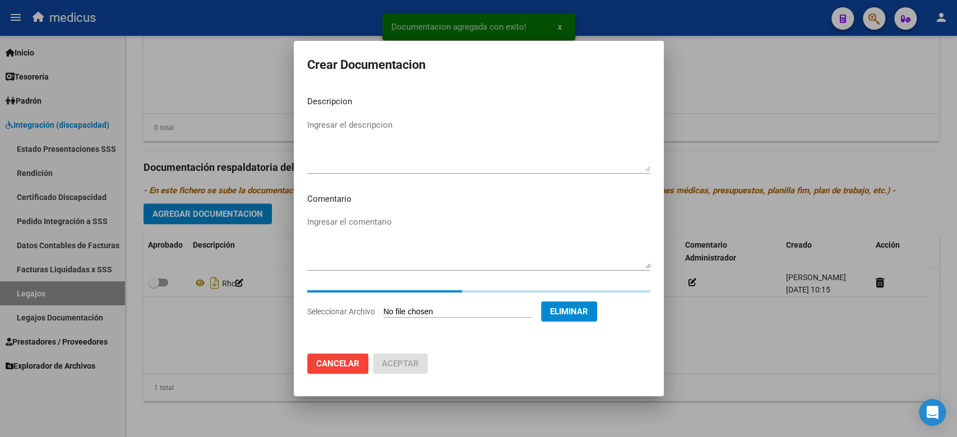
click at [450, 137] on textarea "Ingresar el descripcion" at bounding box center [478, 145] width 343 height 53
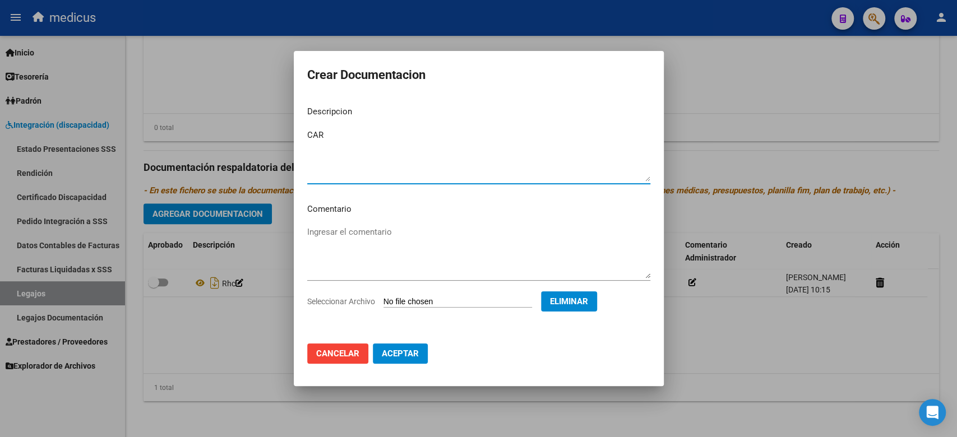
type textarea "CAR"
click at [400, 353] on span "Aceptar" at bounding box center [400, 354] width 37 height 10
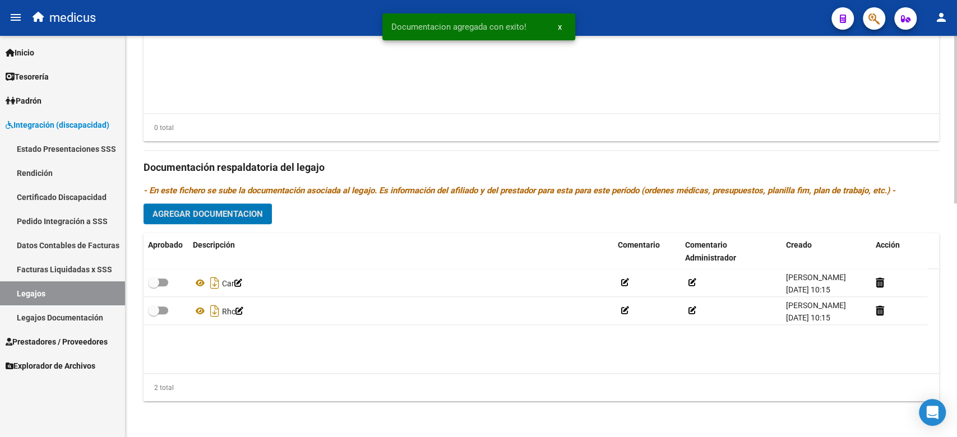
click at [210, 218] on span "Agregar Documentacion" at bounding box center [207, 214] width 110 height 10
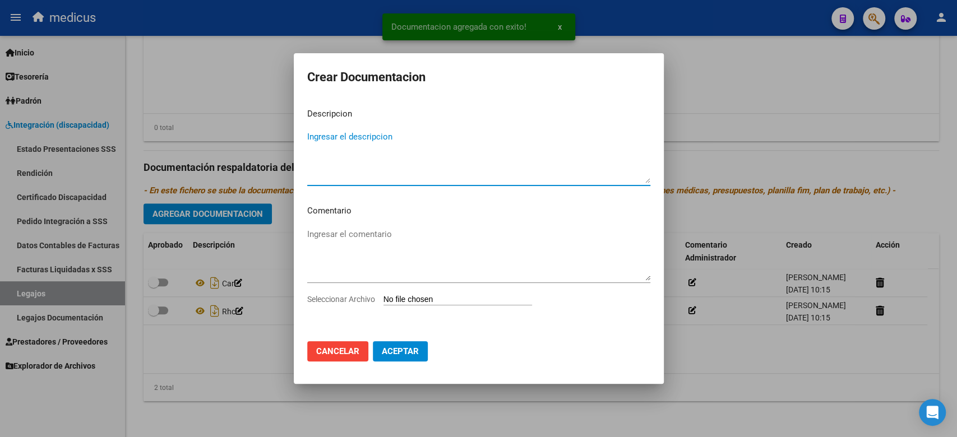
click at [413, 295] on input "Seleccionar Archivo" at bounding box center [457, 300] width 149 height 11
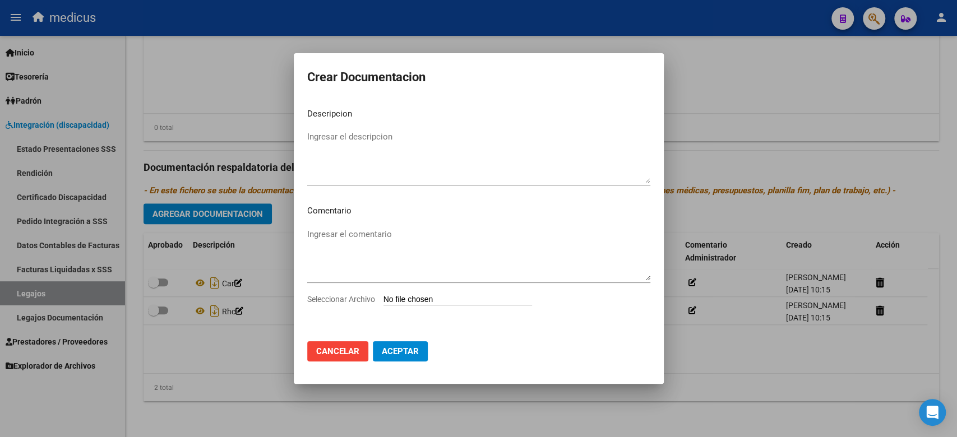
click at [327, 350] on span "Cancelar" at bounding box center [337, 351] width 43 height 10
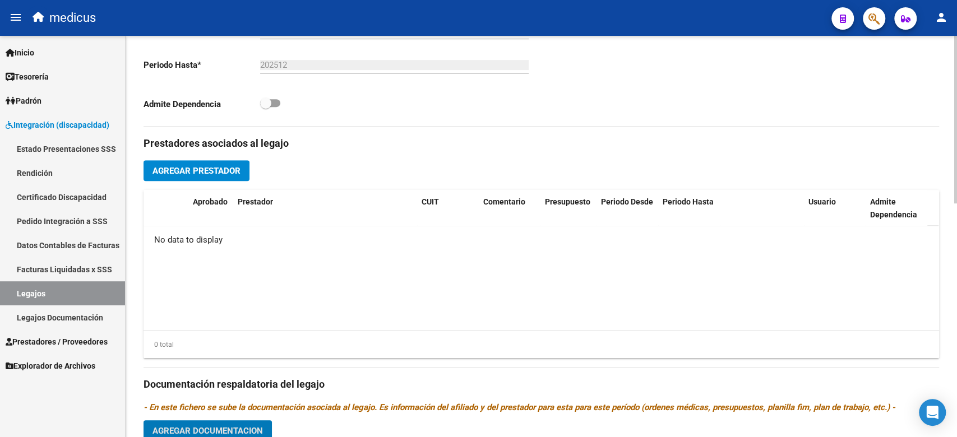
scroll to position [335, 0]
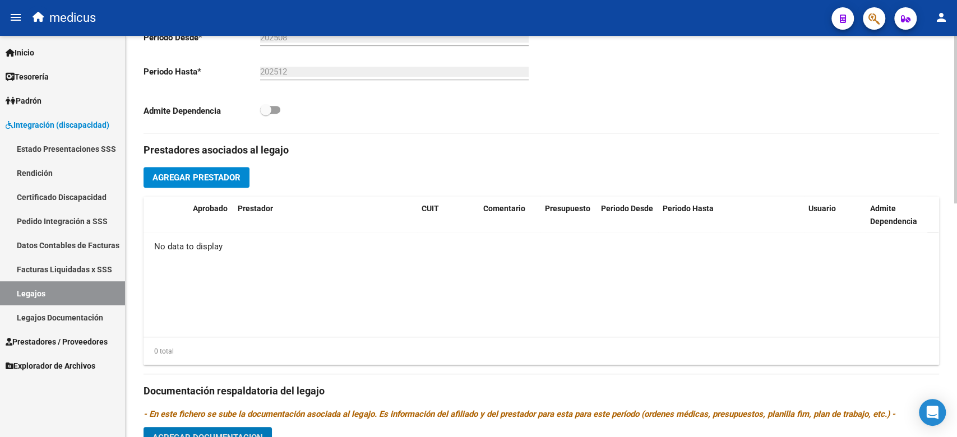
click at [233, 173] on span "Agregar Prestador" at bounding box center [196, 178] width 88 height 10
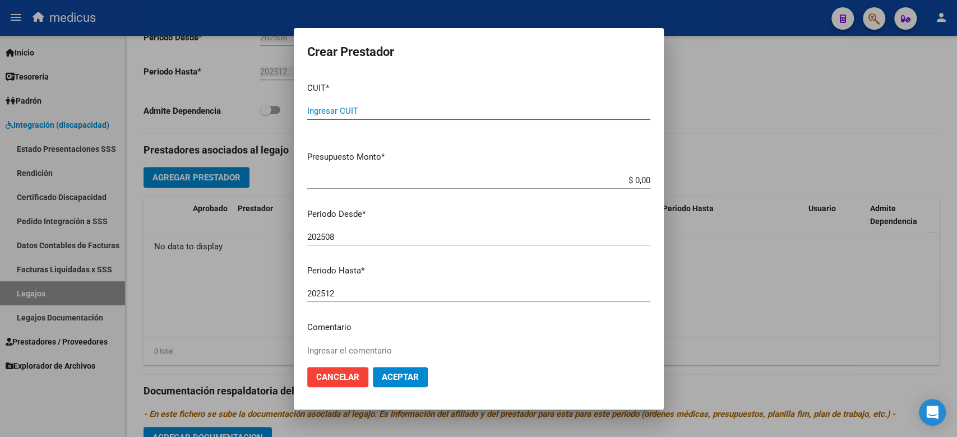
scroll to position [0, 0]
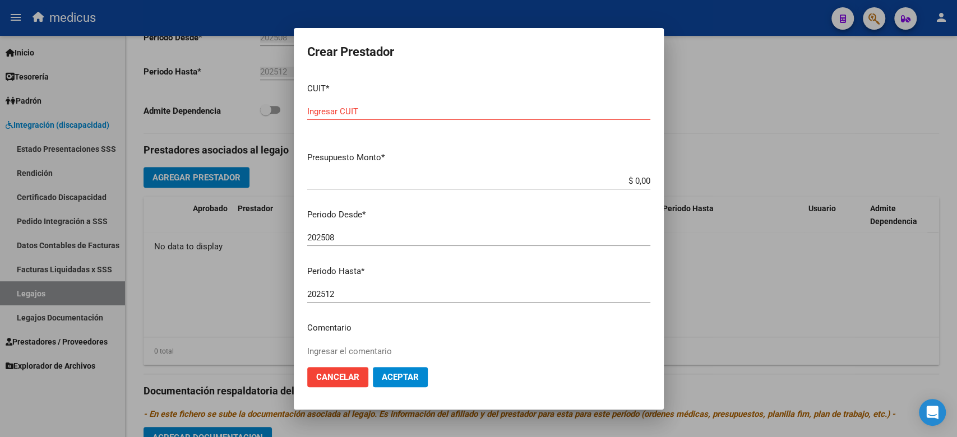
click at [352, 165] on mat-dialog-content "CUIT * Ingresar CUIT Presupuesto Monto * $ 0,00 Ingresar el monto Periodo Desde…" at bounding box center [479, 216] width 370 height 284
drag, startPoint x: 505, startPoint y: 127, endPoint x: 465, endPoint y: 103, distance: 46.7
click at [505, 126] on div "Ingresar CUIT" at bounding box center [478, 116] width 343 height 27
click at [446, 113] on input "Ingresar CUIT" at bounding box center [478, 112] width 343 height 10
paste input "27-27753778-3"
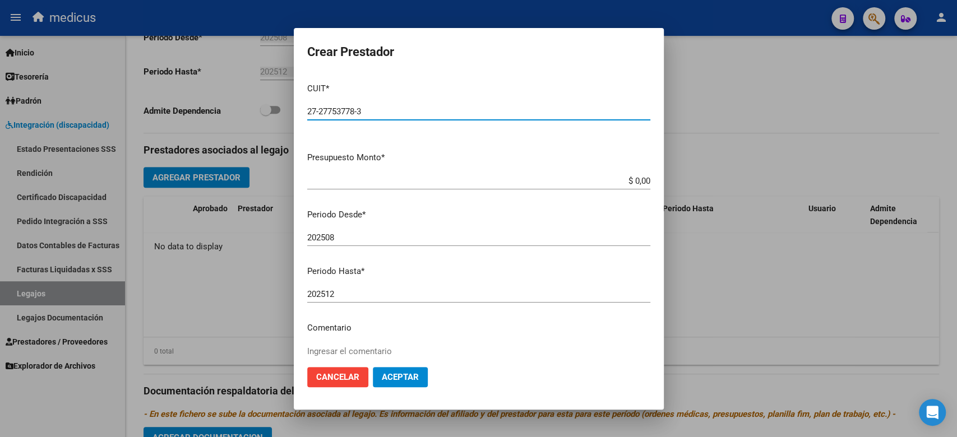
type input "27-27753778-3"
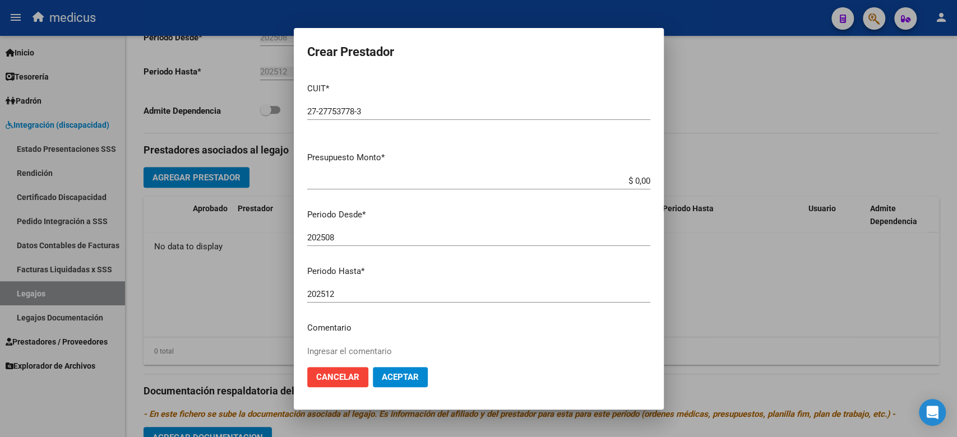
click at [591, 176] on input "$ 0,00" at bounding box center [478, 181] width 343 height 10
drag, startPoint x: 591, startPoint y: 176, endPoint x: 658, endPoint y: 195, distance: 69.9
click at [697, 177] on div "Crear Prestador CUIT * 27-27753778-3 Ingresar CUIT ARCA Padrón Presupuesto Mont…" at bounding box center [478, 218] width 957 height 437
paste input "98.964,88"
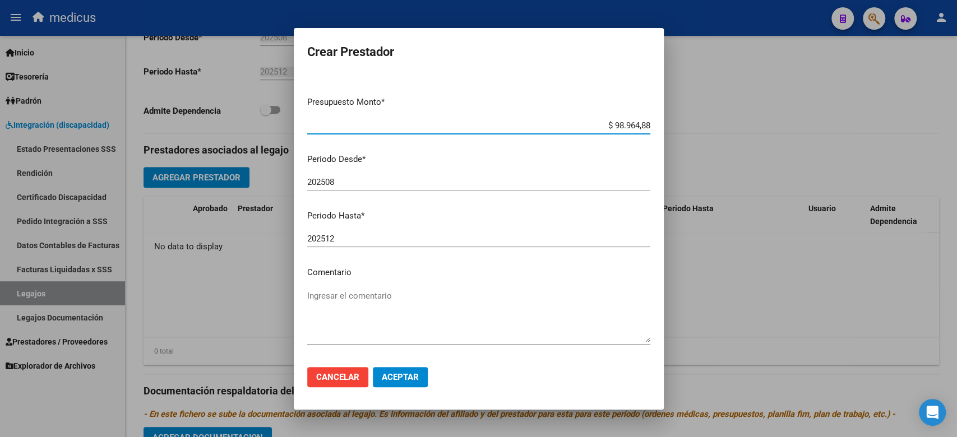
scroll to position [99, 0]
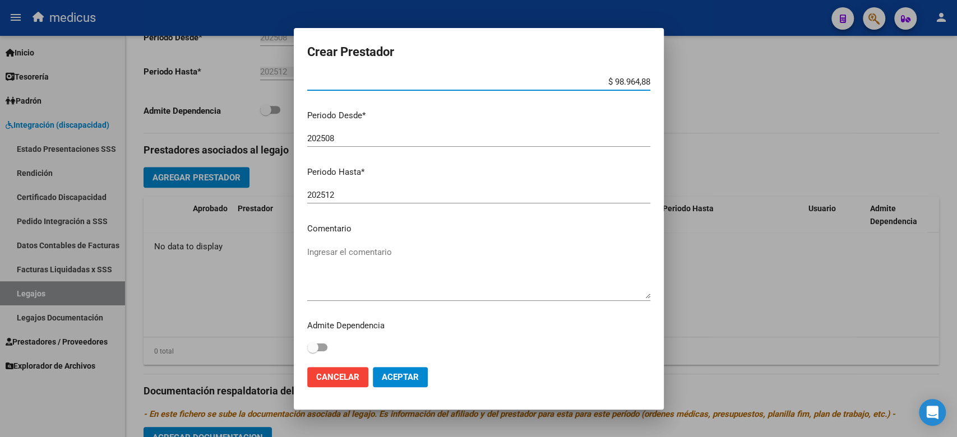
type input "$ 98.964,88"
click at [373, 253] on textarea "Ingresar el comentario" at bounding box center [478, 272] width 343 height 53
drag, startPoint x: 562, startPoint y: 212, endPoint x: 503, endPoint y: 222, distance: 59.6
click at [562, 212] on div "202512 Ingresar el periodo" at bounding box center [478, 200] width 343 height 27
click at [463, 264] on textarea "Ingresar el comentario" at bounding box center [478, 272] width 343 height 53
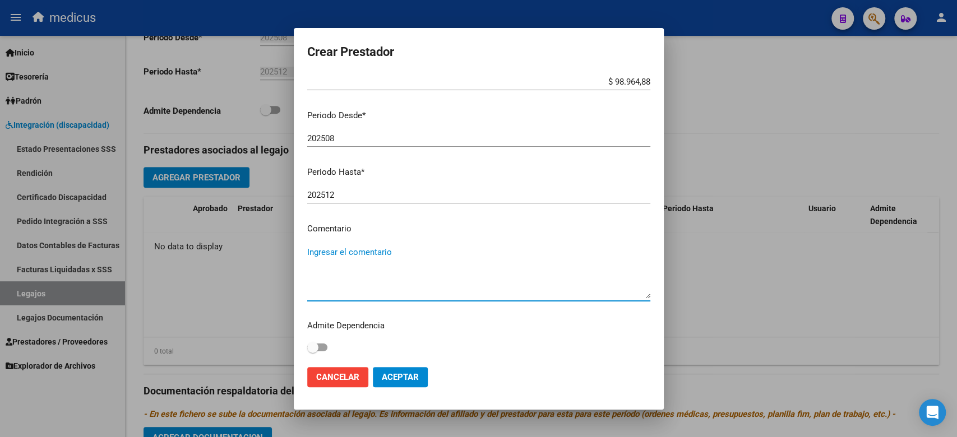
paste textarea "ET: TERAPIA OCUPACIONAL"
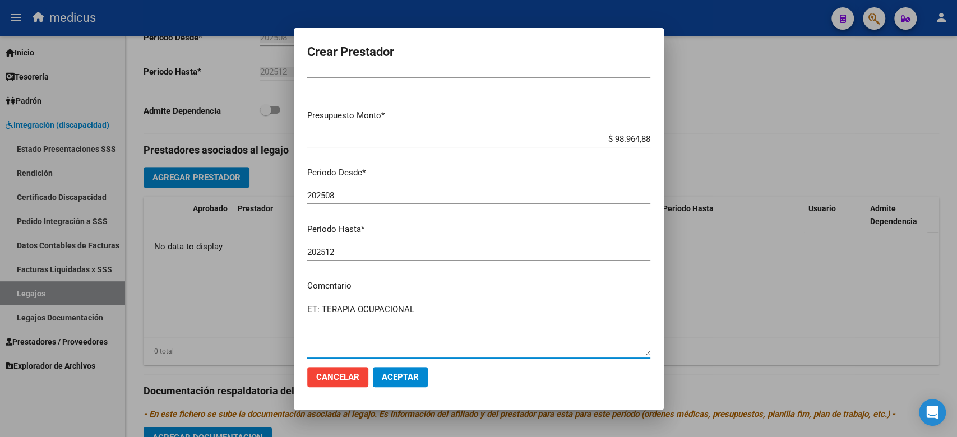
scroll to position [0, 0]
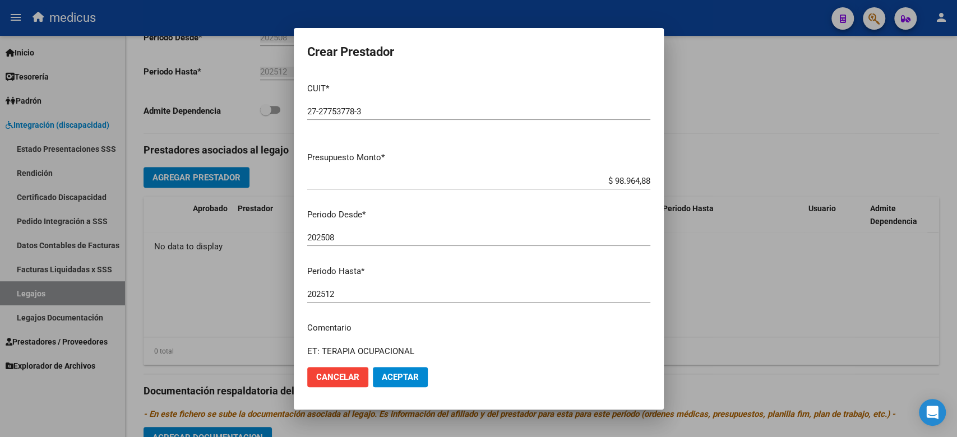
type textarea "ET: TERAPIA OCUPACIONAL"
click at [401, 378] on span "Aceptar" at bounding box center [400, 377] width 37 height 10
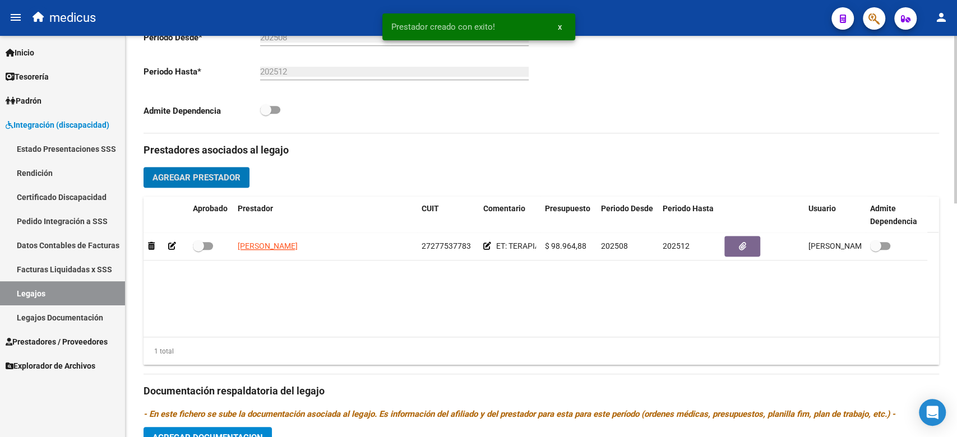
click at [222, 168] on button "Agregar Prestador" at bounding box center [197, 177] width 106 height 21
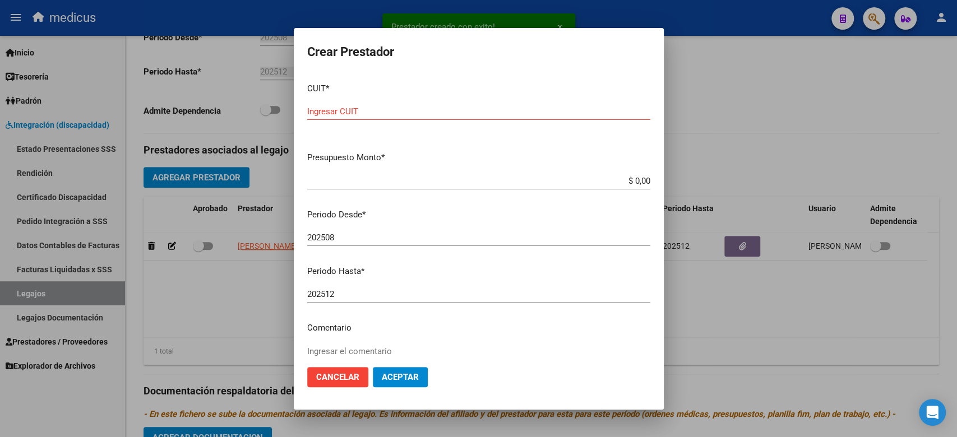
drag, startPoint x: 510, startPoint y: 188, endPoint x: 426, endPoint y: 140, distance: 96.7
click at [510, 187] on div "$ 0,00 Ingresar el monto" at bounding box center [478, 181] width 343 height 17
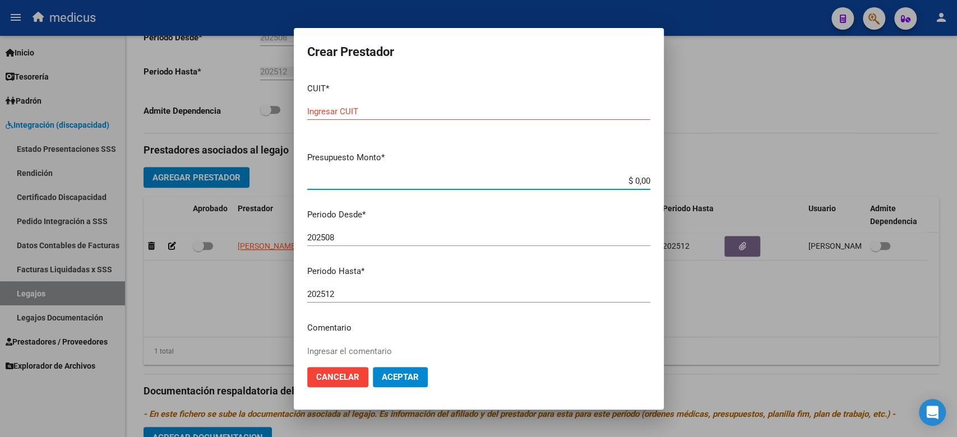
click at [384, 109] on input "Ingresar CUIT" at bounding box center [478, 112] width 343 height 10
paste input "27-41586999-7"
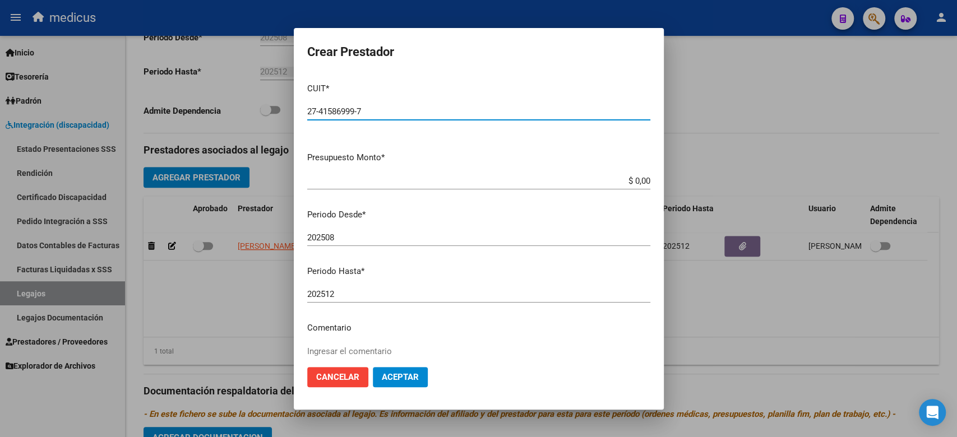
type input "27-41586999-7"
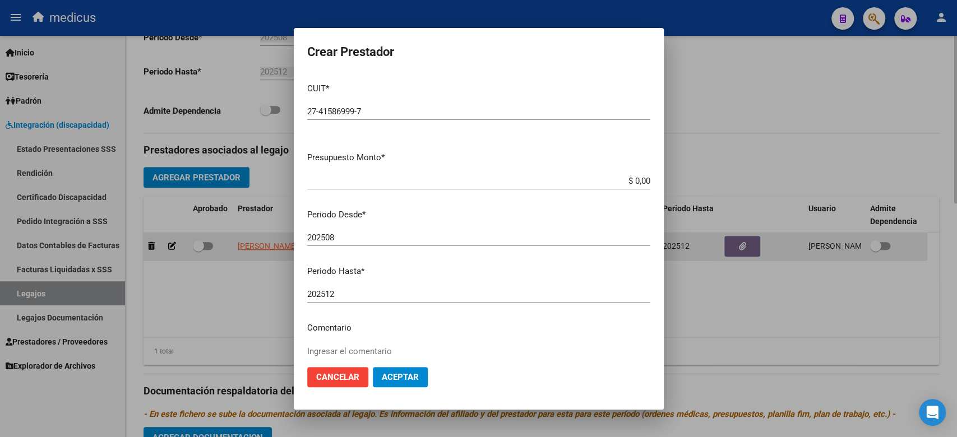
click at [671, 256] on div at bounding box center [478, 218] width 957 height 437
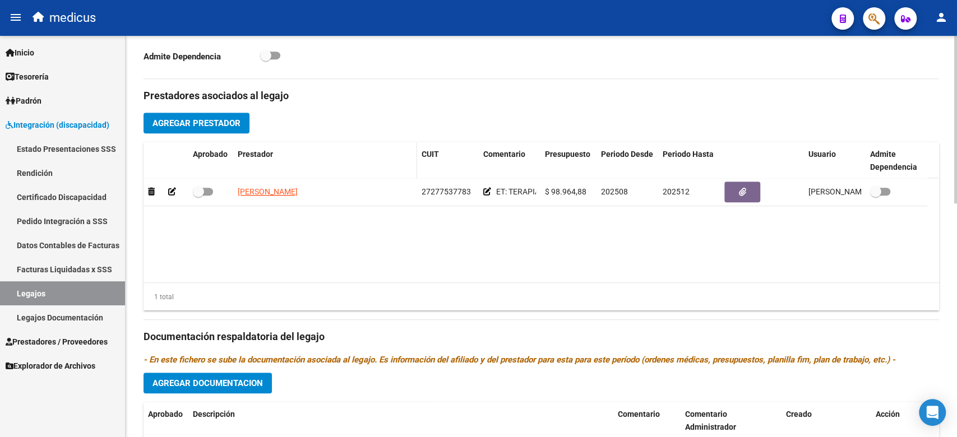
scroll to position [335, 0]
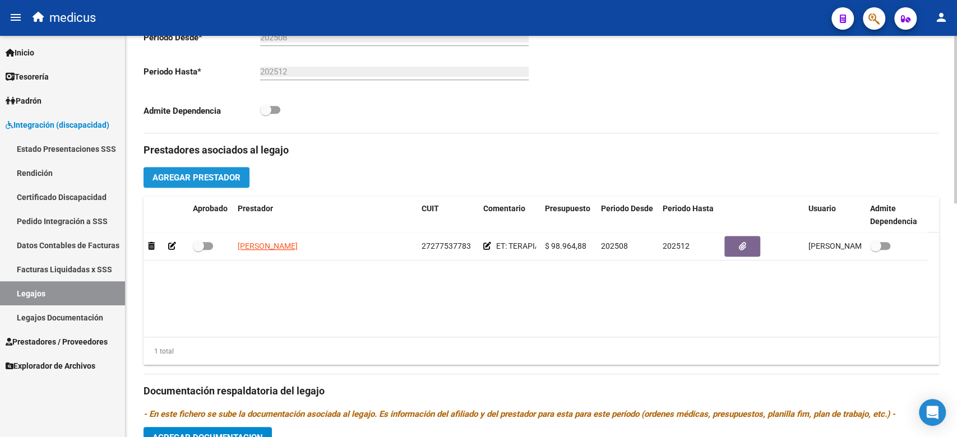
click at [211, 183] on button "Agregar Prestador" at bounding box center [197, 177] width 106 height 21
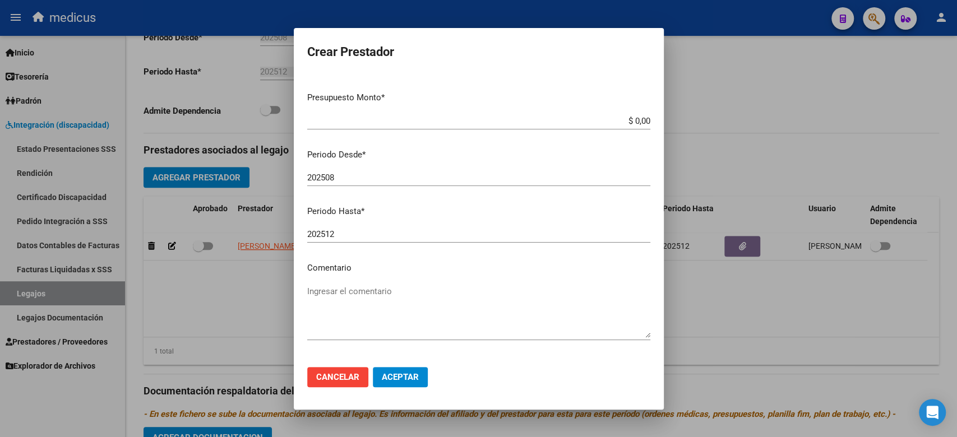
scroll to position [99, 0]
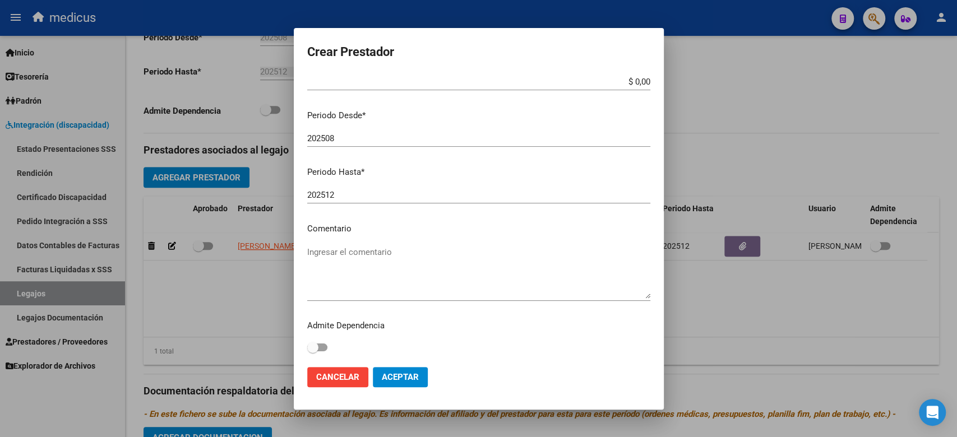
click at [350, 285] on textarea "Ingresar el comentario" at bounding box center [478, 272] width 343 height 53
paste textarea "ET: PSICOLOGIA"
type textarea "ET: PSICOLOGIA"
click at [498, 231] on p "Comentario" at bounding box center [478, 229] width 343 height 13
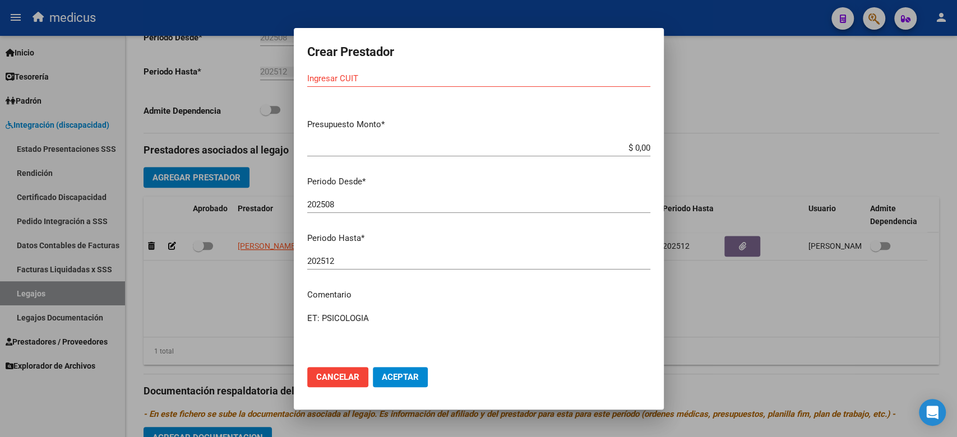
scroll to position [0, 0]
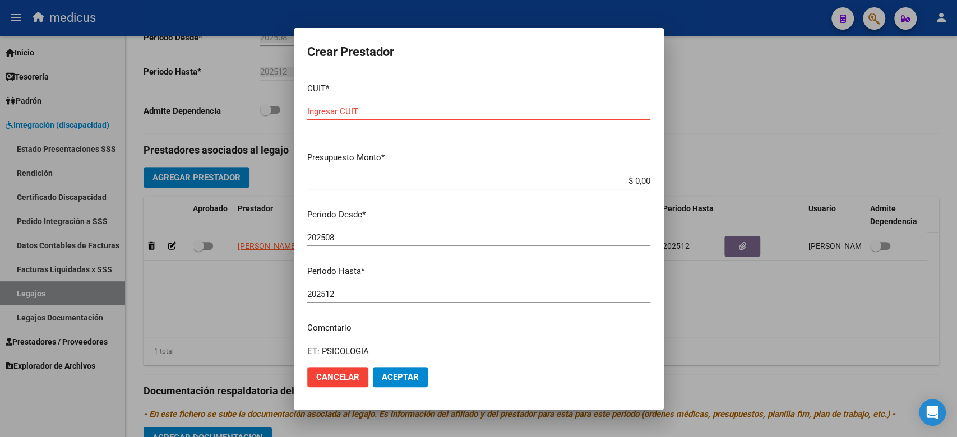
click at [360, 111] on input "Ingresar CUIT" at bounding box center [478, 112] width 343 height 10
paste input "27-41586999-7"
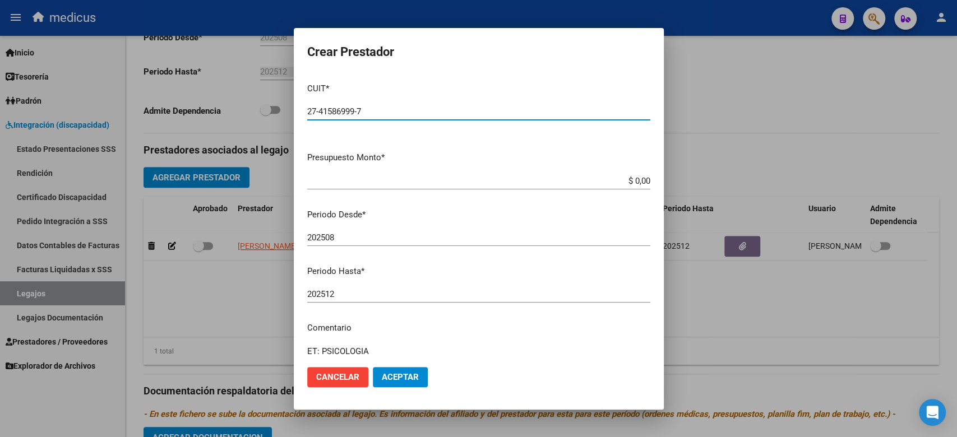
type input "27-41586999-7"
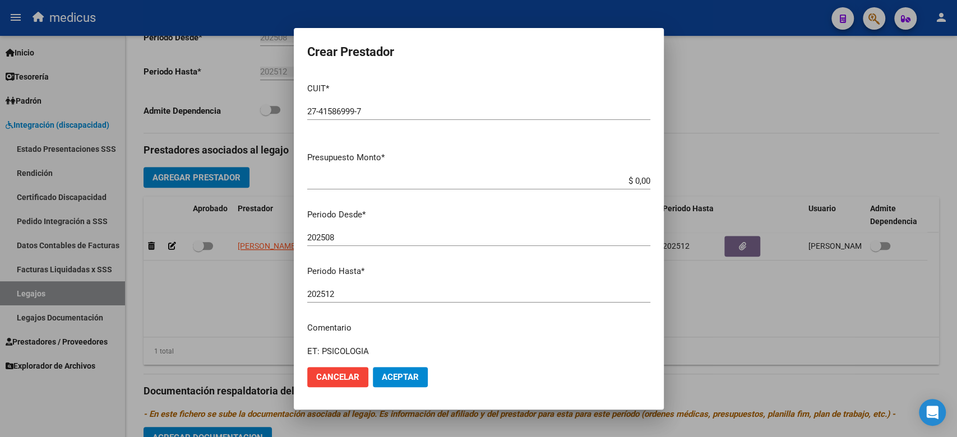
drag, startPoint x: 536, startPoint y: 207, endPoint x: 544, endPoint y: 188, distance: 20.6
click at [536, 207] on mat-dialog-content "CUIT * 27-41586999-7 Ingresar CUIT ARCA Padrón Presupuesto Monto * $ 0,00 Ingre…" at bounding box center [479, 216] width 370 height 284
drag, startPoint x: 547, startPoint y: 181, endPoint x: 757, endPoint y: 179, distance: 209.7
click at [757, 179] on div "Crear Prestador CUIT * 27-41586999-7 Ingresar CUIT ARCA Padrón Presupuesto Mont…" at bounding box center [478, 218] width 957 height 437
paste input "98.964,88"
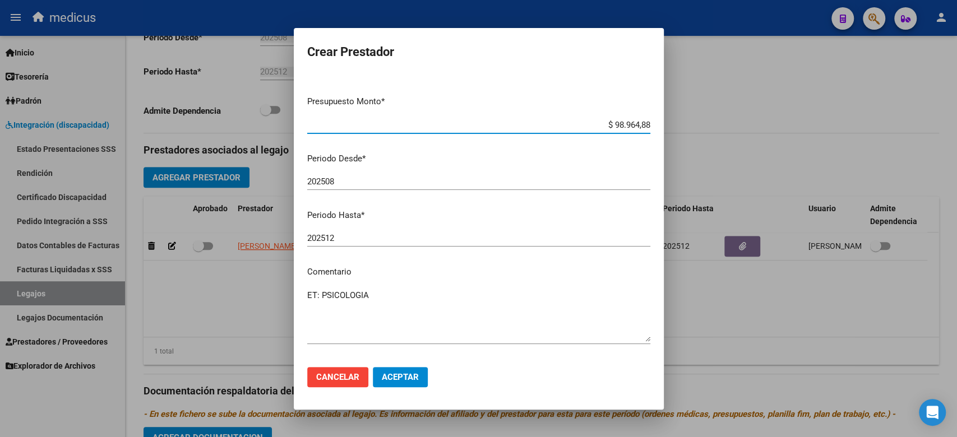
scroll to position [99, 0]
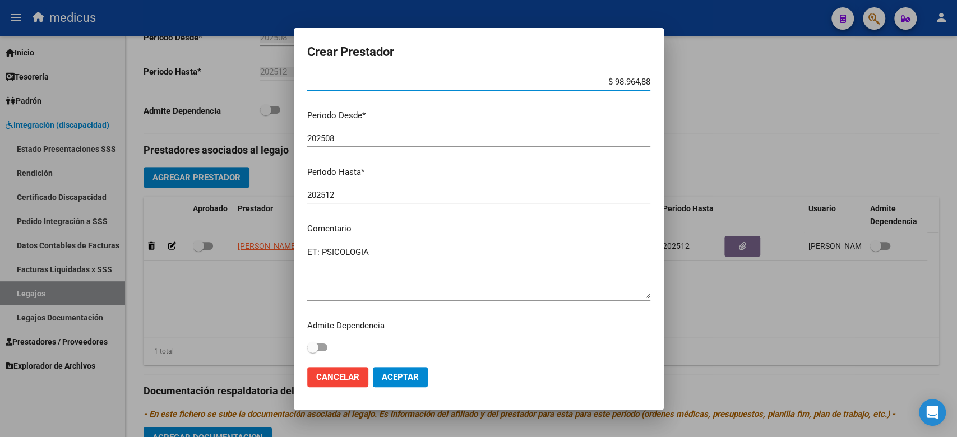
type input "$ 98.964,88"
click at [409, 381] on span "Aceptar" at bounding box center [400, 377] width 37 height 10
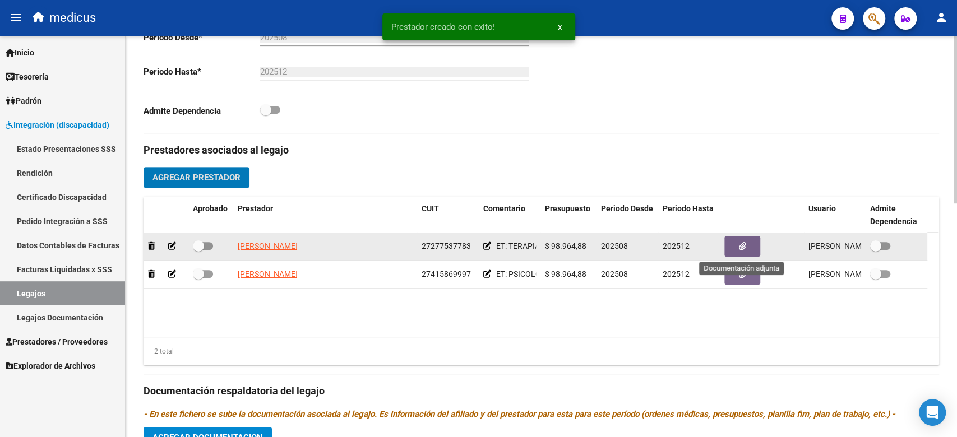
click at [737, 248] on button "button" at bounding box center [742, 246] width 36 height 21
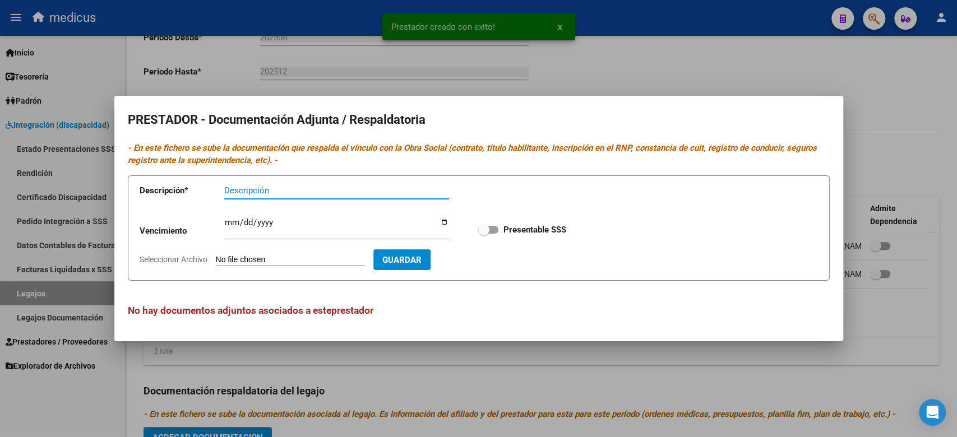
click at [272, 259] on input "Seleccionar Archivo" at bounding box center [290, 260] width 149 height 11
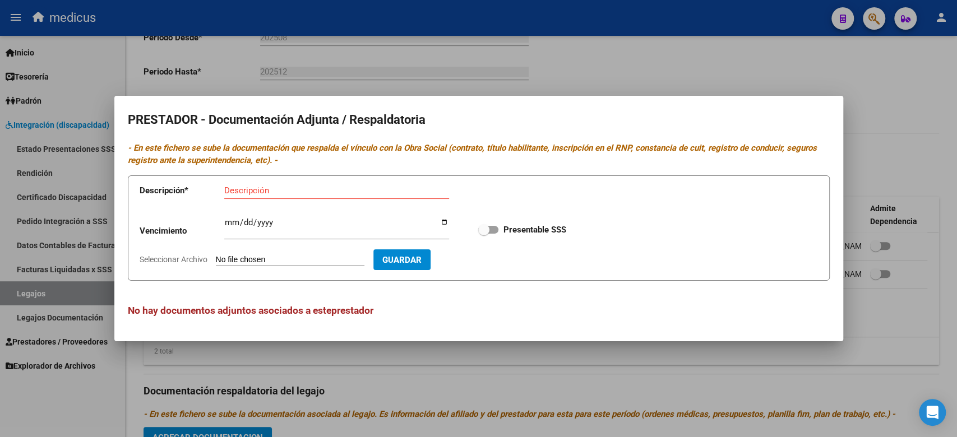
type input "C:\fakepath\DOC.pdf"
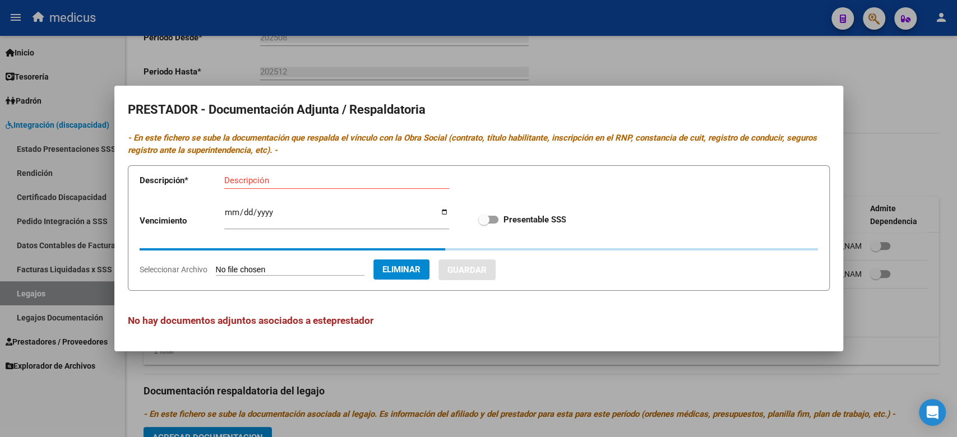
click at [278, 177] on input "Descripción" at bounding box center [336, 180] width 225 height 10
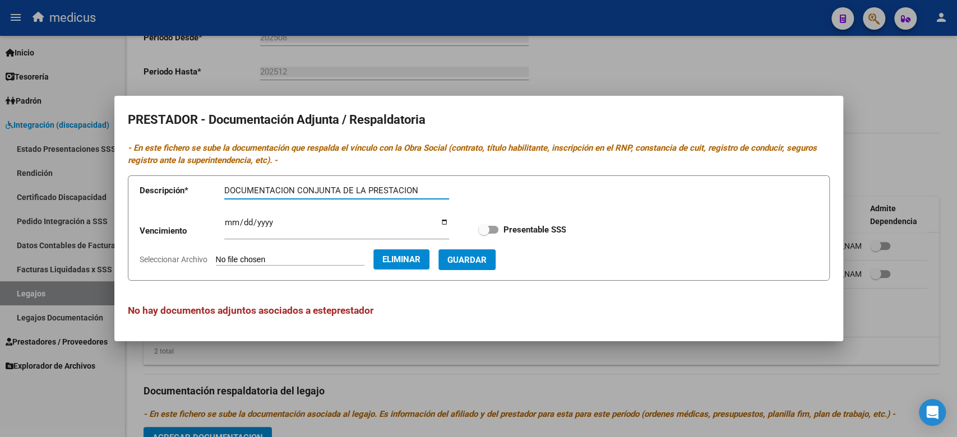
type input "DOCUMENTACION CONJUNTA DE LA PRESTACION"
click at [487, 256] on span "Guardar" at bounding box center [466, 260] width 39 height 10
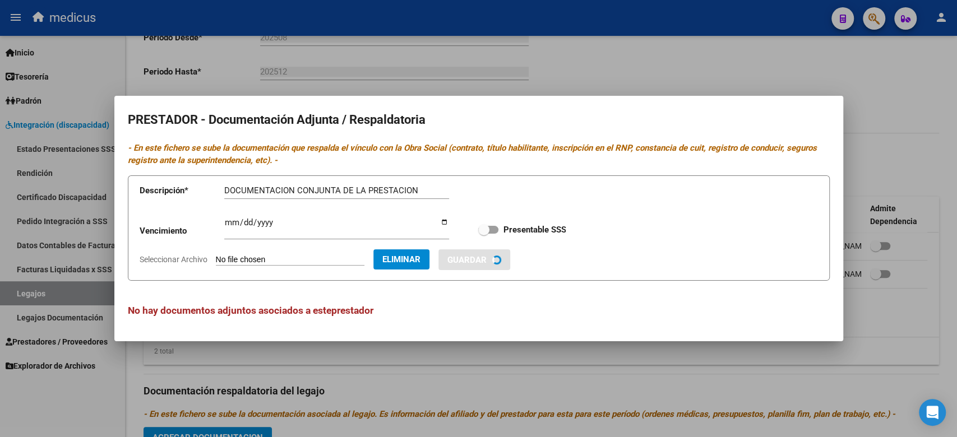
checkbox input "true"
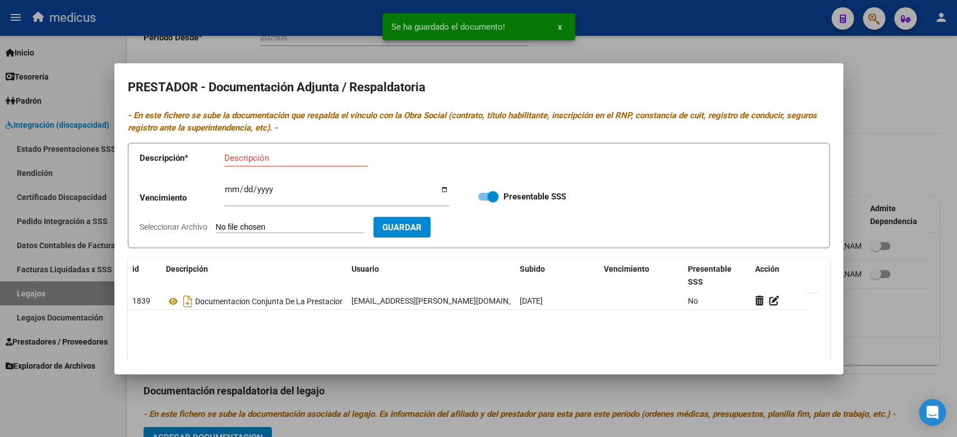
click at [921, 111] on div at bounding box center [478, 218] width 957 height 437
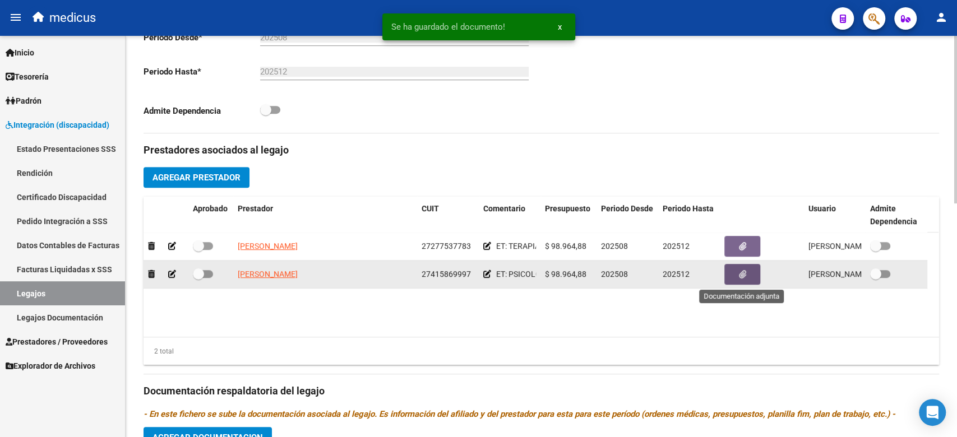
click at [739, 274] on icon "button" at bounding box center [742, 274] width 7 height 8
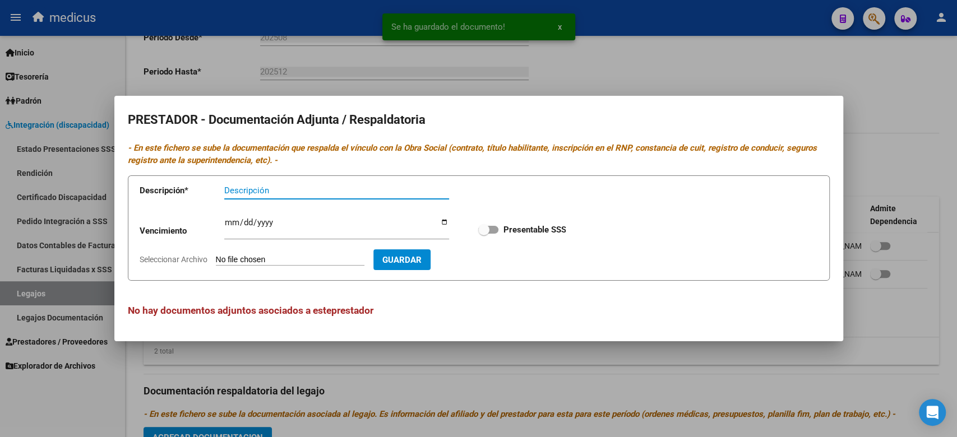
click at [276, 259] on input "Seleccionar Archivo" at bounding box center [290, 260] width 149 height 11
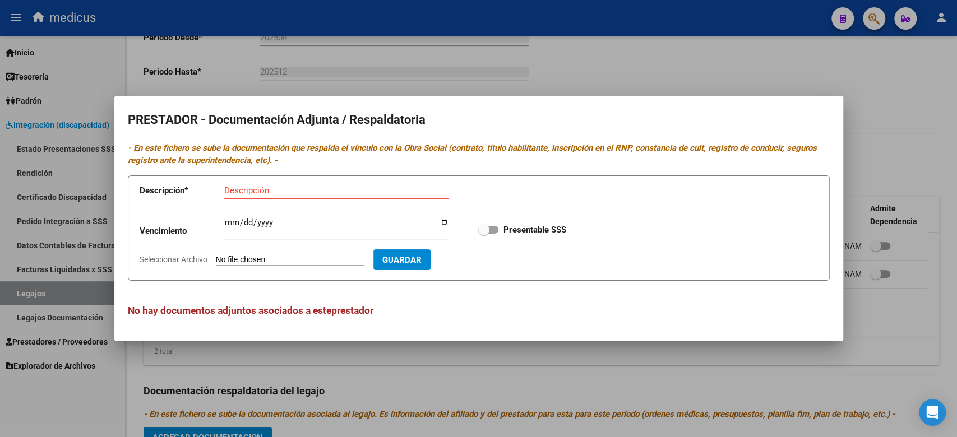
type input "C:\fakepath\DOC.pdf"
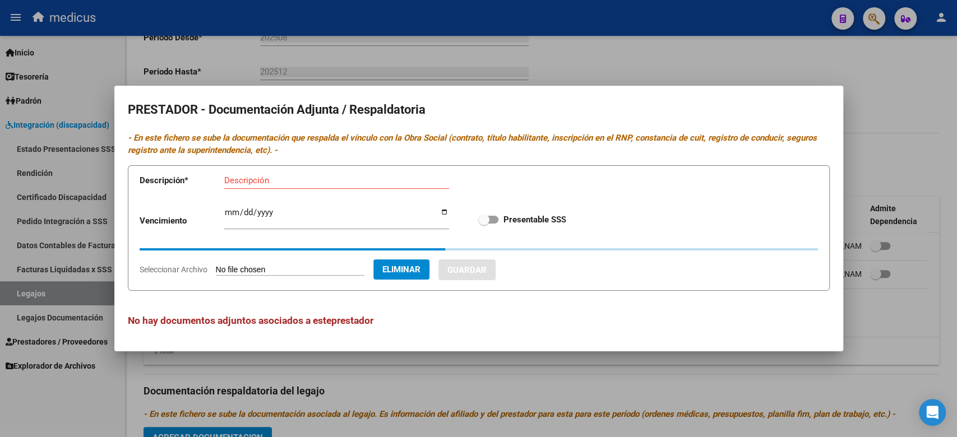
click at [324, 181] on input "Descripción" at bounding box center [336, 180] width 225 height 10
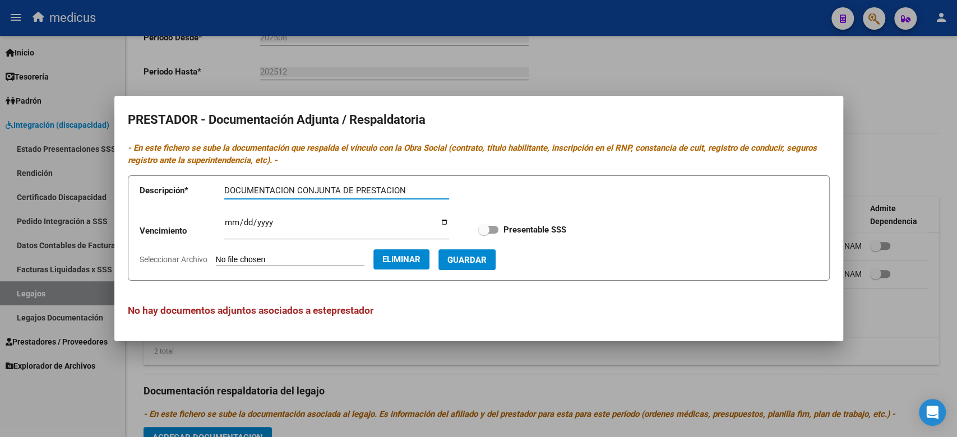
type input "DOCUMENTACION CONJUNTA DE PRESTACION"
drag, startPoint x: 496, startPoint y: 262, endPoint x: 507, endPoint y: 266, distance: 11.2
click at [487, 262] on span "Guardar" at bounding box center [466, 260] width 39 height 10
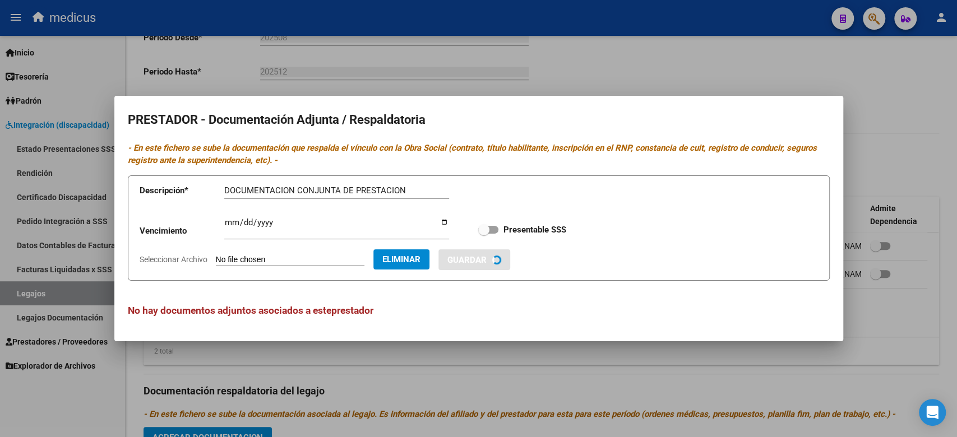
checkbox input "true"
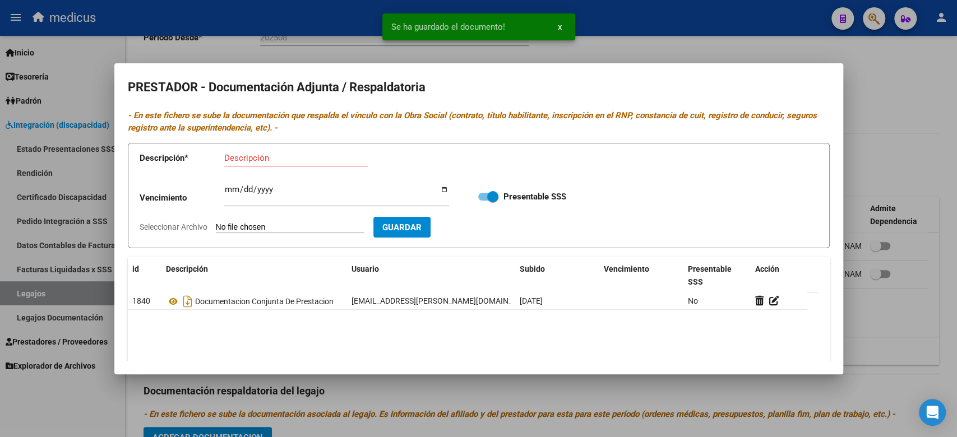
click at [579, 382] on div at bounding box center [478, 218] width 957 height 437
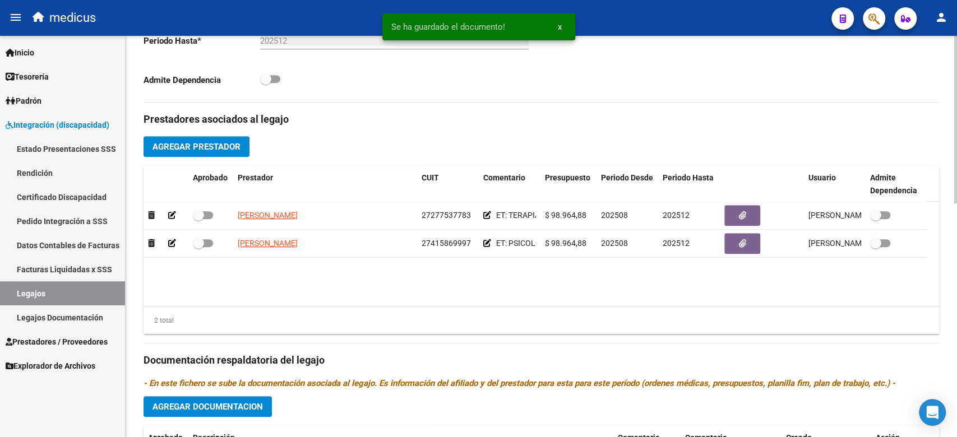
scroll to position [410, 0]
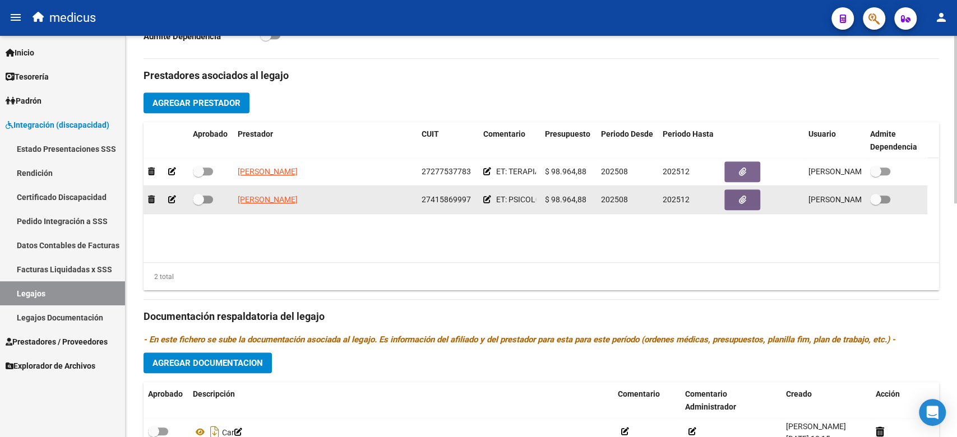
click at [192, 197] on datatable-body-cell at bounding box center [210, 199] width 45 height 27
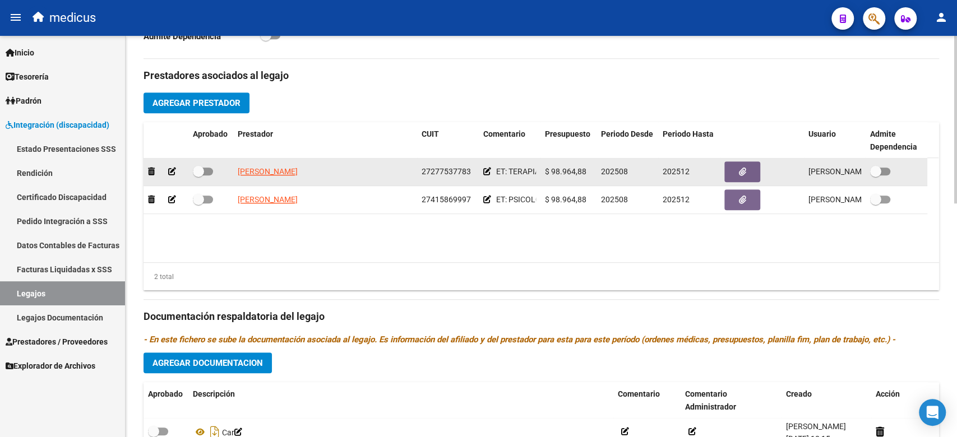
click at [200, 177] on label at bounding box center [203, 171] width 20 height 13
click at [198, 176] on input "checkbox" at bounding box center [198, 175] width 1 height 1
checkbox input "true"
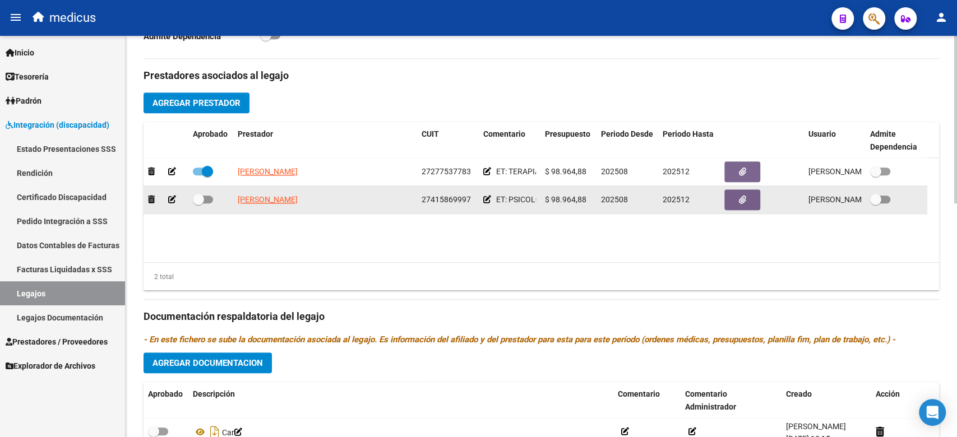
click at [206, 197] on span at bounding box center [203, 200] width 20 height 8
click at [198, 204] on input "checkbox" at bounding box center [198, 204] width 1 height 1
checkbox input "true"
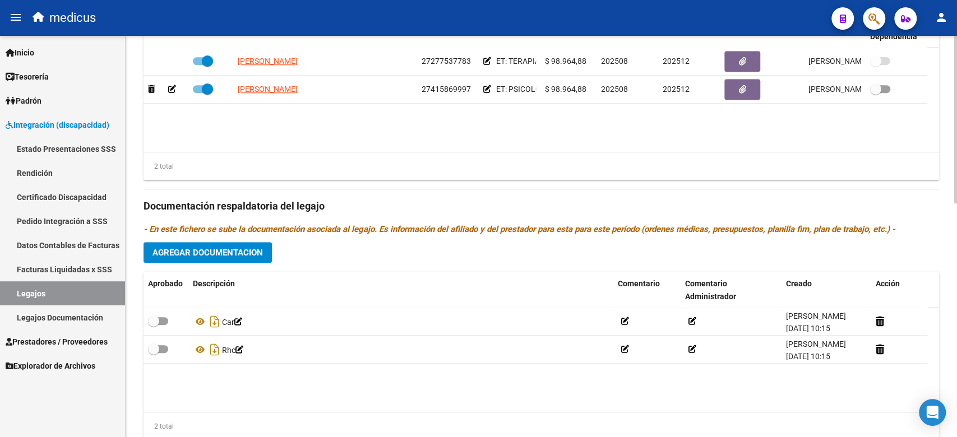
scroll to position [560, 0]
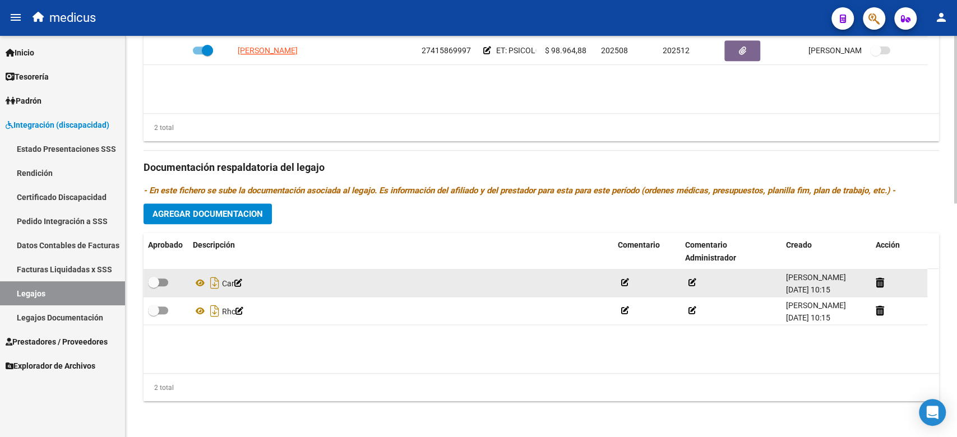
click at [169, 281] on div at bounding box center [166, 283] width 36 height 15
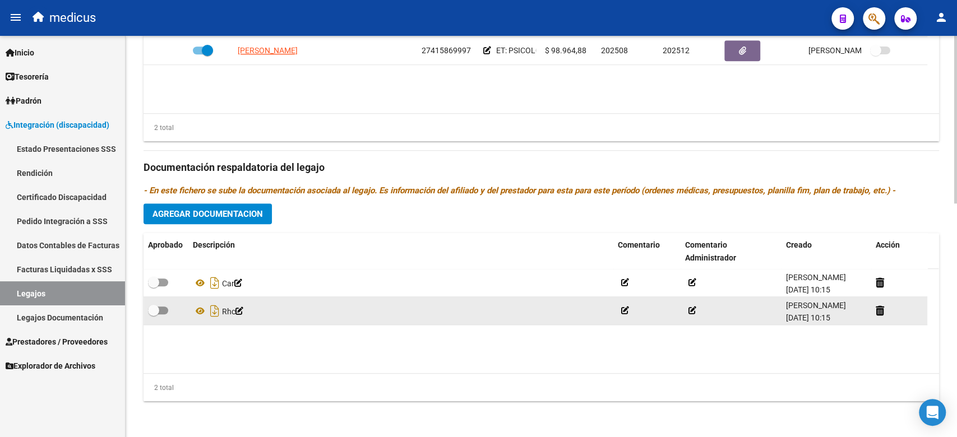
click at [156, 307] on span at bounding box center [153, 310] width 11 height 11
click at [154, 315] on input "checkbox" at bounding box center [153, 315] width 1 height 1
checkbox input "true"
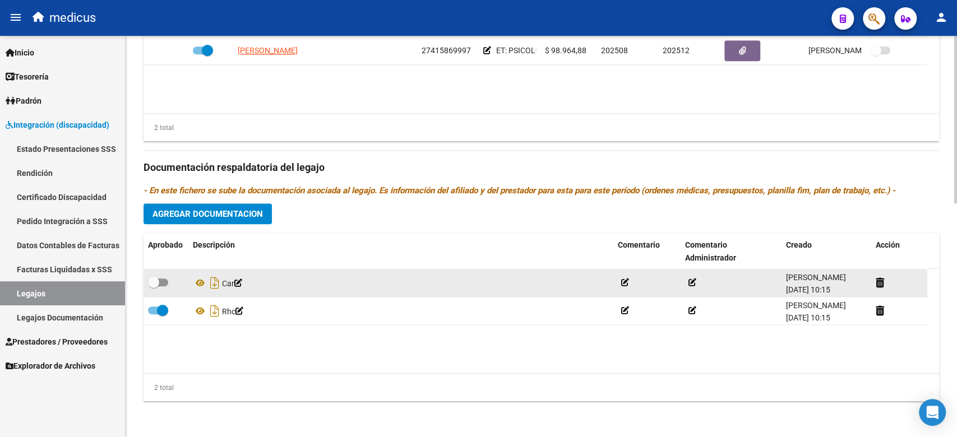
click at [156, 277] on span at bounding box center [153, 282] width 11 height 11
click at [154, 286] on input "checkbox" at bounding box center [153, 286] width 1 height 1
checkbox input "true"
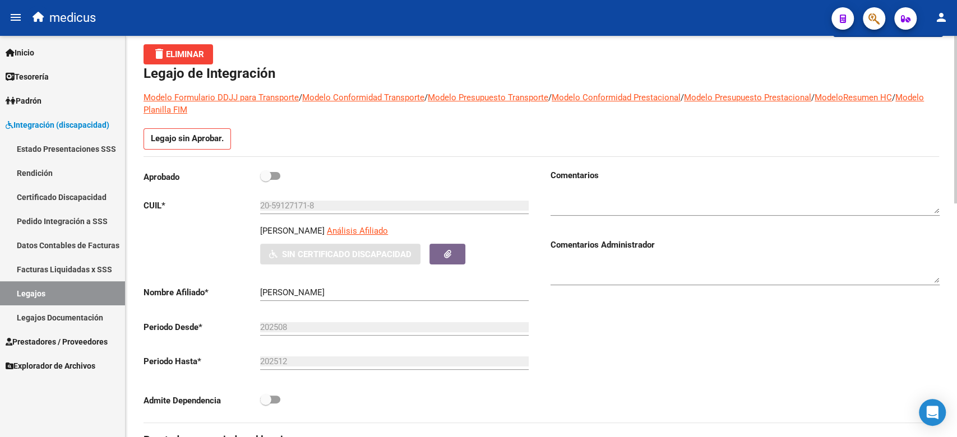
scroll to position [0, 0]
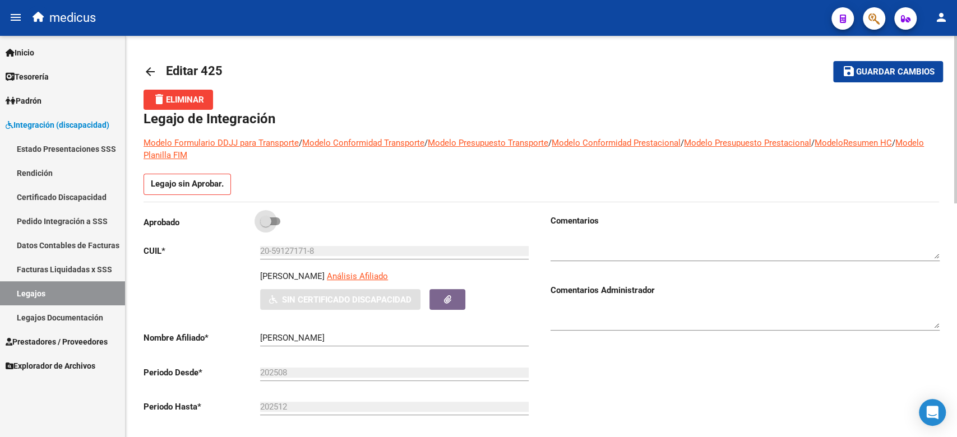
click at [272, 219] on span at bounding box center [270, 222] width 20 height 8
click at [266, 225] on input "checkbox" at bounding box center [265, 225] width 1 height 1
checkbox input "true"
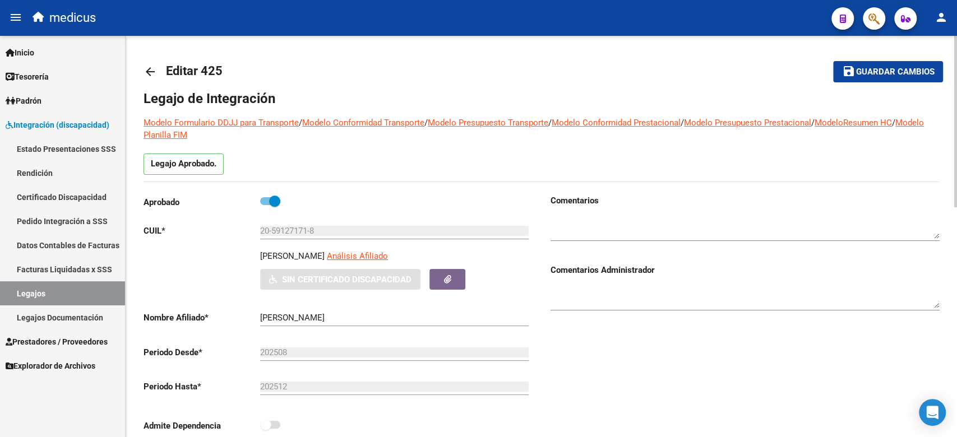
click at [876, 65] on button "save Guardar cambios" at bounding box center [888, 71] width 110 height 21
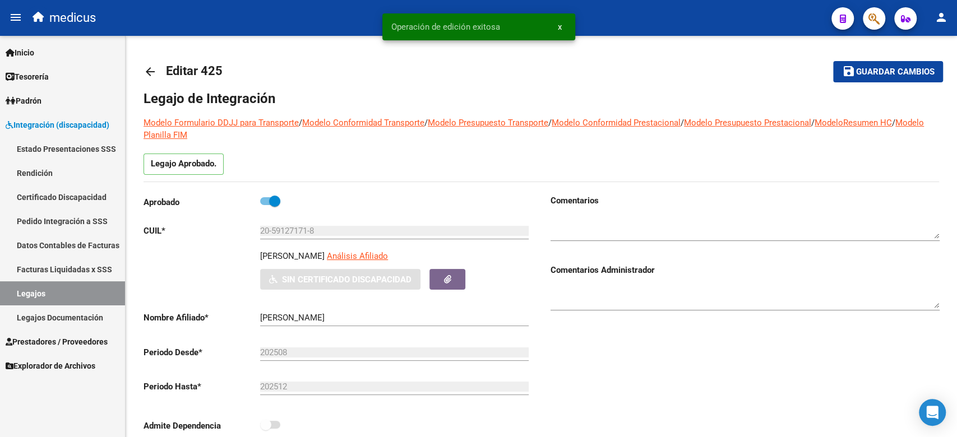
click at [70, 194] on link "Certificado Discapacidad" at bounding box center [62, 197] width 125 height 24
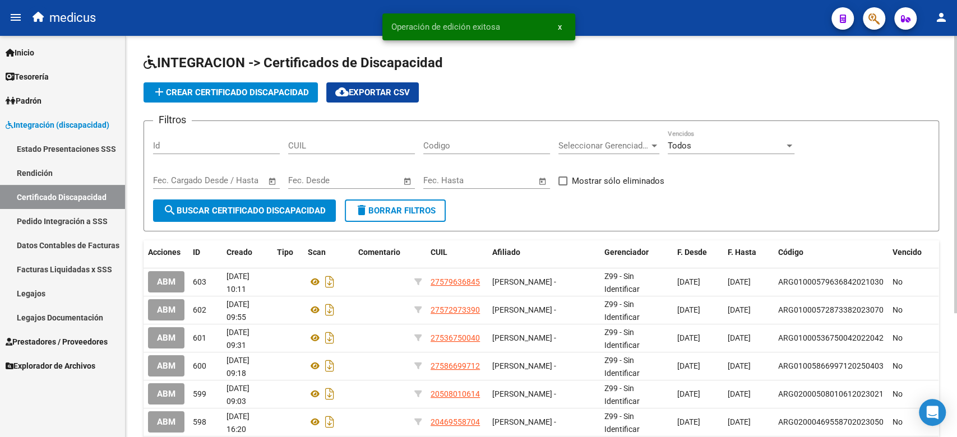
click at [237, 103] on app-list-header "INTEGRACION -> Certificados de Discapacidad add Crear Certificado Discapacidad …" at bounding box center [542, 143] width 796 height 178
click at [234, 94] on span "add Crear Certificado Discapacidad" at bounding box center [230, 92] width 156 height 10
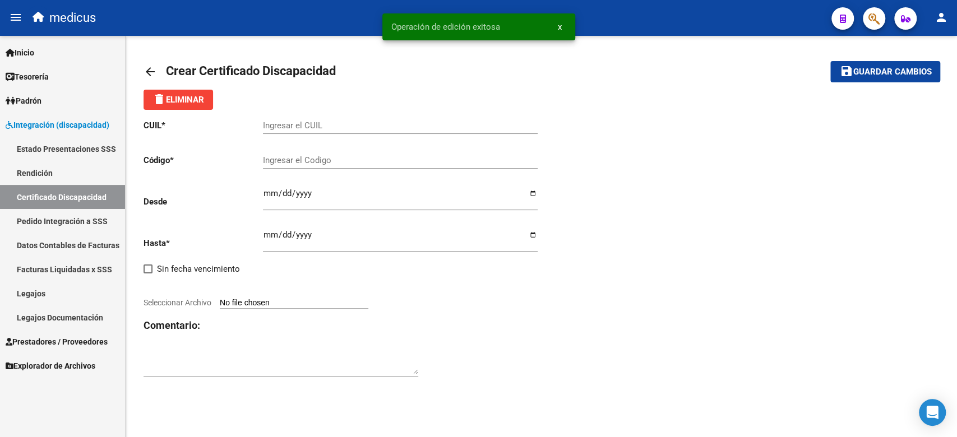
drag, startPoint x: 597, startPoint y: 187, endPoint x: 512, endPoint y: 165, distance: 87.6
click at [574, 179] on div "CUIL * Ingresar el CUIL Código * Ingresar el Codigo Desde Ingresar fec. Desde H…" at bounding box center [542, 249] width 796 height 278
click at [338, 124] on input "Ingresar el CUIL" at bounding box center [400, 126] width 275 height 10
paste input "20-59127171-8"
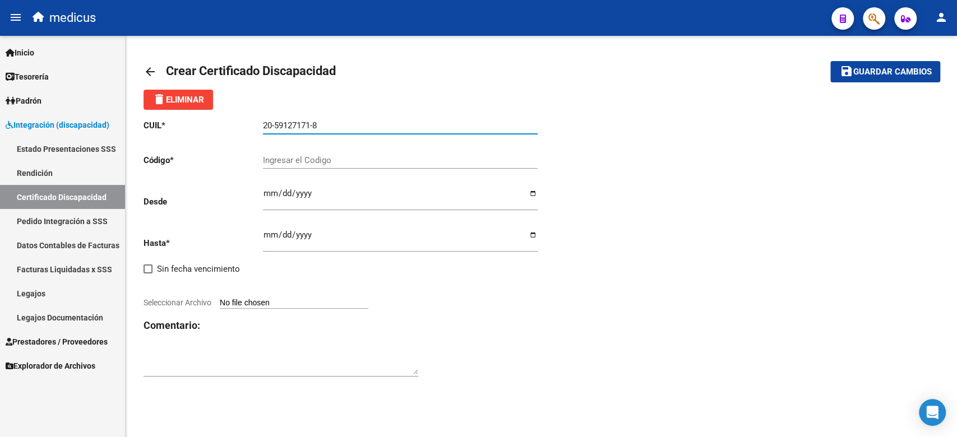
type input "20-59127171-8"
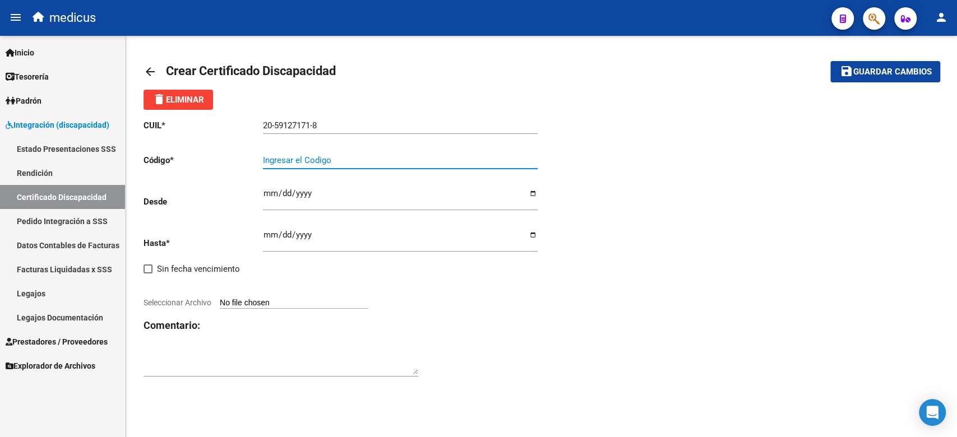
click at [315, 159] on input "Ingresar el Codigo" at bounding box center [400, 160] width 275 height 10
paste input "ARG02000591271712022120720251207CBA536"
type input "ARG02000591271712022120720251207CBA536"
click at [262, 196] on p "Desde" at bounding box center [203, 202] width 119 height 12
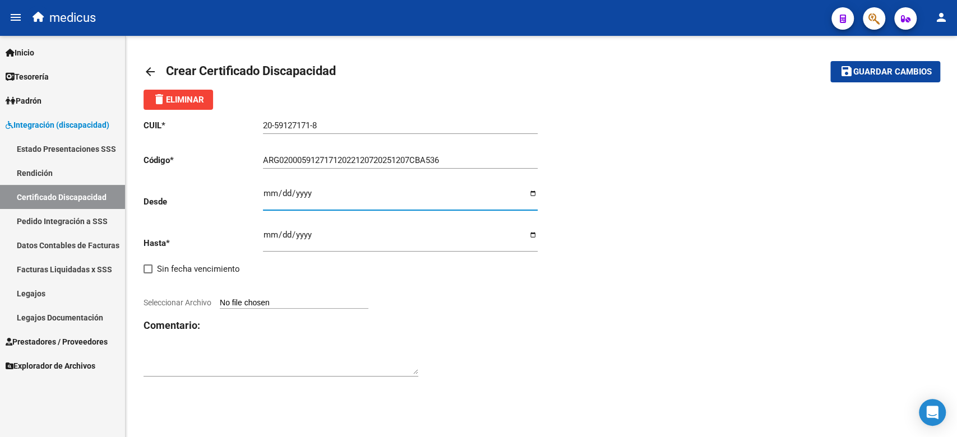
click at [263, 196] on input "Ingresar fec. Desde" at bounding box center [400, 198] width 275 height 18
type input "2022-12-07"
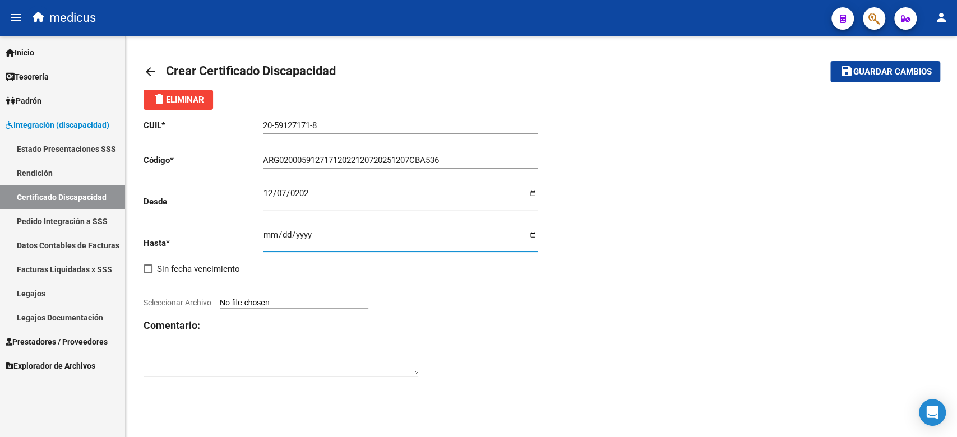
click at [263, 243] on input "Ingresar fec. Hasta" at bounding box center [400, 239] width 275 height 18
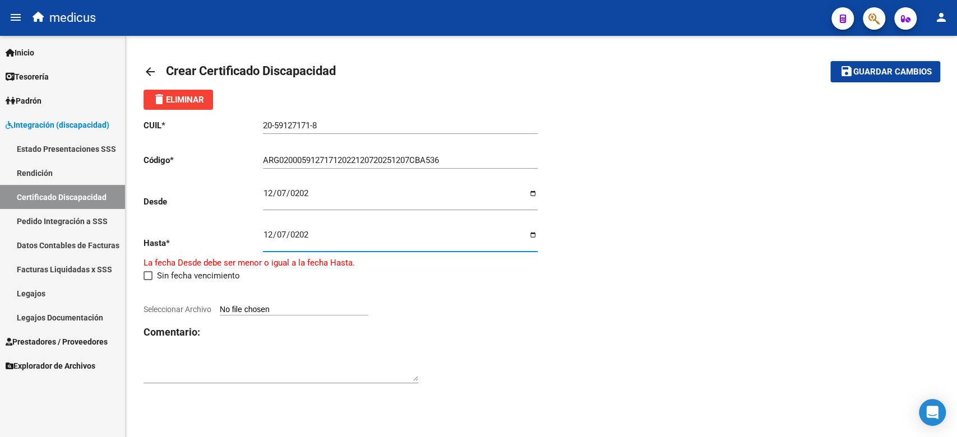
type input "2025-12-07"
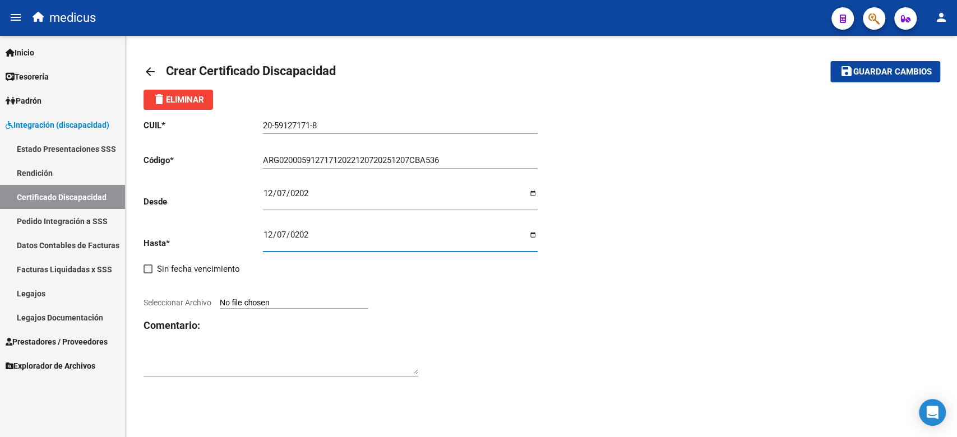
click at [286, 306] on input "Seleccionar Archivo" at bounding box center [294, 303] width 149 height 11
type input "C:\fakepath\CUD.pdf"
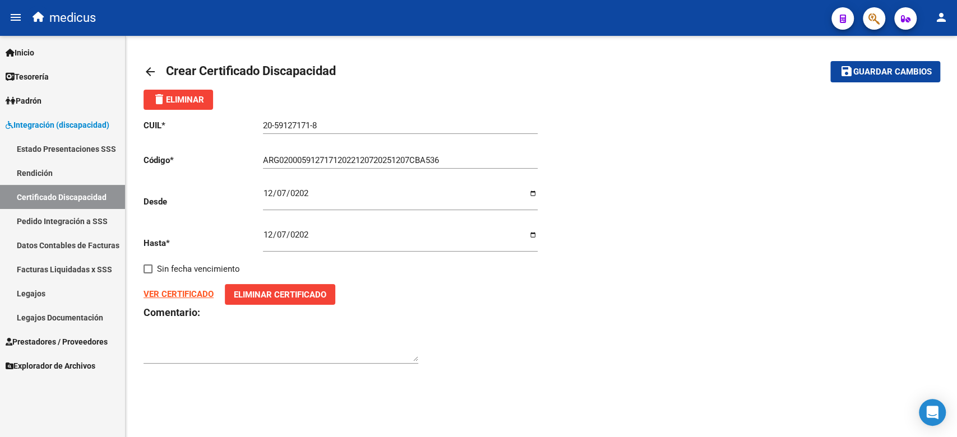
click at [900, 62] on button "save Guardar cambios" at bounding box center [885, 71] width 110 height 21
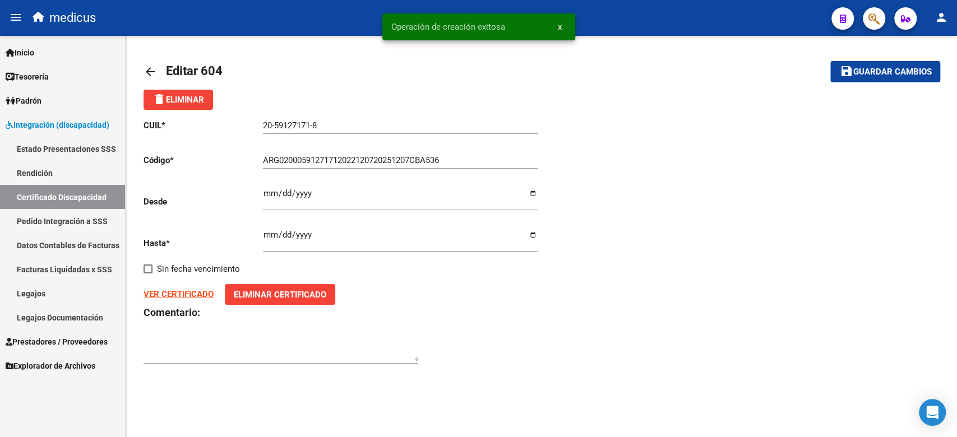
click at [921, 71] on span "Guardar cambios" at bounding box center [892, 72] width 78 height 10
click at [148, 75] on mat-icon "arrow_back" at bounding box center [150, 71] width 13 height 13
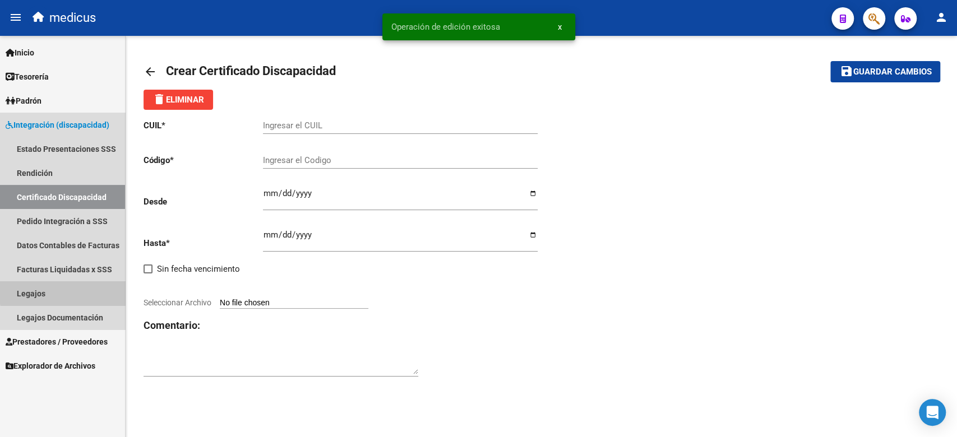
click at [64, 292] on link "Legajos" at bounding box center [62, 293] width 125 height 24
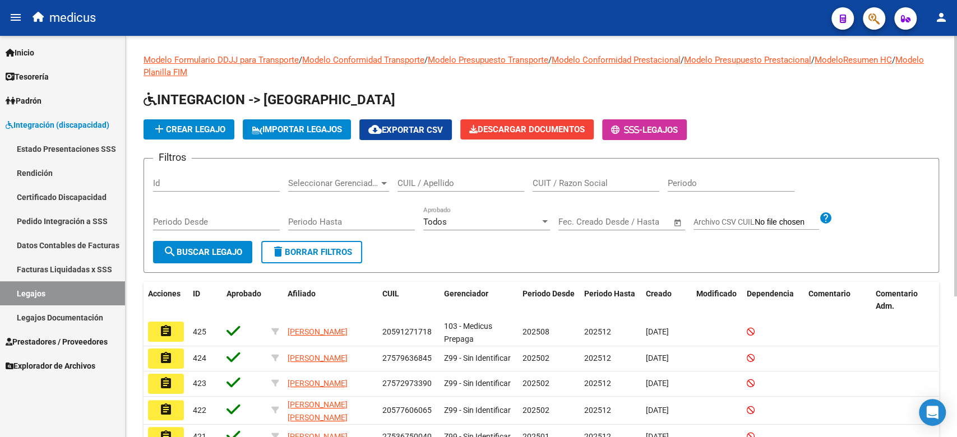
click at [543, 183] on input "CUIT / Razon Social" at bounding box center [596, 183] width 127 height 10
click at [473, 182] on input "CUIL / Apellido" at bounding box center [461, 183] width 127 height 10
drag, startPoint x: 561, startPoint y: 188, endPoint x: 426, endPoint y: 184, distance: 134.6
click at [561, 188] on input "CUIT / Razon Social" at bounding box center [596, 183] width 127 height 10
click at [426, 184] on input "CUIL / Apellido" at bounding box center [461, 183] width 127 height 10
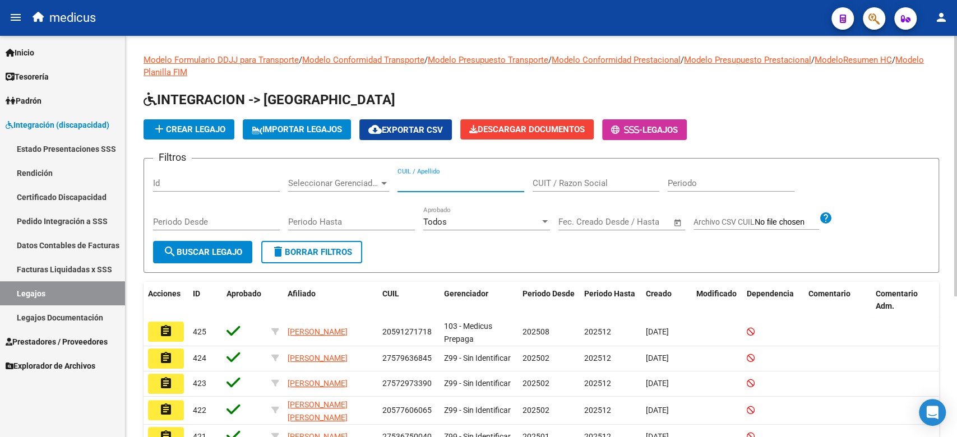
paste input "23547334159"
type input "23547334159"
drag, startPoint x: 265, startPoint y: 239, endPoint x: 247, endPoint y: 240, distance: 17.9
click at [247, 240] on div "Periodo Desde" at bounding box center [216, 223] width 127 height 35
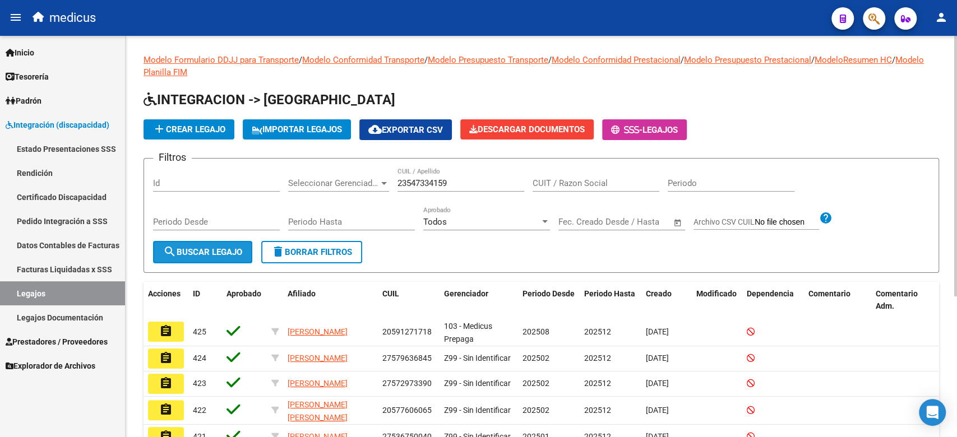
click at [241, 248] on span "search Buscar Legajo" at bounding box center [202, 252] width 79 height 10
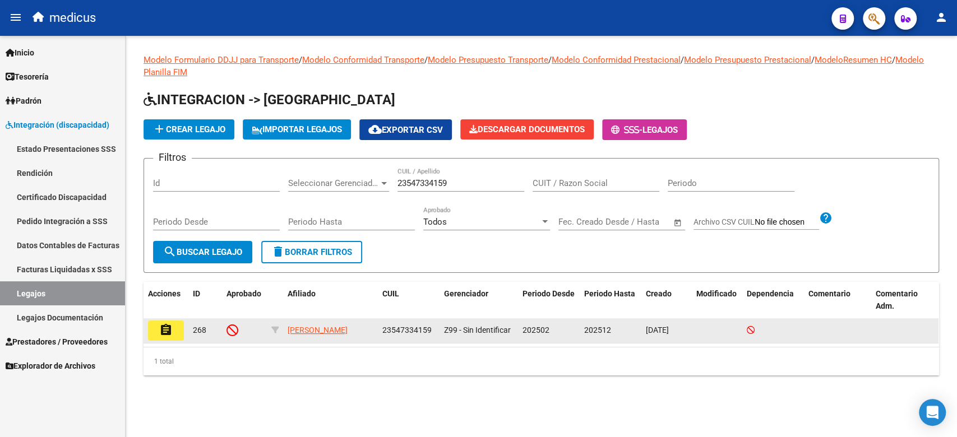
click at [174, 330] on button "assignment" at bounding box center [166, 331] width 36 height 20
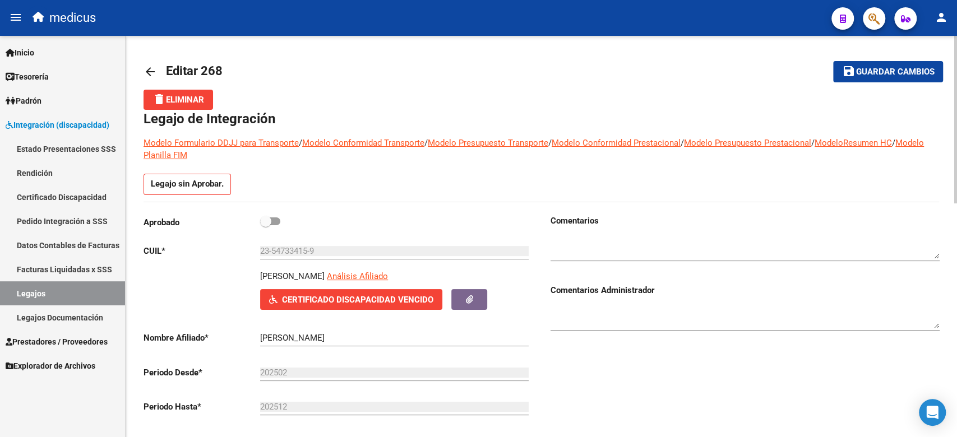
click at [318, 295] on span "Certificado Discapacidad Vencido" at bounding box center [357, 300] width 151 height 10
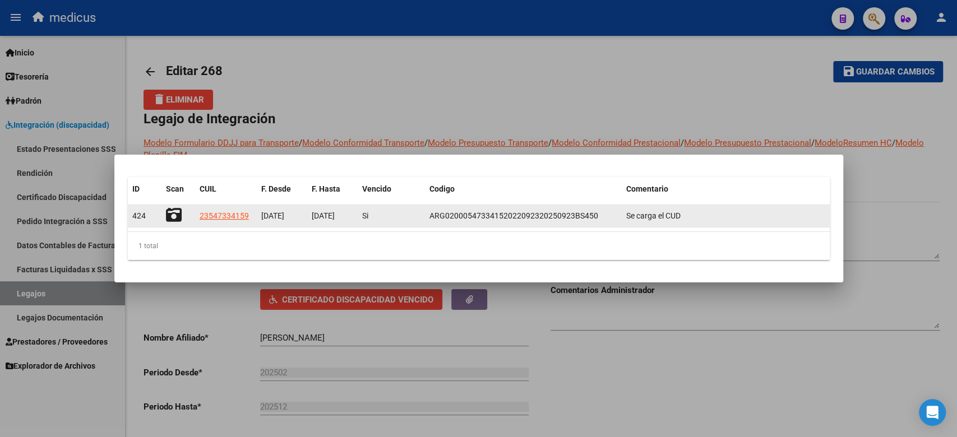
drag, startPoint x: 281, startPoint y: 216, endPoint x: 410, endPoint y: 218, distance: 128.4
click at [410, 218] on div "424 23547334159 27/09/2022 23/09/2025 Si ARG02000547334152022092320250923BS450 …" at bounding box center [479, 216] width 702 height 22
click at [410, 218] on div "Si" at bounding box center [391, 216] width 58 height 13
click at [172, 216] on icon at bounding box center [174, 215] width 16 height 16
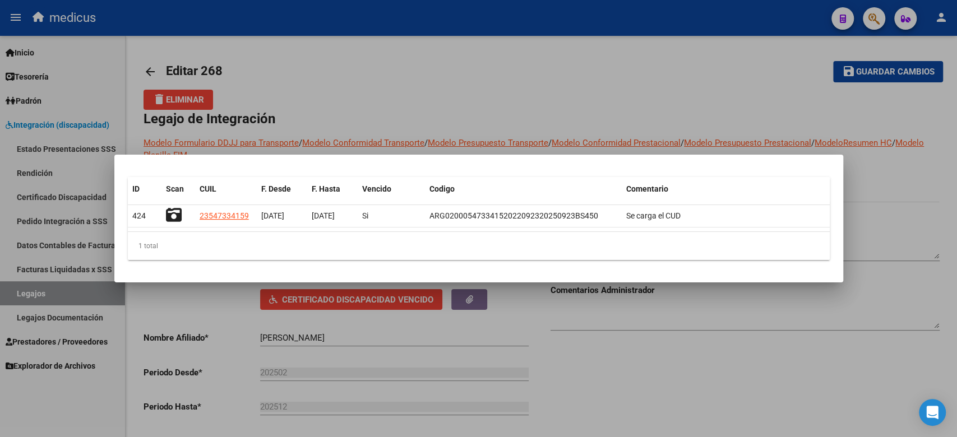
click at [372, 307] on div at bounding box center [478, 218] width 957 height 437
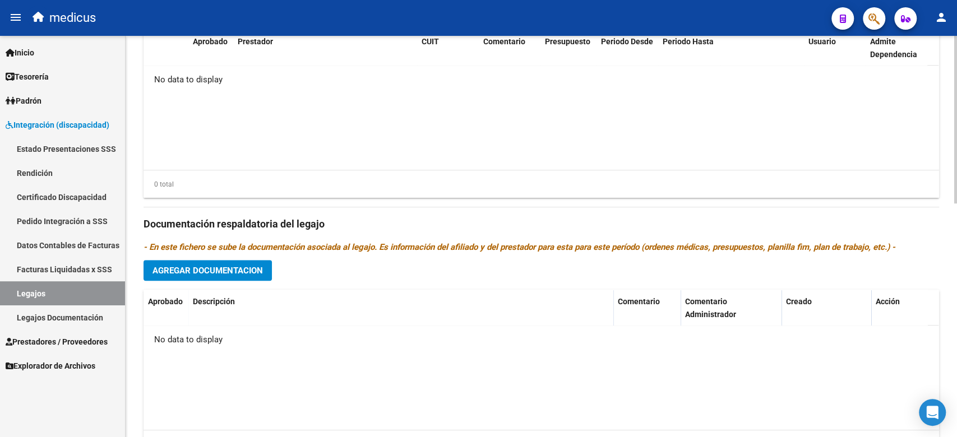
scroll to position [560, 0]
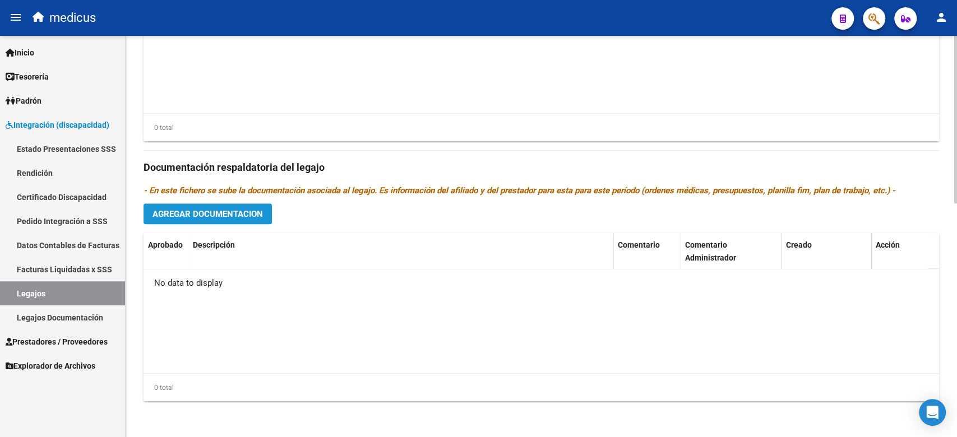
click at [225, 215] on span "Agregar Documentacion" at bounding box center [207, 214] width 110 height 10
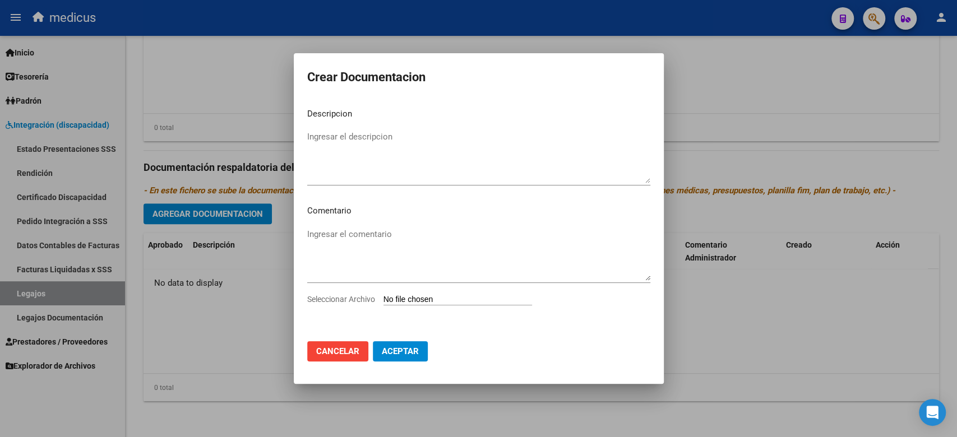
click at [444, 271] on textarea "Ingresar el comentario" at bounding box center [478, 254] width 343 height 53
click at [432, 297] on input "Seleccionar Archivo" at bounding box center [457, 300] width 149 height 11
type input "C:\fakepath\CAR.pdf"
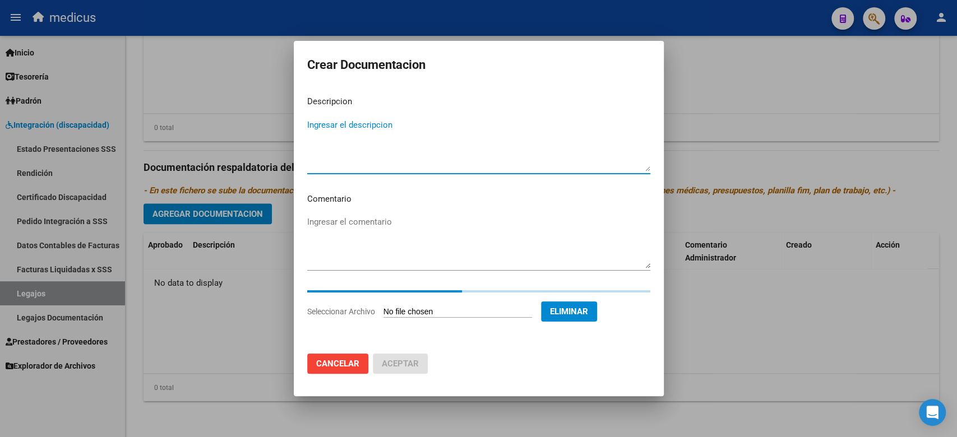
click at [382, 134] on textarea "Ingresar el descripcion" at bounding box center [478, 145] width 343 height 53
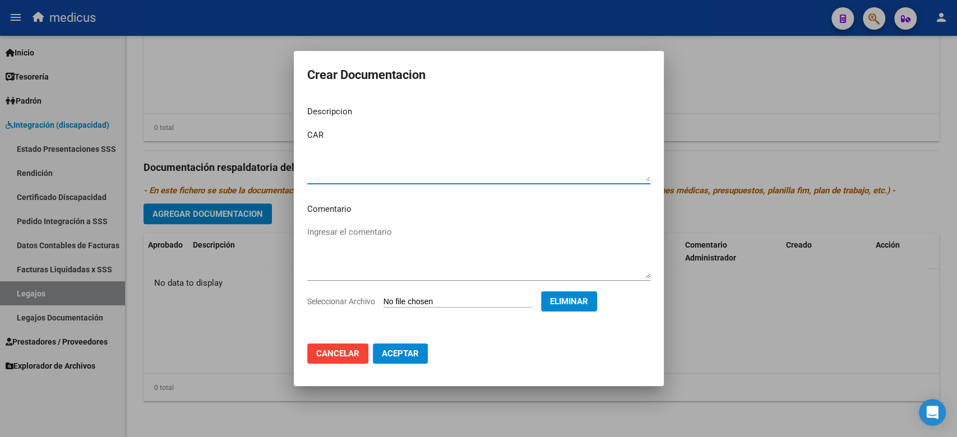
type textarea "CAR"
click at [401, 357] on span "Aceptar" at bounding box center [400, 354] width 37 height 10
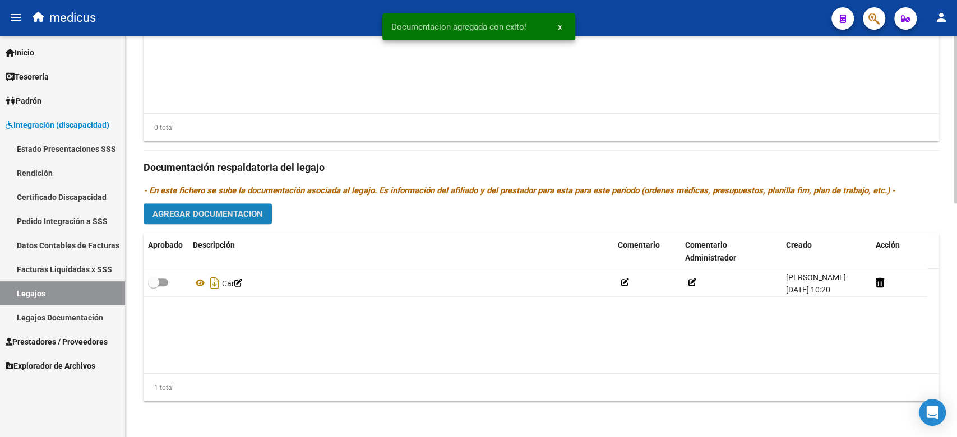
click at [216, 204] on button "Agregar Documentacion" at bounding box center [208, 214] width 128 height 21
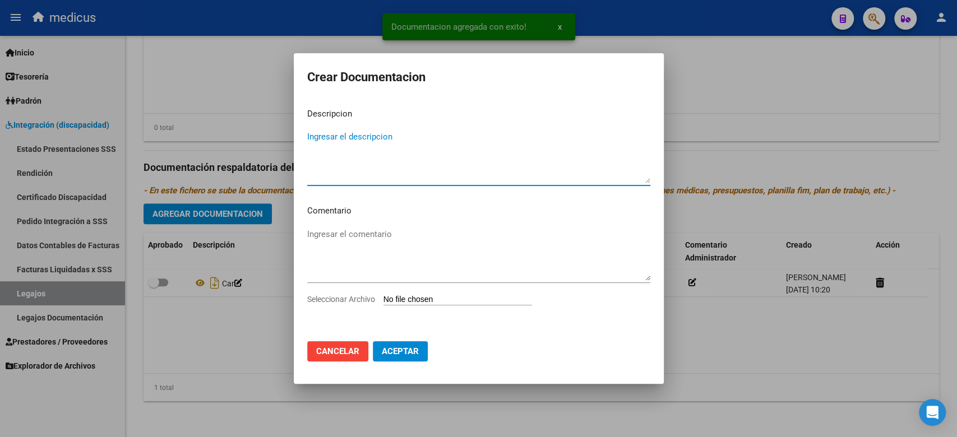
click at [413, 303] on input "Seleccionar Archivo" at bounding box center [457, 300] width 149 height 11
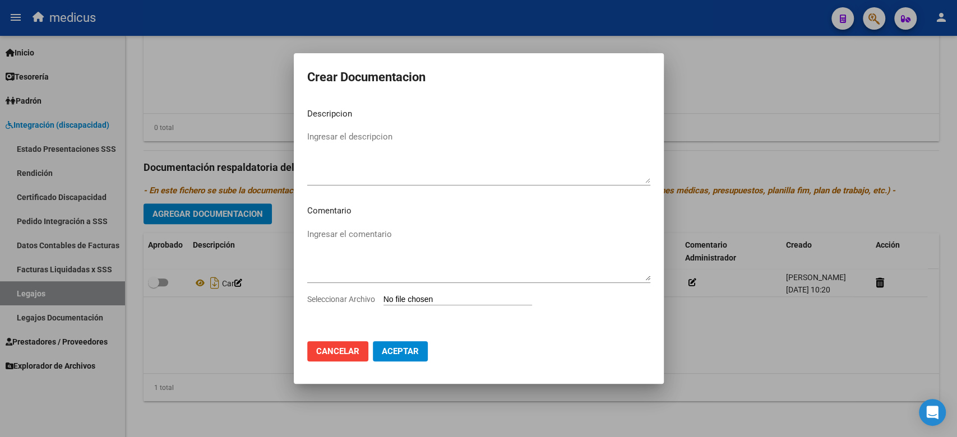
type input "C:\fakepath\CONF.pdf"
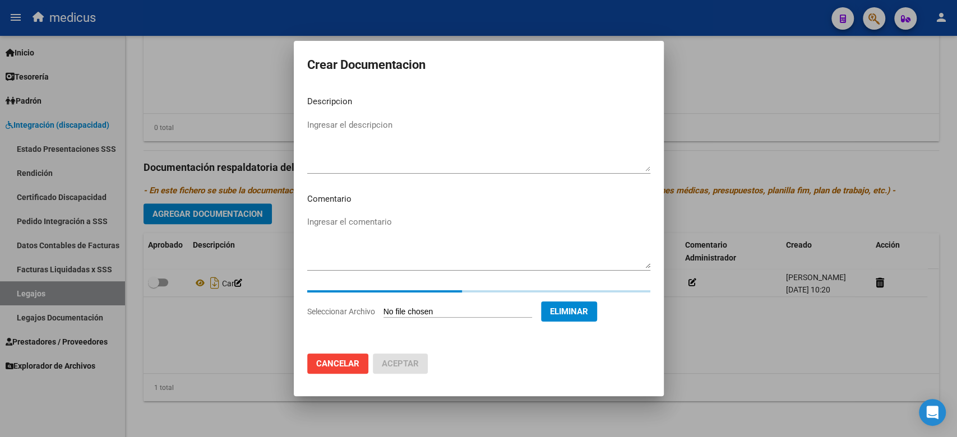
click at [386, 128] on textarea "Ingresar el descripcion" at bounding box center [478, 145] width 343 height 53
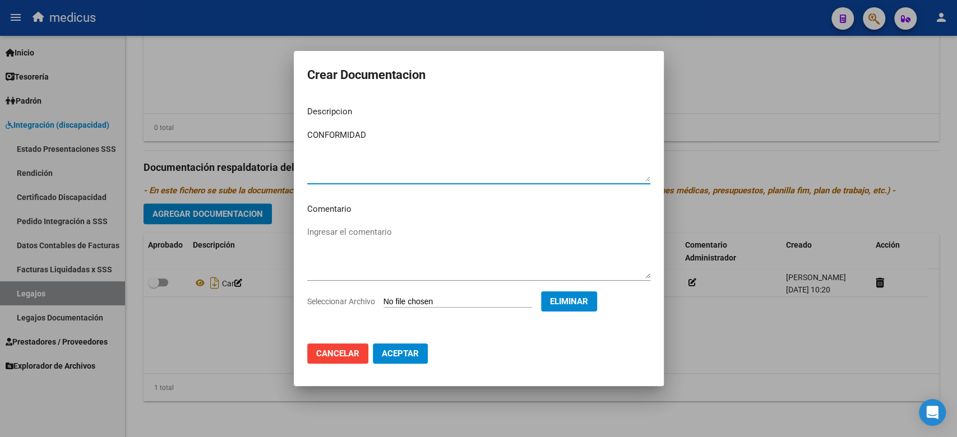
type textarea "CONFORMIDAD"
click at [399, 344] on button "Aceptar" at bounding box center [400, 354] width 55 height 20
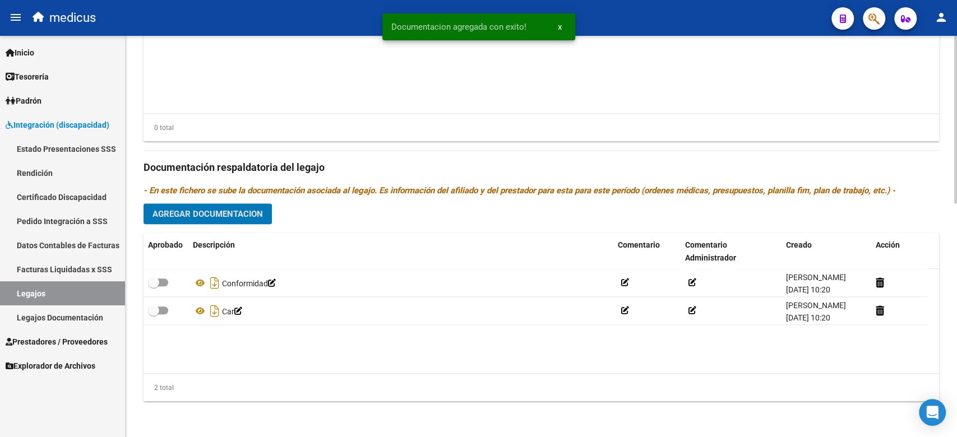
click at [202, 207] on button "Agregar Documentacion" at bounding box center [208, 214] width 128 height 21
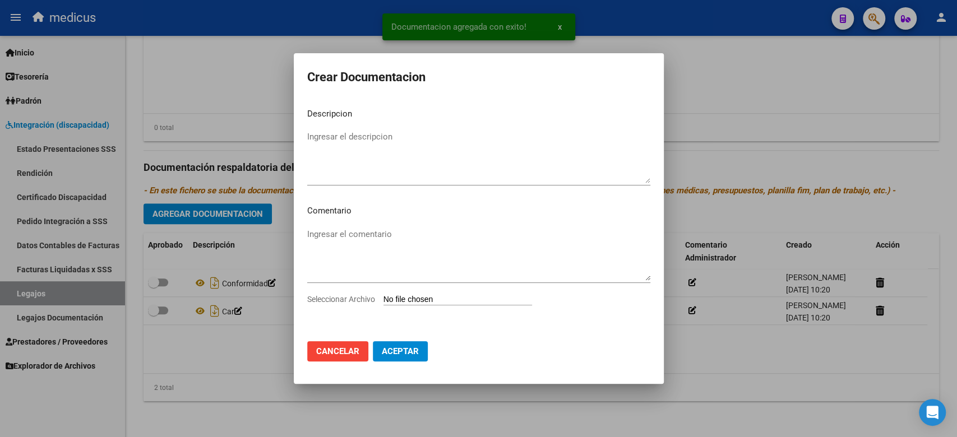
click at [444, 296] on input "Seleccionar Archivo" at bounding box center [457, 300] width 149 height 11
type input "C:\fakepath\RHC.pdf"
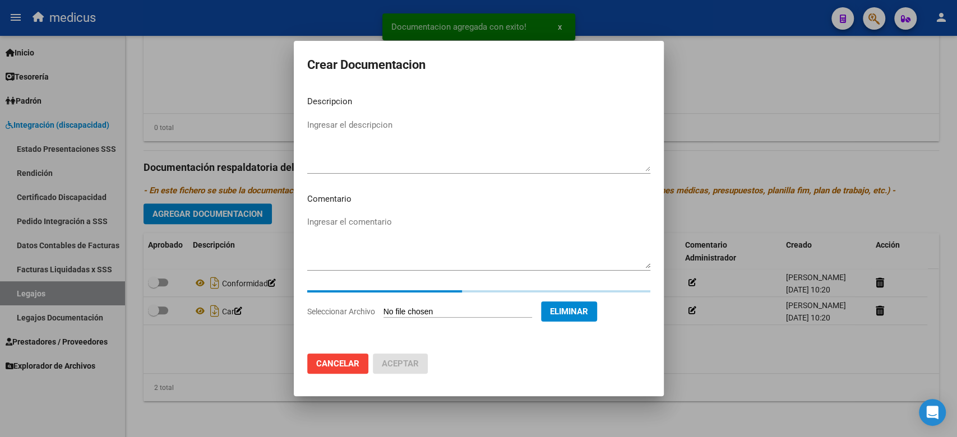
drag, startPoint x: 344, startPoint y: 111, endPoint x: 344, endPoint y: 123, distance: 11.8
click at [344, 117] on mat-dialog-content "Descripcion Ingresar el descripcion Comentario Ingresar el comentario Seleccion…" at bounding box center [479, 216] width 370 height 258
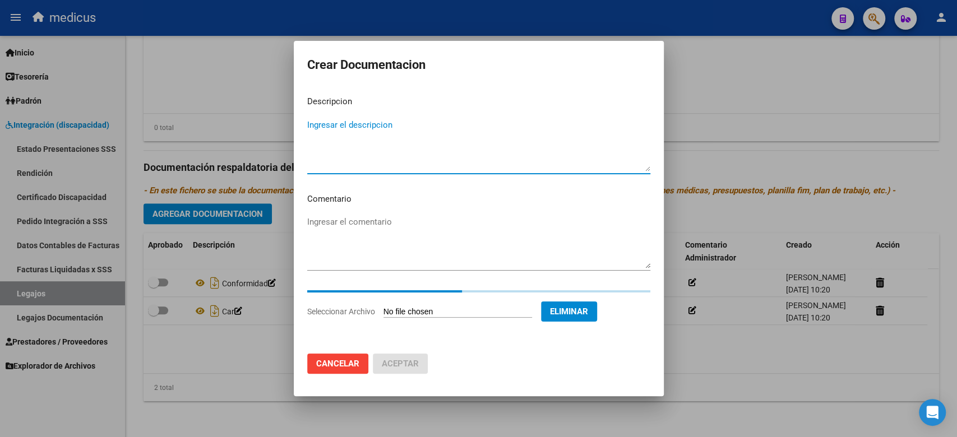
click at [344, 123] on textarea "Ingresar el descripcion" at bounding box center [478, 145] width 343 height 53
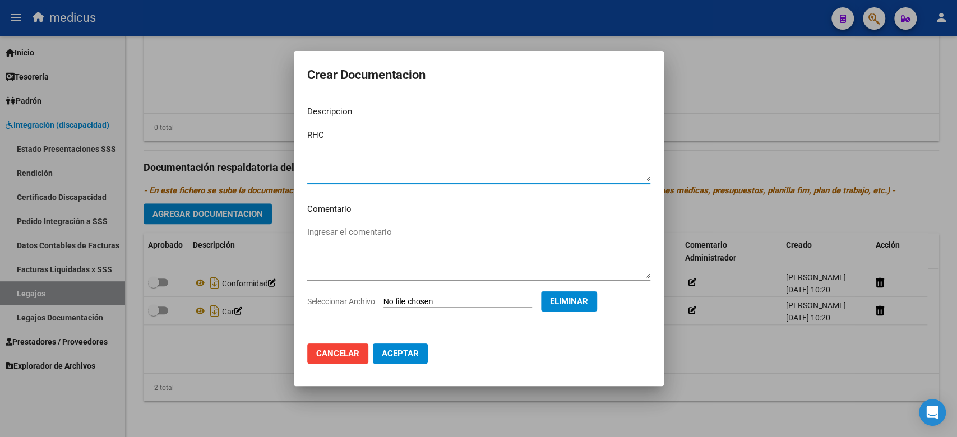
type textarea "RHC"
click at [407, 366] on mat-dialog-actions "Cancelar Aceptar" at bounding box center [478, 354] width 343 height 38
click at [406, 359] on button "Aceptar" at bounding box center [400, 354] width 55 height 20
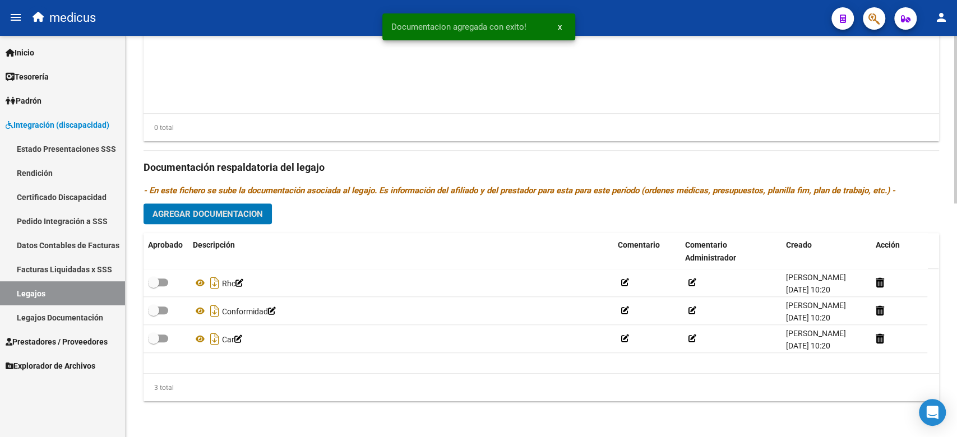
click at [247, 218] on span "Agregar Documentacion" at bounding box center [207, 214] width 110 height 10
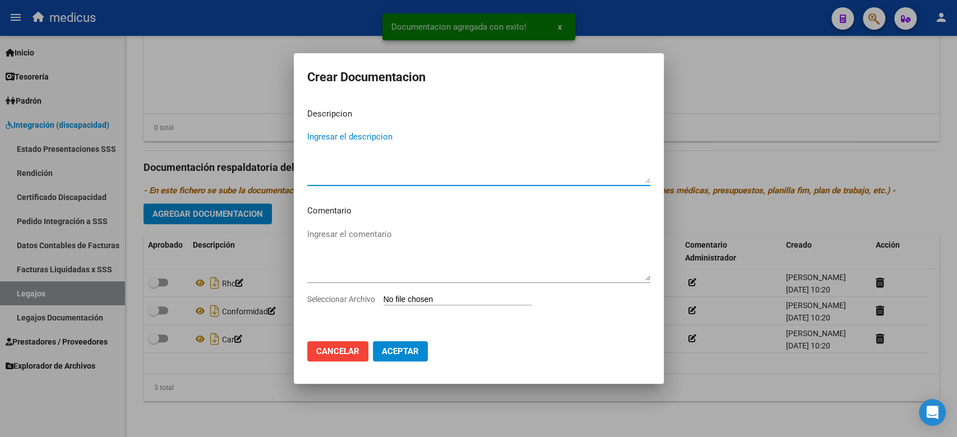
click at [426, 298] on input "Seleccionar Archivo" at bounding box center [457, 300] width 149 height 11
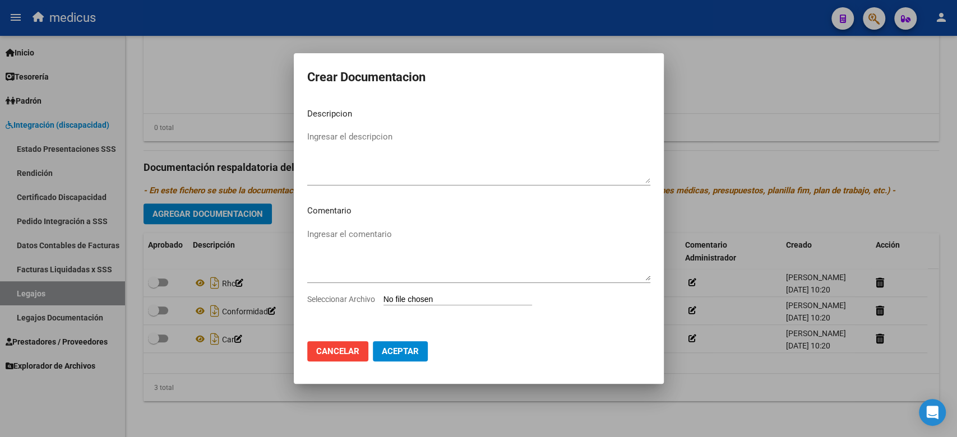
type input "C:\fakepath\CONF.pdf"
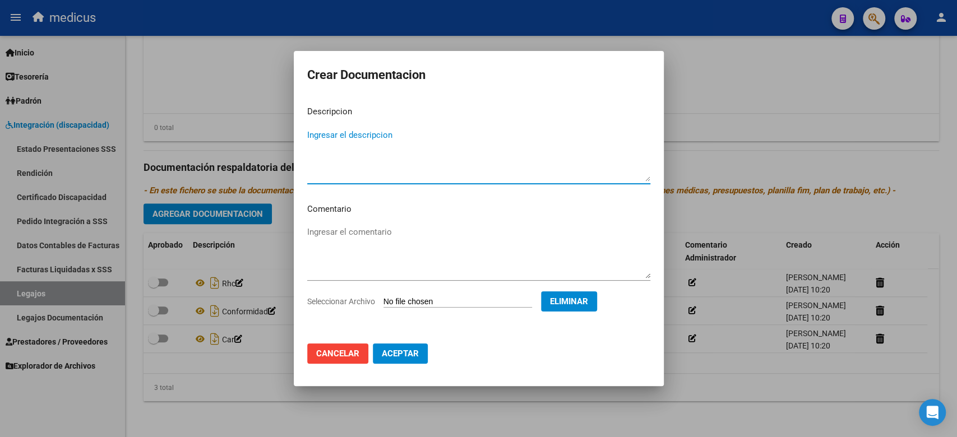
click at [346, 133] on textarea "Ingresar el descripcion" at bounding box center [478, 155] width 343 height 53
click at [309, 135] on textarea "ONFORMIDAD" at bounding box center [478, 155] width 343 height 53
type textarea "CONFORMIDAD"
click at [407, 348] on button "Aceptar" at bounding box center [400, 354] width 55 height 20
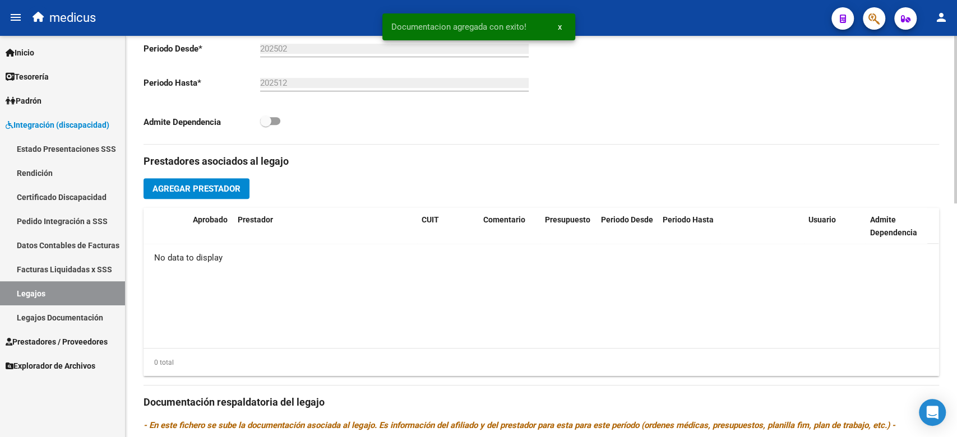
scroll to position [260, 0]
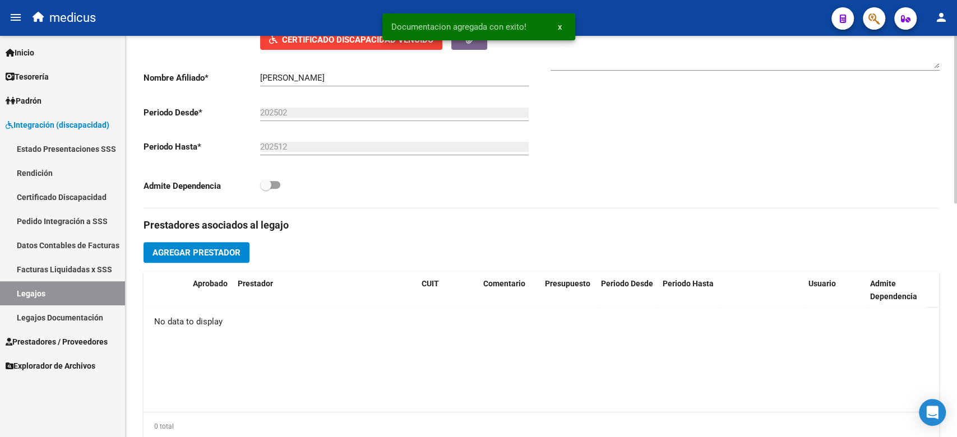
click at [237, 242] on button "Agregar Prestador" at bounding box center [197, 252] width 106 height 21
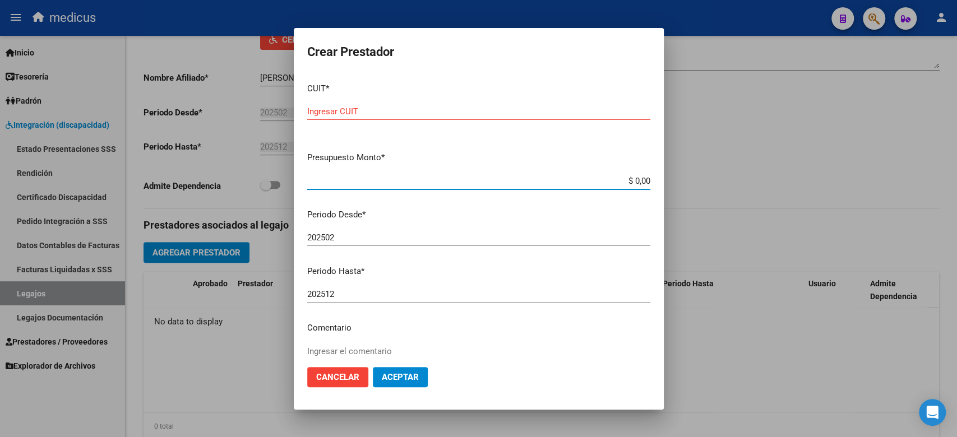
click at [461, 184] on input "$ 0,00" at bounding box center [478, 181] width 343 height 10
click at [431, 108] on input "Ingresar CUIT" at bounding box center [478, 112] width 343 height 10
paste input "30-71501509-5"
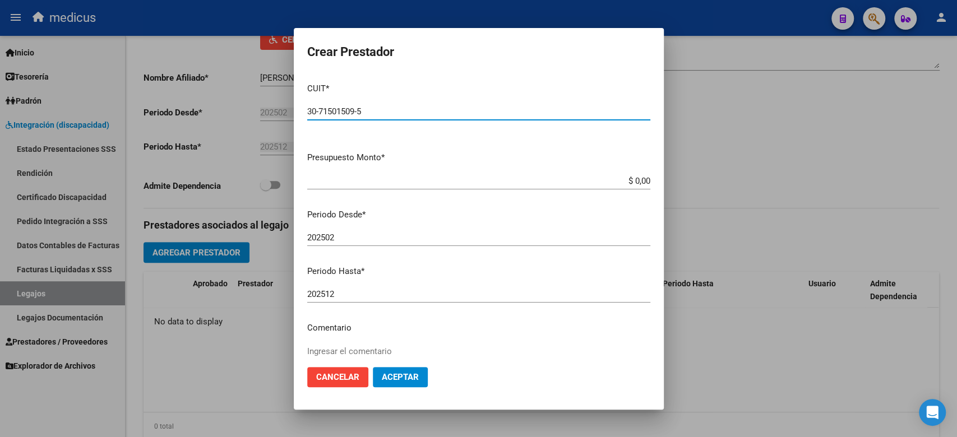
type input "30-71501509-5"
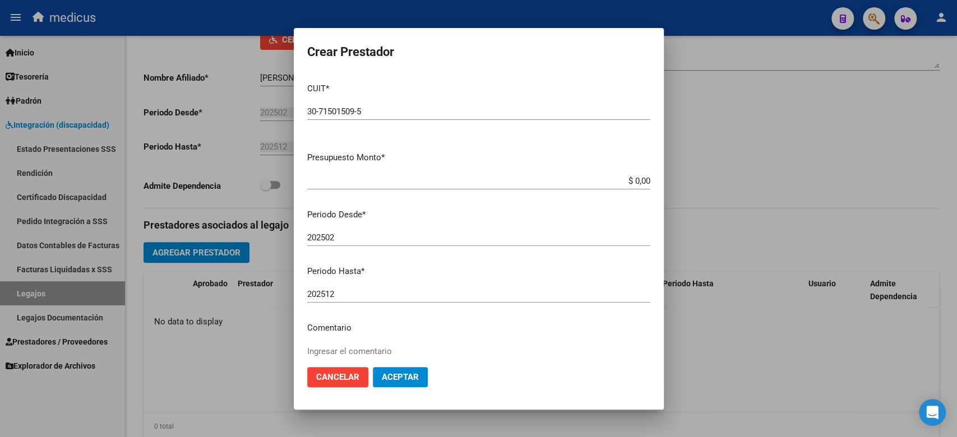
click at [433, 193] on div "$ 0,00 Ingresar el monto" at bounding box center [478, 186] width 343 height 27
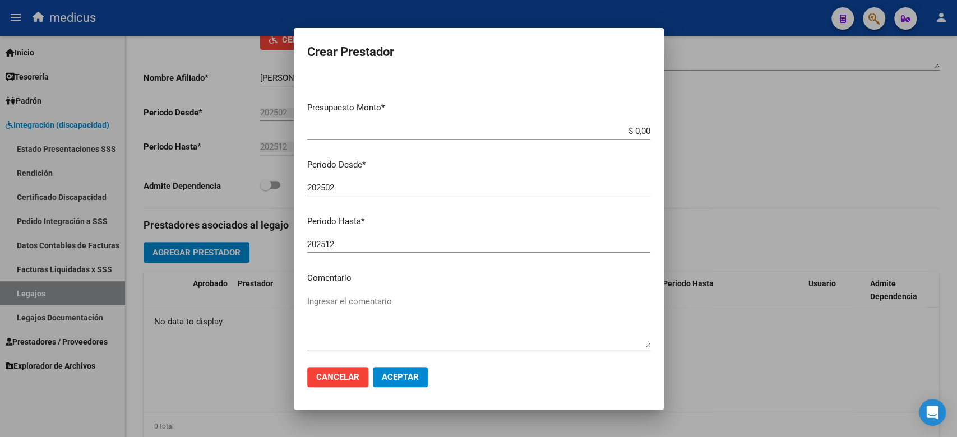
scroll to position [99, 0]
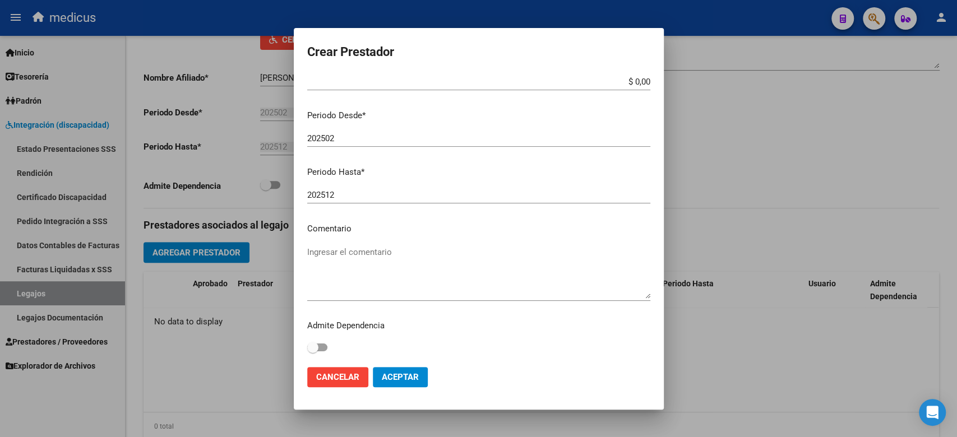
click at [368, 290] on textarea "Ingresar el comentario" at bounding box center [478, 272] width 343 height 53
paste textarea "MAIE"
type textarea "MAIE"
drag, startPoint x: 444, startPoint y: 177, endPoint x: 477, endPoint y: 172, distance: 33.6
click at [446, 177] on p "Periodo Hasta *" at bounding box center [478, 172] width 343 height 13
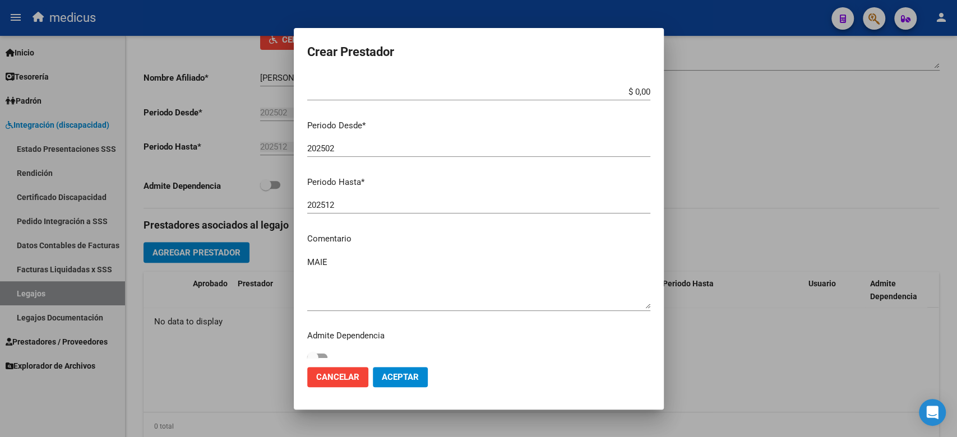
scroll to position [75, 0]
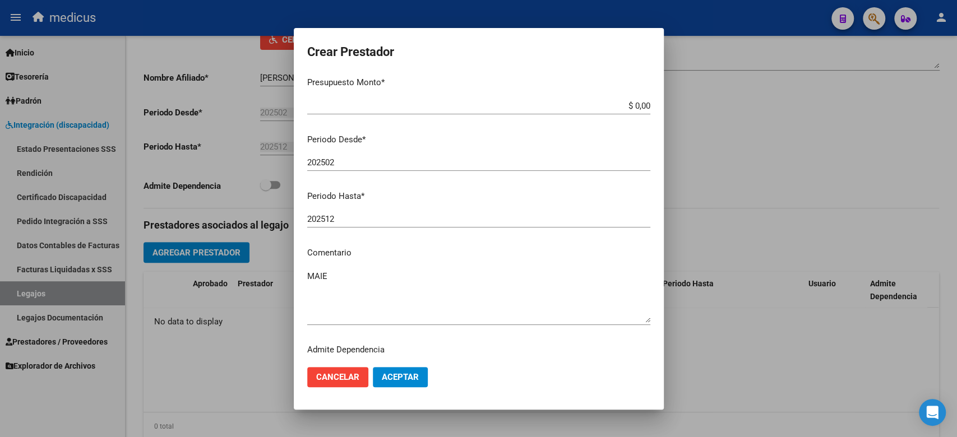
drag, startPoint x: 561, startPoint y: 87, endPoint x: 660, endPoint y: 82, distance: 99.4
click at [660, 82] on mat-dialog-content "CUIT * 30-71501509-5 Ingresar CUIT ARCA Padrón Presupuesto Monto * $ 0,00 Ingre…" at bounding box center [479, 216] width 370 height 284
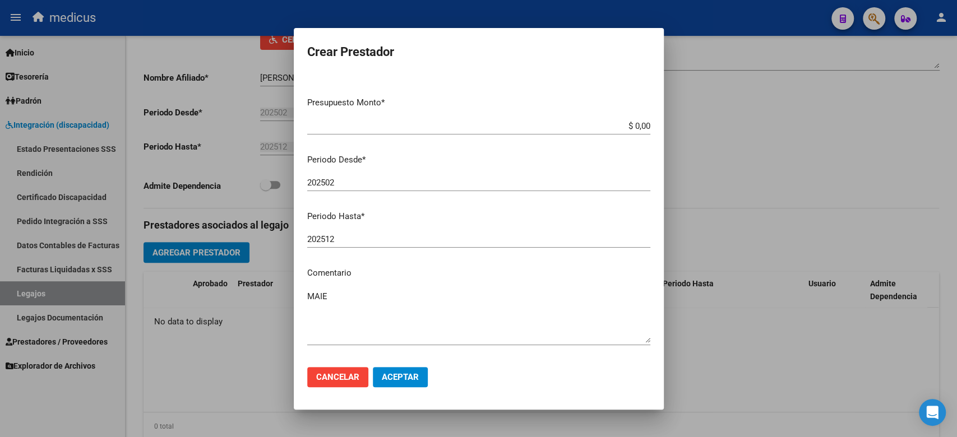
scroll to position [0, 0]
drag, startPoint x: 521, startPoint y: 192, endPoint x: 535, endPoint y: 185, distance: 15.8
click at [523, 191] on div "$ 0,00 Ingresar el monto" at bounding box center [478, 186] width 343 height 27
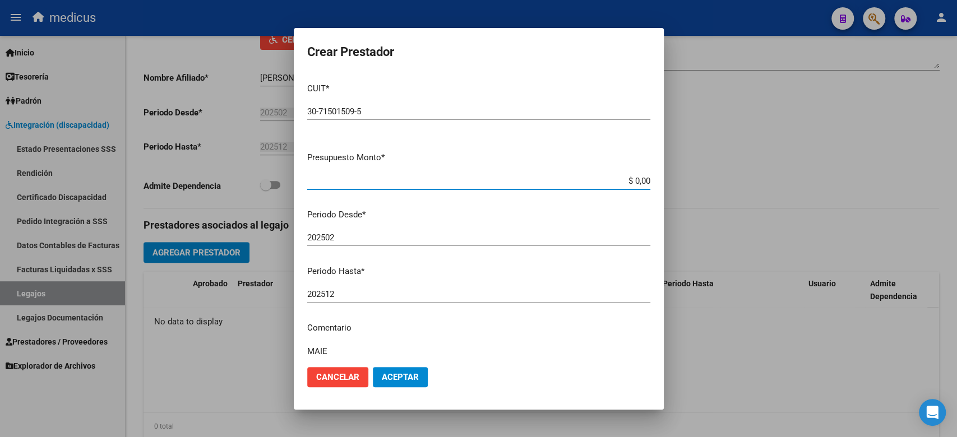
drag, startPoint x: 577, startPoint y: 186, endPoint x: 666, endPoint y: 186, distance: 89.1
click at [666, 186] on div "Crear Prestador CUIT * 30-71501509-5 Ingresar CUIT ARCA Padrón Presupuesto Mont…" at bounding box center [478, 218] width 957 height 437
paste input "475.830,36"
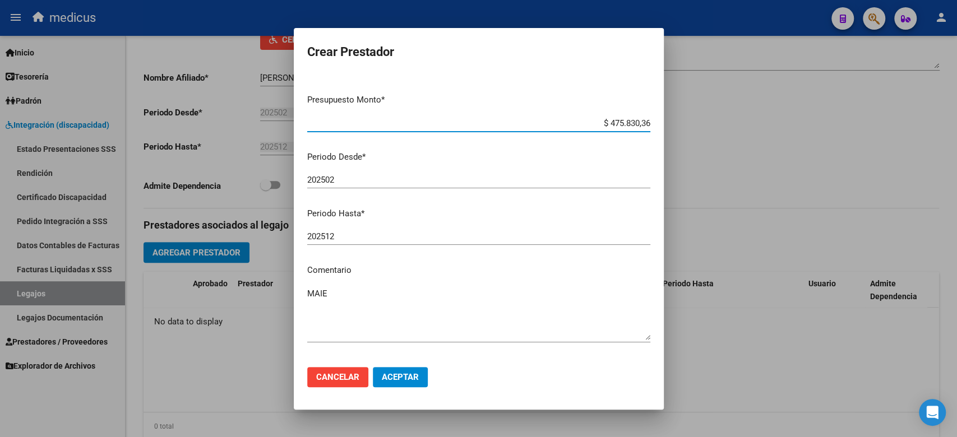
scroll to position [99, 0]
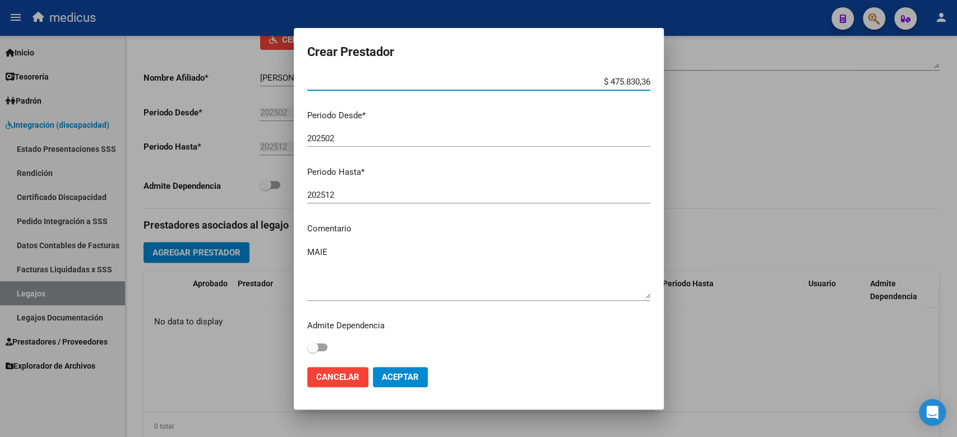
type input "$ 475.830,36"
click at [401, 383] on button "Aceptar" at bounding box center [400, 377] width 55 height 20
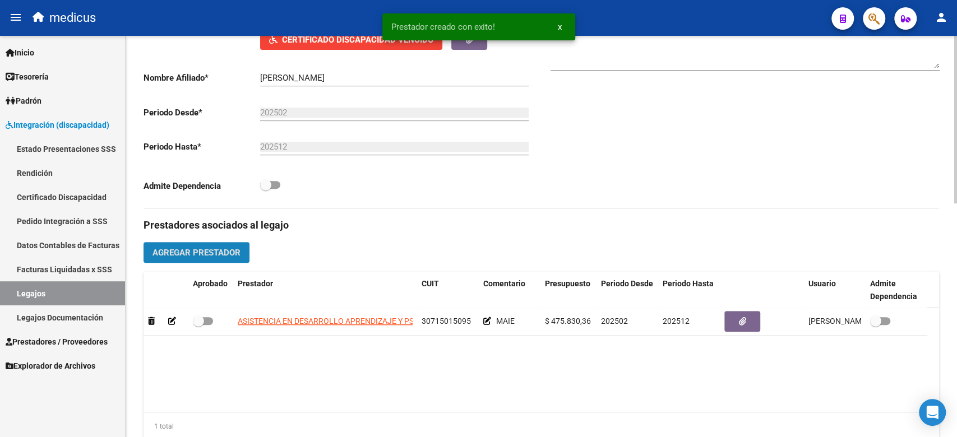
click at [206, 255] on span "Agregar Prestador" at bounding box center [196, 253] width 88 height 10
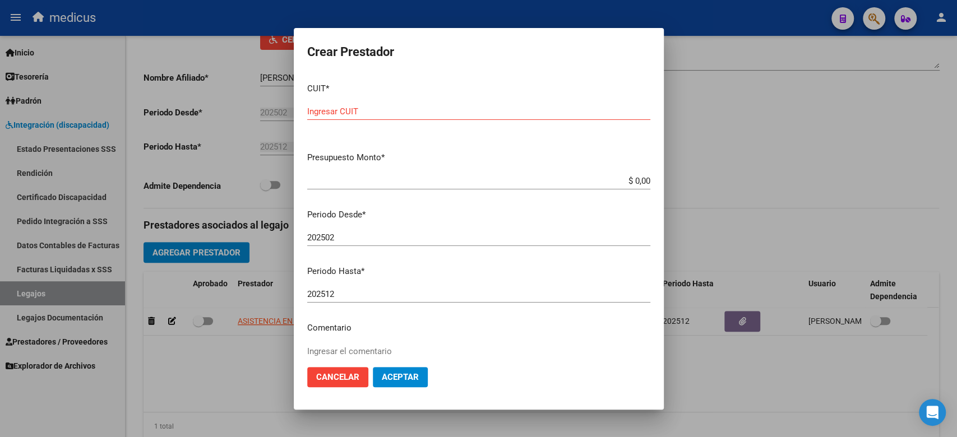
drag, startPoint x: 478, startPoint y: 164, endPoint x: 431, endPoint y: 112, distance: 69.8
click at [478, 164] on p "Presupuesto Monto *" at bounding box center [478, 157] width 343 height 13
click at [417, 100] on div "CUIT * Ingresar CUIT" at bounding box center [478, 109] width 343 height 70
click at [412, 112] on input "Ingresar CUIT" at bounding box center [478, 112] width 343 height 10
paste input "27-18476461-5"
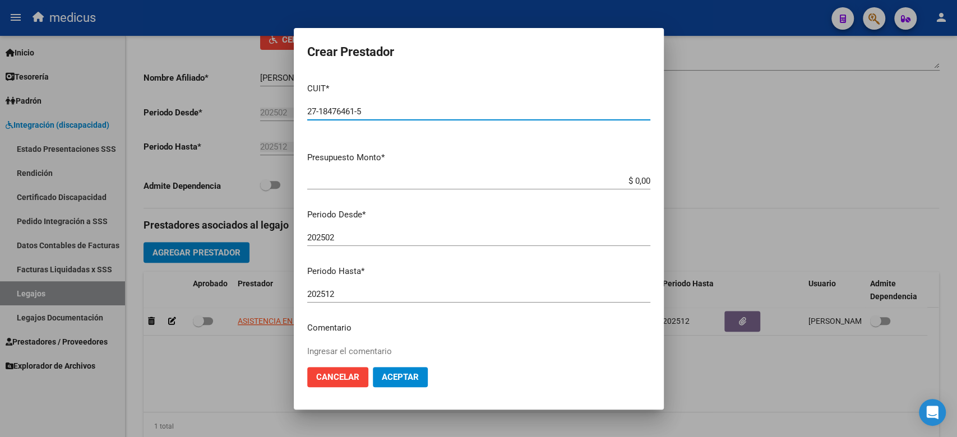
type input "27-18476461-5"
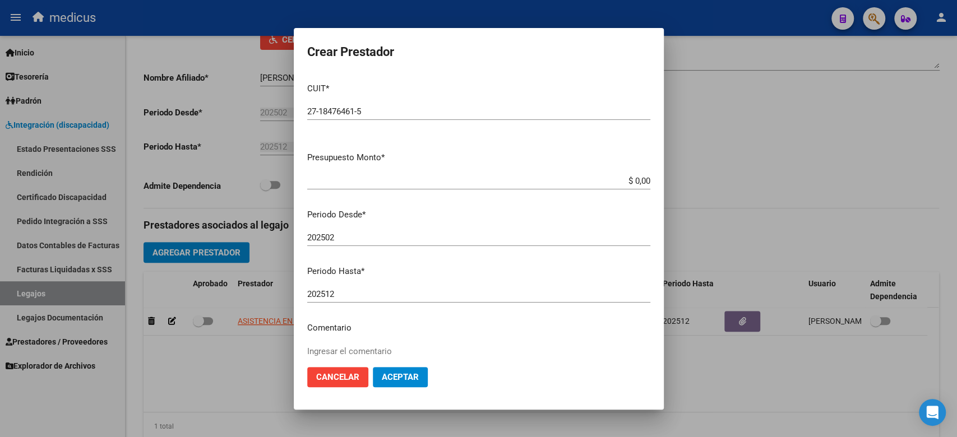
click at [507, 244] on div "202502 Ingresar el periodo" at bounding box center [478, 237] width 343 height 17
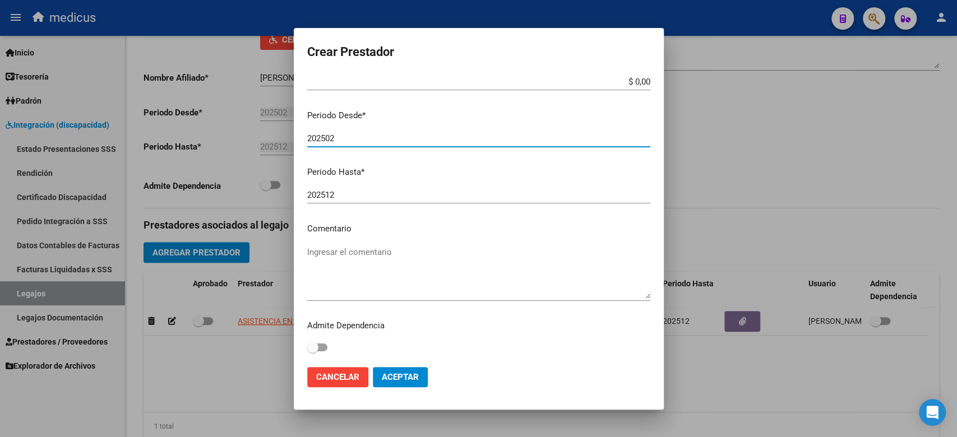
click at [404, 277] on textarea "Ingresar el comentario" at bounding box center [478, 272] width 343 height 53
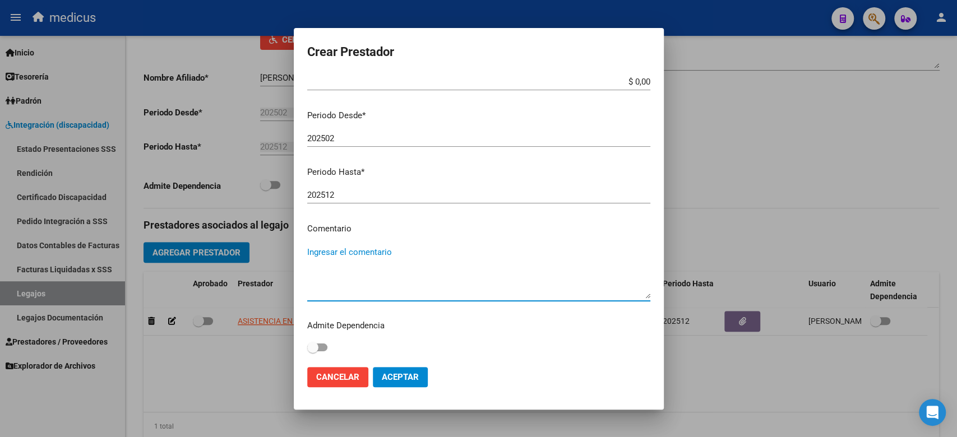
paste textarea "MII. FONOAUDIOLOGIA"
type textarea "MII. FONOAUDIOLOGIA"
click at [540, 210] on div "202512 Ingresar el periodo" at bounding box center [478, 200] width 343 height 27
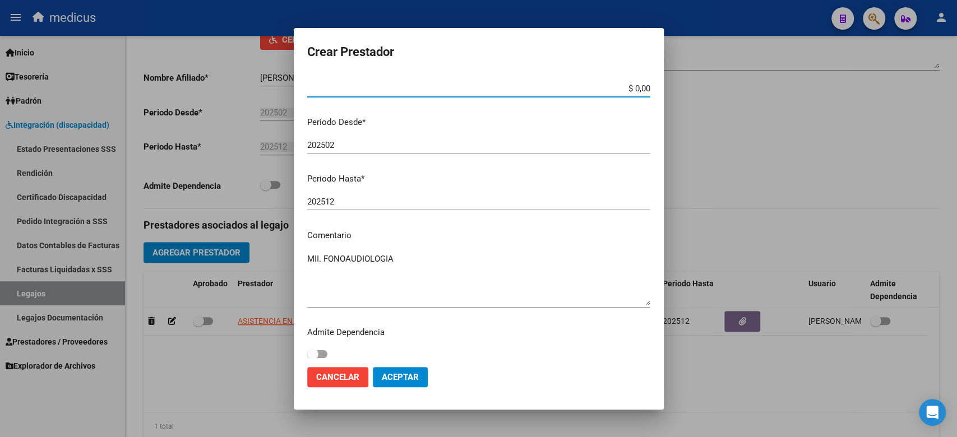
drag, startPoint x: 601, startPoint y: 84, endPoint x: 653, endPoint y: 86, distance: 51.6
click at [653, 83] on mat-dialog-content "CUIT * 27-18476461-5 Ingresar CUIT ARCA Padrón Presupuesto Monto * $ 0,00 Ingre…" at bounding box center [479, 216] width 370 height 284
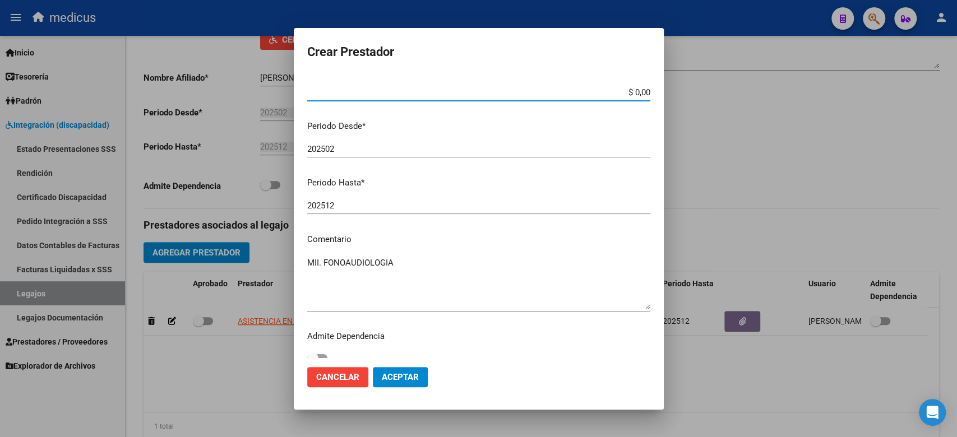
paste input "98.964,88"
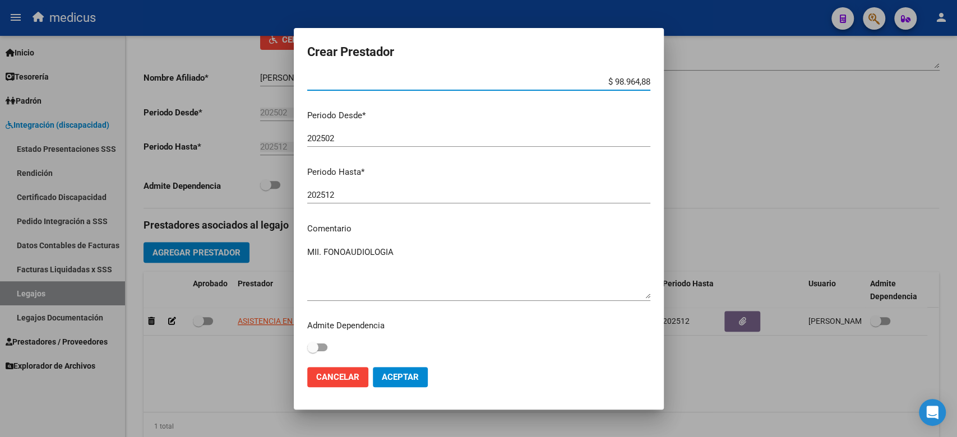
type input "$ 98.964,88"
click at [414, 372] on span "Aceptar" at bounding box center [400, 377] width 37 height 10
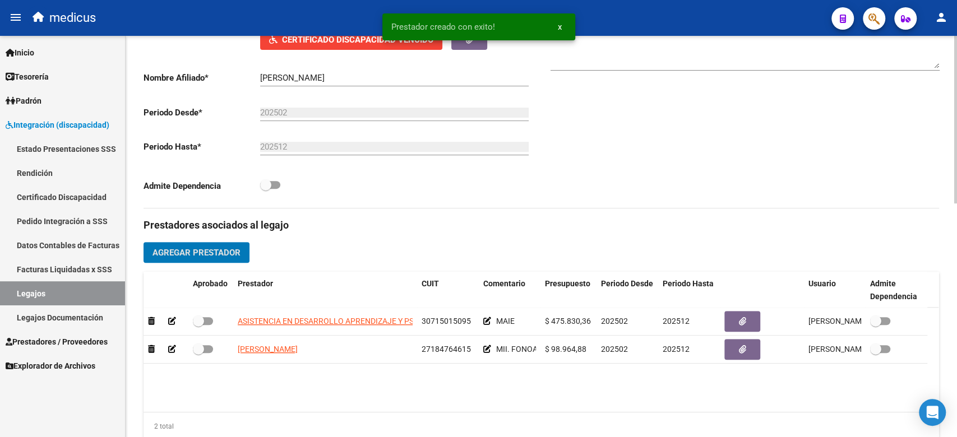
click at [211, 253] on span "Agregar Prestador" at bounding box center [196, 253] width 88 height 10
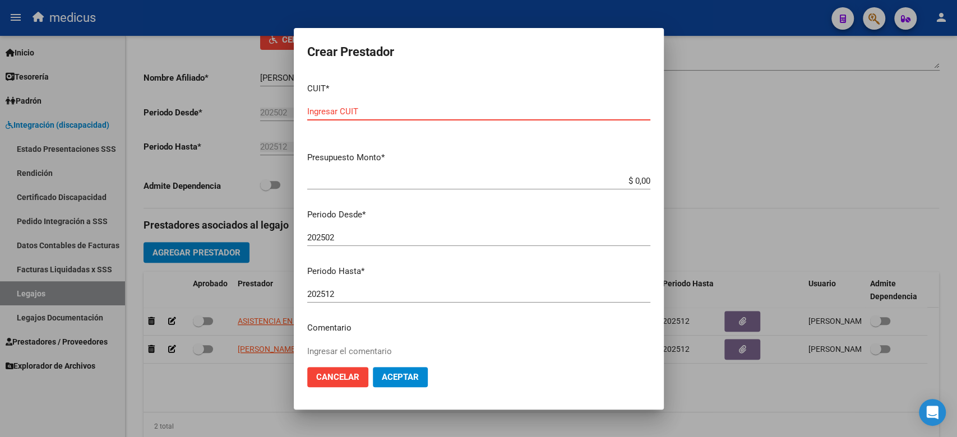
click at [395, 113] on input "Ingresar CUIT" at bounding box center [478, 112] width 343 height 10
click at [452, 114] on input "Ingresar CUIT" at bounding box center [478, 112] width 343 height 10
paste input "27-33555778-1"
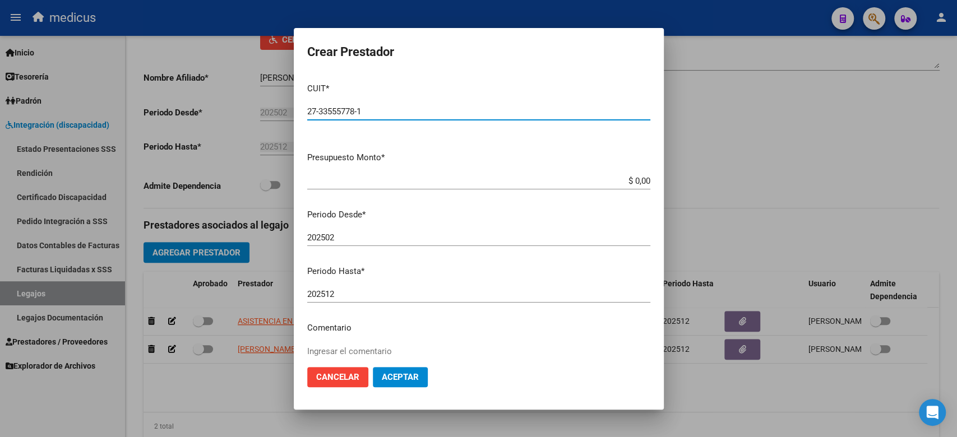
type input "27-33555778-1"
click at [429, 176] on input "$ 0,00" at bounding box center [478, 181] width 343 height 10
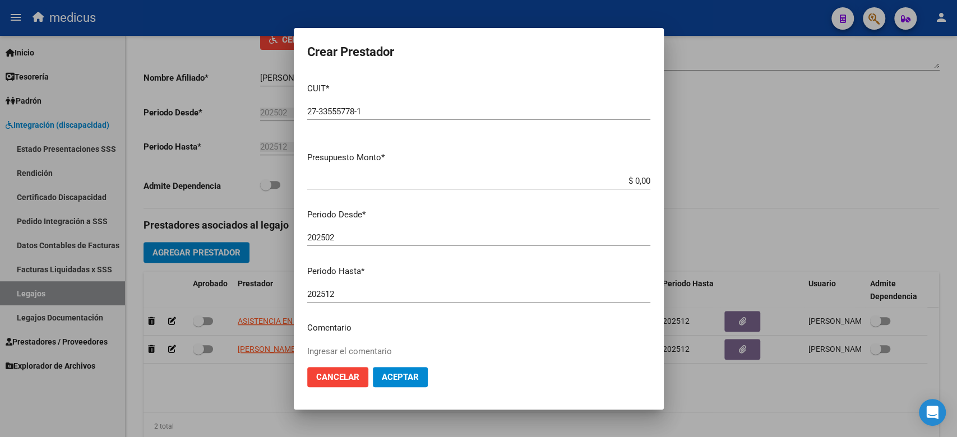
click at [484, 266] on p "Periodo Hasta *" at bounding box center [478, 271] width 343 height 13
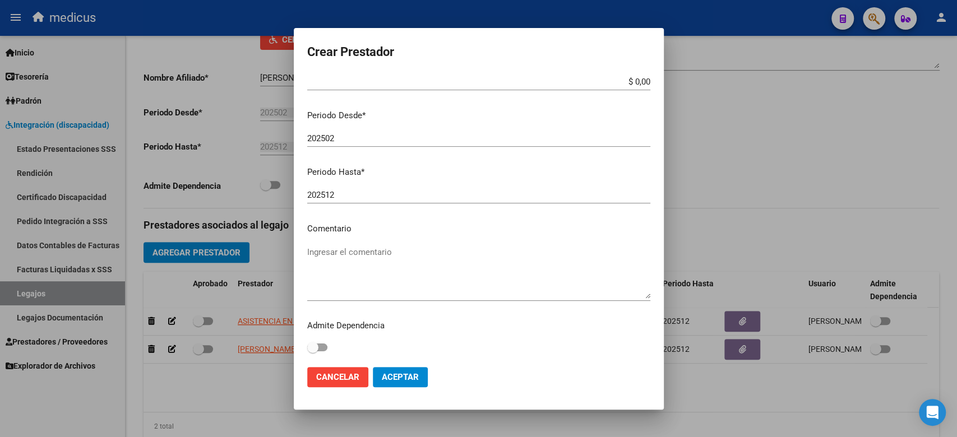
click at [377, 278] on textarea "Ingresar el comentario" at bounding box center [478, 272] width 343 height 53
paste textarea "MII: TERAPIA OCUPACIONAL"
type textarea "MII: TERAPIA OCUPACIONAL"
drag, startPoint x: 534, startPoint y: 150, endPoint x: 538, endPoint y: 135, distance: 15.6
click at [534, 150] on div "202502 Ingresar el periodo" at bounding box center [478, 143] width 343 height 27
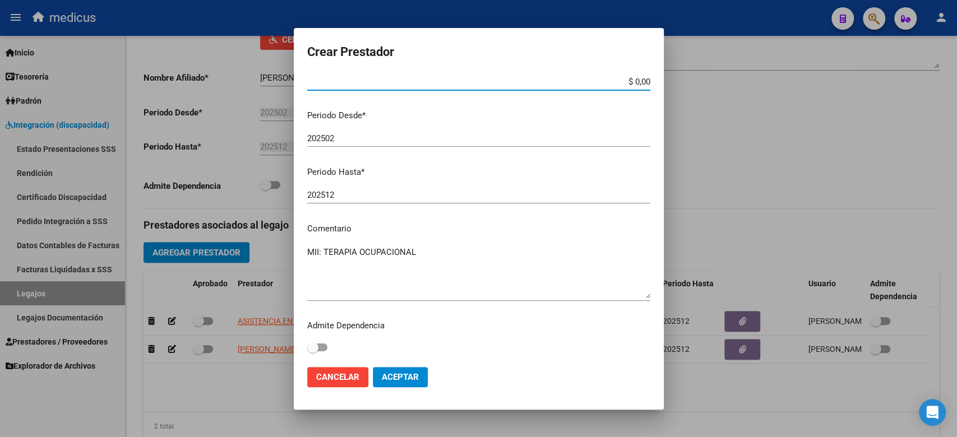
drag, startPoint x: 575, startPoint y: 85, endPoint x: 650, endPoint y: 84, distance: 74.6
click at [650, 84] on mat-dialog-content "CUIT * 27-33555778-1 Ingresar CUIT ARCA Padrón Presupuesto Monto * $ 0,00 Ingre…" at bounding box center [479, 216] width 370 height 284
paste input "98.964,88"
type input "$ 98.964,88"
click at [413, 371] on button "Aceptar" at bounding box center [400, 377] width 55 height 20
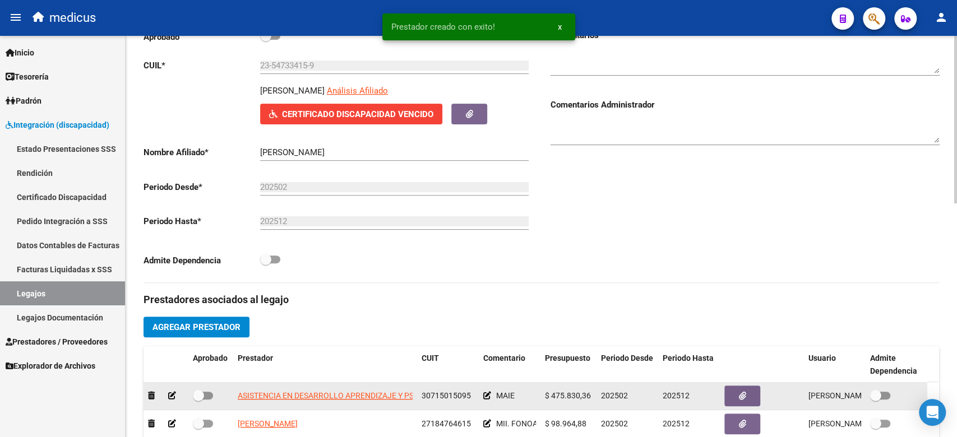
click at [534, 353] on div "Comentario" at bounding box center [509, 358] width 53 height 13
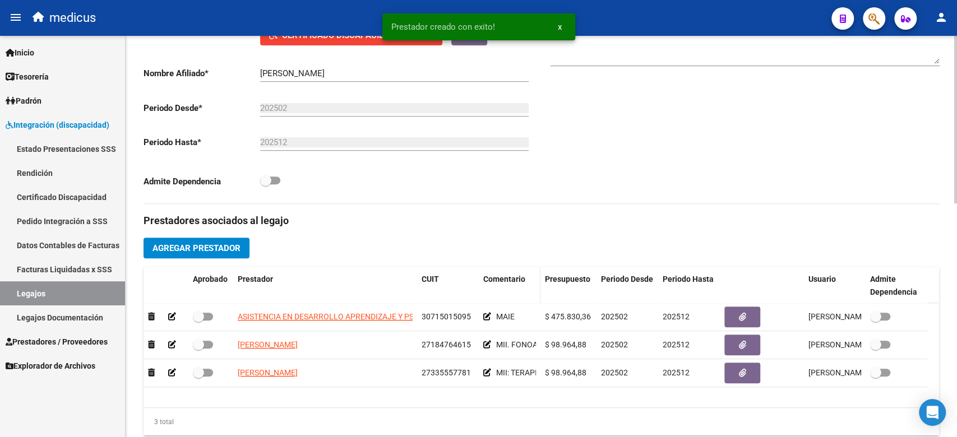
scroll to position [335, 0]
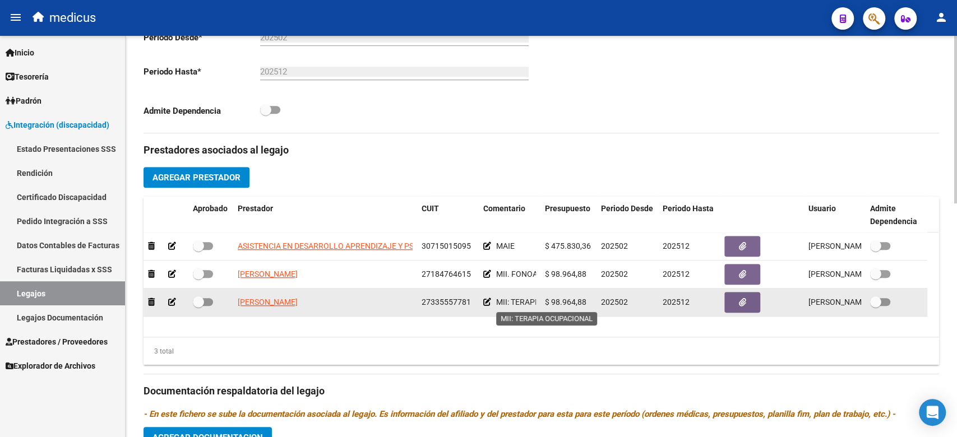
drag, startPoint x: 503, startPoint y: 305, endPoint x: 479, endPoint y: 303, distance: 24.2
click at [503, 305] on span "MII: TERAPIA OCUPACIONAL" at bounding box center [546, 302] width 101 height 9
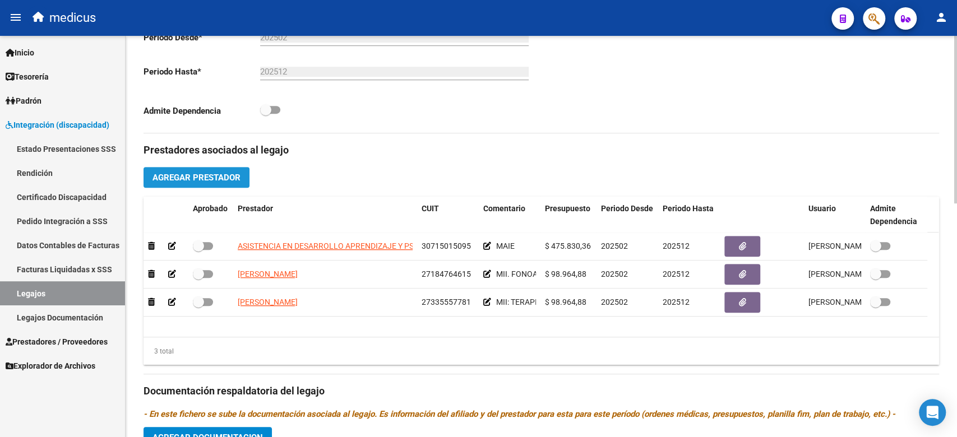
click at [206, 177] on span "Agregar Prestador" at bounding box center [196, 178] width 88 height 10
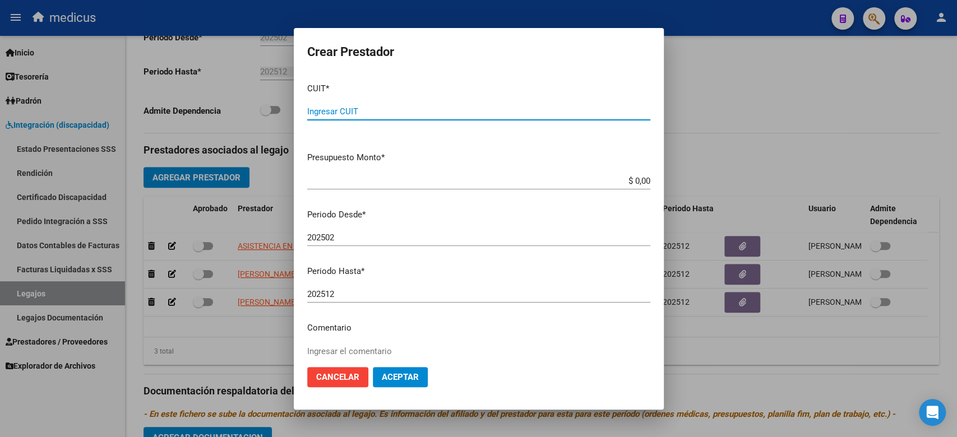
click at [334, 110] on input "Ingresar CUIT" at bounding box center [478, 112] width 343 height 10
type input "27-27159672-9"
click at [556, 168] on mat-dialog-content "CUIT * 27-27159672-9 Ingresar CUIT ARCA Padrón Presupuesto Monto * $ 0,00 Ingre…" at bounding box center [479, 216] width 370 height 284
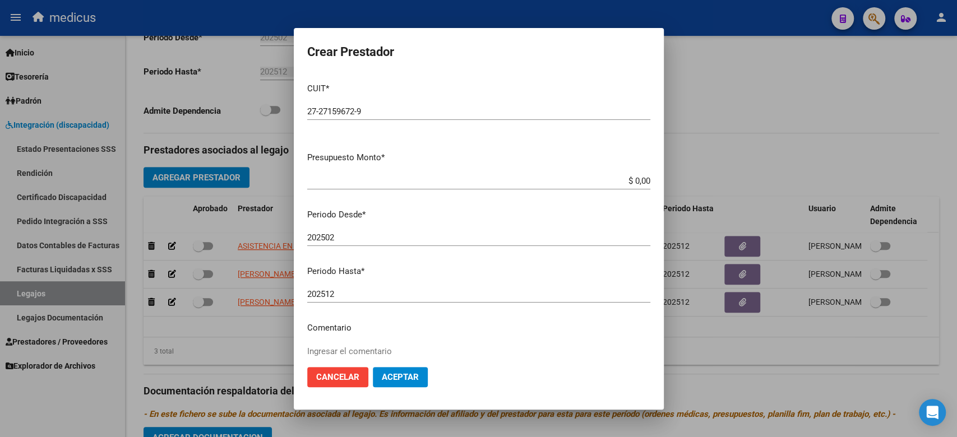
click at [524, 178] on input "$ 0,00" at bounding box center [478, 181] width 343 height 10
drag, startPoint x: 575, startPoint y: 186, endPoint x: 711, endPoint y: 186, distance: 135.7
click at [711, 186] on div "Crear Prestador CUIT * 27-27159672-9 Ingresar CUIT ARCA Padrón Presupuesto Mont…" at bounding box center [478, 218] width 957 height 437
paste input "148.447,32"
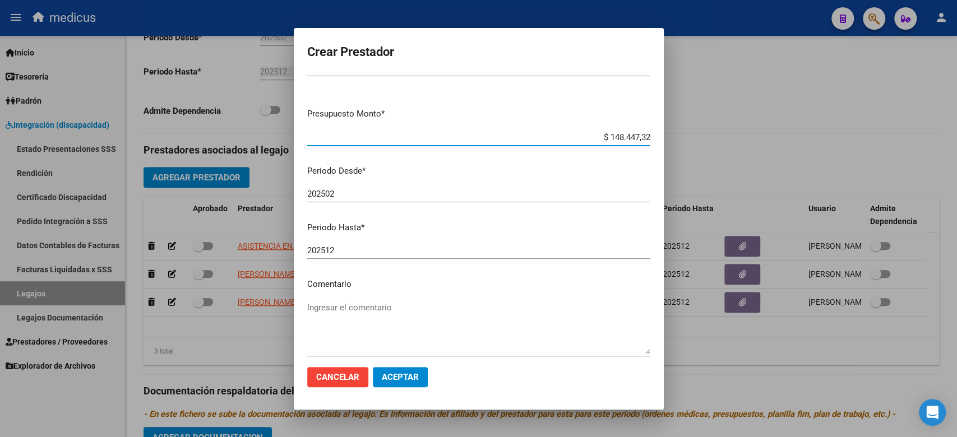
scroll to position [99, 0]
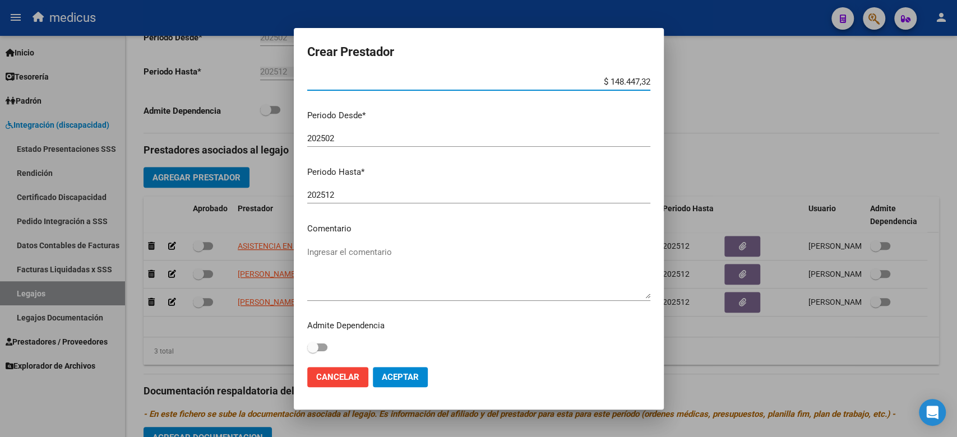
type input "$ 148.447,32"
click at [506, 270] on textarea "Ingresar el comentario" at bounding box center [478, 272] width 343 height 53
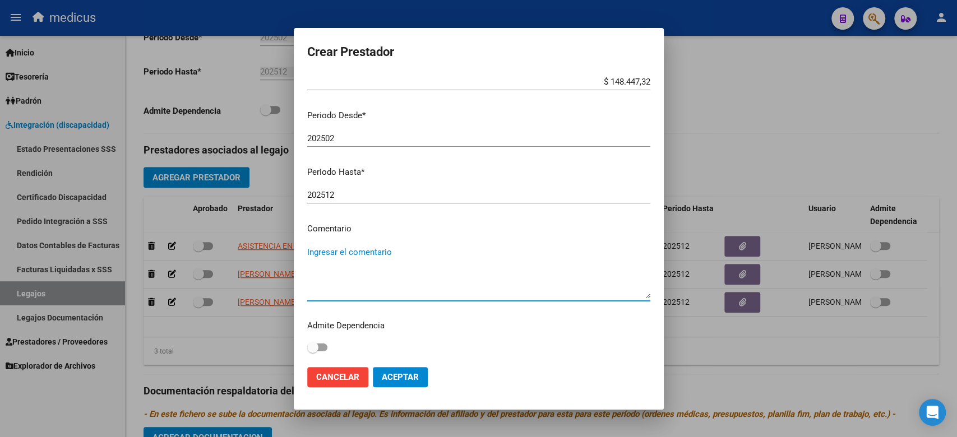
paste textarea "MII: PSICOLOGIA"
type textarea "MII: PSICOLOGIA"
click at [408, 377] on span "Aceptar" at bounding box center [400, 377] width 37 height 10
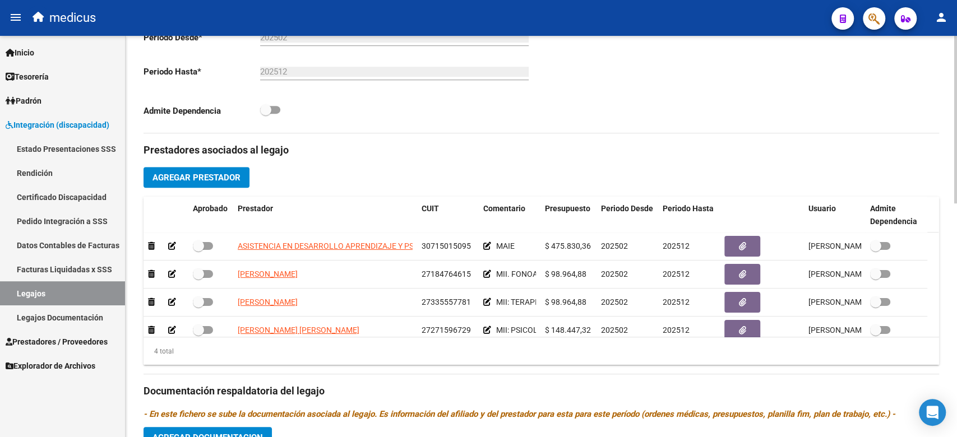
click at [480, 343] on div "4 total" at bounding box center [542, 352] width 796 height 28
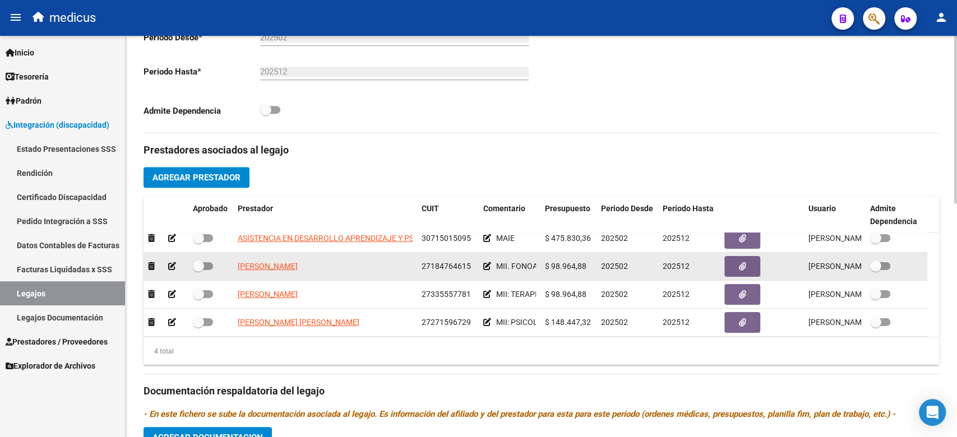
scroll to position [0, 0]
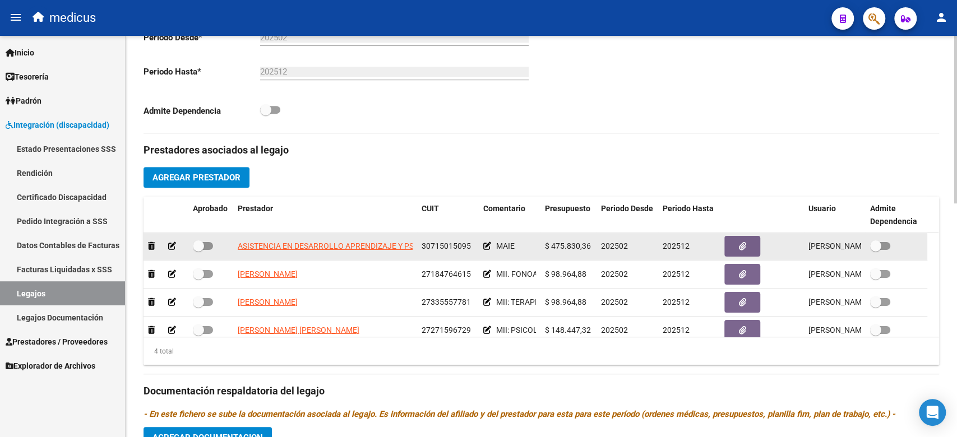
click at [209, 252] on label at bounding box center [203, 245] width 20 height 13
click at [198, 251] on input "checkbox" at bounding box center [198, 250] width 1 height 1
checkbox input "true"
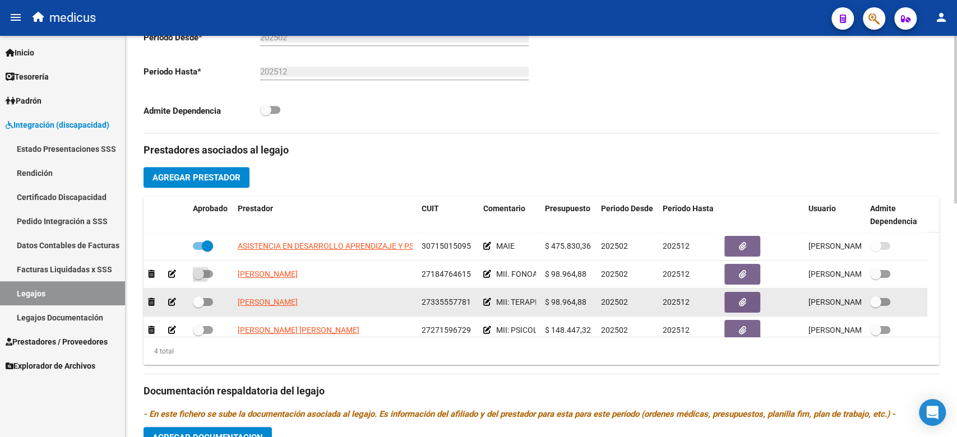
drag, startPoint x: 205, startPoint y: 274, endPoint x: 206, endPoint y: 298, distance: 24.7
click at [206, 298] on datatable-scroller "ASISTENCIA EN DESARROLLO APRENDIZAJE Y PSICOLOGIA ADAP S.R.L. 30715015095 MAIE …" at bounding box center [541, 289] width 795 height 112
click at [206, 299] on span at bounding box center [203, 302] width 20 height 8
click at [198, 306] on input "checkbox" at bounding box center [198, 306] width 1 height 1
checkbox input "true"
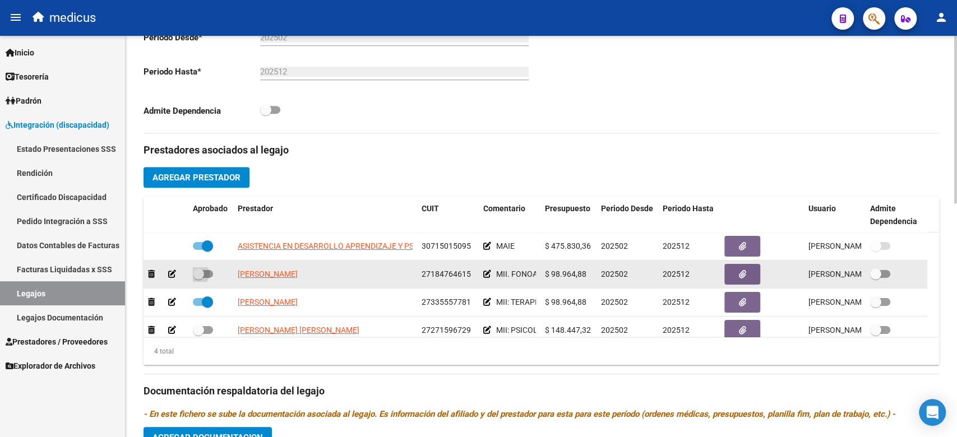
click at [209, 274] on span at bounding box center [203, 274] width 20 height 8
click at [198, 278] on input "checkbox" at bounding box center [198, 278] width 1 height 1
checkbox input "true"
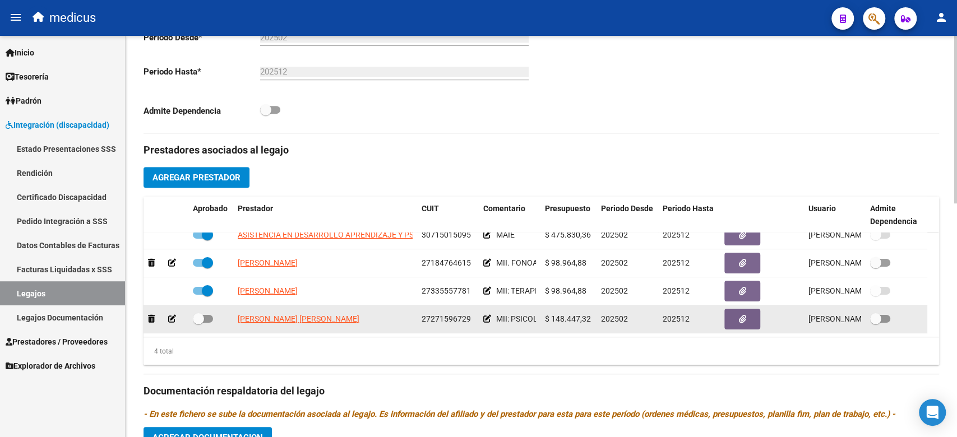
scroll to position [22, 0]
click at [197, 313] on span at bounding box center [198, 318] width 11 height 11
click at [198, 323] on input "checkbox" at bounding box center [198, 323] width 1 height 1
checkbox input "true"
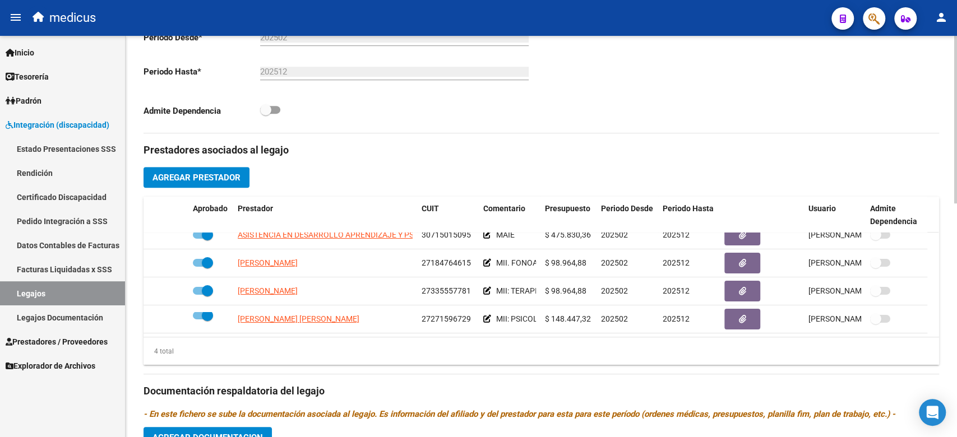
scroll to position [560, 0]
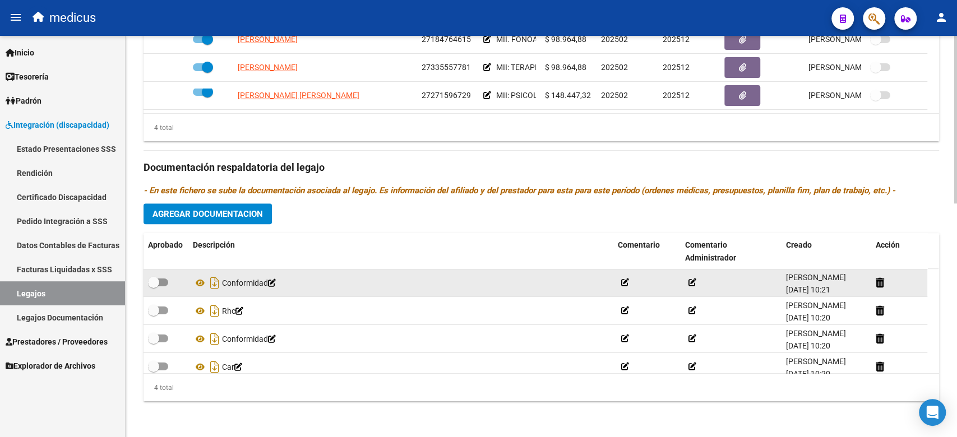
click at [157, 283] on span at bounding box center [153, 282] width 11 height 11
click at [154, 286] on input "checkbox" at bounding box center [153, 286] width 1 height 1
checkbox input "true"
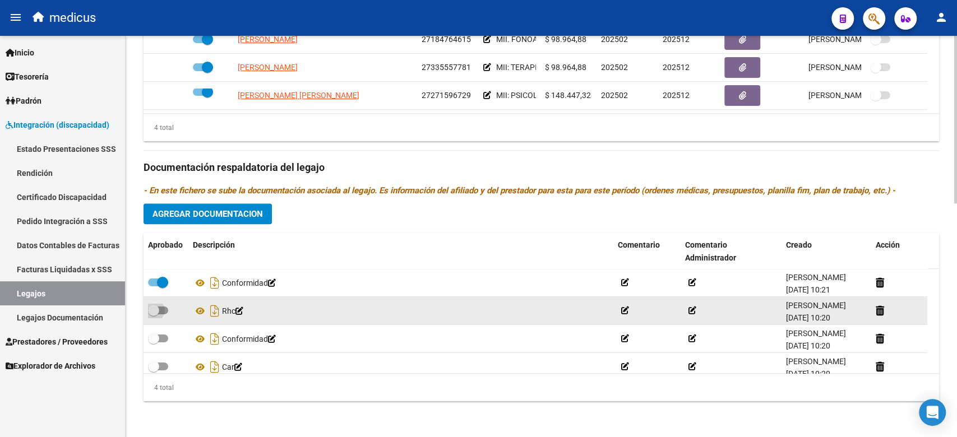
click at [156, 309] on span at bounding box center [153, 310] width 11 height 11
click at [154, 315] on input "checkbox" at bounding box center [153, 315] width 1 height 1
checkbox input "true"
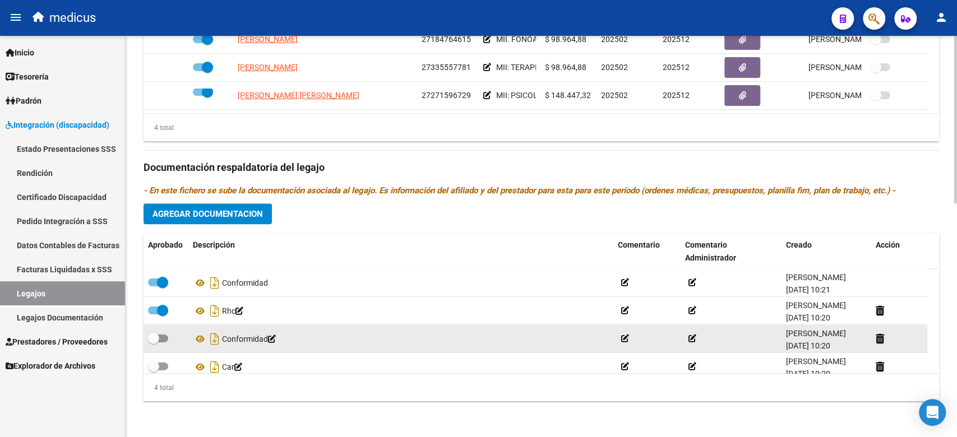
click at [170, 341] on div at bounding box center [166, 339] width 36 height 15
click at [167, 341] on span at bounding box center [158, 339] width 20 height 8
click at [154, 343] on input "checkbox" at bounding box center [153, 343] width 1 height 1
checkbox input "true"
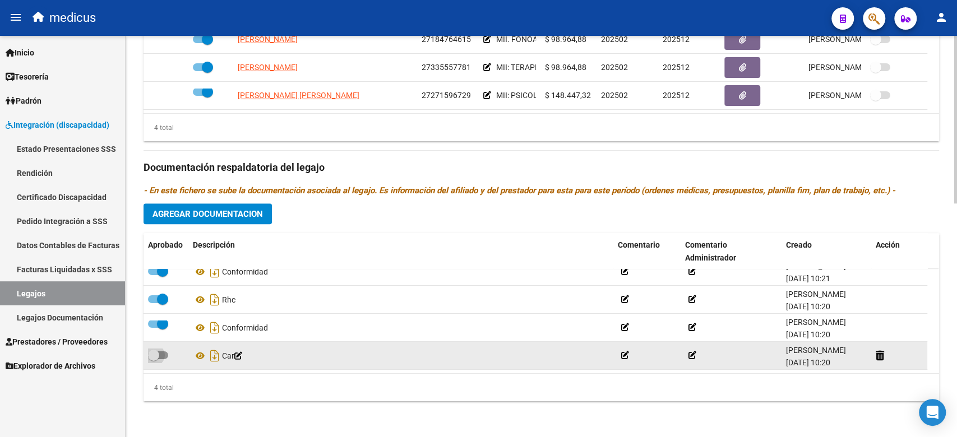
click at [152, 350] on span at bounding box center [153, 355] width 11 height 11
click at [153, 359] on input "checkbox" at bounding box center [153, 359] width 1 height 1
checkbox input "true"
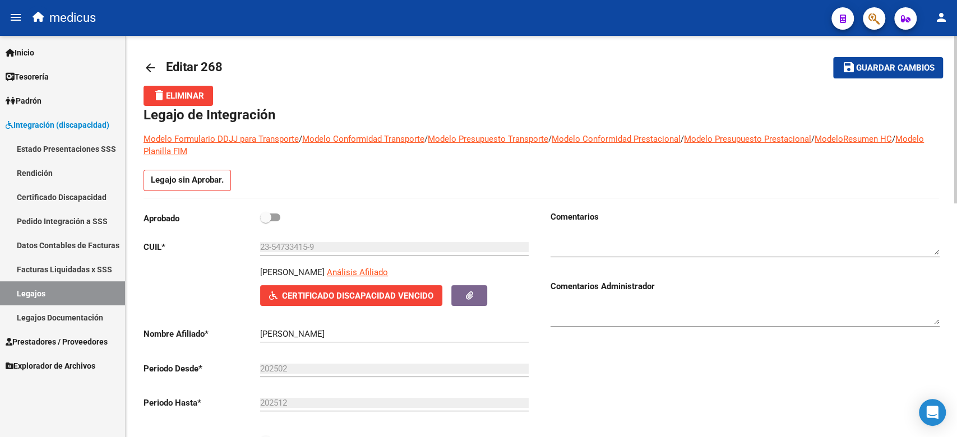
scroll to position [0, 0]
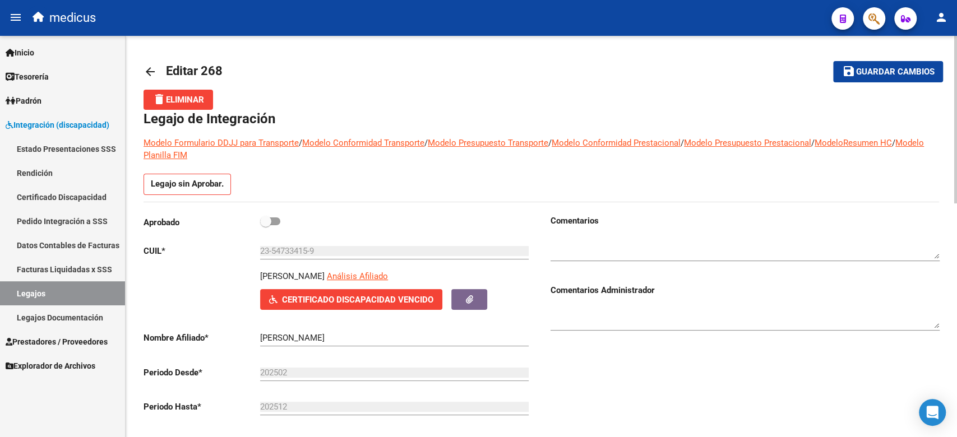
click at [269, 219] on span at bounding box center [265, 221] width 11 height 11
click at [266, 225] on input "checkbox" at bounding box center [265, 225] width 1 height 1
checkbox input "true"
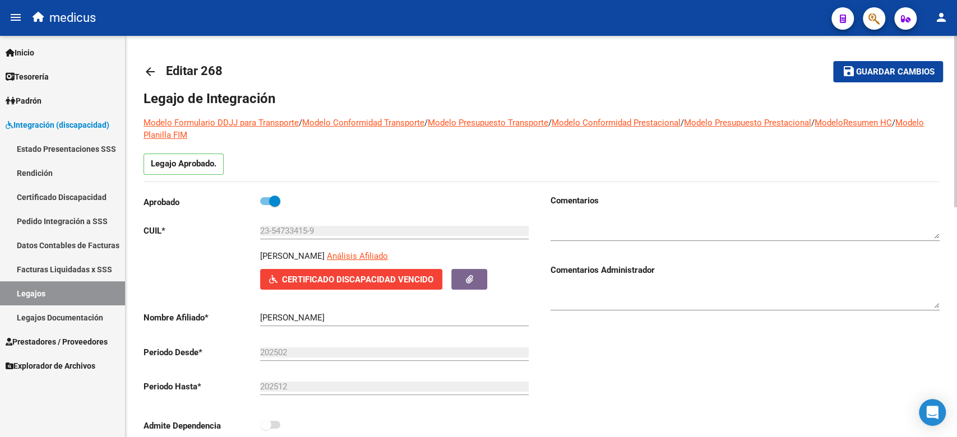
click at [875, 66] on span "save Guardar cambios" at bounding box center [888, 71] width 92 height 10
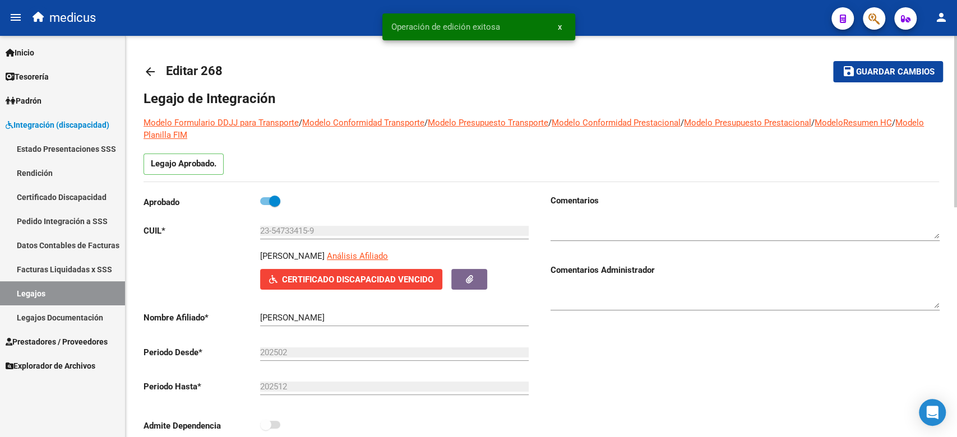
click at [151, 72] on mat-icon "arrow_back" at bounding box center [150, 71] width 13 height 13
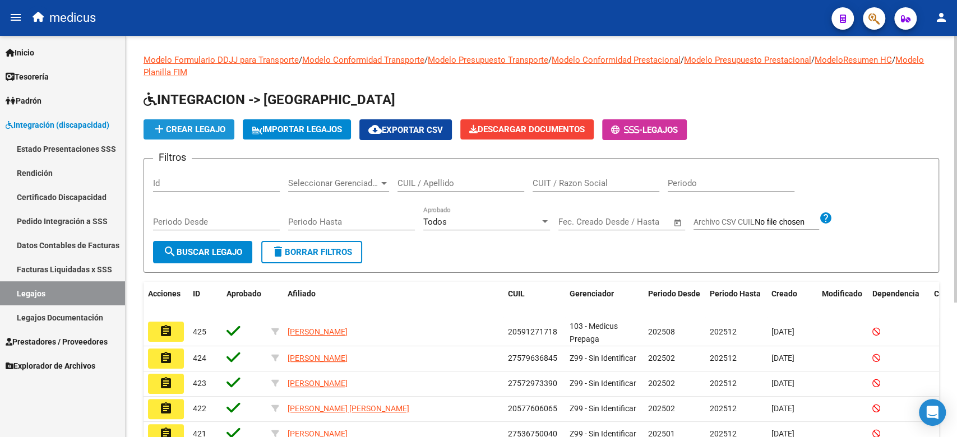
click at [204, 124] on span "add Crear Legajo" at bounding box center [188, 129] width 73 height 10
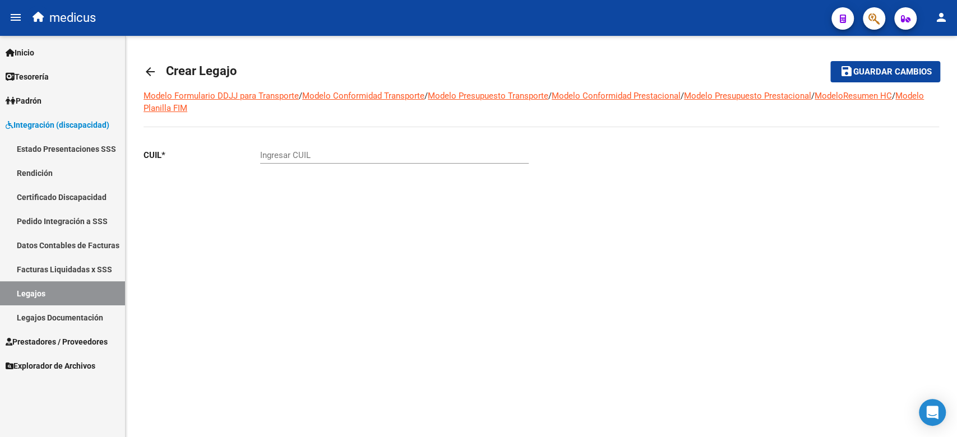
click at [534, 410] on mat-sidenav-content "arrow_back Crear Legajo save Guardar cambios Modelo Formulario DDJJ para Transp…" at bounding box center [541, 236] width 831 height 401
click at [348, 154] on input "Ingresar CUIL" at bounding box center [394, 155] width 269 height 10
paste input "27-54297988-2"
type input "27-54297988-2"
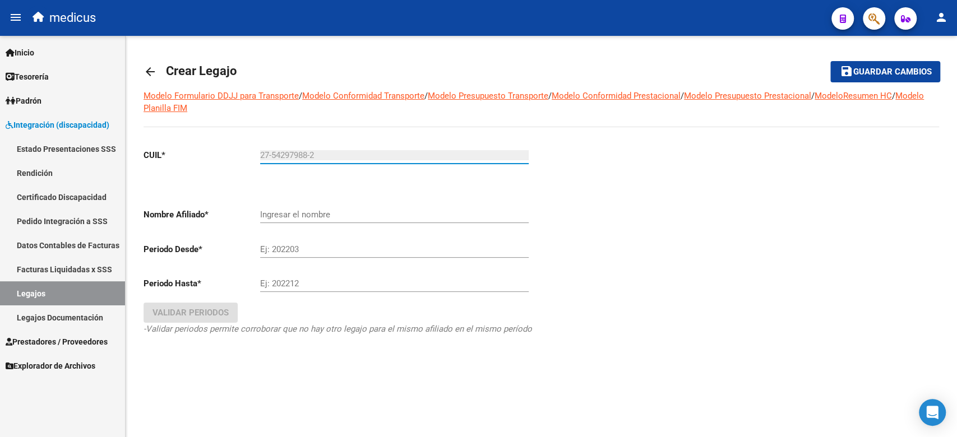
type input "YABES SARAH SIMJA"
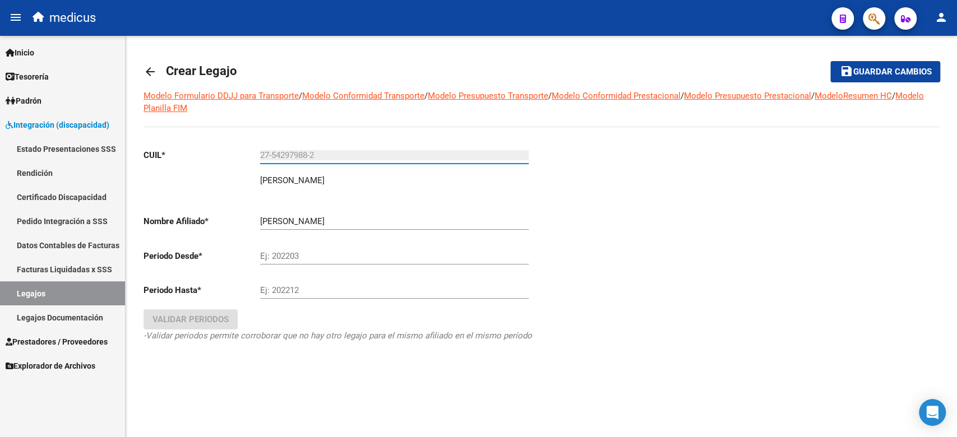
type input "27-54297988-2"
click at [307, 257] on input "Ej: 202203" at bounding box center [394, 256] width 269 height 10
drag, startPoint x: 575, startPoint y: 369, endPoint x: 503, endPoint y: 344, distance: 75.9
click at [575, 369] on div at bounding box center [741, 261] width 398 height 243
drag, startPoint x: 336, startPoint y: 256, endPoint x: 339, endPoint y: 265, distance: 8.7
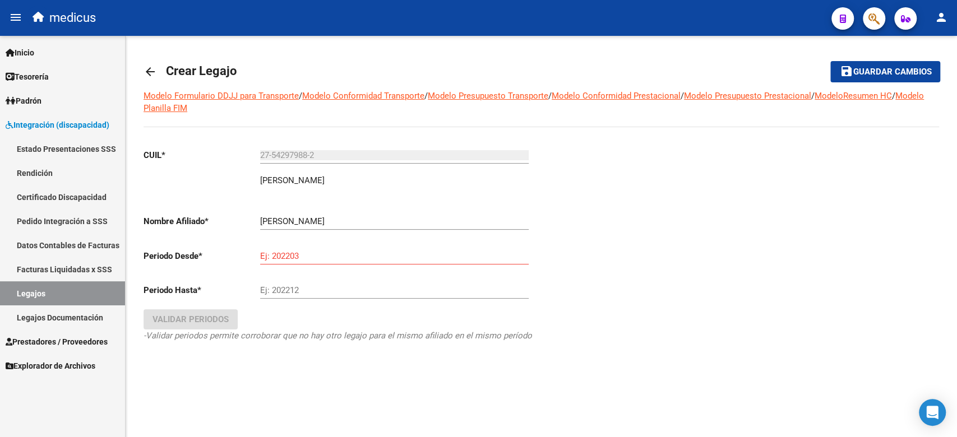
click at [339, 265] on div "Ej: 202203" at bounding box center [394, 258] width 269 height 35
type input "202506"
click at [328, 291] on input "Ej: 202212" at bounding box center [394, 290] width 269 height 10
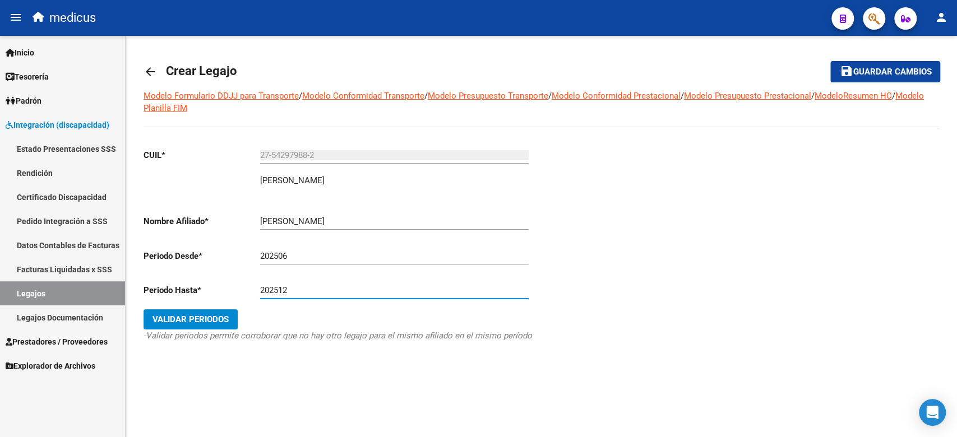
type input "202512"
click at [199, 320] on span "Validar Periodos" at bounding box center [190, 320] width 76 height 10
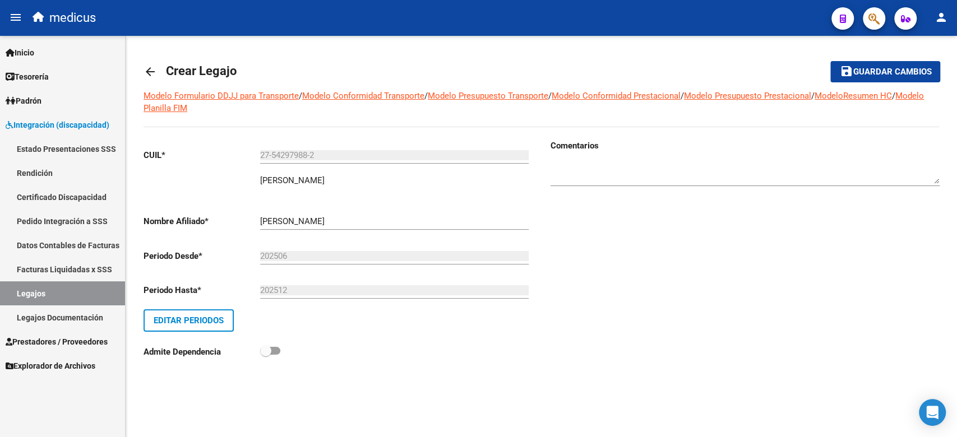
click at [878, 74] on span "Guardar cambios" at bounding box center [892, 72] width 78 height 10
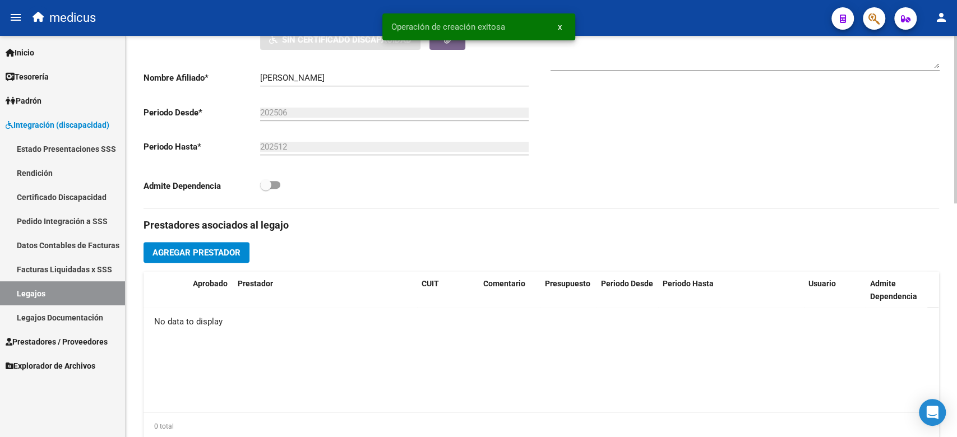
scroll to position [560, 0]
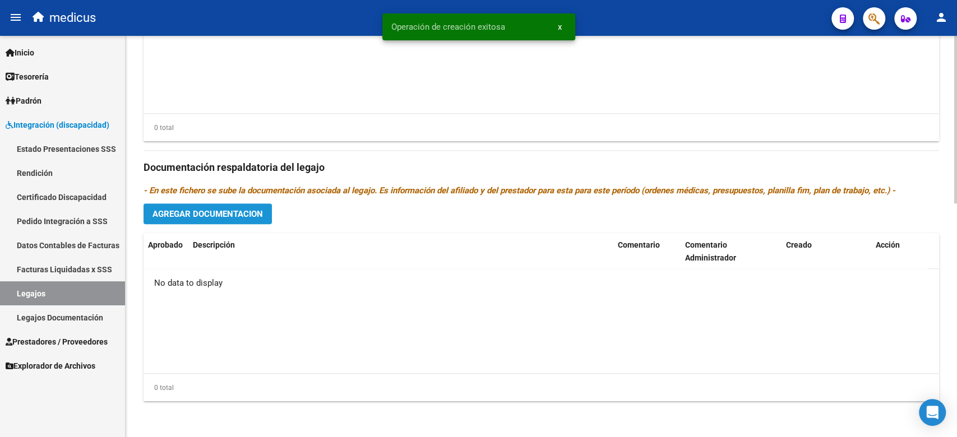
click at [241, 207] on button "Agregar Documentacion" at bounding box center [208, 214] width 128 height 21
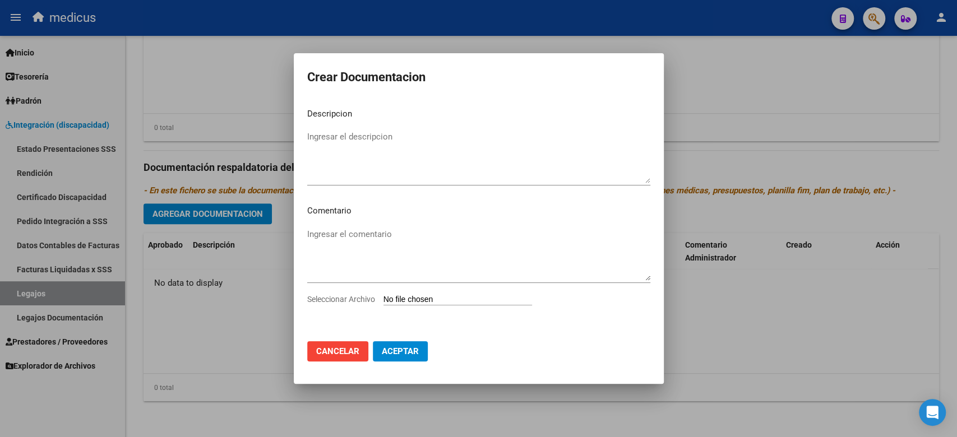
click at [420, 301] on input "Seleccionar Archivo" at bounding box center [457, 300] width 149 height 11
type input "C:\fakepath\CONF.pdf"
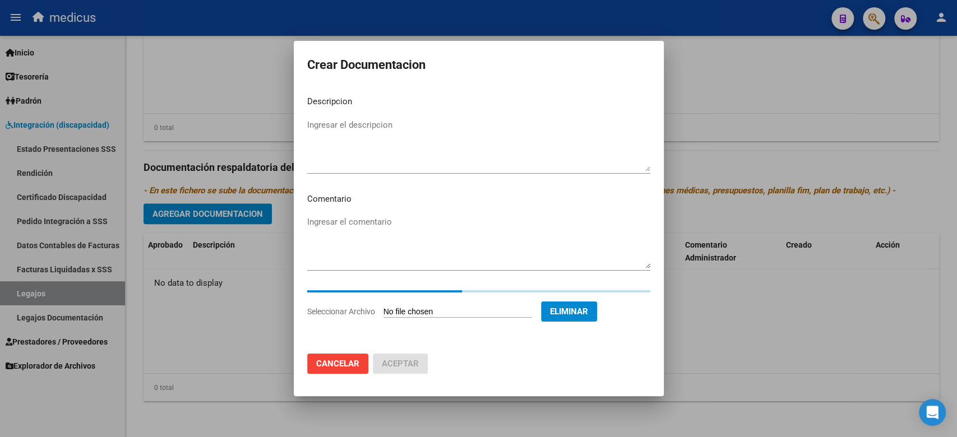
click at [406, 132] on textarea "Ingresar el descripcion" at bounding box center [478, 145] width 343 height 53
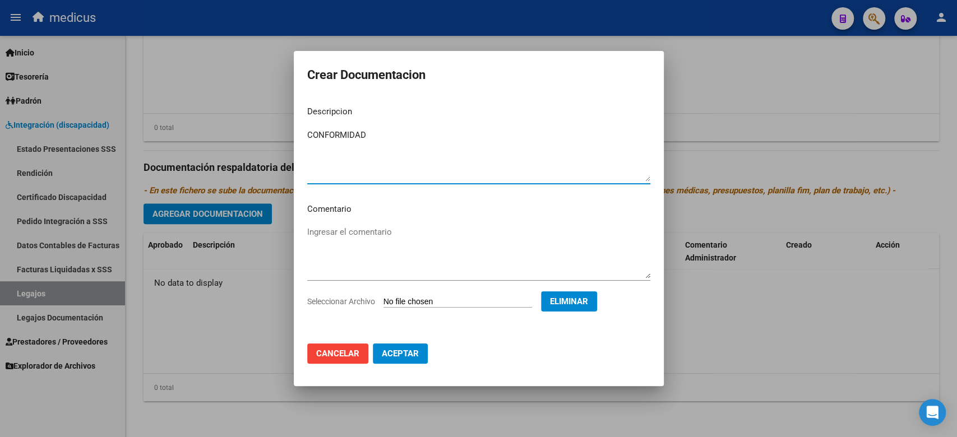
type textarea "CONFORMIDAD"
click at [401, 347] on button "Aceptar" at bounding box center [400, 354] width 55 height 20
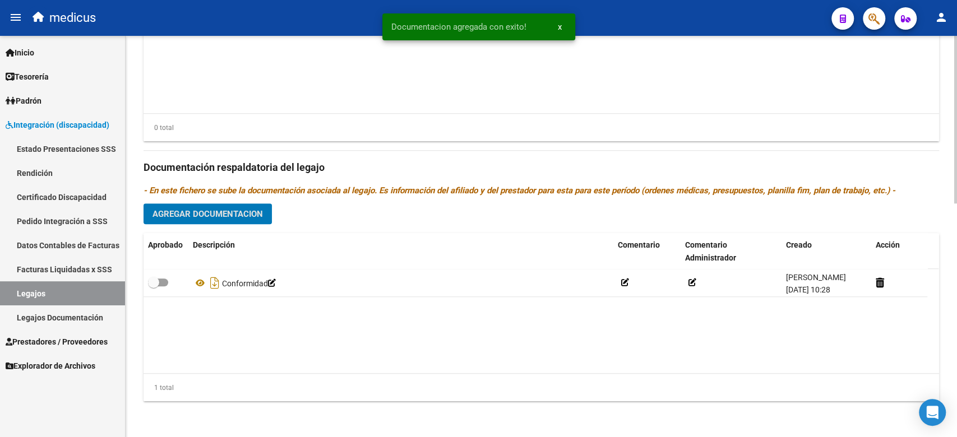
click at [233, 213] on span "Agregar Documentacion" at bounding box center [207, 214] width 110 height 10
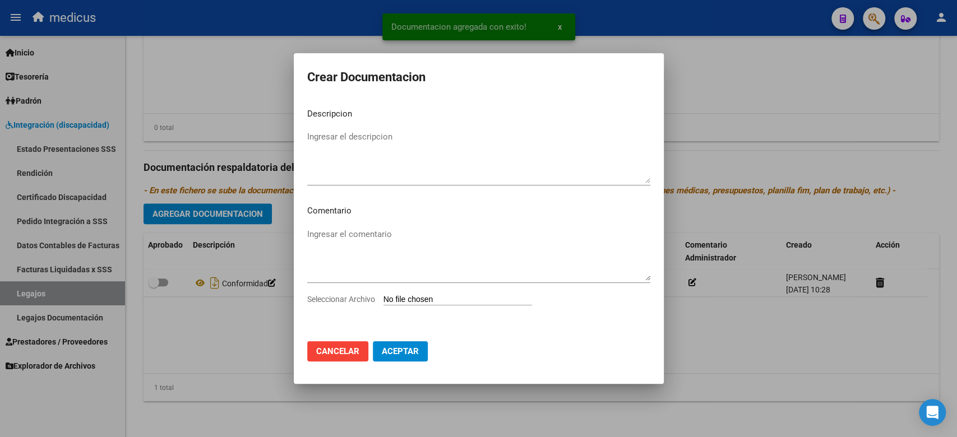
click at [458, 300] on input "Seleccionar Archivo" at bounding box center [457, 300] width 149 height 11
type input "C:\fakepath\CAR.pdf"
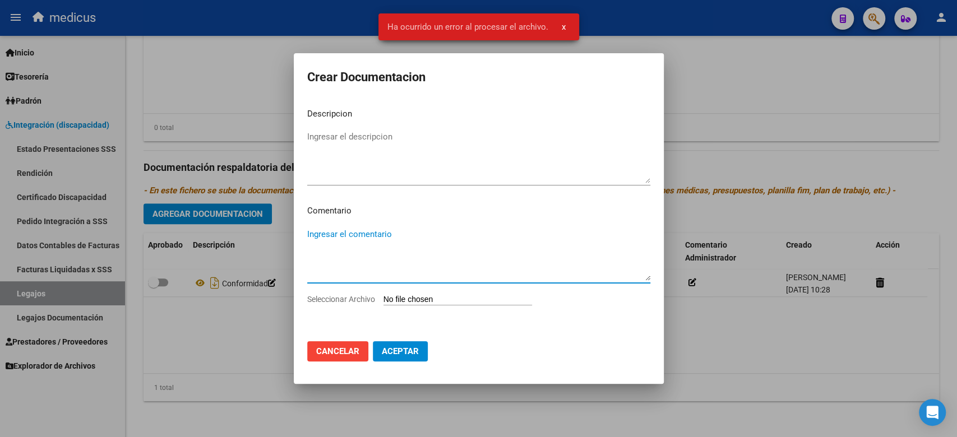
click at [420, 238] on textarea "Ingresar el comentario" at bounding box center [478, 254] width 343 height 53
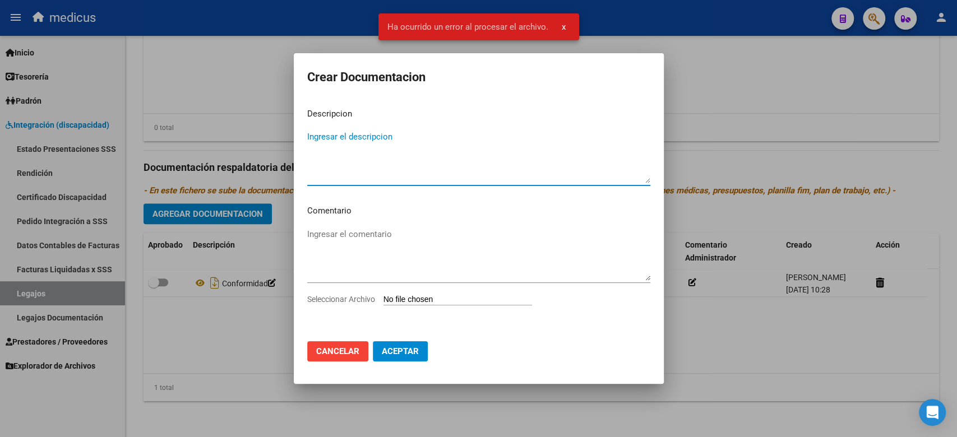
click at [413, 144] on textarea "Ingresar el descripcion" at bounding box center [478, 157] width 343 height 53
type textarea "CAR"
click at [439, 299] on input "Seleccionar Archivo" at bounding box center [457, 300] width 149 height 11
type input "C:\fakepath\CAR.pdf"
drag, startPoint x: 367, startPoint y: 142, endPoint x: 237, endPoint y: 135, distance: 130.3
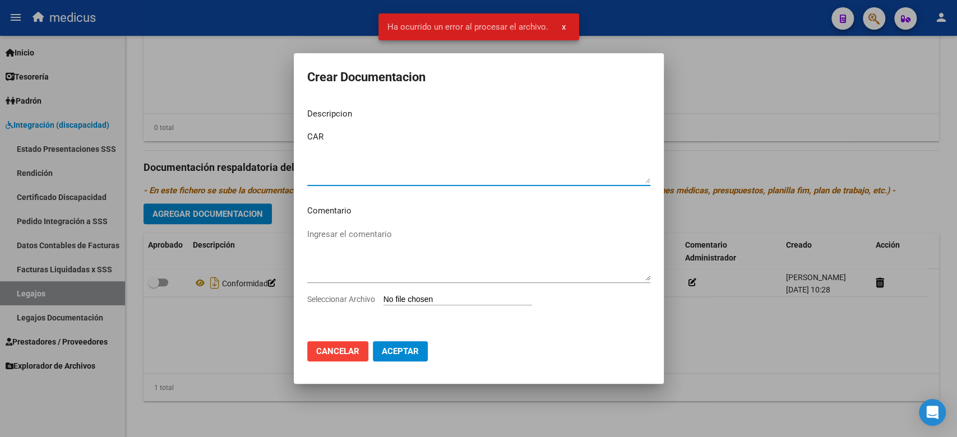
click at [237, 135] on div "Crear Documentacion Descripcion CAR Ingresar el descripcion Comentario Ingresar…" at bounding box center [478, 218] width 957 height 437
click at [412, 298] on input "Seleccionar Archivo" at bounding box center [457, 300] width 149 height 11
type input "C:\fakepath\RHC.pdf"
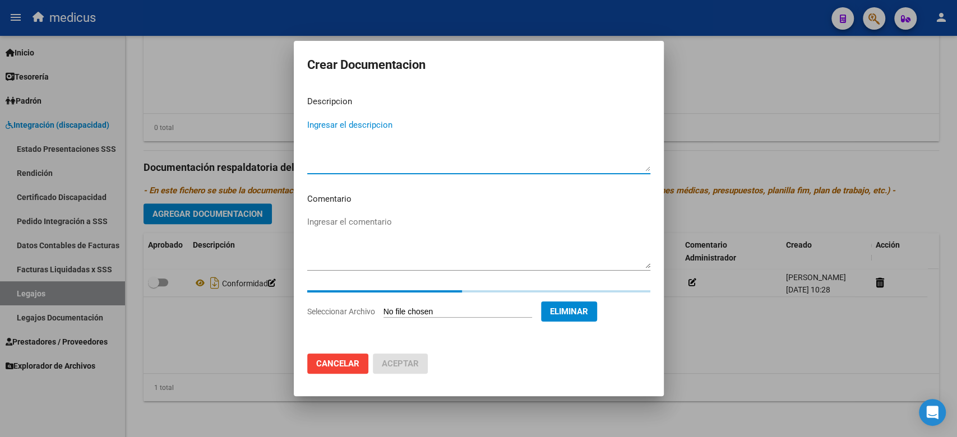
click at [398, 119] on textarea "Ingresar el descripcion" at bounding box center [478, 145] width 343 height 53
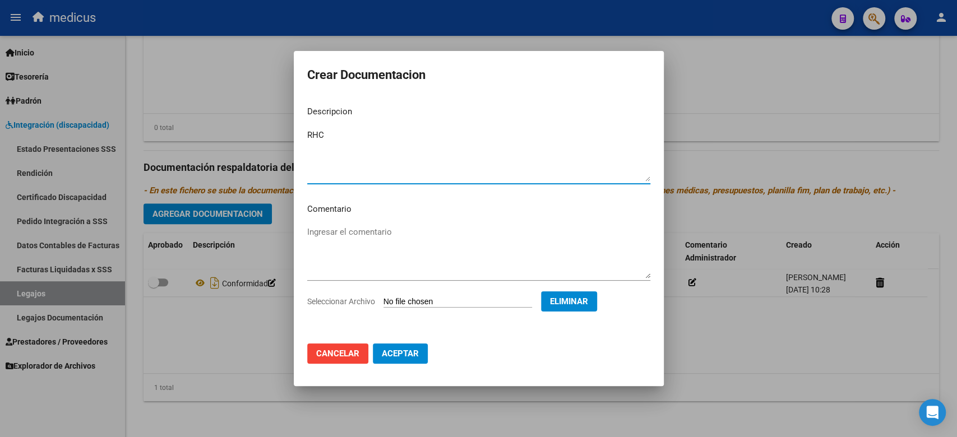
type textarea "RHC"
click at [397, 348] on button "Aceptar" at bounding box center [400, 354] width 55 height 20
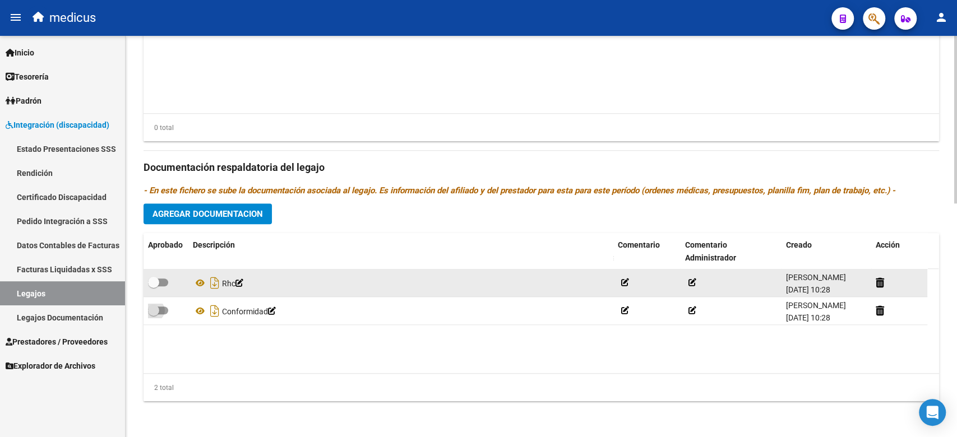
drag, startPoint x: 156, startPoint y: 311, endPoint x: 170, endPoint y: 289, distance: 26.0
click at [156, 311] on span at bounding box center [153, 310] width 11 height 11
click at [154, 315] on input "checkbox" at bounding box center [153, 315] width 1 height 1
checkbox input "true"
click at [170, 289] on div at bounding box center [166, 283] width 36 height 15
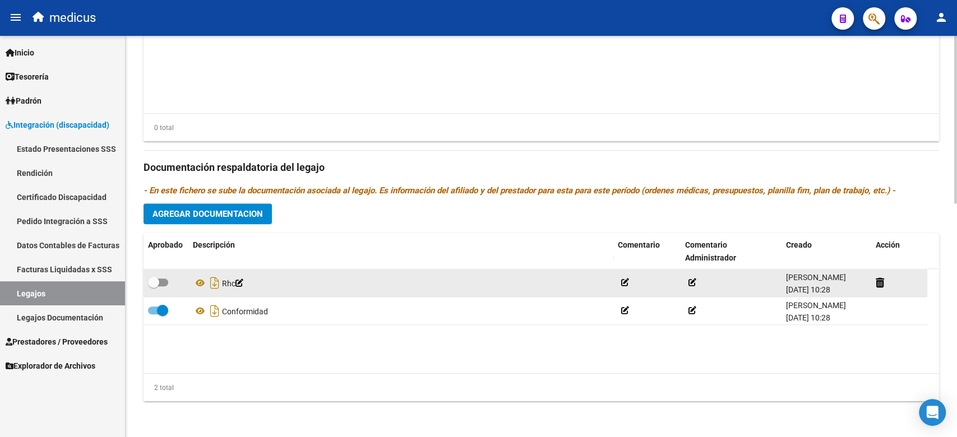
click at [169, 288] on div at bounding box center [166, 283] width 36 height 15
click at [160, 280] on span at bounding box center [158, 283] width 20 height 8
click at [154, 286] on input "checkbox" at bounding box center [153, 286] width 1 height 1
checkbox input "true"
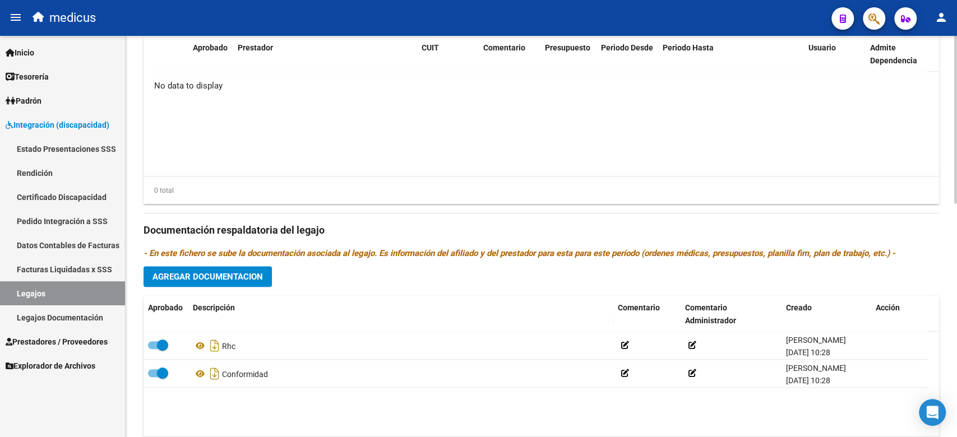
scroll to position [410, 0]
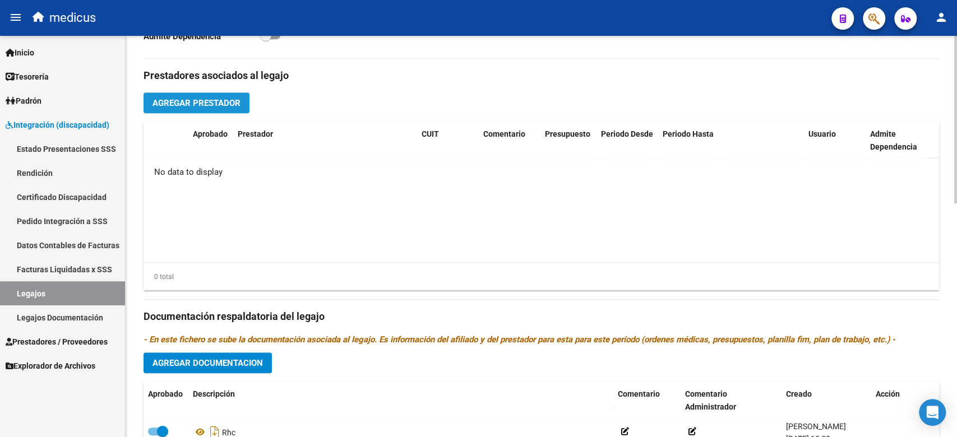
click at [187, 96] on button "Agregar Prestador" at bounding box center [197, 103] width 106 height 21
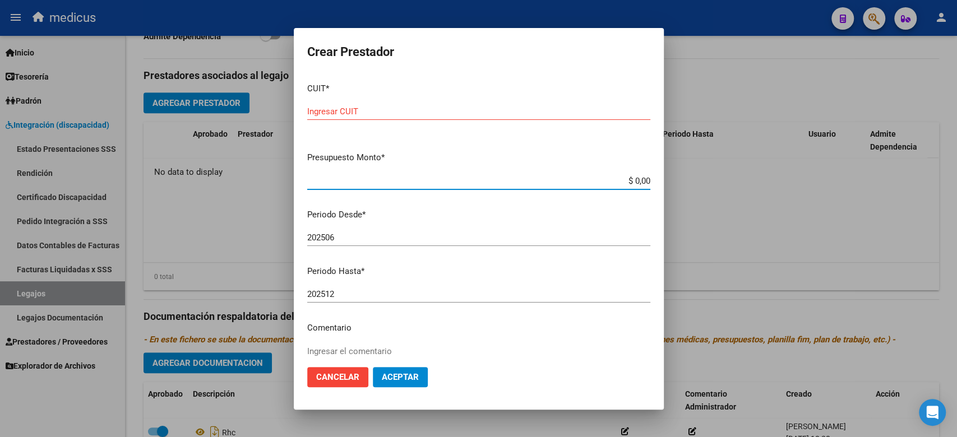
drag, startPoint x: 465, startPoint y: 176, endPoint x: 433, endPoint y: 115, distance: 69.0
click at [465, 176] on input "$ 0,00" at bounding box center [478, 181] width 343 height 10
click at [426, 114] on input "Ingresar CUIT" at bounding box center [478, 112] width 343 height 10
paste input "27-25097136-8"
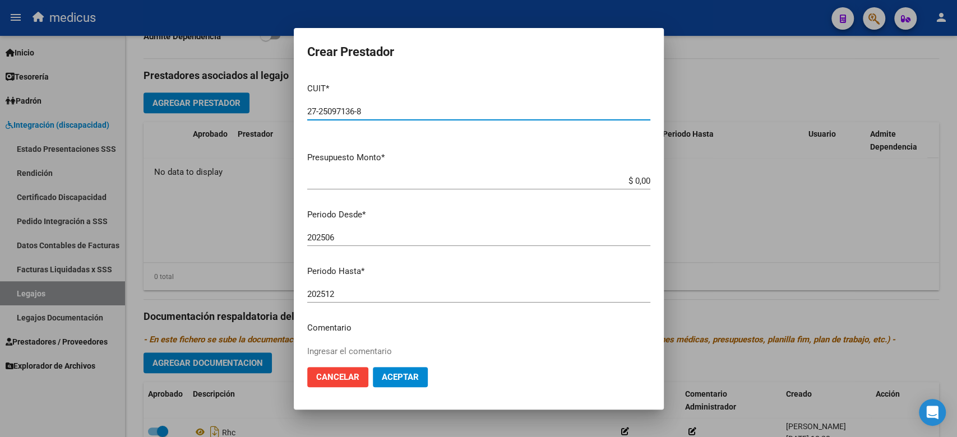
type input "27-25097136-8"
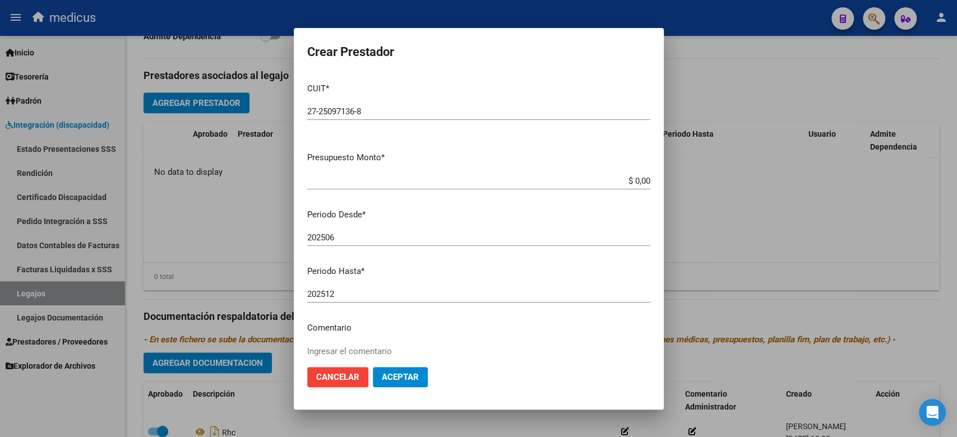
drag, startPoint x: 487, startPoint y: 201, endPoint x: 511, endPoint y: 174, distance: 36.1
click at [490, 201] on mat-dialog-content "CUIT * 27-25097136-8 Ingresar CUIT ARCA Padrón Presupuesto Monto * $ 0,00 Ingre…" at bounding box center [479, 216] width 370 height 284
drag, startPoint x: 511, startPoint y: 174, endPoint x: 708, endPoint y: 175, distance: 196.8
click at [708, 175] on div "Crear Prestador CUIT * 27-25097136-8 Ingresar CUIT ARCA Padrón Presupuesto Mont…" at bounding box center [478, 218] width 957 height 437
click at [628, 181] on input "$ 0,00" at bounding box center [478, 181] width 343 height 10
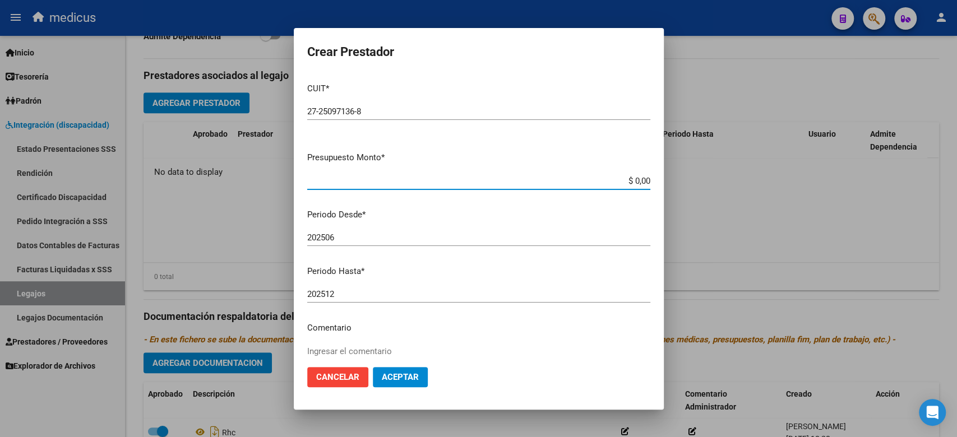
drag, startPoint x: 613, startPoint y: 181, endPoint x: 668, endPoint y: 185, distance: 55.1
click at [668, 185] on div "Crear Prestador CUIT * 27-25097136-8 Ingresar CUIT ARCA Padrón Presupuesto Mont…" at bounding box center [478, 218] width 957 height 437
paste input "307.654,34"
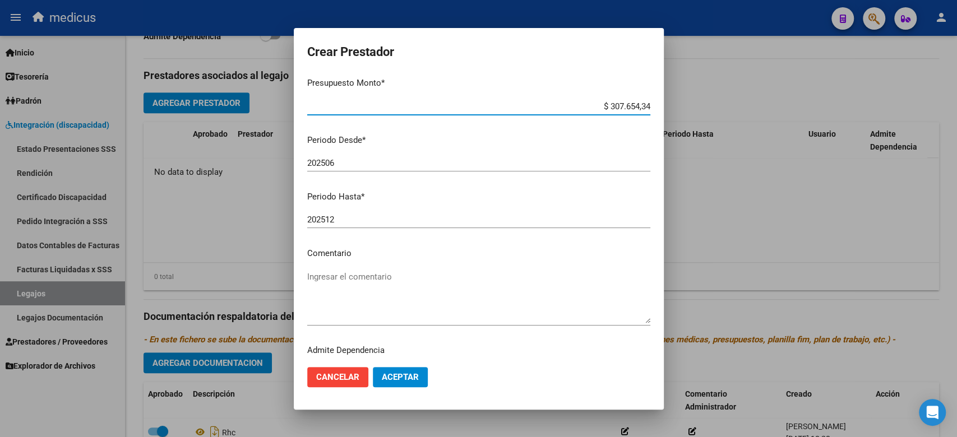
type input "$ 307.654,34"
drag, startPoint x: 486, startPoint y: 234, endPoint x: 473, endPoint y: 221, distance: 18.2
click at [486, 234] on div "202512 Ingresar el periodo" at bounding box center [478, 224] width 343 height 27
click at [373, 278] on textarea "Ingresar el comentario" at bounding box center [478, 297] width 343 height 53
paste textarea "MMA"
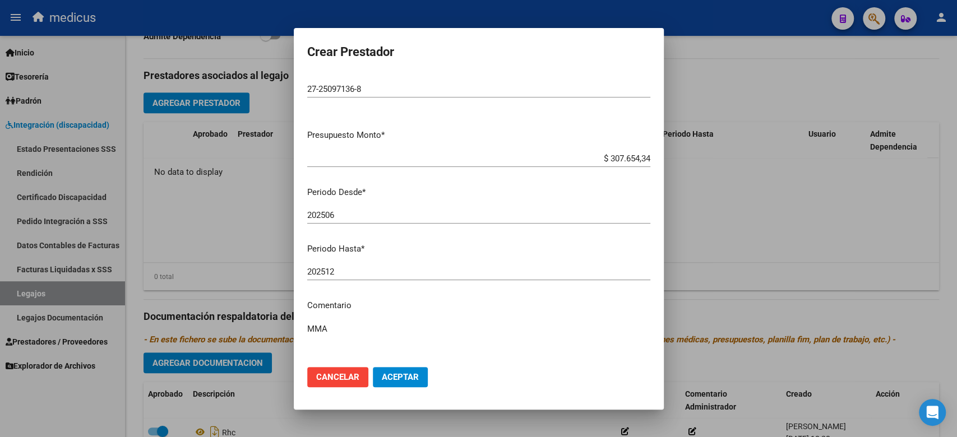
scroll to position [0, 0]
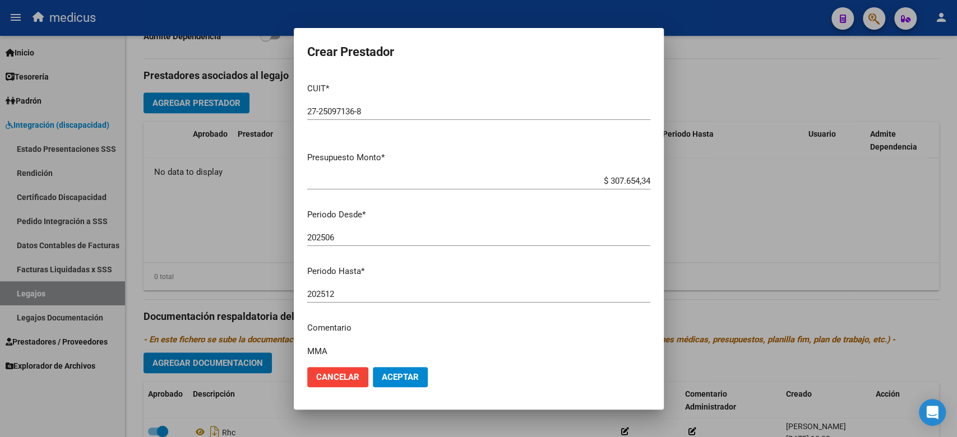
type textarea "MMA"
click at [399, 372] on span "Aceptar" at bounding box center [400, 377] width 37 height 10
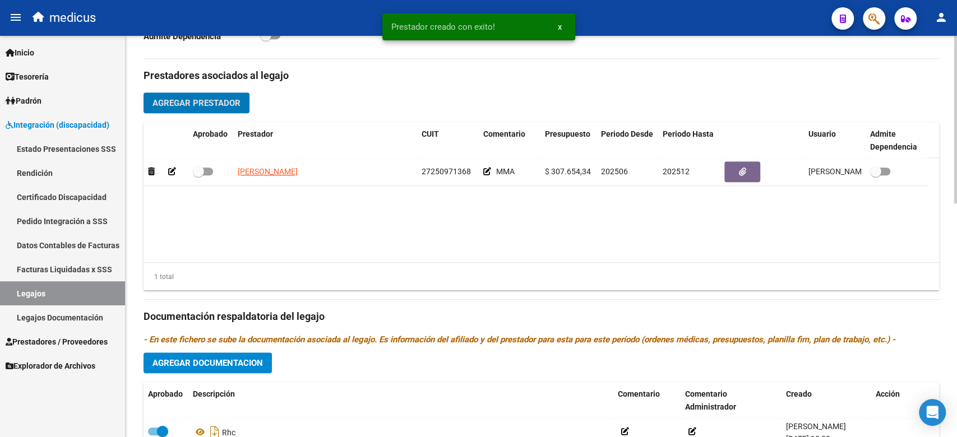
click at [204, 104] on span "Agregar Prestador" at bounding box center [196, 103] width 88 height 10
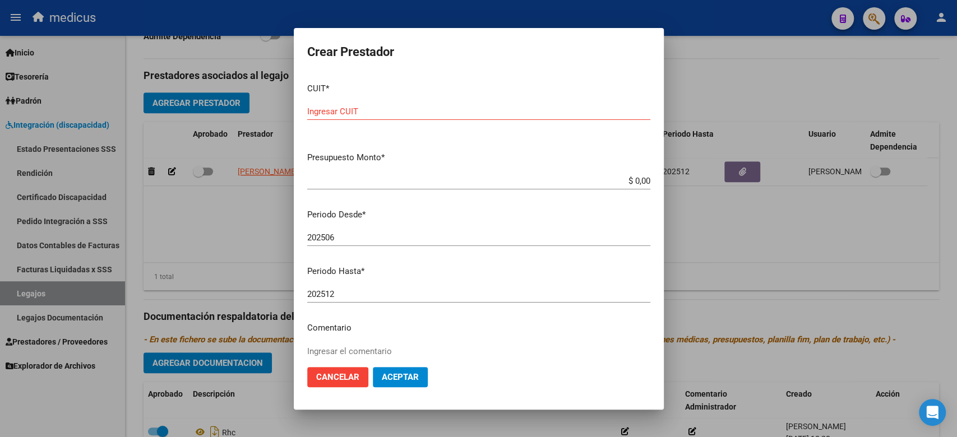
click at [573, 392] on mat-dialog-actions "Cancelar Aceptar" at bounding box center [478, 377] width 343 height 38
drag, startPoint x: 454, startPoint y: 259, endPoint x: 444, endPoint y: 264, distance: 11.3
click at [455, 259] on mat-dialog-content "CUIT * Ingresar CUIT Presupuesto Monto * $ 0,00 Ingresar el monto Periodo Desde…" at bounding box center [479, 216] width 370 height 284
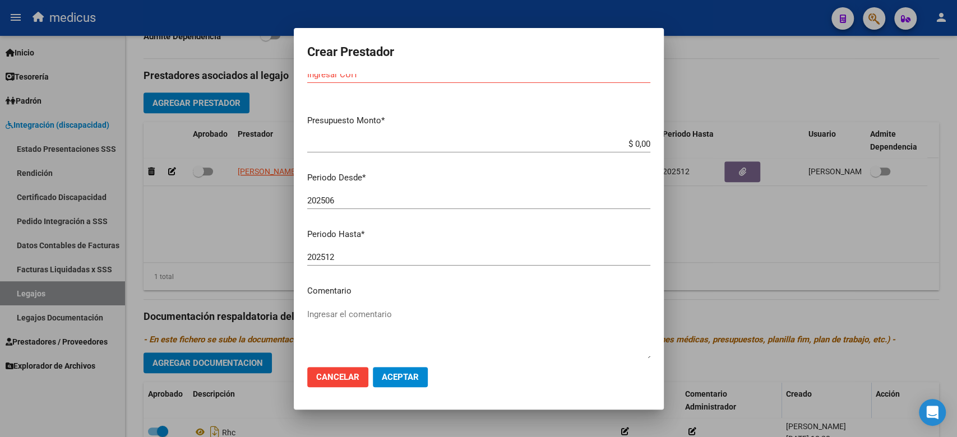
scroll to position [99, 0]
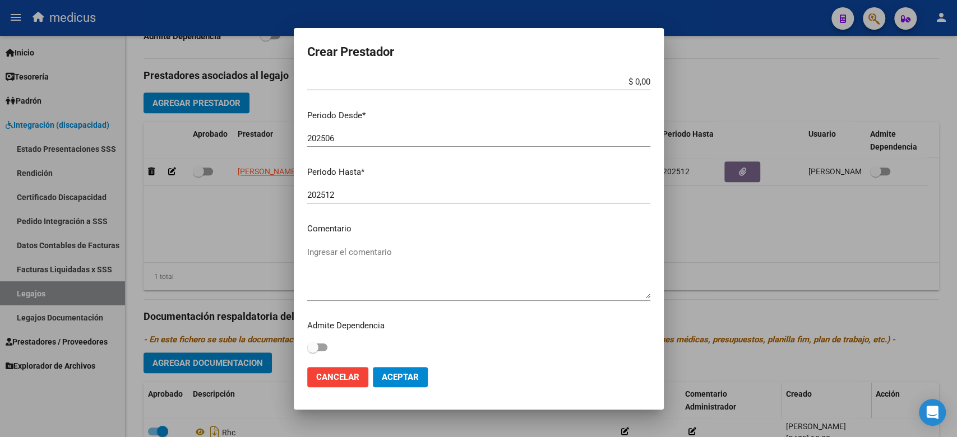
click at [345, 272] on textarea "Ingresar el comentario" at bounding box center [478, 272] width 343 height 53
paste textarea "MII: FONOAUDIOLOGIA"
type textarea "MII: FONOAUDIOLOGIA"
click at [461, 233] on p "Comentario" at bounding box center [478, 229] width 343 height 13
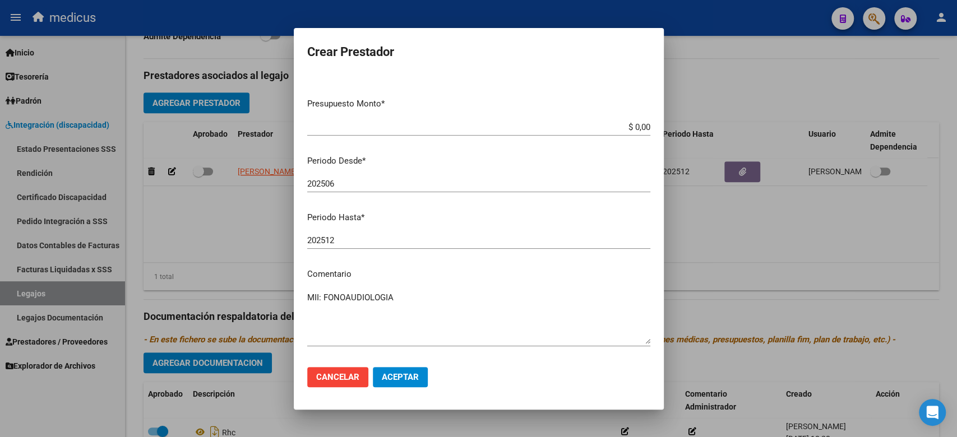
scroll to position [0, 0]
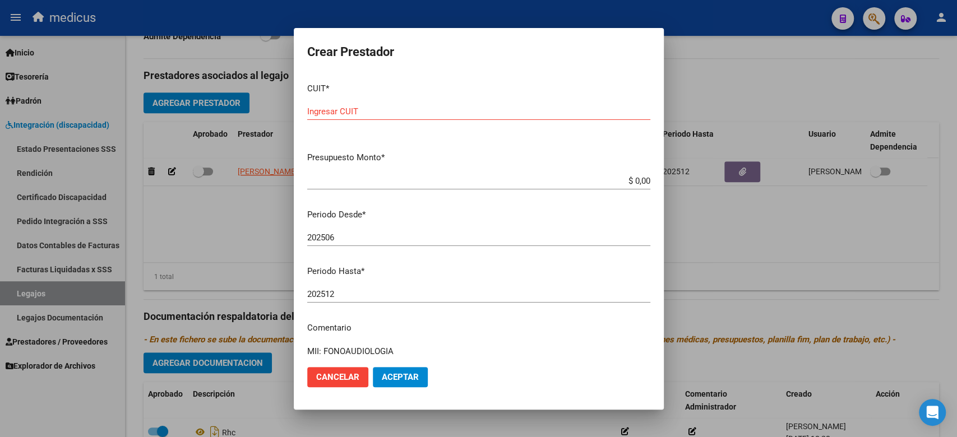
click at [341, 114] on input "Ingresar CUIT" at bounding box center [478, 112] width 343 height 10
paste input "27-14851258-8"
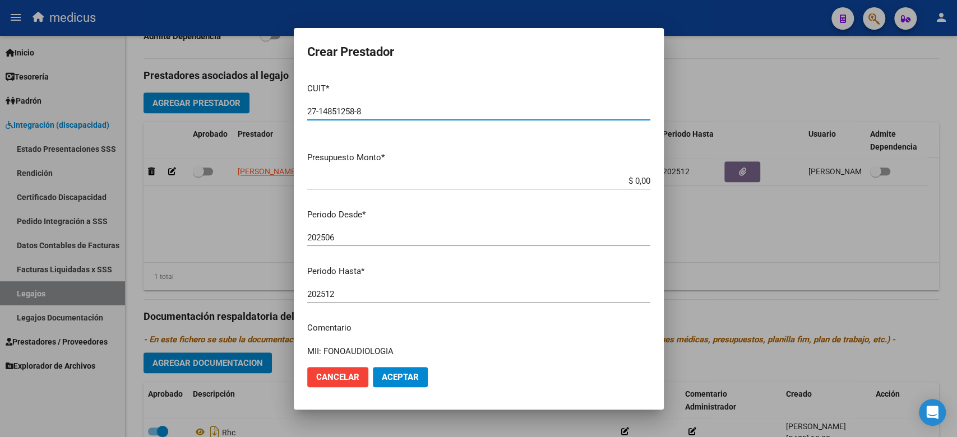
scroll to position [75, 0]
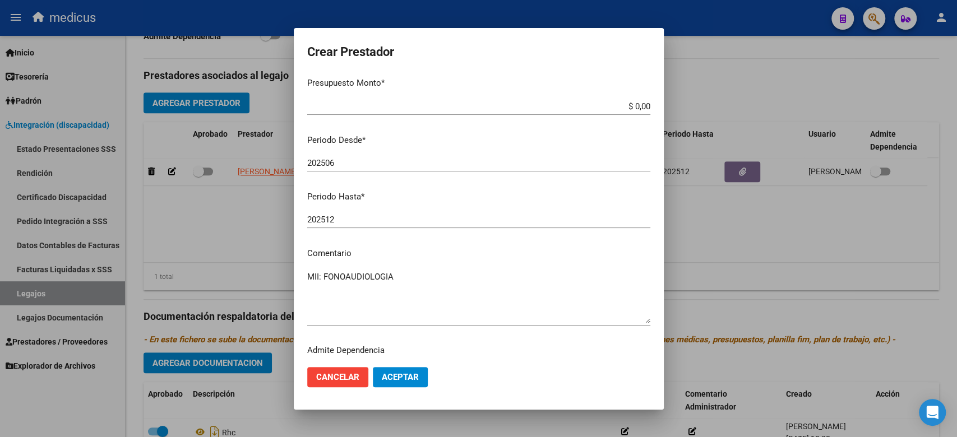
type input "27-14851258-8"
click at [389, 183] on mat-dialog-content "CUIT * 27-14851258-8 Ingresar CUIT ARCA Padrón Presupuesto Monto * $ 0,00 Ingre…" at bounding box center [479, 216] width 370 height 284
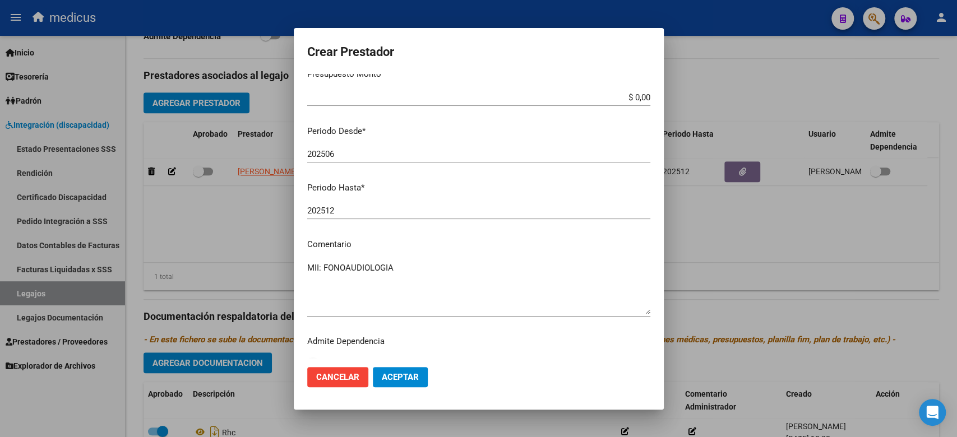
scroll to position [99, 0]
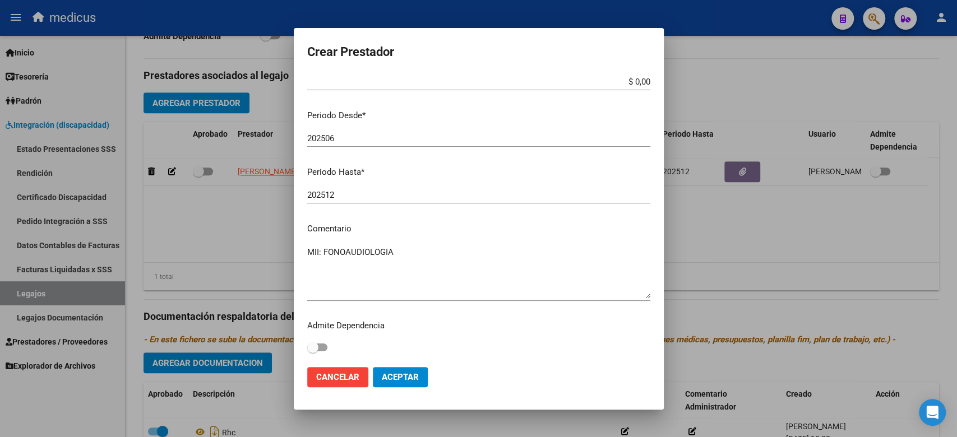
click at [405, 253] on textarea "MII: FONOAUDIOLOGIA" at bounding box center [478, 272] width 343 height 53
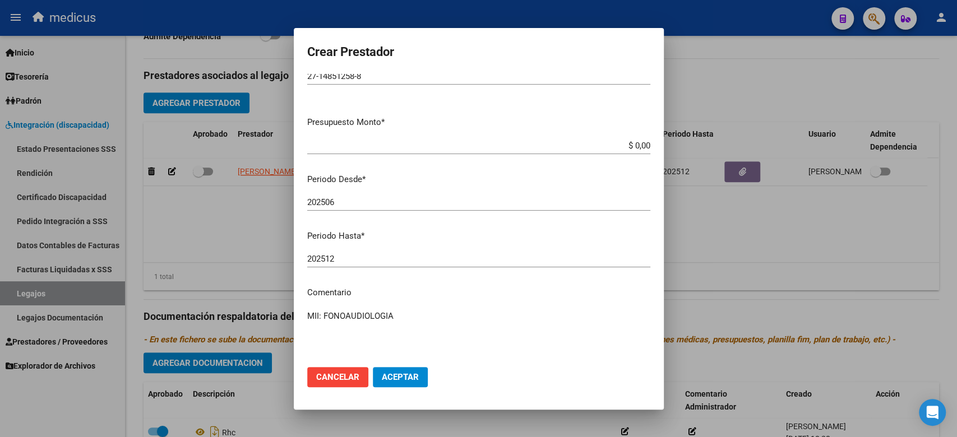
scroll to position [0, 0]
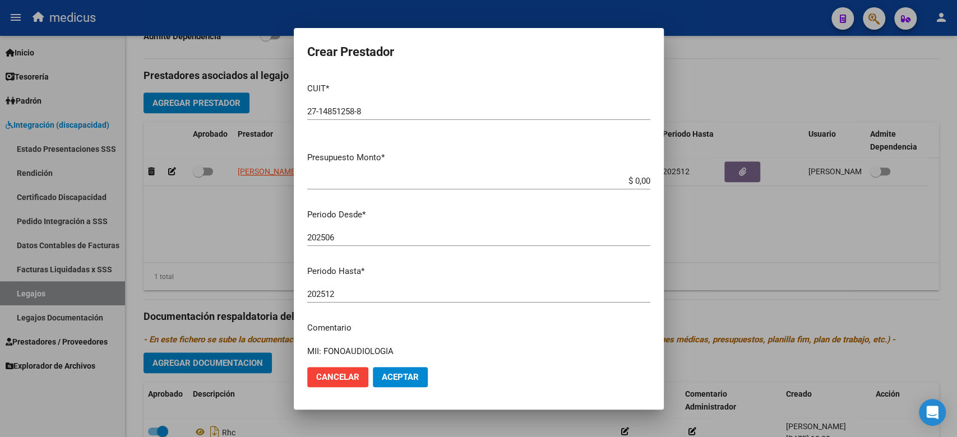
click at [364, 172] on mat-dialog-content "CUIT * 27-14851258-8 Ingresar CUIT ARCA Padrón Presupuesto Monto * $ 0,00 Ingre…" at bounding box center [479, 216] width 370 height 284
click at [454, 227] on mat-dialog-content "CUIT * 27-14851258-8 Ingresar CUIT ARCA Padrón Presupuesto Monto * $ 0,00 Ingre…" at bounding box center [479, 216] width 370 height 284
drag, startPoint x: 520, startPoint y: 177, endPoint x: 650, endPoint y: 178, distance: 129.5
click at [650, 178] on mat-dialog-content "CUIT * 27-14851258-8 Ingresar CUIT ARCA Padrón Presupuesto Monto * $ 0,00 Ingre…" at bounding box center [479, 216] width 370 height 284
paste input "197.929,76"
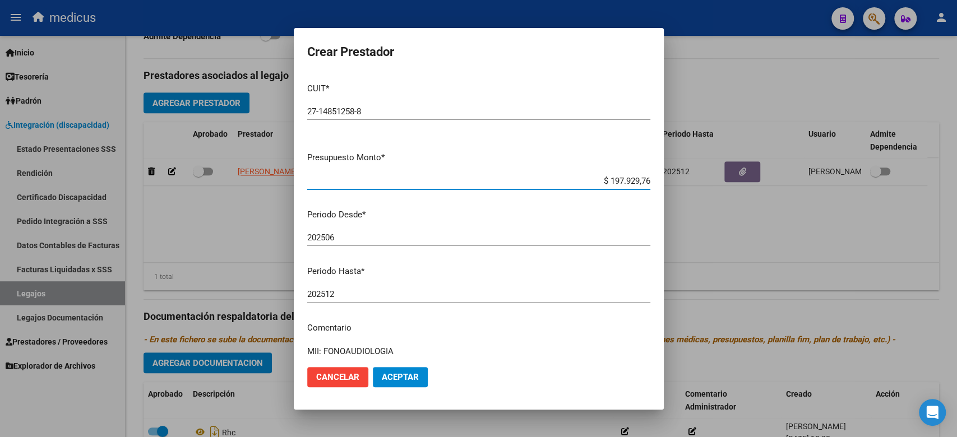
type input "$ 197.929,76"
click at [406, 371] on button "Aceptar" at bounding box center [400, 377] width 55 height 20
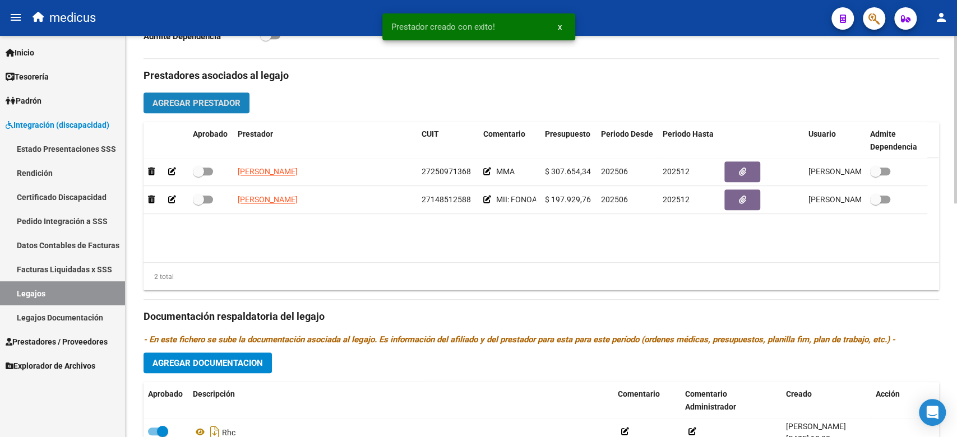
click at [224, 102] on span "Agregar Prestador" at bounding box center [196, 103] width 88 height 10
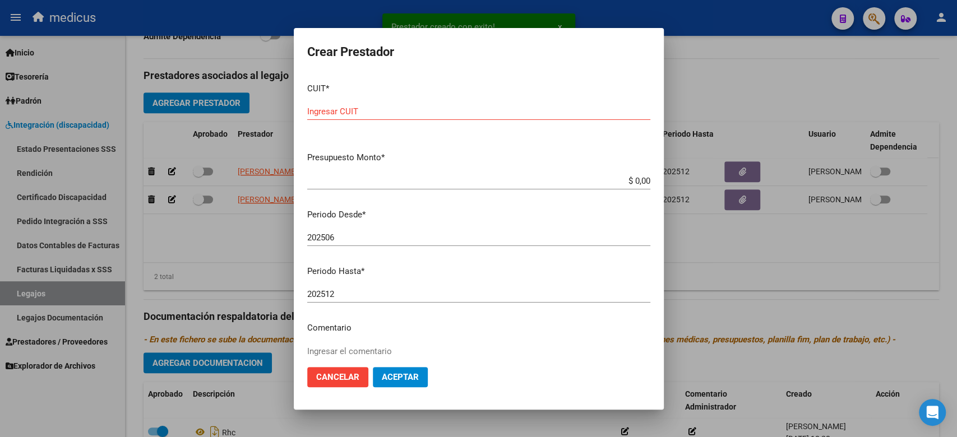
click at [545, 261] on mat-dialog-content "CUIT * Ingresar CUIT Presupuesto Monto * $ 0,00 Ingresar el monto Periodo Desde…" at bounding box center [479, 216] width 370 height 284
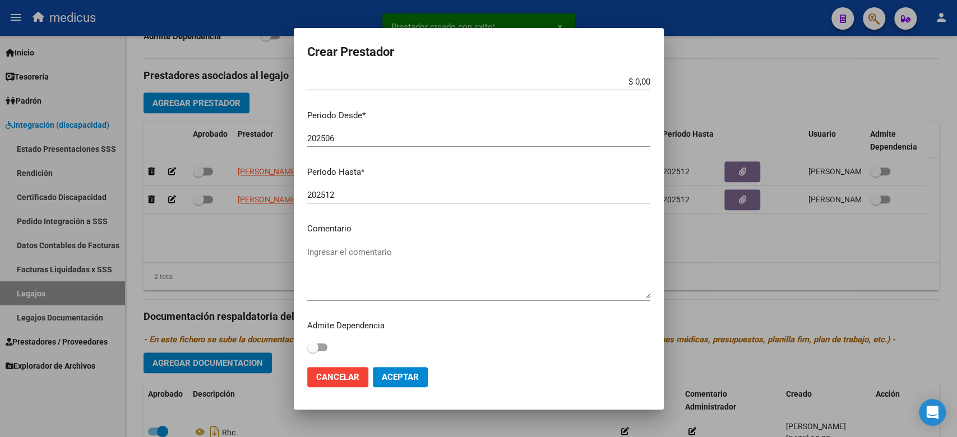
click at [394, 269] on textarea "Ingresar el comentario" at bounding box center [478, 272] width 343 height 53
paste textarea "MII:PSICOPEDAGOGIA"
type textarea "MII:PSICOPEDAGOGIA"
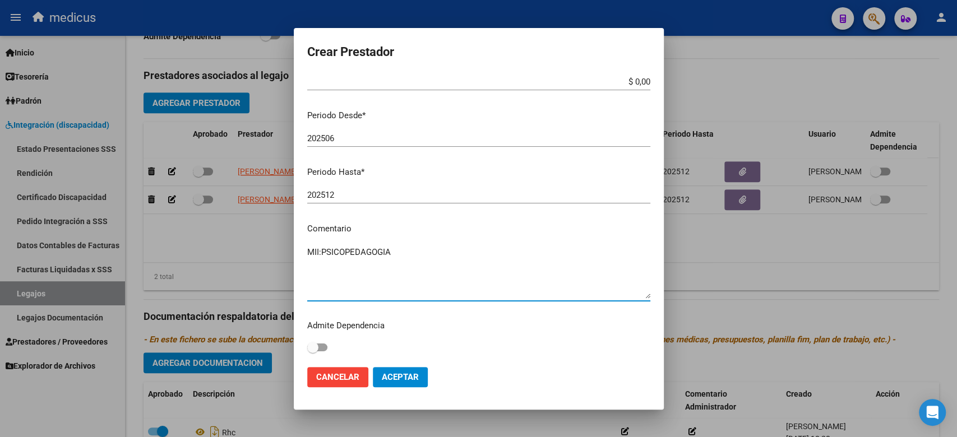
click at [460, 262] on textarea "MII:PSICOPEDAGOGIA" at bounding box center [478, 272] width 343 height 53
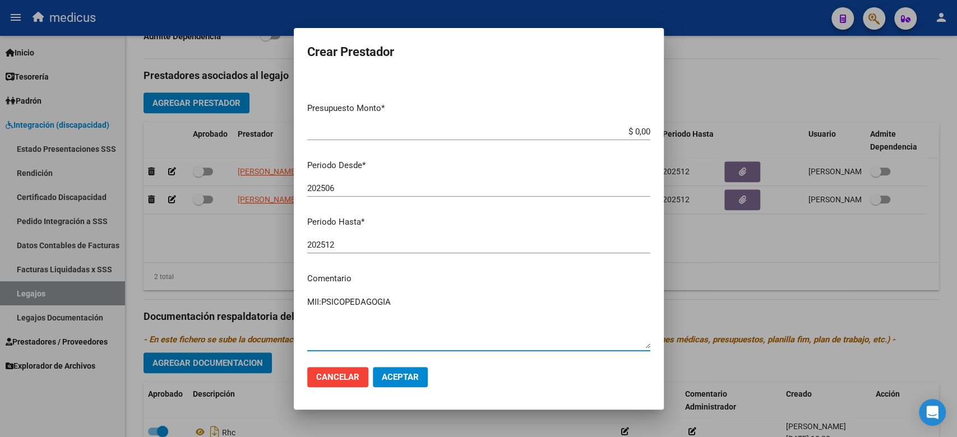
scroll to position [0, 0]
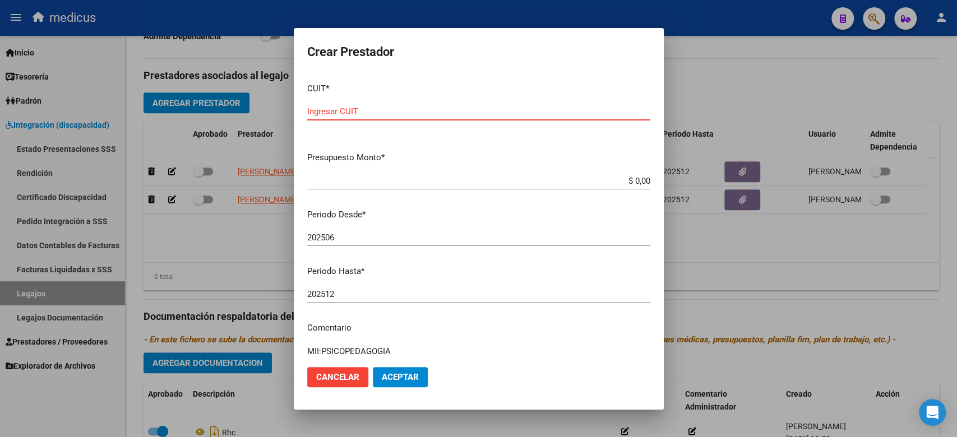
drag, startPoint x: 363, startPoint y: 113, endPoint x: 360, endPoint y: 107, distance: 7.0
click at [360, 107] on div "Ingresar CUIT" at bounding box center [478, 111] width 343 height 17
paste input "27-22100647-5"
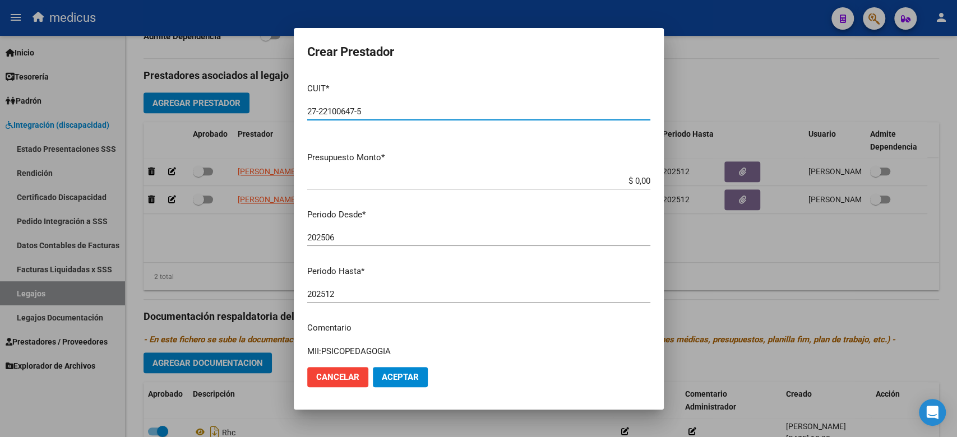
type input "27-22100647-5"
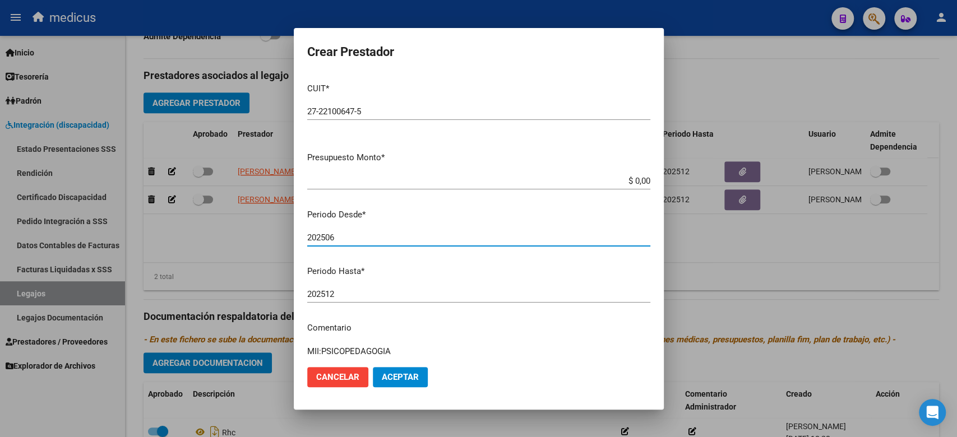
drag, startPoint x: 487, startPoint y: 243, endPoint x: 502, endPoint y: 201, distance: 44.0
click at [487, 240] on div "202506 Ingresar el periodo" at bounding box center [478, 237] width 343 height 17
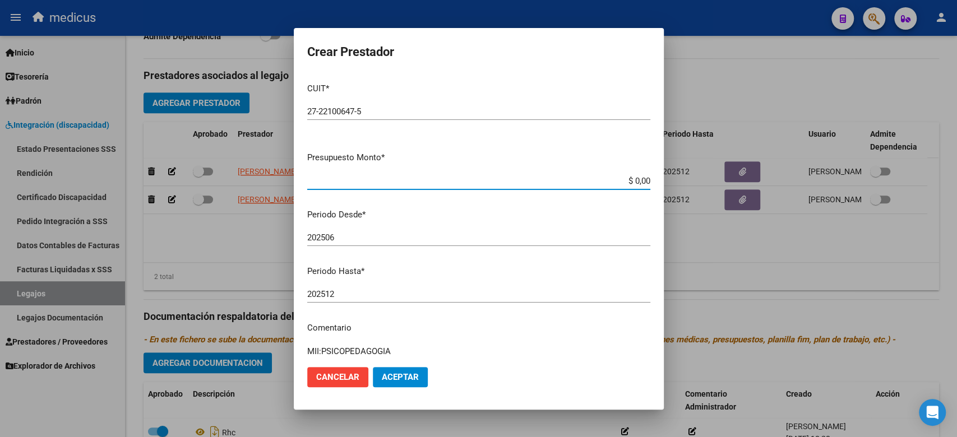
drag, startPoint x: 510, startPoint y: 179, endPoint x: 713, endPoint y: 173, distance: 203.1
click at [713, 173] on div "Crear Prestador CUIT * 27-22100647-5 Ingresar CUIT ARCA Padrón Presupuesto Mont…" at bounding box center [478, 218] width 957 height 437
paste input "98.964,88"
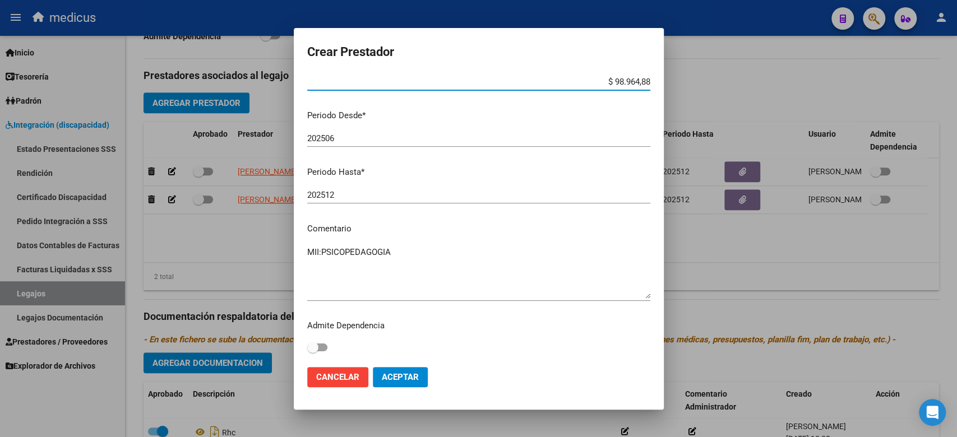
type input "$ 98.964,88"
click at [405, 378] on span "Aceptar" at bounding box center [400, 377] width 37 height 10
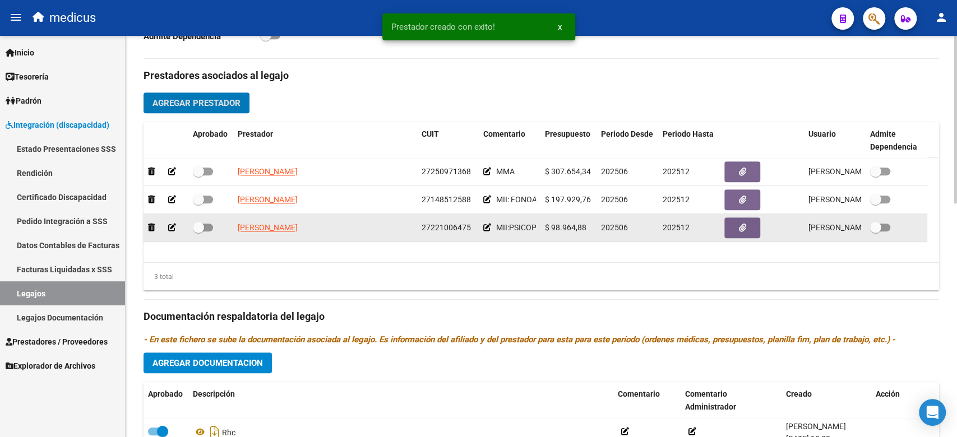
click at [253, 238] on datatable-body-cell "SINGERMANN ROSANA ANDREA" at bounding box center [325, 227] width 184 height 27
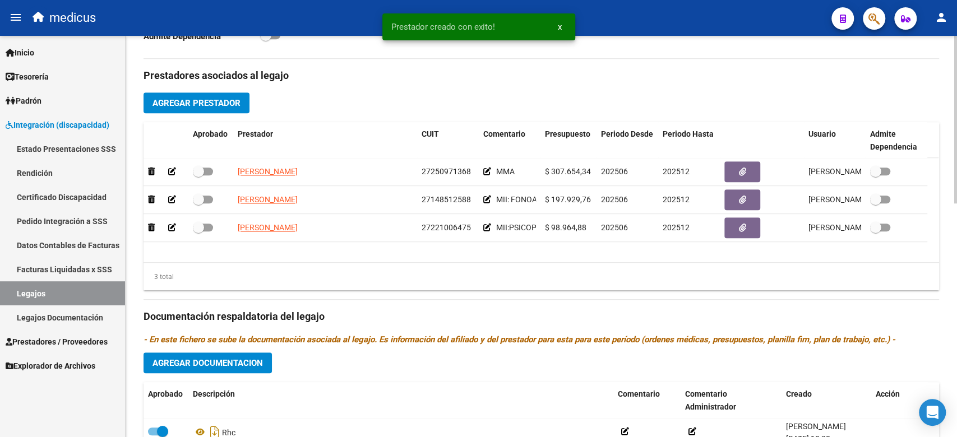
drag, startPoint x: 744, startPoint y: 119, endPoint x: 623, endPoint y: 103, distance: 122.2
click at [623, 103] on div "Prestadores asociados al legajo Agregar Prestador Aprobado Prestador CUIT Comen…" at bounding box center [542, 309] width 796 height 501
click at [622, 82] on h3 "Prestadores asociados al legajo" at bounding box center [542, 76] width 796 height 16
click at [680, 82] on h3 "Prestadores asociados al legajo" at bounding box center [542, 76] width 796 height 16
click at [215, 92] on div "Prestadores asociados al legajo Agregar Prestador Aprobado Prestador CUIT Comen…" at bounding box center [542, 309] width 796 height 501
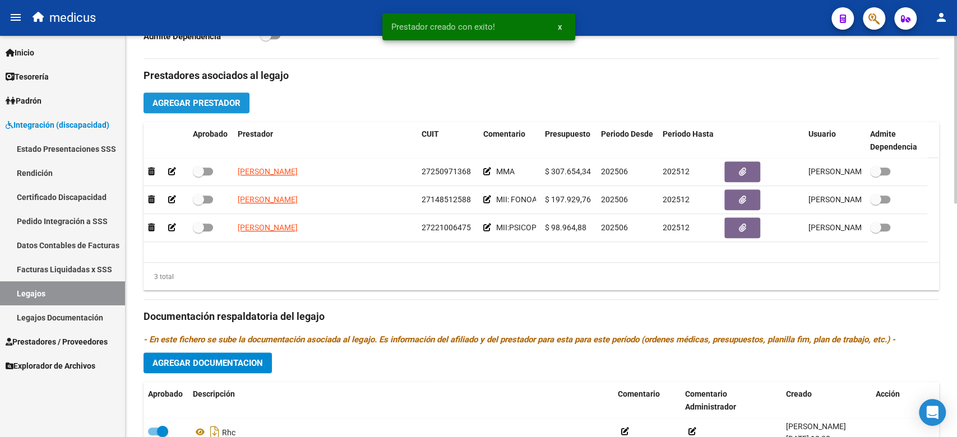
click at [220, 98] on span "Agregar Prestador" at bounding box center [196, 103] width 88 height 10
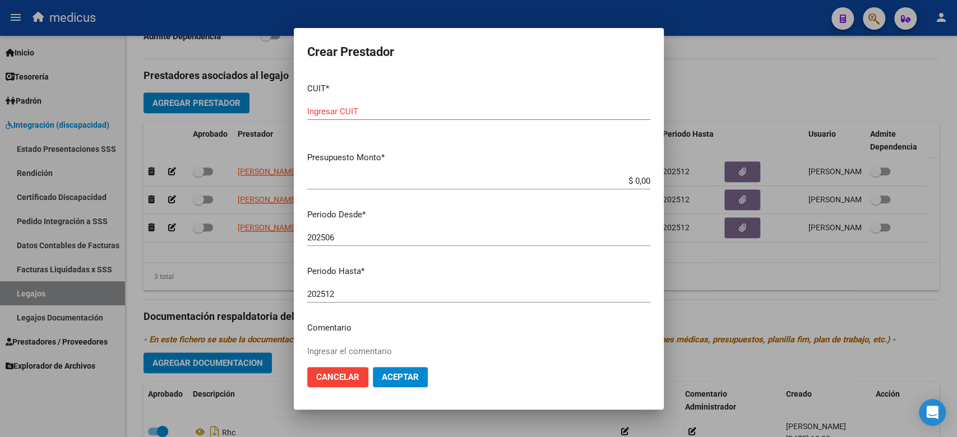
drag, startPoint x: 556, startPoint y: 273, endPoint x: 503, endPoint y: 288, distance: 55.2
click at [556, 273] on p "Periodo Hasta *" at bounding box center [478, 271] width 343 height 13
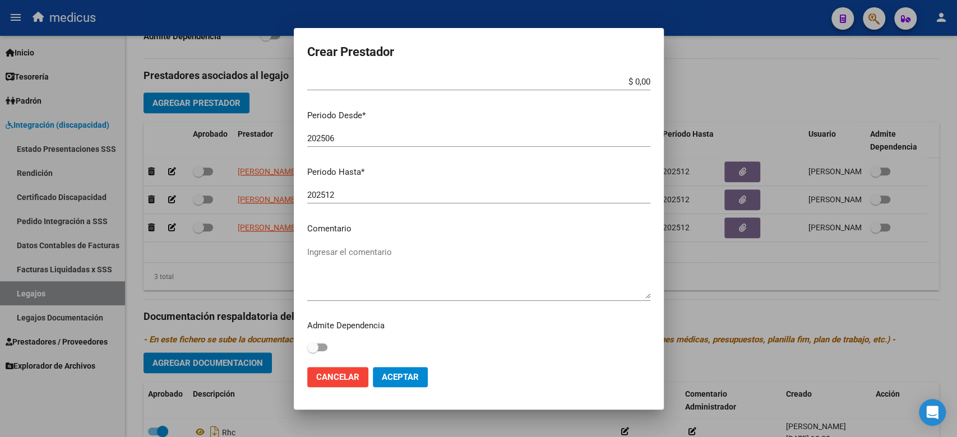
click at [380, 271] on textarea "Ingresar el comentario" at bounding box center [478, 272] width 343 height 53
paste textarea "MII. PSICOLOGIA"
type textarea "MII. PSICOLOGIA"
click at [453, 279] on textarea "MII. PSICOLOGIA" at bounding box center [478, 272] width 343 height 53
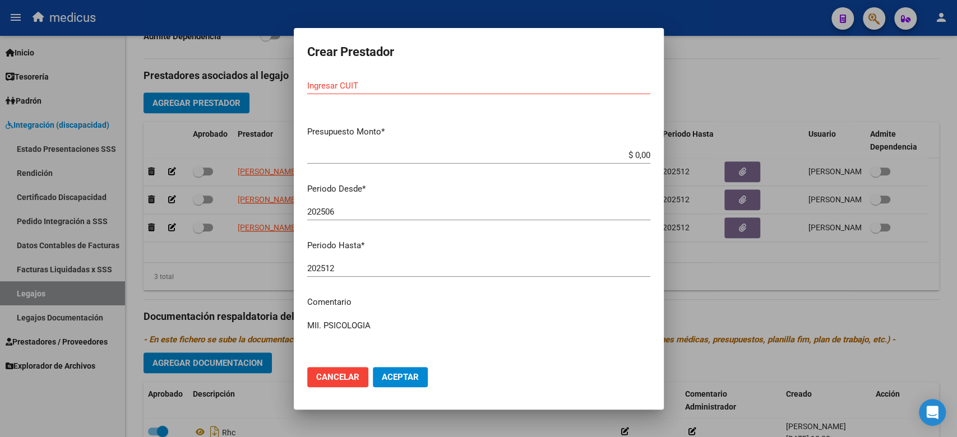
scroll to position [0, 0]
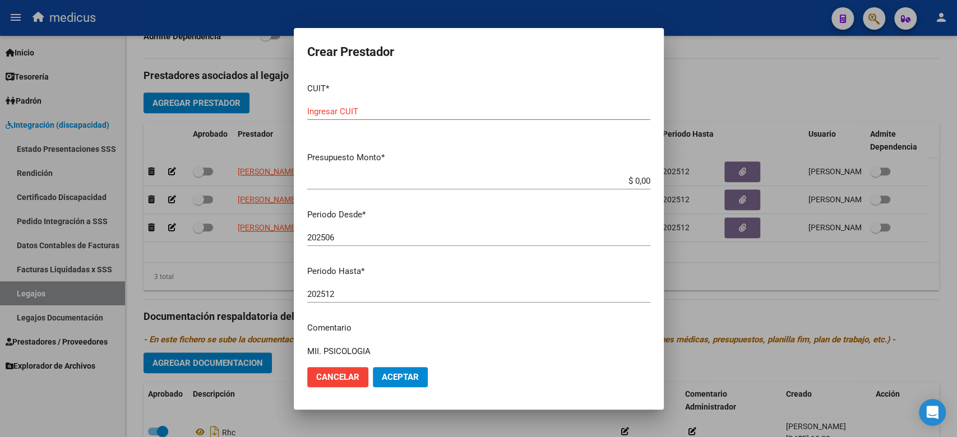
click at [358, 112] on input "Ingresar CUIT" at bounding box center [478, 112] width 343 height 10
paste input "27-31826520-3"
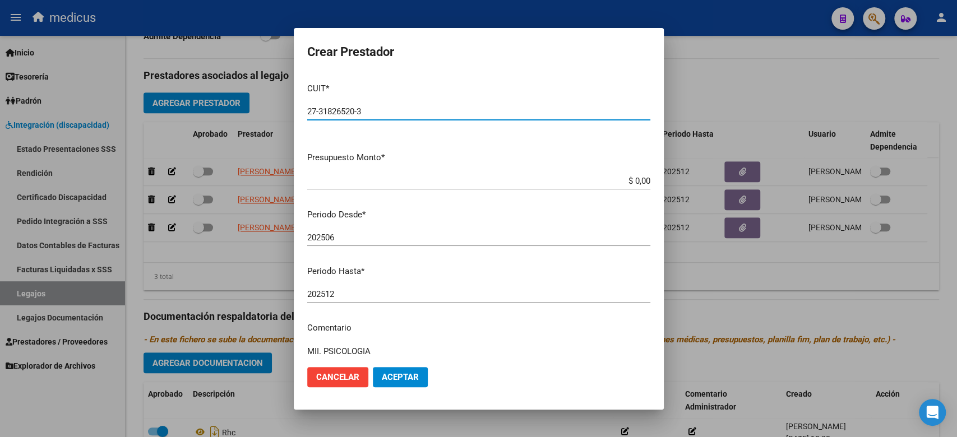
type input "27-31826520-3"
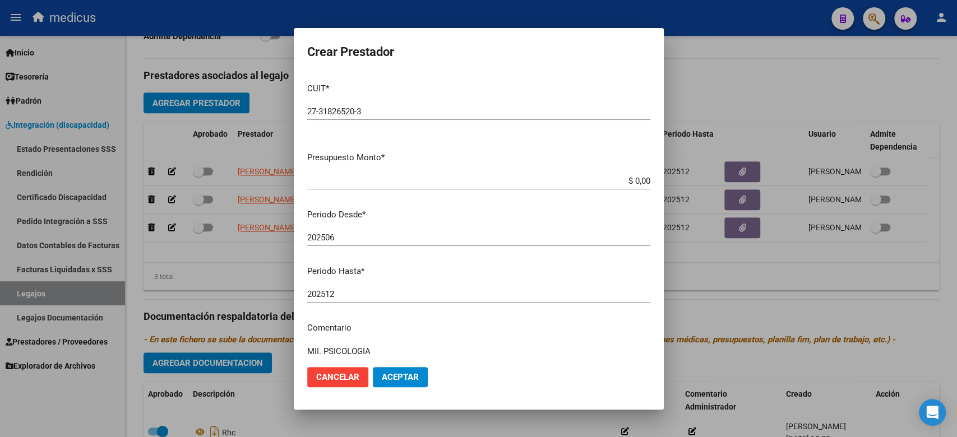
click at [460, 209] on p "Periodo Desde *" at bounding box center [478, 215] width 343 height 13
drag, startPoint x: 487, startPoint y: 182, endPoint x: 668, endPoint y: 164, distance: 182.0
click at [668, 164] on div "Crear Prestador CUIT * 27-31826520-3 Ingresar CUIT ARCA Padrón Presupuesto Mont…" at bounding box center [478, 218] width 957 height 437
paste input "136.076,71"
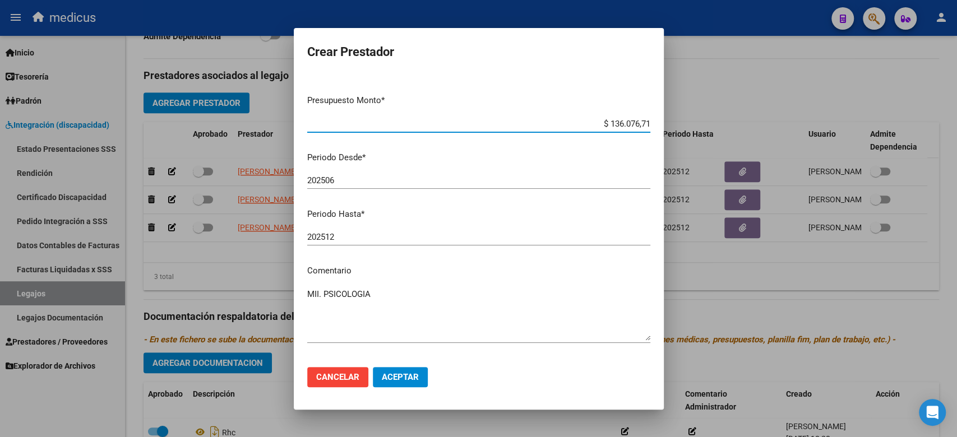
scroll to position [99, 0]
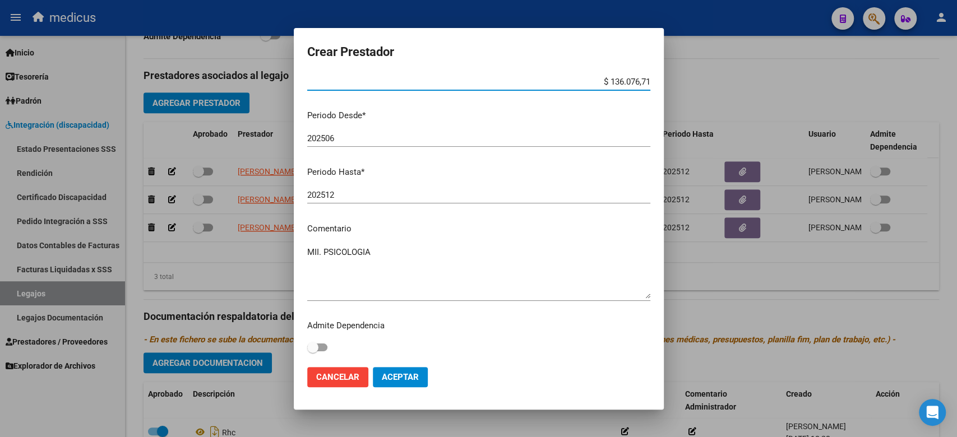
type input "$ 136.076,71"
click at [399, 377] on span "Aceptar" at bounding box center [400, 377] width 37 height 10
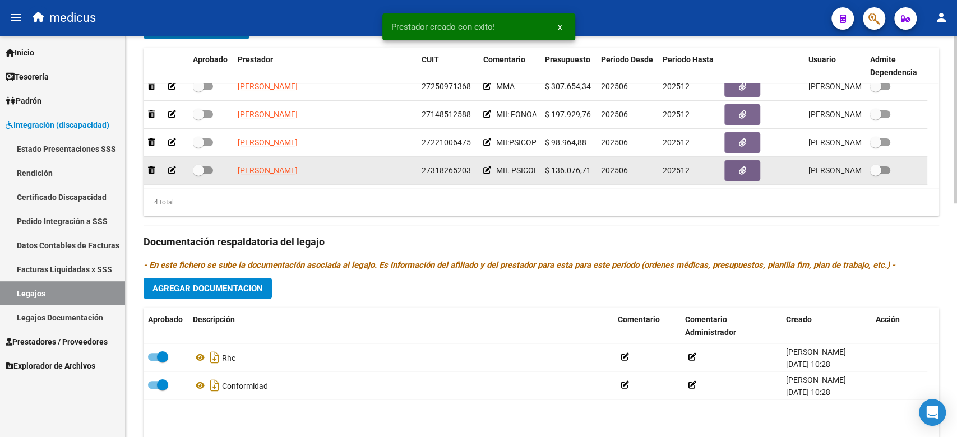
scroll to position [0, 0]
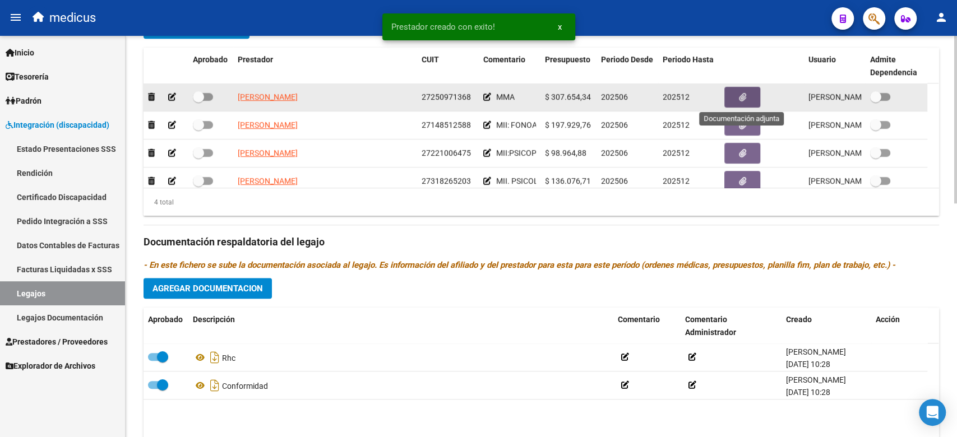
click at [746, 98] on button "button" at bounding box center [742, 97] width 36 height 21
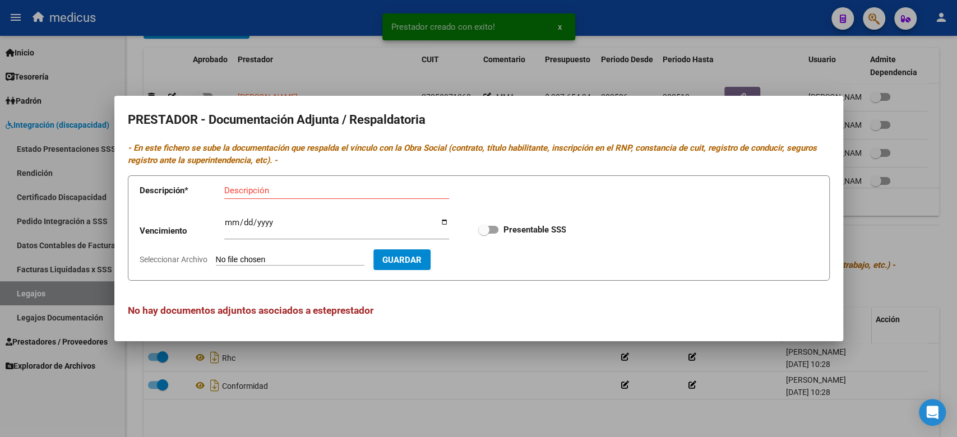
click at [305, 253] on form "Descripción * Descripción Vencimiento Ingresar vencimiento Presentable SSS Sele…" at bounding box center [479, 228] width 702 height 106
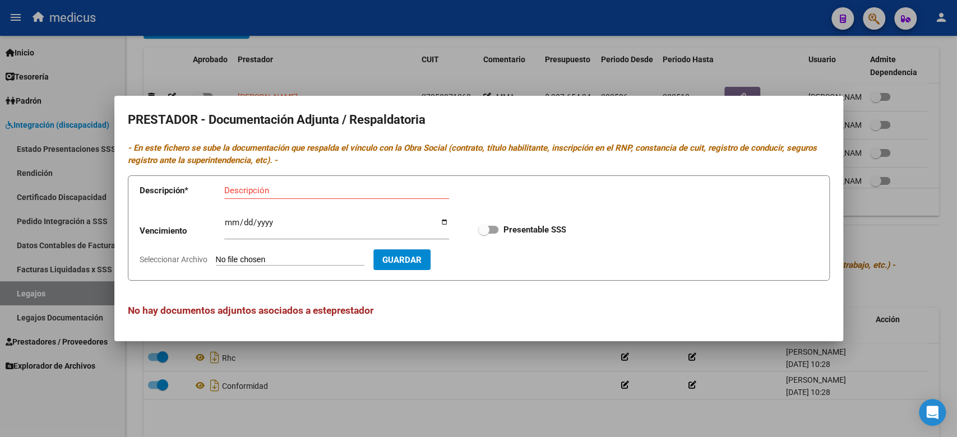
click at [283, 258] on input "Seleccionar Archivo" at bounding box center [290, 260] width 149 height 11
type input "C:\fakepath\AA.pdf"
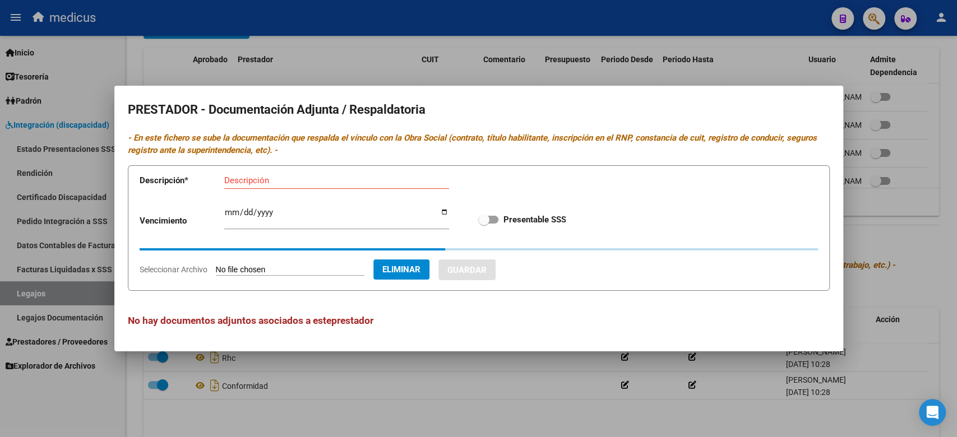
click at [281, 186] on input "Descripción" at bounding box center [336, 180] width 225 height 10
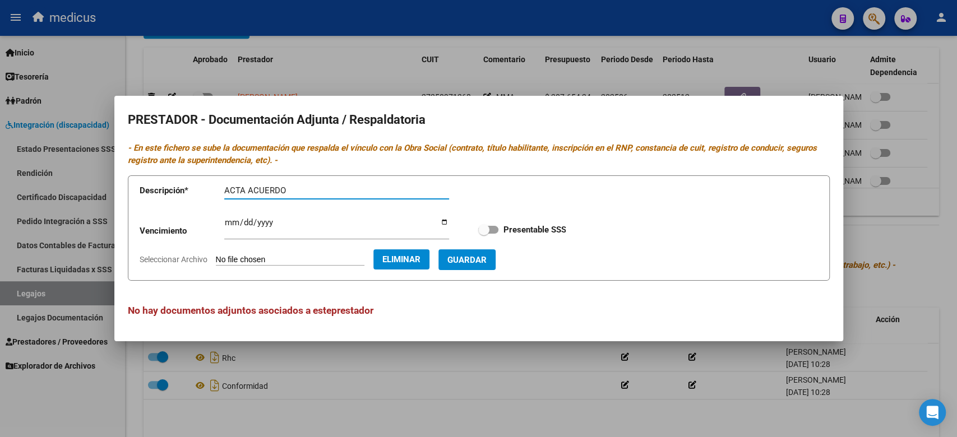
type input "ACTA ACUERDO"
click at [467, 257] on button "Guardar" at bounding box center [466, 259] width 57 height 21
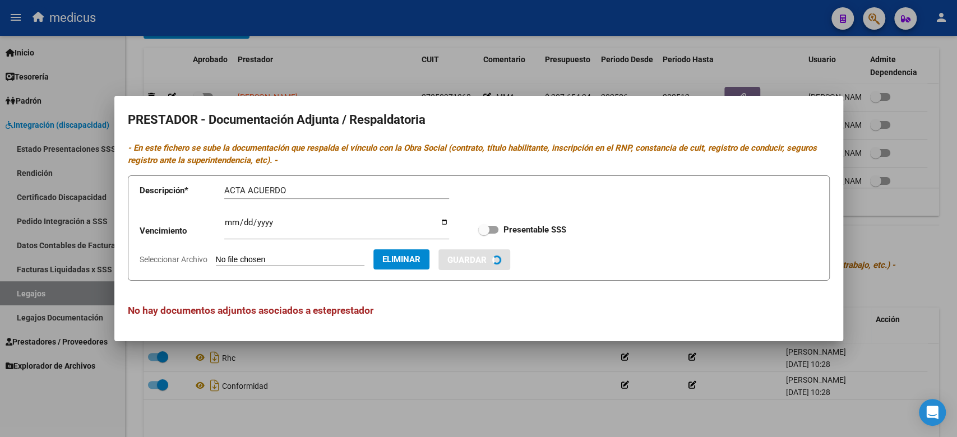
checkbox input "true"
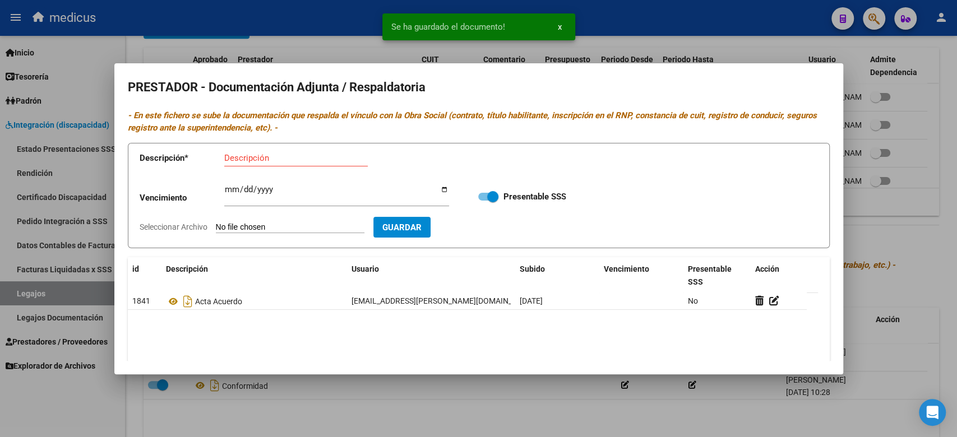
click at [238, 225] on input "Seleccionar Archivo" at bounding box center [290, 228] width 149 height 11
type input "C:\fakepath\CBU ( PEDIR CONSTANCIA).pdf"
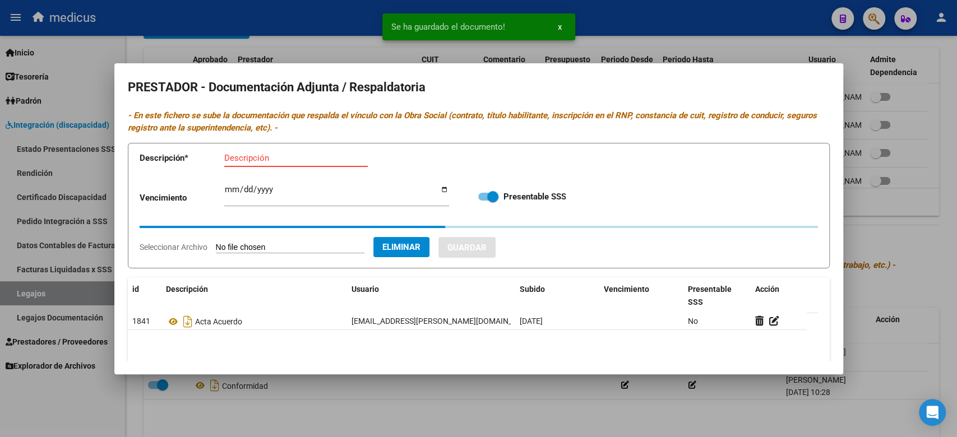
click at [267, 155] on input "Descripción" at bounding box center [296, 158] width 144 height 10
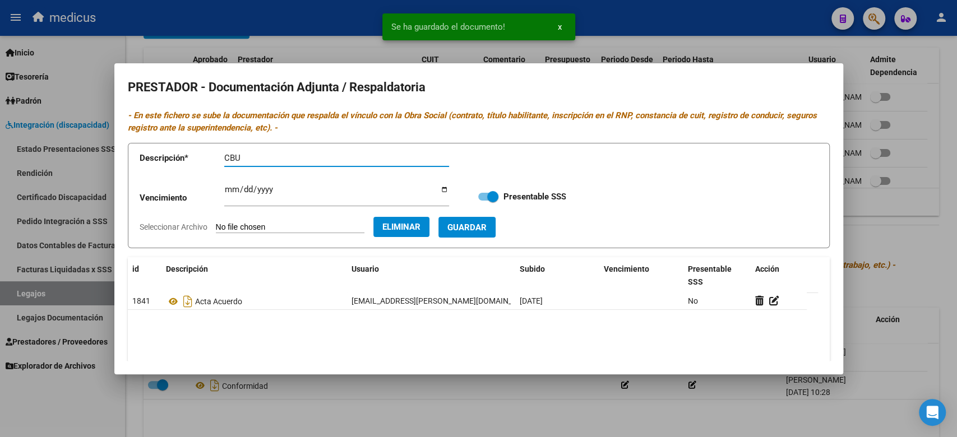
type input "CBU"
click at [487, 224] on span "Guardar" at bounding box center [466, 228] width 39 height 10
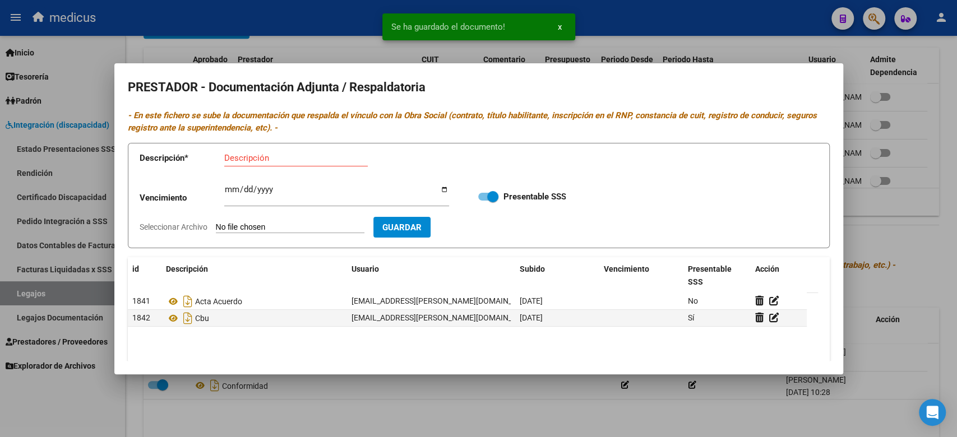
click at [230, 227] on input "Seleccionar Archivo" at bounding box center [290, 228] width 149 height 11
type input "C:\fakepath\INF.pdf"
click at [288, 155] on input "Descripción" at bounding box center [296, 158] width 144 height 10
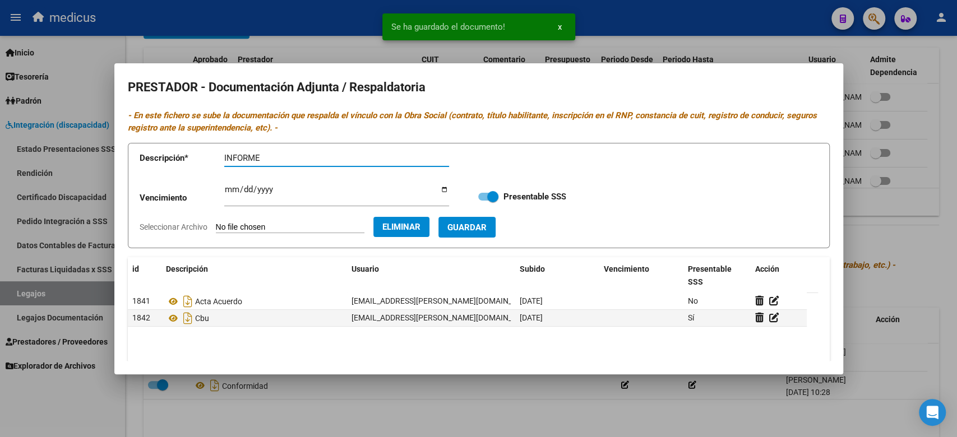
type input "INFORME"
click at [473, 223] on span "Guardar" at bounding box center [466, 228] width 39 height 10
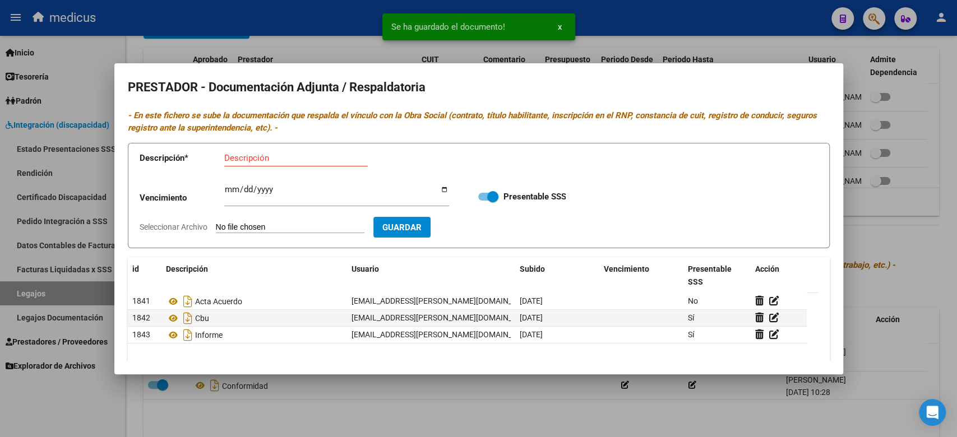
click at [264, 226] on input "Seleccionar Archivo" at bounding box center [290, 228] width 149 height 11
type input "C:\fakepath\OM.pdf"
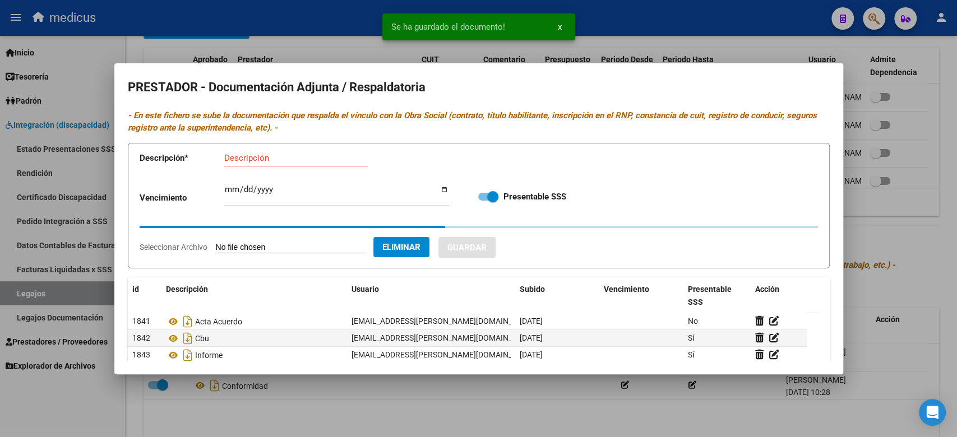
click at [307, 157] on input "Descripción" at bounding box center [296, 158] width 144 height 10
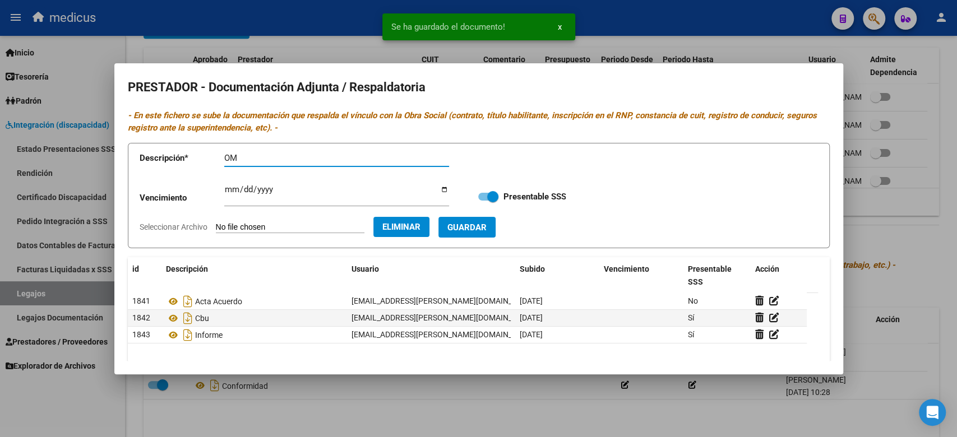
type input "OM"
click at [487, 225] on span "Guardar" at bounding box center [466, 228] width 39 height 10
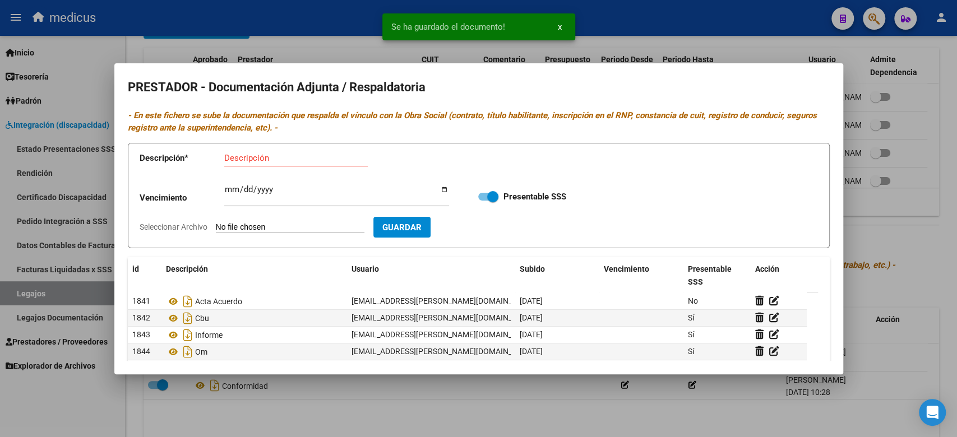
click at [243, 228] on input "Seleccionar Archivo" at bounding box center [290, 228] width 149 height 11
type input "C:\fakepath\RNP ( VENCIDO).pdf"
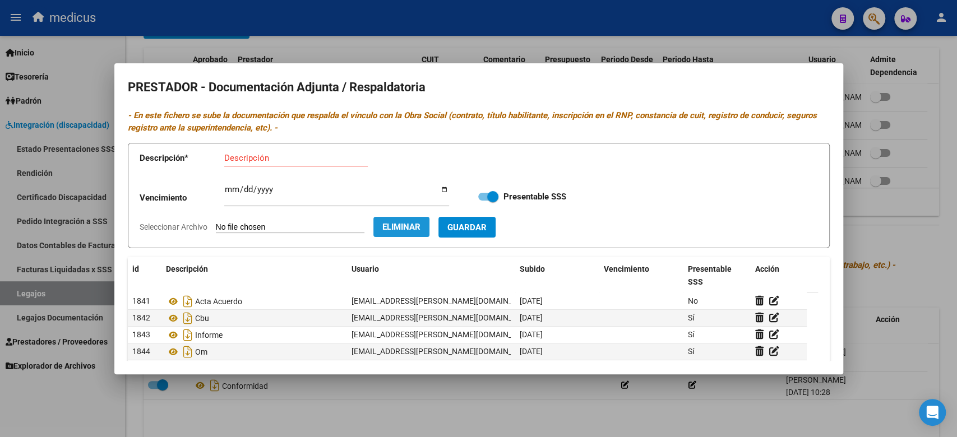
click at [420, 222] on span "Eliminar" at bounding box center [401, 227] width 38 height 10
click at [327, 228] on input "Seleccionar Archivo" at bounding box center [290, 228] width 149 height 11
type input "C:\fakepath\TITULO.pdf"
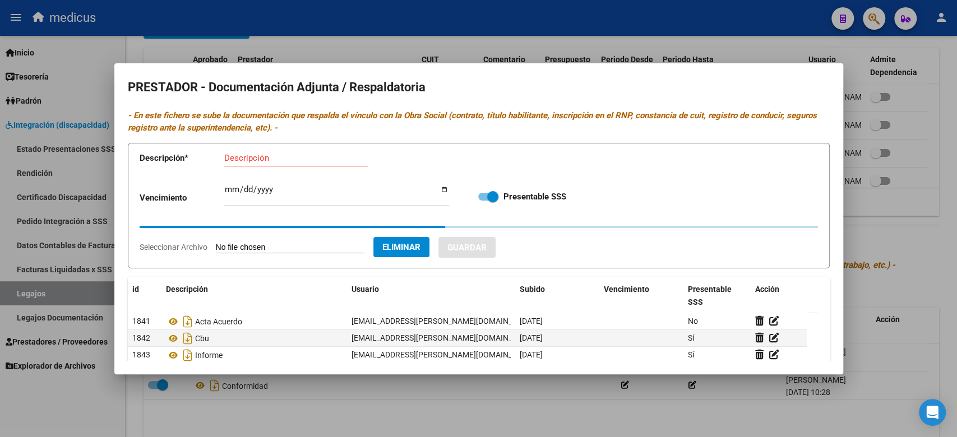
click at [314, 159] on input "Descripción" at bounding box center [296, 158] width 144 height 10
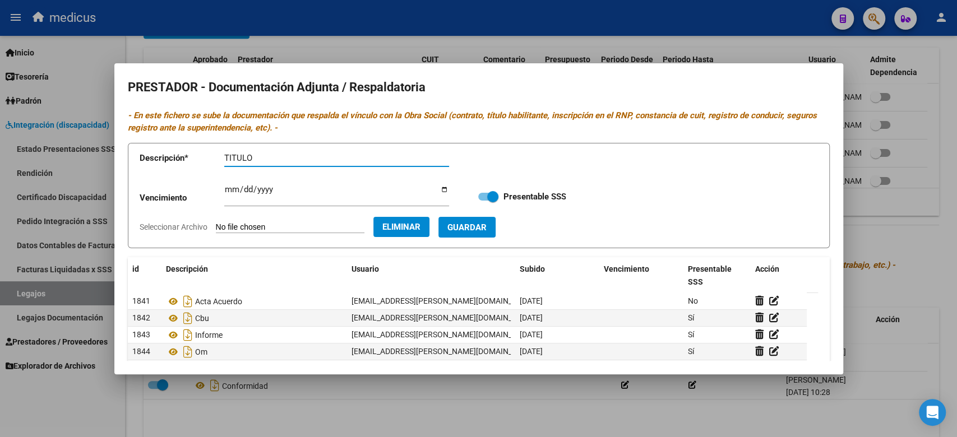
type input "TITULO"
click at [482, 225] on span "Guardar" at bounding box center [466, 228] width 39 height 10
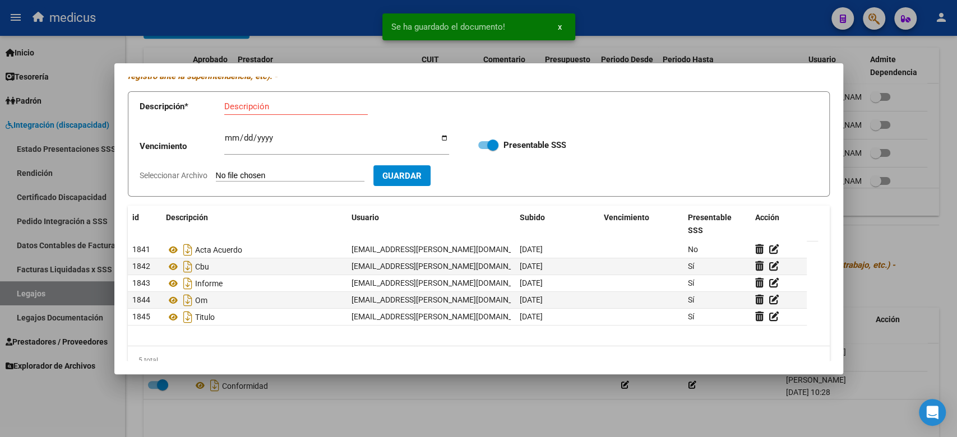
scroll to position [73, 0]
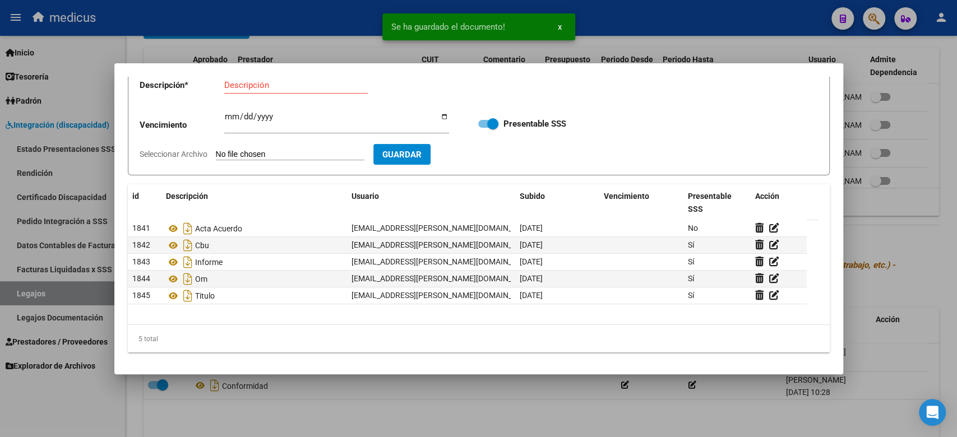
click at [902, 300] on div at bounding box center [478, 218] width 957 height 437
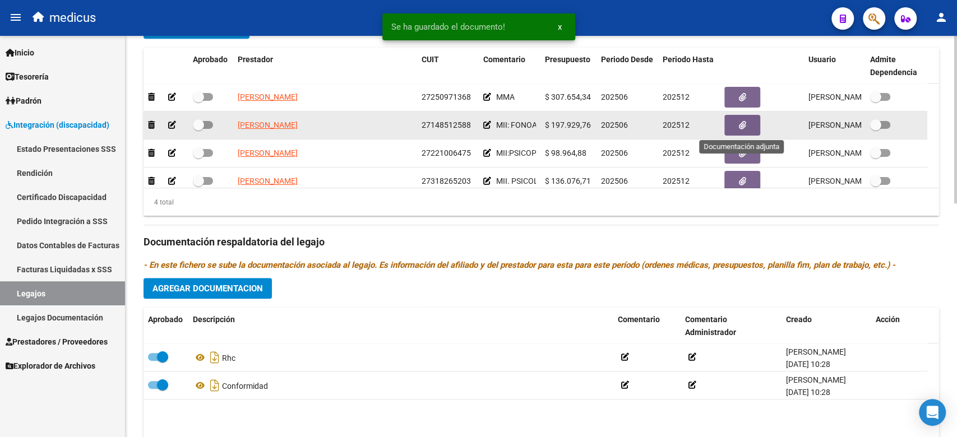
click at [737, 129] on button "button" at bounding box center [742, 125] width 36 height 21
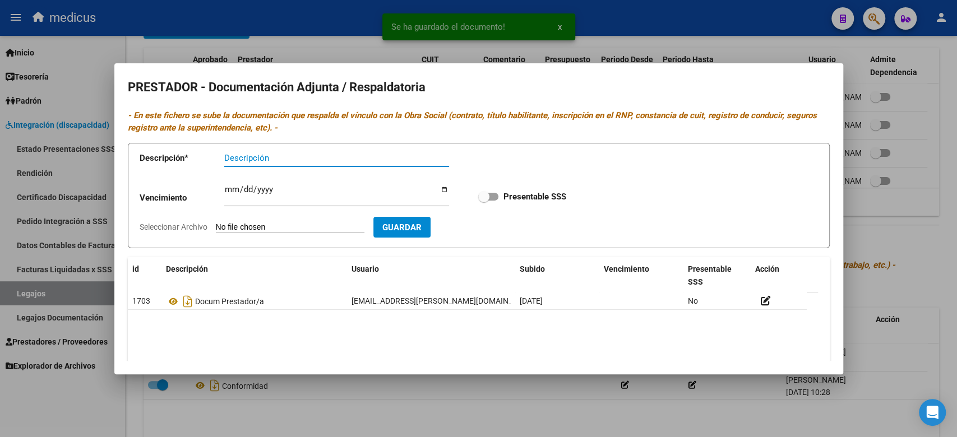
click at [278, 223] on input "Seleccionar Archivo" at bounding box center [290, 228] width 149 height 11
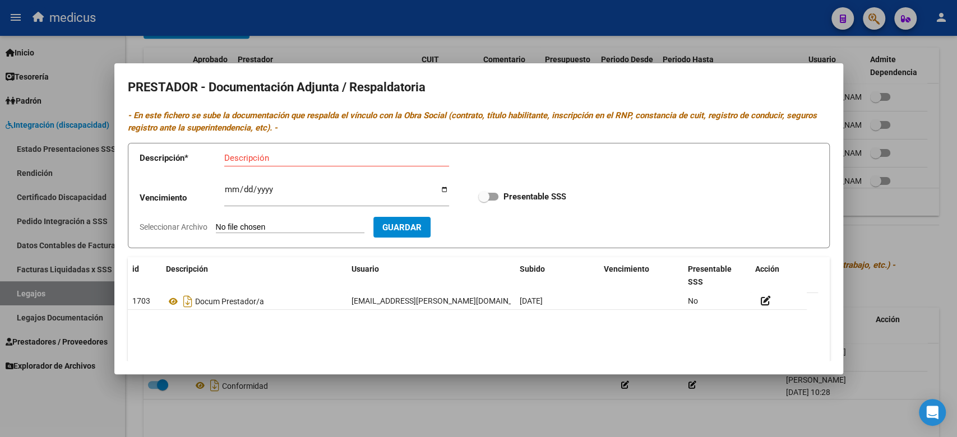
type input "C:\fakepath\OM.pdf"
click at [313, 153] on input "Descripción" at bounding box center [336, 158] width 225 height 10
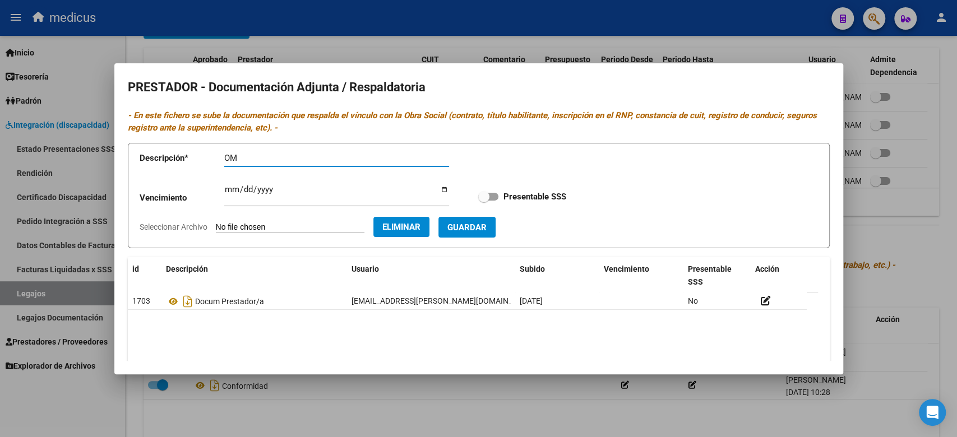
type input "OM"
click at [487, 229] on span "Guardar" at bounding box center [466, 228] width 39 height 10
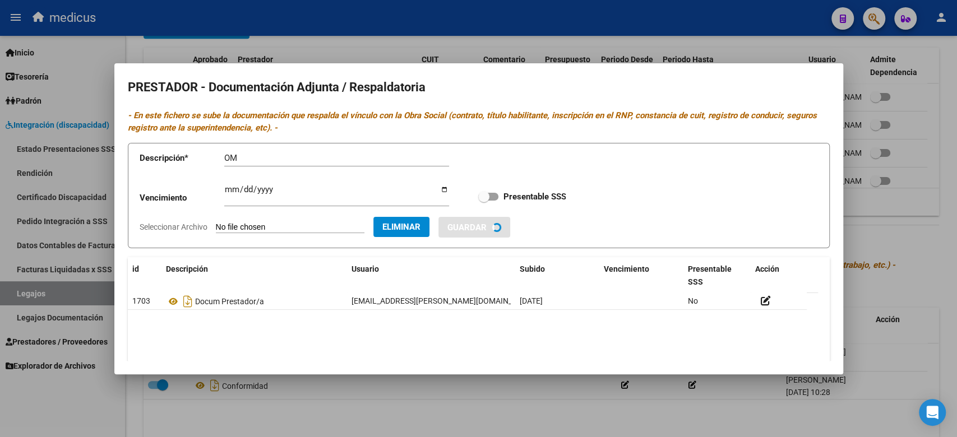
checkbox input "true"
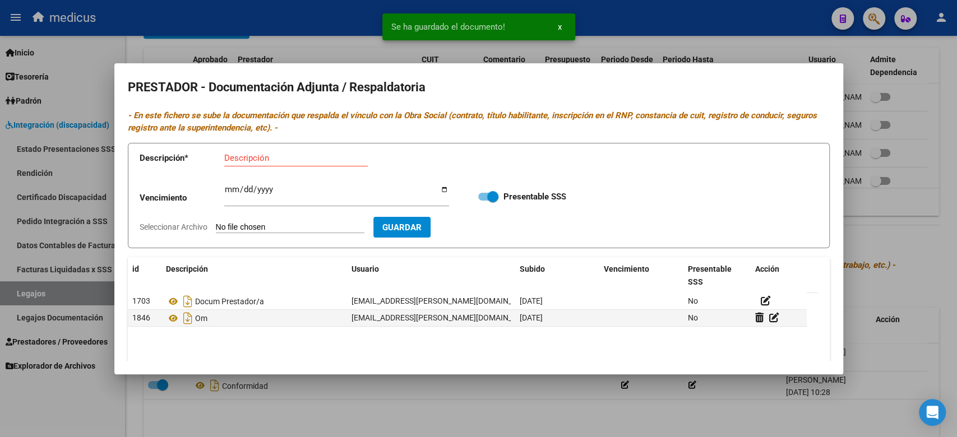
click at [303, 227] on input "Seleccionar Archivo" at bounding box center [290, 228] width 149 height 11
type input "C:\fakepath\PLAN.pdf"
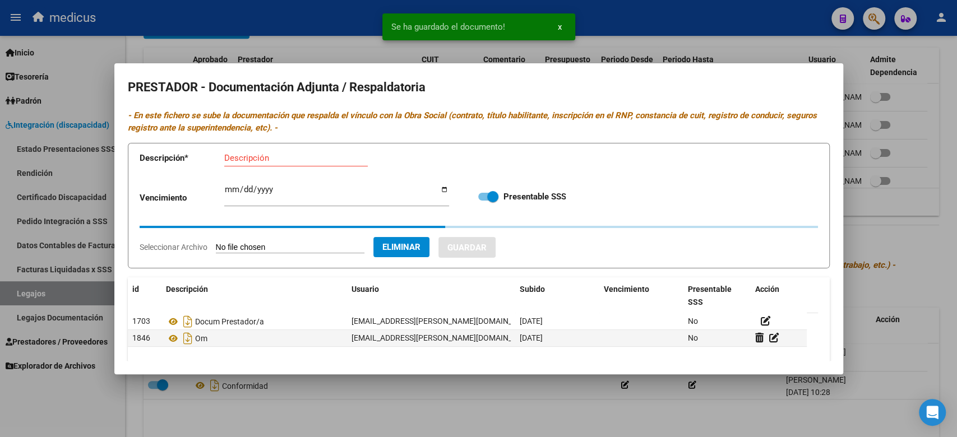
click at [318, 157] on input "Descripción" at bounding box center [296, 158] width 144 height 10
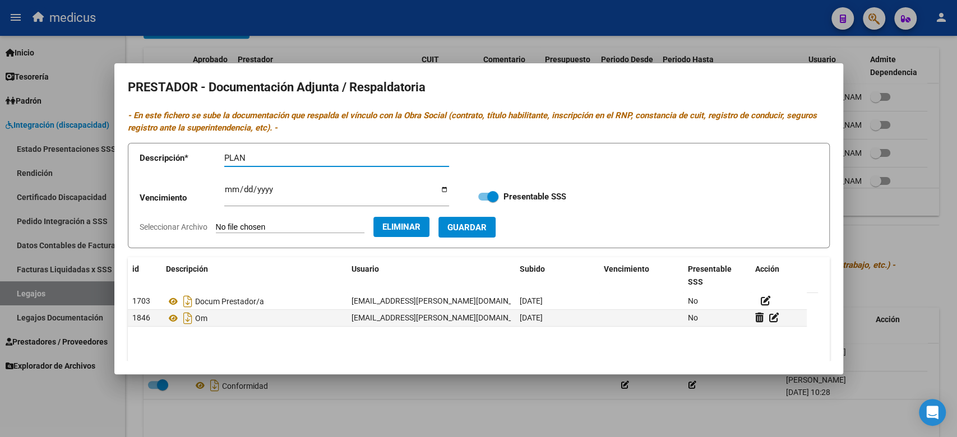
type input "PLAN"
drag, startPoint x: 509, startPoint y: 231, endPoint x: 451, endPoint y: 231, distance: 57.2
click at [487, 231] on span "Guardar" at bounding box center [466, 228] width 39 height 10
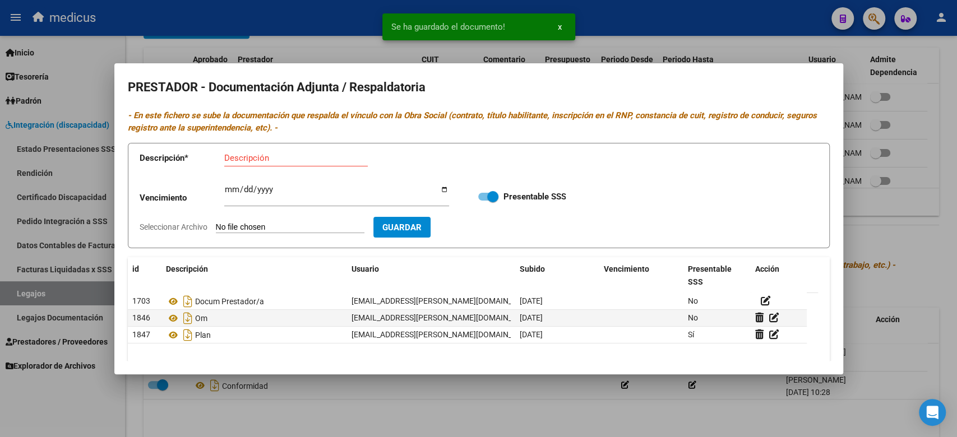
click at [260, 224] on input "Seleccionar Archivo" at bounding box center [290, 228] width 149 height 11
type input "C:\fakepath\PRESUP.pdf"
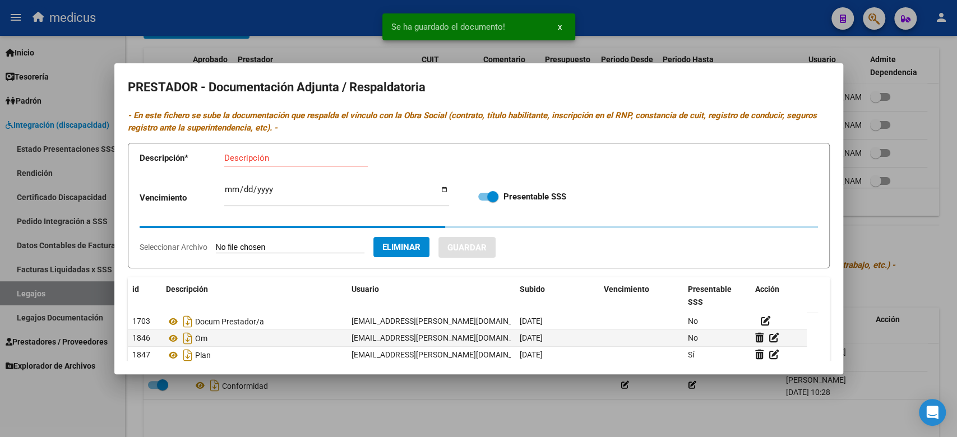
click at [280, 153] on input "Descripción" at bounding box center [296, 158] width 144 height 10
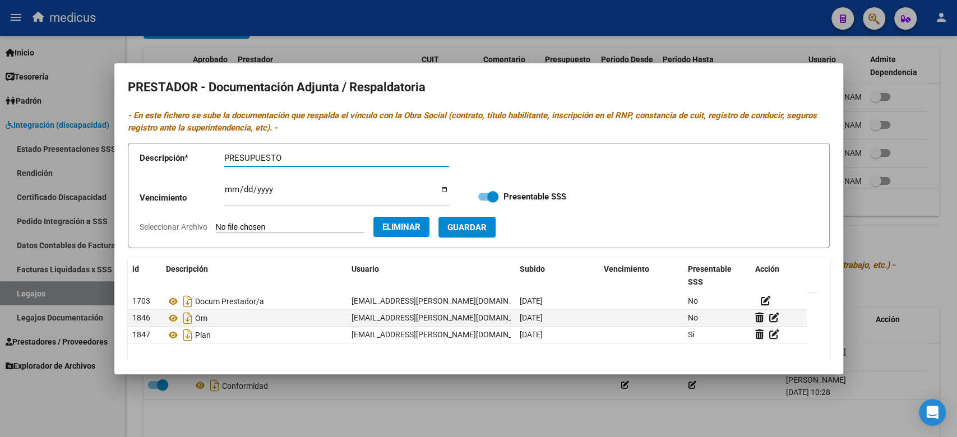
type input "PRESUPUESTO"
click at [487, 223] on span "Guardar" at bounding box center [466, 228] width 39 height 10
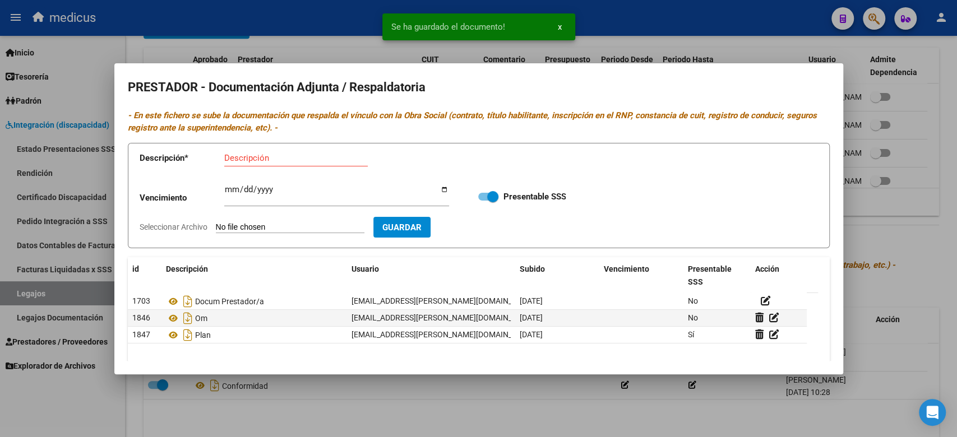
click at [265, 226] on input "Seleccionar Archivo" at bounding box center [290, 228] width 149 height 11
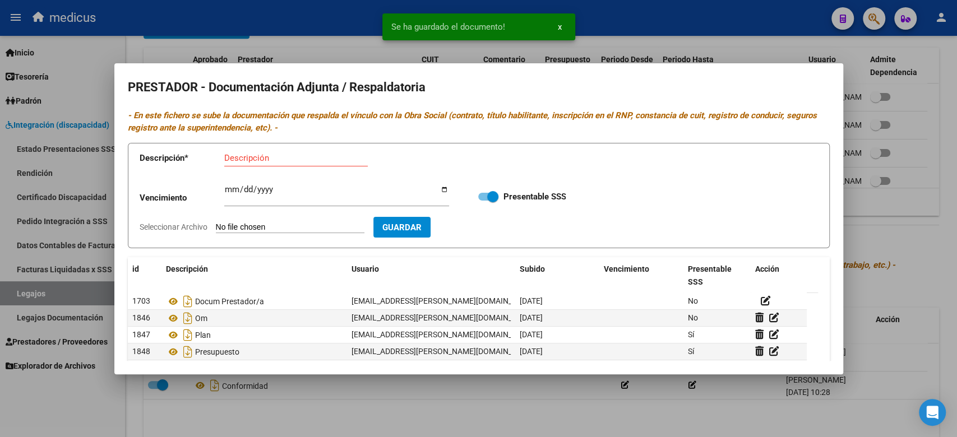
type input "C:\fakepath\RHC.pdf"
click at [278, 158] on input "Descripción" at bounding box center [296, 158] width 144 height 10
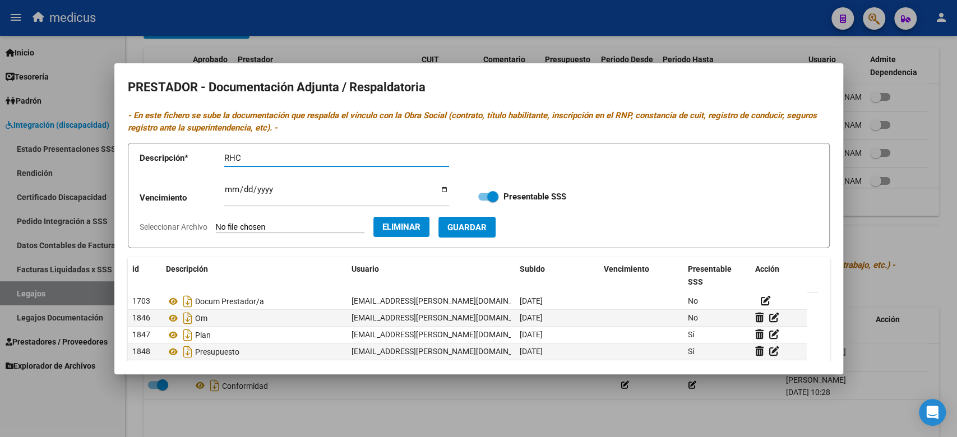
type input "RHC"
click at [487, 225] on span "Guardar" at bounding box center [466, 228] width 39 height 10
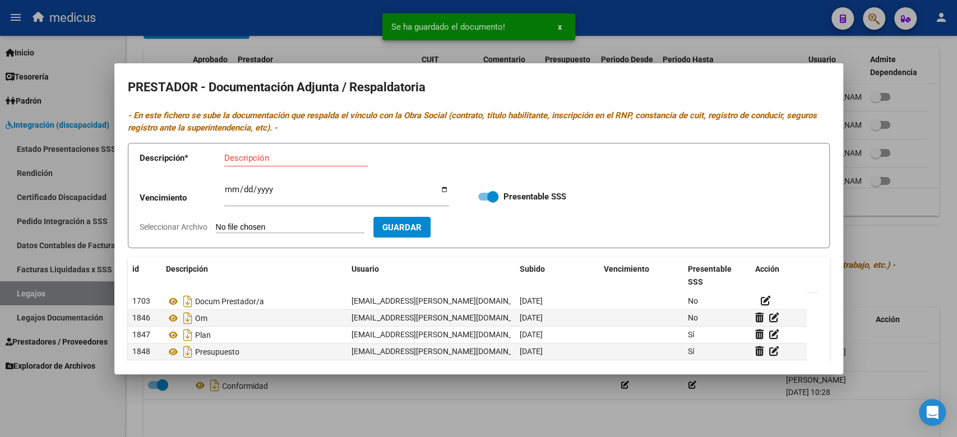
click at [301, 224] on input "Seleccionar Archivo" at bounding box center [290, 228] width 149 height 11
type input "C:\fakepath\RNP.pdf"
click at [236, 159] on input "Descripción" at bounding box center [296, 158] width 144 height 10
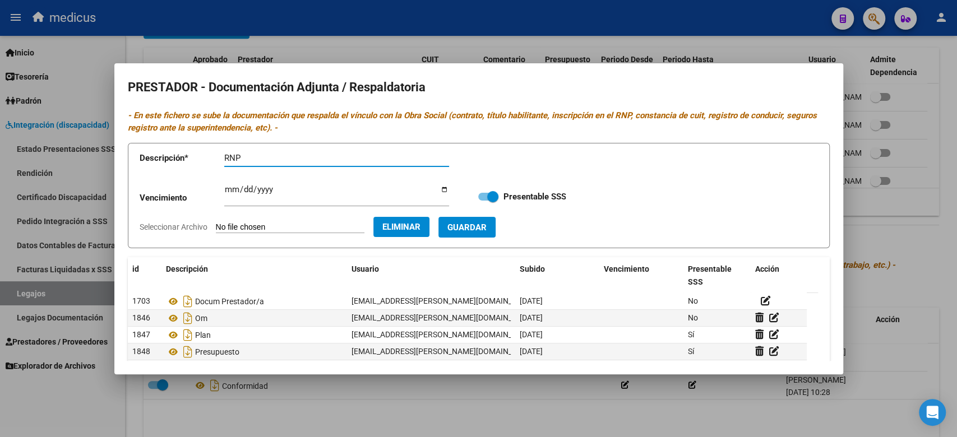
type input "RNP"
click at [489, 221] on button "Guardar" at bounding box center [466, 227] width 57 height 21
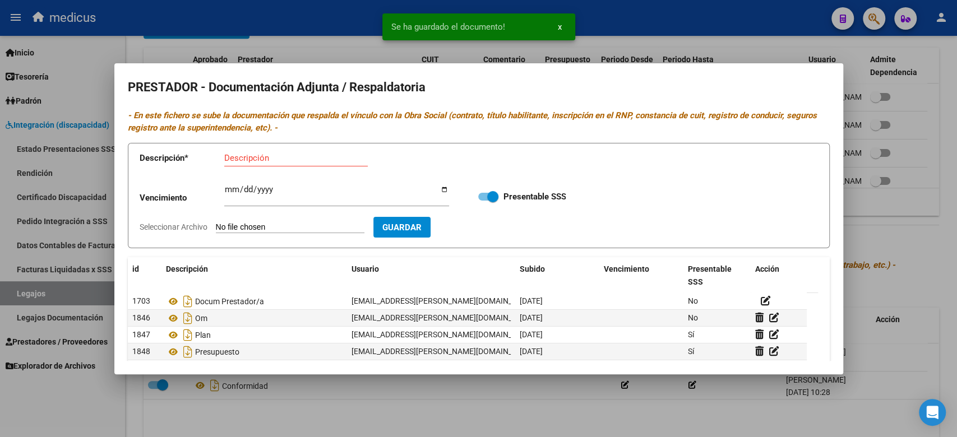
click at [267, 229] on input "Seleccionar Archivo" at bounding box center [290, 228] width 149 height 11
type input "C:\fakepath\TITULO.pdf"
click at [297, 158] on input "Descripción" at bounding box center [296, 158] width 144 height 10
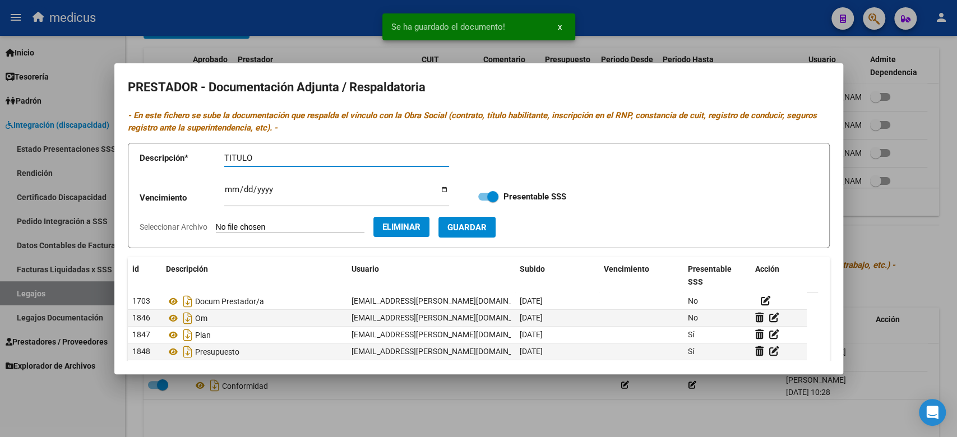
type input "TITULO"
click at [496, 220] on button "Guardar" at bounding box center [466, 227] width 57 height 21
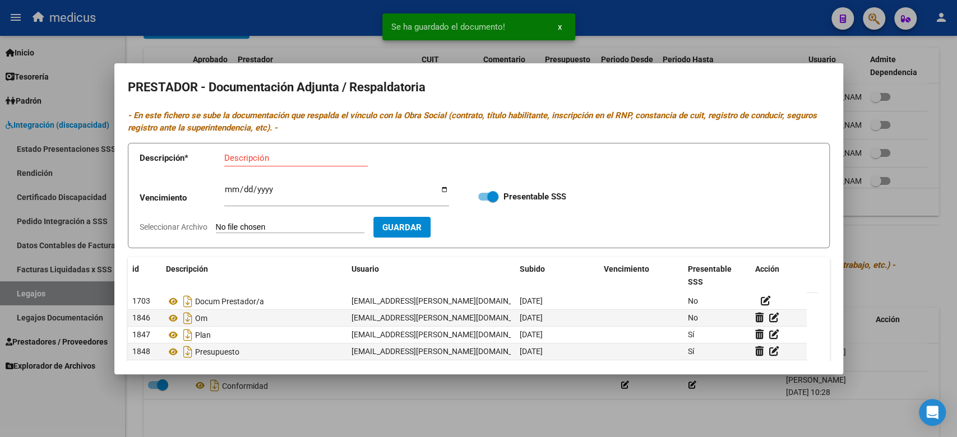
click at [471, 56] on div at bounding box center [478, 218] width 957 height 437
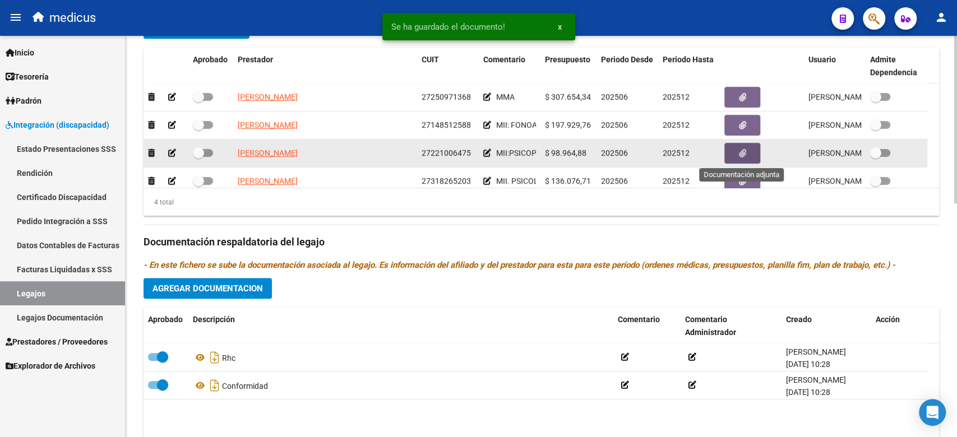
click at [743, 158] on icon "button" at bounding box center [742, 153] width 7 height 8
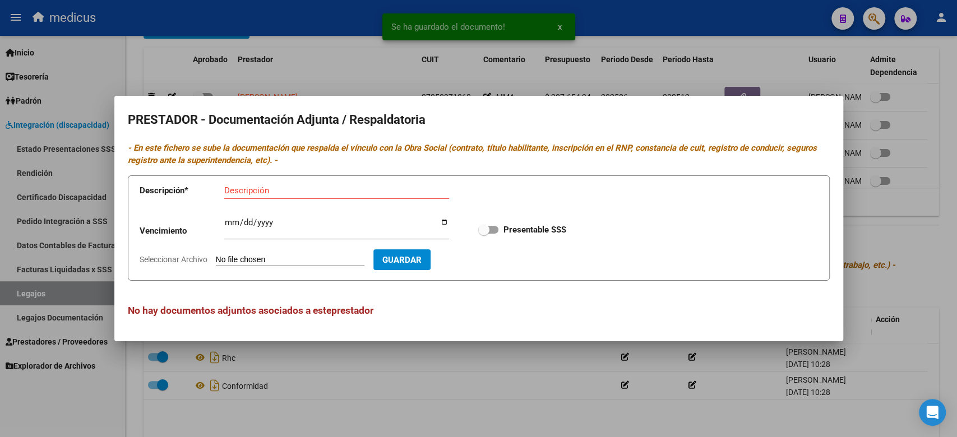
click at [224, 256] on input "Seleccionar Archivo" at bounding box center [290, 260] width 149 height 11
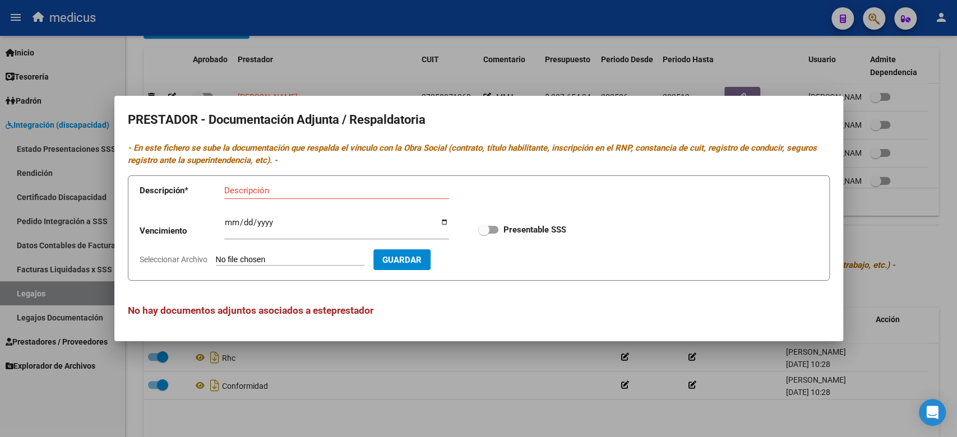
type input "C:\fakepath\CBU ( PEDIR CONSTANCIA).pdf"
click at [310, 179] on app-form-text-field "Descripción * Descripción" at bounding box center [303, 193] width 326 height 34
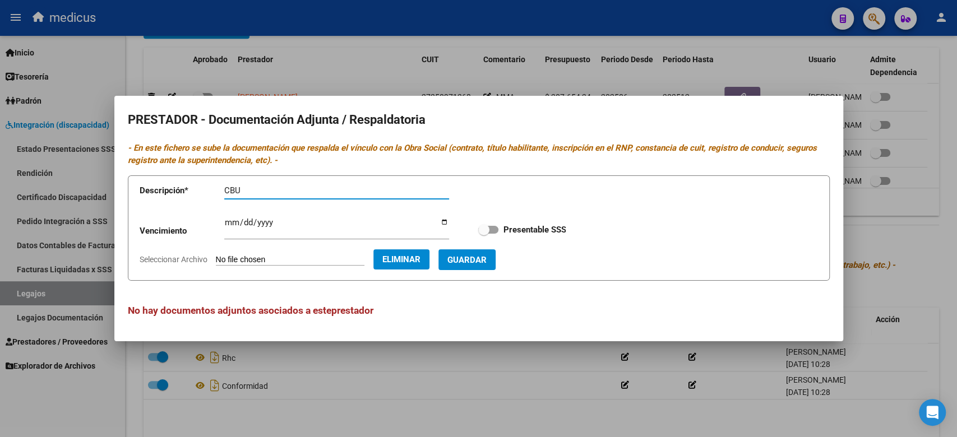
type input "CBU"
click at [487, 265] on span "Guardar" at bounding box center [466, 260] width 39 height 10
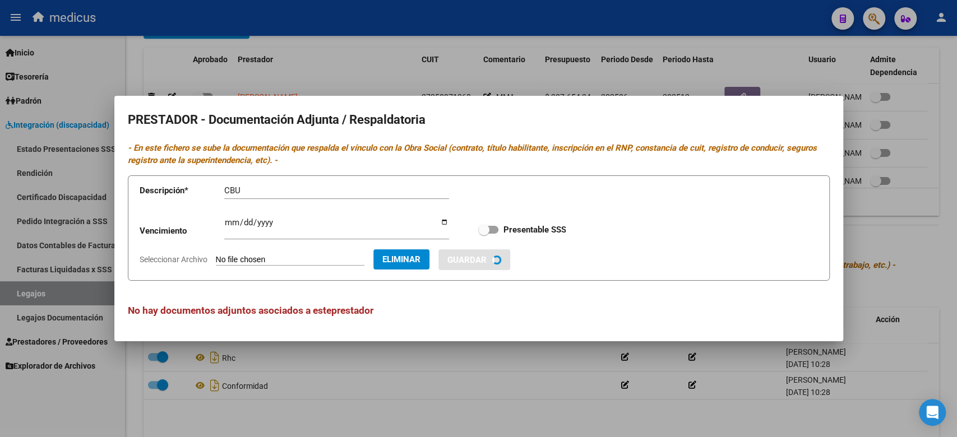
checkbox input "true"
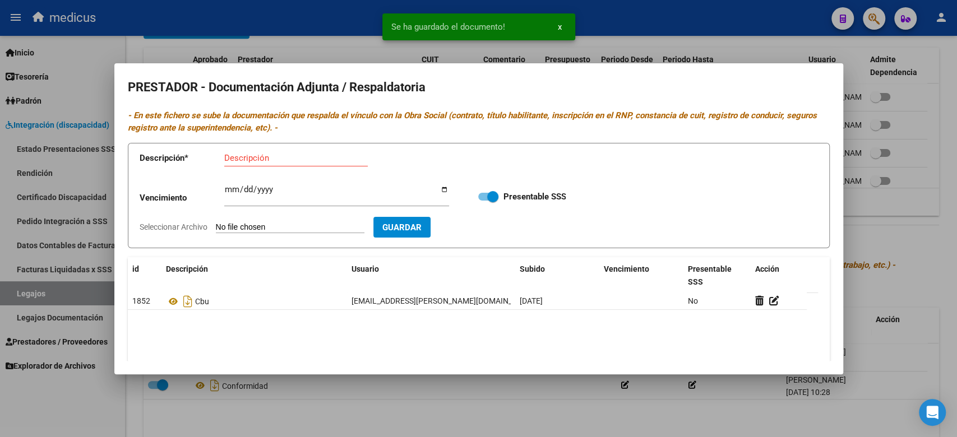
click at [279, 280] on datatable-header-cell "Descripción" at bounding box center [254, 275] width 186 height 37
click at [265, 231] on input "Seleccionar Archivo" at bounding box center [290, 228] width 149 height 11
type input "C:\fakepath\INF.pdf"
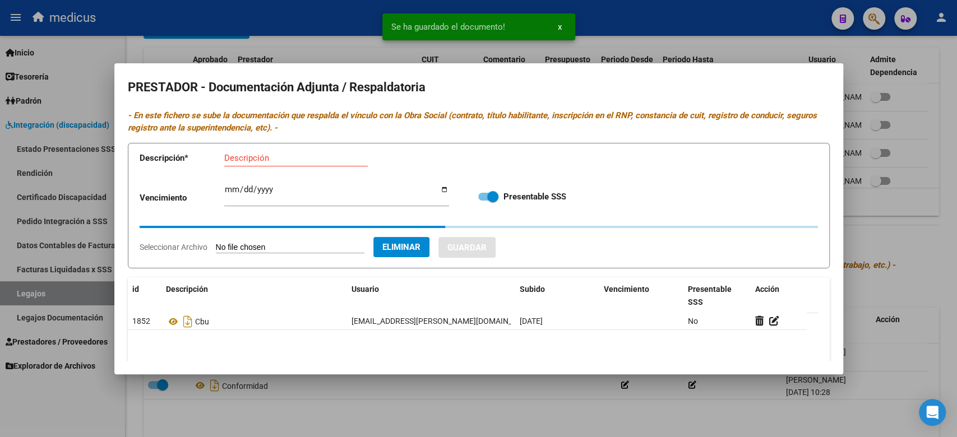
click at [308, 153] on input "Descripción" at bounding box center [296, 158] width 144 height 10
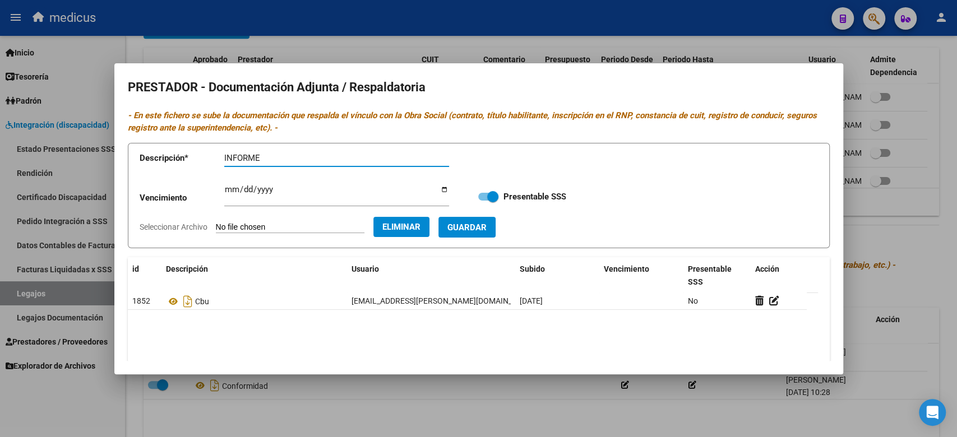
type input "INFORME"
click at [496, 220] on button "Guardar" at bounding box center [466, 227] width 57 height 21
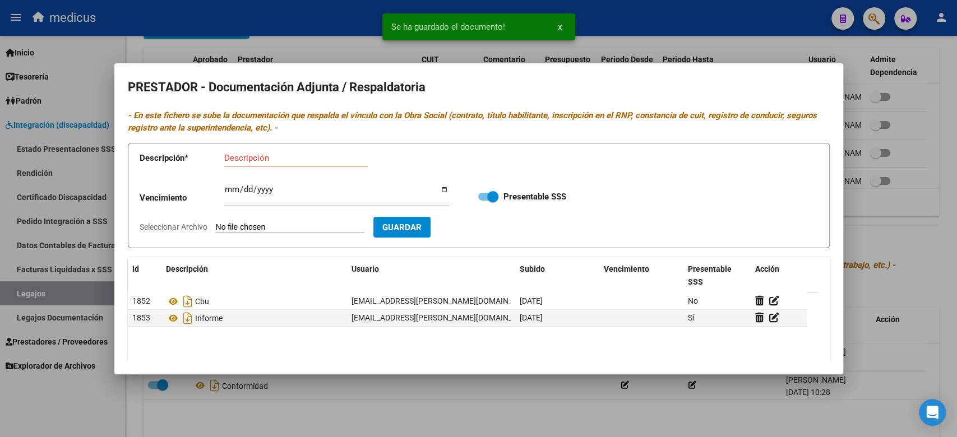
click at [323, 230] on input "Seleccionar Archivo" at bounding box center [290, 228] width 149 height 11
type input "C:\fakepath\OM.pdf"
click at [287, 159] on input "Descripción" at bounding box center [296, 158] width 144 height 10
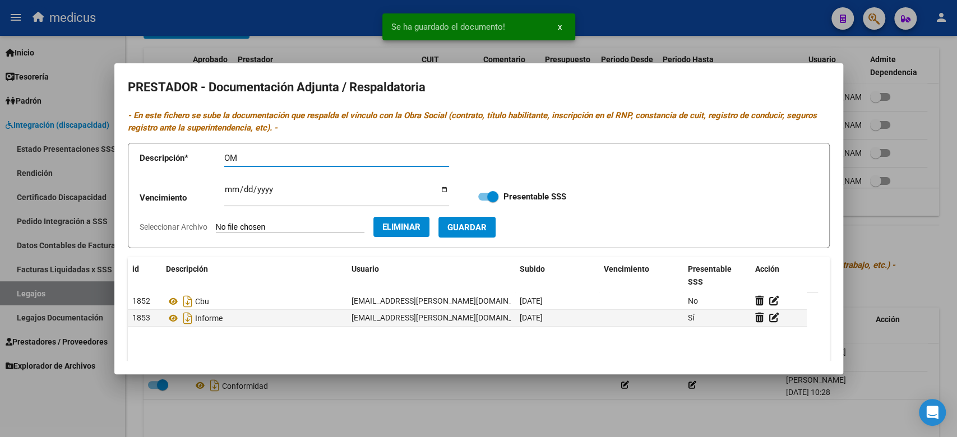
type input "OM"
click at [519, 227] on form "Descripción * OM Descripción Vencimiento Ingresar vencimiento Presentable SSS S…" at bounding box center [479, 196] width 702 height 106
click at [538, 232] on form "Descripción * OM Descripción Vencimiento Ingresar vencimiento Presentable SSS S…" at bounding box center [479, 196] width 702 height 106
click at [487, 226] on span "Guardar" at bounding box center [466, 228] width 39 height 10
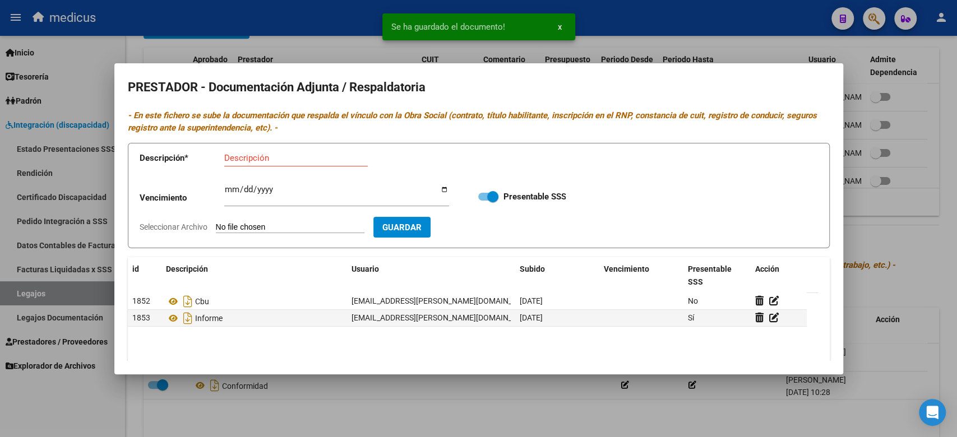
click at [251, 225] on input "Seleccionar Archivo" at bounding box center [290, 228] width 149 height 11
type input "C:\fakepath\PLAN.pdf"
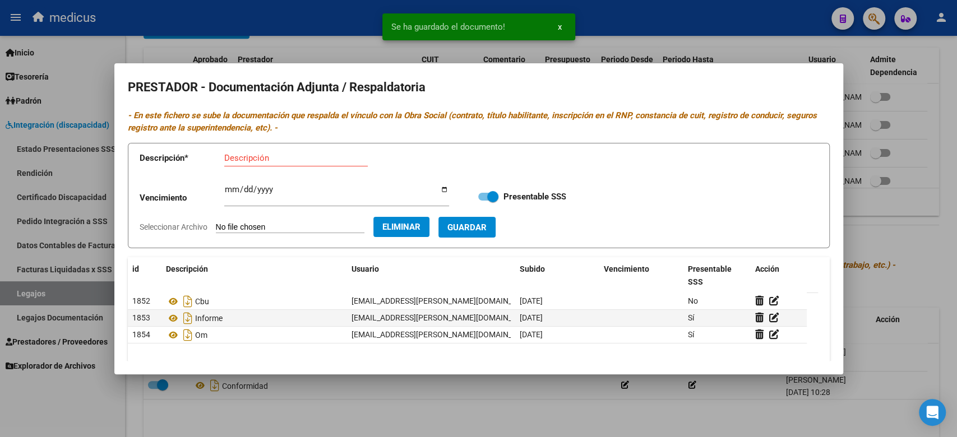
click at [294, 163] on div "Descripción" at bounding box center [296, 158] width 144 height 17
type input "PLAN"
click at [487, 224] on span "Guardar" at bounding box center [466, 228] width 39 height 10
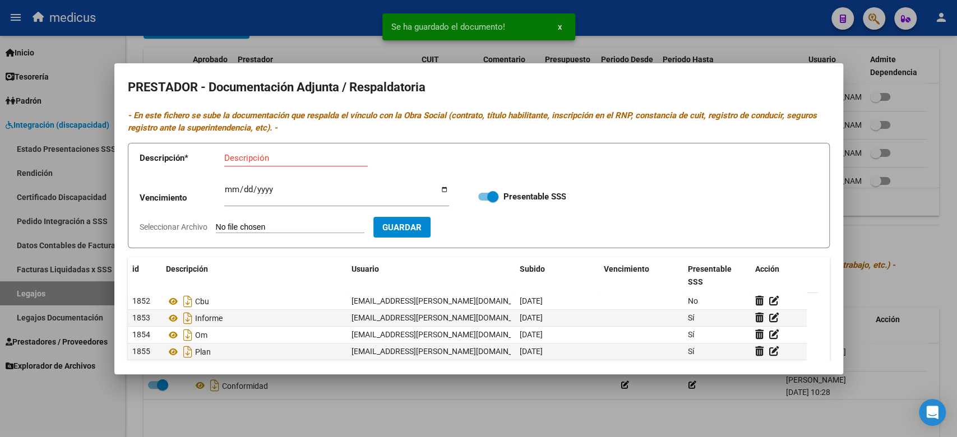
click at [306, 226] on input "Seleccionar Archivo" at bounding box center [290, 228] width 149 height 11
type input "C:\fakepath\RNP.pdf"
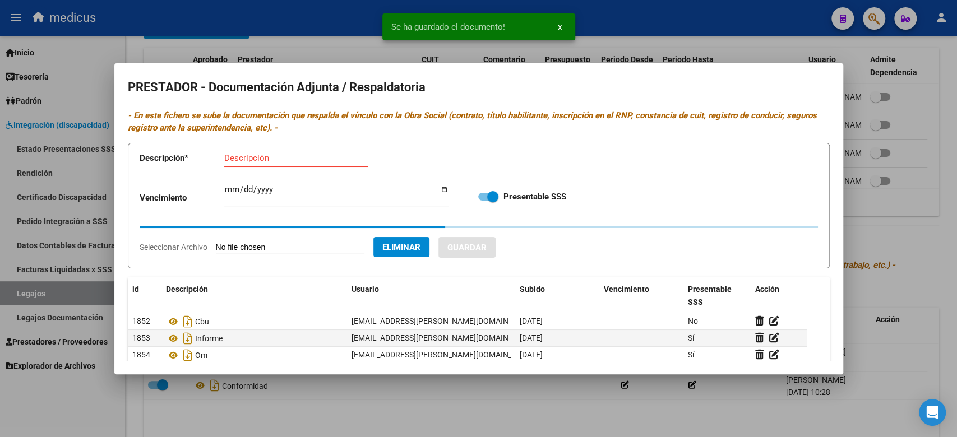
drag, startPoint x: 293, startPoint y: 159, endPoint x: 357, endPoint y: 132, distance: 69.1
click at [294, 158] on input "Descripción" at bounding box center [296, 158] width 144 height 10
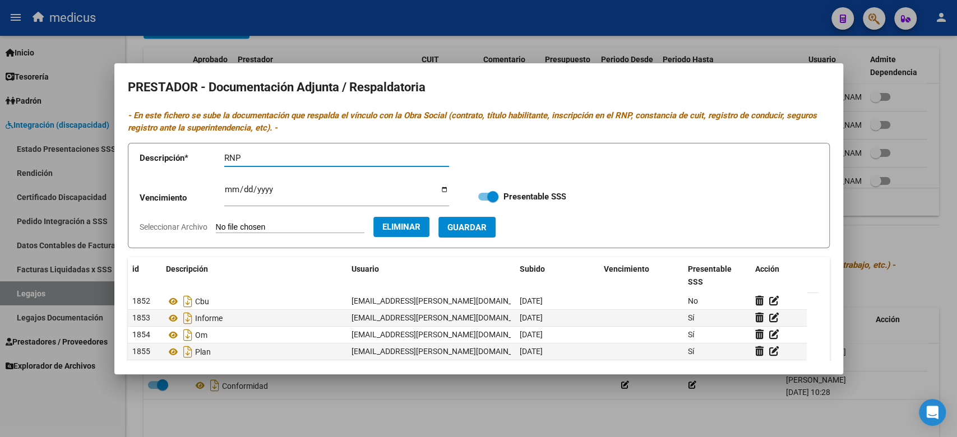
type input "RNP"
click at [487, 228] on span "Guardar" at bounding box center [466, 228] width 39 height 10
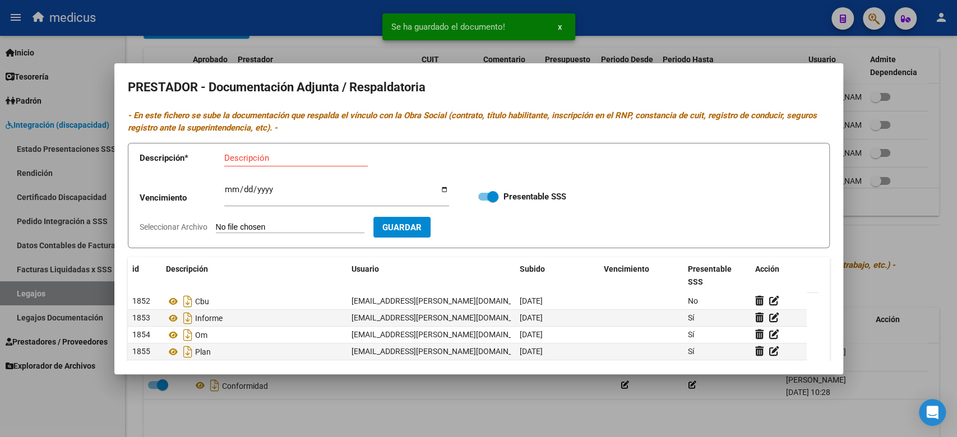
click at [292, 229] on input "Seleccionar Archivo" at bounding box center [290, 228] width 149 height 11
type input "C:\fakepath\TITULO.pdf"
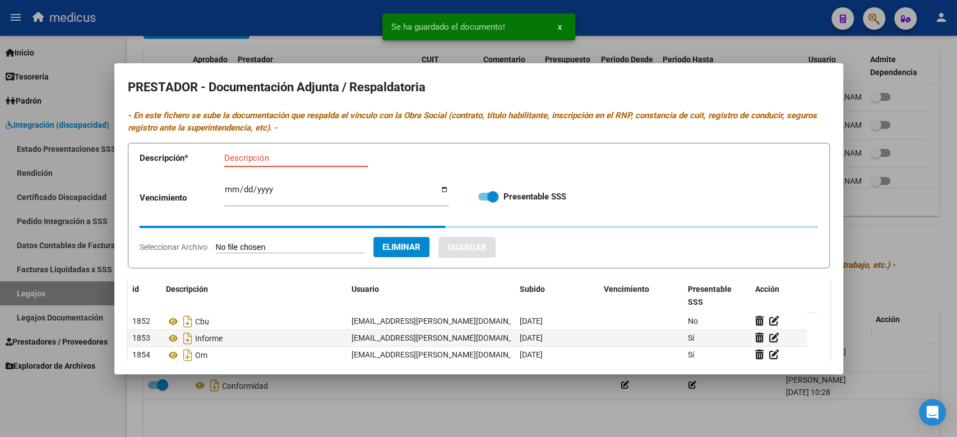
click at [335, 156] on input "Descripción" at bounding box center [296, 158] width 144 height 10
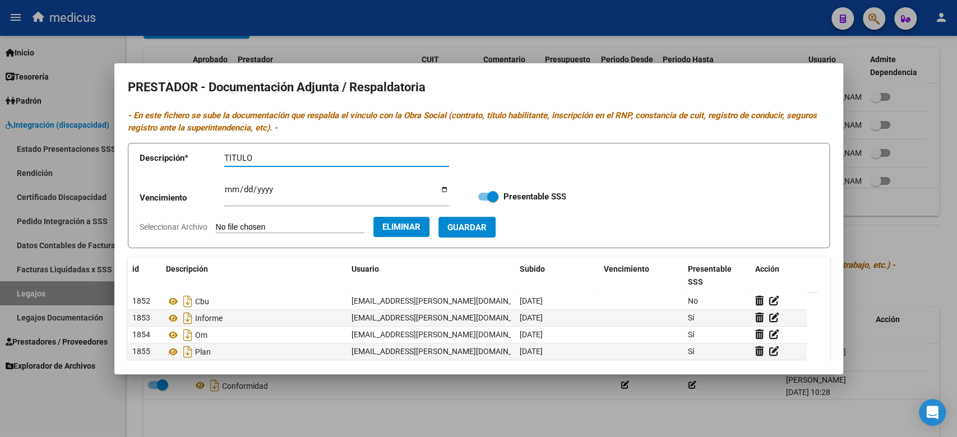
type input "TITULO"
click at [487, 228] on span "Guardar" at bounding box center [466, 228] width 39 height 10
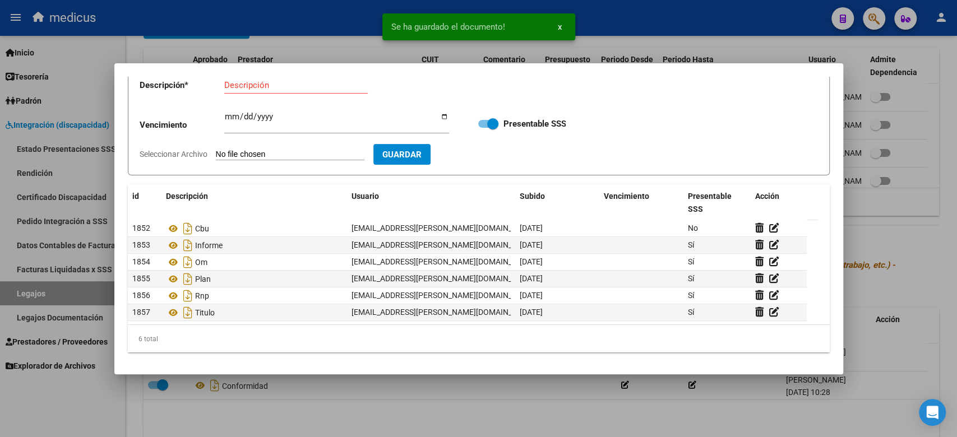
click at [877, 283] on div at bounding box center [478, 218] width 957 height 437
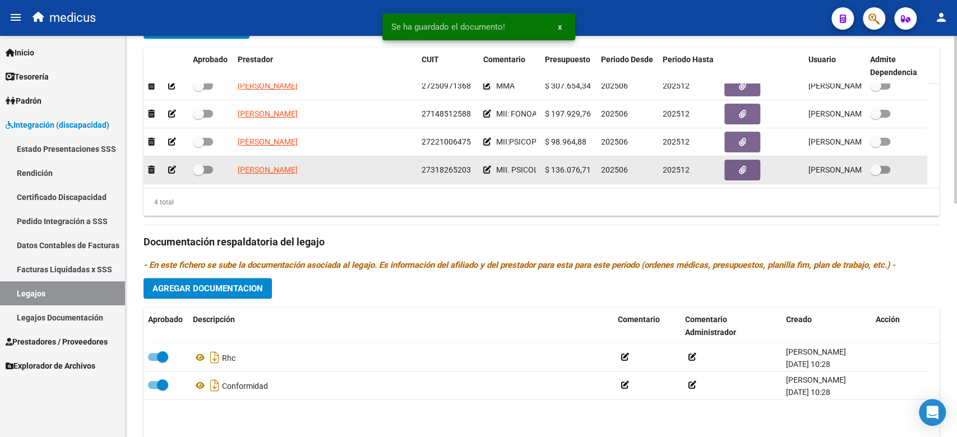
scroll to position [22, 0]
click at [753, 160] on button "button" at bounding box center [742, 170] width 36 height 21
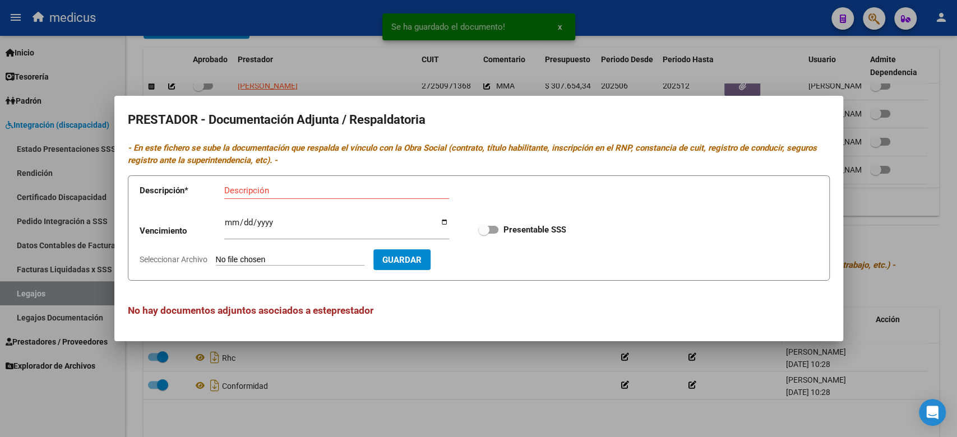
click at [256, 257] on input "Seleccionar Archivo" at bounding box center [290, 260] width 149 height 11
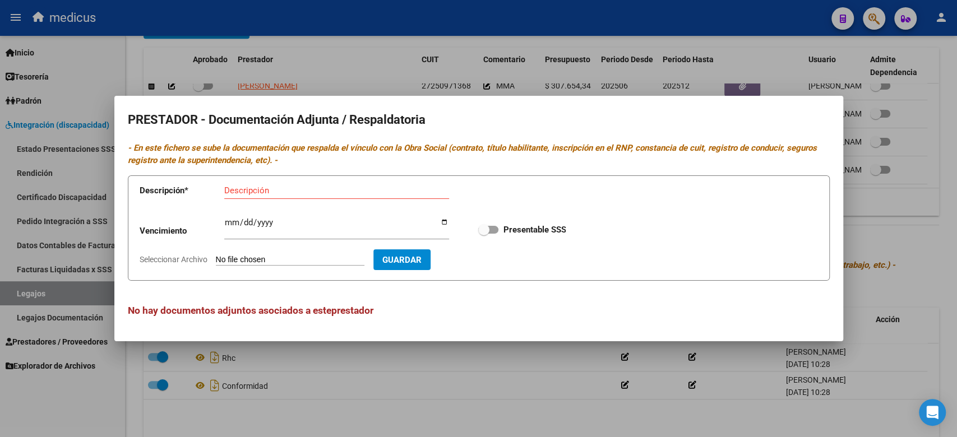
click at [493, 101] on mat-dialog-container "PRESTADOR - Documentación Adjunta / Respaldatoria - En este fichero se sube la …" at bounding box center [478, 219] width 729 height 246
click at [498, 77] on div at bounding box center [478, 218] width 957 height 437
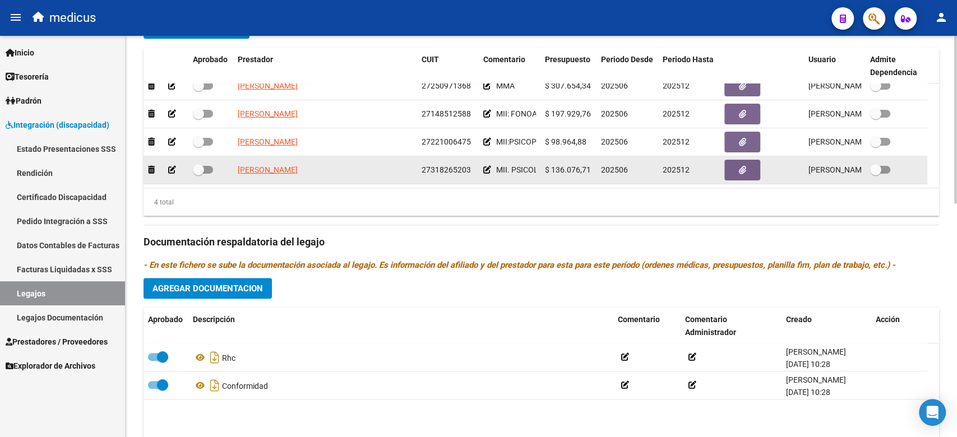
click at [194, 156] on div "SCALELLA MARIA CAROLINA 27318265203 MII. PSICOLOGIA $ 136.076,71 202506 202512 …" at bounding box center [536, 170] width 784 height 28
click at [196, 164] on span at bounding box center [198, 169] width 11 height 11
click at [198, 174] on input "checkbox" at bounding box center [198, 174] width 1 height 1
checkbox input "true"
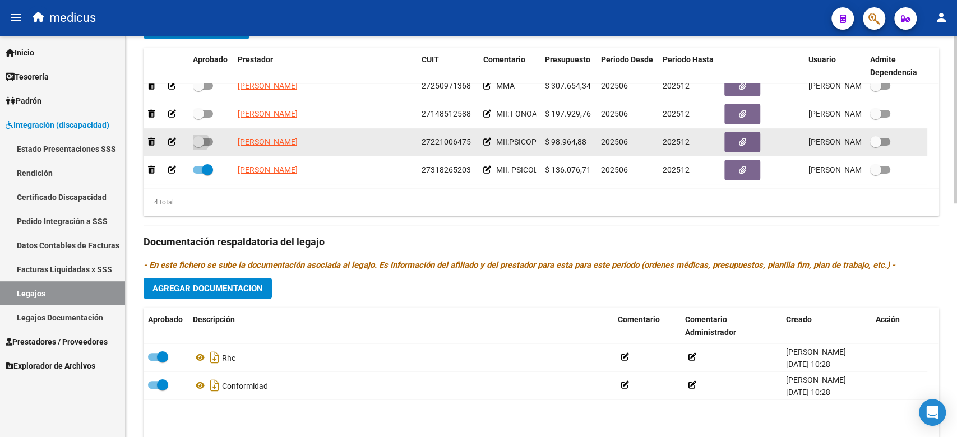
click at [200, 136] on span at bounding box center [198, 141] width 11 height 11
click at [198, 146] on input "checkbox" at bounding box center [198, 146] width 1 height 1
checkbox input "true"
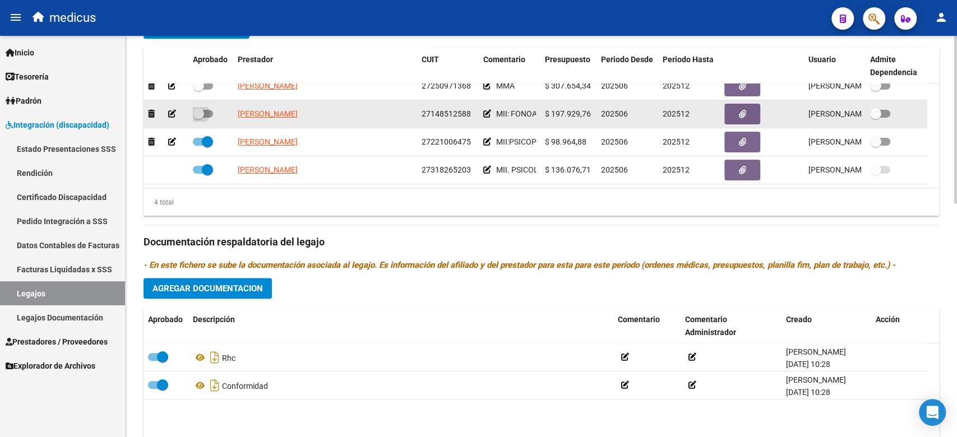
click at [210, 110] on span at bounding box center [203, 114] width 20 height 8
click at [198, 118] on input "checkbox" at bounding box center [198, 118] width 1 height 1
checkbox input "true"
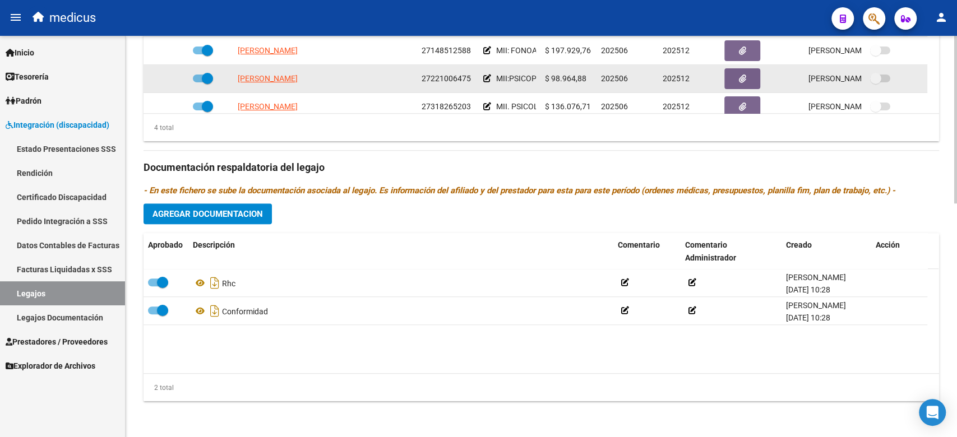
scroll to position [335, 0]
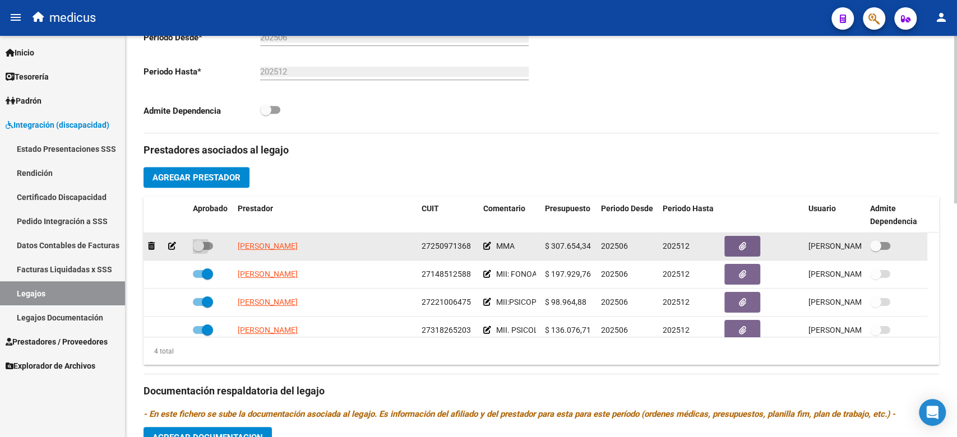
click at [196, 242] on span at bounding box center [198, 246] width 11 height 11
click at [198, 250] on input "checkbox" at bounding box center [198, 250] width 1 height 1
checkbox input "true"
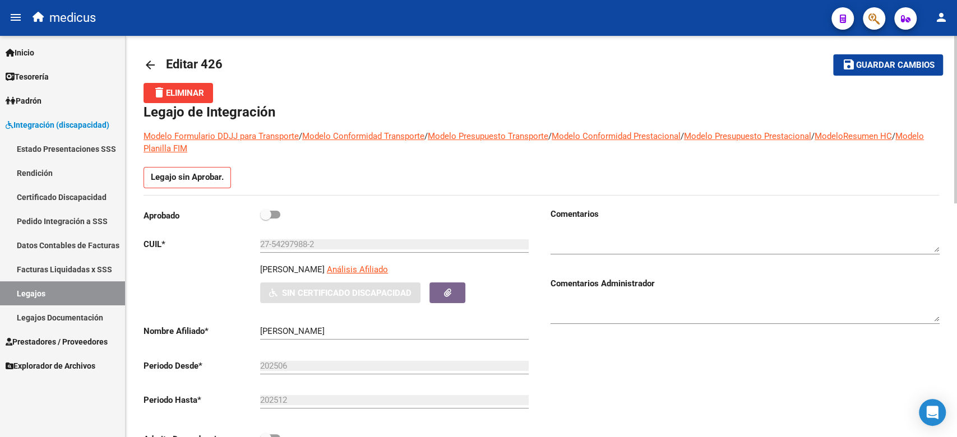
scroll to position [0, 0]
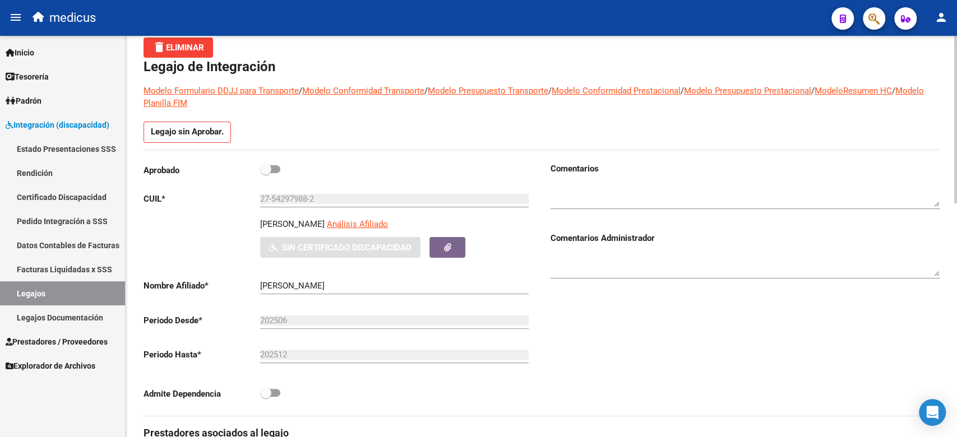
click at [266, 223] on div "Aprobado CUIL * 27-54297988-2 Ingresar CUIL YABES SARAH SIMJA Análisis Afiliado…" at bounding box center [338, 285] width 389 height 244
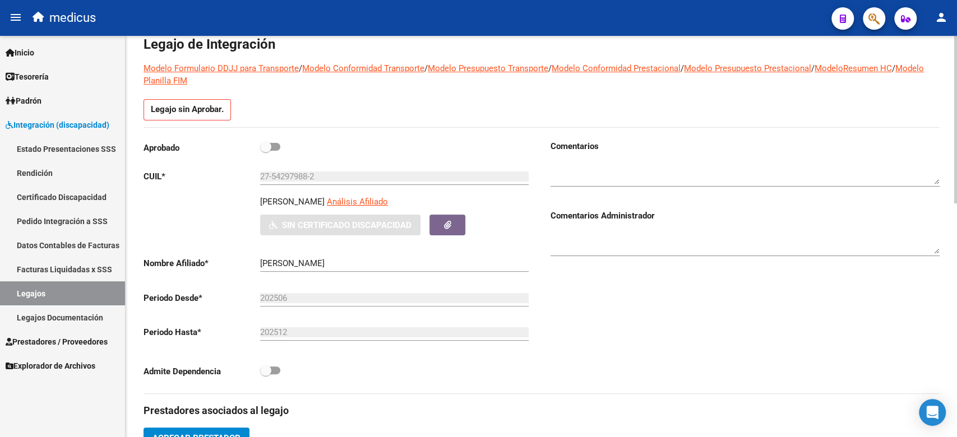
click at [268, 146] on span at bounding box center [265, 146] width 11 height 11
click at [266, 151] on input "checkbox" at bounding box center [265, 151] width 1 height 1
checkbox input "true"
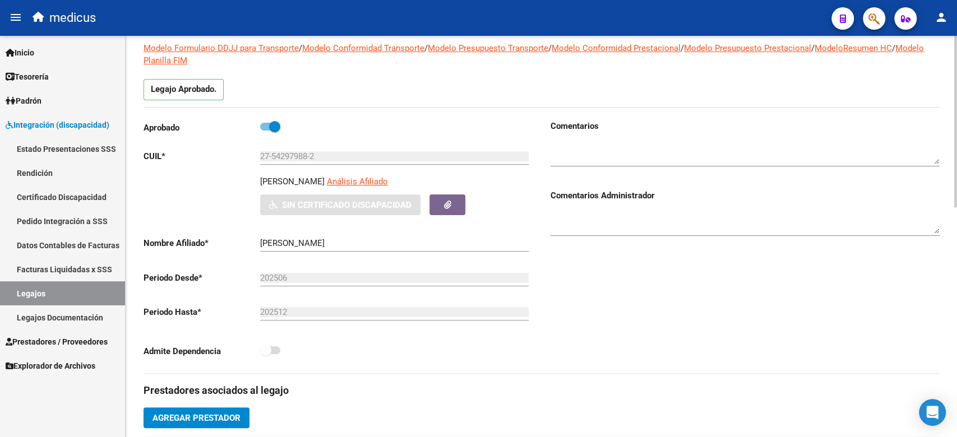
scroll to position [54, 0]
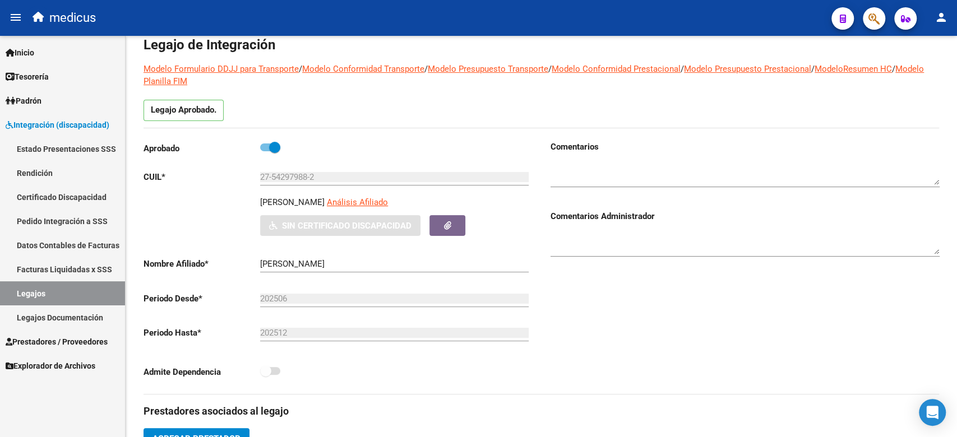
click at [81, 193] on link "Certificado Discapacidad" at bounding box center [62, 197] width 125 height 24
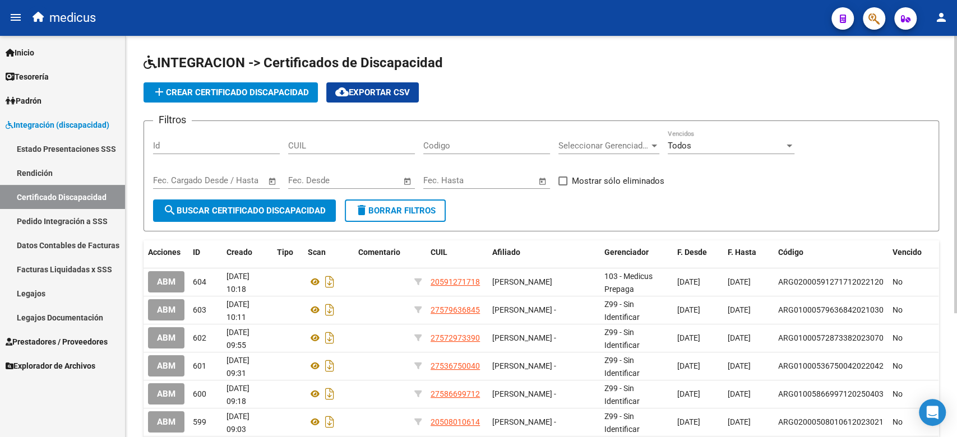
click at [710, 39] on div "INTEGRACION -> Certificados de Discapacidad add Crear Certificado Discapacidad …" at bounding box center [541, 326] width 831 height 581
click at [245, 99] on button "add Crear Certificado Discapacidad" at bounding box center [231, 92] width 174 height 20
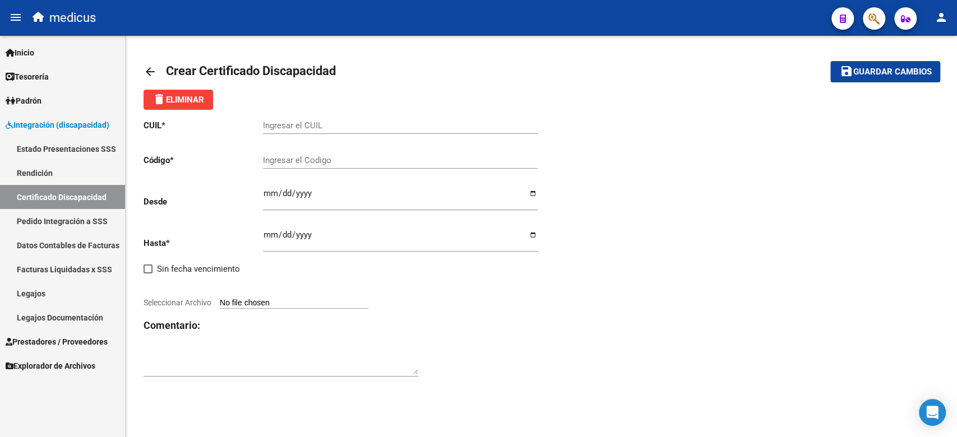
click at [320, 112] on div "Ingresar el CUIL" at bounding box center [400, 122] width 275 height 24
click at [371, 124] on input "Ingresar el CUIL" at bounding box center [400, 126] width 275 height 10
paste input "27-54297988-2"
type input "27-54297988-2"
click at [301, 164] on input "Ingresar el Codigo" at bounding box center [400, 160] width 275 height 10
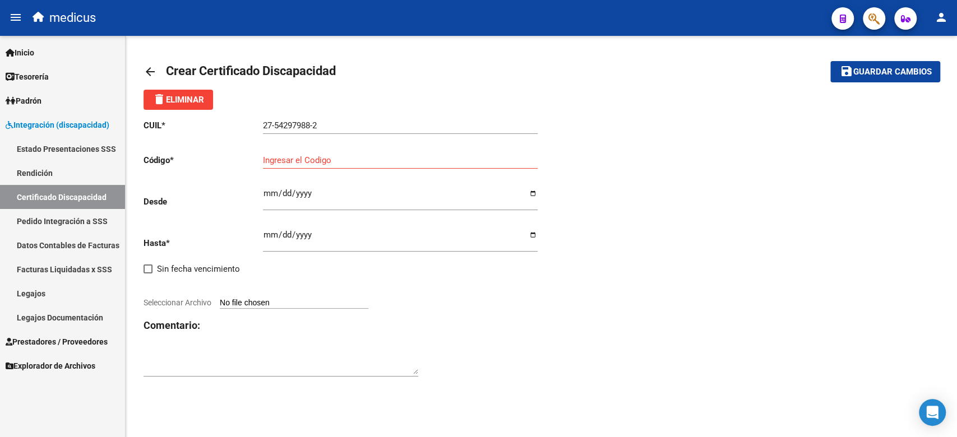
click at [299, 193] on input "Ingresar fec. Desde" at bounding box center [400, 198] width 275 height 18
click at [292, 164] on input "Ingresar el Codigo" at bounding box center [400, 160] width 275 height 10
paste input "ARG0100054979882025061320350613AND12921"
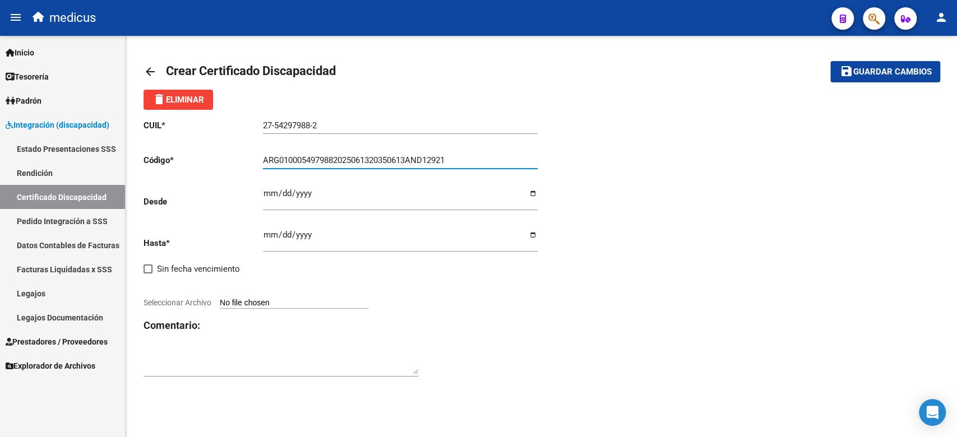
type input "ARG0100054979882025061320350613AND12921"
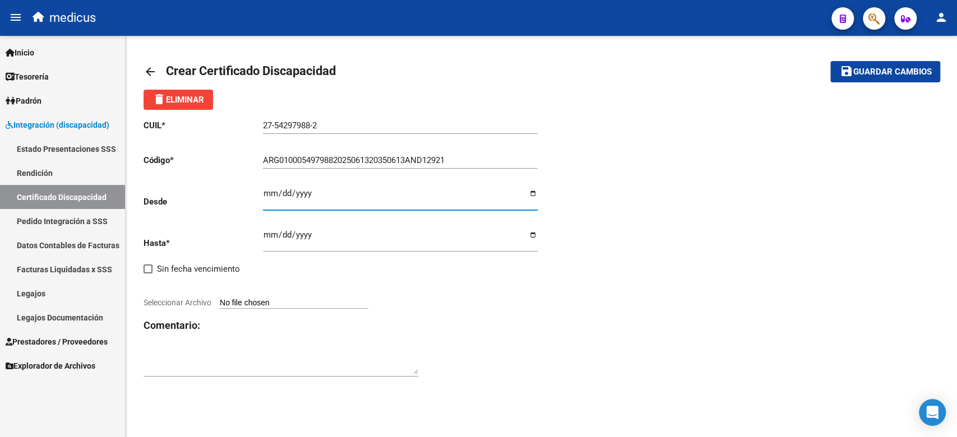
click at [274, 190] on input "Ingresar fec. Desde" at bounding box center [400, 198] width 275 height 18
type input "2025-06-13"
click at [258, 230] on div "CUIL * 27-54297988-2 Ingresar el CUIL Código * ARG0100054979882025061320350613A…" at bounding box center [343, 249] width 398 height 278
click at [265, 241] on input "Ingresar fec. Hasta" at bounding box center [400, 239] width 275 height 18
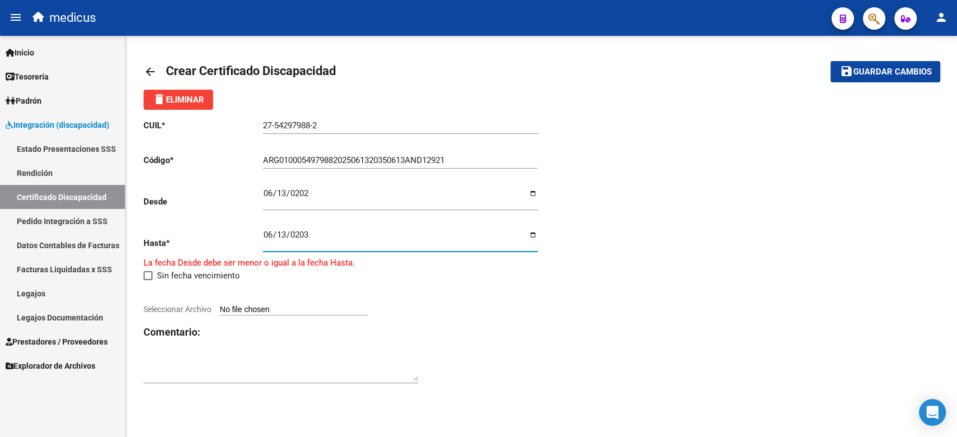
type input "2035-06-13"
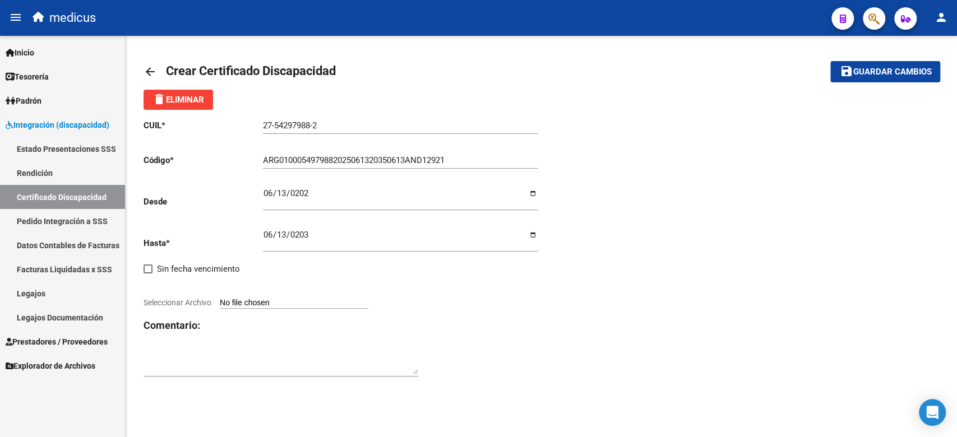
click at [301, 300] on input "Seleccionar Archivo" at bounding box center [294, 303] width 149 height 11
type input "C:\fakepath\CUD_YABES_SARAH.jpg"
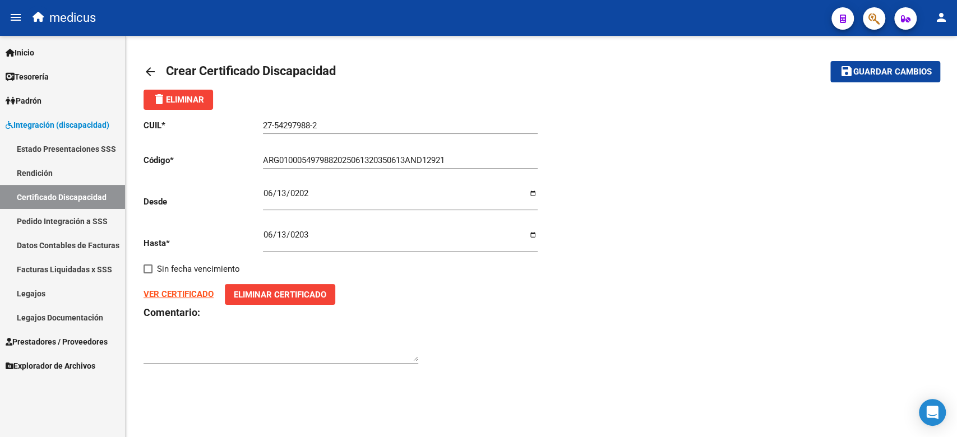
click at [879, 61] on mat-toolbar-row "save Guardar cambios" at bounding box center [857, 72] width 167 height 36
click at [877, 68] on span "Guardar cambios" at bounding box center [892, 72] width 78 height 10
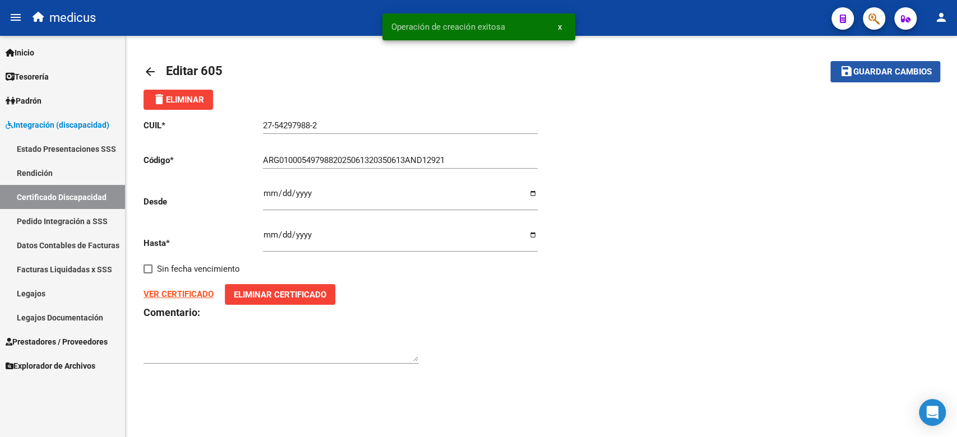
click at [896, 80] on button "save Guardar cambios" at bounding box center [885, 71] width 110 height 21
click at [67, 295] on link "Legajos" at bounding box center [62, 293] width 125 height 24
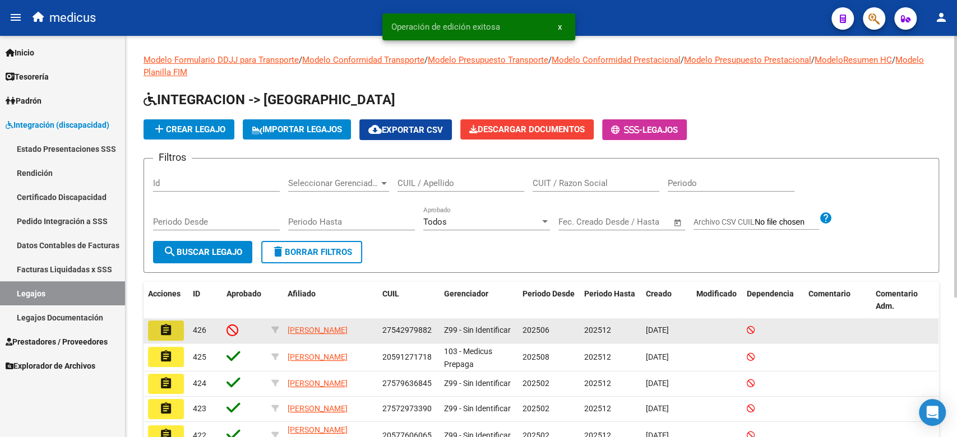
click at [175, 334] on button "assignment" at bounding box center [166, 331] width 36 height 20
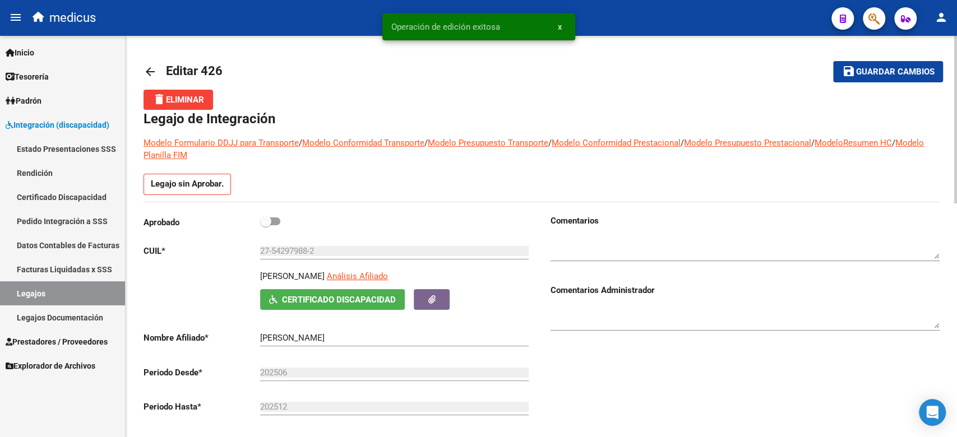
click at [281, 225] on div "Aprobado" at bounding box center [338, 225] width 389 height 21
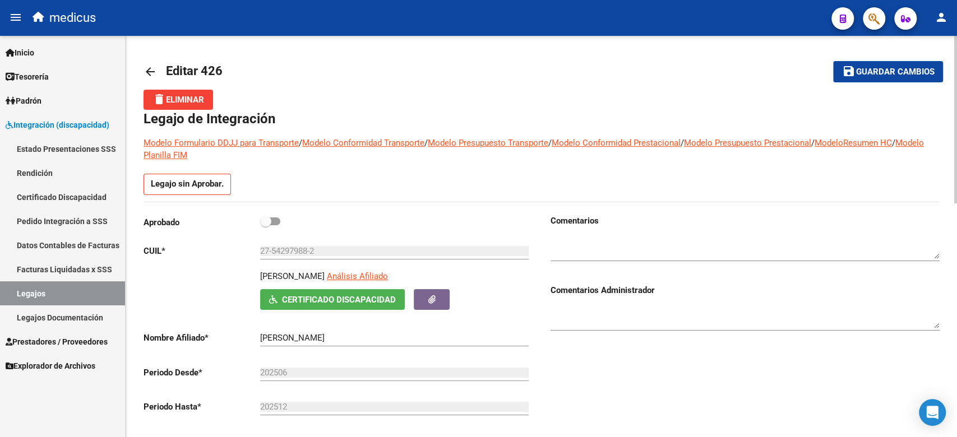
click at [270, 220] on span at bounding box center [265, 221] width 11 height 11
click at [266, 225] on input "checkbox" at bounding box center [265, 225] width 1 height 1
checkbox input "true"
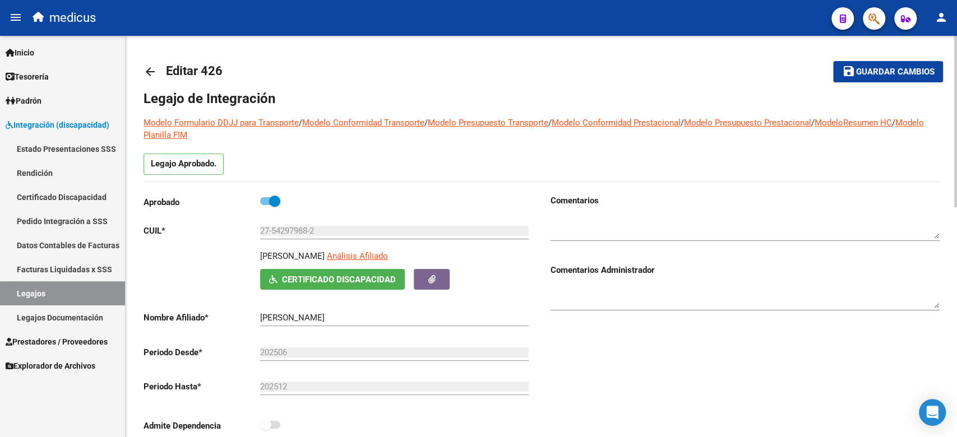
click at [927, 65] on button "save Guardar cambios" at bounding box center [888, 71] width 110 height 21
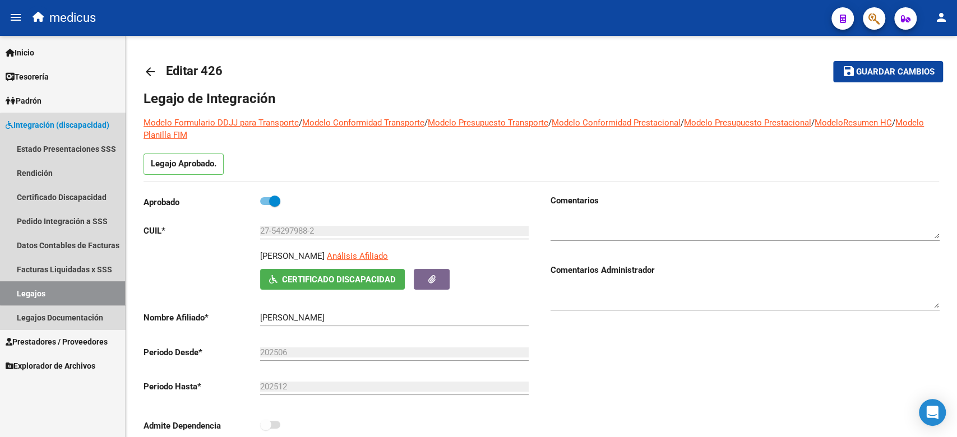
click at [66, 288] on link "Legajos" at bounding box center [62, 293] width 125 height 24
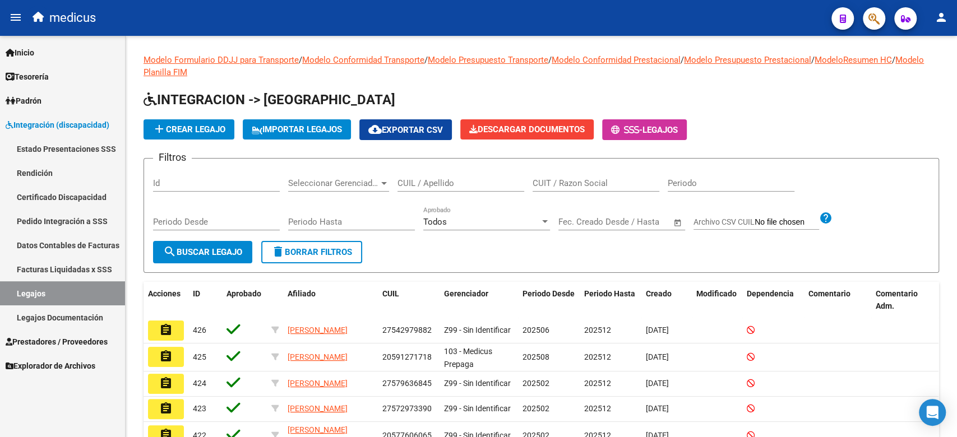
click at [57, 296] on link "Legajos" at bounding box center [62, 293] width 125 height 24
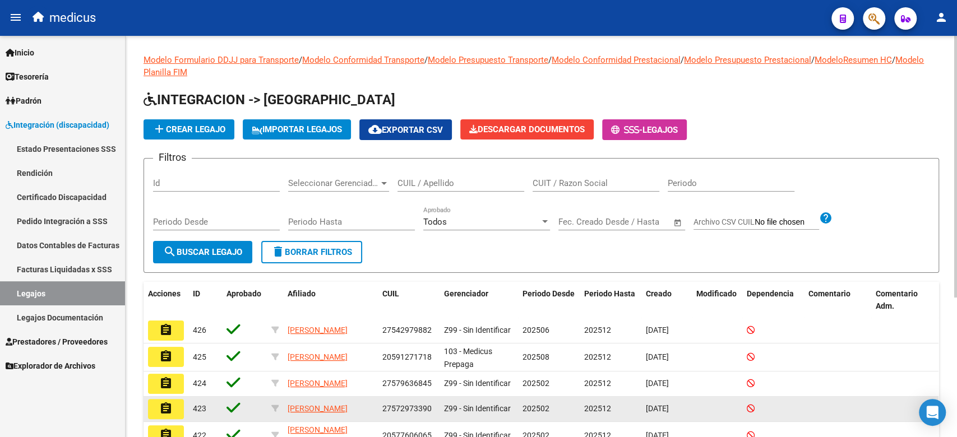
drag, startPoint x: 391, startPoint y: 80, endPoint x: 413, endPoint y: 398, distance: 318.7
click at [413, 420] on div "Modelo Formulario DDJJ para Transporte / Modelo Conformidad Transporte / Modelo…" at bounding box center [542, 332] width 796 height 557
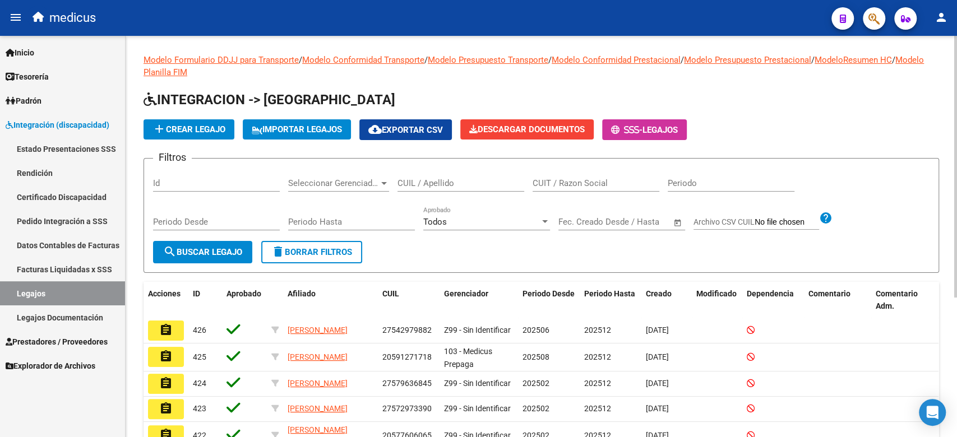
click at [369, 97] on h1 "INTEGRACION -> [GEOGRAPHIC_DATA]" at bounding box center [542, 101] width 796 height 20
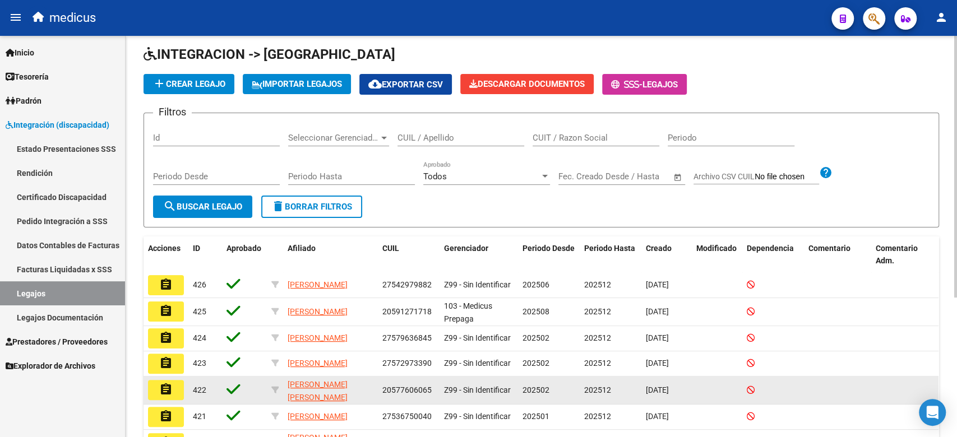
scroll to position [75, 0]
